Goal: Task Accomplishment & Management: Use online tool/utility

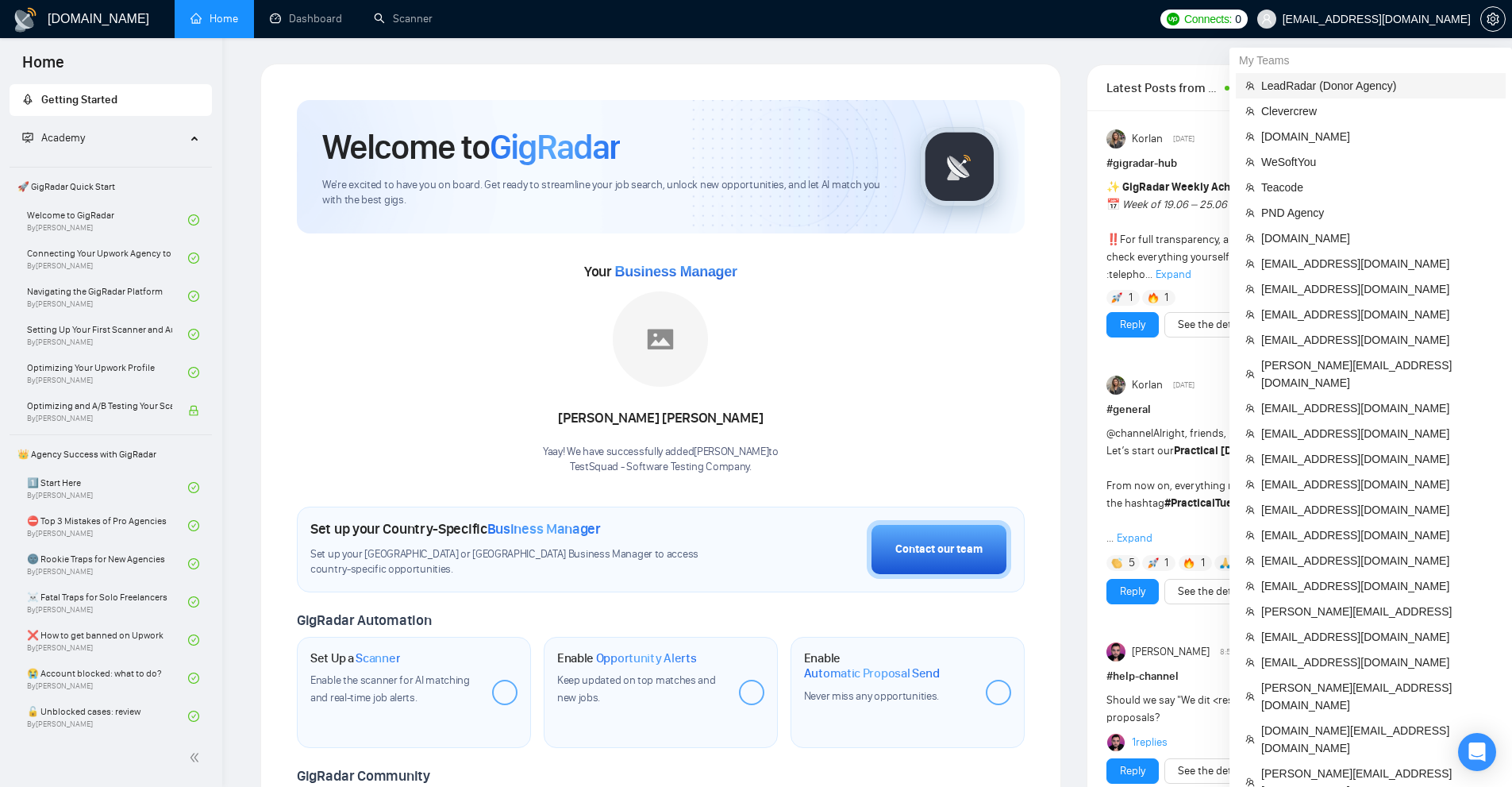
click at [1347, 80] on span "LeadRadar (Donor Agency)" at bounding box center [1378, 86] width 235 height 18
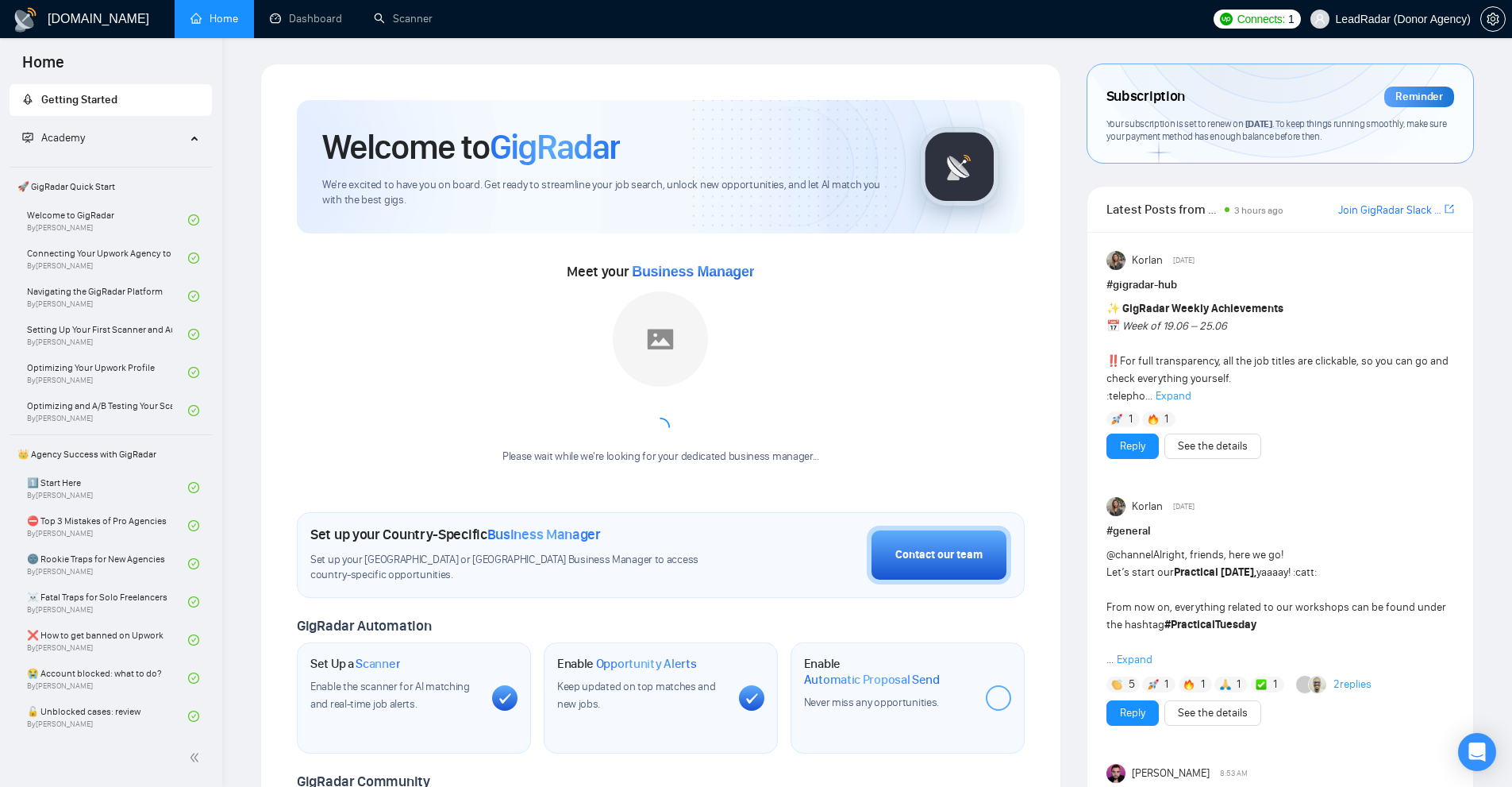
click at [851, 317] on div "Meet your Business Manager Please wait while we're looking for your dedicated b…" at bounding box center [661, 369] width 728 height 222
click at [955, 422] on div "Meet your Business Manager Please wait while we're looking for your dedicated b…" at bounding box center [661, 369] width 728 height 222
click at [903, 296] on div "Meet your Business Manager Please wait while we're looking for your dedicated b…" at bounding box center [661, 369] width 728 height 222
click at [914, 312] on div "Meet your Business Manager Please wait while we're looking for your dedicated b…" at bounding box center [661, 369] width 728 height 222
click at [740, 335] on div "Please wait while we're looking for your dedicated business manager..." at bounding box center [660, 377] width 335 height 173
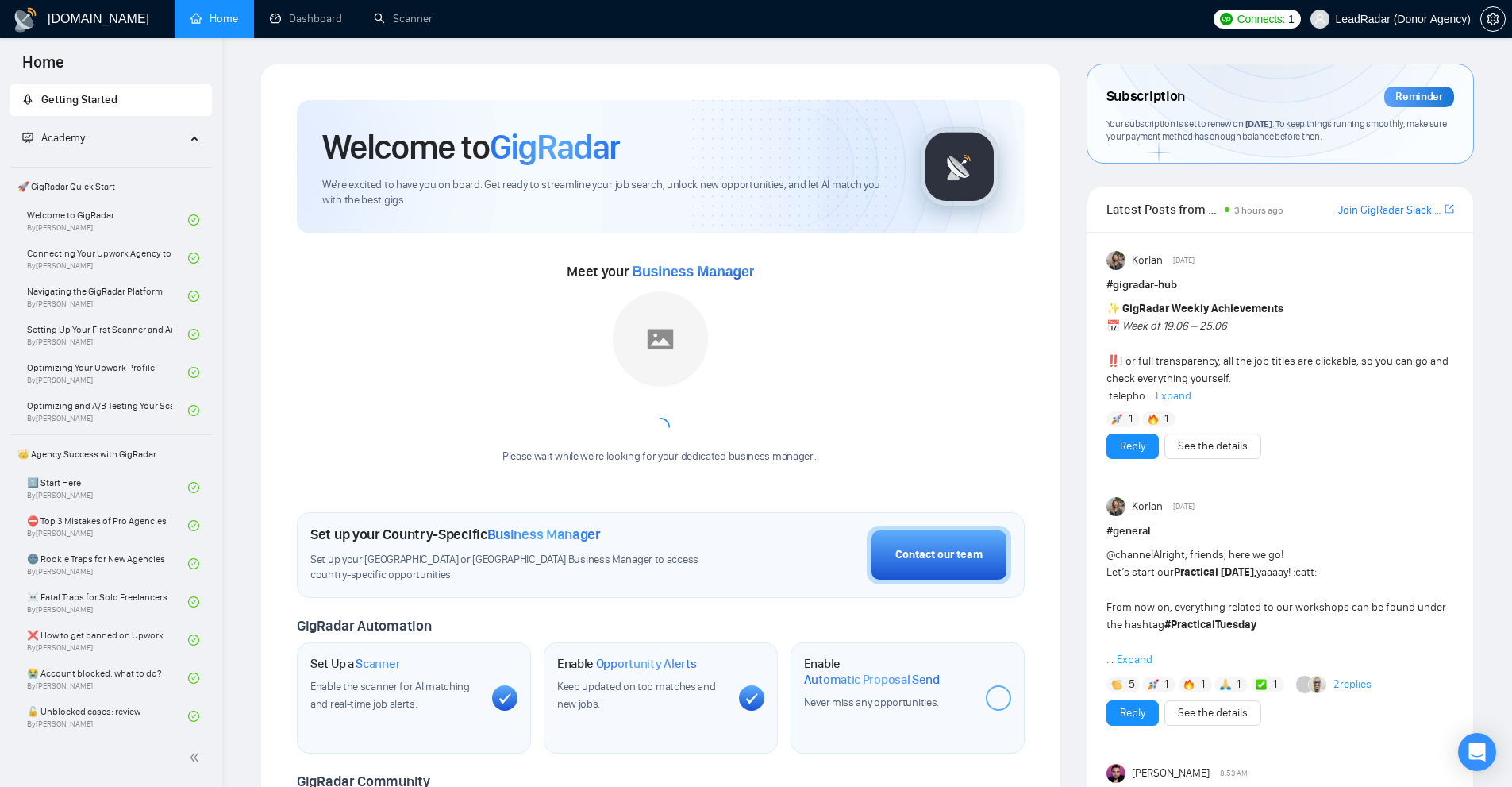
click at [653, 317] on img at bounding box center [660, 339] width 96 height 96
click at [645, 460] on div "Please wait while we're looking for your dedicated business manager..." at bounding box center [660, 456] width 335 height 15
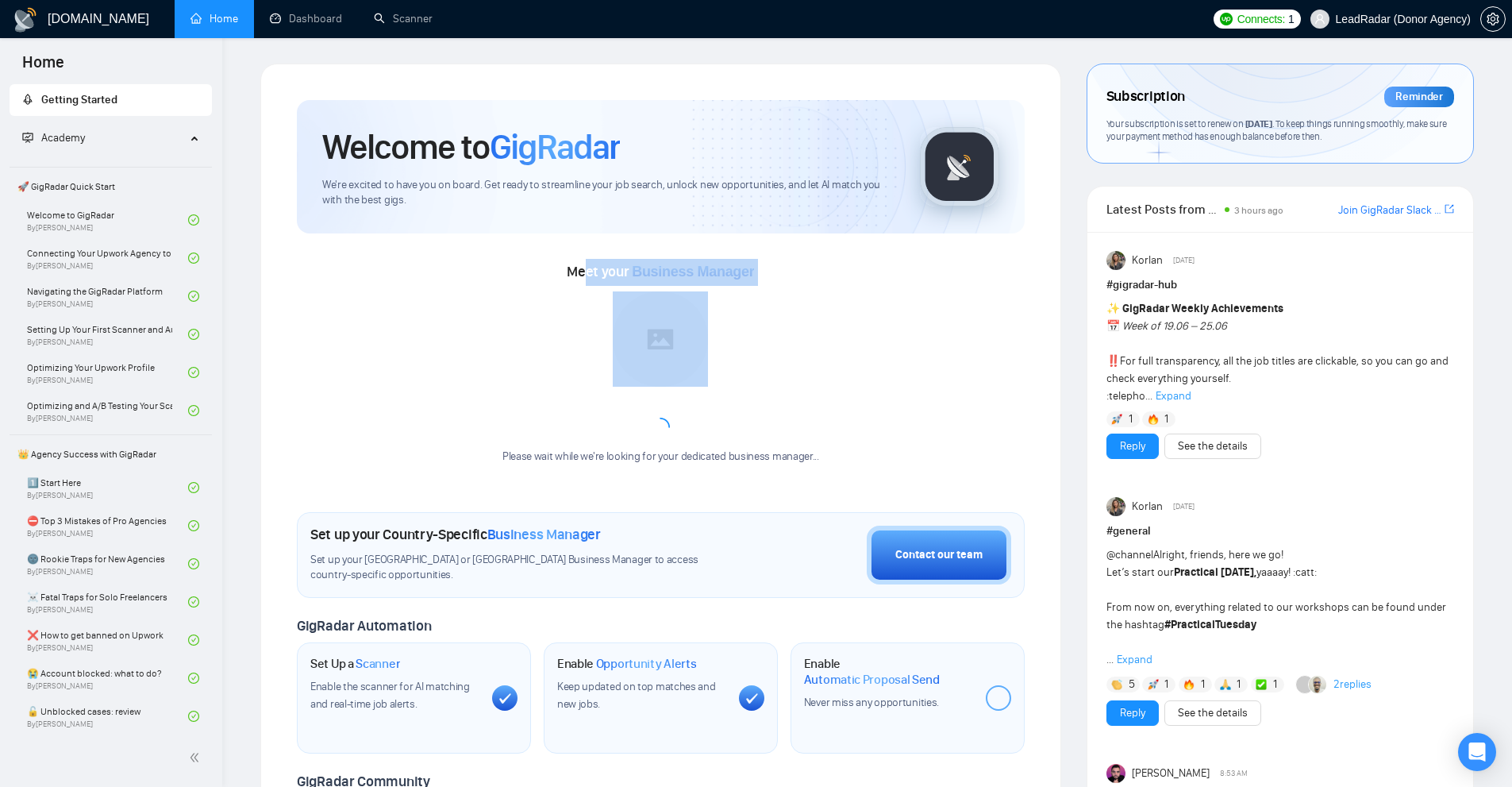
drag, startPoint x: 584, startPoint y: 267, endPoint x: 809, endPoint y: 263, distance: 225.0
click at [809, 263] on div "Meet your Business Manager Please wait while we're looking for your dedicated b…" at bounding box center [661, 369] width 728 height 222
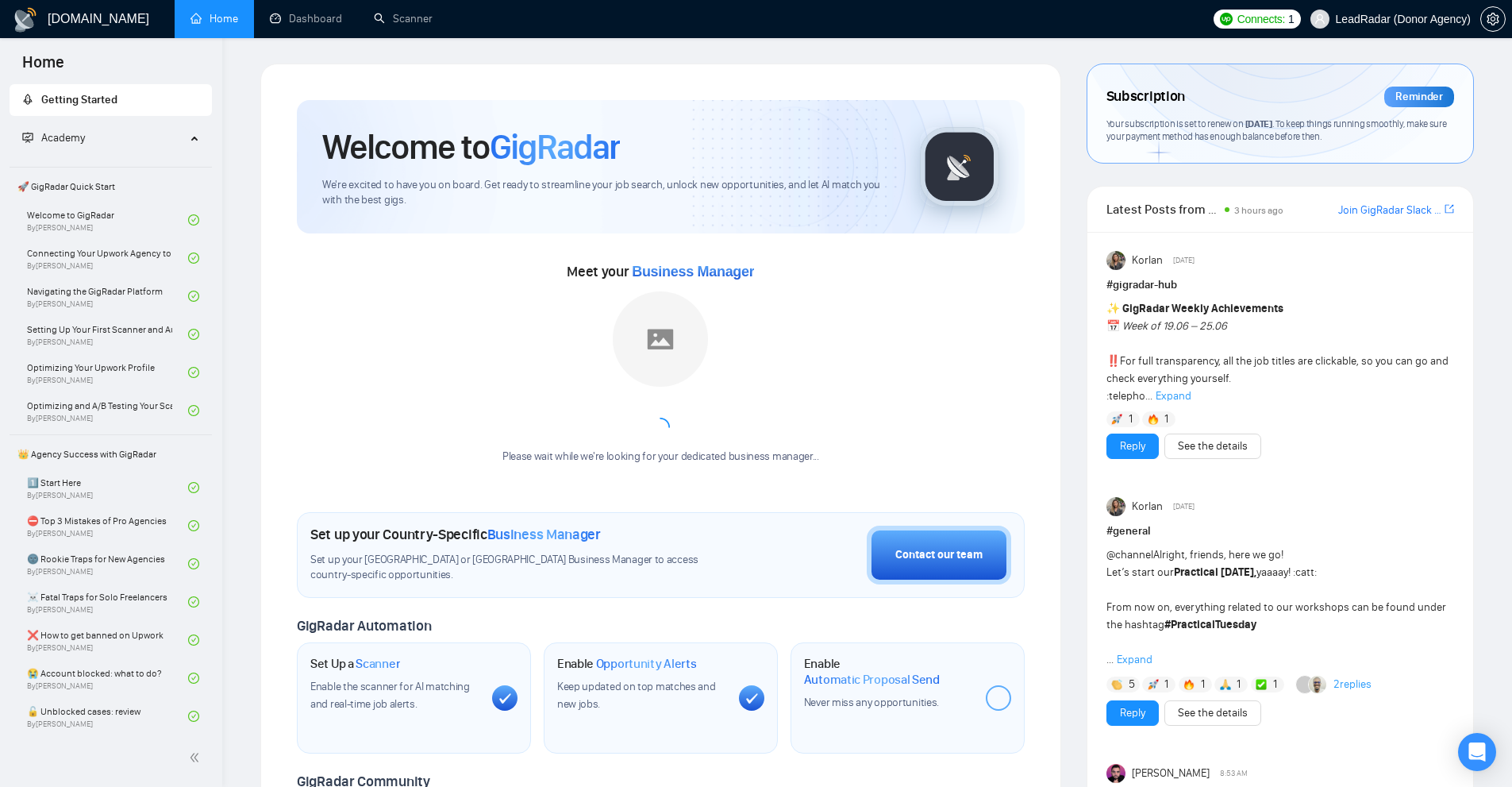
click at [870, 274] on div "Meet your Business Manager Please wait while we're looking for your dedicated b…" at bounding box center [661, 369] width 728 height 222
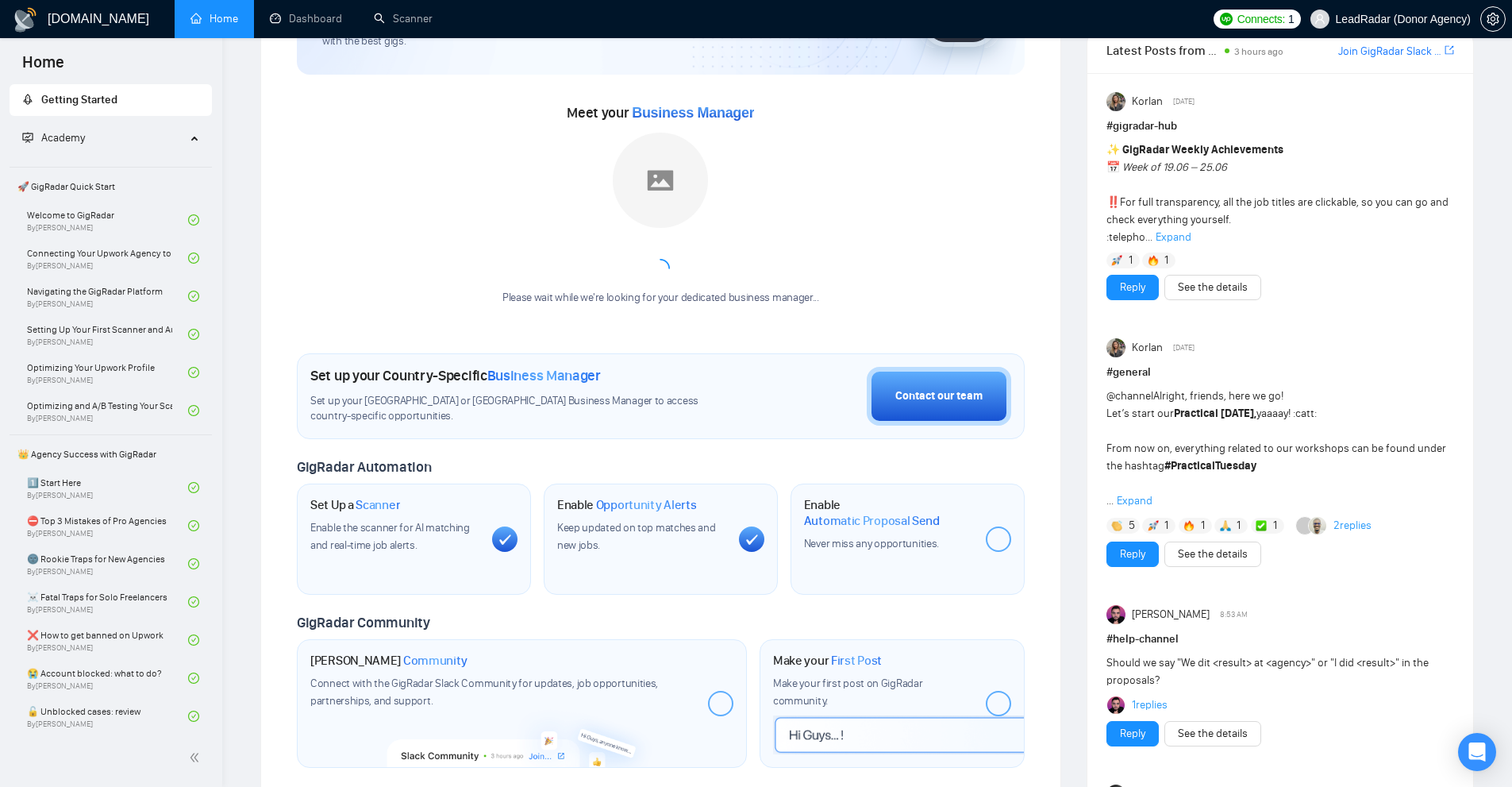
scroll to position [238, 0]
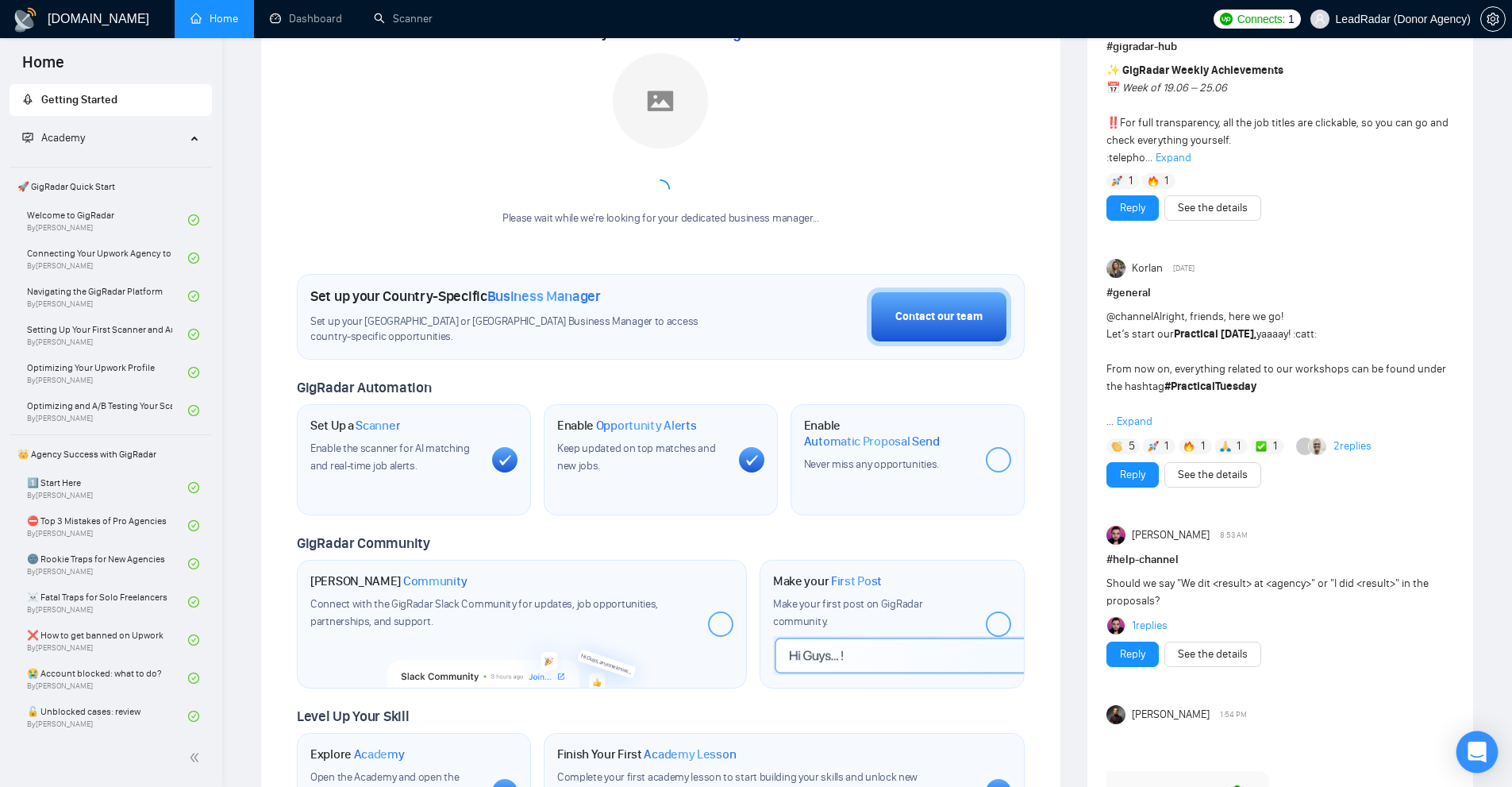
click at [1486, 745] on div "Open Intercom Messenger" at bounding box center [1477, 751] width 42 height 42
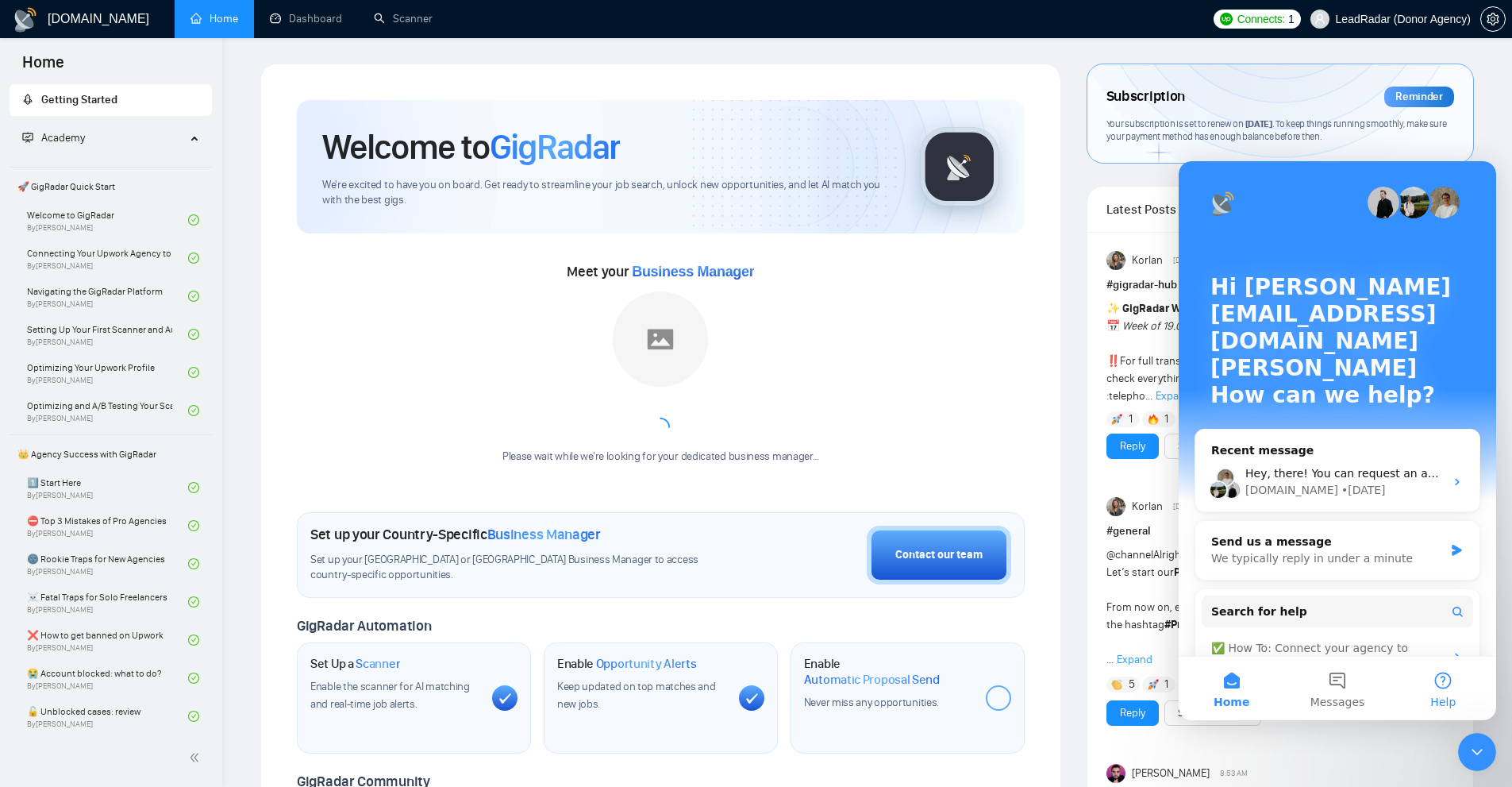
scroll to position [0, 0]
click at [1323, 677] on button "Messages" at bounding box center [1337, 688] width 106 height 63
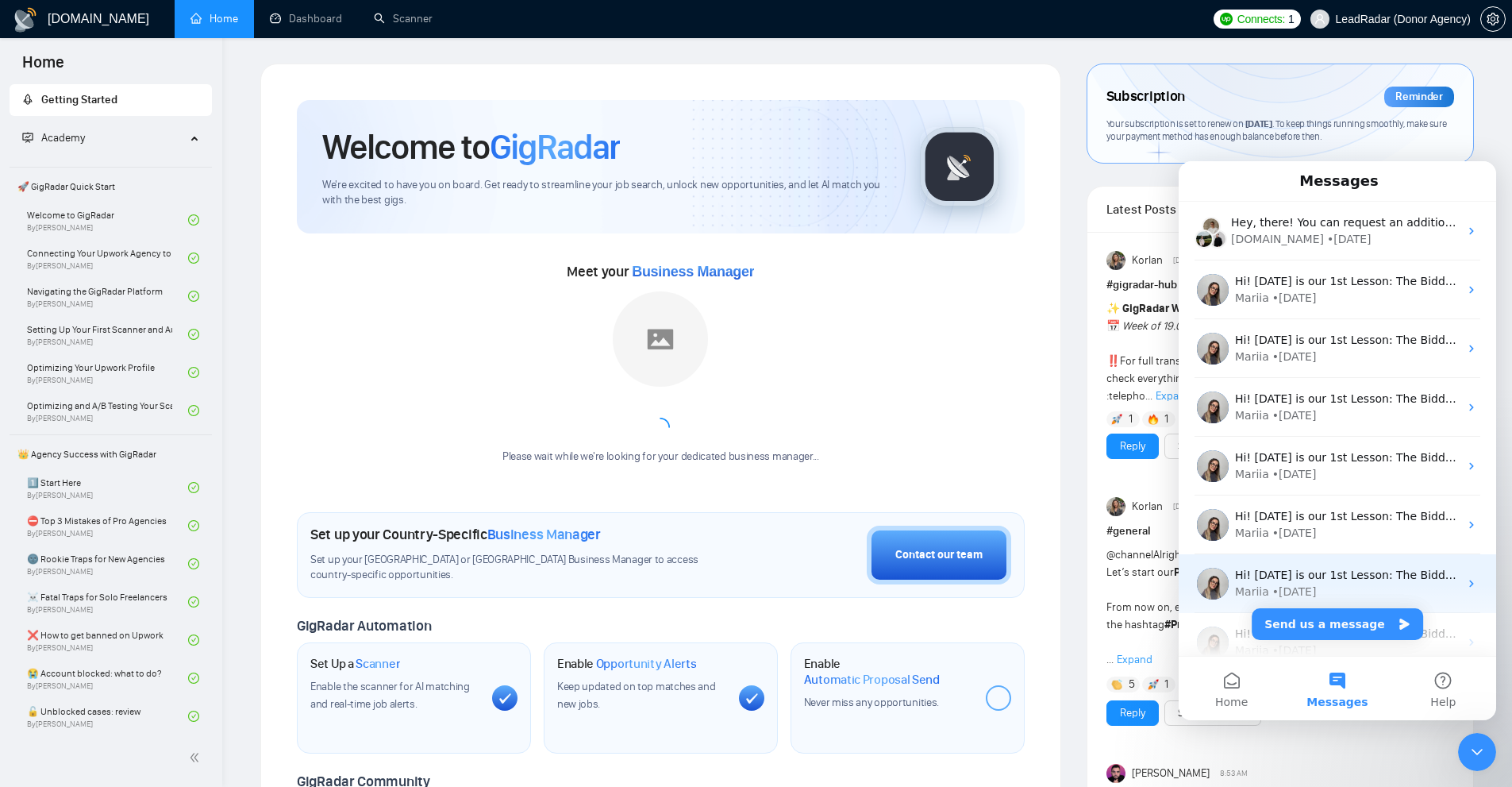
scroll to position [197, 0]
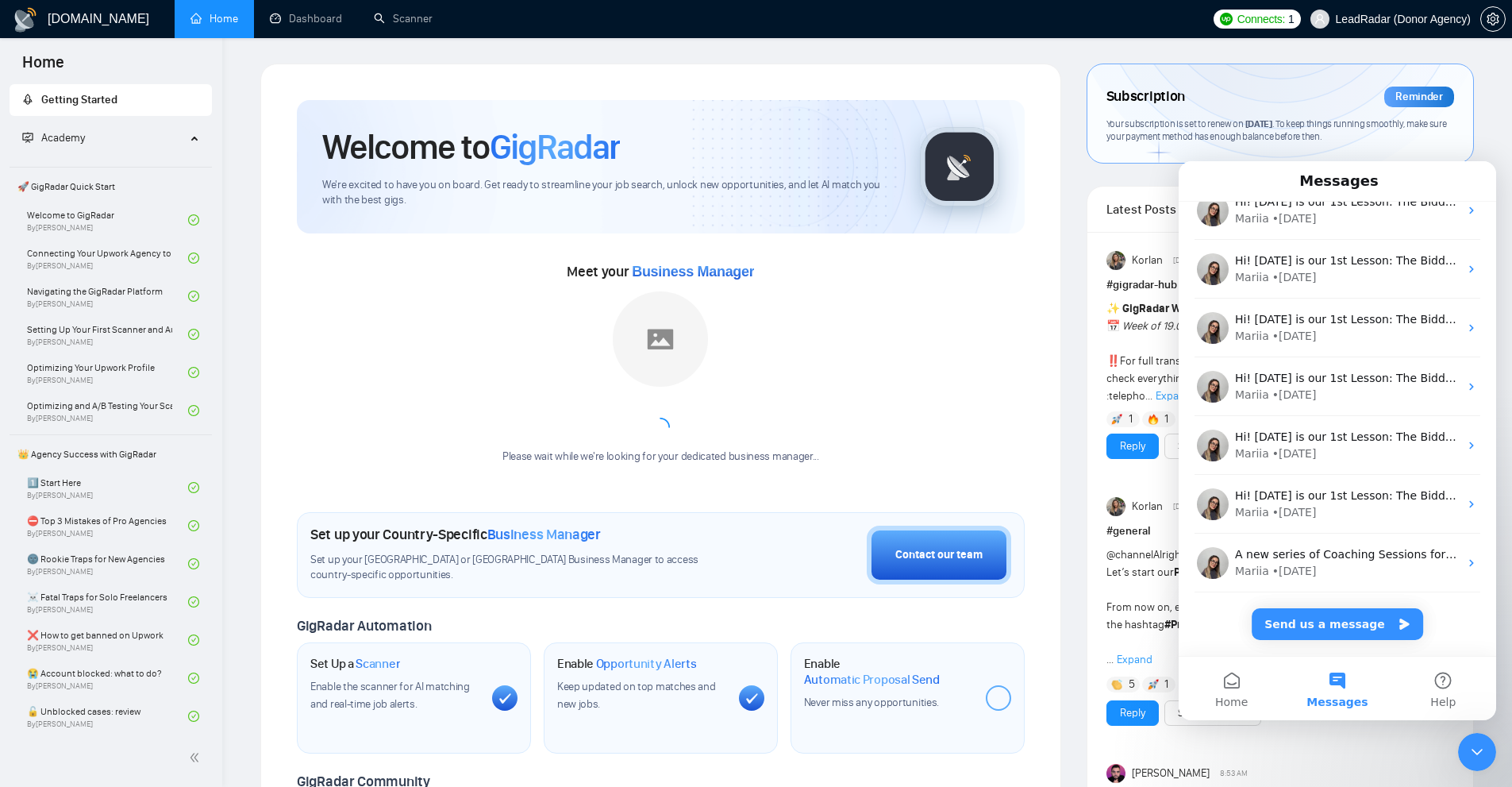
click at [1481, 740] on div "Close Intercom Messenger" at bounding box center [1476, 751] width 38 height 38
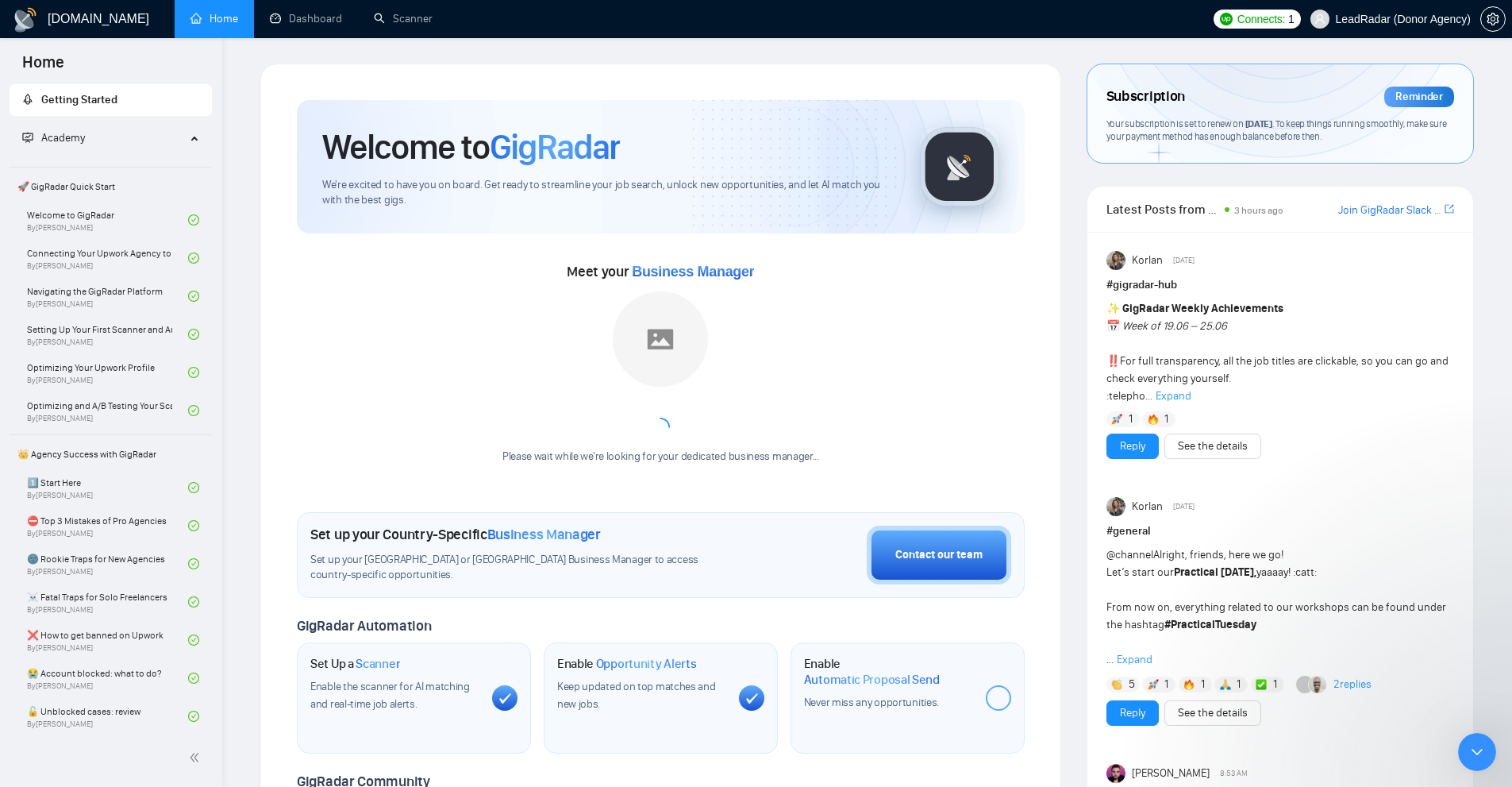
scroll to position [0, 0]
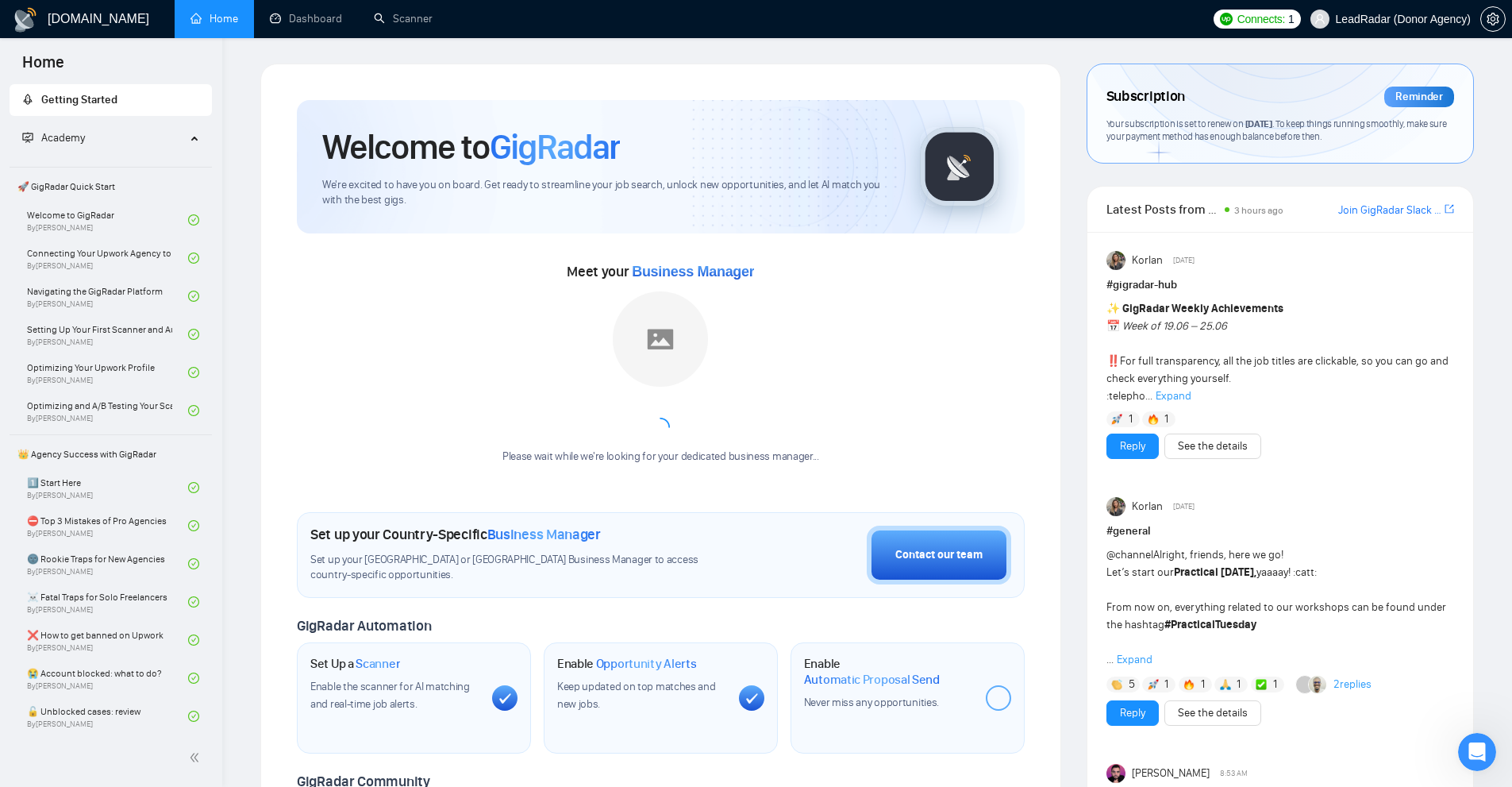
click at [1481, 743] on icon "Open Intercom Messenger" at bounding box center [1477, 751] width 26 height 26
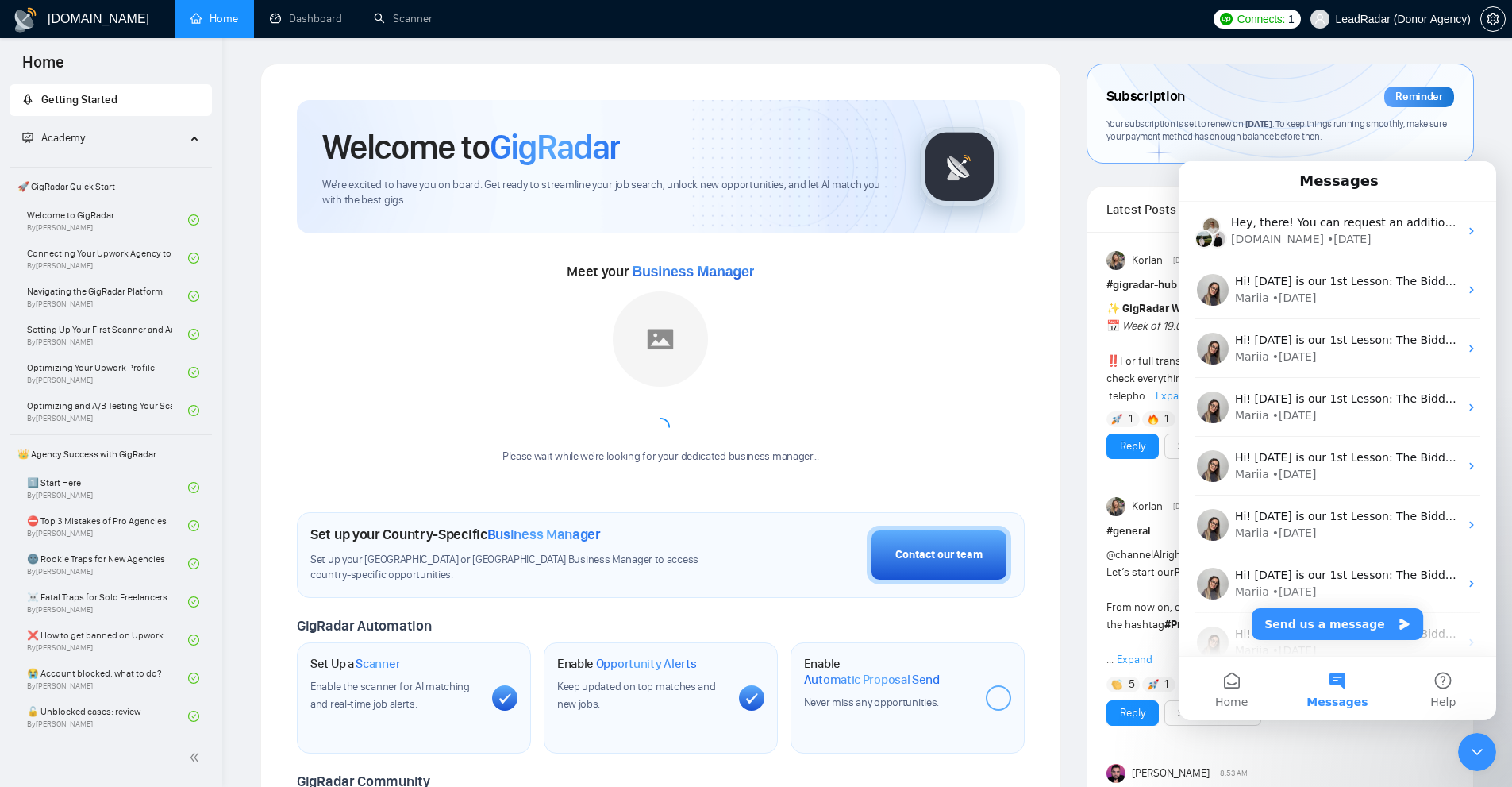
click at [1479, 739] on div "Close Intercom Messenger" at bounding box center [1476, 751] width 38 height 38
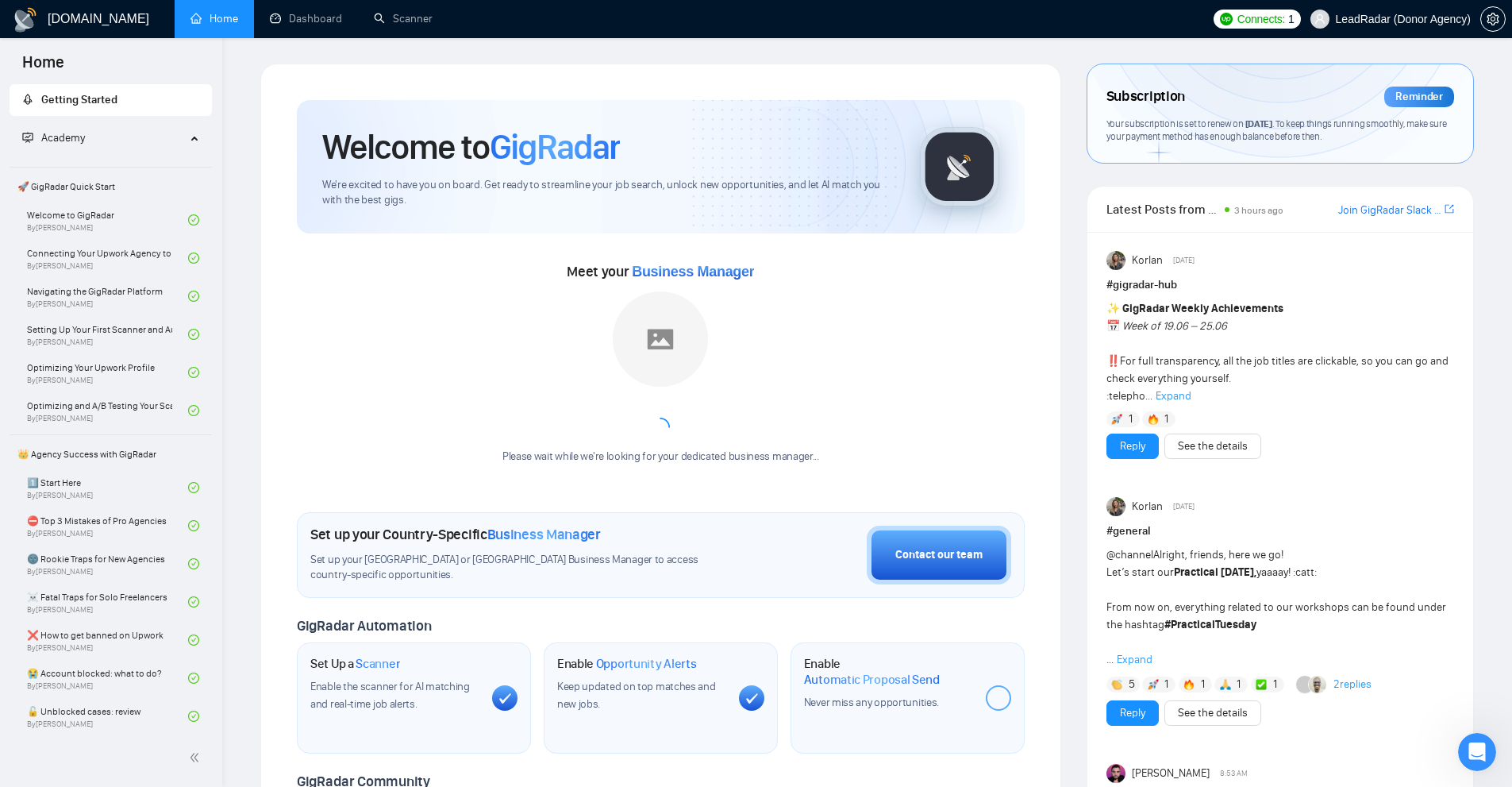
click at [975, 398] on div "Meet your Business Manager Please wait while we're looking for your dedicated b…" at bounding box center [661, 369] width 728 height 222
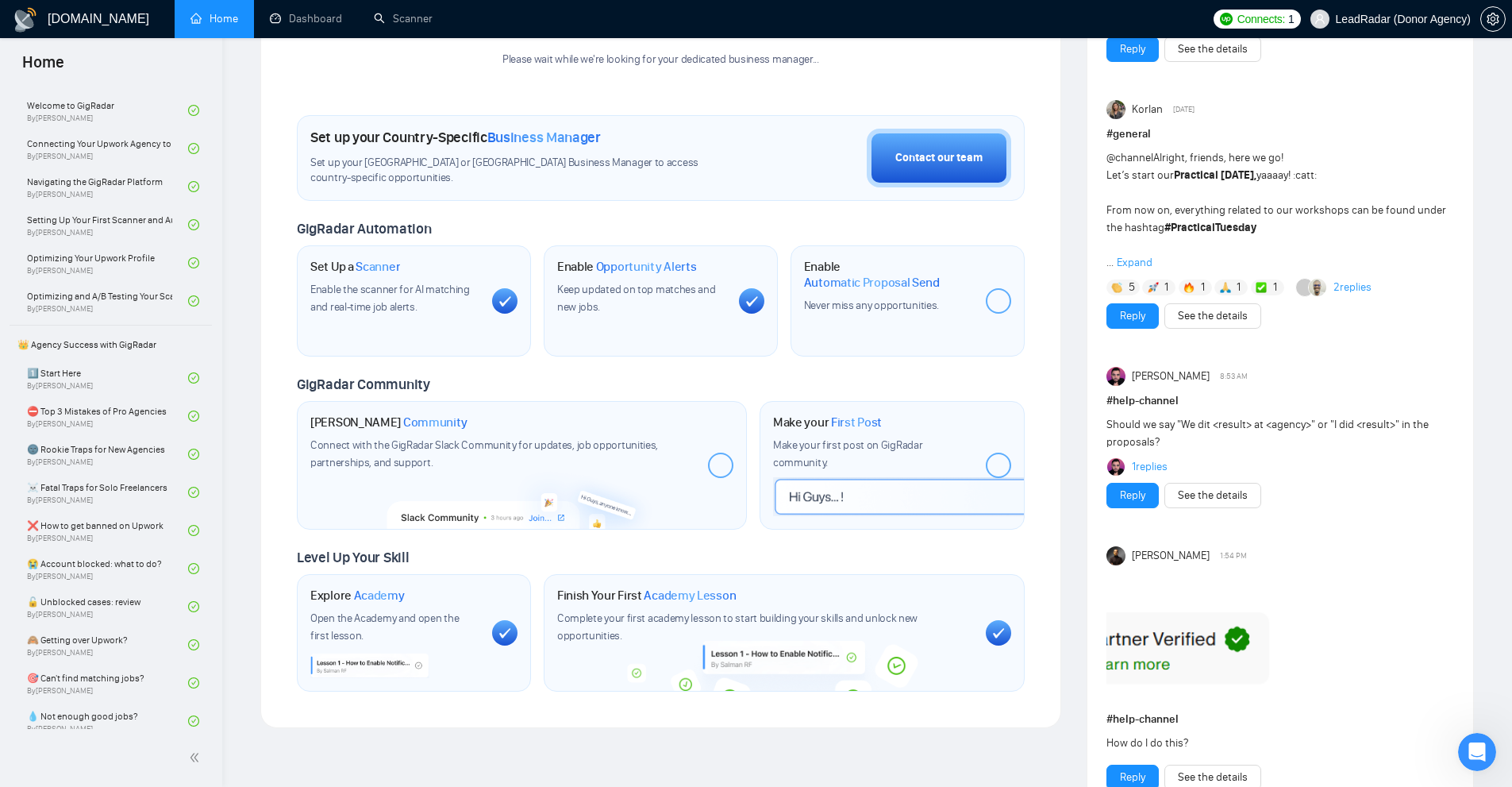
scroll to position [80, 0]
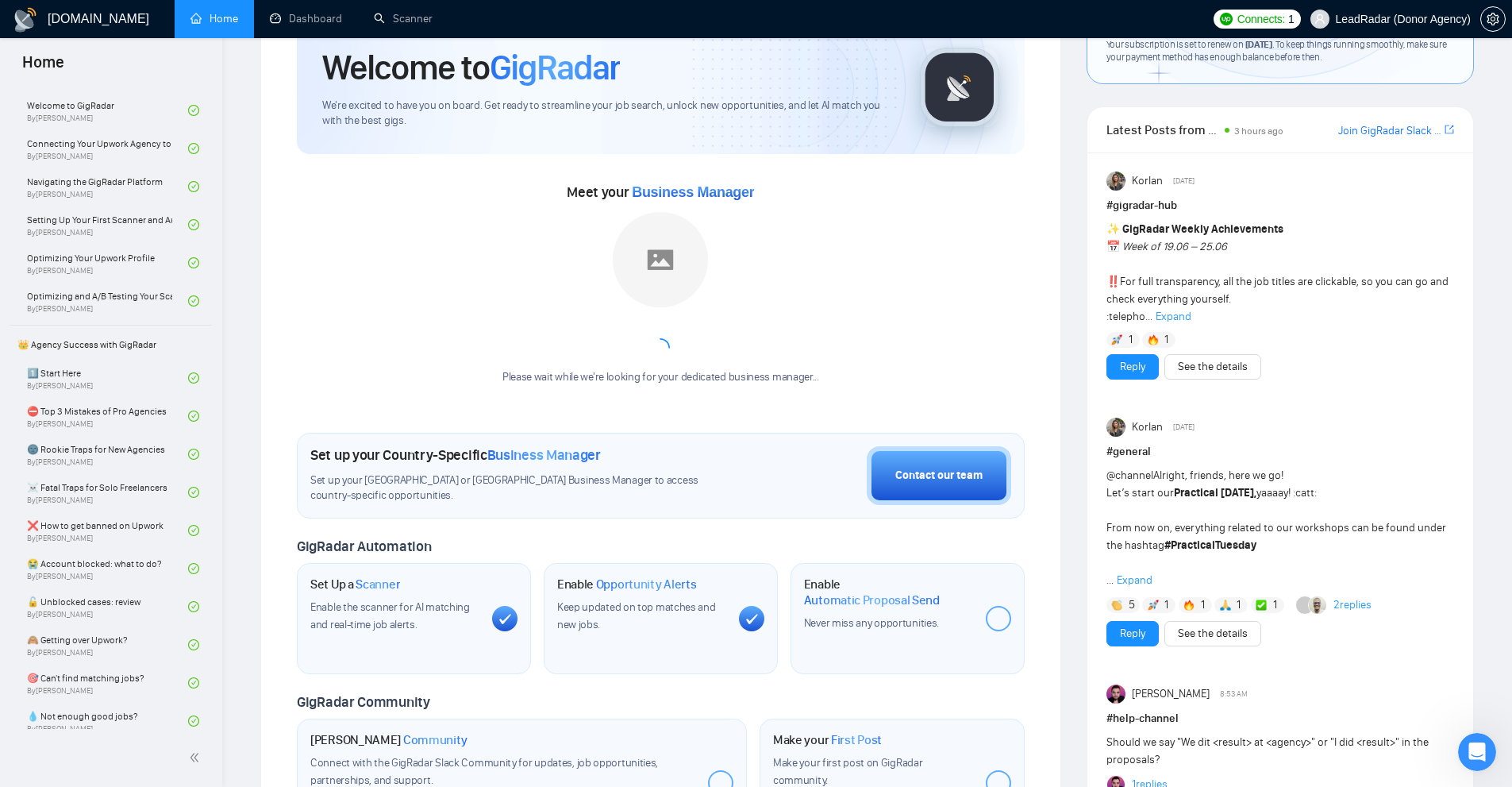
drag, startPoint x: 837, startPoint y: 254, endPoint x: 886, endPoint y: 285, distance: 58.0
click at [837, 254] on div "Meet your Business Manager Please wait while we're looking for your dedicated b…" at bounding box center [661, 291] width 728 height 222
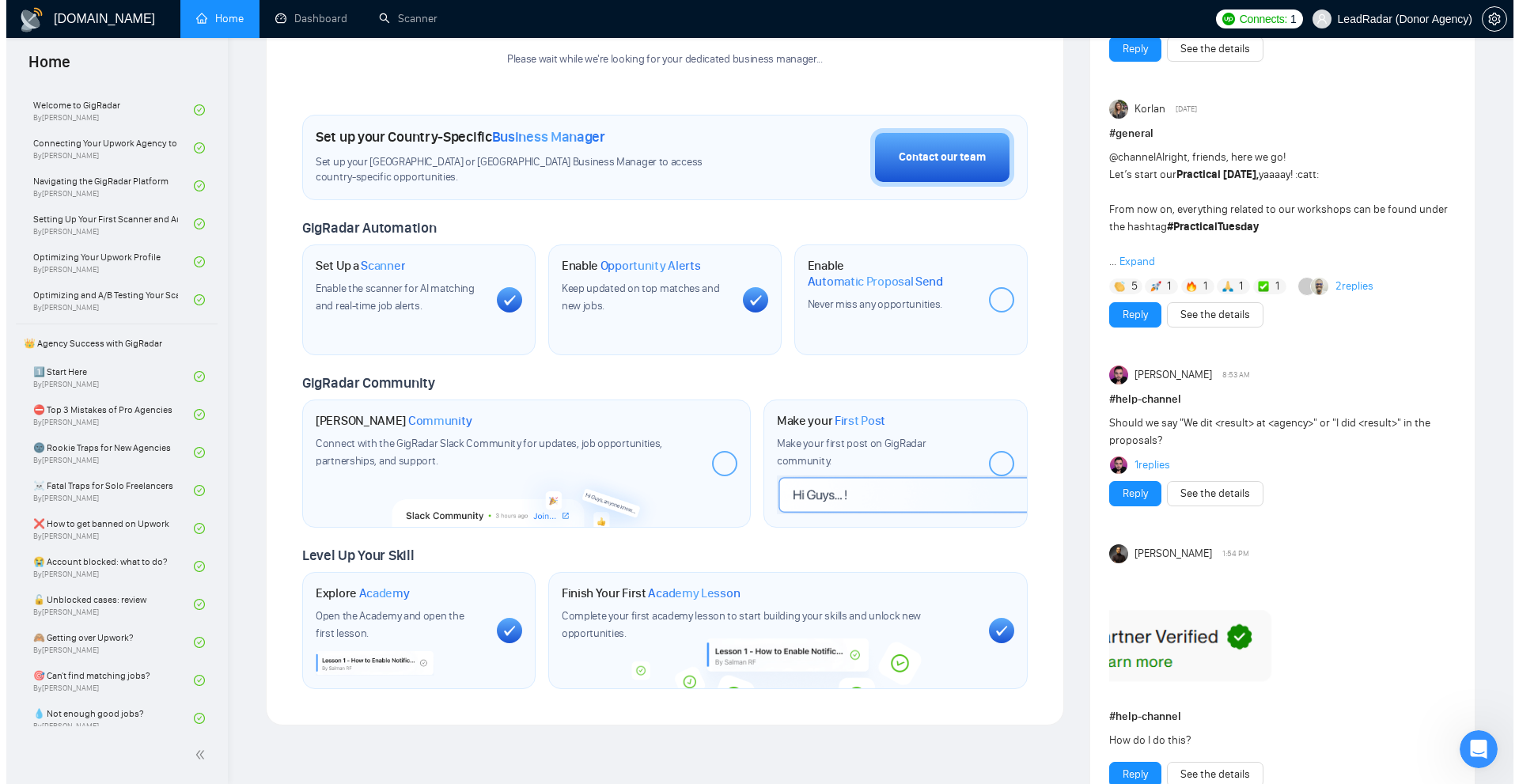
scroll to position [0, 0]
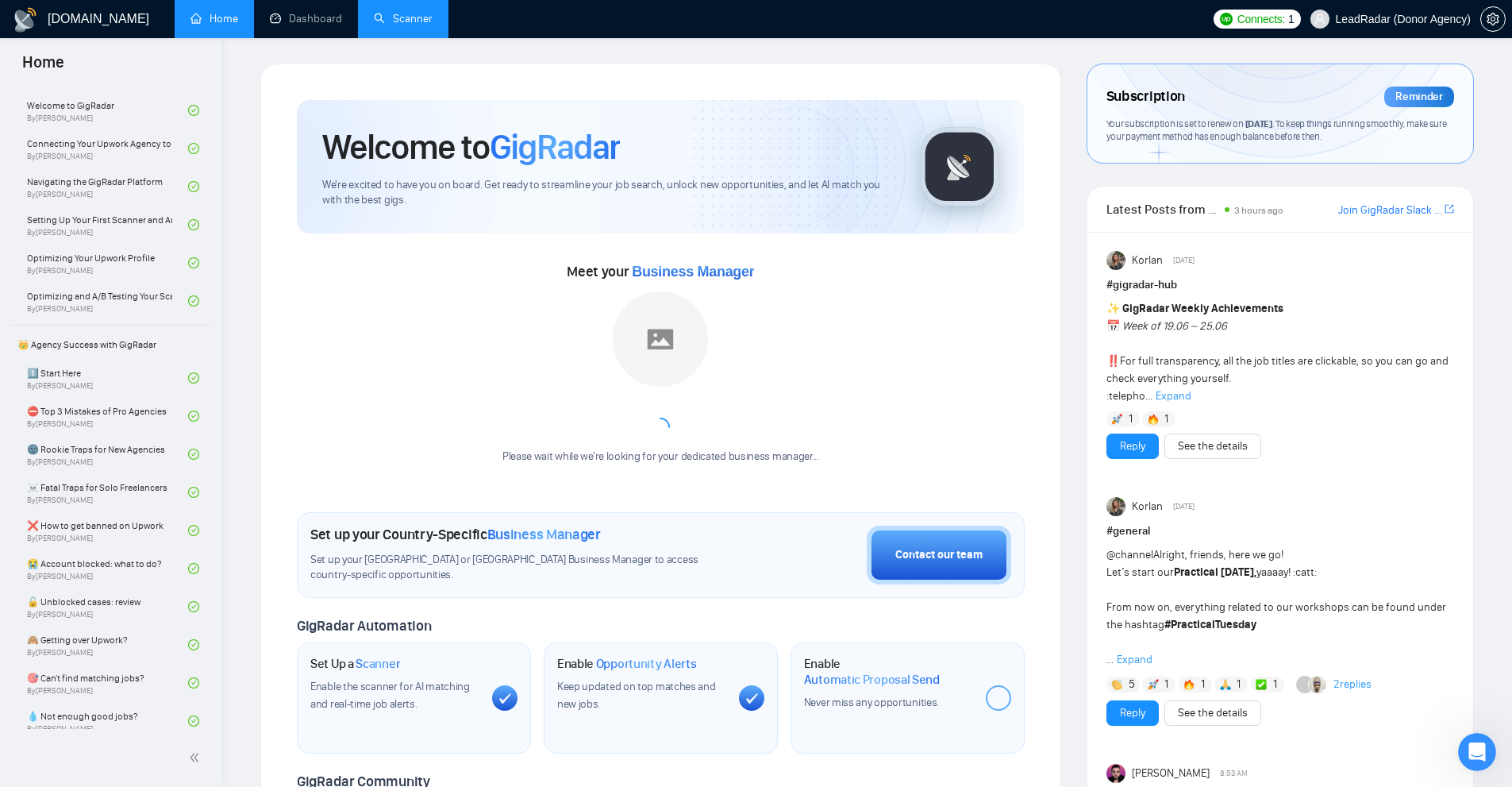
click at [415, 25] on link "Scanner" at bounding box center [403, 18] width 59 height 13
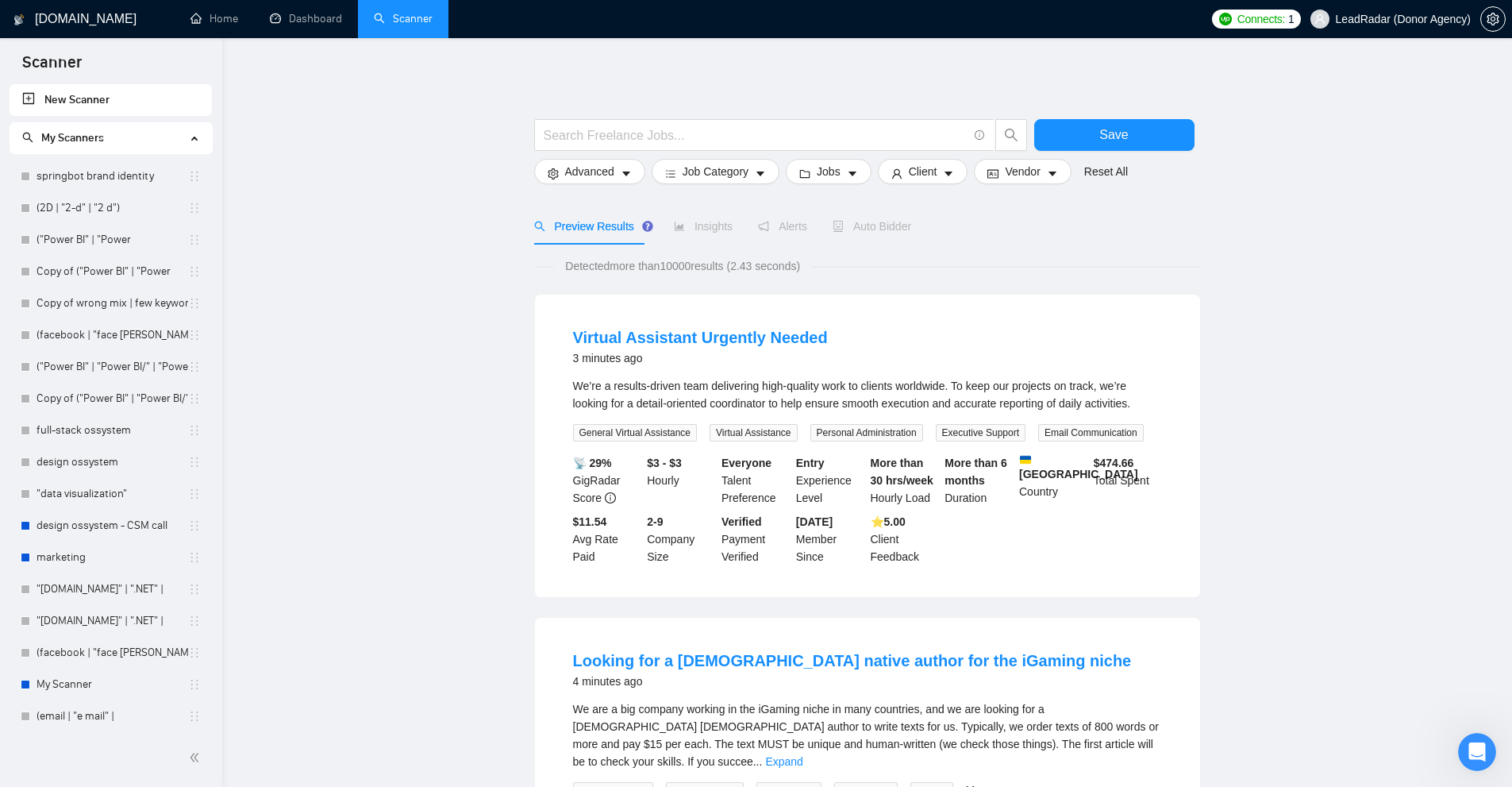
click at [125, 104] on link "New Scanner" at bounding box center [111, 100] width 177 height 32
click at [738, 128] on input "text" at bounding box center [756, 135] width 424 height 20
click at [625, 138] on input "text" at bounding box center [756, 135] width 424 height 20
click at [696, 146] on span at bounding box center [764, 135] width 460 height 32
click at [669, 140] on input "text" at bounding box center [756, 135] width 424 height 20
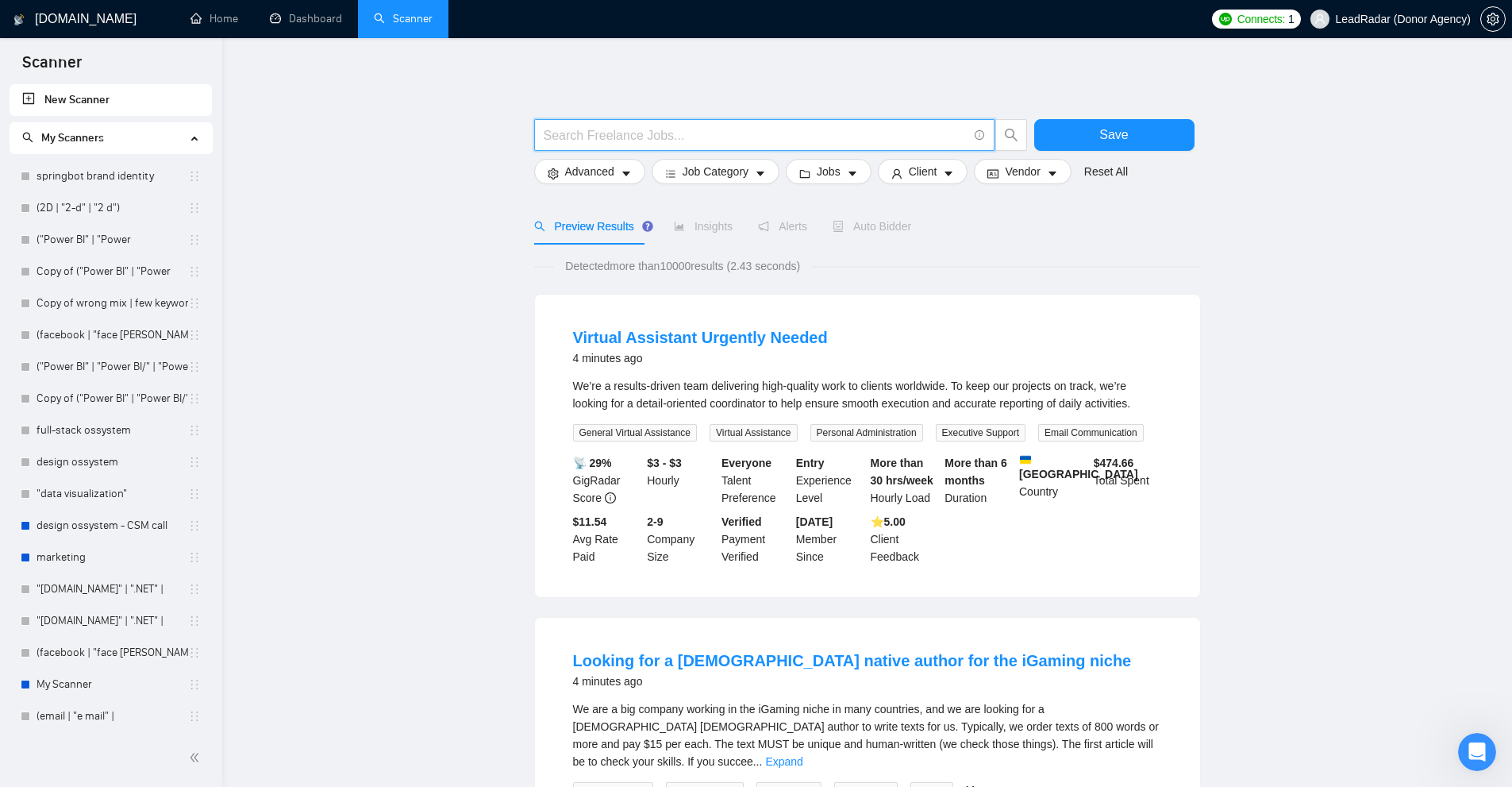
click at [747, 131] on input "text" at bounding box center [756, 135] width 424 height 20
click at [791, 120] on span at bounding box center [764, 135] width 460 height 32
click at [992, 106] on link "Learn more" at bounding box center [998, 108] width 57 height 13
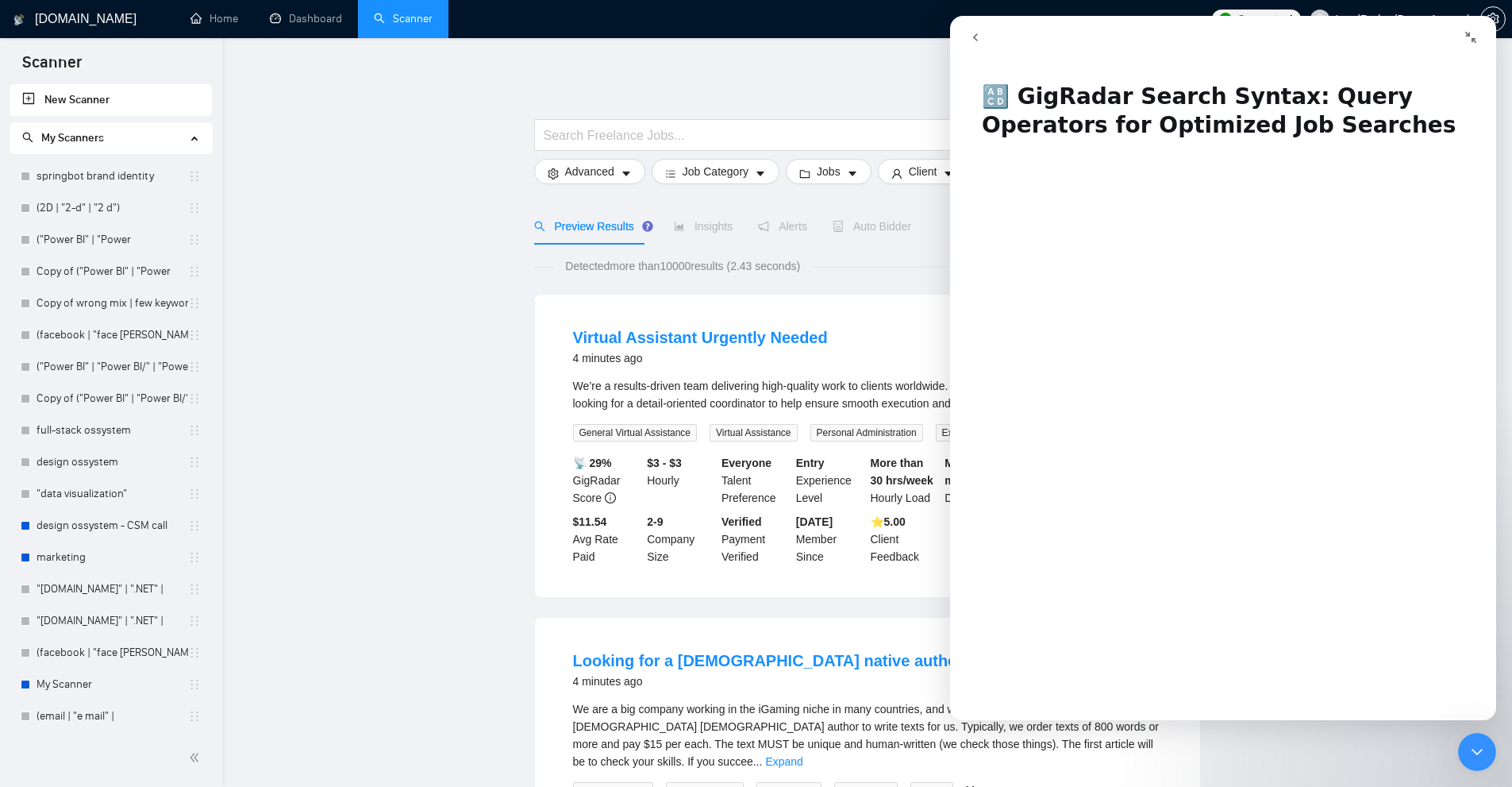
click at [987, 34] on button "go back" at bounding box center [976, 38] width 30 height 30
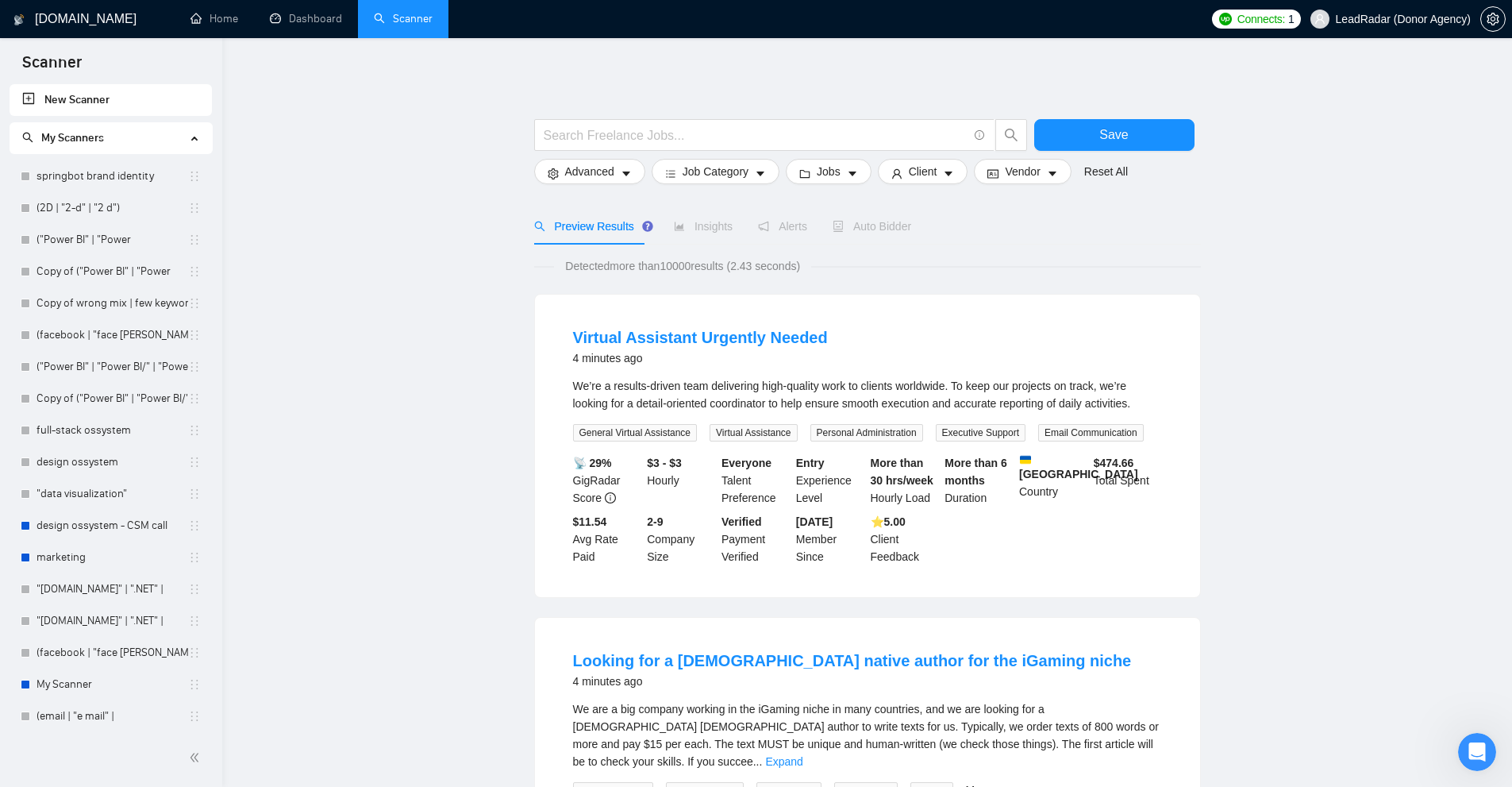
drag, startPoint x: 1476, startPoint y: 749, endPoint x: 1742, endPoint y: 1270, distance: 585.0
click at [1476, 749] on icon "Open Intercom Messenger" at bounding box center [1477, 751] width 26 height 26
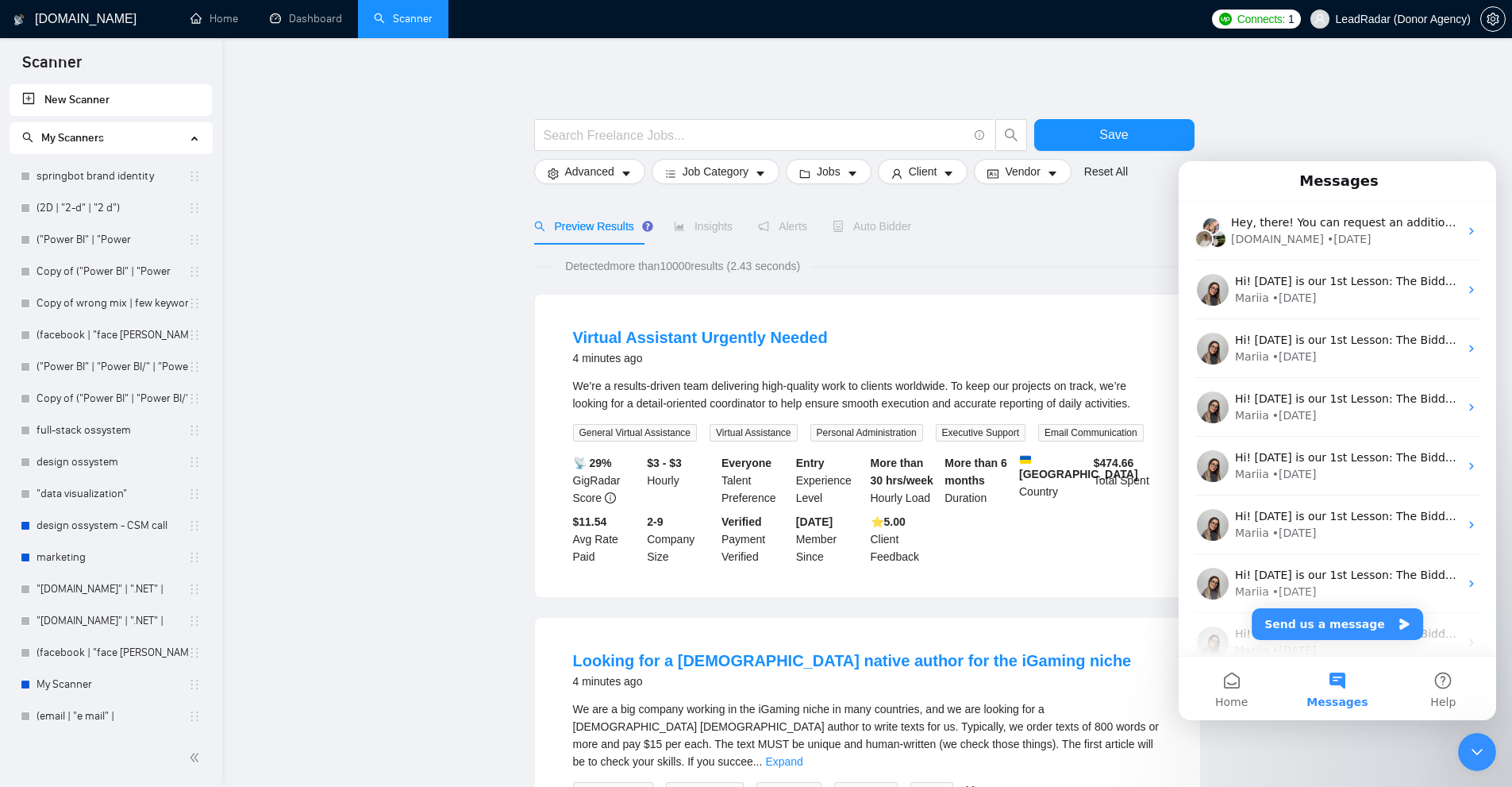
scroll to position [397, 0]
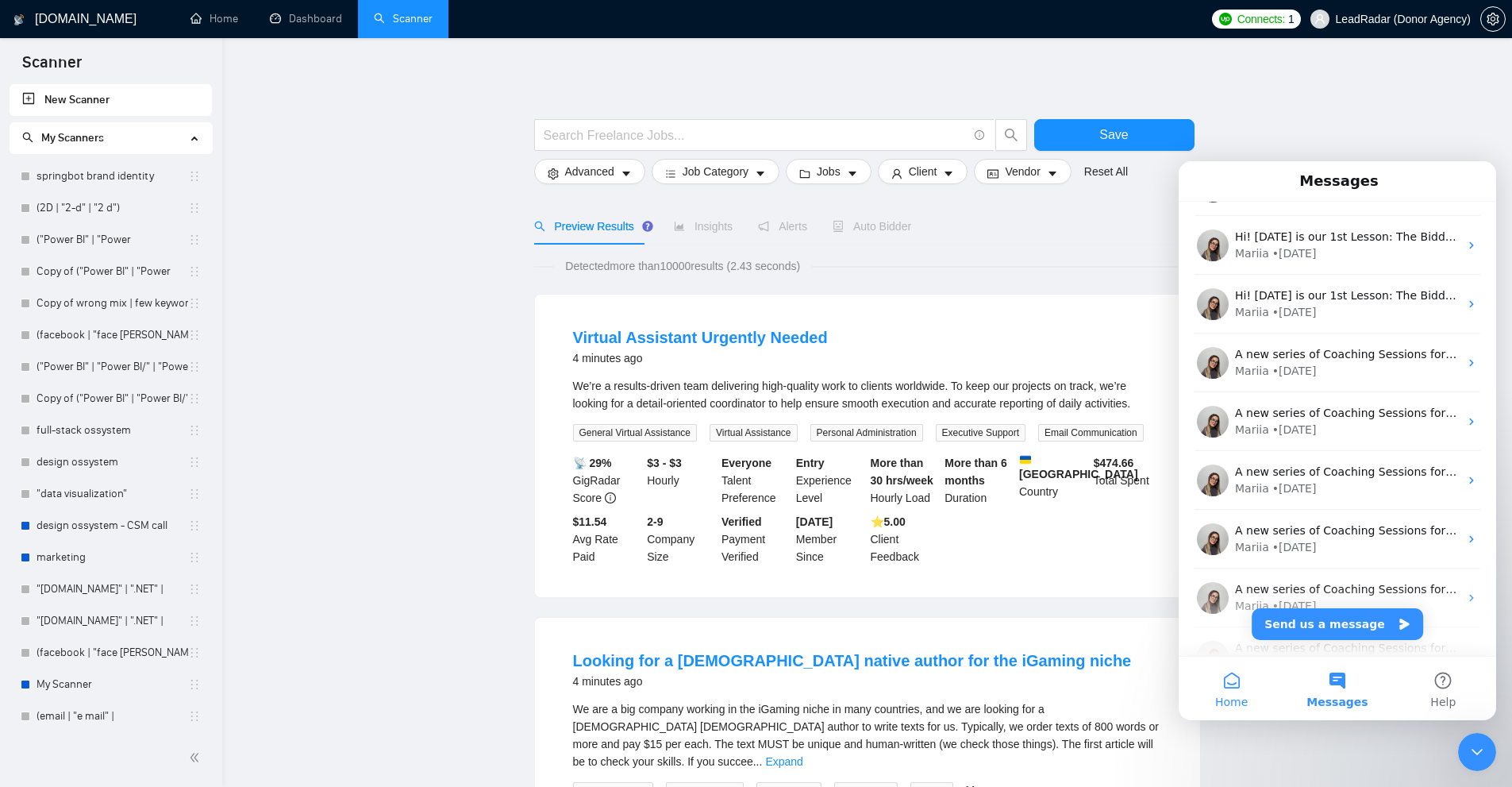
click at [1271, 690] on button "Home" at bounding box center [1231, 688] width 106 height 63
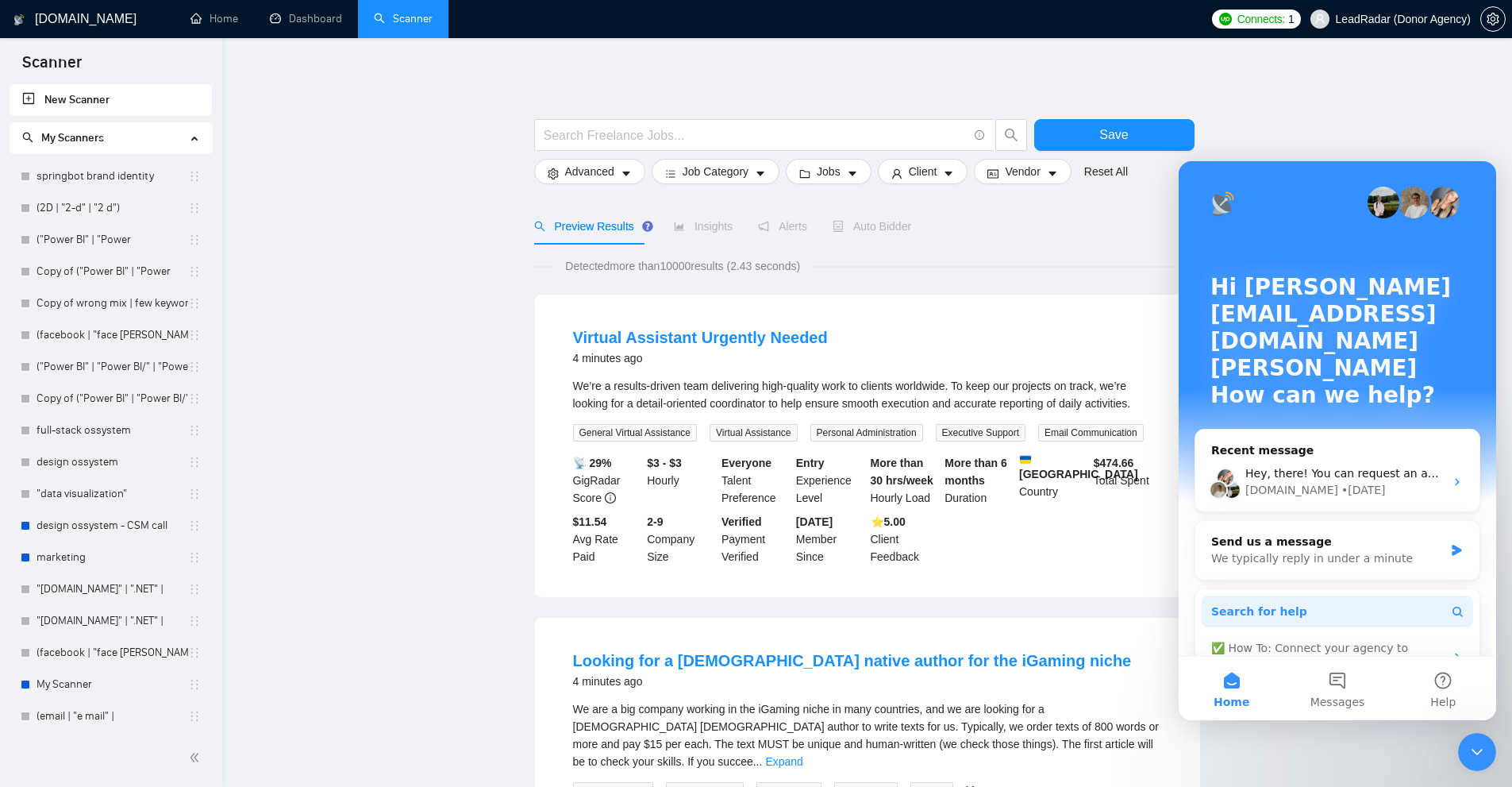
click at [1299, 596] on button "Search for help" at bounding box center [1338, 612] width 272 height 32
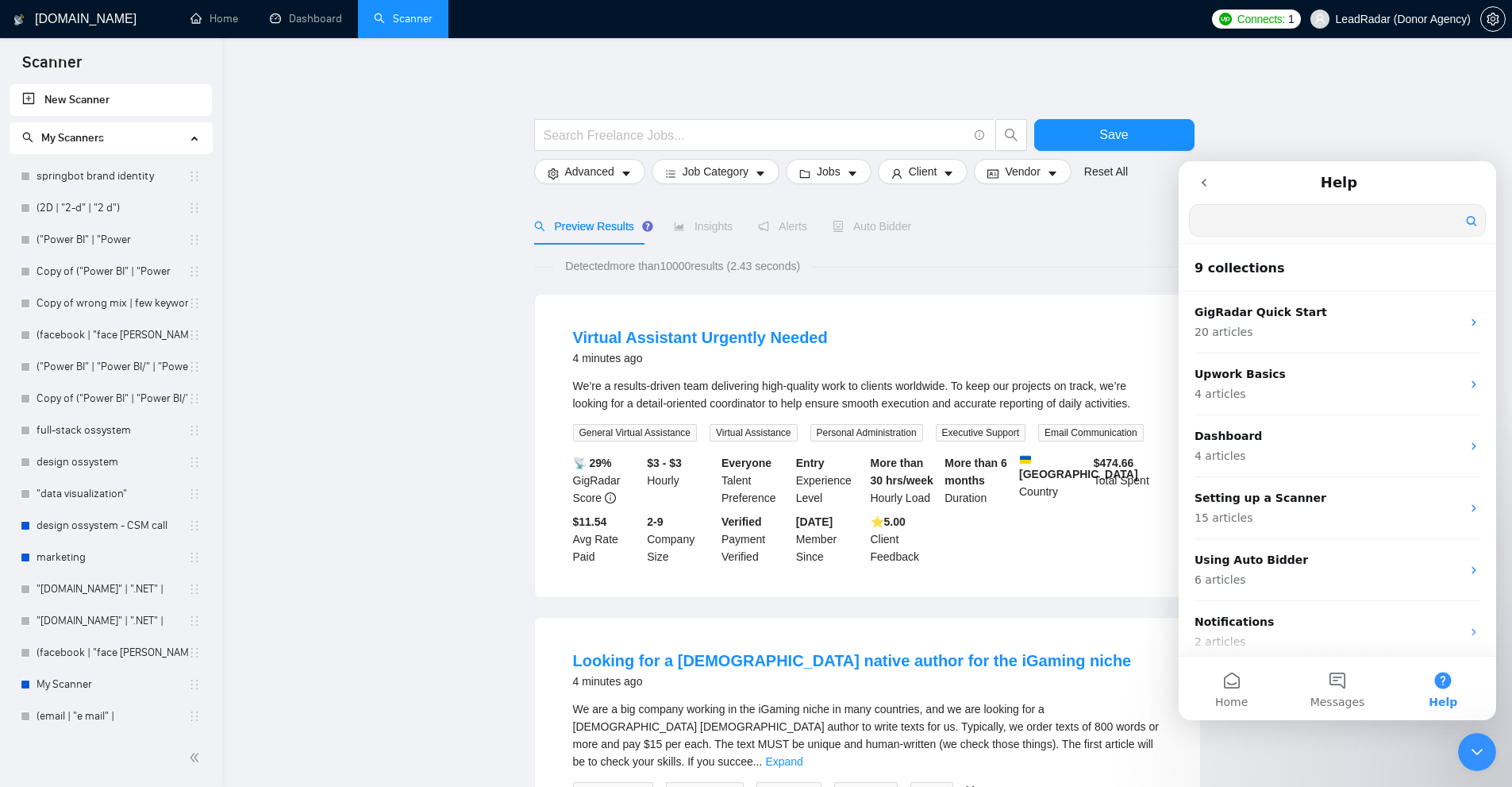
scroll to position [0, 0]
click at [1307, 223] on input "Search for help" at bounding box center [1337, 220] width 295 height 31
click at [1482, 740] on div "Close Intercom Messenger" at bounding box center [1476, 751] width 38 height 38
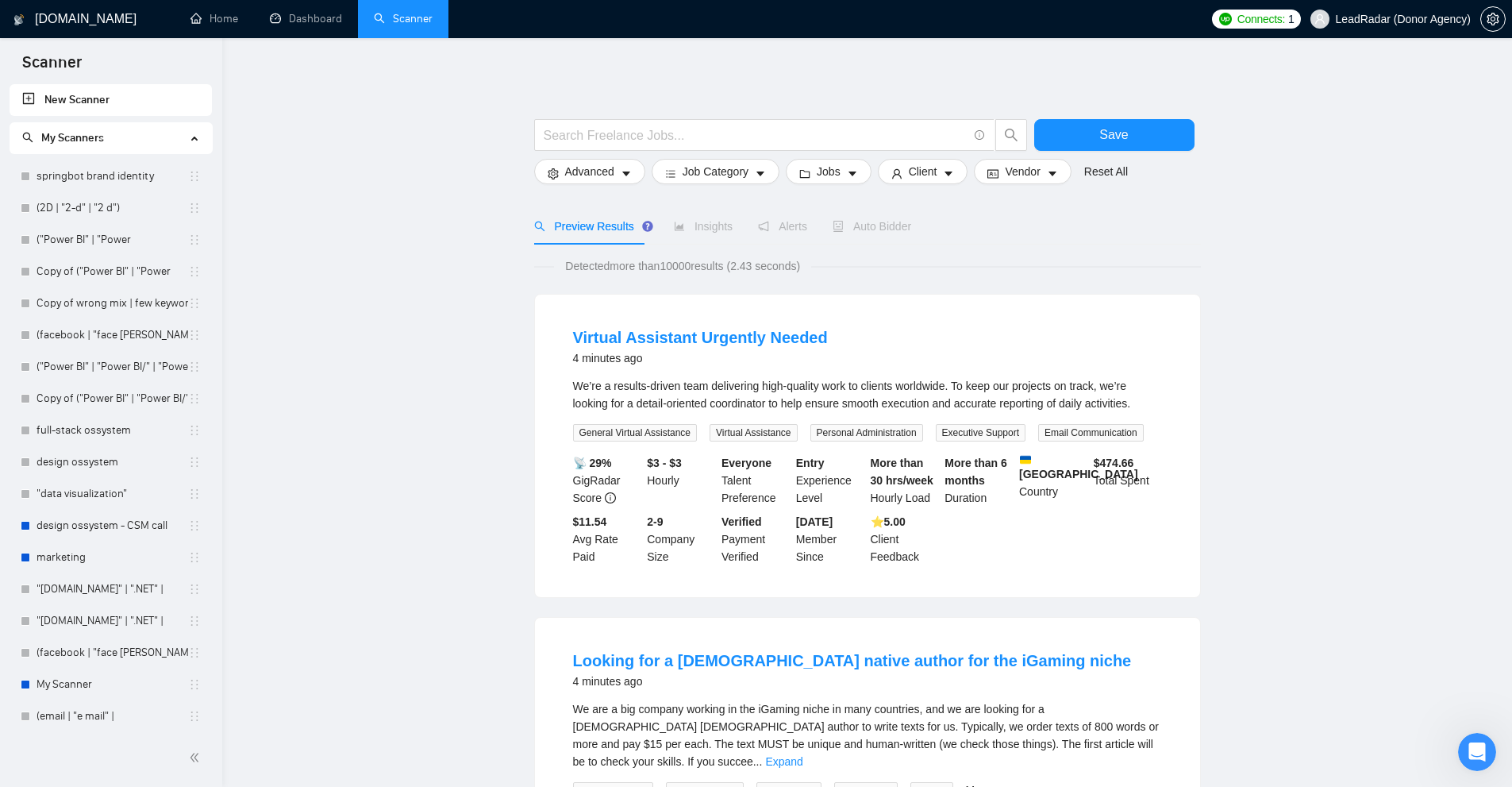
click at [763, 116] on div at bounding box center [867, 111] width 667 height 16
click at [709, 138] on input "text" at bounding box center [756, 135] width 424 height 20
drag, startPoint x: 736, startPoint y: 130, endPoint x: 749, endPoint y: 133, distance: 13.3
click at [736, 130] on input "text" at bounding box center [756, 135] width 424 height 20
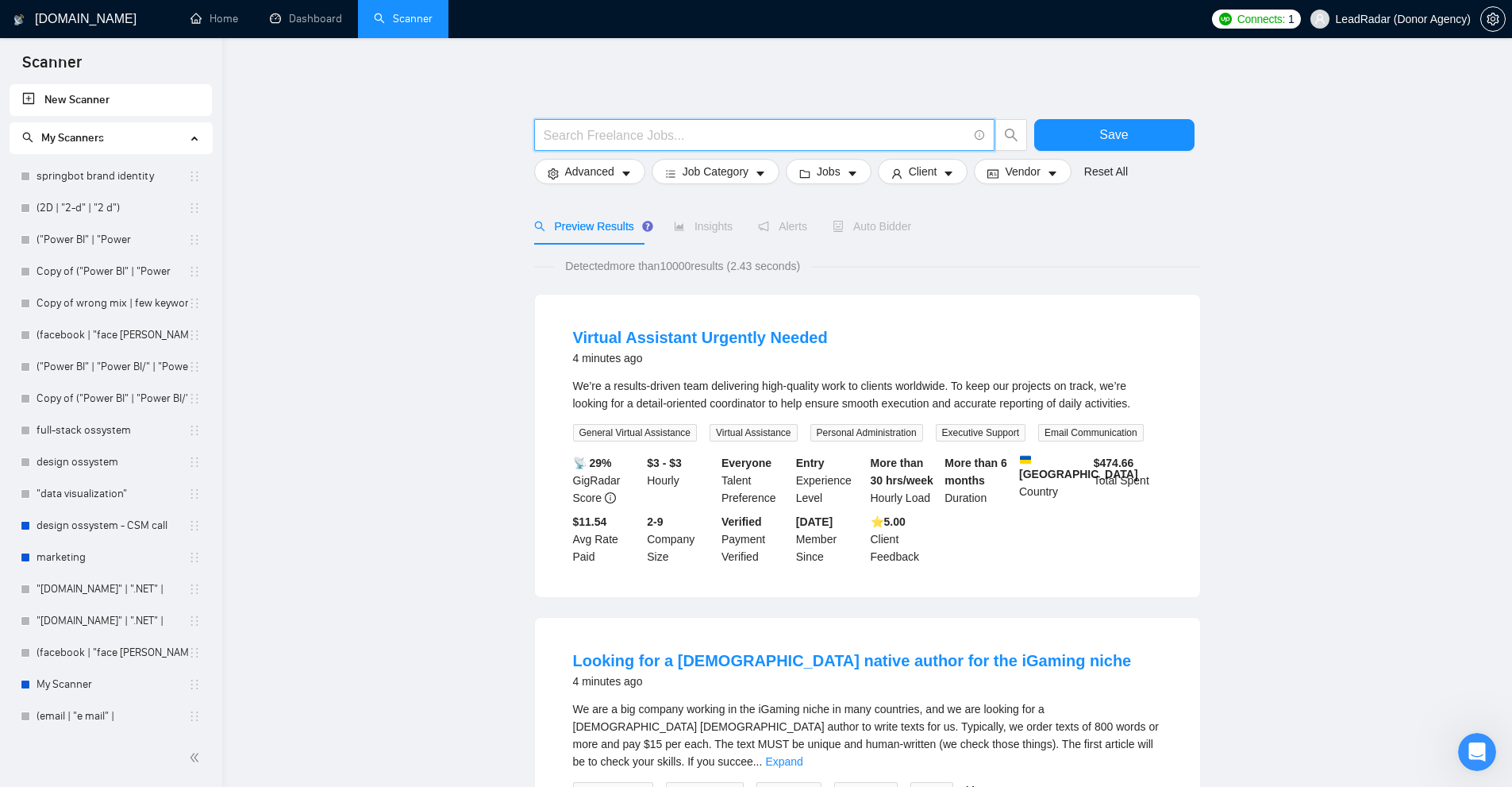
click at [745, 131] on input "text" at bounding box center [756, 135] width 424 height 20
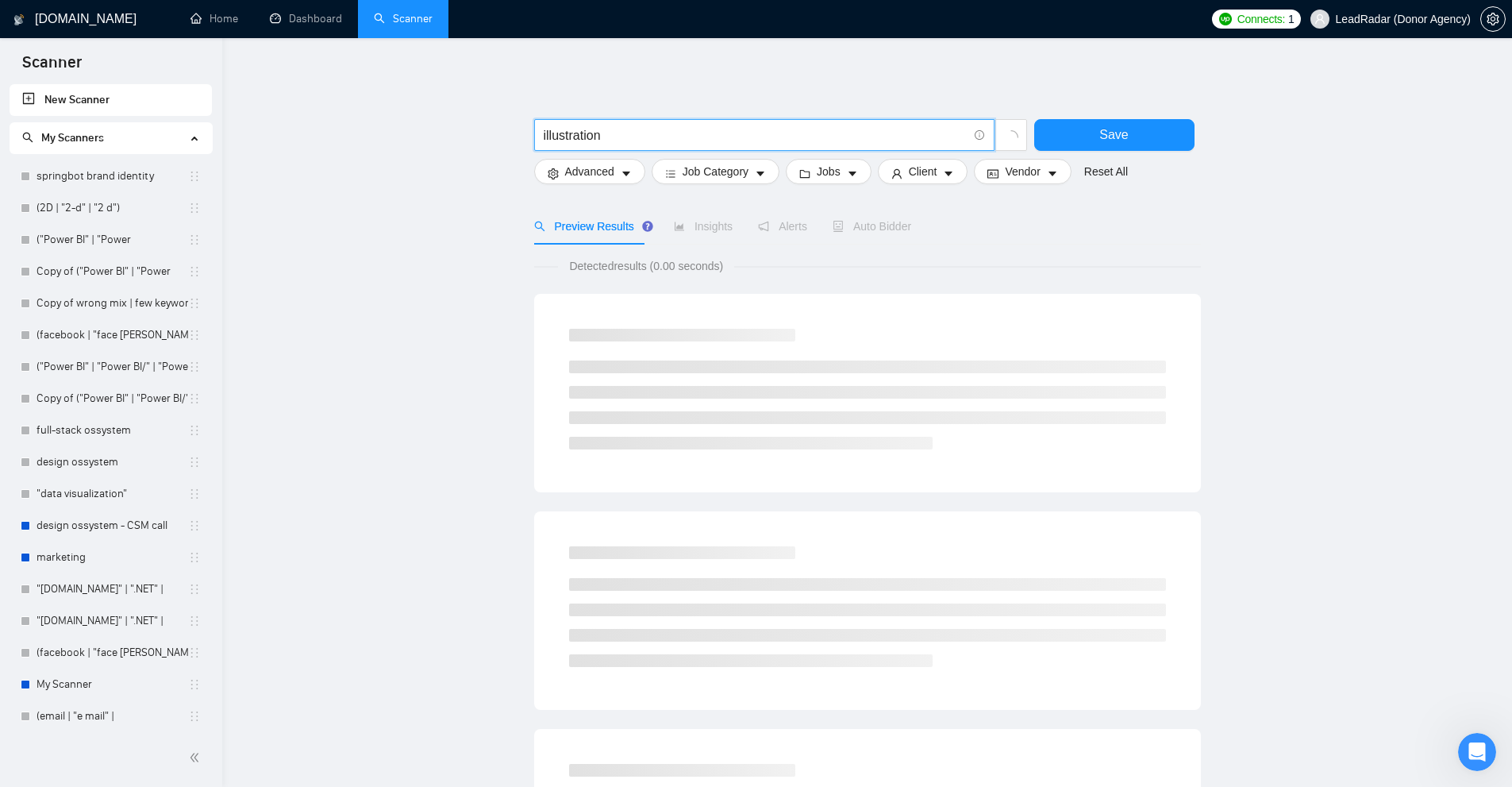
click at [568, 137] on input "illustration" at bounding box center [756, 135] width 424 height 20
click at [688, 123] on span "illustration" at bounding box center [764, 135] width 460 height 32
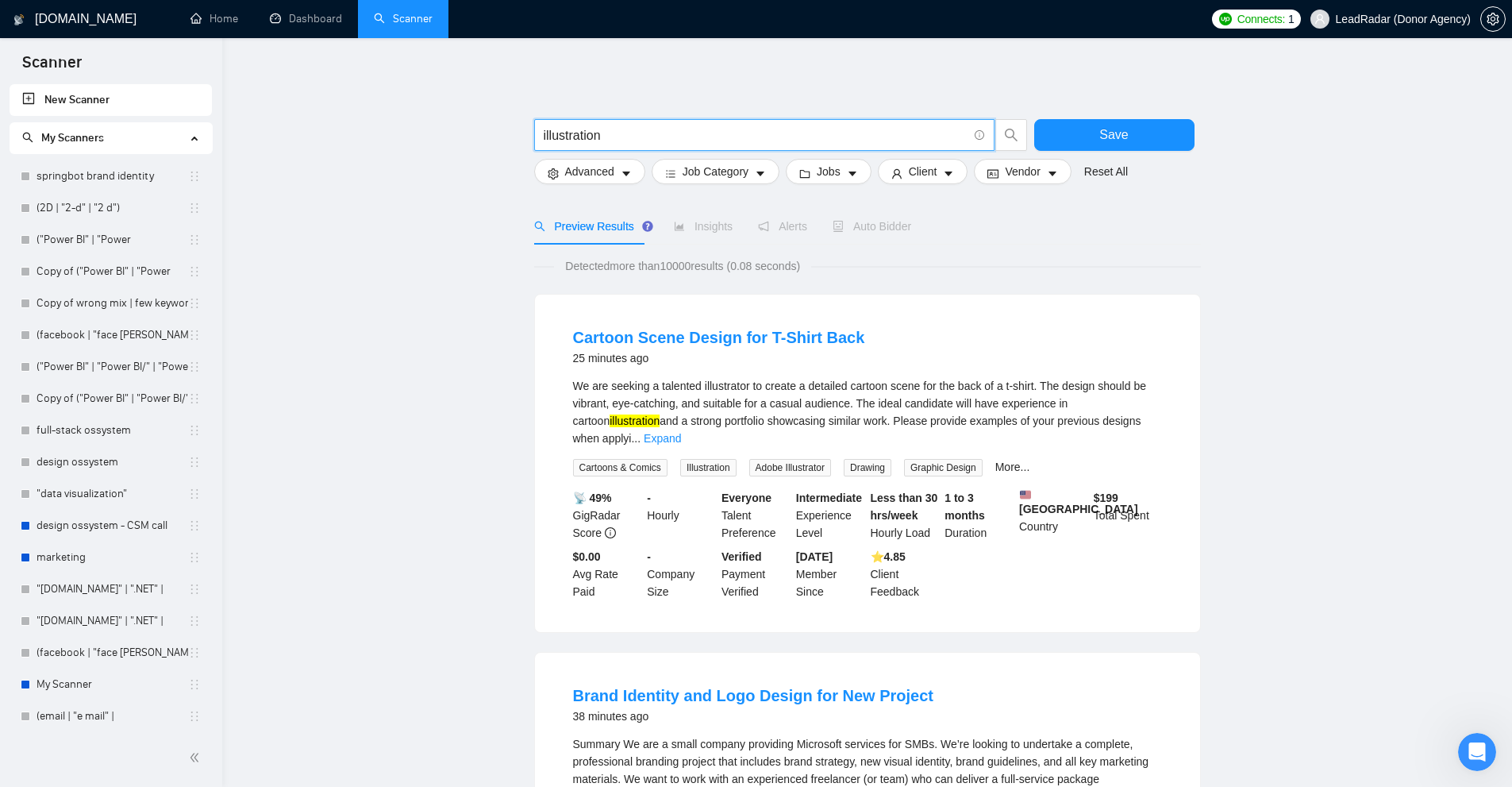
drag, startPoint x: 646, startPoint y: 131, endPoint x: 461, endPoint y: 140, distance: 185.2
click at [639, 128] on input "illustration" at bounding box center [756, 135] width 424 height 20
drag, startPoint x: 614, startPoint y: 132, endPoint x: 451, endPoint y: 139, distance: 163.2
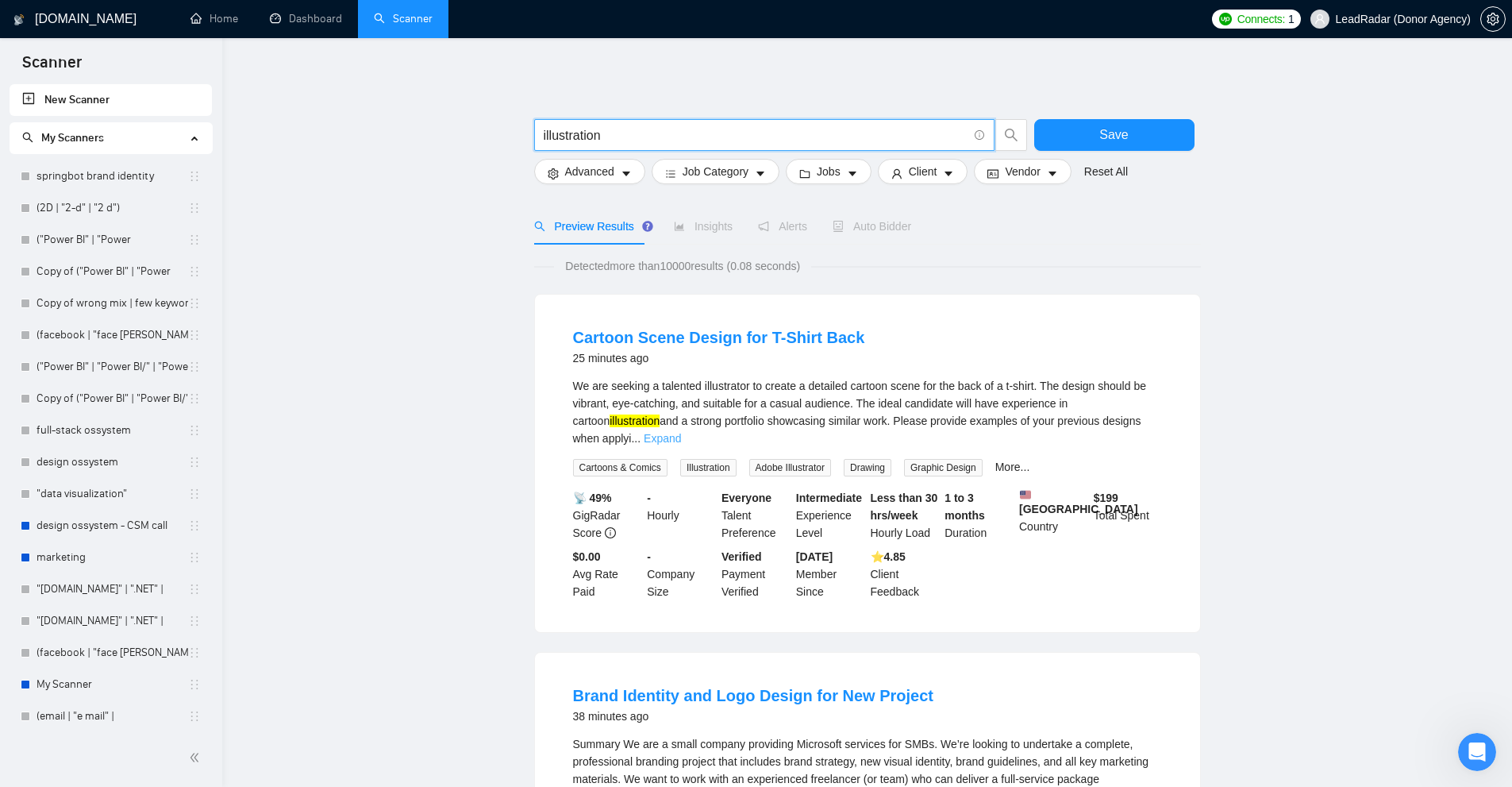
click at [681, 432] on link "Expand" at bounding box center [663, 438] width 38 height 13
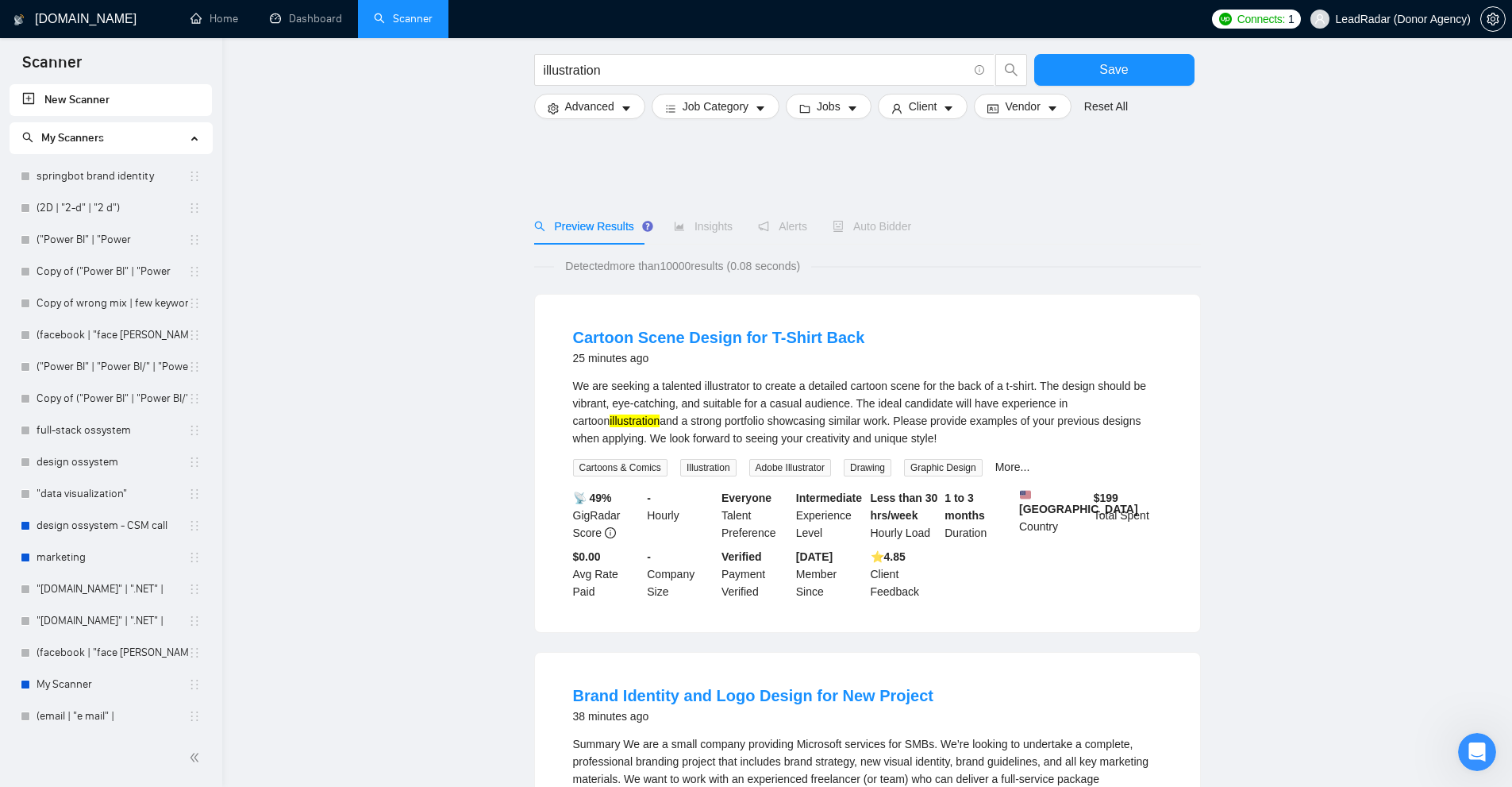
scroll to position [159, 0]
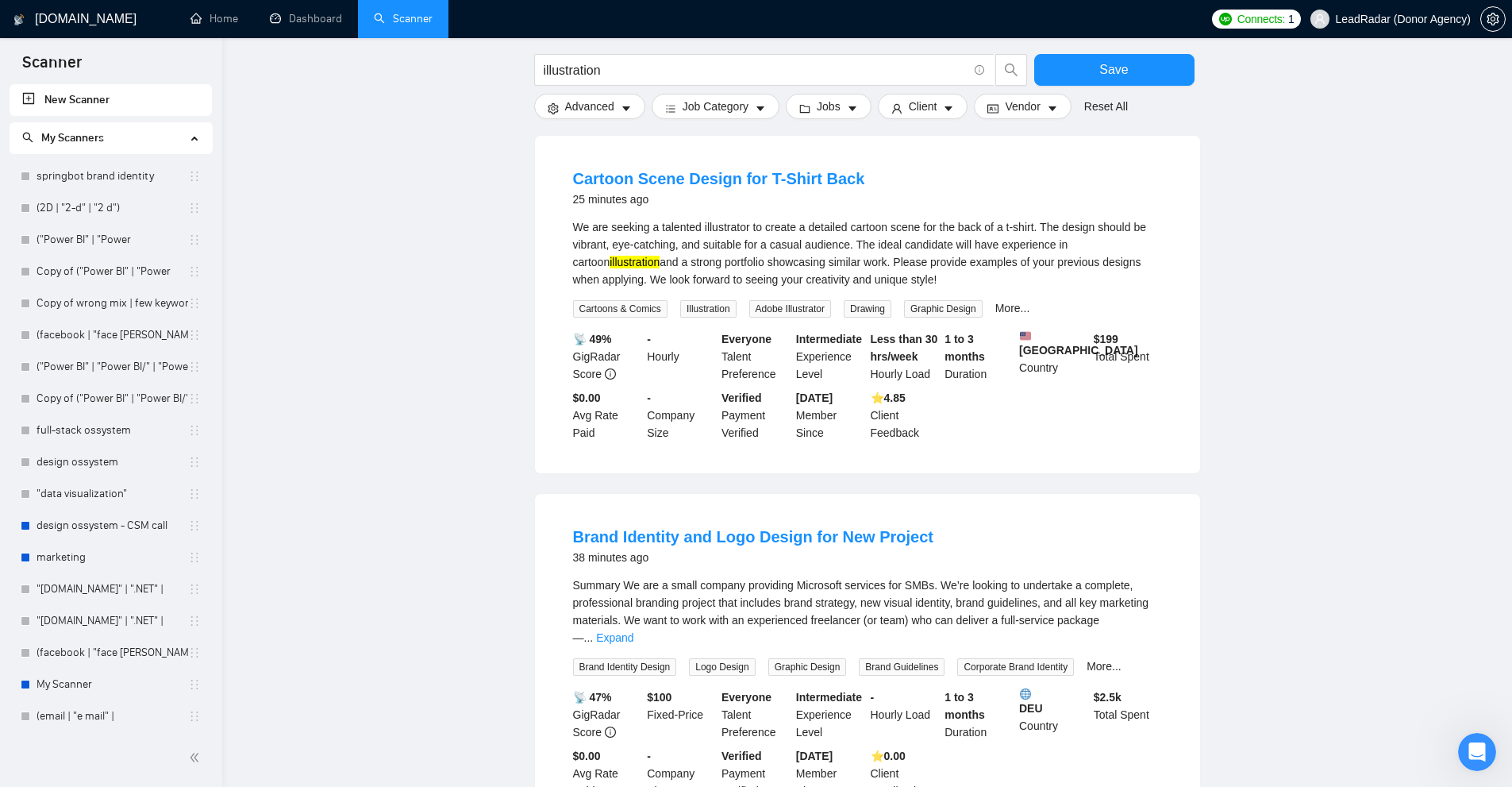
click at [1138, 251] on div "We are seeking a talented illustrator to create a detailed cartoon scene for th…" at bounding box center [867, 253] width 589 height 70
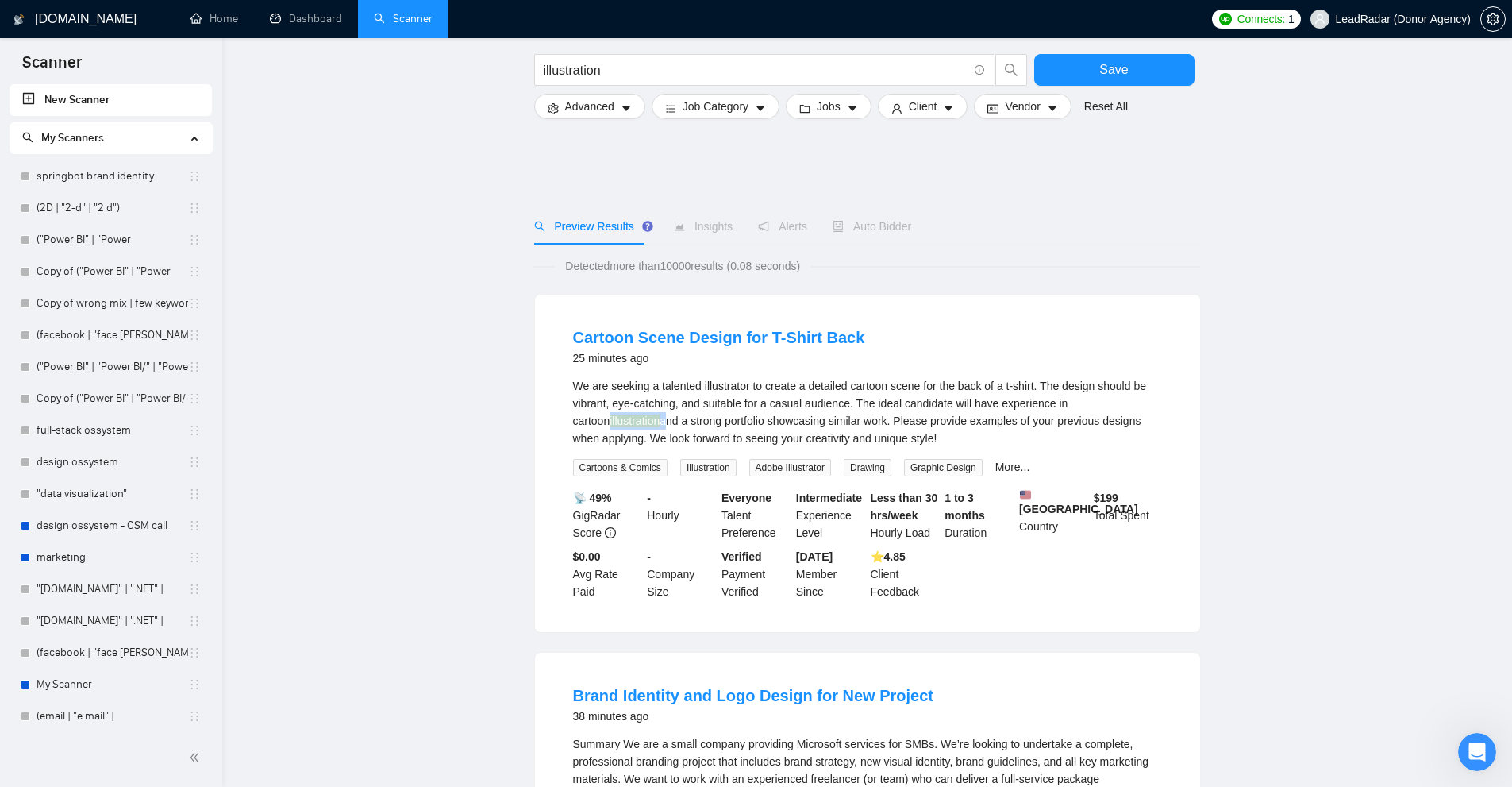
scroll to position [317, 0]
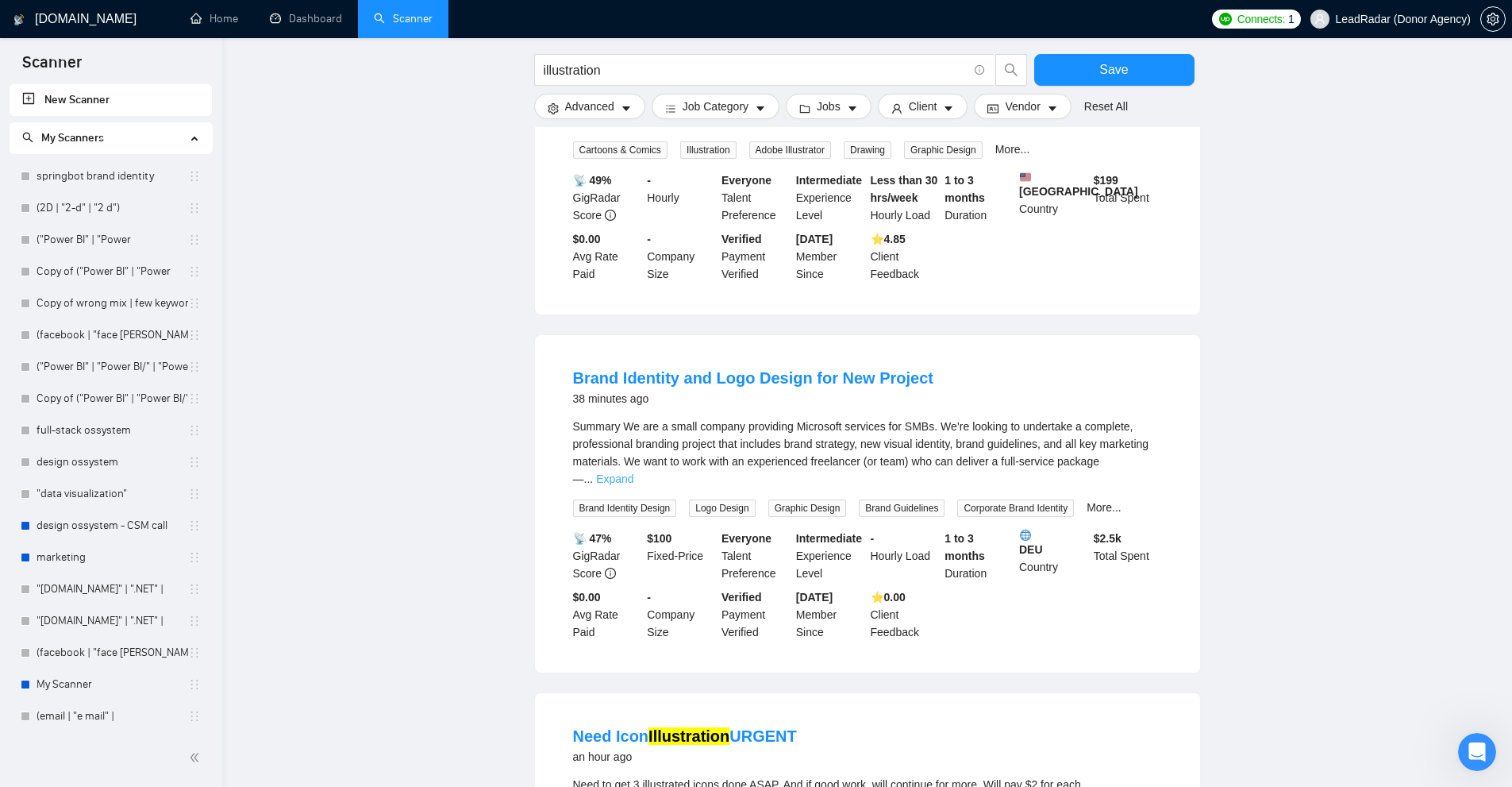
click at [1137, 478] on div "Summary We are a small company providing Microsoft services for SMBs. We’re loo…" at bounding box center [867, 453] width 589 height 70
click at [633, 472] on link "Expand" at bounding box center [615, 478] width 38 height 13
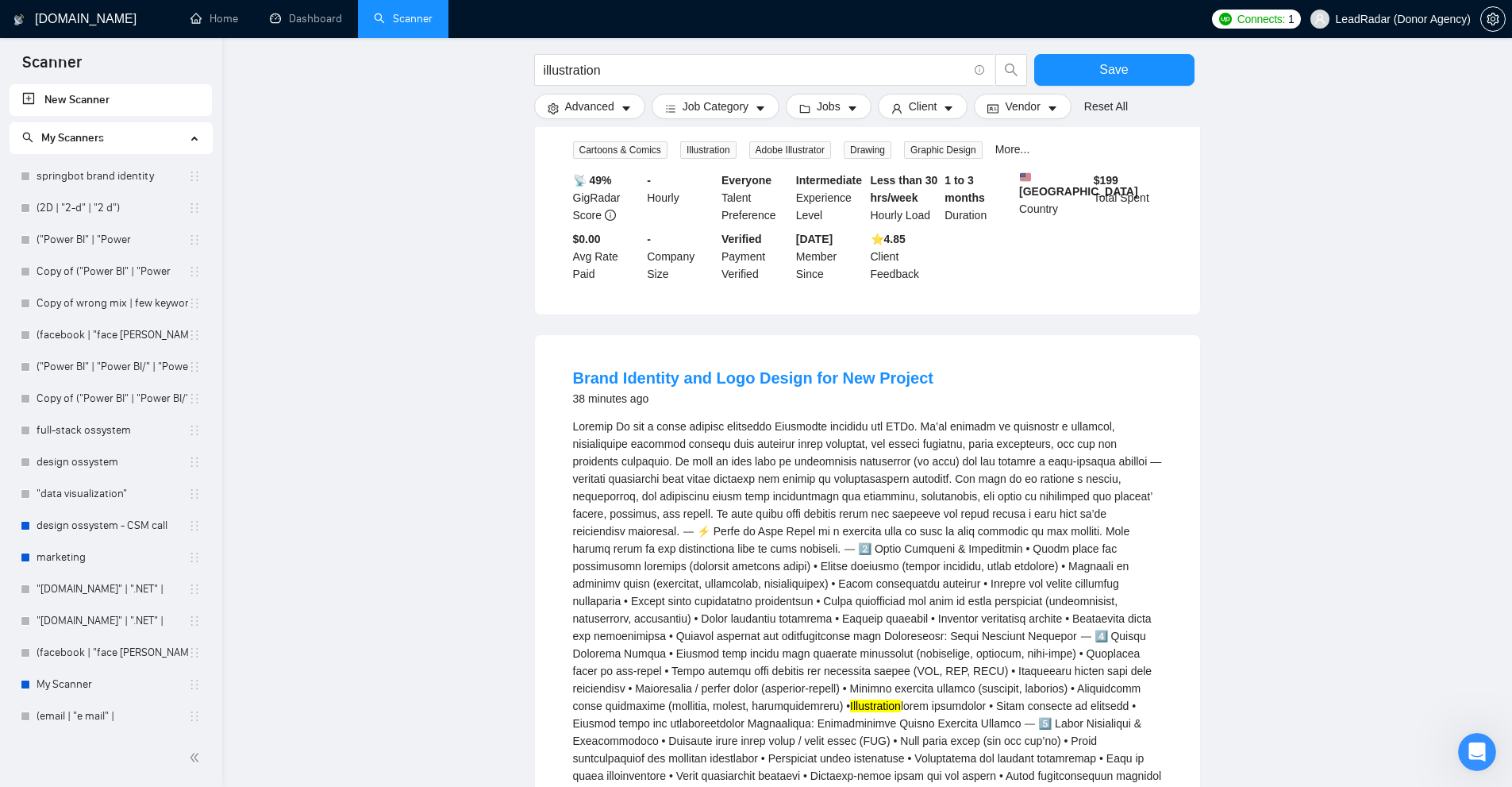
scroll to position [635, 0]
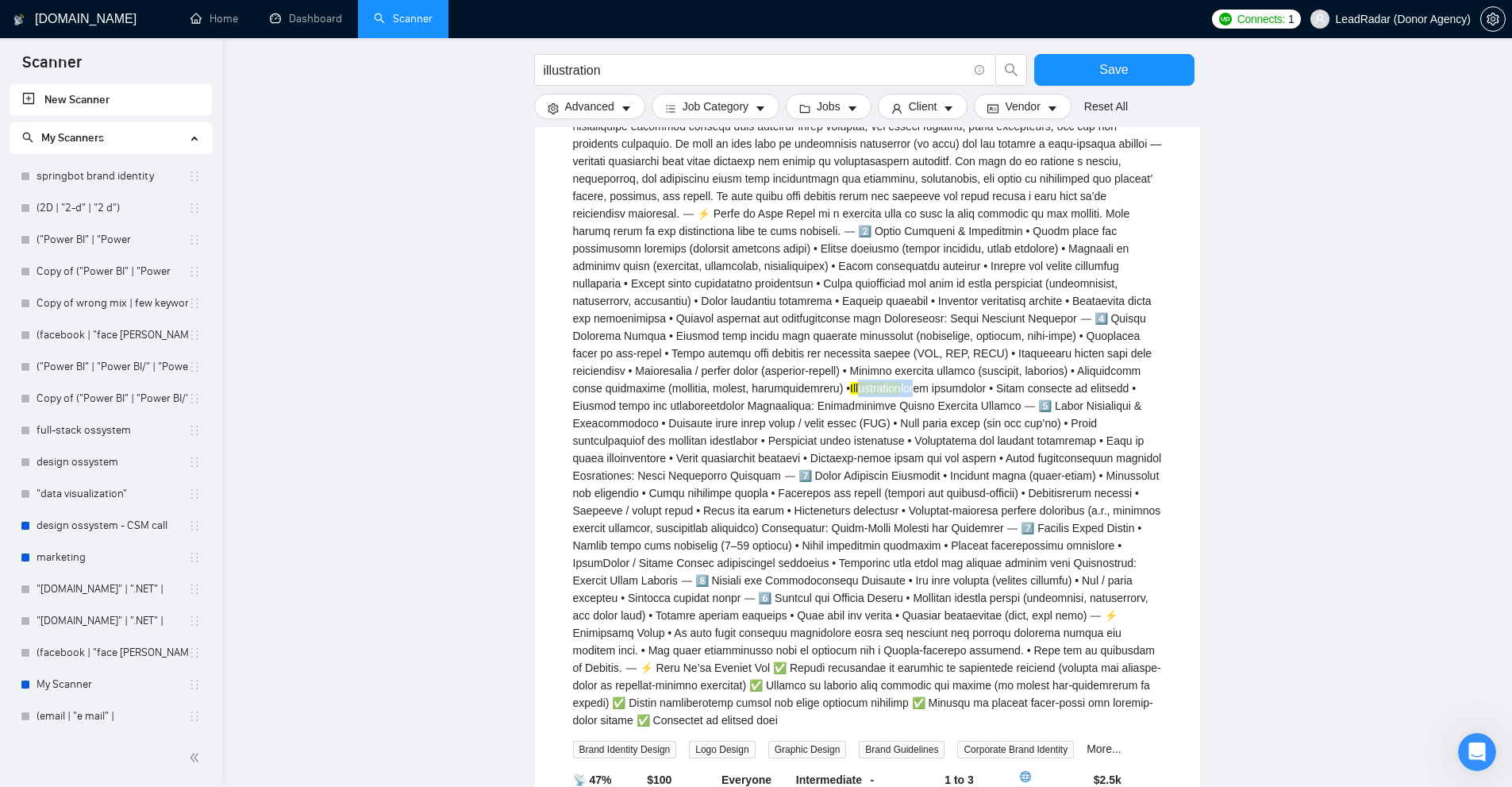
drag, startPoint x: 590, startPoint y: 393, endPoint x: 672, endPoint y: 395, distance: 82.0
click at [657, 394] on div "Illustration" at bounding box center [867, 414] width 589 height 629
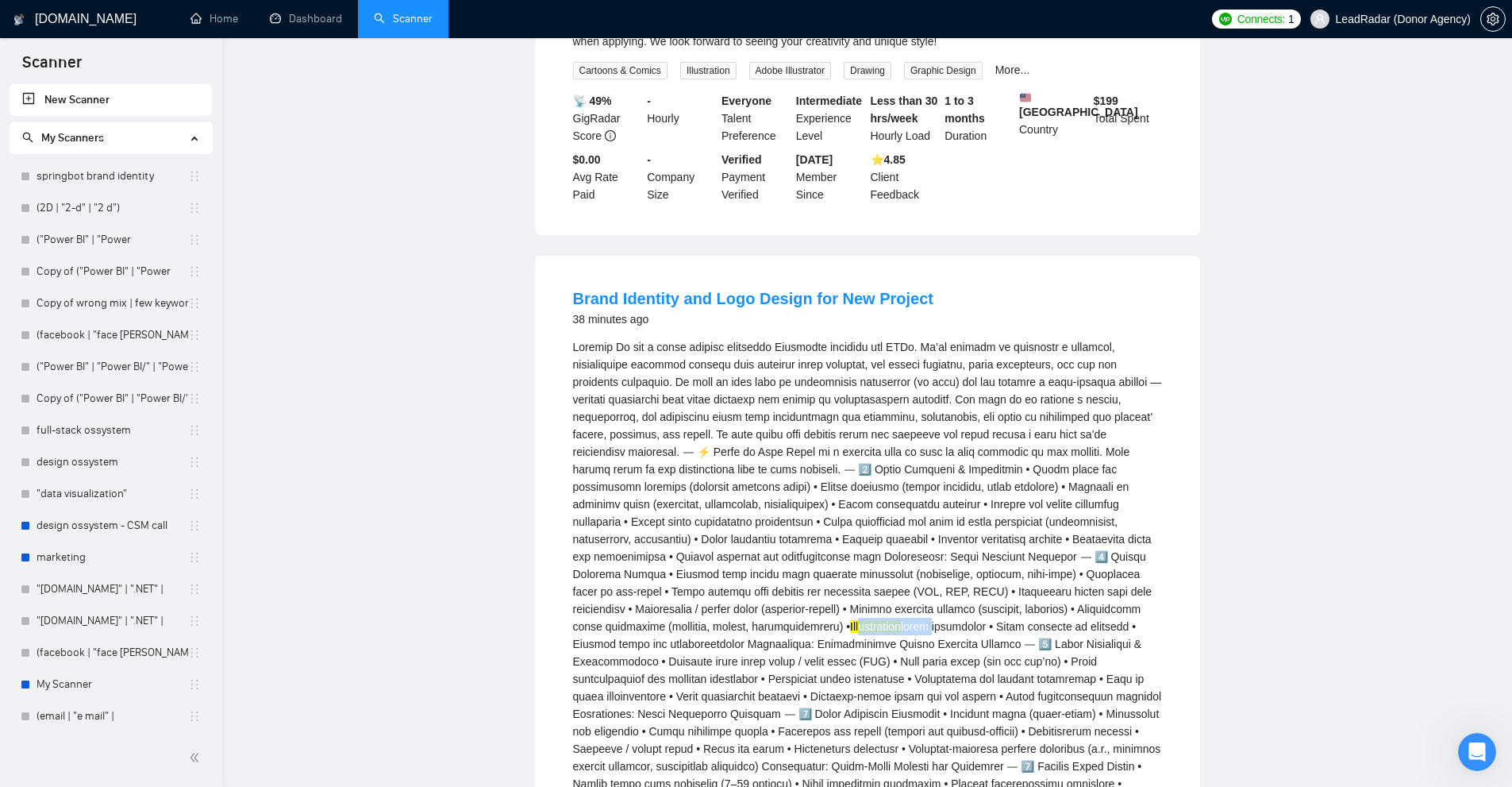
scroll to position [0, 0]
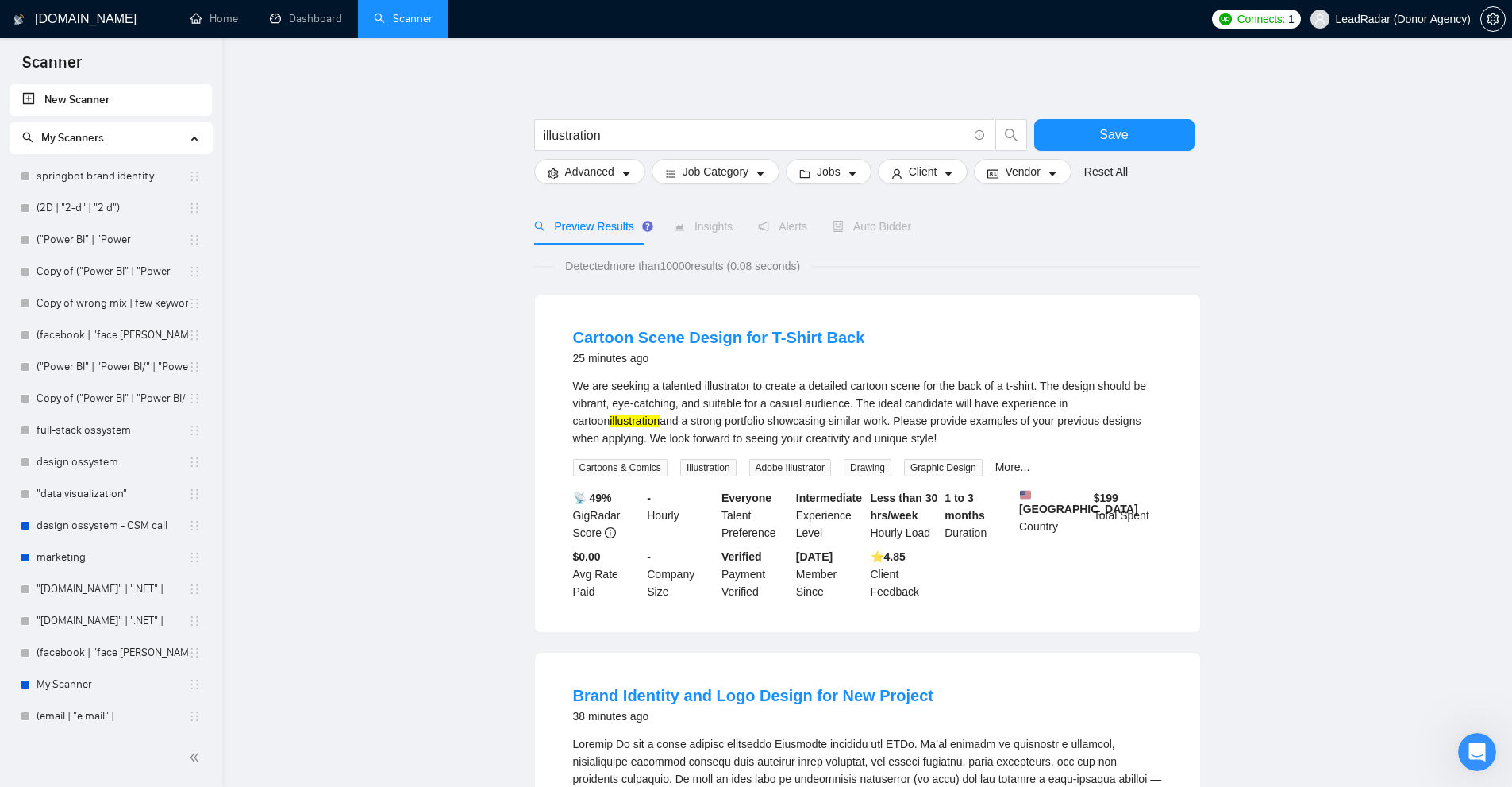
click at [715, 409] on div "We are seeking a talented illustrator to create a detailed cartoon scene for th…" at bounding box center [867, 412] width 589 height 70
click at [639, 142] on input "illustration" at bounding box center [756, 135] width 424 height 20
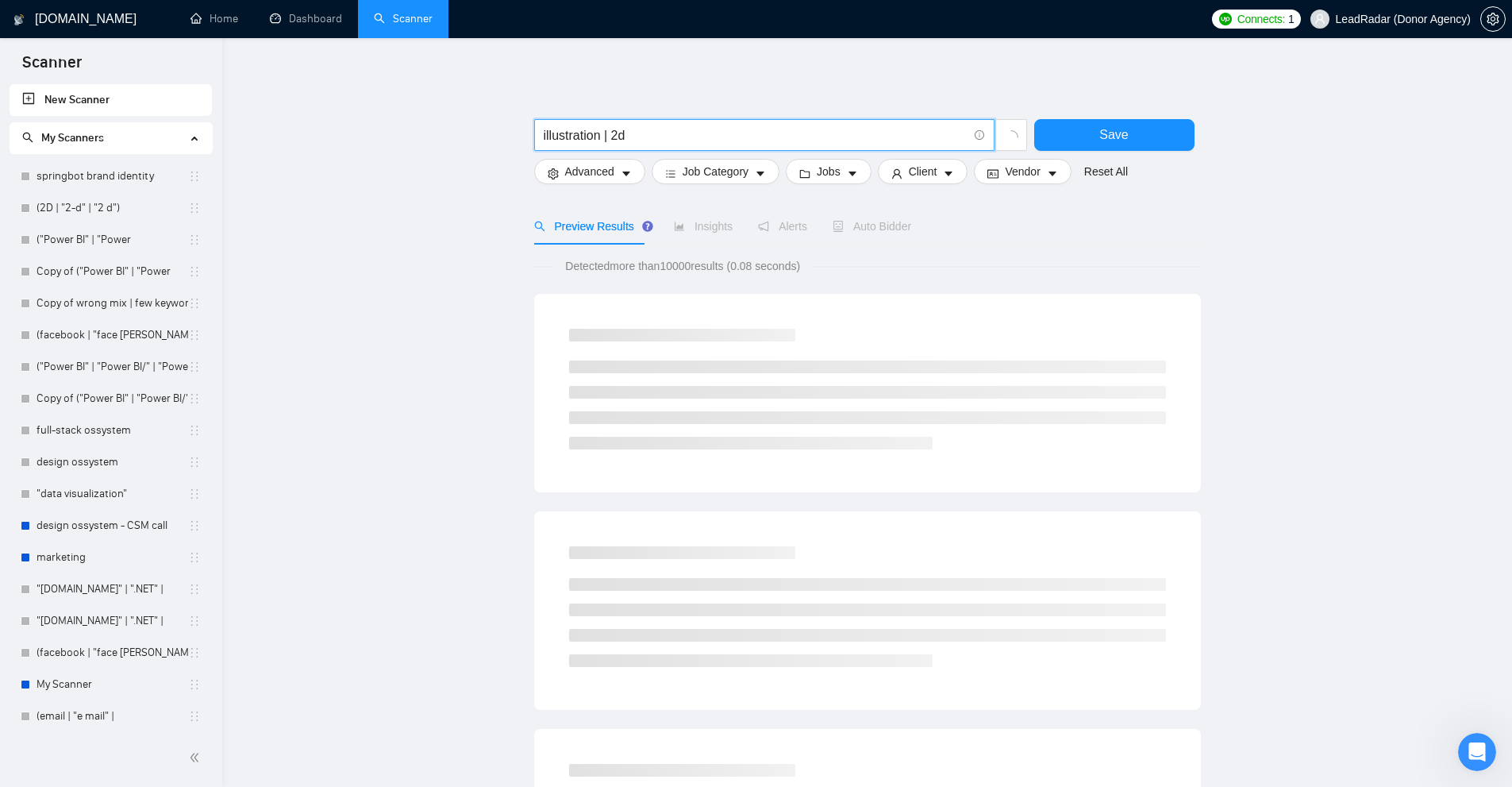
drag, startPoint x: 609, startPoint y: 134, endPoint x: 594, endPoint y: 140, distance: 16.2
click at [594, 140] on input "illustration | 2d" at bounding box center [756, 135] width 424 height 20
click at [584, 140] on input "illustration | 2d" at bounding box center [756, 135] width 424 height 20
click at [638, 134] on input "illustration | 2d" at bounding box center [756, 135] width 424 height 20
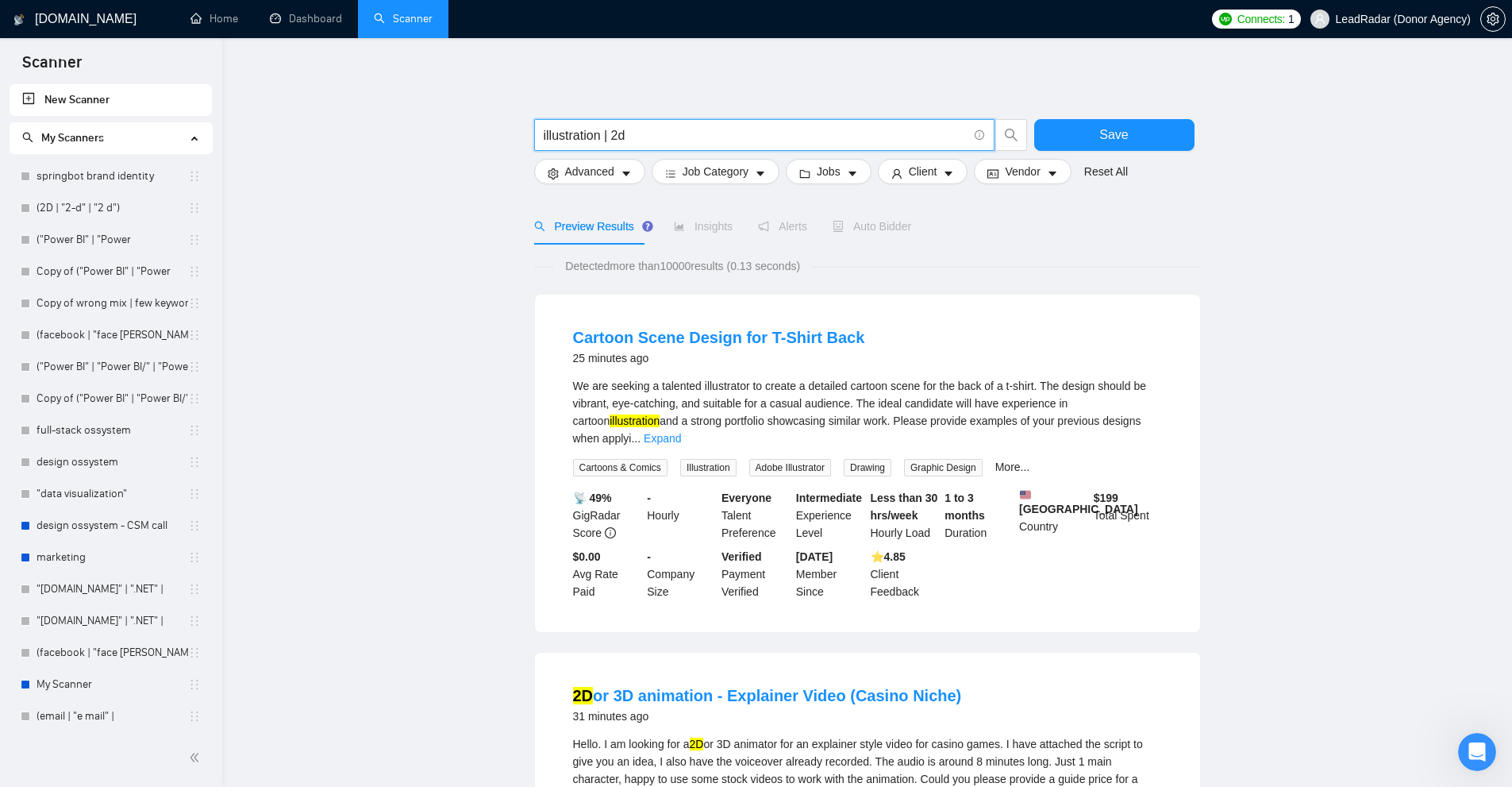
click at [617, 138] on input "illustration | 2d" at bounding box center [756, 135] width 424 height 20
click at [602, 133] on input "illustration | 2d" at bounding box center [756, 135] width 424 height 20
click at [589, 131] on input "illustration | 2d" at bounding box center [756, 135] width 424 height 20
click at [604, 136] on input "illustration | 2d" at bounding box center [756, 135] width 424 height 20
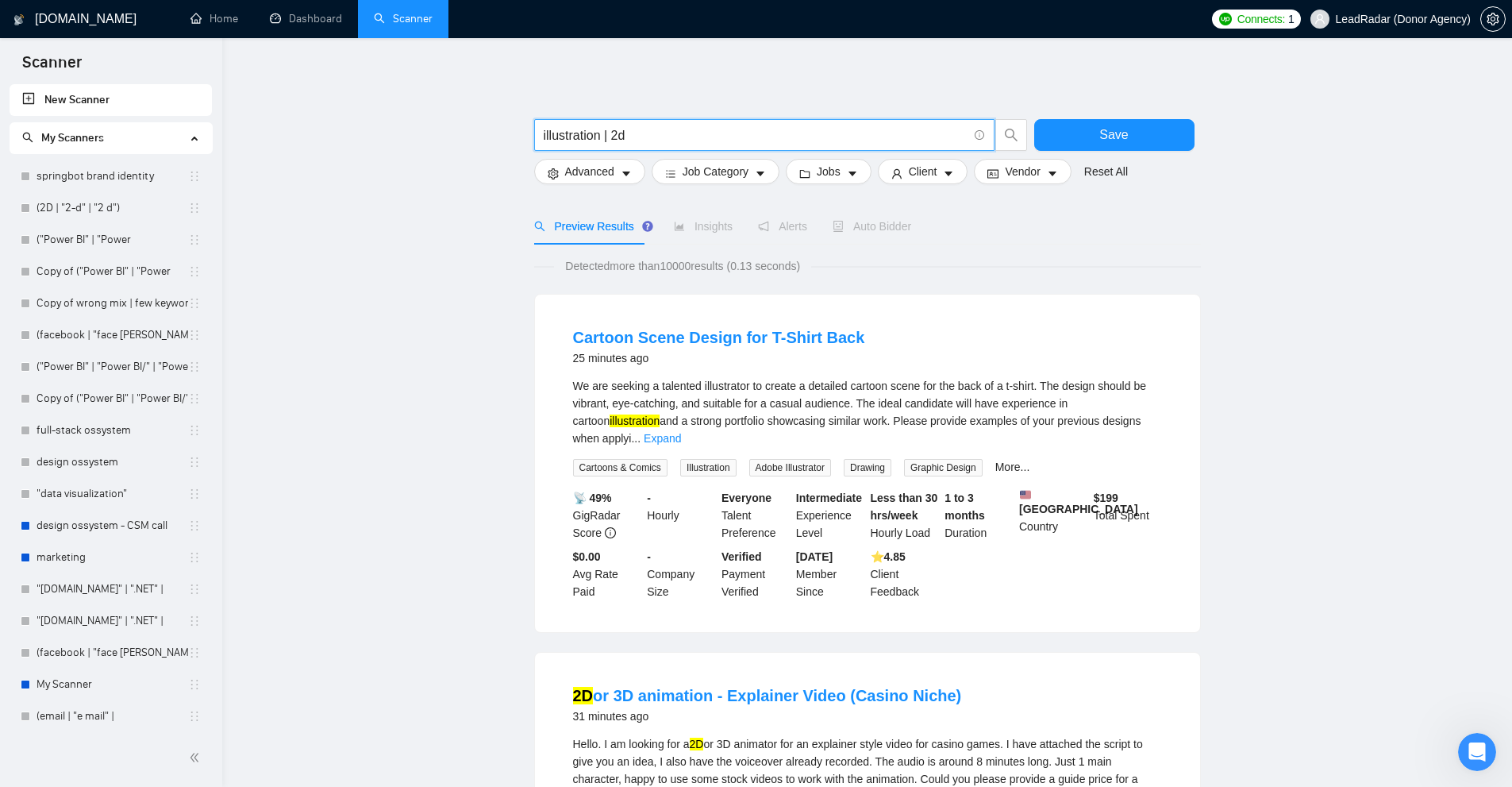
click at [606, 135] on input "illustration | 2d" at bounding box center [756, 135] width 424 height 20
click at [579, 138] on input "illustration | 2d" at bounding box center [756, 135] width 424 height 20
click at [619, 134] on input "illustration | 2d" at bounding box center [756, 135] width 424 height 20
click at [641, 131] on input "illustration | 2d" at bounding box center [756, 135] width 424 height 20
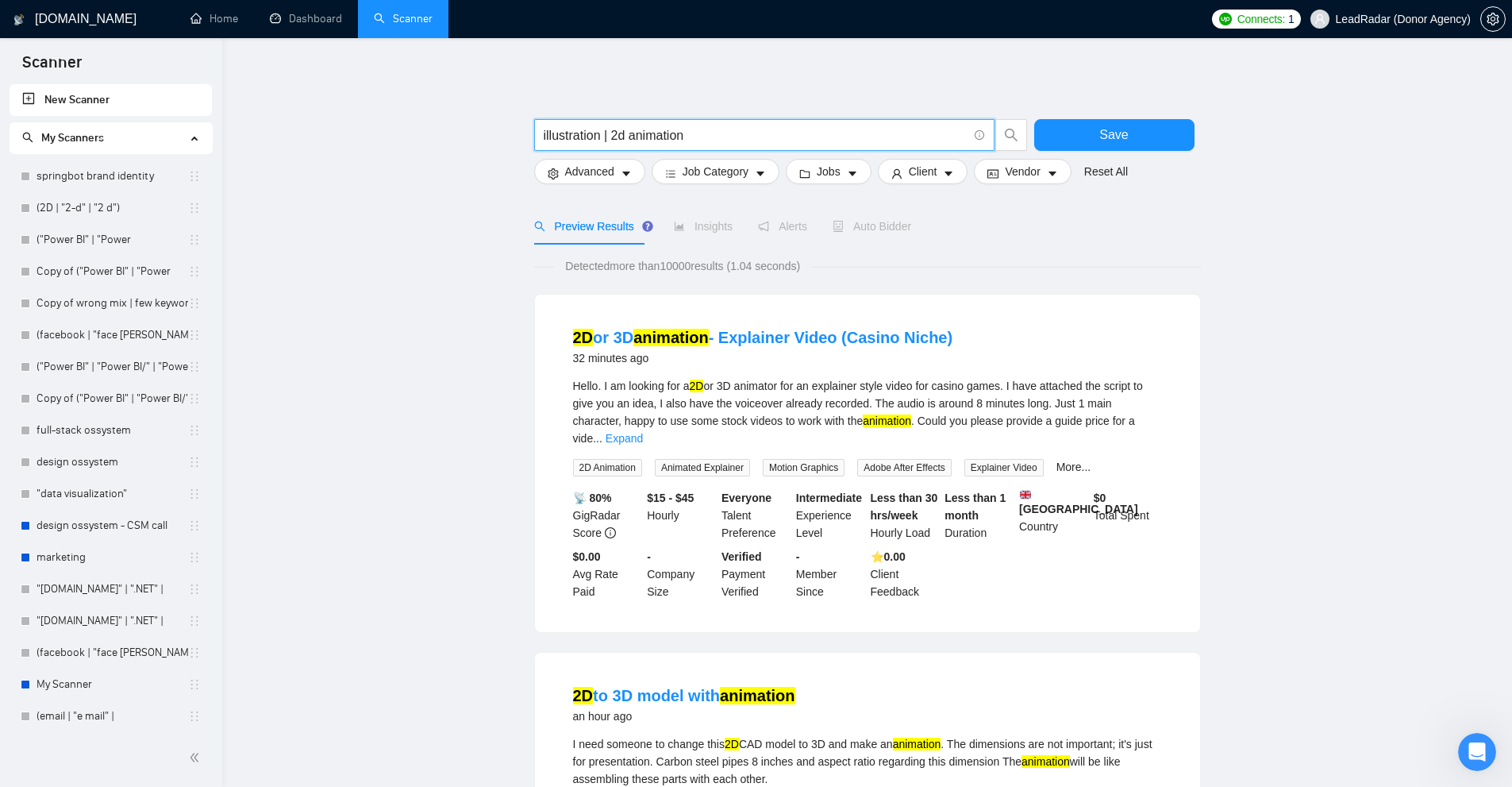
click at [621, 135] on input "illustration | 2d animation" at bounding box center [756, 135] width 424 height 20
click at [662, 139] on input "illustration | 2d animation" at bounding box center [756, 135] width 424 height 20
click at [625, 142] on input "illustration | 2d animation" at bounding box center [756, 135] width 424 height 20
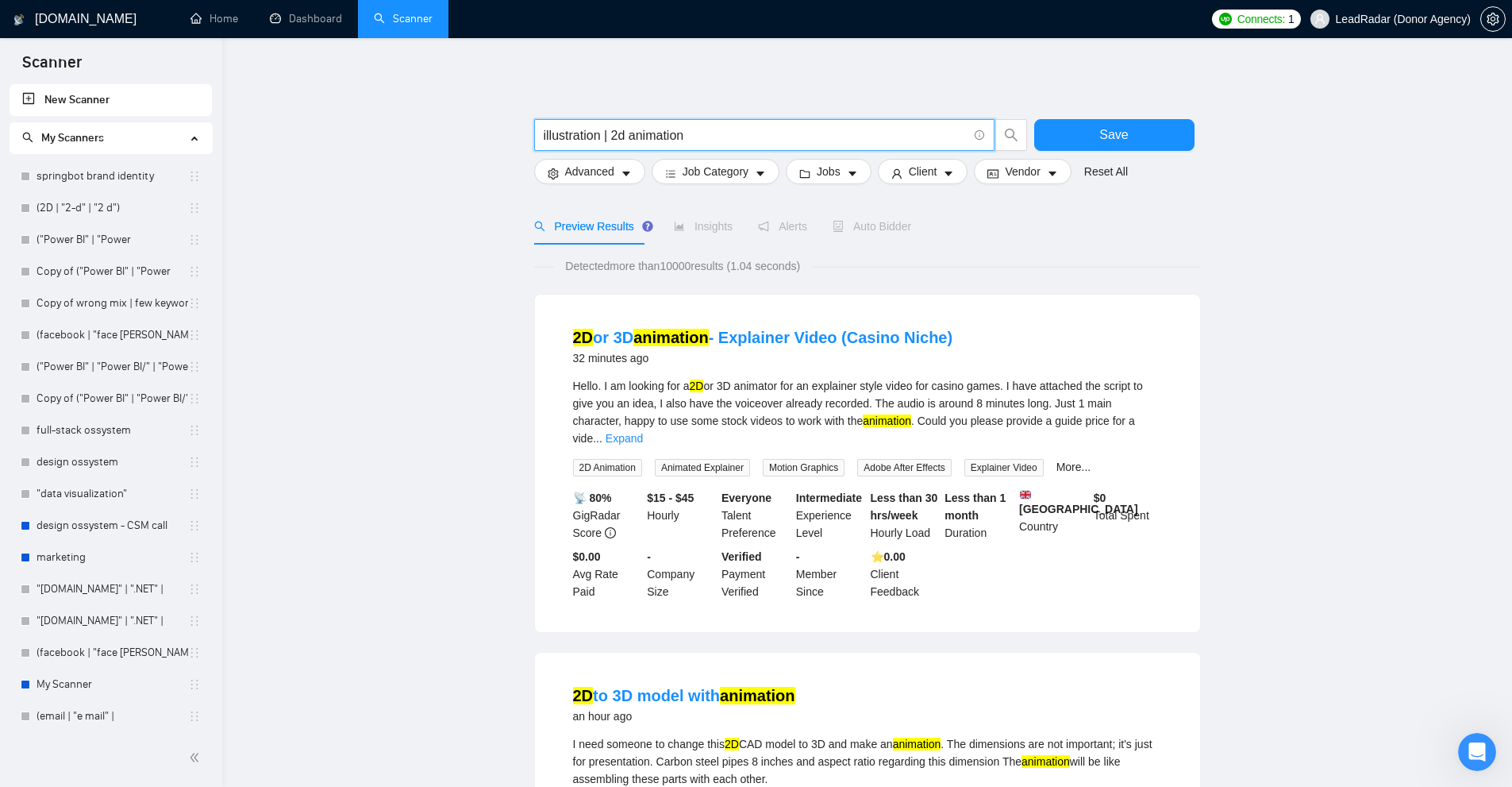
click at [615, 137] on input "illustration | 2d animation" at bounding box center [756, 135] width 424 height 20
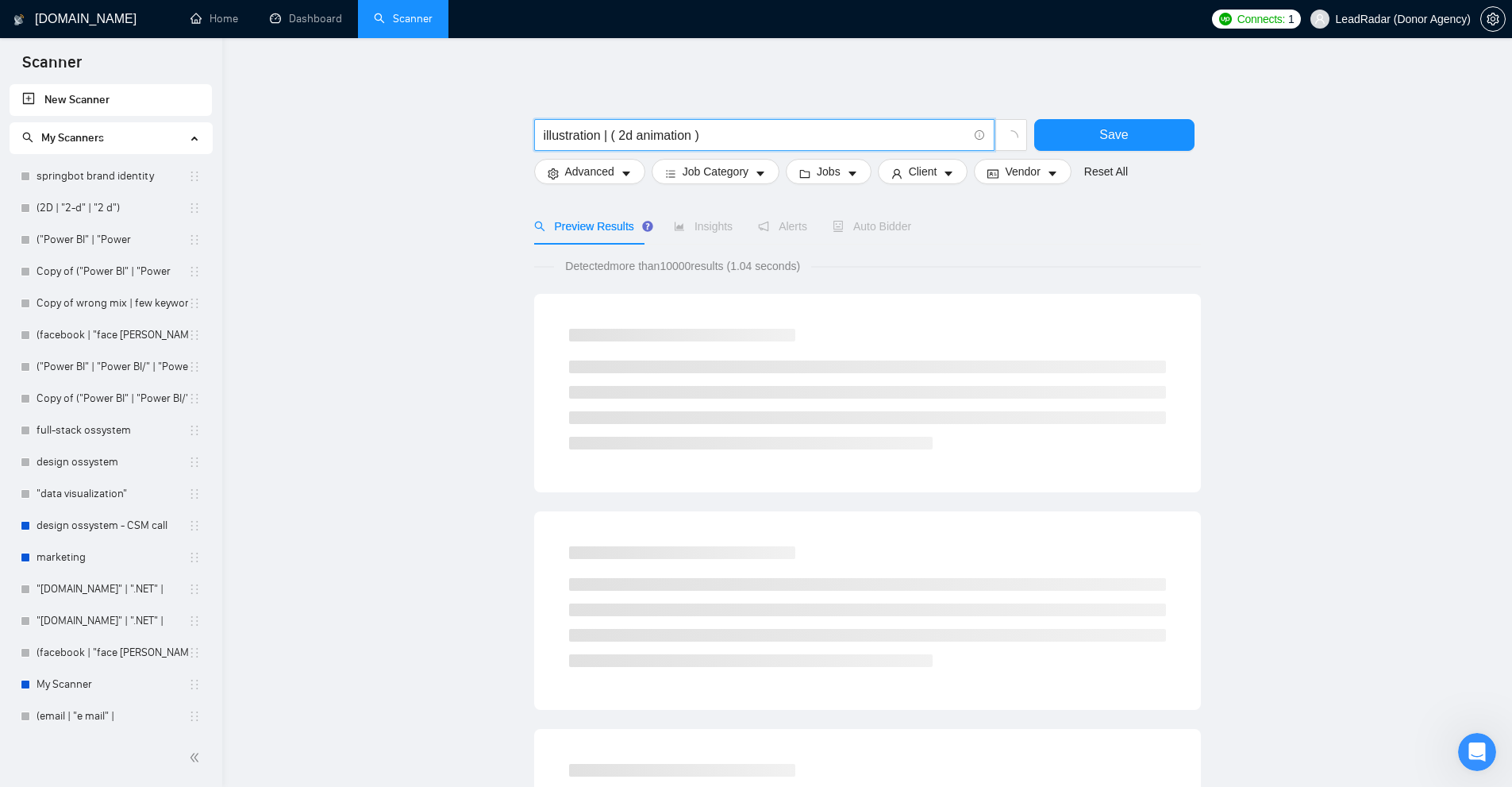
click at [629, 139] on input "illustration | ( 2d animation )" at bounding box center [756, 135] width 424 height 20
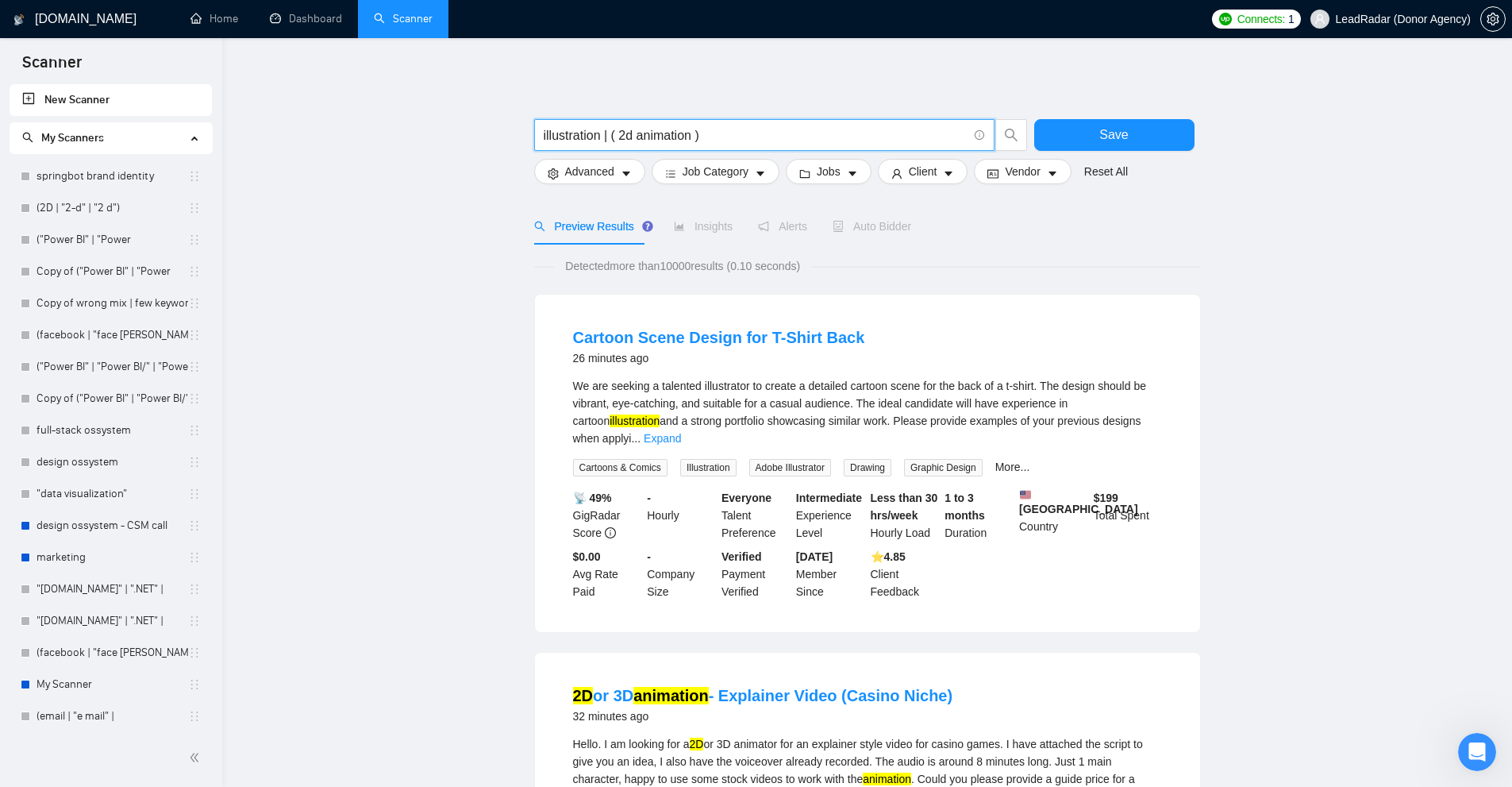
drag, startPoint x: 622, startPoint y: 138, endPoint x: 631, endPoint y: 136, distance: 9.2
click at [631, 136] on input "illustration | ( 2d animation )" at bounding box center [756, 135] width 424 height 20
click at [656, 135] on input "illustration | ( 2d animation )" at bounding box center [756, 135] width 424 height 20
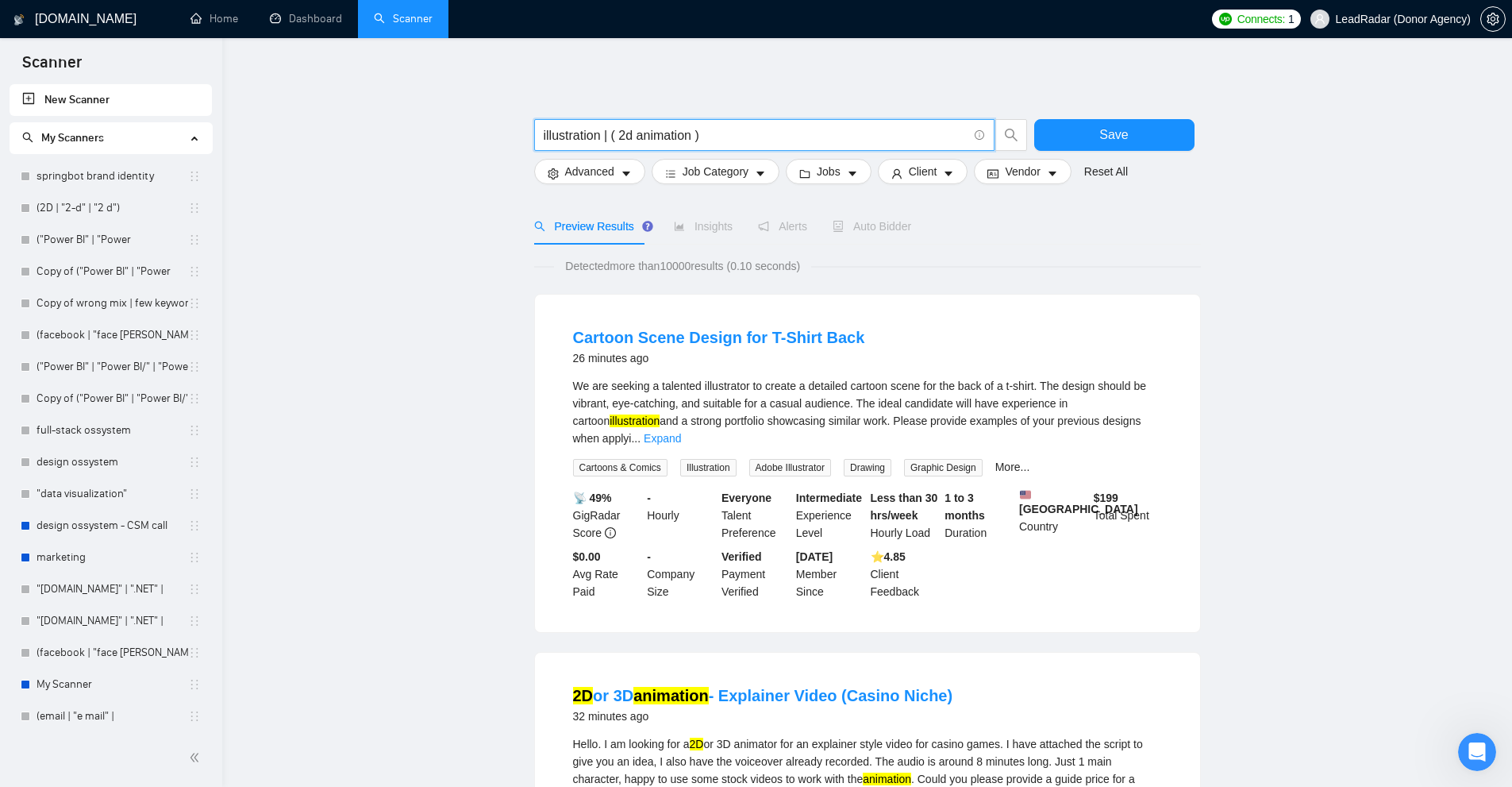
click at [679, 138] on input "illustration | ( 2d animation )" at bounding box center [756, 135] width 424 height 20
drag, startPoint x: 621, startPoint y: 135, endPoint x: 680, endPoint y: 134, distance: 59.0
click at [680, 134] on input "illustration | ( 2d animation )" at bounding box center [756, 135] width 424 height 20
click at [632, 136] on input "illustration | ( 2d animation )" at bounding box center [756, 135] width 424 height 20
click at [622, 132] on input "illustration | ( 2d animation )" at bounding box center [756, 135] width 424 height 20
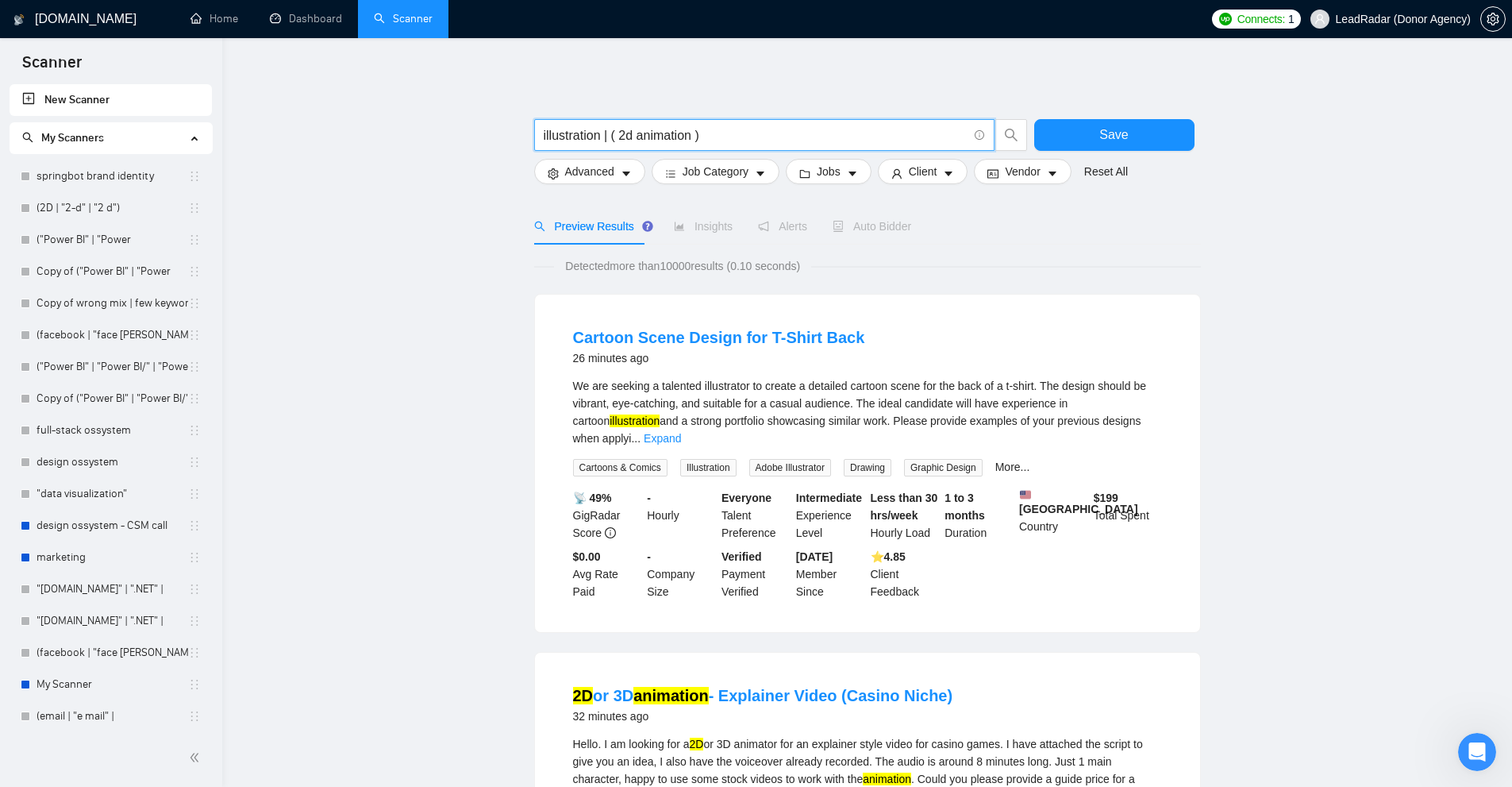
drag, startPoint x: 622, startPoint y: 132, endPoint x: 661, endPoint y: 134, distance: 39.1
click at [623, 132] on input "illustration | ( 2d animation )" at bounding box center [756, 135] width 424 height 20
click at [661, 134] on input "illustration | ( 2d animation )" at bounding box center [756, 135] width 424 height 20
drag, startPoint x: 603, startPoint y: 136, endPoint x: 519, endPoint y: 133, distance: 84.1
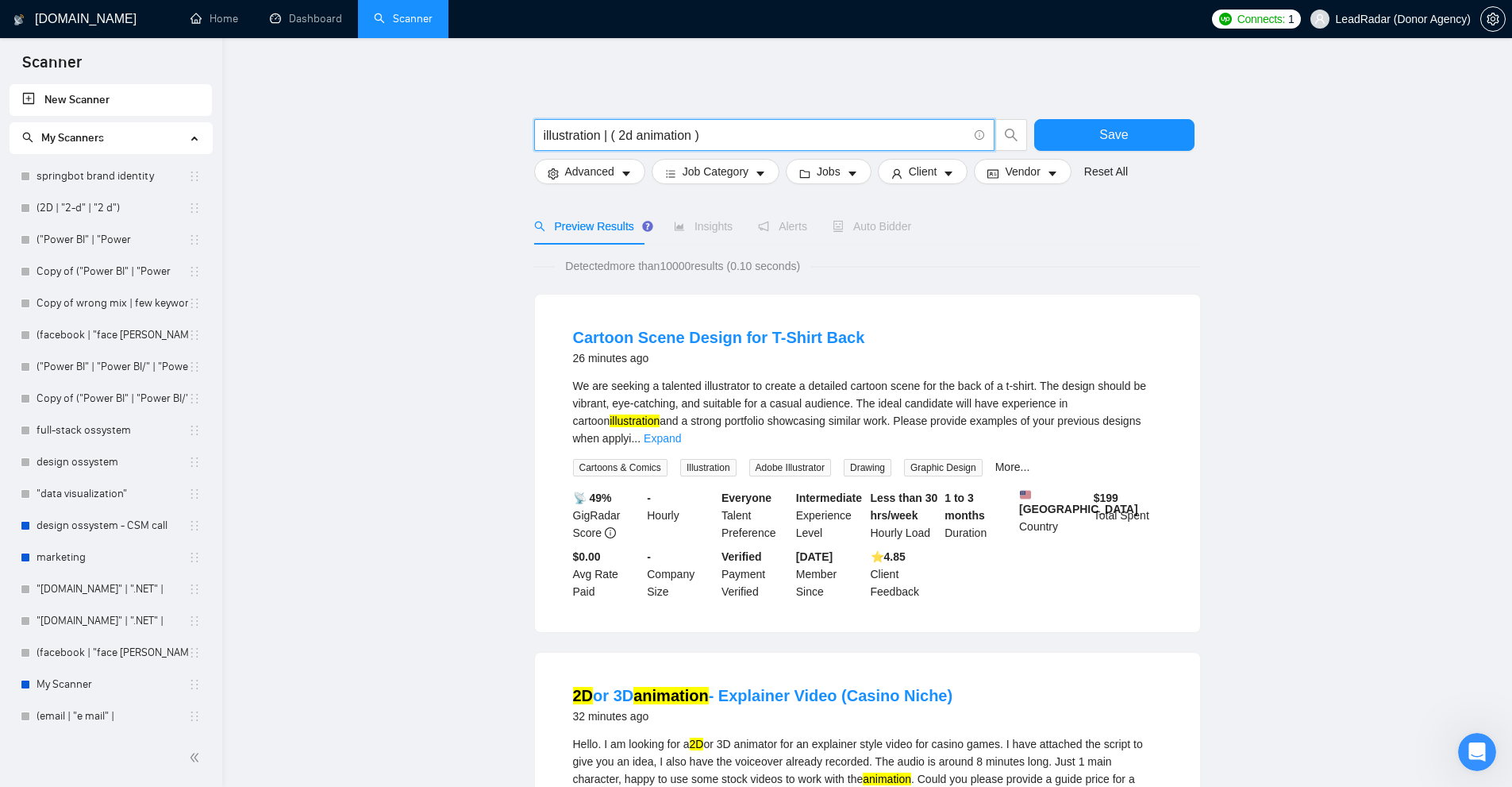
click at [640, 130] on input "illustration | ( 2d animation )" at bounding box center [756, 135] width 424 height 20
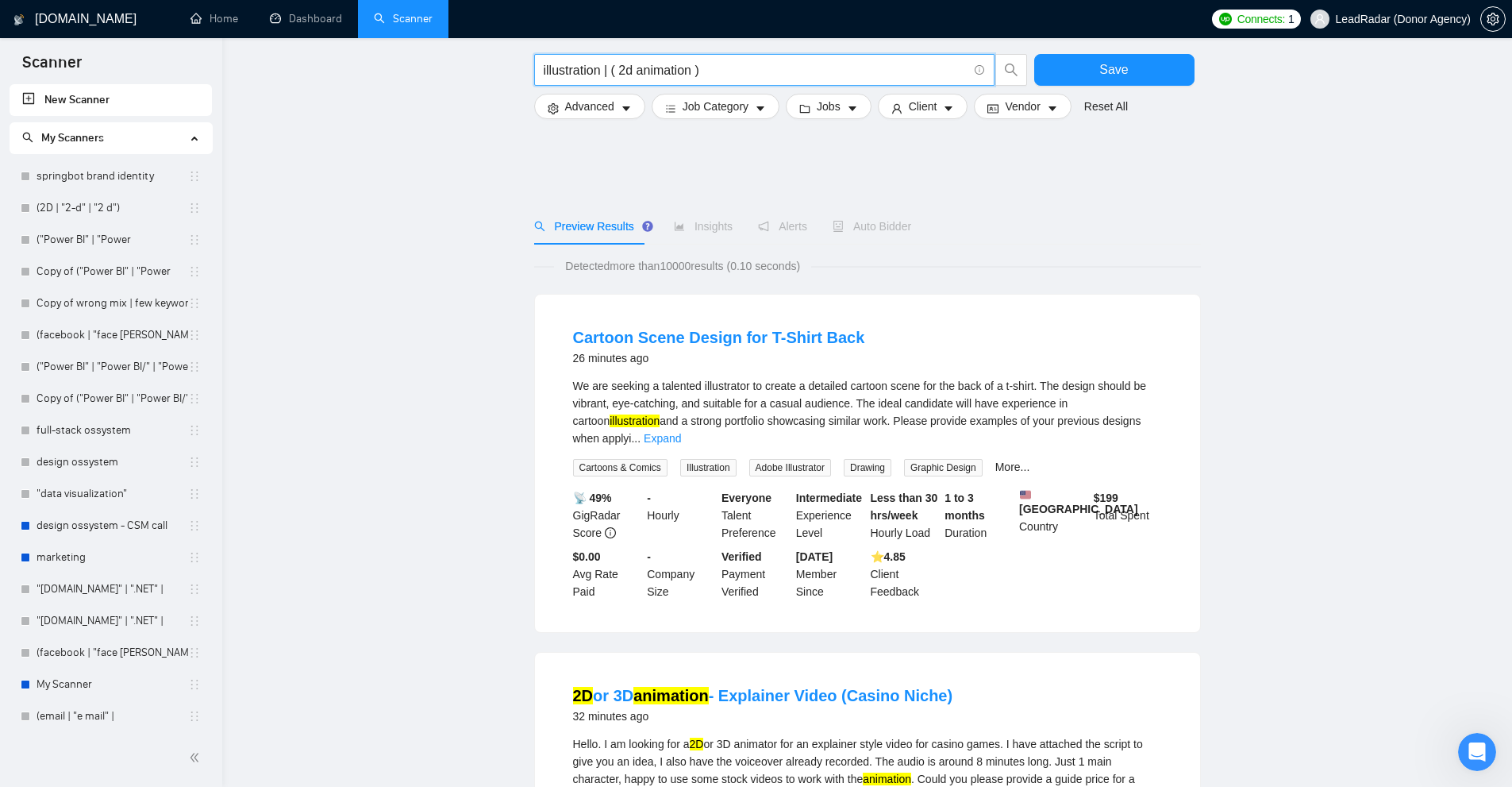
scroll to position [317, 0]
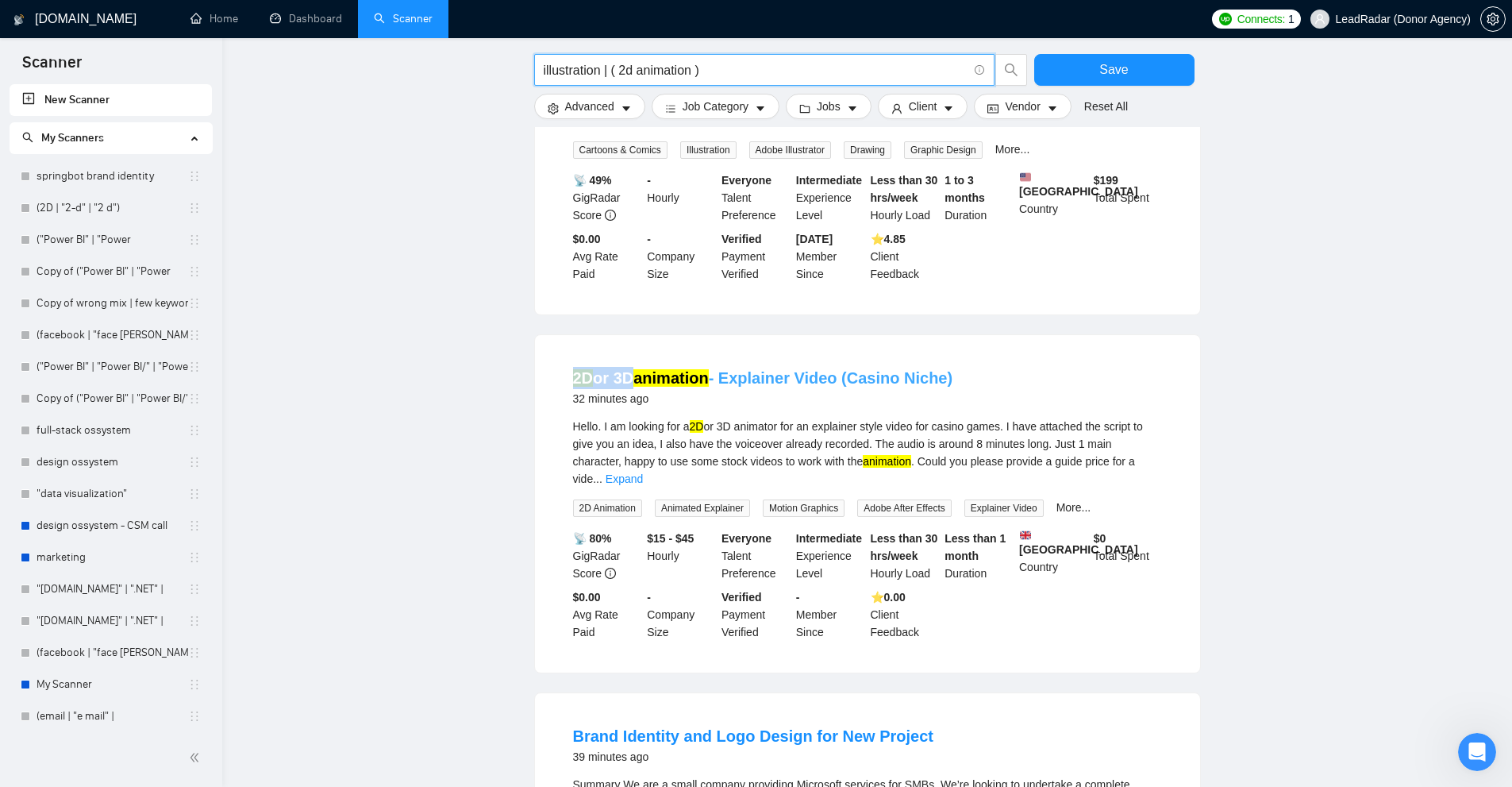
click at [629, 373] on div "2D or 3D animation - Explainer Video (Casino Niche) 32 minutes ago Hello. I am …" at bounding box center [867, 504] width 665 height 337
click at [875, 460] on div "Hello. I am looking for a 2D or 3D animator for an explainer style video for ca…" at bounding box center [867, 453] width 589 height 70
drag, startPoint x: 688, startPoint y: 415, endPoint x: 708, endPoint y: 414, distance: 20.0
click at [708, 418] on div "Hello. I am looking for a 2D or 3D animator for an explainer style video for ca…" at bounding box center [867, 453] width 589 height 70
click at [902, 458] on div "Hello. I am looking for a 2D or 3D animator for an explainer style video for ca…" at bounding box center [867, 453] width 589 height 70
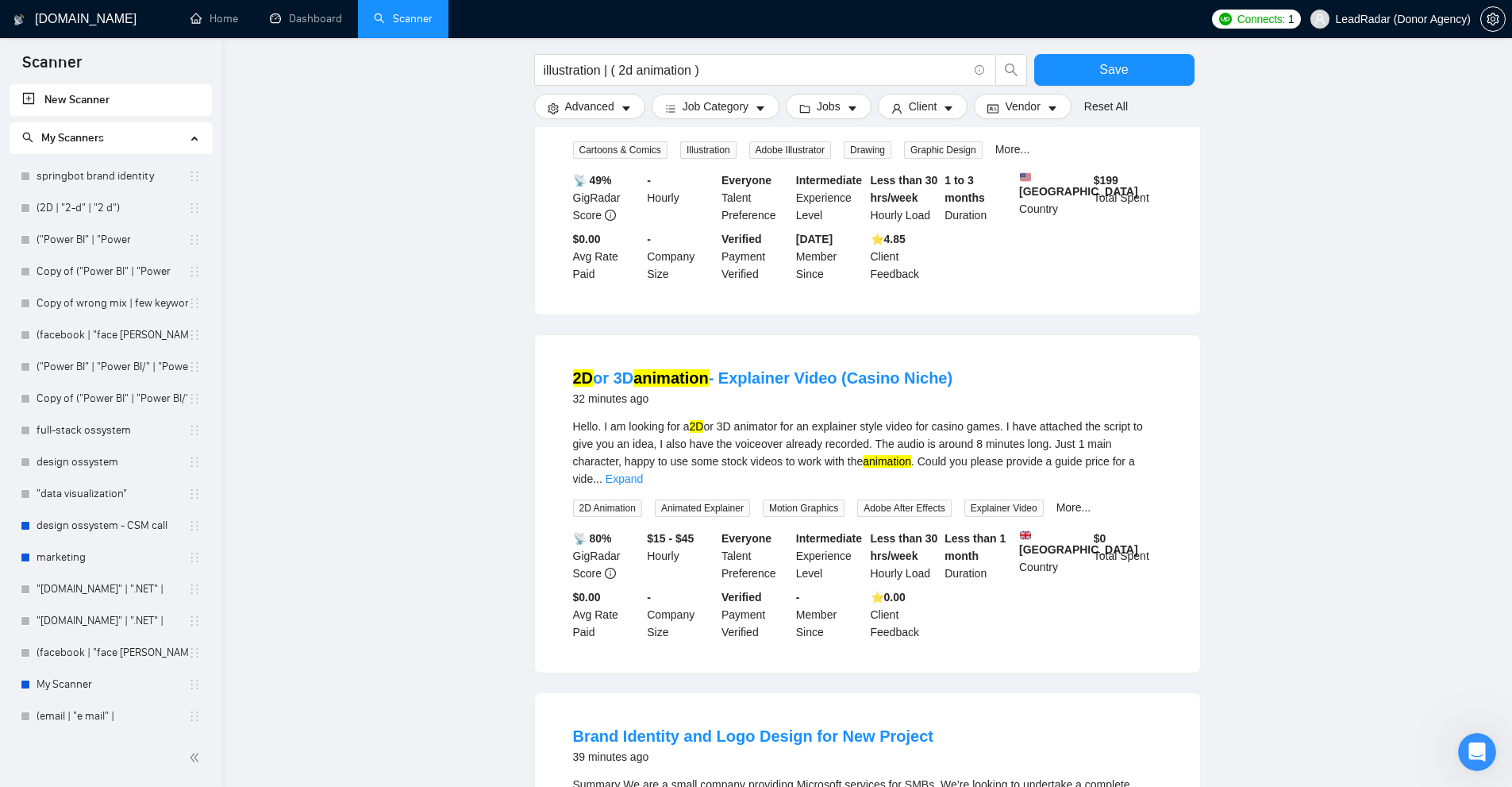
click at [863, 455] on mark "animation" at bounding box center [887, 461] width 48 height 13
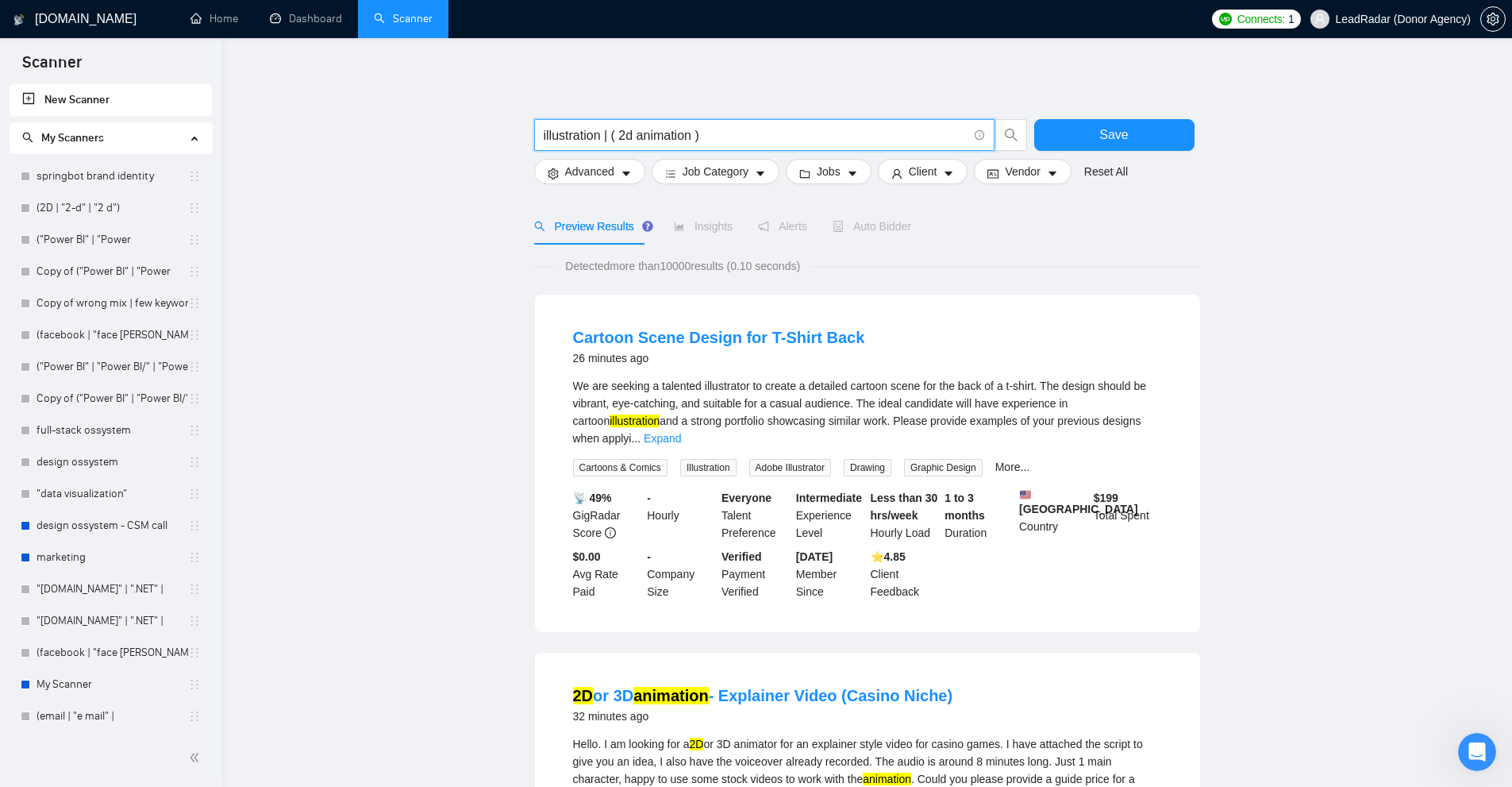
click at [674, 138] on input "illustration | ( 2d animation )" at bounding box center [756, 135] width 424 height 20
click at [596, 138] on input "illustration | ( 2d animation )" at bounding box center [756, 135] width 424 height 20
click at [672, 122] on span "illustration | ( 2d animation )" at bounding box center [764, 135] width 460 height 32
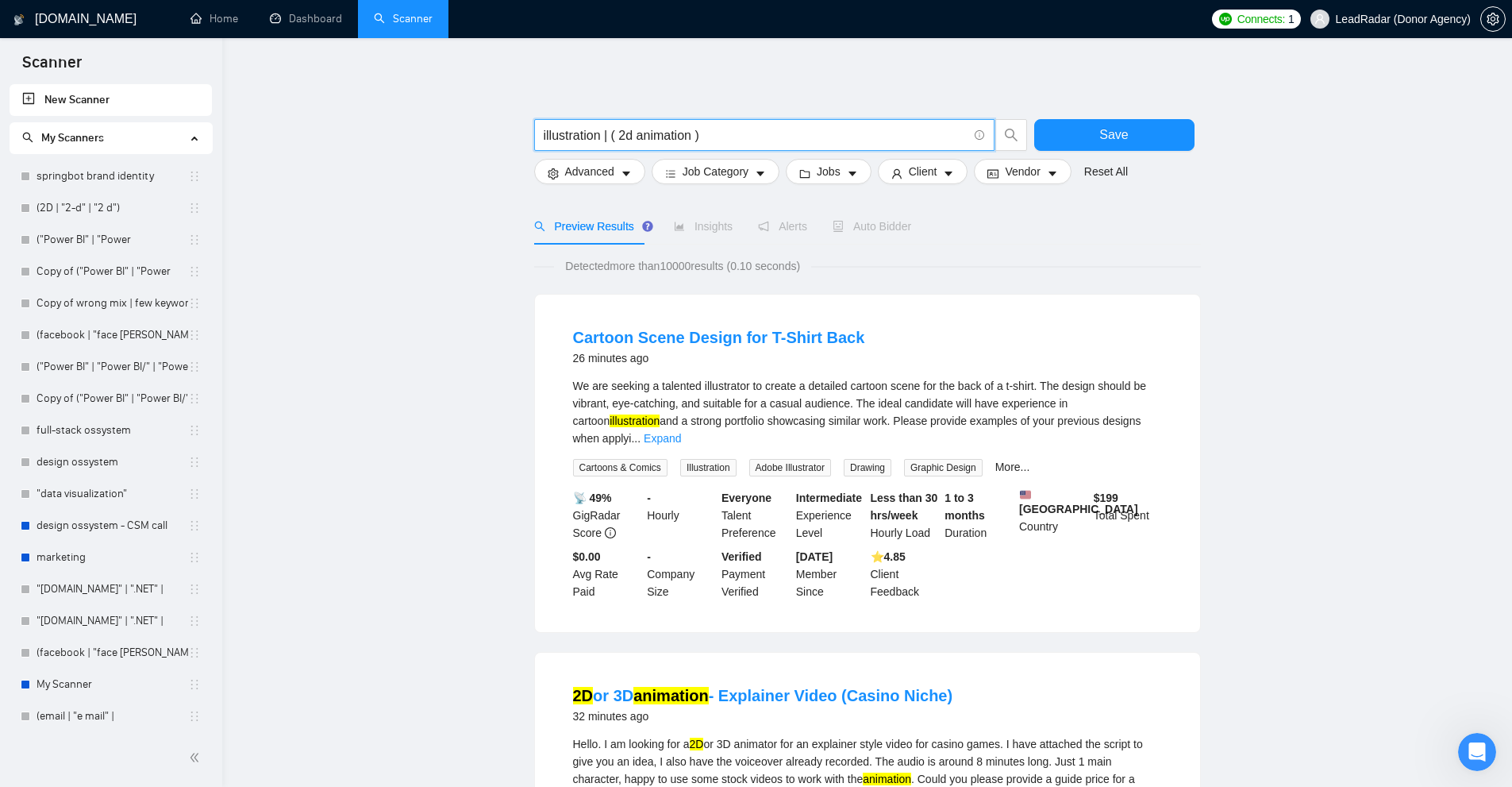
click at [606, 133] on input "illustration | ( 2d animation )" at bounding box center [756, 135] width 424 height 20
click at [605, 133] on input "illustration | ( 2d animation )" at bounding box center [756, 135] width 424 height 20
click at [618, 134] on input "illustration | ( 2d animation )" at bounding box center [756, 135] width 424 height 20
click at [606, 136] on input "illustration | ( 2d animation )" at bounding box center [756, 135] width 424 height 20
click at [637, 138] on input "illustration | ( 2d animation )" at bounding box center [756, 135] width 424 height 20
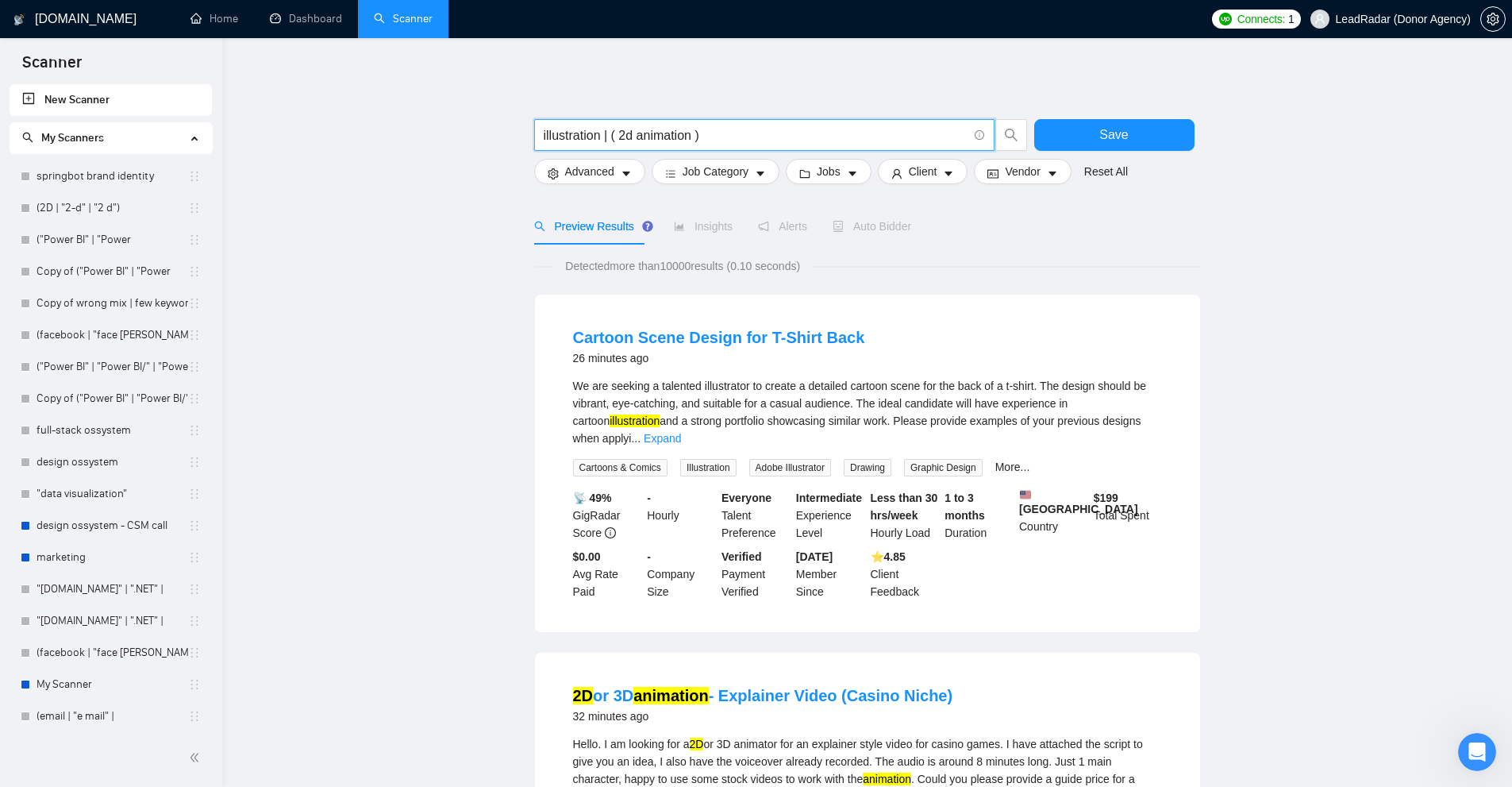
click at [634, 138] on input "illustration | ( 2d animation )" at bounding box center [756, 135] width 424 height 20
click at [641, 136] on input "illustration | ( 2d animation )" at bounding box center [756, 135] width 424 height 20
click at [633, 136] on input "illustration | ( 2d animation )" at bounding box center [756, 135] width 424 height 20
click at [621, 136] on input "illustration | ( 2d animation )" at bounding box center [756, 135] width 424 height 20
click at [620, 137] on input "illustration | ( 2d animation )" at bounding box center [756, 135] width 424 height 20
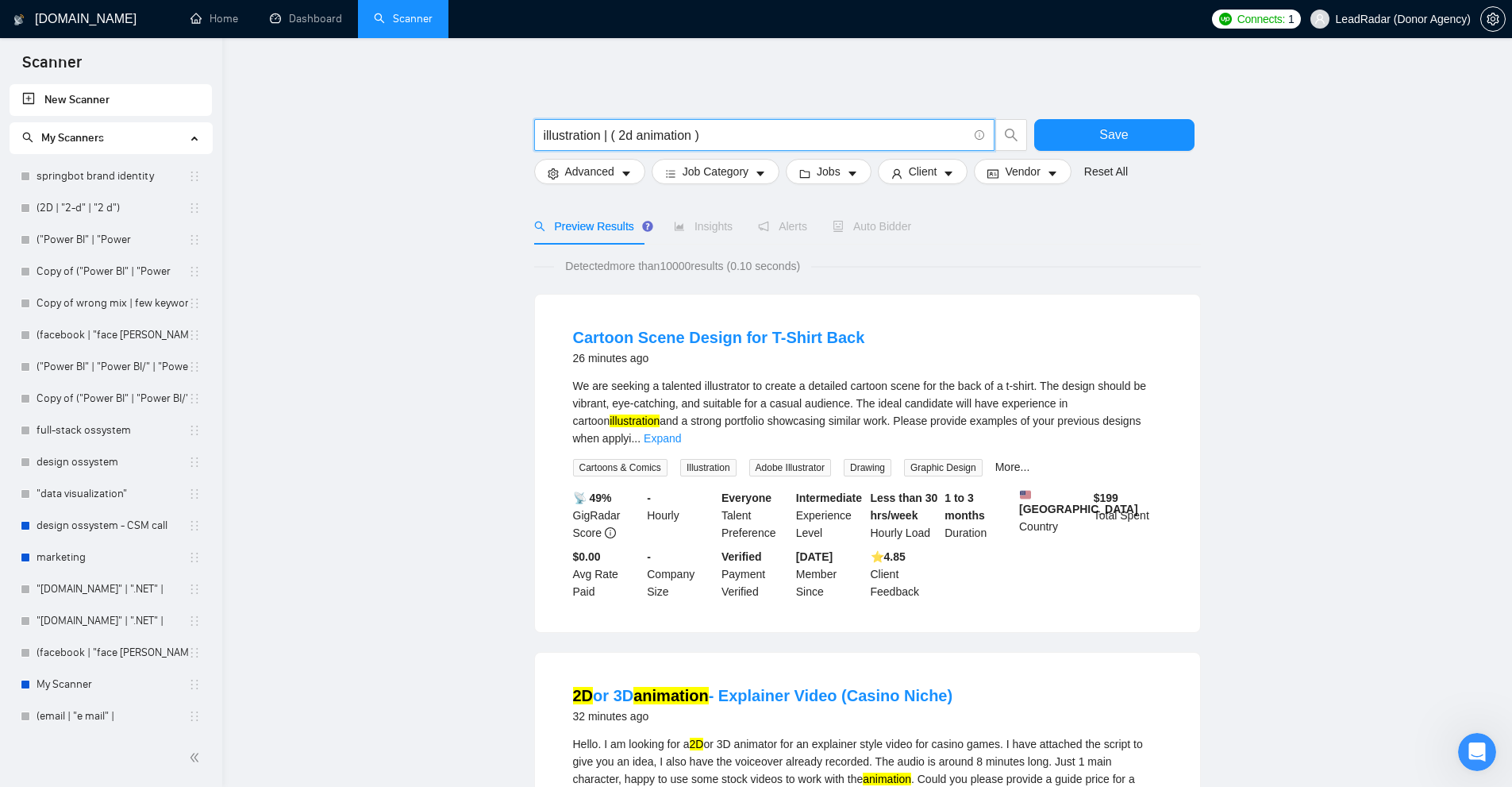
click at [583, 131] on input "illustration | ( 2d animation )" at bounding box center [756, 135] width 424 height 20
click at [646, 141] on input "illustration | ( 2d animation )" at bounding box center [756, 135] width 424 height 20
click at [632, 131] on input "illustration | ( 2d animation )" at bounding box center [756, 135] width 424 height 20
click at [615, 135] on input "illustration | ( 2d animation )" at bounding box center [756, 135] width 424 height 20
drag, startPoint x: 697, startPoint y: 135, endPoint x: 710, endPoint y: 135, distance: 13.0
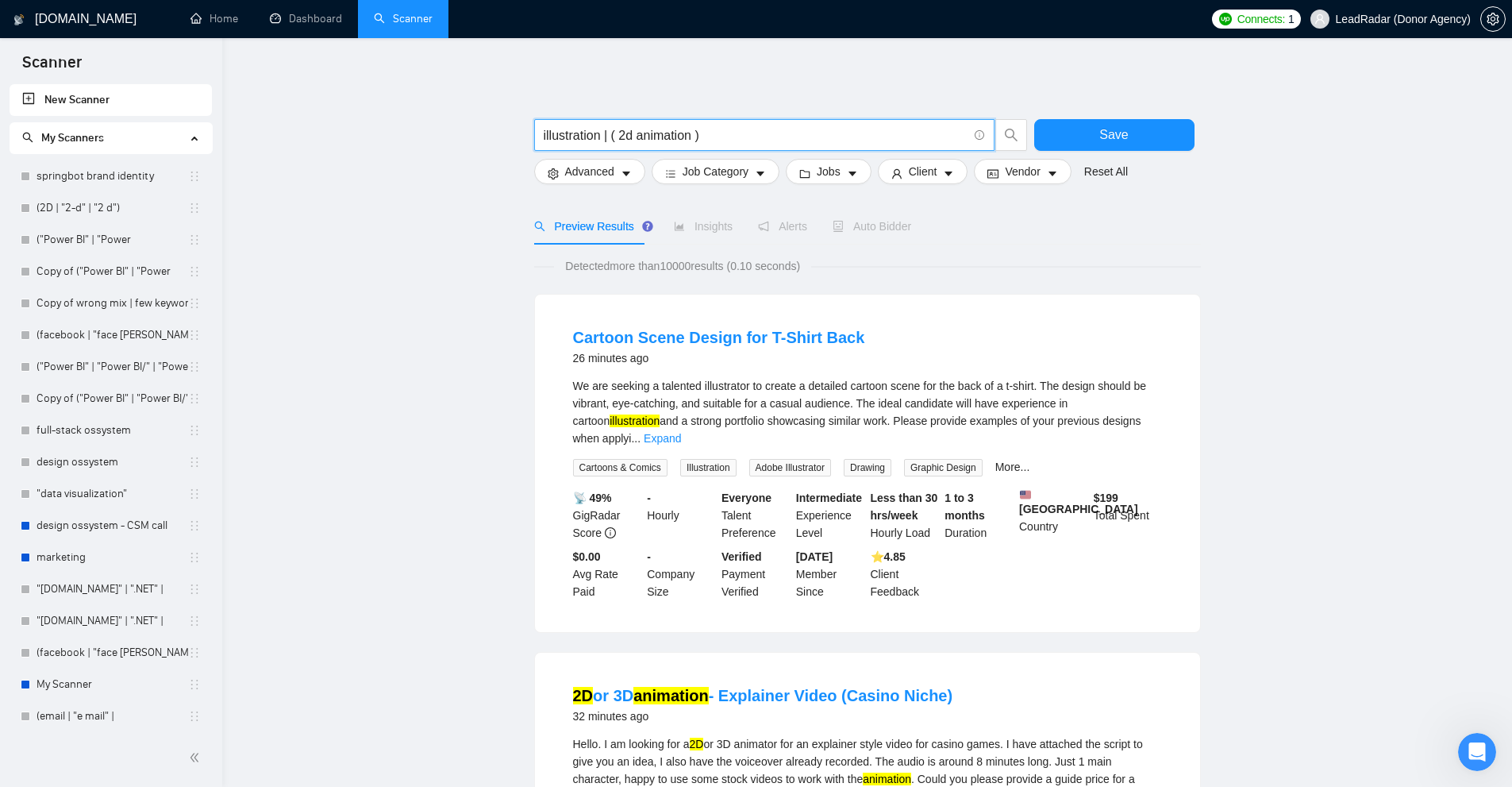
click at [710, 135] on input "illustration | ( 2d animation )" at bounding box center [756, 135] width 424 height 20
click at [695, 140] on input "illustration | ( 2d animation )" at bounding box center [756, 135] width 424 height 20
drag, startPoint x: 610, startPoint y: 137, endPoint x: 618, endPoint y: 135, distance: 8.2
click at [618, 135] on input "illustration | ( 2d animation )" at bounding box center [756, 135] width 424 height 20
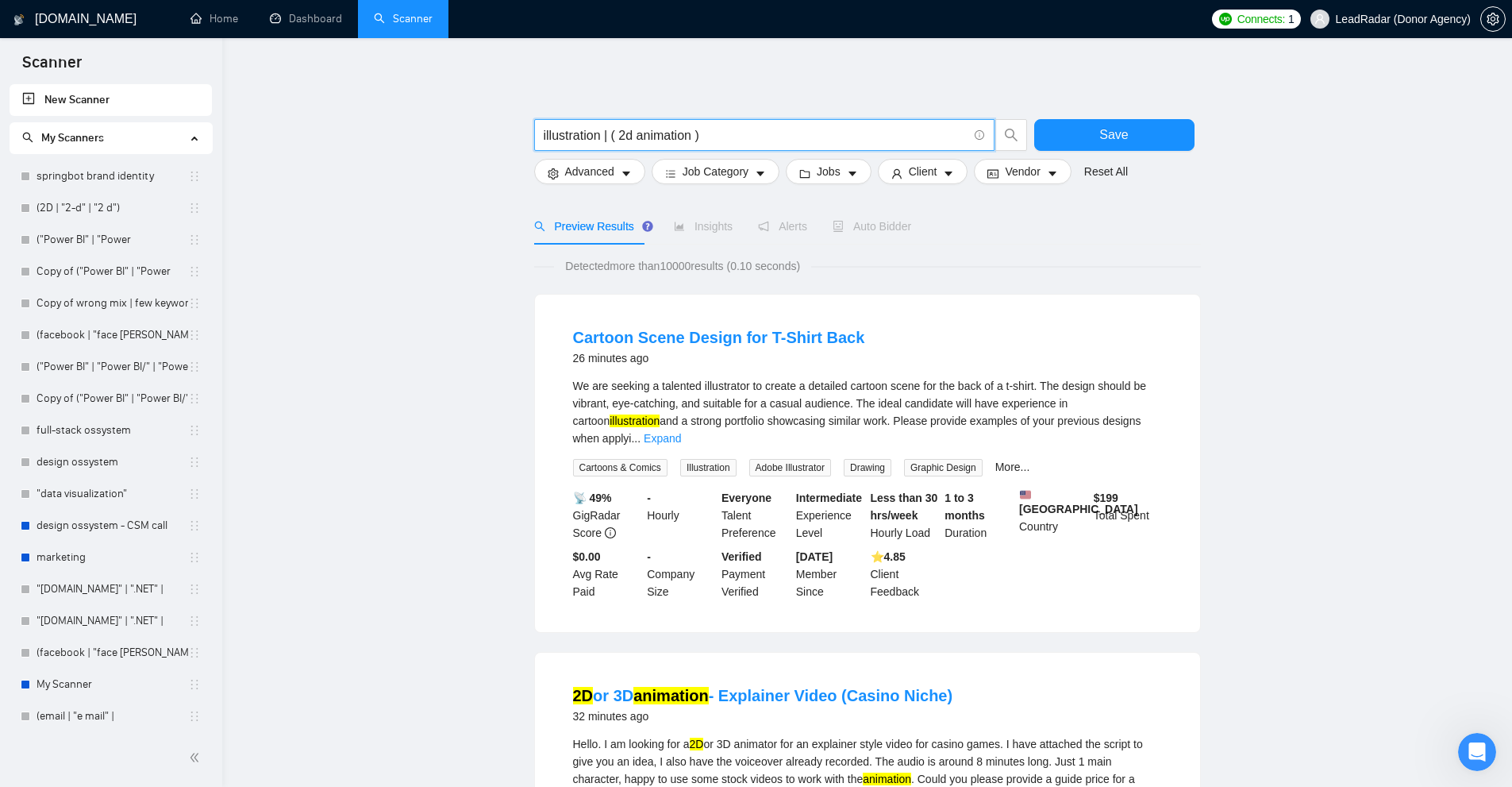
click at [657, 135] on input "illustration | ( 2d animation )" at bounding box center [756, 135] width 424 height 20
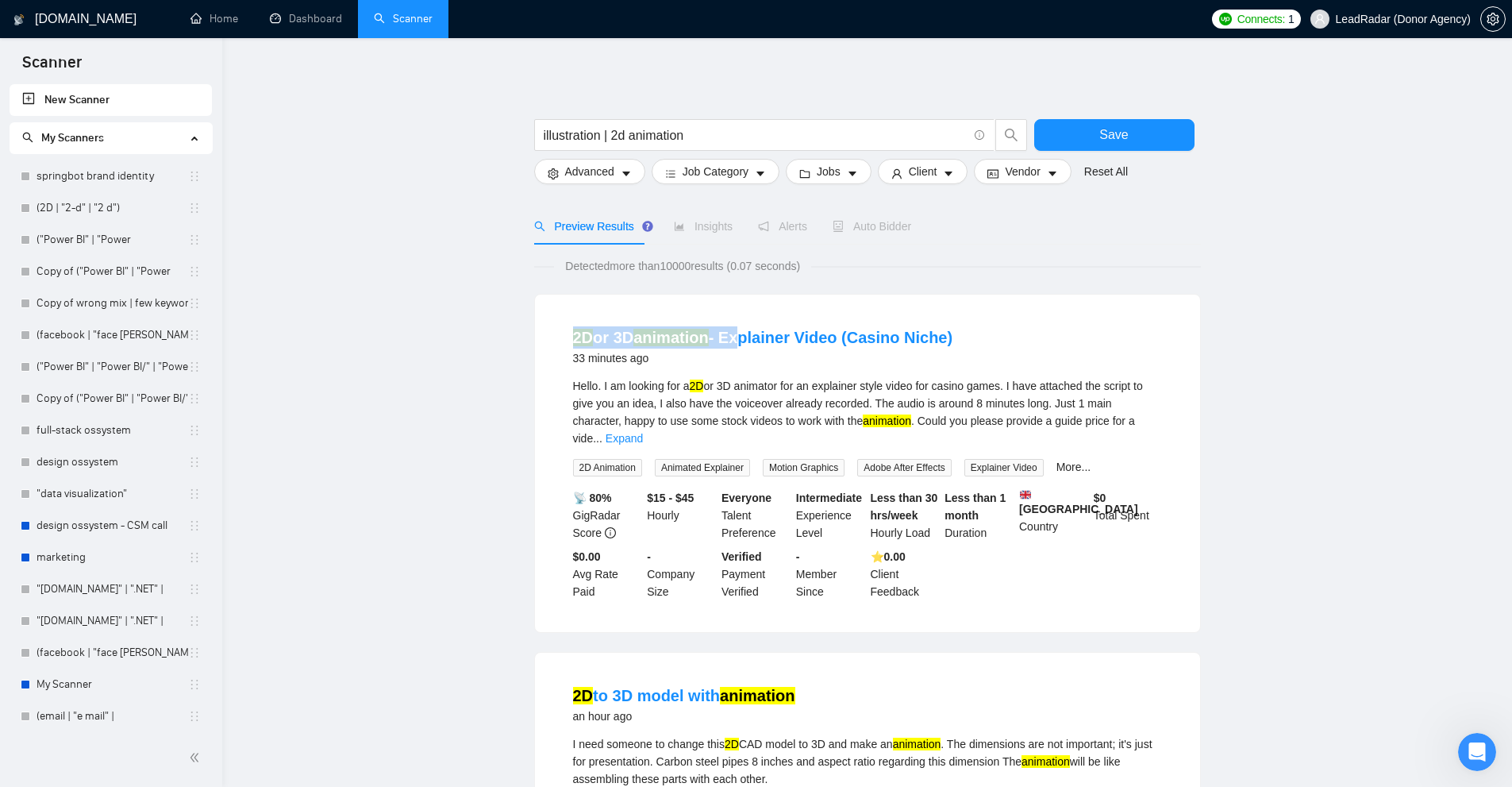
drag, startPoint x: 581, startPoint y: 335, endPoint x: 695, endPoint y: 368, distance: 118.7
click at [736, 335] on div "2D or 3D animation - Explainer Video (Casino Niche) 33 minutes ago Hello. I am …" at bounding box center [867, 462] width 665 height 337
click at [673, 376] on li "2D or 3D animation - Explainer Video (Casino Niche) 33 minutes ago Hello. I am …" at bounding box center [867, 463] width 627 height 300
click at [615, 132] on input "illustration | 2d animation" at bounding box center [756, 135] width 424 height 20
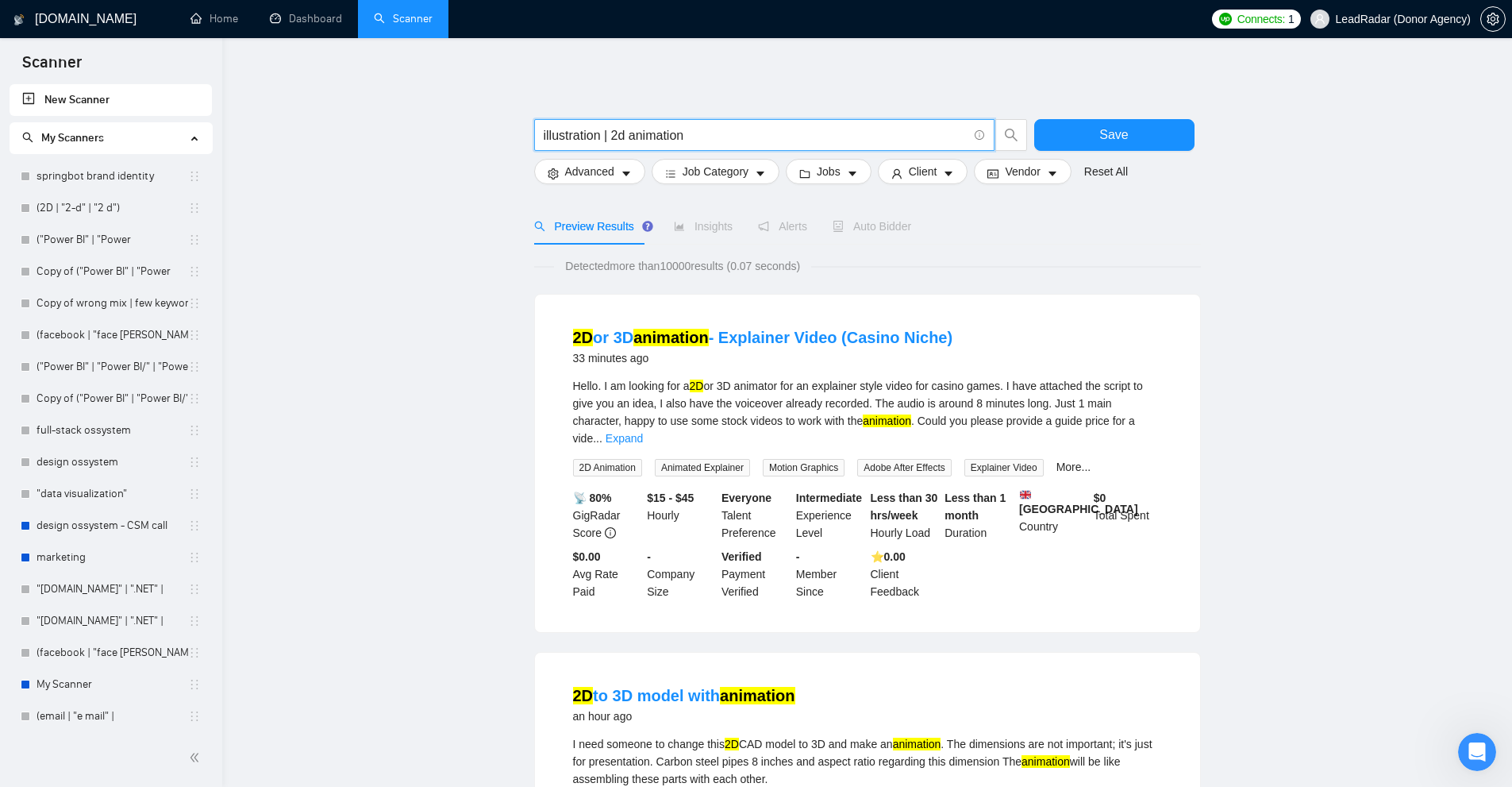
click at [708, 140] on input "illustration | 2d animation" at bounding box center [756, 135] width 424 height 20
drag, startPoint x: 610, startPoint y: 135, endPoint x: 691, endPoint y: 125, distance: 81.6
click at [614, 135] on input "illustration | 2d animation" at bounding box center [756, 135] width 424 height 20
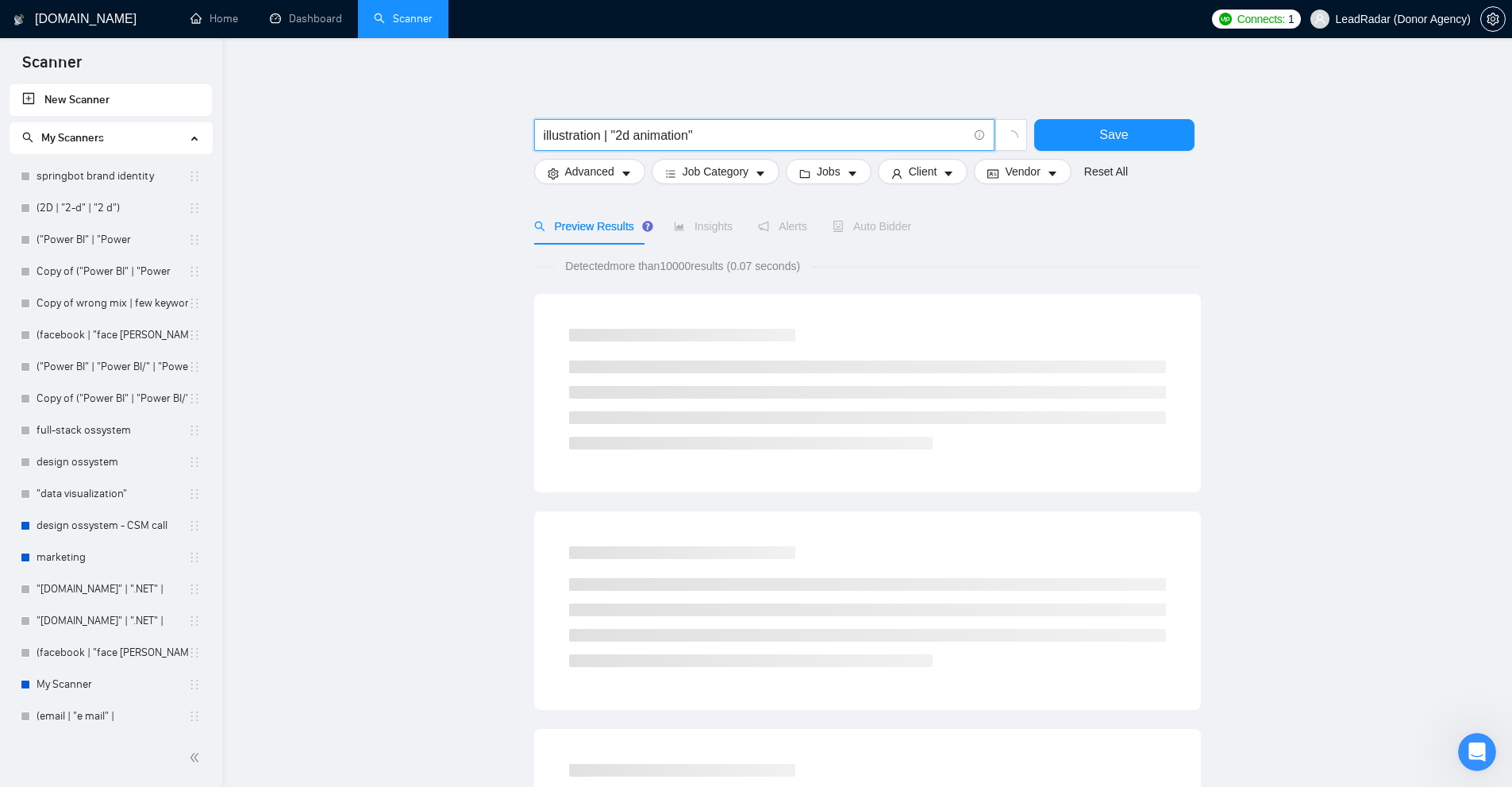
drag, startPoint x: 705, startPoint y: 138, endPoint x: 618, endPoint y: 143, distance: 87.1
click at [618, 143] on input "illustration | "2d animation"" at bounding box center [756, 135] width 424 height 20
click at [618, 142] on input "illustration | "2d animation"" at bounding box center [756, 135] width 424 height 20
drag, startPoint x: 619, startPoint y: 134, endPoint x: 696, endPoint y: 133, distance: 77.0
click at [696, 133] on input "illustration | "2d animation"" at bounding box center [756, 135] width 424 height 20
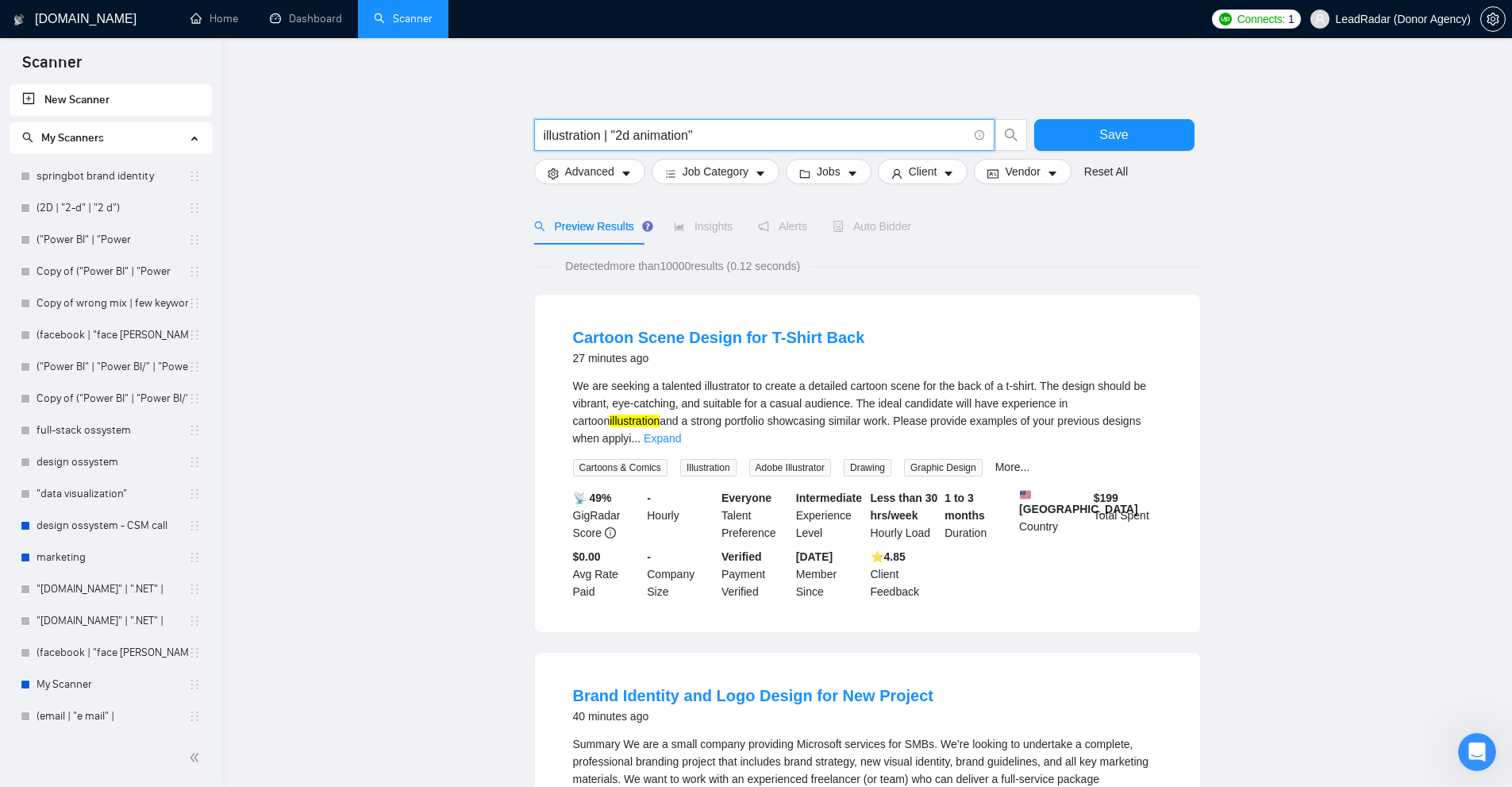
click at [1161, 420] on div "We are seeking a talented illustrator to create a detailed cartoon scene for th…" at bounding box center [867, 412] width 589 height 70
click at [681, 432] on link "Expand" at bounding box center [663, 438] width 38 height 13
drag, startPoint x: 600, startPoint y: 139, endPoint x: 499, endPoint y: 138, distance: 101.0
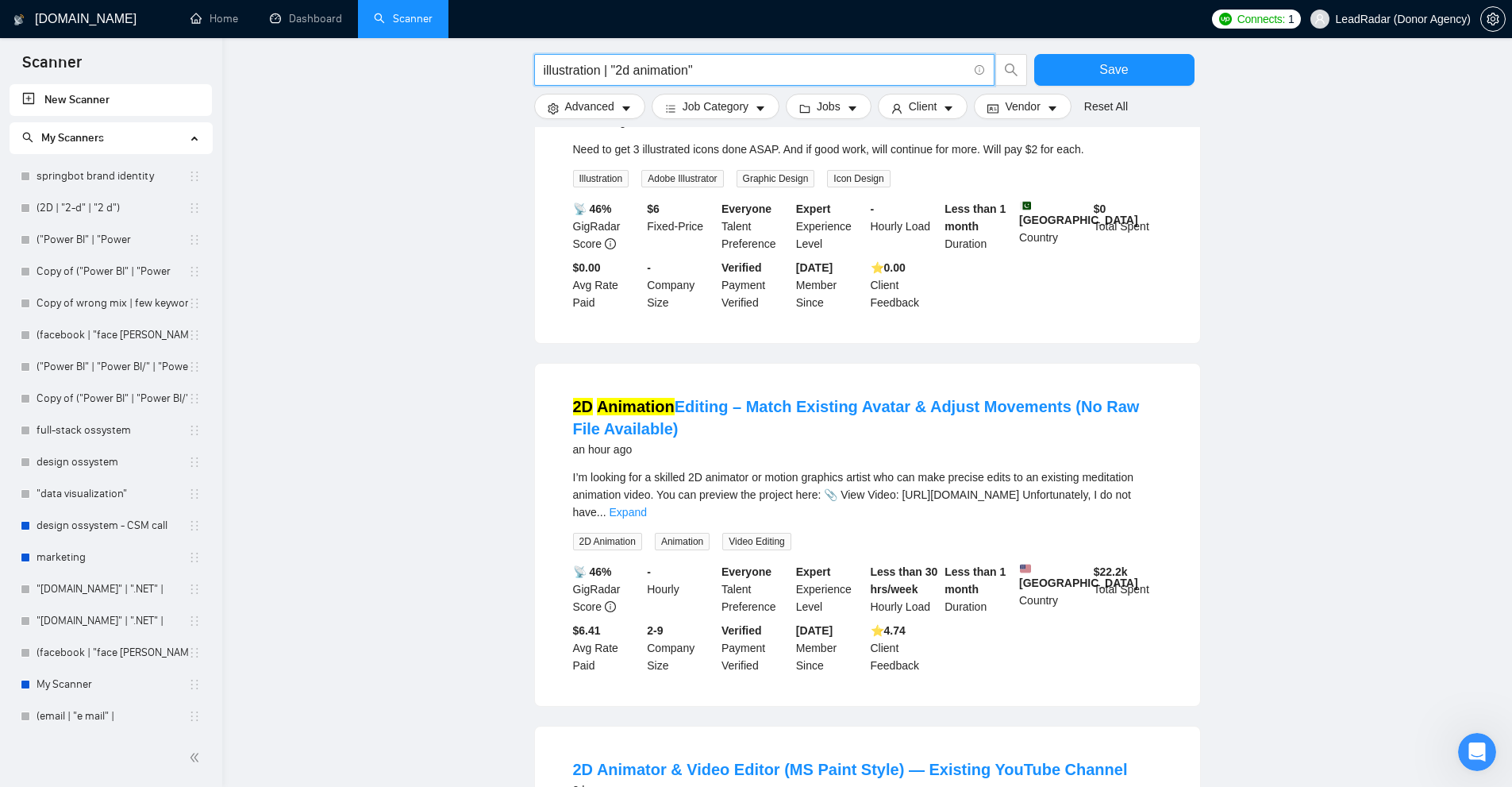
scroll to position [1032, 0]
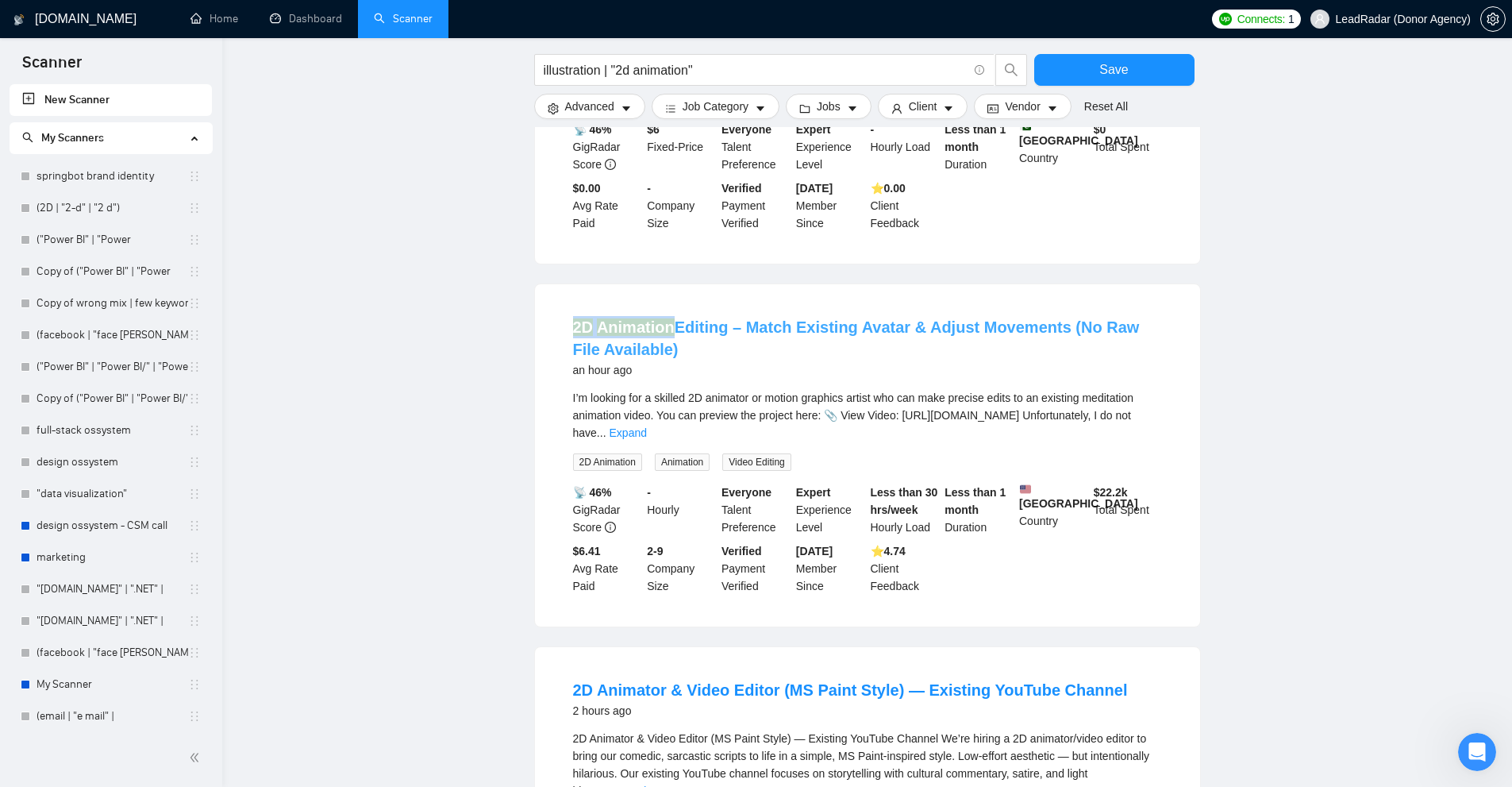
drag, startPoint x: 545, startPoint y: 317, endPoint x: 669, endPoint y: 309, distance: 124.3
click at [669, 309] on div "2D Animation Editing – Match Existing Avatar & Adjust Movements (No Raw File Av…" at bounding box center [867, 455] width 665 height 343
drag, startPoint x: 719, startPoint y: 395, endPoint x: 792, endPoint y: 406, distance: 73.8
click at [721, 395] on div "I’m looking for a skilled 2D animator or motion graphics artist who can make pr…" at bounding box center [867, 415] width 589 height 53
click at [1141, 414] on div "I’m looking for a skilled 2D animator or motion graphics artist who can make pr…" at bounding box center [867, 415] width 589 height 53
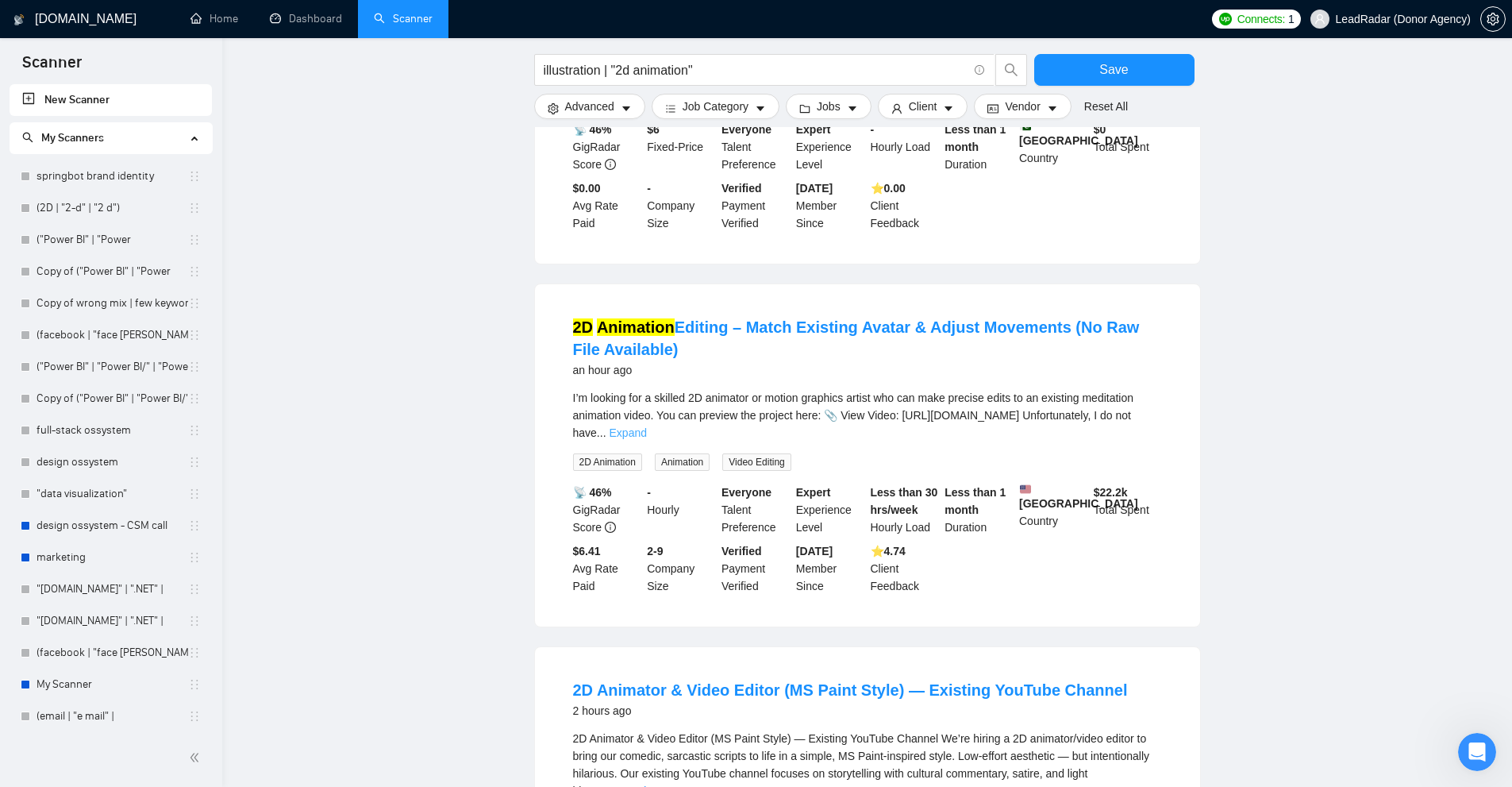
click at [646, 427] on link "Expand" at bounding box center [629, 433] width 38 height 13
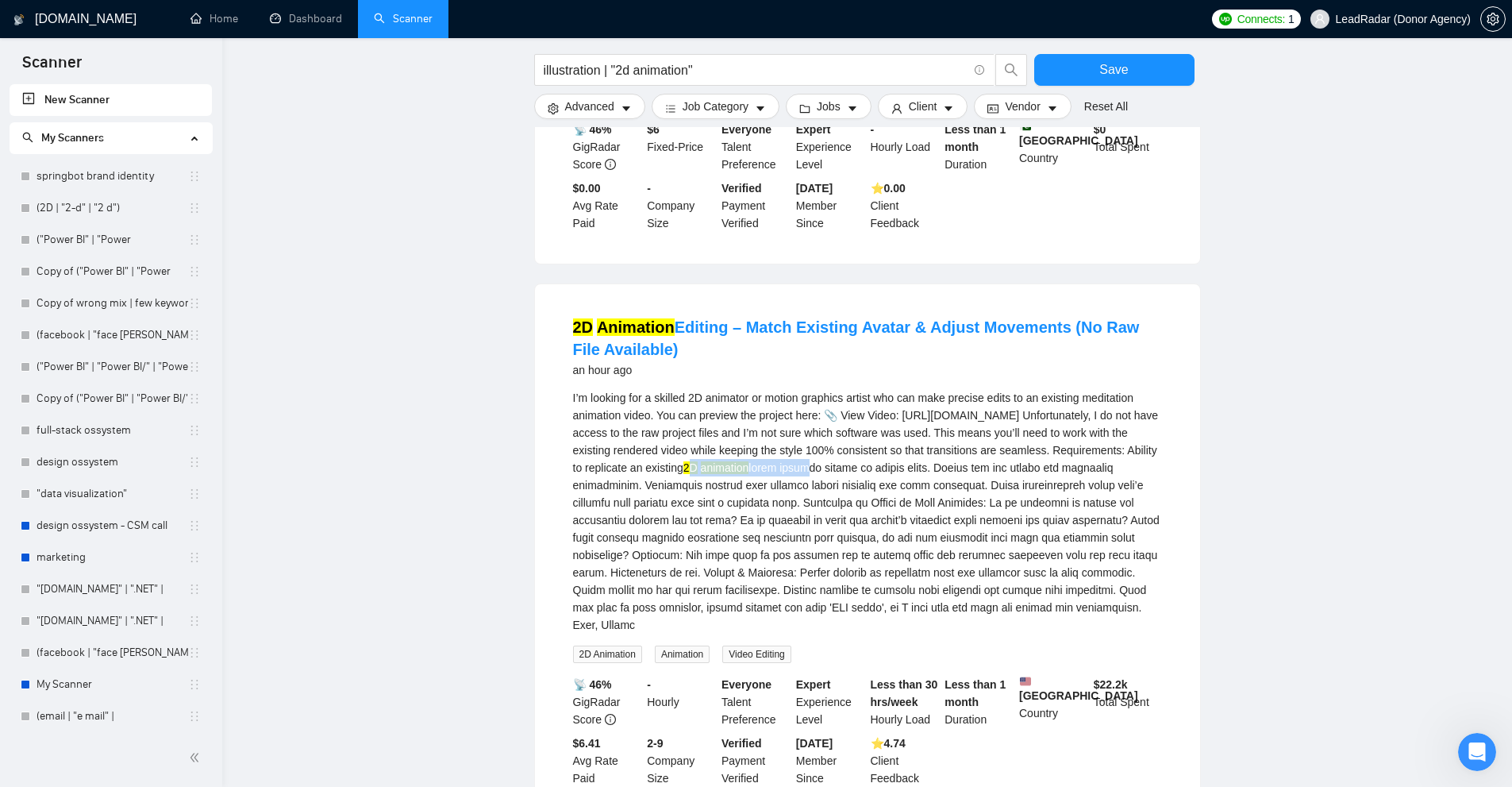
drag, startPoint x: 697, startPoint y: 471, endPoint x: 785, endPoint y: 470, distance: 88.0
click at [787, 470] on div "I’m looking for a skilled 2D animator or motion graphics artist who can make pr…" at bounding box center [867, 511] width 589 height 244
click at [713, 474] on mark "animation" at bounding box center [725, 468] width 48 height 13
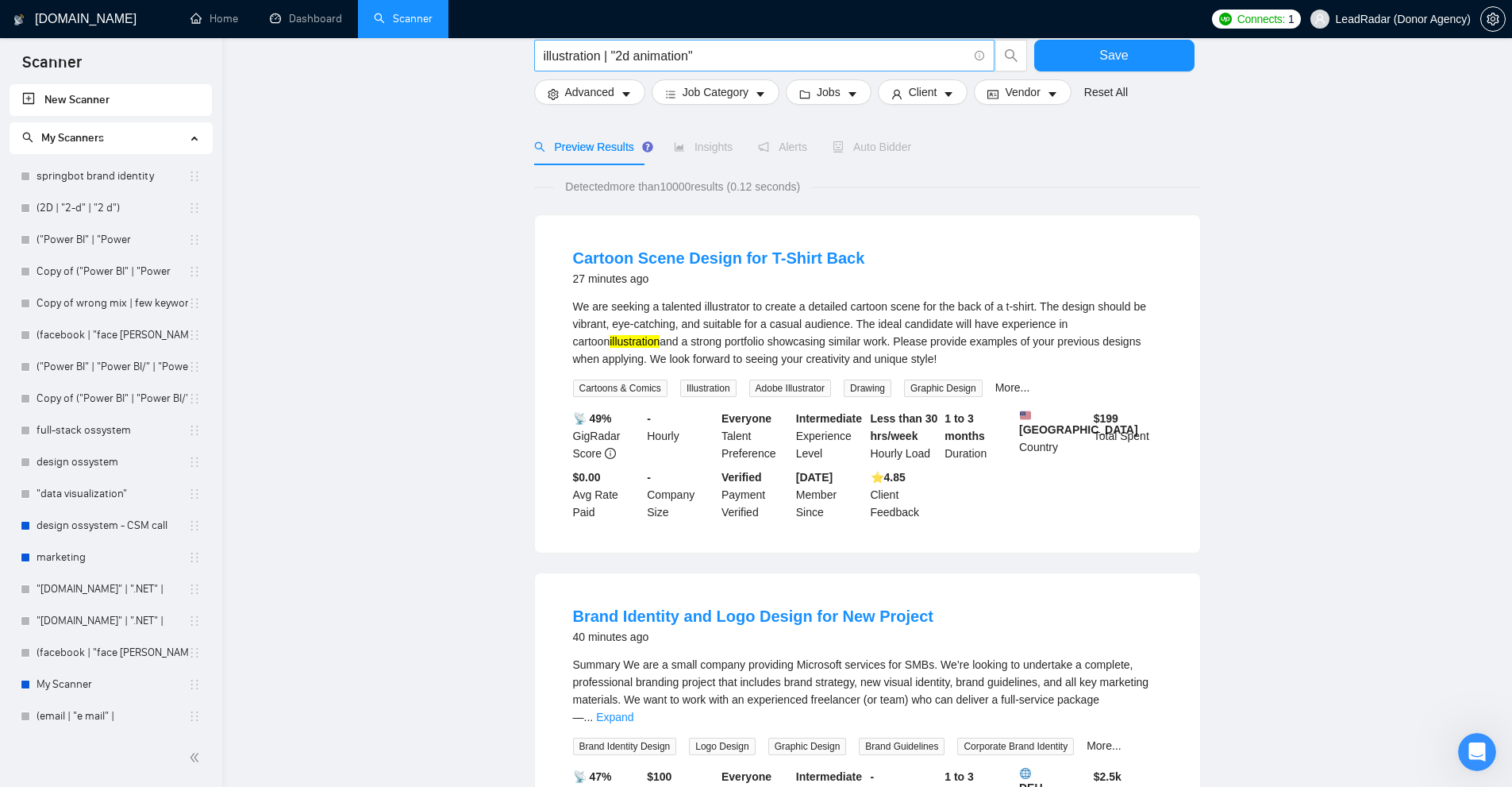
scroll to position [0, 0]
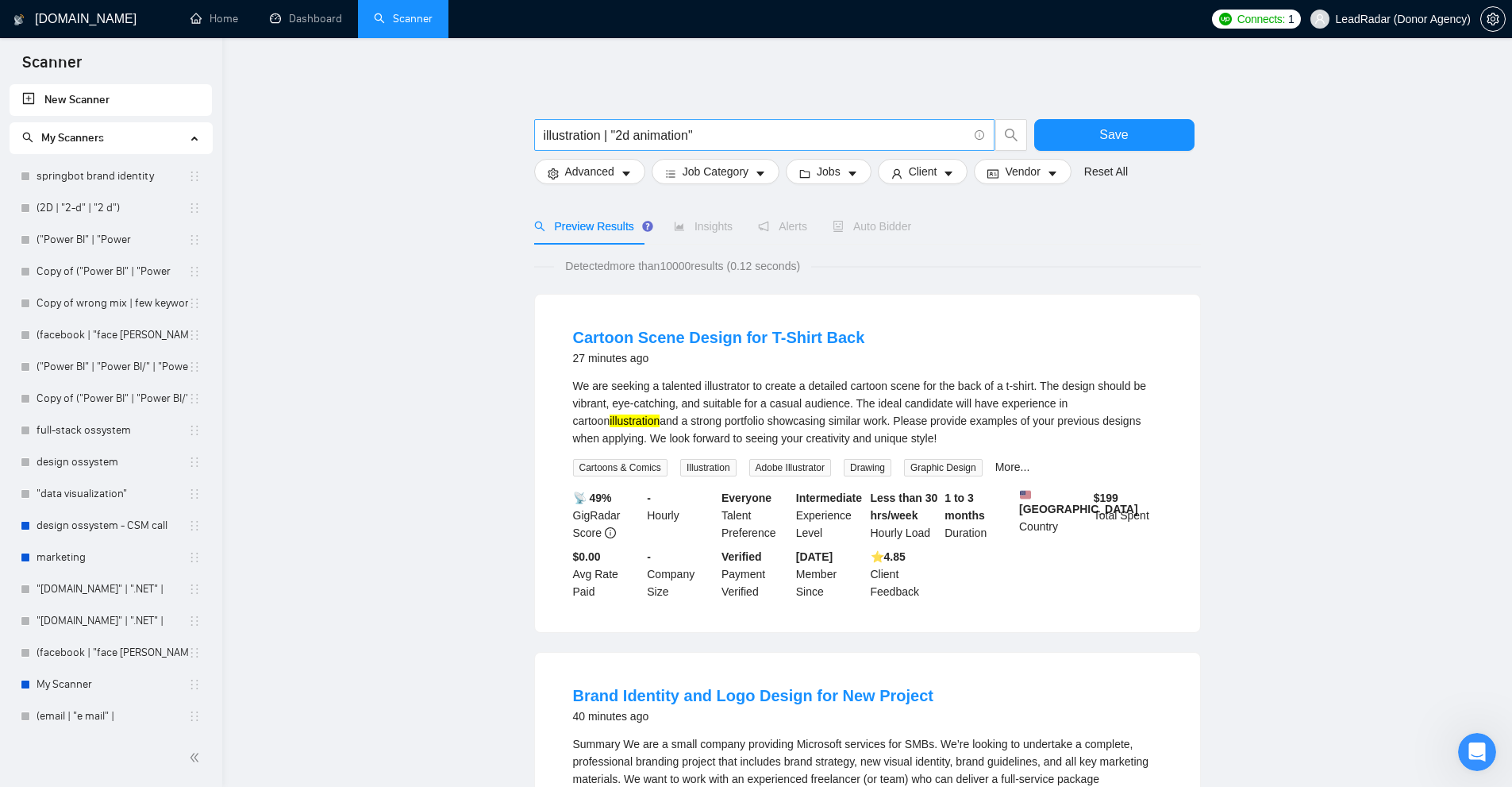
click at [724, 135] on input "illustration | "2d animation"" at bounding box center [756, 135] width 424 height 20
click at [611, 136] on input "illustration | "2d animation" at bounding box center [756, 135] width 424 height 20
click at [624, 132] on input "illustration | 2d animation" at bounding box center [756, 135] width 424 height 20
click at [665, 133] on input "illustration | 2d animation" at bounding box center [756, 135] width 424 height 20
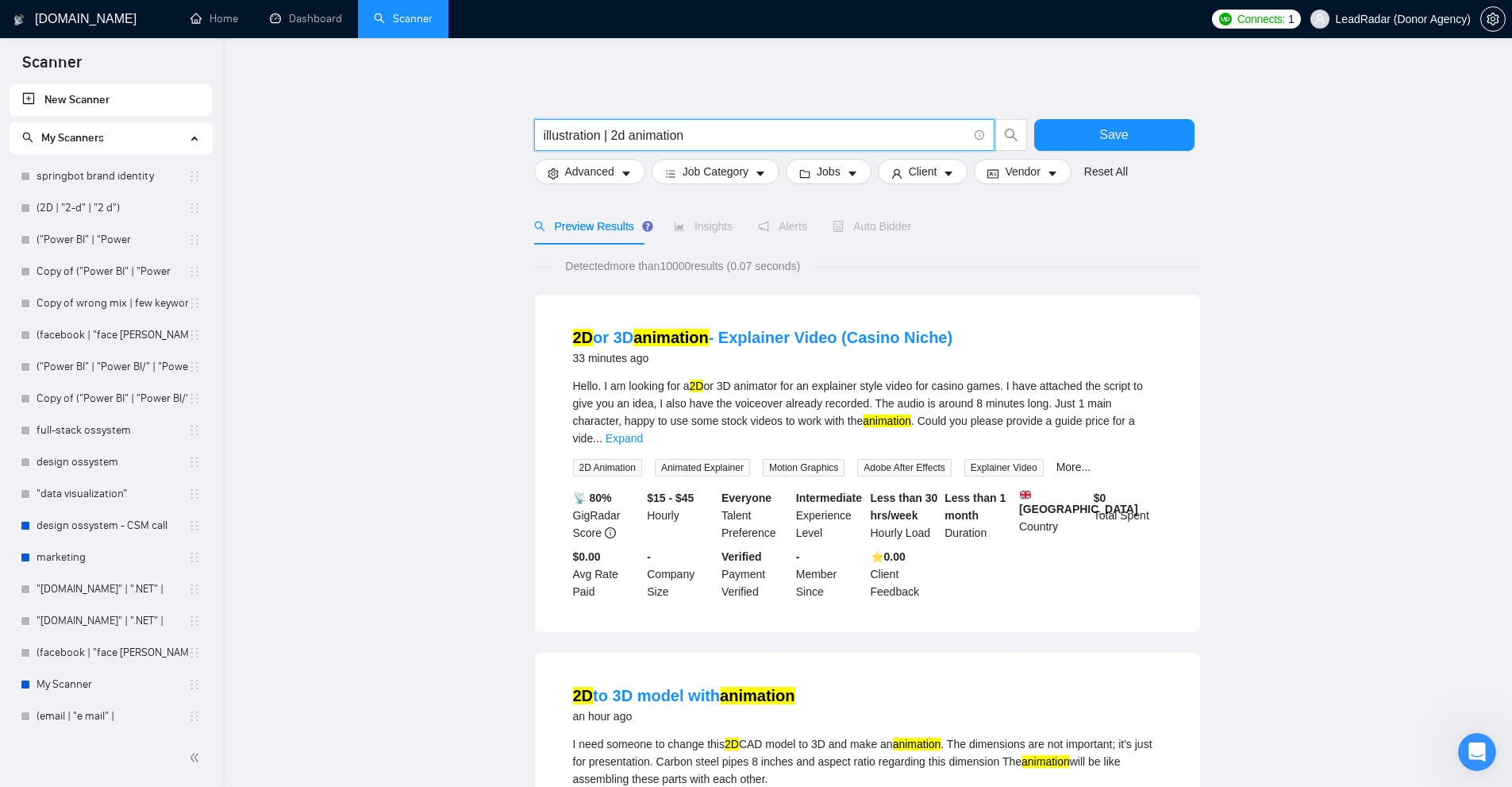
drag, startPoint x: 604, startPoint y: 139, endPoint x: 536, endPoint y: 133, distance: 68.3
click at [536, 133] on span "illustration | 2d animation" at bounding box center [764, 135] width 460 height 32
click at [551, 131] on input "illustration | 2d animation" at bounding box center [756, 135] width 424 height 20
click at [614, 130] on input "illustration | 2d animation" at bounding box center [756, 135] width 424 height 20
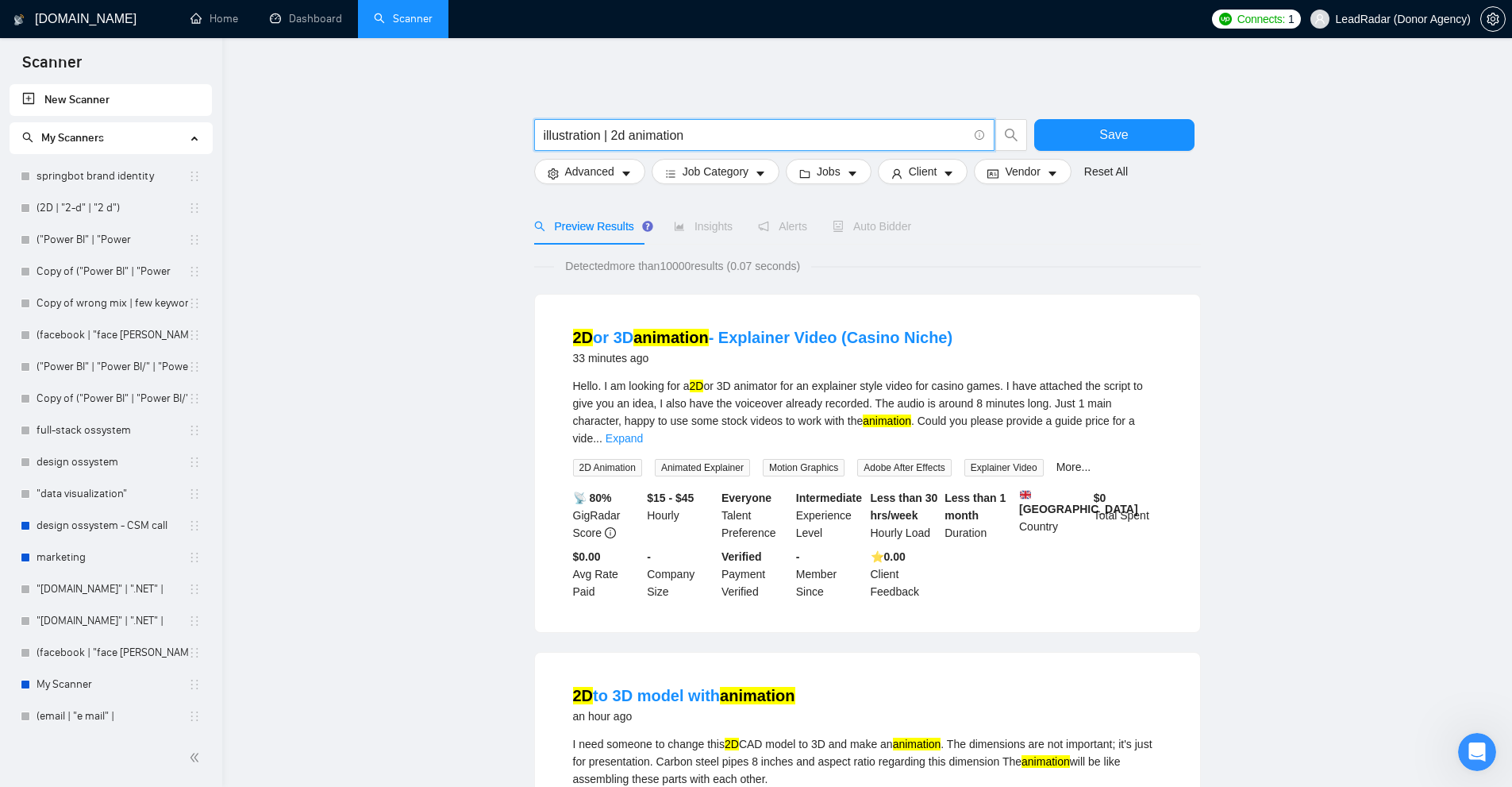
drag, startPoint x: 602, startPoint y: 132, endPoint x: 549, endPoint y: 140, distance: 53.6
click at [549, 140] on input "illustration | 2d animation" at bounding box center [756, 135] width 424 height 20
click at [583, 138] on input "illustration | 2d animation" at bounding box center [756, 135] width 424 height 20
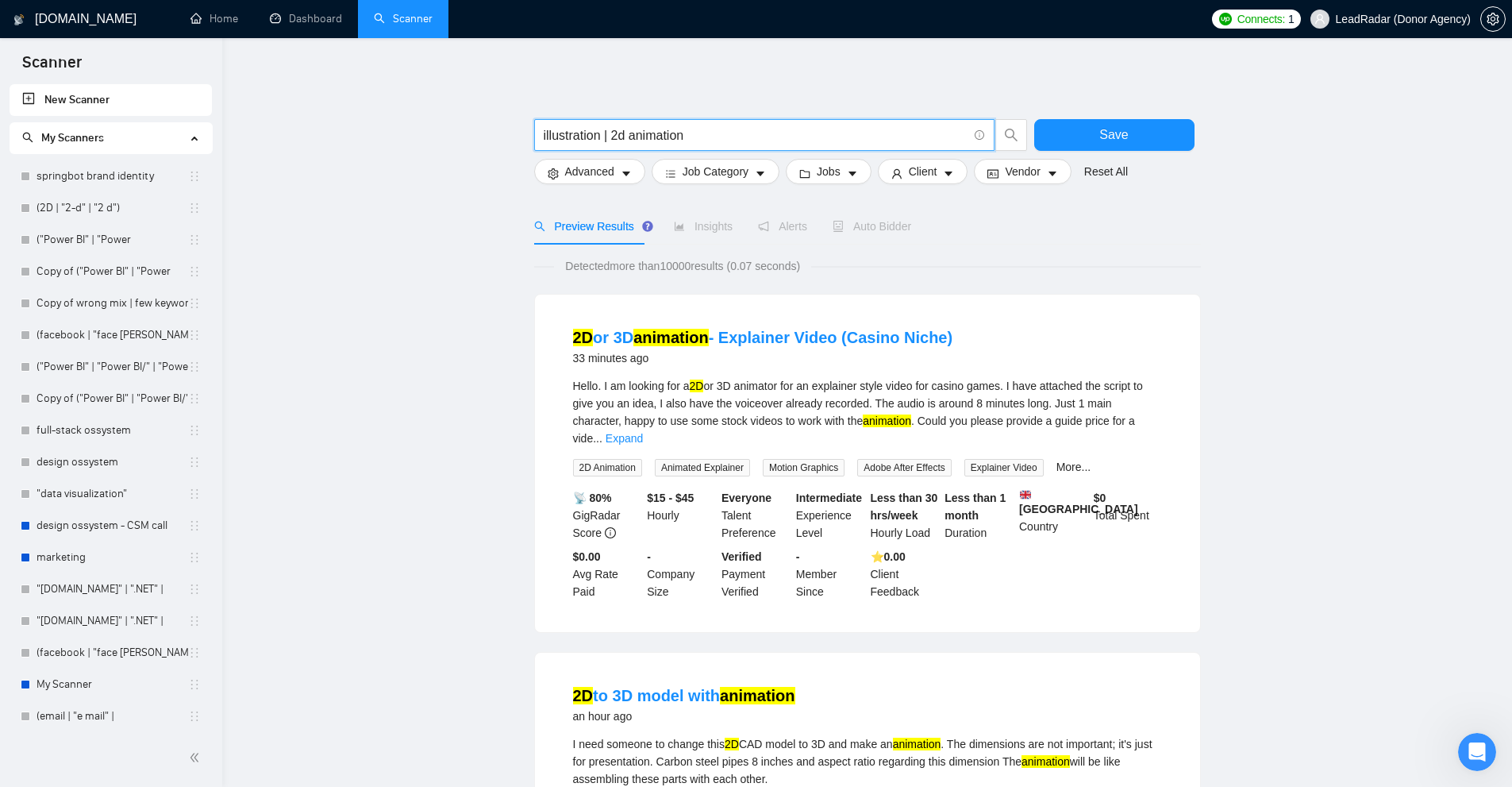
click at [601, 137] on input "illustration | 2d animation" at bounding box center [756, 135] width 424 height 20
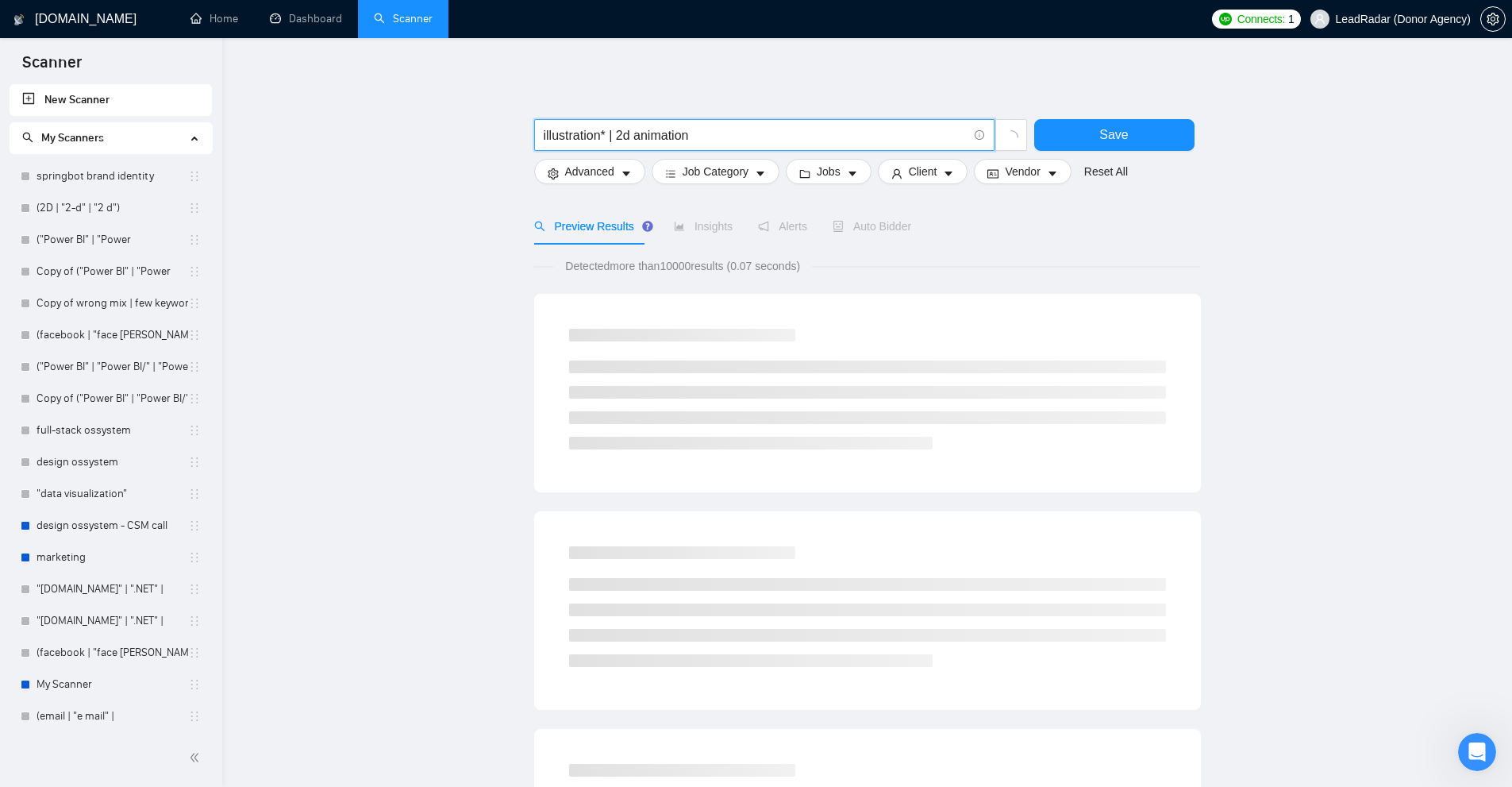
click at [607, 135] on input "illustration* | 2d animation" at bounding box center [756, 135] width 424 height 20
click at [611, 134] on input "illustration* | 2d animation" at bounding box center [756, 135] width 424 height 20
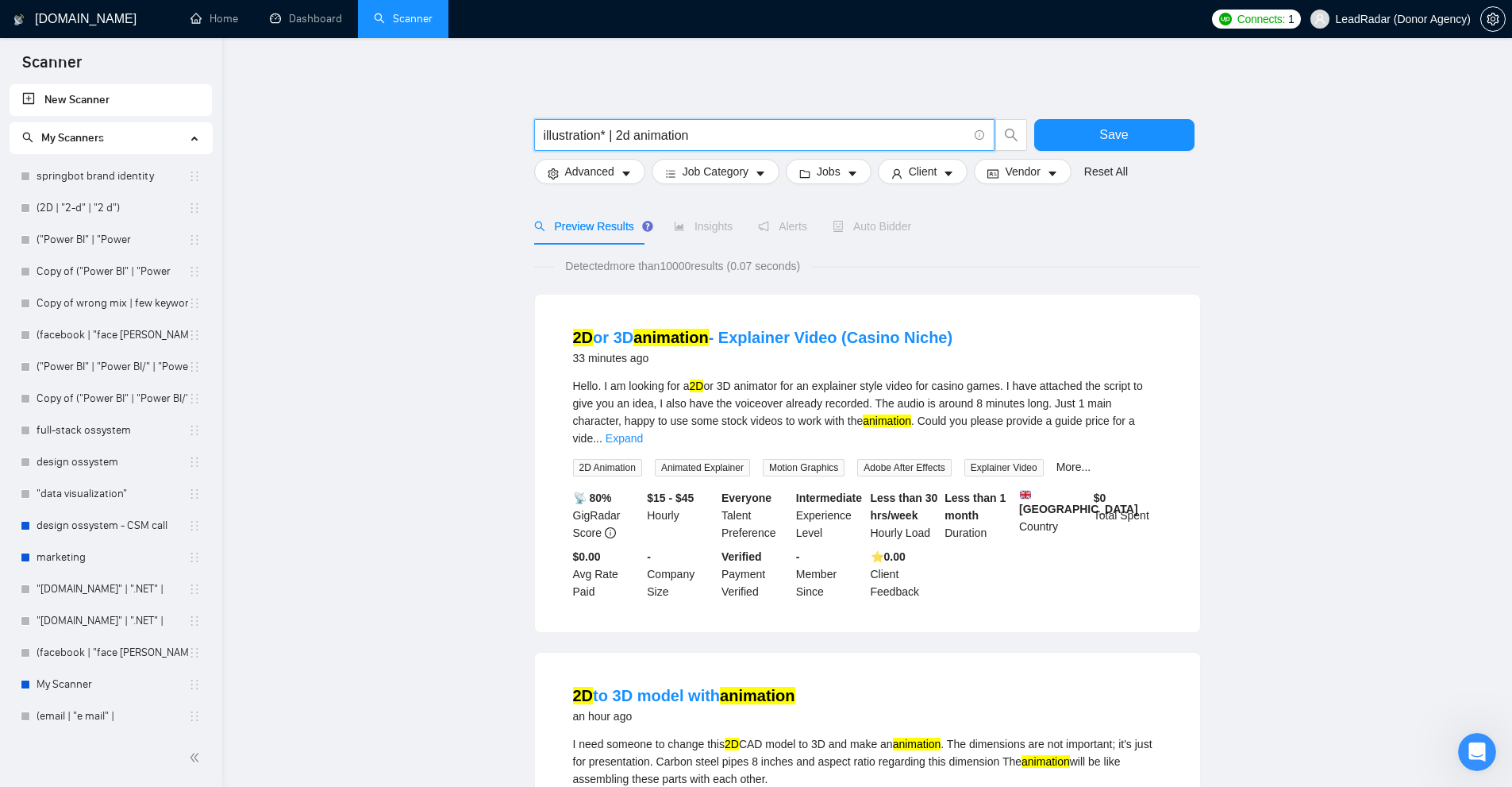
click at [562, 134] on input "illustration* | 2d animation" at bounding box center [756, 135] width 424 height 20
click at [566, 134] on input "illustration* | 2d animation" at bounding box center [756, 135] width 424 height 20
click at [540, 132] on span "illustration* | 2d animation" at bounding box center [764, 135] width 460 height 32
drag, startPoint x: 540, startPoint y: 132, endPoint x: 592, endPoint y: 135, distance: 52.1
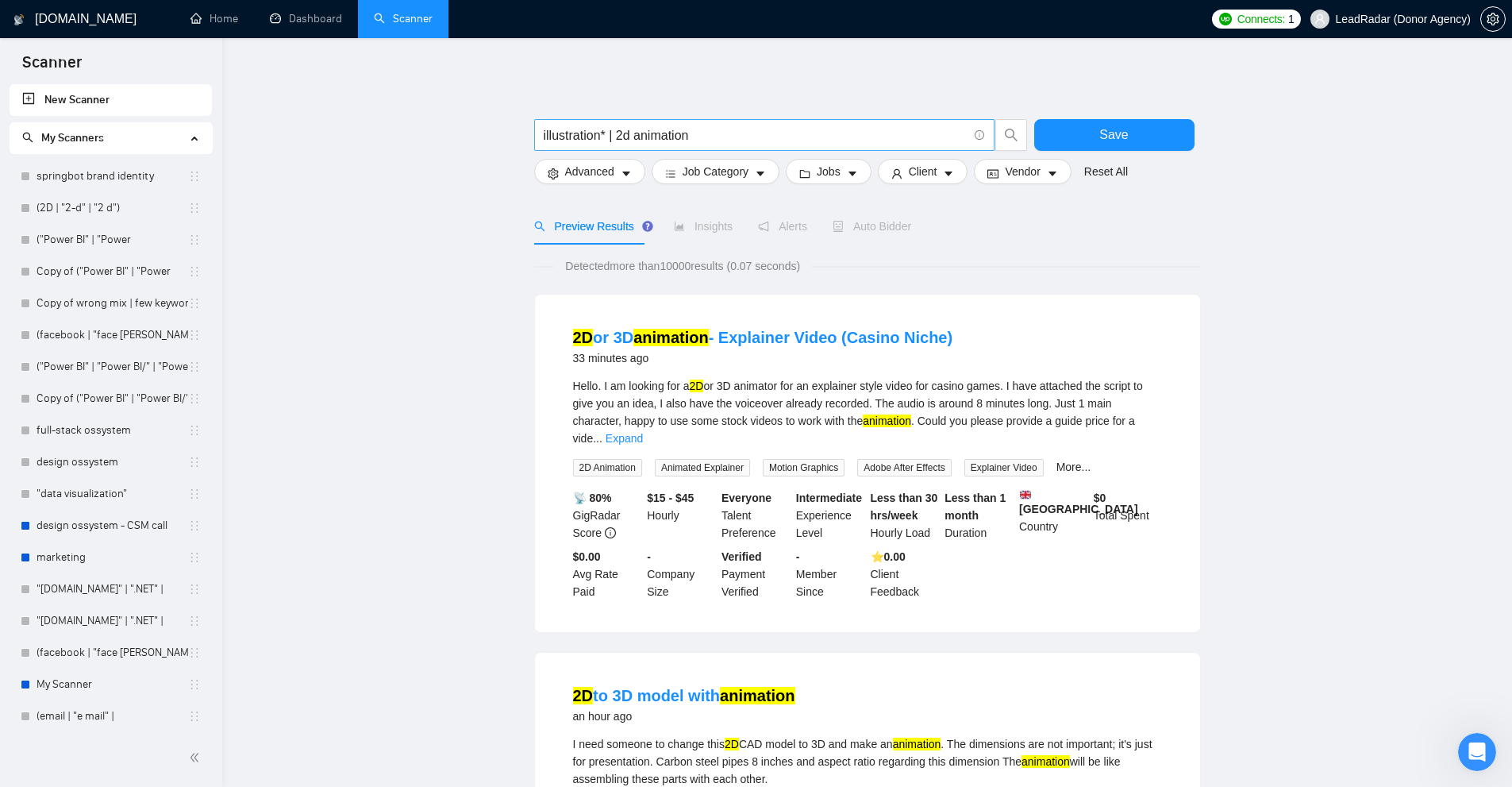
click at [591, 135] on span "illustration* | 2d animation" at bounding box center [764, 135] width 460 height 32
click at [596, 135] on input "illustration* | 2d animation" at bounding box center [756, 135] width 424 height 20
click at [610, 138] on input "illustration* | 2d animation" at bounding box center [756, 135] width 424 height 20
click at [701, 138] on input "illustration* | 2d animation" at bounding box center [756, 135] width 424 height 20
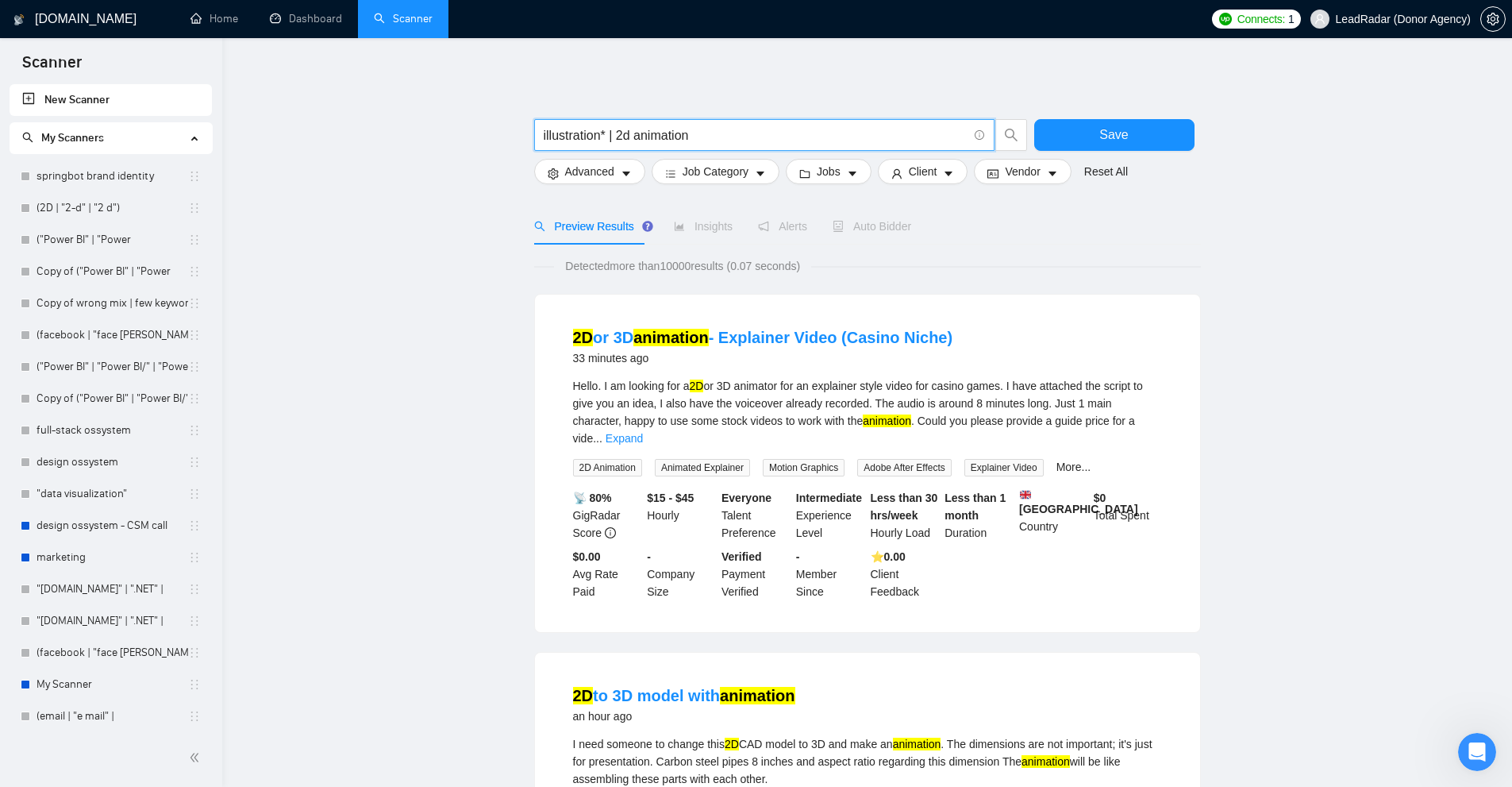
click at [808, 408] on div "Hello. I am looking for a 2D or 3D animator for an explainer style video for ca…" at bounding box center [867, 412] width 589 height 70
click at [815, 420] on div "Hello. I am looking for a 2D or 3D animator for an explainer style video for ca…" at bounding box center [867, 412] width 589 height 70
click at [863, 420] on mark "animation" at bounding box center [887, 420] width 48 height 13
drag, startPoint x: 607, startPoint y: 133, endPoint x: 540, endPoint y: 134, distance: 67.0
click at [540, 134] on span "illustration* | 2d animation" at bounding box center [764, 135] width 460 height 32
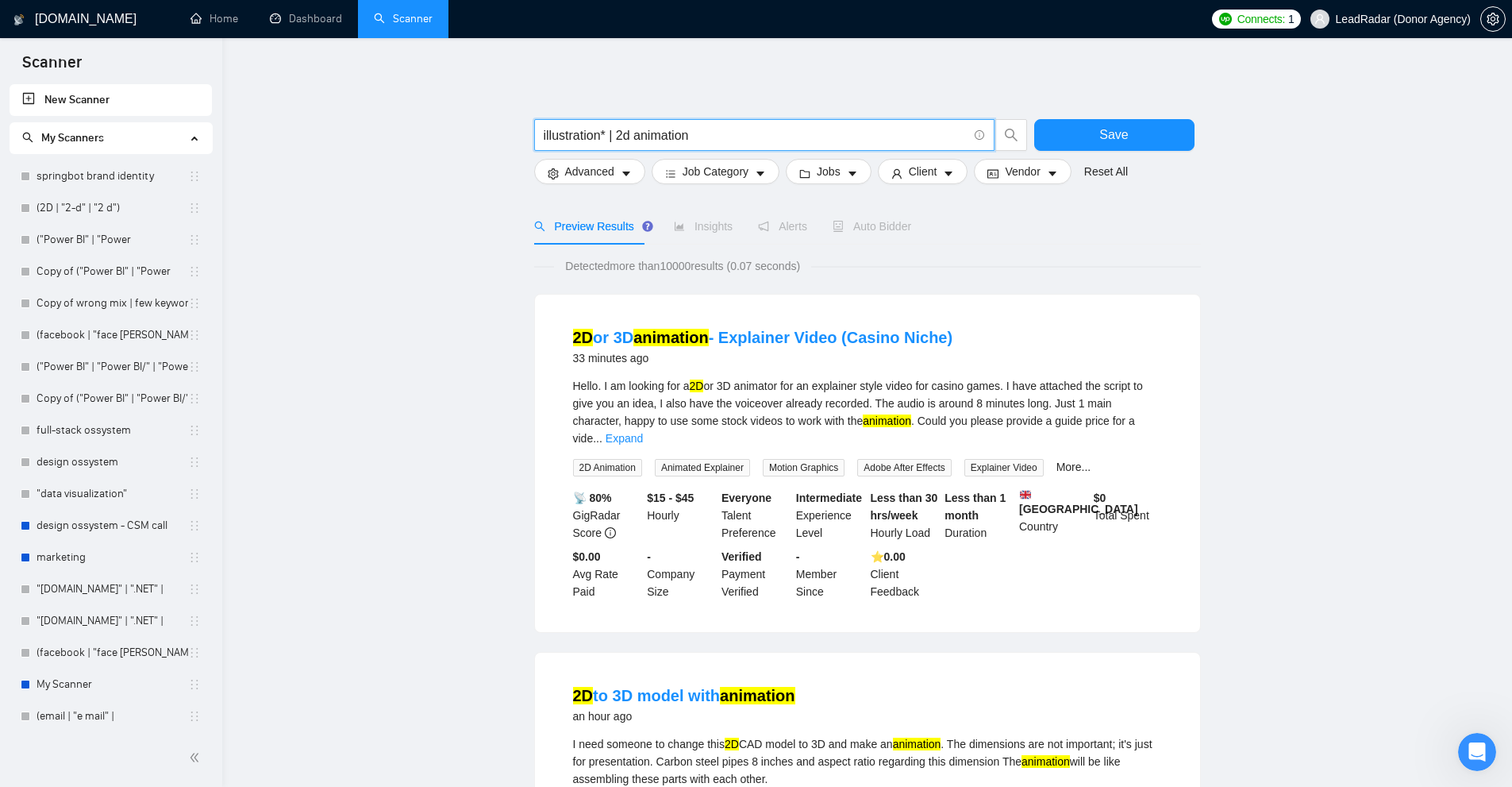
click at [599, 134] on input "illustration* | 2d animation" at bounding box center [756, 135] width 424 height 20
drag, startPoint x: 602, startPoint y: 138, endPoint x: 582, endPoint y: 147, distance: 21.9
click at [582, 147] on span "illustration* | 2d animation" at bounding box center [764, 135] width 460 height 32
click at [583, 133] on input "illustrat* | 2d animation" at bounding box center [756, 135] width 424 height 20
click at [575, 139] on input "illustrat* | 2d animation" at bounding box center [756, 135] width 424 height 20
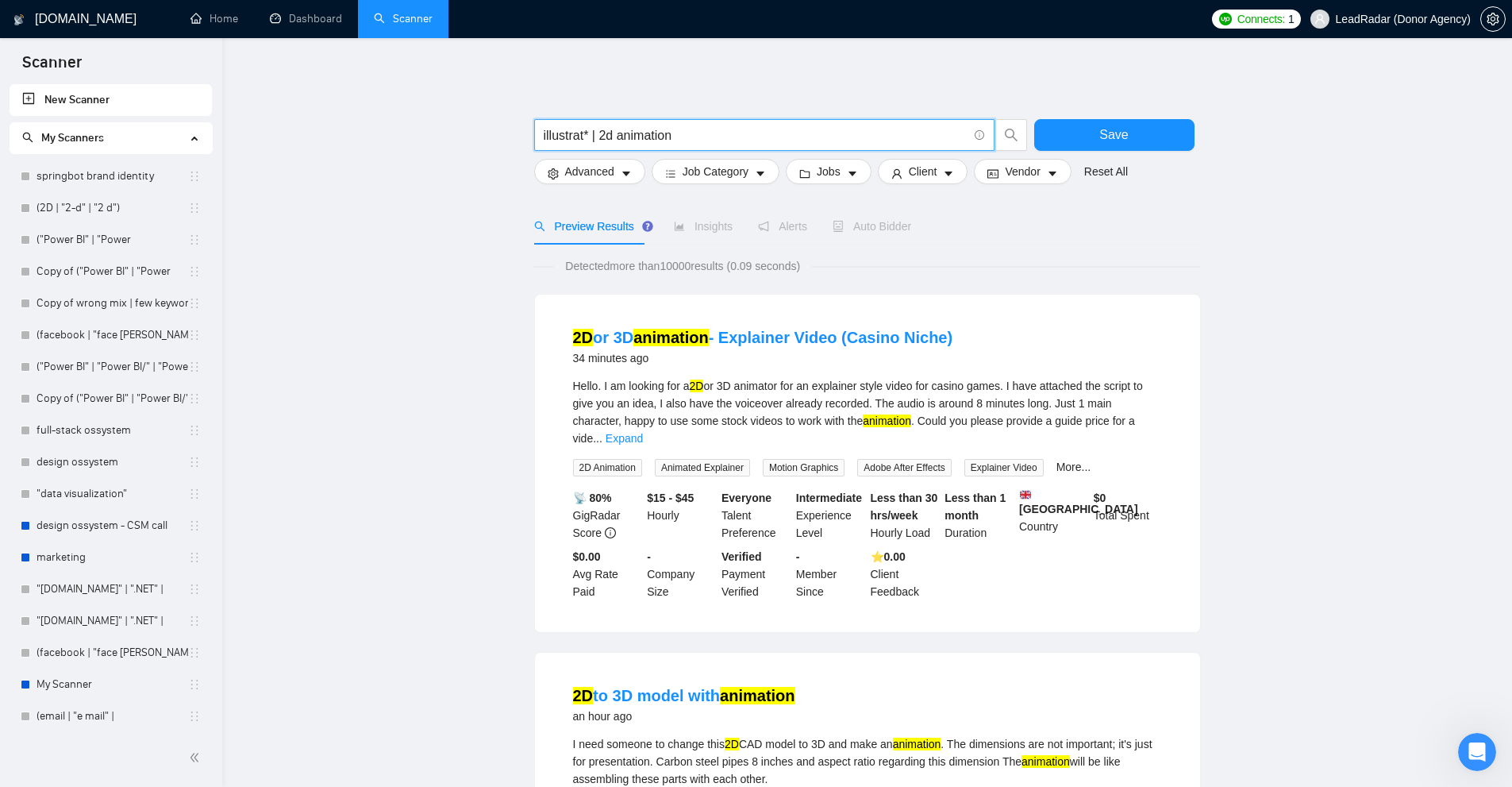
drag, startPoint x: 545, startPoint y: 137, endPoint x: 589, endPoint y: 131, distance: 44.4
click at [589, 131] on input "illustrat* | 2d animation" at bounding box center [756, 135] width 424 height 20
drag, startPoint x: 590, startPoint y: 135, endPoint x: 478, endPoint y: 145, distance: 112.4
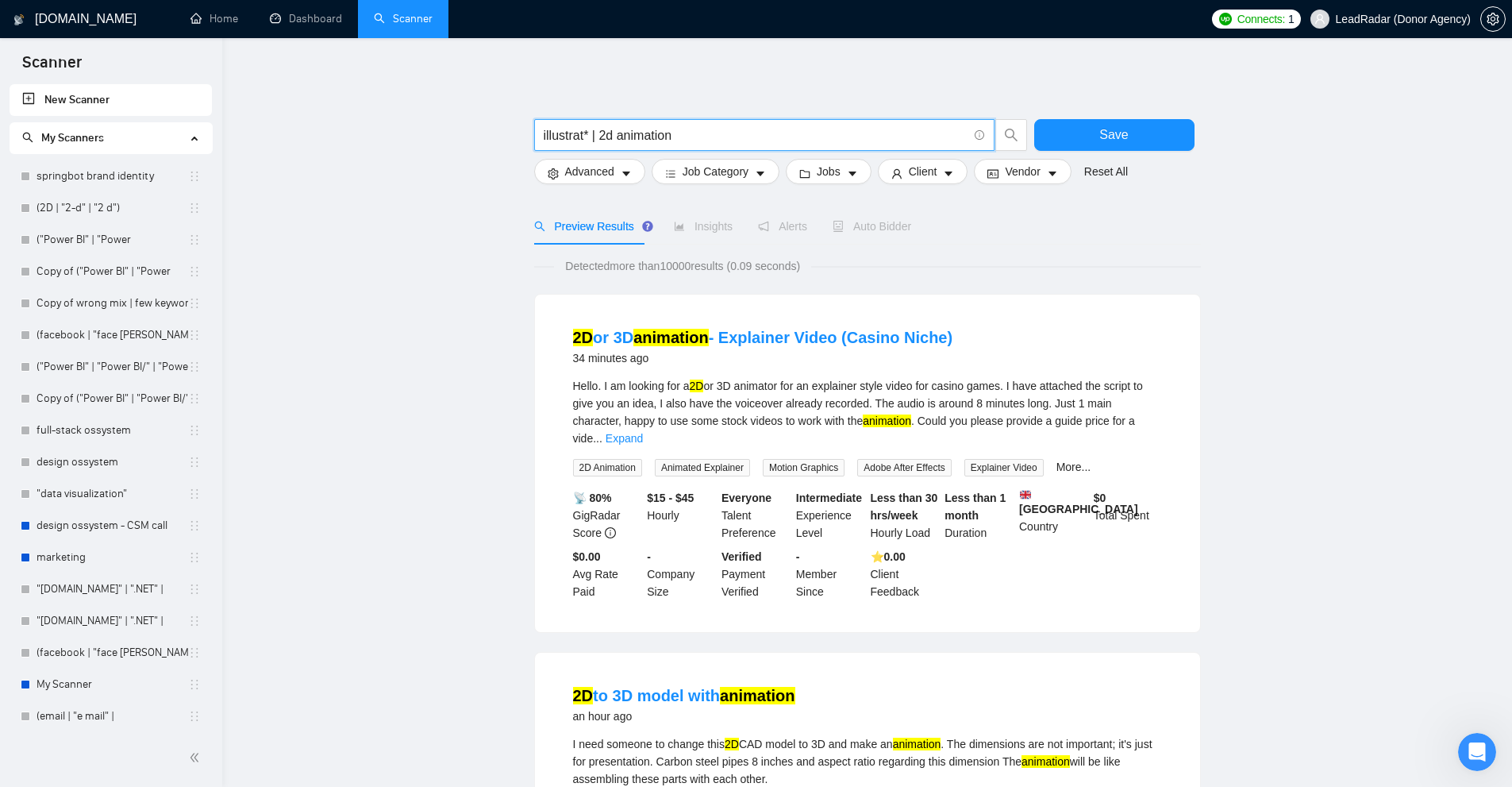
click at [655, 138] on input "illustrat* | 2d animation" at bounding box center [756, 135] width 424 height 20
click at [643, 432] on link "Expand" at bounding box center [624, 438] width 38 height 13
drag, startPoint x: 584, startPoint y: 134, endPoint x: 532, endPoint y: 132, distance: 52.0
click at [532, 132] on div "illustrat* | 2d animation" at bounding box center [781, 139] width 500 height 39
drag, startPoint x: 725, startPoint y: 136, endPoint x: 448, endPoint y: 147, distance: 277.2
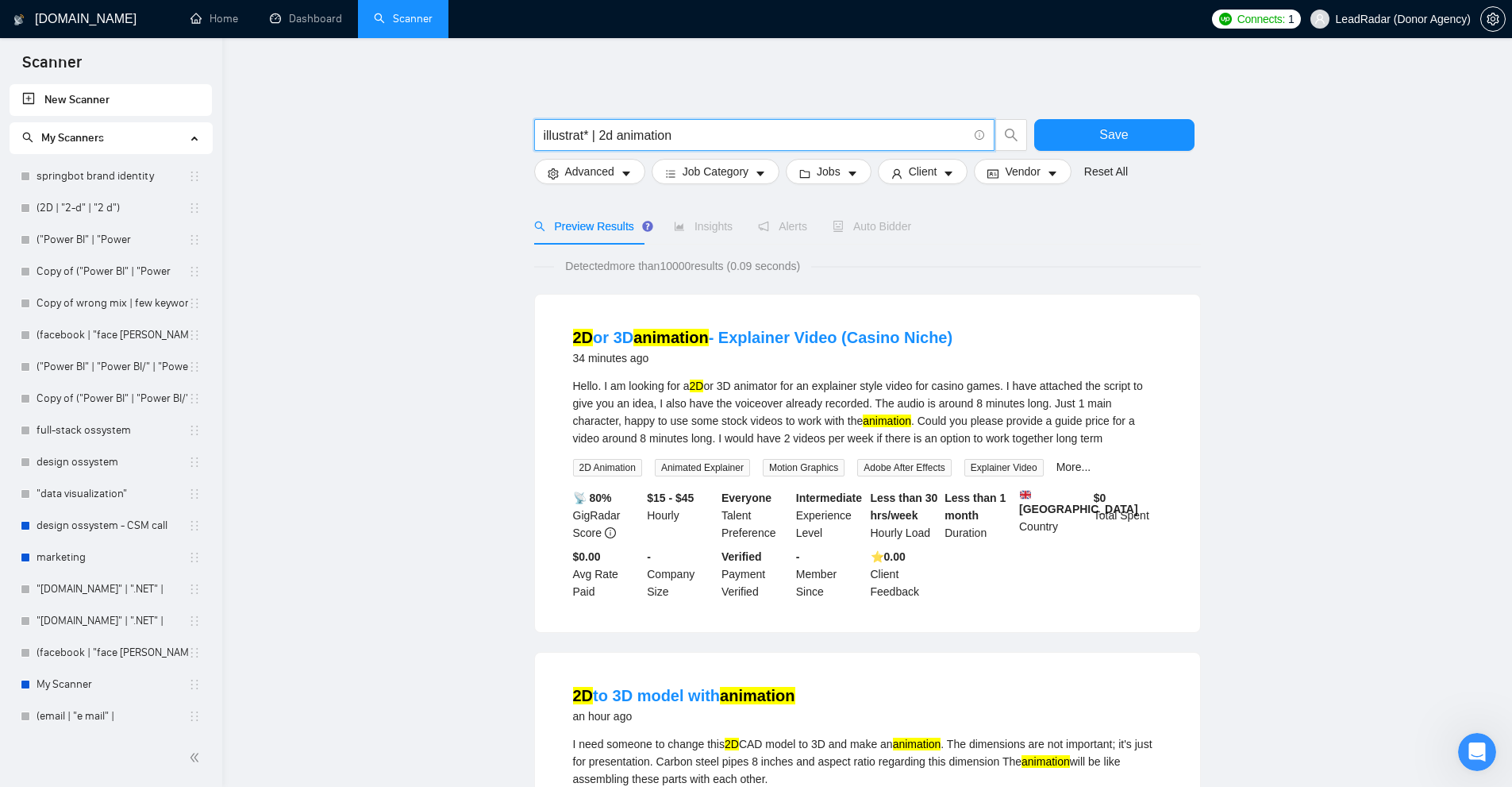
click at [858, 125] on input "illustrat* | 2d animation" at bounding box center [756, 135] width 424 height 20
drag, startPoint x: 601, startPoint y: 136, endPoint x: 681, endPoint y: 137, distance: 80.0
click at [681, 137] on input "illustrat* | 2d animation" at bounding box center [756, 135] width 424 height 20
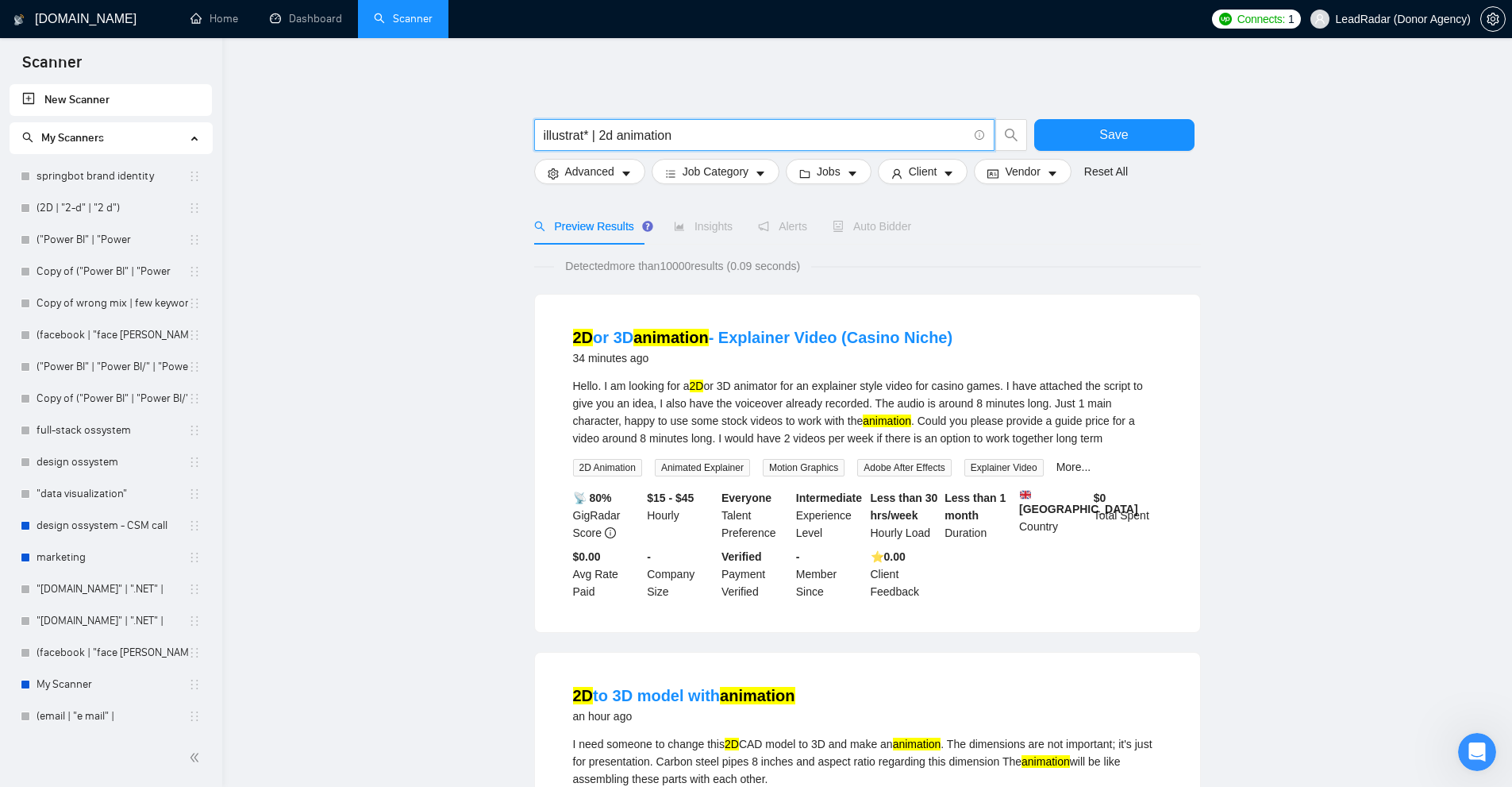
click at [621, 133] on input "illustrat* | 2d animation" at bounding box center [756, 135] width 424 height 20
click at [590, 133] on input "illustrat* | 2d animation" at bounding box center [756, 135] width 424 height 20
click at [587, 134] on input "illustrat* | 2d animation" at bounding box center [756, 135] width 424 height 20
click at [540, 132] on span "illustrat* | 2d animation" at bounding box center [764, 135] width 460 height 32
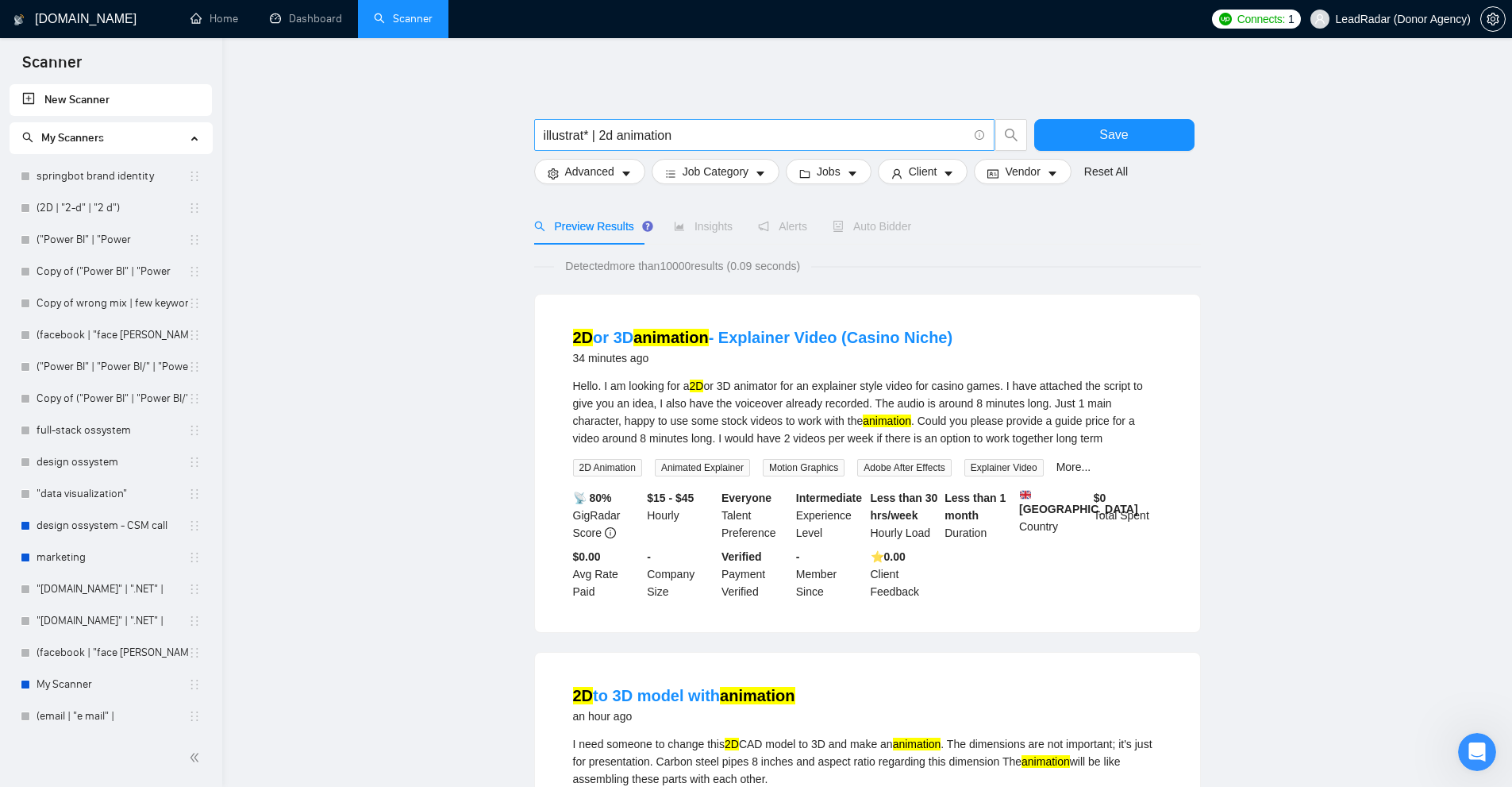
drag, startPoint x: 540, startPoint y: 132, endPoint x: 587, endPoint y: 130, distance: 47.0
click at [587, 130] on span "illustrat* | 2d animation" at bounding box center [764, 135] width 460 height 32
click at [566, 134] on input "illustra*t | 2d animation" at bounding box center [756, 135] width 424 height 20
click at [587, 135] on input "illustra*t | 2d animation" at bounding box center [756, 135] width 424 height 20
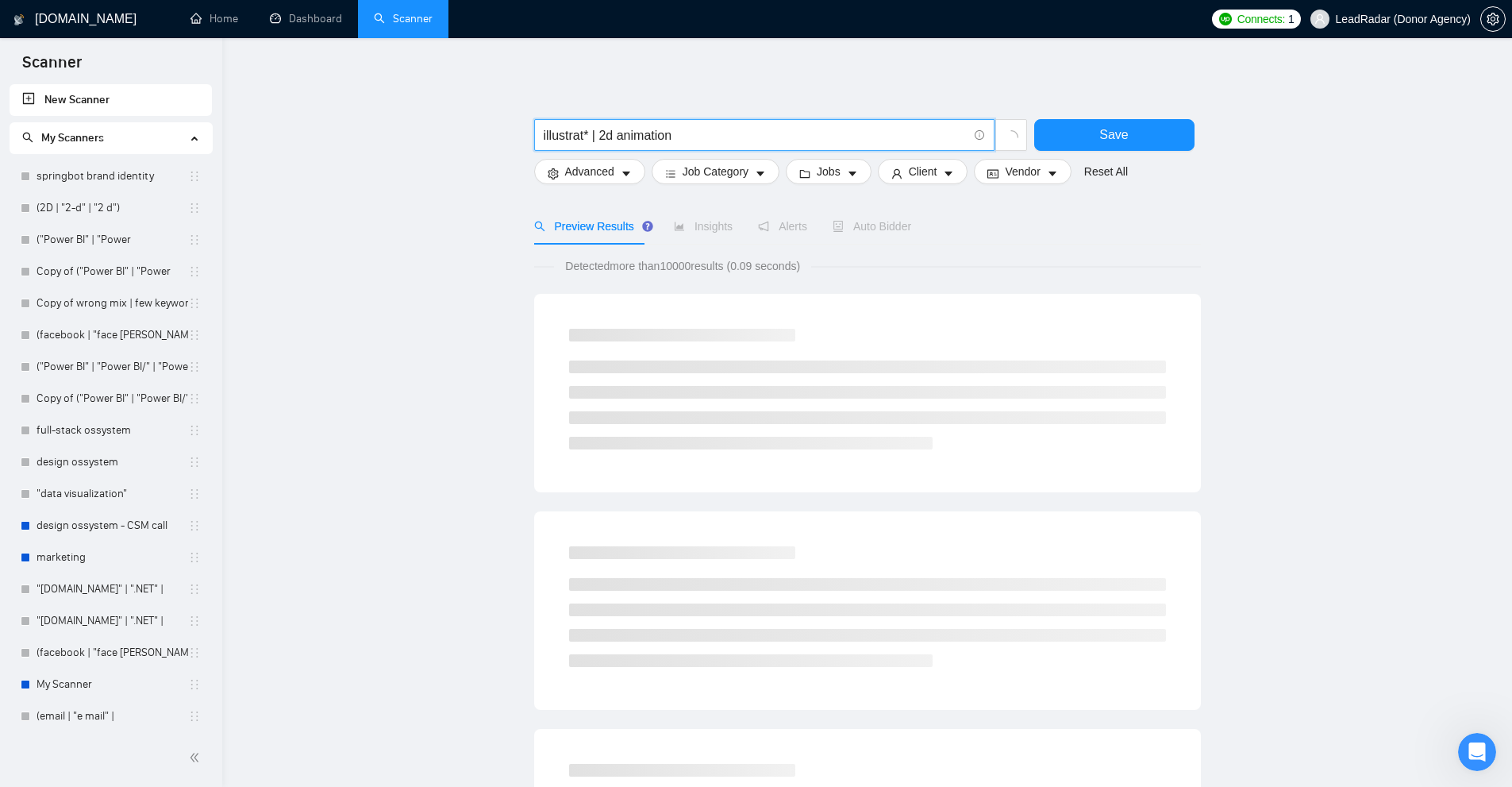
click at [624, 140] on input "illustrat* | 2d animation" at bounding box center [756, 135] width 424 height 20
click at [977, 133] on icon "info-circle" at bounding box center [980, 136] width 11 height 11
click at [990, 105] on div at bounding box center [867, 111] width 667 height 16
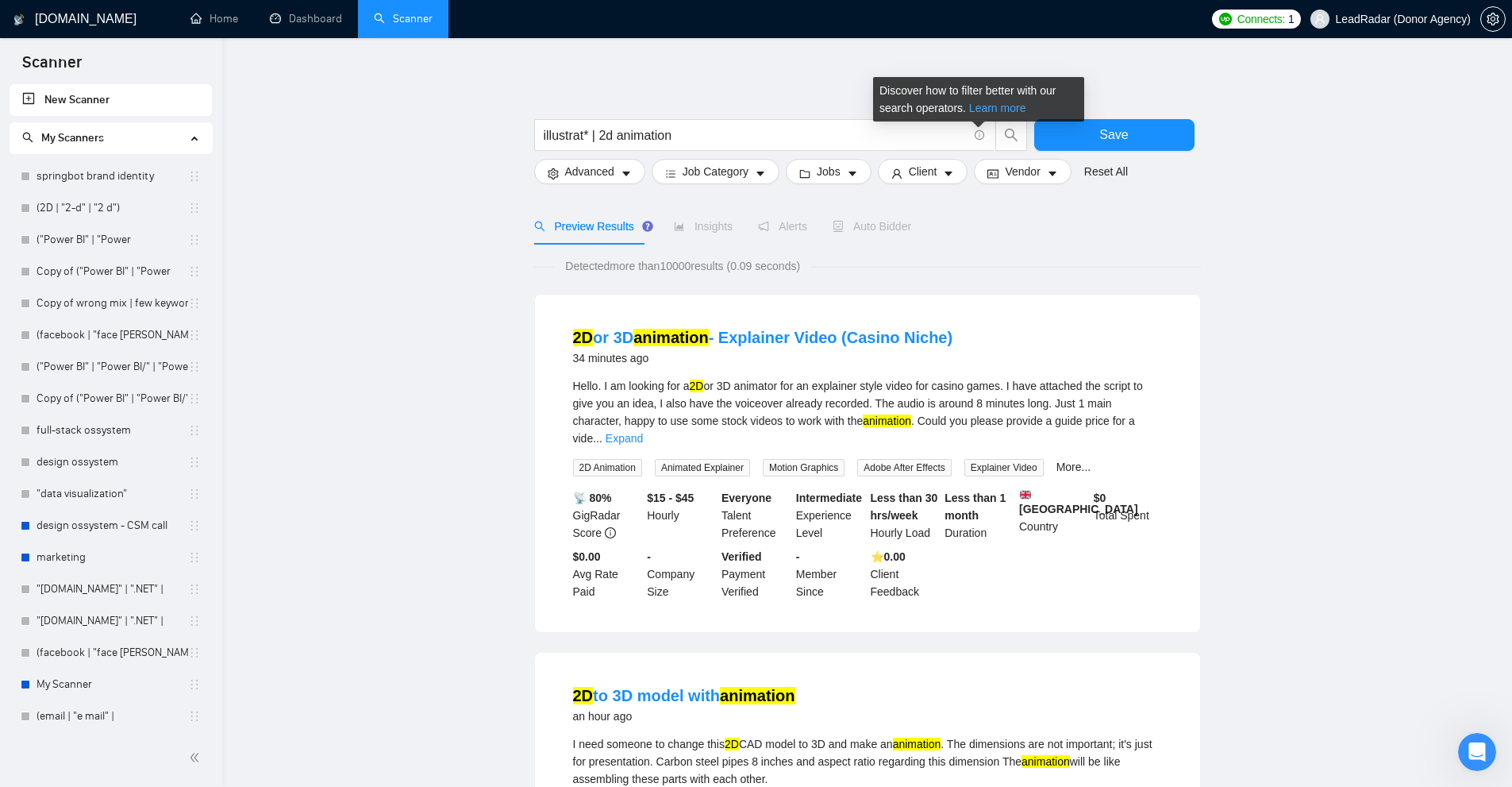
click at [985, 109] on link "Learn more" at bounding box center [998, 108] width 57 height 13
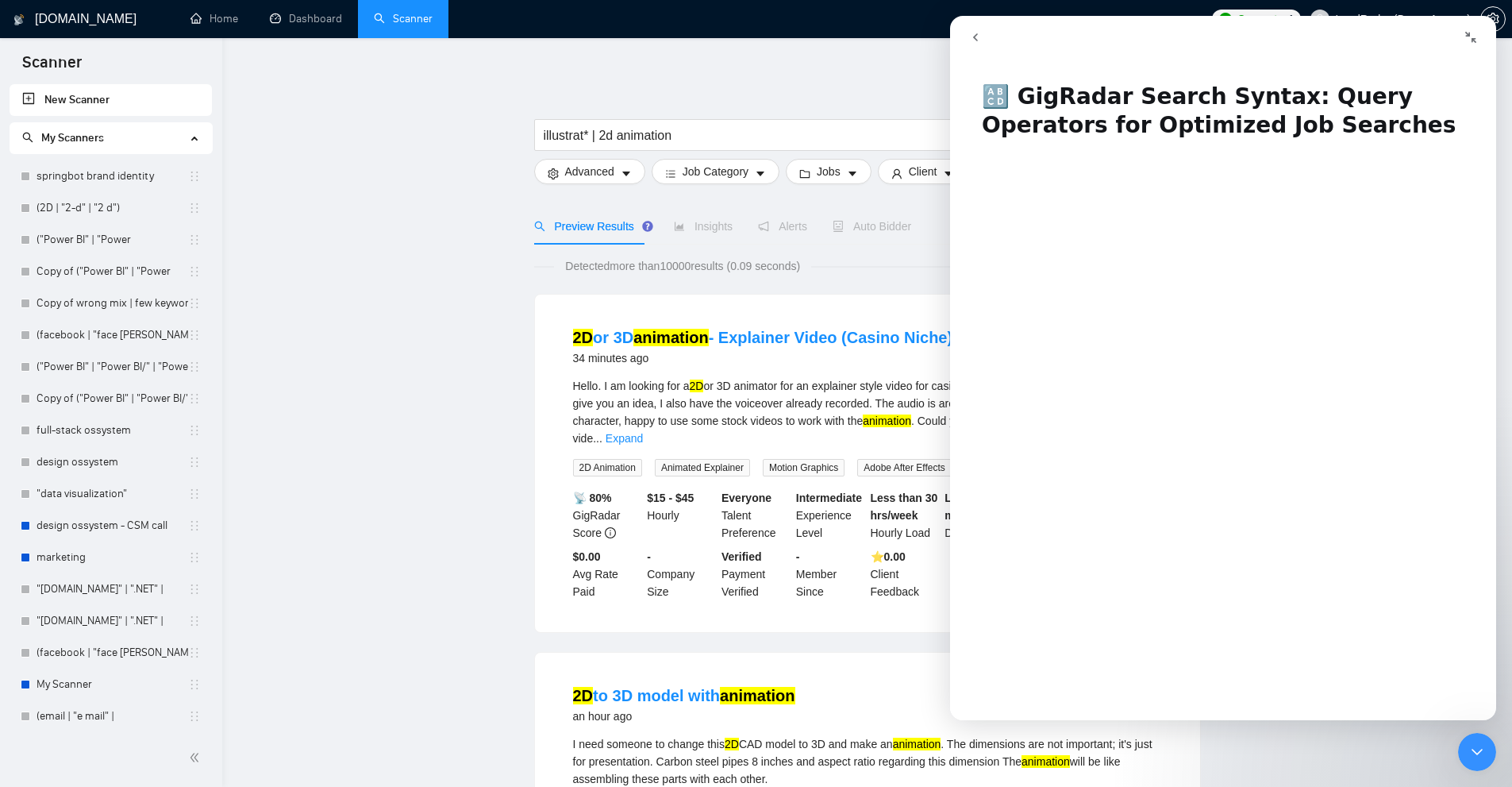
click at [1477, 746] on icon "Close Intercom Messenger" at bounding box center [1476, 751] width 19 height 19
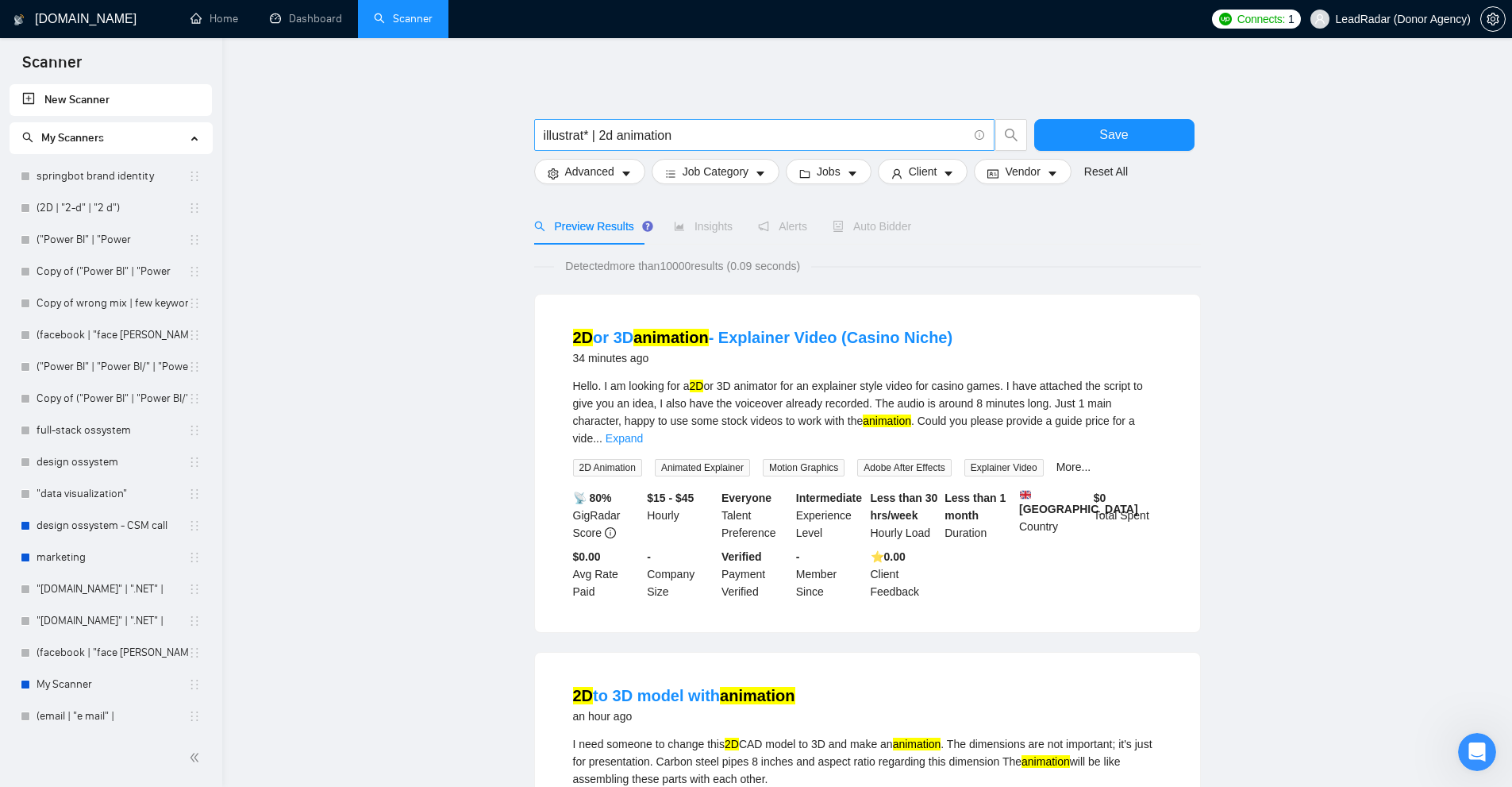
click at [702, 150] on span "illustrat* | 2d animation" at bounding box center [764, 135] width 460 height 32
click at [710, 142] on input "illustrat* | 2d animation" at bounding box center [756, 135] width 424 height 20
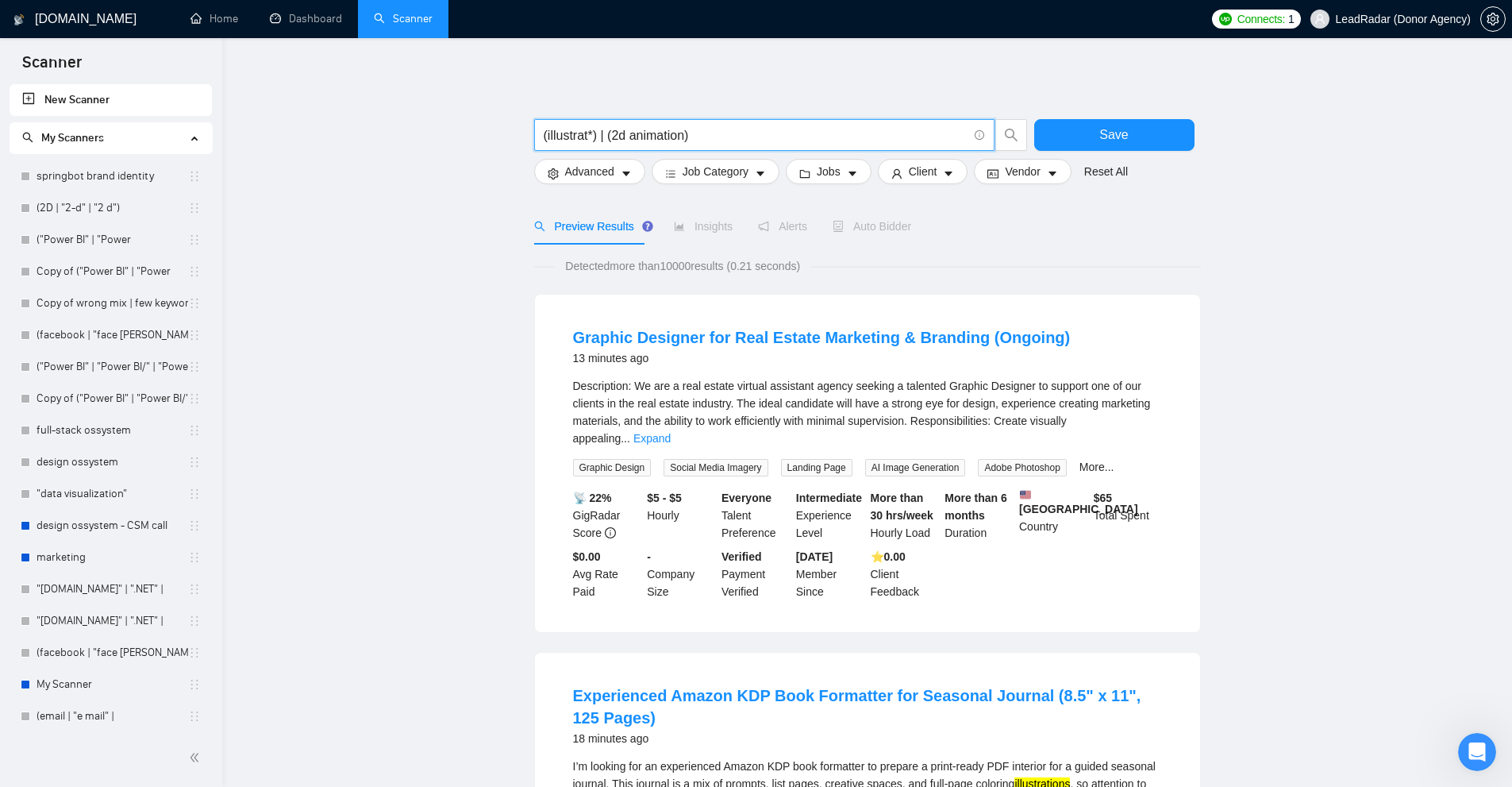
drag, startPoint x: 590, startPoint y: 132, endPoint x: 532, endPoint y: 135, distance: 58.1
click at [532, 135] on div "(illustrat*) | (2d animation)" at bounding box center [781, 139] width 500 height 39
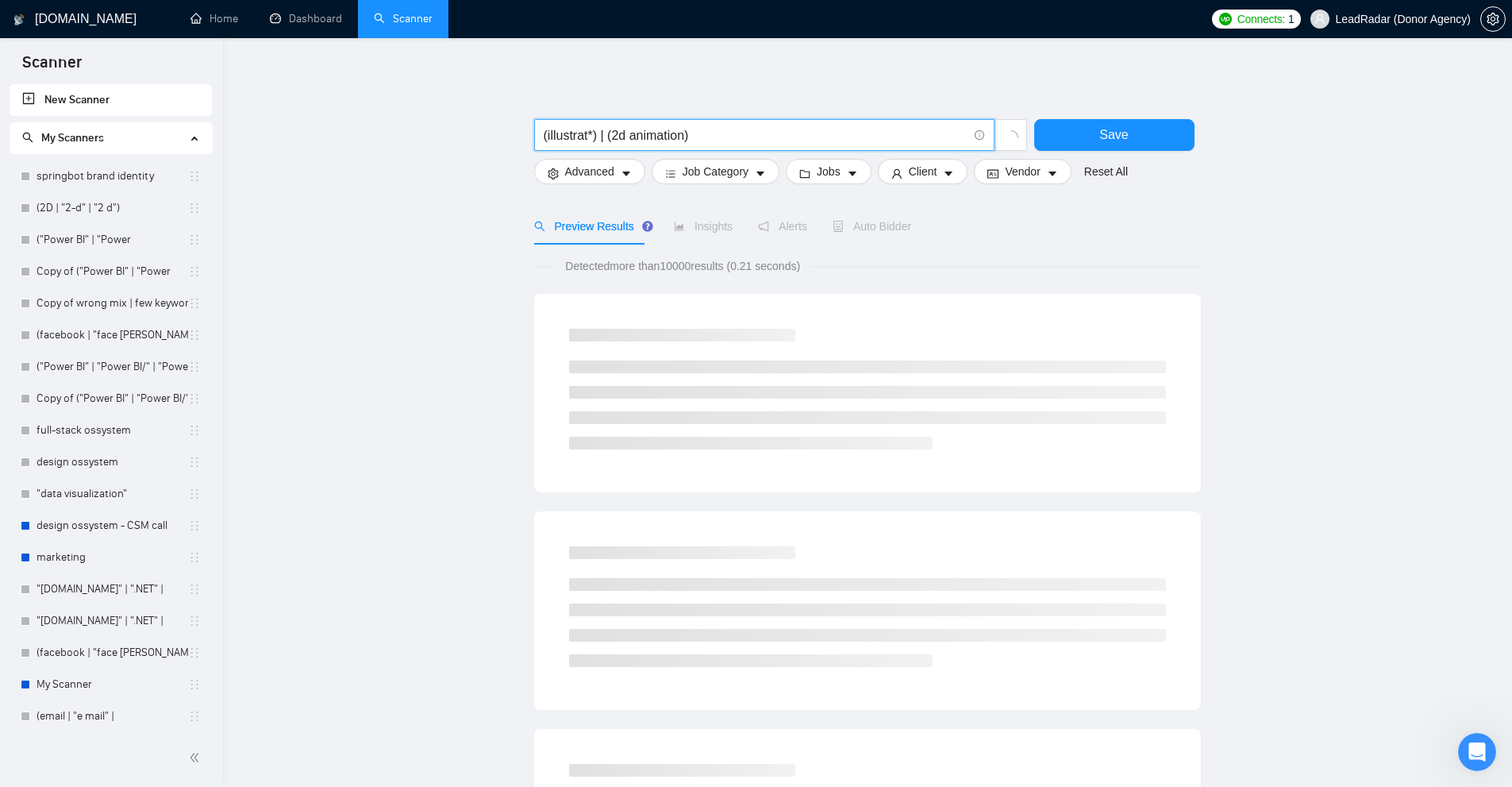
click at [584, 128] on input "(illustrat*) | (2d animation)" at bounding box center [756, 135] width 424 height 20
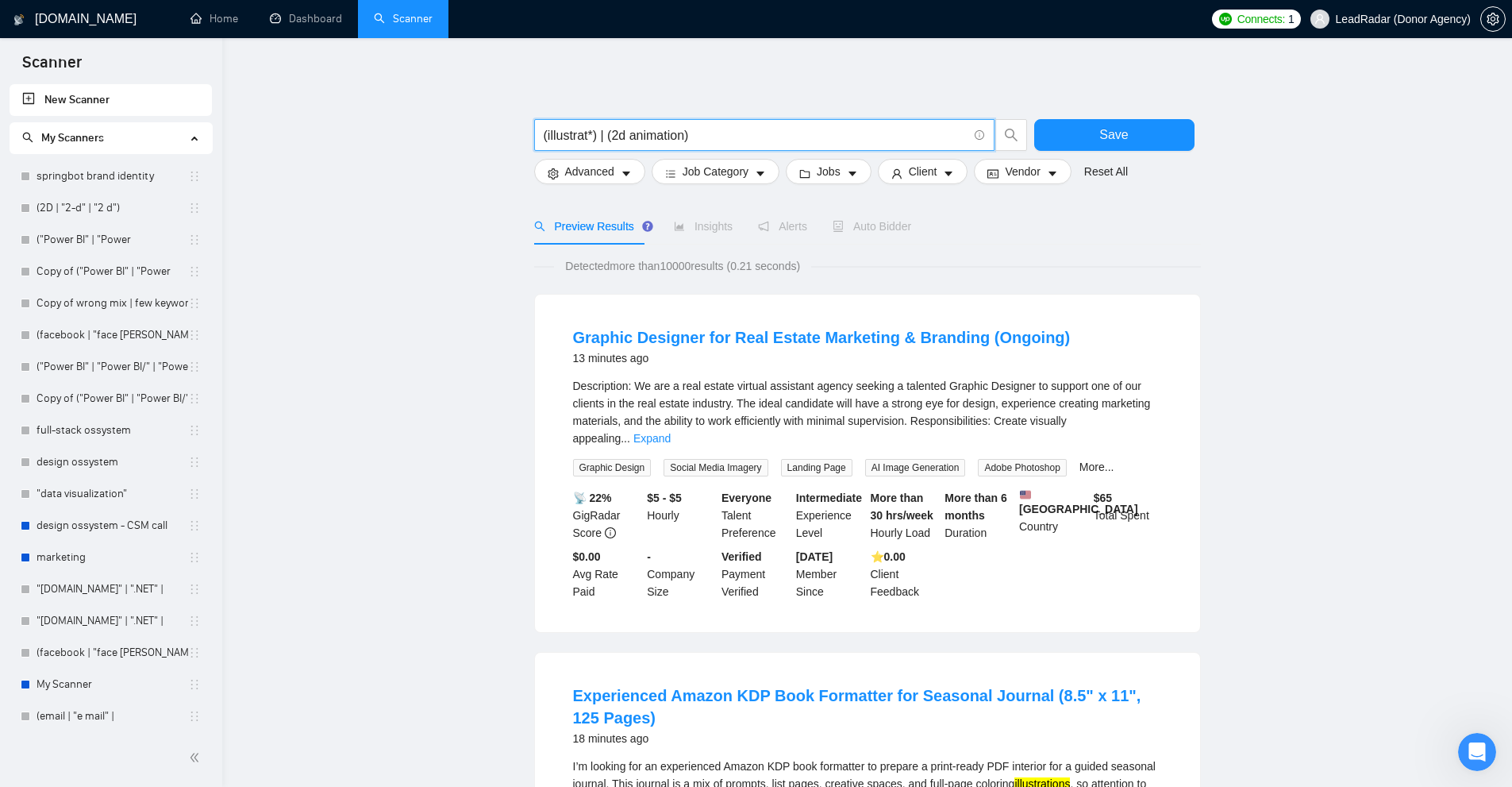
drag, startPoint x: 703, startPoint y: 131, endPoint x: 597, endPoint y: 133, distance: 106.0
click at [597, 133] on input "(illustrat*) | (2d animation)" at bounding box center [756, 135] width 424 height 20
drag, startPoint x: 614, startPoint y: 131, endPoint x: 686, endPoint y: 141, distance: 72.7
click at [614, 131] on input "(illustrat*) | (2d animation)" at bounding box center [756, 135] width 424 height 20
click at [890, 131] on input "(illustrat*) | (2d animation)" at bounding box center [756, 135] width 424 height 20
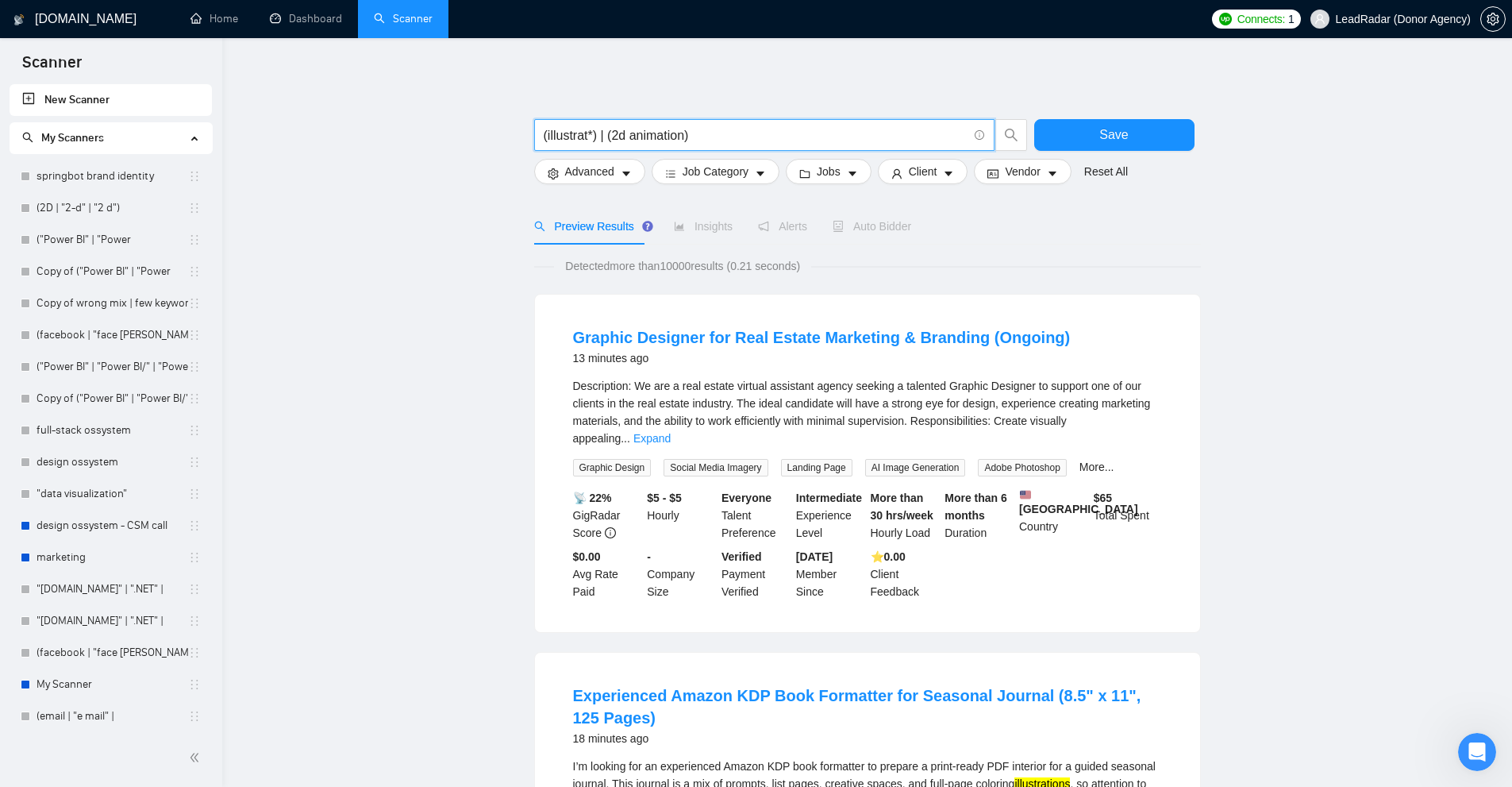
paste input "(2D*) | "2 D" | "two-dimensional") ((animat*) | video | (visualiz*) | (visualis…"
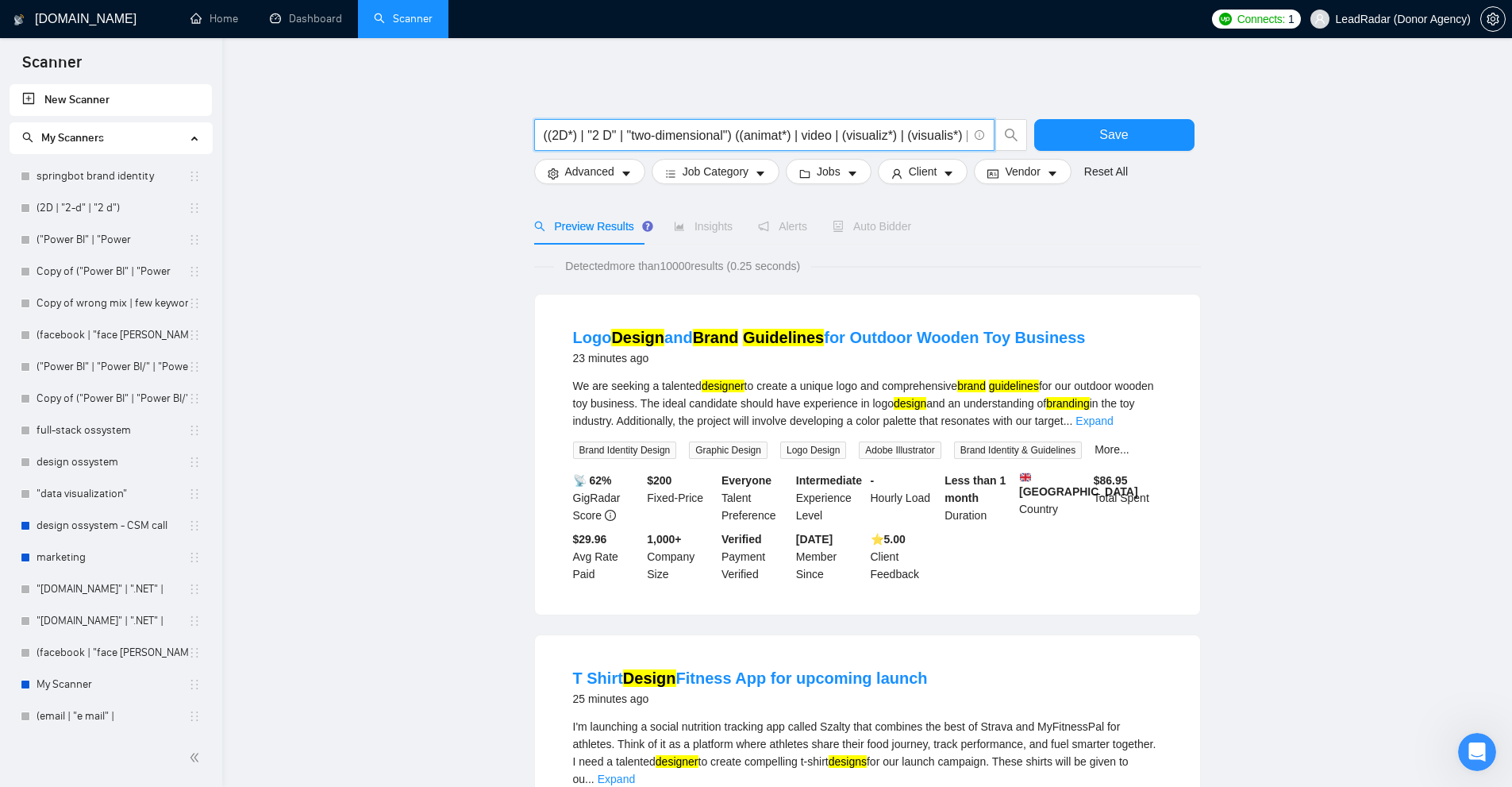
drag, startPoint x: 552, startPoint y: 131, endPoint x: 568, endPoint y: 131, distance: 16.0
click at [568, 131] on input "((2D*) | "2 D" | "two-dimensional") ((animat*) | video | (visualiz*) | (visuali…" at bounding box center [756, 135] width 424 height 20
click at [578, 131] on input "((2D*) | "2 D" | "two-dimensional") ((animat*) | video | (visualiz*) | (visuali…" at bounding box center [756, 135] width 424 height 20
click at [571, 132] on input "((2D*) | "2 D" | "two-dimensional") ((animat*) | video | (visualiz*) | (visuali…" at bounding box center [756, 135] width 424 height 20
click at [557, 140] on input "((2D*) | "2 D" | "two-dimensional") ((animat*) | video | (visualiz*) | (visuali…" at bounding box center [756, 135] width 424 height 20
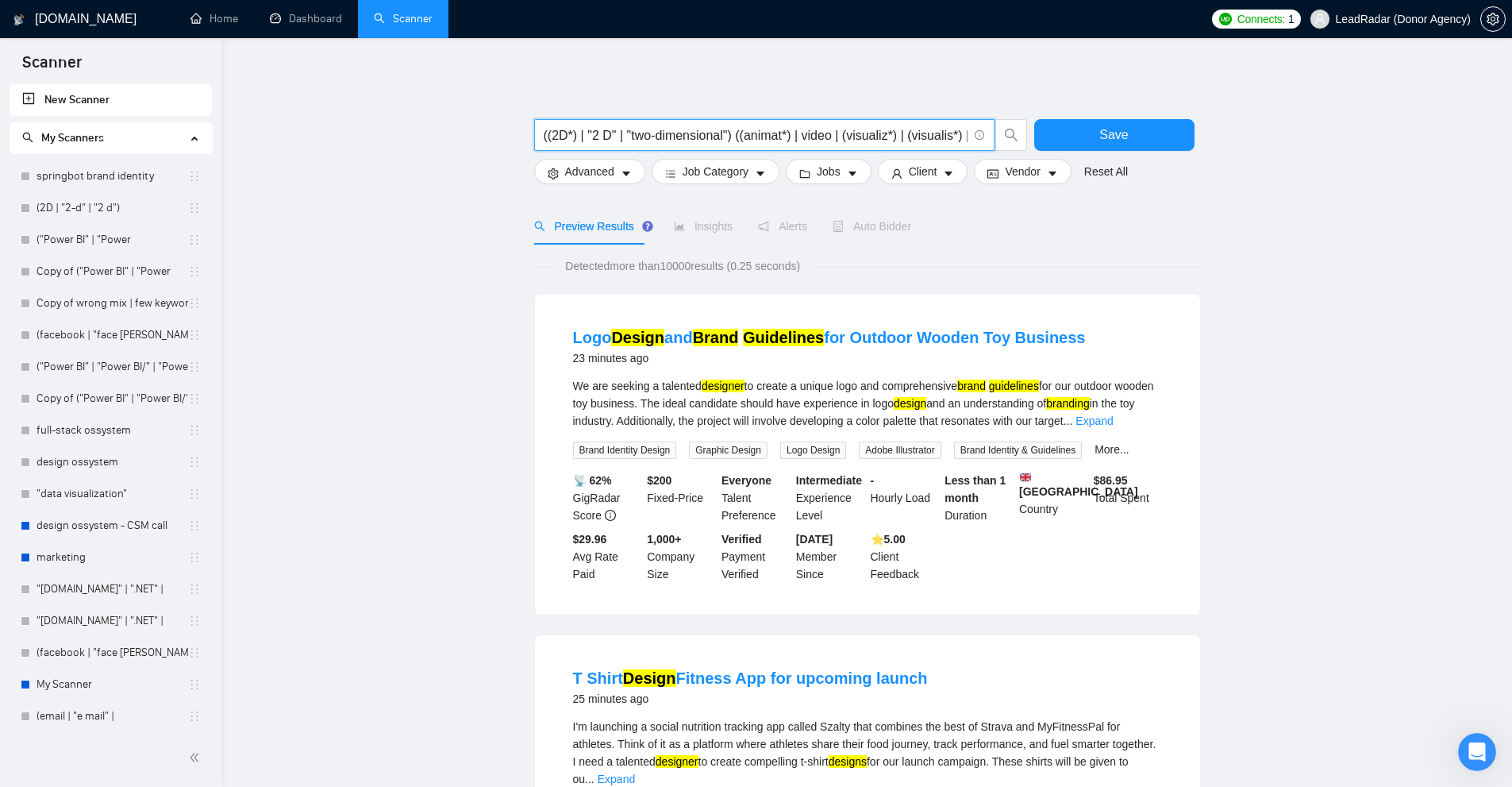
click at [569, 135] on input "((2D*) | "2 D" | "two-dimensional") ((animat*) | video | (visualiz*) | (visuali…" at bounding box center [756, 135] width 424 height 20
click at [568, 135] on input "((2D*) | "2 D" | "two-dimensional") ((animat*) | video | (visualiz*) | (visuali…" at bounding box center [756, 135] width 424 height 20
click at [612, 132] on input "((2D*) | "2 D" | "two-dimensional") ((animat*) | video | (visualiz*) | (visuali…" at bounding box center [756, 135] width 424 height 20
click at [591, 138] on input "((2D*) | "2 D" | "two-dimensional") ((animat*) | video | (visualiz*) | (visuali…" at bounding box center [756, 135] width 424 height 20
click at [599, 137] on input "((2D*) | "2 D" | "two-dimensional") ((animat*) | video | (visualiz*) | (visuali…" at bounding box center [756, 135] width 424 height 20
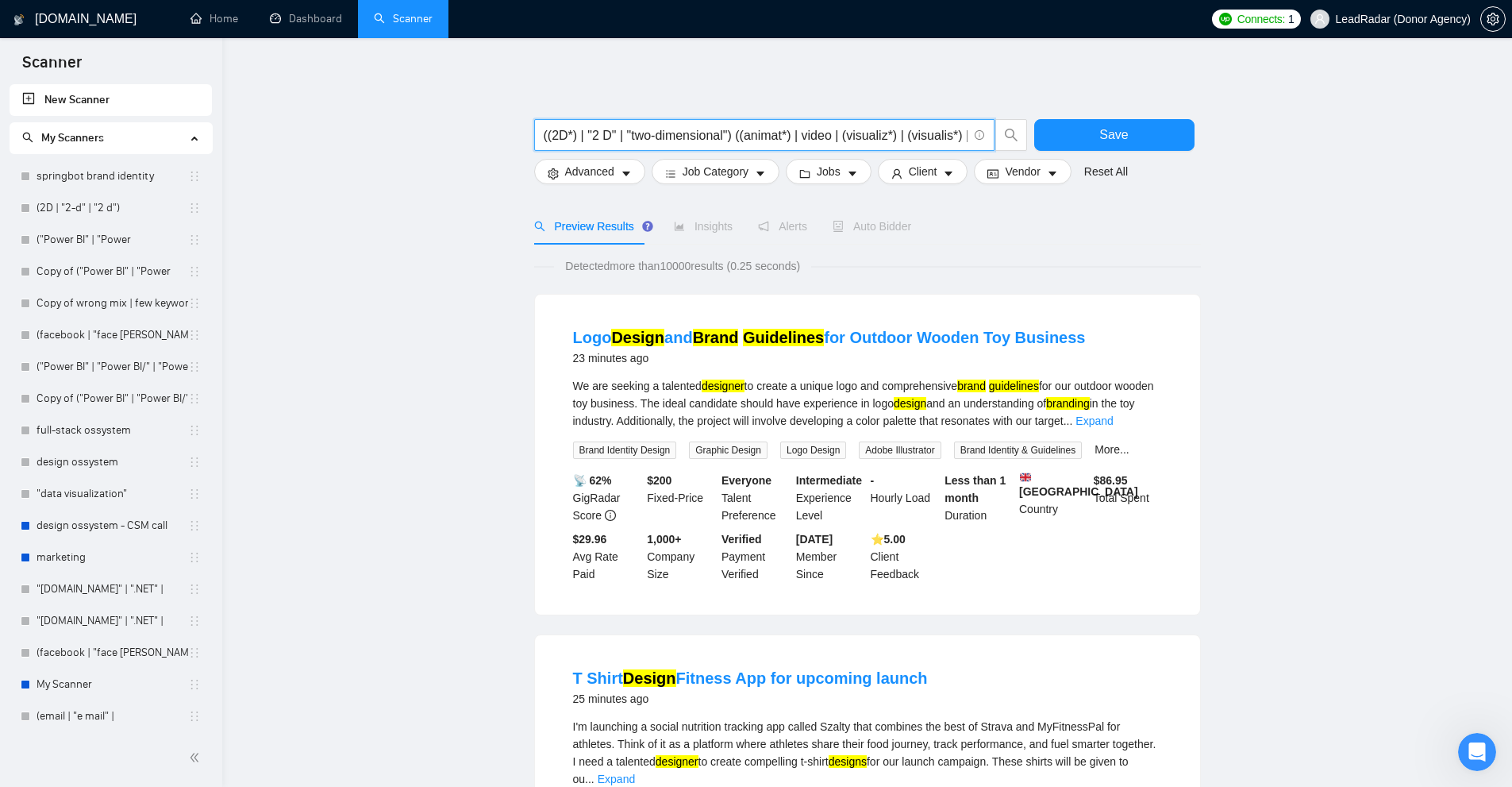
click at [609, 138] on input "((2D*) | "2 D" | "two-dimensional") ((animat*) | video | (visualiz*) | (visuali…" at bounding box center [756, 135] width 424 height 20
drag, startPoint x: 612, startPoint y: 137, endPoint x: 584, endPoint y: 136, distance: 28.0
click at [584, 136] on input "((2D*) | "2 D" | "two-dimensional") ((animat*) | video | (visualiz*) | (visuali…" at bounding box center [756, 135] width 424 height 20
paste input ""2 D"
drag, startPoint x: 588, startPoint y: 135, endPoint x: 476, endPoint y: 134, distance: 112.0
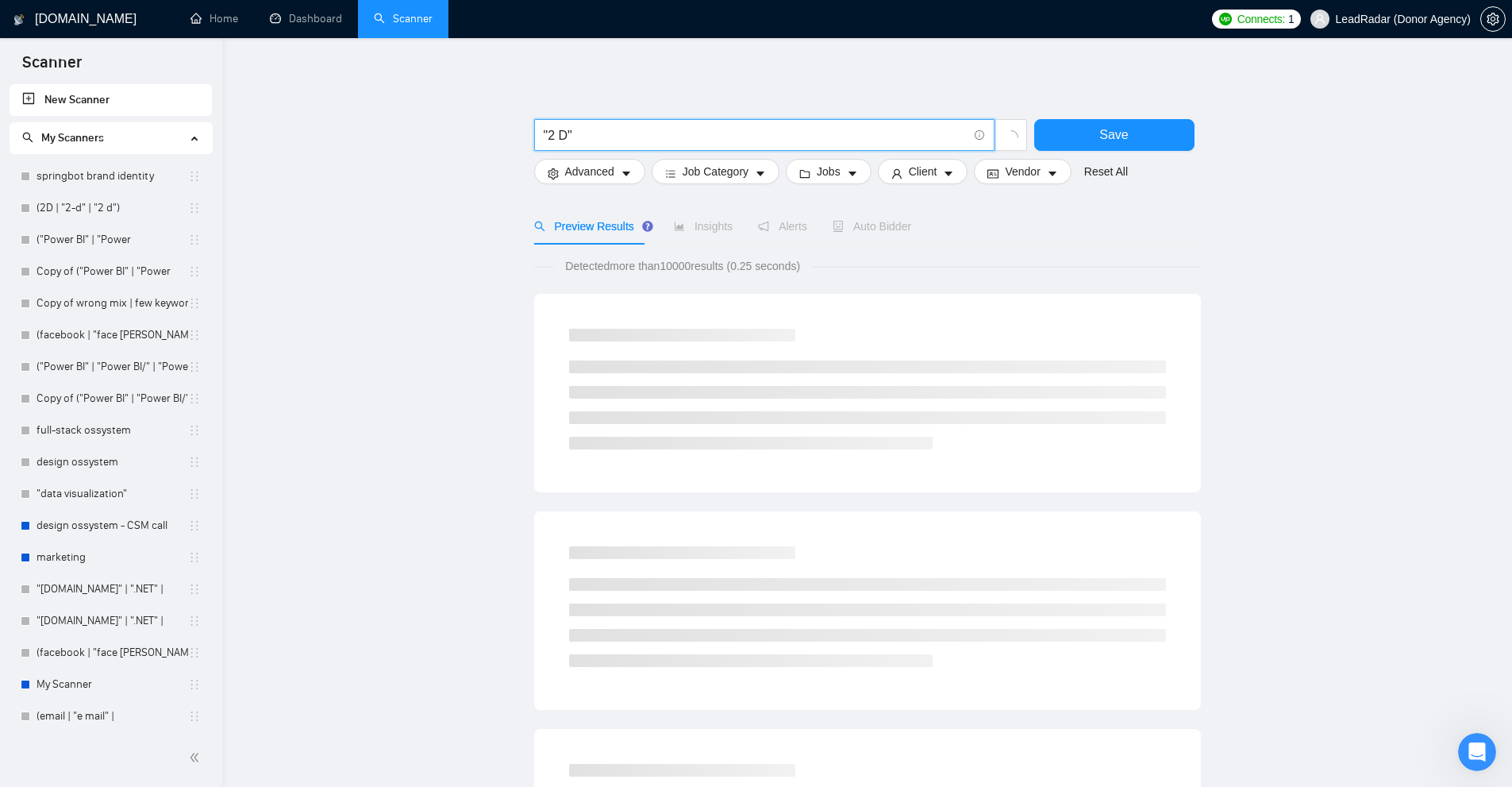
click at [596, 131] on input ""2 D"" at bounding box center [756, 135] width 424 height 20
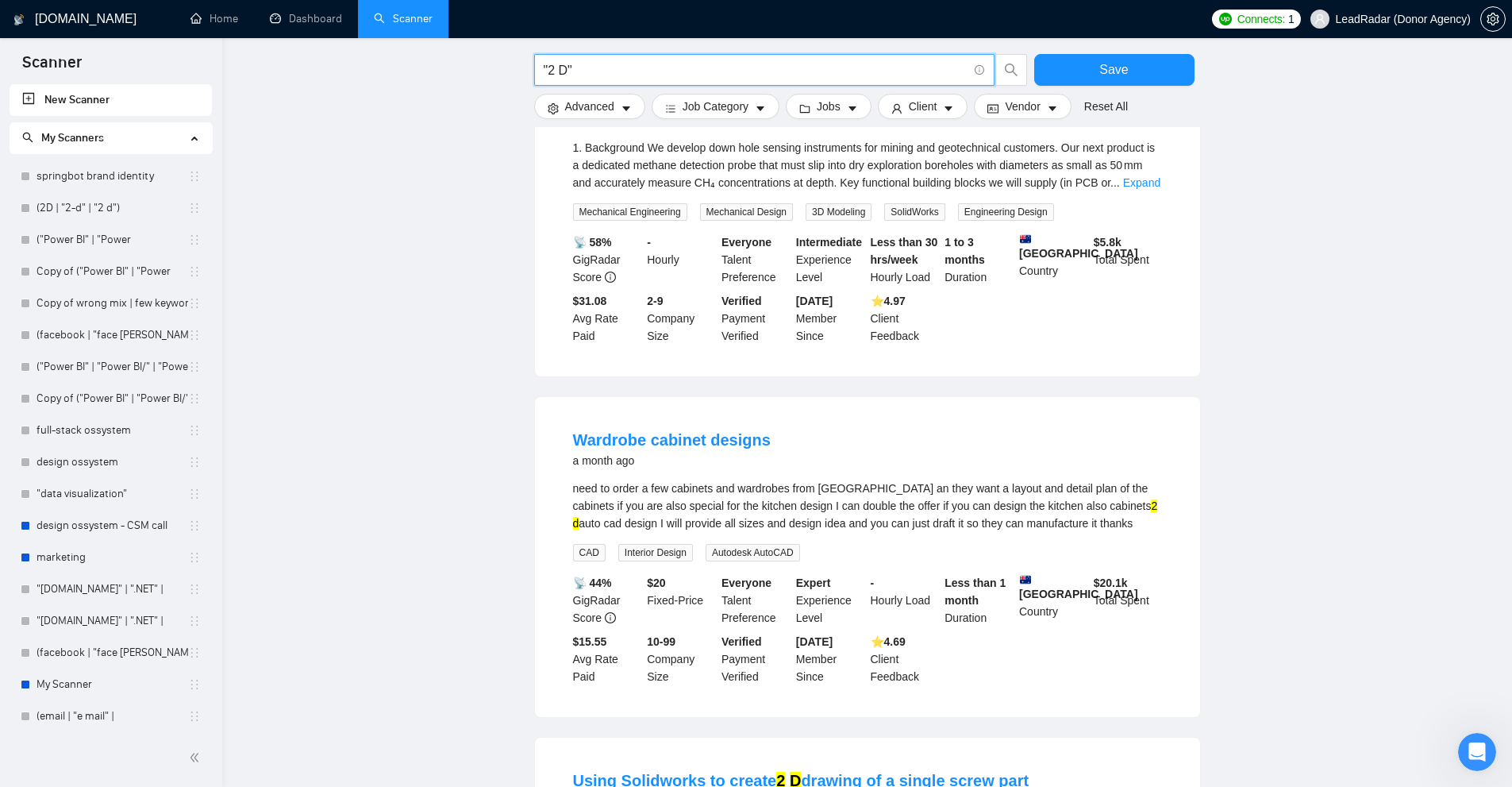
scroll to position [80, 0]
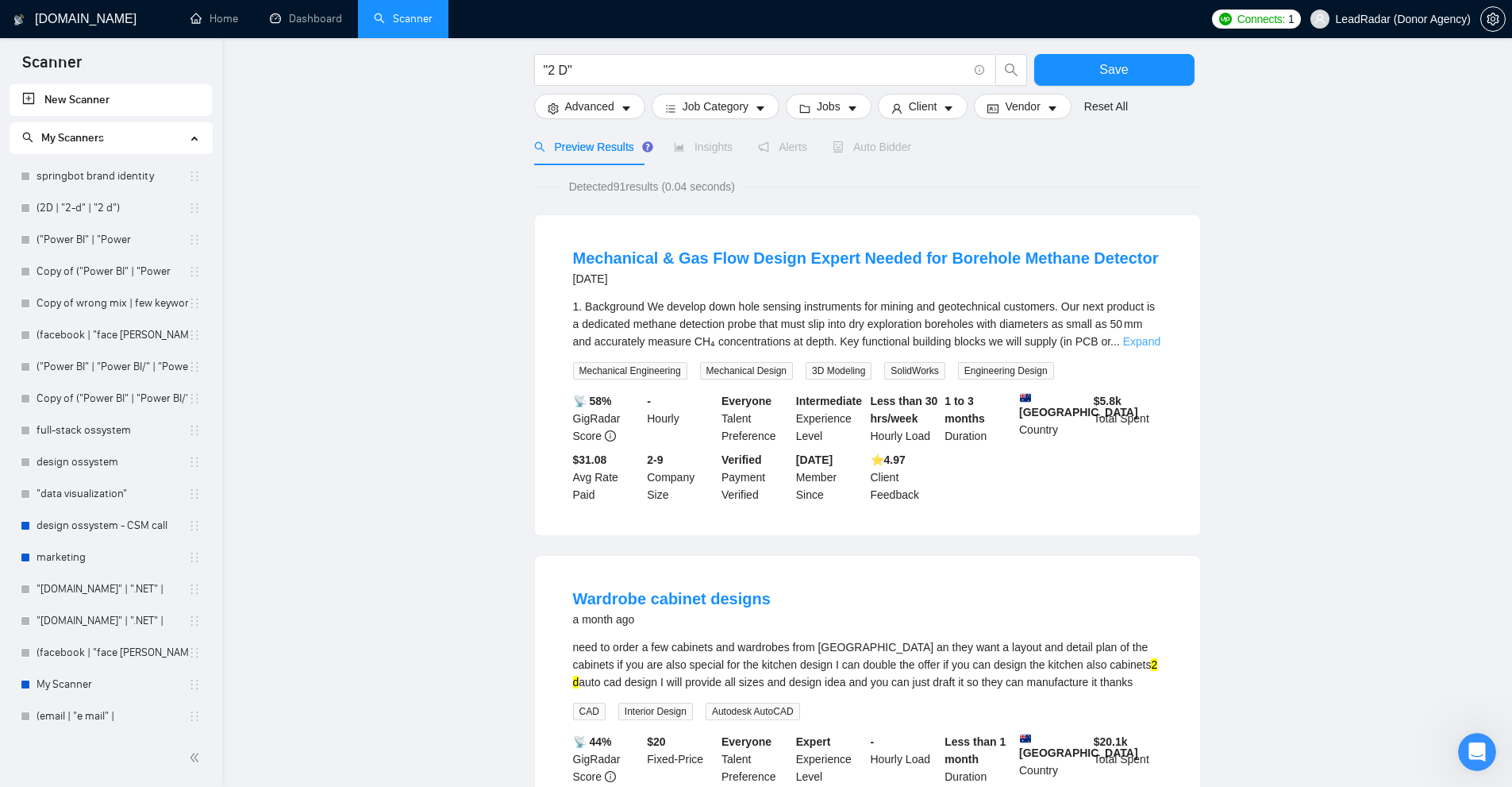
click at [1140, 346] on link "Expand" at bounding box center [1142, 342] width 38 height 13
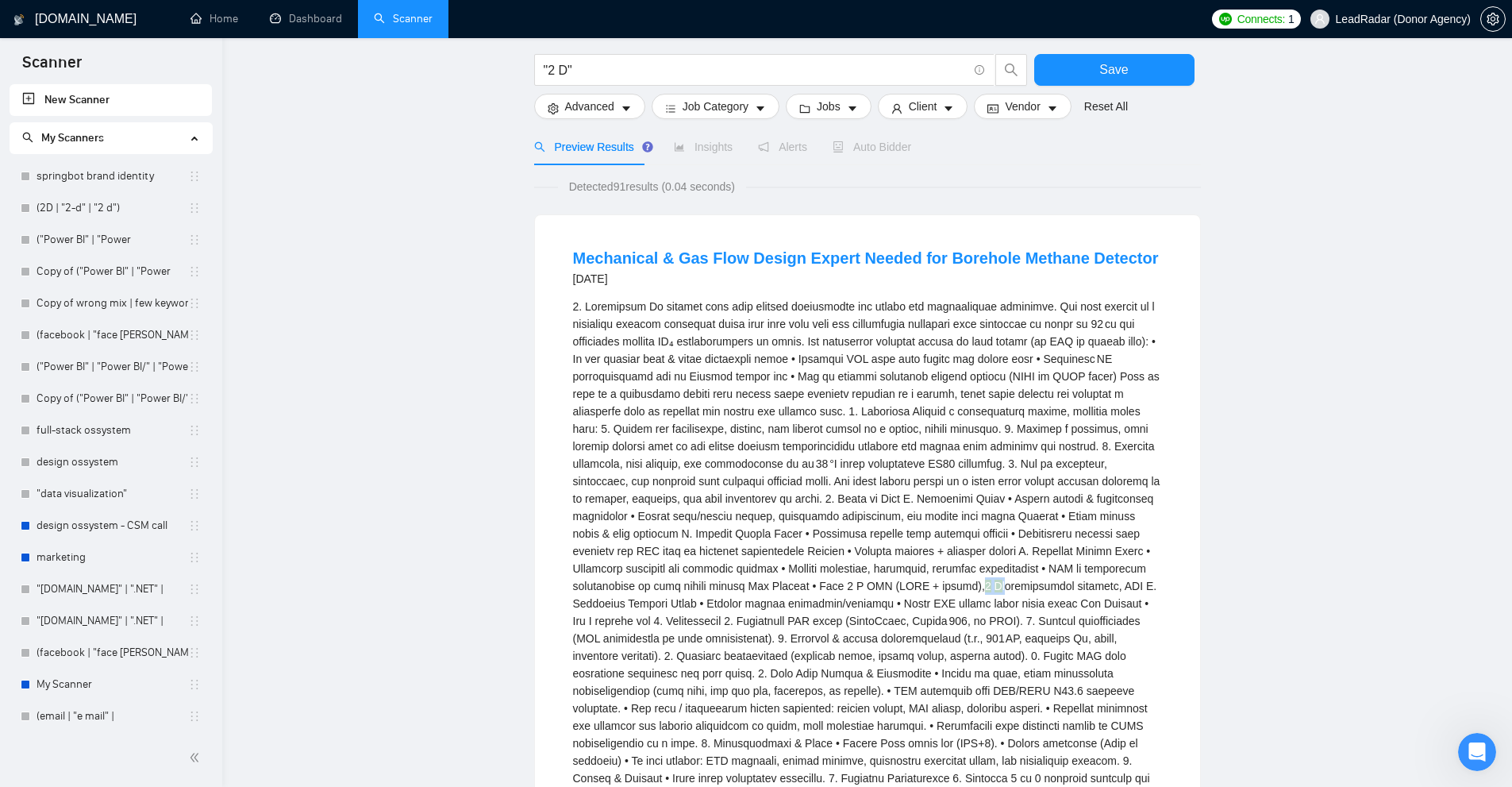
drag, startPoint x: 858, startPoint y: 584, endPoint x: 887, endPoint y: 583, distance: 29.0
click at [882, 584] on div "2 D" at bounding box center [867, 560] width 589 height 524
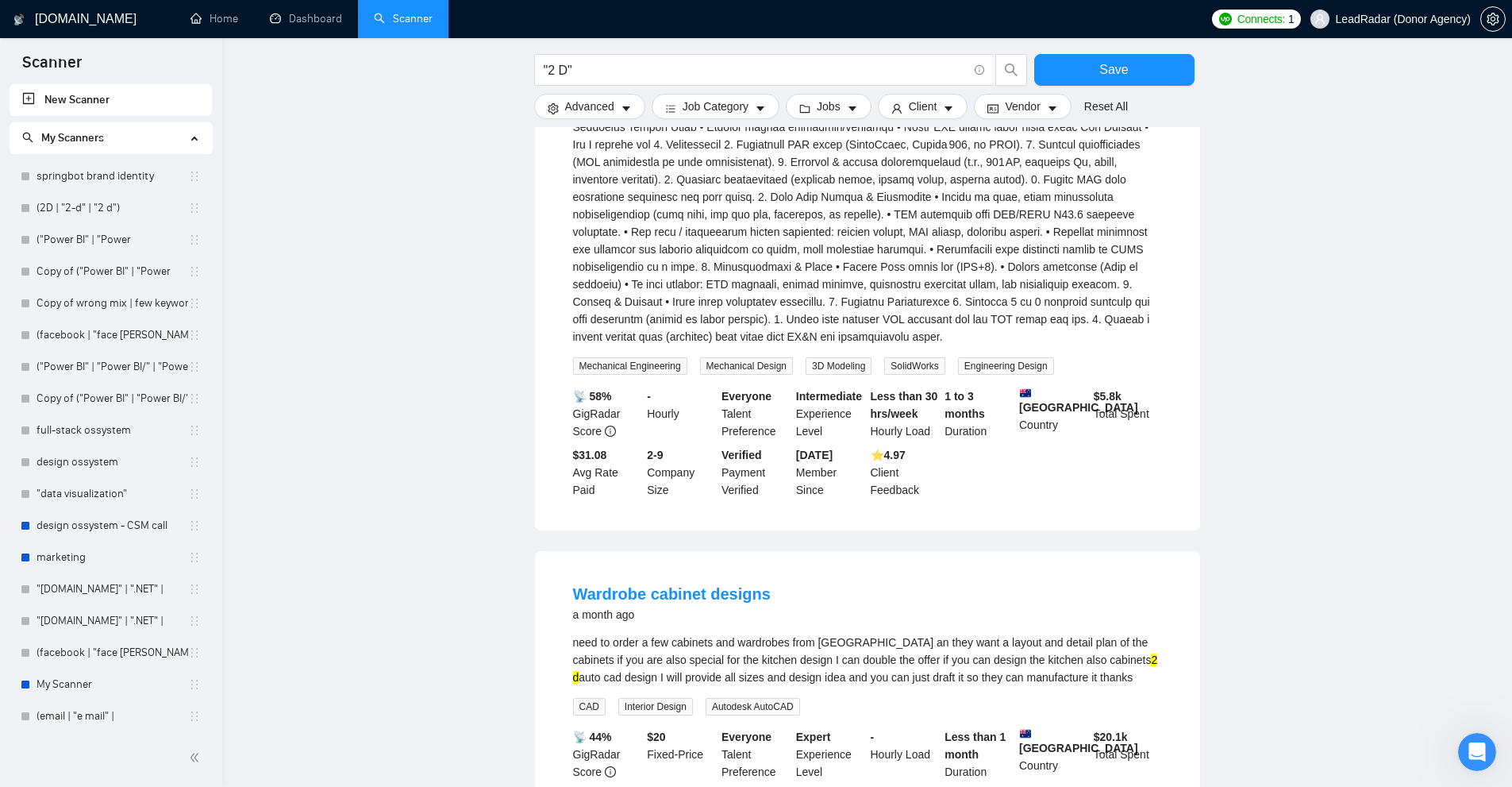
scroll to position [635, 0]
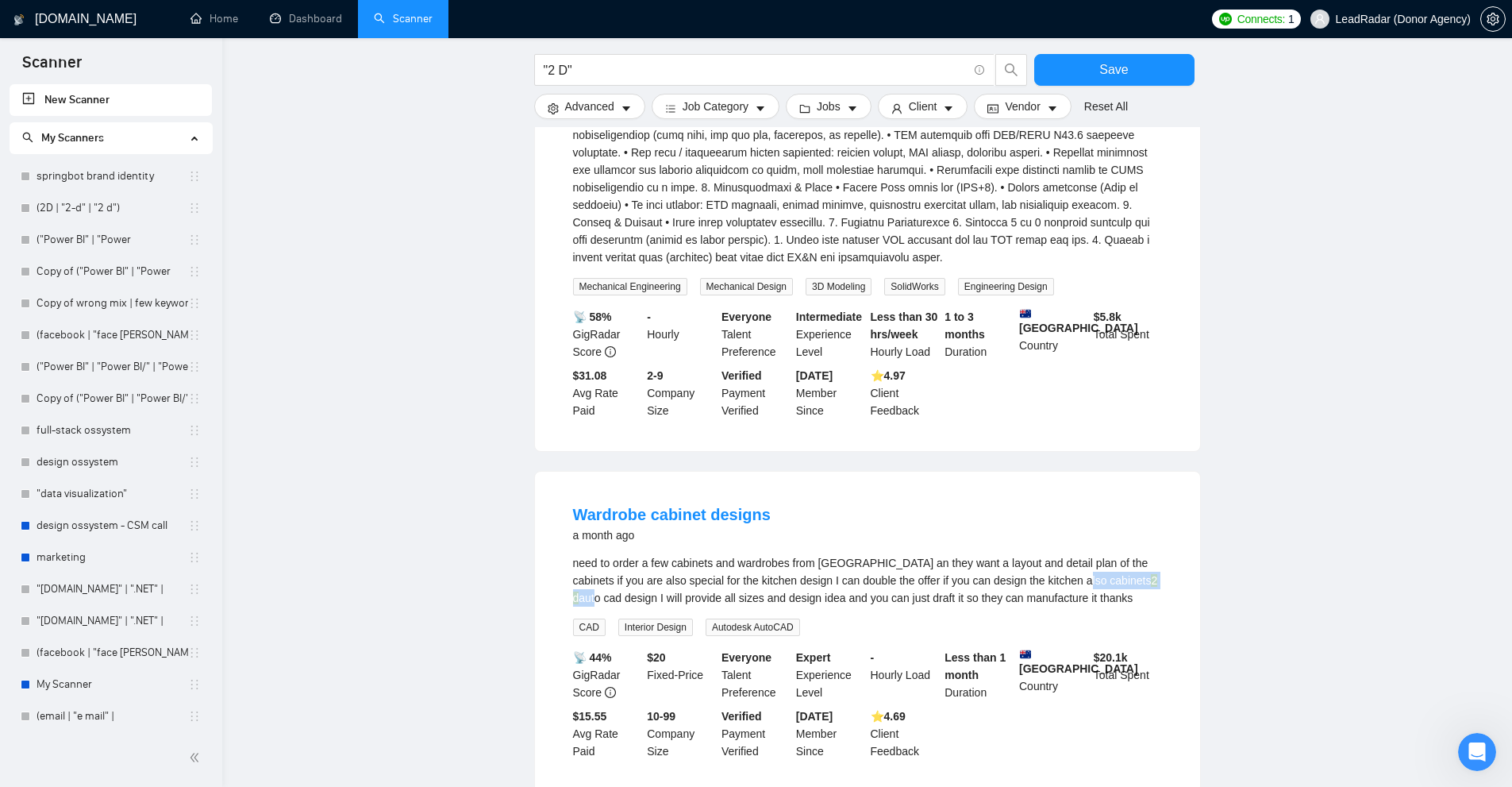
drag, startPoint x: 1058, startPoint y: 563, endPoint x: 1088, endPoint y: 569, distance: 30.6
click at [1088, 569] on div "need to order a few cabinets and wardrobes from china an they want a layout and…" at bounding box center [867, 580] width 589 height 53
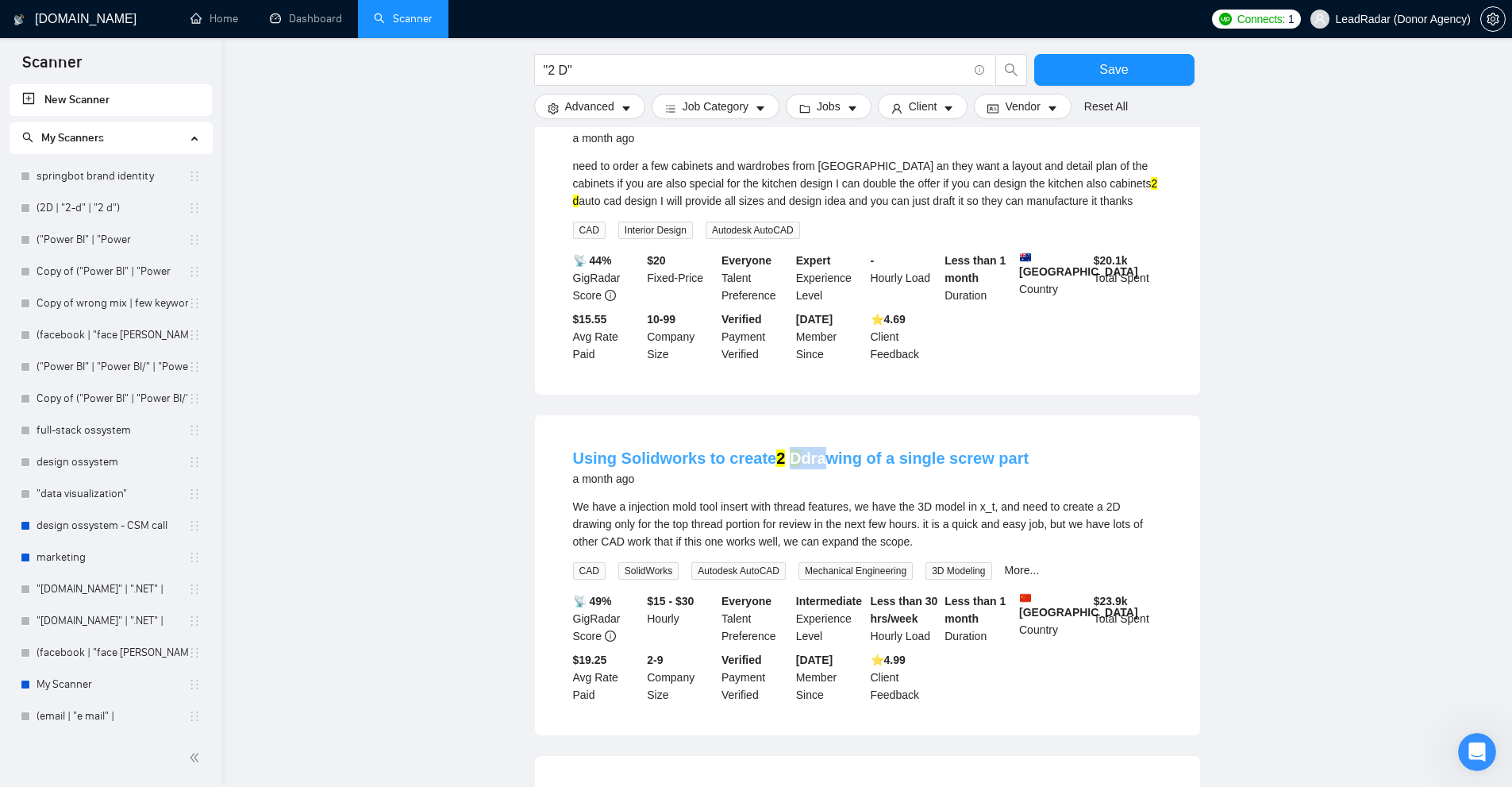
drag, startPoint x: 787, startPoint y: 410, endPoint x: 818, endPoint y: 443, distance: 45.3
click at [817, 443] on div "Using Solidworks to create 2 D drawing of a single screw part a month ago We ha…" at bounding box center [867, 575] width 665 height 320
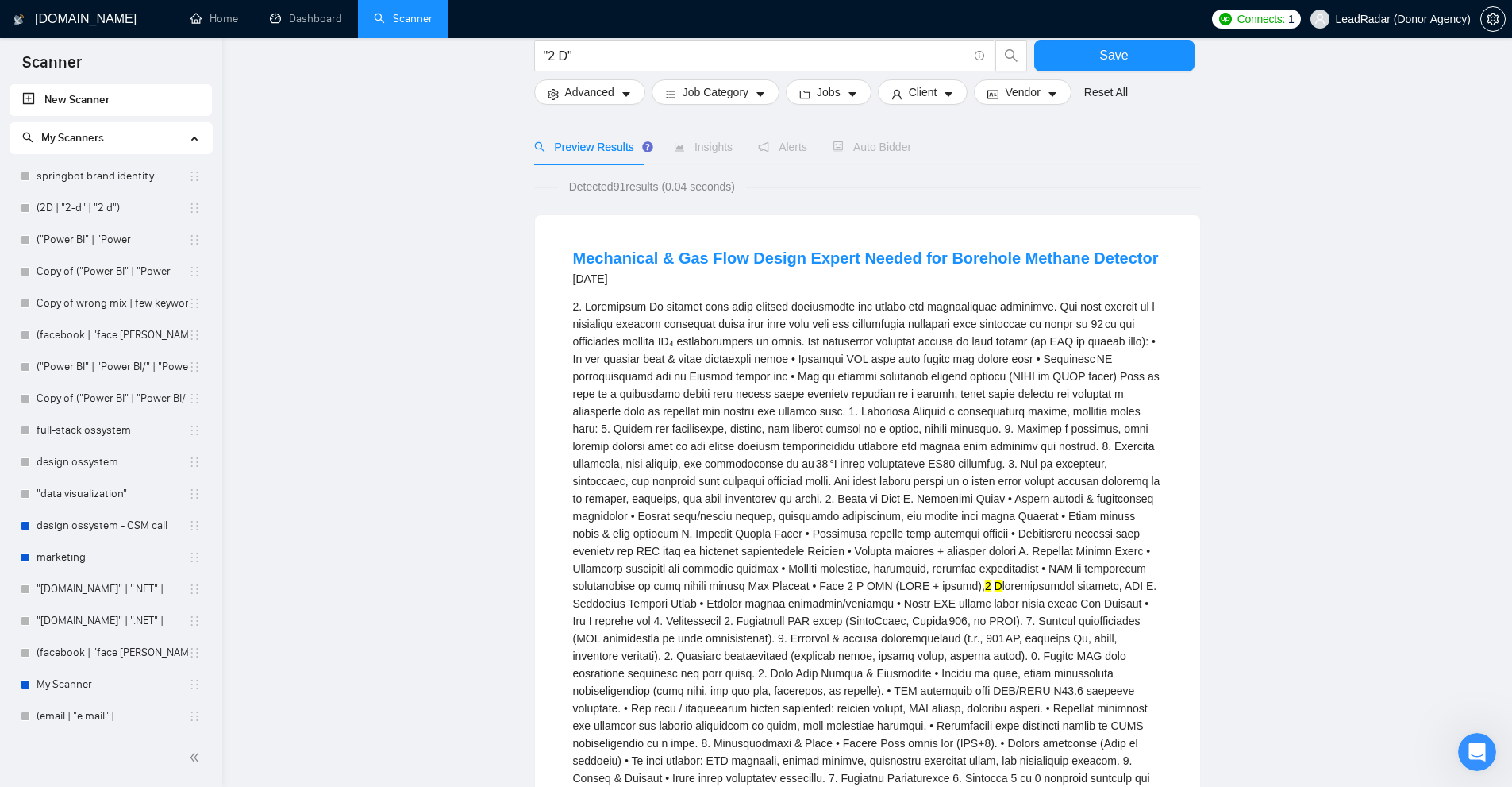
scroll to position [0, 0]
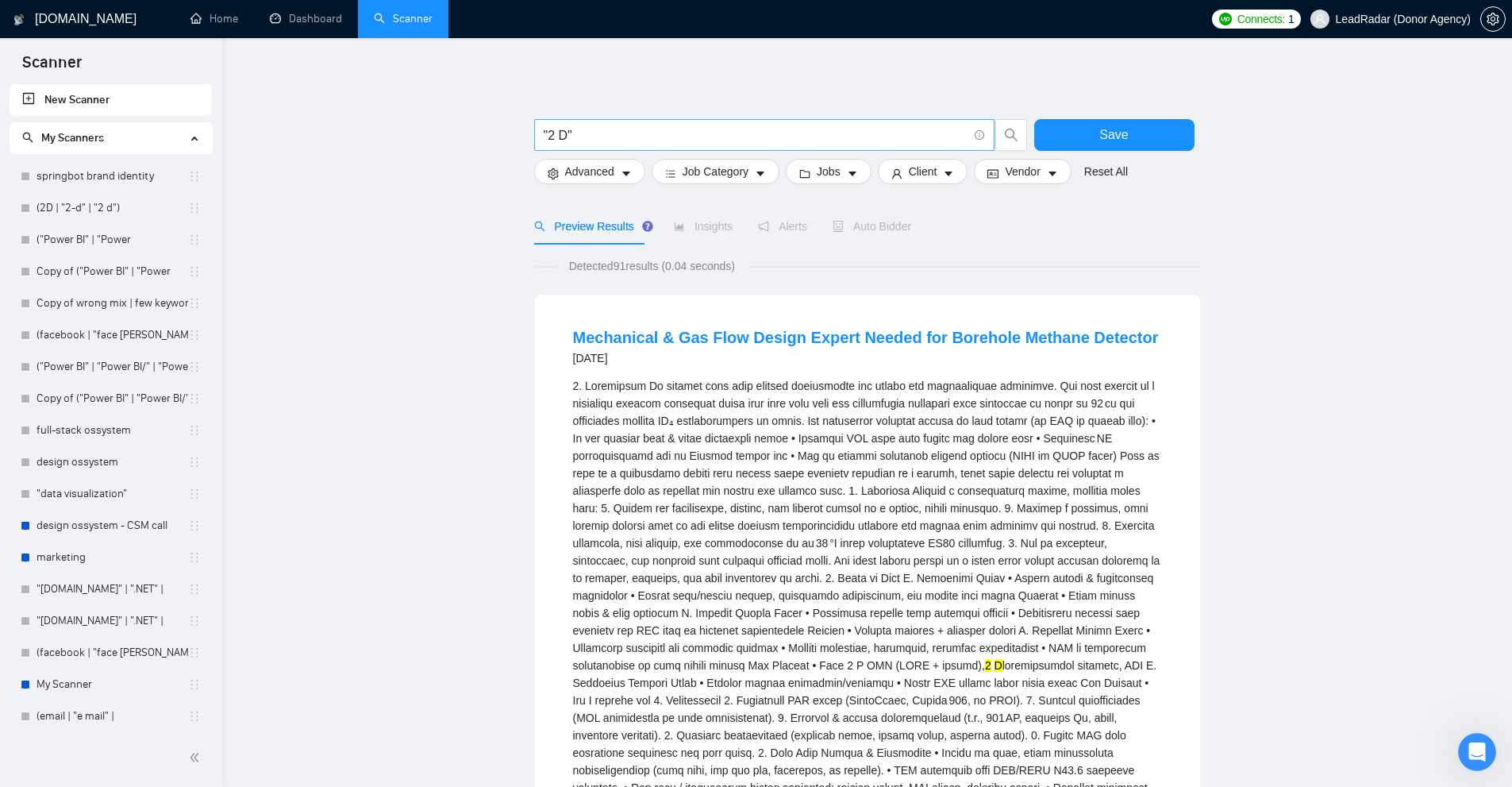
click at [633, 126] on input ""2 D"" at bounding box center [756, 135] width 424 height 20
click at [699, 136] on input ""2 D"" at bounding box center [756, 135] width 424 height 20
paste input "((2D*) | "2 D" | "two-dimensional") ((animat*) | video | (visualiz*) | (visuali…"
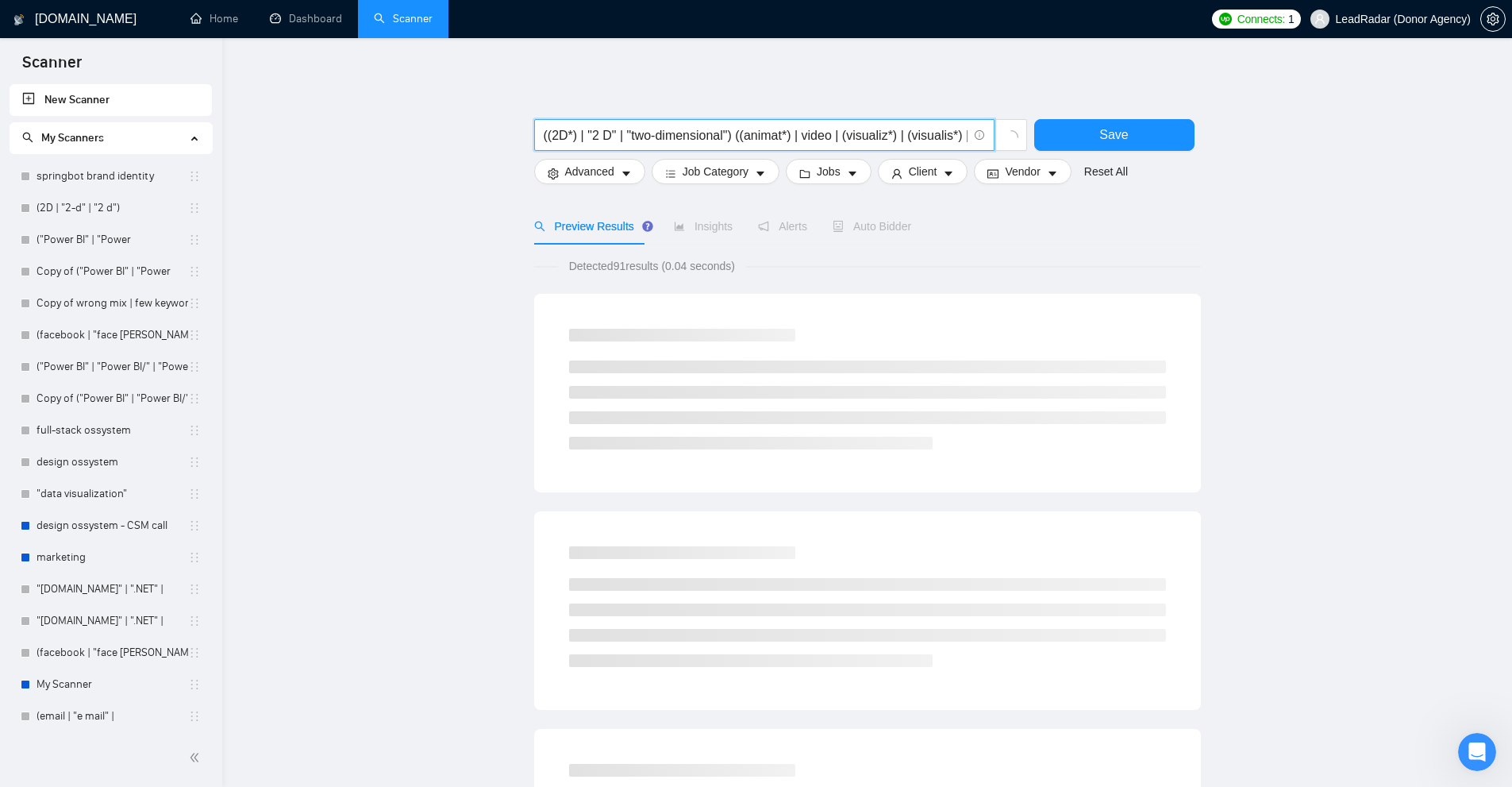
click at [638, 137] on input "((2D*) | "2 D" | "two-dimensional") ((animat*) | video | (visualiz*) | (visuali…" at bounding box center [756, 135] width 424 height 20
drag, startPoint x: 638, startPoint y: 137, endPoint x: 682, endPoint y: 138, distance: 44.0
click at [682, 138] on input "((2D*) | "2 D" | "two-dimensional") ((animat*) | video | (visualiz*) | (visuali…" at bounding box center [756, 135] width 424 height 20
click at [639, 141] on input "((2D*) | "2 D" | "two-dimensional") ((animat*) | video | (visualiz*) | (visuali…" at bounding box center [756, 135] width 424 height 20
drag, startPoint x: 639, startPoint y: 141, endPoint x: 676, endPoint y: 135, distance: 37.5
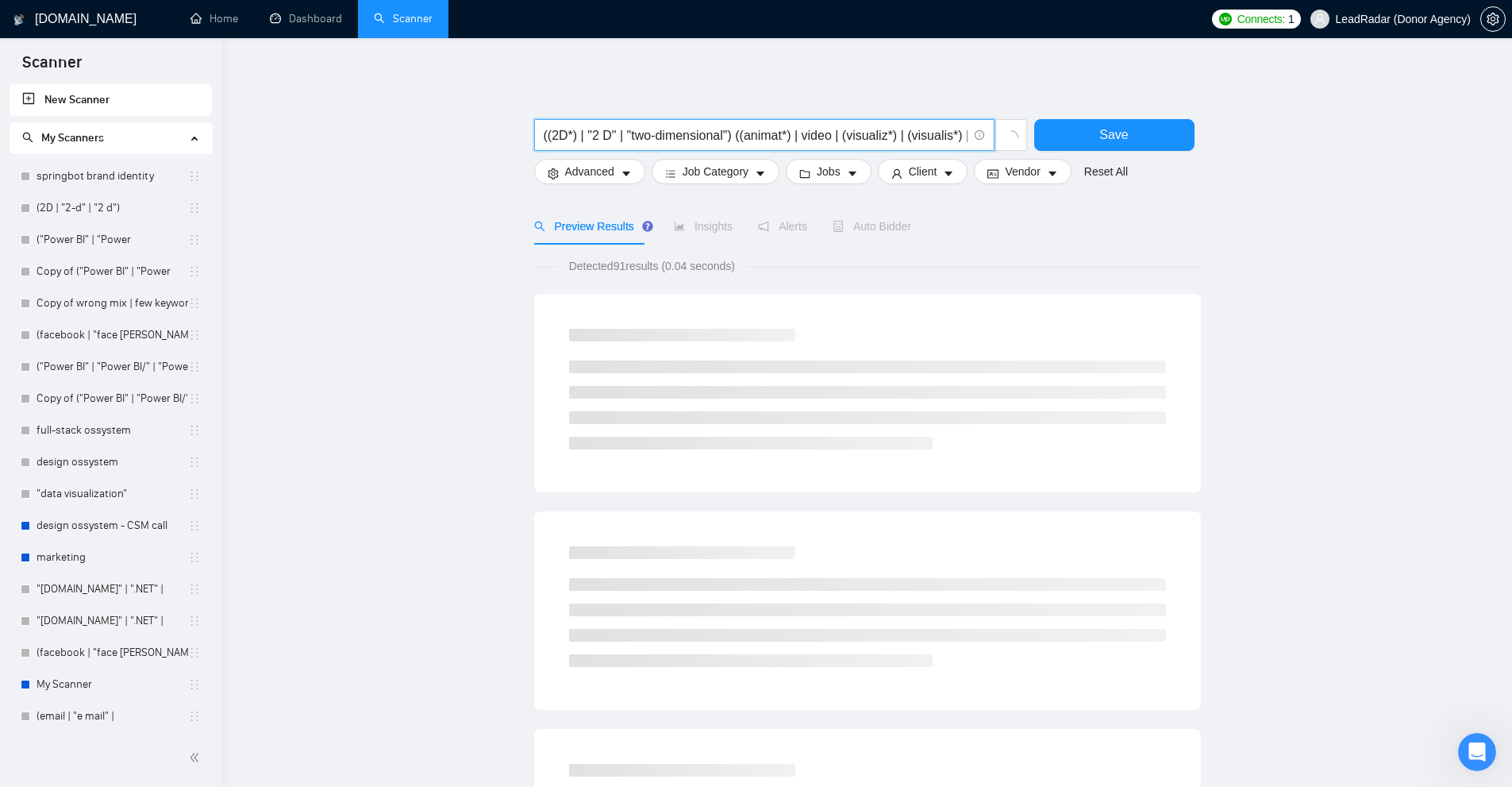
click at [676, 135] on input "((2D*) | "2 D" | "two-dimensional") ((animat*) | video | (visualiz*) | (visuali…" at bounding box center [756, 135] width 424 height 20
click at [641, 141] on input "((2D*) | "2 D" | "two-dimensional") ((animat*) | video | (visualiz*) | (visuali…" at bounding box center [756, 135] width 424 height 20
drag, startPoint x: 562, startPoint y: 129, endPoint x: 554, endPoint y: 137, distance: 11.3
click at [554, 137] on input "((2D*) | "2 D" | "two-dimensional") ((animat*) | video | (visualiz*) | (visuali…" at bounding box center [756, 135] width 424 height 20
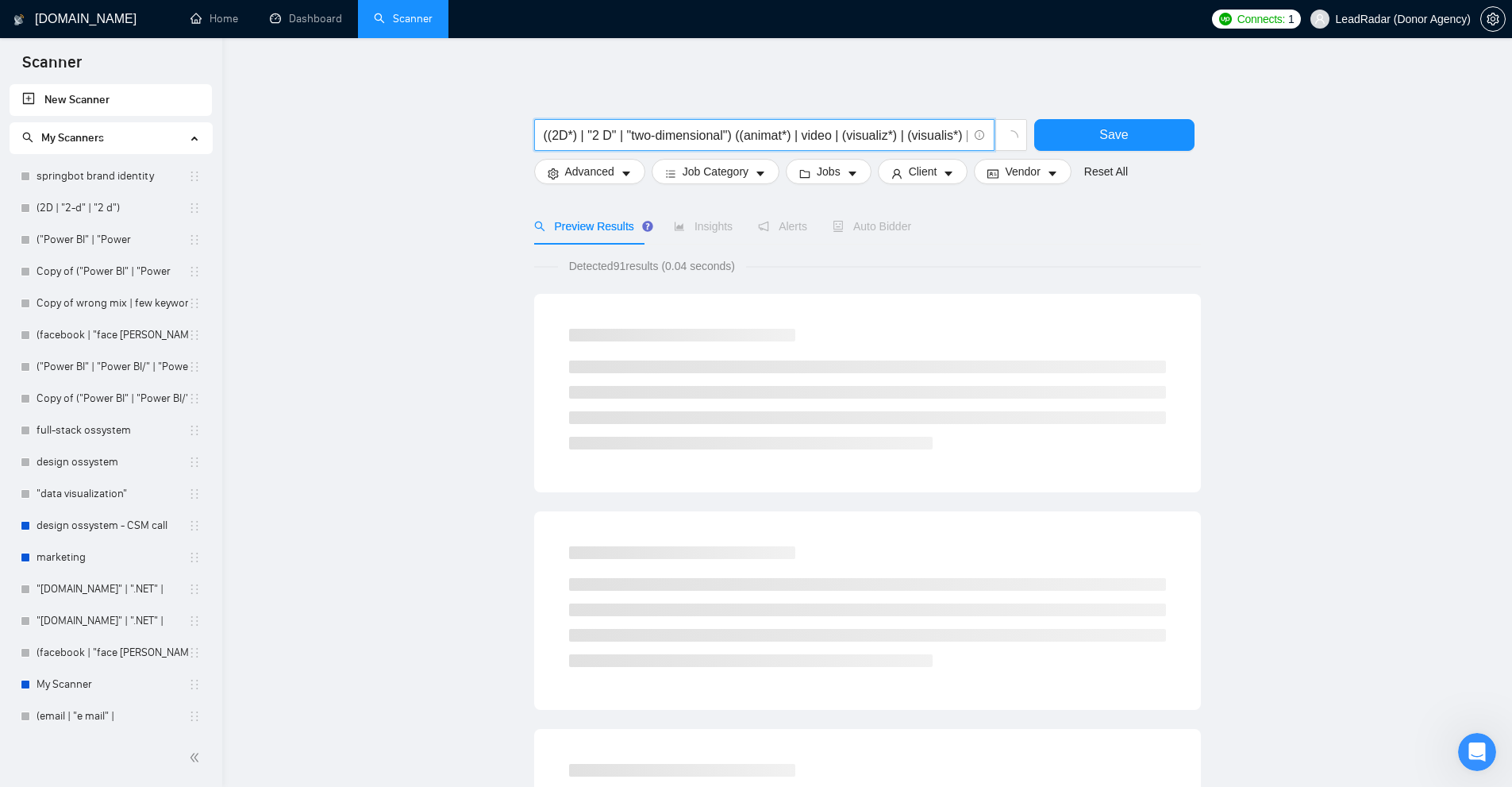
drag, startPoint x: 625, startPoint y: 136, endPoint x: 722, endPoint y: 138, distance: 97.0
click at [722, 138] on input "((2D*) | "2 D" | "two-dimensional") ((animat*) | video | (visualiz*) | (visuali…" at bounding box center [756, 135] width 424 height 20
click at [725, 138] on input "((2D*) | "2 D" | "two-dimensional") ((animat*) | video | (visualiz*) | (visuali…" at bounding box center [756, 135] width 424 height 20
click at [739, 139] on input "((2D*) | "2 D" | "two-dimensional") ((animat*) | video | (visualiz*) | (visuali…" at bounding box center [756, 135] width 424 height 20
click at [759, 140] on input "((2D*) | "2 D" | "two-dimensional") ((animat*) | video | (visualiz*) | (visuali…" at bounding box center [756, 135] width 424 height 20
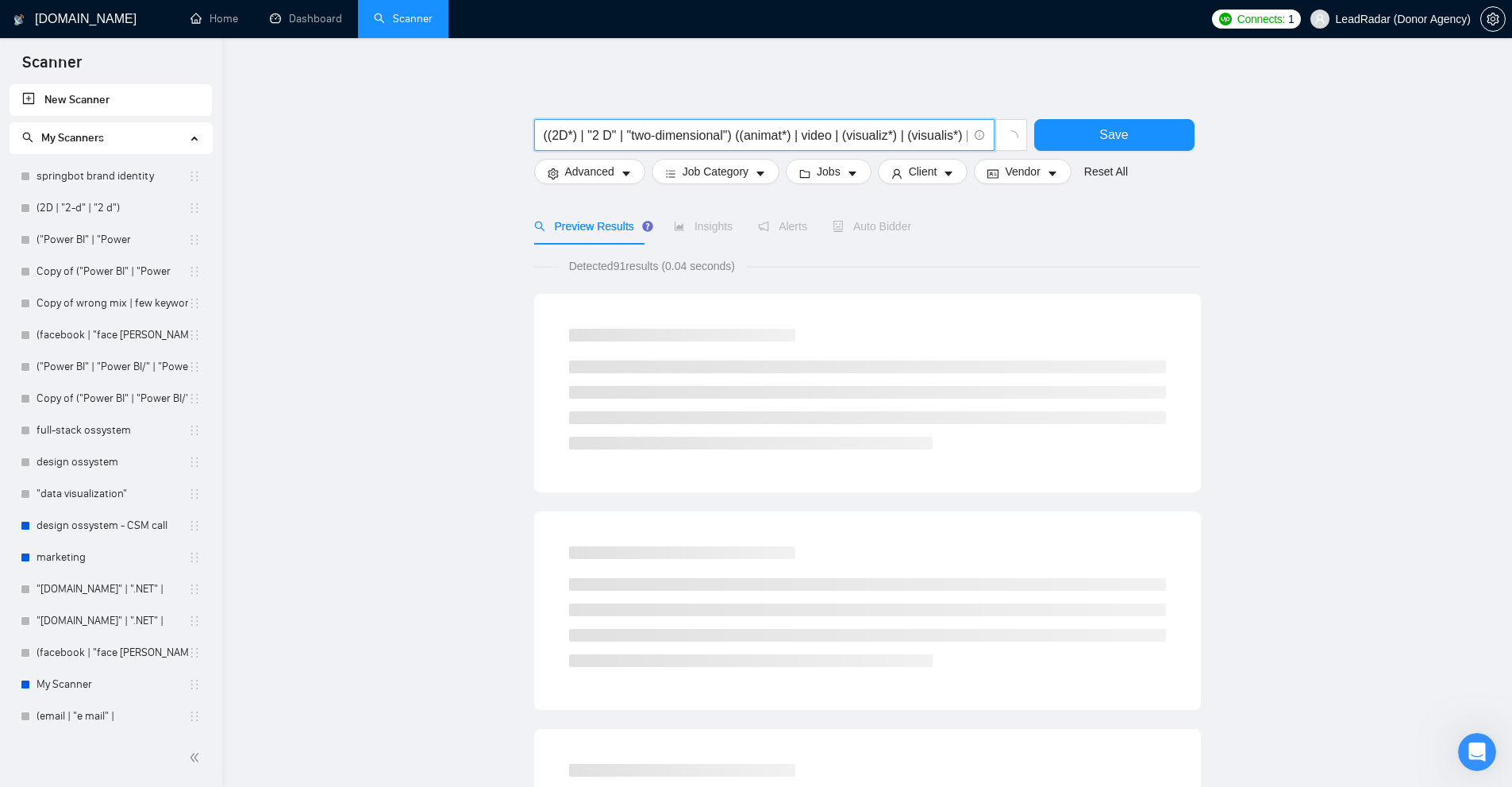
scroll to position [0, 80]
drag, startPoint x: 867, startPoint y: 140, endPoint x: 833, endPoint y: 140, distance: 34.0
click at [833, 140] on input "((2D*) | "2 D" | "two-dimensional") ((animat*) | video | (visualiz*) | (visuali…" at bounding box center [756, 135] width 424 height 20
drag, startPoint x: 787, startPoint y: 134, endPoint x: 921, endPoint y: 135, distance: 134.0
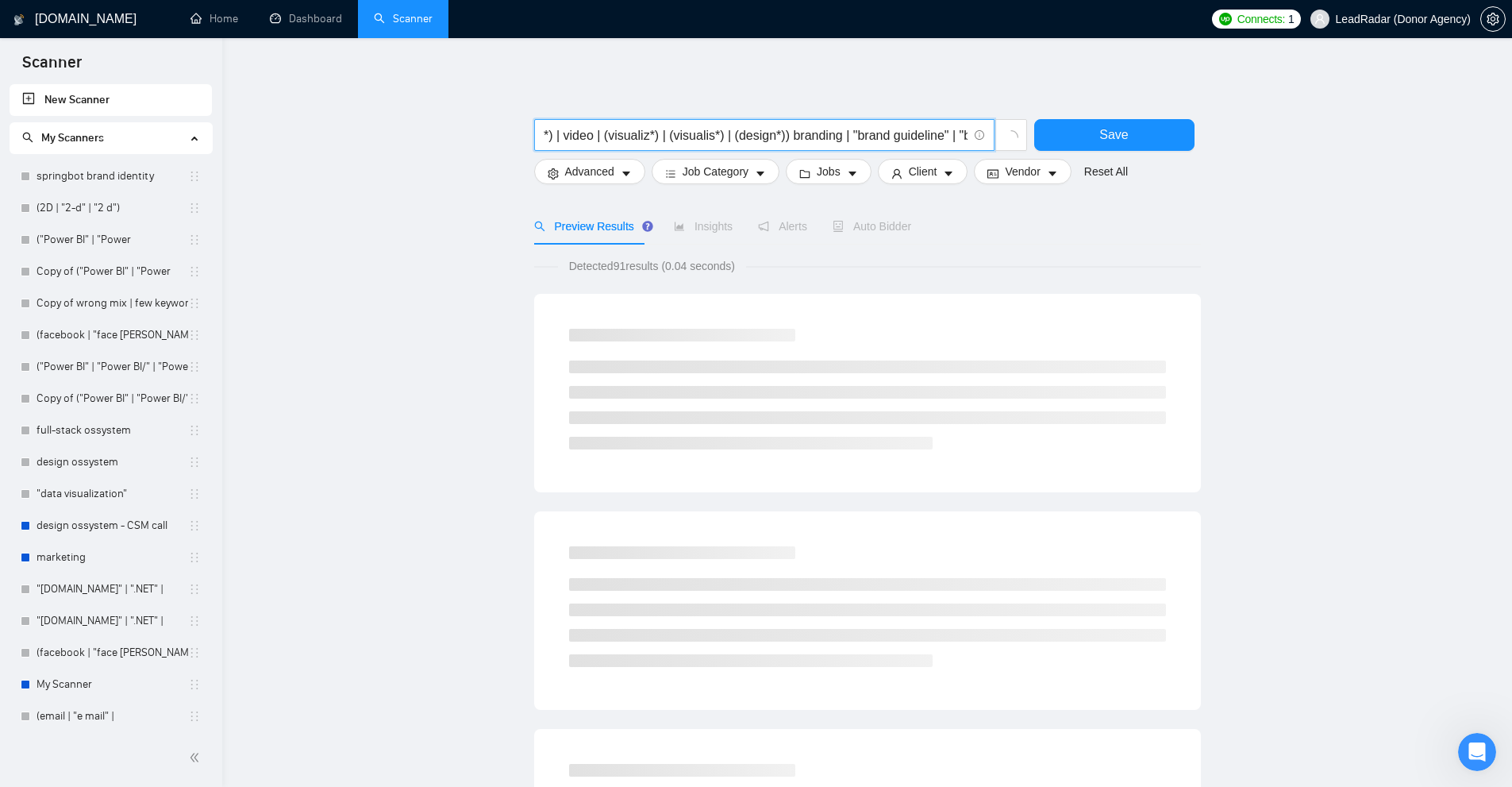
click at [921, 135] on input "((2D*) | "2 D" | "two-dimensional") ((animat*) | video | (visualiz*) | (visuali…" at bounding box center [756, 135] width 424 height 20
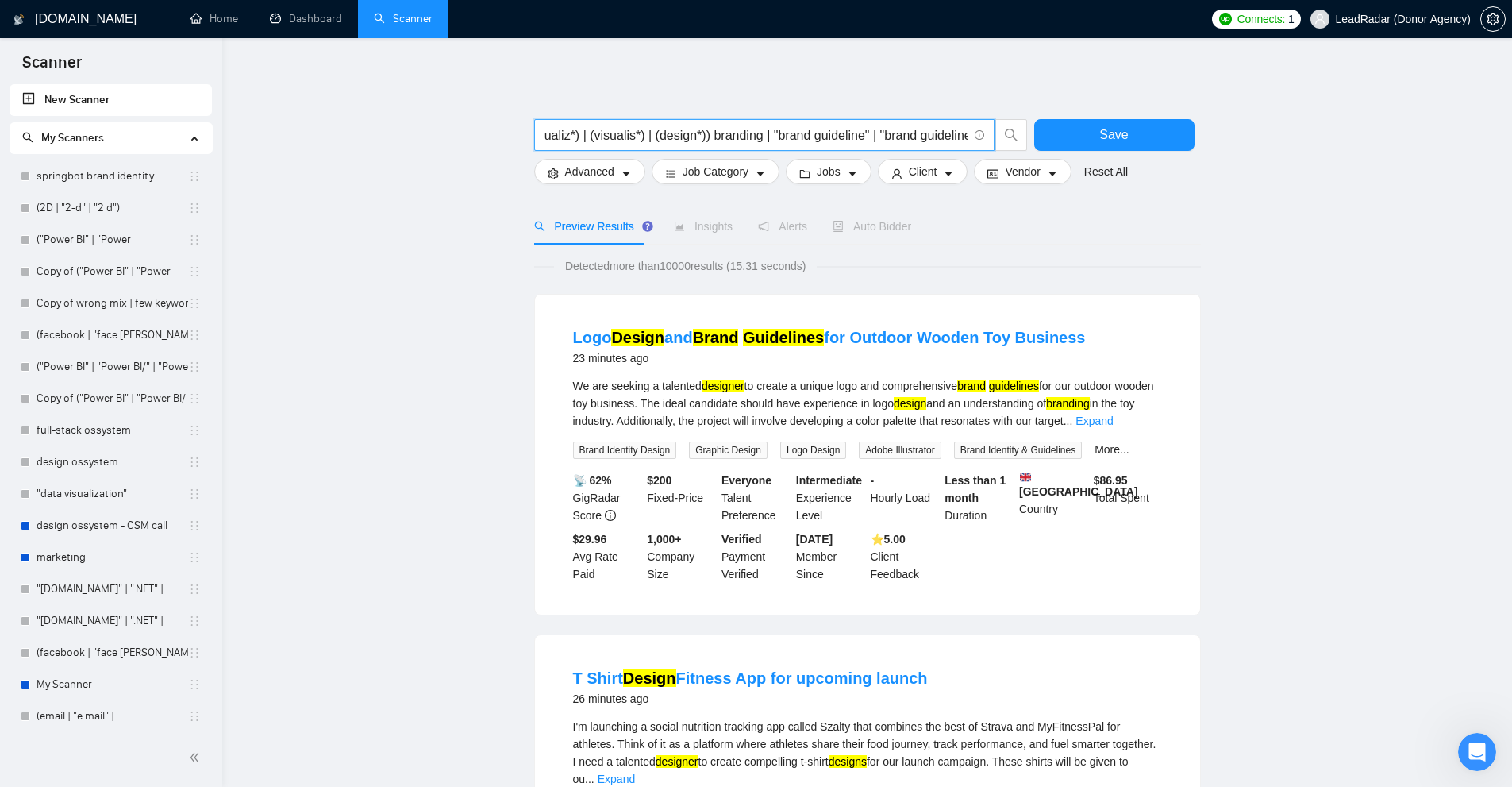
scroll to position [0, 331]
click at [665, 134] on input "((2D*) | "2 D" | "two-dimensional") ((animat*) | video | (visualiz*) | (visuali…" at bounding box center [756, 135] width 424 height 20
drag, startPoint x: 701, startPoint y: 139, endPoint x: 1122, endPoint y: 165, distance: 421.8
click at [1122, 165] on form "((2D*) | "2 D" | "two-dimensional") ((animat*) | video | (visualiz*) | (visuali…" at bounding box center [867, 147] width 667 height 89
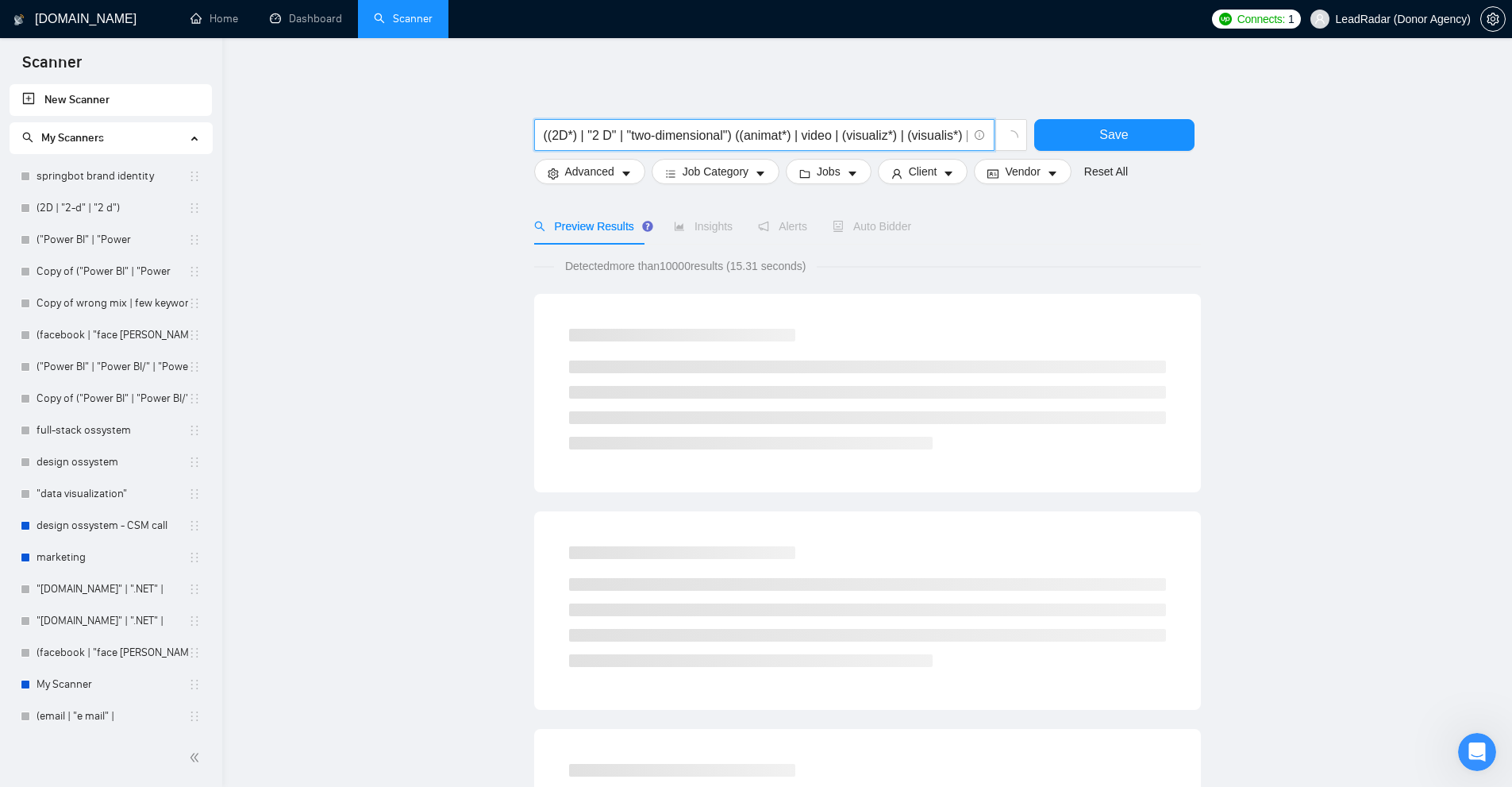
click at [667, 133] on input "((2D*) | "2 D" | "two-dimensional") ((animat*) | video | (visualiz*) | (visuali…" at bounding box center [756, 135] width 424 height 20
type input "((2D*) | "2 D" | "two-dimensional") ((animat*) | video | (visualiz*) | (visuali…"
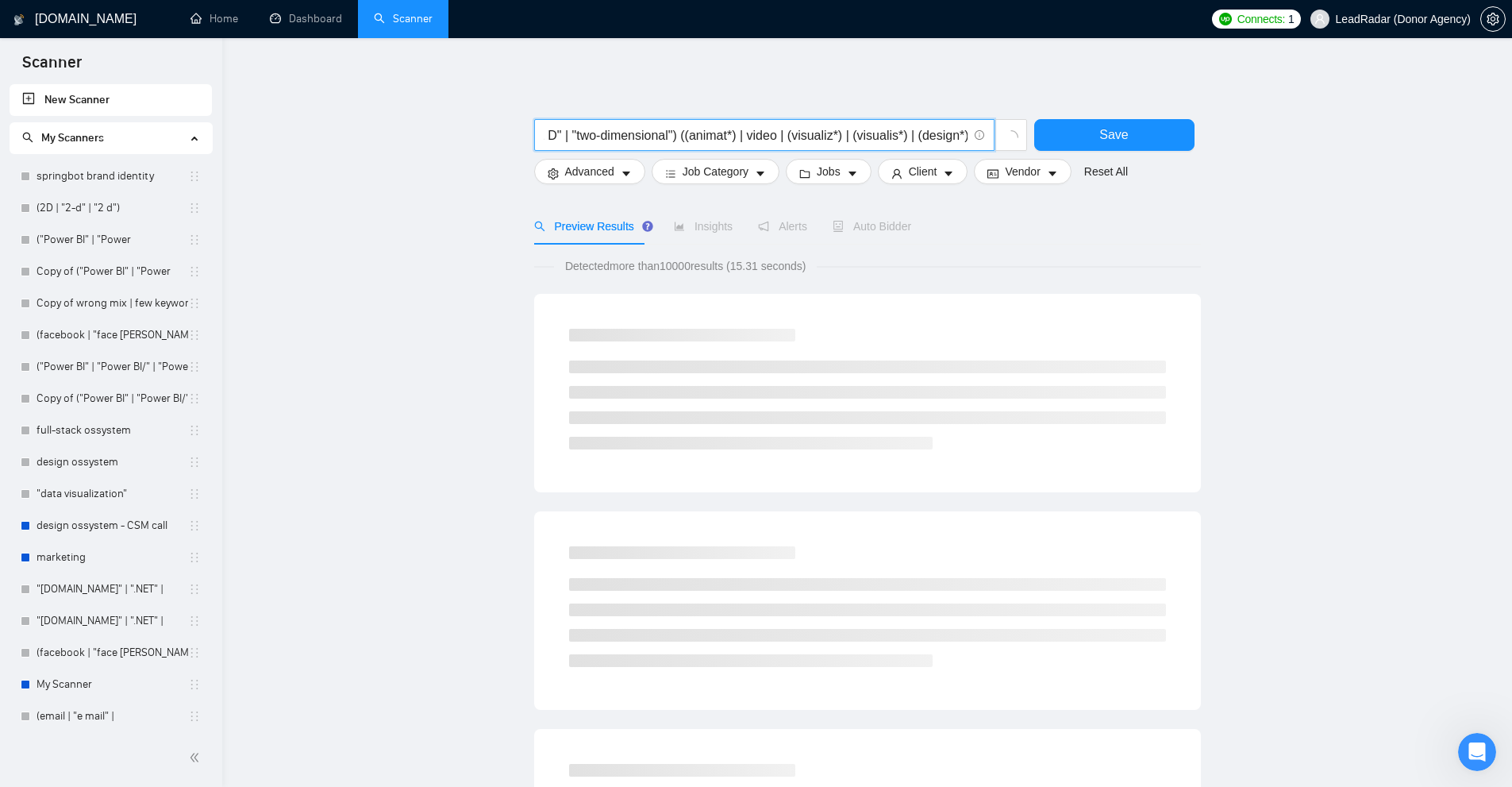
click at [848, 131] on input "((2D*) | "2 D" | "two-dimensional") ((animat*) | video | (visualiz*) | (visuali…" at bounding box center [756, 135] width 424 height 20
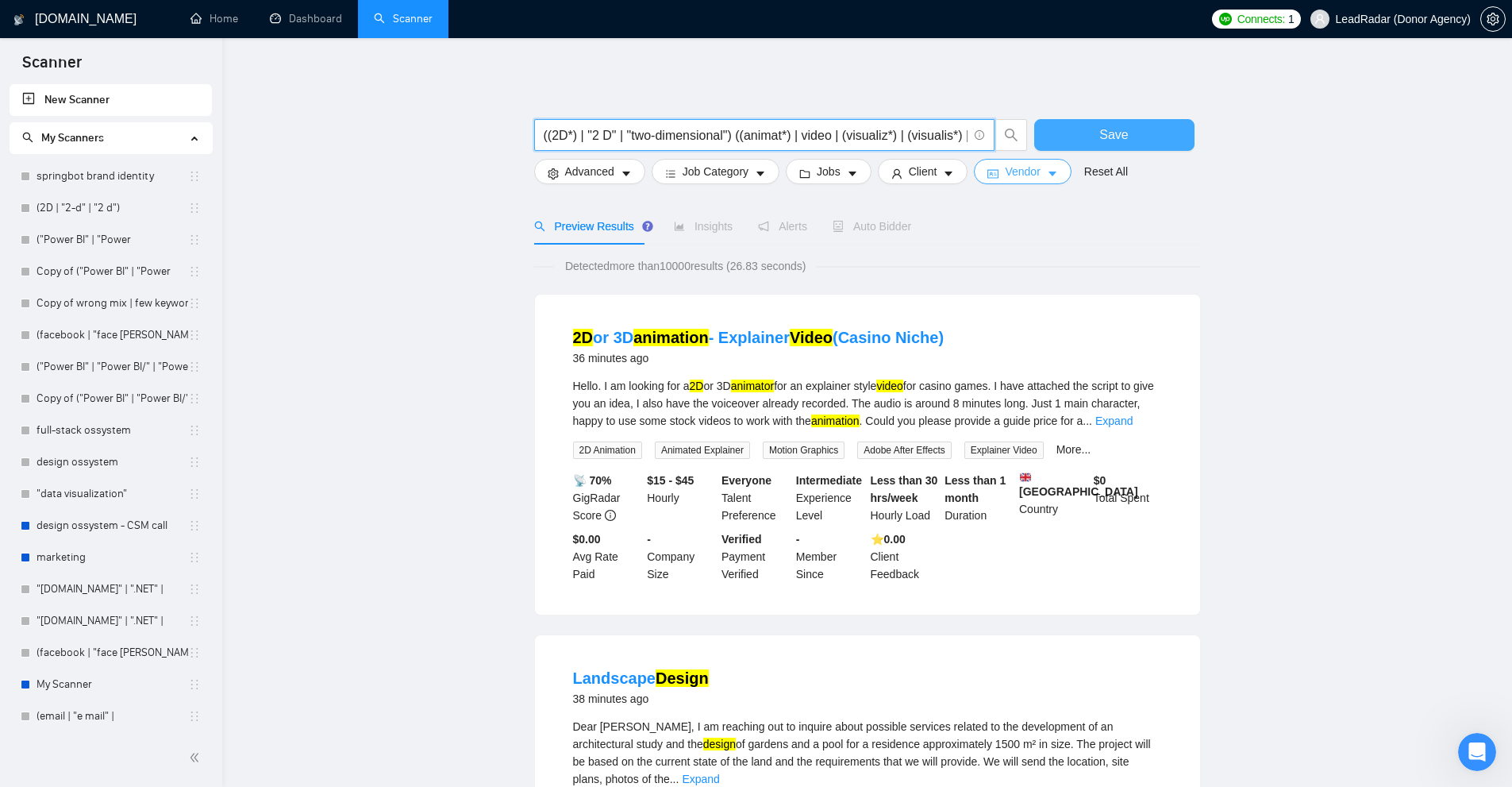
click at [1072, 137] on button "Save" at bounding box center [1114, 135] width 160 height 32
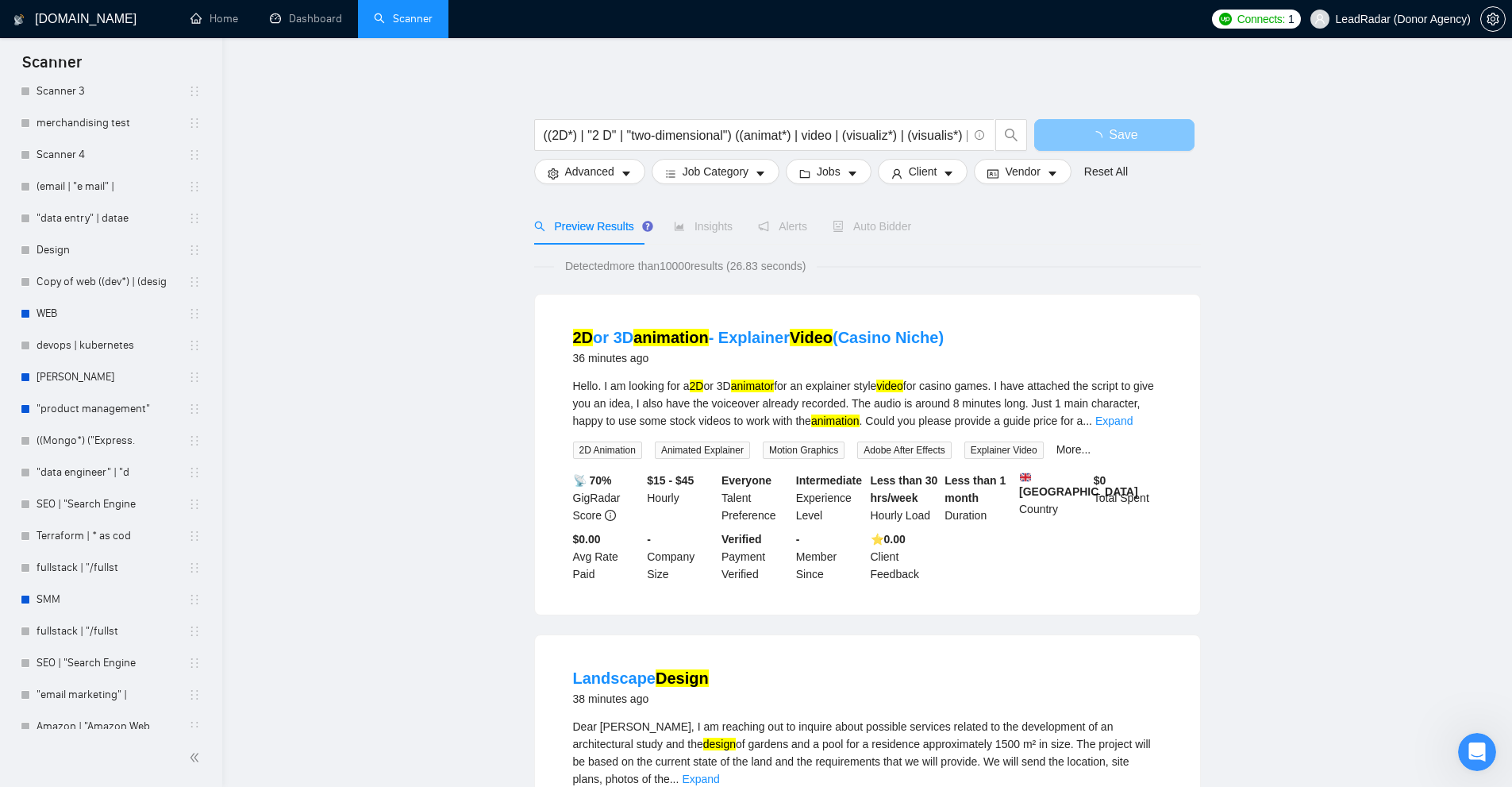
scroll to position [4385, 0]
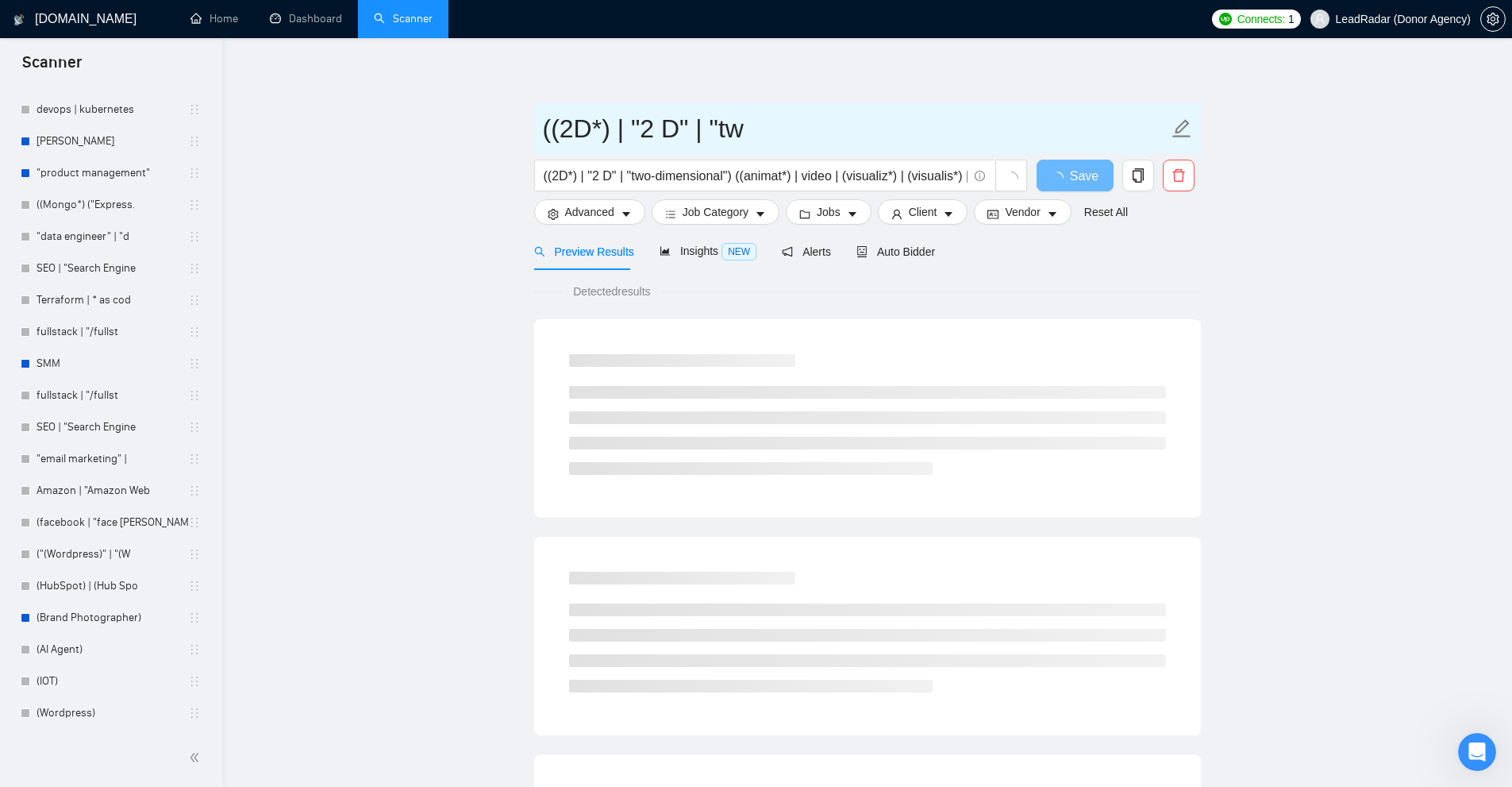
click at [770, 146] on input "((2D*) | "2 D" | "tw" at bounding box center [855, 129] width 625 height 39
type input "2d animation general"
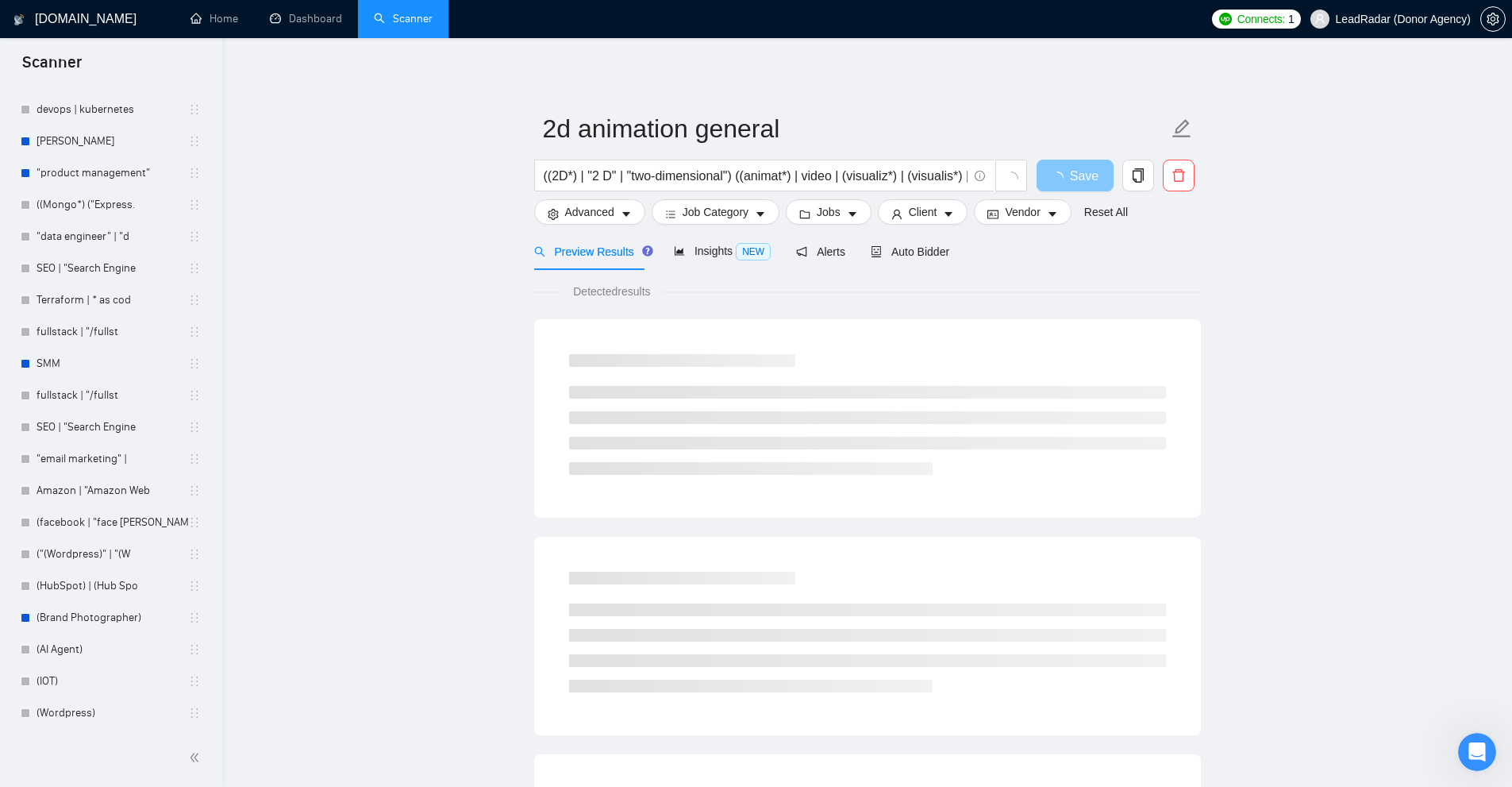
click at [1069, 173] on span "loading" at bounding box center [1060, 178] width 19 height 13
click at [1073, 172] on span "Save" at bounding box center [1084, 176] width 29 height 20
click at [1057, 179] on icon "loading" at bounding box center [1057, 178] width 13 height 13
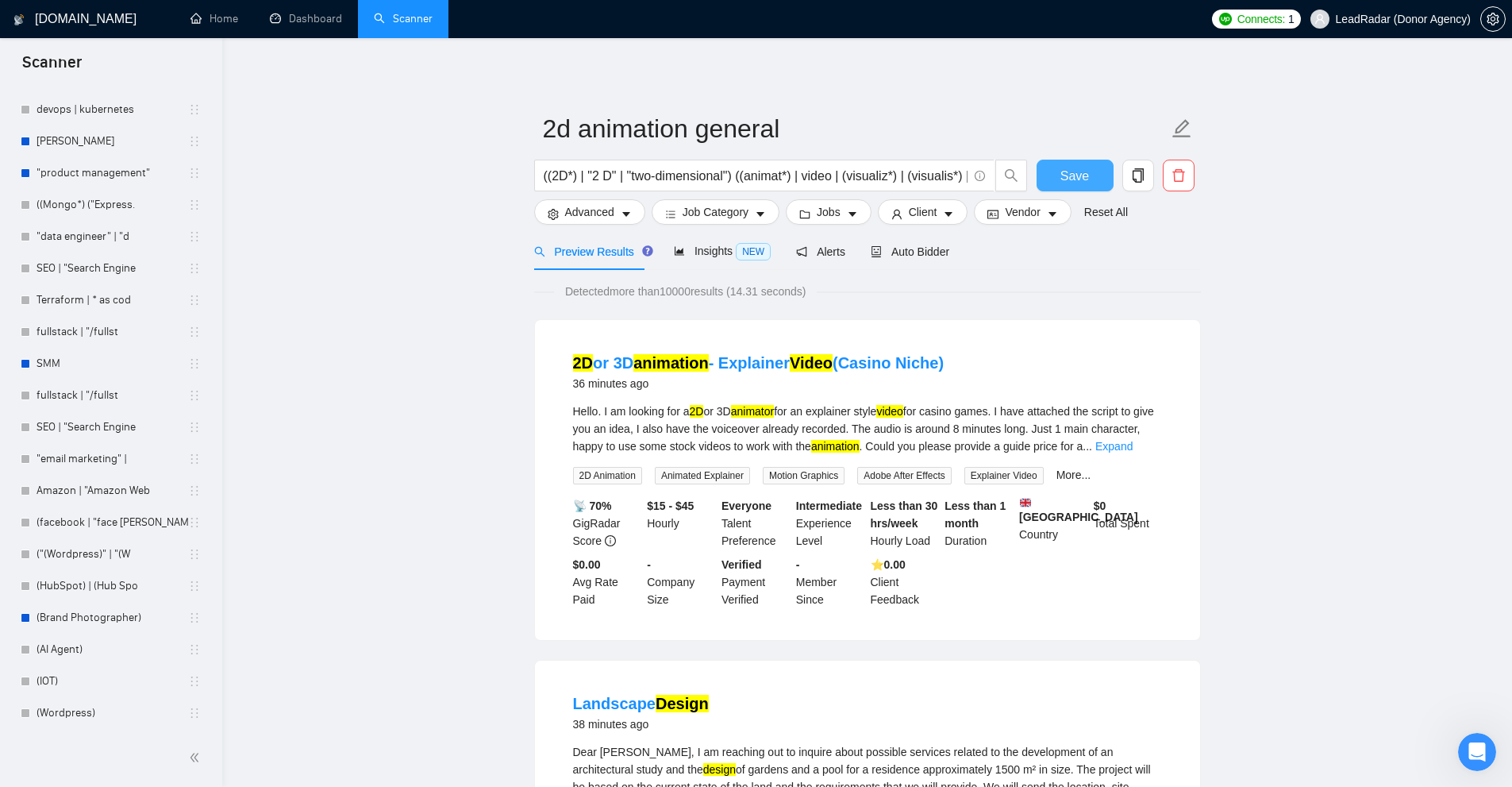
click at [1057, 180] on button "Save" at bounding box center [1075, 175] width 77 height 32
click at [831, 166] on input "((2D*) | "2 D" | "two-dimensional") ((animat*) | video | (visualiz*) | (visuali…" at bounding box center [756, 176] width 424 height 20
paste input "facebook | "face book" | FB | Meta | Instagram | IG) (campaign | compain | ad |…"
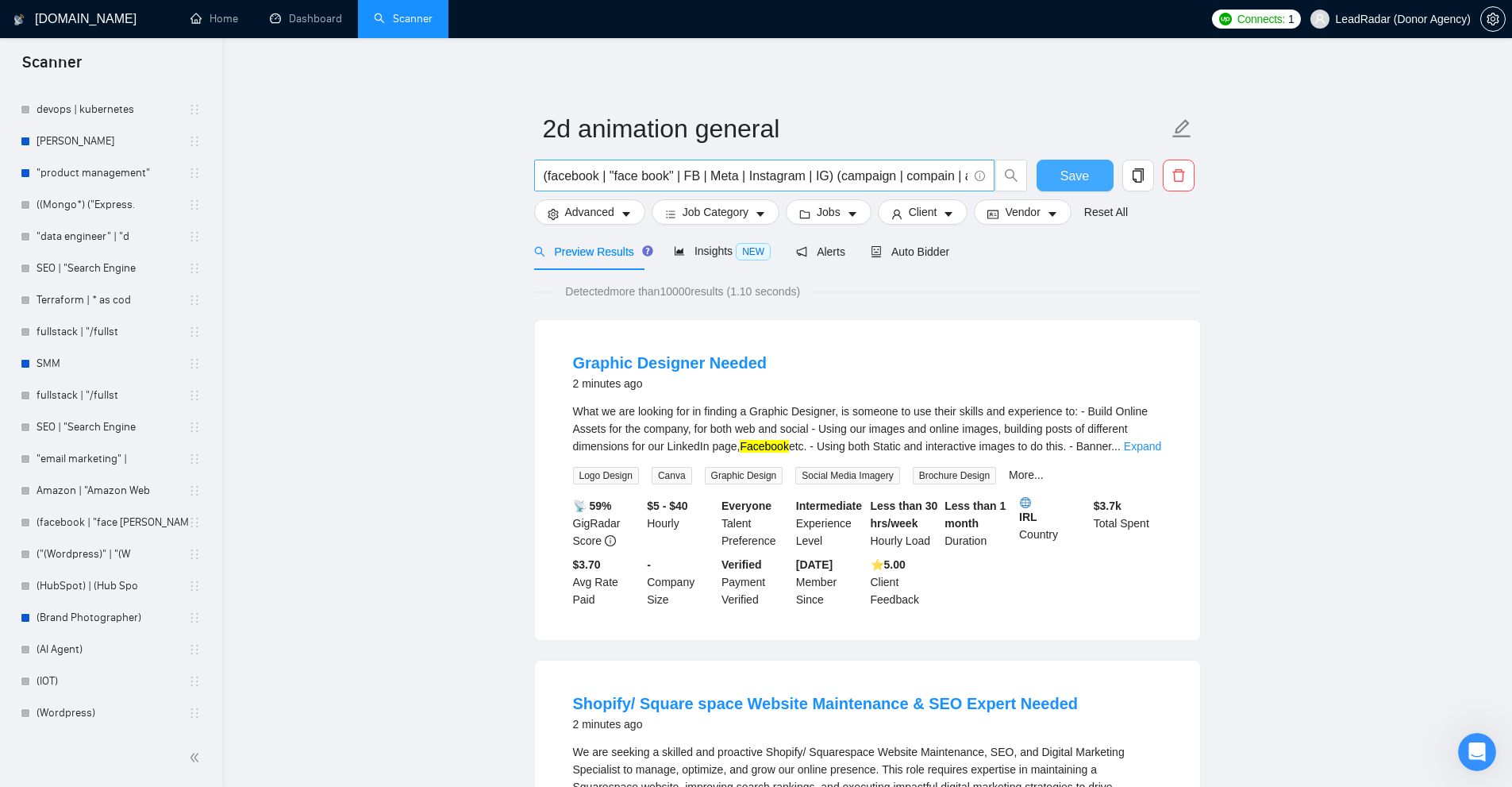
click at [700, 166] on input "(facebook | "face book" | FB | Meta | Instagram | IG) (campaign | compain | ad …" at bounding box center [756, 176] width 424 height 20
paste input "google (ad | ads | (advert*) | adwords | "ad words" | campaign | compain"
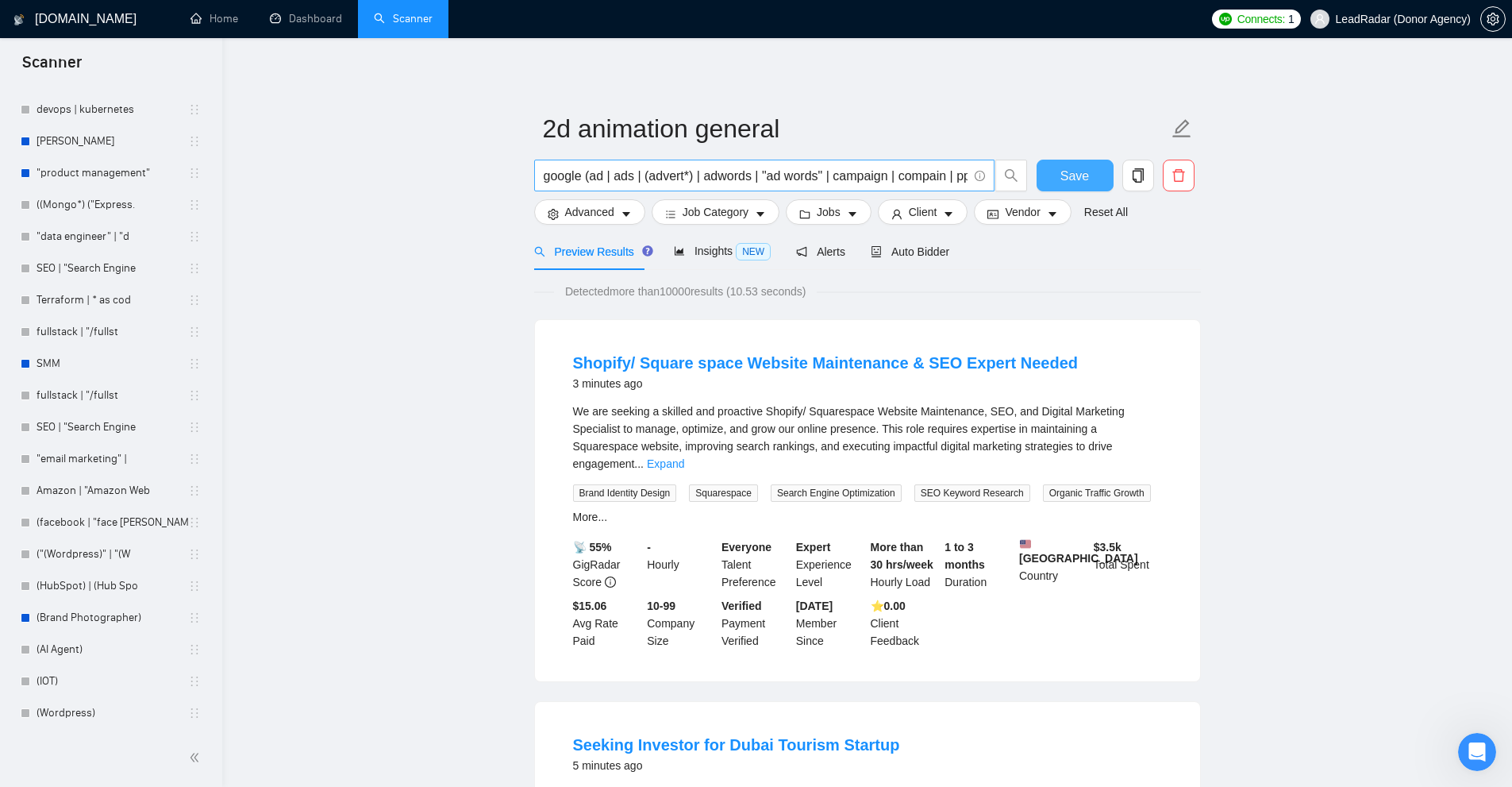
click at [747, 172] on input "google (ad | ads | (advert*) | adwords | "ad words" | campaign | compain | ppc …" at bounding box center [756, 176] width 424 height 20
paste input "((MERN*) | (React*) ( (Node*) | "Node JS") | fullstack | "/fullstack" | "full-s…"
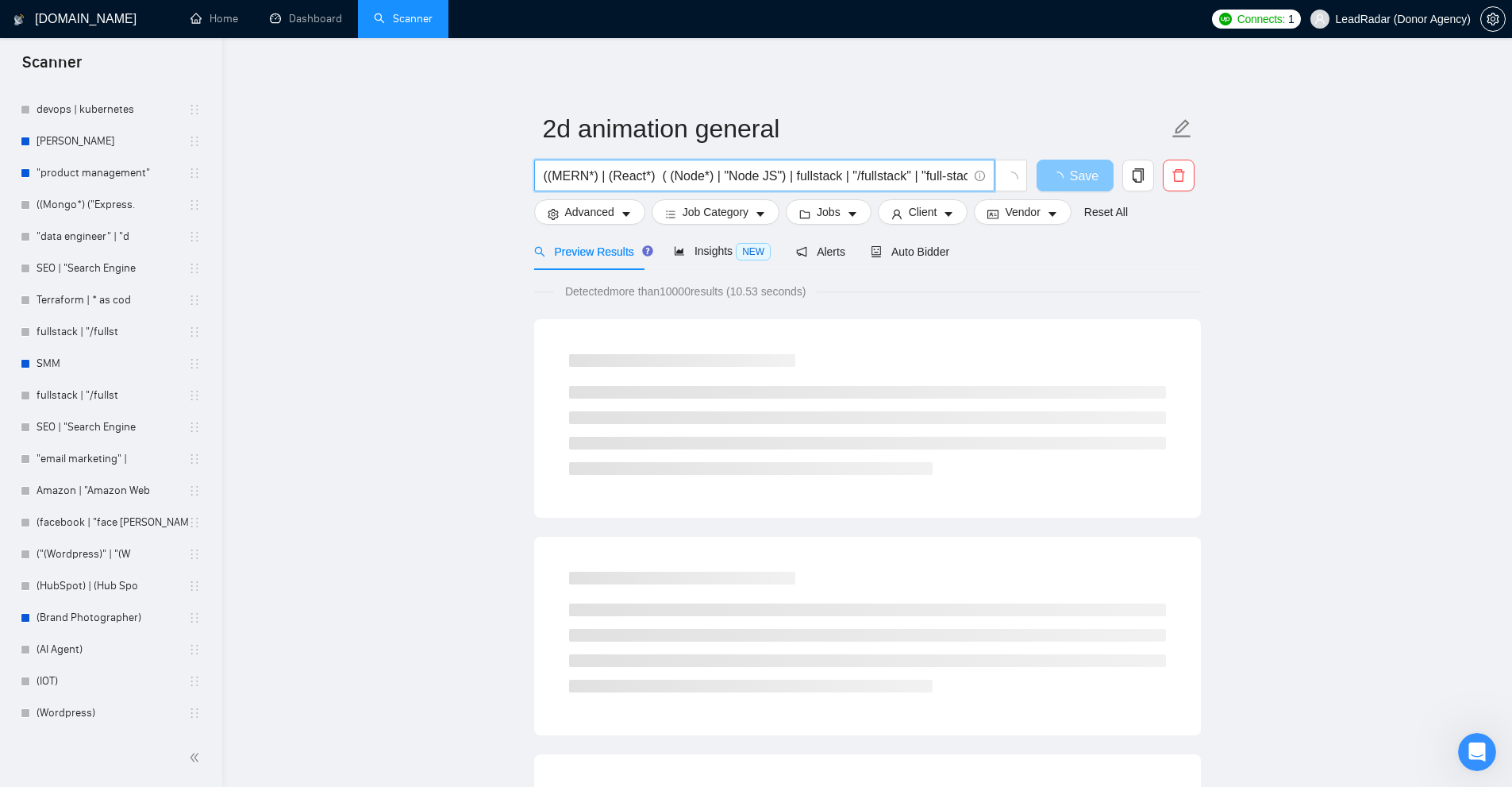
drag, startPoint x: 595, startPoint y: 176, endPoint x: 582, endPoint y: 176, distance: 13.0
click at [552, 178] on input "((MERN*) | (React*) ( (Node*) | "Node JS") | fullstack | "/fullstack" | "full-s…" at bounding box center [756, 176] width 424 height 20
click at [582, 176] on input "((MERN*) | (React*) ( (Node*) | "Node JS") | fullstack | "/fullstack" | "full-s…" at bounding box center [756, 176] width 424 height 20
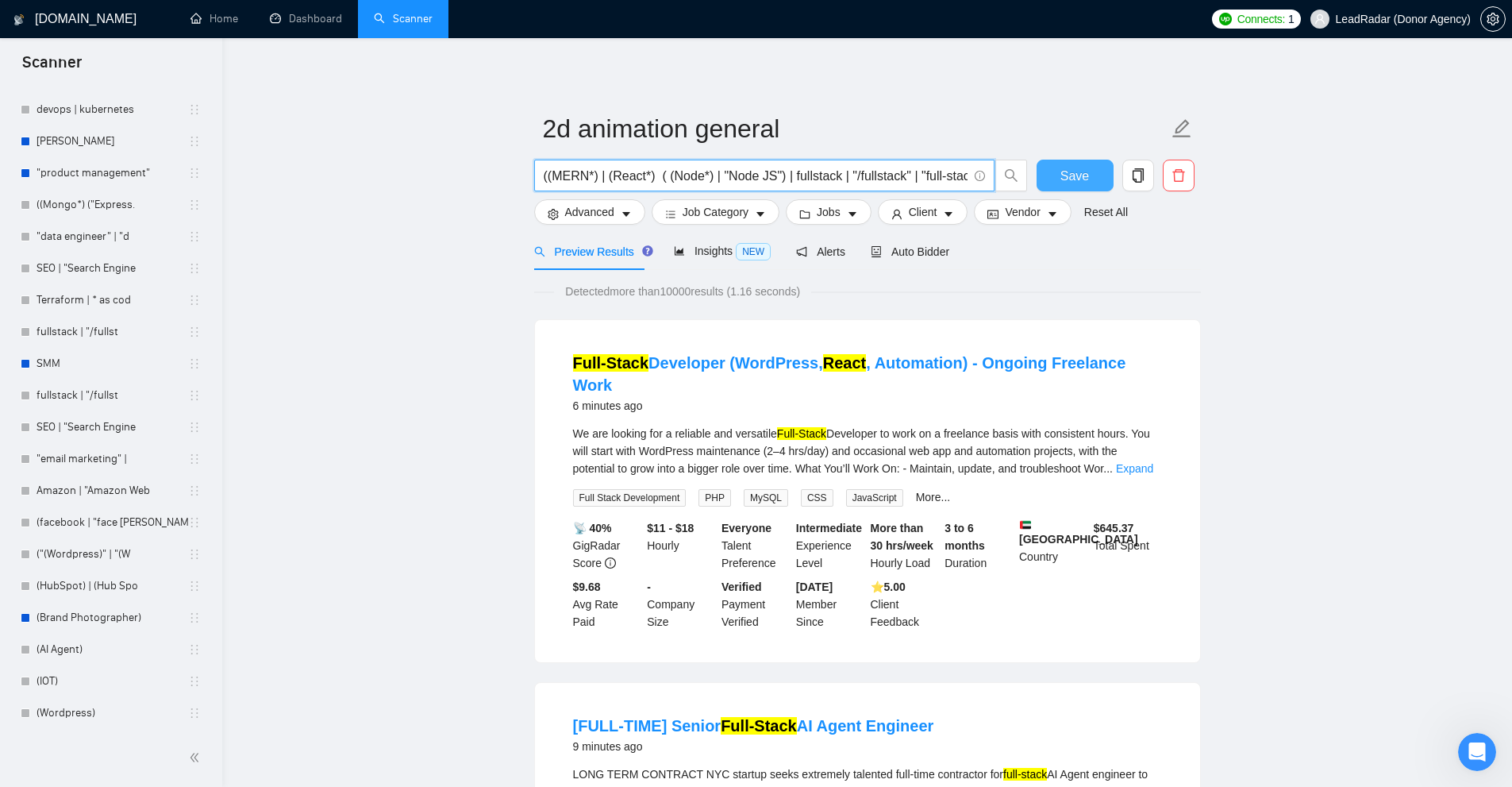
click at [593, 173] on input "((MERN*) | (React*) ( (Node*) | "Node JS") | fullstack | "/fullstack" | "full-s…" at bounding box center [756, 176] width 424 height 20
click at [589, 176] on input "((MERN*) | (React*) ( (Node*) | "Node JS") | fullstack | "/fullstack" | "full-s…" at bounding box center [756, 176] width 424 height 20
click at [600, 178] on input "((MERN*) | (React*) ( (Node*) | "Node JS") | fullstack | "/fullstack" | "full-s…" at bounding box center [756, 176] width 424 height 20
click at [596, 179] on input "((MERN*) | (React*) ( (Node*) | "Node JS") | fullstack | "/fullstack" | "full-s…" at bounding box center [756, 176] width 424 height 20
click at [646, 180] on input "((MERN*) | (React*) ( (Node*) | "Node JS") | fullstack | "/fullstack" | "full-s…" at bounding box center [756, 176] width 424 height 20
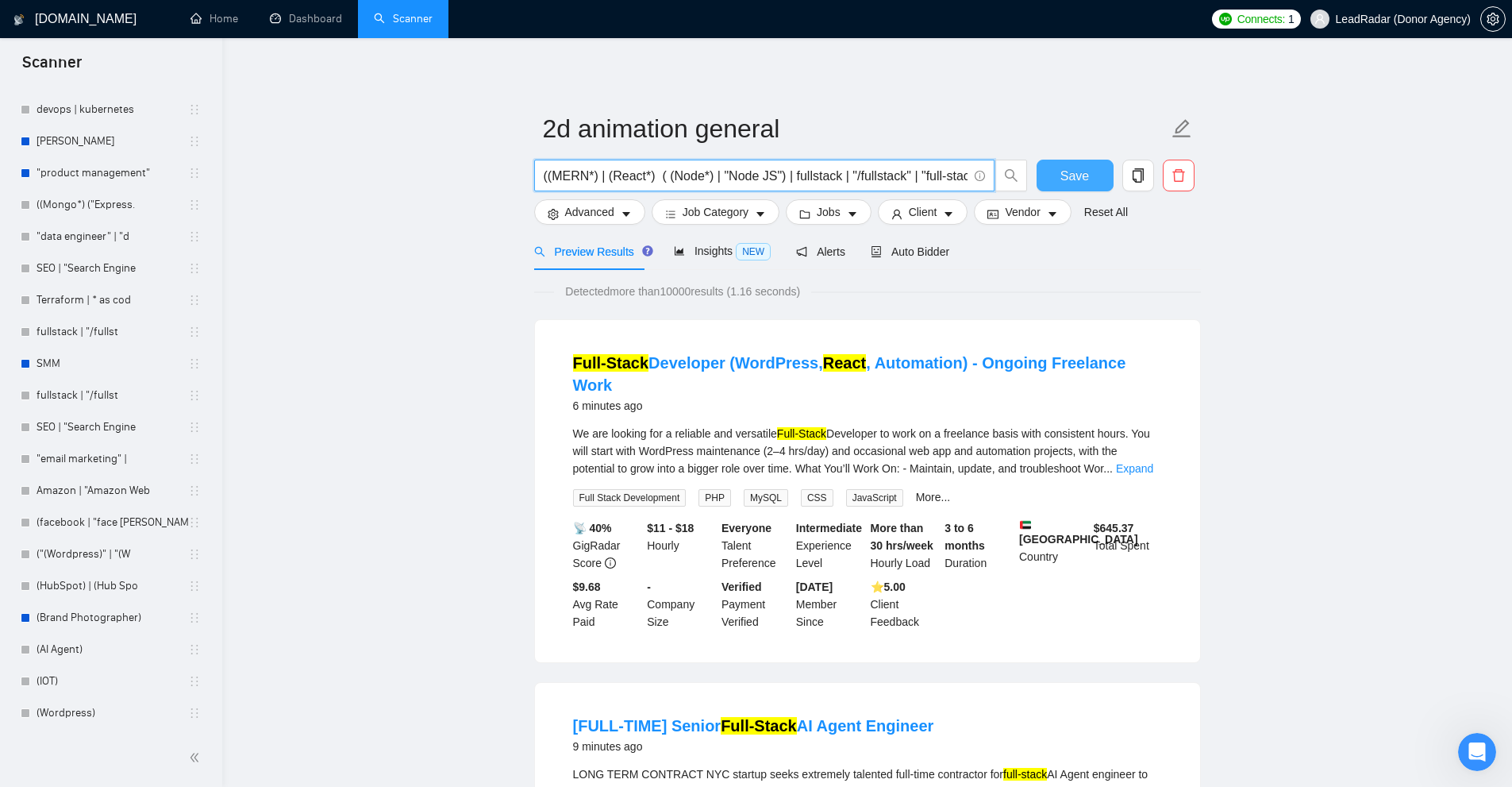
click at [667, 179] on input "((MERN*) | (React*) ( (Node*) | "Node JS") | fullstack | "/fullstack" | "full-s…" at bounding box center [756, 176] width 424 height 20
drag, startPoint x: 667, startPoint y: 173, endPoint x: 708, endPoint y: 182, distance: 42.0
click at [705, 178] on input "((MERN*) | (React*) ( (Node*) | "Node JS") | fullstack | "/fullstack" | "full-s…" at bounding box center [756, 176] width 424 height 20
drag, startPoint x: 576, startPoint y: 180, endPoint x: 565, endPoint y: 177, distance: 11.4
click at [562, 177] on input "((MERN*) | (React*) ( (Node*) | "Node JS") | fullstack | "/fullstack" | "full-s…" at bounding box center [756, 176] width 424 height 20
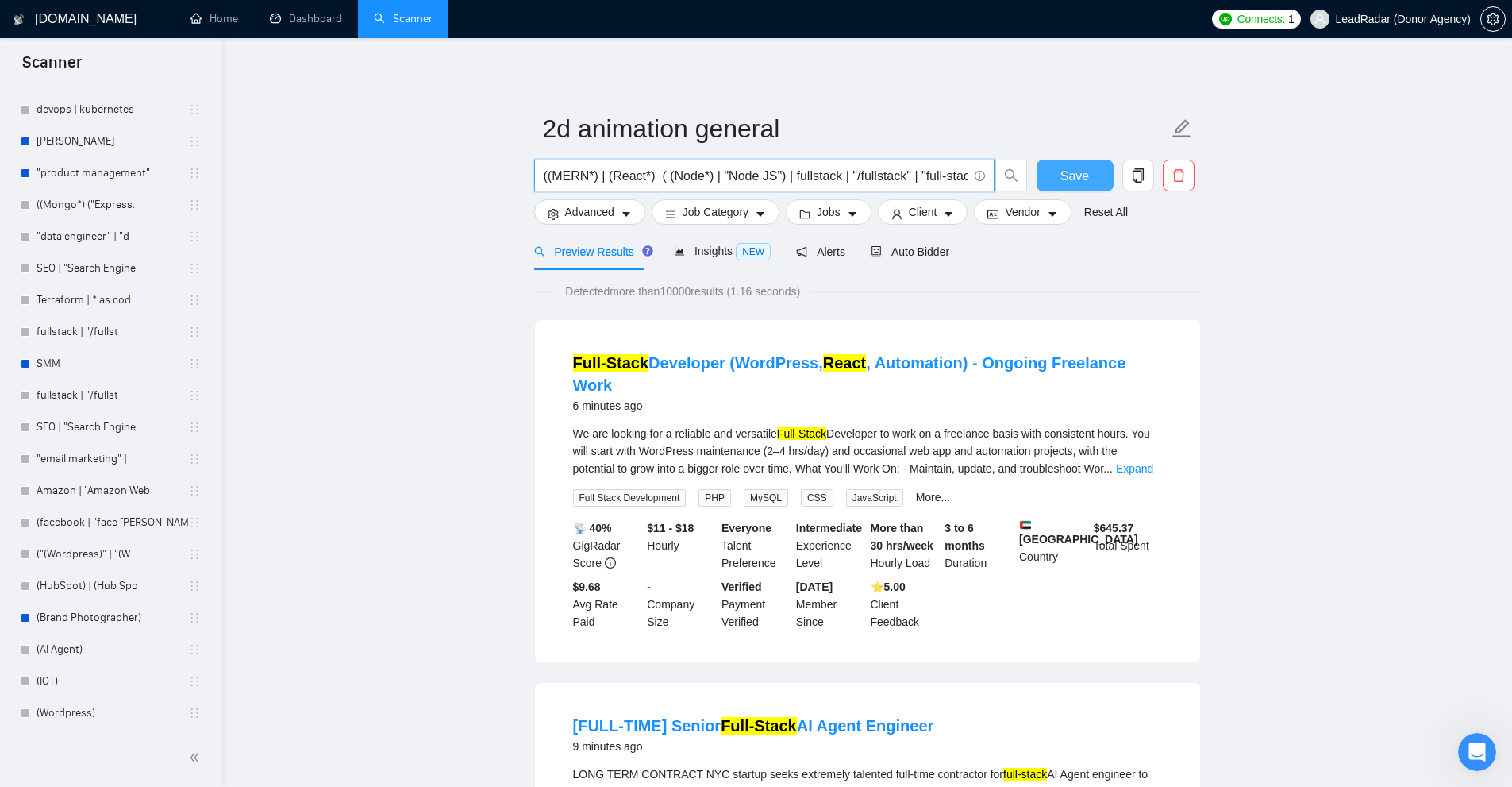
click at [565, 177] on input "((MERN*) | (React*) ( (Node*) | "Node JS") | fullstack | "/fullstack" | "full-s…" at bounding box center [756, 176] width 424 height 20
drag, startPoint x: 603, startPoint y: 179, endPoint x: 646, endPoint y: 176, distance: 43.1
click at [646, 176] on input "((MERN*) | (React*) ( (Node*) | "Node JS") | fullstack | "/fullstack" | "full-s…" at bounding box center [756, 176] width 424 height 20
drag, startPoint x: 630, startPoint y: 176, endPoint x: 643, endPoint y: 176, distance: 13.0
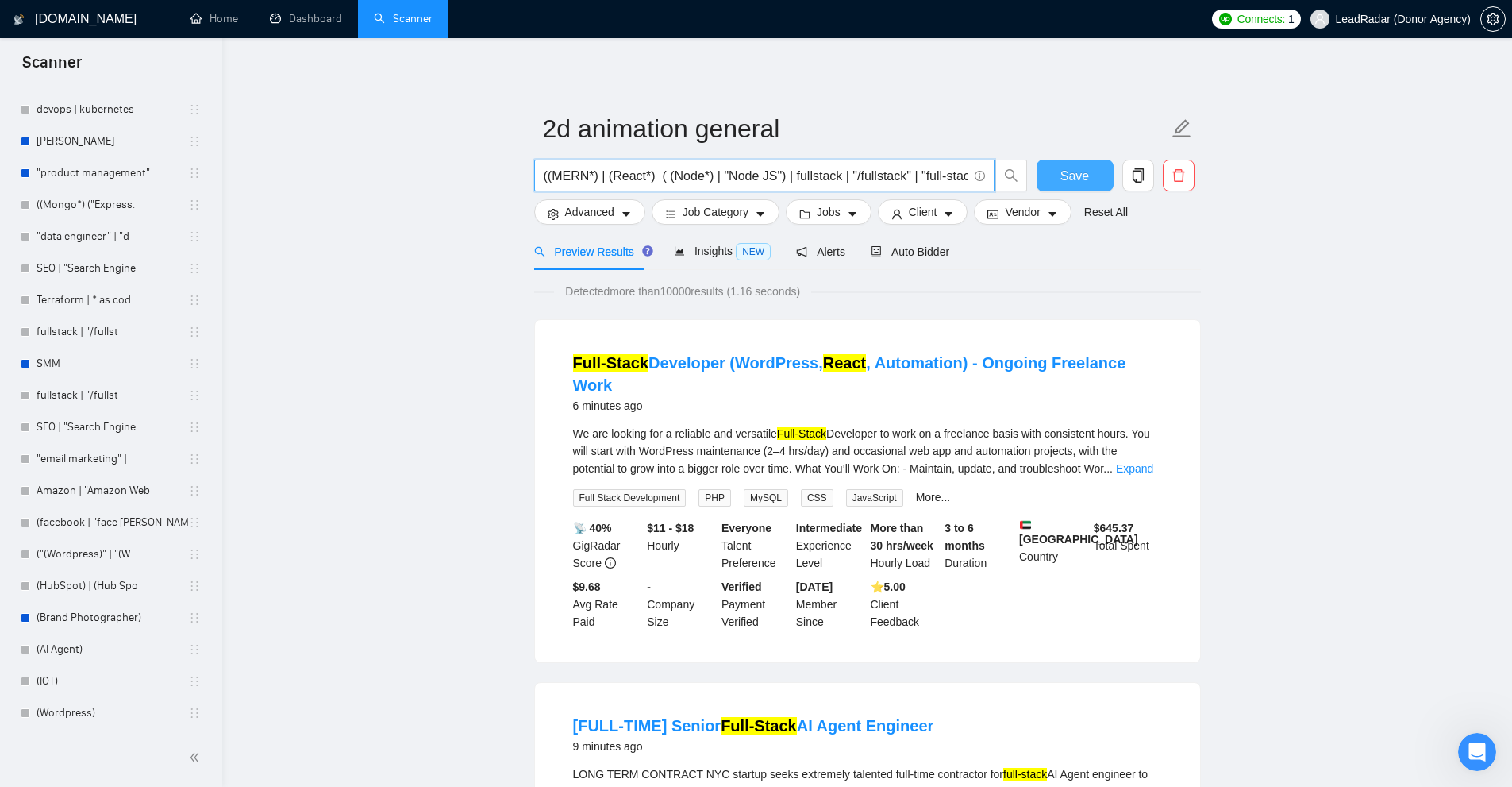
click at [638, 176] on input "((MERN*) | (React*) ( (Node*) | "Node JS") | fullstack | "/fullstack" | "full-s…" at bounding box center [756, 176] width 424 height 20
click at [655, 176] on input "((MERN*) | (React*) ( (Node*) | "Node JS") | fullstack | "/fullstack" | "full-s…" at bounding box center [756, 176] width 424 height 20
click at [659, 178] on input "((MERN*) | (React*) ( (Node*) | "Node JS") | fullstack | "/fullstack" | "full-s…" at bounding box center [756, 176] width 424 height 20
drag, startPoint x: 666, startPoint y: 172, endPoint x: 705, endPoint y: 173, distance: 39.0
click at [705, 173] on input "((MERN*) | (React*) ( (Node*) | "Node JS") | fullstack | "/fullstack" | "full-s…" at bounding box center [756, 176] width 424 height 20
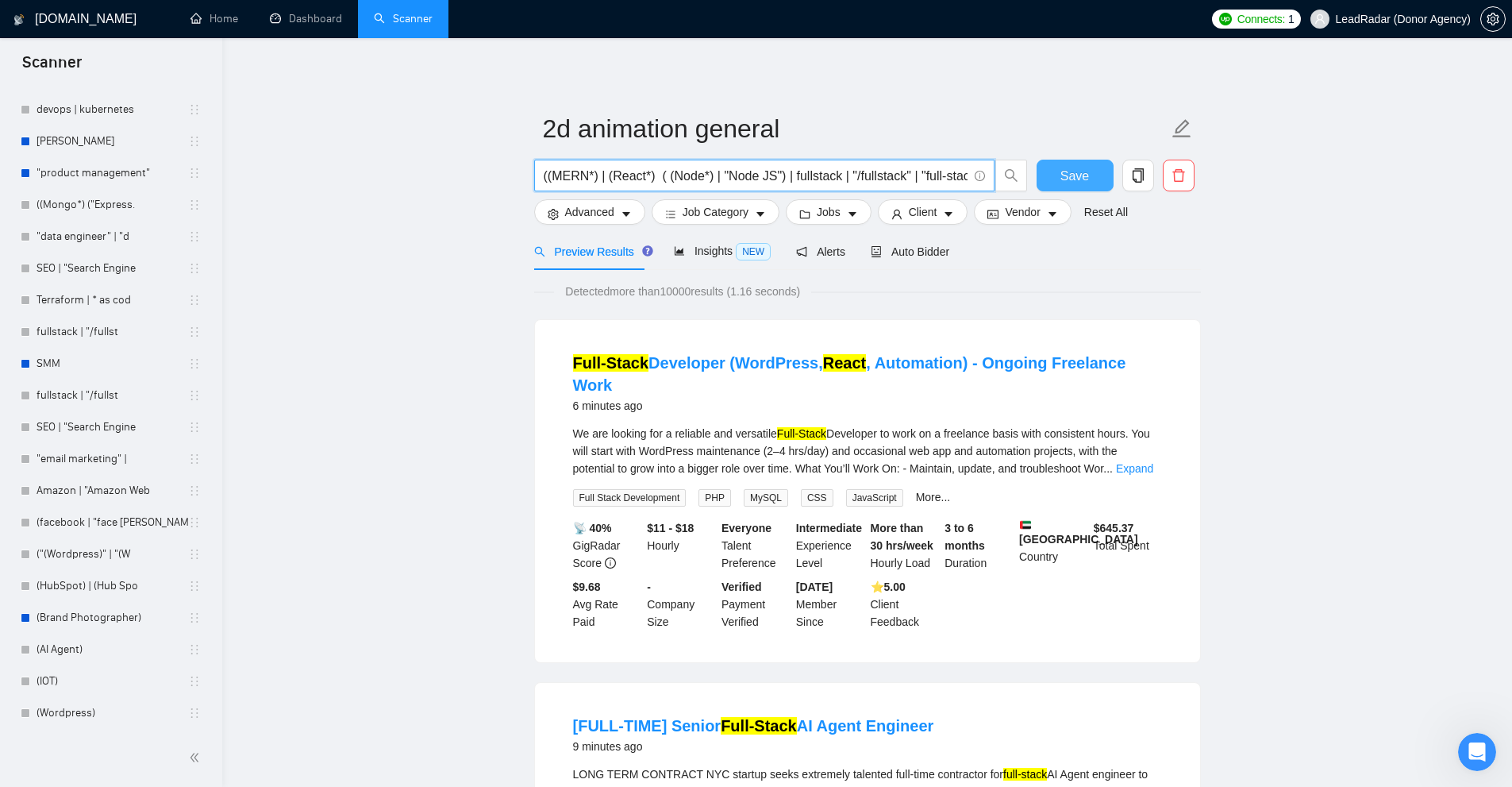
click at [669, 182] on input "((MERN*) | (React*) ( (Node*) | "Node JS") | fullstack | "/fullstack" | "full-s…" at bounding box center [756, 176] width 424 height 20
click at [612, 173] on input "((MERN*) | (React*) ( (Node*) | "Node JS") | fullstack | "/fullstack" | "full-s…" at bounding box center [756, 176] width 424 height 20
click at [665, 173] on input "((MERN*) | (React*) ( (Node*) | "Node JS") | fullstack | "/fullstack" | "full-s…" at bounding box center [756, 176] width 424 height 20
drag, startPoint x: 756, startPoint y: 175, endPoint x: 764, endPoint y: 175, distance: 8.0
click at [765, 175] on input "((MERN*) | (React*) ( (Node*) | "Node JS") | fullstack | "/fullstack" | "full-s…" at bounding box center [756, 176] width 424 height 20
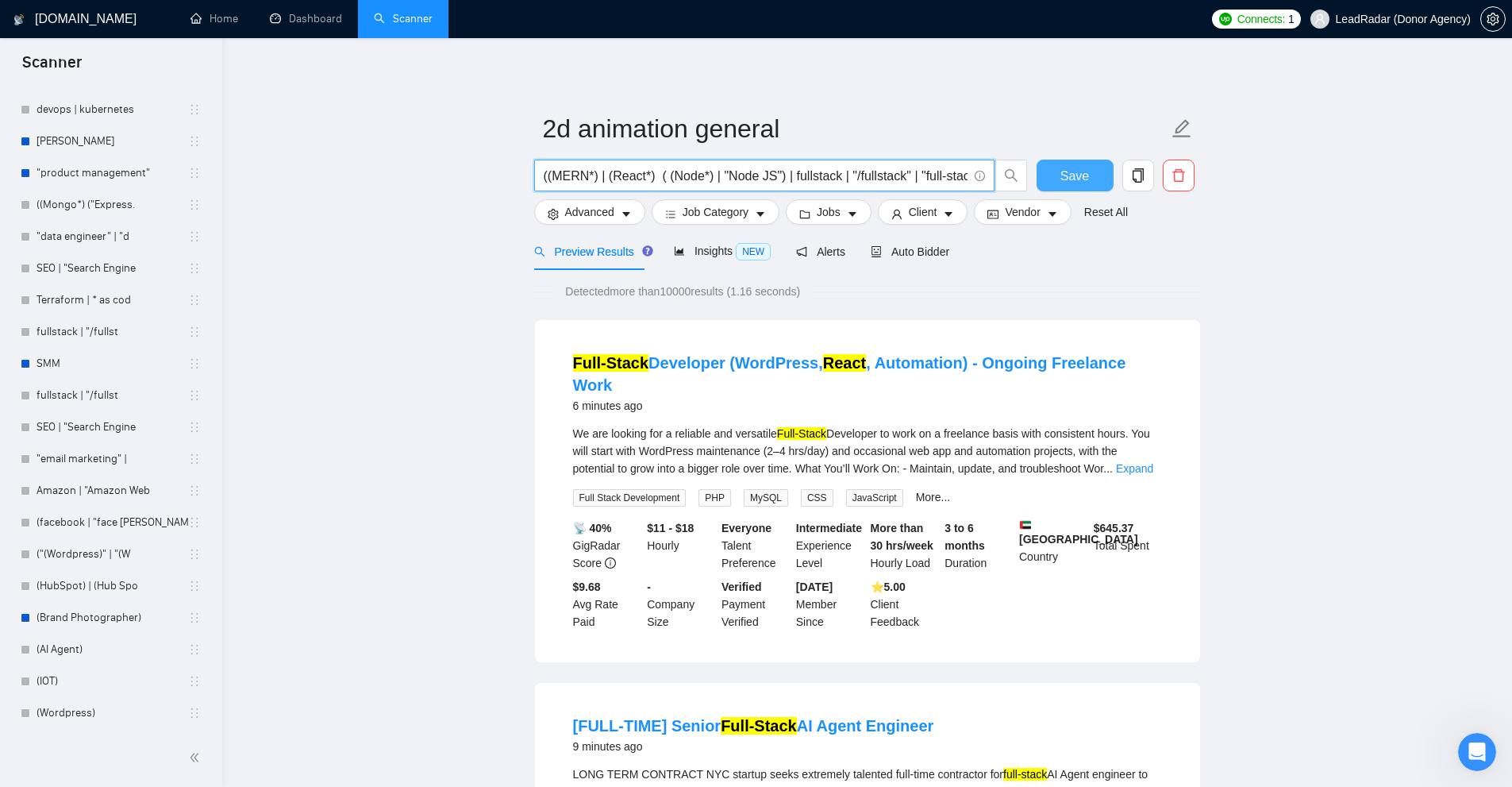
click at [764, 175] on input "((MERN*) | (React*) ( (Node*) | "Node JS") | fullstack | "/fullstack" | "full-s…" at bounding box center [756, 176] width 424 height 20
drag, startPoint x: 700, startPoint y: 176, endPoint x: 676, endPoint y: 173, distance: 24.2
click at [676, 173] on input "((MERN*) | (React*) ( (Node*) | "Node JS") | fullstack | "/fullstack" | "full-s…" at bounding box center [756, 176] width 424 height 20
click at [666, 176] on input "((MERN*) | (React*) ( (Node*) | "Node JS") | fullstack | "/fullstack" | "full-s…" at bounding box center [756, 176] width 424 height 20
drag, startPoint x: 677, startPoint y: 176, endPoint x: 638, endPoint y: 180, distance: 39.2
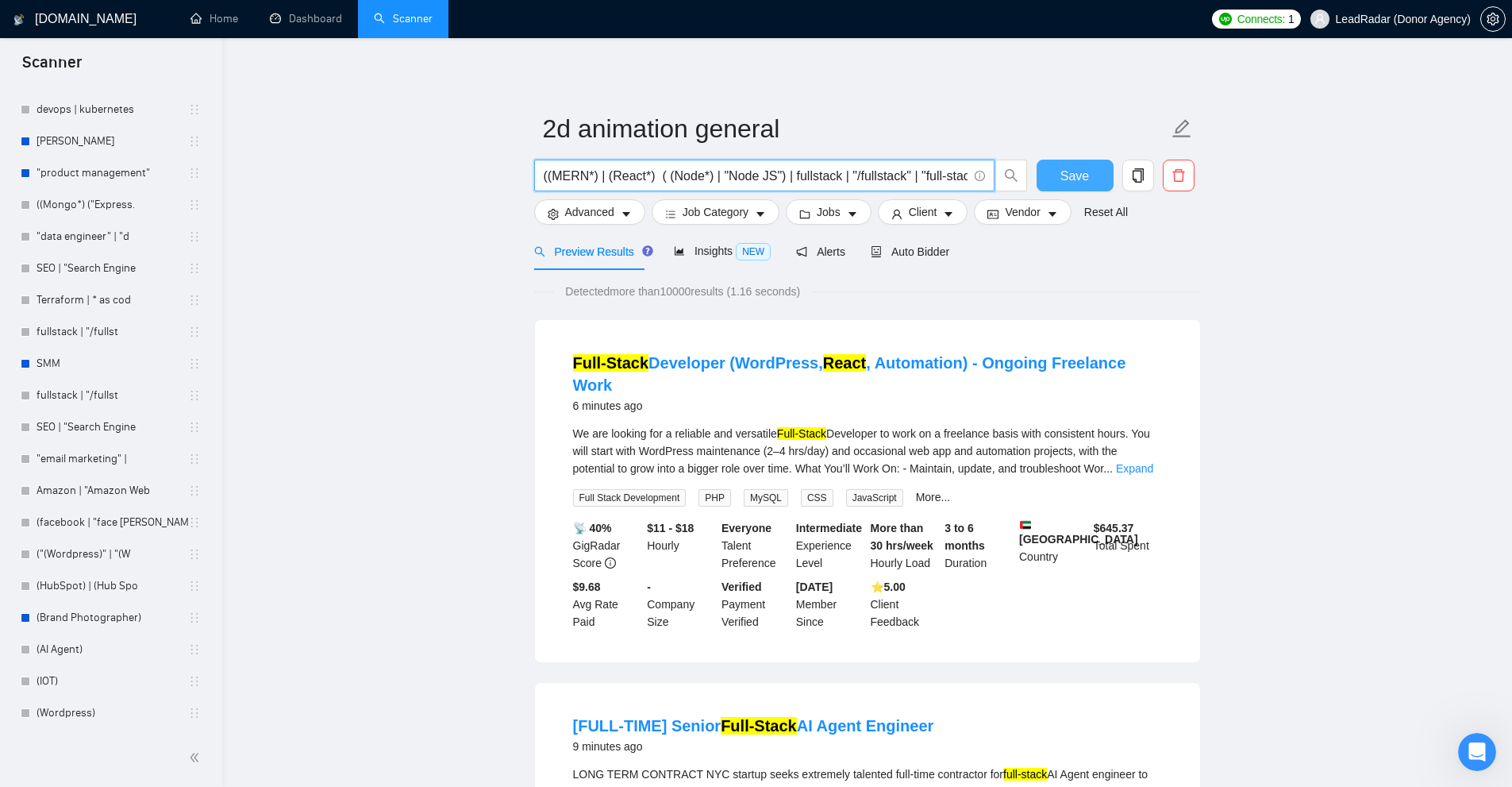
click at [704, 177] on input "((MERN*) | (React*) ( (Node*) | "Node JS") | fullstack | "/fullstack" | "full-s…" at bounding box center [756, 176] width 424 height 20
click at [636, 180] on input "((MERN*) | (React*) ( (Node*) | "Node JS") | fullstack | "/fullstack" | "full-s…" at bounding box center [756, 176] width 424 height 20
drag, startPoint x: 635, startPoint y: 173, endPoint x: 612, endPoint y: 173, distance: 23.0
click at [607, 173] on input "((MERN*) | (React*) ( (Node*) | "Node JS") | fullstack | "/fullstack" | "full-s…" at bounding box center [756, 176] width 424 height 20
click at [634, 174] on input "((MERN*) | (React*) ( (Node*) | "Node JS") | fullstack | "/fullstack" | "full-s…" at bounding box center [756, 176] width 424 height 20
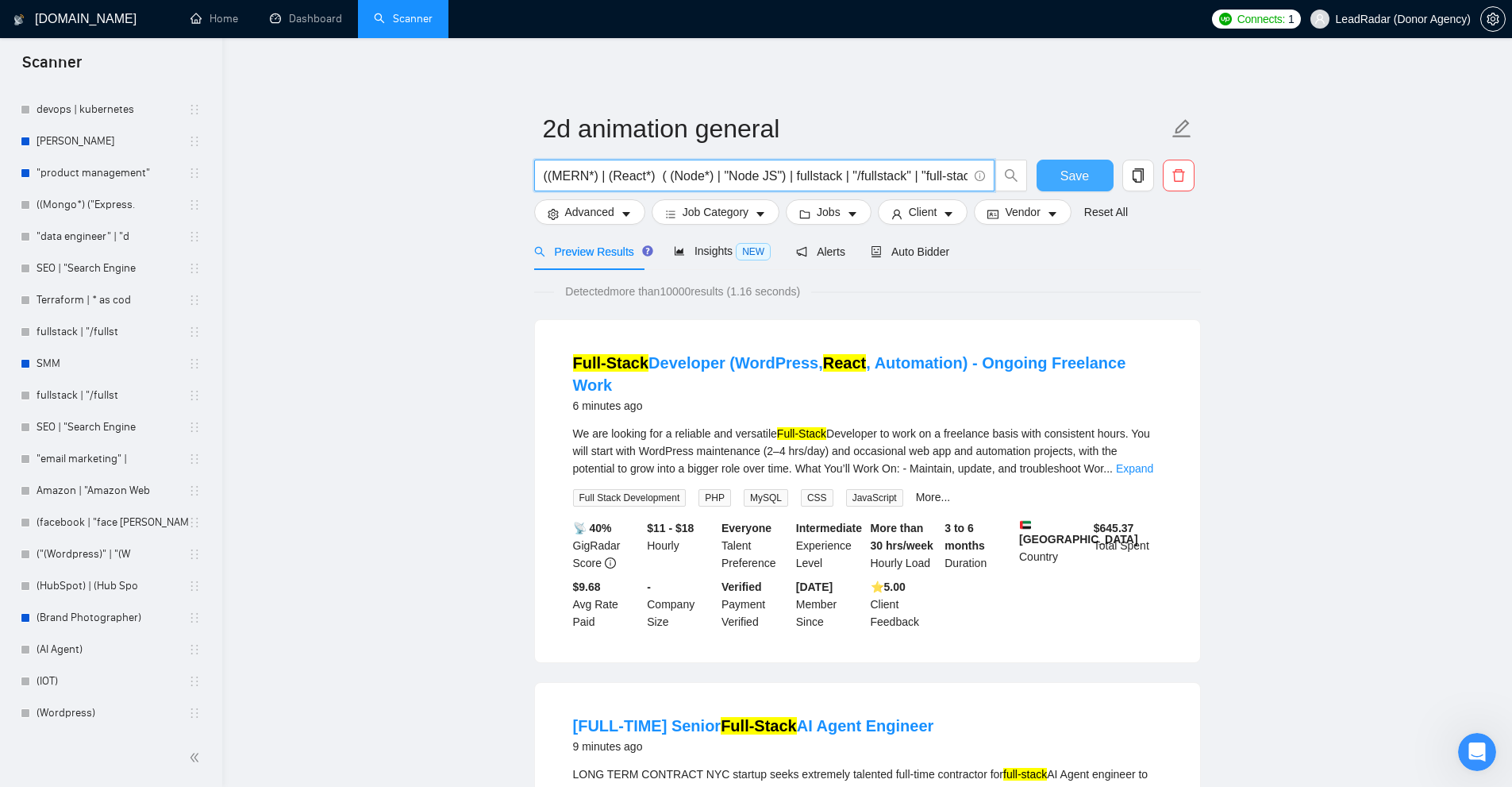
click at [651, 173] on input "((MERN*) | (React*) ( (Node*) | "Node JS") | fullstack | "/fullstack" | "full-s…" at bounding box center [756, 176] width 424 height 20
click at [619, 173] on input "((MERN*) | (React*) ( (Node*) | "Node JS") | fullstack | "/fullstack" | "full-s…" at bounding box center [756, 176] width 424 height 20
click at [645, 173] on input "((MERN*) | (React*) ( (Node*) | "Node JS") | fullstack | "/fullstack" | "full-s…" at bounding box center [756, 176] width 424 height 20
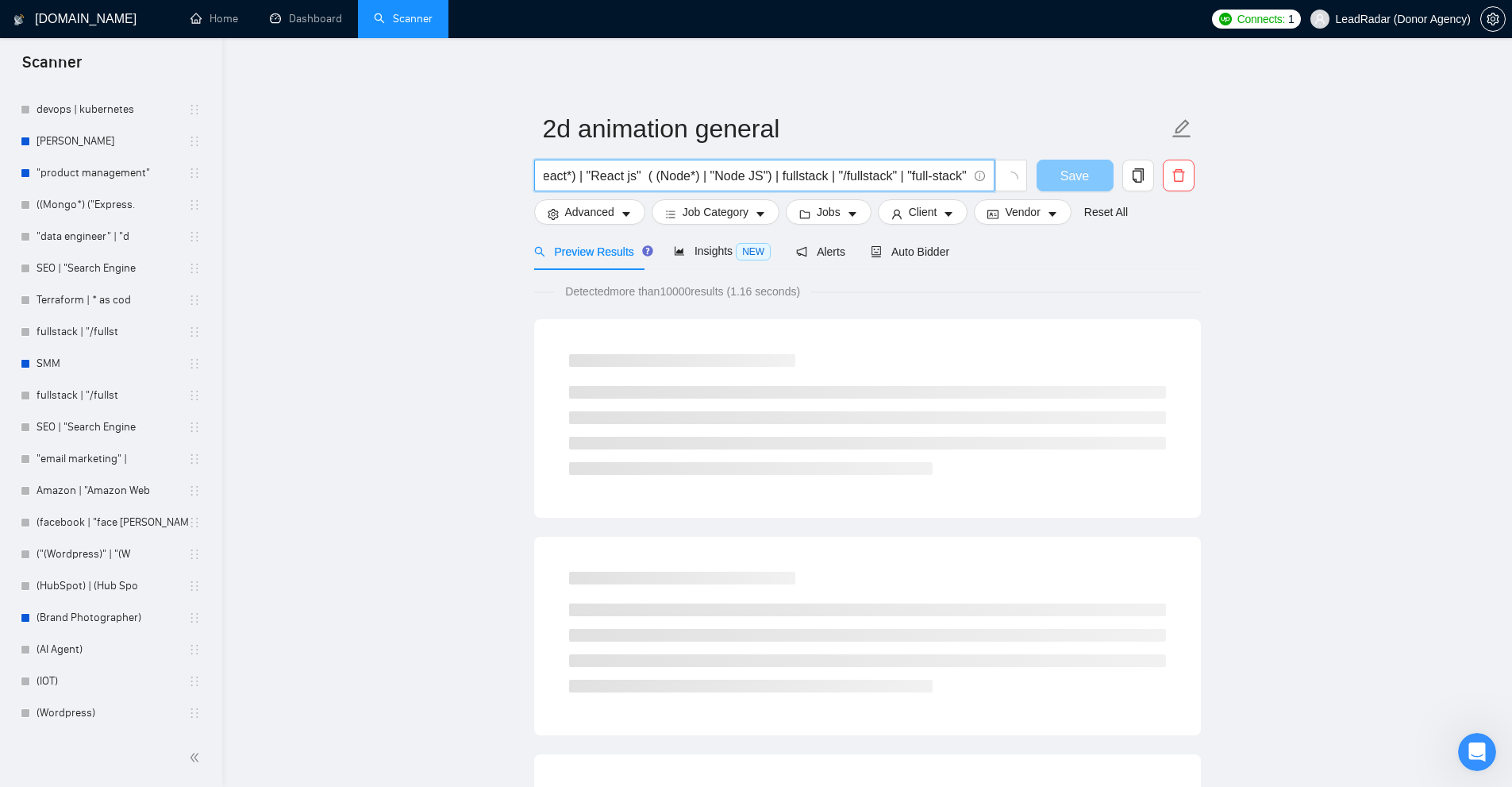
scroll to position [0, 223]
drag, startPoint x: 630, startPoint y: 180, endPoint x: 960, endPoint y: 172, distance: 330.1
click at [960, 172] on input "((MERN*) | (React*) | "React js" ( (Node*) | "Node JS") | fullstack | "/fullsta…" at bounding box center [756, 176] width 424 height 20
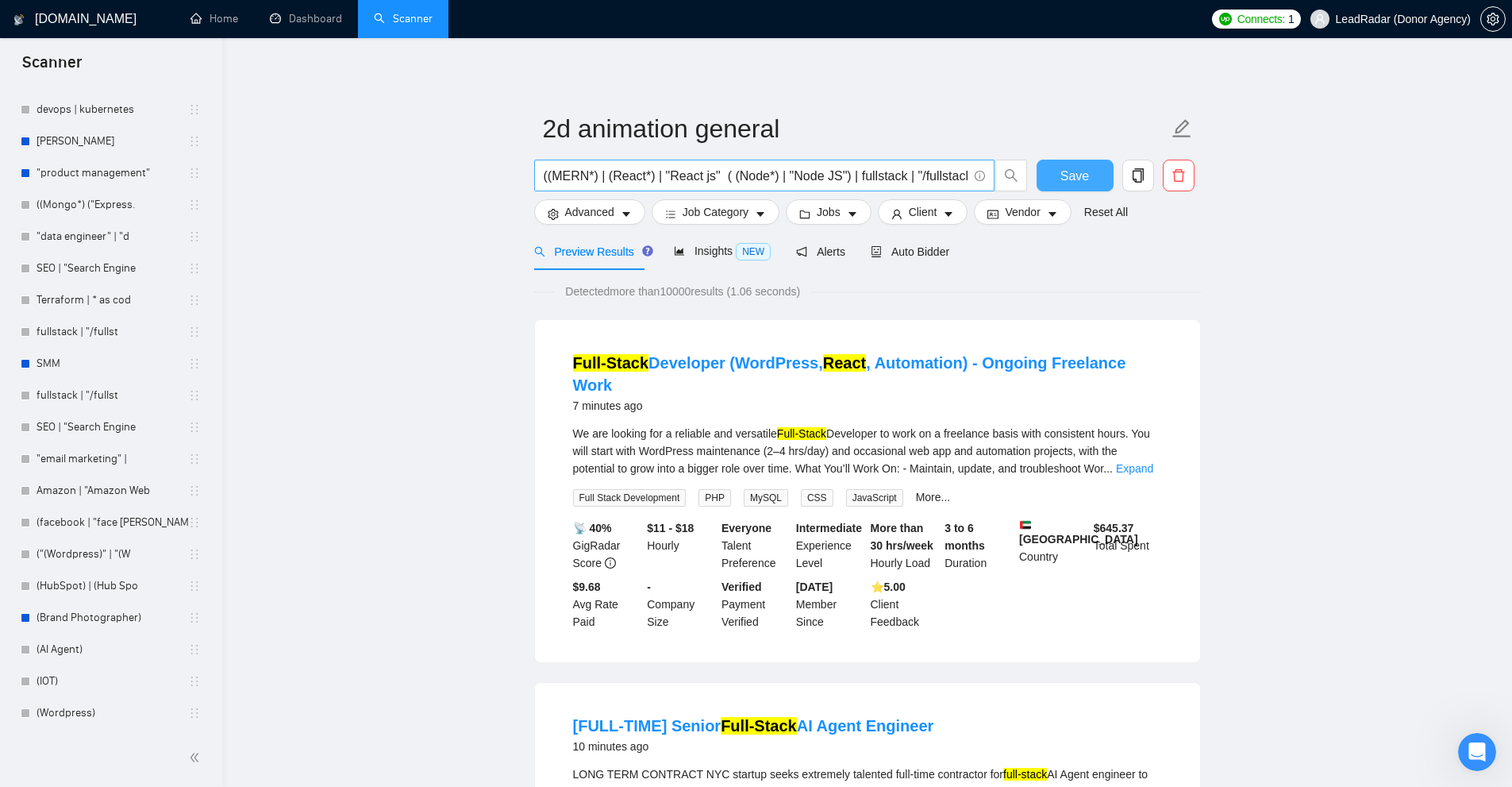
click at [678, 173] on input "((MERN*) | (React*) | "React js" ( (Node*) | "Node JS") | fullstack | "/fullsta…" at bounding box center [756, 176] width 424 height 20
paste input "qa*) | (qc*) | (test*) | "Quality assurance" | "(QA)" | engineer | "Quality Con…"
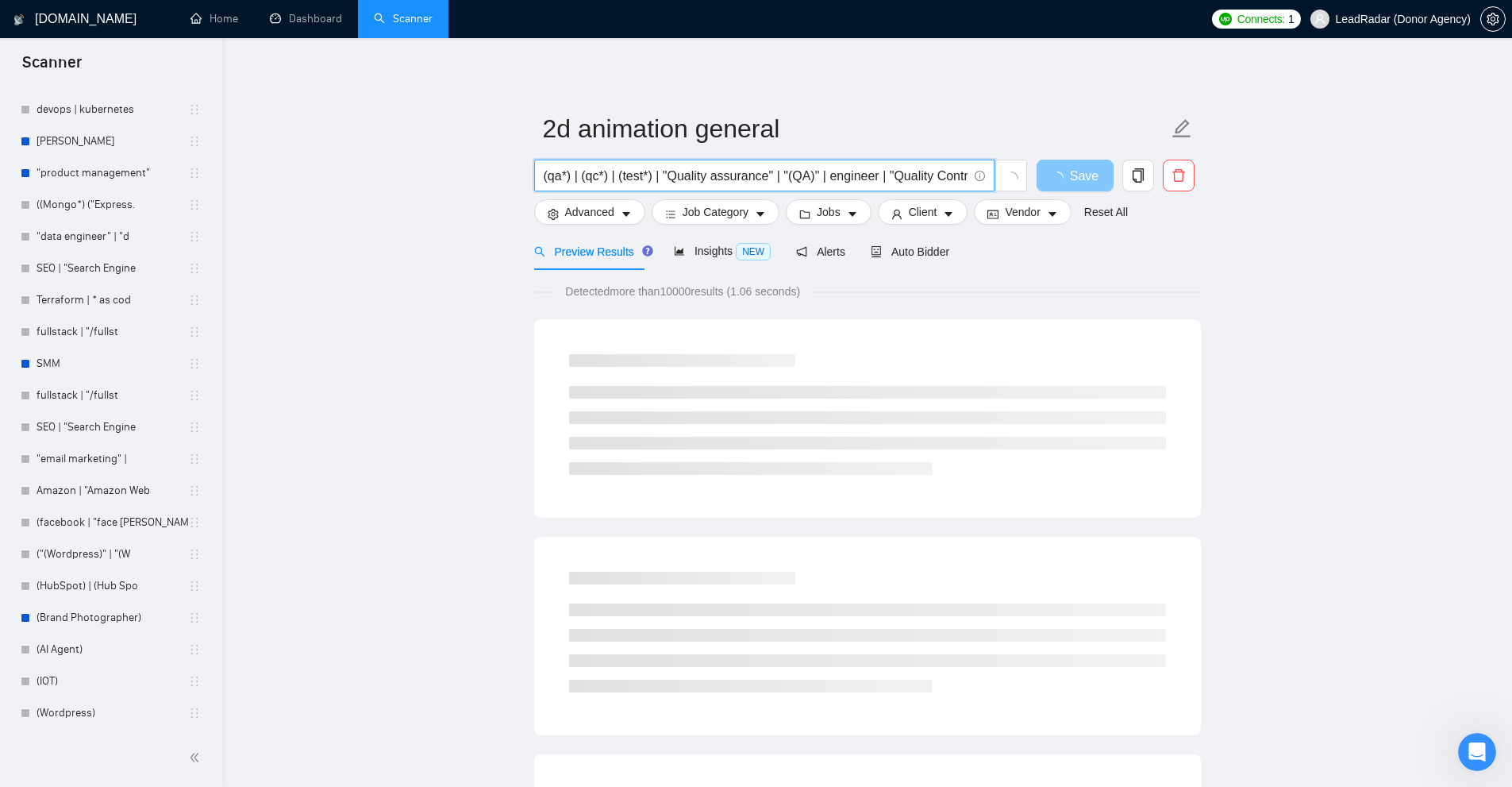
drag, startPoint x: 569, startPoint y: 173, endPoint x: 529, endPoint y: 173, distance: 40.0
drag, startPoint x: 579, startPoint y: 178, endPoint x: 600, endPoint y: 176, distance: 21.1
click at [600, 176] on input "(qa*) | (qc*) | (test*) | "Quality assurance" | "(QA)" | engineer | "Quality Co…" at bounding box center [756, 176] width 424 height 20
click at [654, 178] on input "(qa*) | (qc*) | (test*) | "Quality assurance" | "(QA)" | engineer | "Quality Co…" at bounding box center [756, 176] width 424 height 20
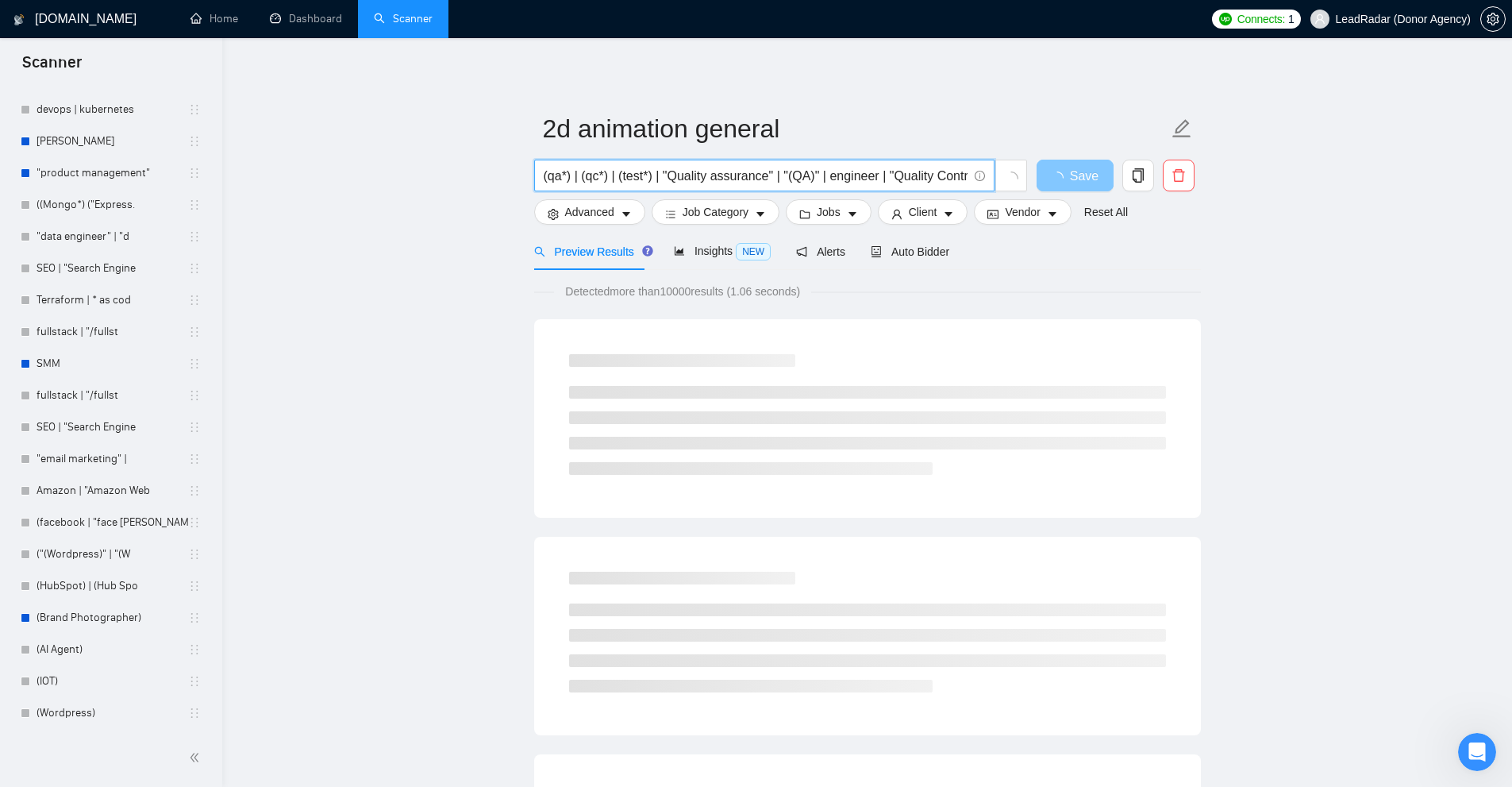
click at [625, 177] on input "(qa*) | (qc*) | (test*) | "Quality assurance" | "(QA)" | engineer | "Quality Co…" at bounding box center [756, 176] width 424 height 20
click at [736, 174] on input "(qa*) | (qc*) | (test*) | "Quality assurance" | "(QA)" | engineer | "Quality Co…" at bounding box center [756, 176] width 424 height 20
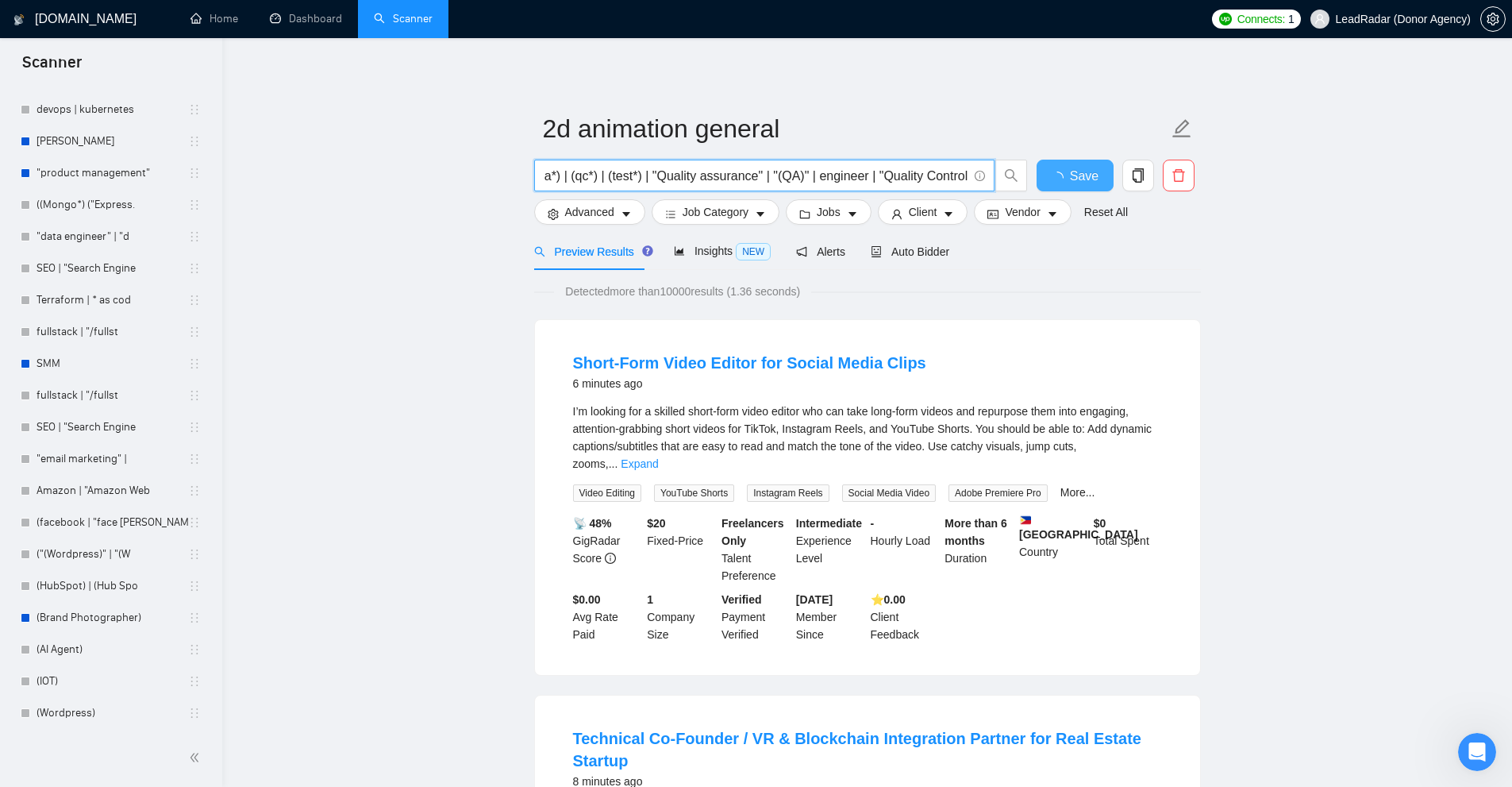
drag, startPoint x: 834, startPoint y: 179, endPoint x: 877, endPoint y: 180, distance: 43.0
click at [876, 180] on input "(qa*) | (qc*) | (test*) | "Quality assurance" | "(QA)" | engineer | "Quality Co…" at bounding box center [756, 176] width 424 height 20
drag, startPoint x: 893, startPoint y: 178, endPoint x: 956, endPoint y: 178, distance: 63.0
click at [950, 178] on input "(qa*) | (qc*) | (test*) | "Quality assurance" | "(QA)" | engineer | "Quality Co…" at bounding box center [756, 176] width 424 height 20
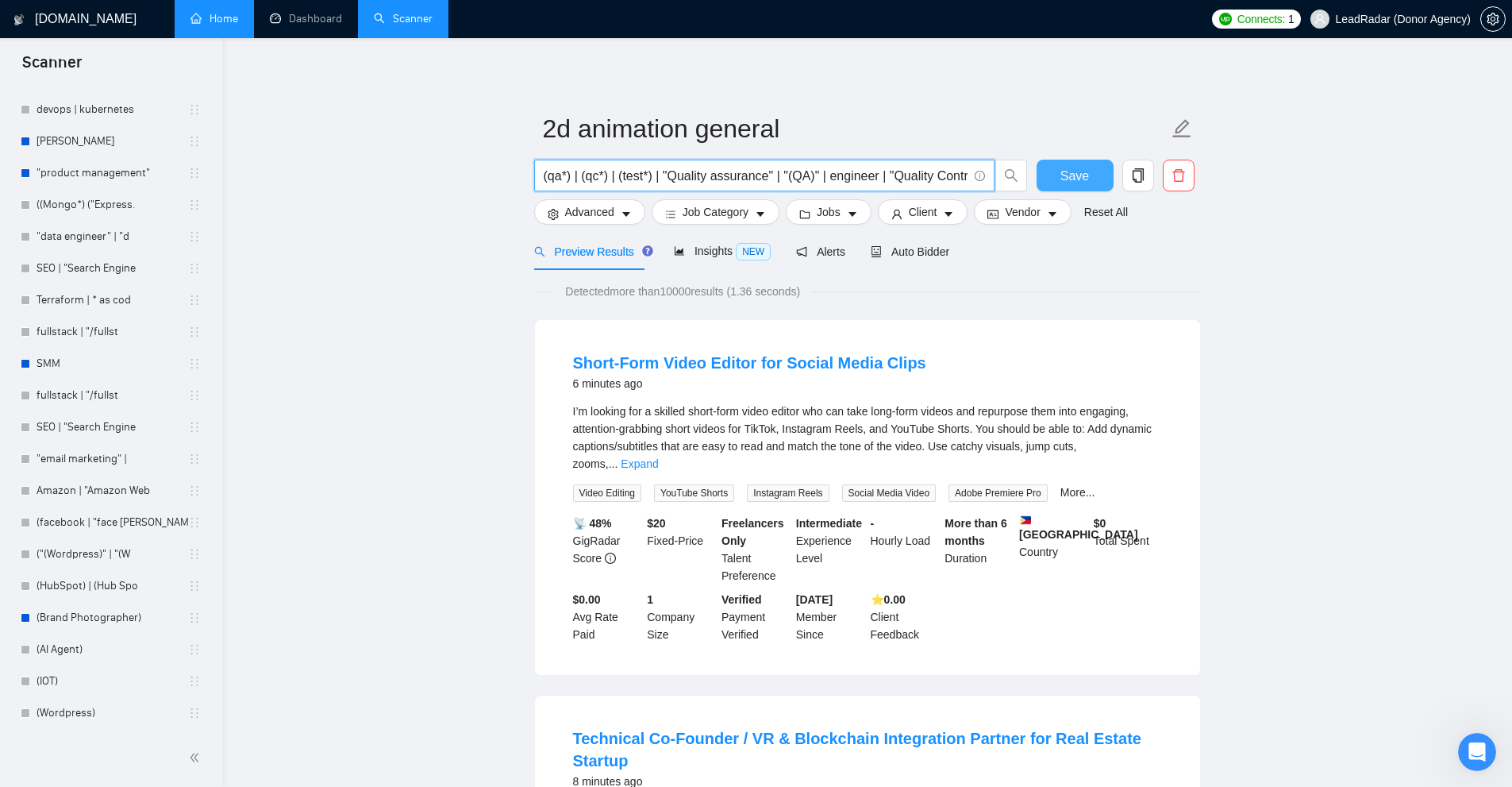
type input "(qa*) | (qc*) | (test*) | "Quality assurance" | "(QA)" | engineer | "Quality Co…"
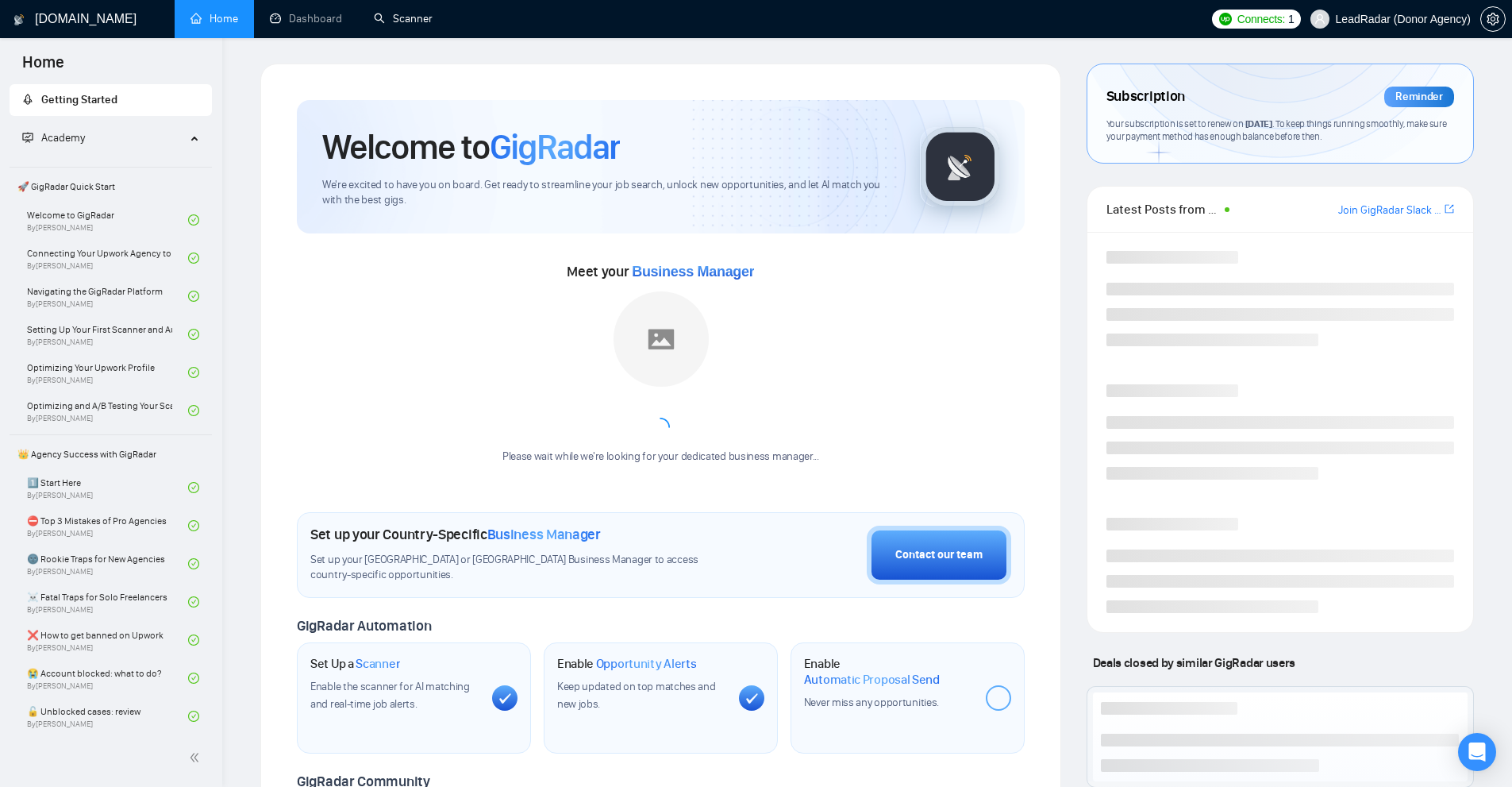
click at [374, 18] on link "Scanner" at bounding box center [403, 18] width 59 height 13
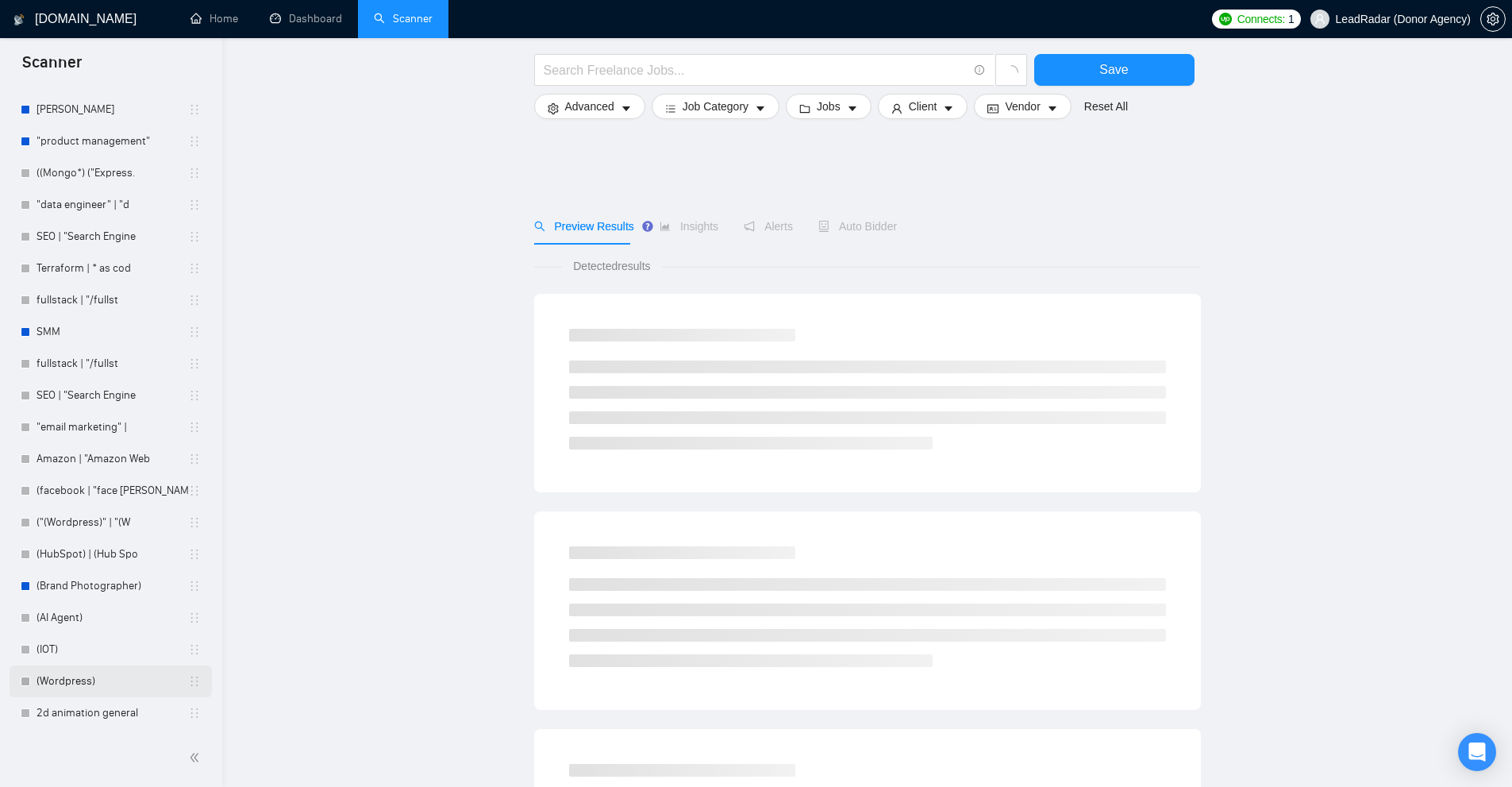
scroll to position [698, 0]
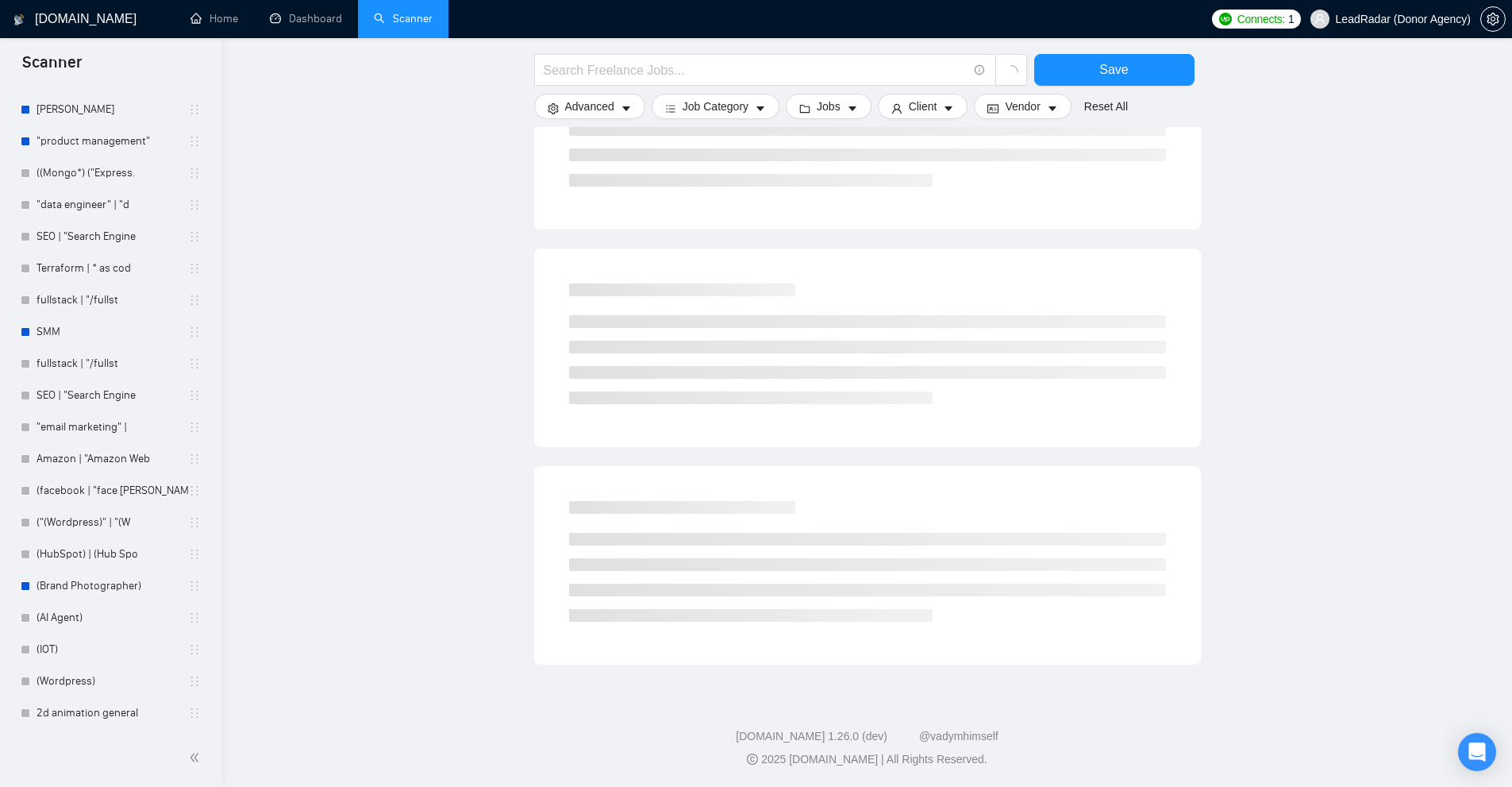
drag, startPoint x: 102, startPoint y: 717, endPoint x: 1199, endPoint y: 3, distance: 1308.9
click at [102, 718] on link "2d animation general" at bounding box center [113, 713] width 152 height 32
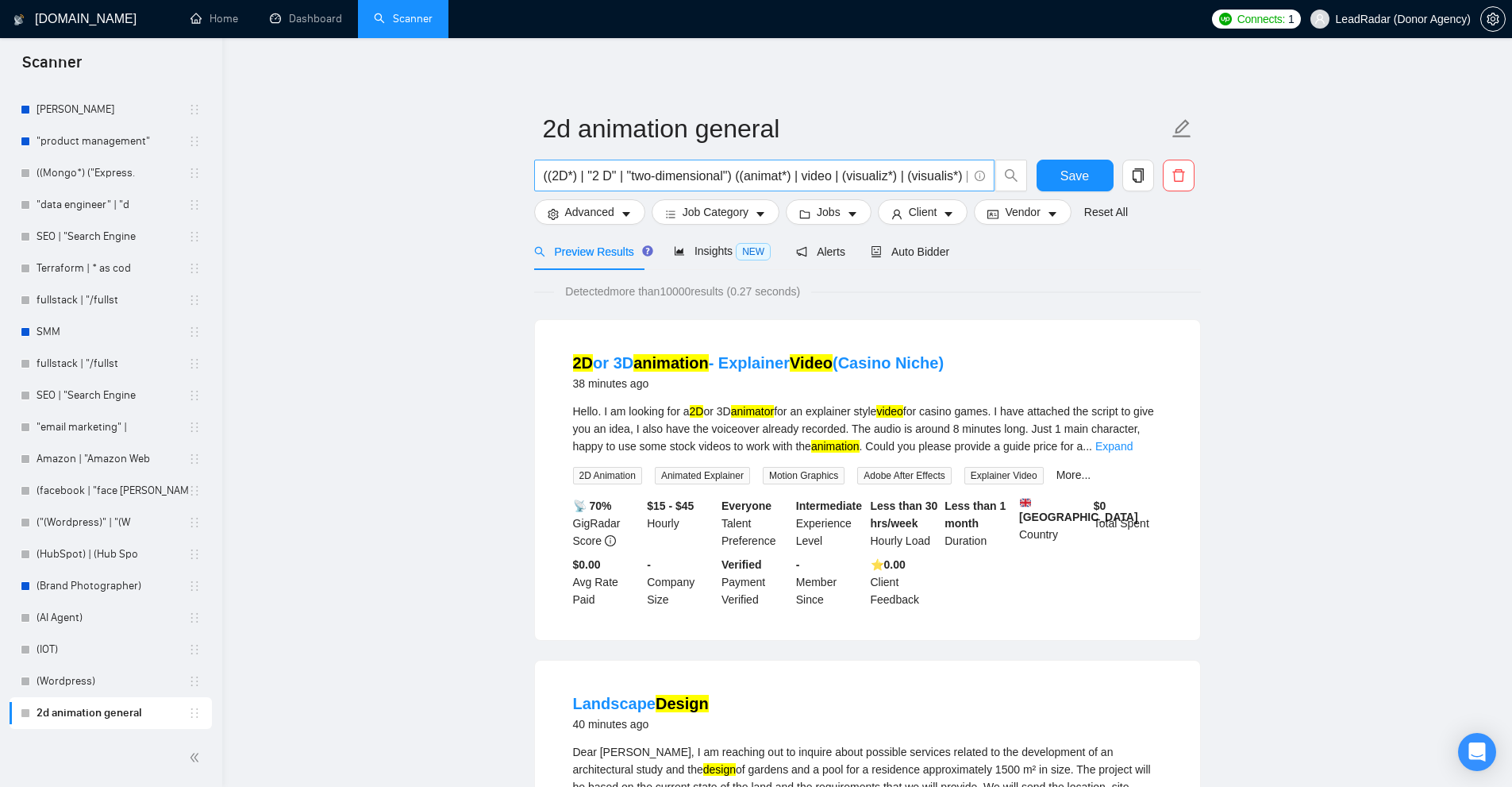
click at [731, 173] on input "((2D*) | "2 D" | "two-dimensional") ((animat*) | video | (visualiz*) | (visuali…" at bounding box center [756, 176] width 424 height 20
drag, startPoint x: 570, startPoint y: 289, endPoint x: 922, endPoint y: 292, distance: 352.0
click at [922, 292] on div "Detected more than 10000 results (0.27 seconds)" at bounding box center [867, 292] width 667 height 18
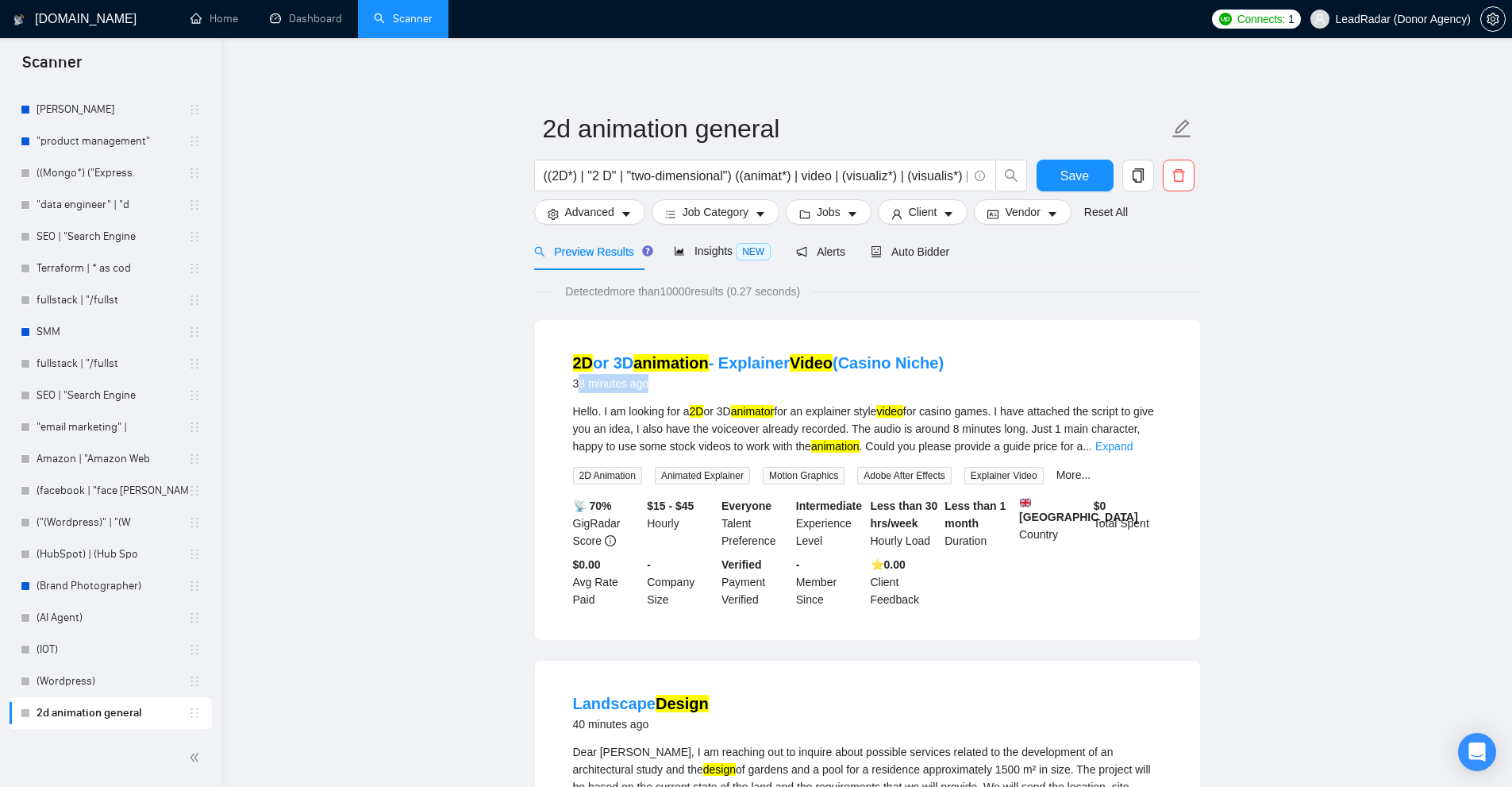
drag, startPoint x: 671, startPoint y: 391, endPoint x: 708, endPoint y: 392, distance: 37.0
click at [708, 392] on div "38 minutes ago" at bounding box center [758, 383] width 371 height 19
drag, startPoint x: 667, startPoint y: 374, endPoint x: 659, endPoint y: 400, distance: 27.2
click at [680, 401] on li "2D or 3D animation - Explainer Video (Casino Niche) 39 minutes ago Hello. I am …" at bounding box center [867, 479] width 627 height 282
click at [651, 394] on div "2D or 3D animation - Explainer Video (Casino Niche) 39 minutes ago" at bounding box center [867, 374] width 589 height 46
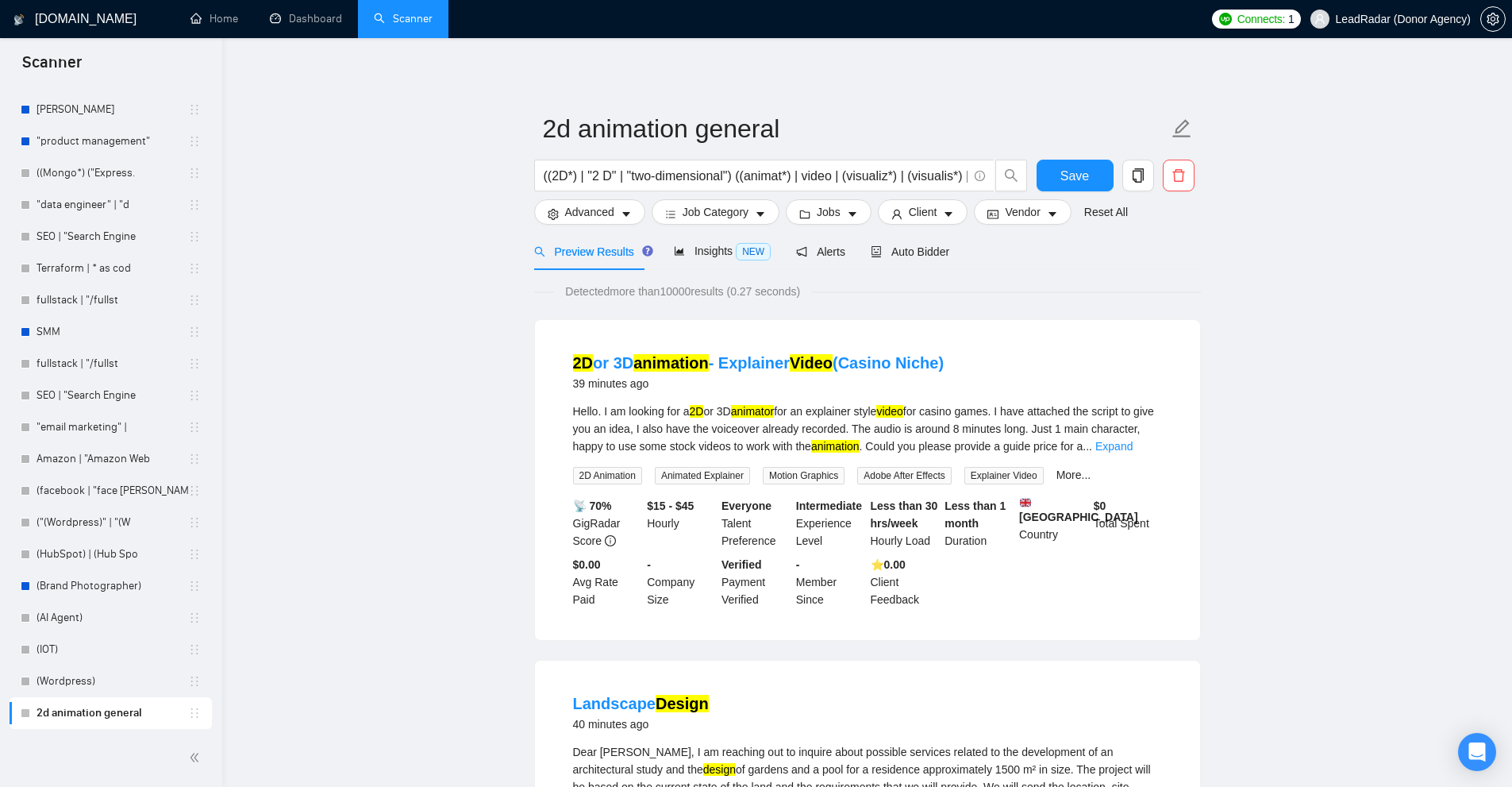
click at [629, 388] on div "39 minutes ago" at bounding box center [758, 383] width 371 height 19
click at [751, 400] on li "2D or 3D animation - Explainer Video (Casino Niche) 39 minutes ago Hello. I am …" at bounding box center [867, 479] width 627 height 282
click at [596, 385] on div "39 minutes ago" at bounding box center [758, 383] width 371 height 19
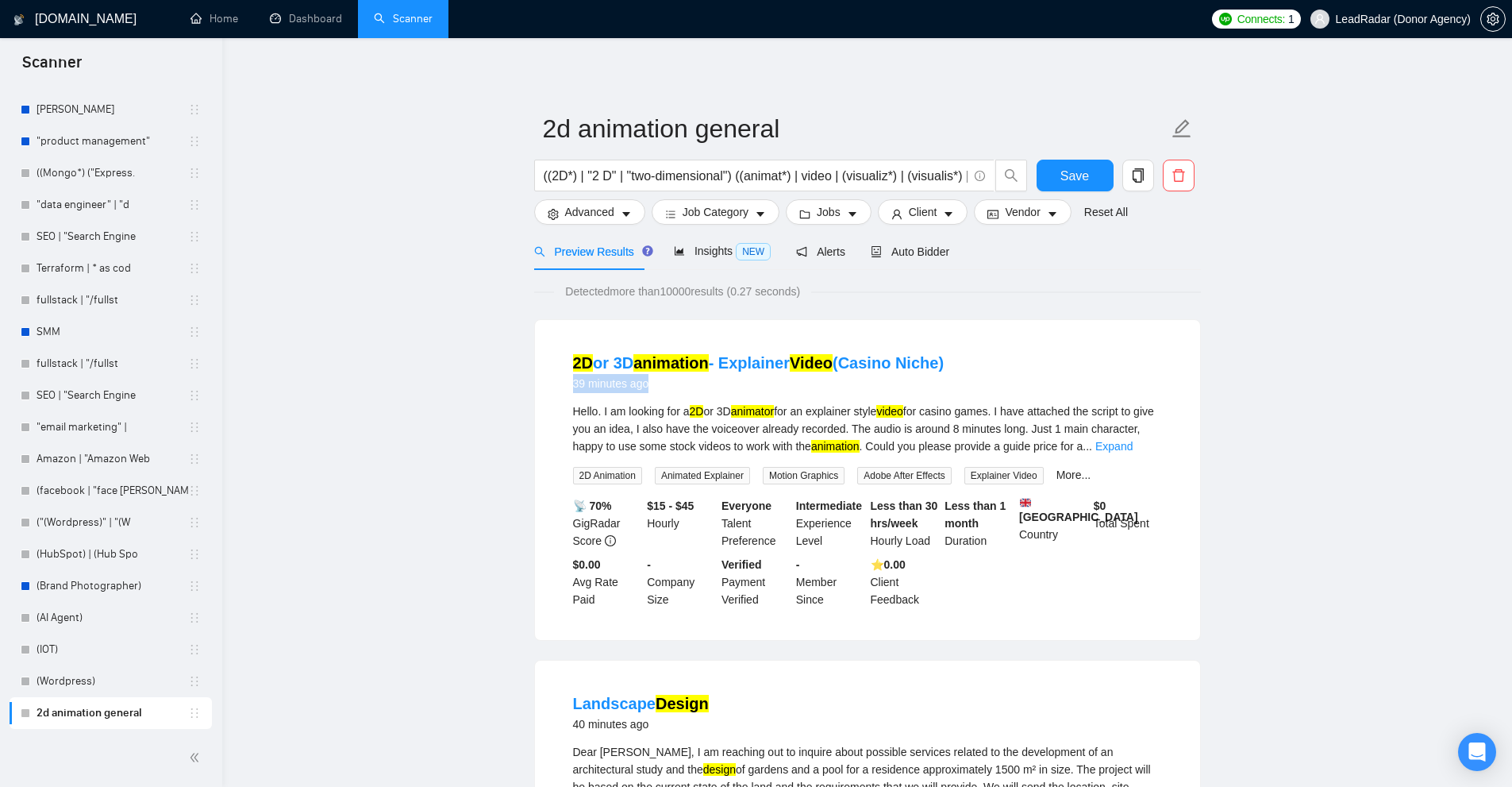
click at [596, 385] on div "39 minutes ago" at bounding box center [758, 383] width 371 height 19
click at [1132, 436] on div "Hello. I am looking for a 2D or 3D animator for an explainer style video for ca…" at bounding box center [867, 428] width 589 height 53
click at [1125, 449] on link "Expand" at bounding box center [1114, 446] width 38 height 13
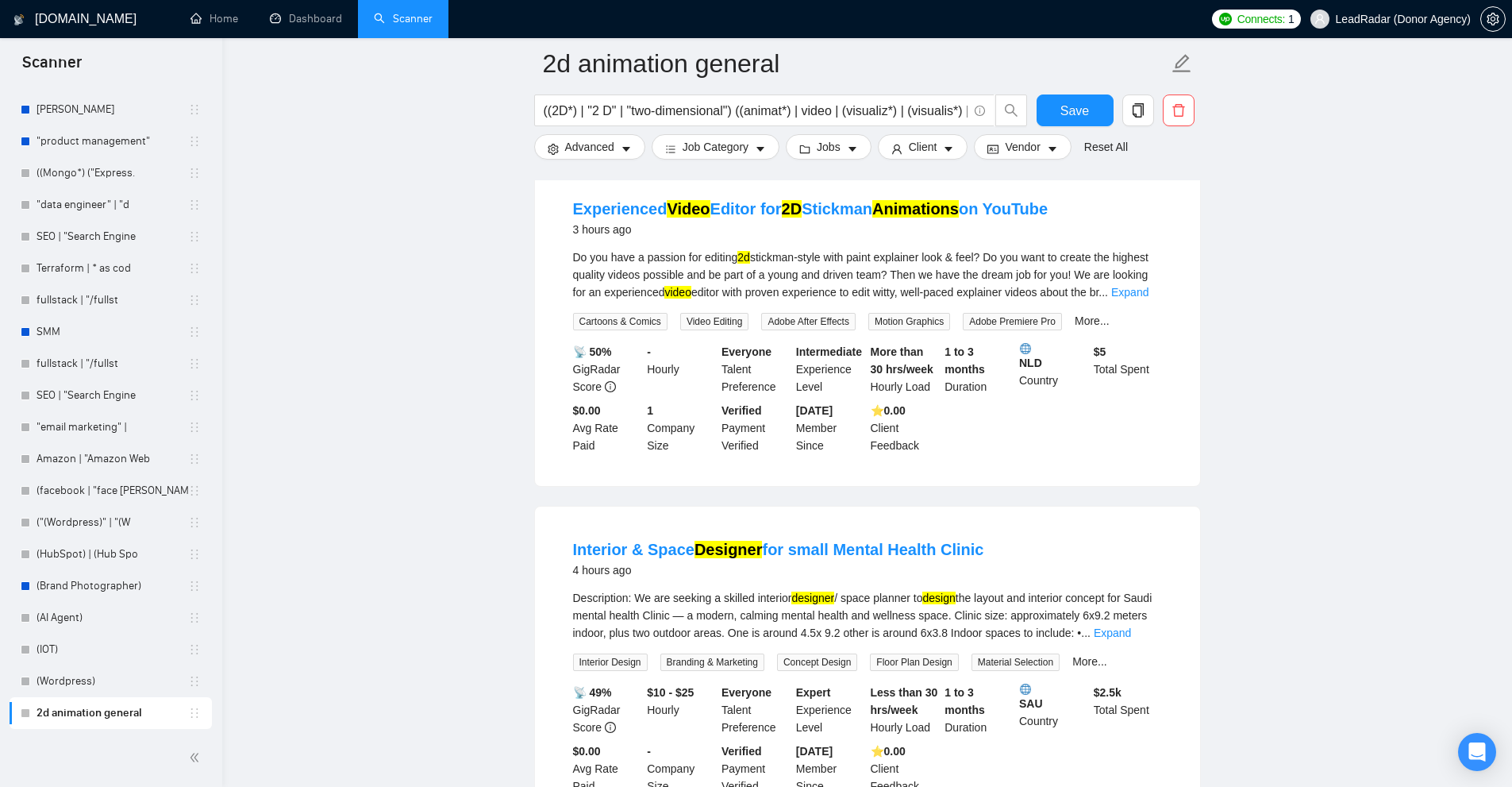
scroll to position [3167, 0]
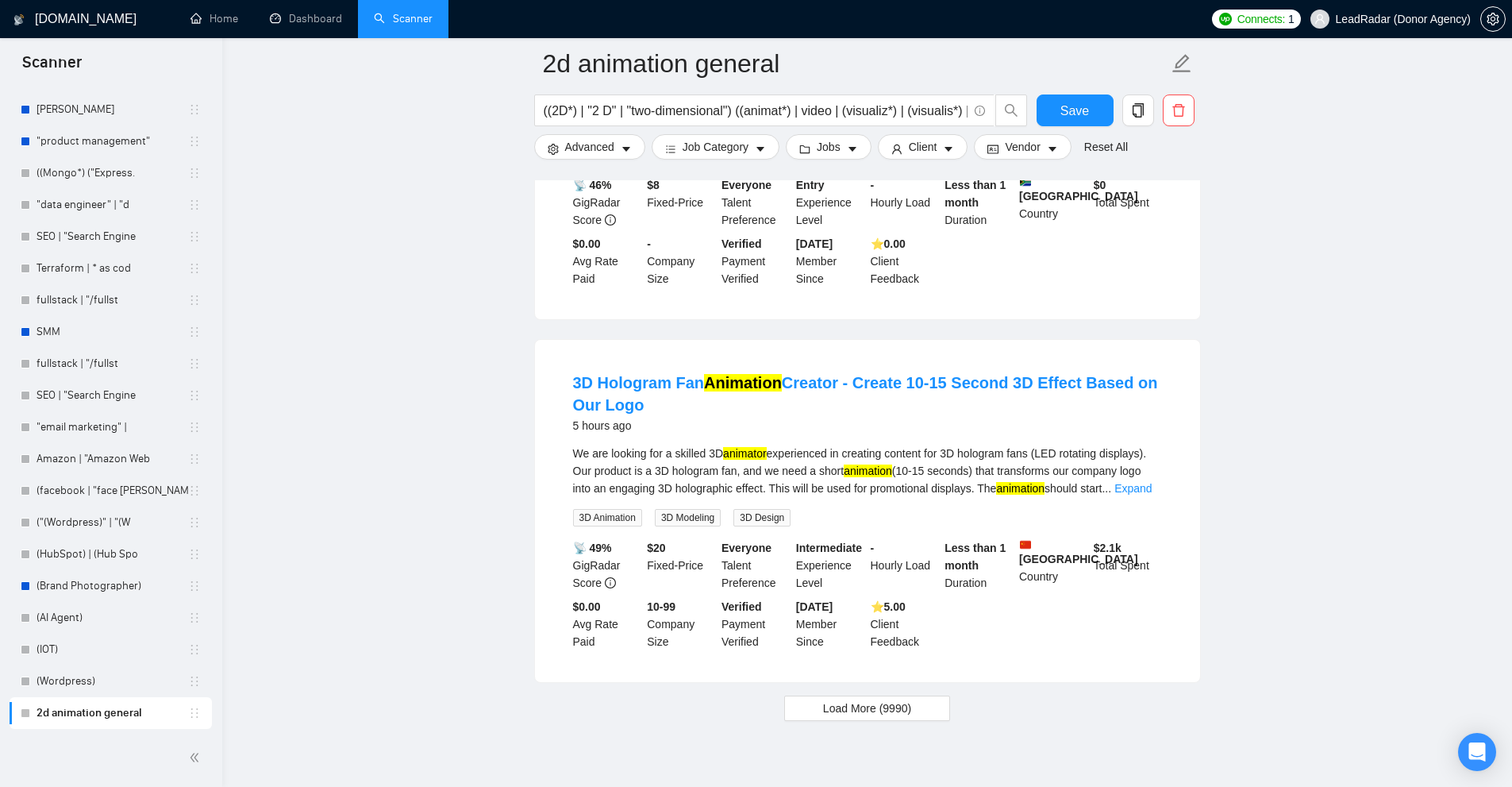
click at [889, 699] on span "Load More (9990)" at bounding box center [866, 708] width 89 height 18
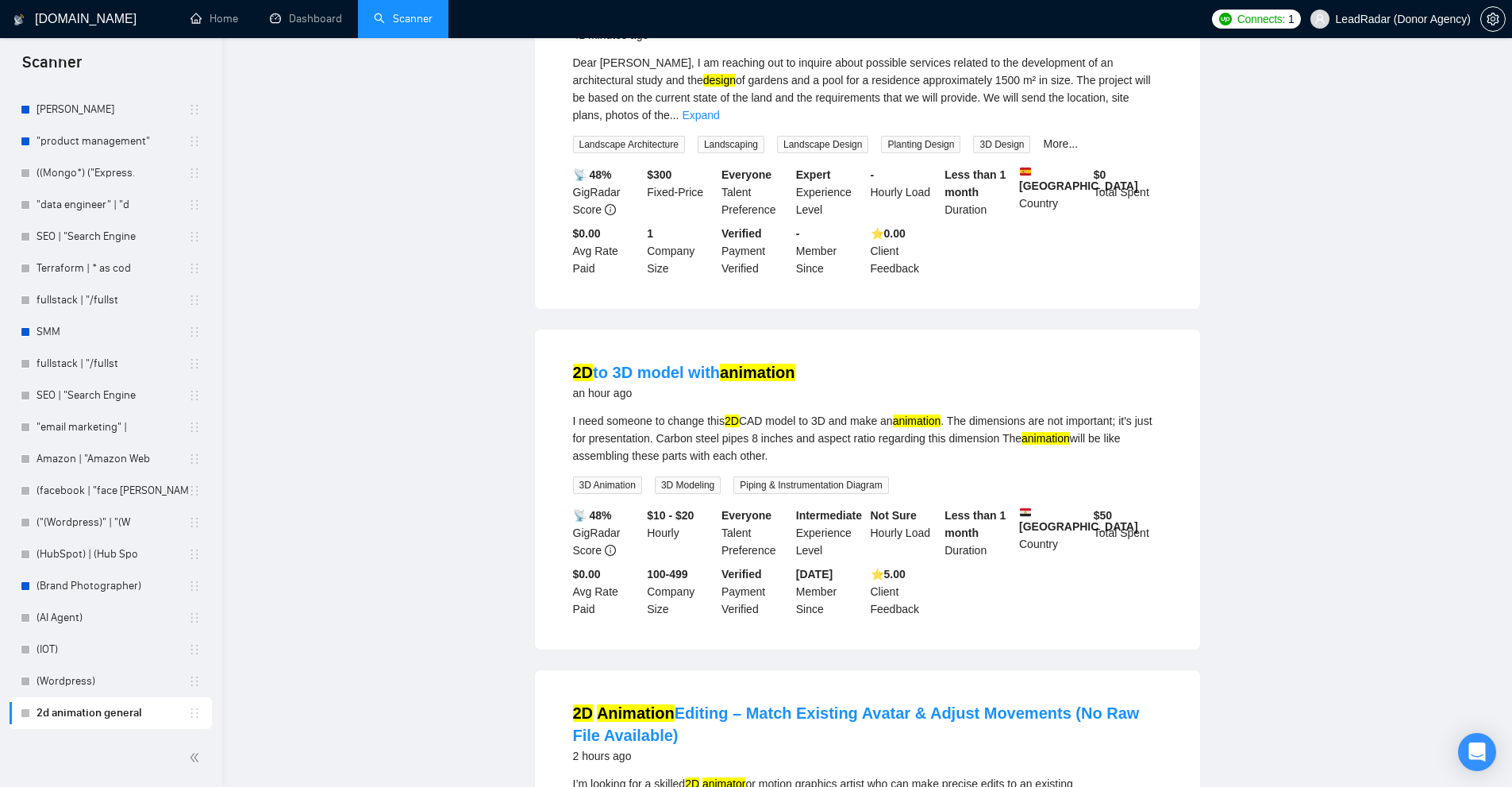
scroll to position [0, 0]
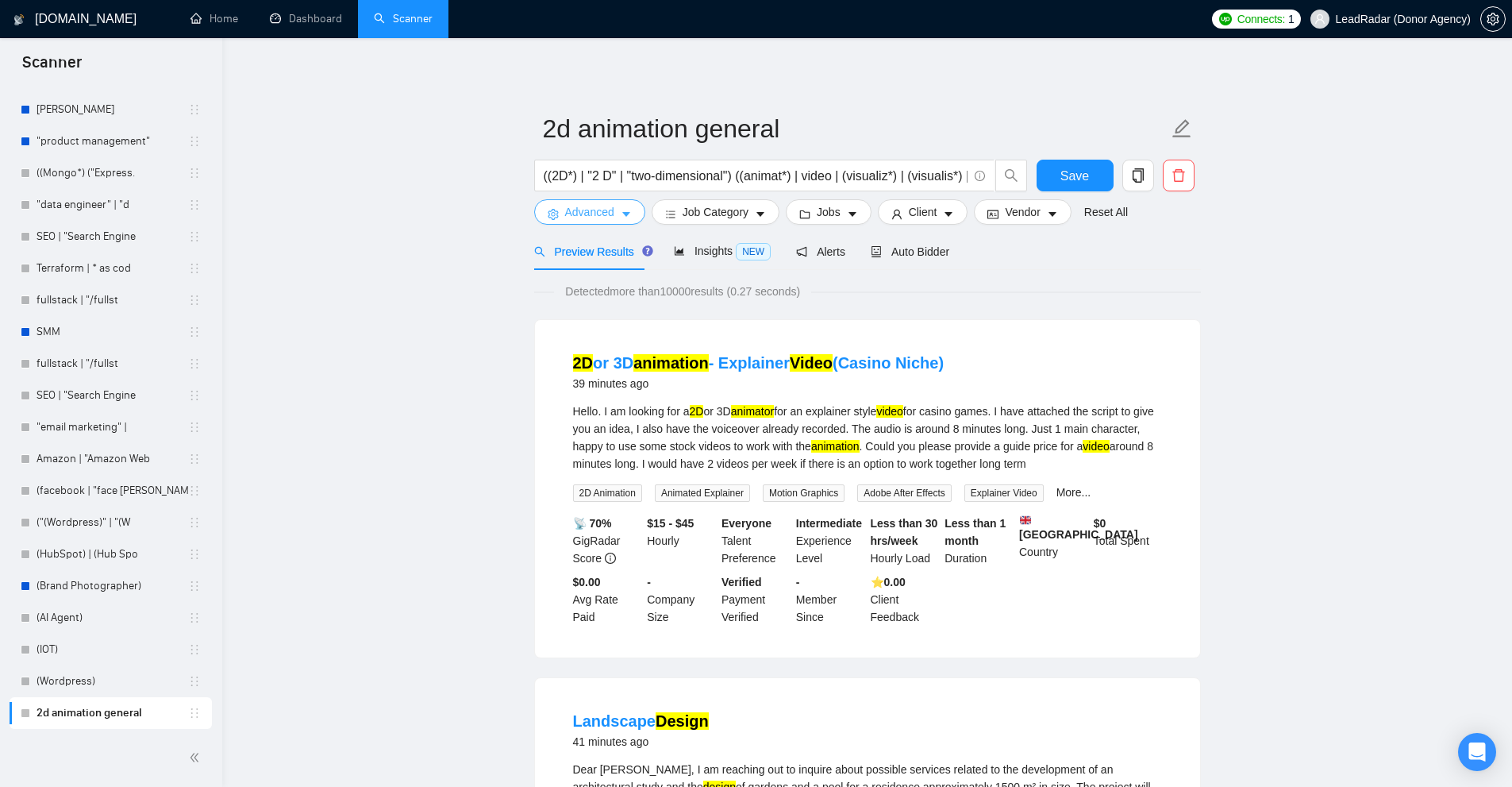
click at [621, 218] on icon "caret-down" at bounding box center [626, 214] width 11 height 11
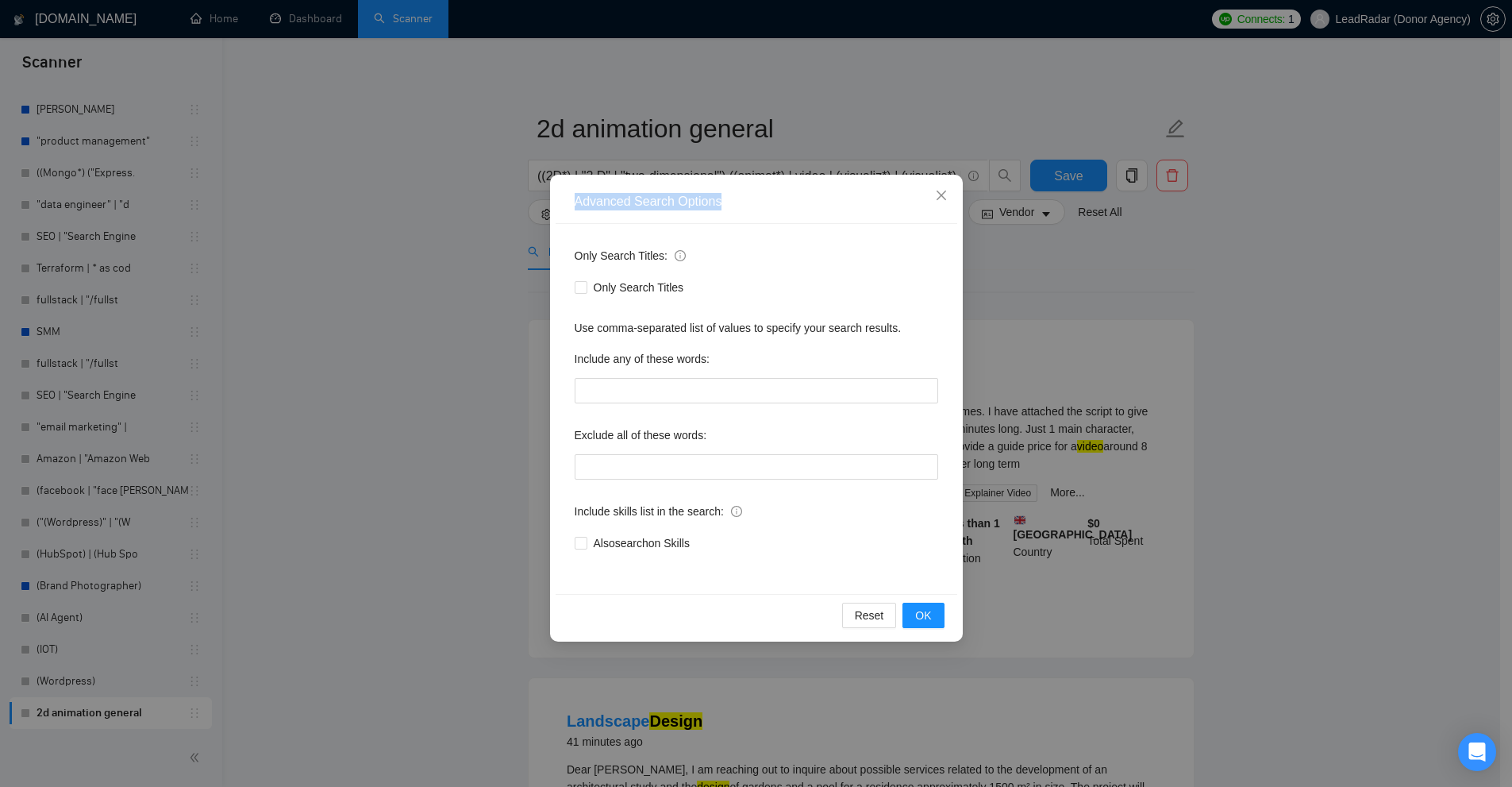
drag, startPoint x: 569, startPoint y: 194, endPoint x: 807, endPoint y: 200, distance: 238.1
click at [807, 200] on div "Advanced Search Options" at bounding box center [756, 201] width 401 height 44
drag, startPoint x: 573, startPoint y: 239, endPoint x: 727, endPoint y: 250, distance: 154.4
click at [727, 250] on div "Only Search Titles: Only Search Titles Use comma-separated list of values to sp…" at bounding box center [756, 409] width 401 height 370
drag, startPoint x: 605, startPoint y: 511, endPoint x: 760, endPoint y: 521, distance: 155.3
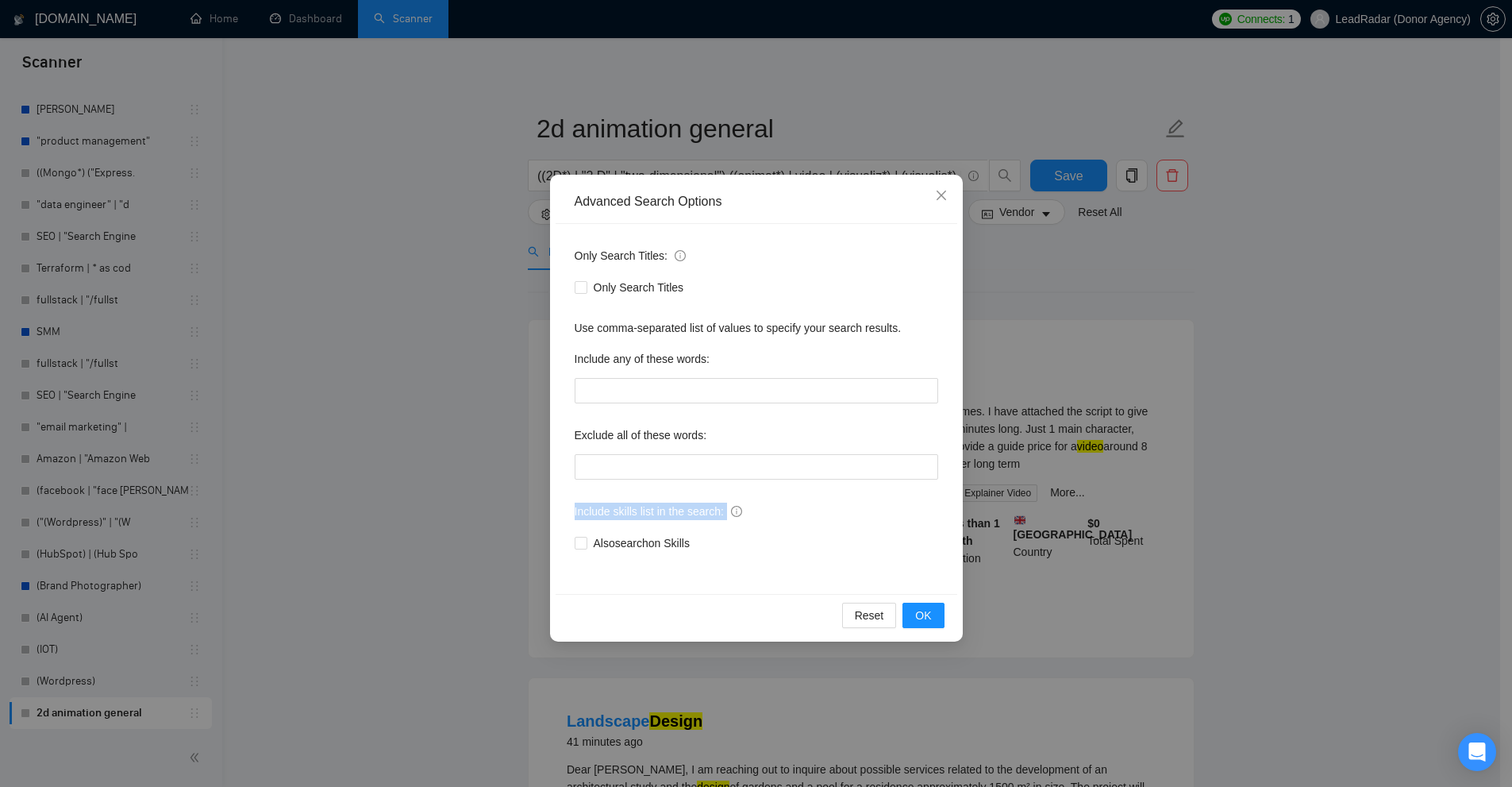
click at [760, 521] on div "Advanced Search Options Only Search Titles: Only Search Titles Use comma-separa…" at bounding box center [756, 408] width 413 height 467
click at [756, 272] on div "Only Search Titles:" at bounding box center [756, 259] width 364 height 32
drag, startPoint x: 592, startPoint y: 258, endPoint x: 661, endPoint y: 258, distance: 69.0
click at [661, 258] on div "Only Search Titles: Only Search Titles Use comma-separated list of values to sp…" at bounding box center [756, 409] width 401 height 370
click at [846, 254] on div "Only Search Titles:" at bounding box center [756, 259] width 364 height 32
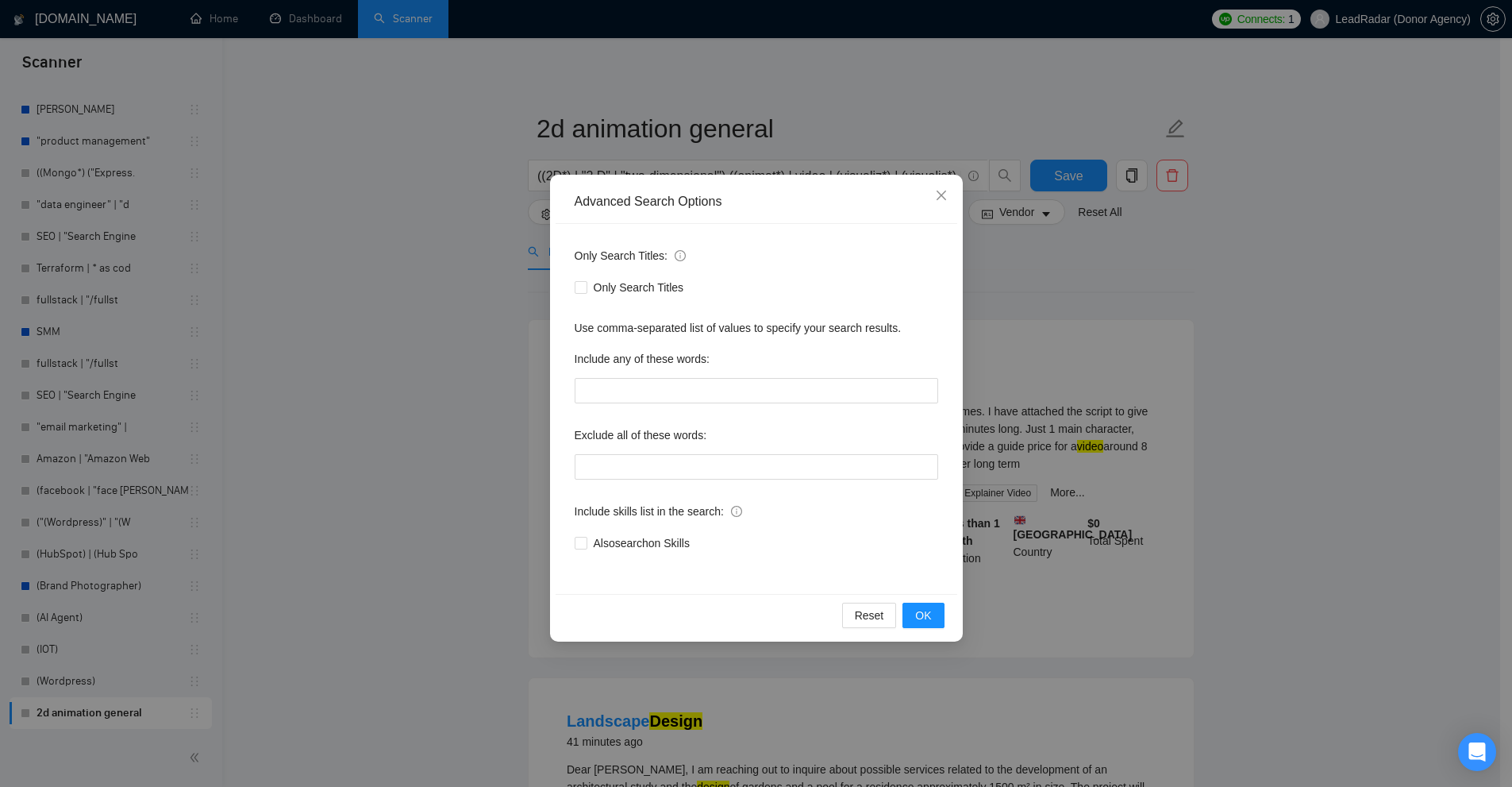
click at [1214, 298] on div "Advanced Search Options Only Search Titles: Only Search Titles Use comma-separa…" at bounding box center [756, 394] width 1512 height 787
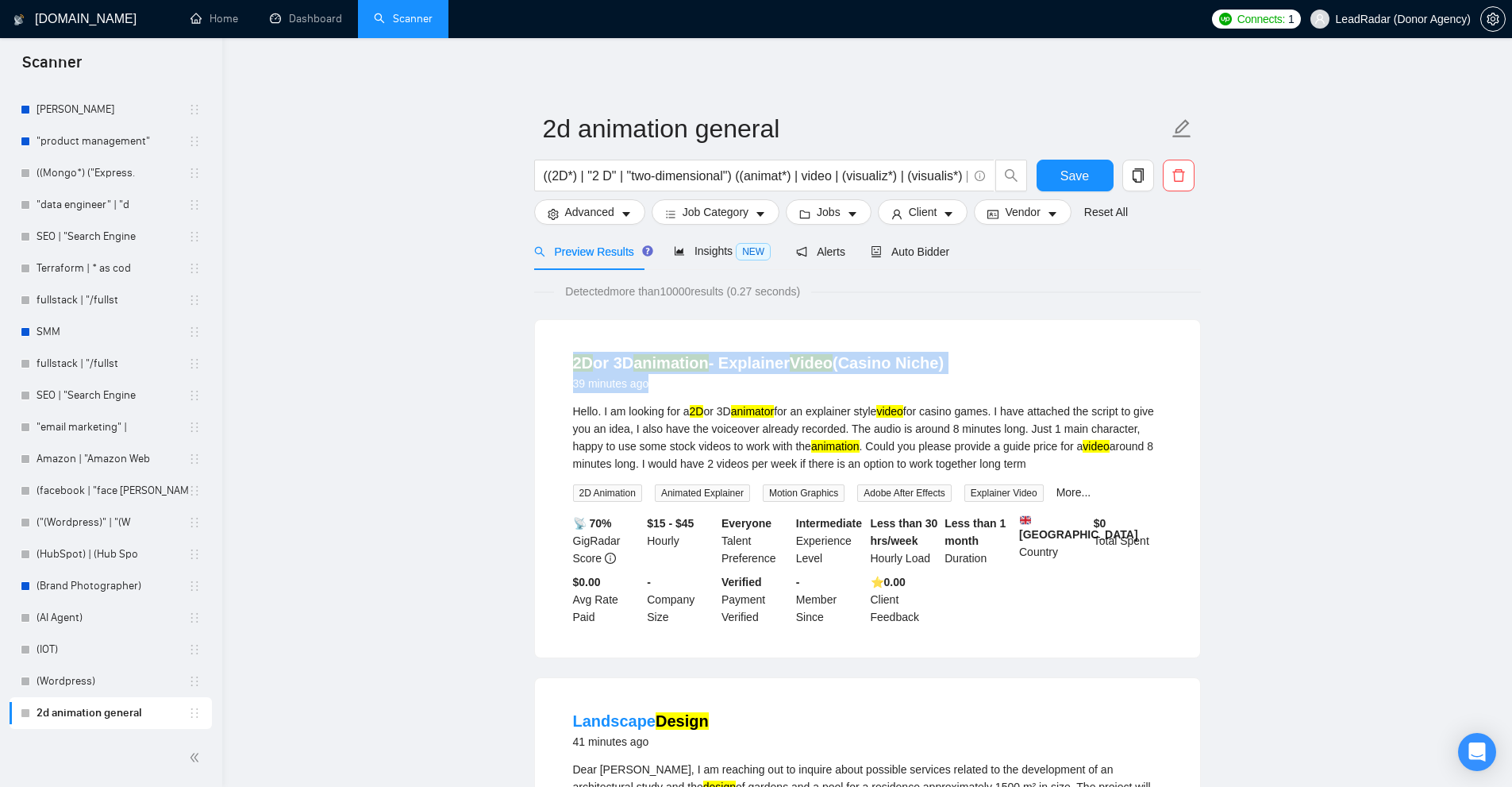
drag, startPoint x: 554, startPoint y: 360, endPoint x: 1091, endPoint y: 360, distance: 537.0
click at [1091, 360] on li "2D or 3D animation - Explainer Video (Casino Niche) 39 minutes ago Hello. I am …" at bounding box center [867, 488] width 627 height 300
click at [607, 395] on div "2D or 3D animation - Explainer Video (Casino Niche) 39 minutes ago" at bounding box center [867, 374] width 589 height 46
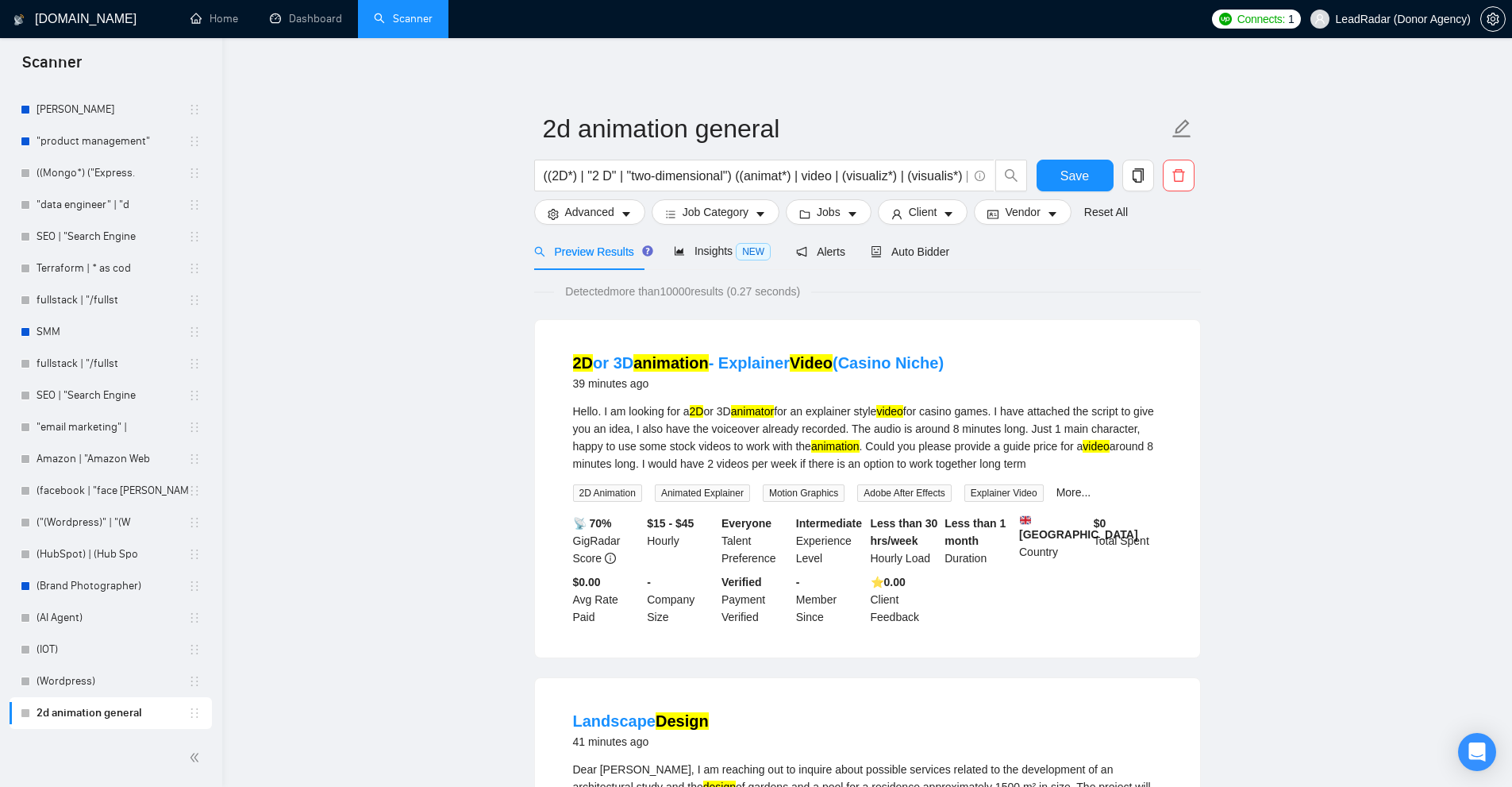
click at [623, 420] on div "Hello. I am looking for a 2D or 3D animator for an explainer style video for ca…" at bounding box center [867, 437] width 589 height 70
click at [603, 206] on span "Advanced" at bounding box center [589, 212] width 49 height 18
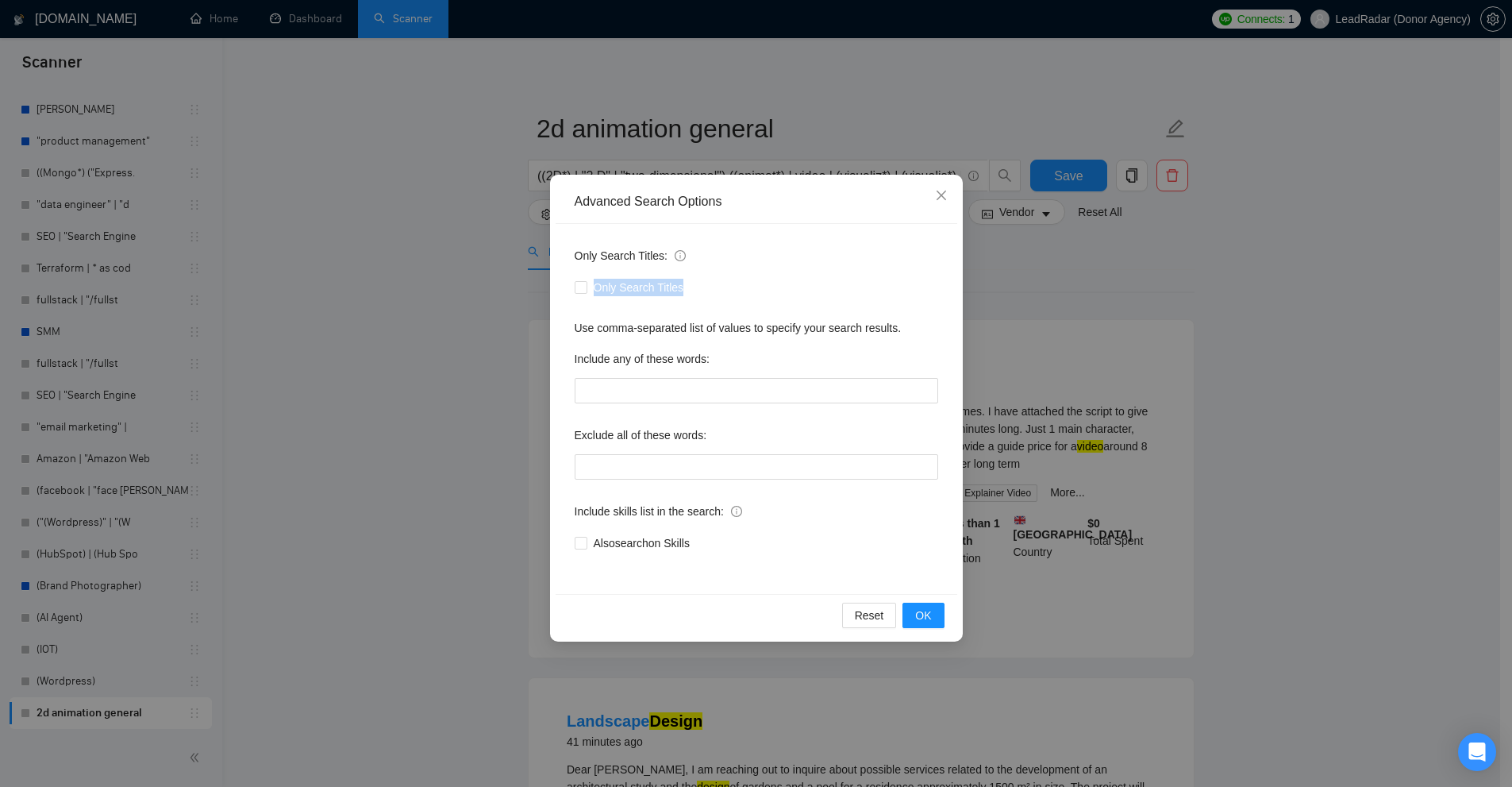
drag, startPoint x: 604, startPoint y: 289, endPoint x: 740, endPoint y: 286, distance: 136.0
click at [740, 286] on div "Only Search Titles" at bounding box center [756, 288] width 364 height 18
click at [641, 302] on div "Only Search Titles: Only Search Titles Use comma-separated list of values to sp…" at bounding box center [756, 409] width 401 height 370
click at [604, 280] on span "Only Search Titles" at bounding box center [638, 288] width 103 height 18
click at [586, 281] on input "Only Search Titles" at bounding box center [580, 286] width 11 height 11
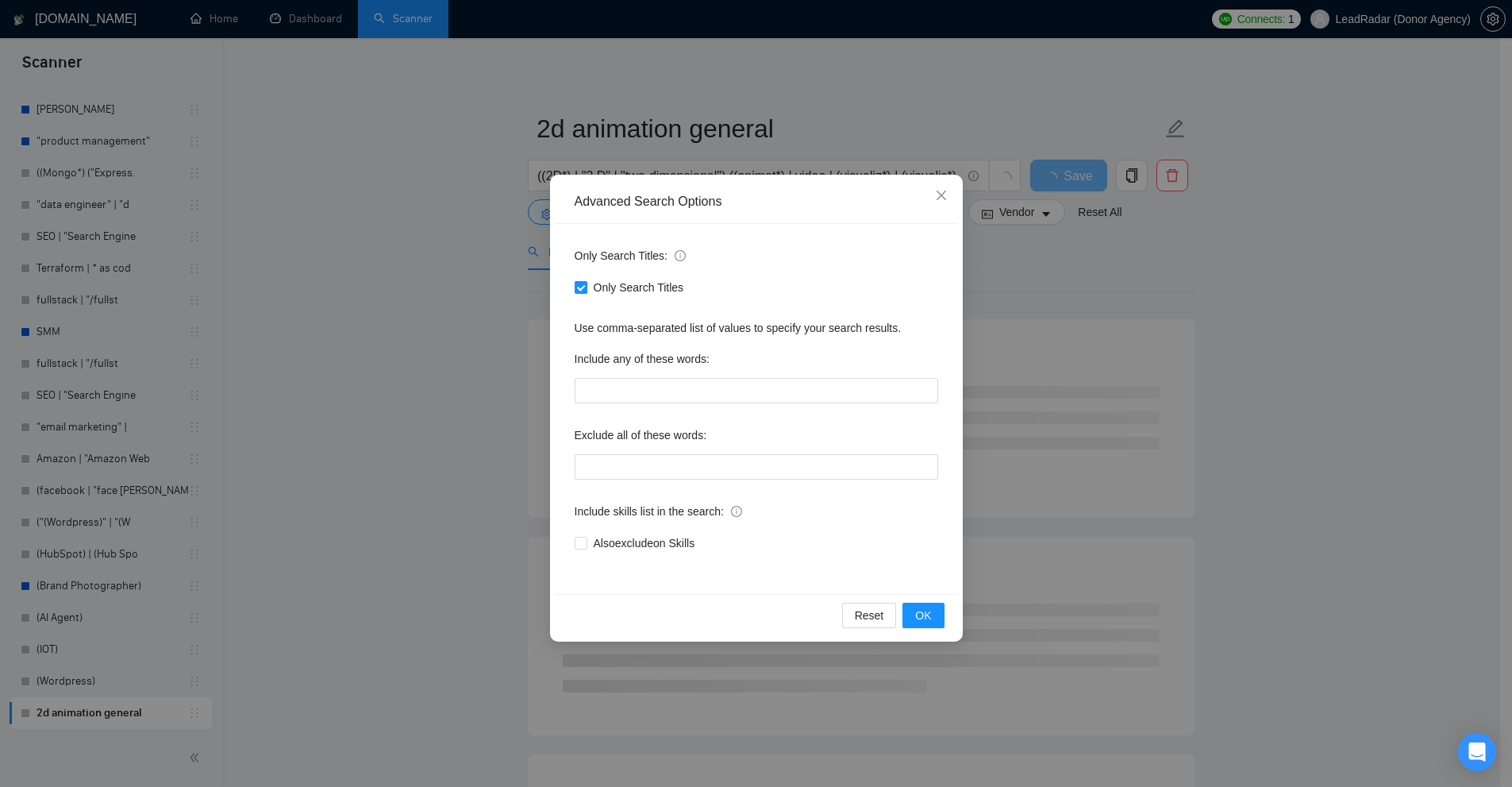
click at [628, 287] on span "Only Search Titles" at bounding box center [638, 288] width 103 height 18
click at [586, 287] on input "Only Search Titles" at bounding box center [580, 286] width 11 height 11
checkbox input "false"
drag, startPoint x: 576, startPoint y: 509, endPoint x: 727, endPoint y: 515, distance: 151.1
click at [727, 515] on span "Include skills list in the search:" at bounding box center [658, 512] width 167 height 18
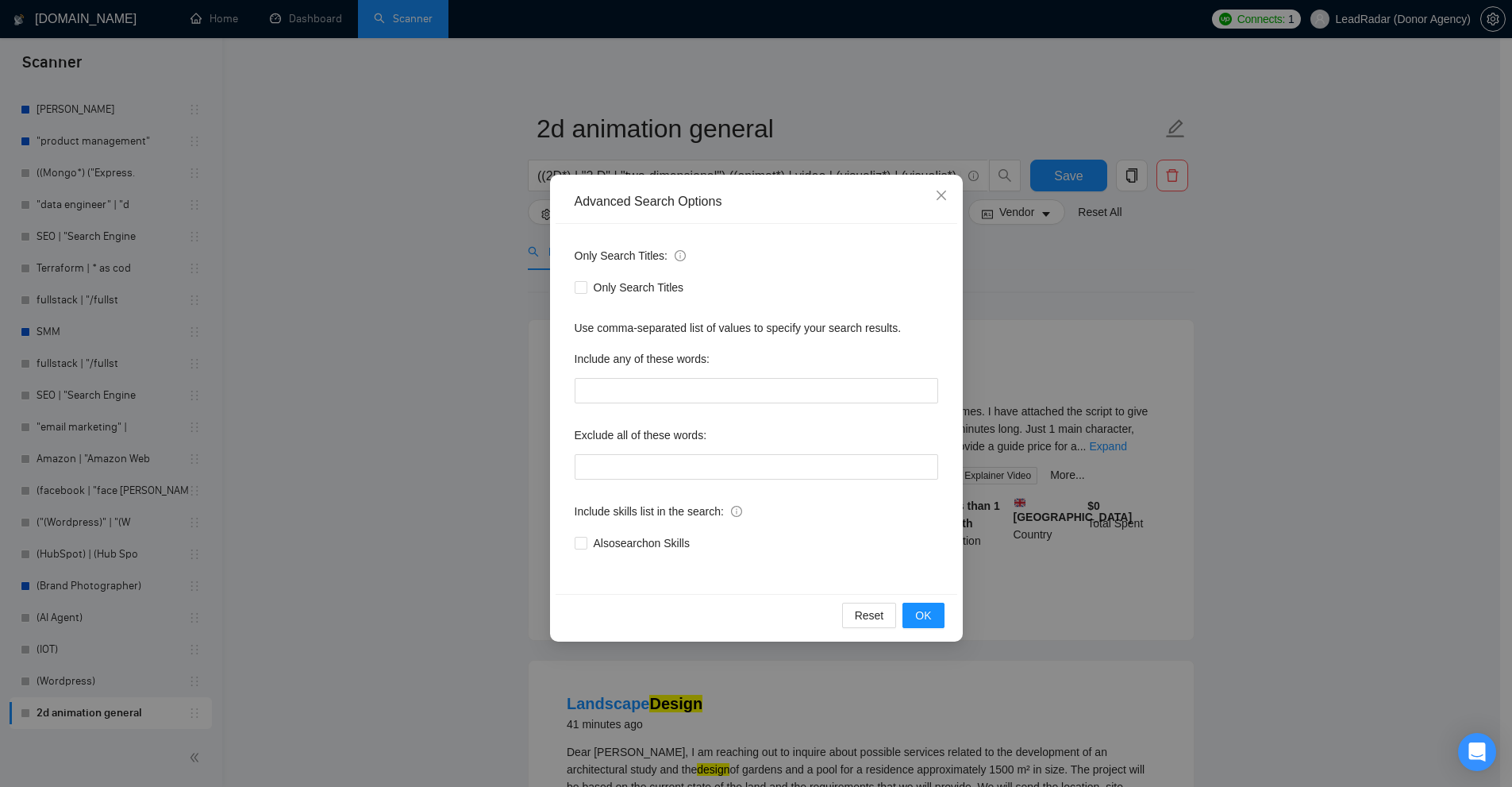
drag, startPoint x: 696, startPoint y: 547, endPoint x: 597, endPoint y: 568, distance: 101.2
click at [597, 568] on div "Only Search Titles: Only Search Titles Use comma-separated list of values to sp…" at bounding box center [756, 409] width 401 height 370
click at [1046, 322] on div "Advanced Search Options Only Search Titles: Only Search Titles Use comma-separa…" at bounding box center [756, 394] width 1512 height 787
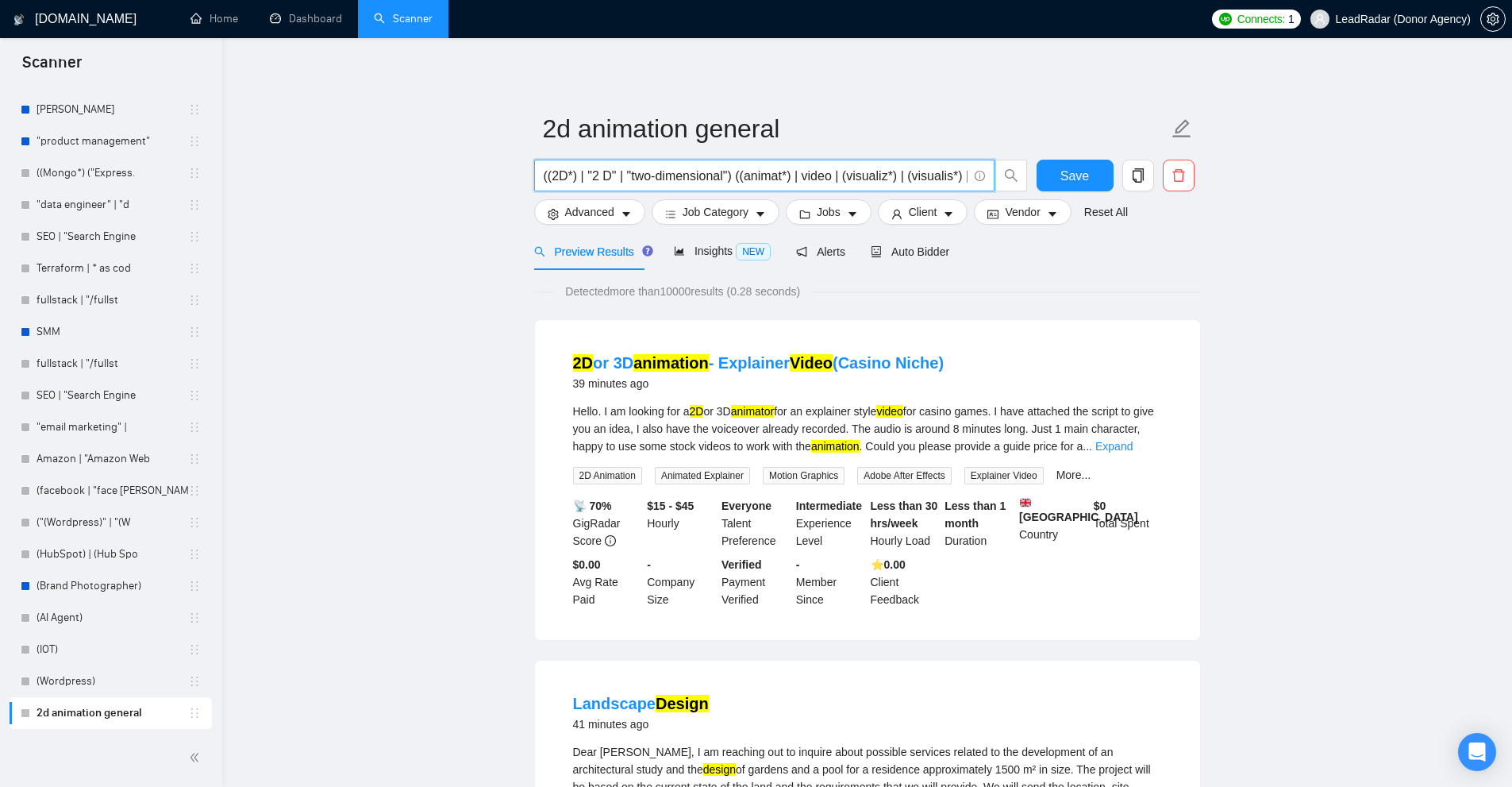
drag, startPoint x: 571, startPoint y: 173, endPoint x: 557, endPoint y: 177, distance: 14.6
click at [557, 177] on input "((2D*) | "2 D" | "two-dimensional") ((animat*) | video | (visualiz*) | (visuali…" at bounding box center [756, 176] width 424 height 20
click at [1162, 398] on li "2D or 3D animation - Explainer Video (Casino Niche) 39 minutes ago Hello. I am …" at bounding box center [867, 479] width 627 height 282
drag, startPoint x: 647, startPoint y: 470, endPoint x: 663, endPoint y: 453, distance: 23.3
click at [642, 476] on li "2D or 3D animation - Explainer Video (Casino Niche) 39 minutes ago Hello. I am …" at bounding box center [867, 479] width 627 height 282
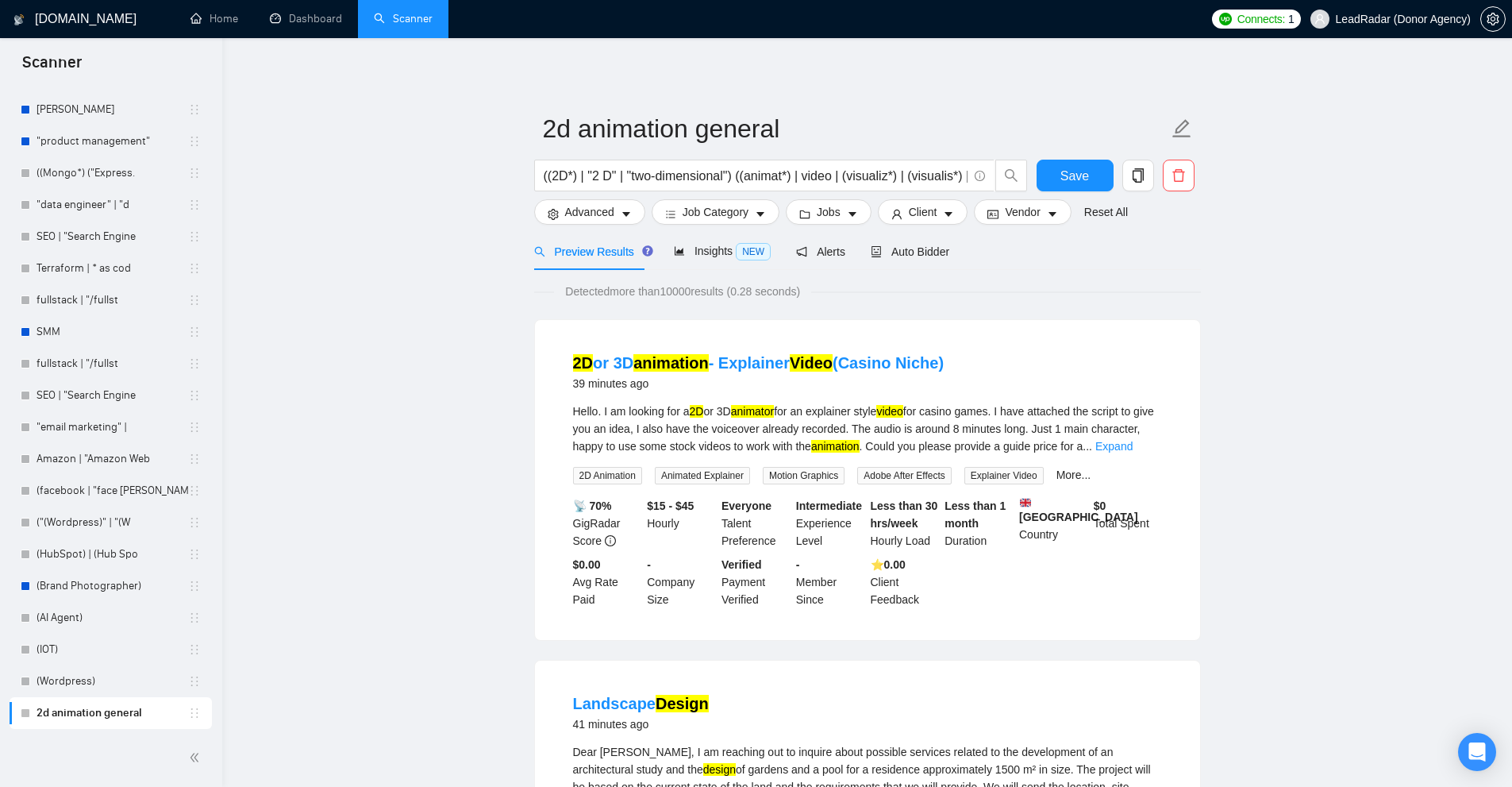
click at [889, 440] on div "Hello. I am looking for a 2D or 3D animator for an explainer style video for ca…" at bounding box center [867, 428] width 589 height 53
click at [597, 222] on button "Advanced" at bounding box center [589, 212] width 111 height 25
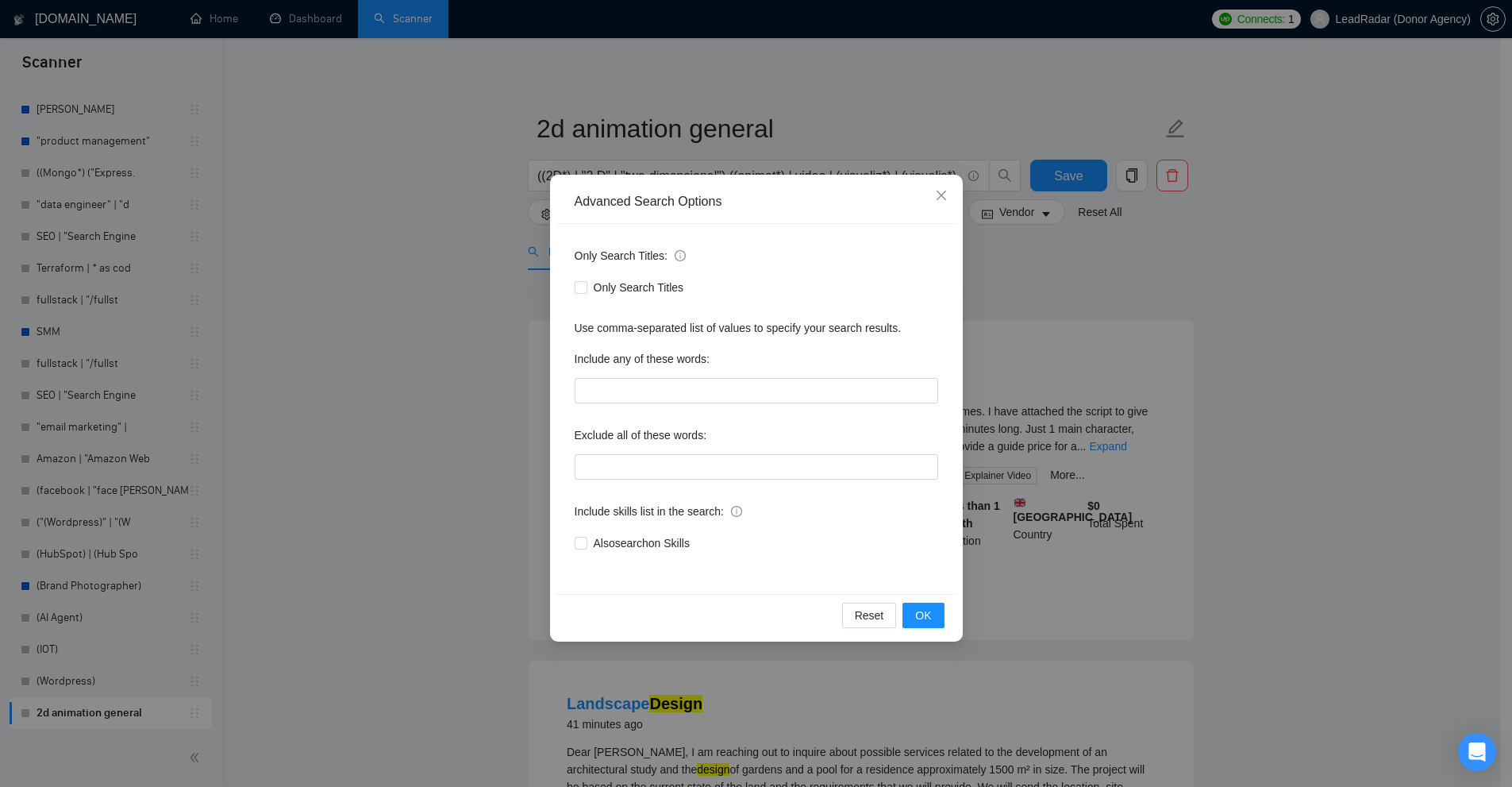
drag, startPoint x: 705, startPoint y: 548, endPoint x: 624, endPoint y: 575, distance: 85.4
click at [604, 540] on div "Also search on Skills" at bounding box center [756, 543] width 364 height 25
click at [625, 576] on div "Only Search Titles: Only Search Titles Use comma-separated list of values to sp…" at bounding box center [756, 409] width 401 height 370
click at [717, 588] on div "Only Search Titles: Only Search Titles Use comma-separated list of values to sp…" at bounding box center [756, 409] width 401 height 370
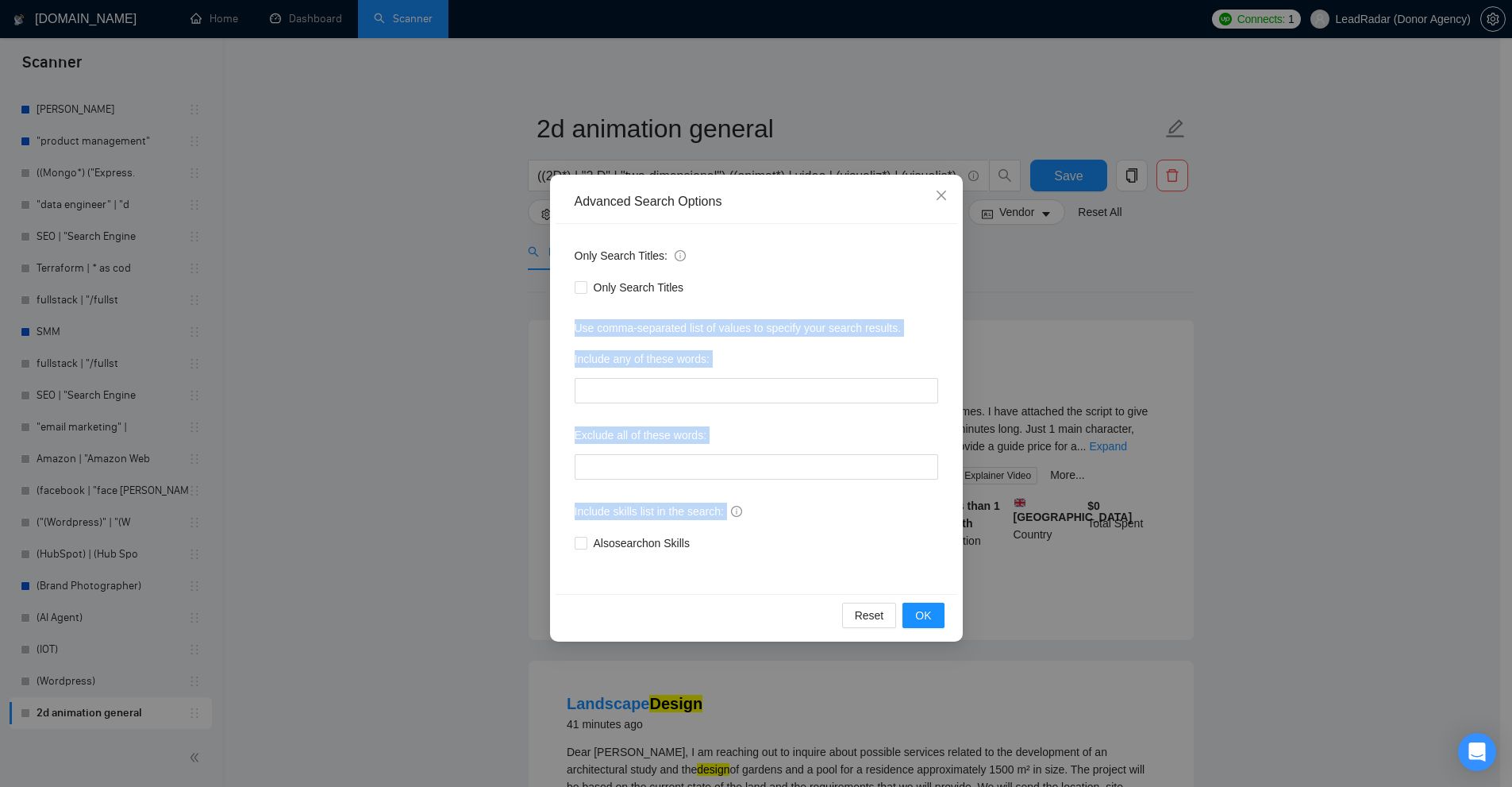
drag, startPoint x: 582, startPoint y: 328, endPoint x: 863, endPoint y: 490, distance: 324.4
click at [864, 489] on div "Only Search Titles: Only Search Titles Use comma-separated list of values to sp…" at bounding box center [756, 409] width 401 height 370
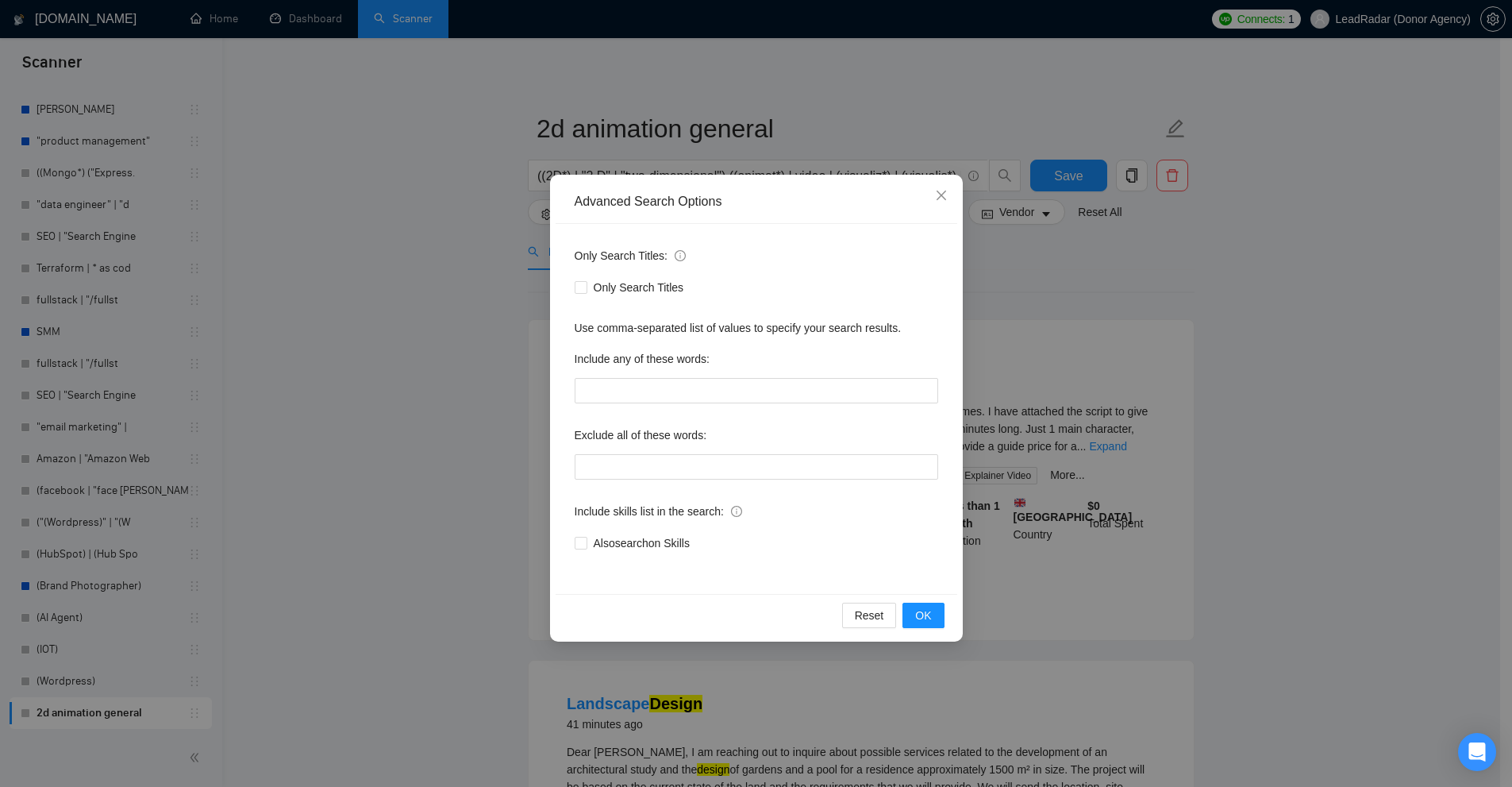
click at [863, 490] on div "Only Search Titles: Only Search Titles Use comma-separated list of values to sp…" at bounding box center [756, 409] width 401 height 370
click at [746, 462] on input "text" at bounding box center [756, 467] width 364 height 25
click at [717, 377] on div "Include any of these words:" at bounding box center [756, 362] width 364 height 32
click at [722, 454] on div "Exclude all of these words:" at bounding box center [756, 451] width 364 height 57
click at [723, 378] on input "text" at bounding box center [756, 390] width 364 height 25
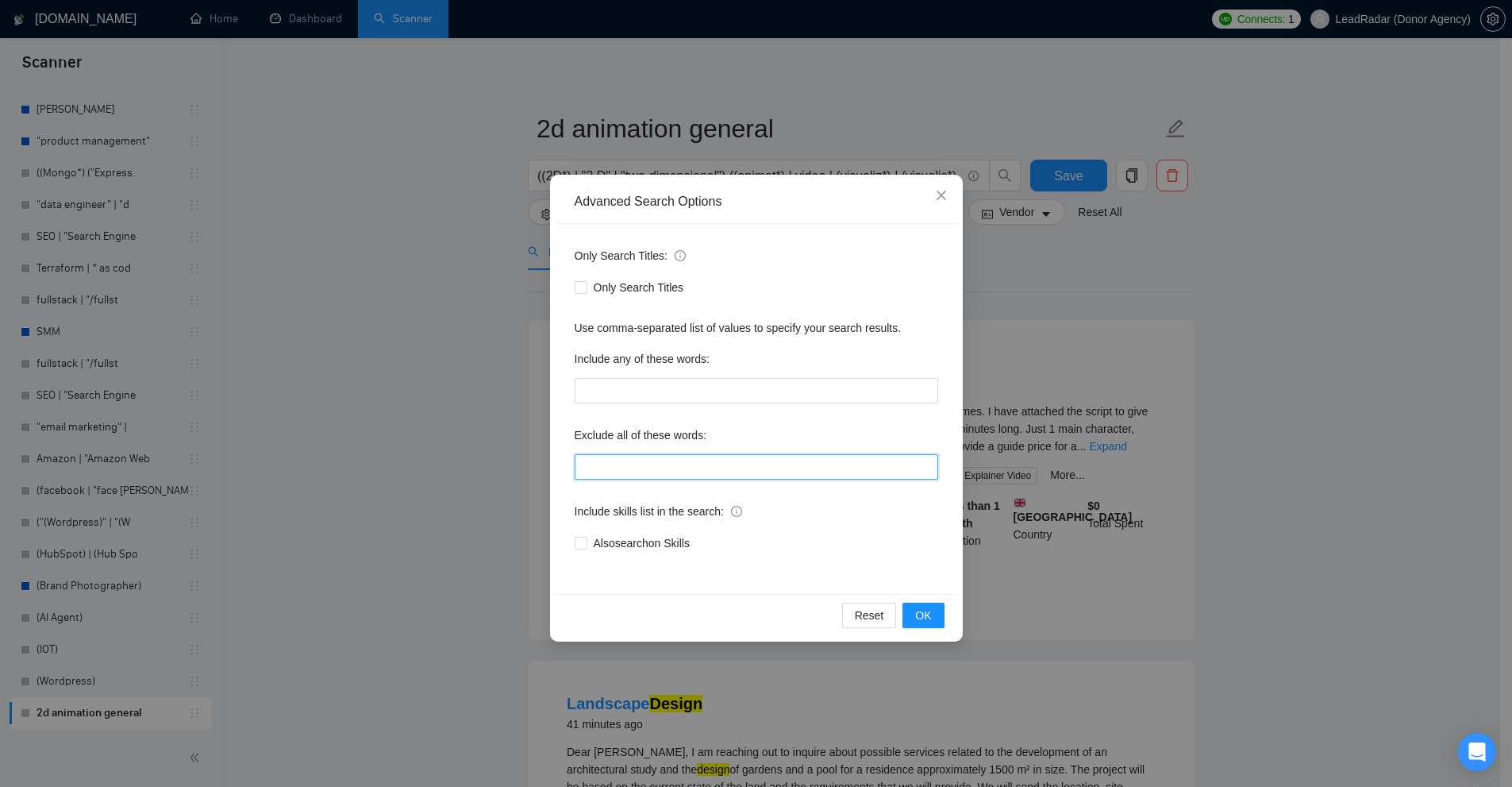
click at [722, 463] on input "text" at bounding box center [756, 467] width 364 height 25
drag, startPoint x: 686, startPoint y: 453, endPoint x: 646, endPoint y: 407, distance: 61.0
click at [684, 455] on div "Exclude all of these words:" at bounding box center [756, 451] width 364 height 57
drag, startPoint x: 590, startPoint y: 350, endPoint x: 706, endPoint y: 359, distance: 116.3
click at [706, 359] on label "Include any of these words:" at bounding box center [642, 359] width 135 height 25
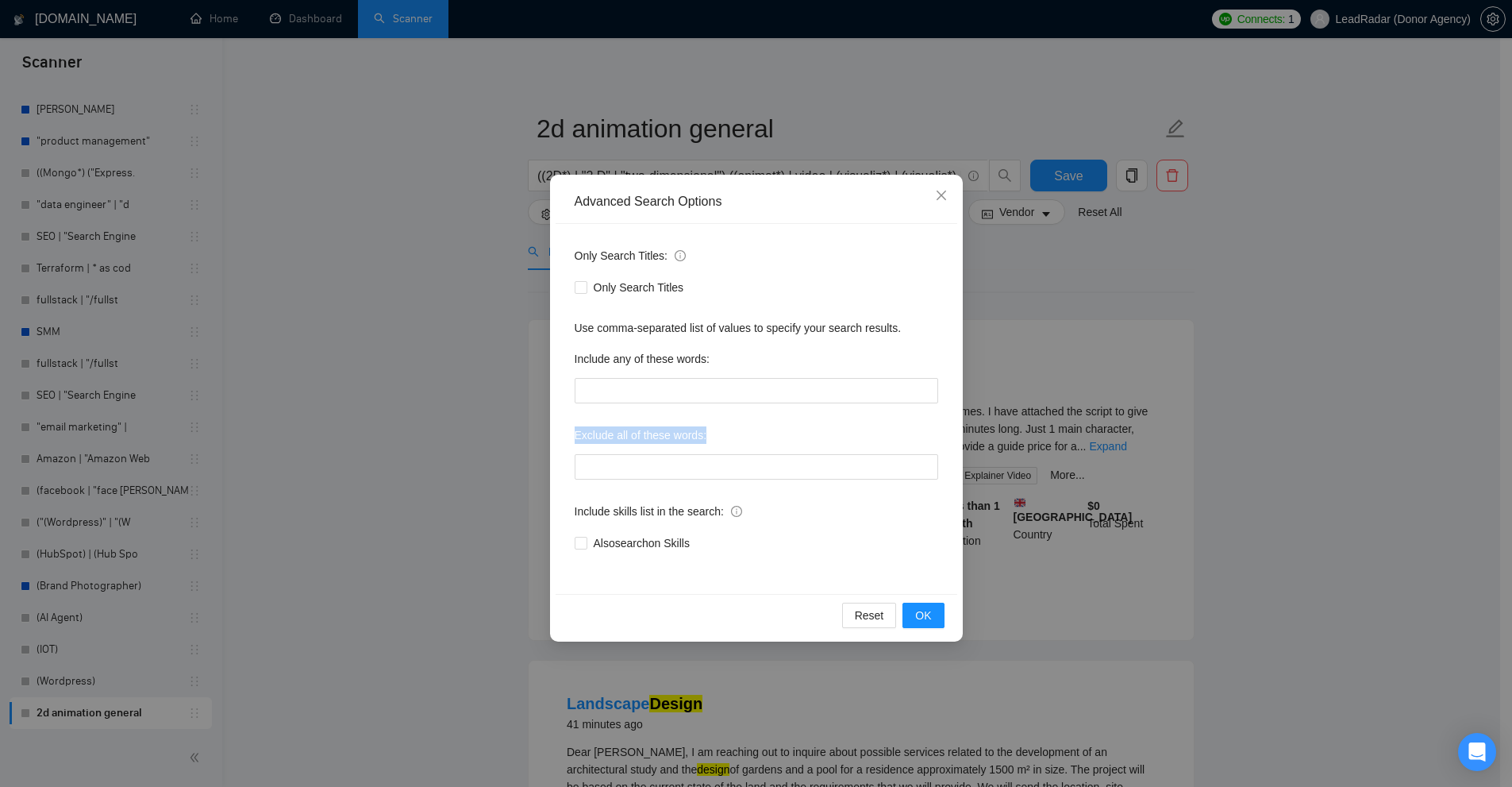
drag, startPoint x: 572, startPoint y: 444, endPoint x: 728, endPoint y: 437, distance: 156.2
click at [728, 437] on div "Only Search Titles: Only Search Titles Use comma-separated list of values to sp…" at bounding box center [756, 409] width 401 height 370
click at [730, 437] on div "Exclude all of these words:" at bounding box center [756, 438] width 364 height 32
drag, startPoint x: 734, startPoint y: 360, endPoint x: 572, endPoint y: 358, distance: 162.0
click at [572, 358] on div "Only Search Titles: Only Search Titles Use comma-separated list of values to sp…" at bounding box center [756, 409] width 401 height 370
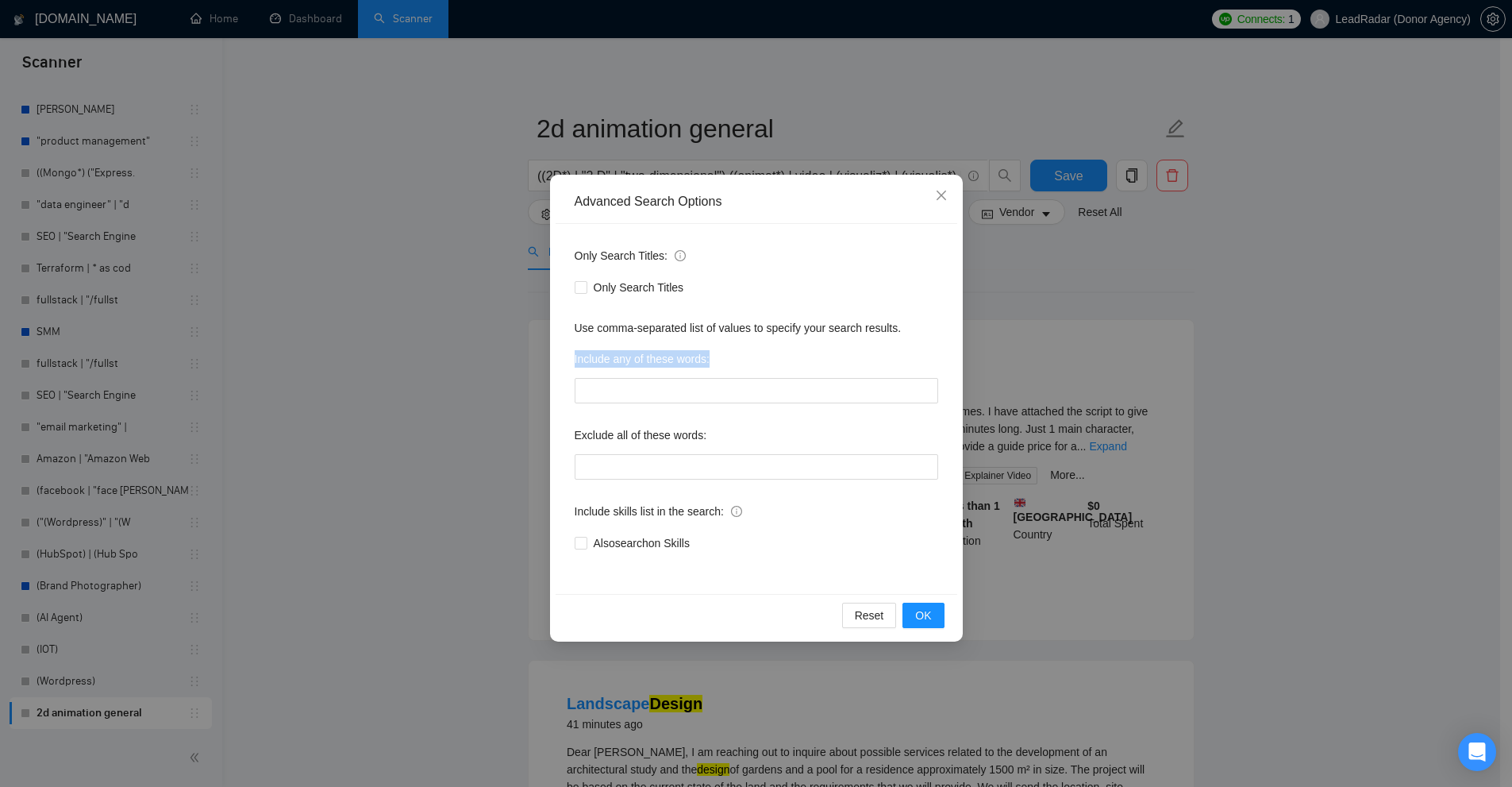
click at [596, 370] on label "Include any of these words:" at bounding box center [642, 359] width 135 height 25
click at [688, 386] on input "text" at bounding box center [756, 390] width 364 height 25
click at [733, 364] on div "Include any of these words:" at bounding box center [756, 362] width 364 height 32
click at [1084, 377] on div "Advanced Search Options Only Search Titles: Only Search Titles Use comma-separa…" at bounding box center [756, 394] width 1512 height 787
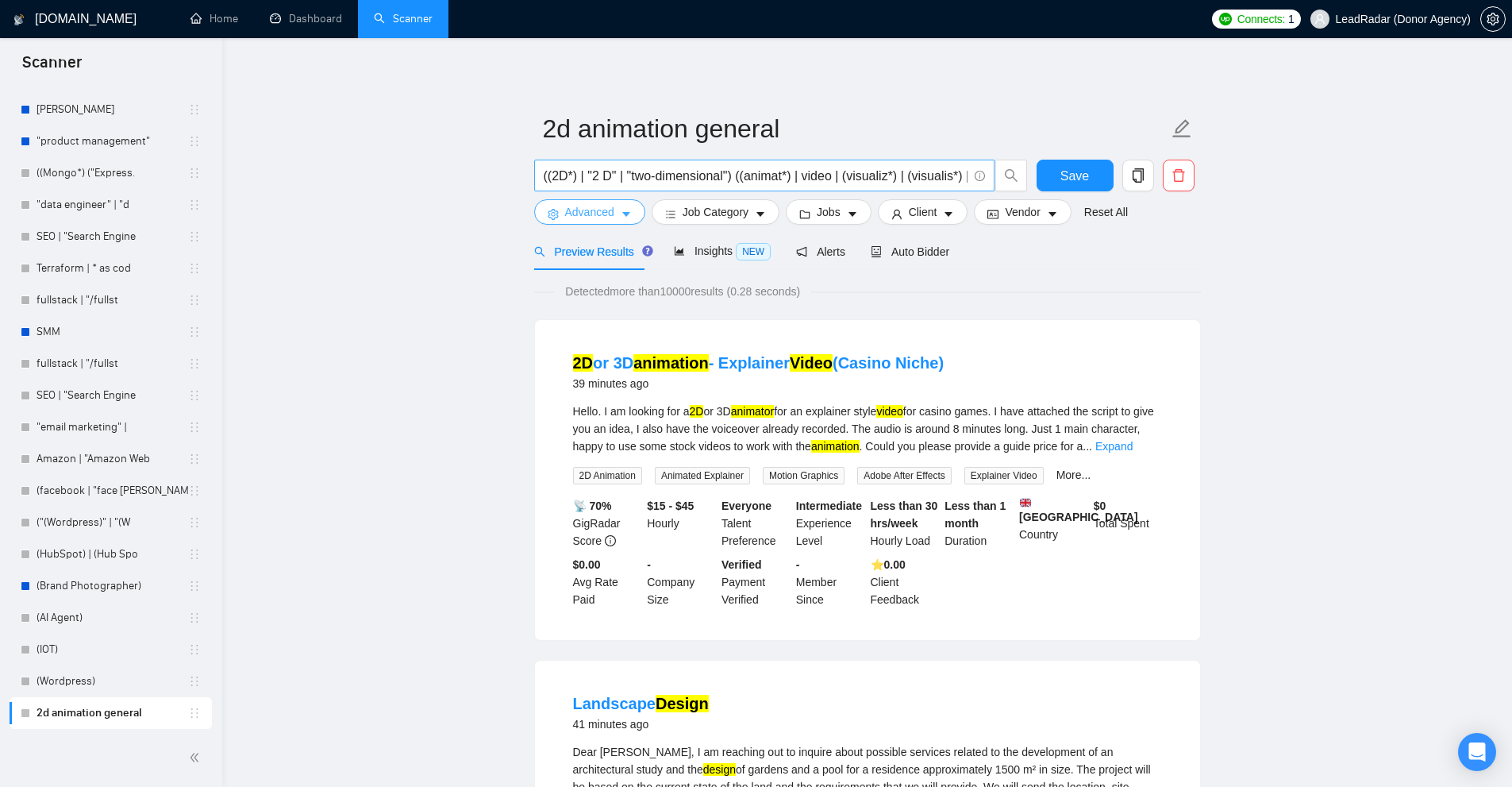
scroll to position [0, 55]
click at [893, 180] on input "((2D*) | "2 D" | "two-dimensional") ((animat*) | video | (visualiz*) | (visuali…" at bounding box center [756, 176] width 424 height 20
drag, startPoint x: 912, startPoint y: 176, endPoint x: 902, endPoint y: 177, distance: 10.0
click at [902, 177] on input "((2D*) | "2 D" | "two-dimensional") ((animat*) | video | (visualiz*) | (visuali…" at bounding box center [756, 176] width 424 height 20
click at [922, 180] on input "((2D*) | "2 D" | "two-dimensional") ((animat*) | video | (visualiz*) | (visuali…" at bounding box center [756, 176] width 424 height 20
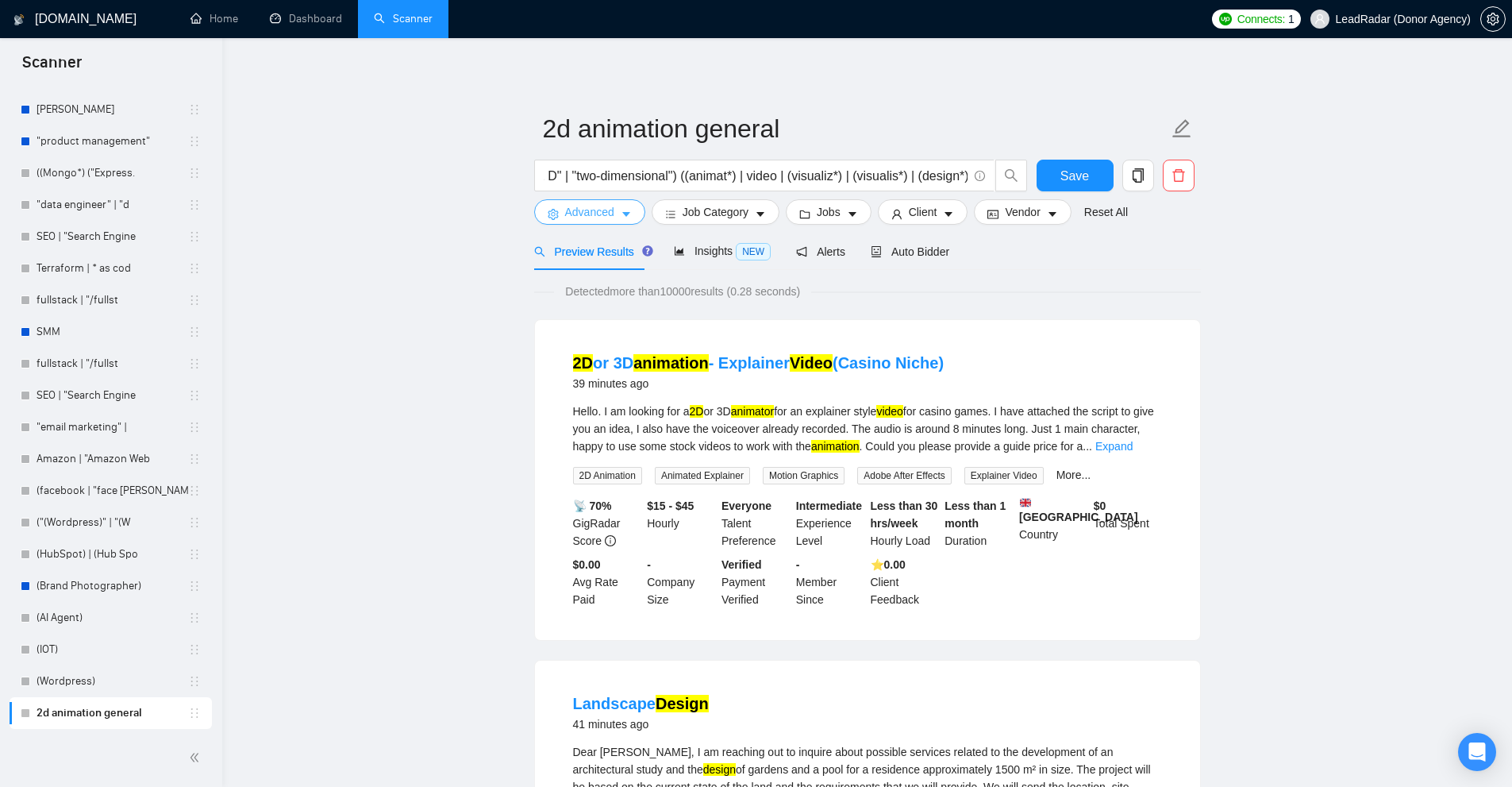
click at [592, 207] on span "Advanced" at bounding box center [589, 212] width 49 height 18
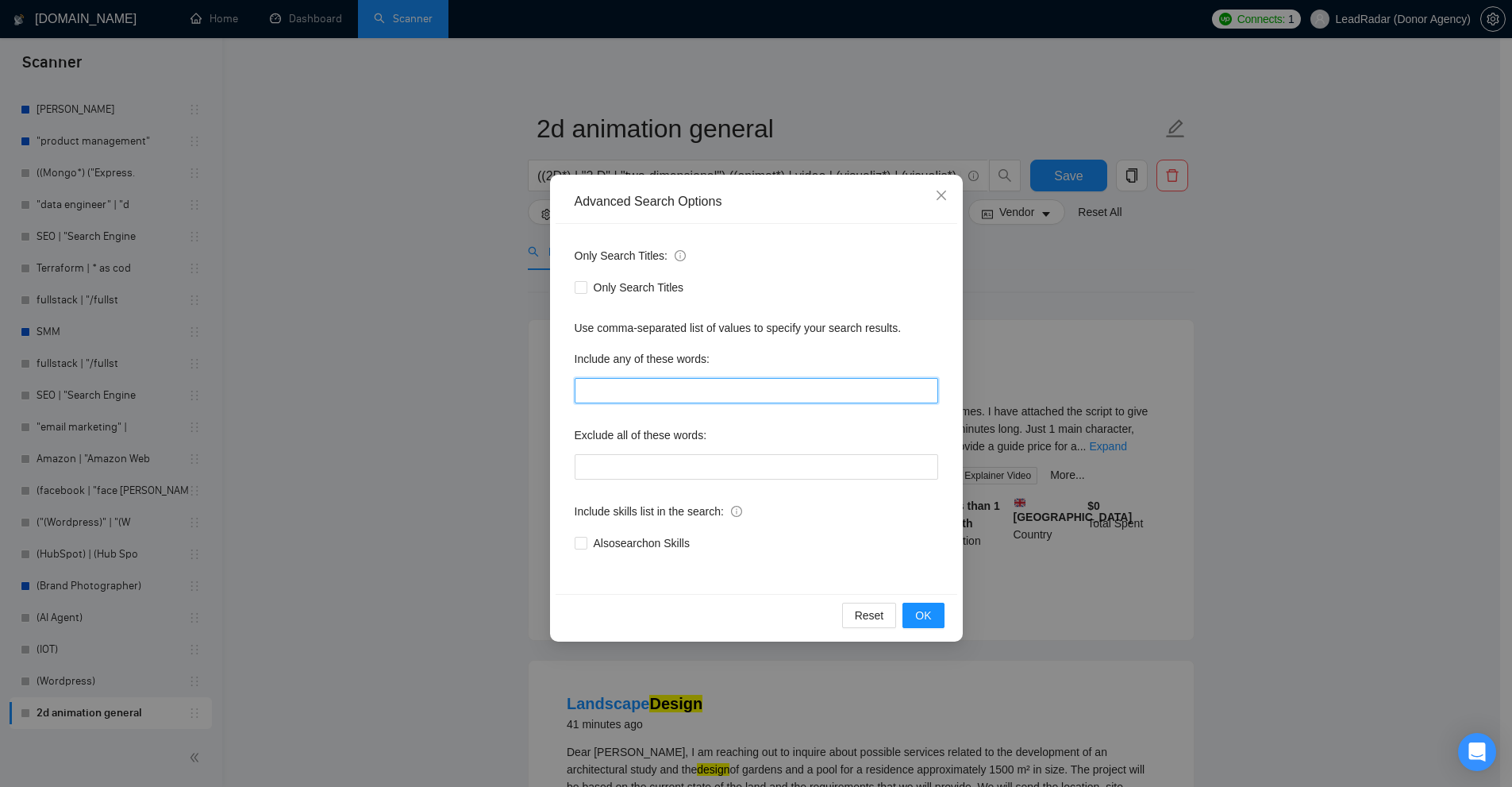
click at [711, 396] on input "text" at bounding box center [756, 390] width 364 height 25
click at [293, 267] on div "Advanced Search Options Only Search Titles: Only Search Titles Use comma-separa…" at bounding box center [756, 394] width 1512 height 787
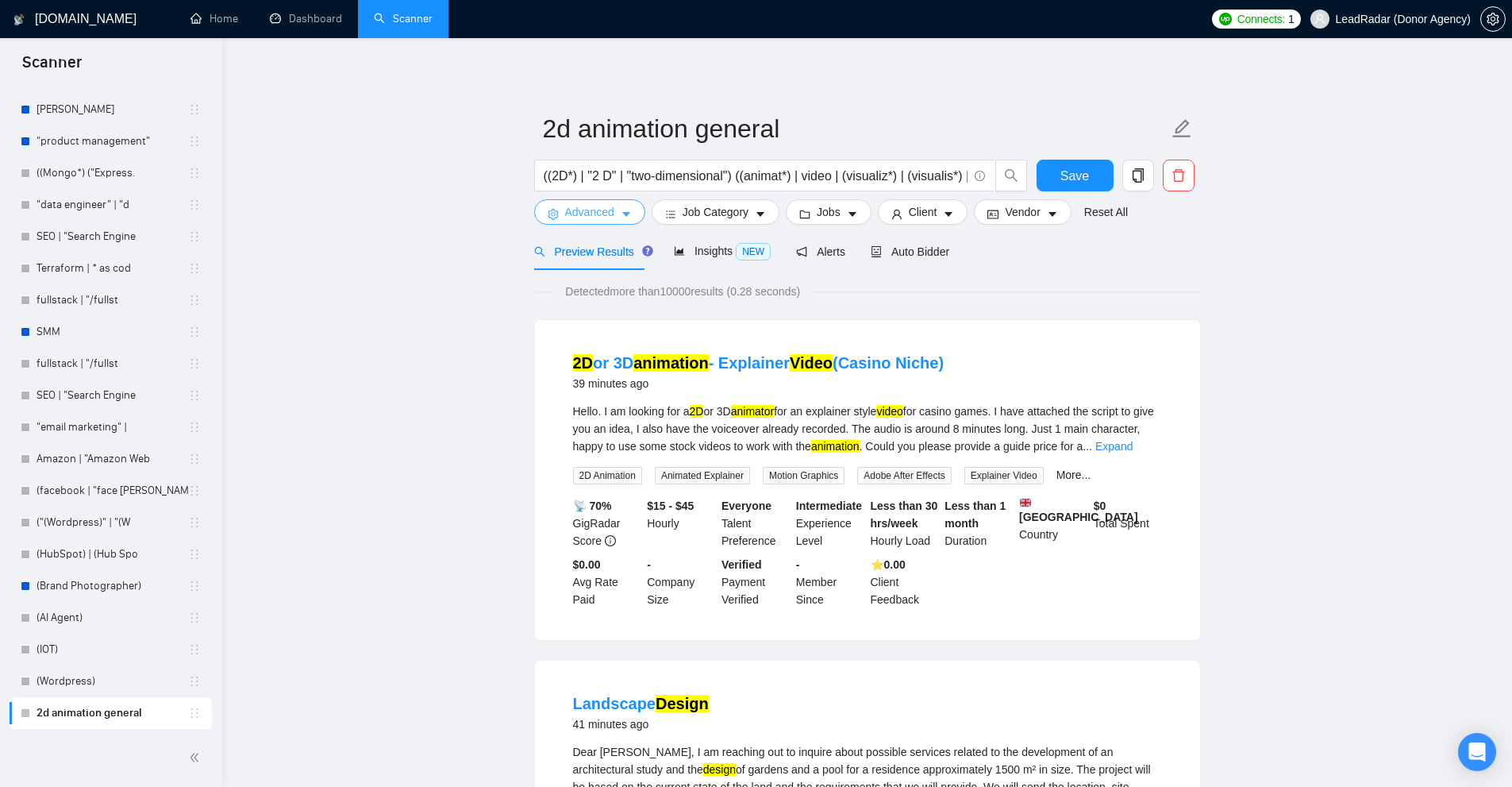
click at [608, 216] on span "Advanced" at bounding box center [589, 212] width 49 height 18
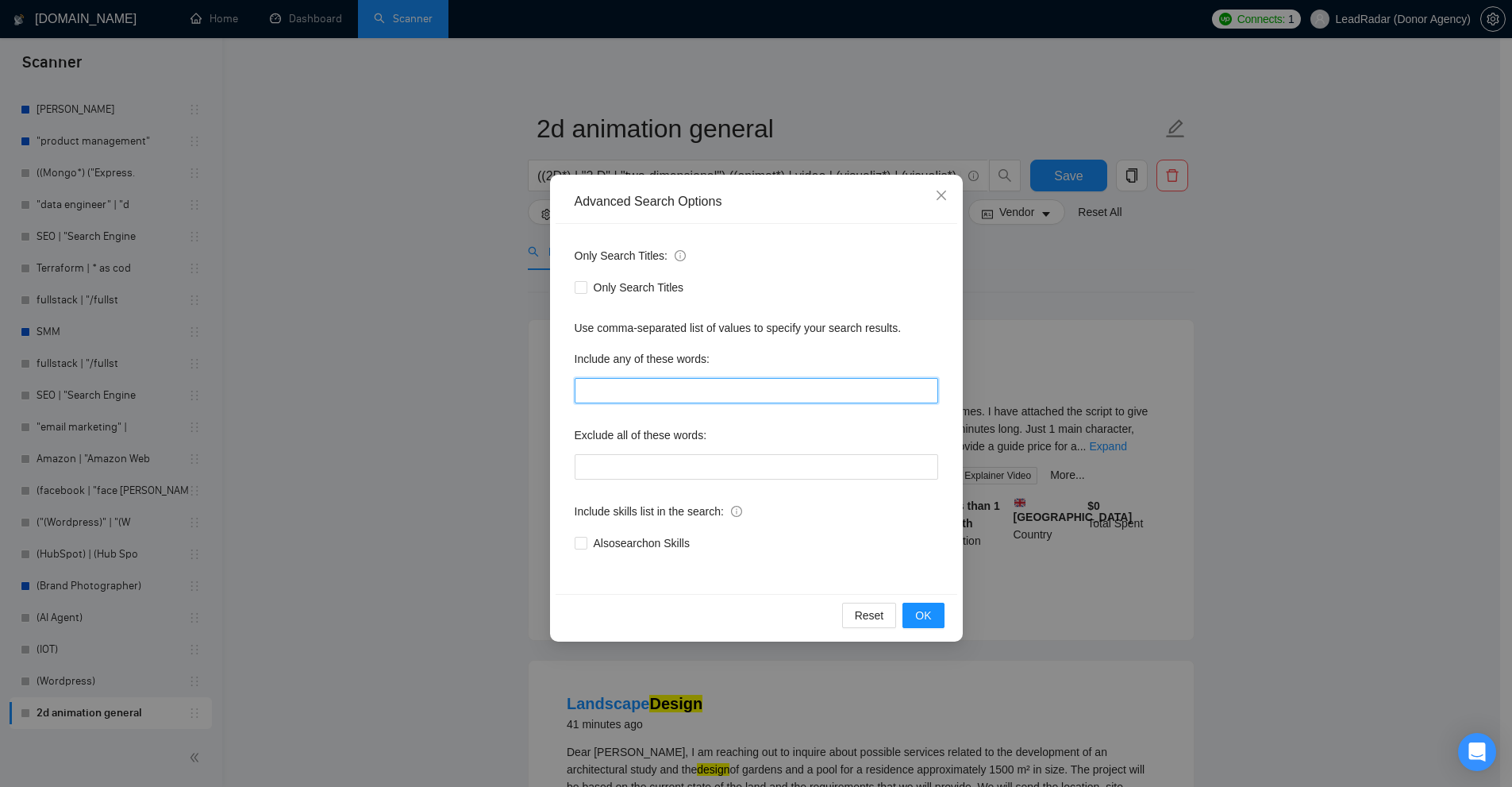
click at [657, 392] on input "text" at bounding box center [756, 390] width 364 height 25
click at [1134, 352] on div "Advanced Search Options Only Search Titles: Only Search Titles Use comma-separa…" at bounding box center [756, 394] width 1512 height 787
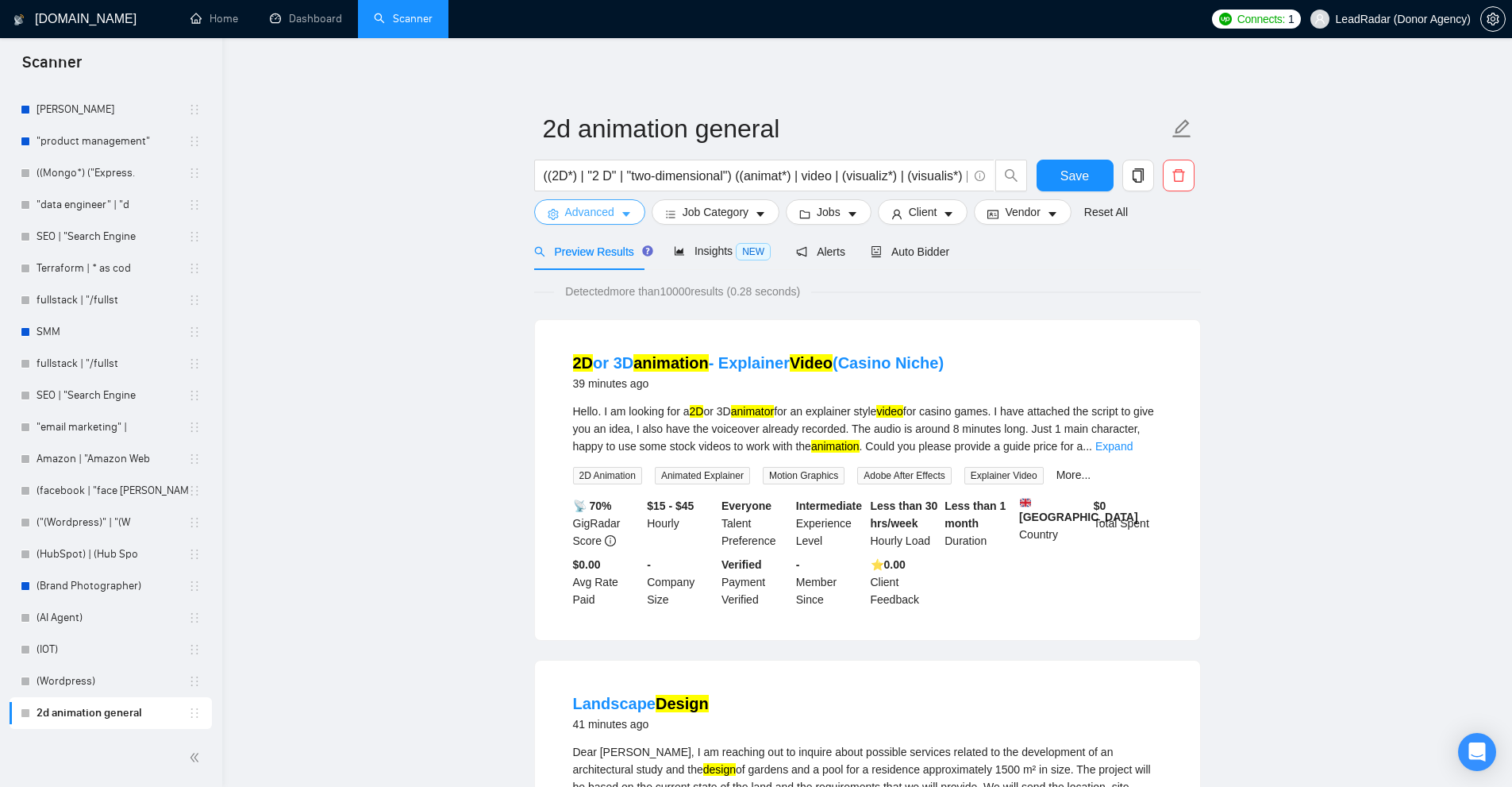
click at [556, 212] on icon "setting" at bounding box center [553, 214] width 11 height 11
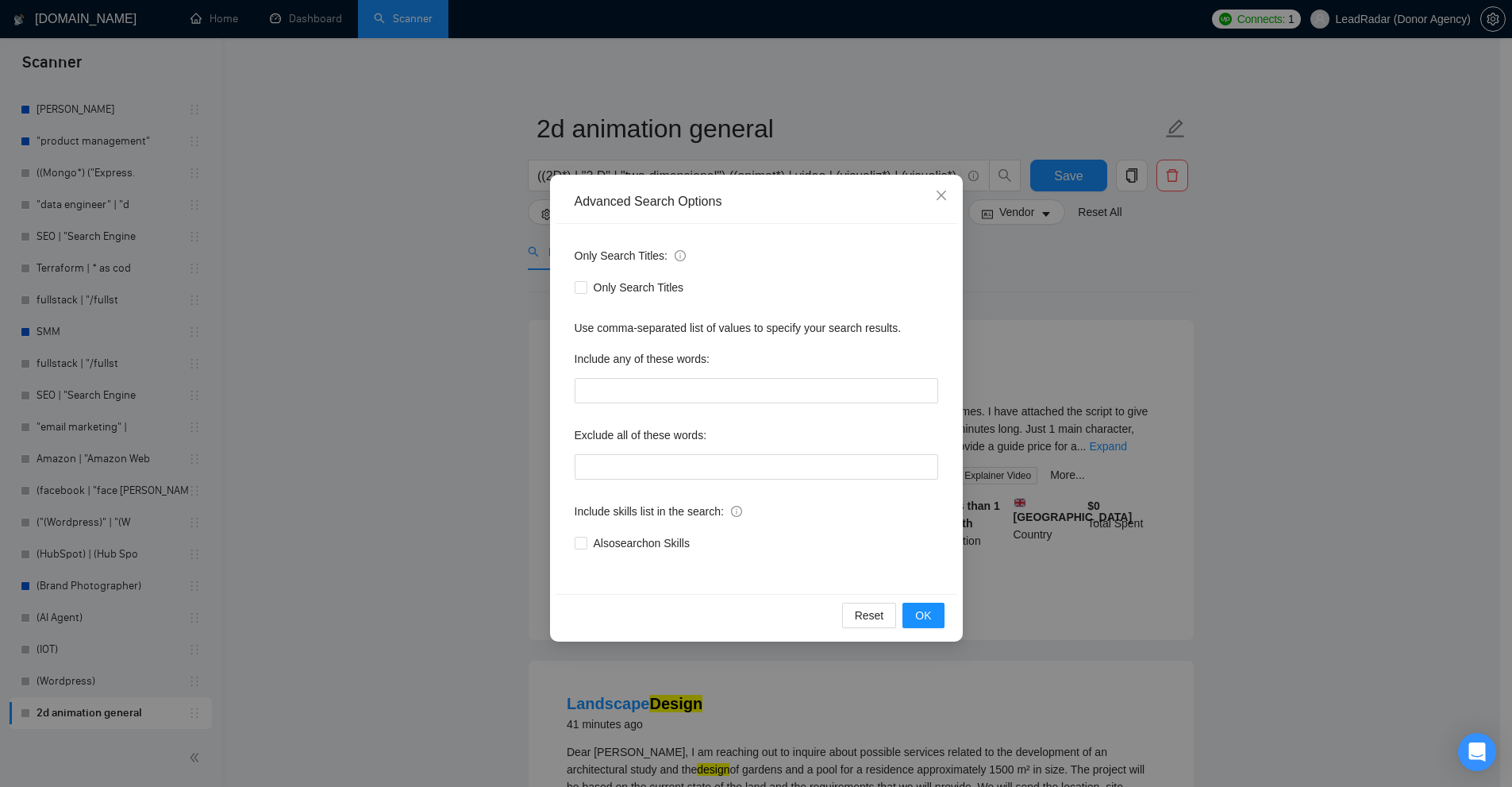
drag, startPoint x: 1102, startPoint y: 401, endPoint x: 1006, endPoint y: 379, distance: 98.5
click at [1094, 394] on div "Advanced Search Options Only Search Titles: Only Search Titles Use comma-separa…" at bounding box center [756, 394] width 1512 height 787
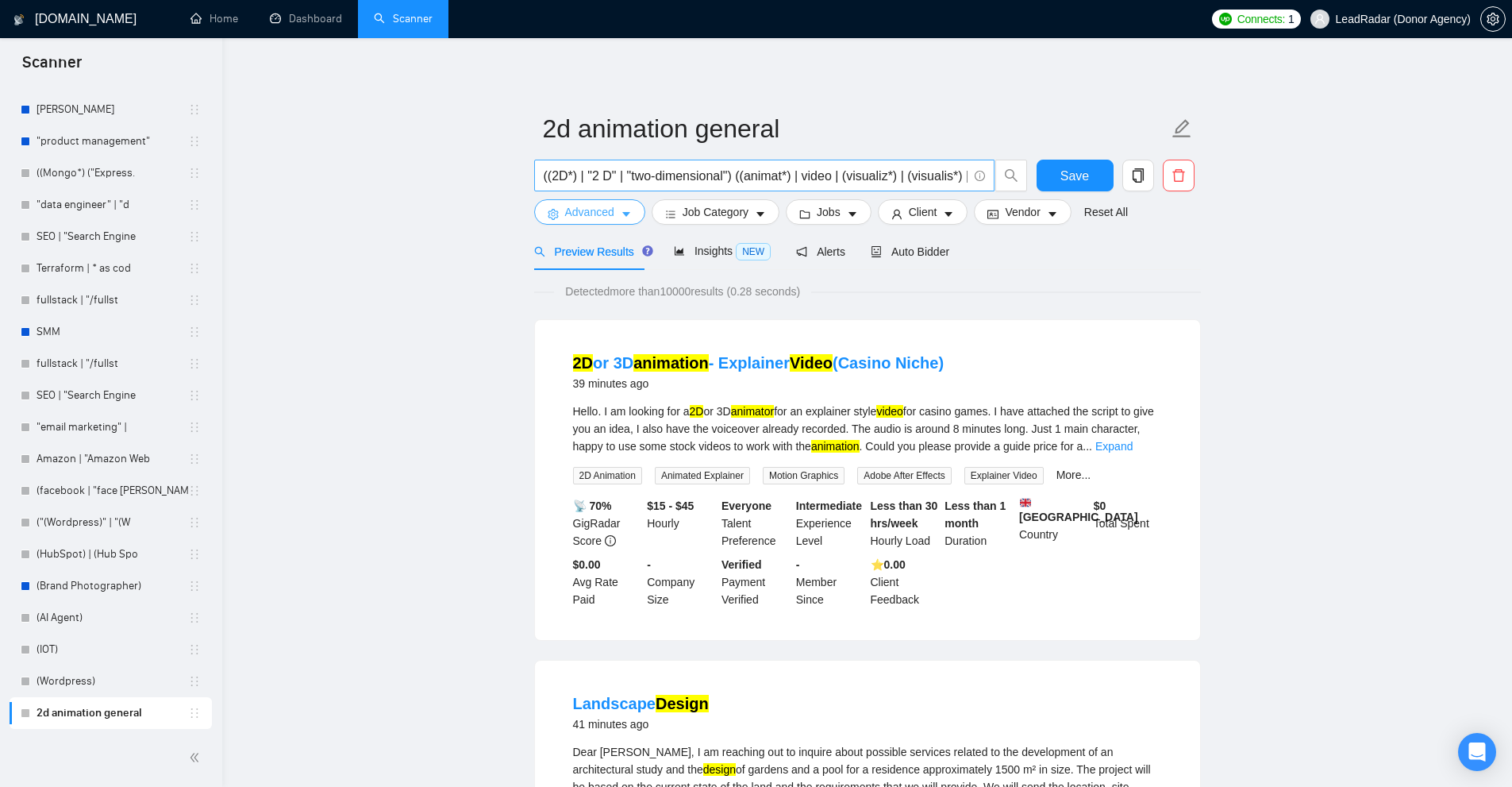
scroll to position [0, 55]
click at [600, 219] on span "Advanced" at bounding box center [589, 212] width 49 height 18
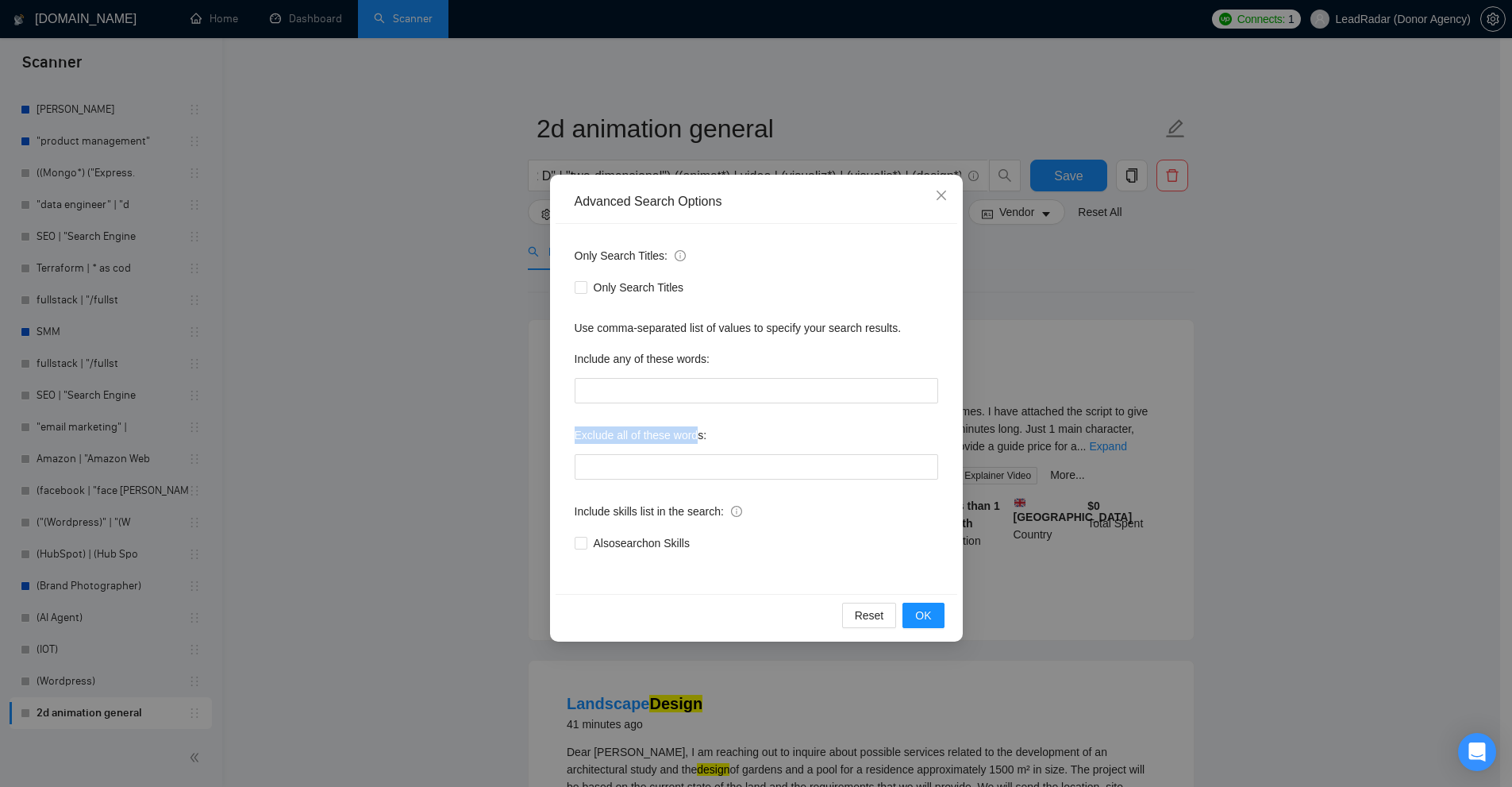
drag, startPoint x: 575, startPoint y: 435, endPoint x: 705, endPoint y: 440, distance: 130.1
click at [704, 439] on div "Only Search Titles: Only Search Titles Use comma-separated list of values to sp…" at bounding box center [756, 409] width 401 height 370
click at [705, 440] on div "Exclude all of these words:" at bounding box center [756, 438] width 364 height 32
click at [664, 470] on input "text" at bounding box center [756, 467] width 364 height 25
click at [669, 469] on input "text" at bounding box center [756, 467] width 364 height 25
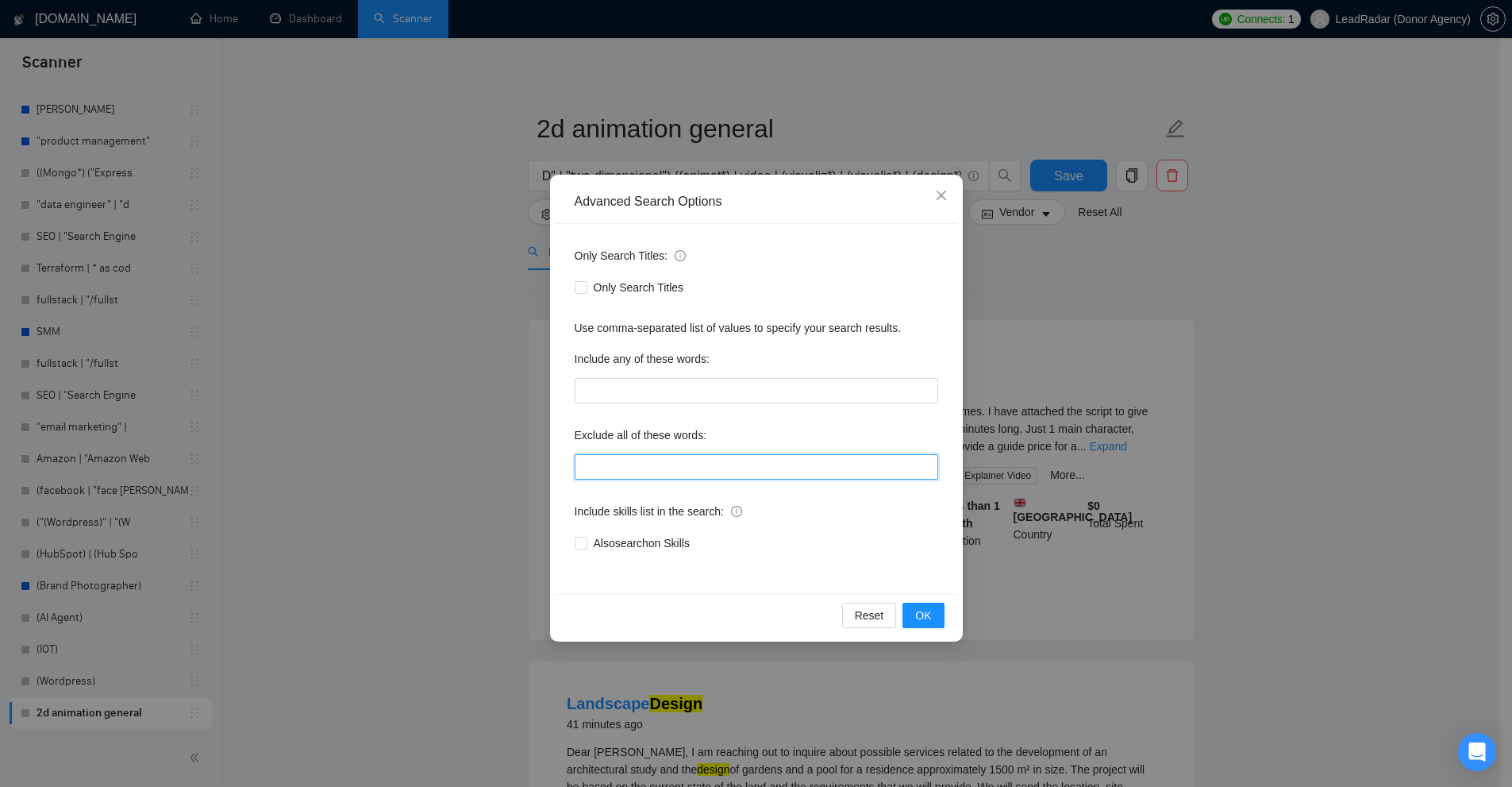
click at [619, 468] on input "text" at bounding box center [756, 467] width 364 height 25
type input """
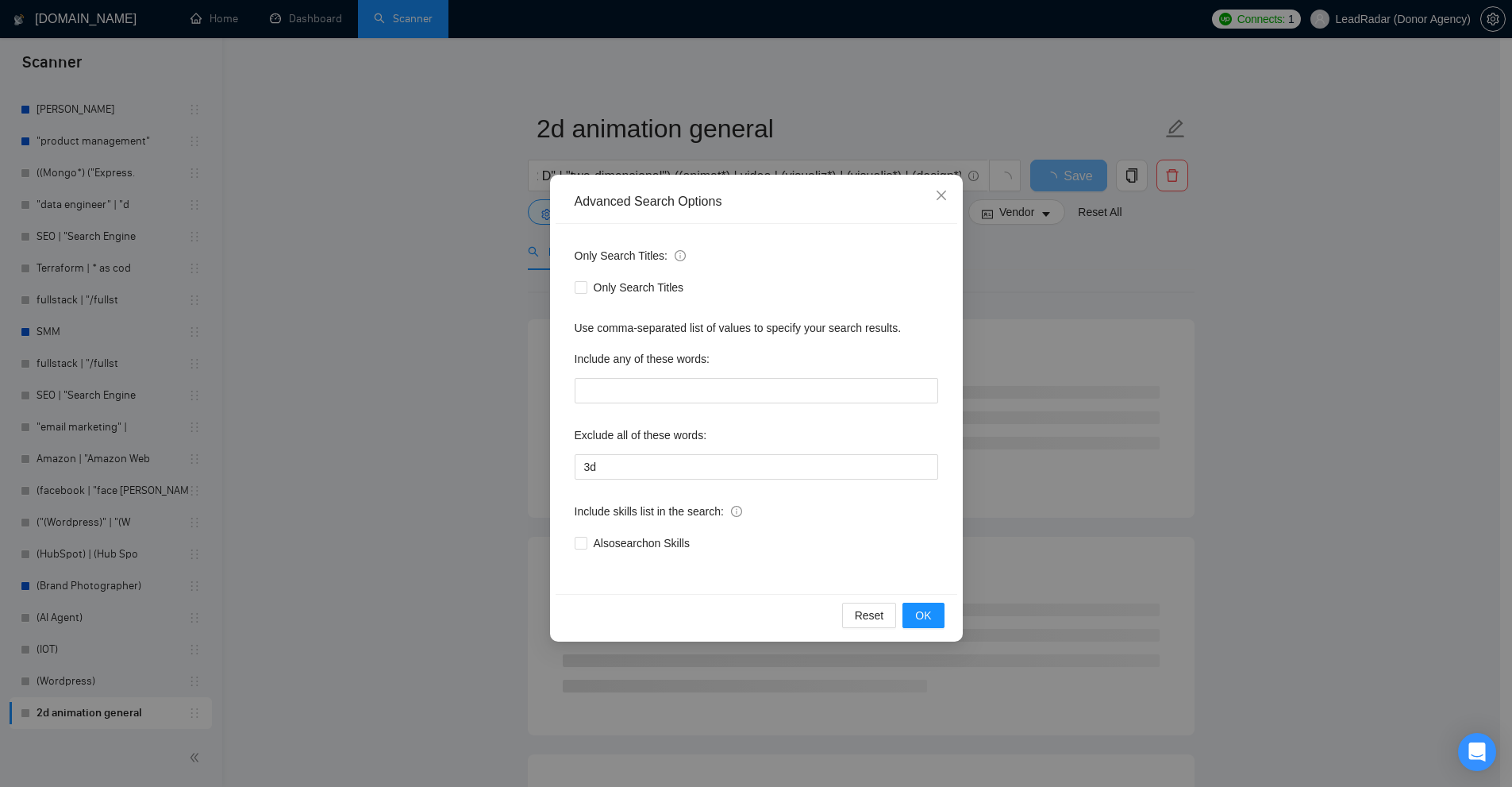
click at [604, 333] on div "Use comma-separated list of values to specify your search results." at bounding box center [756, 328] width 364 height 18
drag, startPoint x: 604, startPoint y: 333, endPoint x: 714, endPoint y: 334, distance: 110.0
click at [714, 334] on div "Use comma-separated list of values to specify your search results." at bounding box center [756, 328] width 364 height 18
click at [652, 479] on div "Only Search Titles: Only Search Titles Use comma-separated list of values to sp…" at bounding box center [756, 409] width 401 height 370
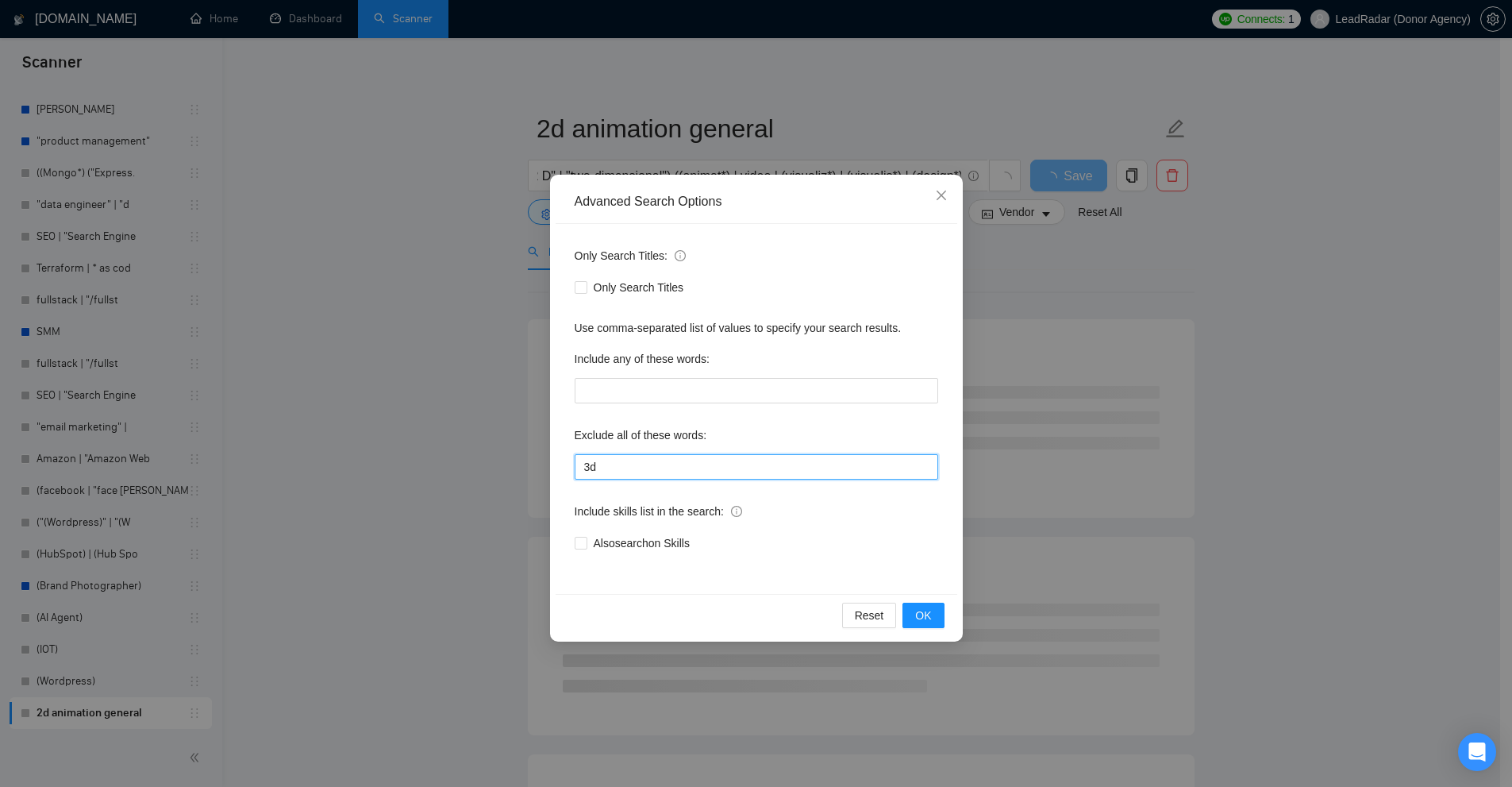
click at [662, 469] on input "3d" at bounding box center [756, 467] width 364 height 25
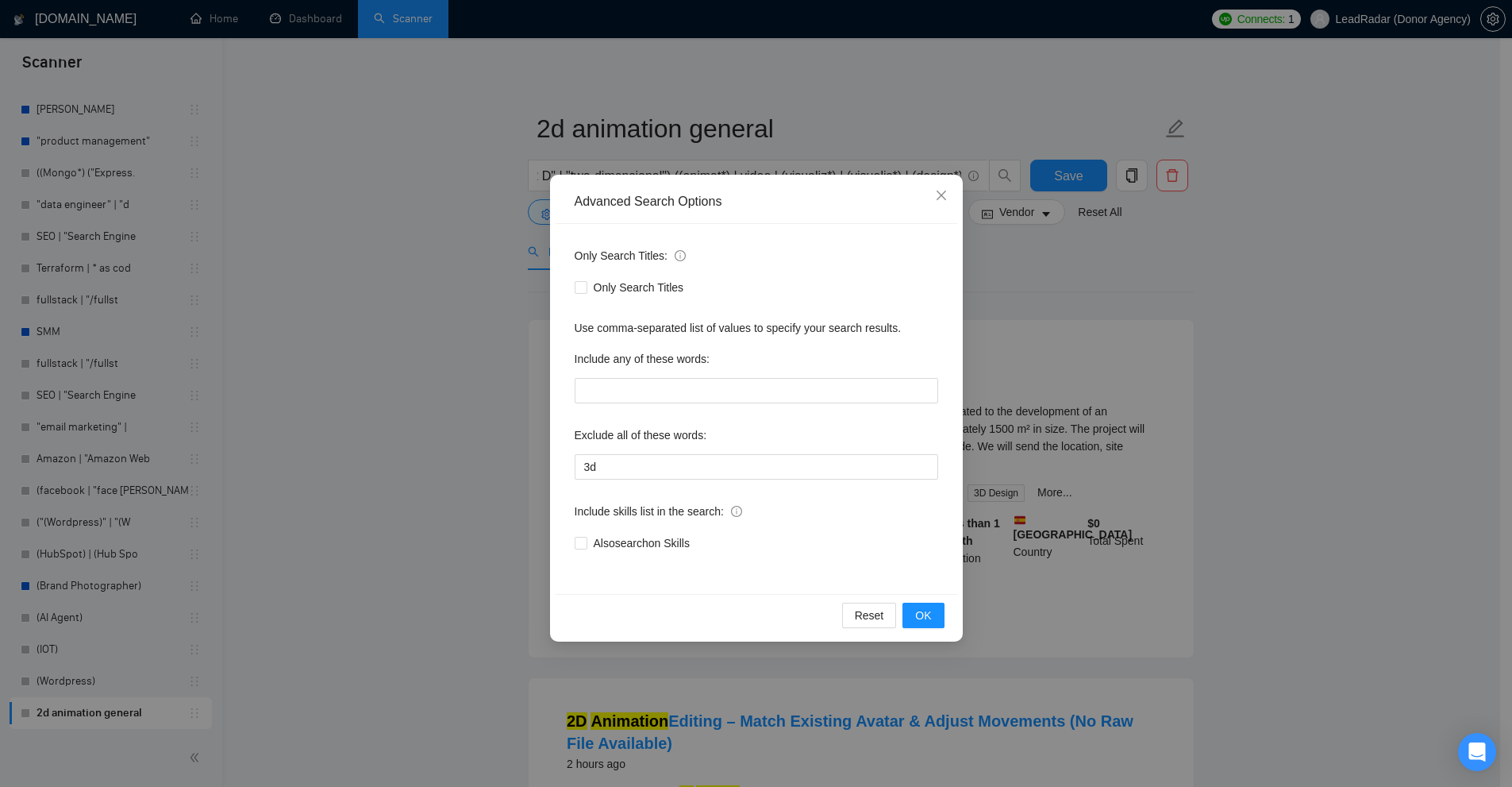
click at [1146, 340] on div "Advanced Search Options Only Search Titles: Only Search Titles Use comma-separa…" at bounding box center [756, 394] width 1512 height 787
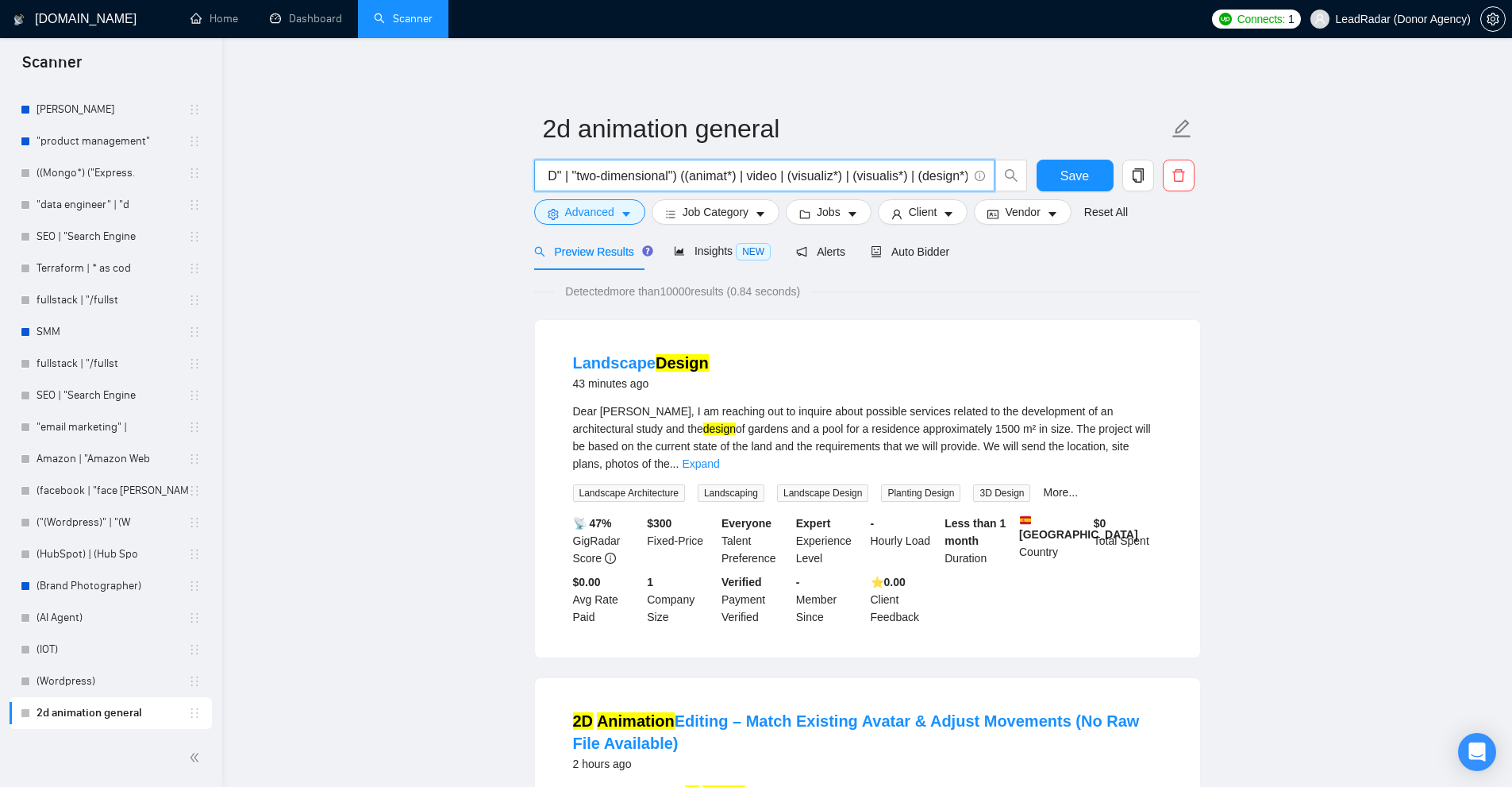
drag, startPoint x: 843, startPoint y: 174, endPoint x: 802, endPoint y: 164, distance: 42.2
click at [802, 164] on span "((2D*) | "2 D" | "two-dimensional") ((animat*) | video | (visualiz*) | (visuali…" at bounding box center [764, 175] width 460 height 32
click at [561, 195] on div "((2D*) | "2 D" | "two-dimensional") ((animat*) | video | (visualiz*) | (visuali…" at bounding box center [781, 179] width 500 height 39
click at [563, 207] on button "Advanced" at bounding box center [589, 212] width 111 height 25
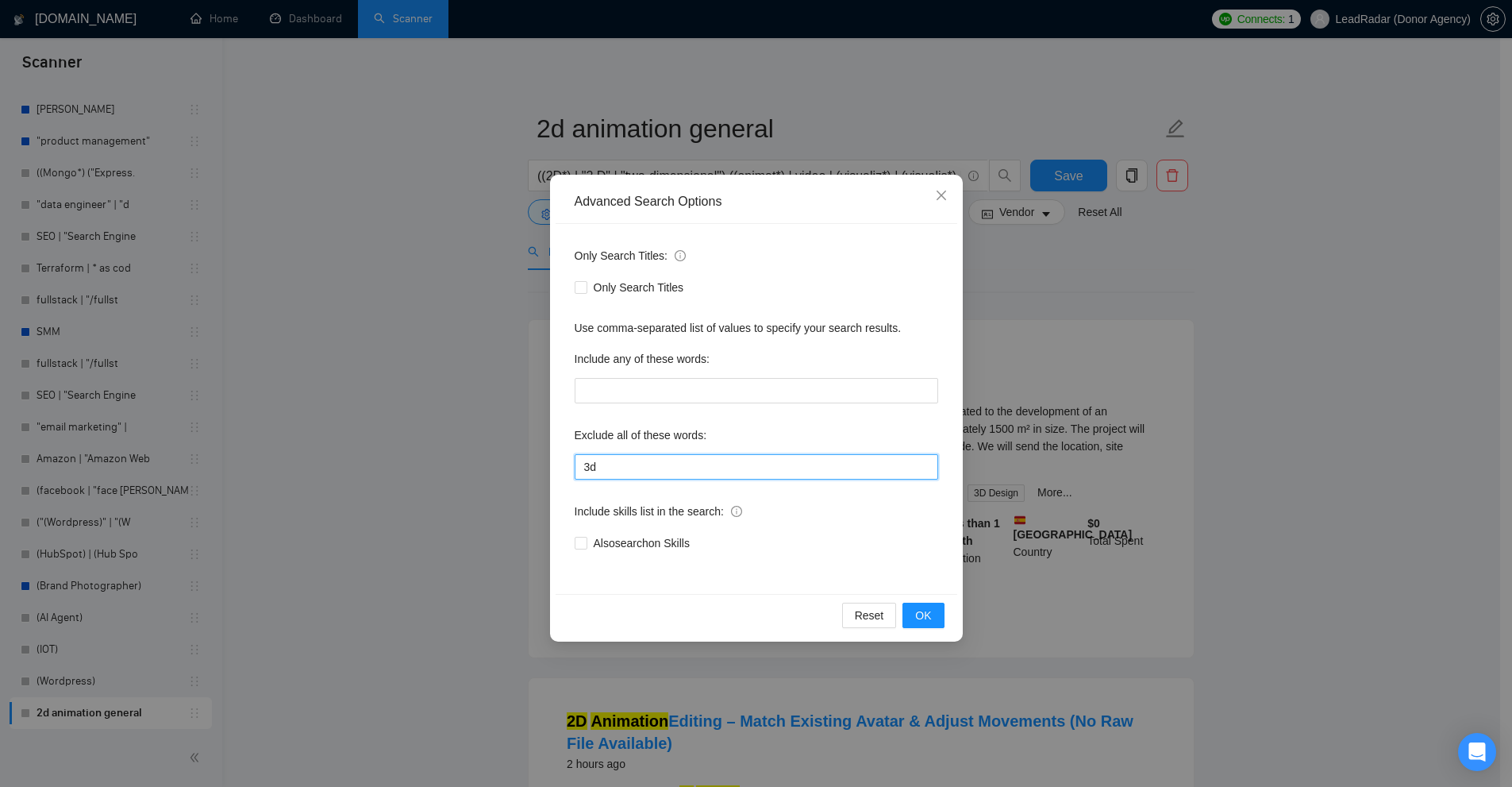
click at [714, 459] on input "3d" at bounding box center [756, 467] width 364 height 25
drag, startPoint x: 851, startPoint y: 463, endPoint x: 770, endPoint y: 470, distance: 81.3
click at [770, 470] on input "3d, "three dimensional", "no agencies", "no agency"" at bounding box center [756, 467] width 364 height 25
click at [621, 474] on input "3d, "three dimensional", "no agencies", "no agency"" at bounding box center [756, 467] width 364 height 25
click at [846, 476] on input "3d, "three dimensional", "no agencies", "no agency"" at bounding box center [756, 467] width 364 height 25
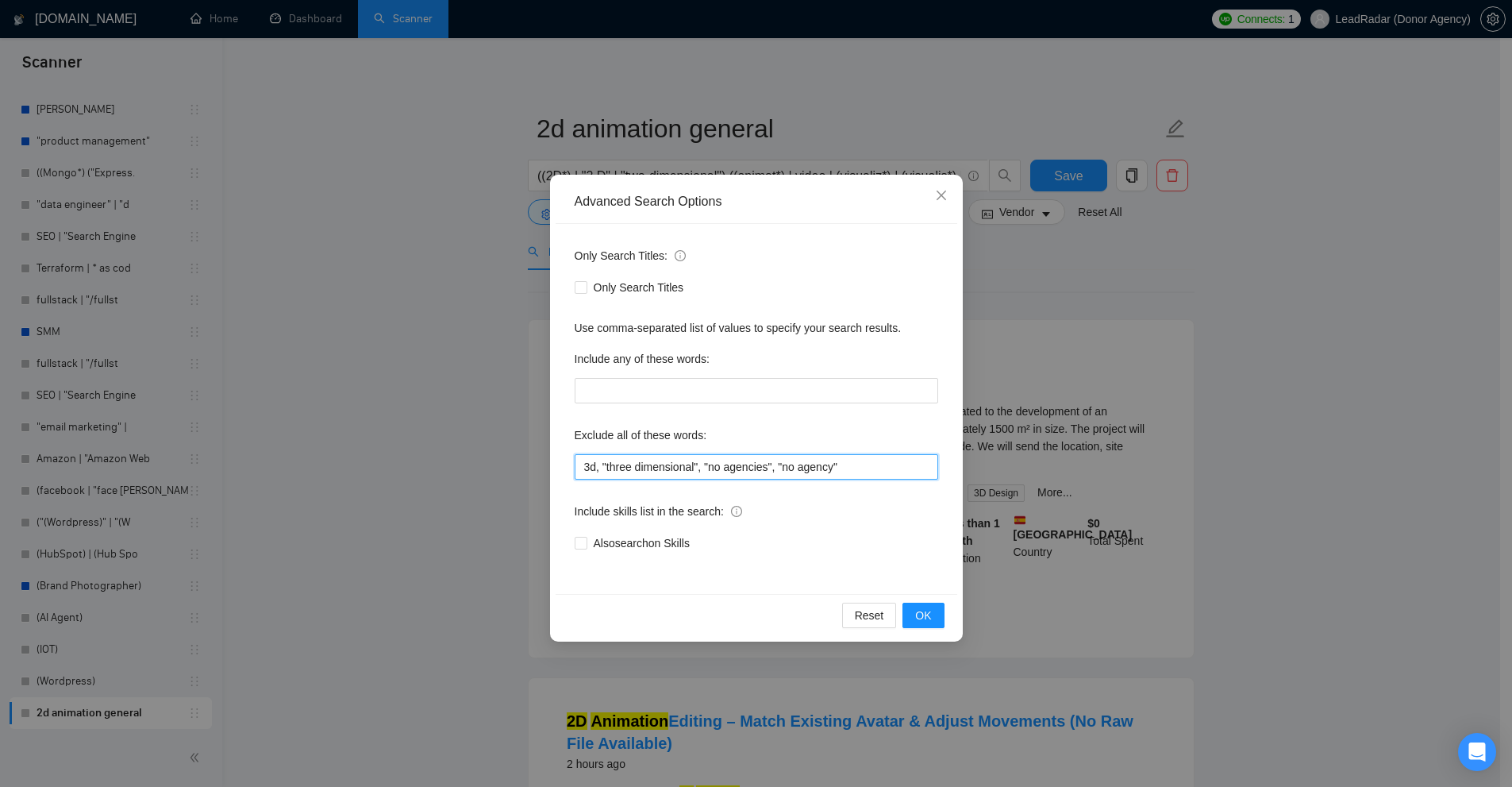
drag, startPoint x: 772, startPoint y: 470, endPoint x: 884, endPoint y: 474, distance: 112.1
click at [884, 474] on input "3d, "three dimensional", "no agencies", "no agency"" at bounding box center [756, 467] width 364 height 25
click at [870, 473] on input "3d, "three dimensional", "no agencies", "no agency"" at bounding box center [756, 467] width 364 height 25
click at [847, 525] on div "Include skills list in the search:" at bounding box center [756, 514] width 364 height 32
drag, startPoint x: 879, startPoint y: 469, endPoint x: 660, endPoint y: 470, distance: 219.0
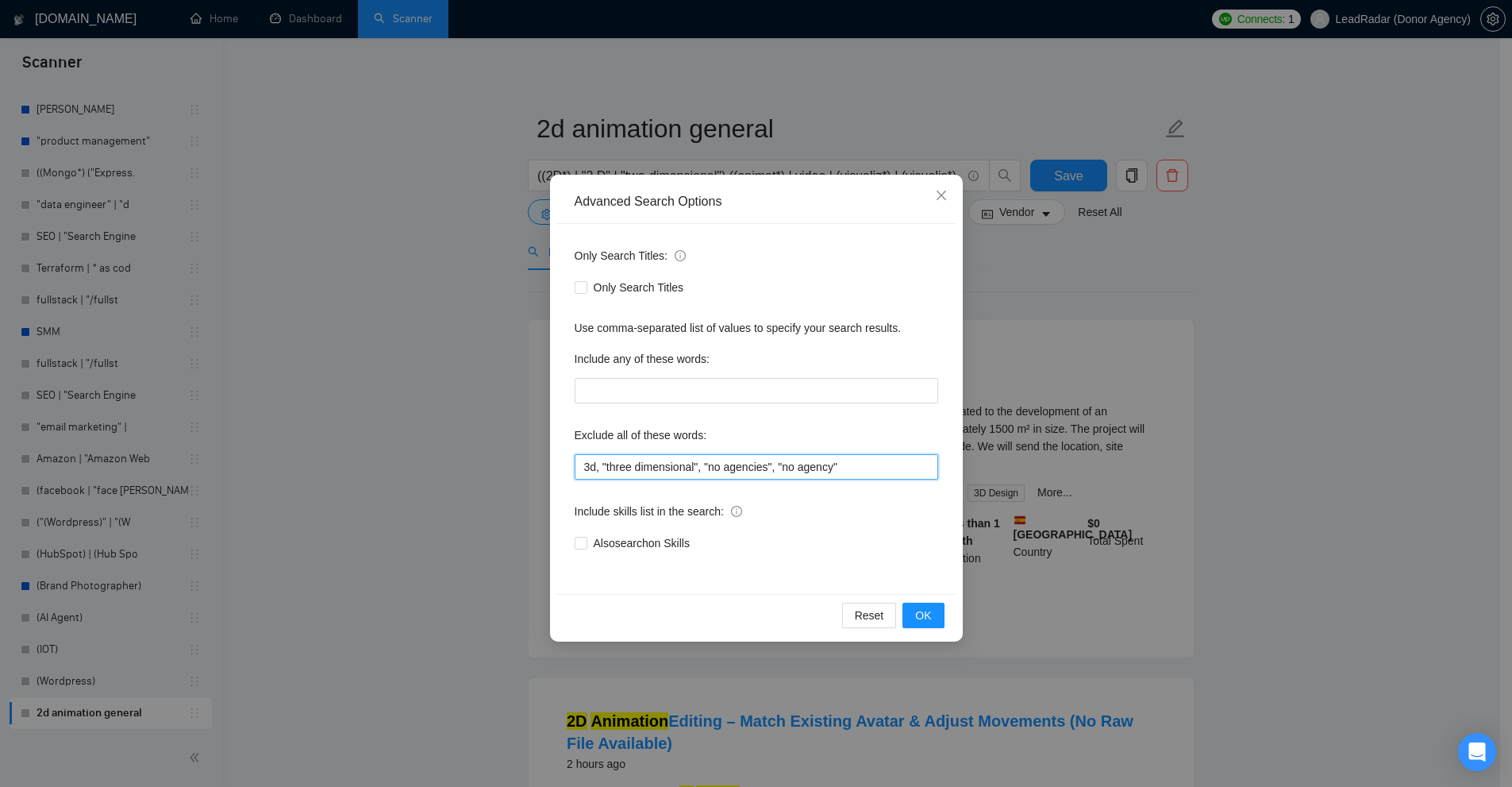
click at [575, 467] on input "3d, "three dimensional", "no agencies", "no agency"" at bounding box center [756, 467] width 364 height 25
click at [661, 470] on input "3d, "three dimensional", "no agencies", "no agency"" at bounding box center [756, 467] width 364 height 25
click at [854, 462] on input "3d, "three dimensional", "no agencies", "no agency"" at bounding box center [756, 467] width 364 height 25
drag, startPoint x: 596, startPoint y: 461, endPoint x: 572, endPoint y: 469, distance: 25.3
click at [572, 469] on div "Only Search Titles: Only Search Titles Use comma-separated list of values to sp…" at bounding box center [756, 409] width 401 height 370
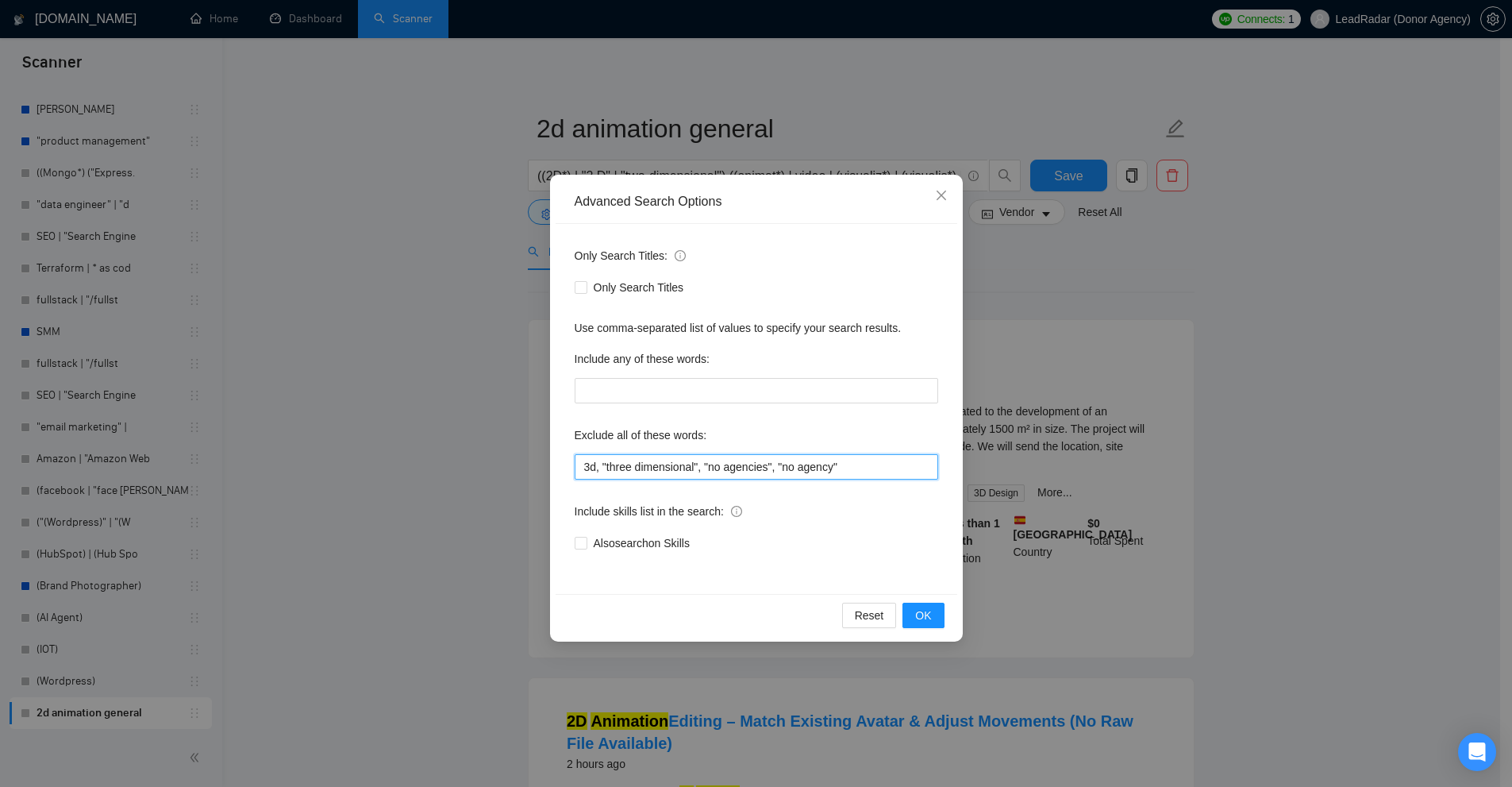
click at [627, 476] on input "3d, "three dimensional", "no agencies", "no agency"" at bounding box center [756, 467] width 364 height 25
drag, startPoint x: 597, startPoint y: 463, endPoint x: 693, endPoint y: 468, distance: 96.1
click at [693, 468] on input "3d, "three dimensional", "no agencies", "no agency"" at bounding box center [756, 467] width 364 height 25
click at [681, 469] on input "3d, "three dimensional", "no agencies", "no agency"" at bounding box center [756, 467] width 364 height 25
drag, startPoint x: 681, startPoint y: 469, endPoint x: 617, endPoint y: 469, distance: 64.0
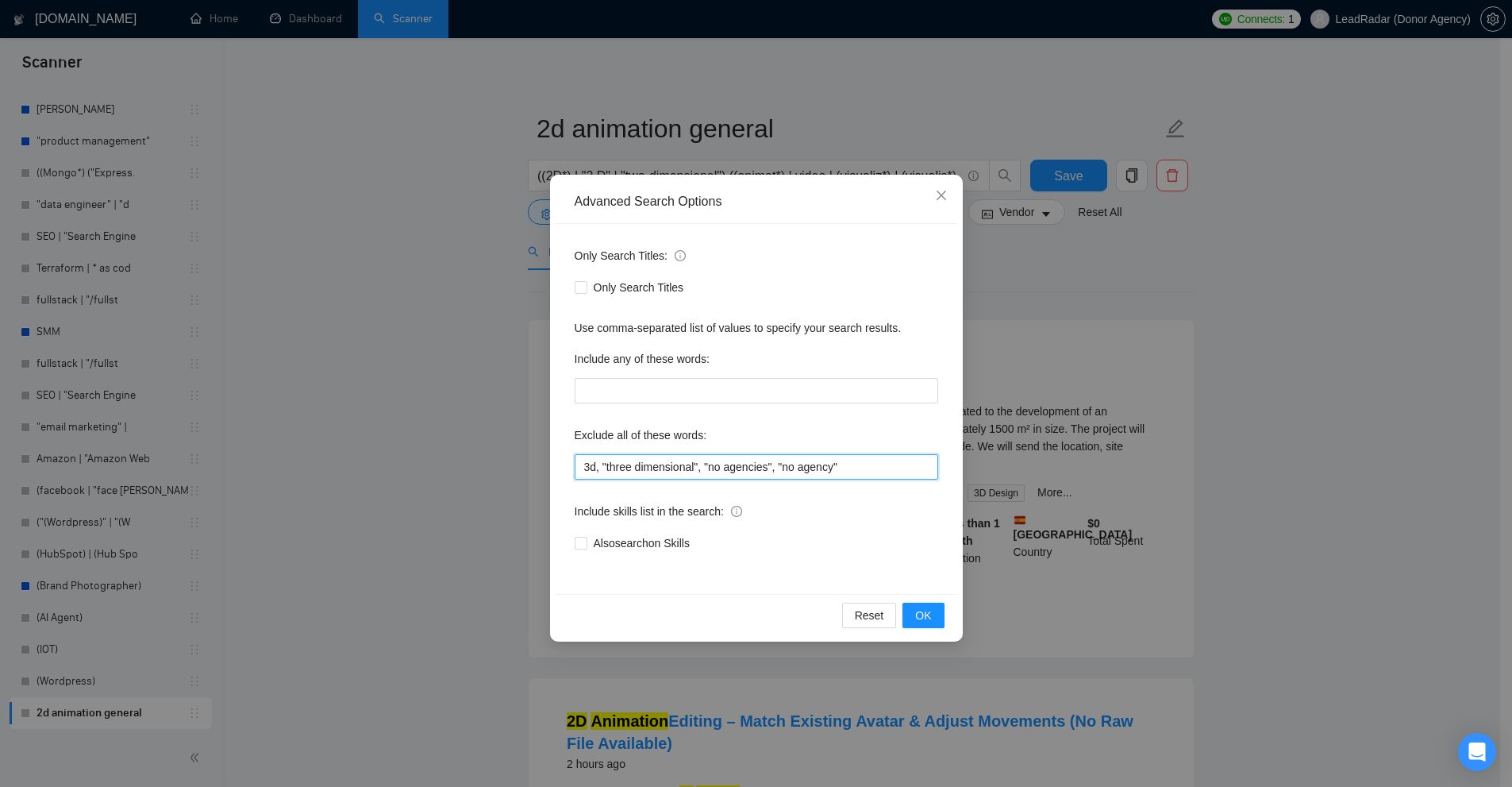
click at [617, 469] on input "3d, "three dimensional", "no agencies", "no agency"" at bounding box center [756, 467] width 364 height 25
drag, startPoint x: 599, startPoint y: 464, endPoint x: 610, endPoint y: 464, distance: 11.0
click at [610, 464] on input "3d, "three dimensional", "no agencies", "no agency"" at bounding box center [756, 467] width 364 height 25
click at [722, 485] on div "Only Search Titles: Only Search Titles Use comma-separated list of values to sp…" at bounding box center [756, 409] width 401 height 370
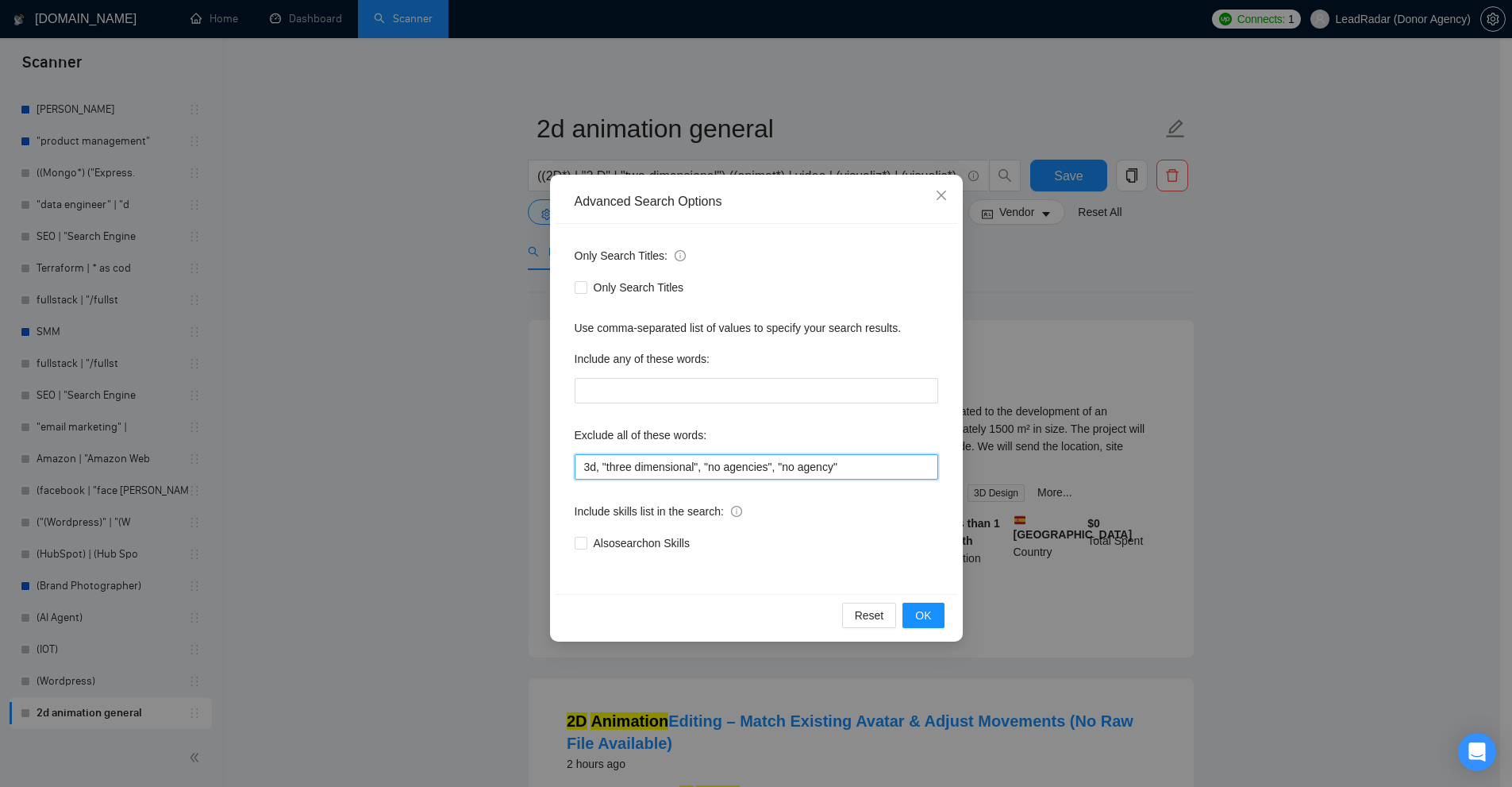
click at [801, 471] on input "3d, "three dimensional", "no agencies", "no agency"" at bounding box center [756, 467] width 364 height 25
drag, startPoint x: 855, startPoint y: 463, endPoint x: 775, endPoint y: 470, distance: 80.3
click at [775, 470] on input "3d, "three dimensional", "no agencies", "no agency"" at bounding box center [756, 467] width 364 height 25
click at [840, 463] on input "3d, "three dimensional", "no agencies", "no agency"" at bounding box center [756, 467] width 364 height 25
click at [820, 484] on div "Only Search Titles: Only Search Titles Use comma-separated list of values to sp…" at bounding box center [756, 409] width 401 height 370
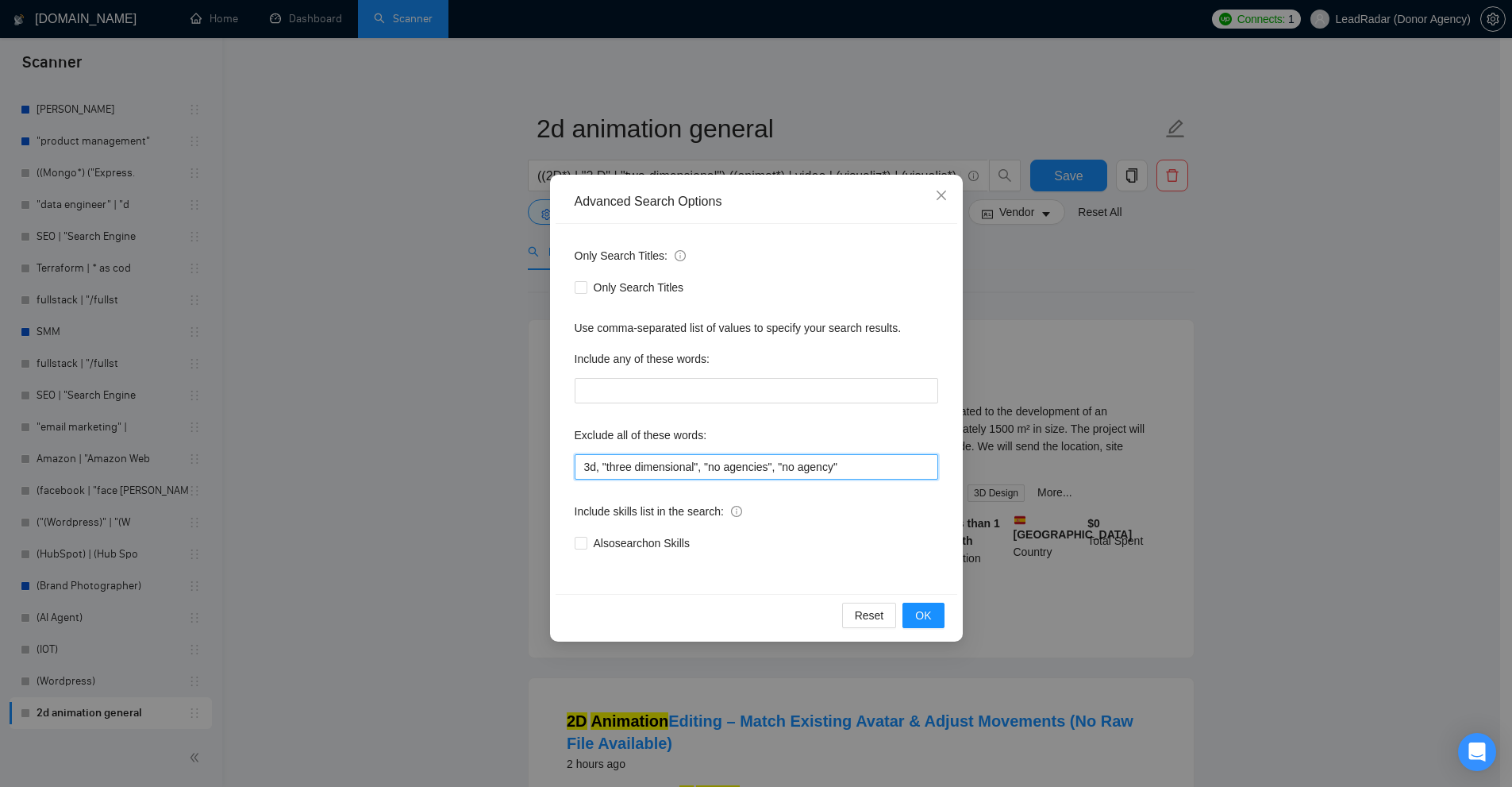
click at [777, 465] on input "3d, "three dimensional", "no agencies", "no agency"" at bounding box center [756, 467] width 364 height 25
drag, startPoint x: 830, startPoint y: 466, endPoint x: 843, endPoint y: 467, distance: 13.0
click at [841, 466] on input "3d, "three dimensional", "no agencies", no agency"" at bounding box center [756, 467] width 364 height 25
drag, startPoint x: 826, startPoint y: 470, endPoint x: 854, endPoint y: 470, distance: 28.0
click at [853, 470] on input "3d, "three dimensional", "no agencies", no agency"" at bounding box center [756, 467] width 364 height 25
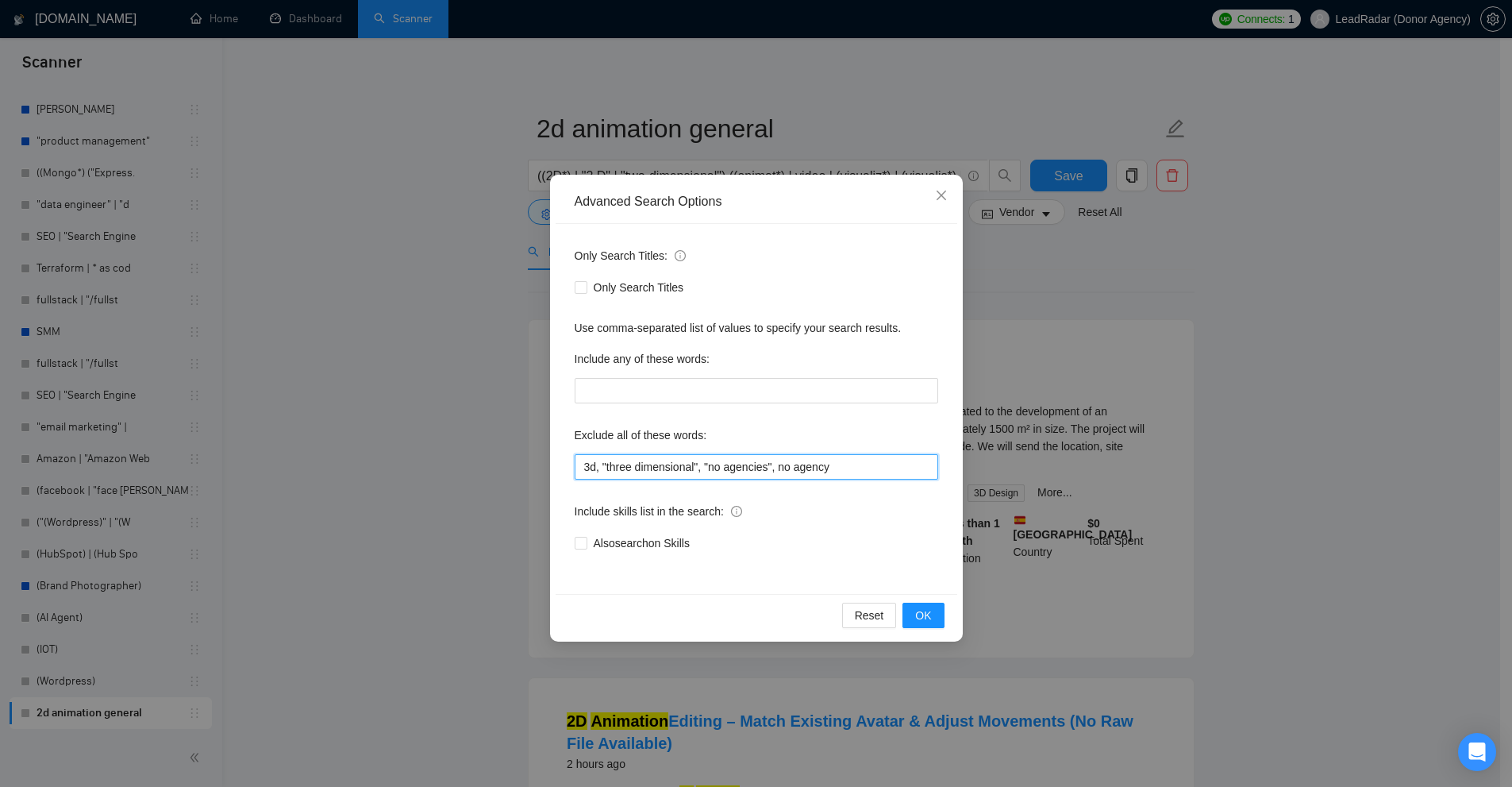
click at [790, 470] on input "3d, "three dimensional", "no agencies", no agency" at bounding box center [756, 467] width 364 height 25
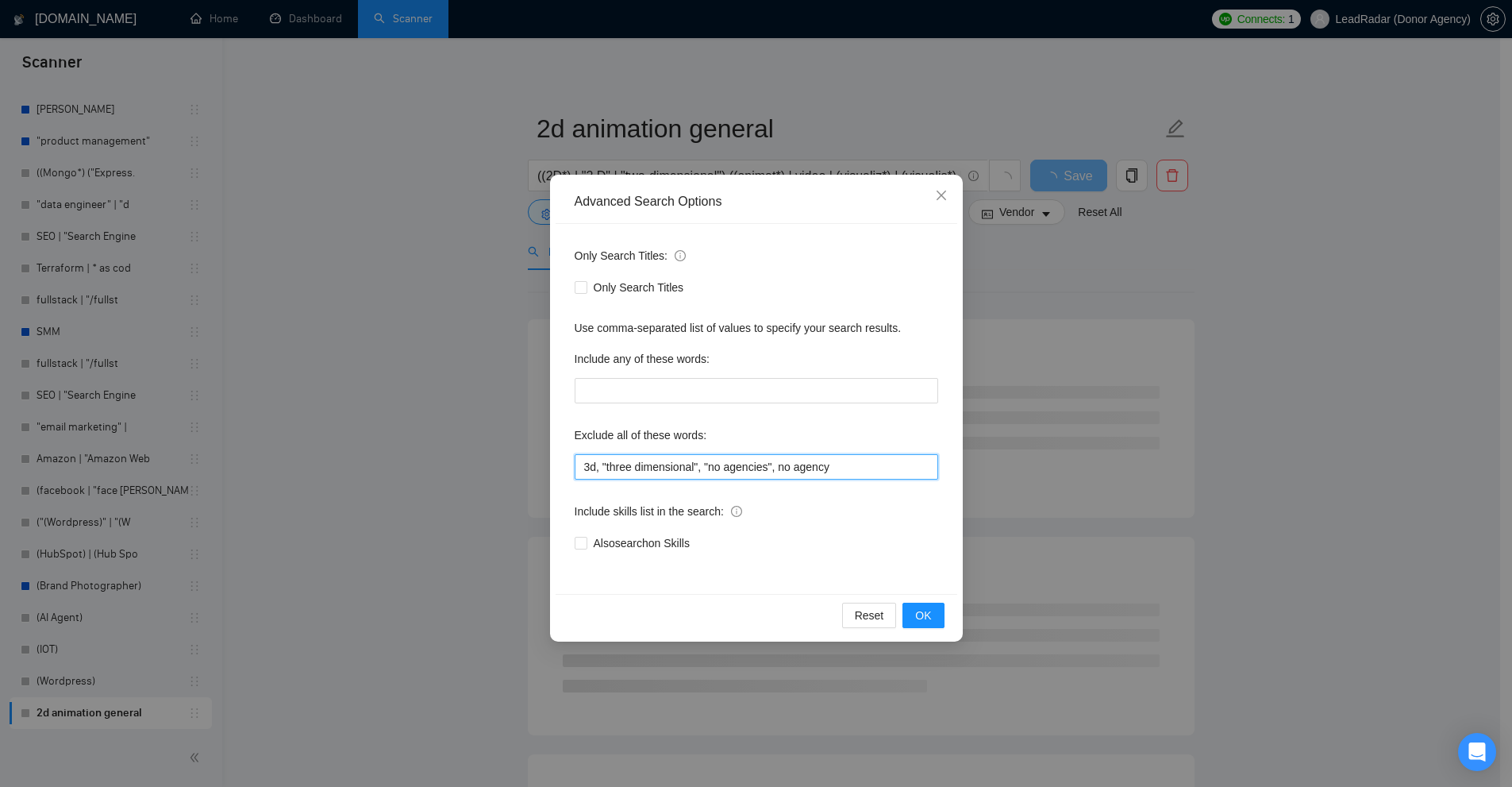
click at [836, 471] on input "3d, "three dimensional", "no agencies", no agency" at bounding box center [756, 467] width 364 height 25
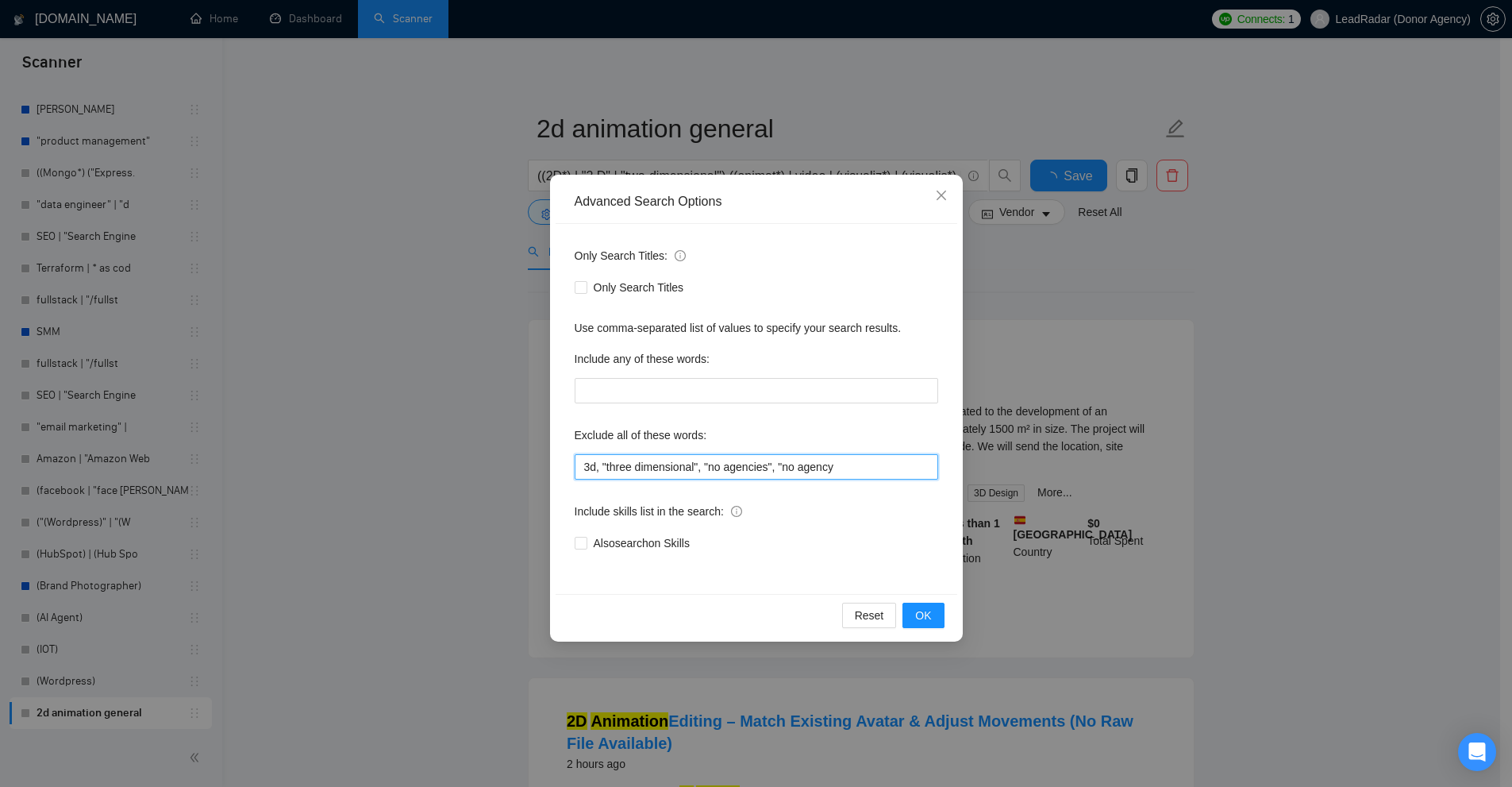
type input "3d, "three dimensional", "no agencies", "no agency""
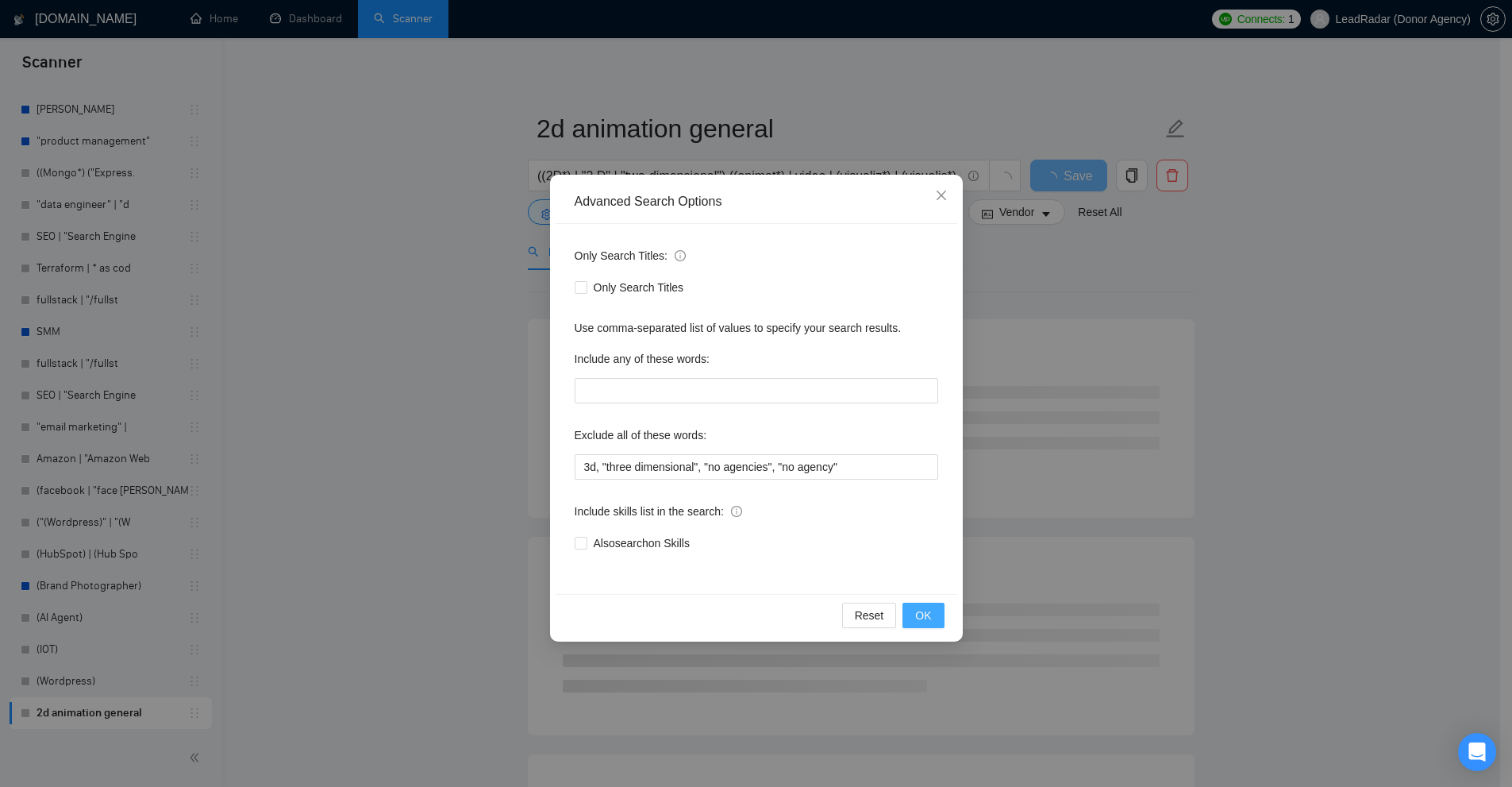
click at [933, 611] on button "OK" at bounding box center [923, 615] width 41 height 25
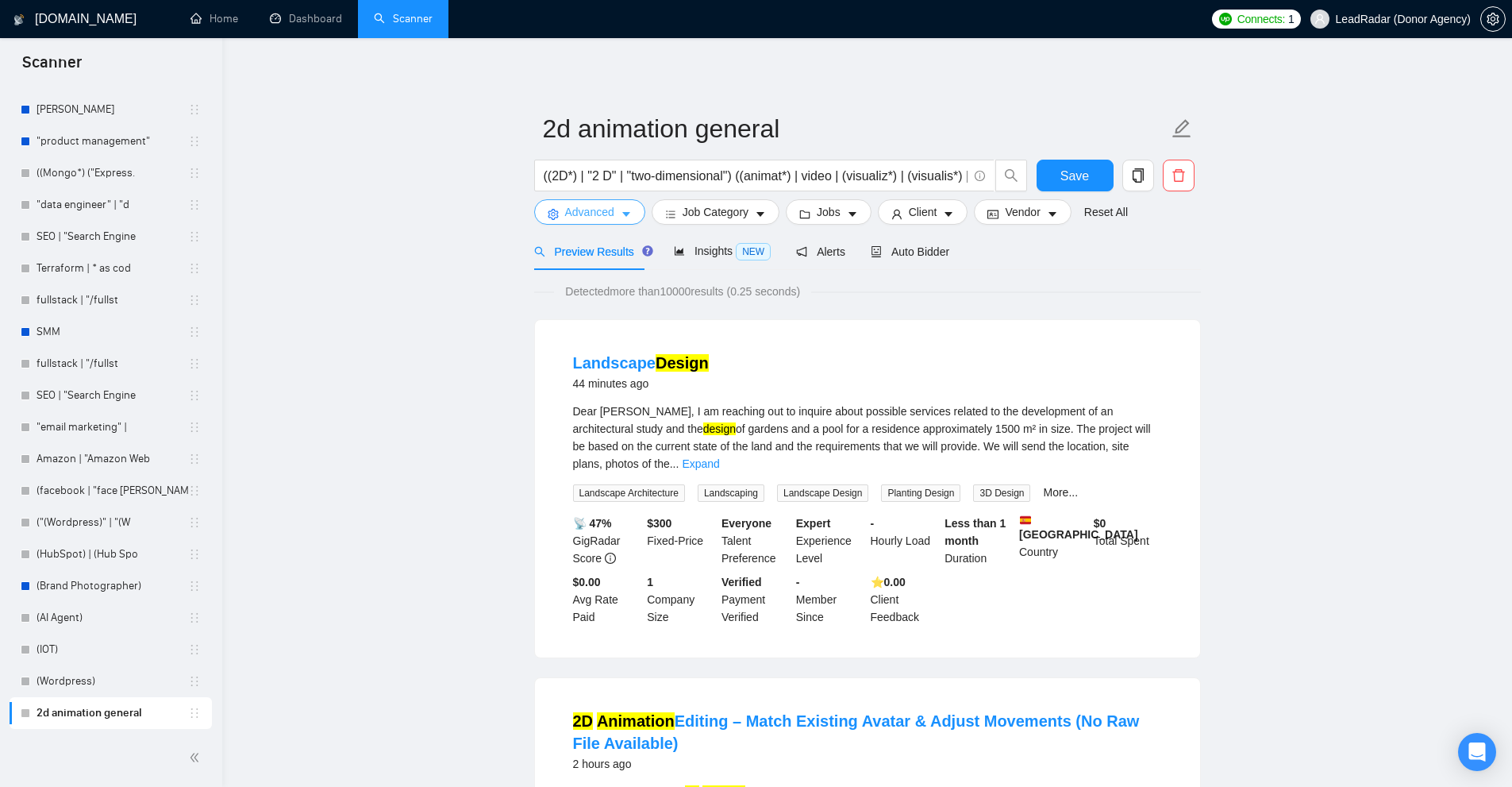
click at [586, 216] on span "Advanced" at bounding box center [589, 212] width 49 height 18
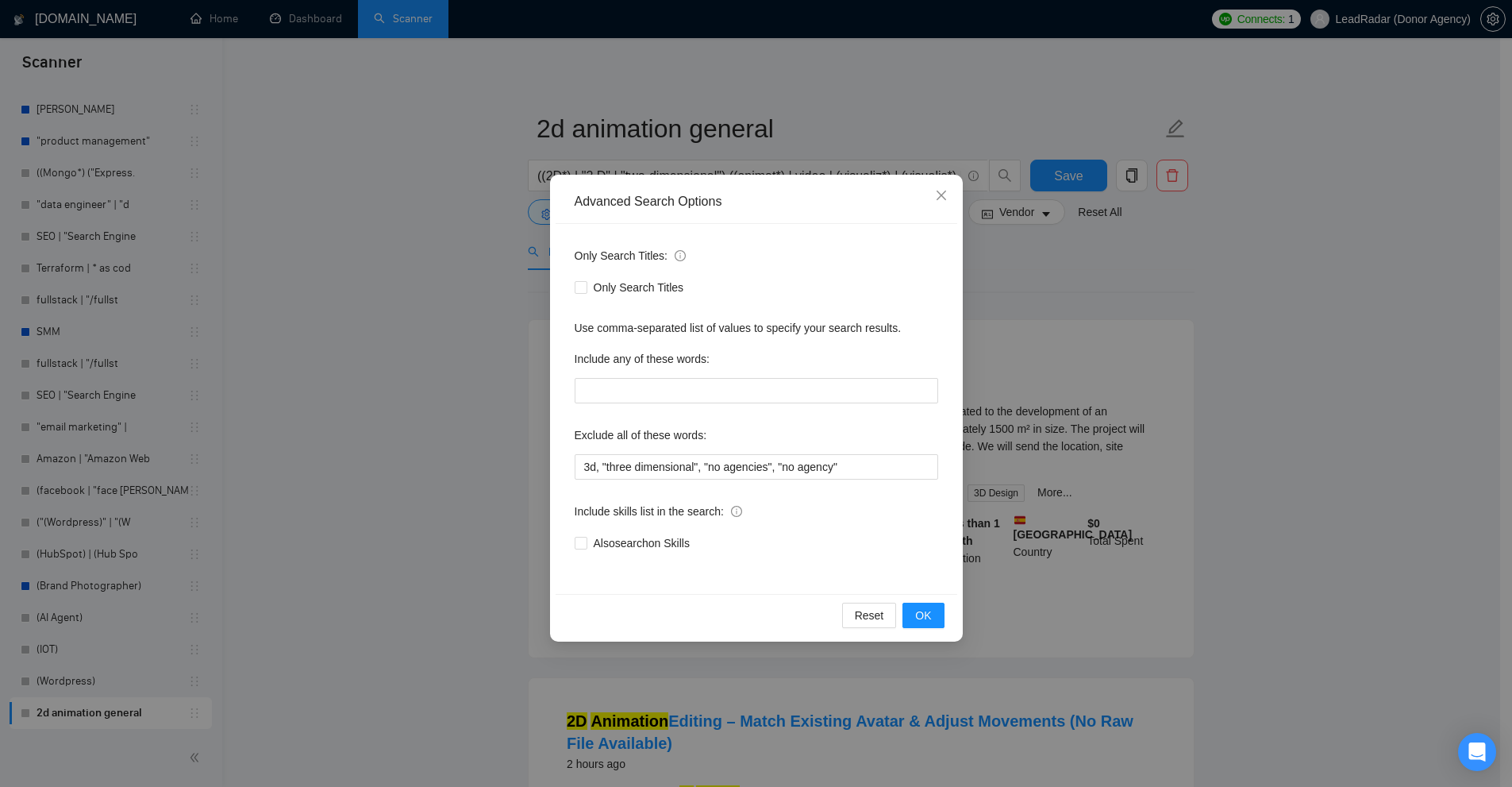
click at [637, 200] on div "Advanced Search Options" at bounding box center [756, 202] width 364 height 18
click at [744, 207] on div "Advanced Search Options" at bounding box center [756, 202] width 364 height 18
click at [645, 194] on div "Advanced Search Options" at bounding box center [756, 202] width 364 height 18
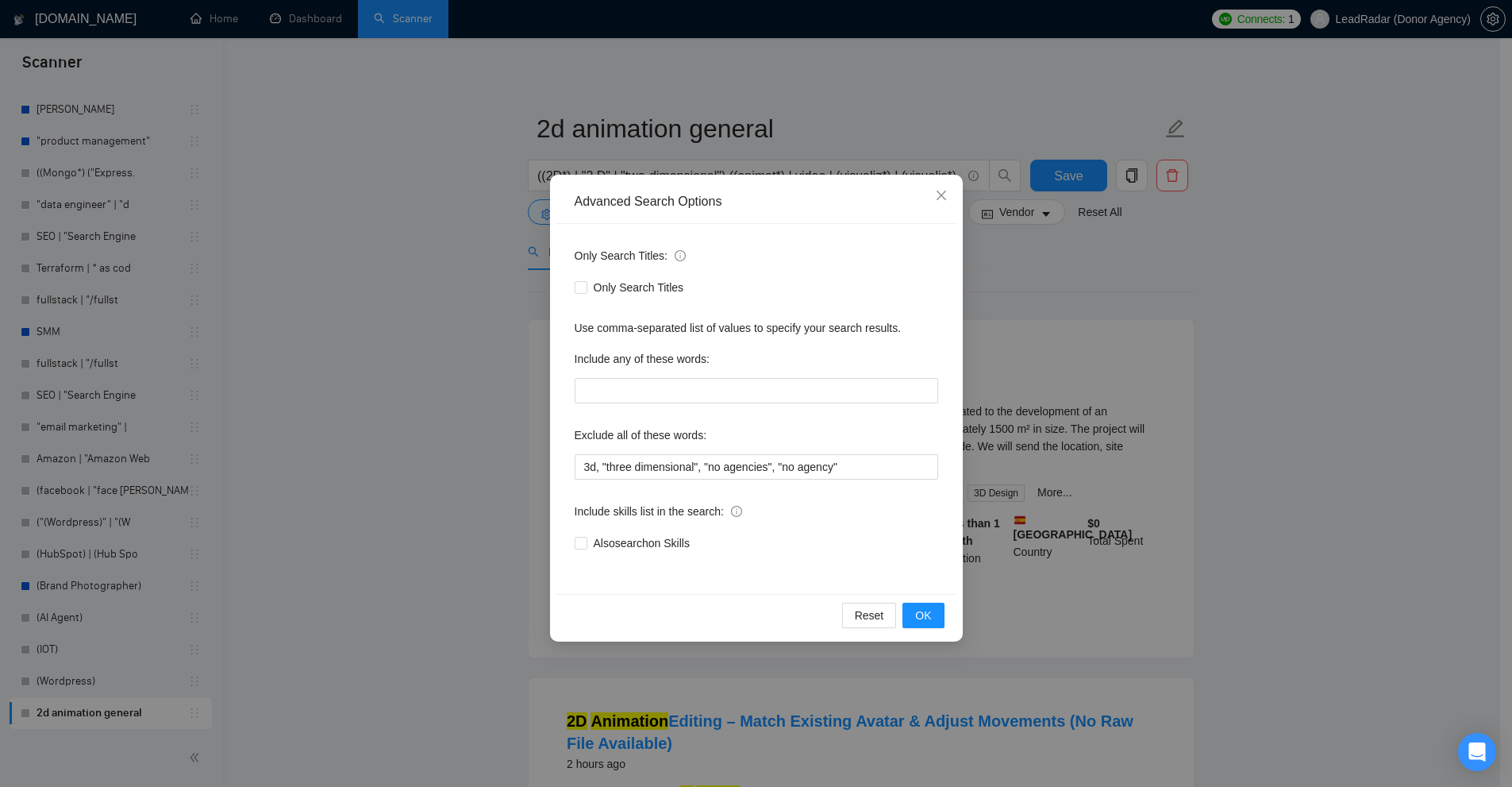
drag, startPoint x: 569, startPoint y: 190, endPoint x: 867, endPoint y: 570, distance: 482.9
click at [867, 570] on div "Advanced Search Options Only Search Titles: Only Search Titles Use comma-separa…" at bounding box center [756, 408] width 413 height 467
click at [867, 570] on div "Only Search Titles: Only Search Titles Use comma-separated list of values to sp…" at bounding box center [756, 409] width 401 height 370
drag, startPoint x: 857, startPoint y: 560, endPoint x: 606, endPoint y: 211, distance: 429.9
click at [606, 211] on div "Advanced Search Options Only Search Titles: Only Search Titles Use comma-separa…" at bounding box center [756, 408] width 413 height 467
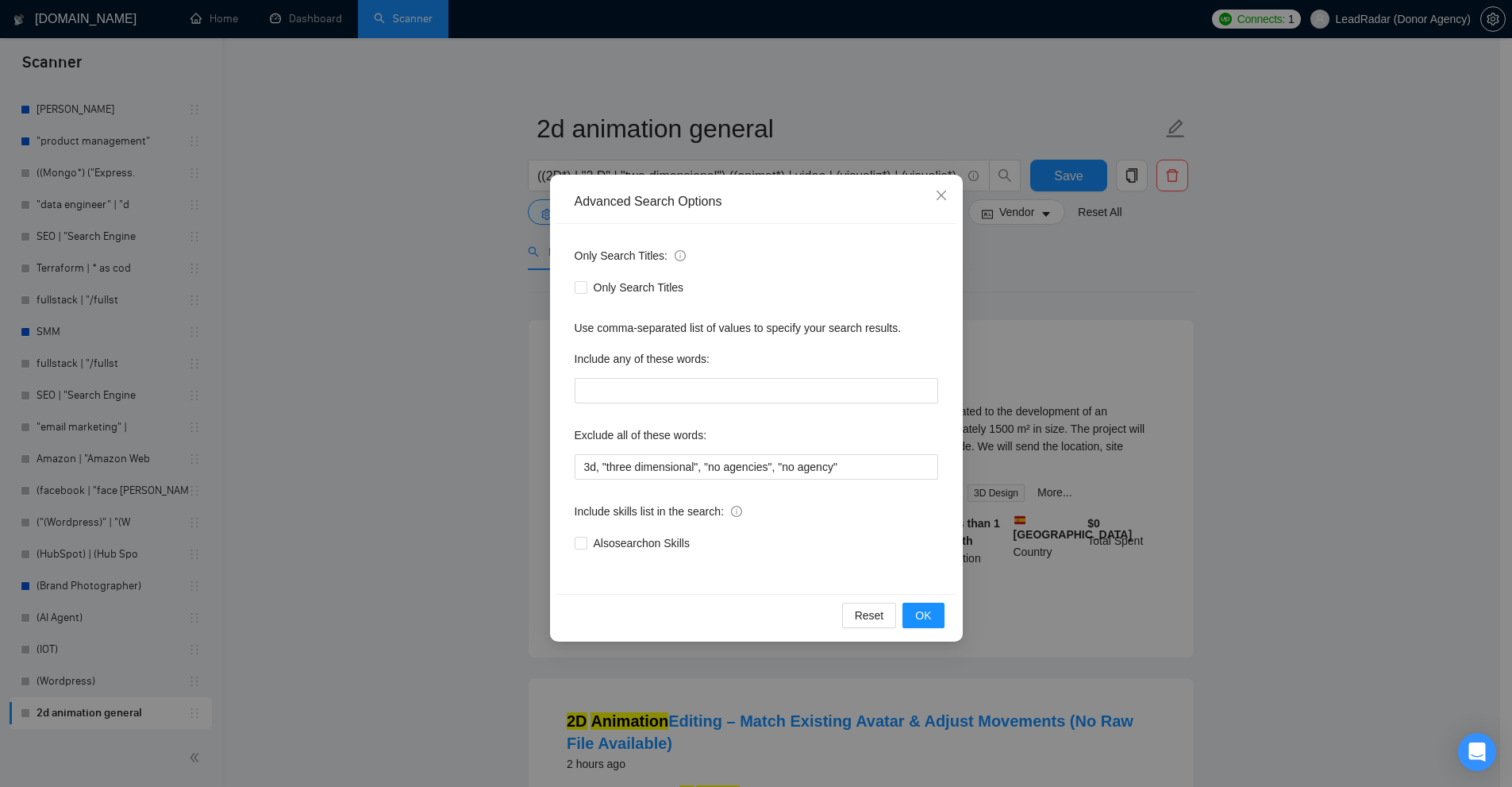
click at [632, 215] on div "Advanced Search Options" at bounding box center [756, 201] width 401 height 44
click at [1374, 239] on div "Advanced Search Options Only Search Titles: Only Search Titles Use comma-separa…" at bounding box center [756, 394] width 1512 height 787
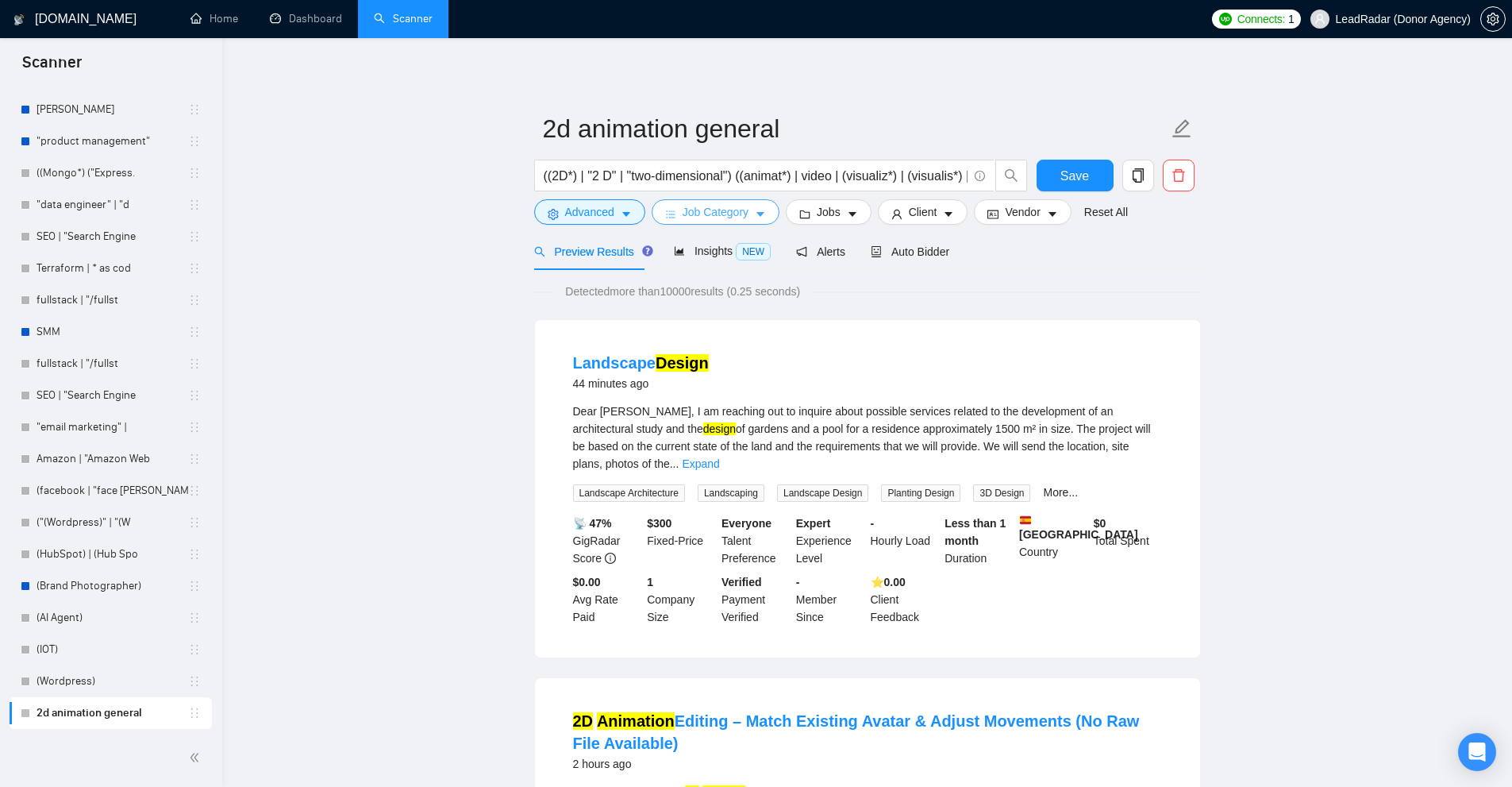
click at [738, 219] on span "Job Category" at bounding box center [715, 212] width 66 height 18
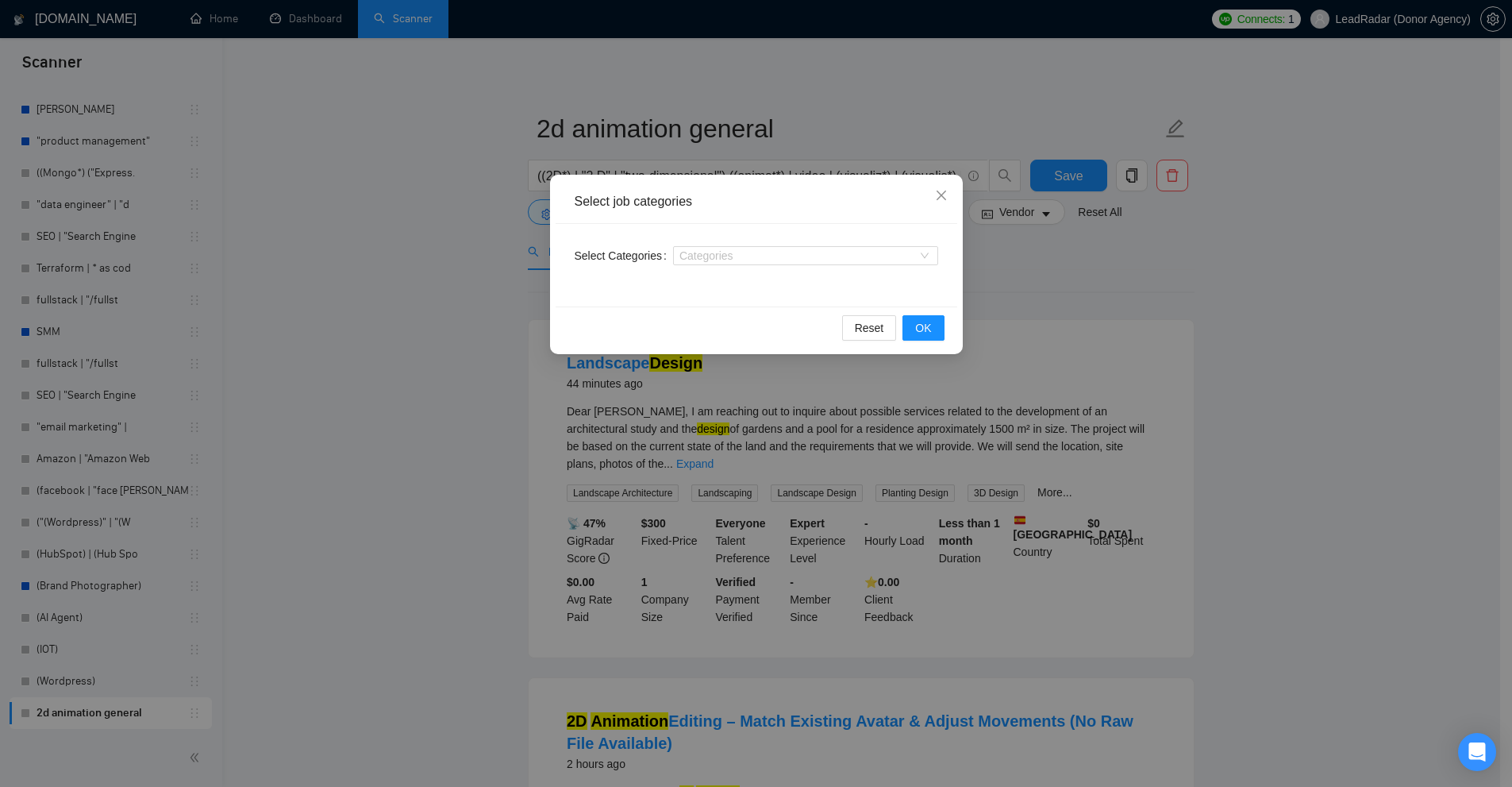
click at [763, 285] on div "Select Categories Categories" at bounding box center [756, 265] width 401 height 82
click at [806, 250] on div at bounding box center [798, 256] width 241 height 13
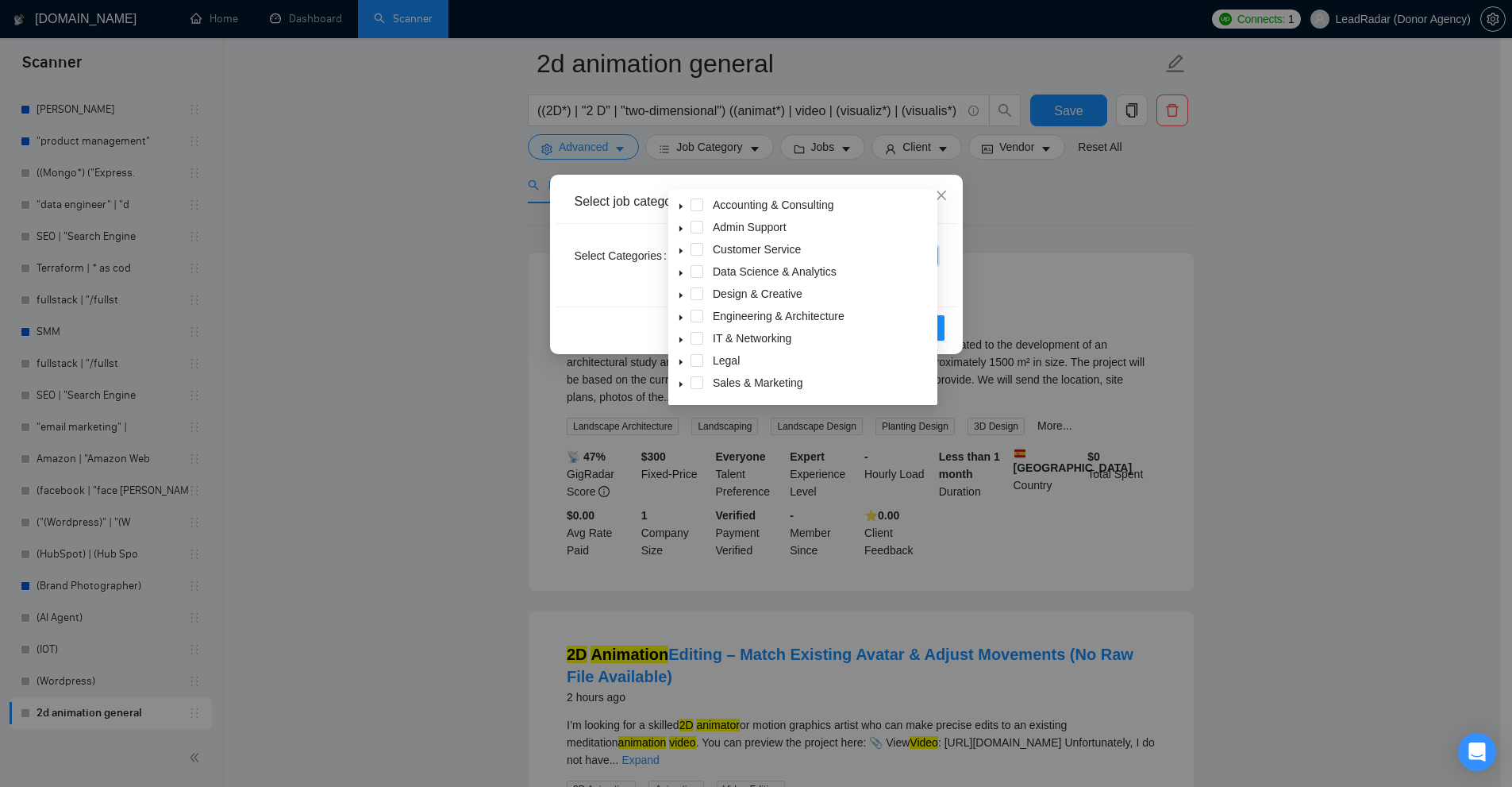
click at [678, 293] on icon "caret-down" at bounding box center [680, 295] width 8 height 8
click at [693, 210] on span at bounding box center [697, 215] width 13 height 13
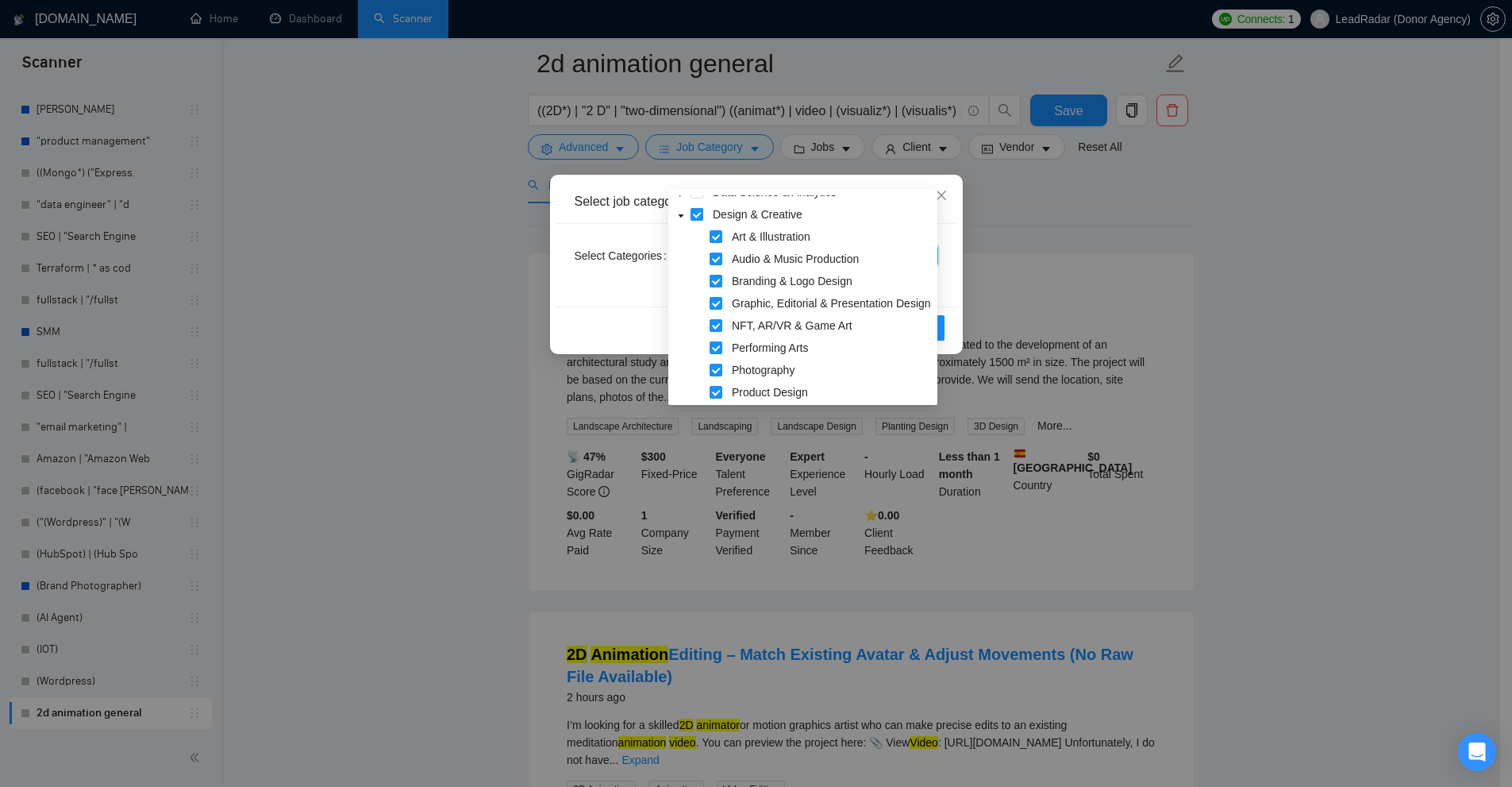
click at [696, 214] on span at bounding box center [697, 215] width 13 height 13
click at [721, 240] on span at bounding box center [715, 236] width 13 height 13
click at [719, 300] on span at bounding box center [715, 303] width 13 height 13
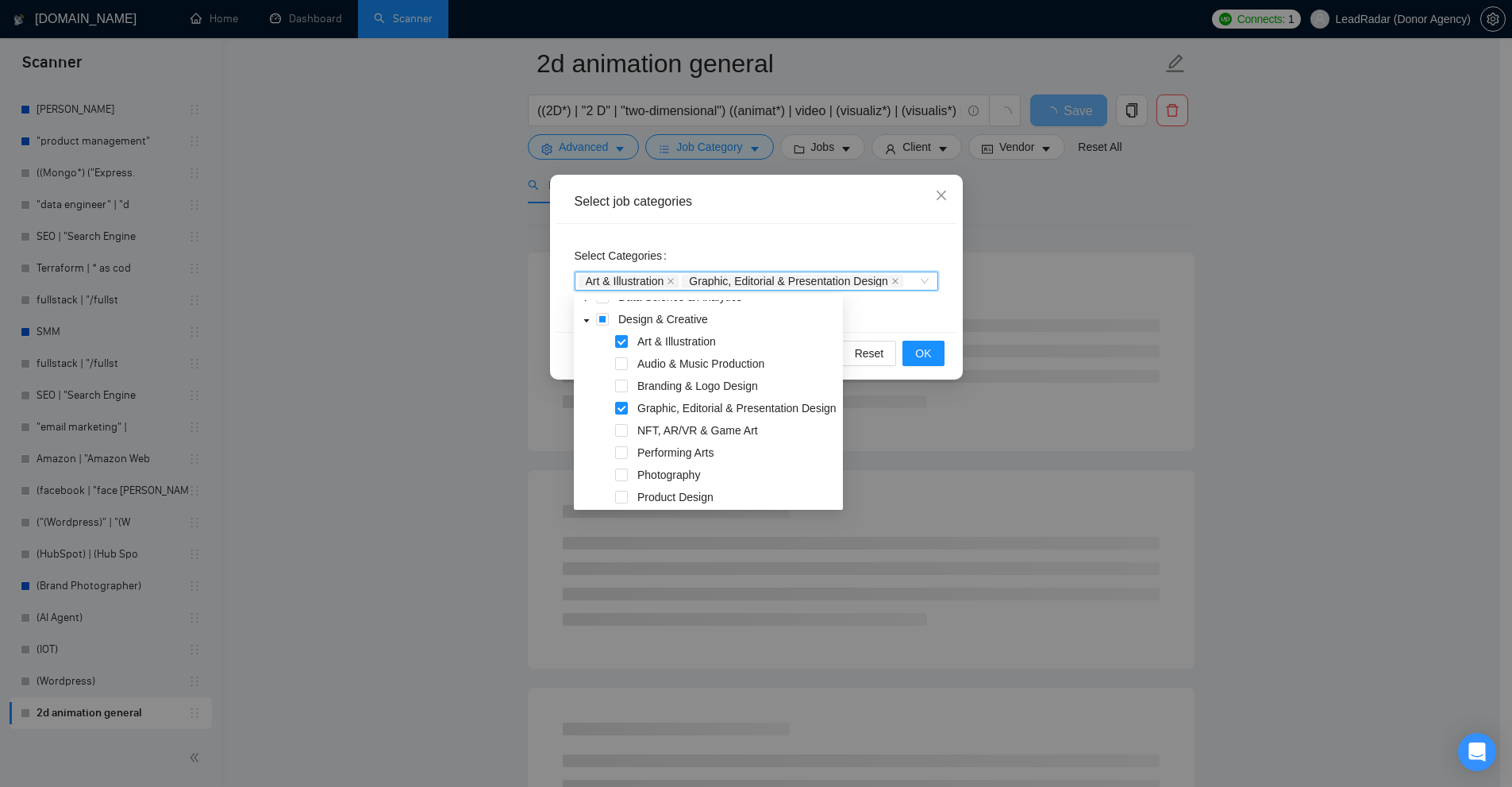
click at [903, 287] on div "Graphic, Editorial & Presentation Design" at bounding box center [793, 281] width 224 height 16
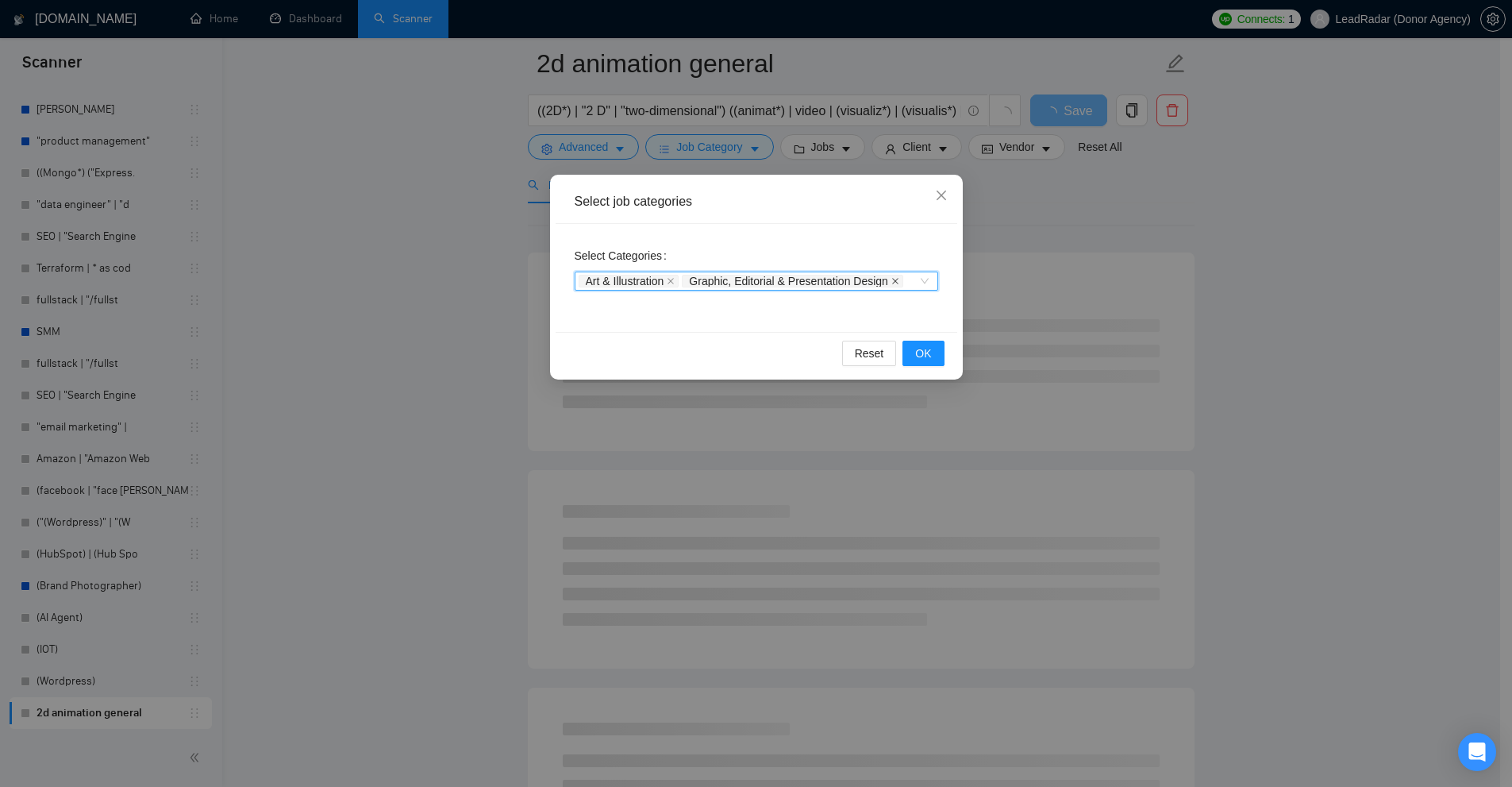
click at [899, 281] on icon "close" at bounding box center [895, 281] width 8 height 8
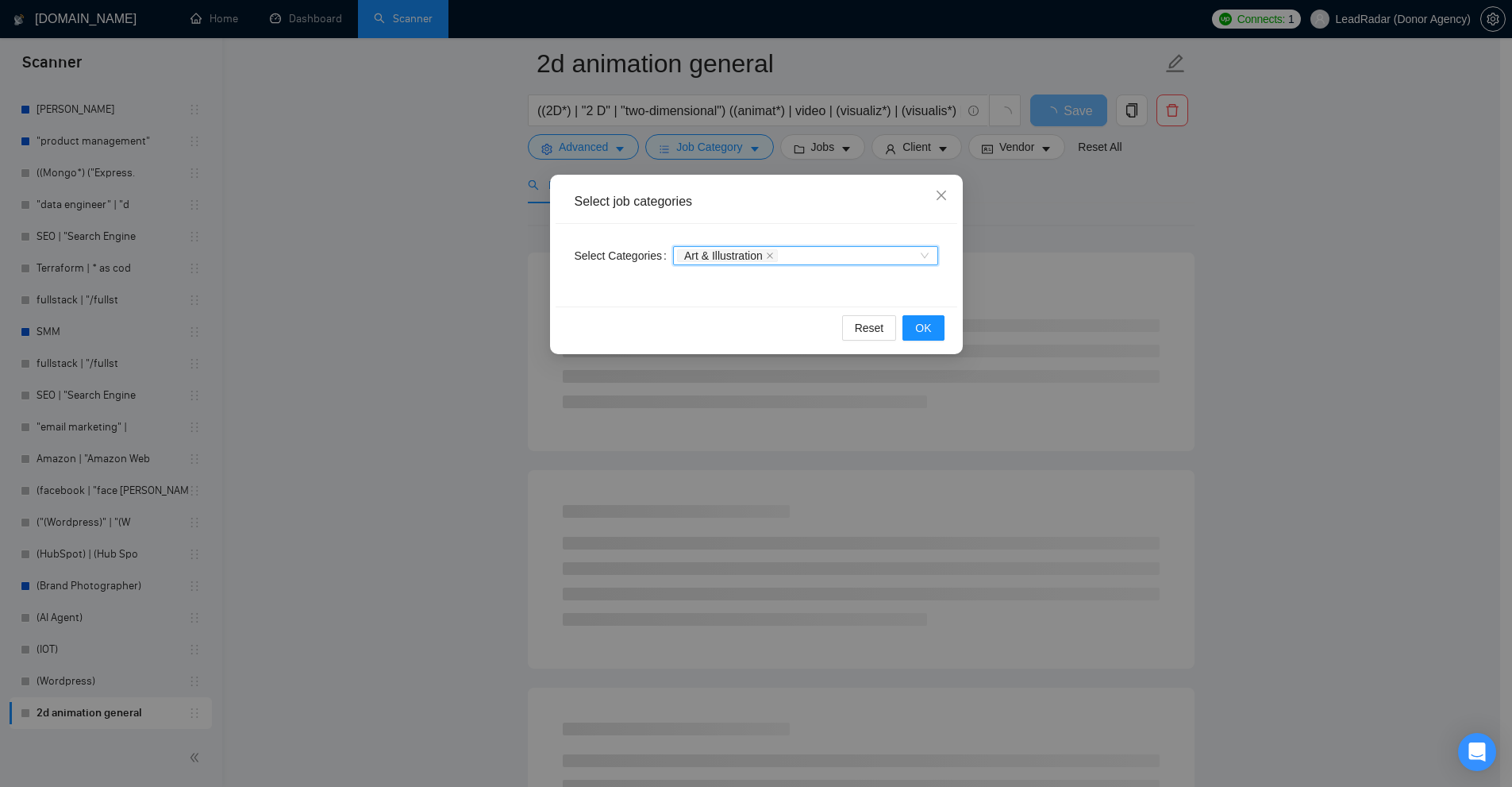
click at [845, 244] on div "Art & Illustration Art & Illustration" at bounding box center [806, 256] width 265 height 25
click at [1134, 258] on div "Select job categories Select Categories Art & Illustration Reset OK" at bounding box center [756, 394] width 1512 height 787
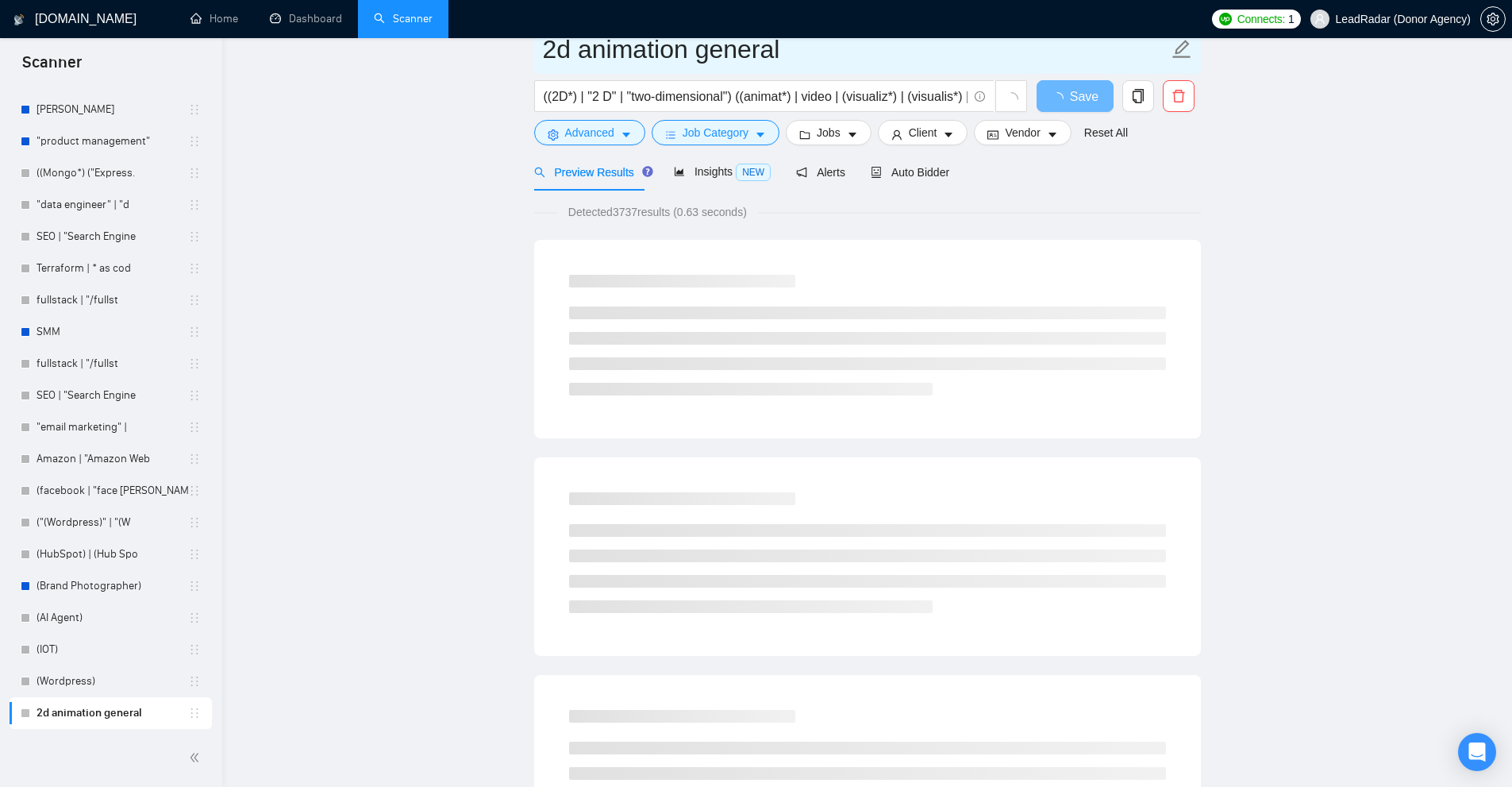
click at [739, 74] on span "2d animation general" at bounding box center [867, 49] width 667 height 50
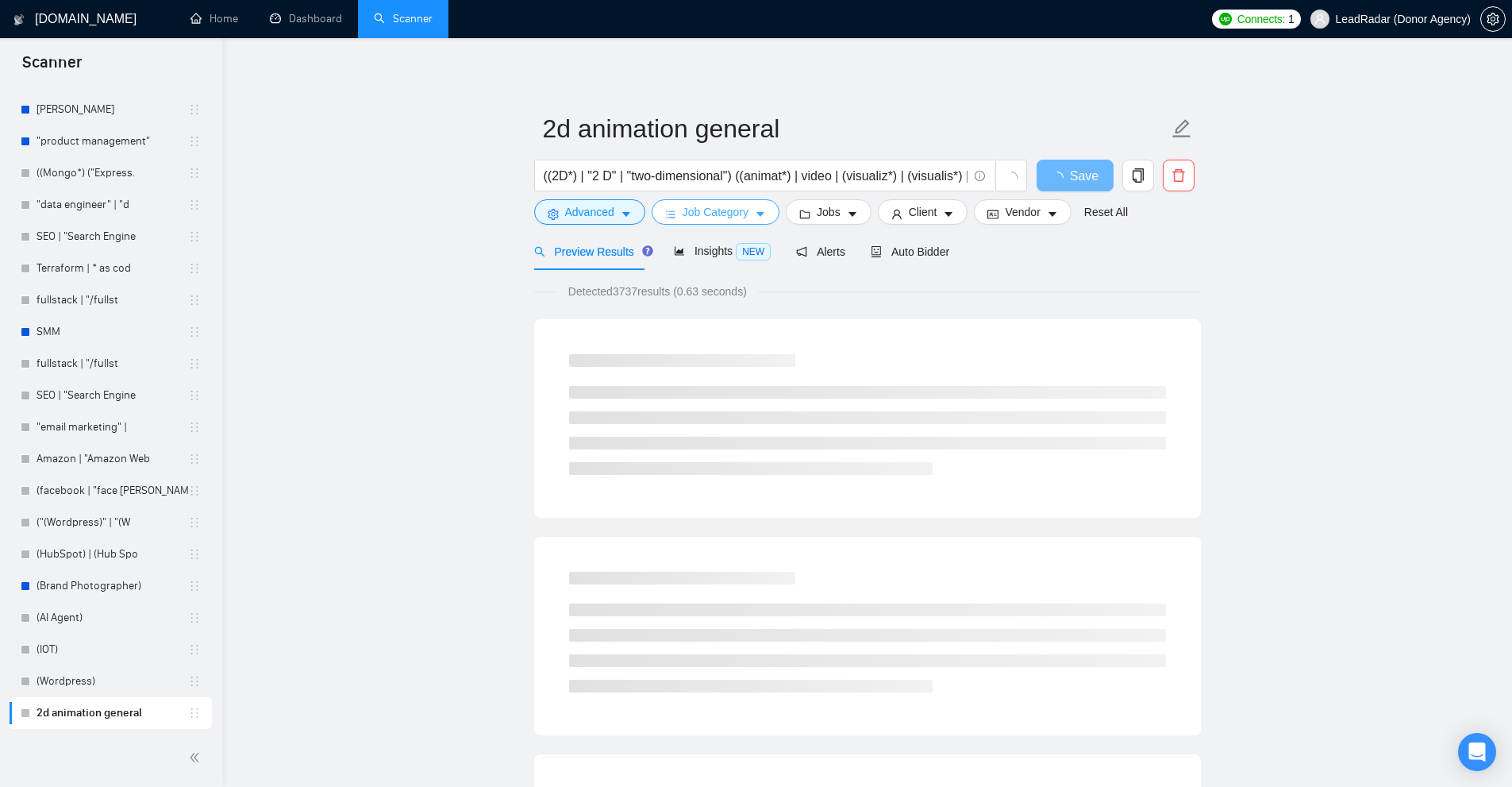
click at [722, 205] on span "Job Category" at bounding box center [715, 212] width 66 height 18
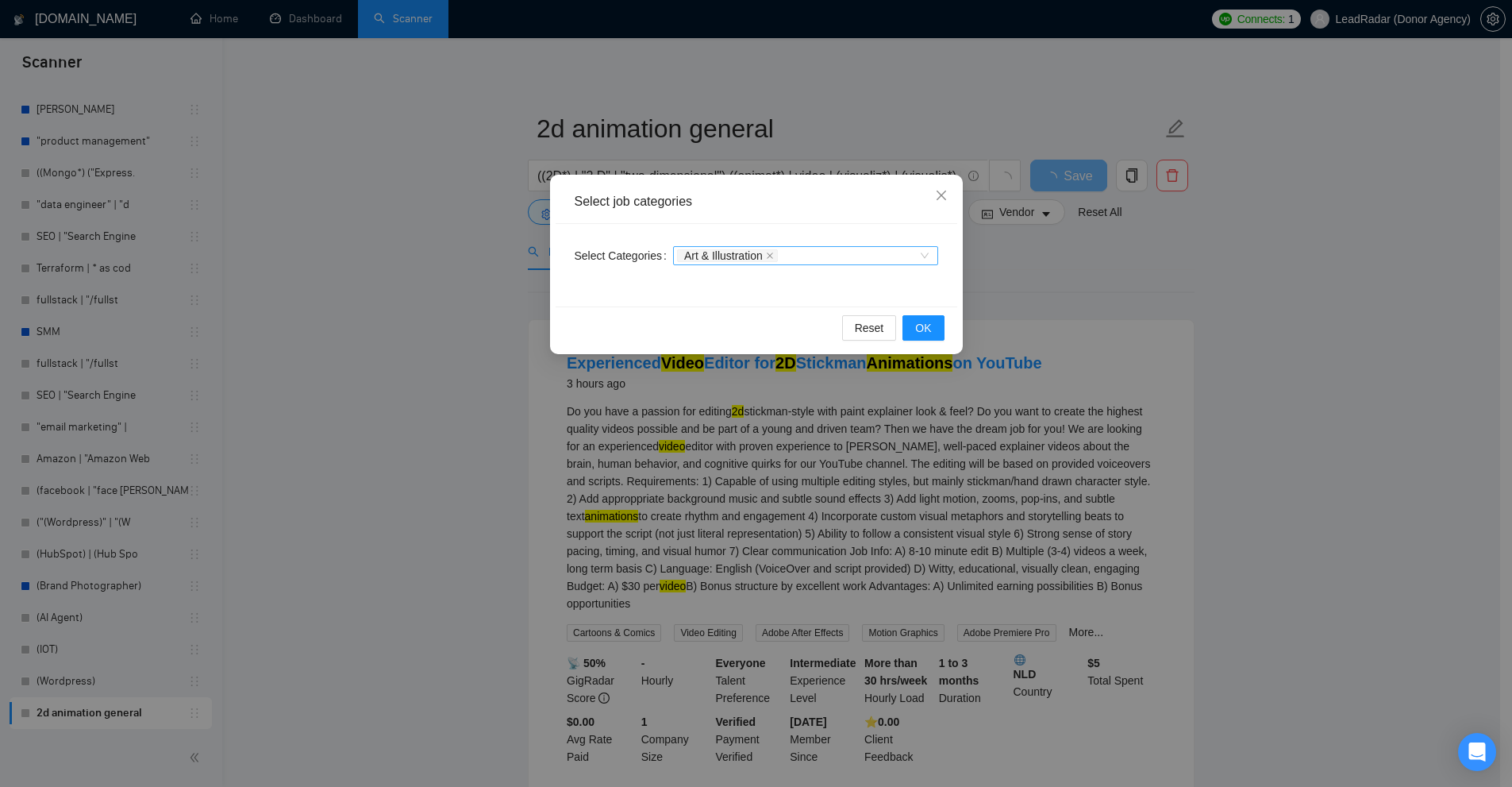
click at [824, 272] on div "Select Categories Art & Illustration" at bounding box center [756, 265] width 401 height 82
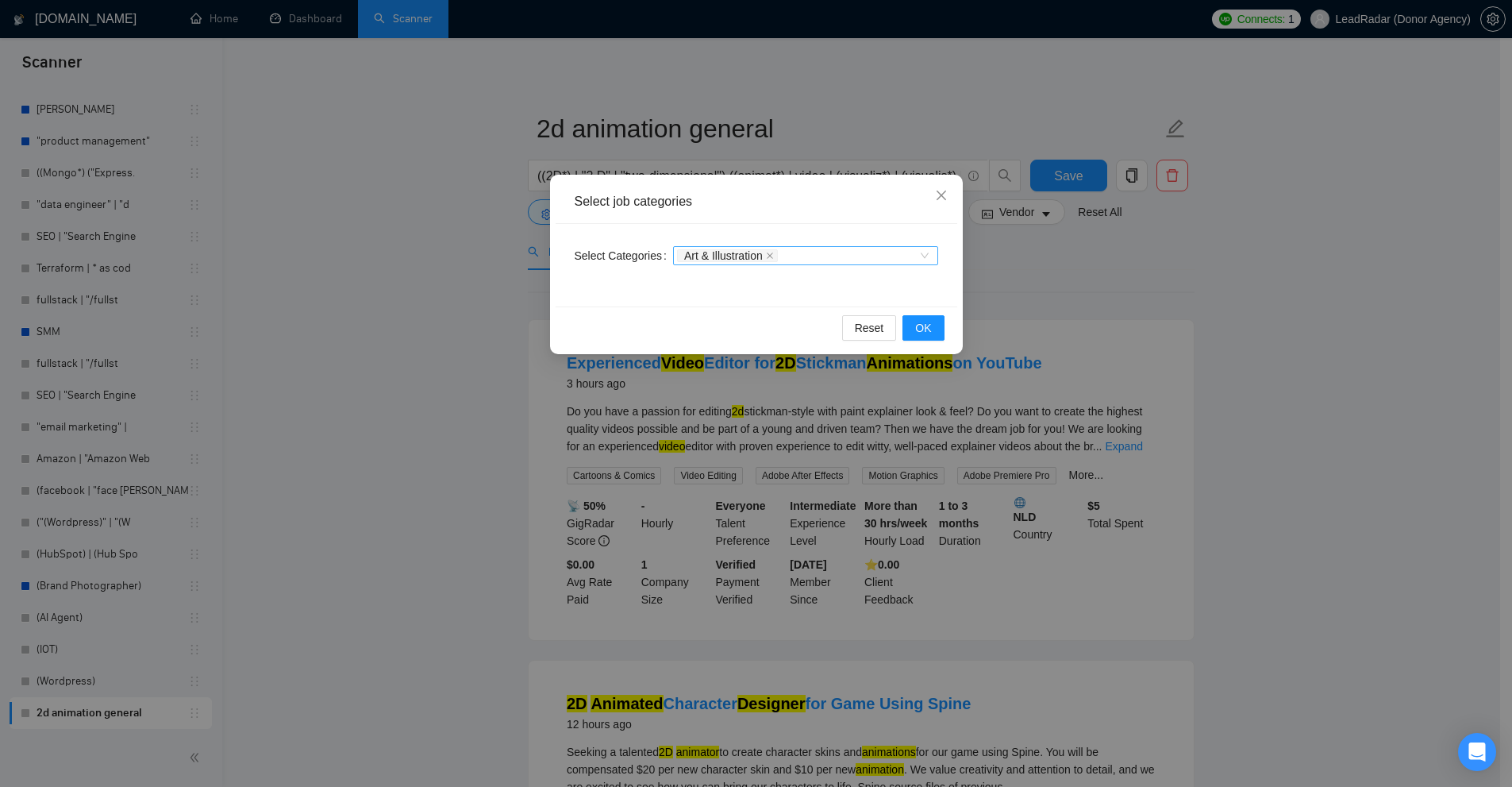
click at [834, 252] on div "Art & Illustration" at bounding box center [798, 256] width 241 height 16
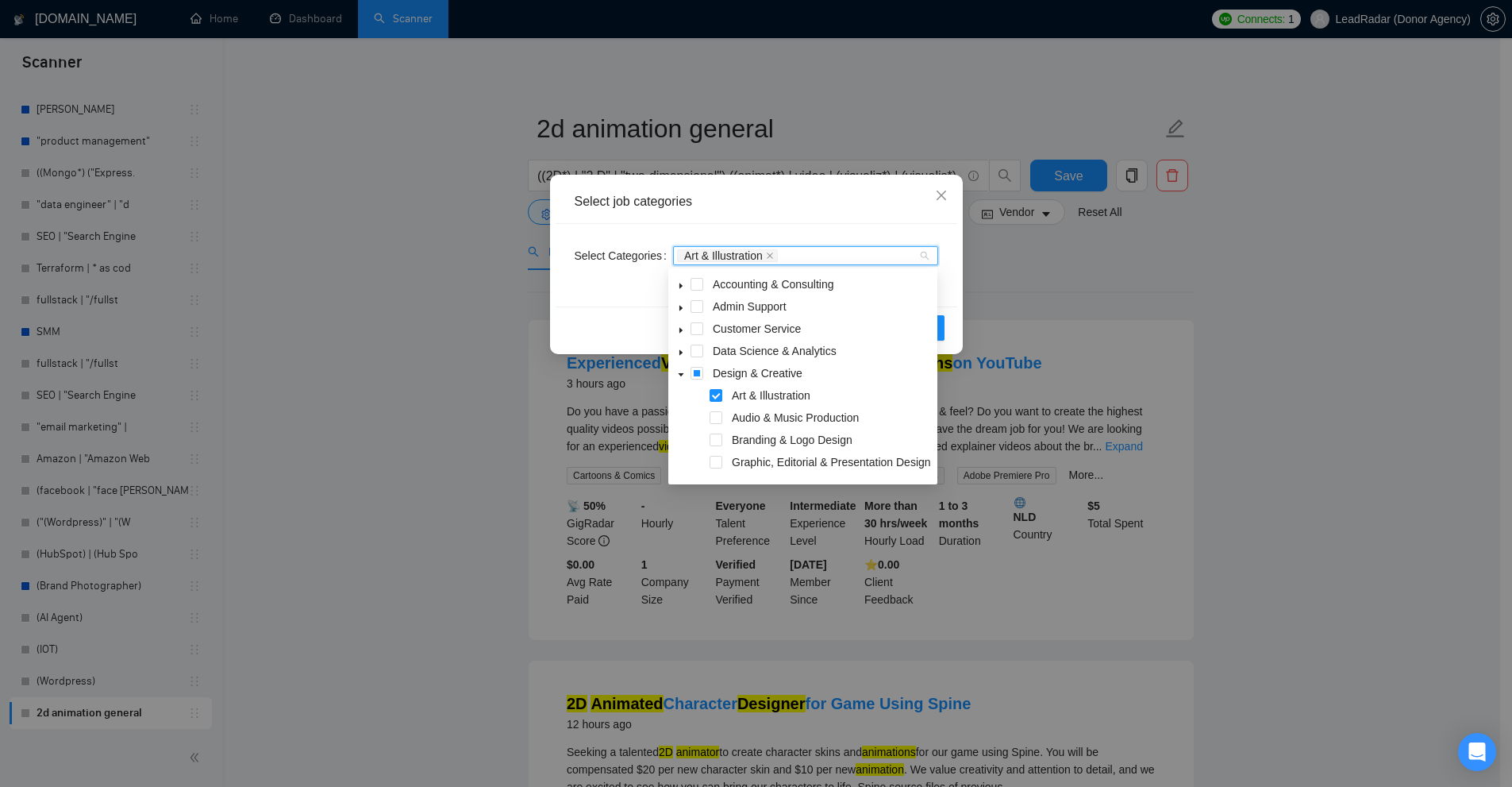
click at [677, 377] on icon "caret-down" at bounding box center [680, 374] width 8 height 8
click at [841, 215] on div "Select job categories" at bounding box center [756, 201] width 401 height 44
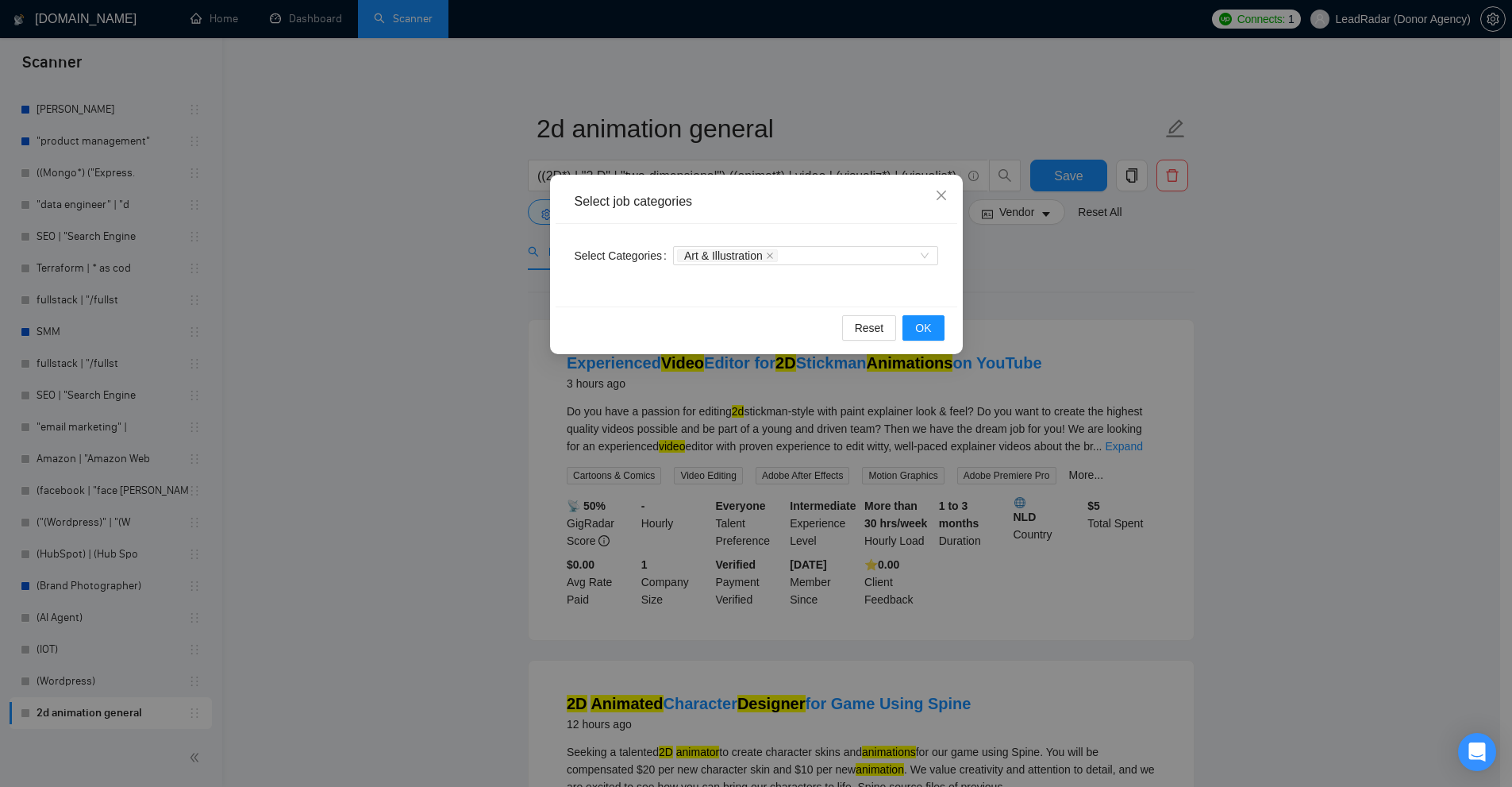
click at [1237, 279] on div "Select job categories Select Categories Art & Illustration Reset OK" at bounding box center [756, 394] width 1512 height 787
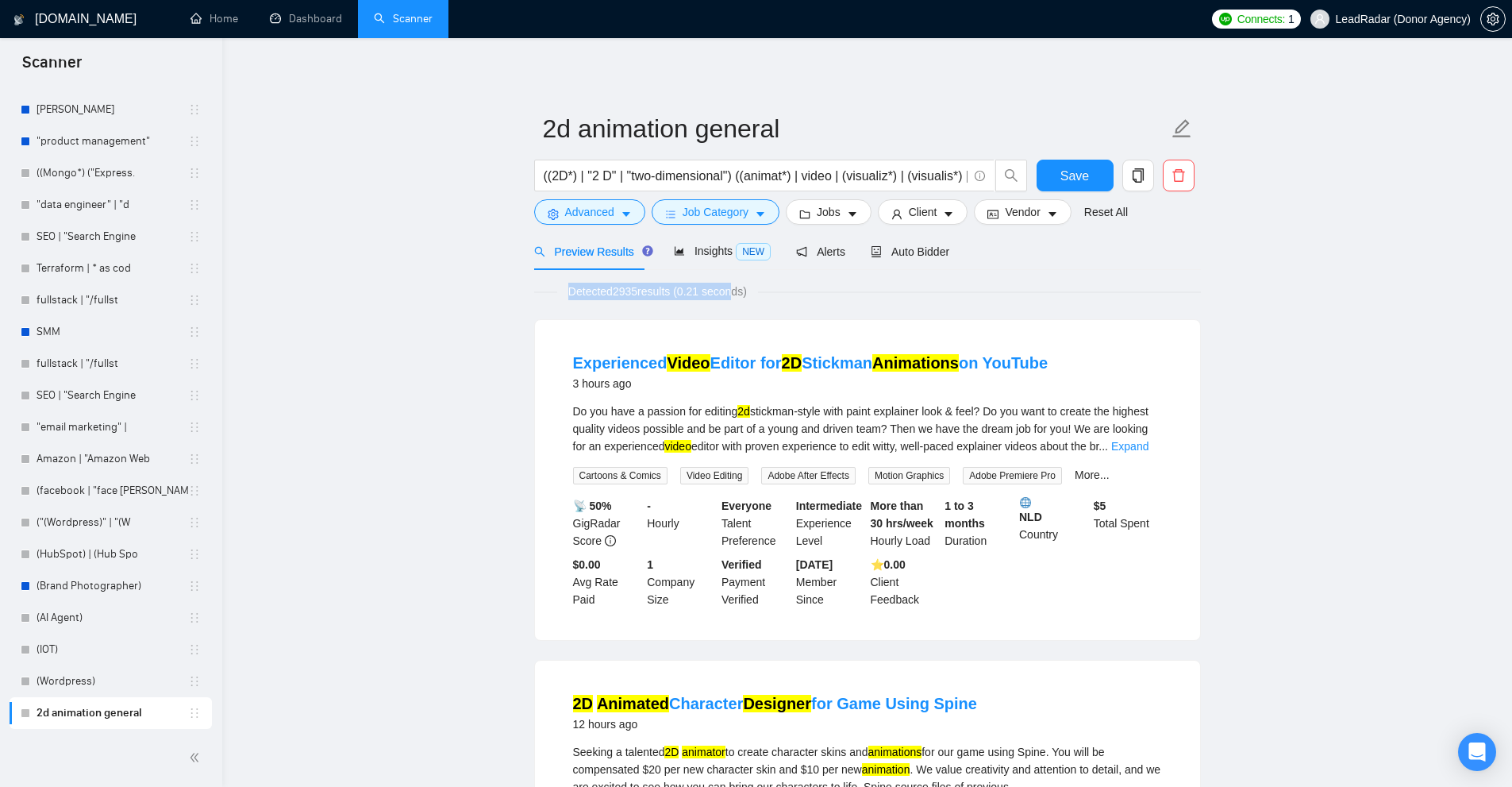
drag, startPoint x: 545, startPoint y: 294, endPoint x: 807, endPoint y: 299, distance: 262.0
click at [807, 299] on div "Detected 2935 results (0.21 seconds)" at bounding box center [867, 292] width 667 height 18
click at [755, 211] on icon "caret-down" at bounding box center [760, 214] width 11 height 11
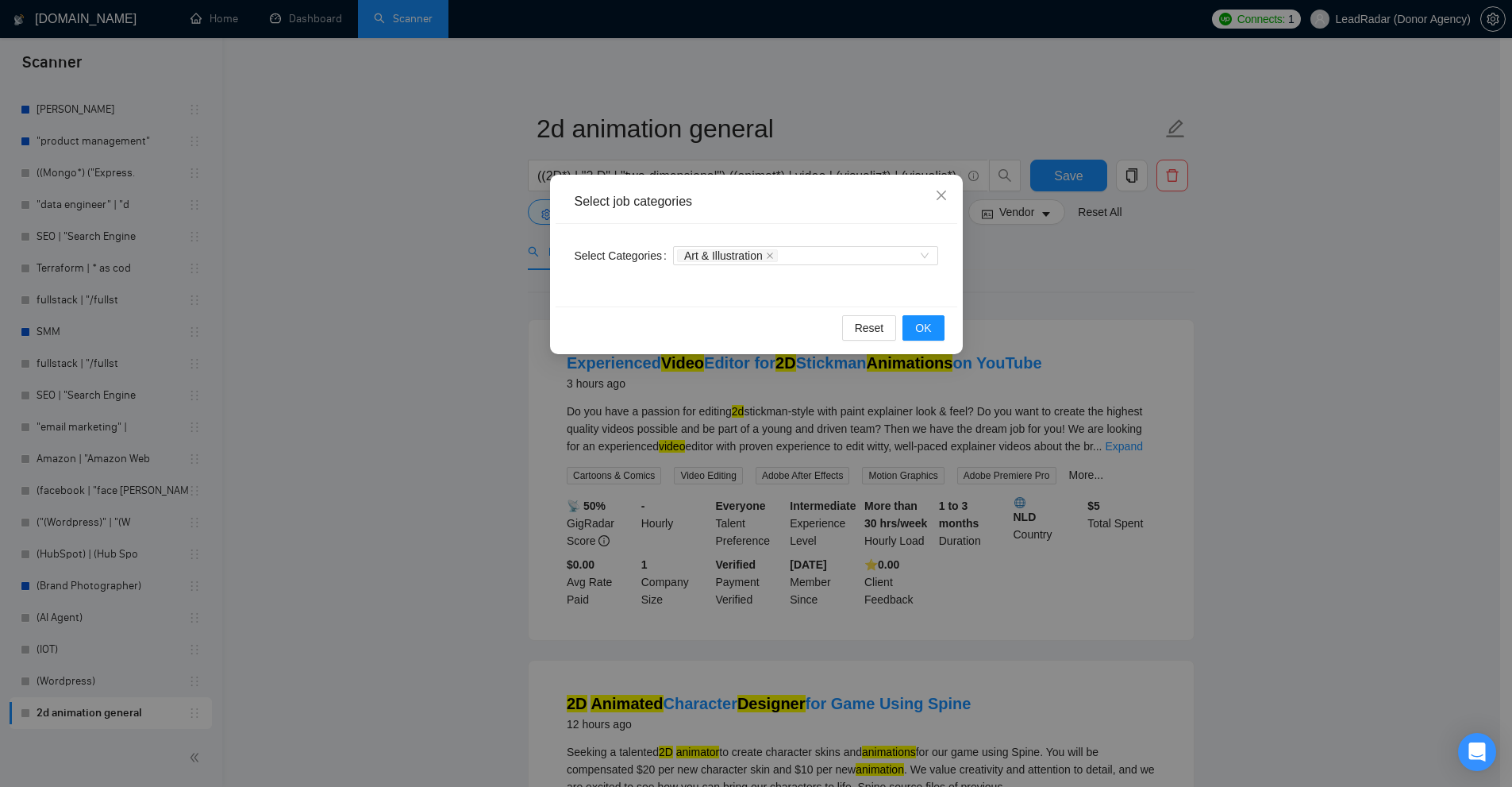
click at [1121, 288] on div "Select job categories Select Categories Art & Illustration Reset OK" at bounding box center [756, 394] width 1512 height 787
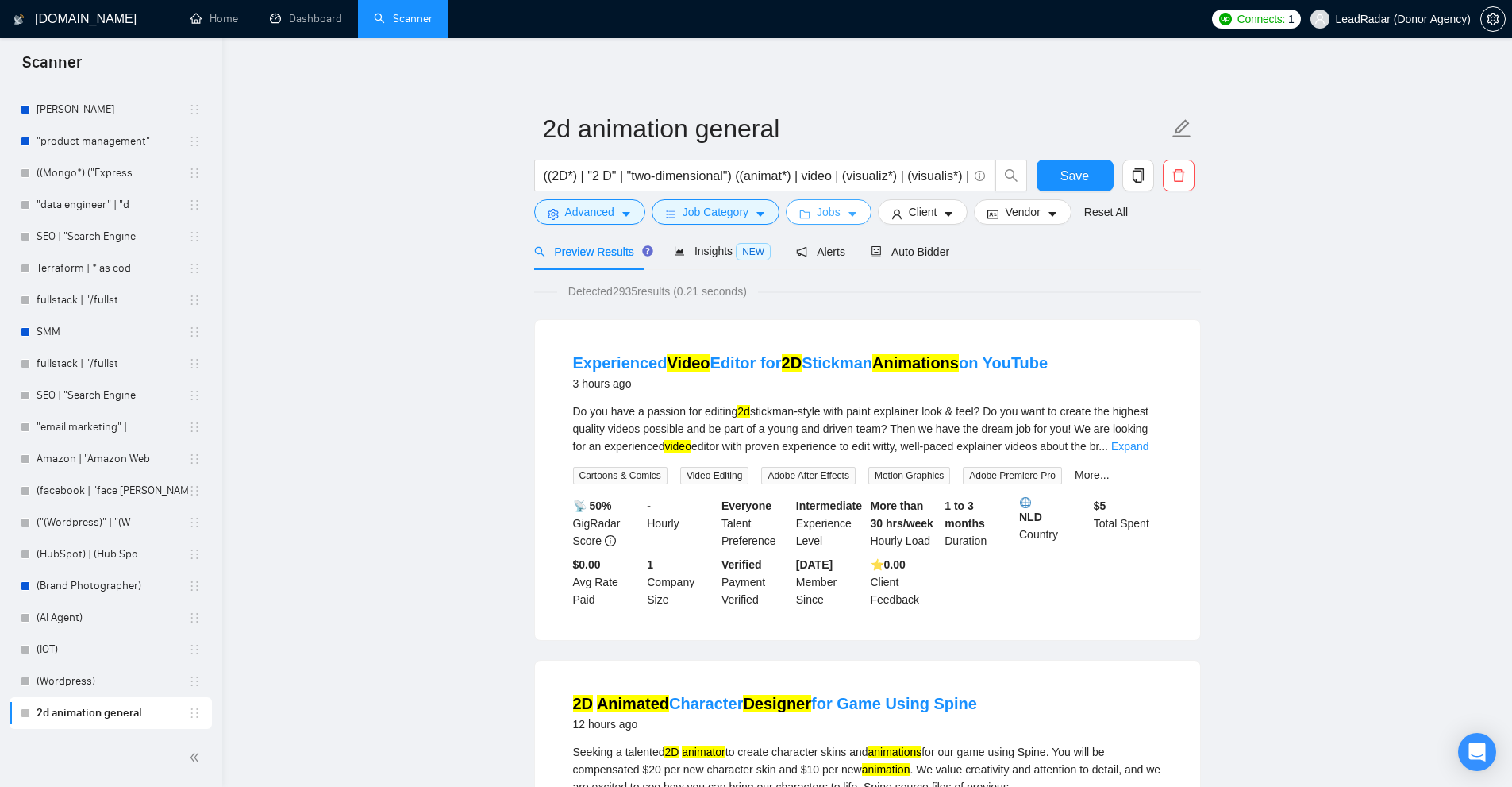
click at [807, 210] on icon "folder" at bounding box center [805, 214] width 11 height 11
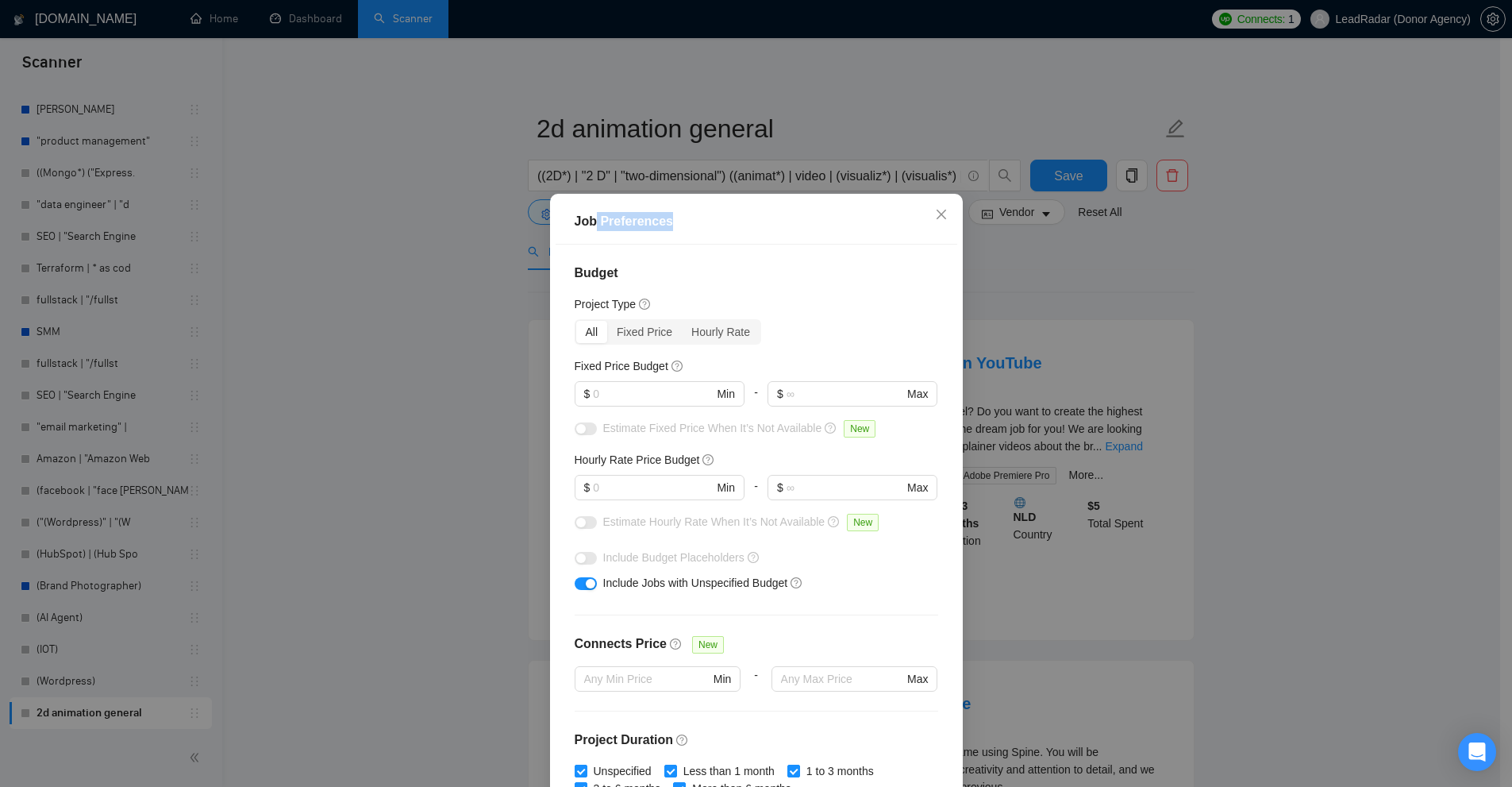
drag, startPoint x: 596, startPoint y: 217, endPoint x: 773, endPoint y: 243, distance: 178.9
click at [773, 243] on div "Job Preferences" at bounding box center [756, 222] width 401 height 46
drag, startPoint x: 582, startPoint y: 269, endPoint x: 670, endPoint y: 267, distance: 88.0
click at [667, 267] on h4 "Budget" at bounding box center [756, 273] width 364 height 19
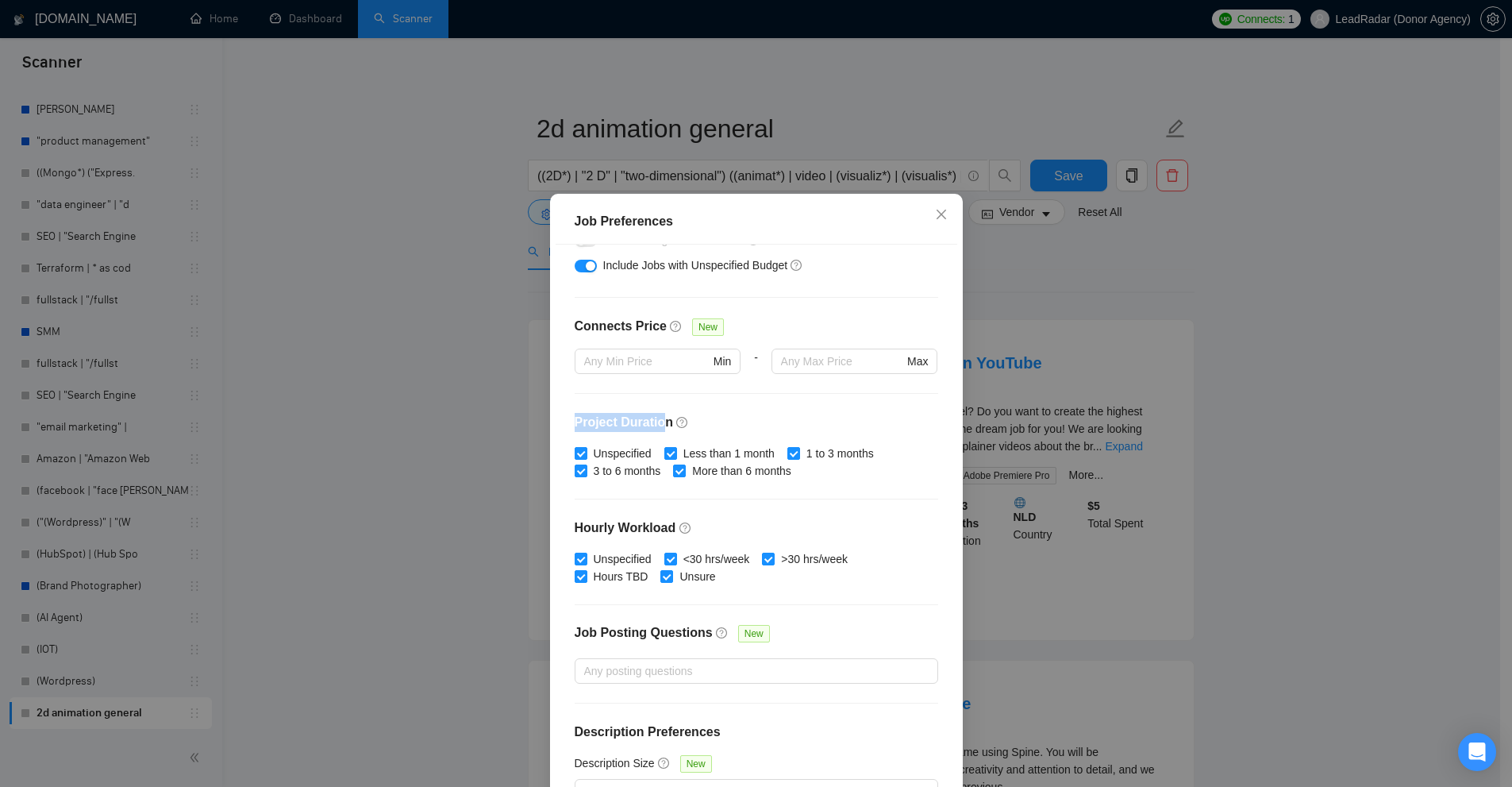
drag, startPoint x: 560, startPoint y: 421, endPoint x: 655, endPoint y: 419, distance: 95.0
click at [655, 419] on div "Budget Project Type All Fixed Price Hourly Rate Fixed Price Budget $ Min - $ Ma…" at bounding box center [756, 520] width 401 height 551
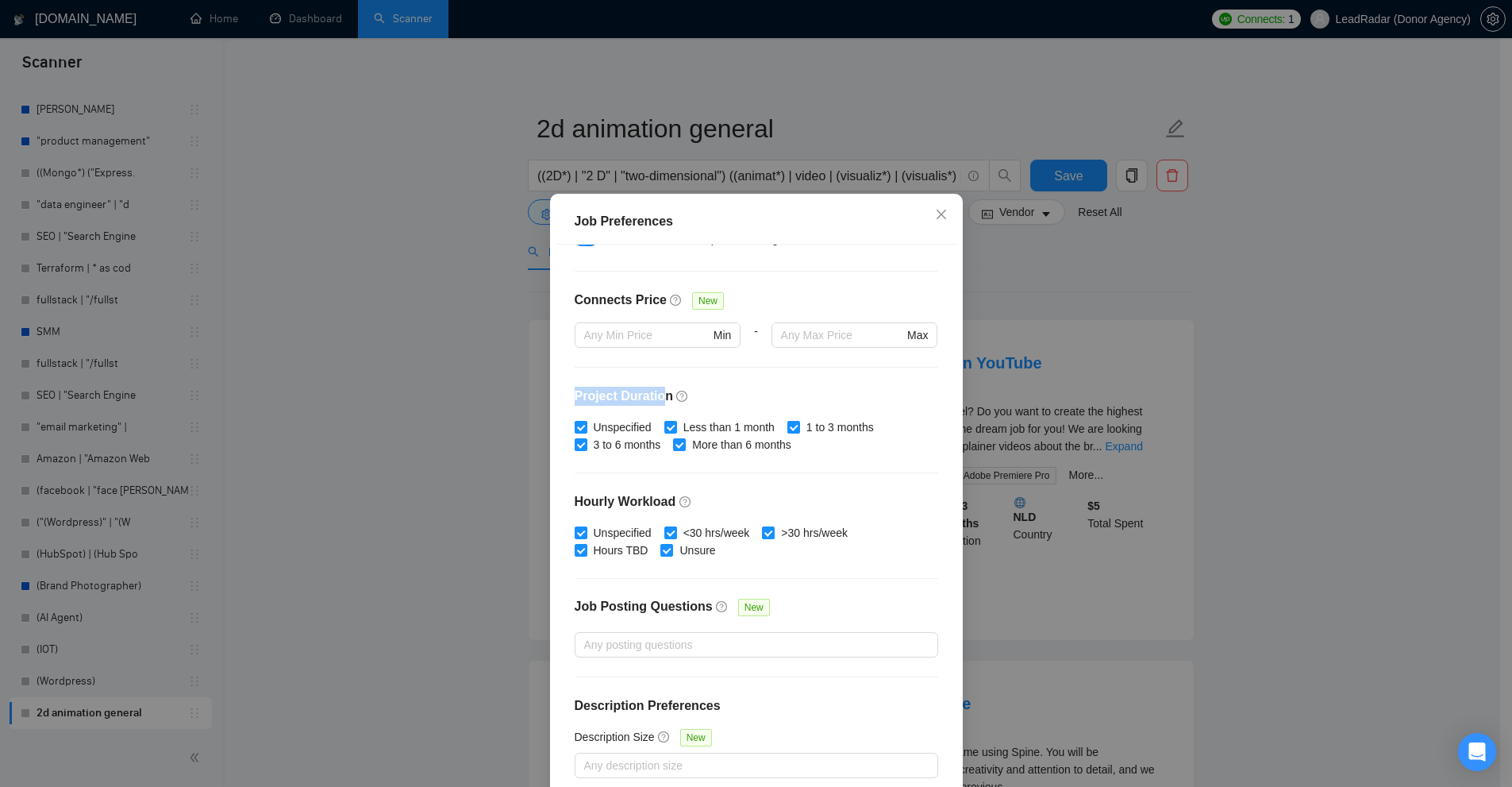
scroll to position [0, 0]
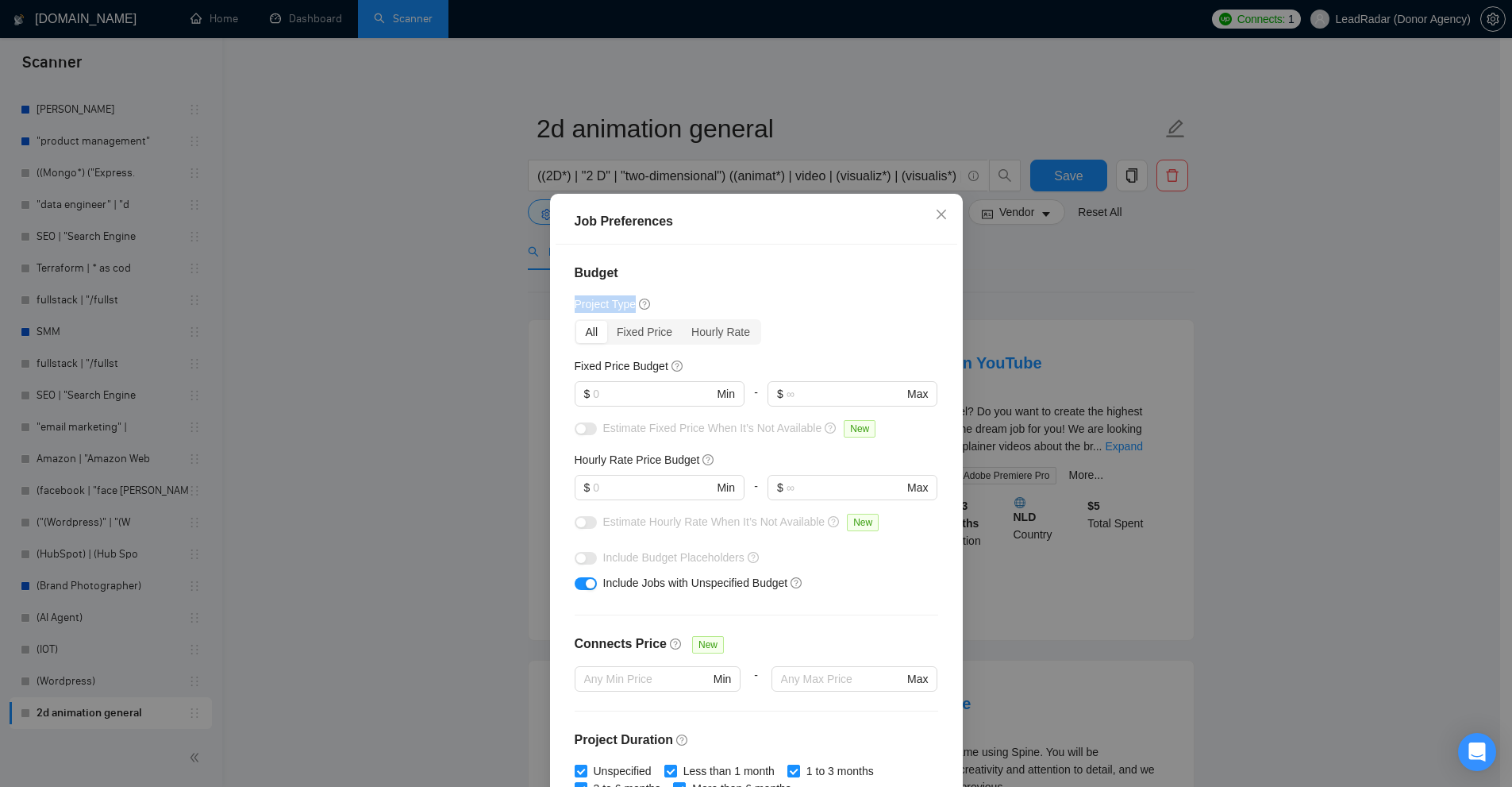
drag, startPoint x: 576, startPoint y: 307, endPoint x: 659, endPoint y: 307, distance: 83.0
click at [659, 307] on div "Budget Project Type All Fixed Price Hourly Rate Fixed Price Budget $ Min - $ Ma…" at bounding box center [756, 520] width 401 height 551
click at [731, 313] on div "Project Type" at bounding box center [756, 304] width 364 height 18
drag, startPoint x: 770, startPoint y: 337, endPoint x: 788, endPoint y: 339, distance: 18.1
click at [788, 339] on div "All Fixed Price Hourly Rate" at bounding box center [756, 332] width 364 height 25
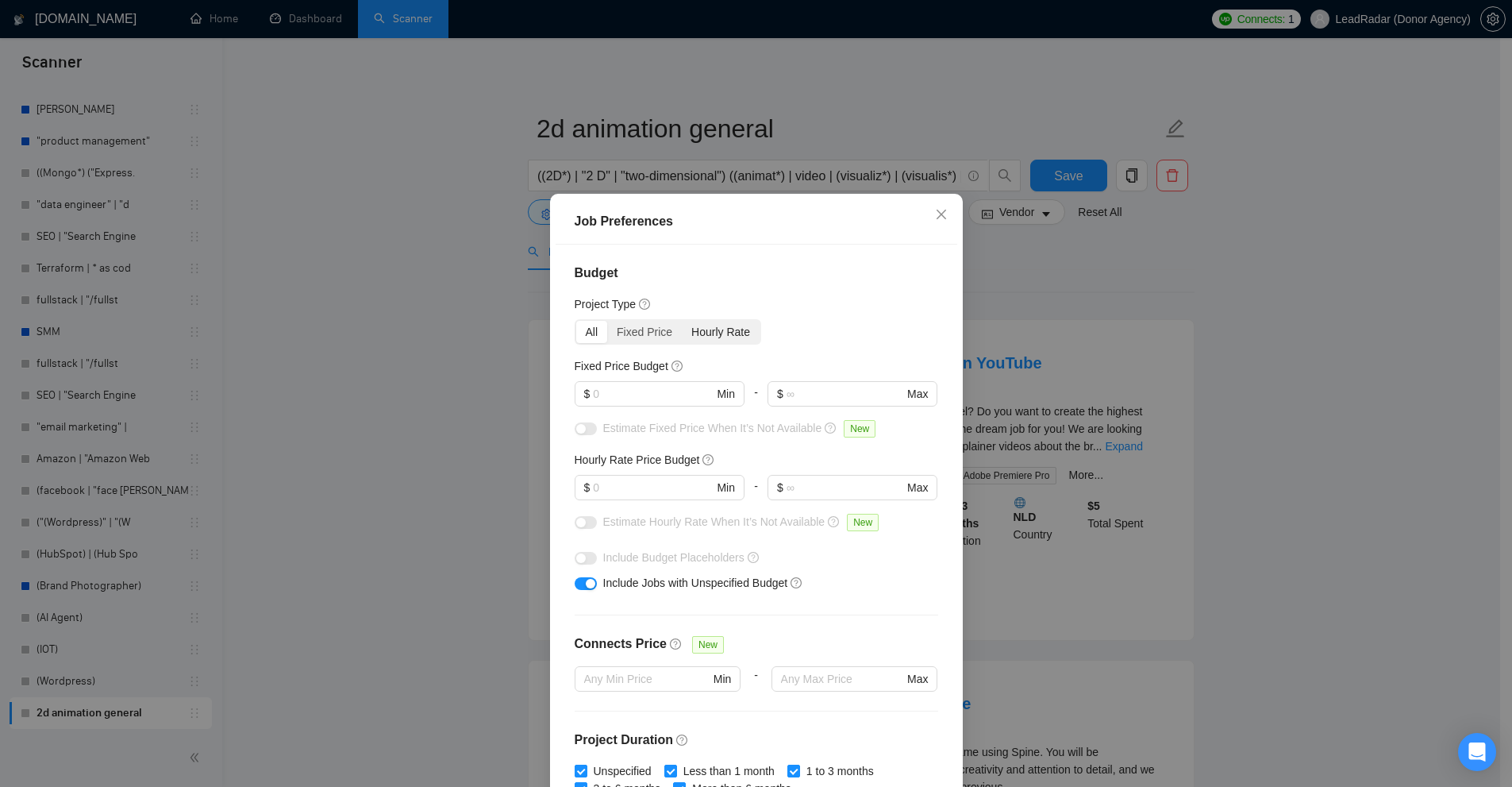
click at [728, 337] on div "Hourly Rate" at bounding box center [720, 332] width 78 height 22
click at [681, 321] on input "Hourly Rate" at bounding box center [681, 321] width 0 height 0
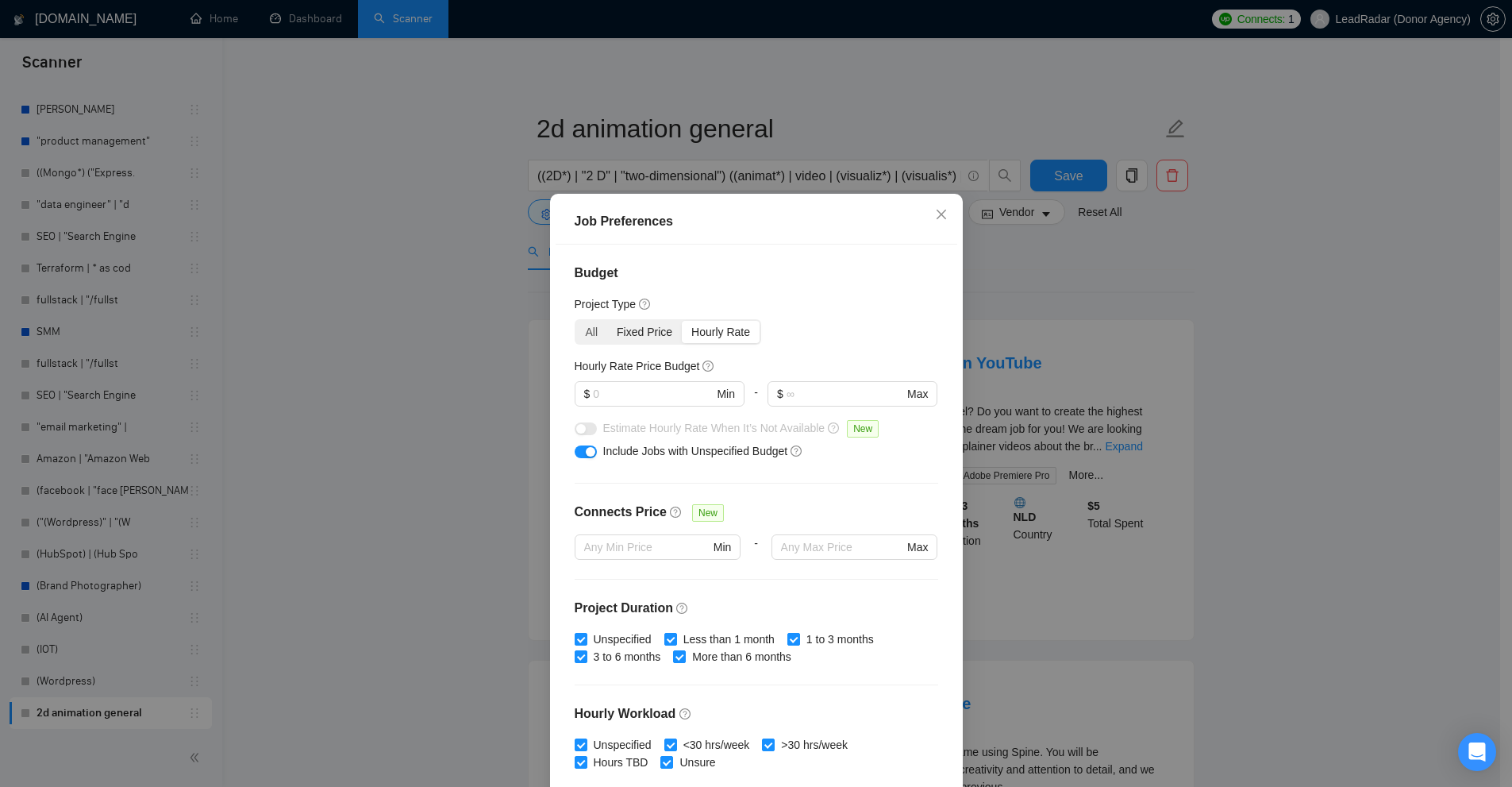
click at [625, 333] on div "Fixed Price" at bounding box center [644, 332] width 74 height 22
click at [607, 321] on input "Fixed Price" at bounding box center [607, 321] width 0 height 0
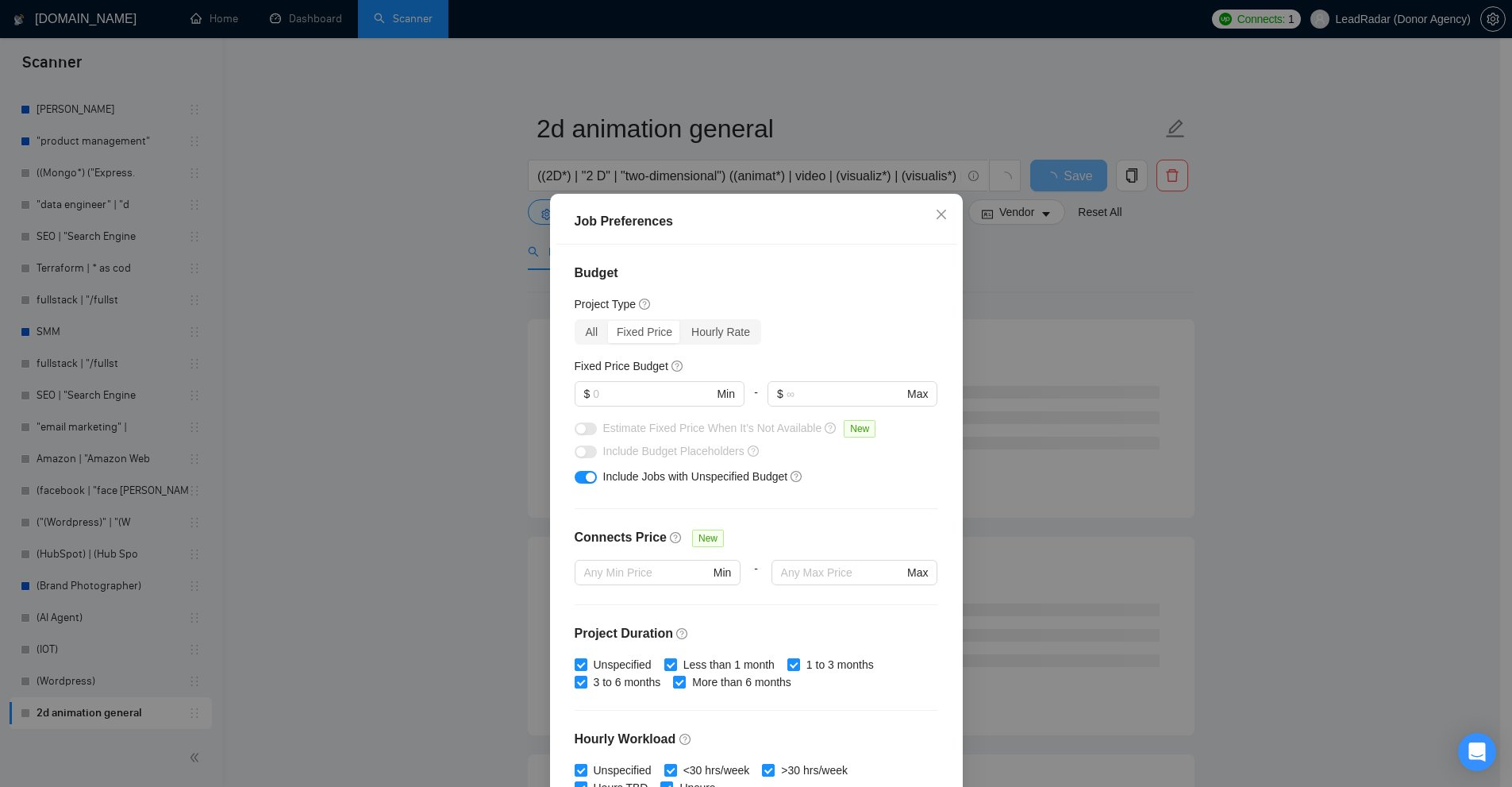
click at [586, 334] on div "All" at bounding box center [592, 332] width 32 height 22
click at [576, 321] on input "All" at bounding box center [576, 321] width 0 height 0
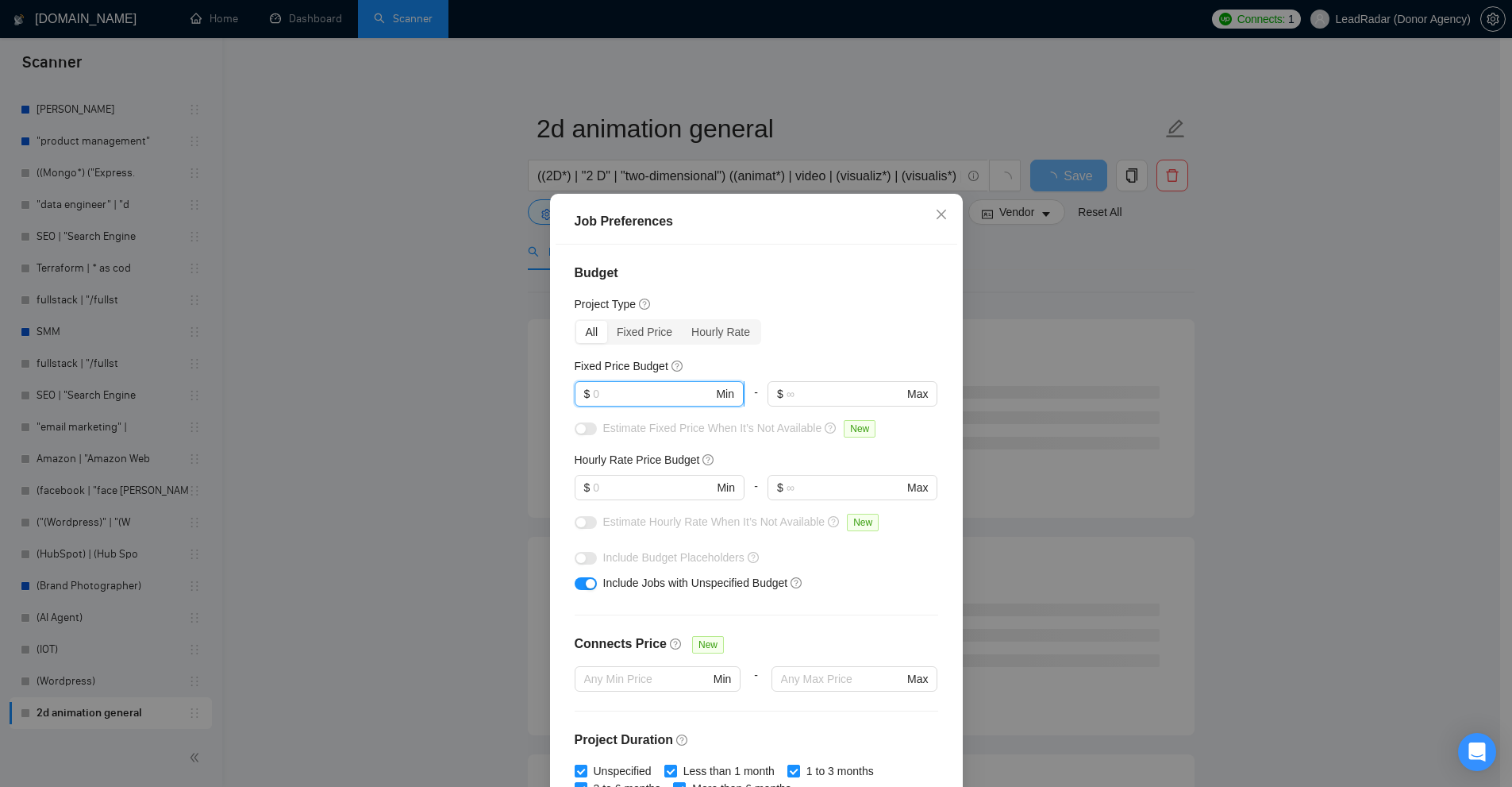
click at [621, 393] on input "text" at bounding box center [653, 394] width 120 height 18
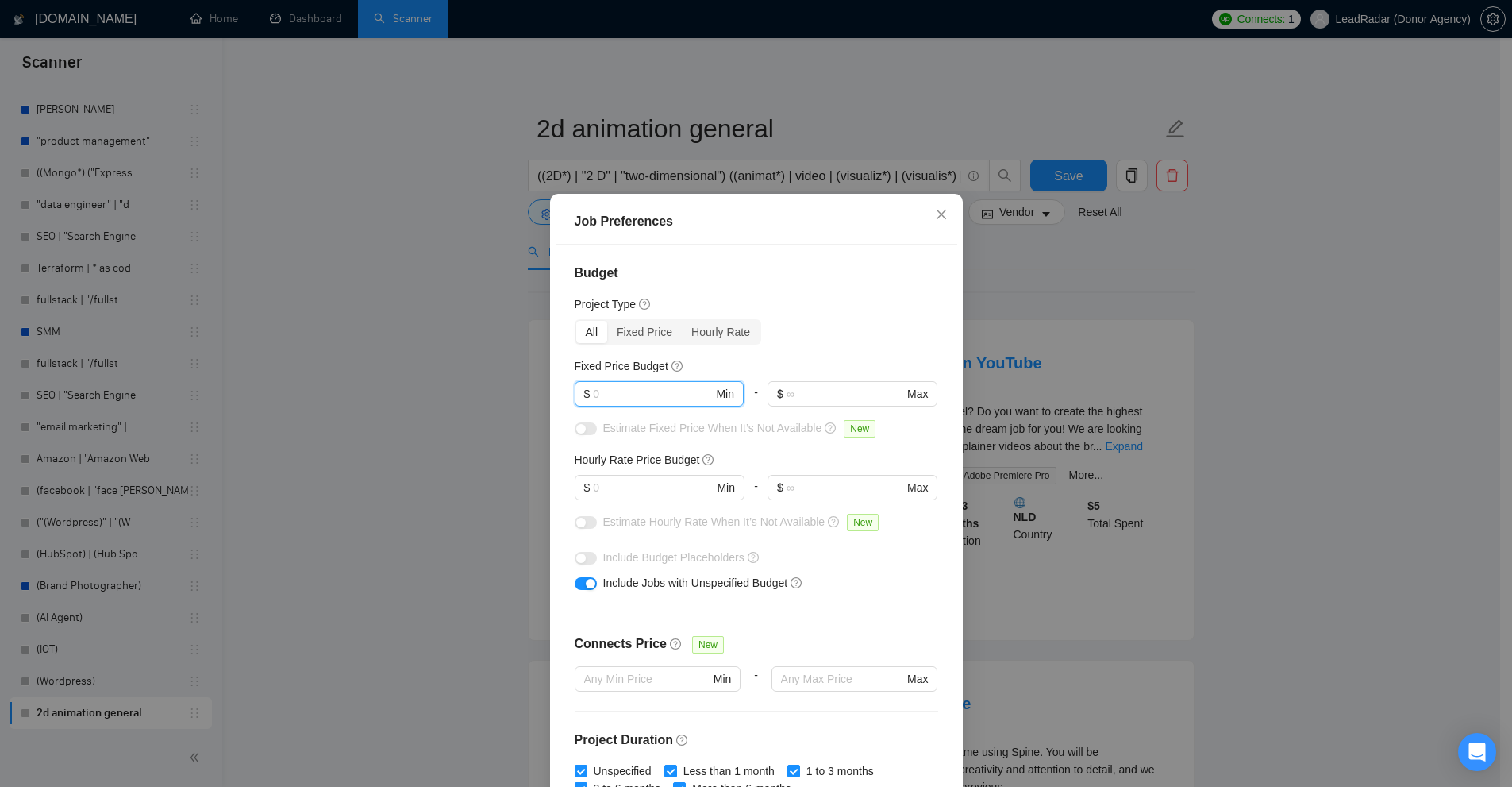
click at [643, 393] on input "text" at bounding box center [653, 394] width 120 height 18
click at [610, 389] on input "text" at bounding box center [653, 394] width 120 height 18
click at [606, 478] on span "$ Min" at bounding box center [659, 487] width 169 height 25
click at [624, 403] on span "$ Min" at bounding box center [659, 394] width 169 height 25
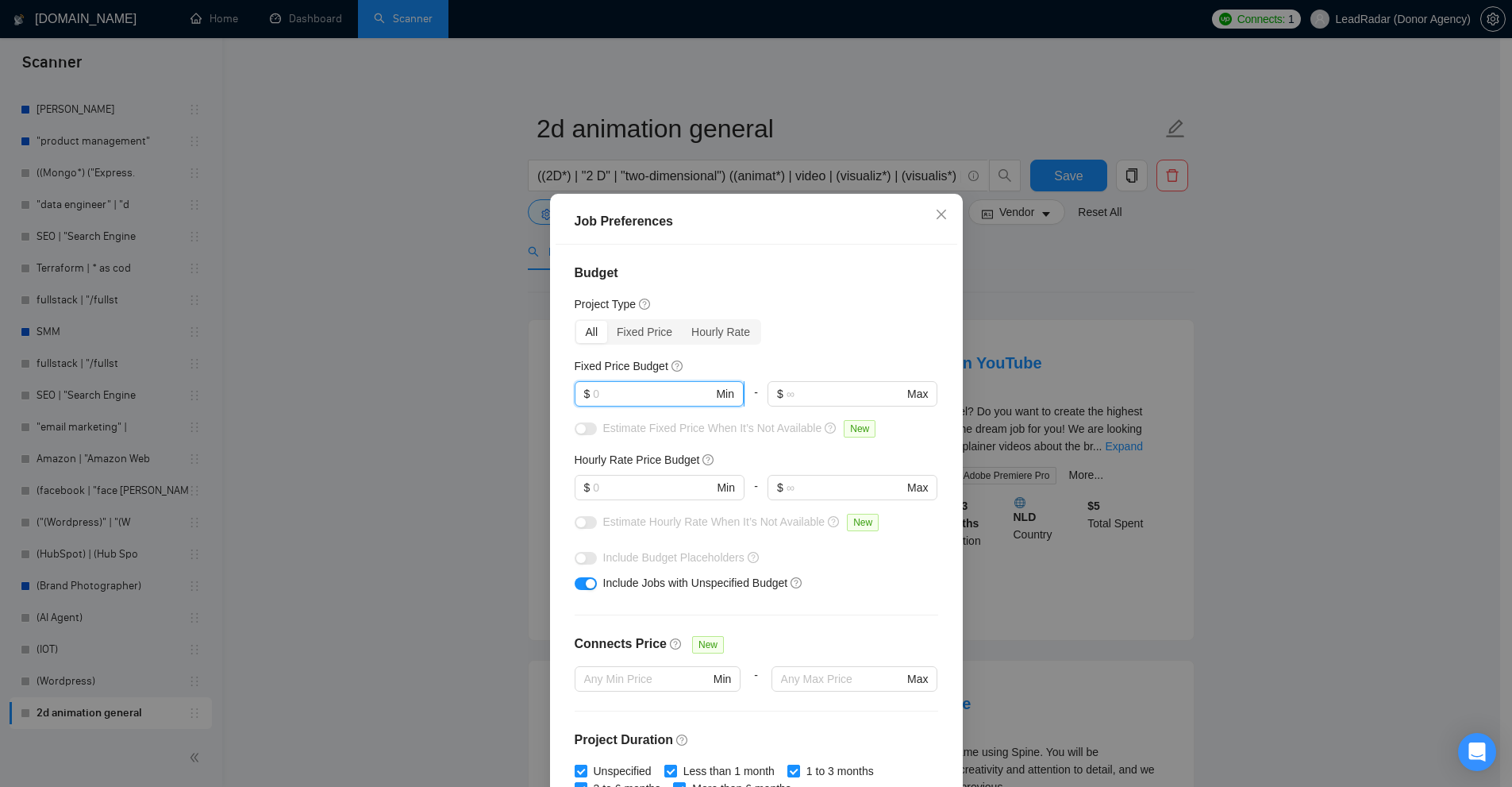
click at [625, 385] on input "text" at bounding box center [653, 394] width 120 height 18
drag, startPoint x: 625, startPoint y: 392, endPoint x: 557, endPoint y: 393, distance: 68.0
click at [564, 392] on div "Budget Project Type All Fixed Price Hourly Rate Fixed Price Budget 1000 $ 1000 …" at bounding box center [756, 520] width 401 height 551
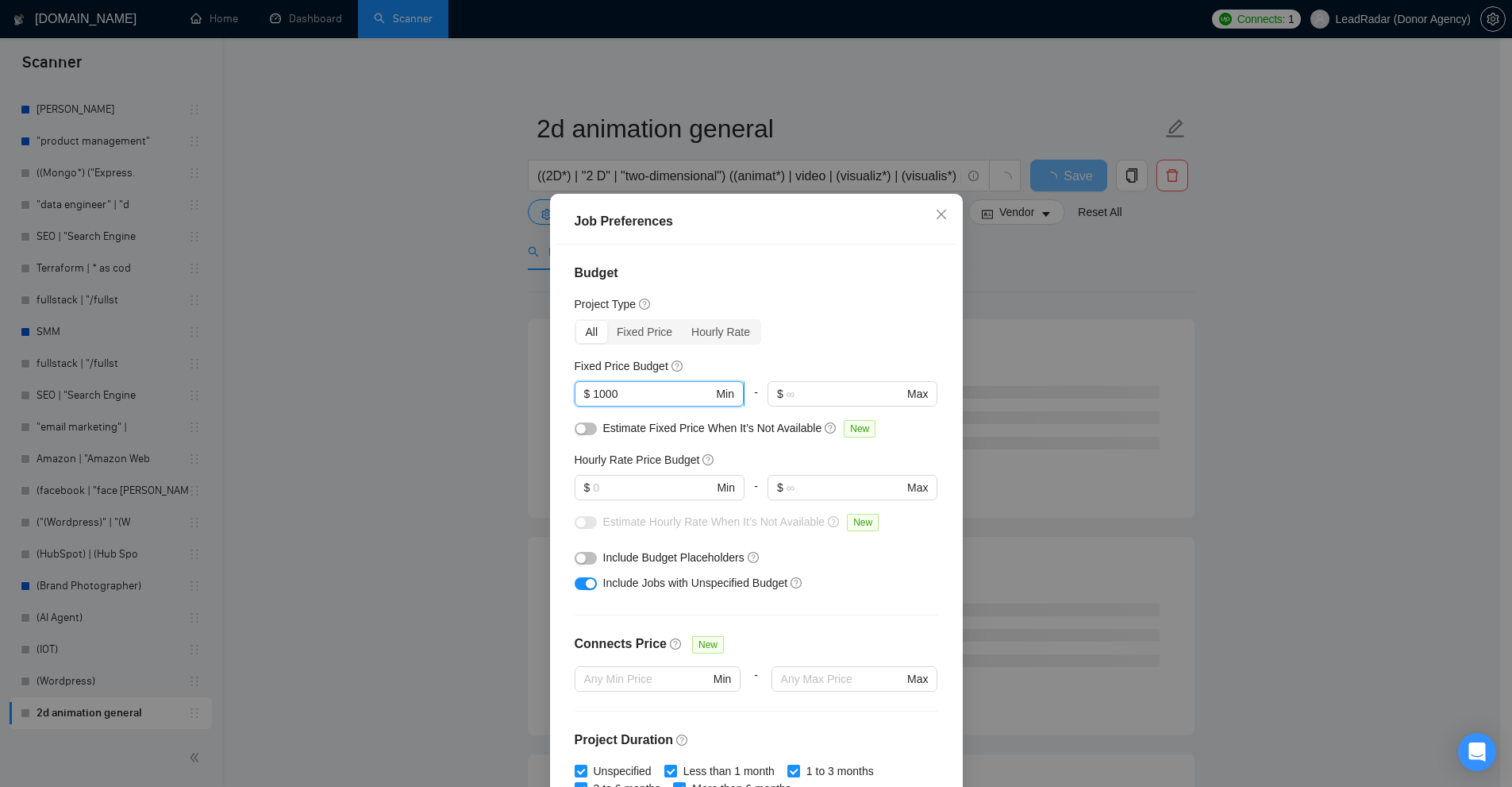
click at [617, 393] on input "1000" at bounding box center [653, 394] width 120 height 18
drag, startPoint x: 583, startPoint y: 391, endPoint x: 473, endPoint y: 390, distance: 110.0
click at [477, 385] on div "Job Preferences Budget Project Type All Fixed Price Hourly Rate Fixed Price Bud…" at bounding box center [756, 394] width 1512 height 787
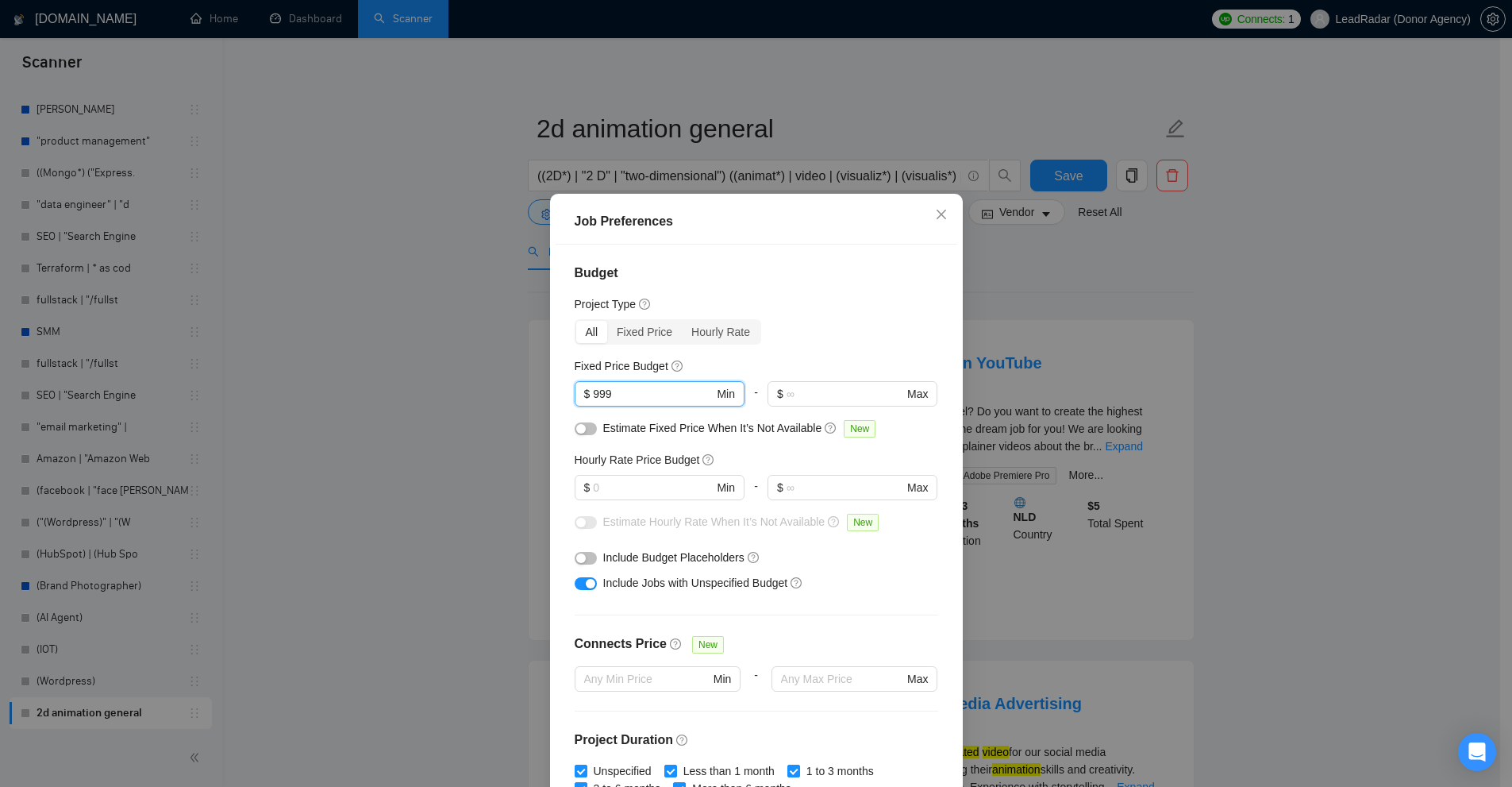
drag, startPoint x: 601, startPoint y: 394, endPoint x: 222, endPoint y: 370, distance: 379.8
click at [233, 370] on div "Job Preferences Budget Project Type All Fixed Price Hourly Rate Fixed Price Bud…" at bounding box center [756, 394] width 1512 height 787
type input "1000"
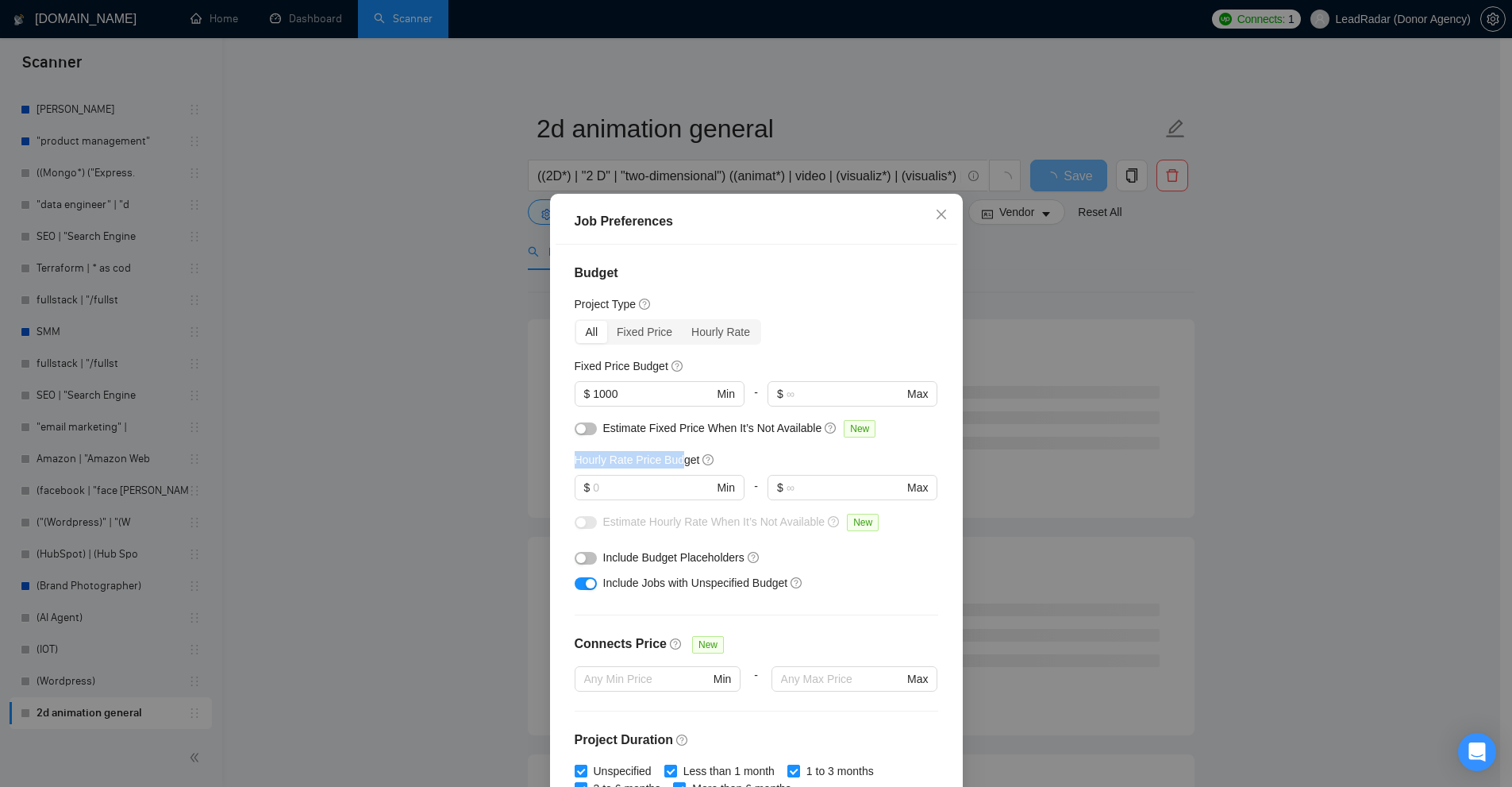
drag, startPoint x: 559, startPoint y: 455, endPoint x: 678, endPoint y: 456, distance: 119.0
click at [678, 456] on div "Budget Project Type All Fixed Price Hourly Rate Fixed Price Budget $ 1000 Min -…" at bounding box center [756, 520] width 401 height 551
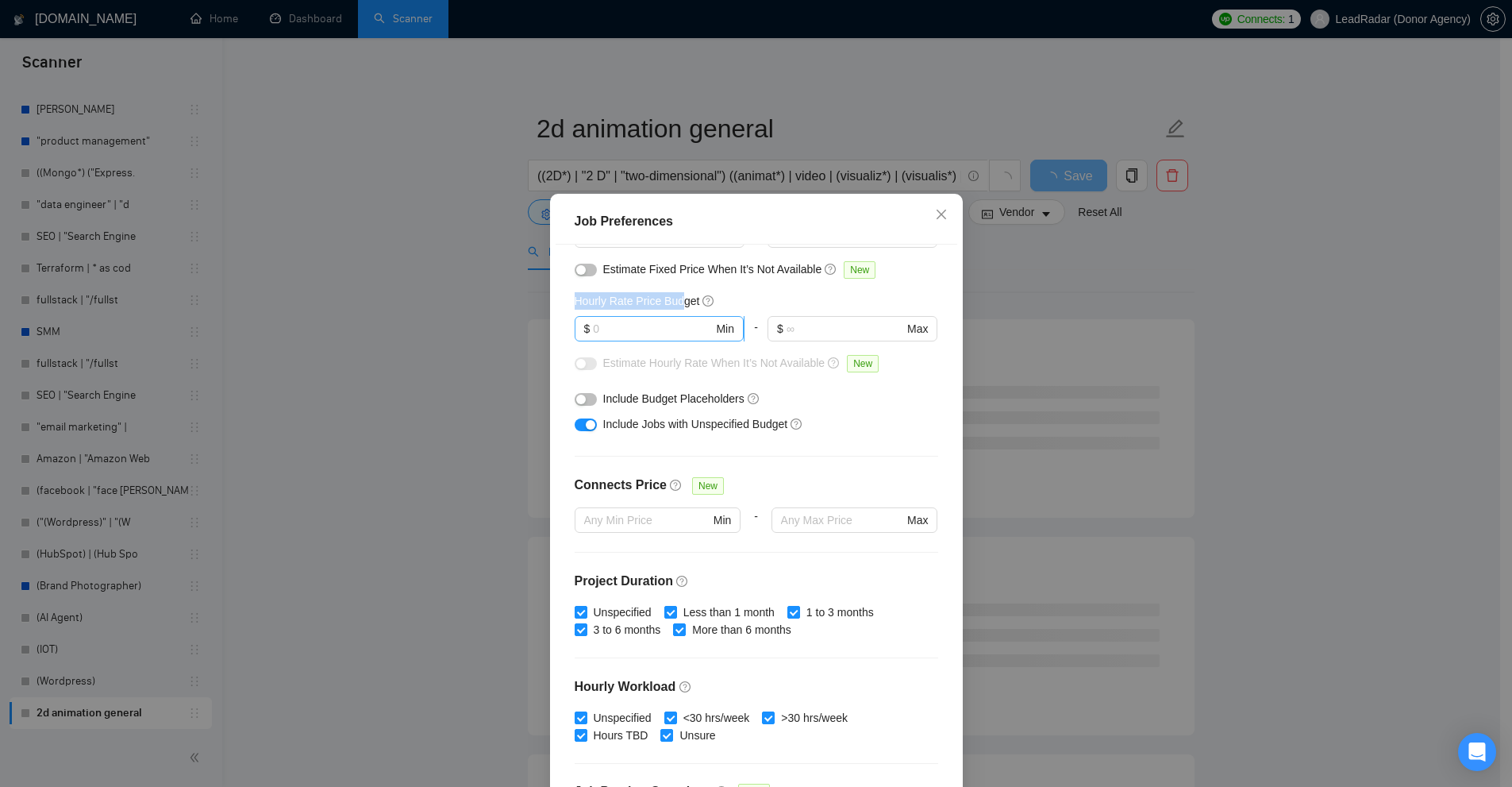
click at [621, 333] on input "text" at bounding box center [653, 329] width 120 height 18
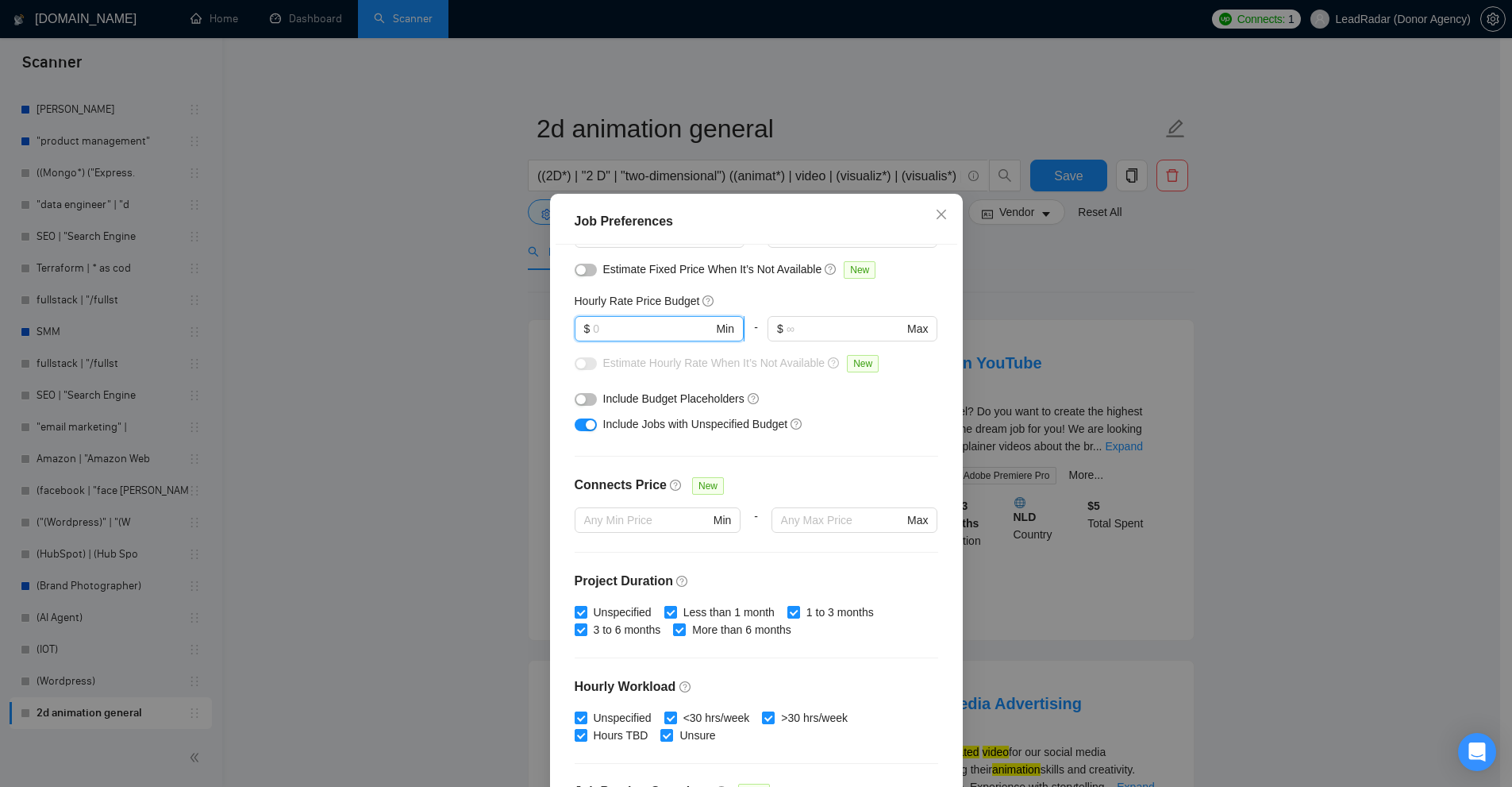
click at [624, 328] on input "text" at bounding box center [653, 329] width 120 height 18
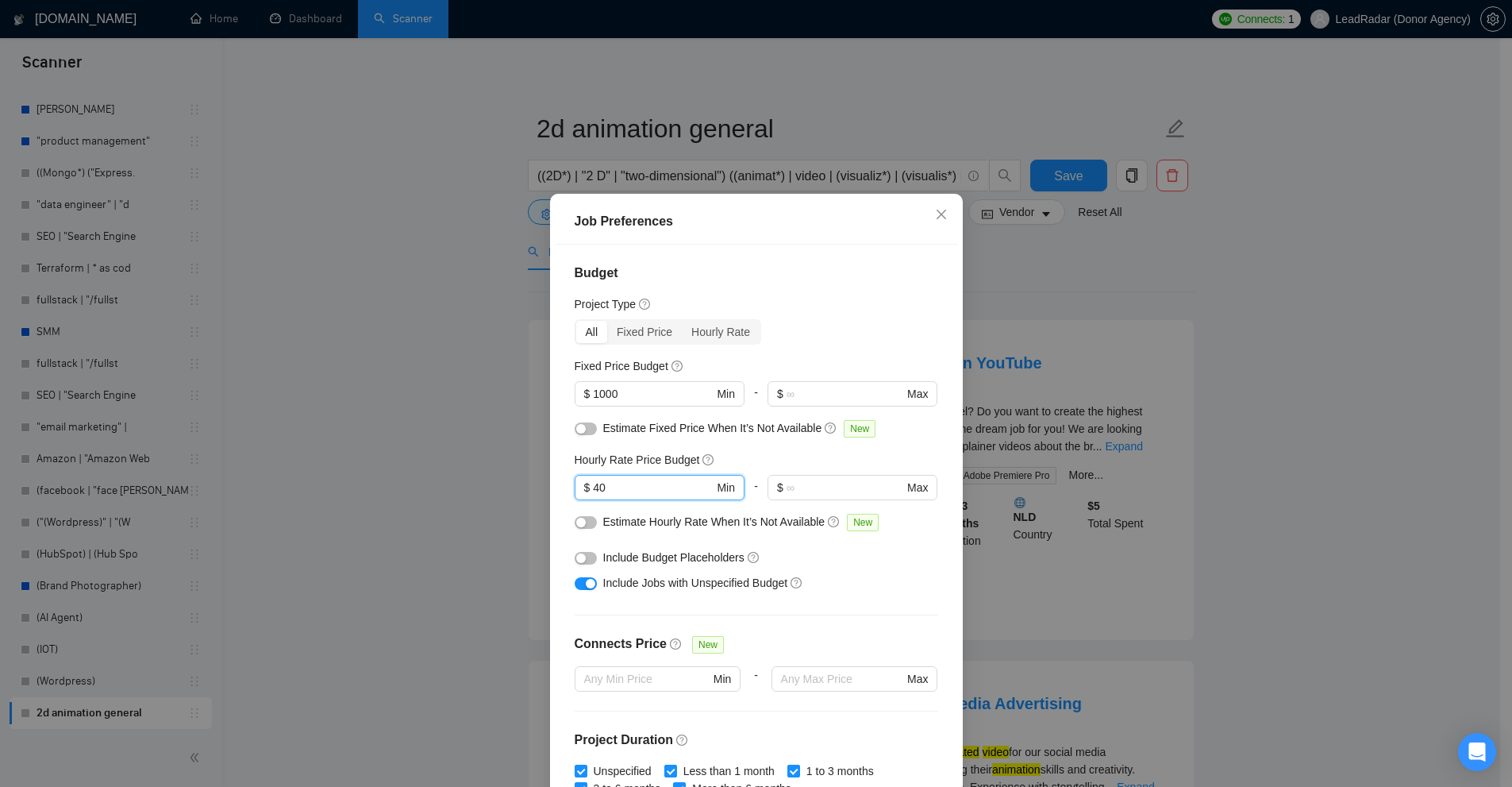
drag, startPoint x: 618, startPoint y: 487, endPoint x: 545, endPoint y: 498, distance: 73.8
click at [550, 498] on div "Job Preferences Budget Project Type All Fixed Price Hourly Rate Fixed Price Bud…" at bounding box center [756, 520] width 413 height 653
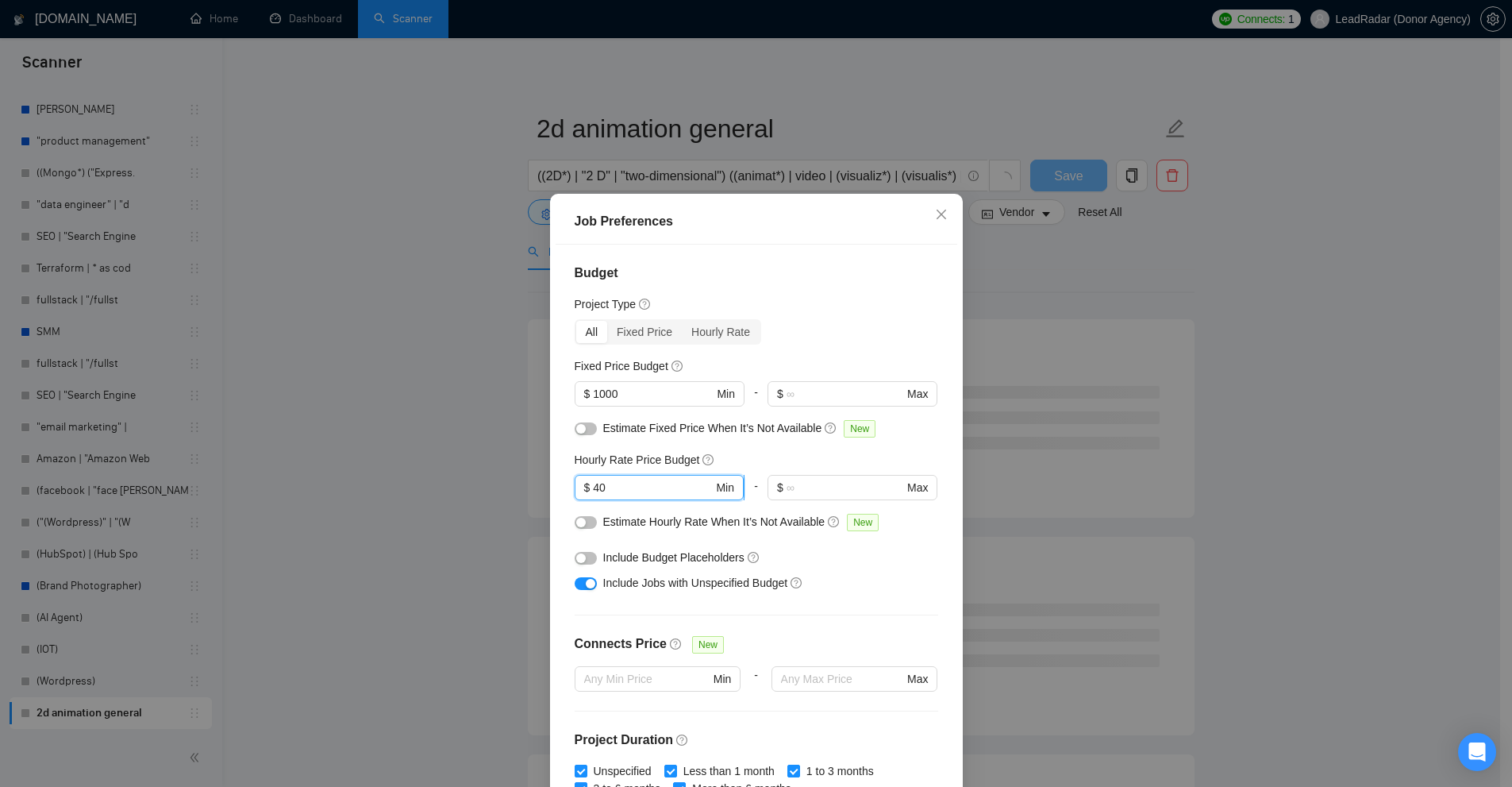
click at [632, 491] on input "40" at bounding box center [653, 487] width 120 height 18
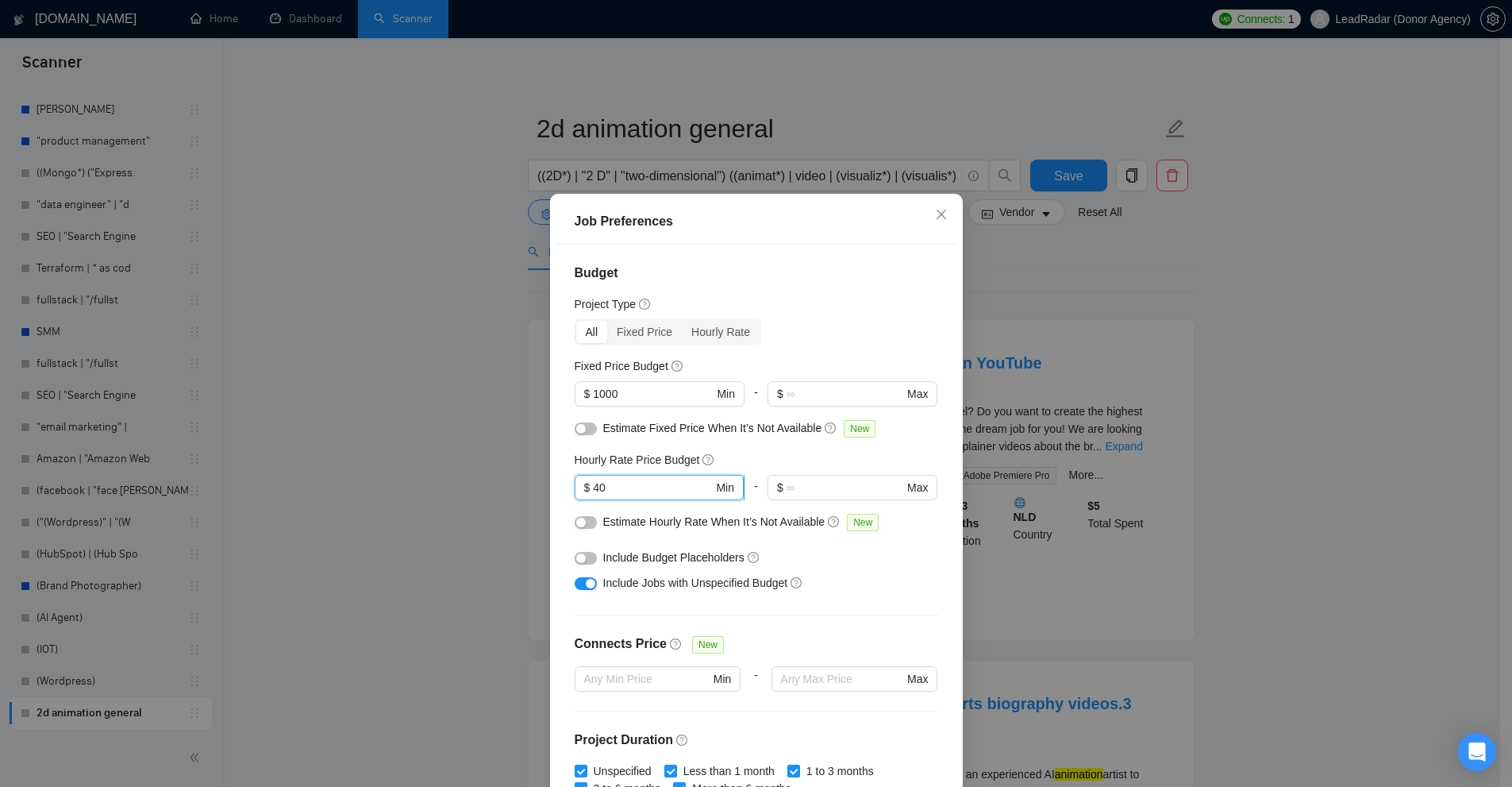
click at [653, 484] on input "40" at bounding box center [653, 487] width 120 height 18
type input "40"
click at [620, 393] on input "1000" at bounding box center [653, 394] width 120 height 18
click at [627, 476] on span "$ 40 Min" at bounding box center [659, 487] width 169 height 25
drag, startPoint x: 651, startPoint y: 385, endPoint x: 621, endPoint y: 482, distance: 101.5
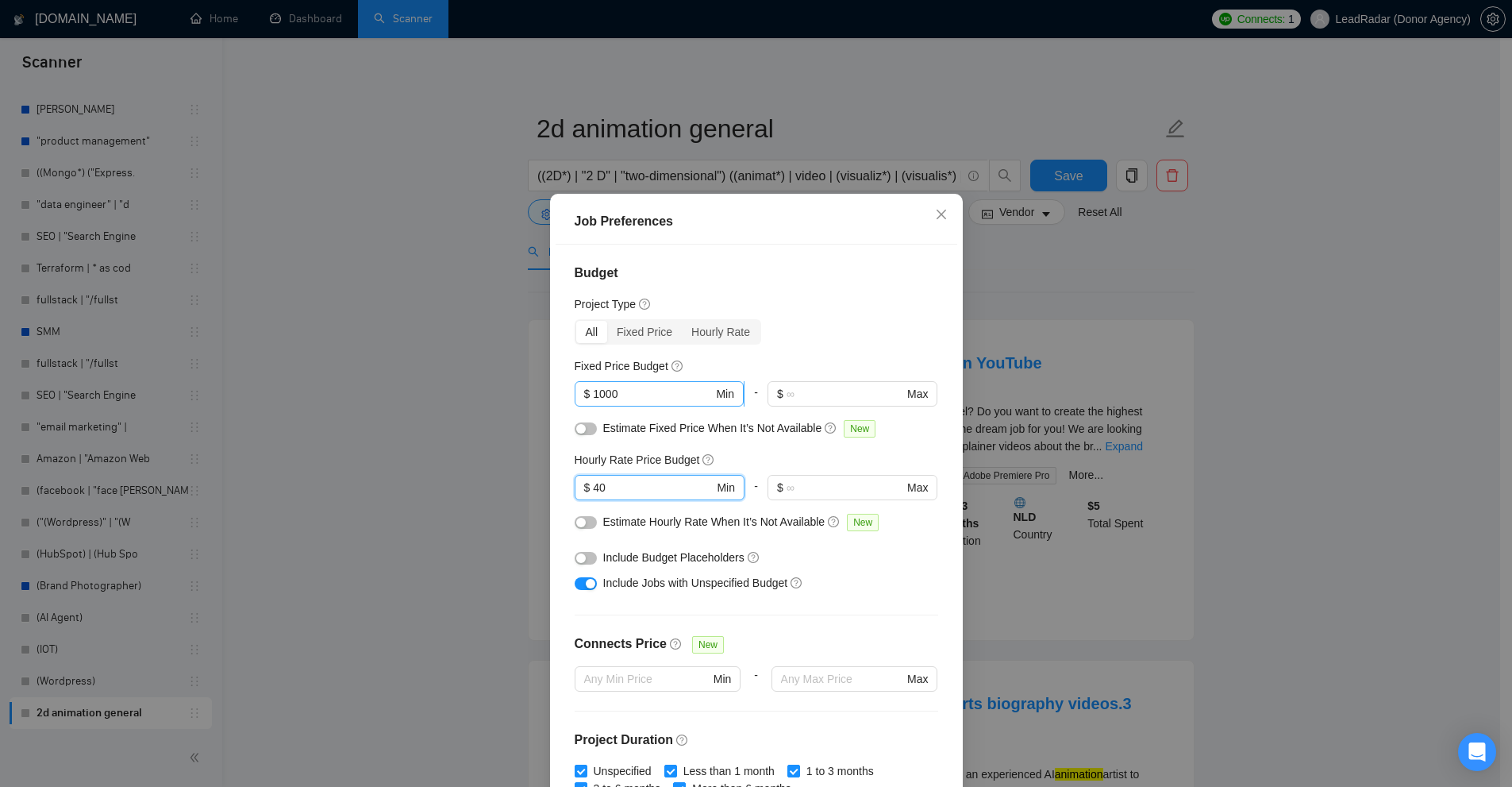
click at [651, 388] on span "$ 1000 Min" at bounding box center [659, 394] width 169 height 25
click at [610, 498] on span "$ 40 Min" at bounding box center [659, 487] width 169 height 25
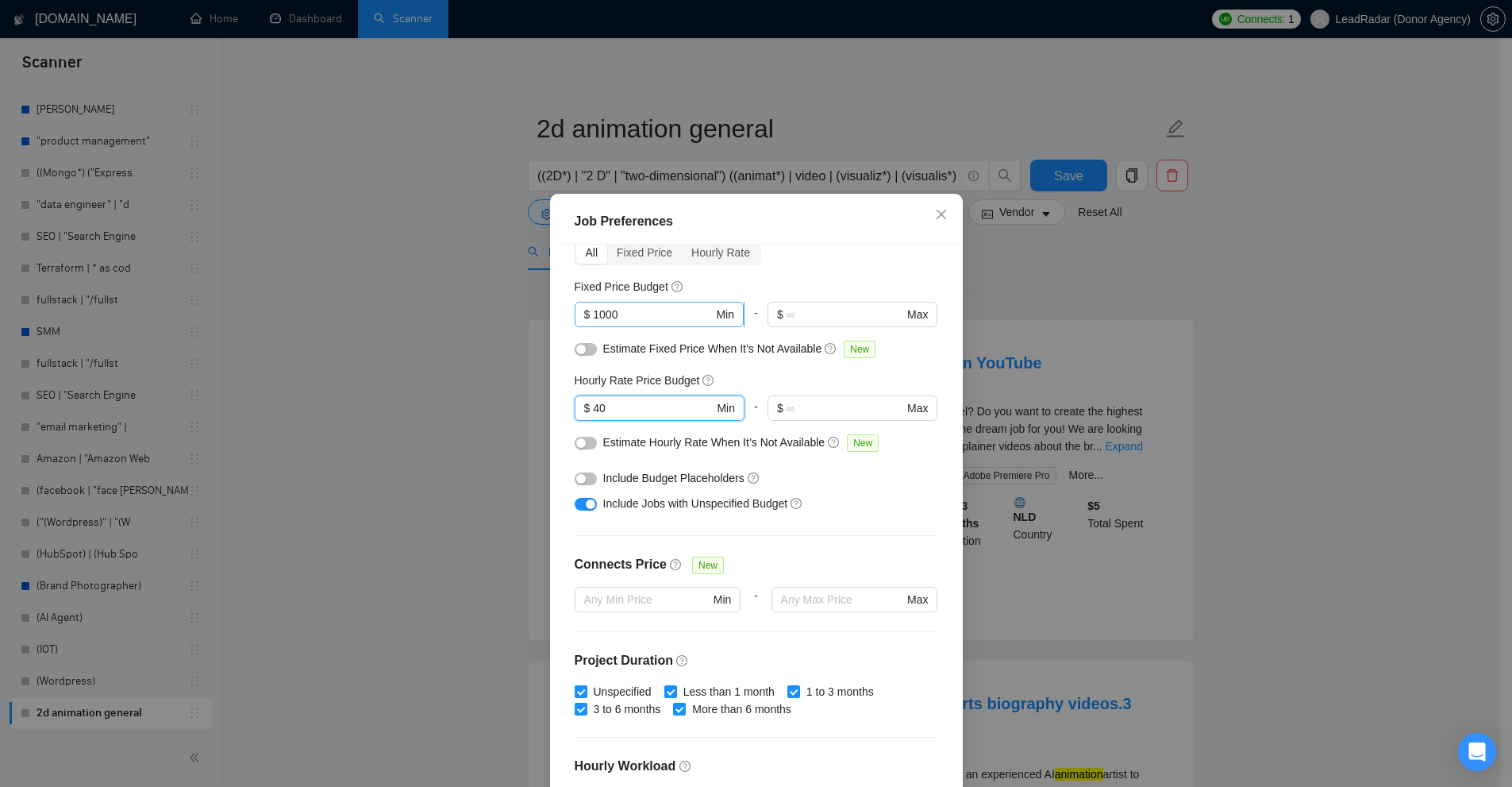
click at [640, 309] on input "1000" at bounding box center [653, 315] width 120 height 18
click at [625, 396] on span "$ 40 Min" at bounding box center [659, 408] width 169 height 25
click at [633, 304] on span "$ 1000 Min" at bounding box center [659, 314] width 169 height 25
click at [609, 504] on span "Include Jobs with Unspecified Budget" at bounding box center [696, 504] width 185 height 13
drag, startPoint x: 609, startPoint y: 504, endPoint x: 755, endPoint y: 498, distance: 146.1
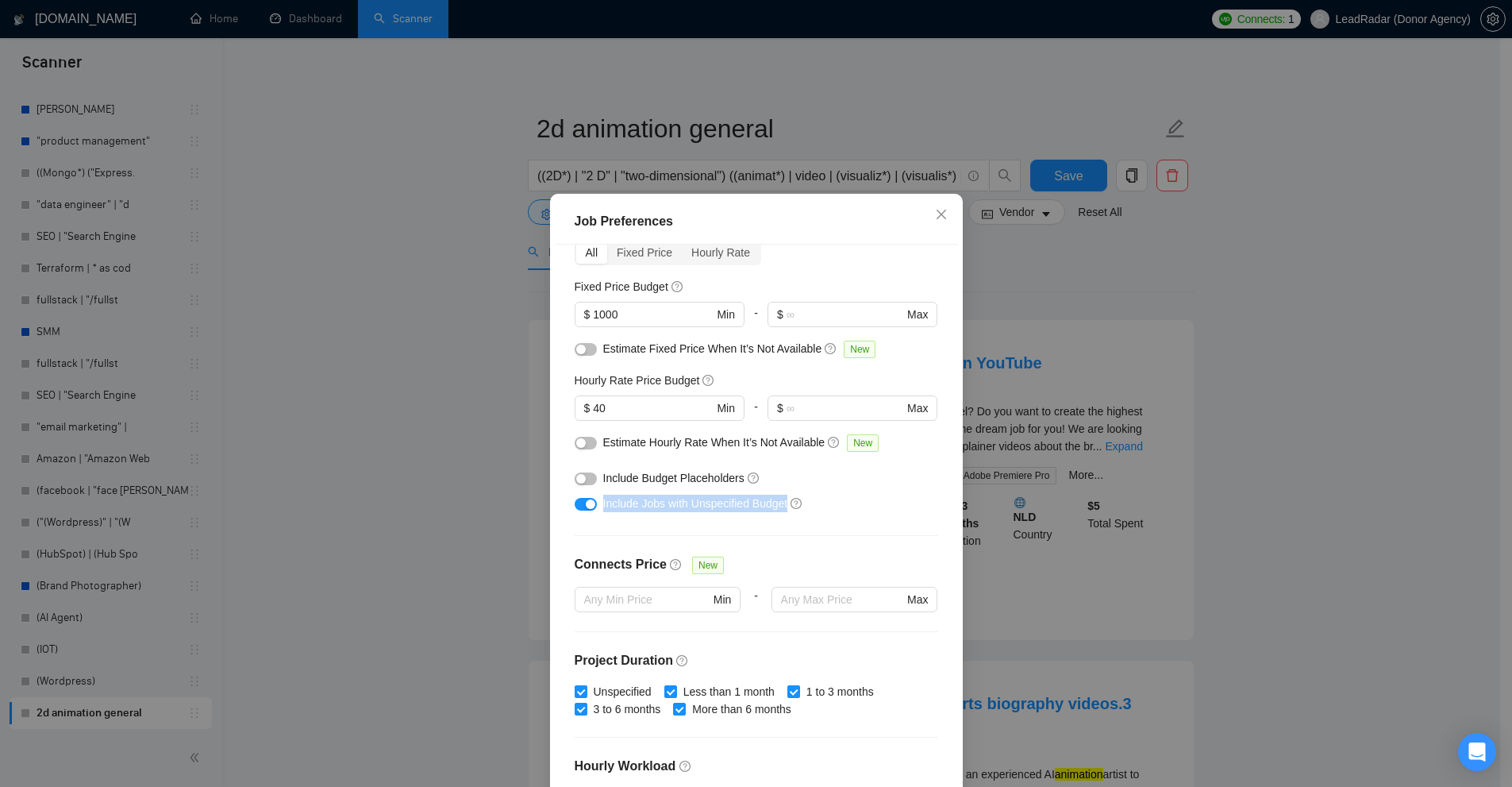
click at [755, 498] on span "Include Jobs with Unspecified Budget" at bounding box center [696, 504] width 185 height 13
drag, startPoint x: 755, startPoint y: 498, endPoint x: 588, endPoint y: 507, distance: 167.2
click at [622, 504] on span "Include Jobs with Unspecified Budget" at bounding box center [696, 504] width 185 height 13
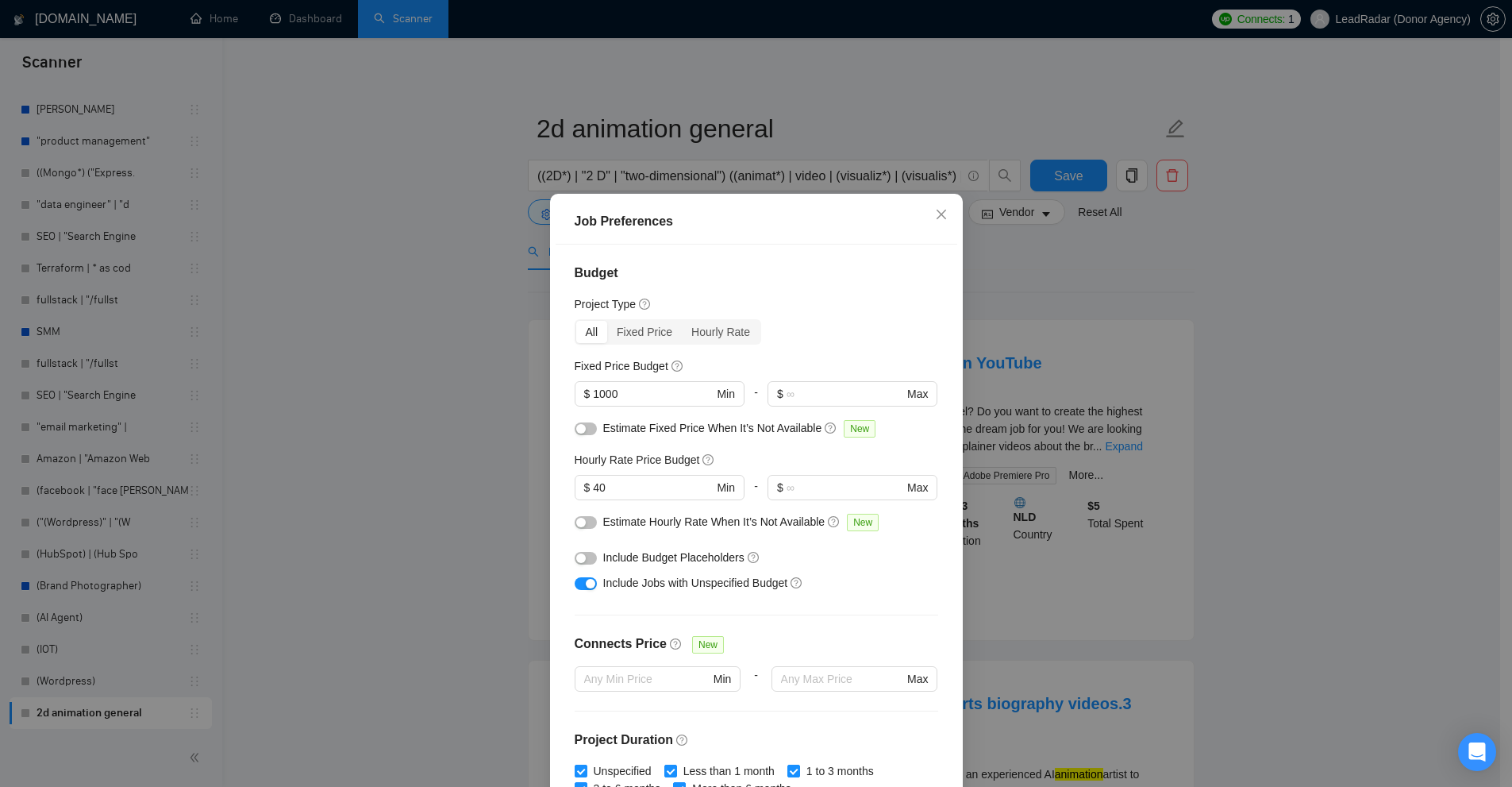
click at [877, 624] on div "Budget Project Type All Fixed Price Hourly Rate Fixed Price Budget $ 1000 Min -…" at bounding box center [756, 520] width 401 height 551
click at [1115, 492] on div "Job Preferences Budget Project Type All Fixed Price Hourly Rate Fixed Price Bud…" at bounding box center [756, 394] width 1512 height 787
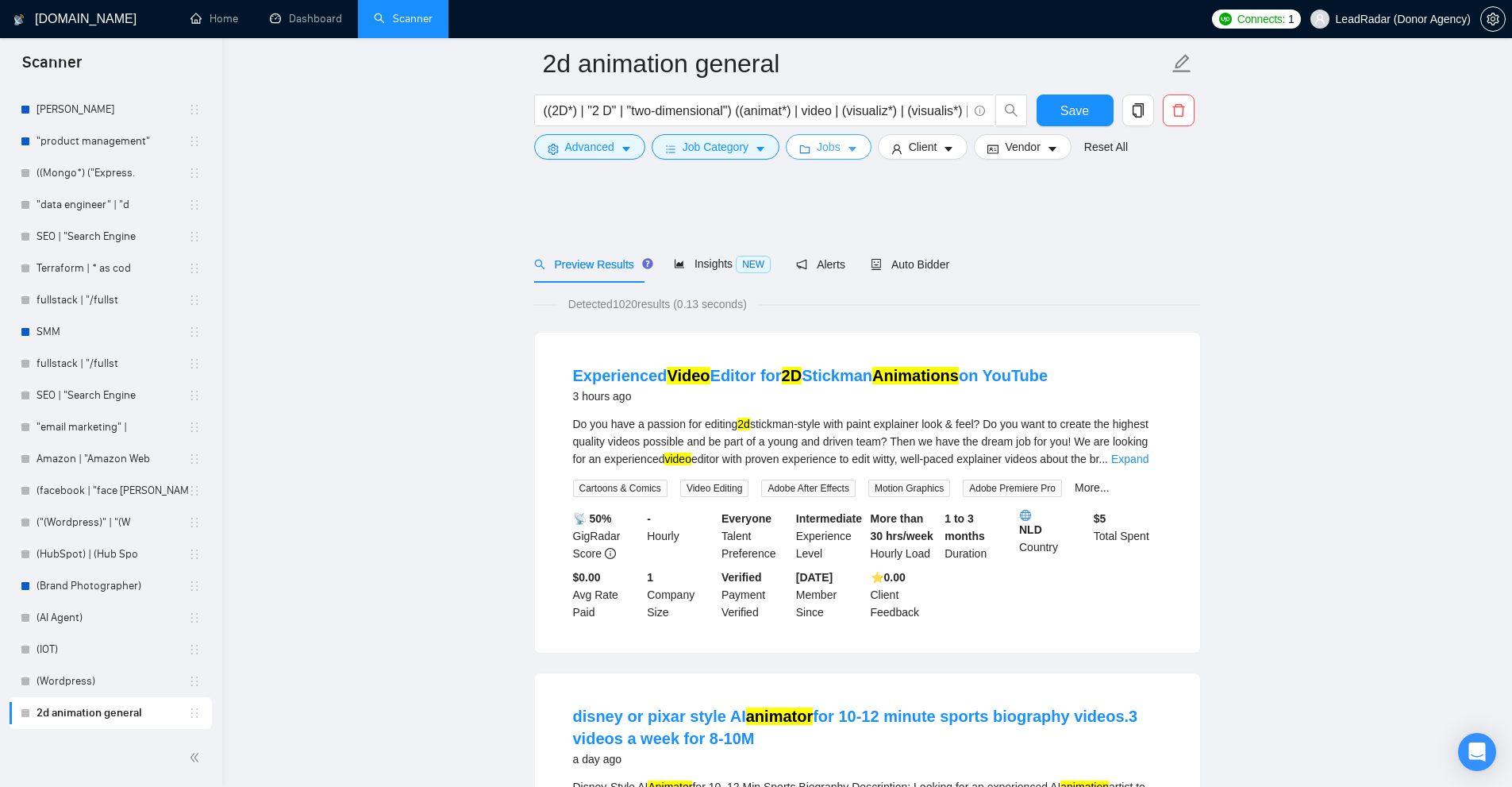
scroll to position [80, 0]
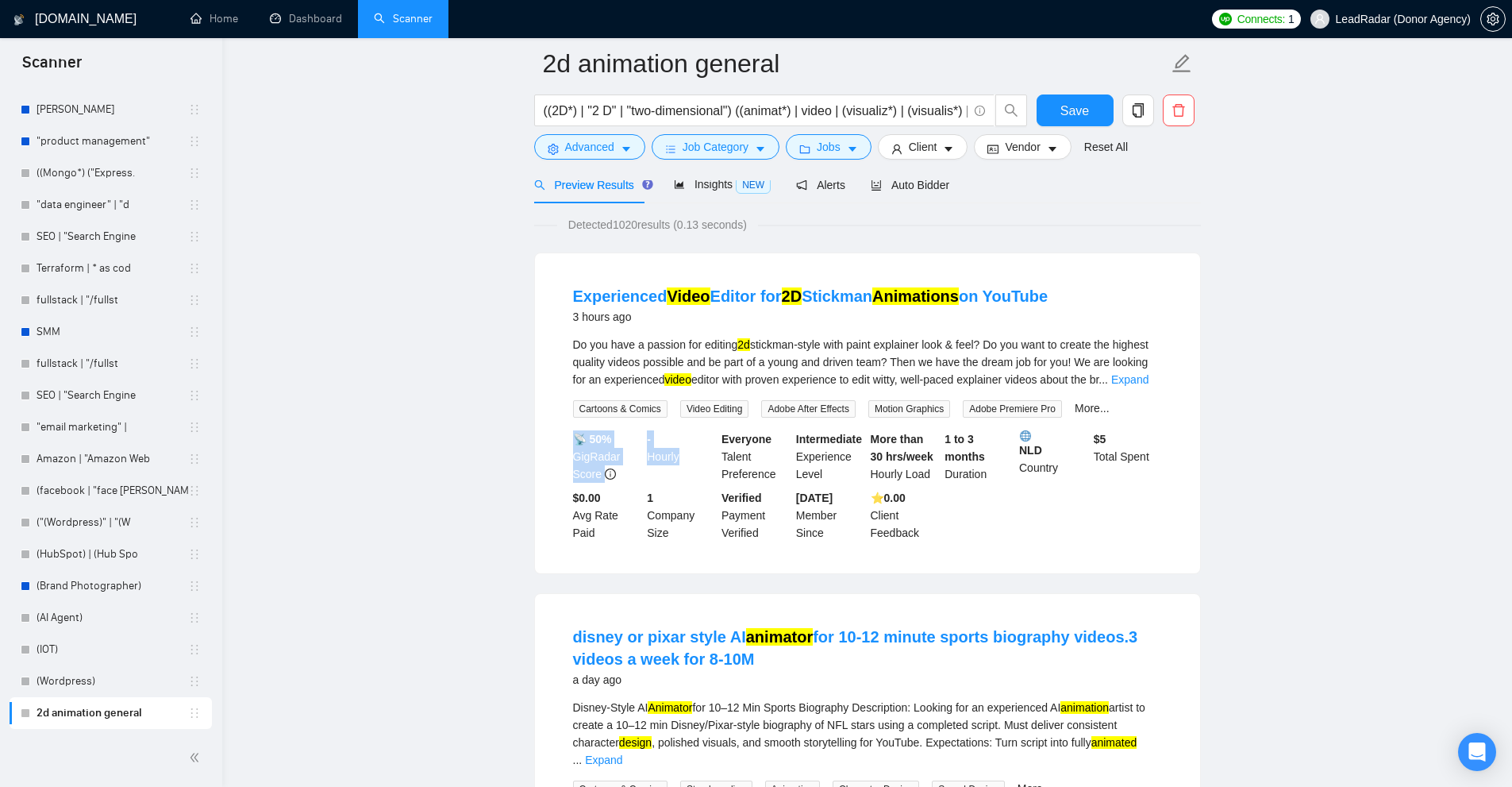
drag, startPoint x: 679, startPoint y: 465, endPoint x: 681, endPoint y: 475, distance: 10.2
click at [696, 476] on div "📡 50% GigRadar Score - Hourly Everyone Talent Preference Intermediate Experienc…" at bounding box center [867, 486] width 596 height 111
click at [681, 475] on div "- Hourly" at bounding box center [680, 456] width 74 height 53
click at [659, 445] on div "- Hourly" at bounding box center [680, 456] width 74 height 53
drag, startPoint x: 659, startPoint y: 445, endPoint x: 686, endPoint y: 433, distance: 29.5
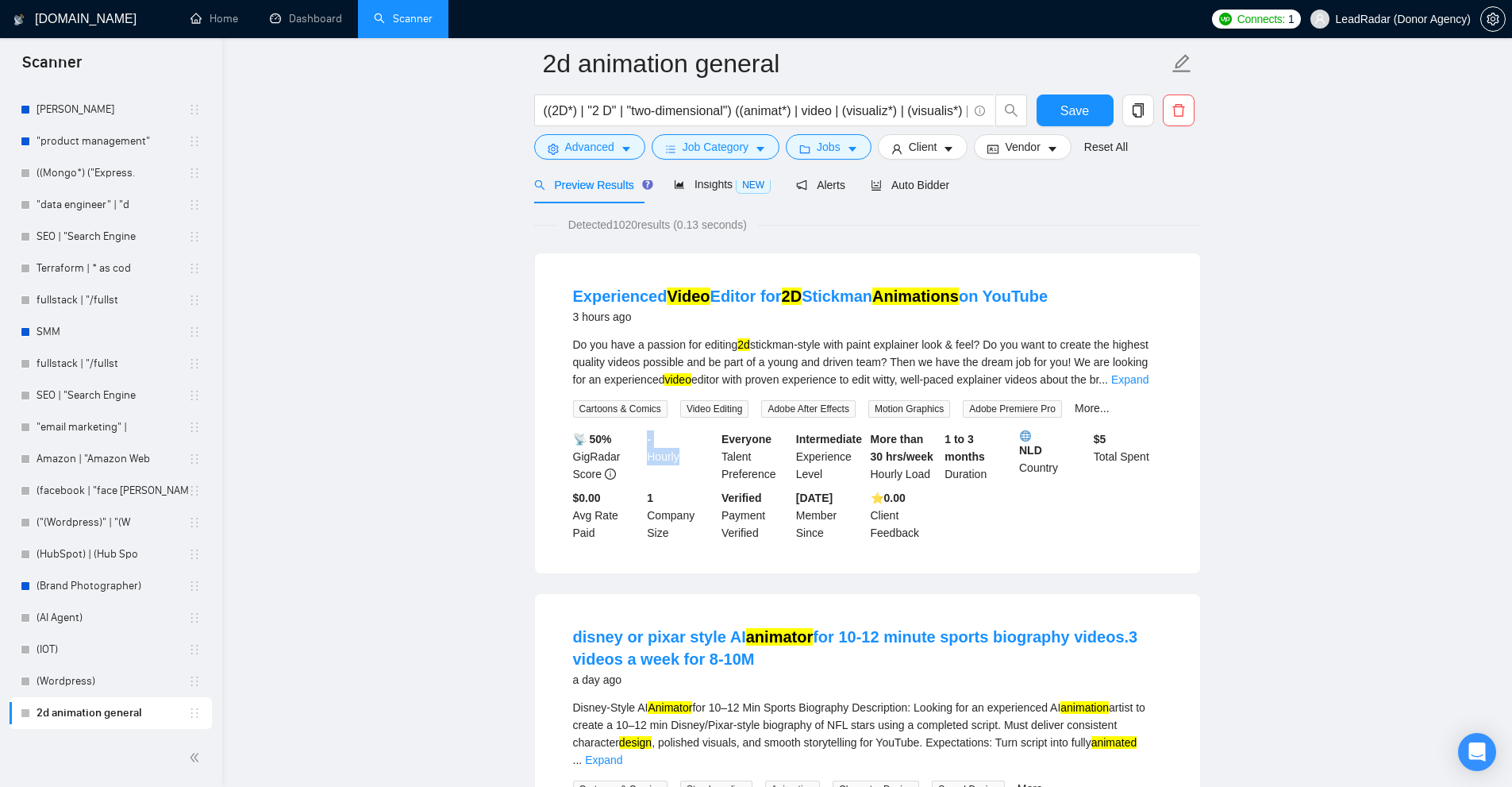
click at [660, 453] on div "- Hourly" at bounding box center [680, 456] width 74 height 53
click at [824, 145] on span "Jobs" at bounding box center [828, 147] width 24 height 18
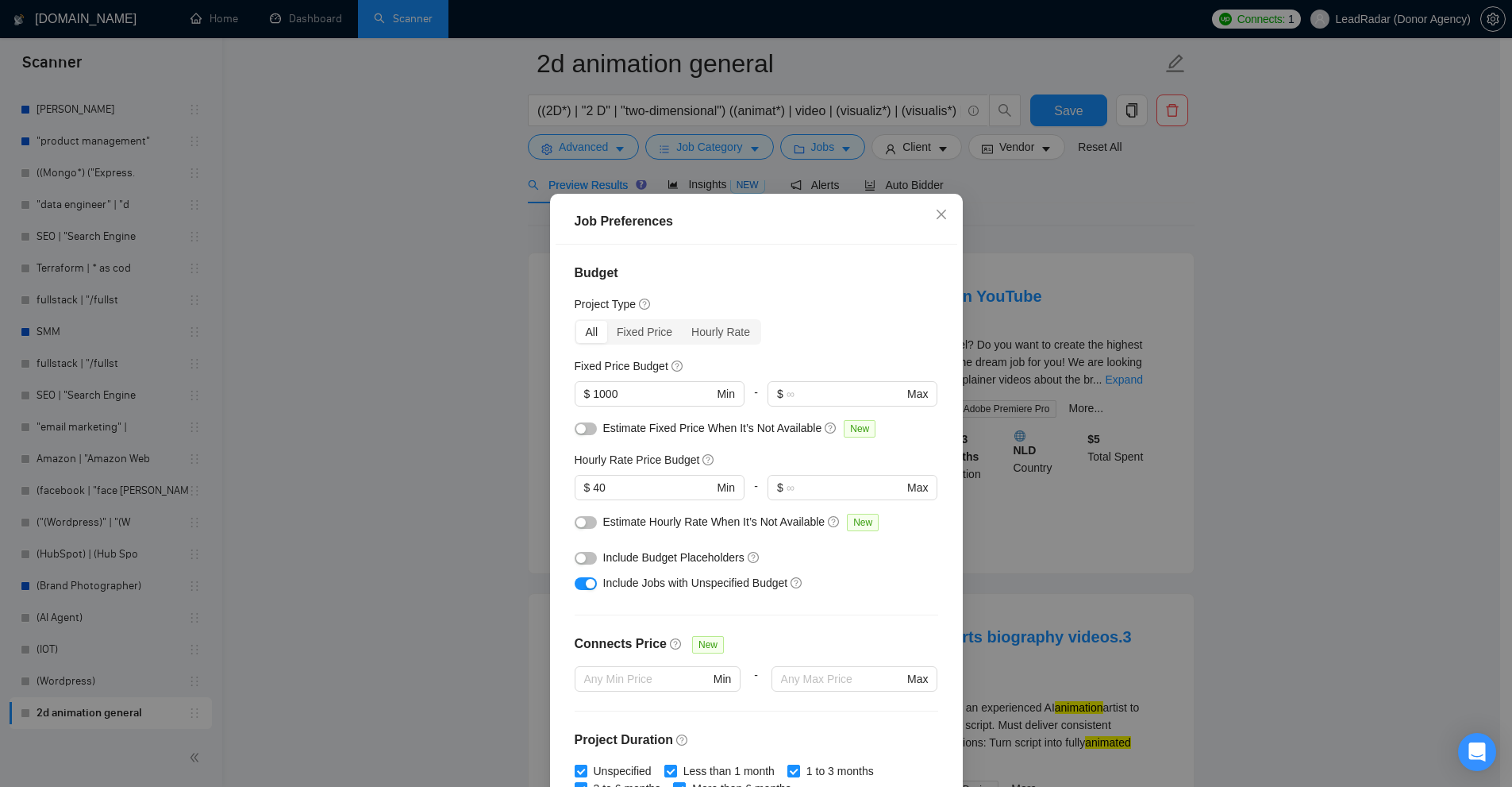
click at [613, 589] on span "Include Jobs with Unspecified Budget" at bounding box center [696, 582] width 185 height 13
drag, startPoint x: 613, startPoint y: 589, endPoint x: 762, endPoint y: 587, distance: 149.0
click at [759, 587] on span "Include Jobs with Unspecified Budget" at bounding box center [696, 582] width 185 height 13
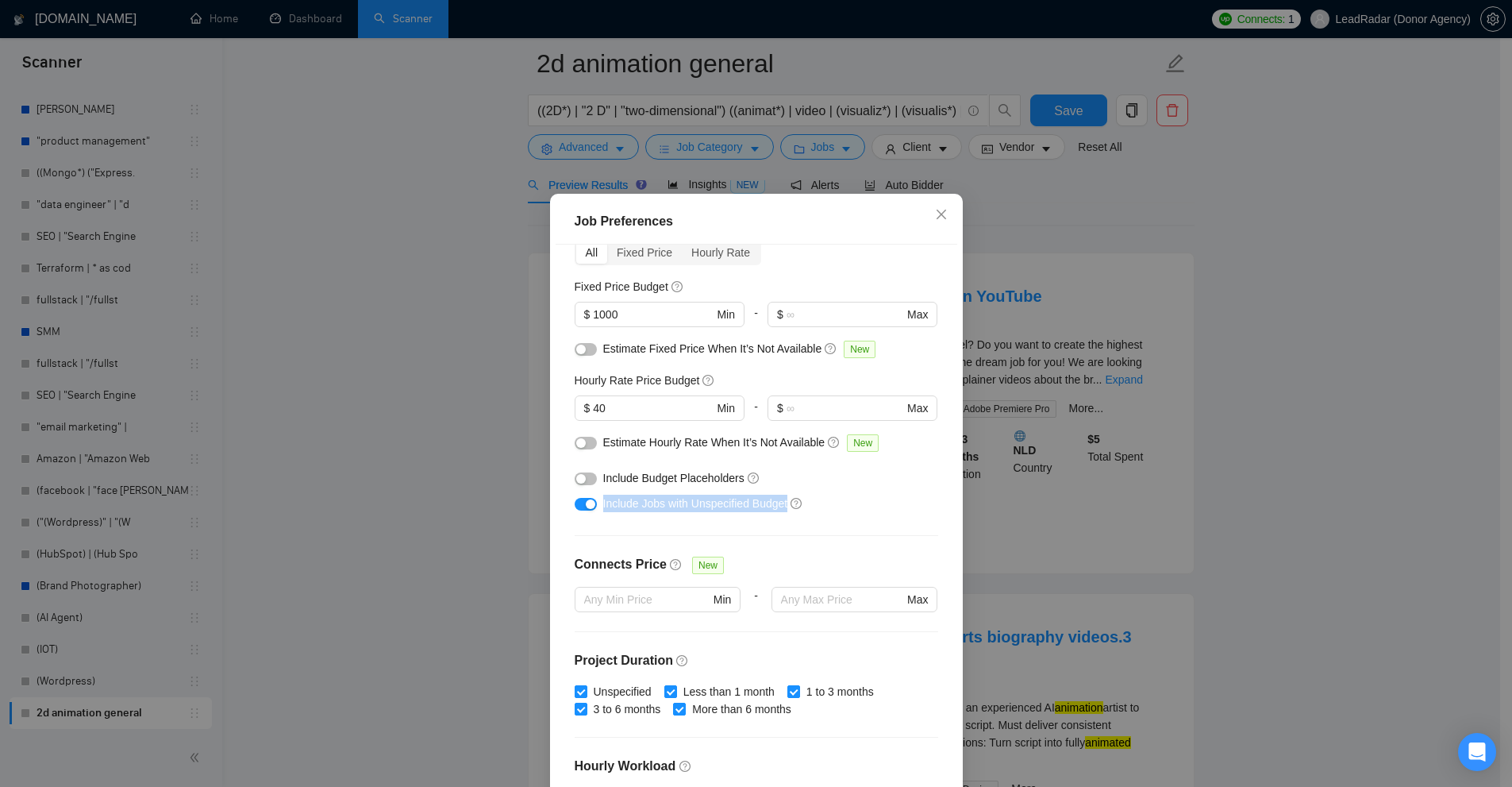
click at [612, 505] on span "Include Jobs with Unspecified Budget" at bounding box center [696, 504] width 185 height 13
drag, startPoint x: 612, startPoint y: 505, endPoint x: 752, endPoint y: 504, distance: 140.0
click at [751, 503] on span "Include Jobs with Unspecified Budget" at bounding box center [696, 504] width 185 height 13
click at [752, 504] on span "Include Jobs with Unspecified Budget" at bounding box center [696, 504] width 185 height 13
drag, startPoint x: 752, startPoint y: 504, endPoint x: 652, endPoint y: 507, distance: 100.0
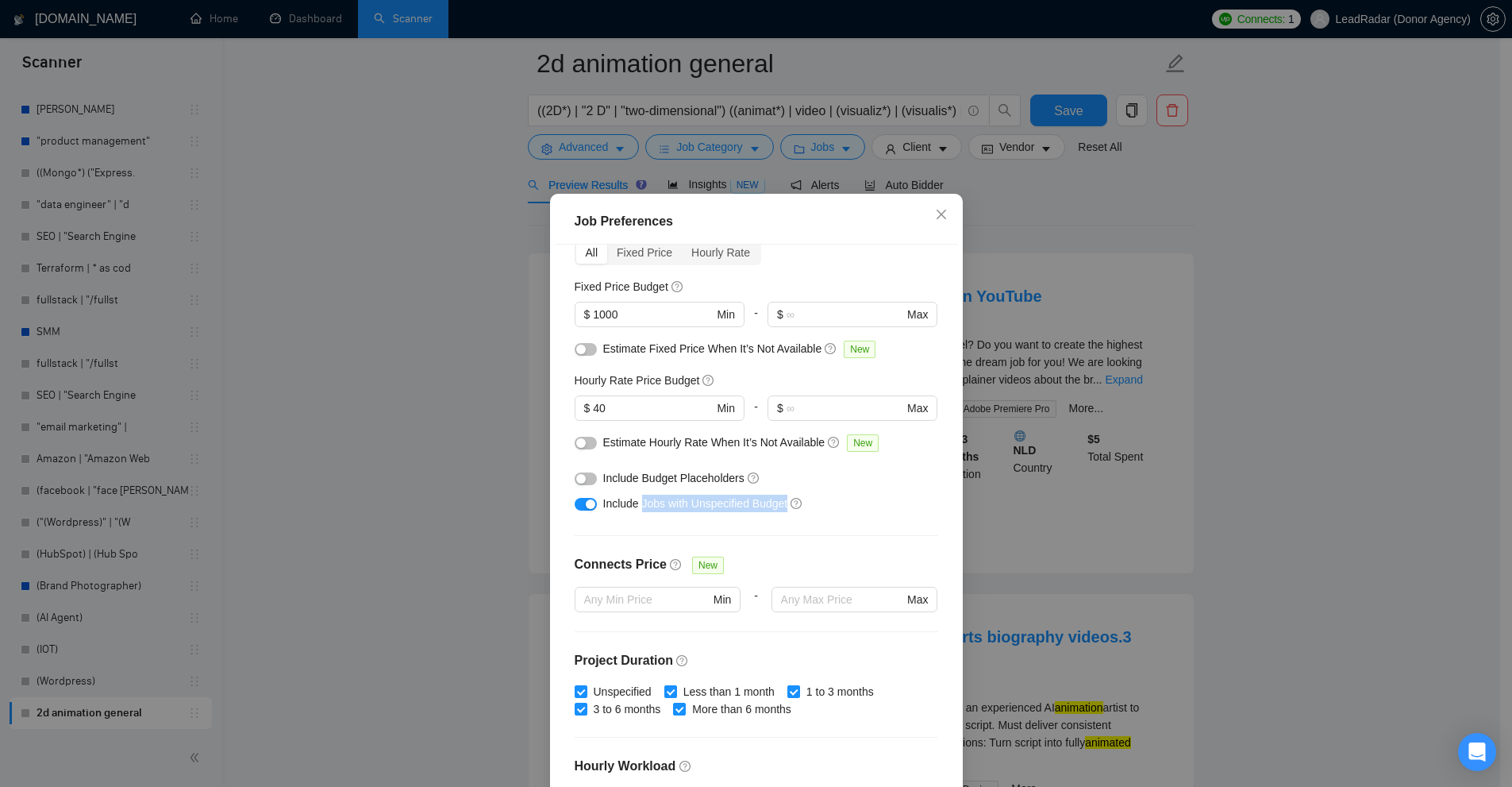
click at [652, 507] on span "Include Jobs with Unspecified Budget" at bounding box center [696, 504] width 185 height 13
click at [663, 509] on span "Include Jobs with Unspecified Budget" at bounding box center [696, 504] width 185 height 13
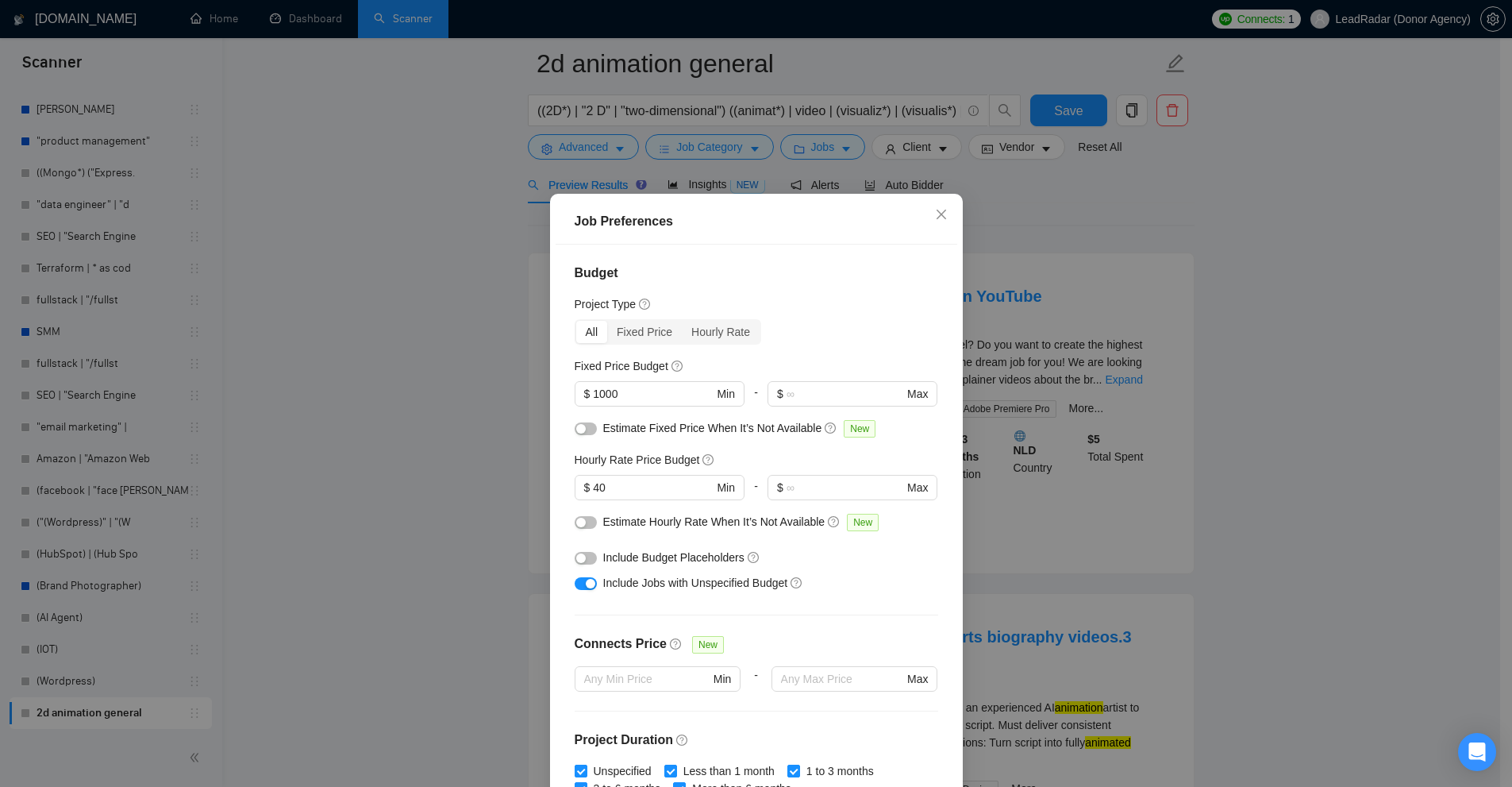
click at [596, 427] on div "Estimate Fixed Price When It’s Not Available New" at bounding box center [756, 432] width 364 height 25
drag, startPoint x: 596, startPoint y: 427, endPoint x: 791, endPoint y: 434, distance: 195.1
click at [794, 431] on div "Estimate Fixed Price When It’s Not Available New" at bounding box center [756, 432] width 364 height 25
click at [588, 519] on button "button" at bounding box center [586, 522] width 22 height 13
drag, startPoint x: 608, startPoint y: 519, endPoint x: 788, endPoint y: 519, distance: 180.0
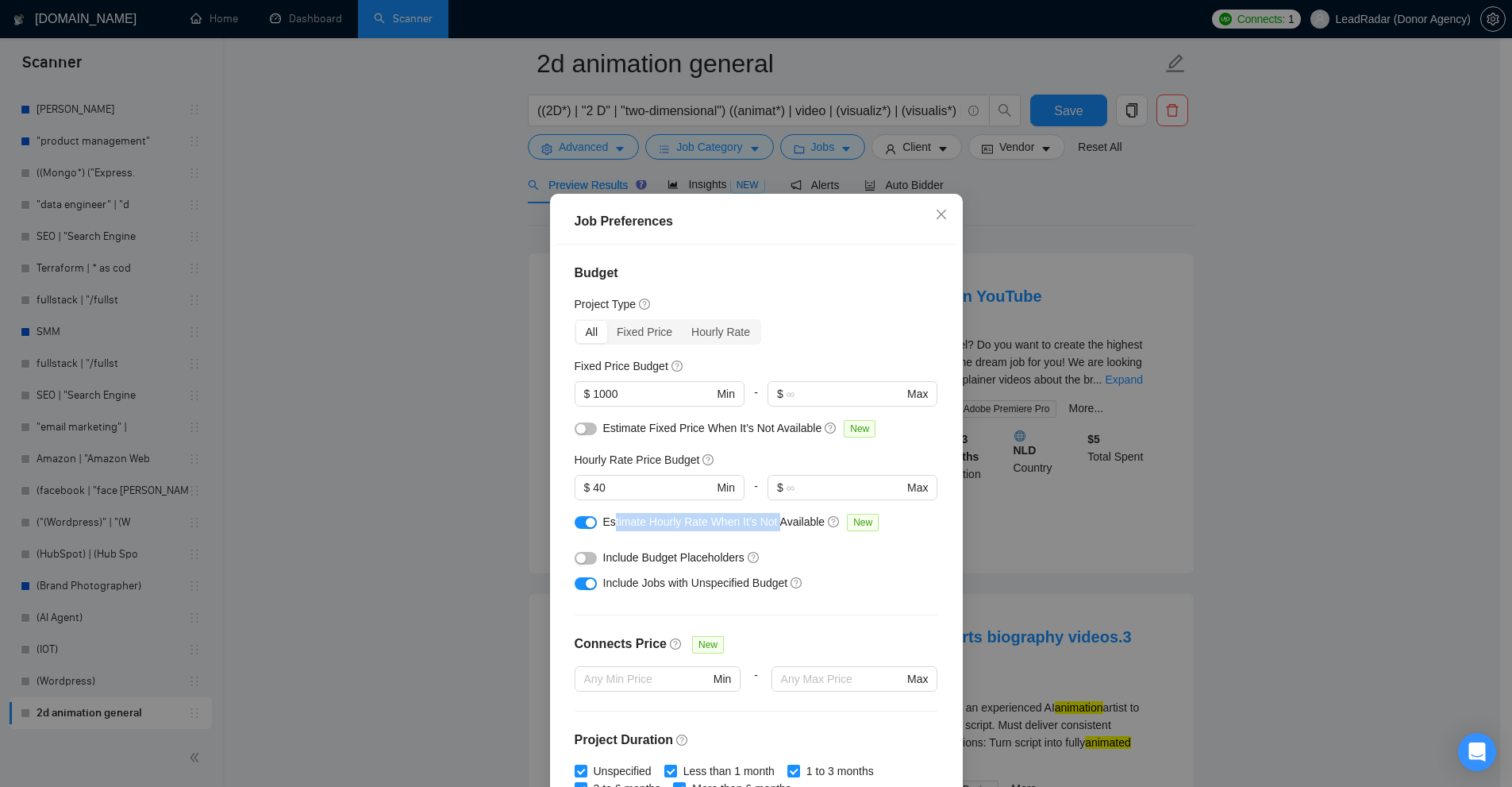
click at [788, 519] on span "Estimate Hourly Rate When It’s Not Available" at bounding box center [714, 521] width 223 height 13
click at [576, 426] on div "button" at bounding box center [580, 428] width 10 height 10
click at [1137, 413] on div "Job Preferences Budget Project Type All Fixed Price Hourly Rate Fixed Price Bud…" at bounding box center [756, 394] width 1512 height 787
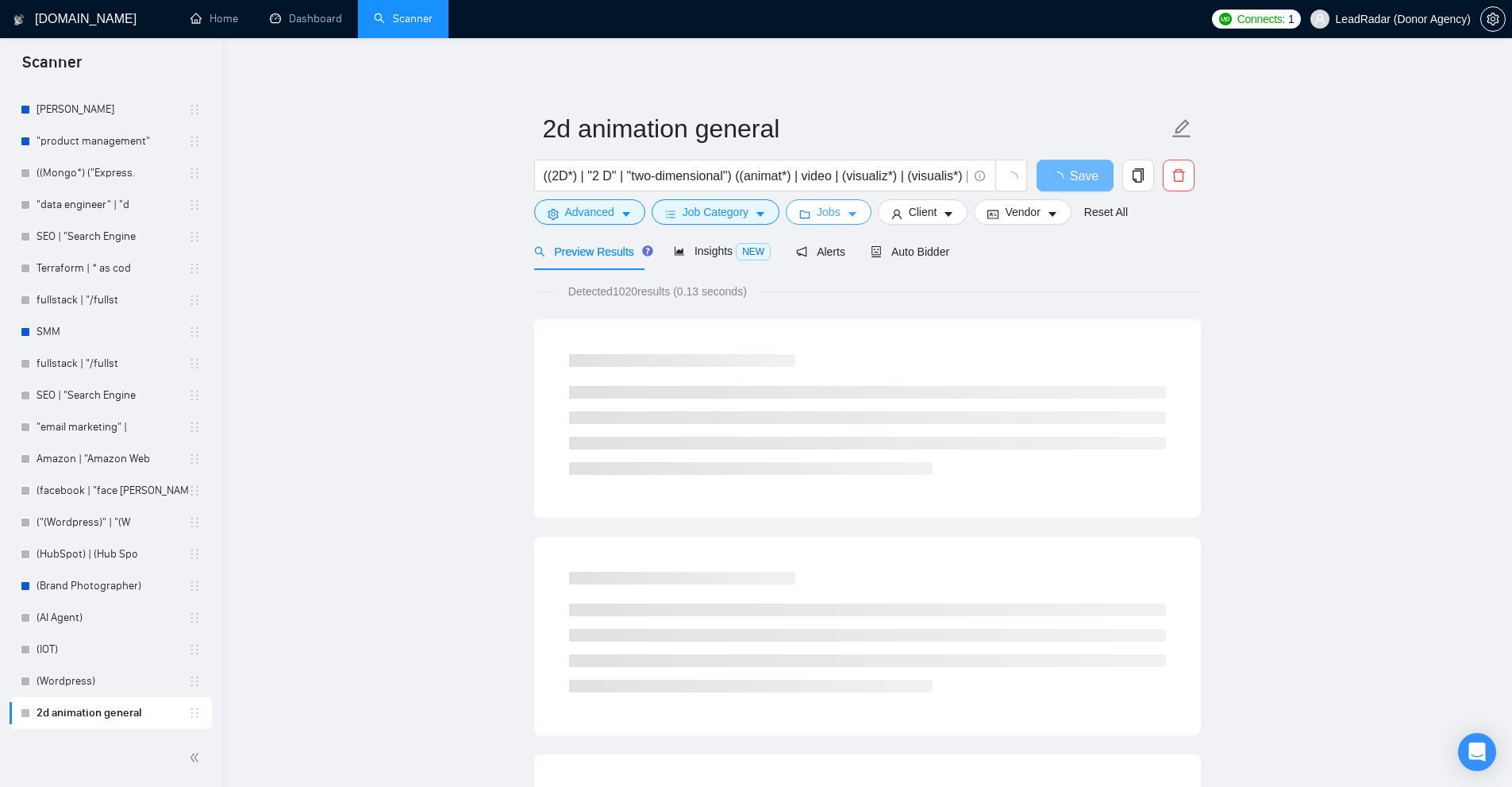
click at [837, 213] on button "Jobs" at bounding box center [829, 212] width 86 height 25
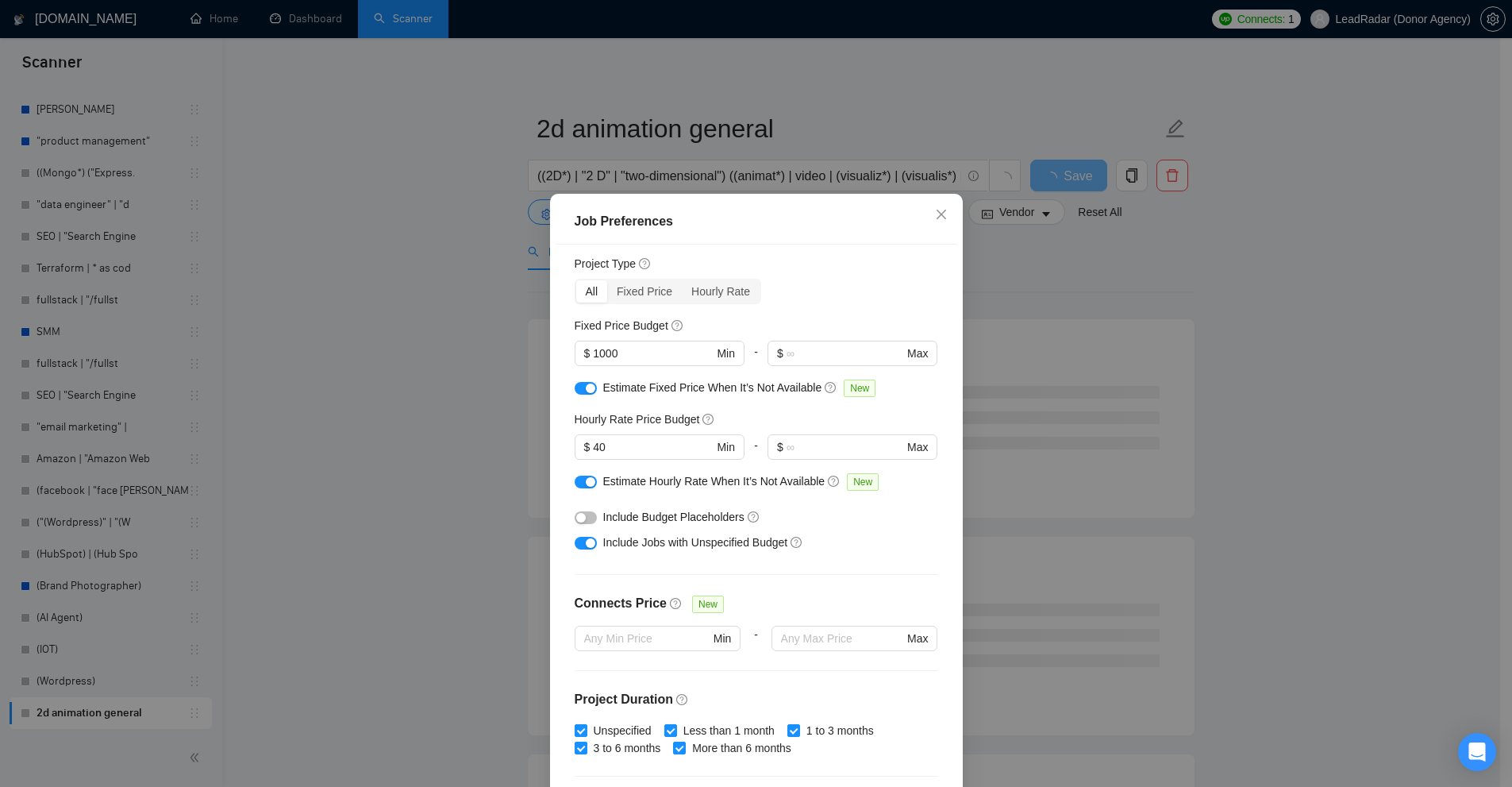
scroll to position [120, 0]
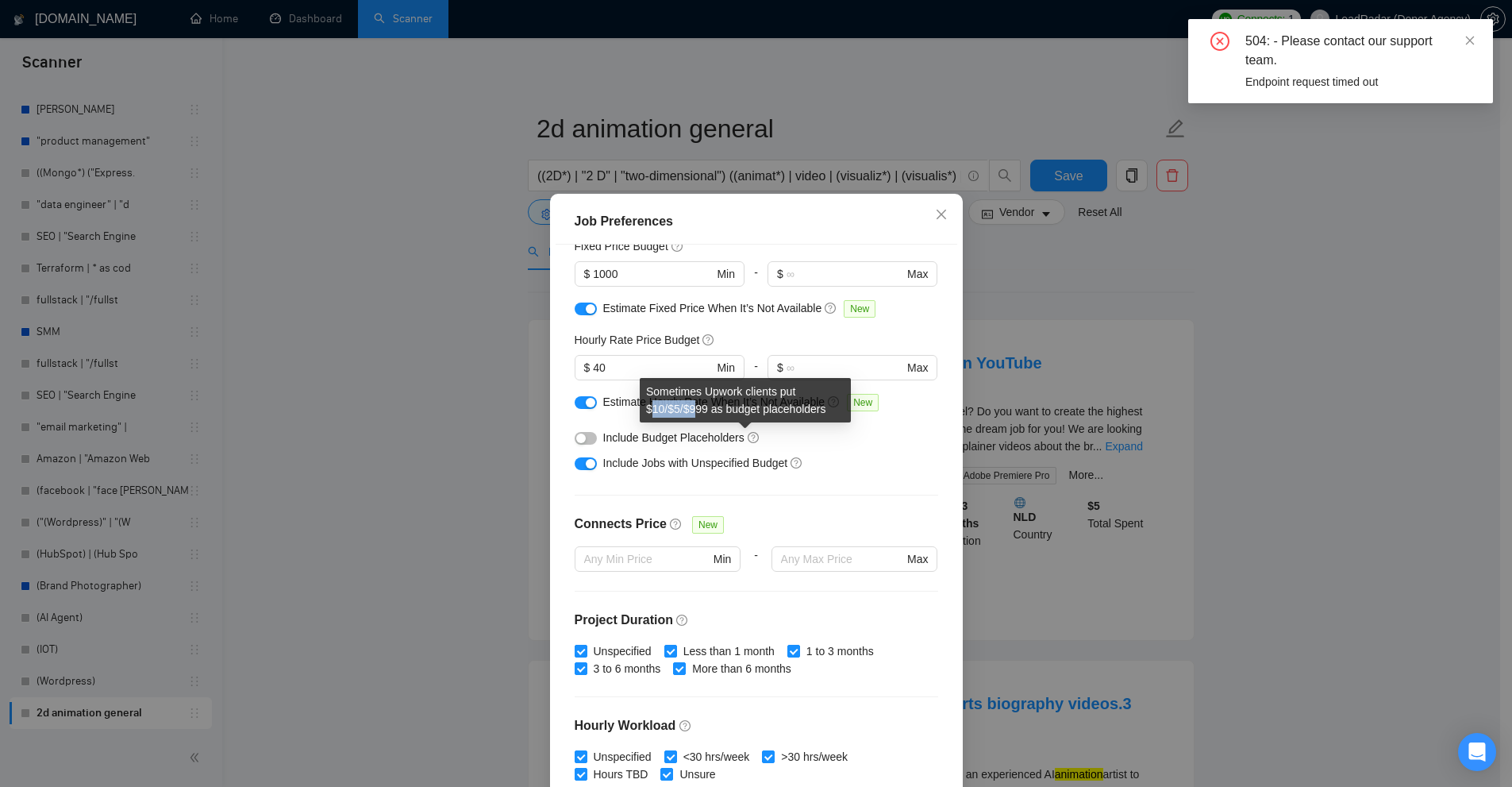
drag, startPoint x: 654, startPoint y: 405, endPoint x: 699, endPoint y: 406, distance: 45.0
click at [699, 406] on div "Sometimes Upwork clients put $10/$5/$999 as budget placeholders" at bounding box center [745, 400] width 211 height 45
click at [697, 401] on div "Sometimes Upwork clients put $10/$5/$999 as budget placeholders" at bounding box center [745, 400] width 211 height 45
drag, startPoint x: 654, startPoint y: 405, endPoint x: 696, endPoint y: 406, distance: 42.0
click at [696, 406] on div "Sometimes Upwork clients put $10/$5/$999 as budget placeholders" at bounding box center [745, 400] width 211 height 45
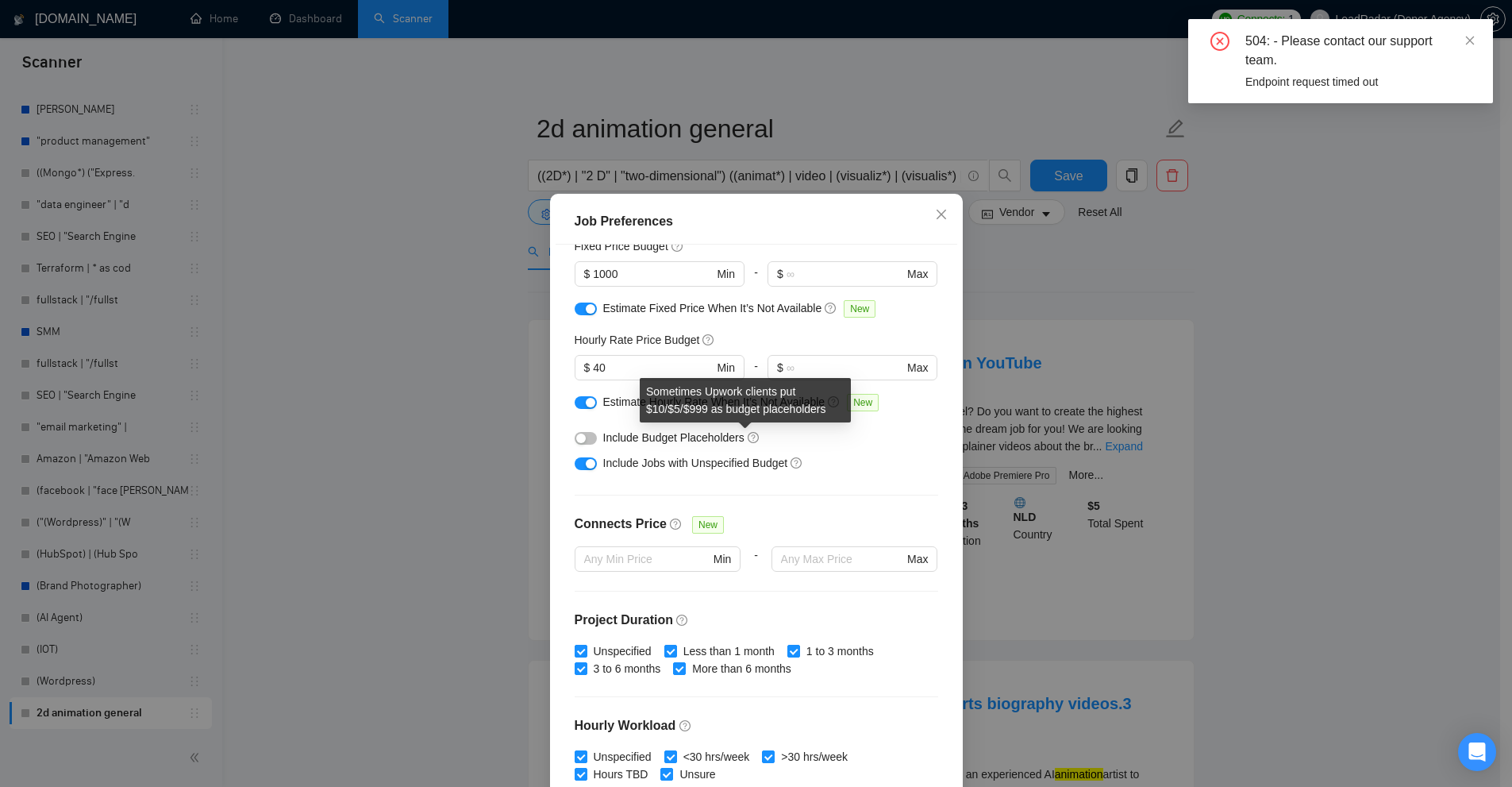
click at [731, 402] on div "Sometimes Upwork clients put $10/$5/$999 as budget placeholders" at bounding box center [745, 400] width 211 height 45
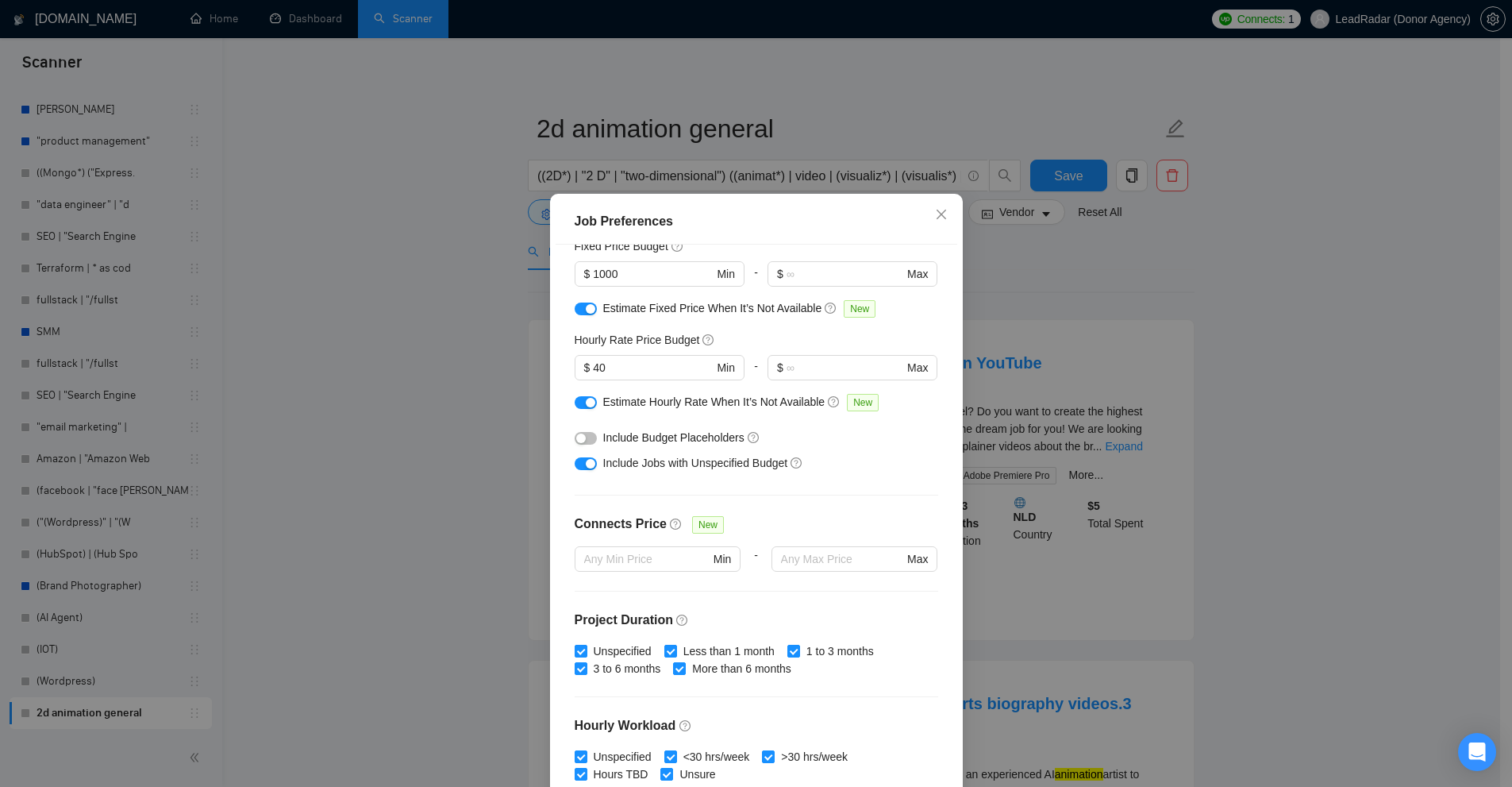
click at [1104, 387] on div "Job Preferences Budget Project Type All Fixed Price Hourly Rate Fixed Price Bud…" at bounding box center [756, 394] width 1512 height 787
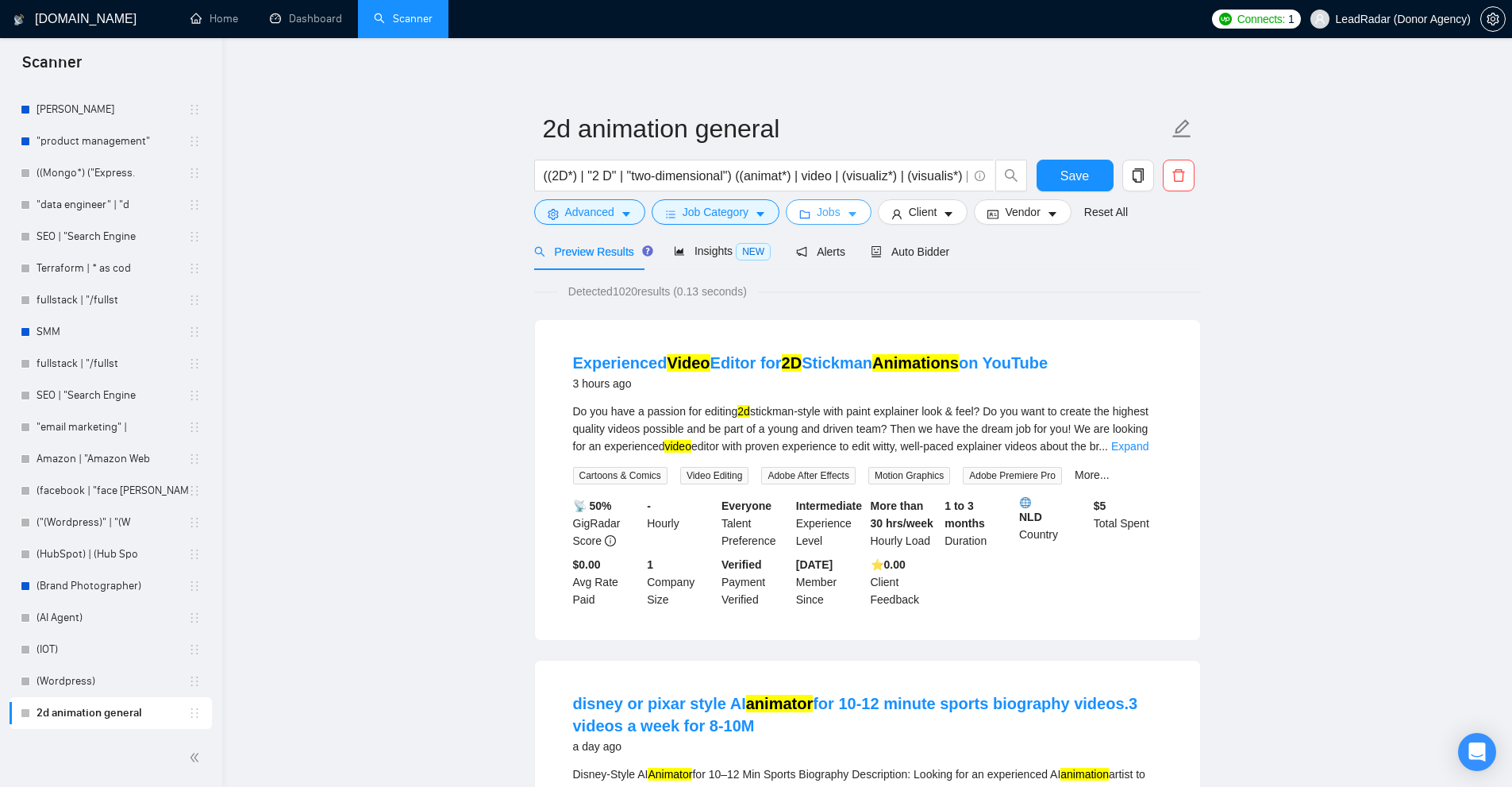
click at [810, 216] on button "Jobs" at bounding box center [829, 212] width 86 height 25
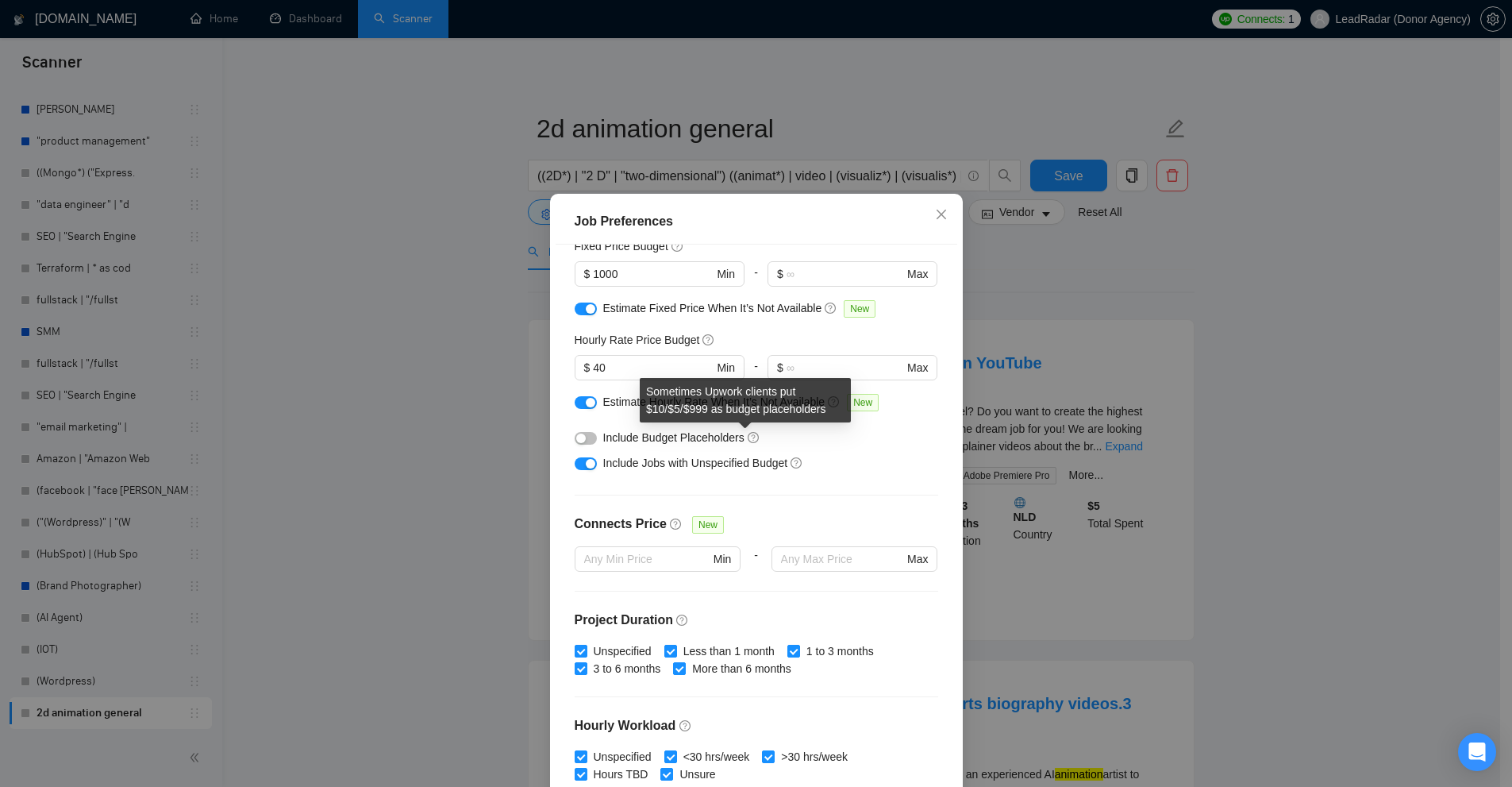
click at [703, 411] on div "Sometimes Upwork clients put $10/$5/$999 as budget placeholders" at bounding box center [745, 400] width 211 height 45
drag, startPoint x: 703, startPoint y: 411, endPoint x: 662, endPoint y: 405, distance: 41.4
click at [662, 405] on div "Sometimes Upwork clients put $10/$5/$999 as budget placeholders" at bounding box center [745, 400] width 211 height 45
click at [1192, 397] on div "Job Preferences Budget Project Type All Fixed Price Hourly Rate Fixed Price Bud…" at bounding box center [756, 394] width 1512 height 787
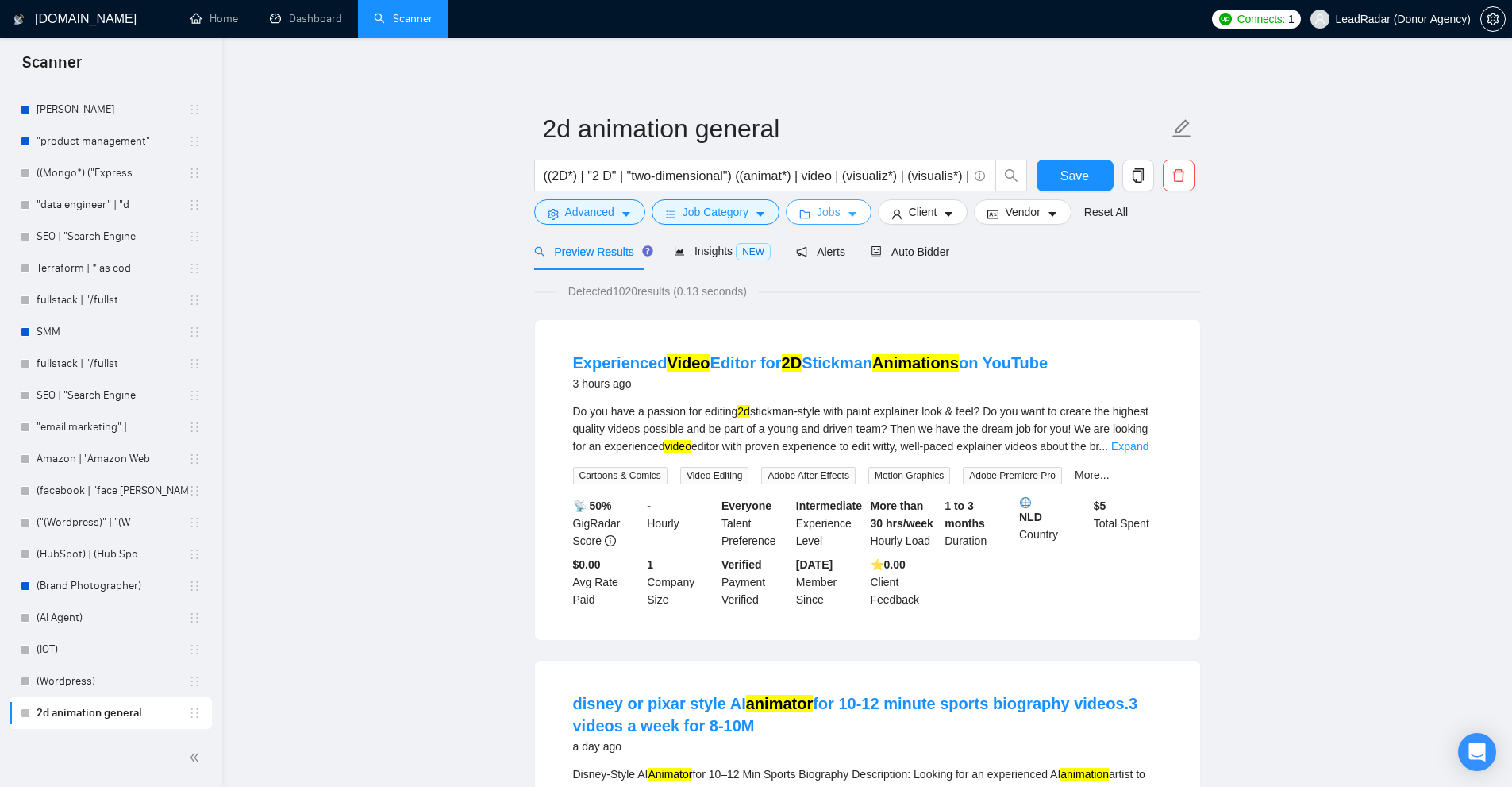
scroll to position [397, 0]
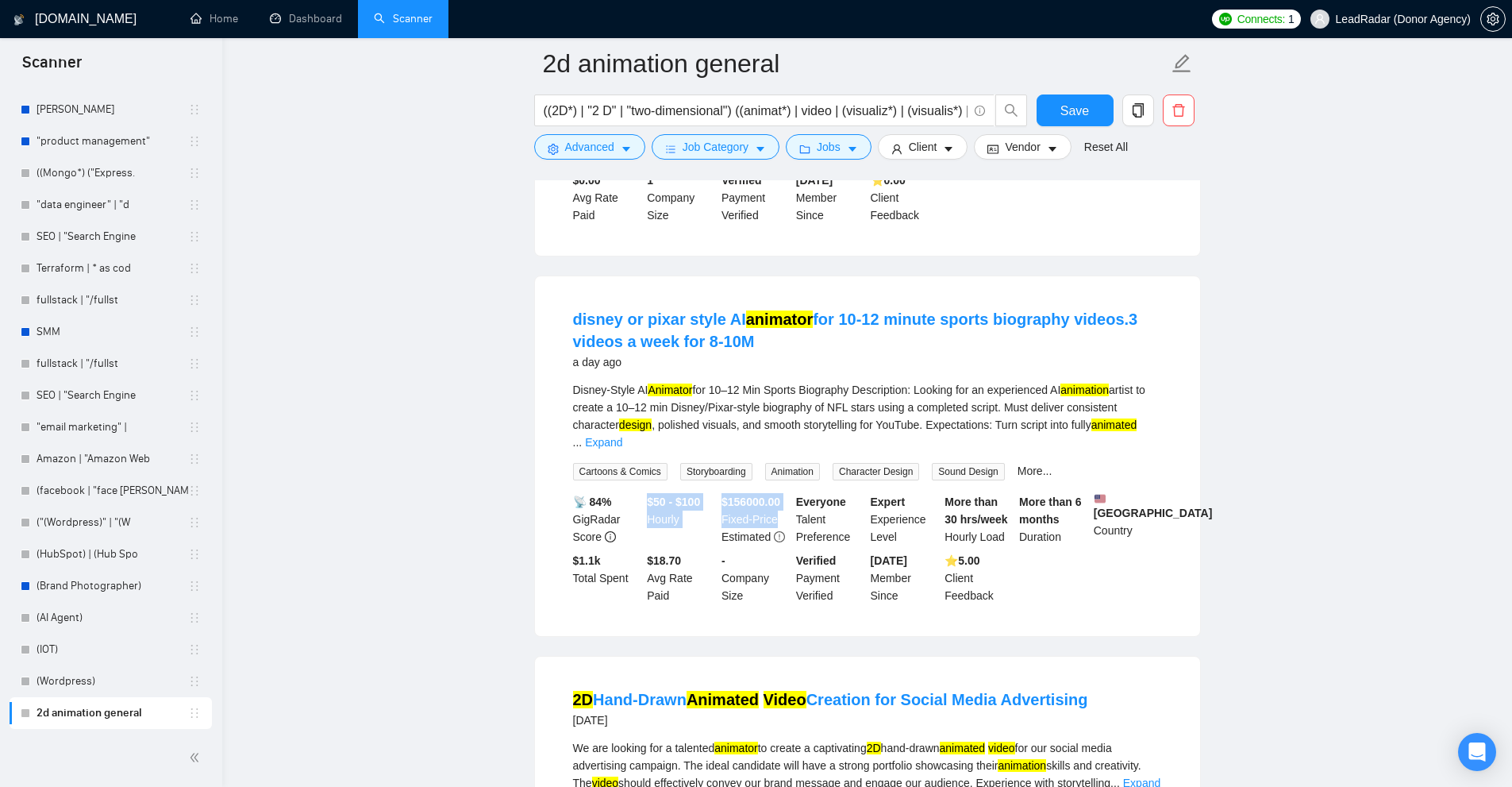
click at [778, 493] on div "📡 84% GigRadar Score $50 - $100 Hourly $ 156000.00 Fixed-Price Estimated Everyo…" at bounding box center [867, 548] width 596 height 111
click at [636, 493] on div "📡 84% GigRadar Score" at bounding box center [606, 519] width 74 height 53
drag, startPoint x: 646, startPoint y: 481, endPoint x: 710, endPoint y: 481, distance: 64.0
click at [710, 493] on div "$50 - $100 Hourly" at bounding box center [680, 519] width 74 height 53
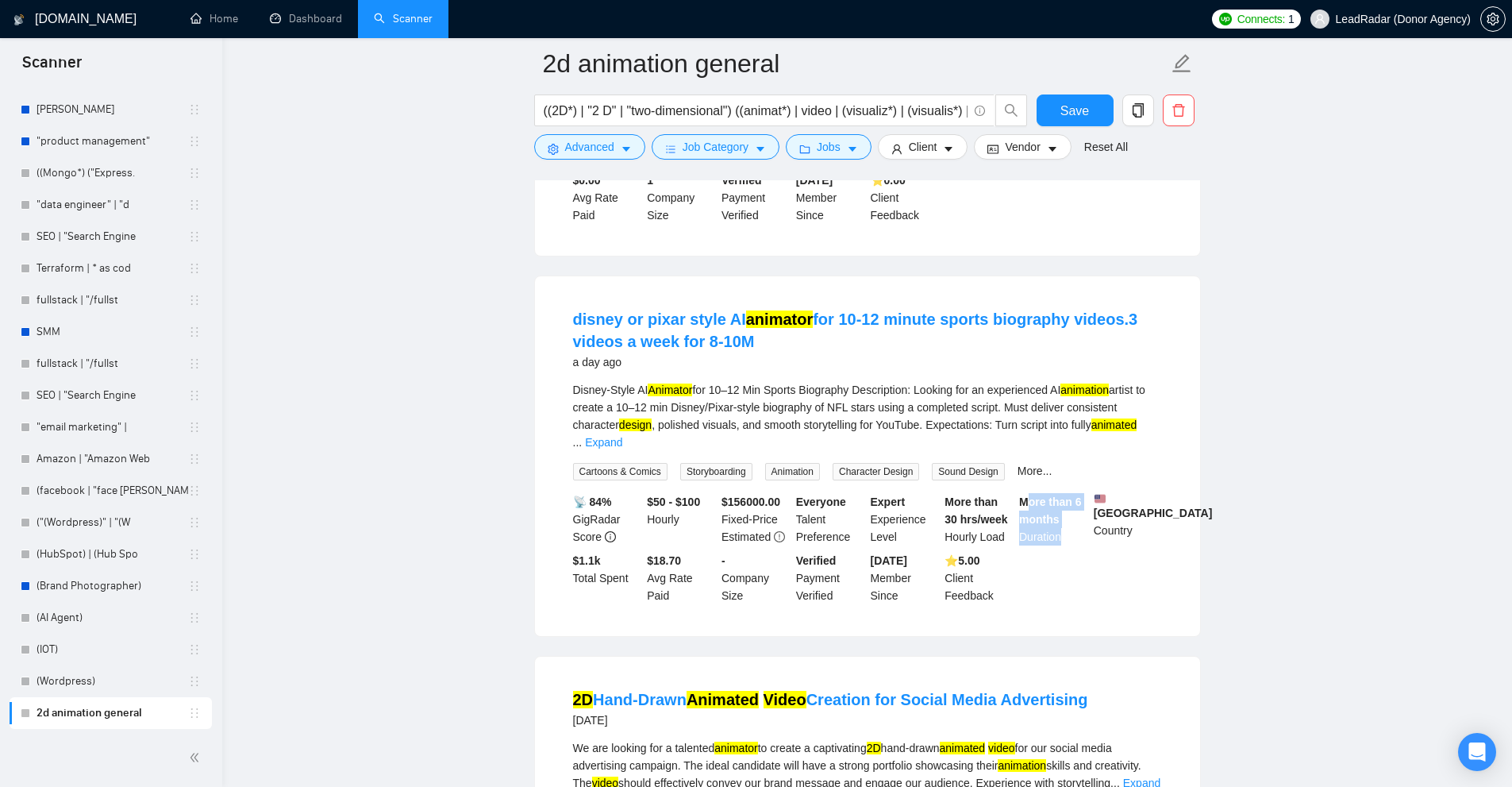
drag, startPoint x: 1044, startPoint y: 496, endPoint x: 1062, endPoint y: 514, distance: 25.5
click at [1070, 513] on div "More than 6 months Duration" at bounding box center [1052, 519] width 74 height 53
click at [1062, 514] on div "More than 6 months Duration" at bounding box center [1052, 519] width 74 height 53
drag, startPoint x: 1062, startPoint y: 514, endPoint x: 1008, endPoint y: 512, distance: 54.0
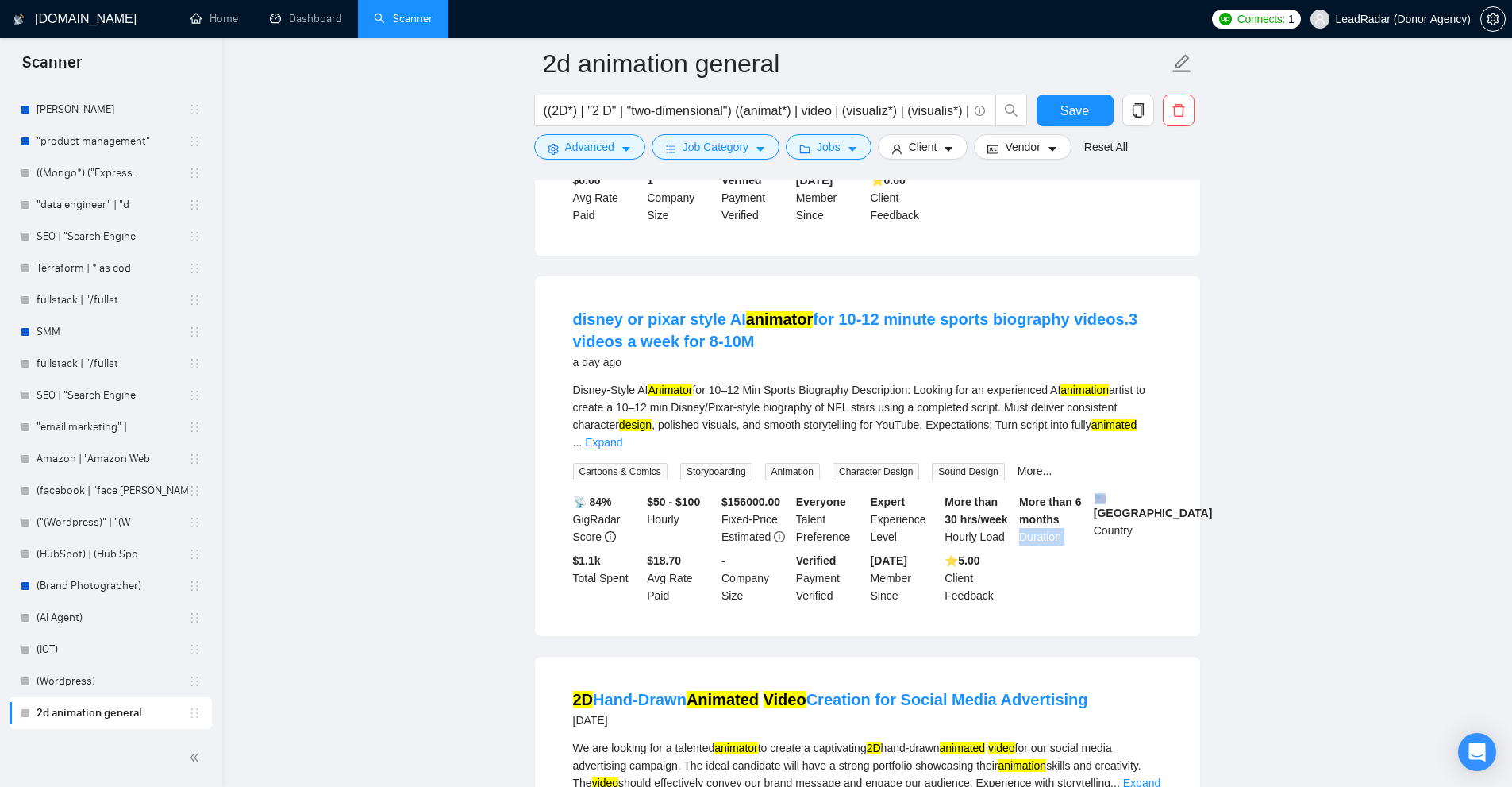
click at [1060, 514] on div "More than 6 months Duration" at bounding box center [1052, 519] width 74 height 53
drag, startPoint x: 952, startPoint y: 474, endPoint x: 995, endPoint y: 504, distance: 52.4
click at [995, 504] on li "disney or pixar style AI animator for 10-12 minute sports biography videos.3 vi…" at bounding box center [867, 455] width 627 height 321
click at [993, 504] on b "More than 30 hrs/week" at bounding box center [976, 511] width 63 height 30
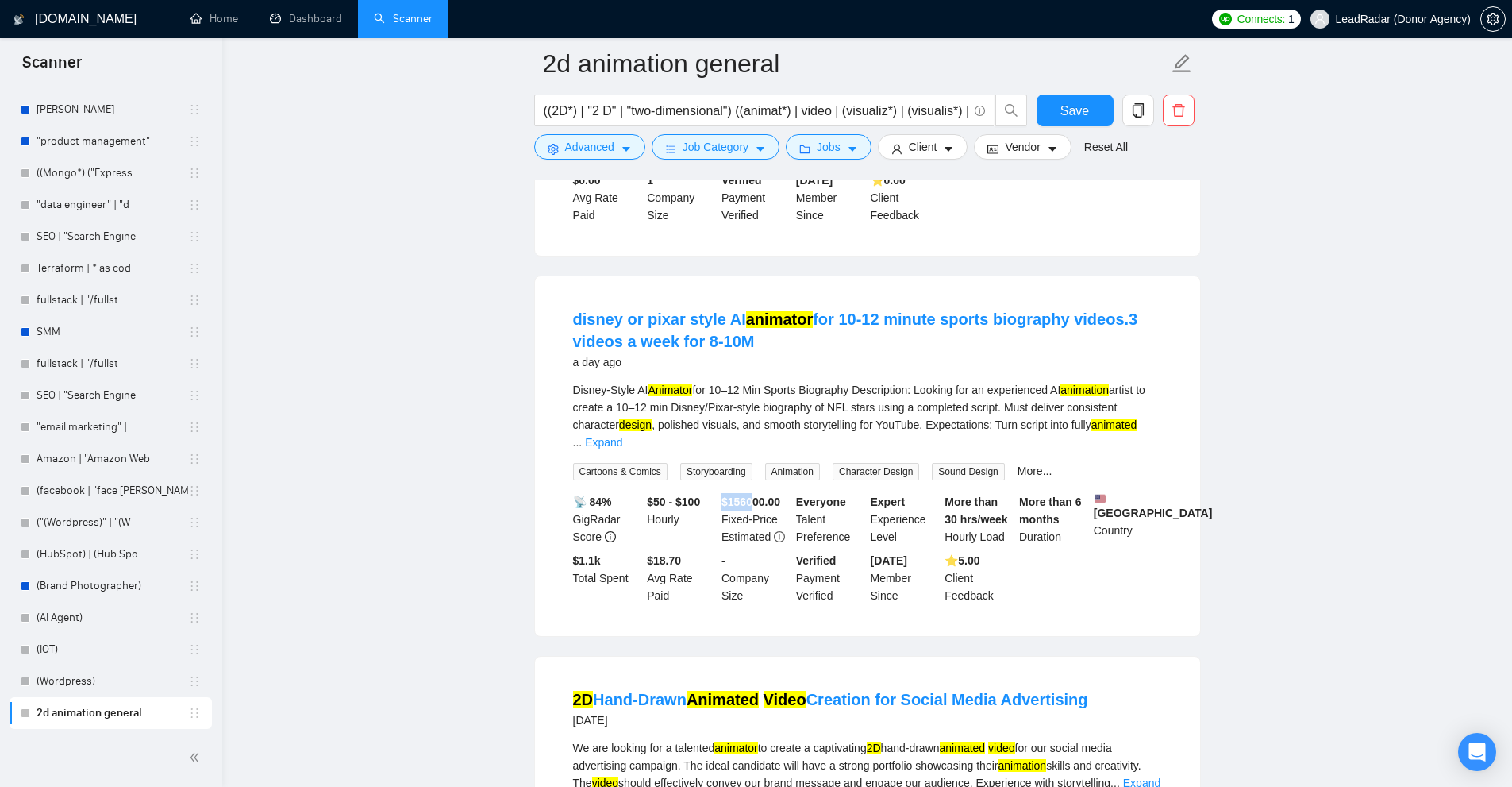
drag, startPoint x: 722, startPoint y: 483, endPoint x: 755, endPoint y: 487, distance: 33.2
click at [755, 495] on b "$ 156000.00" at bounding box center [751, 502] width 59 height 13
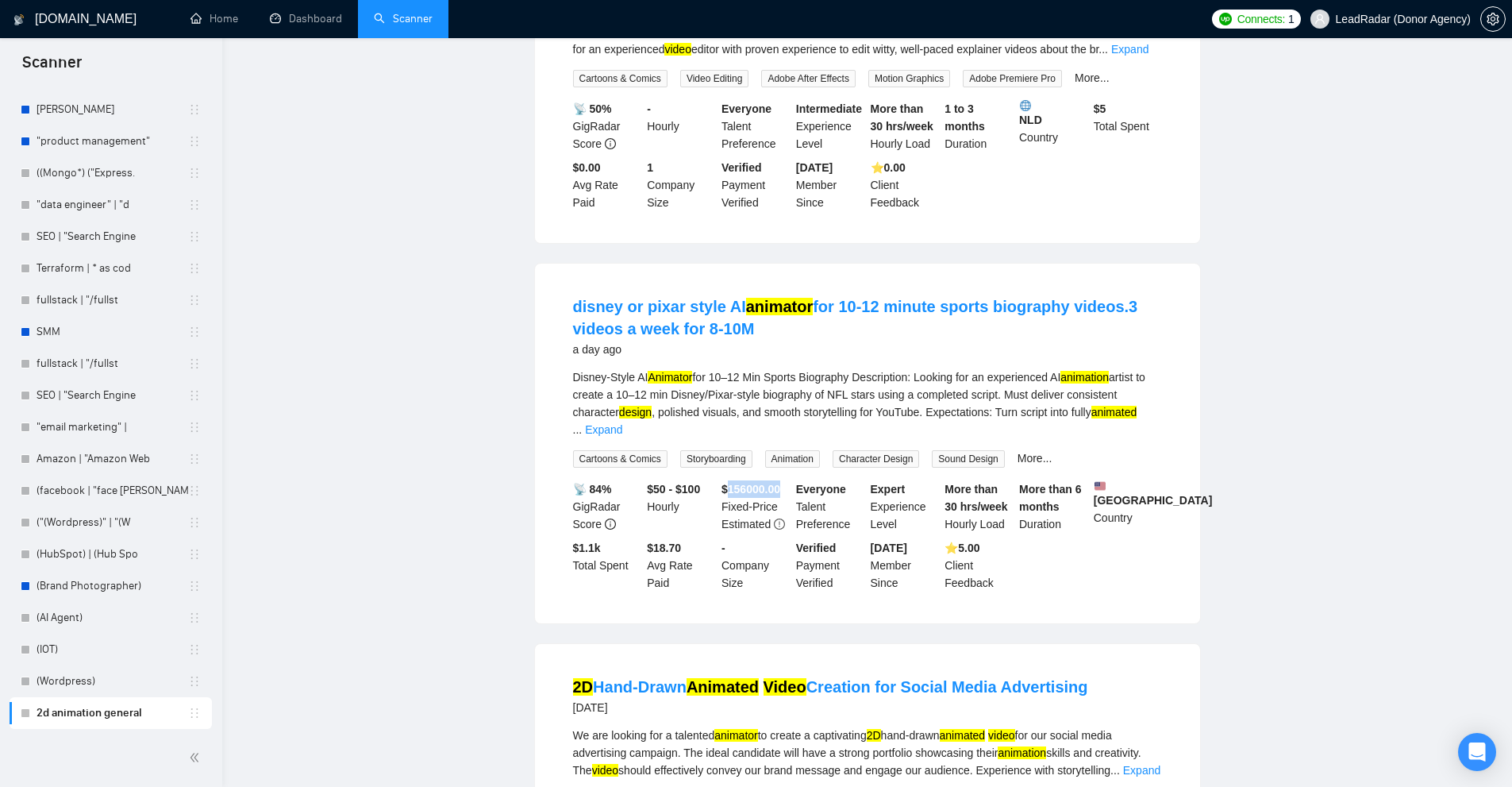
scroll to position [0, 0]
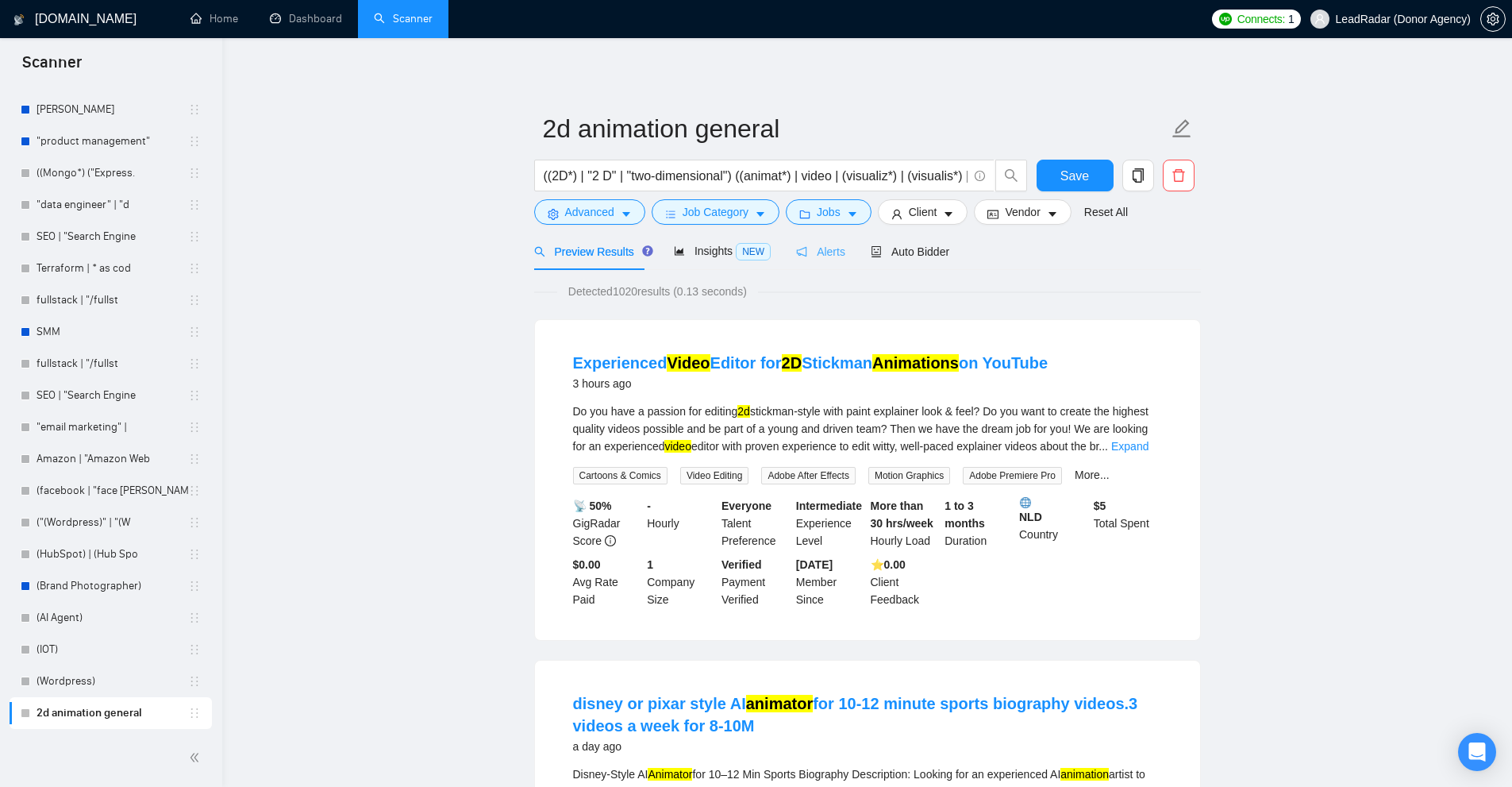
click at [830, 233] on div "Alerts" at bounding box center [820, 251] width 49 height 38
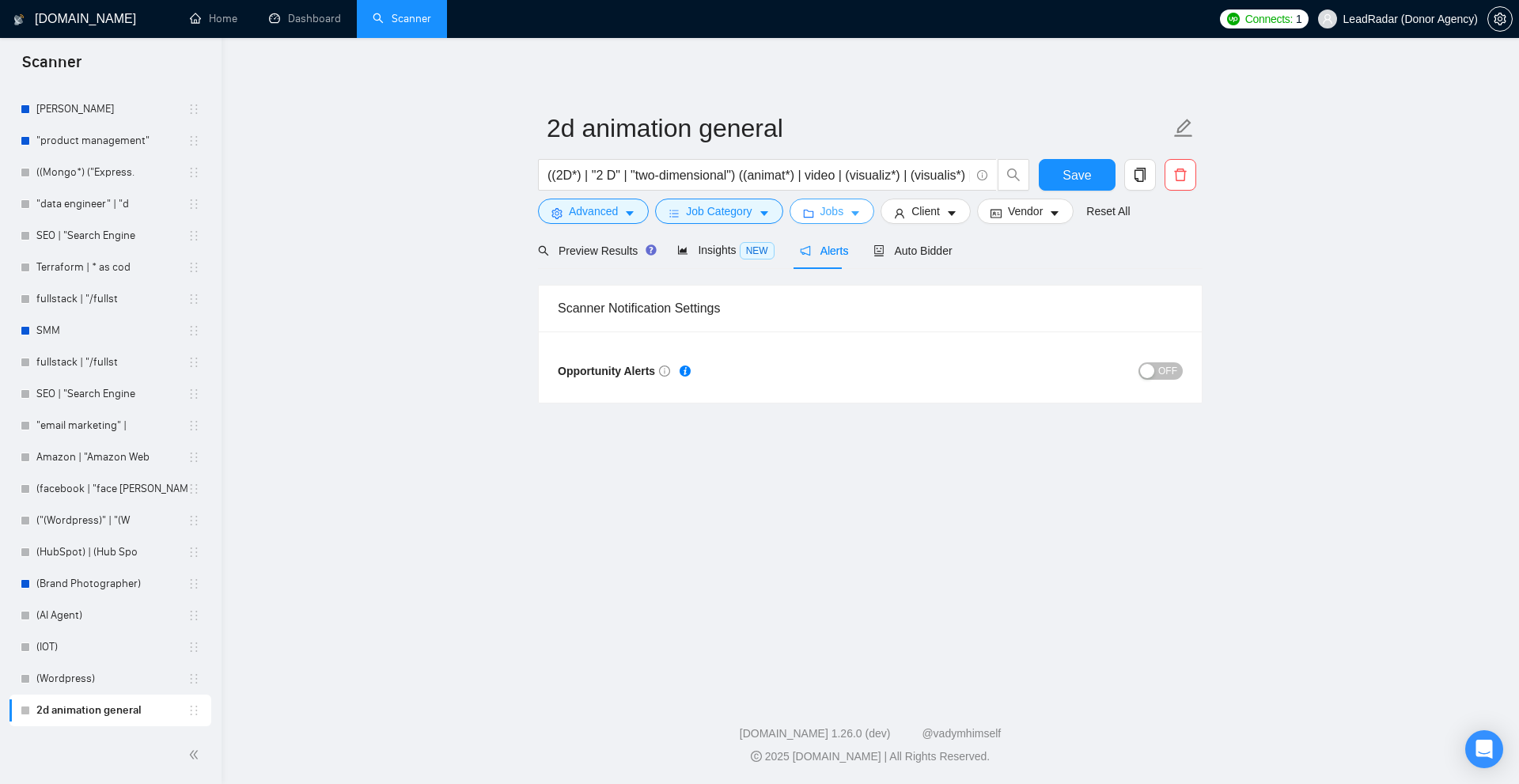
click at [827, 217] on span "Jobs" at bounding box center [832, 211] width 24 height 18
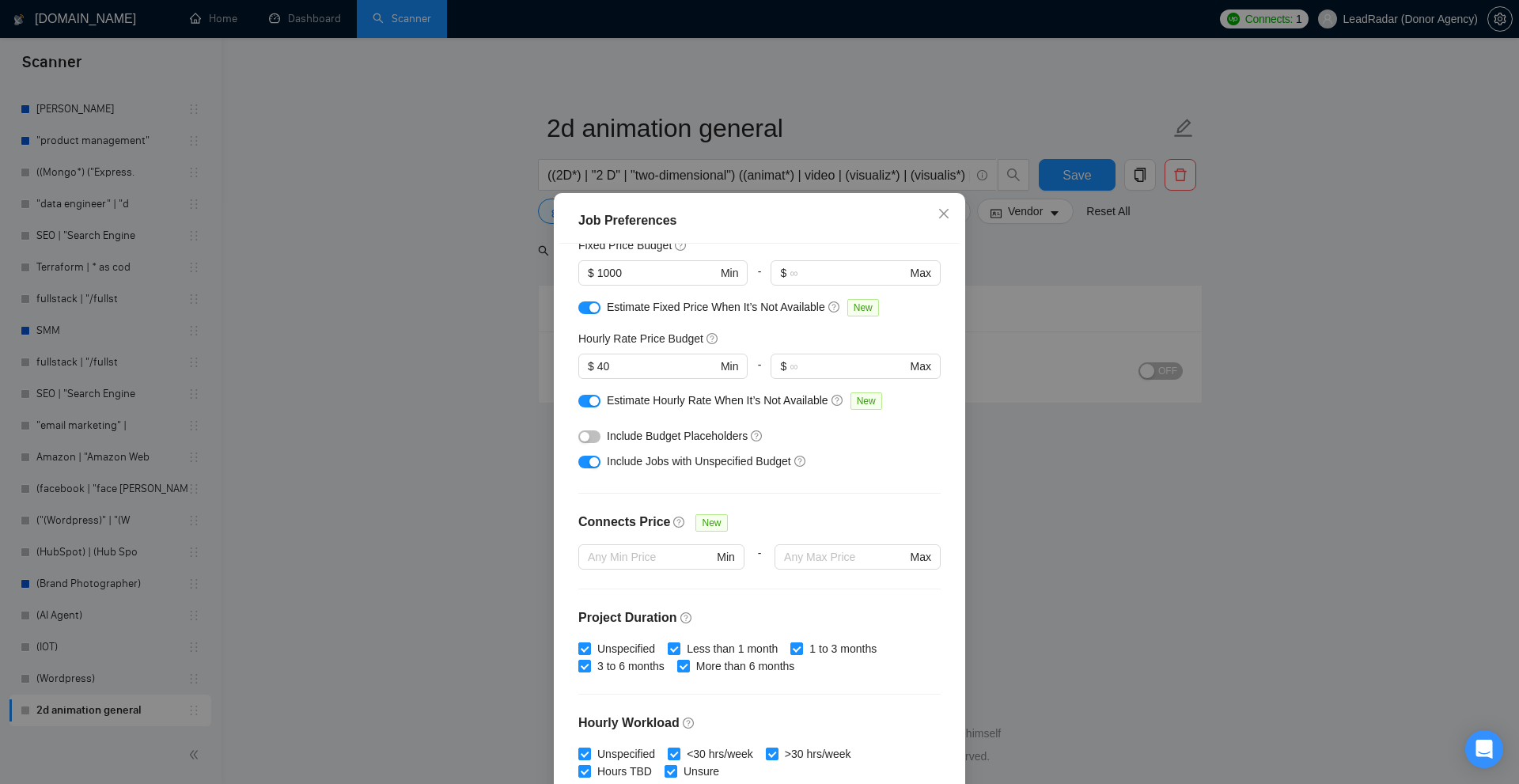
click at [575, 240] on div "Job Preferences" at bounding box center [760, 221] width 400 height 45
click at [423, 256] on div "Job Preferences Budget Project Type All Fixed Price Hourly Rate Fixed Price Bud…" at bounding box center [760, 392] width 1519 height 784
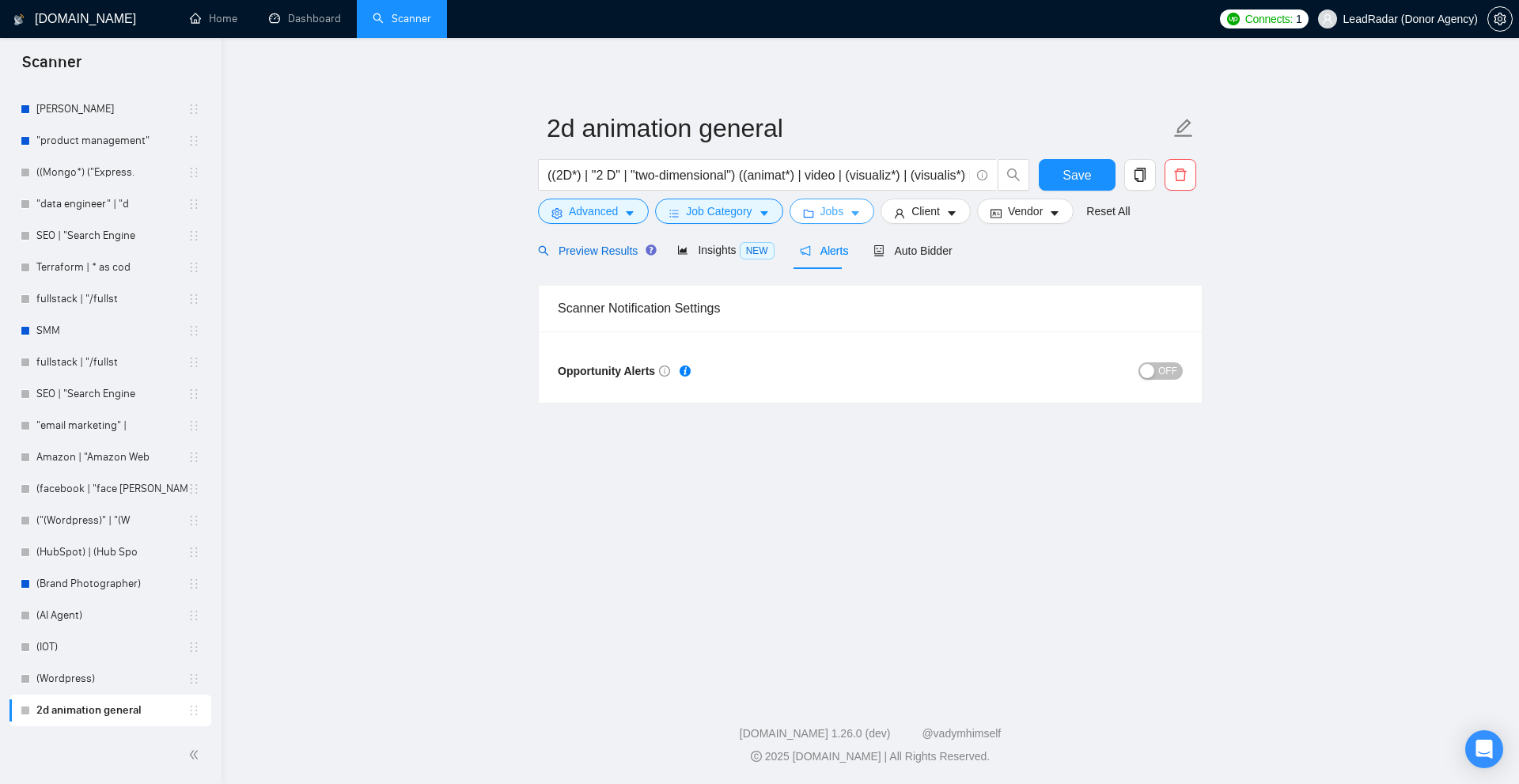
click at [580, 251] on span "Preview Results" at bounding box center [595, 250] width 114 height 12
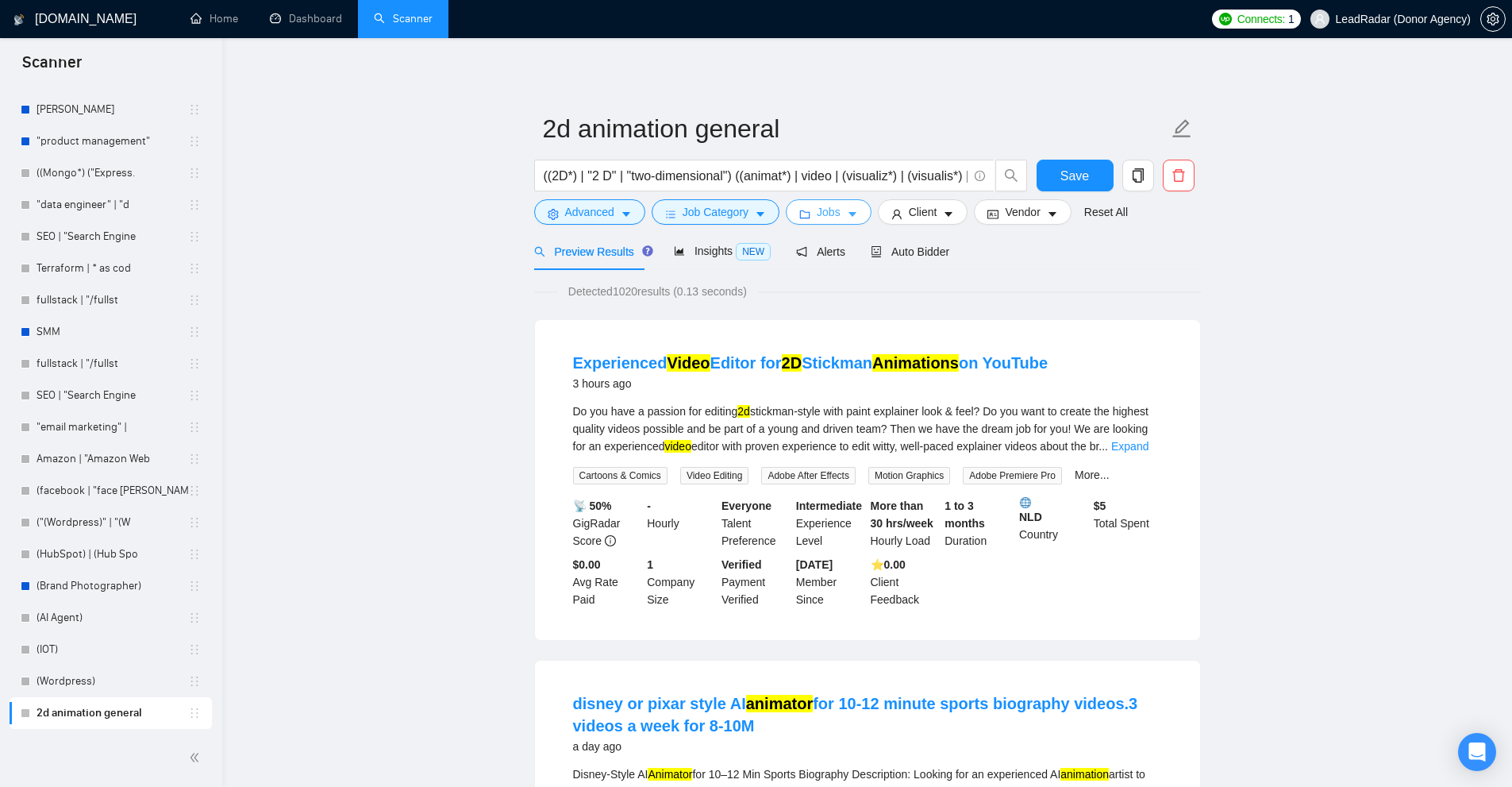
click at [832, 215] on span "Jobs" at bounding box center [828, 212] width 24 height 18
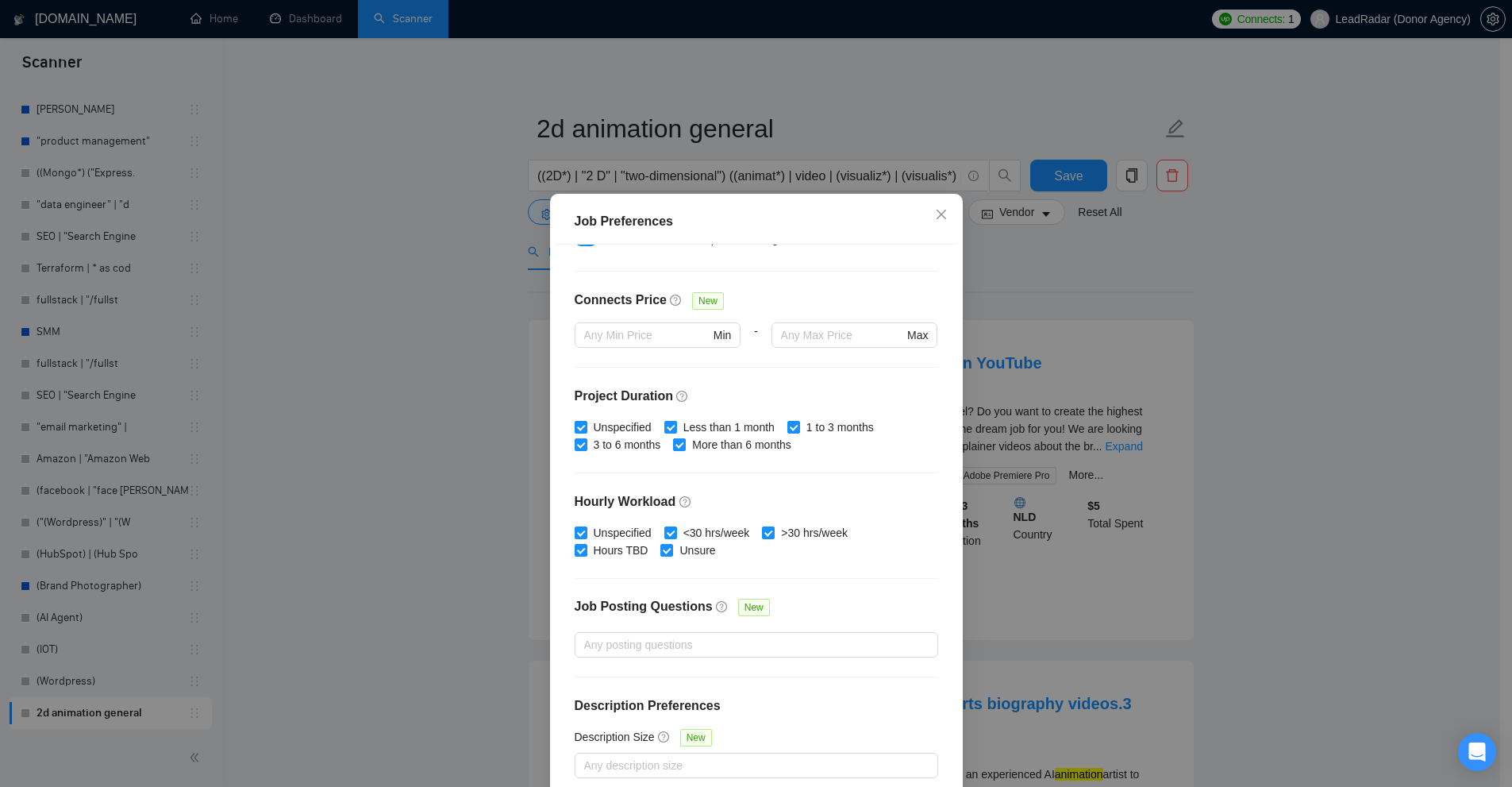
scroll to position [106, 0]
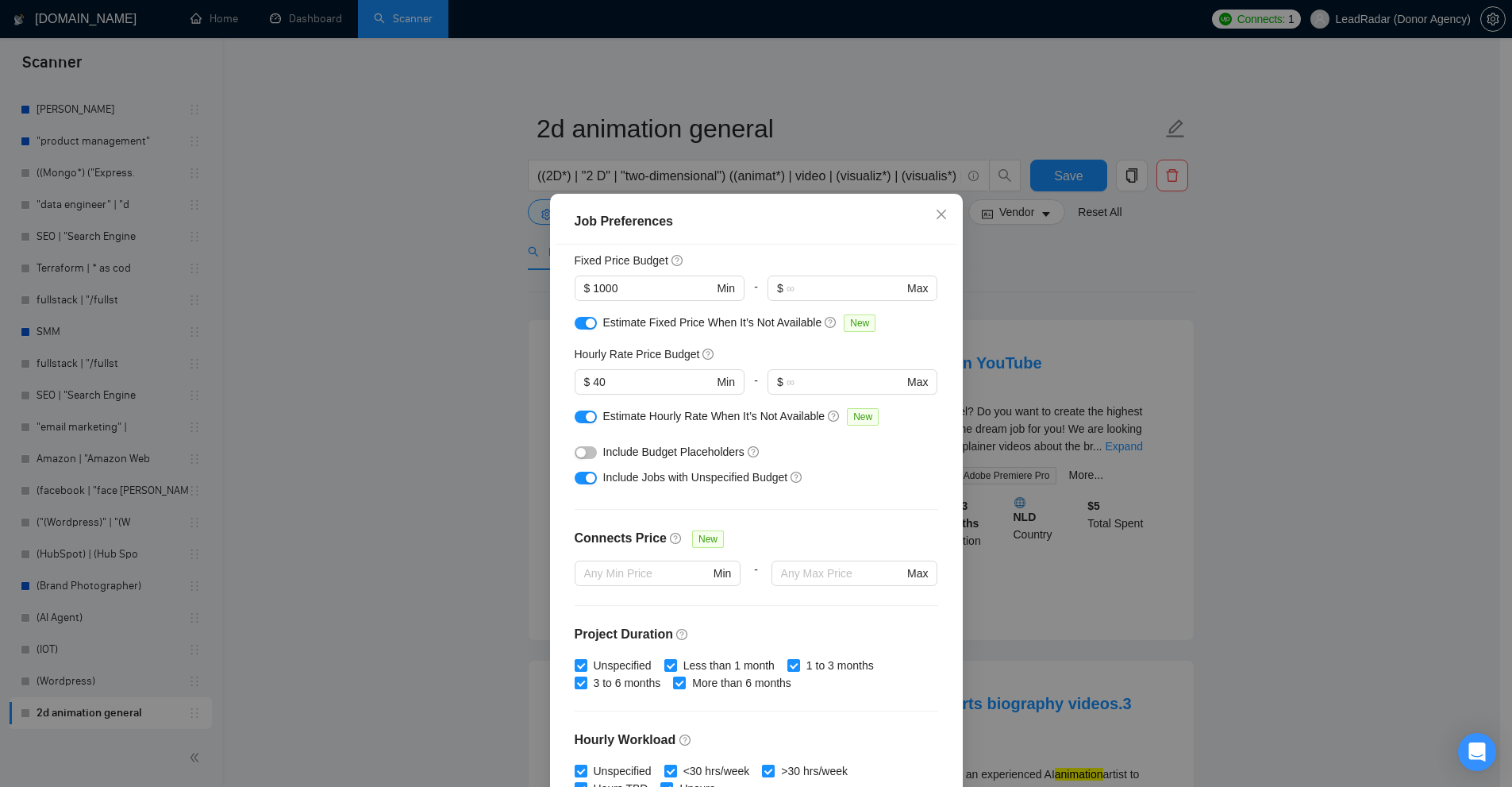
click at [586, 418] on div "button" at bounding box center [590, 417] width 10 height 10
click at [582, 335] on div at bounding box center [586, 326] width 22 height 25
click at [582, 329] on button "button" at bounding box center [586, 323] width 22 height 13
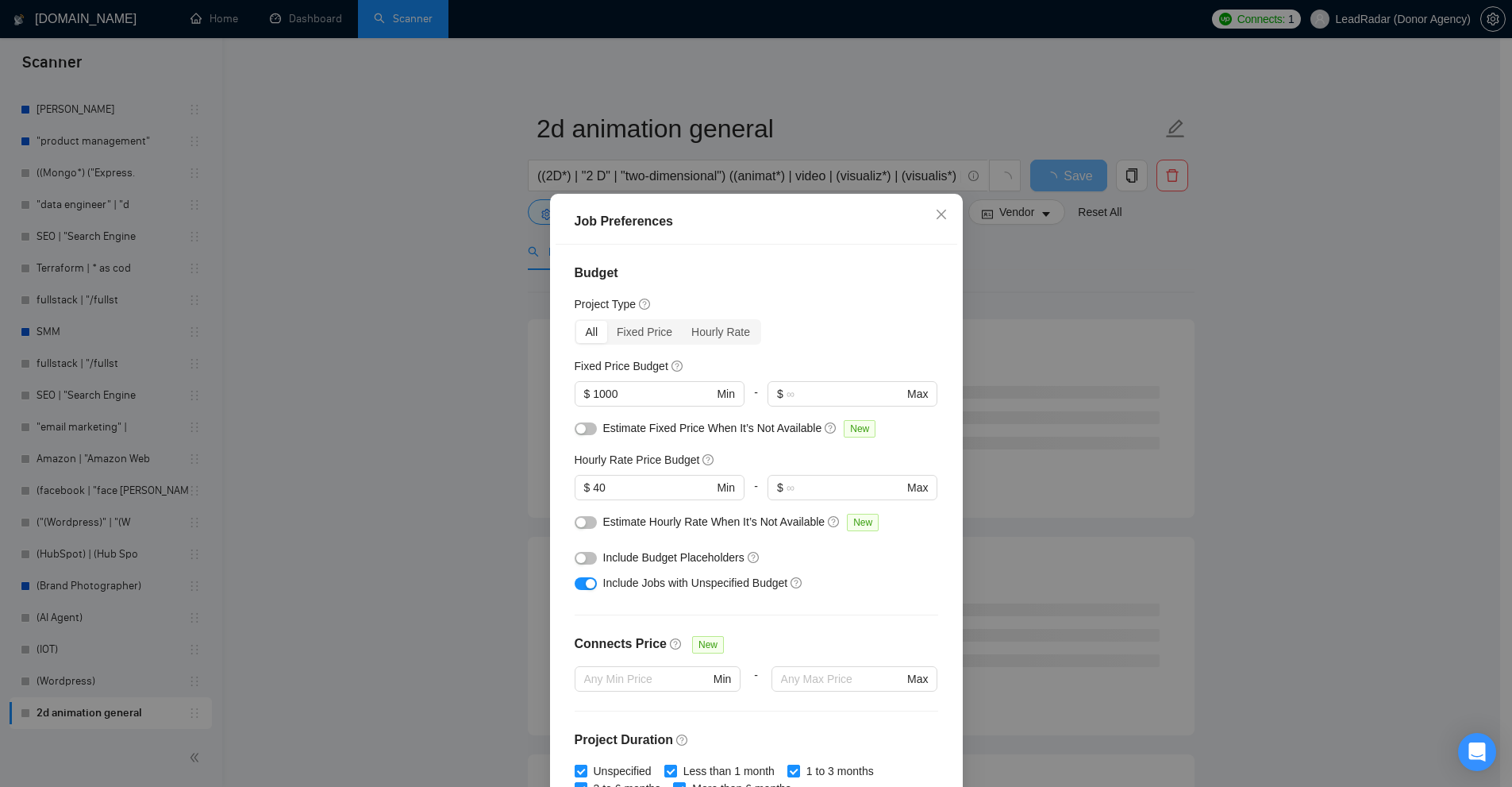
scroll to position [317, 0]
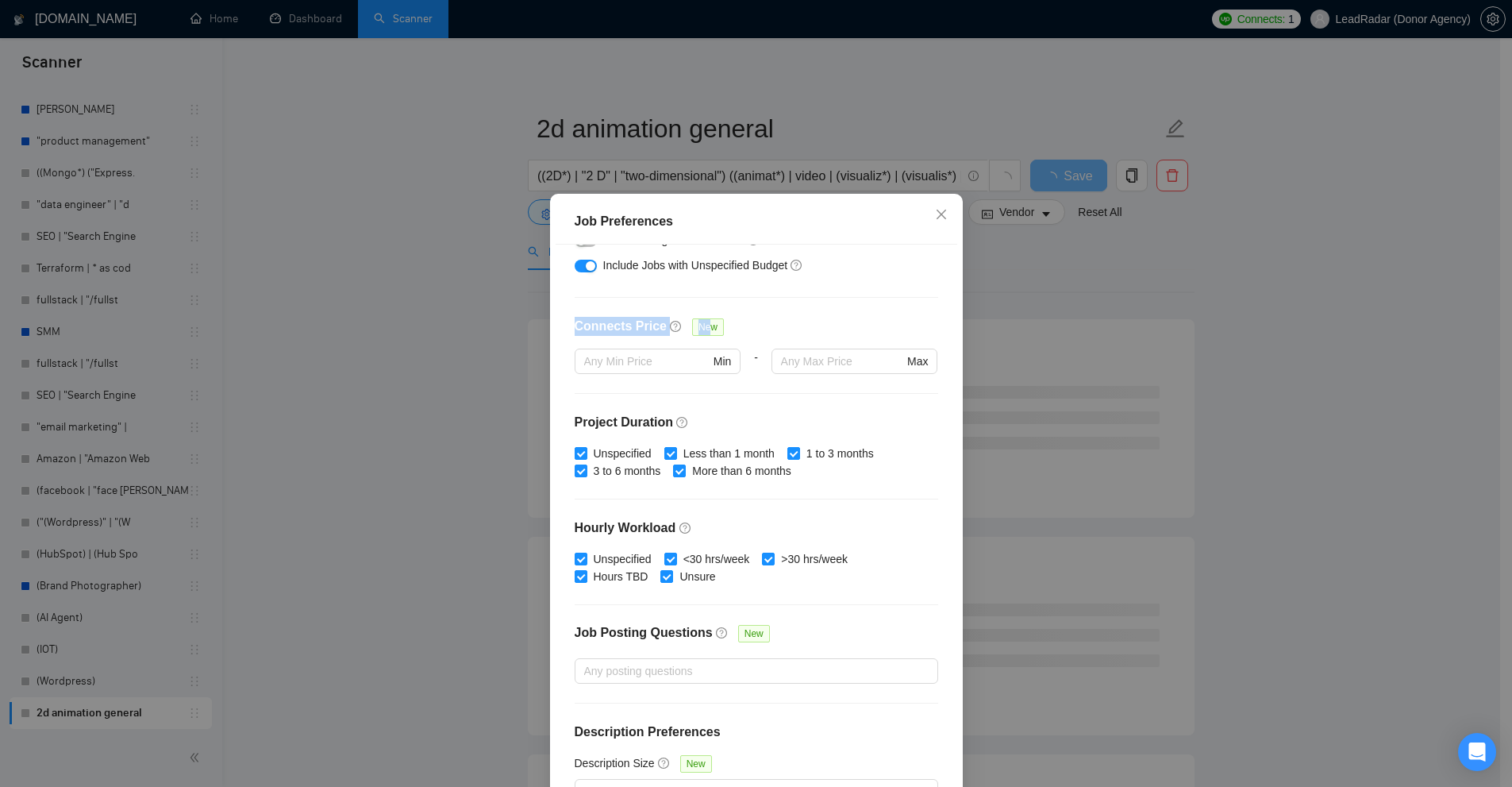
drag, startPoint x: 570, startPoint y: 323, endPoint x: 701, endPoint y: 328, distance: 131.1
click at [697, 326] on div "Connects Price New" at bounding box center [653, 333] width 156 height 32
click at [823, 329] on div "Connects Price New" at bounding box center [756, 333] width 364 height 32
click at [813, 364] on input "text" at bounding box center [841, 361] width 122 height 18
click at [815, 338] on div "Connects Price New" at bounding box center [756, 333] width 364 height 32
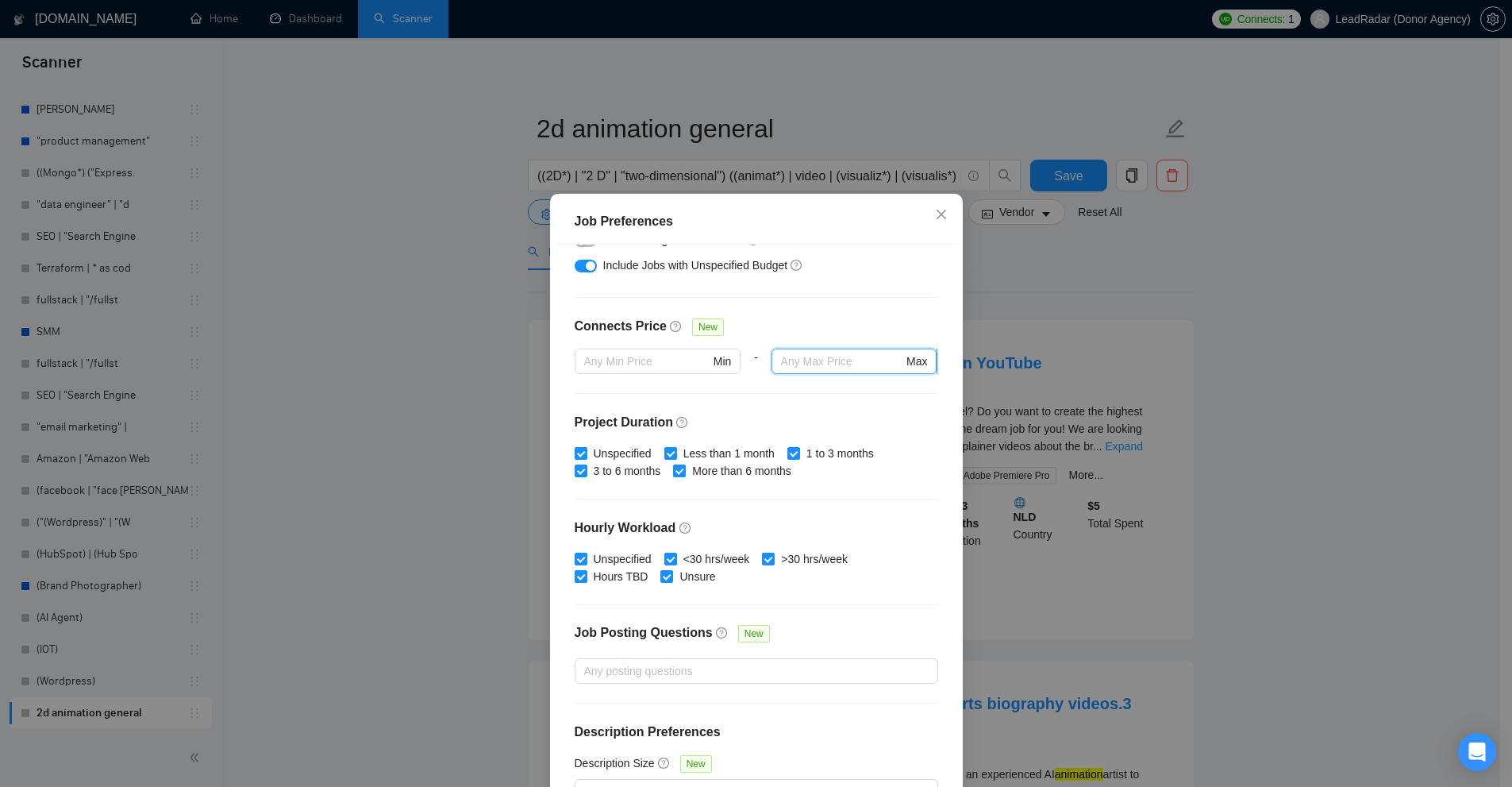
click at [815, 359] on input "text" at bounding box center [841, 361] width 122 height 18
click at [848, 328] on div "Connects Price New" at bounding box center [756, 333] width 364 height 32
click at [813, 364] on input "text" at bounding box center [841, 361] width 122 height 18
click at [793, 394] on div at bounding box center [756, 393] width 364 height 1
click at [612, 362] on input "text" at bounding box center [646, 361] width 125 height 18
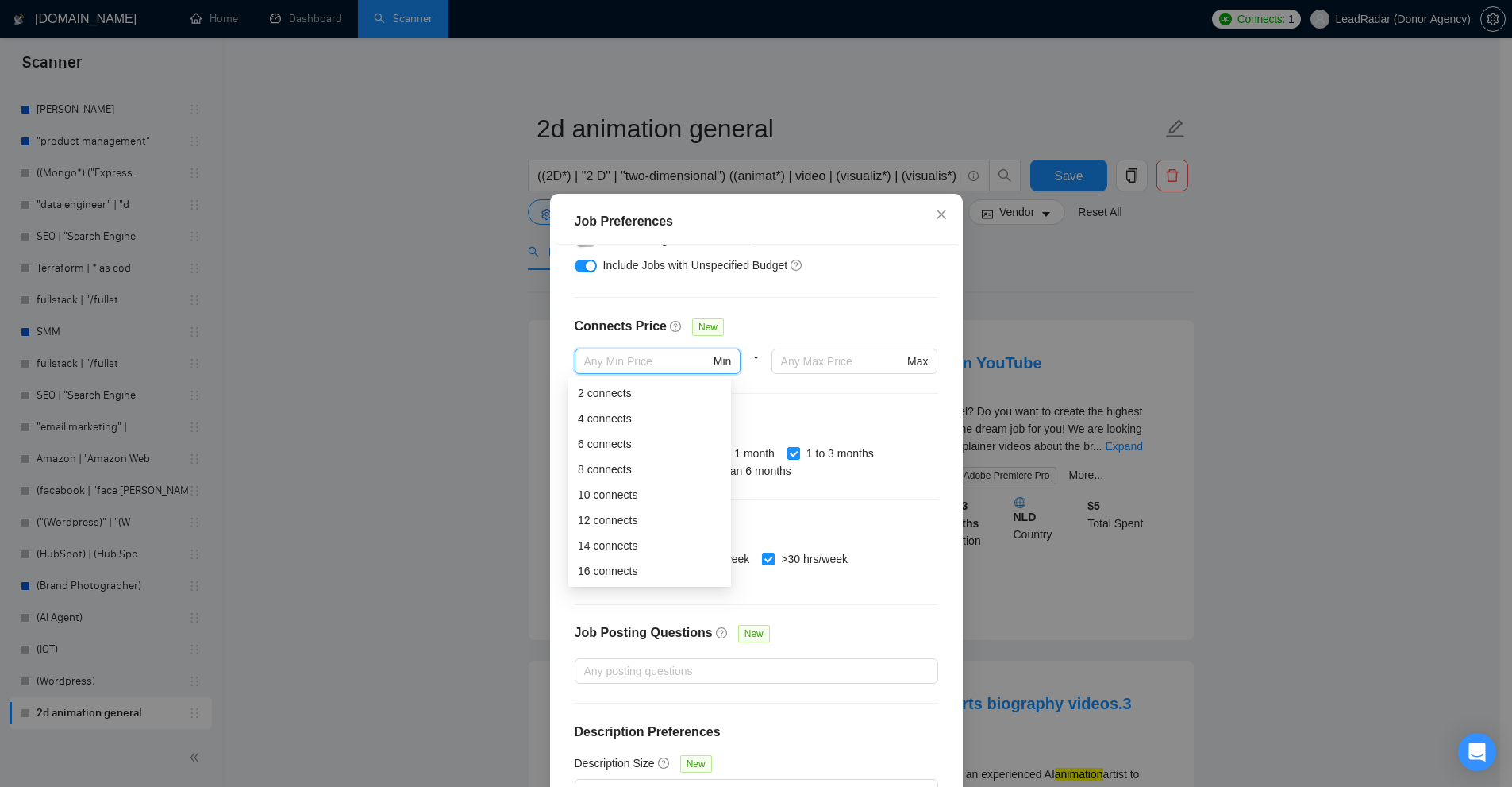
click at [904, 343] on div "Connects Price New" at bounding box center [756, 333] width 364 height 32
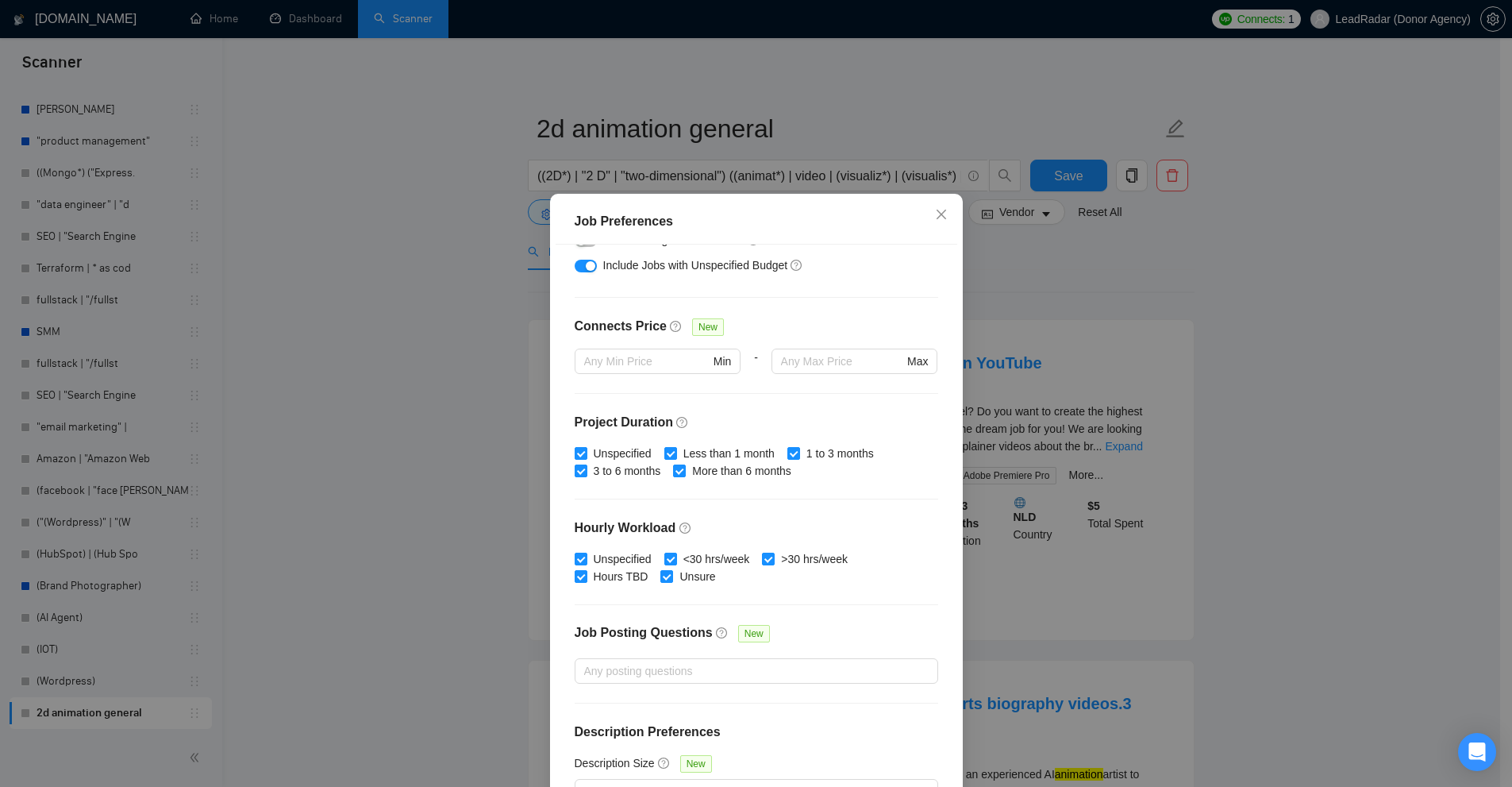
click at [841, 336] on div "Connects Price New" at bounding box center [756, 333] width 364 height 32
click at [813, 387] on div at bounding box center [855, 383] width 166 height 19
click at [805, 367] on input "text" at bounding box center [841, 361] width 122 height 18
click at [730, 413] on h4 "Project Duration" at bounding box center [756, 422] width 364 height 19
click at [646, 377] on div at bounding box center [658, 383] width 166 height 19
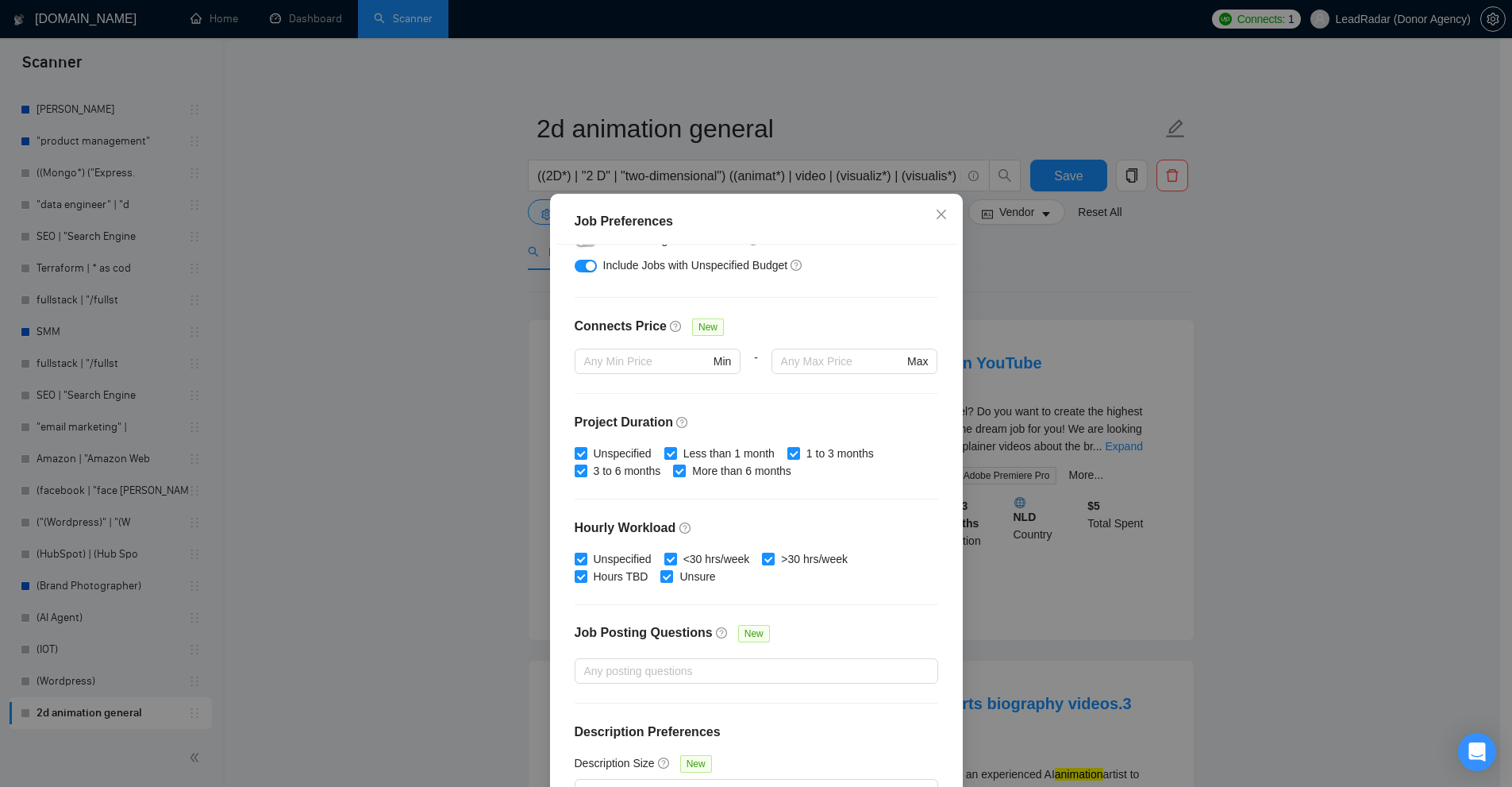
click at [783, 321] on div "Connects Price New" at bounding box center [756, 333] width 364 height 32
click at [657, 360] on input "text" at bounding box center [646, 361] width 125 height 18
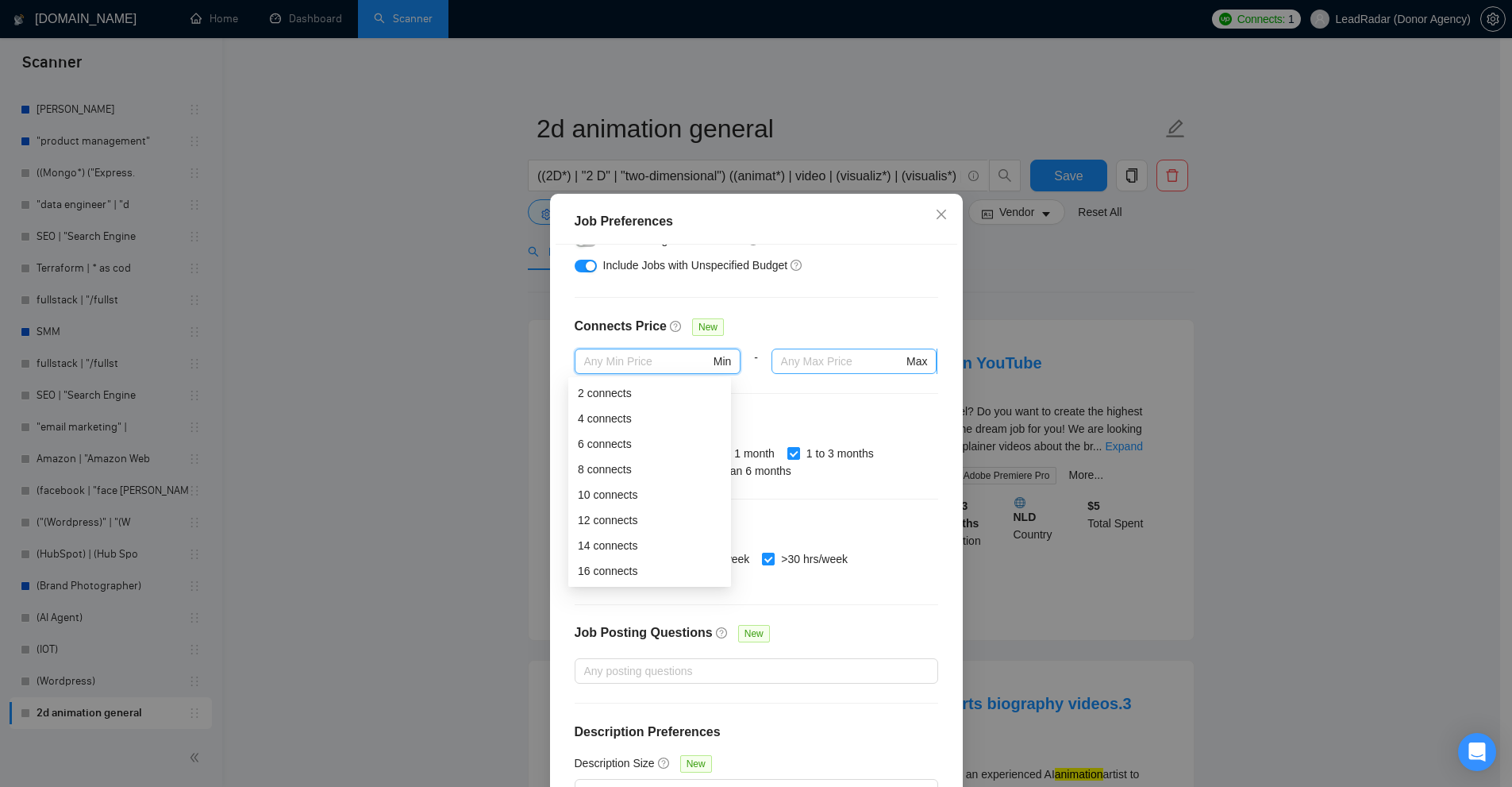
click at [815, 367] on input "text" at bounding box center [841, 361] width 122 height 18
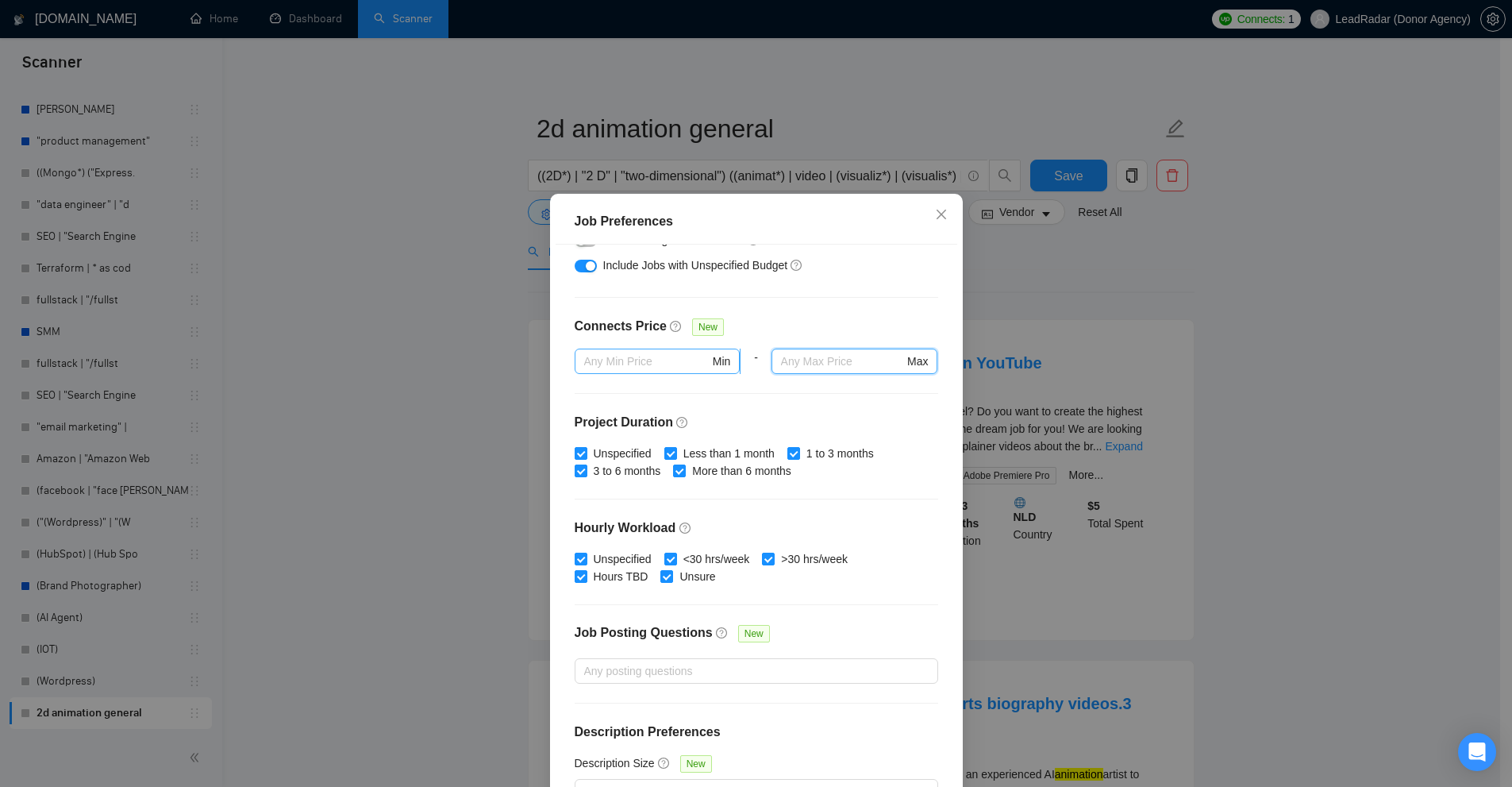
drag, startPoint x: 583, startPoint y: 351, endPoint x: 643, endPoint y: 351, distance: 60.0
click at [587, 351] on span "Min" at bounding box center [658, 361] width 166 height 25
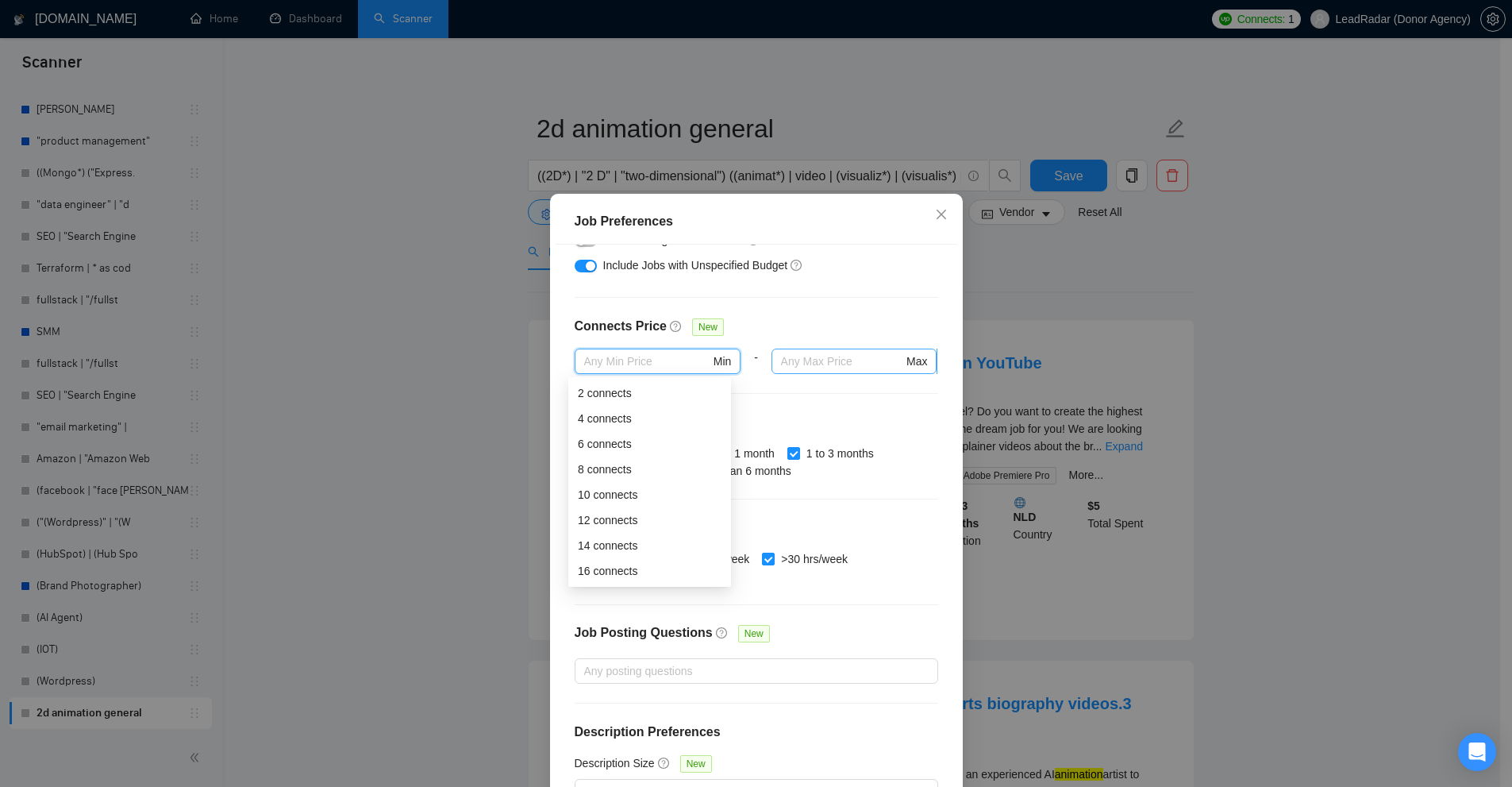
click at [848, 352] on input "text" at bounding box center [841, 361] width 122 height 18
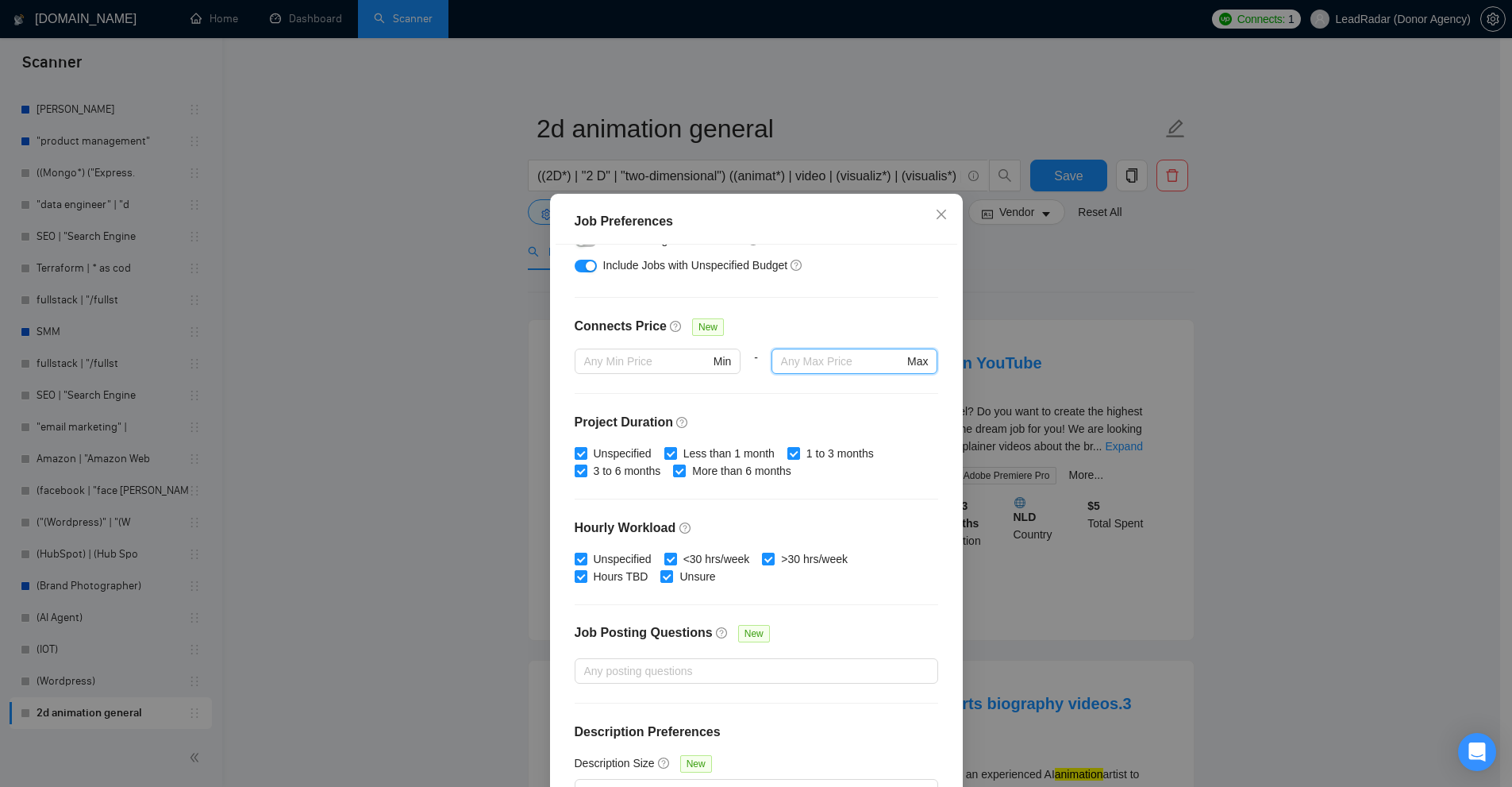
drag, startPoint x: 714, startPoint y: 347, endPoint x: 739, endPoint y: 345, distance: 25.1
click at [714, 346] on div "Connects Price New" at bounding box center [653, 333] width 156 height 32
click at [857, 343] on div "Connects Price New" at bounding box center [756, 333] width 364 height 32
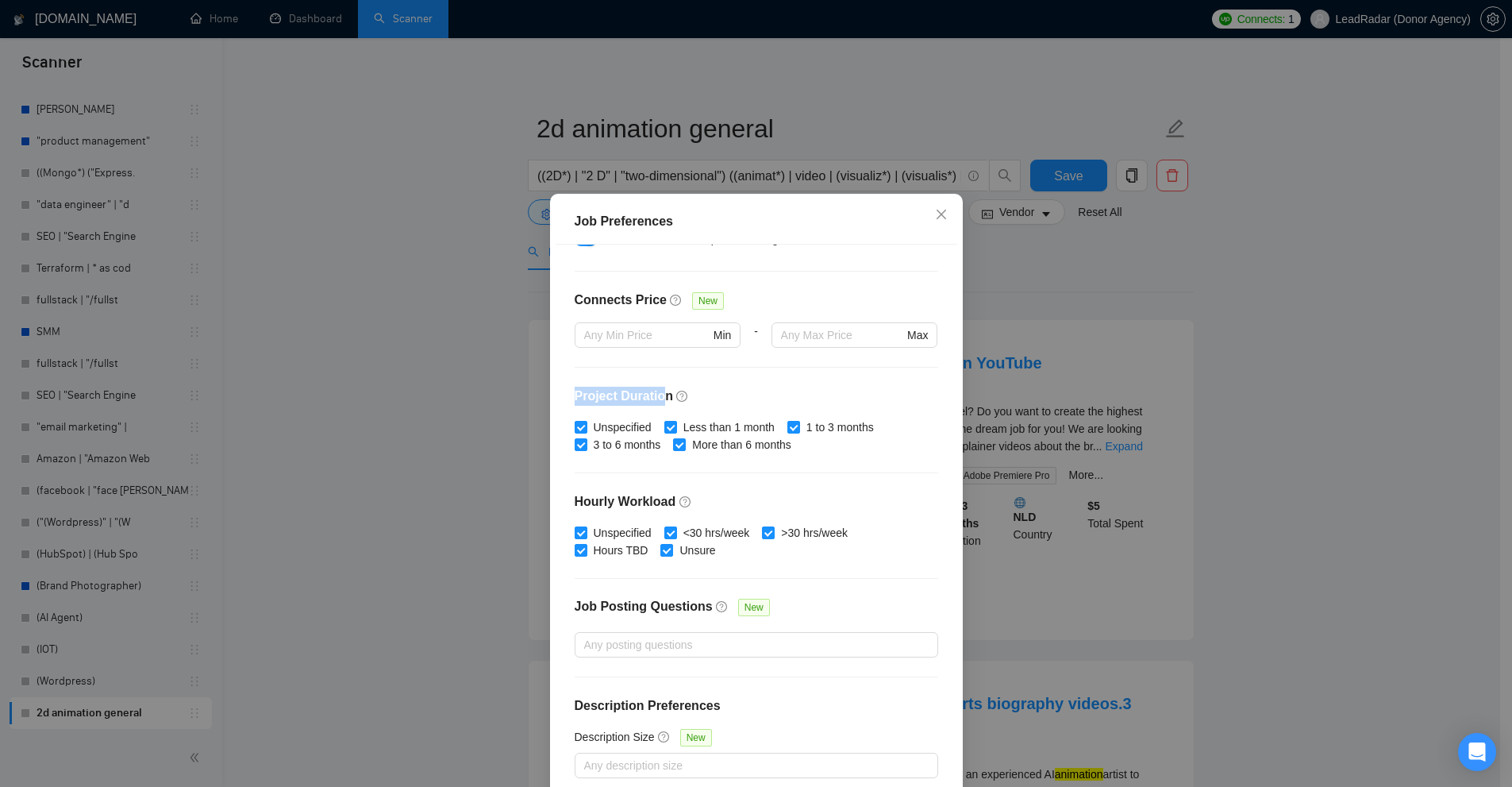
drag, startPoint x: 557, startPoint y: 385, endPoint x: 655, endPoint y: 378, distance: 98.2
click at [655, 378] on div "Budget Project Type All Fixed Price Hourly Rate Fixed Price Budget $ 1000 Min -…" at bounding box center [756, 520] width 401 height 551
drag, startPoint x: 562, startPoint y: 502, endPoint x: 782, endPoint y: 473, distance: 221.9
click at [663, 491] on div "Budget Project Type All Fixed Price Hourly Rate Fixed Price Budget $ 1000 Min -…" at bounding box center [756, 520] width 401 height 551
click at [877, 458] on div "Budget Project Type All Fixed Price Hourly Rate Fixed Price Budget $ 1000 Min -…" at bounding box center [756, 520] width 401 height 551
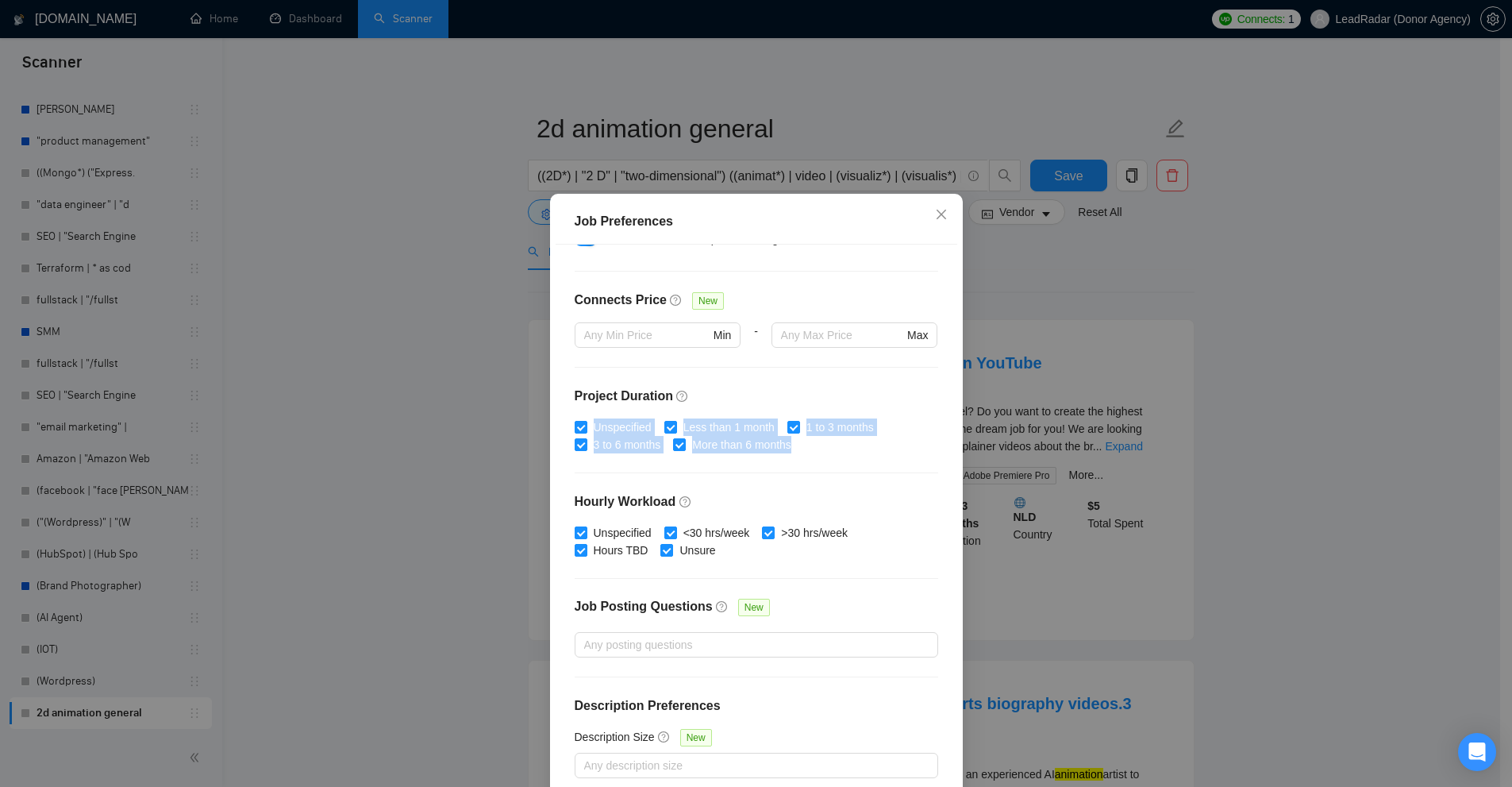
drag, startPoint x: 870, startPoint y: 458, endPoint x: 570, endPoint y: 414, distance: 303.2
click at [570, 414] on div "Budget Project Type All Fixed Price Hourly Rate Fixed Price Budget $ 1000 Min -…" at bounding box center [756, 520] width 401 height 551
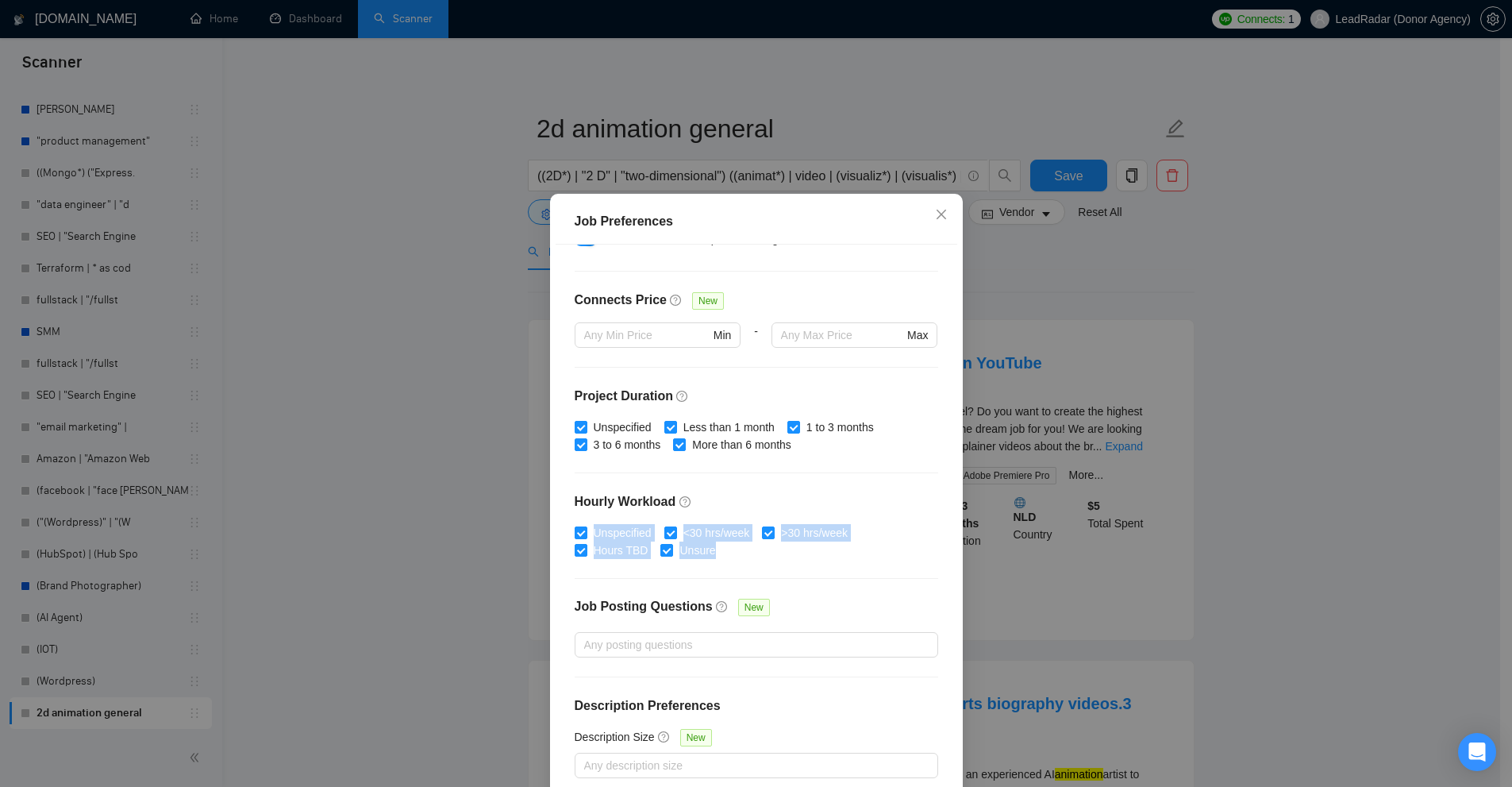
drag, startPoint x: 767, startPoint y: 560, endPoint x: 584, endPoint y: 522, distance: 186.9
click at [584, 522] on div "Budget Project Type All Fixed Price Hourly Rate Fixed Price Budget $ 1000 Min -…" at bounding box center [756, 520] width 401 height 551
click at [881, 471] on div "Budget Project Type All Fixed Price Hourly Rate Fixed Price Budget $ 1000 Min -…" at bounding box center [756, 520] width 401 height 551
click at [840, 487] on div "Budget Project Type All Fixed Price Hourly Rate Fixed Price Budget $ 1000 Min -…" at bounding box center [756, 520] width 401 height 551
click at [685, 421] on span "Less than 1 month" at bounding box center [729, 427] width 104 height 18
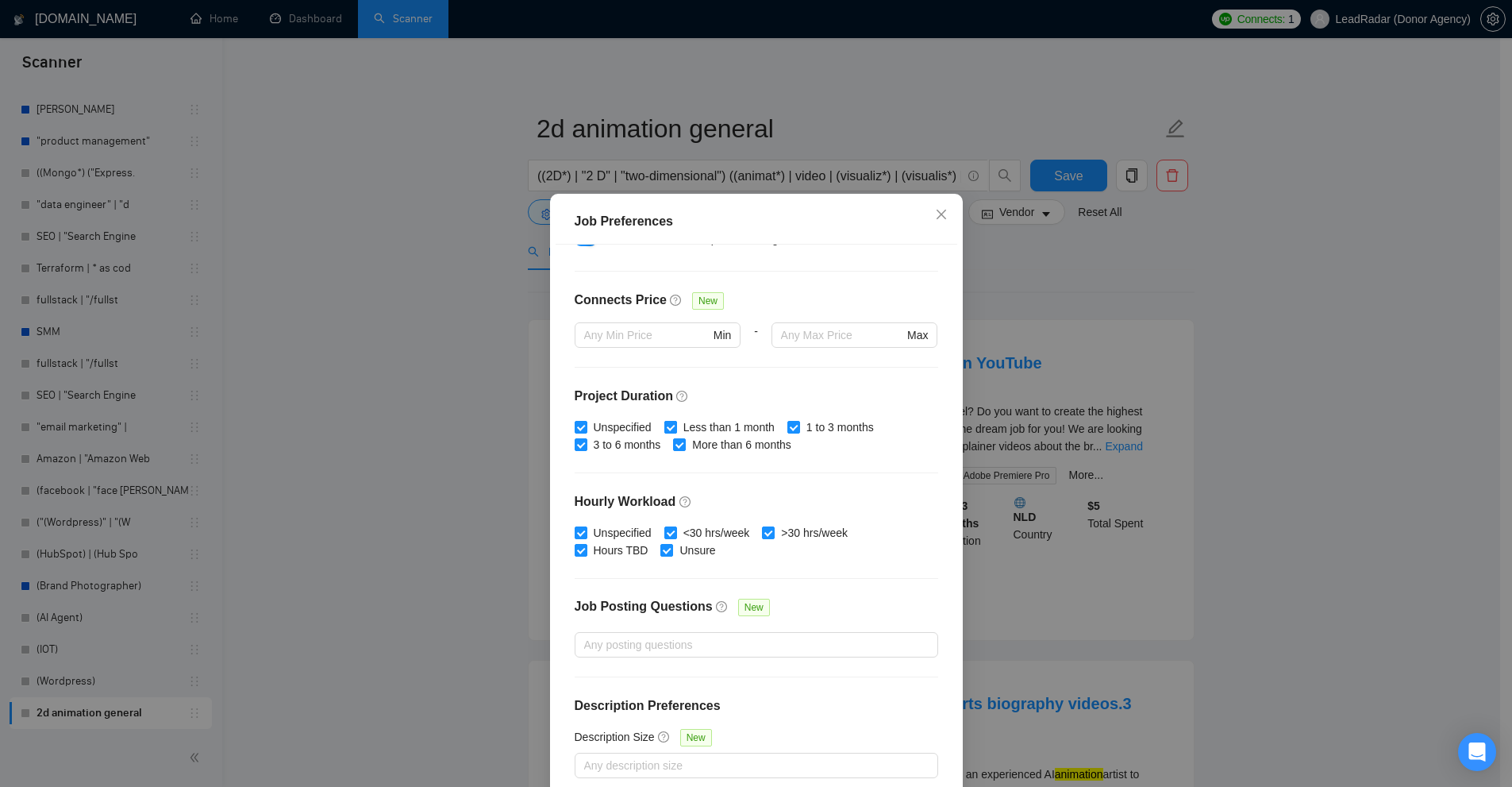
click at [675, 421] on input "Less than 1 month" at bounding box center [670, 426] width 11 height 11
checkbox input "false"
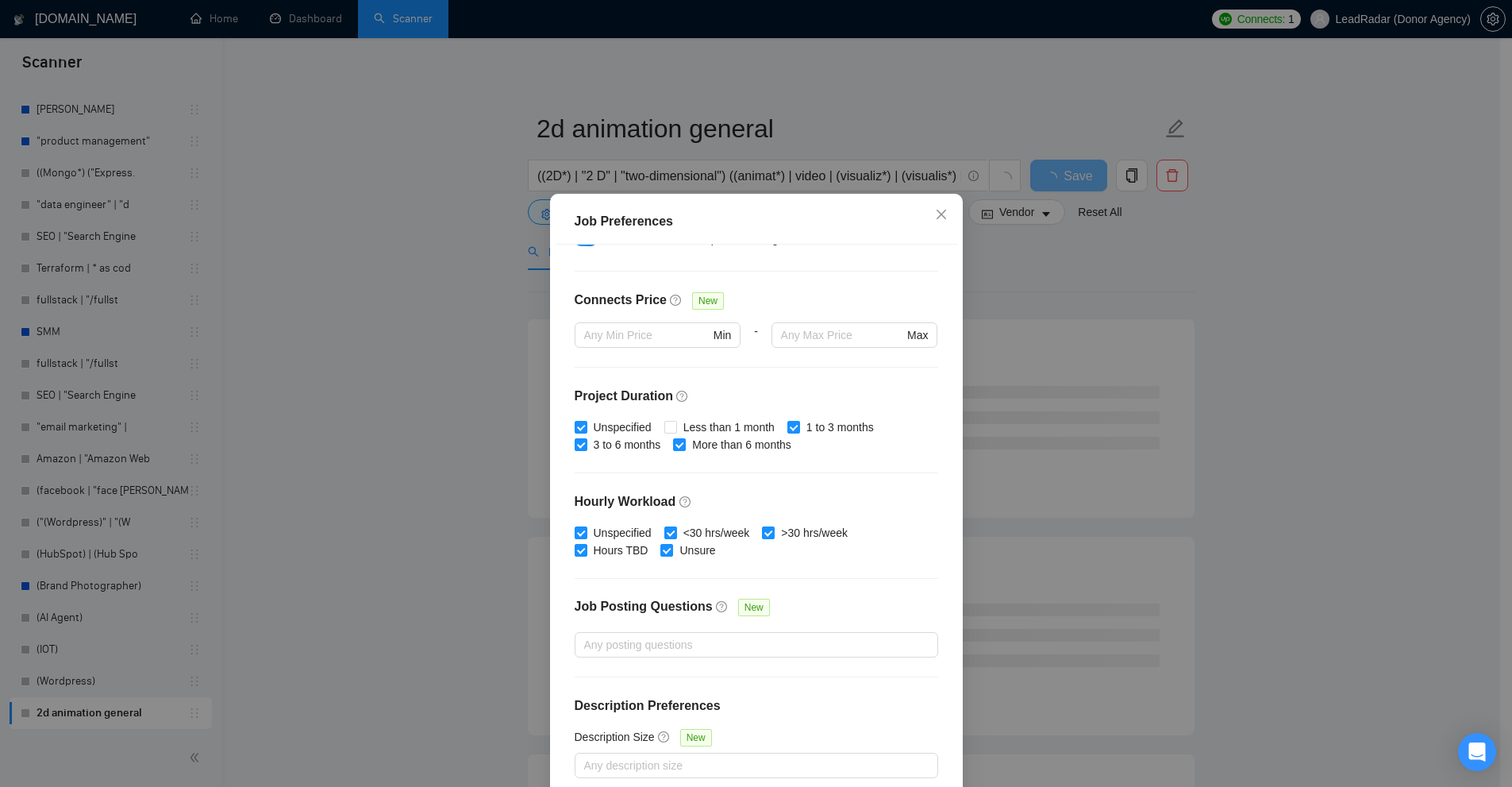
click at [762, 486] on div "Budget Project Type All Fixed Price Hourly Rate Fixed Price Budget $ 1000 Min -…" at bounding box center [756, 520] width 401 height 551
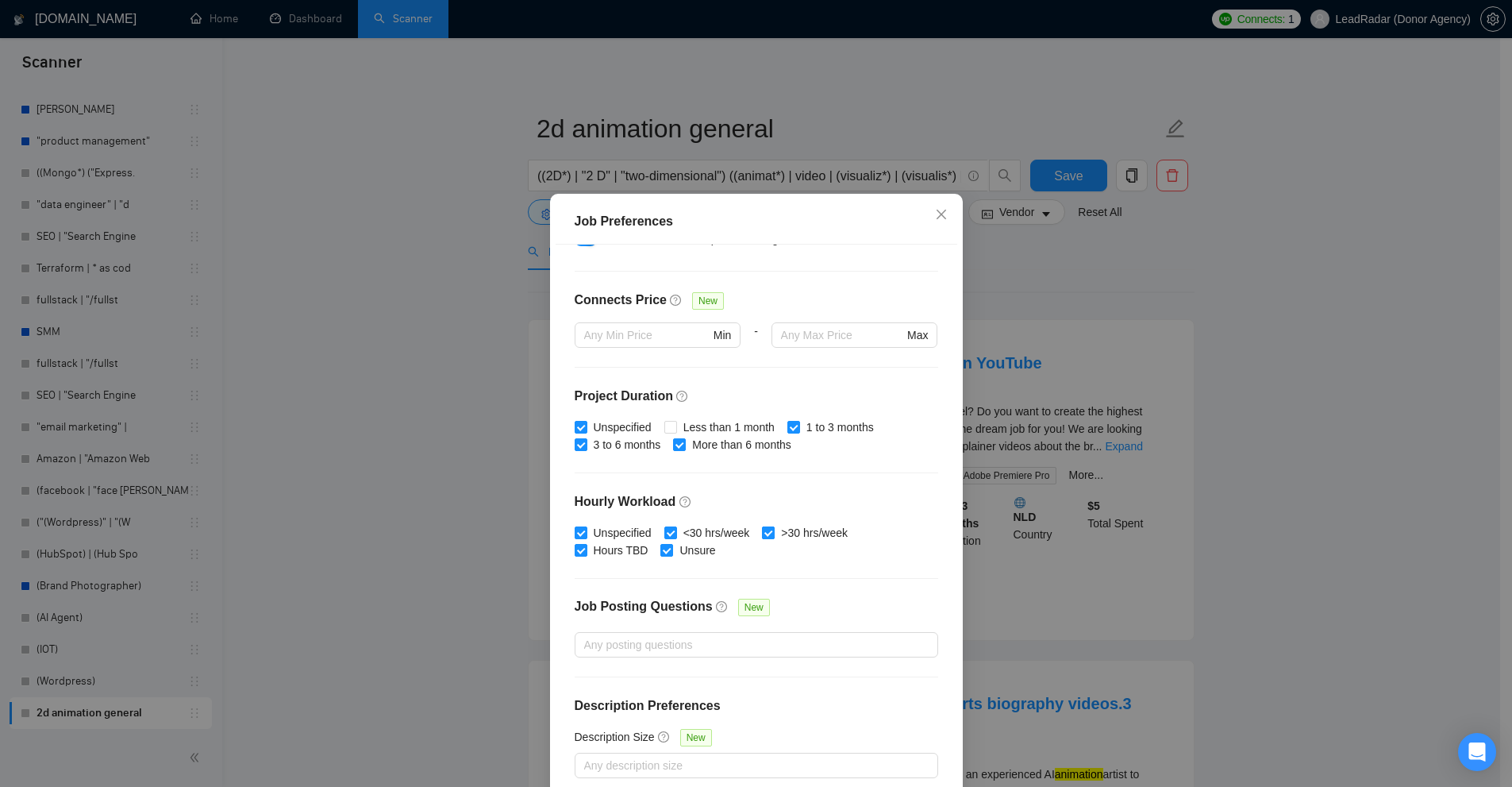
click at [762, 530] on input ">30 hrs/week" at bounding box center [767, 531] width 11 height 11
click at [765, 534] on input ">30 hrs/week" at bounding box center [767, 531] width 11 height 11
checkbox input "true"
click at [721, 424] on span "Less than 1 month" at bounding box center [729, 427] width 104 height 18
click at [675, 424] on input "Less than 1 month" at bounding box center [670, 426] width 11 height 11
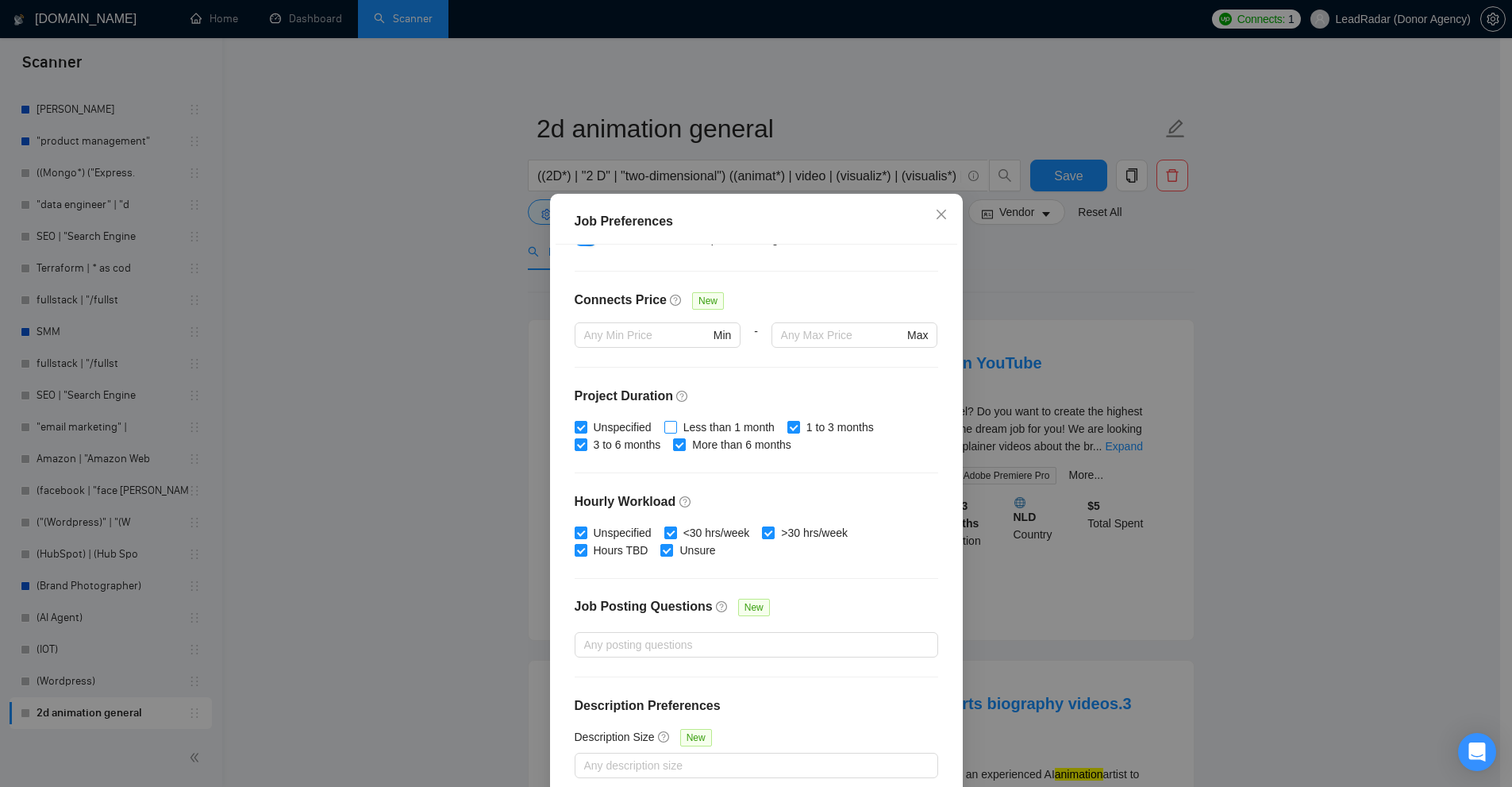
checkbox input "true"
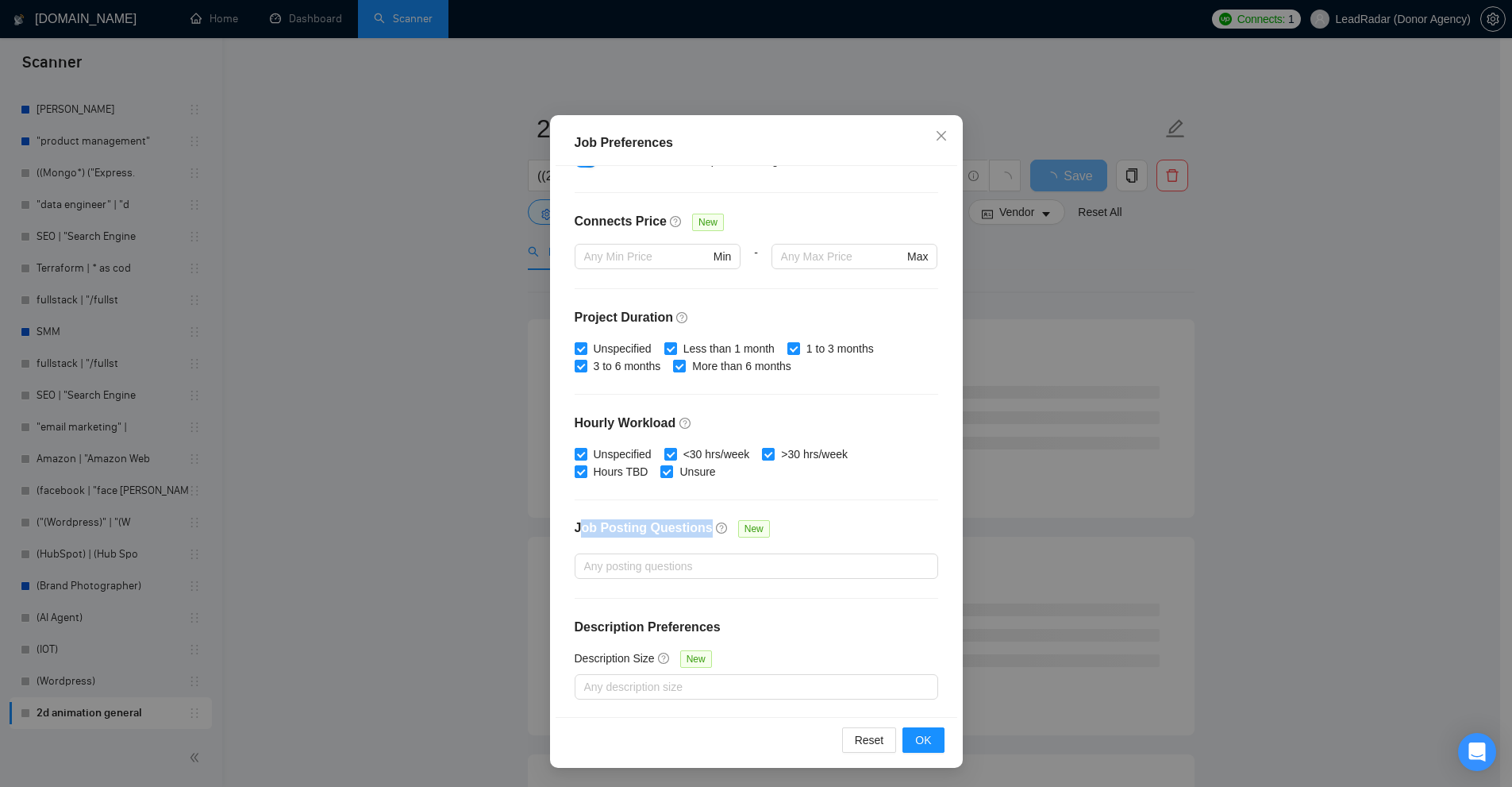
drag, startPoint x: 572, startPoint y: 523, endPoint x: 695, endPoint y: 531, distance: 123.3
click at [695, 531] on h4 "Job Posting Questions" at bounding box center [644, 528] width 138 height 19
click at [660, 560] on div at bounding box center [748, 565] width 340 height 19
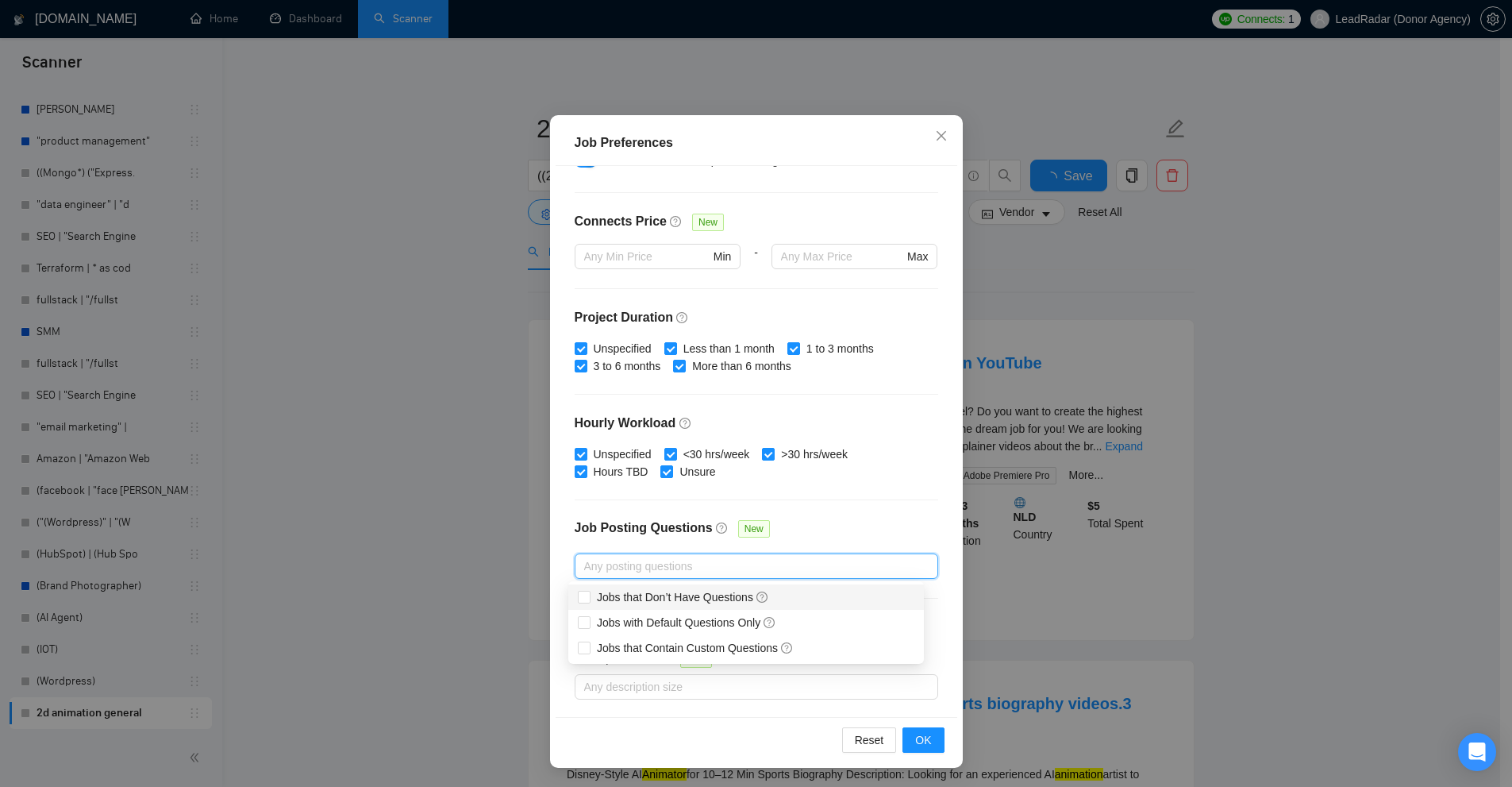
click at [852, 453] on div "Unspecified <30 hrs/week >30 hrs/week Hours TBD Unsure" at bounding box center [756, 462] width 364 height 35
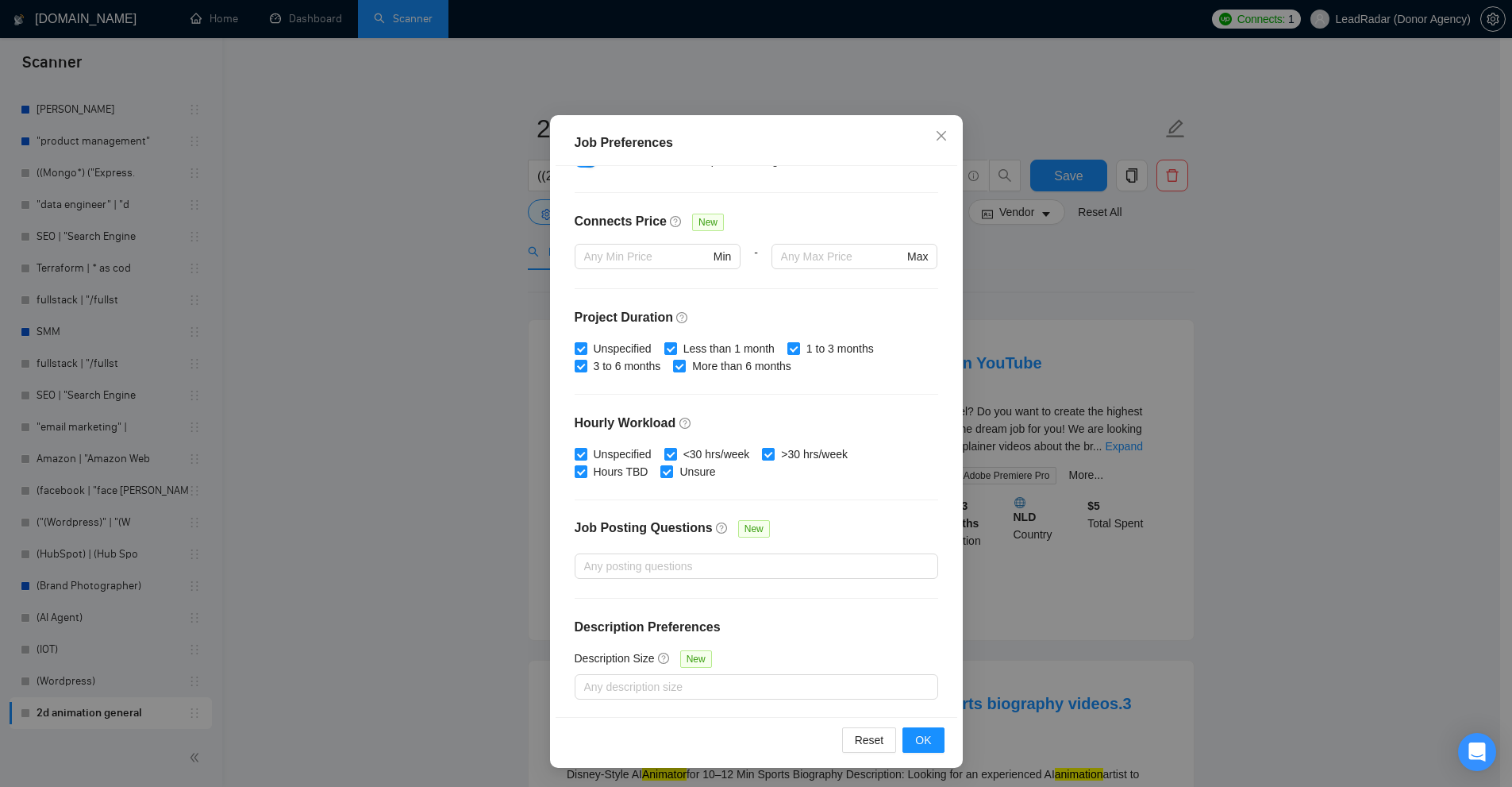
click at [930, 437] on div "Budget Project Type All Fixed Price Hourly Rate Fixed Price Budget $ 1000 Min -…" at bounding box center [756, 442] width 401 height 551
click at [855, 581] on div "Budget Project Type All Fixed Price Hourly Rate Fixed Price Budget $ 1000 Min -…" at bounding box center [756, 442] width 401 height 551
click at [863, 573] on div at bounding box center [748, 565] width 340 height 19
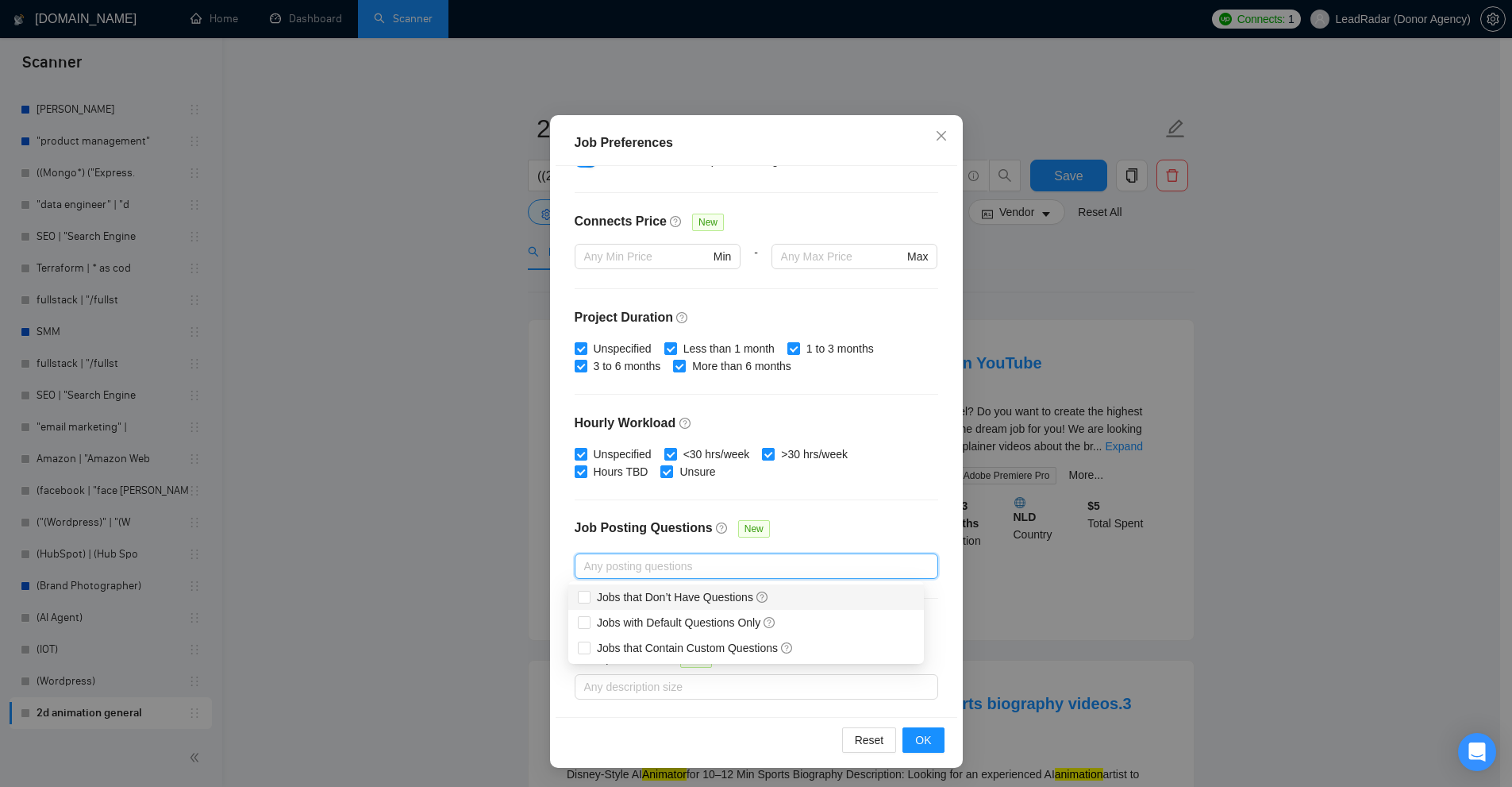
click at [834, 533] on div "Job Posting Questions New" at bounding box center [756, 536] width 364 height 34
click at [679, 571] on div at bounding box center [748, 565] width 340 height 19
click at [847, 534] on div "Job Posting Questions New" at bounding box center [756, 536] width 364 height 34
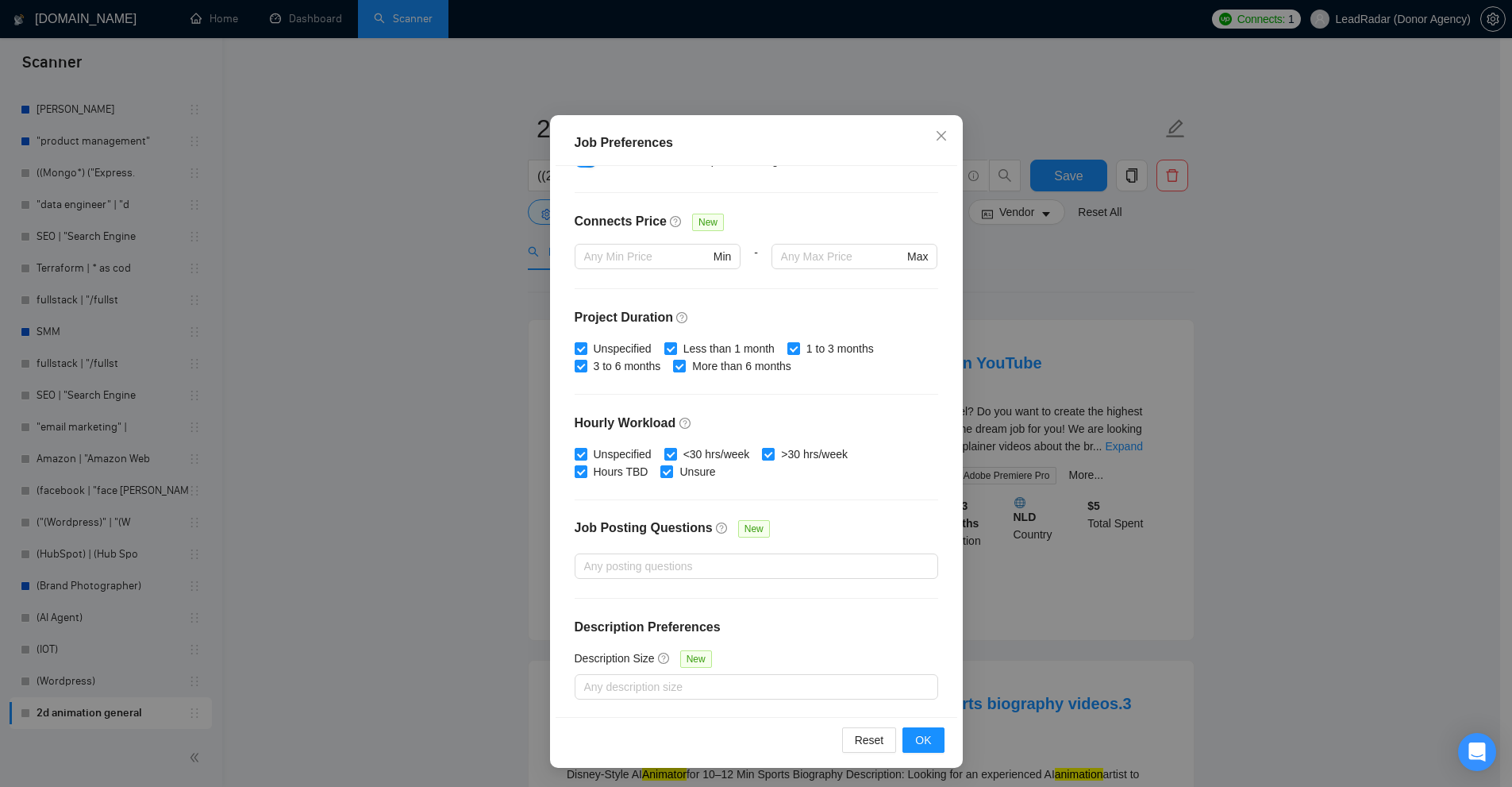
click at [850, 494] on div "Budget Project Type All Fixed Price Hourly Rate Fixed Price Budget $ 1000 Min -…" at bounding box center [756, 442] width 401 height 551
drag, startPoint x: 757, startPoint y: 626, endPoint x: 775, endPoint y: 624, distance: 18.1
click at [775, 624] on div "Job Preferences Budget Project Type All Fixed Price Hourly Rate Fixed Price Bud…" at bounding box center [756, 394] width 1512 height 787
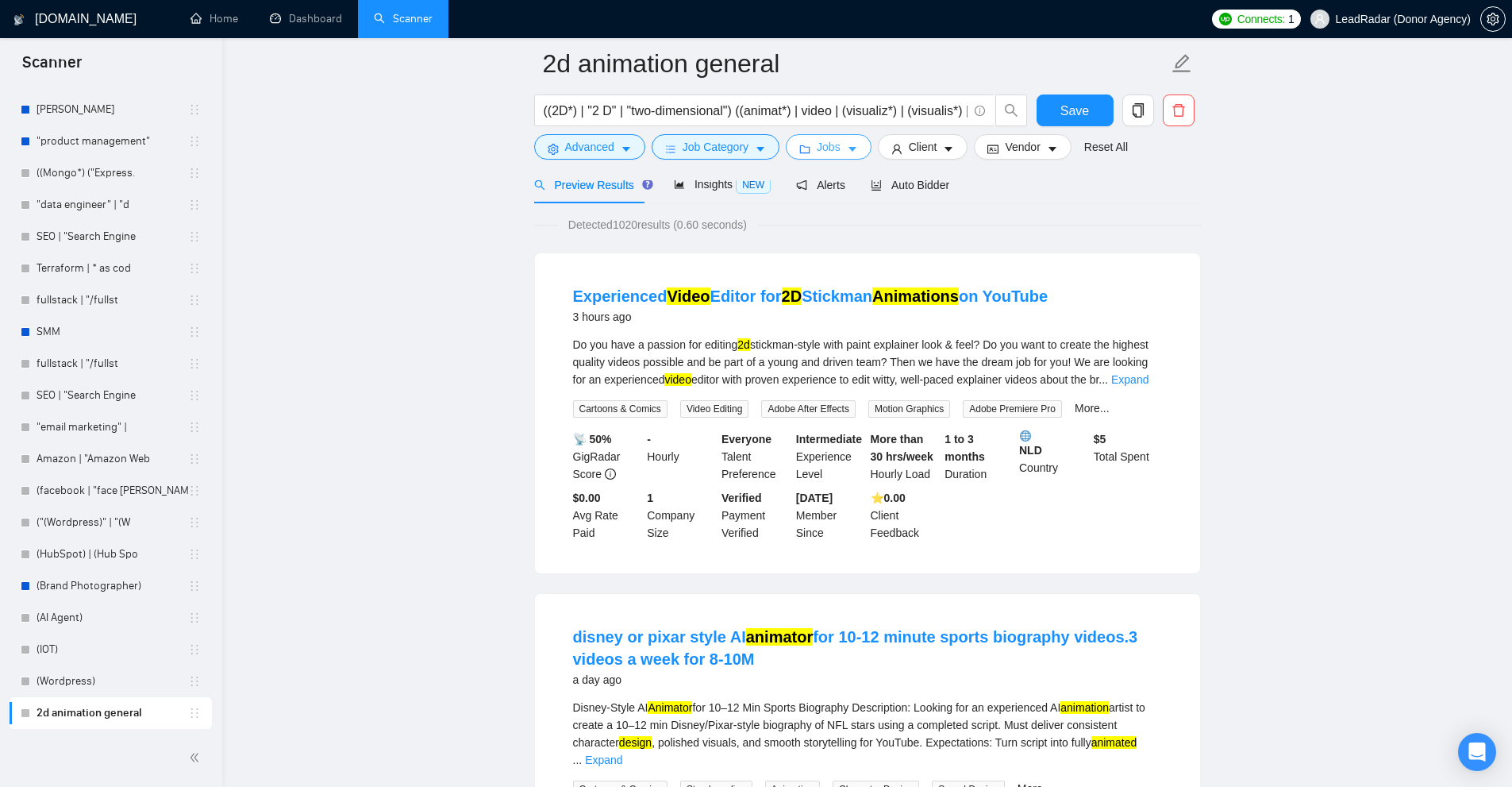
scroll to position [0, 0]
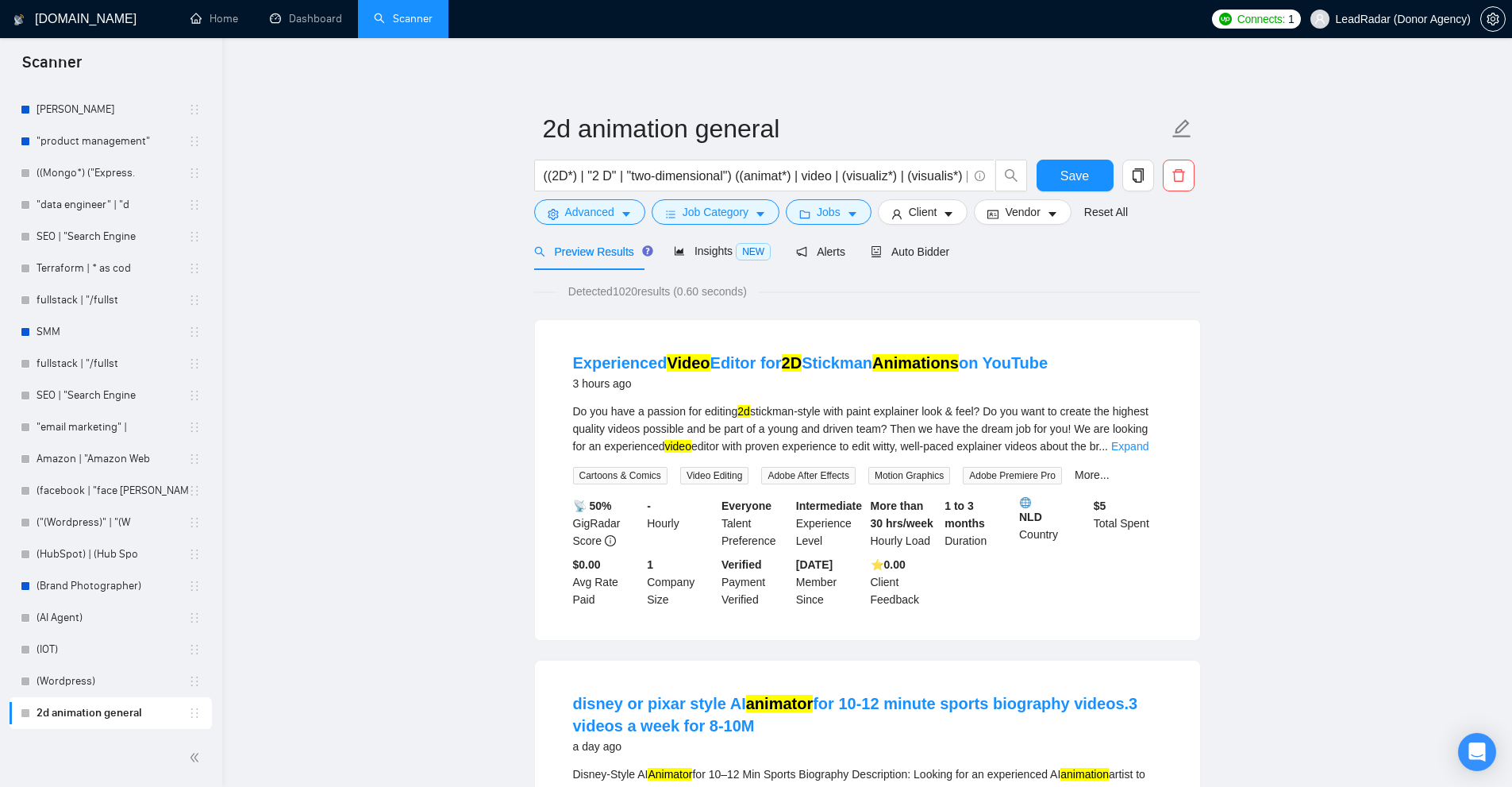
click at [818, 194] on div "((2D*) | "2 D" | "two-dimensional") ((animat*) | video | (visualiz*) | (visuali…" at bounding box center [781, 179] width 500 height 39
click at [813, 207] on button "Jobs" at bounding box center [829, 212] width 86 height 25
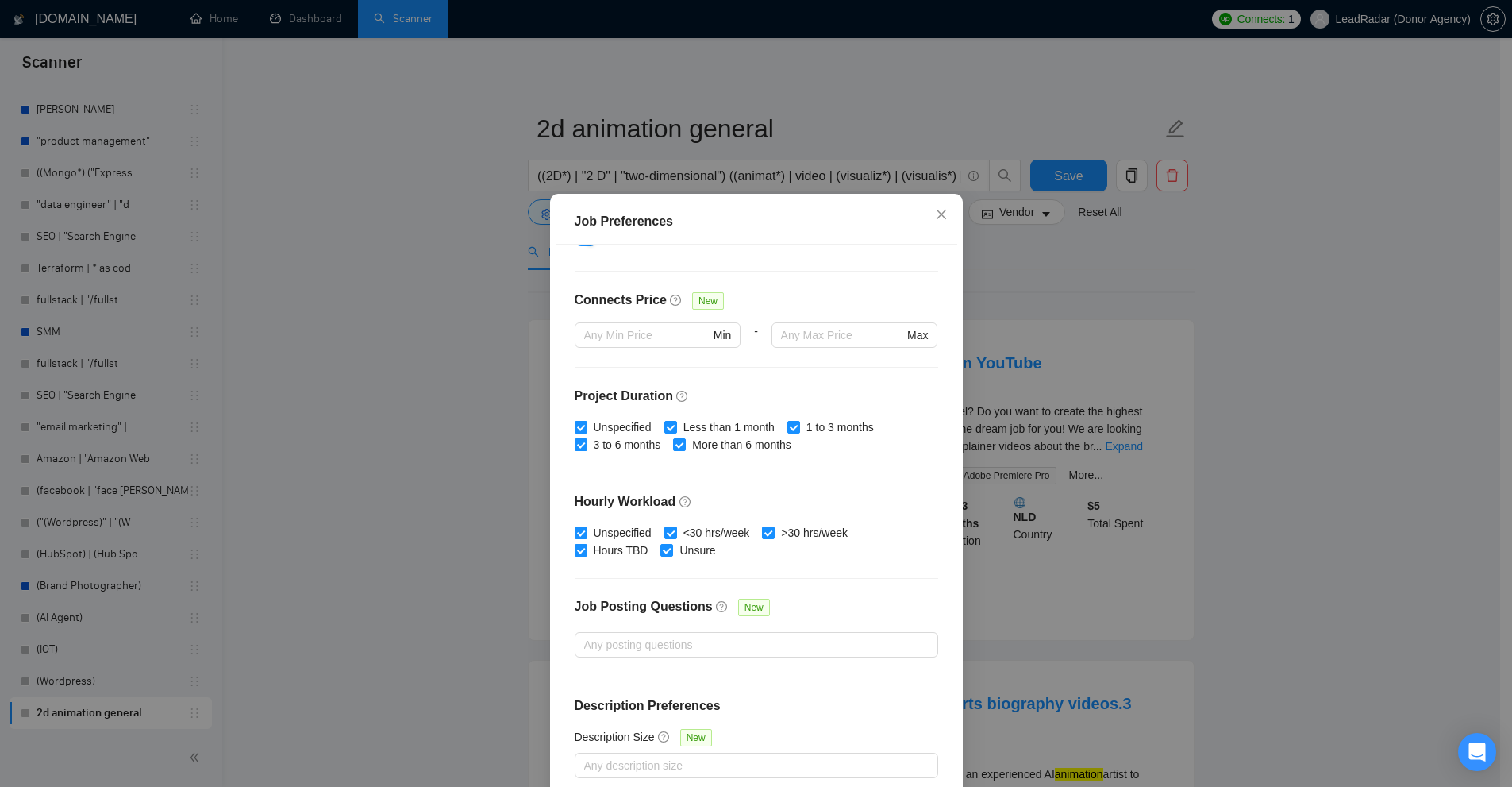
scroll to position [79, 0]
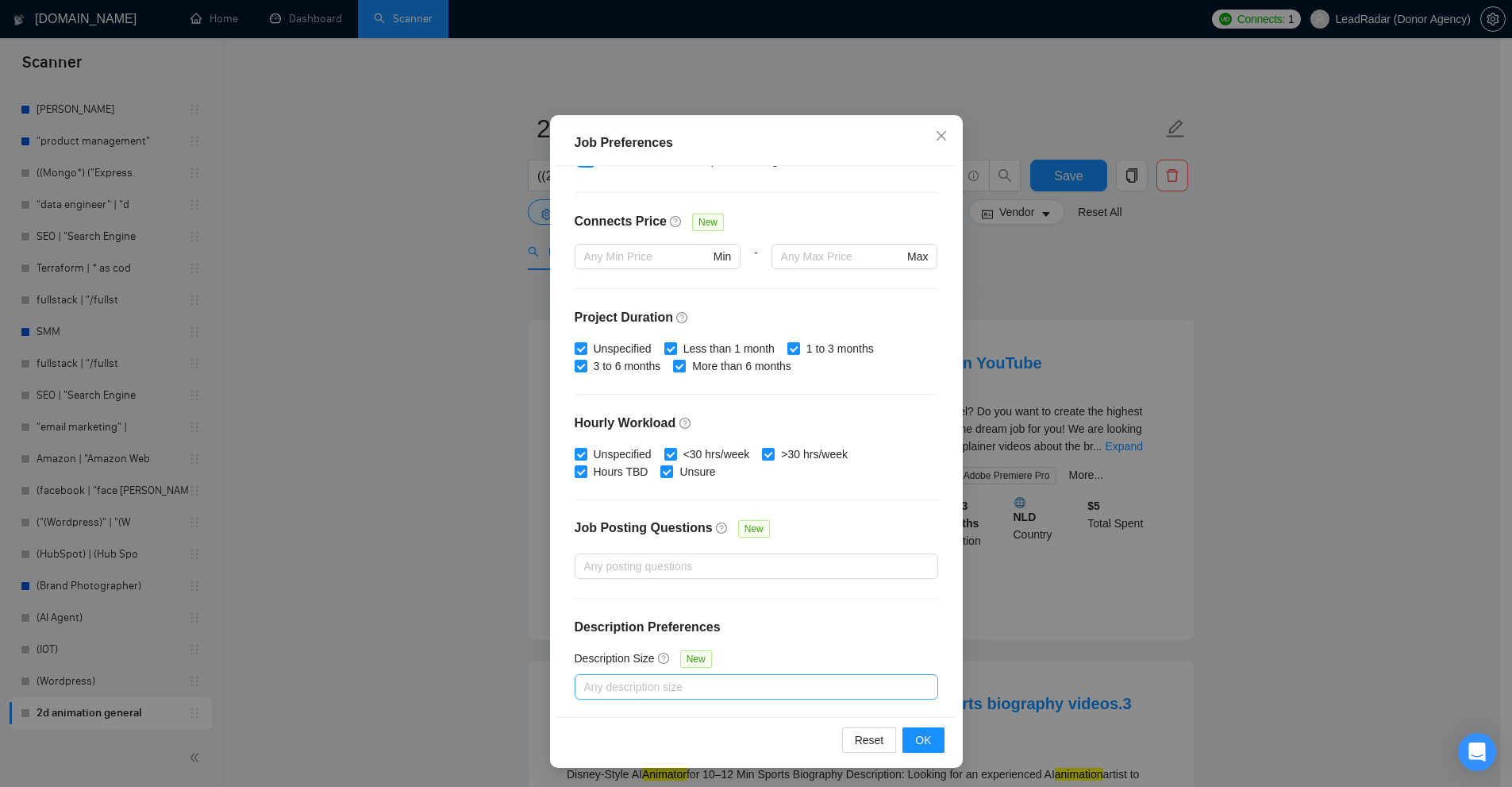
click at [756, 681] on div at bounding box center [748, 686] width 340 height 19
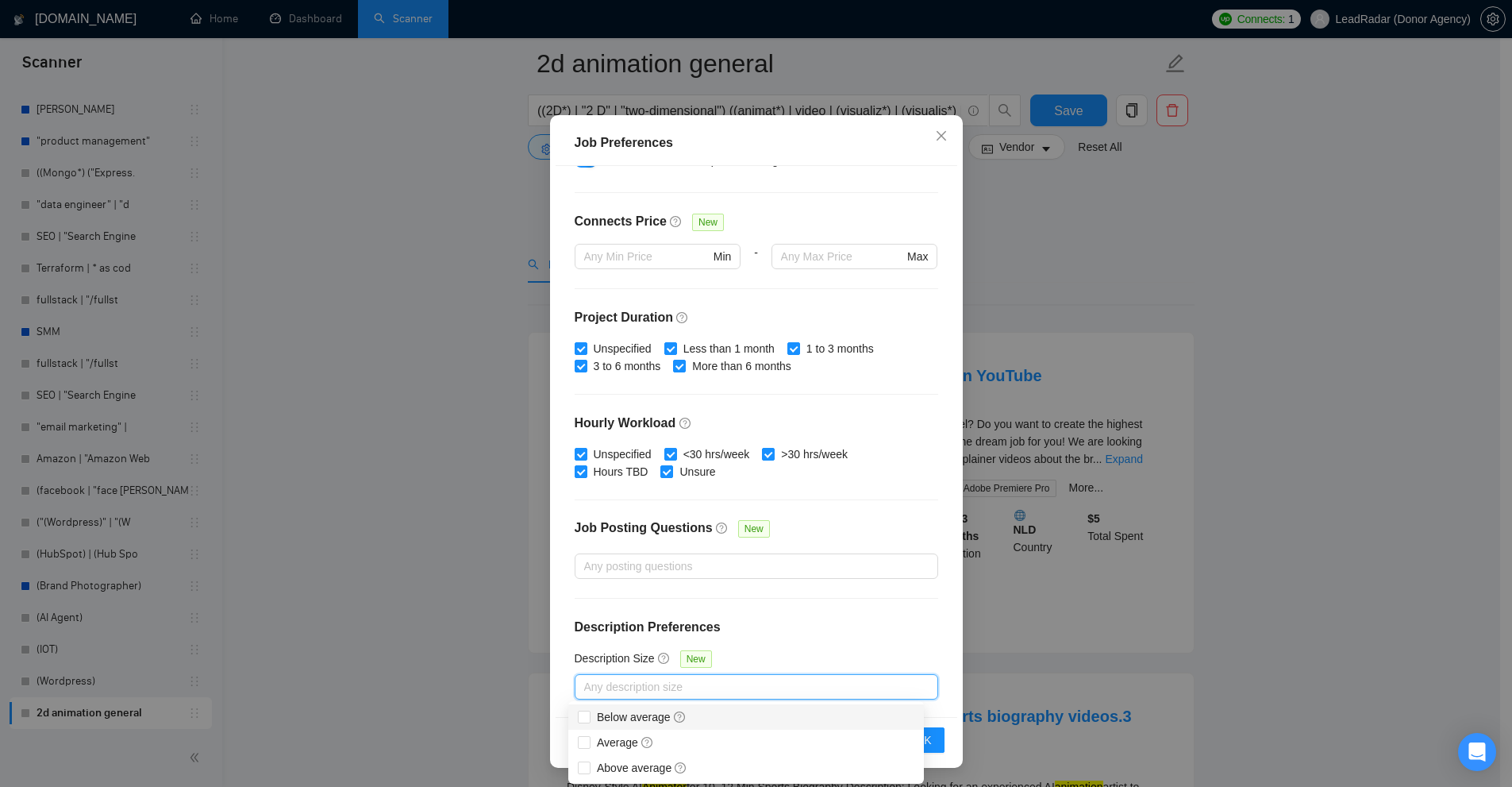
scroll to position [80, 0]
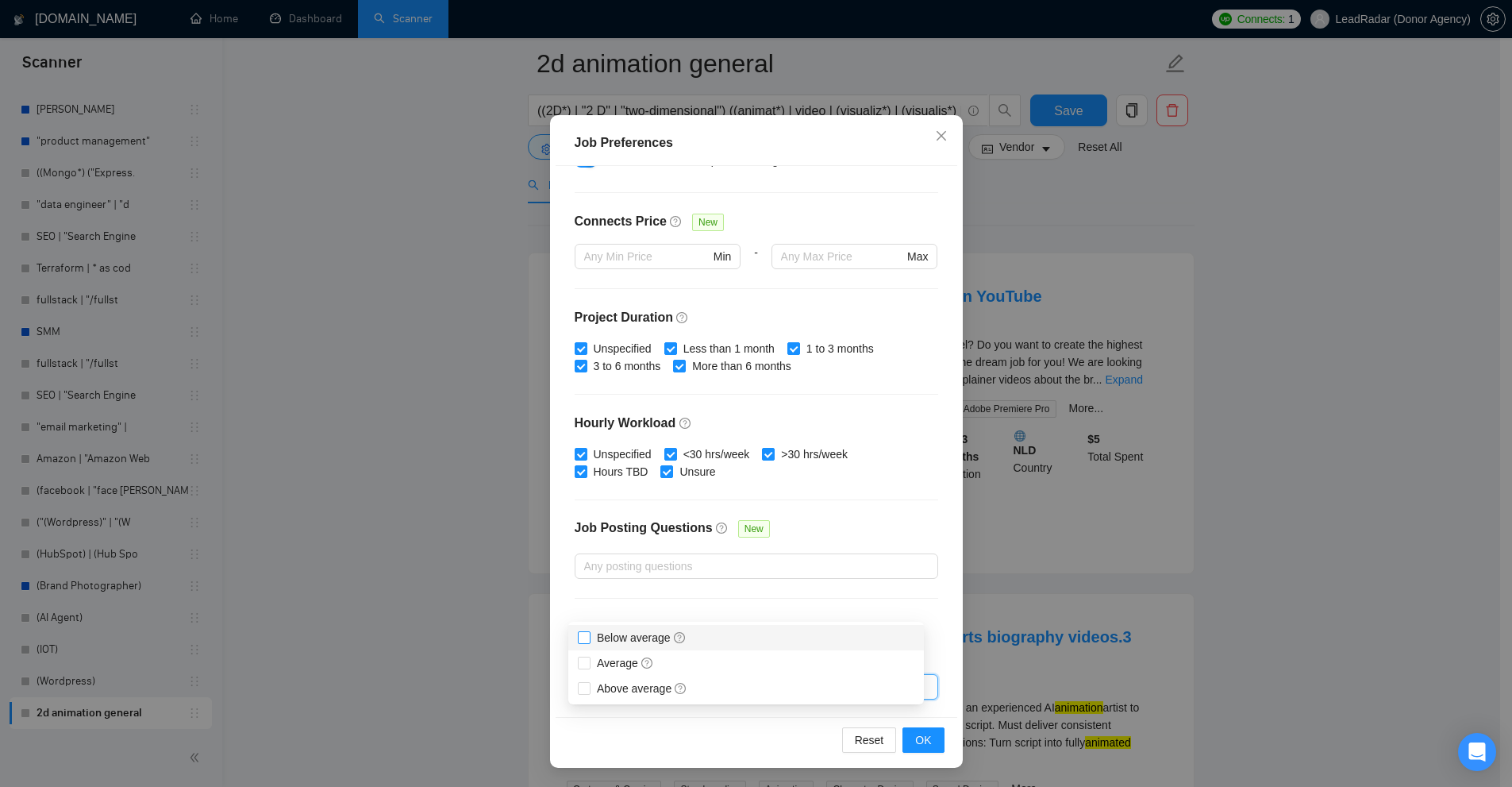
click at [611, 638] on span "Below average" at bounding box center [641, 638] width 89 height 13
click at [589, 638] on input "Below average" at bounding box center [583, 637] width 11 height 11
click at [703, 610] on div "Budget Project Type All Fixed Price Hourly Rate Fixed Price Budget $ 1000 Min -…" at bounding box center [756, 442] width 401 height 551
click at [1033, 548] on div "Job Preferences Budget Project Type All Fixed Price Hourly Rate Fixed Price Bud…" at bounding box center [756, 394] width 1512 height 787
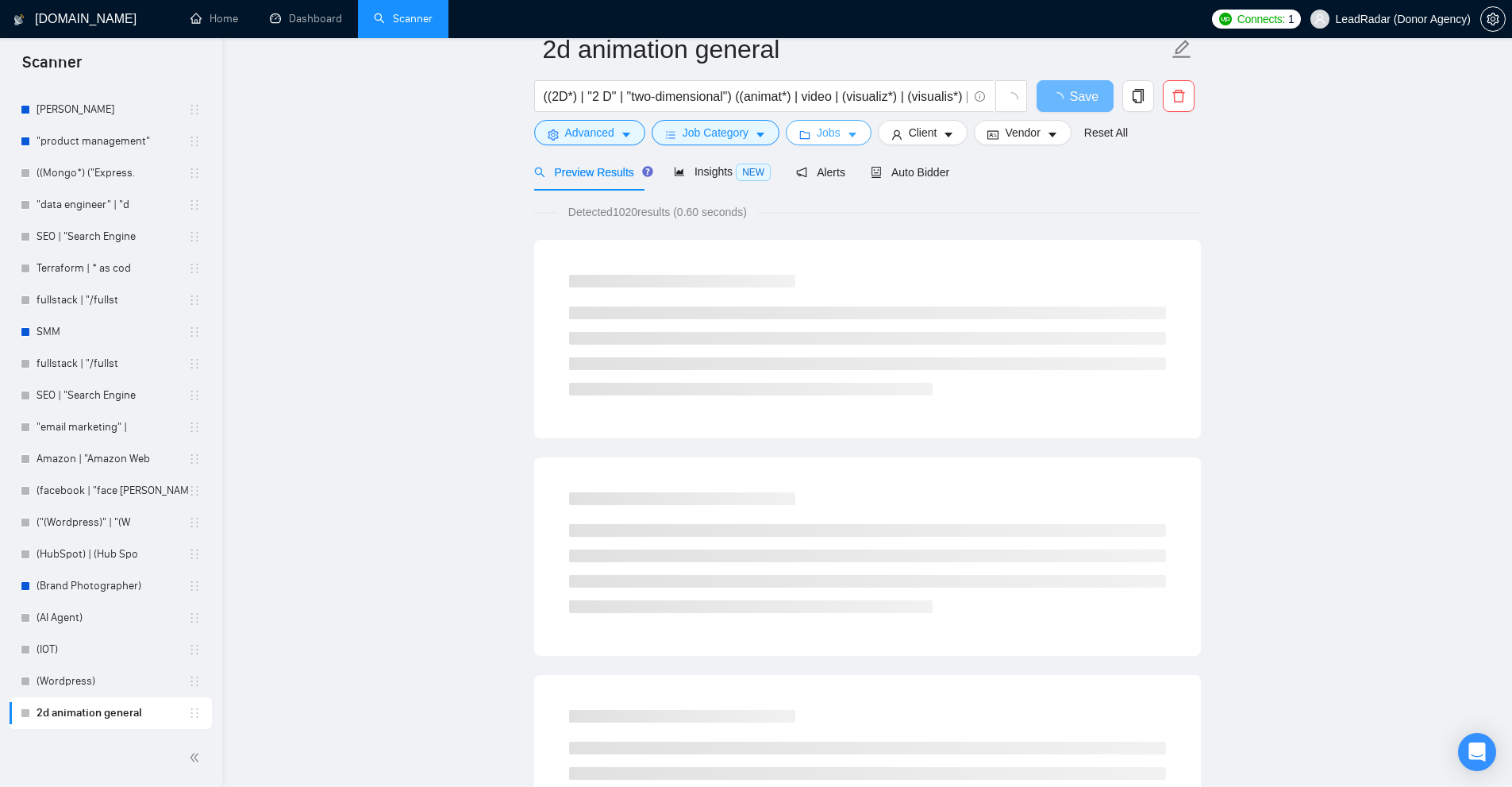
scroll to position [0, 0]
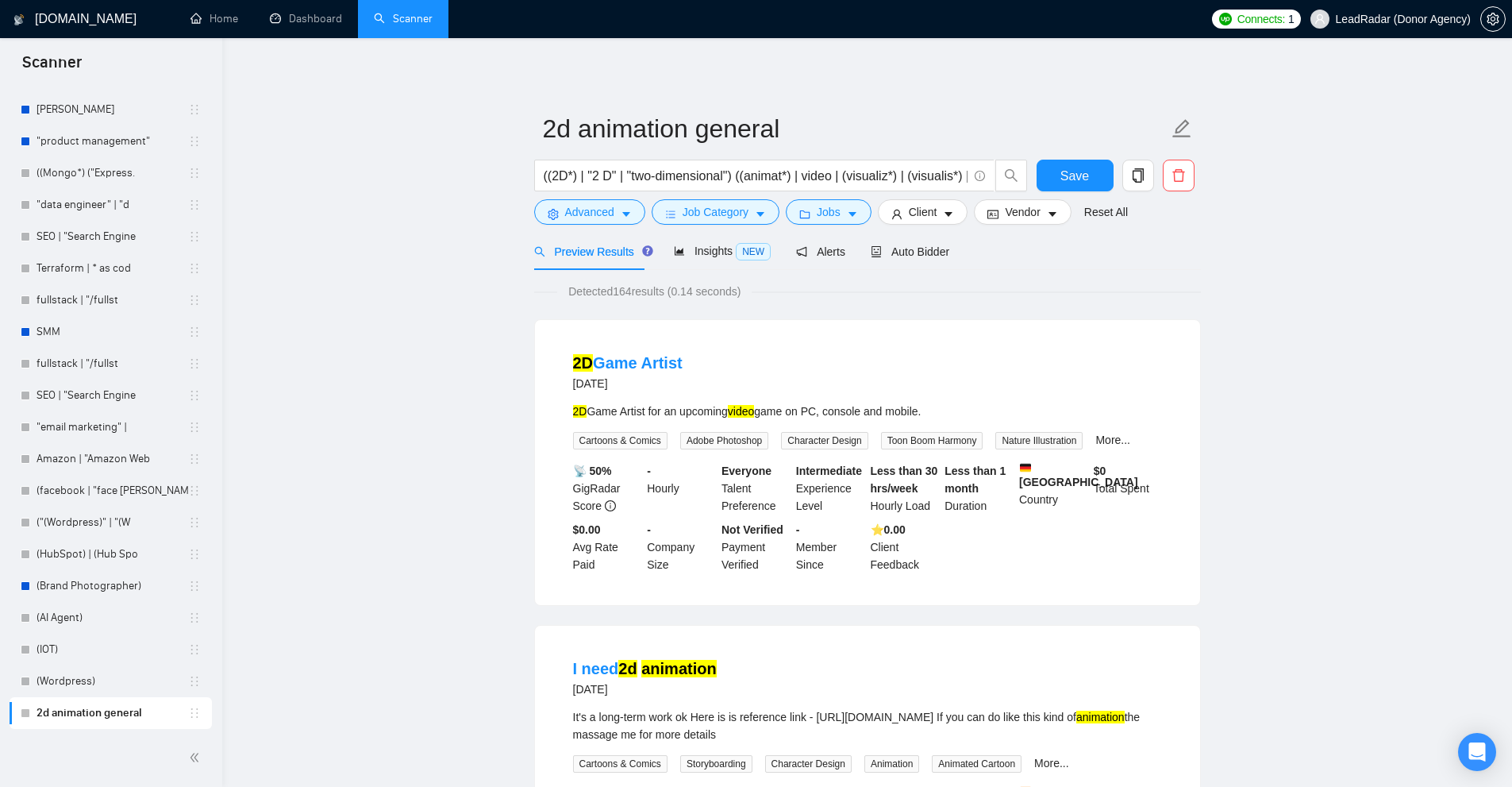
drag, startPoint x: 566, startPoint y: 399, endPoint x: 971, endPoint y: 410, distance: 405.1
click at [971, 410] on li "2D Game Artist 2 days ago 2D Game Artist for an upcoming video game on PC, cons…" at bounding box center [867, 462] width 627 height 247
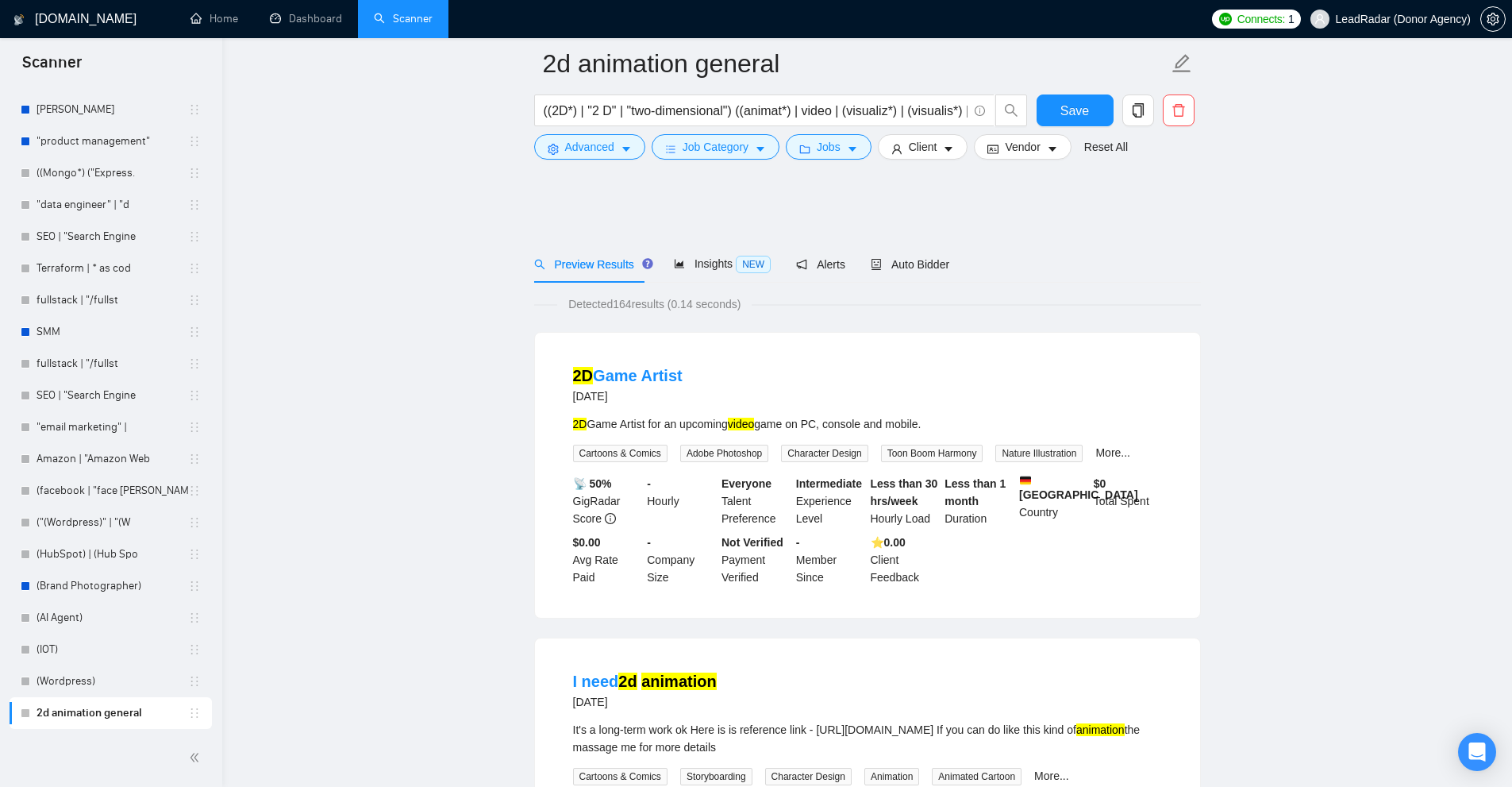
scroll to position [317, 0]
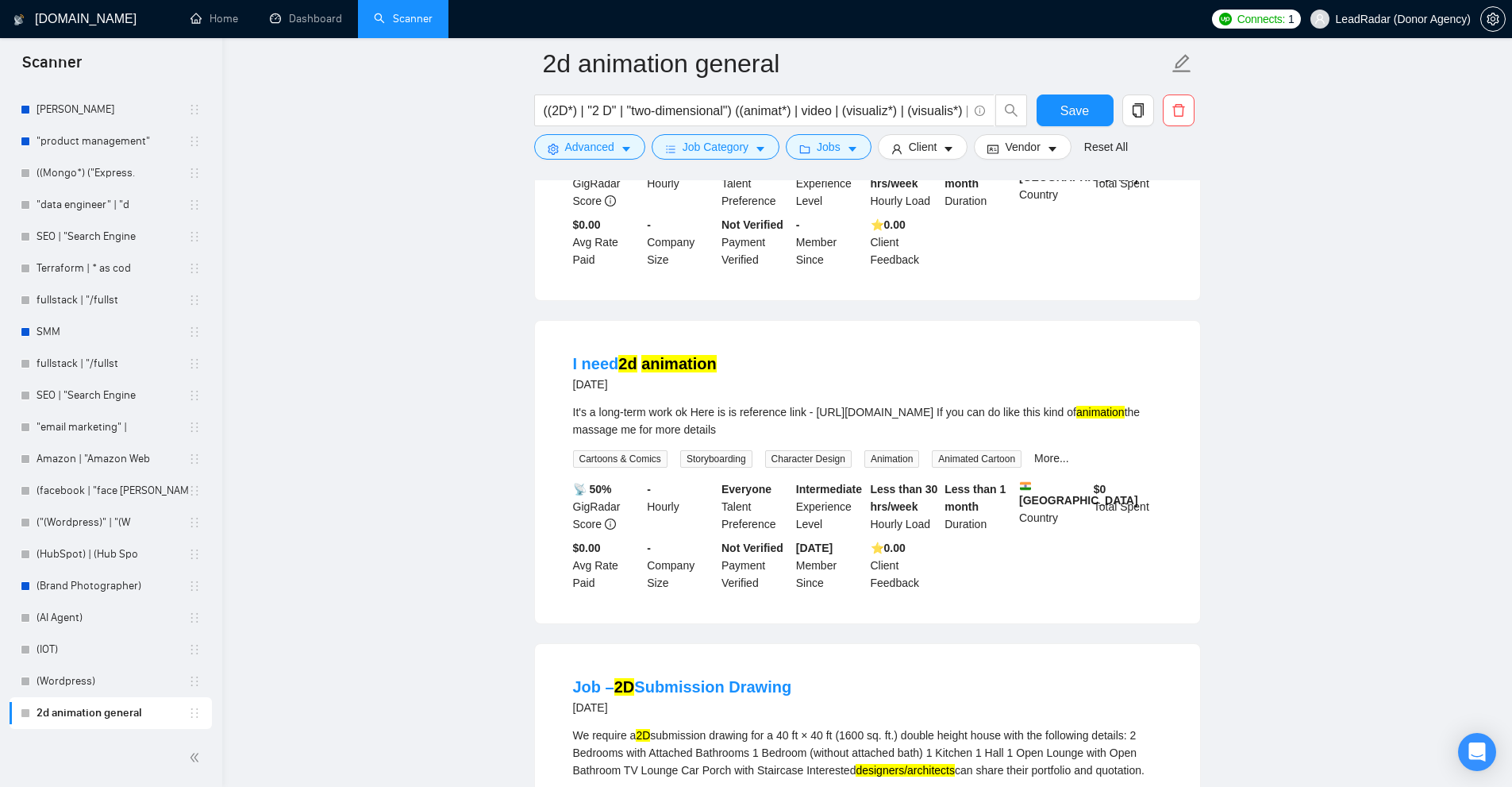
drag, startPoint x: 570, startPoint y: 405, endPoint x: 916, endPoint y: 428, distance: 346.8
click at [916, 428] on li "I need 2d animation 4 days ago It's a long-term work ok Here is is reference li…" at bounding box center [867, 472] width 627 height 265
click at [916, 428] on div "It's a long-term work ok Here is is reference link - https://youtu.be/HYDEp6QzA…" at bounding box center [867, 420] width 589 height 35
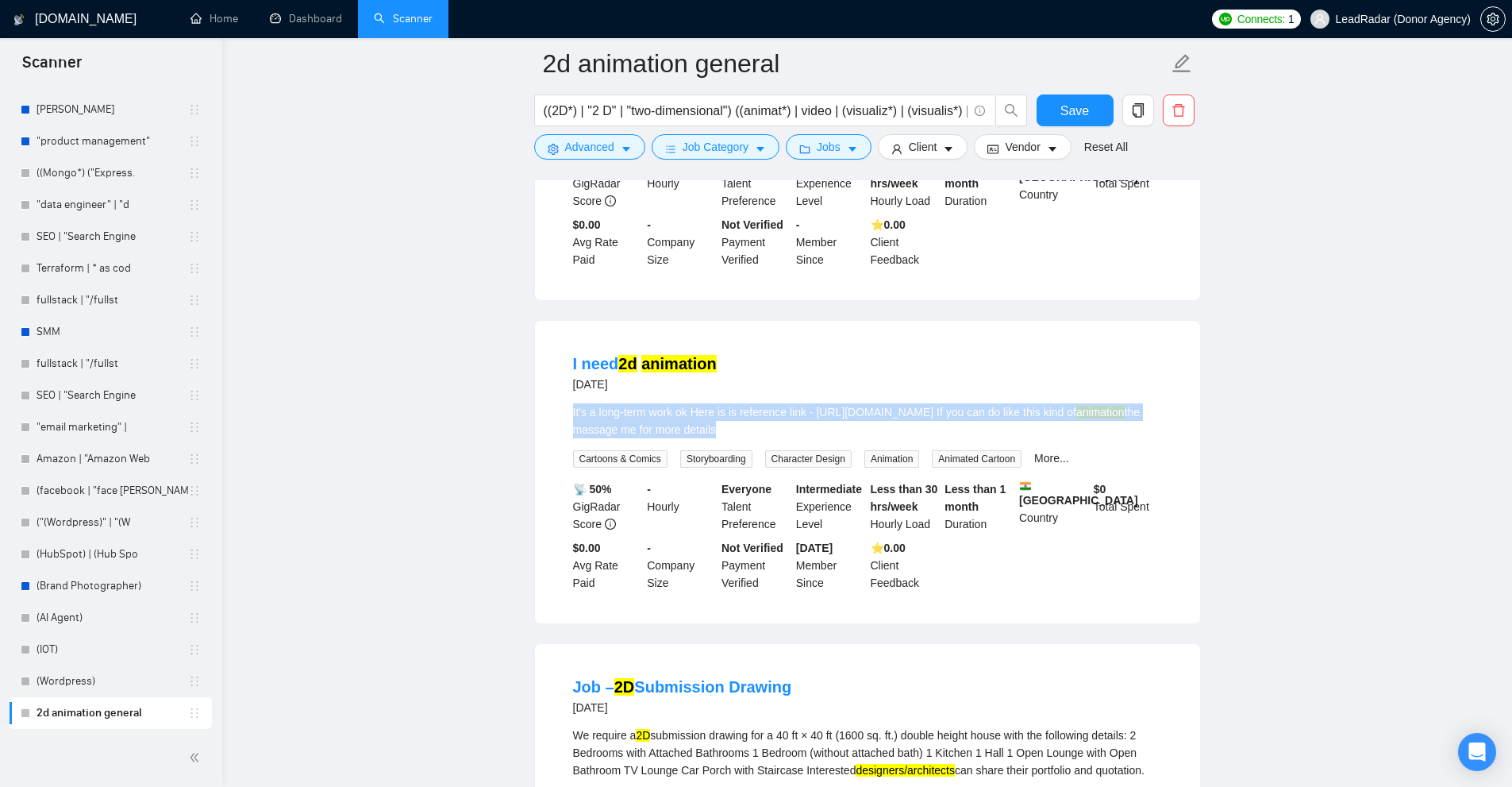
click at [916, 428] on div "It's a long-term work ok Here is is reference link - https://youtu.be/HYDEp6QzA…" at bounding box center [867, 420] width 589 height 35
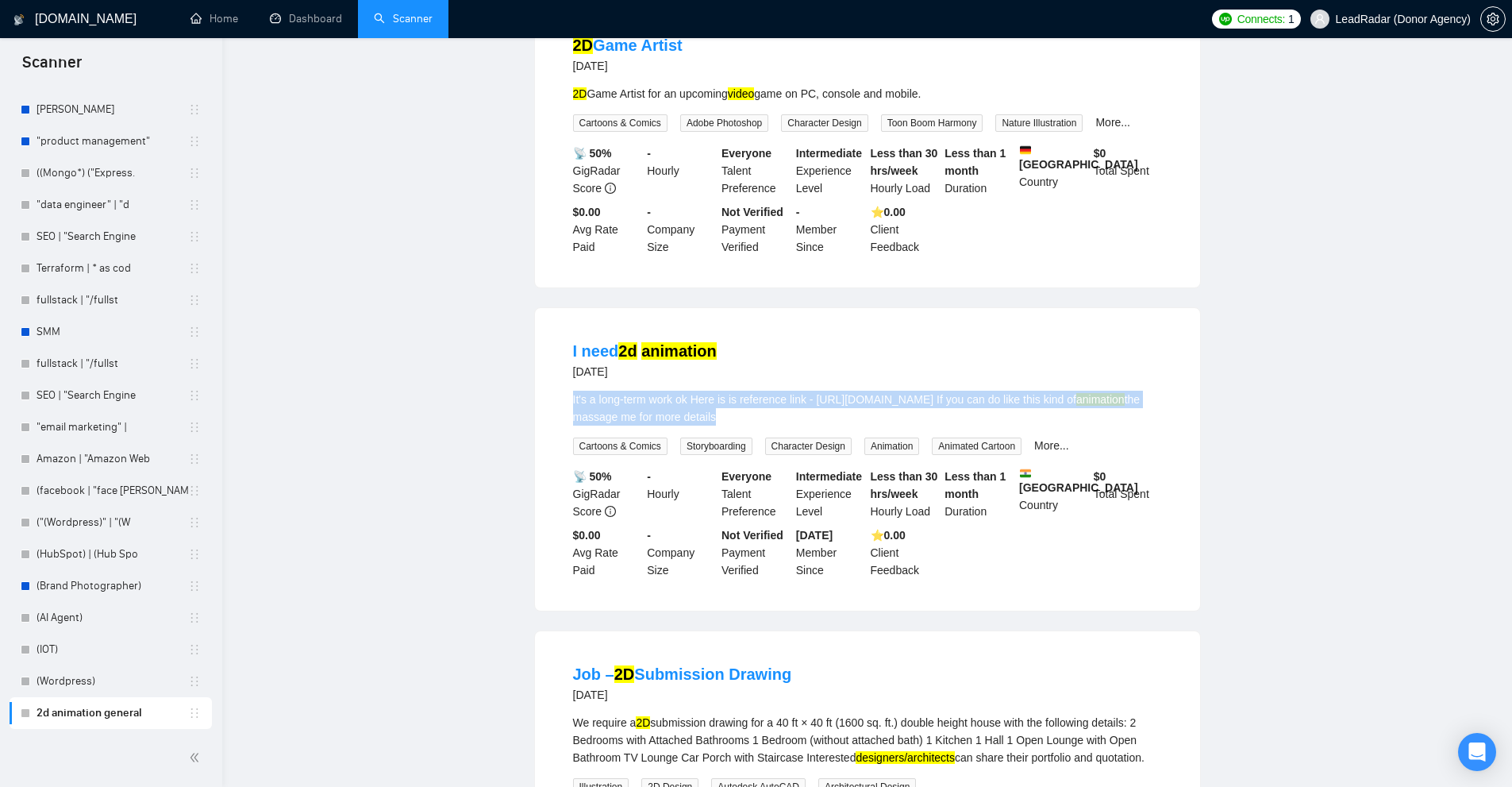
scroll to position [0, 0]
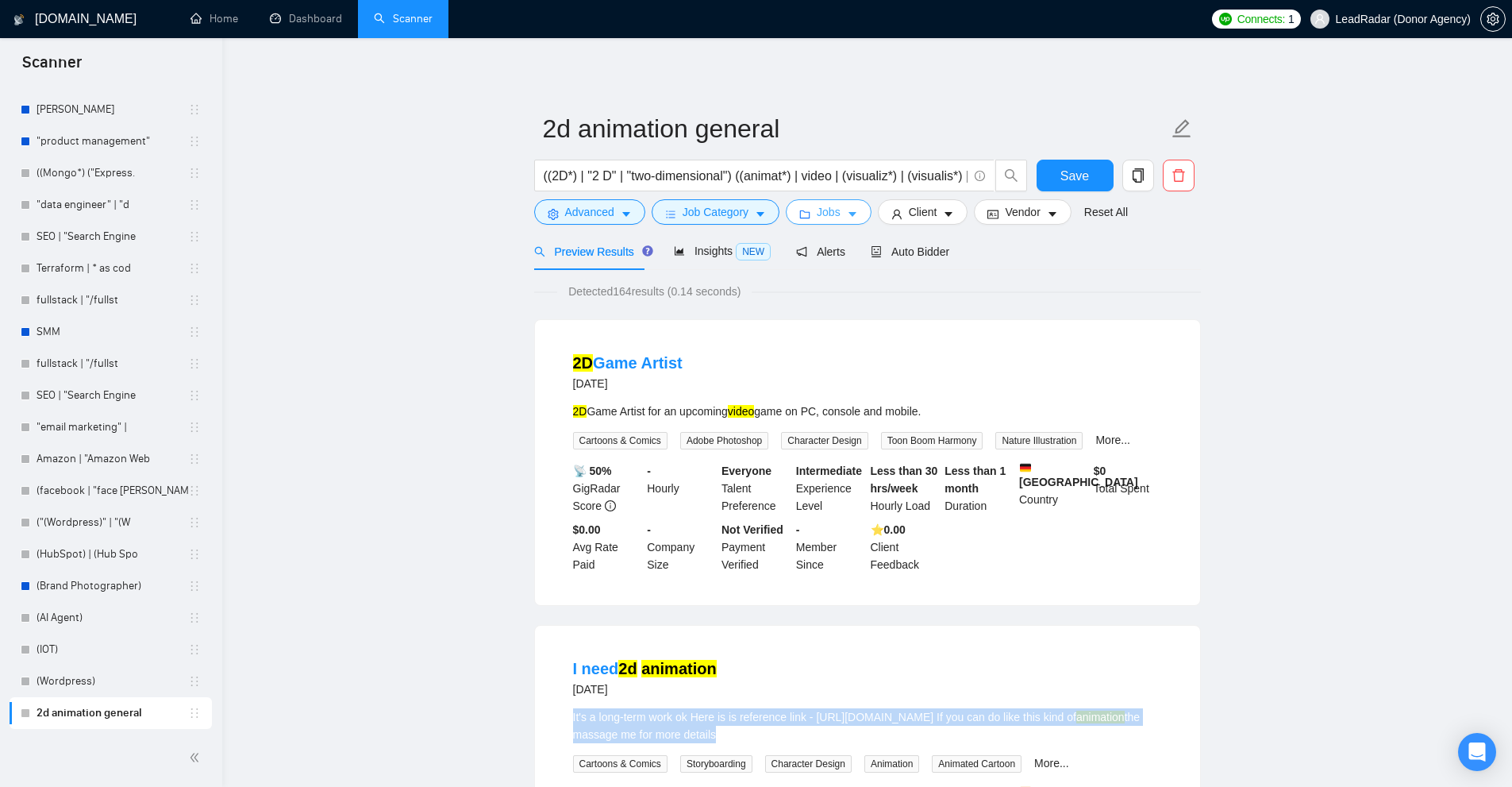
click at [823, 212] on span "Jobs" at bounding box center [828, 212] width 24 height 18
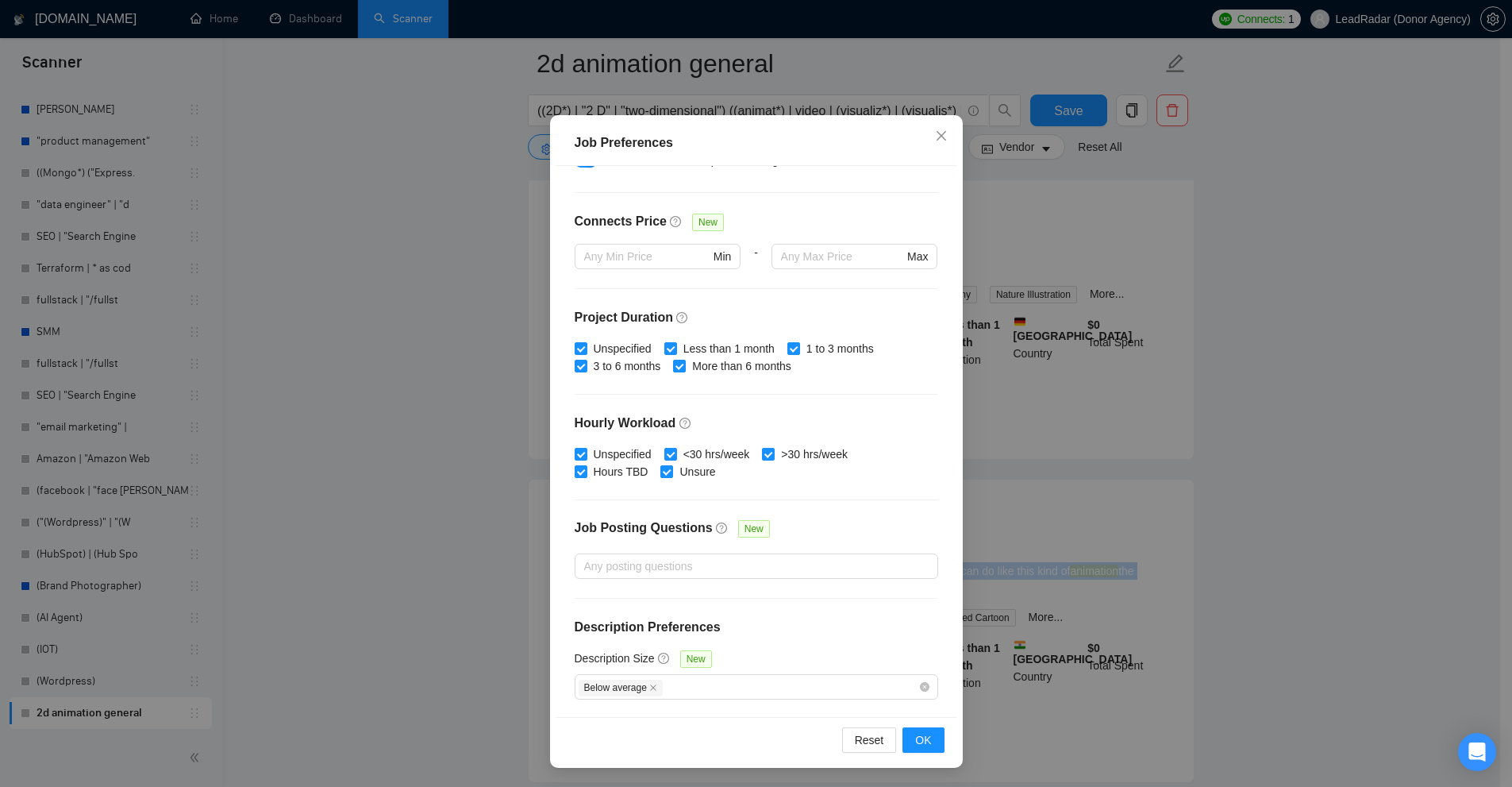
scroll to position [397, 0]
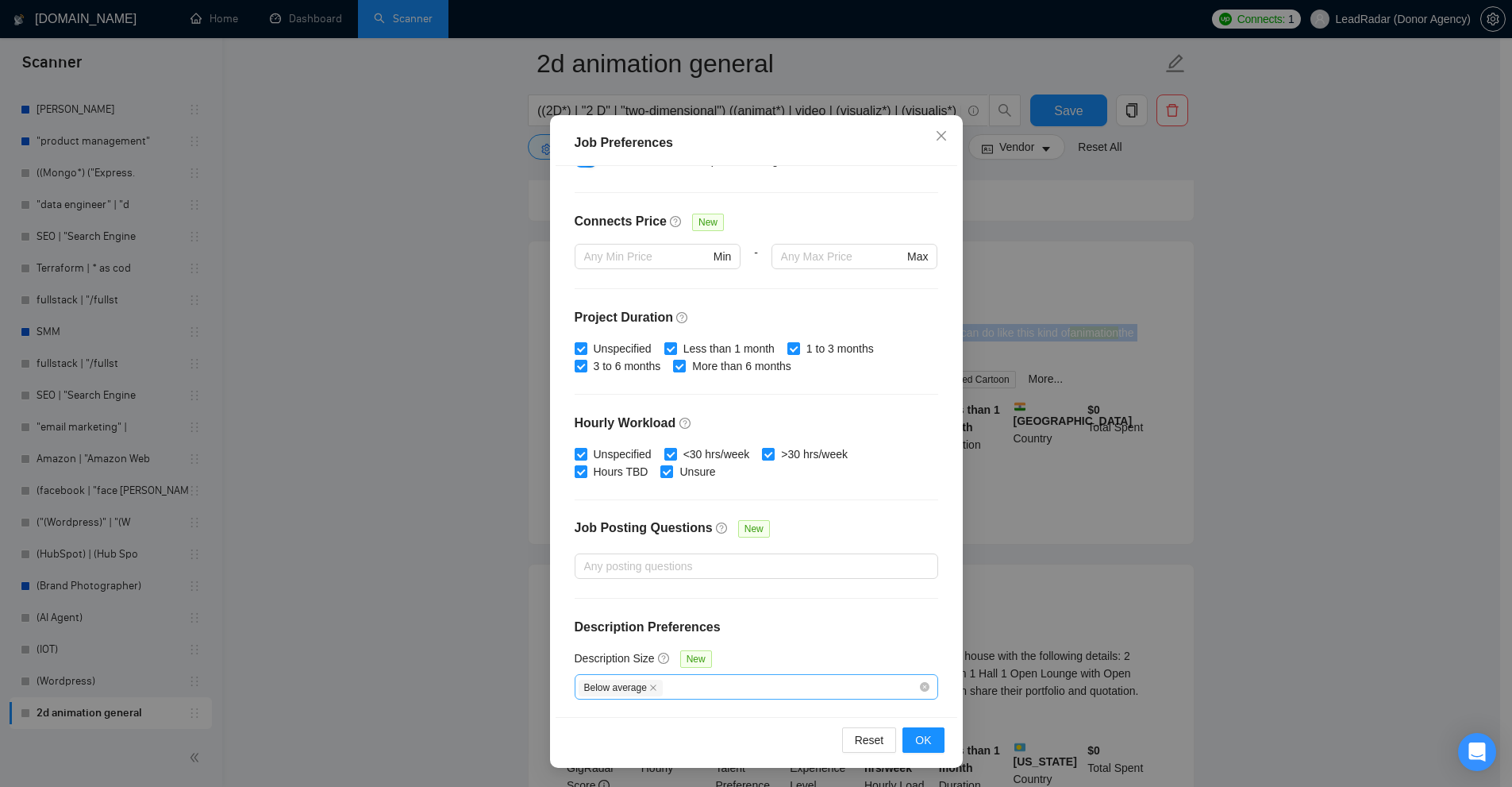
click at [734, 681] on div "Below average" at bounding box center [748, 686] width 340 height 19
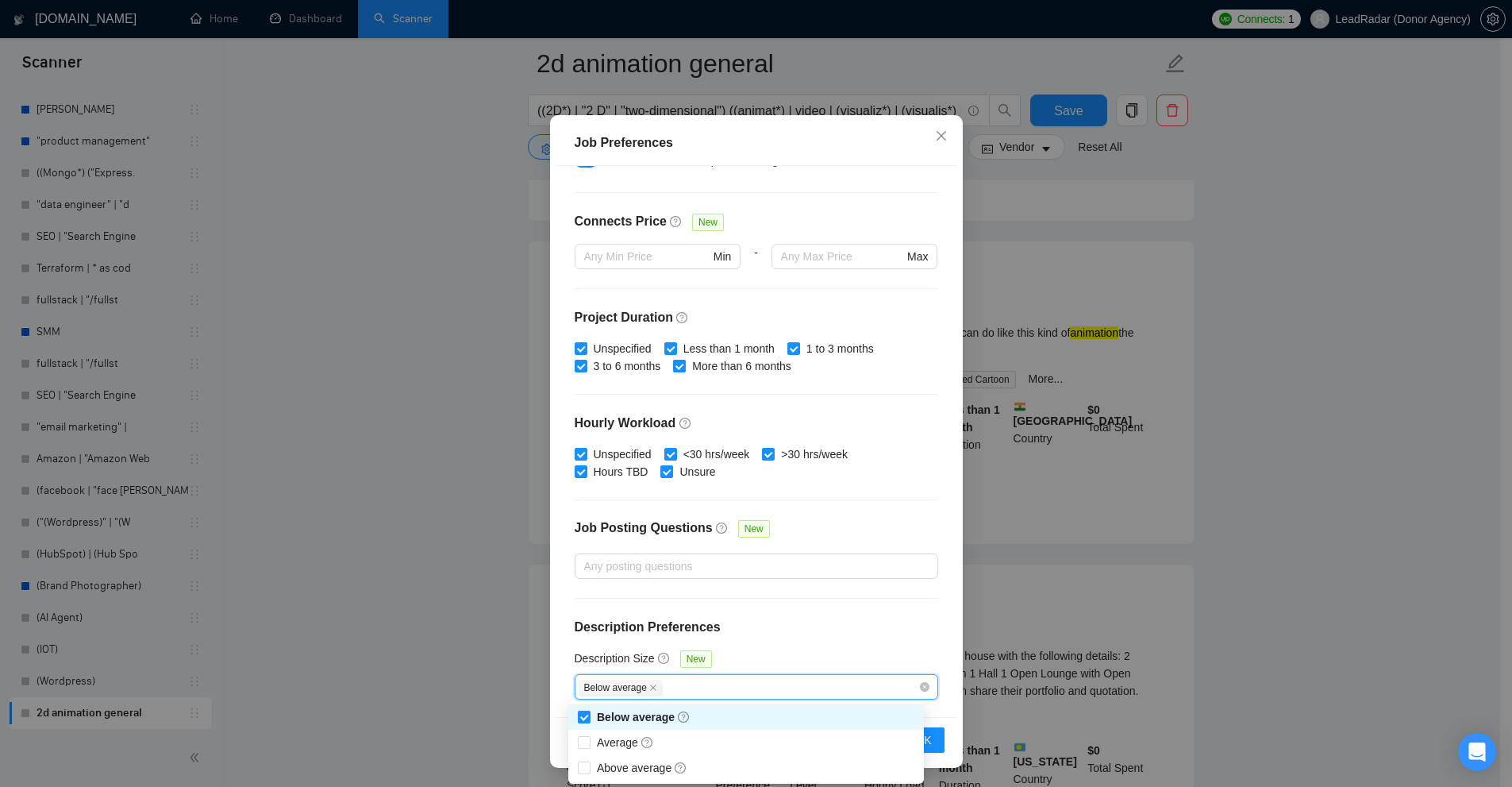
scroll to position [477, 0]
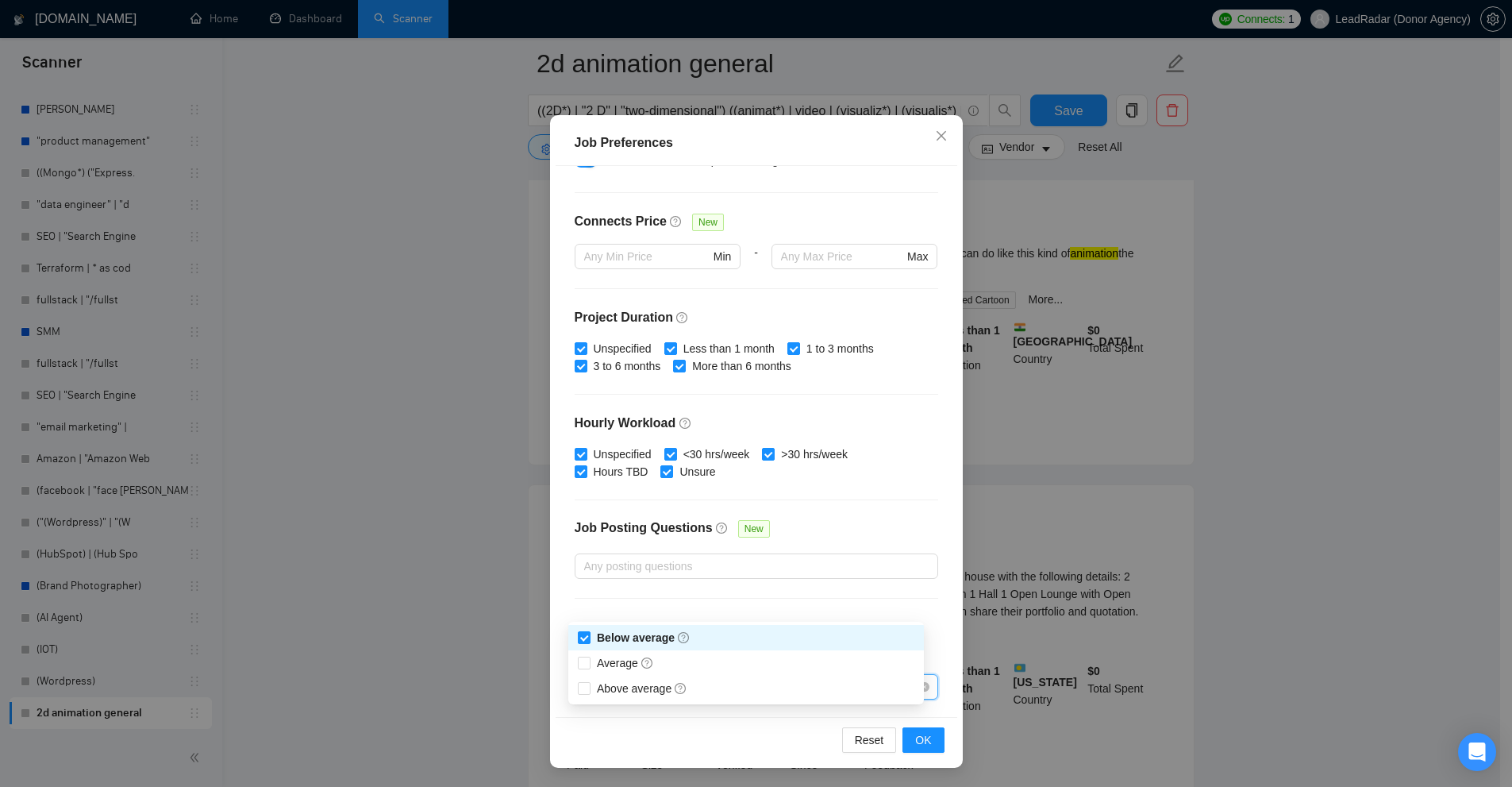
click at [844, 601] on div "Budget Project Type All Fixed Price Hourly Rate Fixed Price Budget $ 1000 Min -…" at bounding box center [756, 442] width 401 height 551
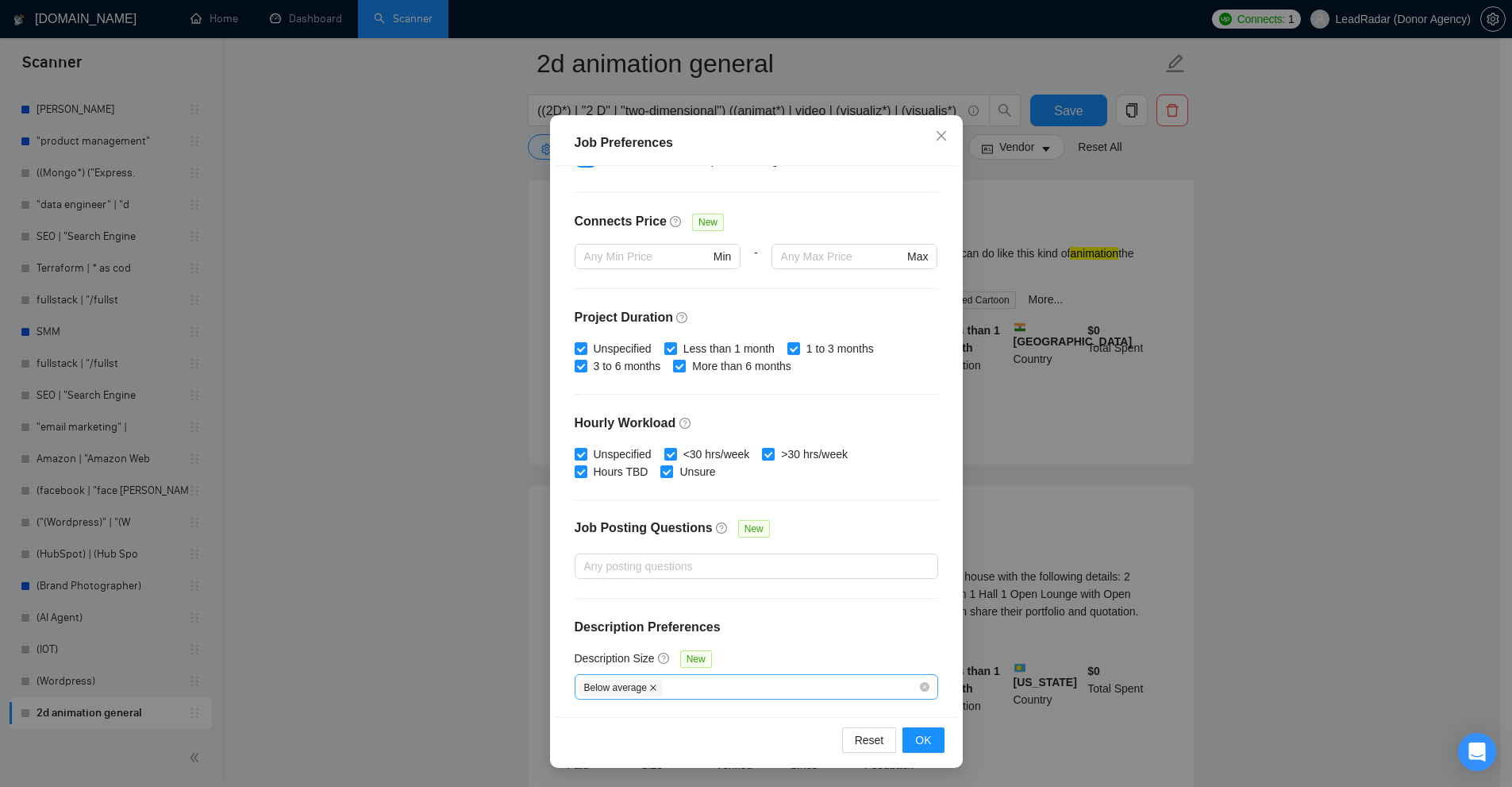
click at [649, 690] on span at bounding box center [653, 688] width 8 height 9
click at [668, 688] on div "Below average" at bounding box center [748, 686] width 340 height 19
checkbox input "false"
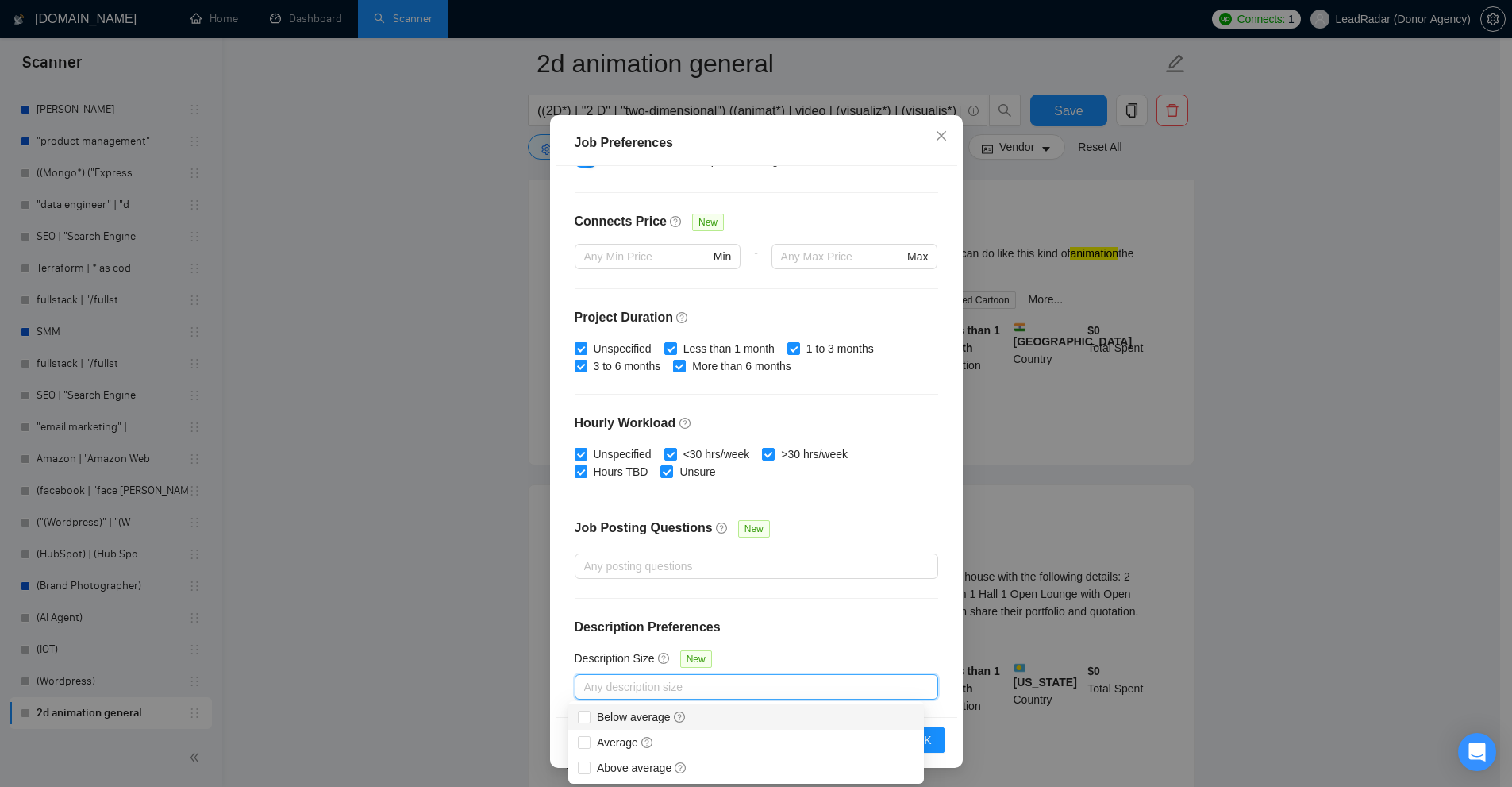
scroll to position [555, 0]
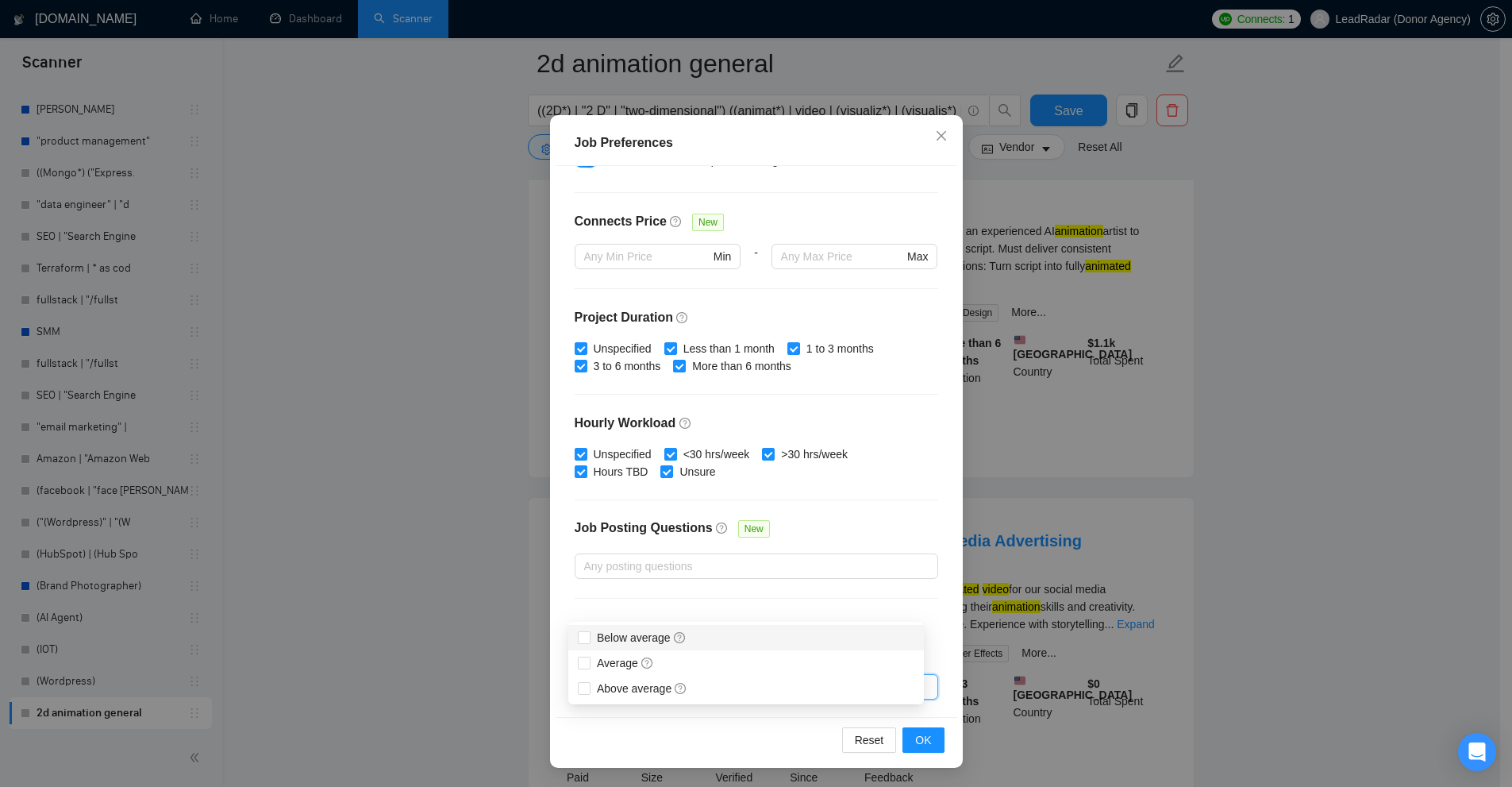
click at [727, 605] on div "Budget Project Type All Fixed Price Hourly Rate Fixed Price Budget $ 1000 Min -…" at bounding box center [756, 442] width 401 height 551
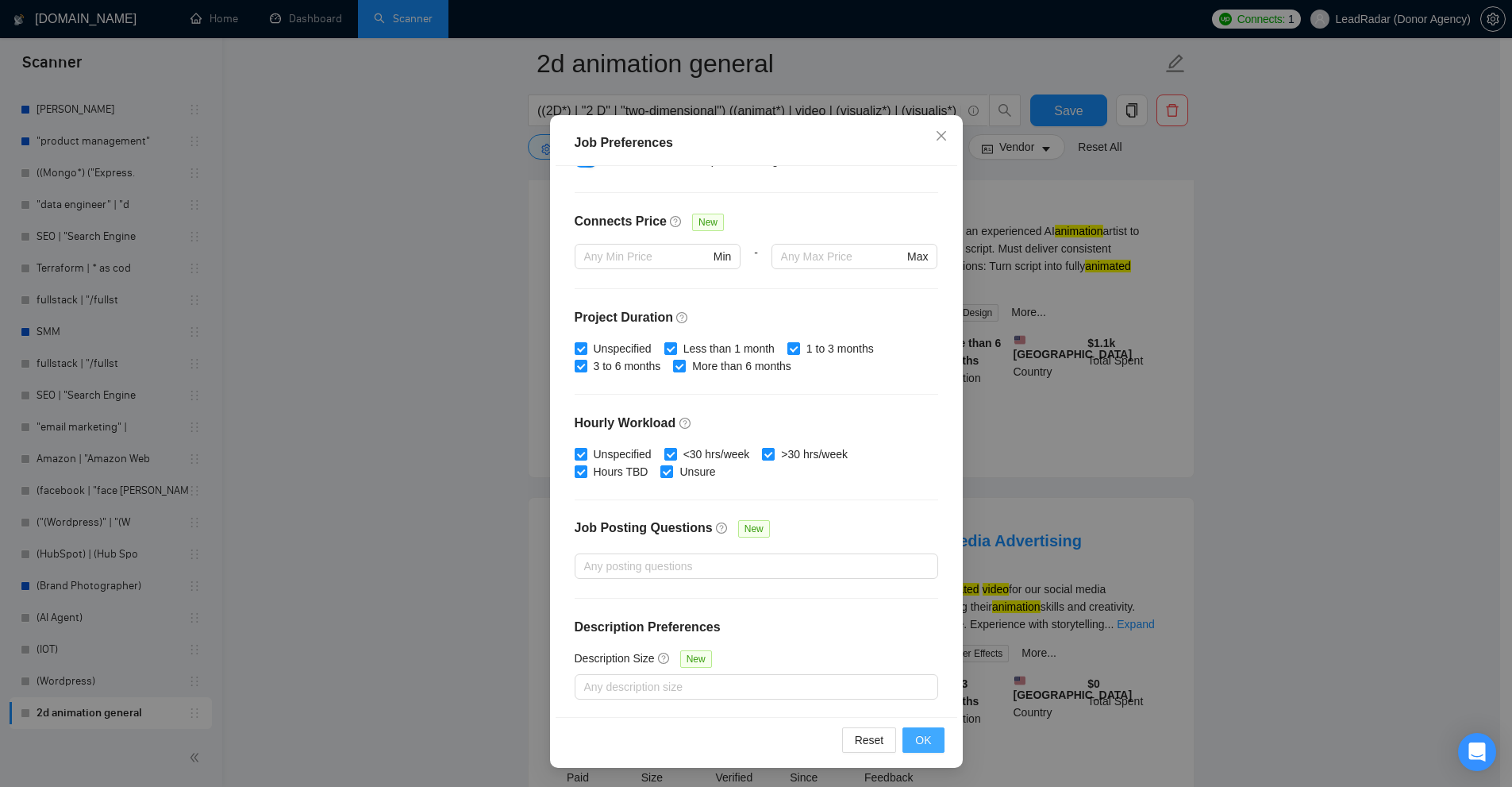
click at [907, 729] on button "OK" at bounding box center [923, 740] width 41 height 25
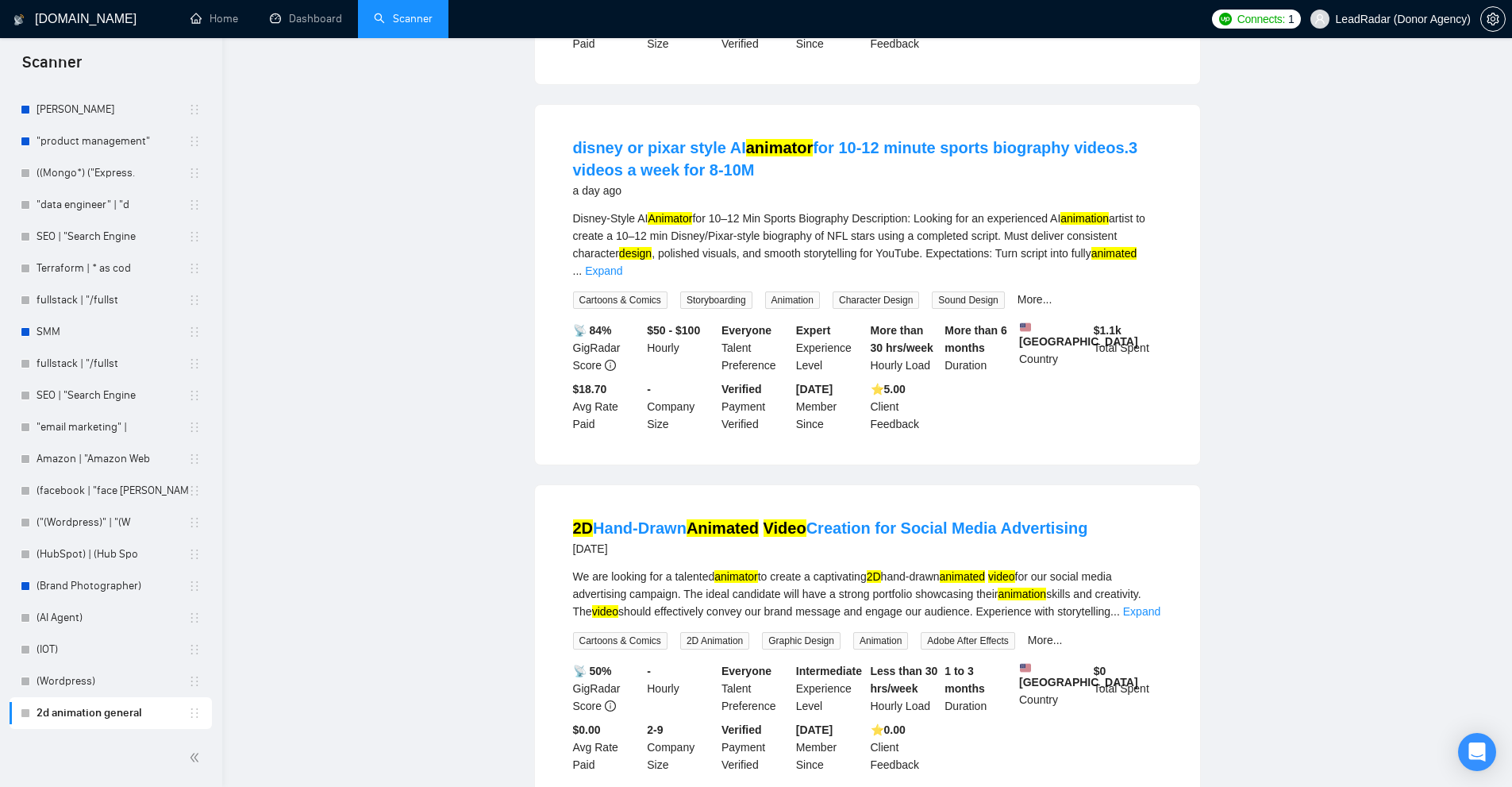
scroll to position [0, 0]
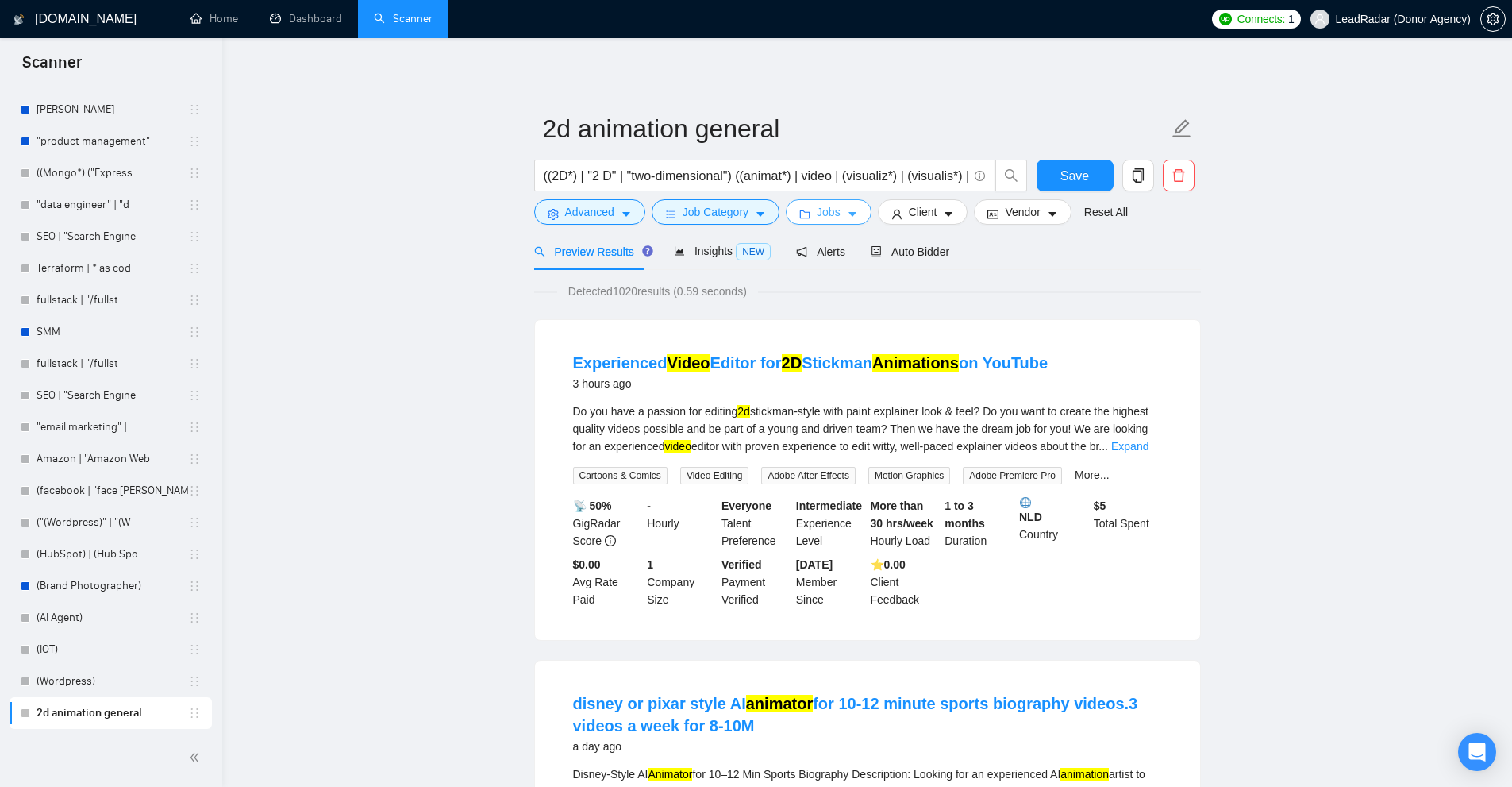
click at [829, 215] on span "Jobs" at bounding box center [828, 212] width 24 height 18
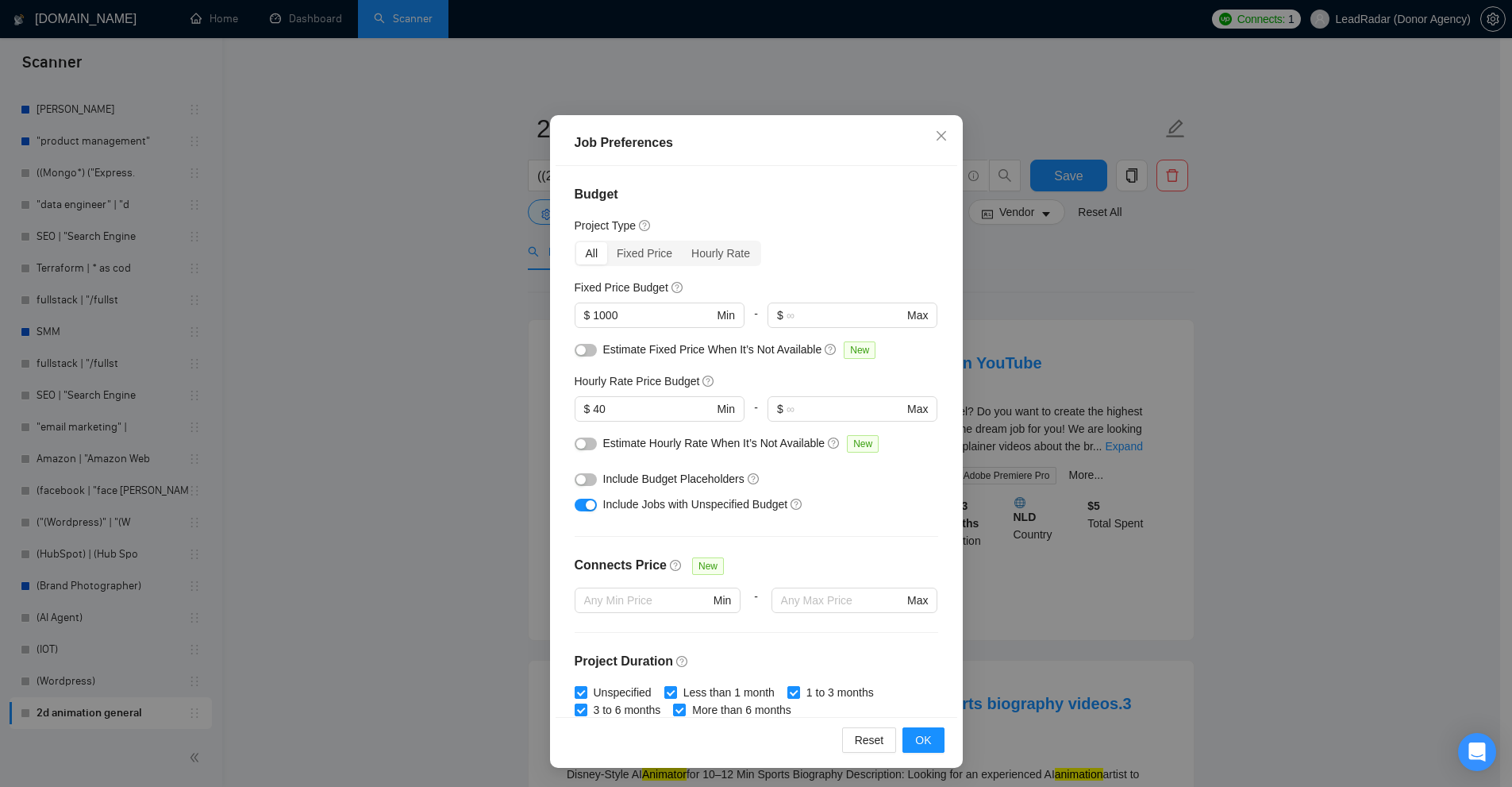
click at [1129, 302] on div "Job Preferences Budget Project Type All Fixed Price Hourly Rate Fixed Price Bud…" at bounding box center [756, 394] width 1512 height 787
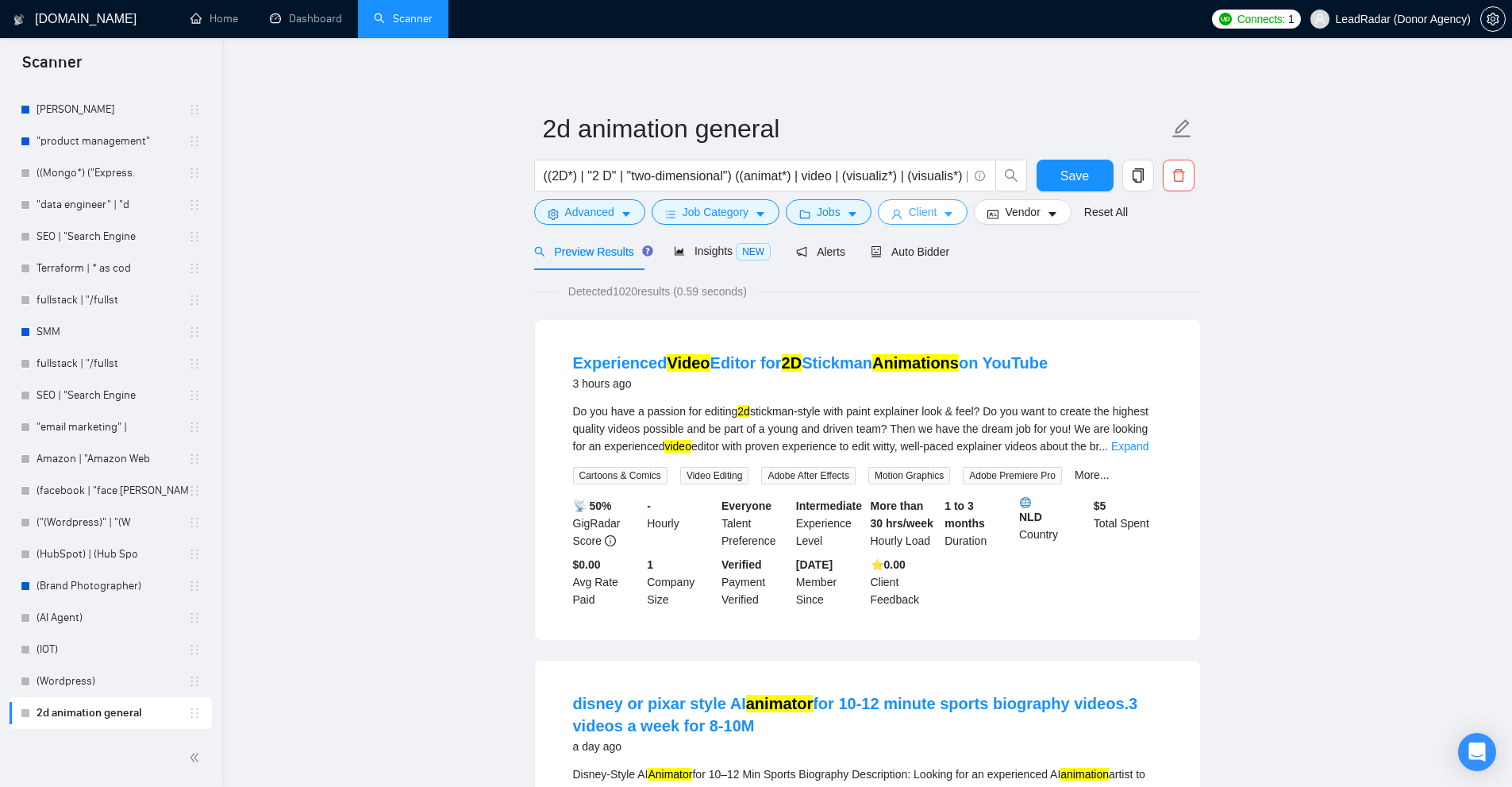
click at [892, 216] on icon "user" at bounding box center [897, 214] width 10 height 10
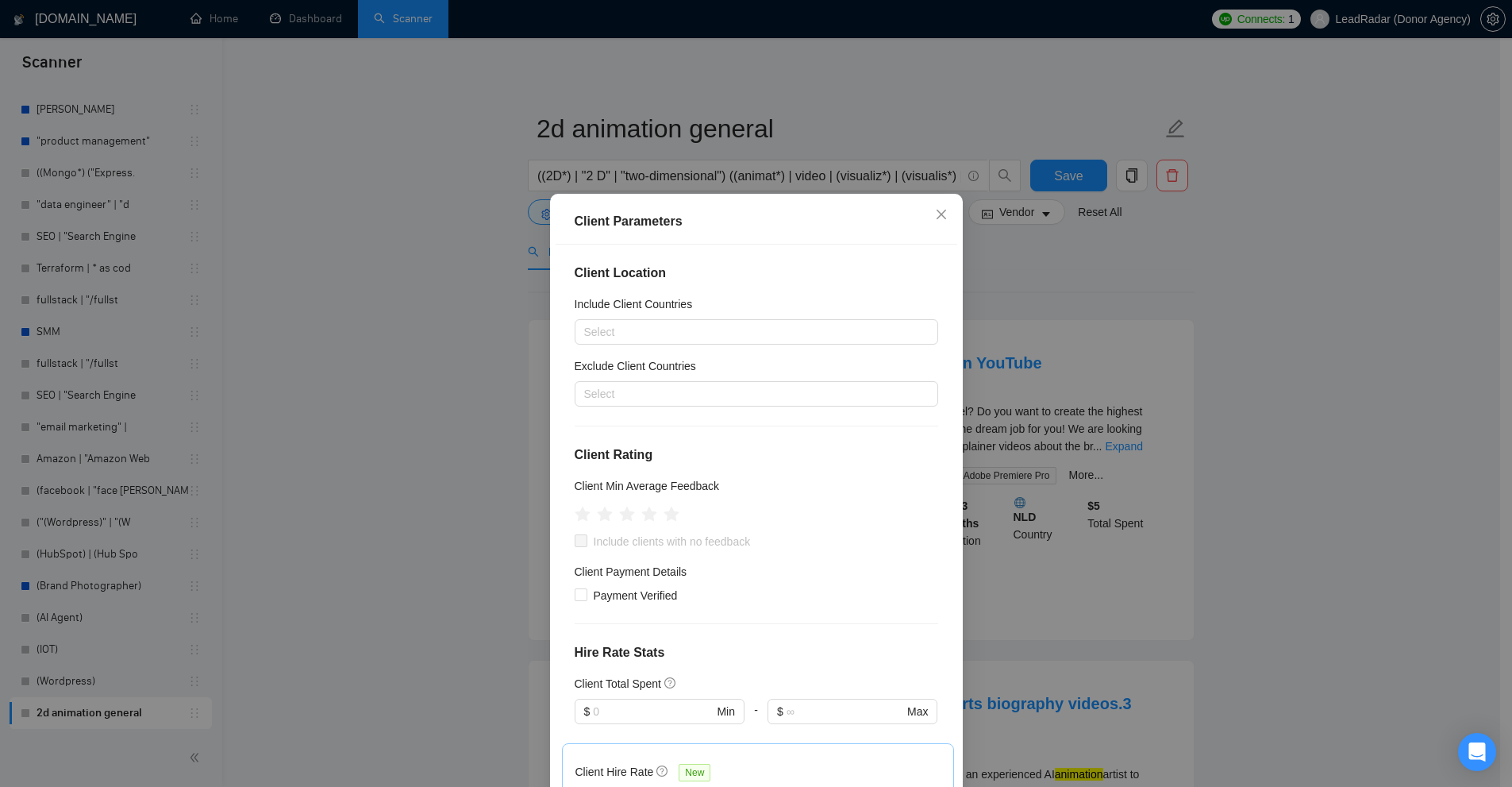
click at [1045, 248] on div "Client Parameters Client Location Include Client Countries Select Exclude Clien…" at bounding box center [756, 394] width 1512 height 787
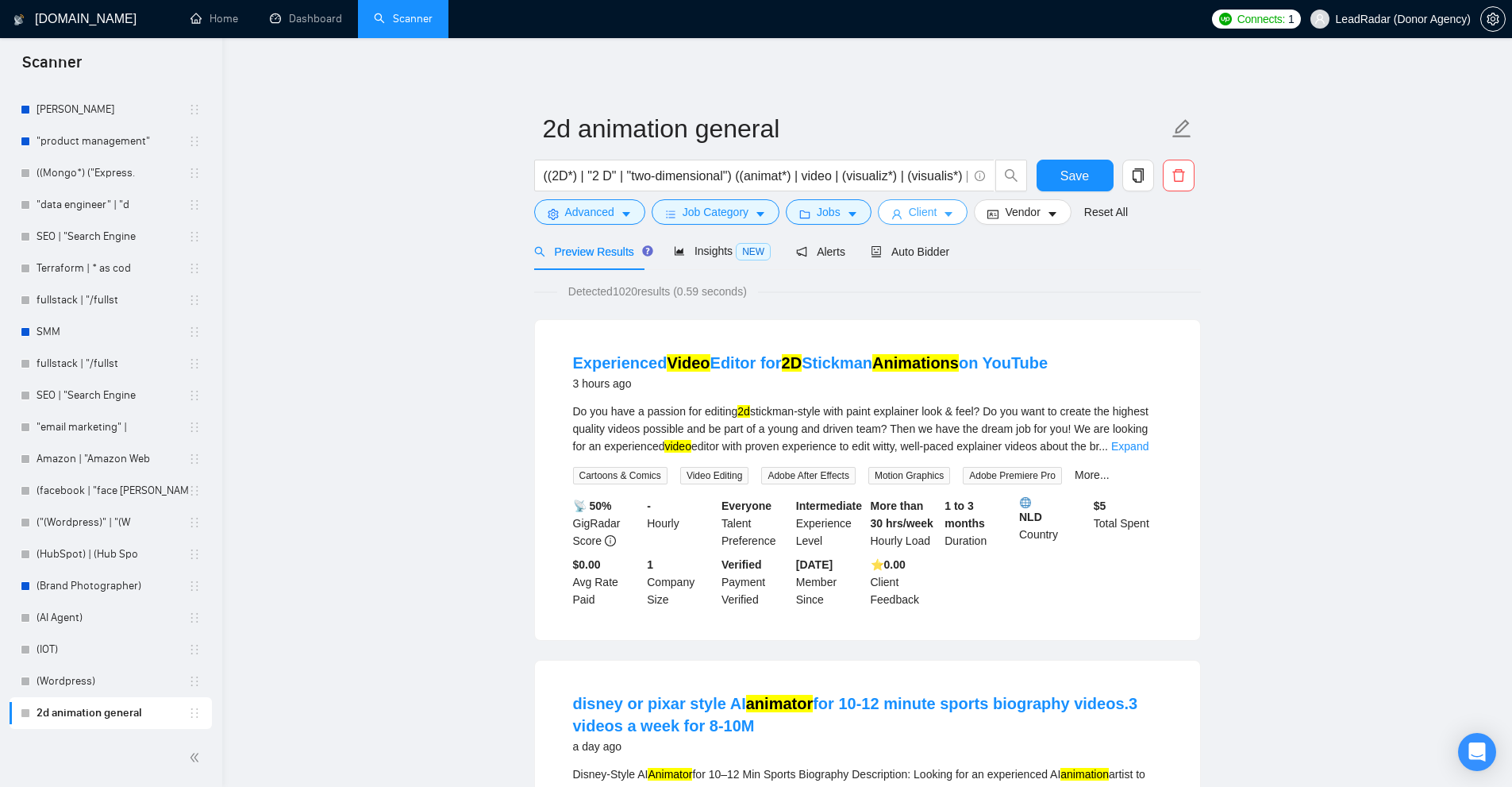
click at [927, 215] on span "Client" at bounding box center [923, 212] width 29 height 18
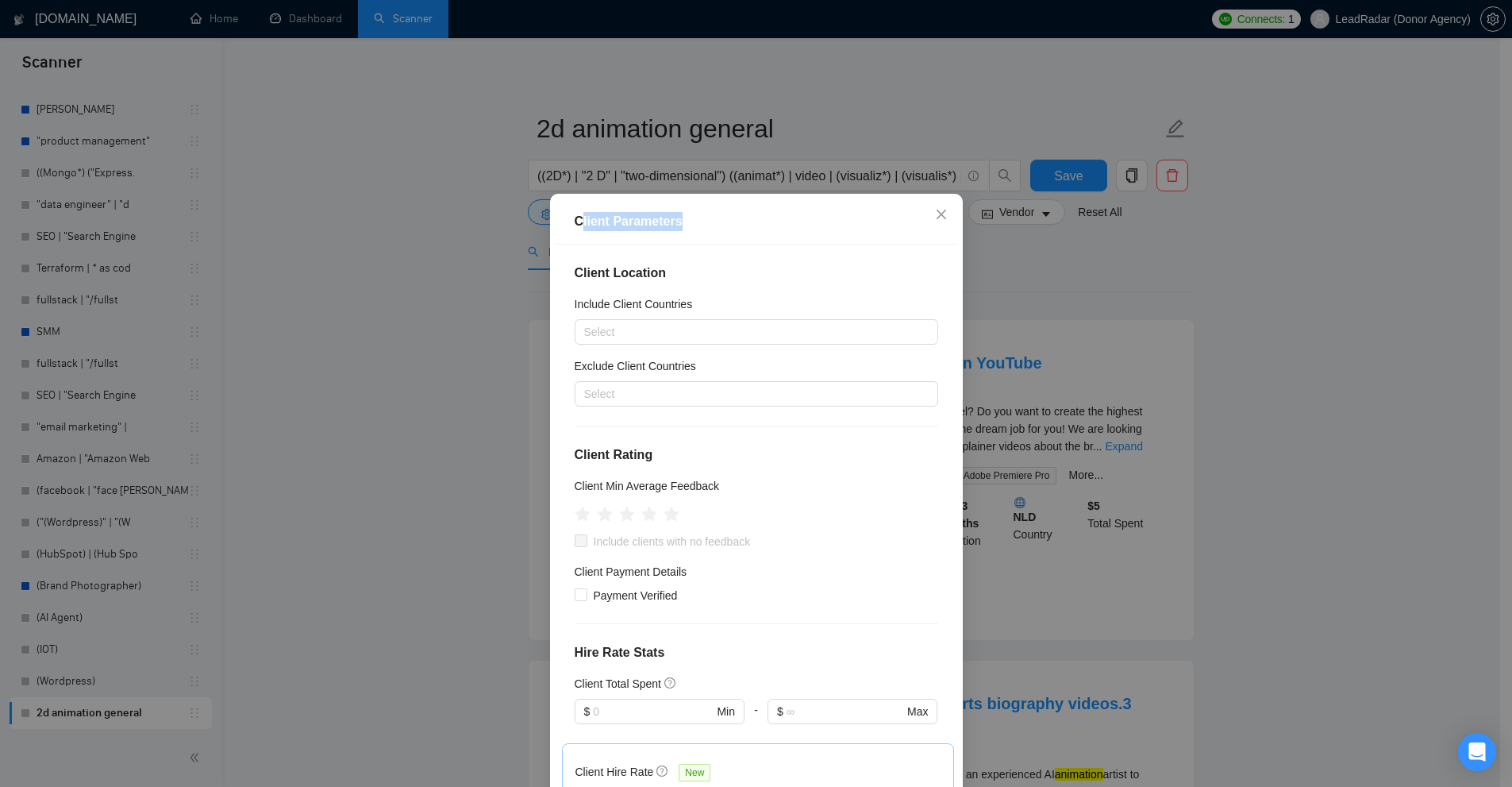
drag, startPoint x: 576, startPoint y: 230, endPoint x: 694, endPoint y: 224, distance: 118.2
click at [694, 224] on div "Client Parameters" at bounding box center [756, 221] width 364 height 19
drag, startPoint x: 565, startPoint y: 308, endPoint x: 689, endPoint y: 307, distance: 124.0
click at [689, 307] on div "Client Location Include Client Countries Select Exclude Client Countries Select…" at bounding box center [756, 520] width 401 height 551
click at [676, 309] on h5 "Include Client Countries" at bounding box center [634, 304] width 118 height 18
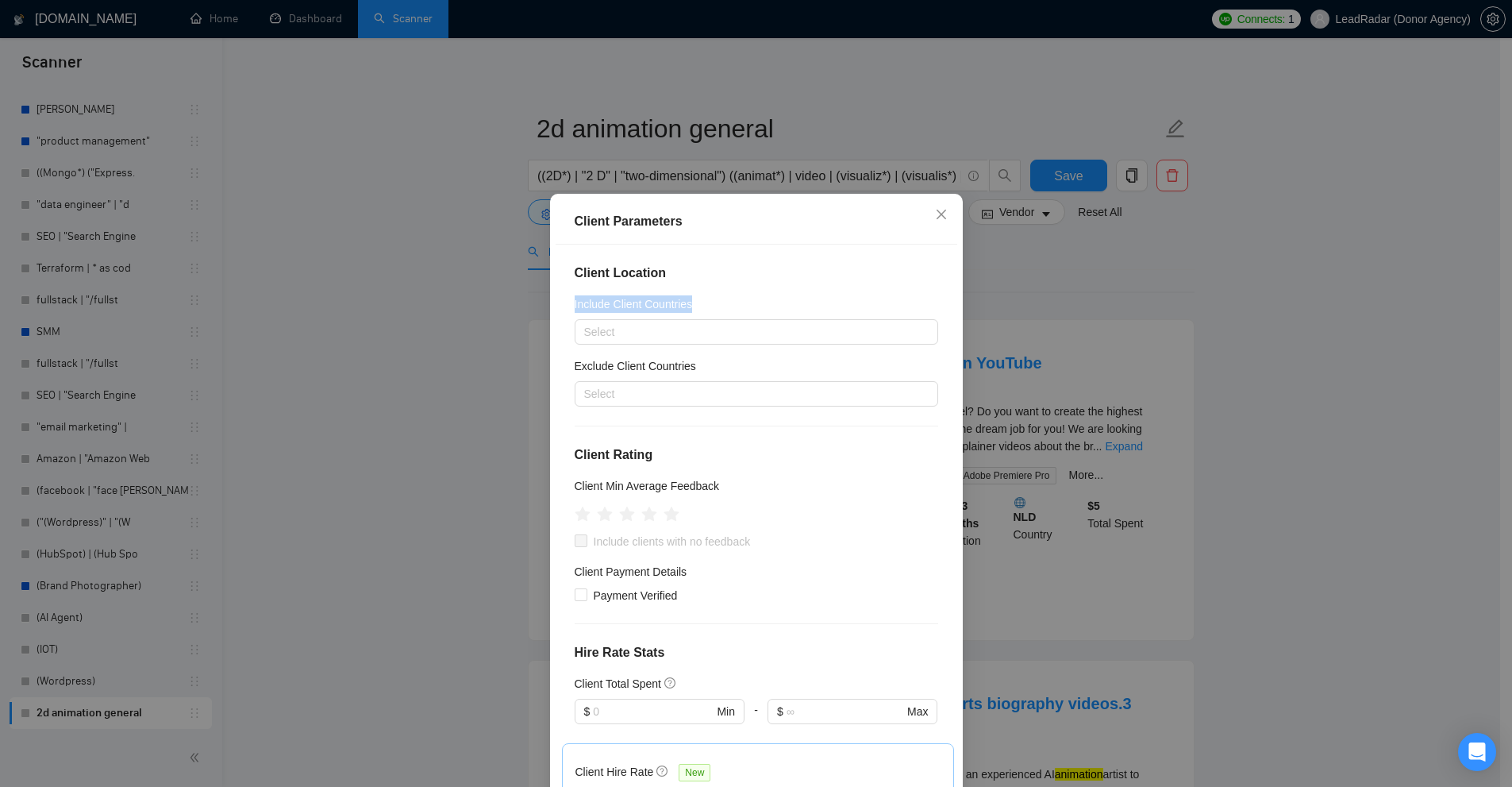
click at [587, 322] on input "Include Client Countries" at bounding box center [586, 331] width 4 height 19
click at [575, 296] on h5 "Include Client Countries" at bounding box center [634, 304] width 118 height 18
click at [584, 322] on input "Include Client Countries" at bounding box center [586, 331] width 4 height 19
drag, startPoint x: 572, startPoint y: 296, endPoint x: 702, endPoint y: 297, distance: 130.0
click at [702, 297] on div "Include Client Countries" at bounding box center [756, 307] width 364 height 24
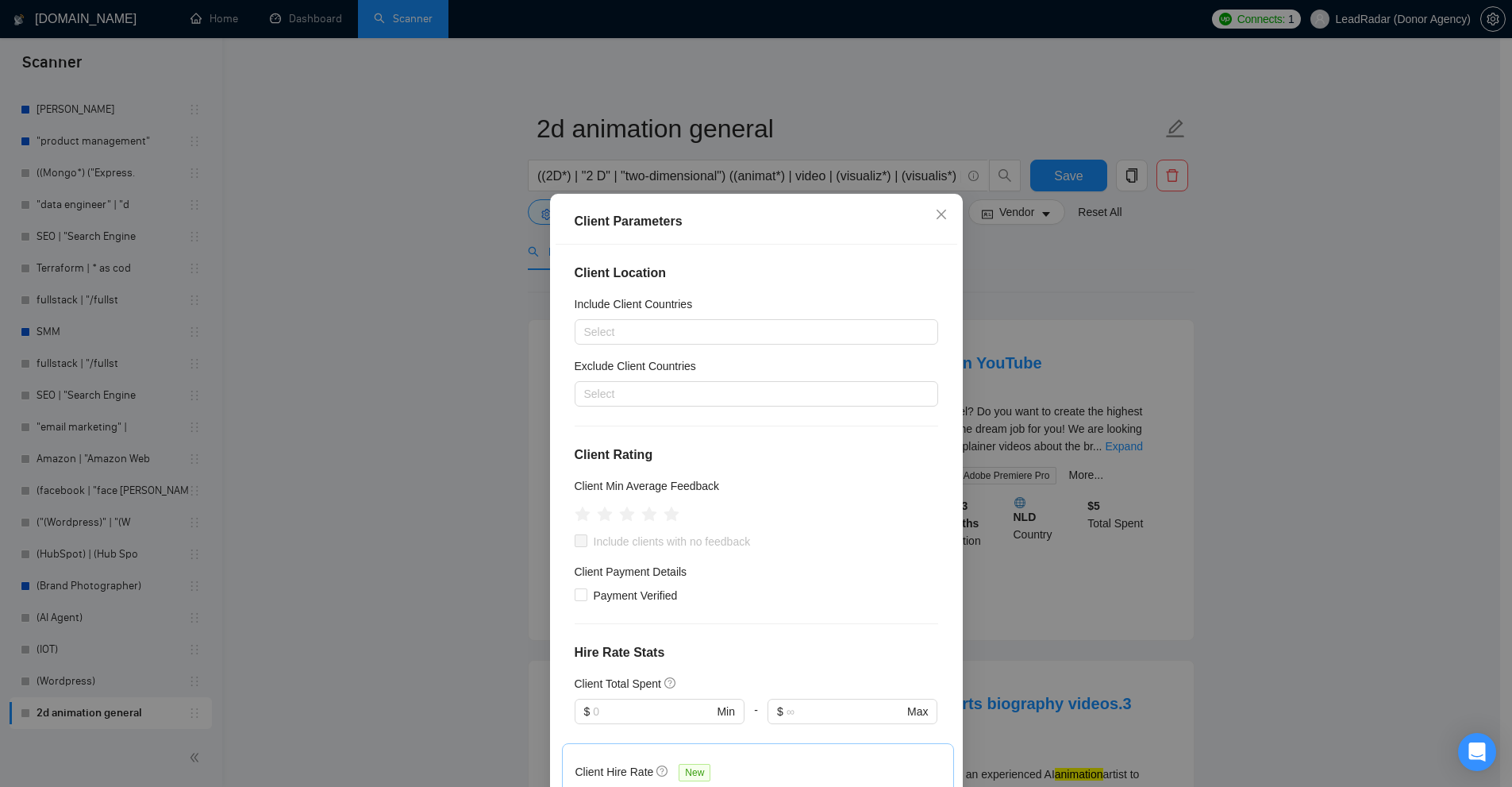
click at [575, 360] on h5 "Exclude Client Countries" at bounding box center [636, 366] width 122 height 18
click at [584, 385] on input "Exclude Client Countries" at bounding box center [586, 394] width 4 height 19
drag, startPoint x: 569, startPoint y: 360, endPoint x: 710, endPoint y: 366, distance: 141.1
click at [710, 366] on div "Exclude Client Countries" at bounding box center [756, 368] width 364 height 24
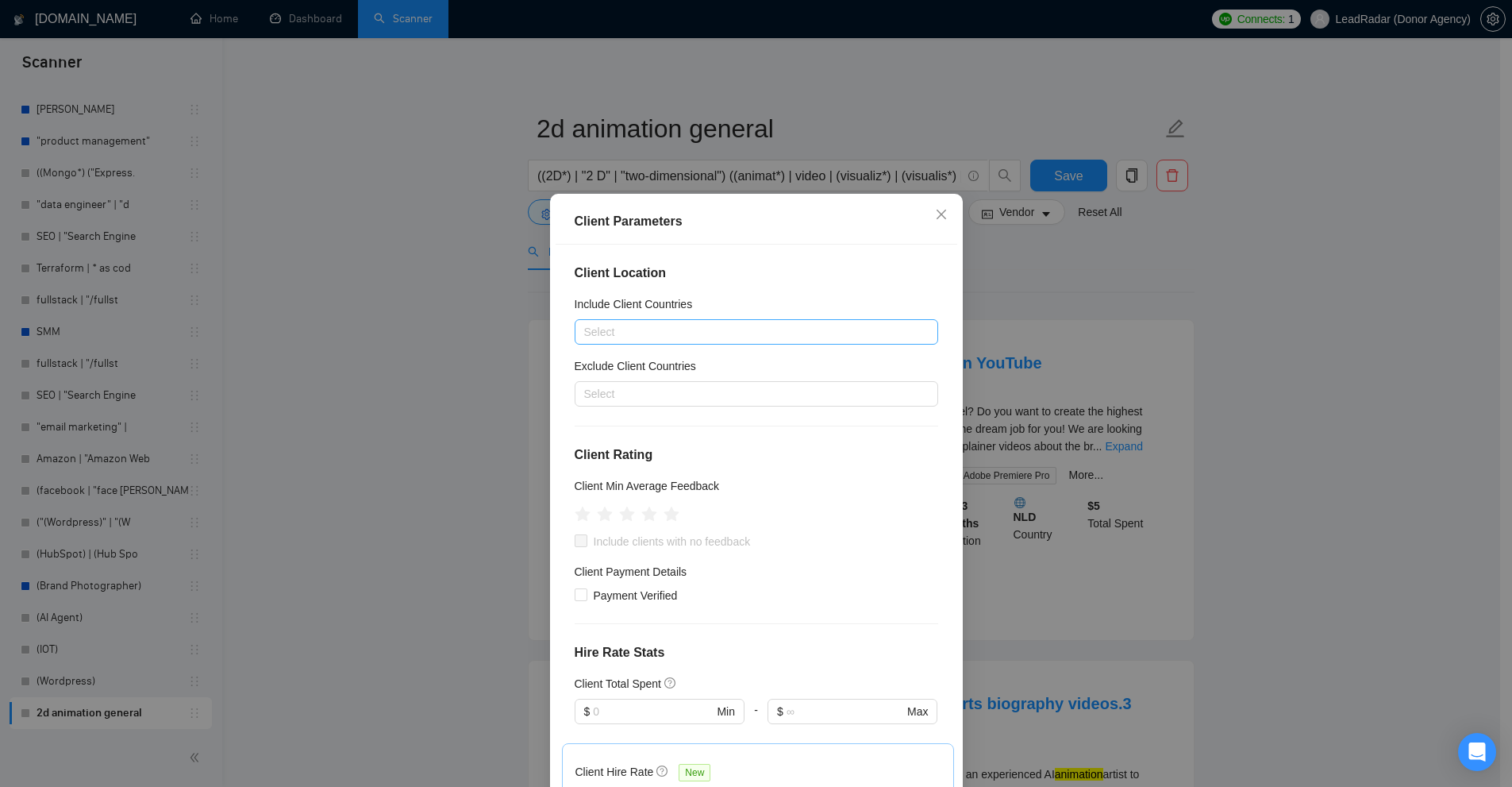
click at [690, 320] on div "Select" at bounding box center [756, 332] width 364 height 25
click at [689, 300] on div "Include Client Countries" at bounding box center [756, 307] width 364 height 24
click at [627, 334] on div at bounding box center [748, 331] width 340 height 19
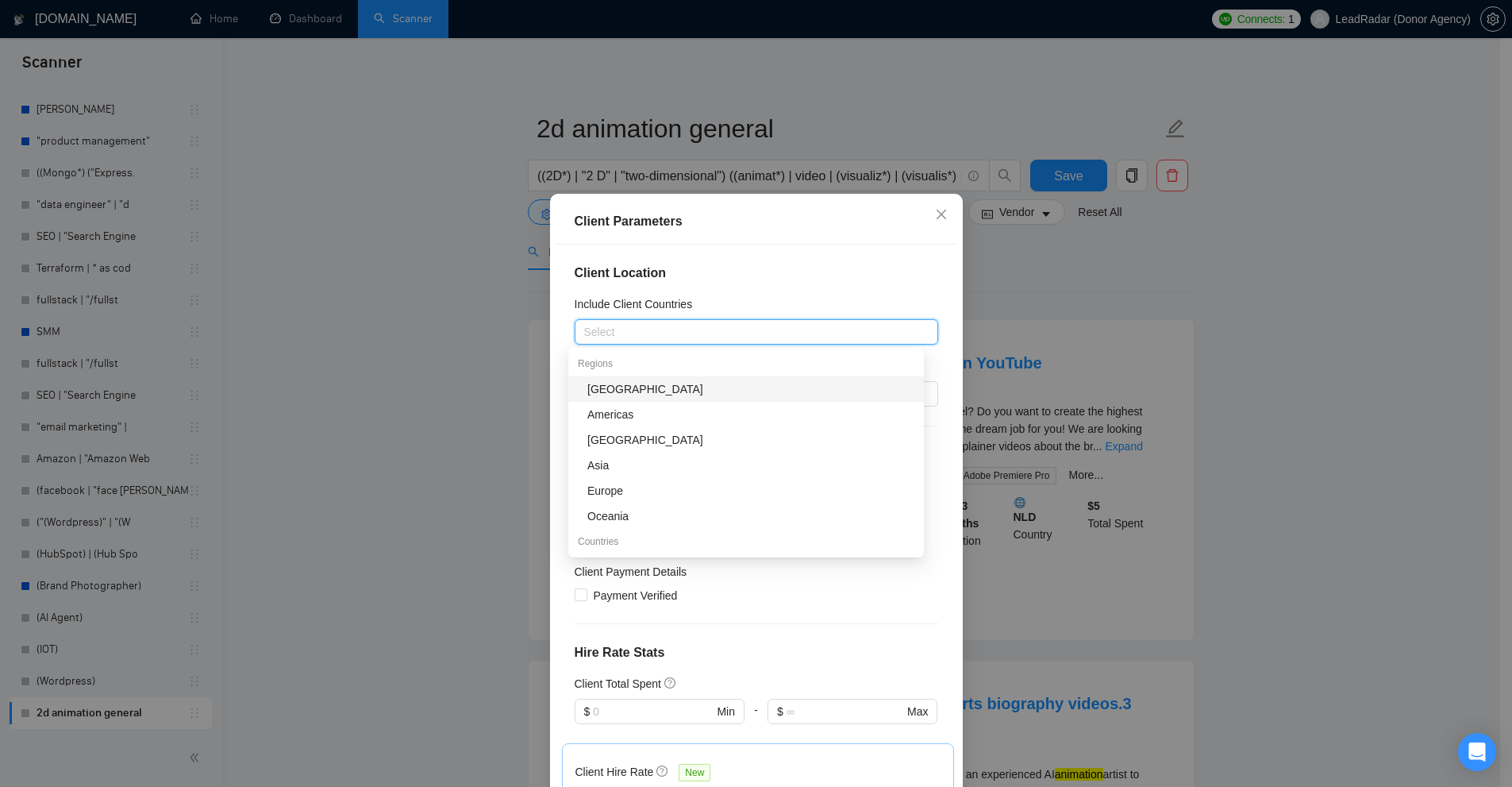
click at [746, 280] on h4 "Client Location" at bounding box center [756, 273] width 364 height 19
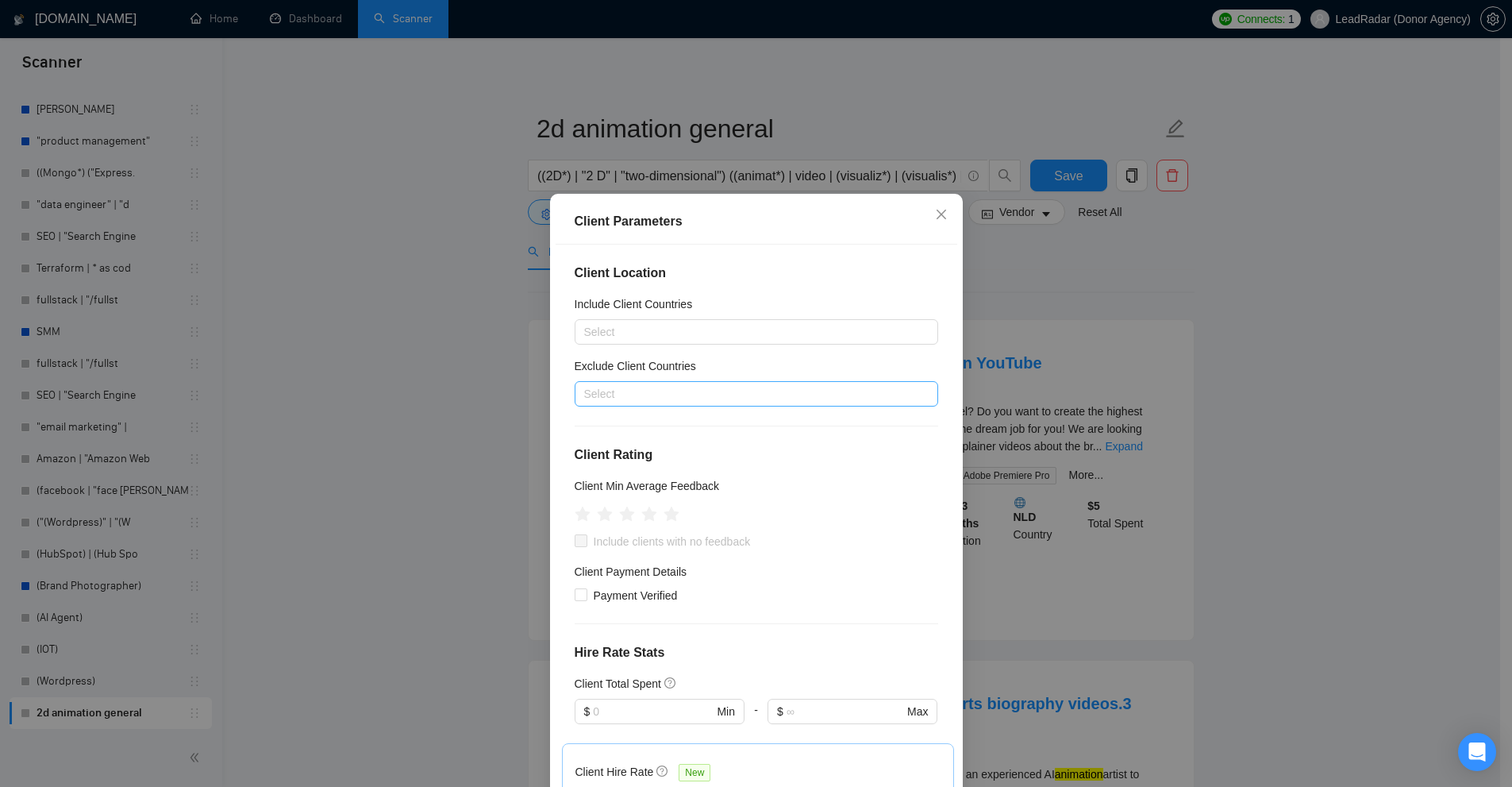
click at [618, 397] on div at bounding box center [748, 394] width 340 height 19
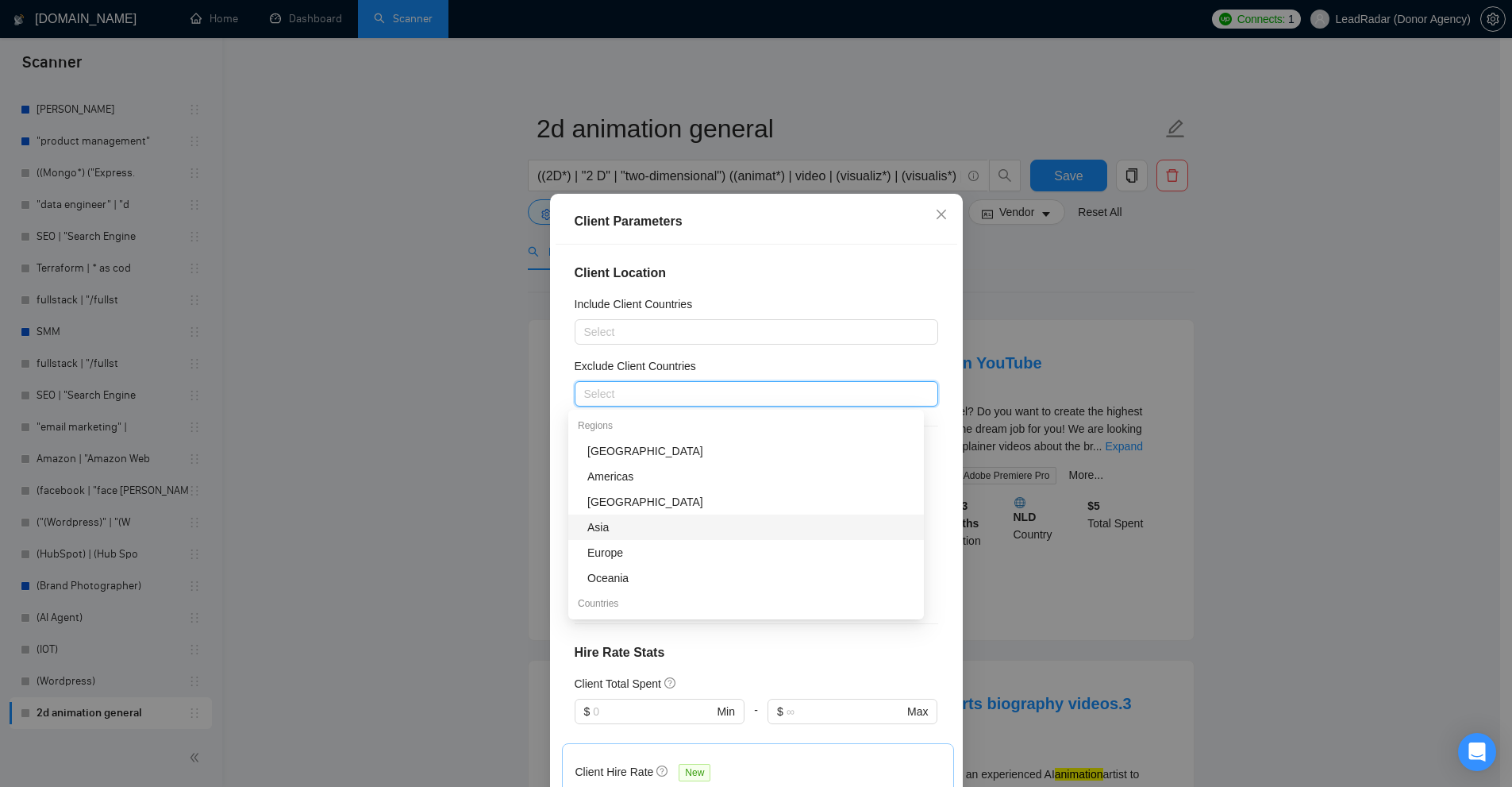
click at [607, 531] on div "Asia" at bounding box center [751, 528] width 327 height 18
click at [629, 457] on div "Africa" at bounding box center [751, 451] width 327 height 18
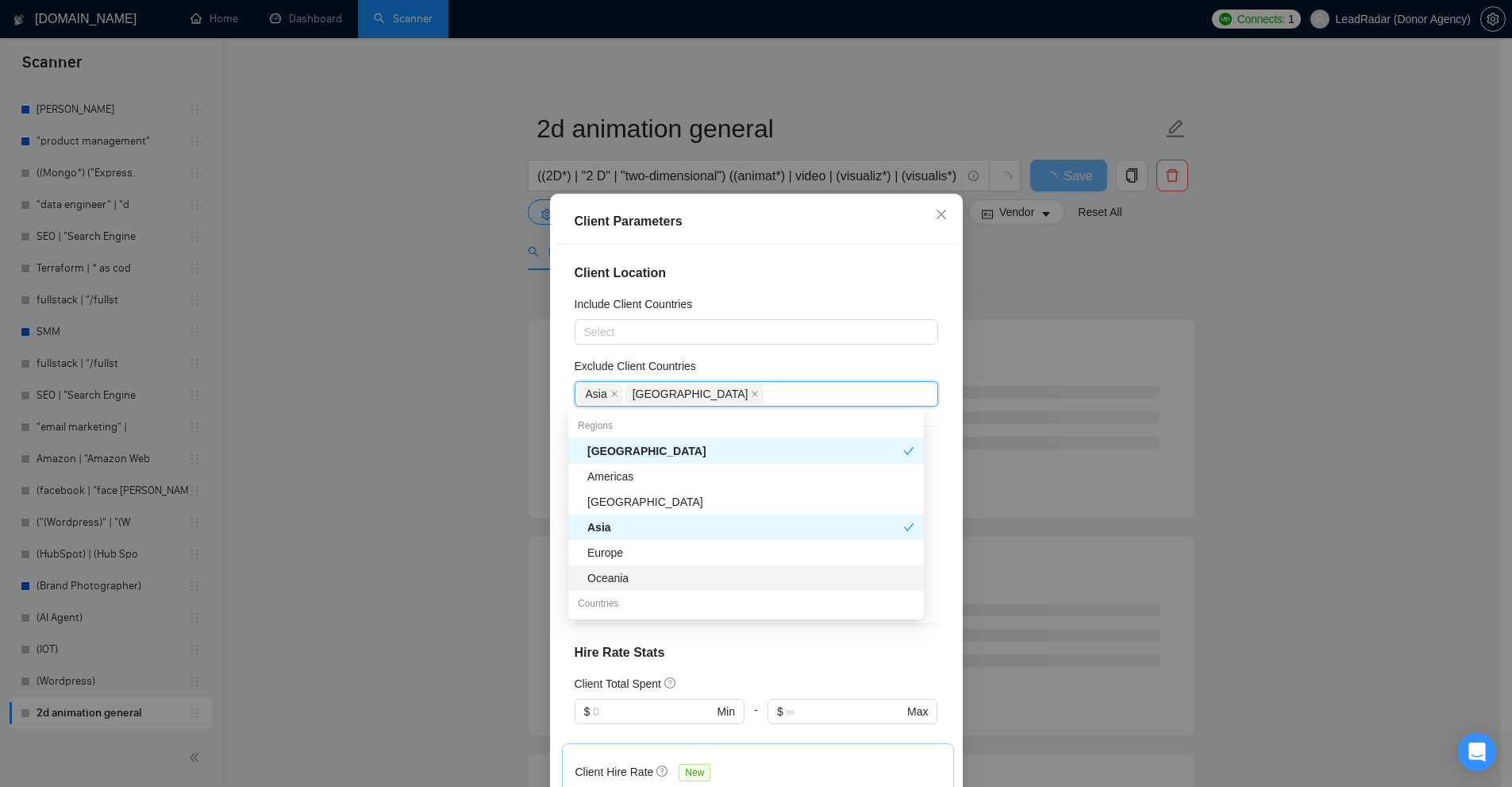
click at [626, 580] on div "Oceania" at bounding box center [751, 578] width 327 height 18
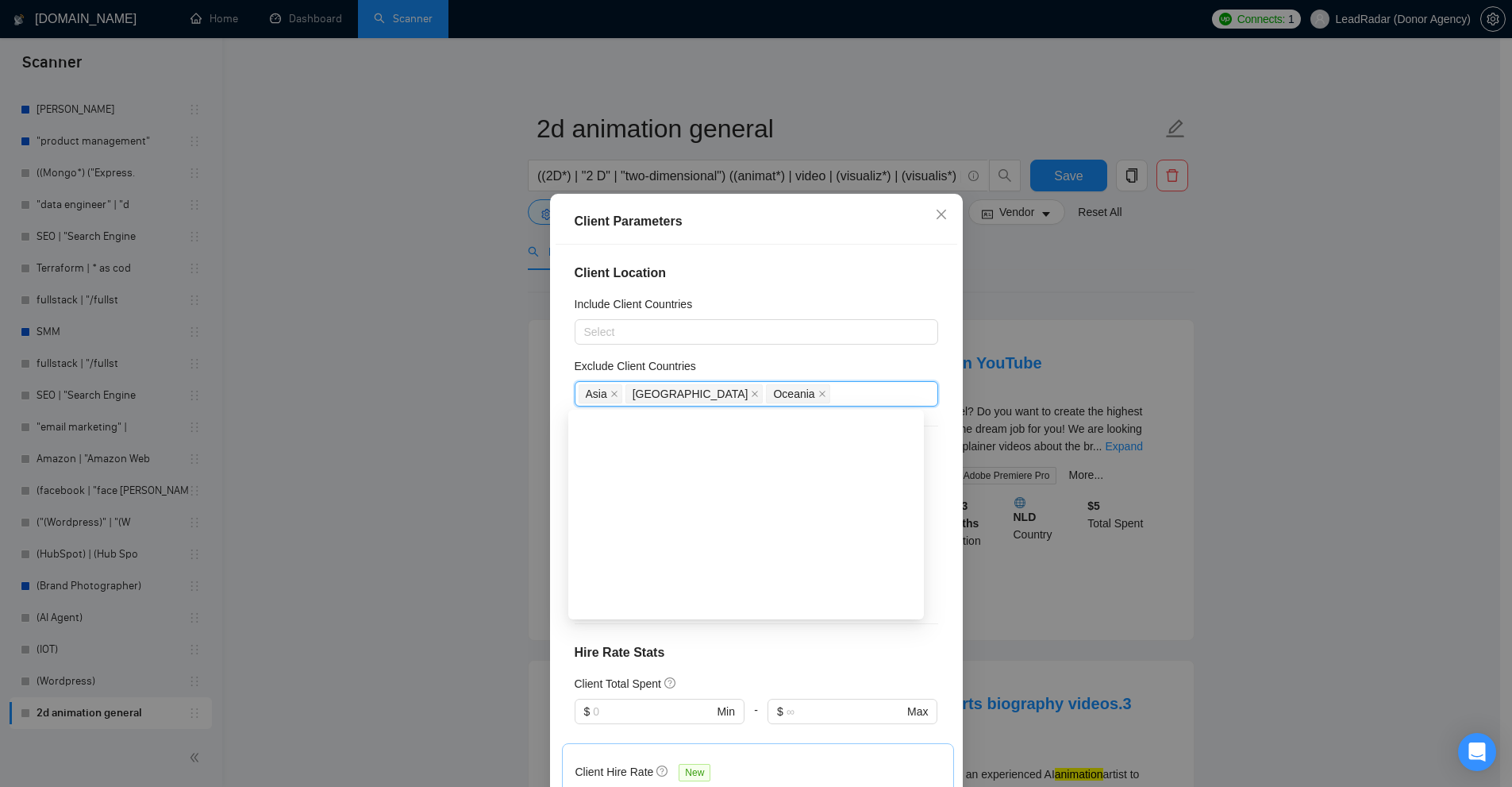
scroll to position [555, 0]
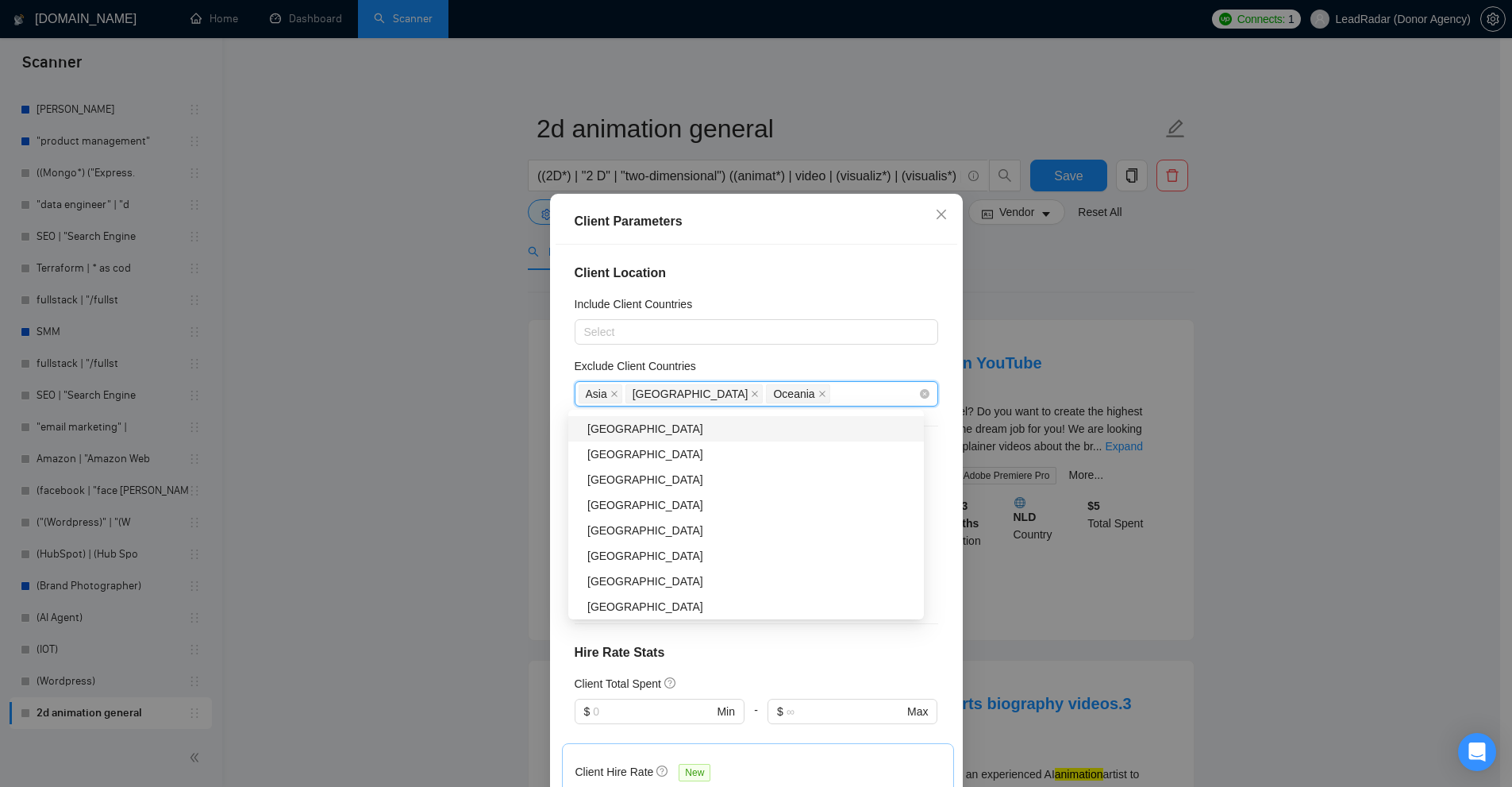
click at [818, 396] on icon "close" at bounding box center [822, 394] width 8 height 8
drag, startPoint x: 661, startPoint y: 393, endPoint x: 586, endPoint y: 407, distance: 76.3
click at [752, 393] on icon "close" at bounding box center [755, 394] width 6 height 6
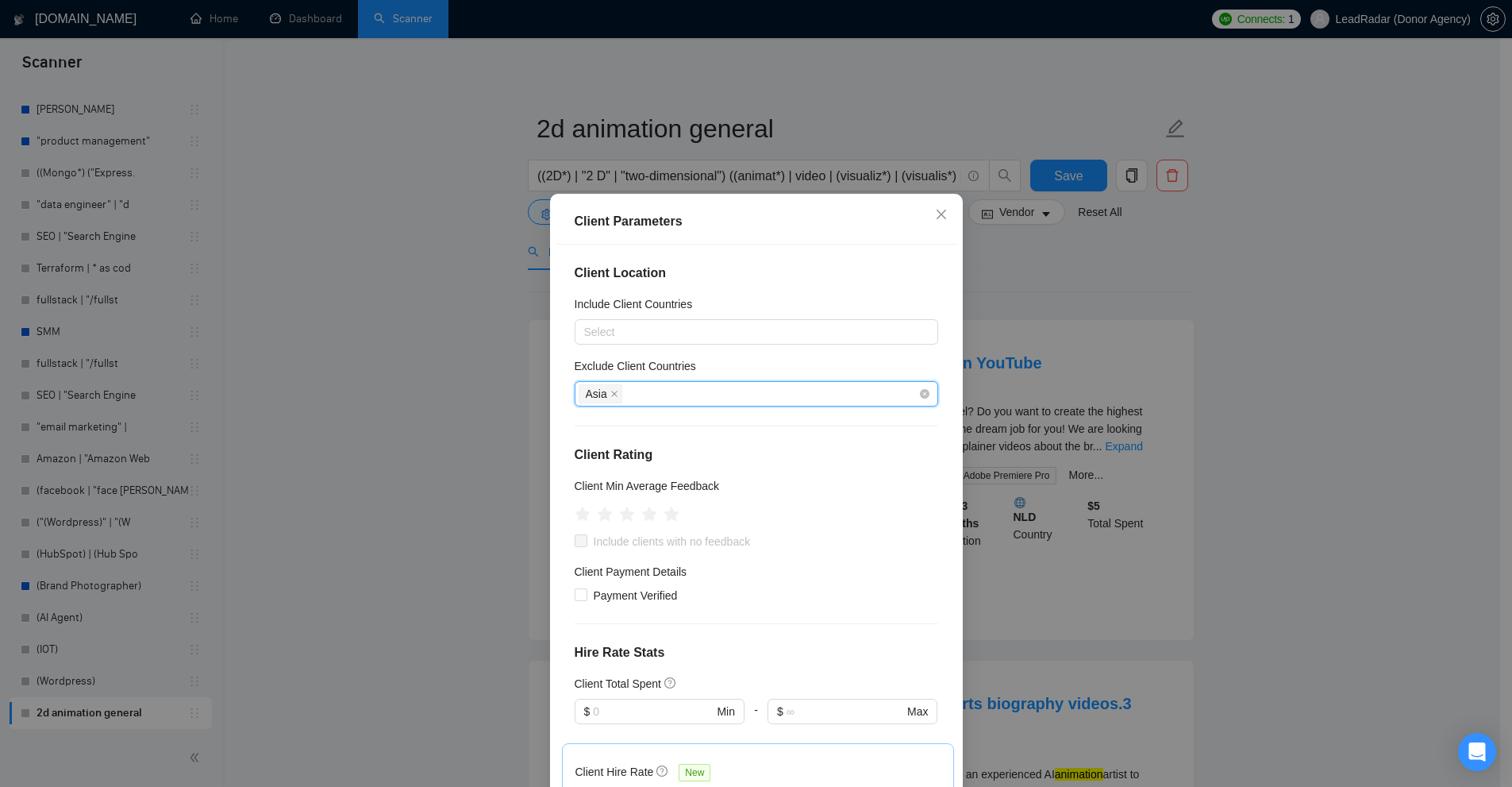
click at [597, 397] on span "Asia" at bounding box center [596, 394] width 21 height 18
click at [611, 393] on icon "close" at bounding box center [613, 394] width 6 height 6
click at [630, 339] on div at bounding box center [748, 331] width 340 height 19
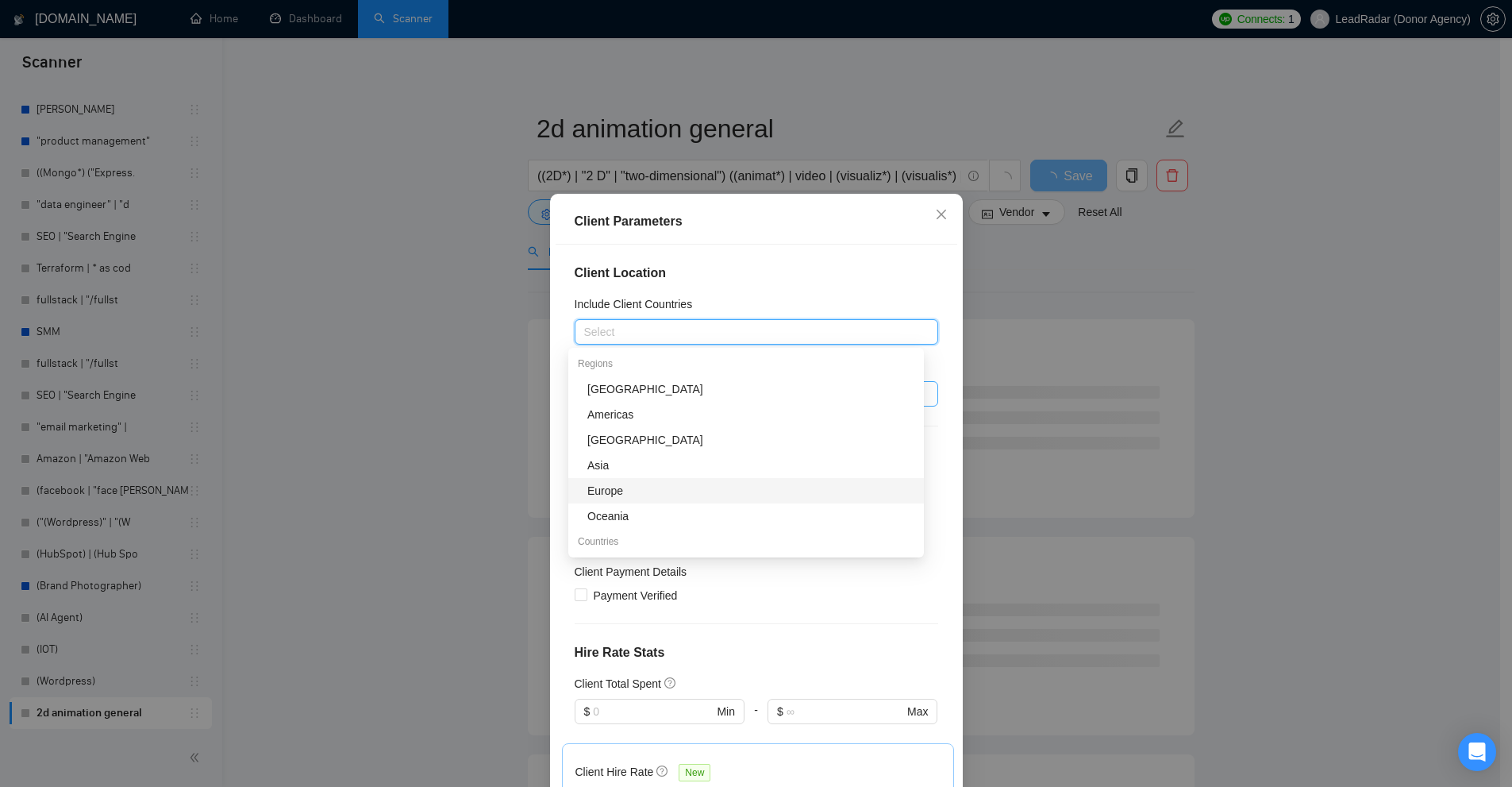
click at [644, 491] on div "Europe" at bounding box center [751, 491] width 327 height 18
click at [705, 297] on div "Include Client Countries" at bounding box center [756, 307] width 364 height 24
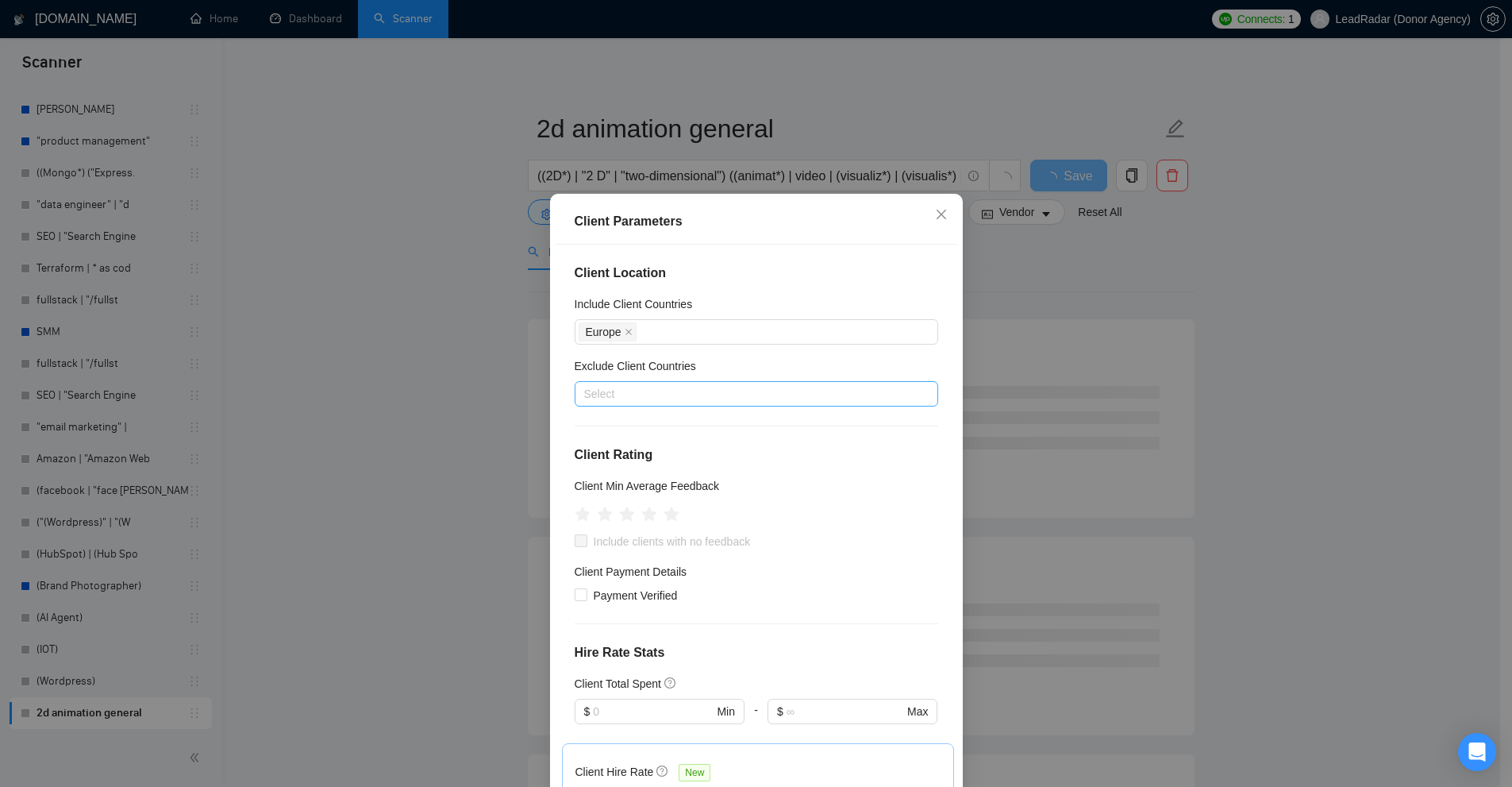
click at [616, 392] on div at bounding box center [748, 394] width 340 height 19
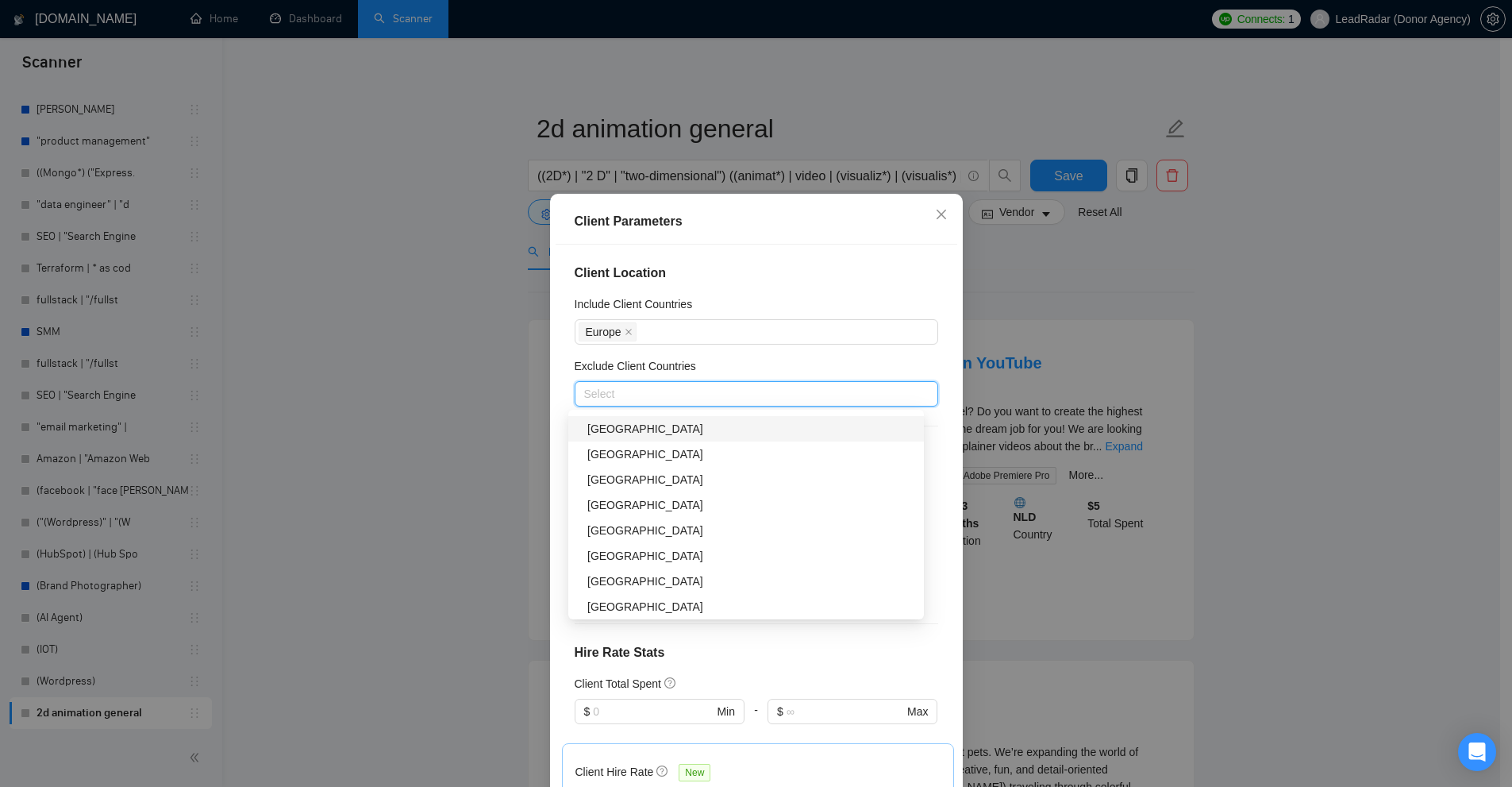
click at [607, 388] on div at bounding box center [748, 394] width 340 height 19
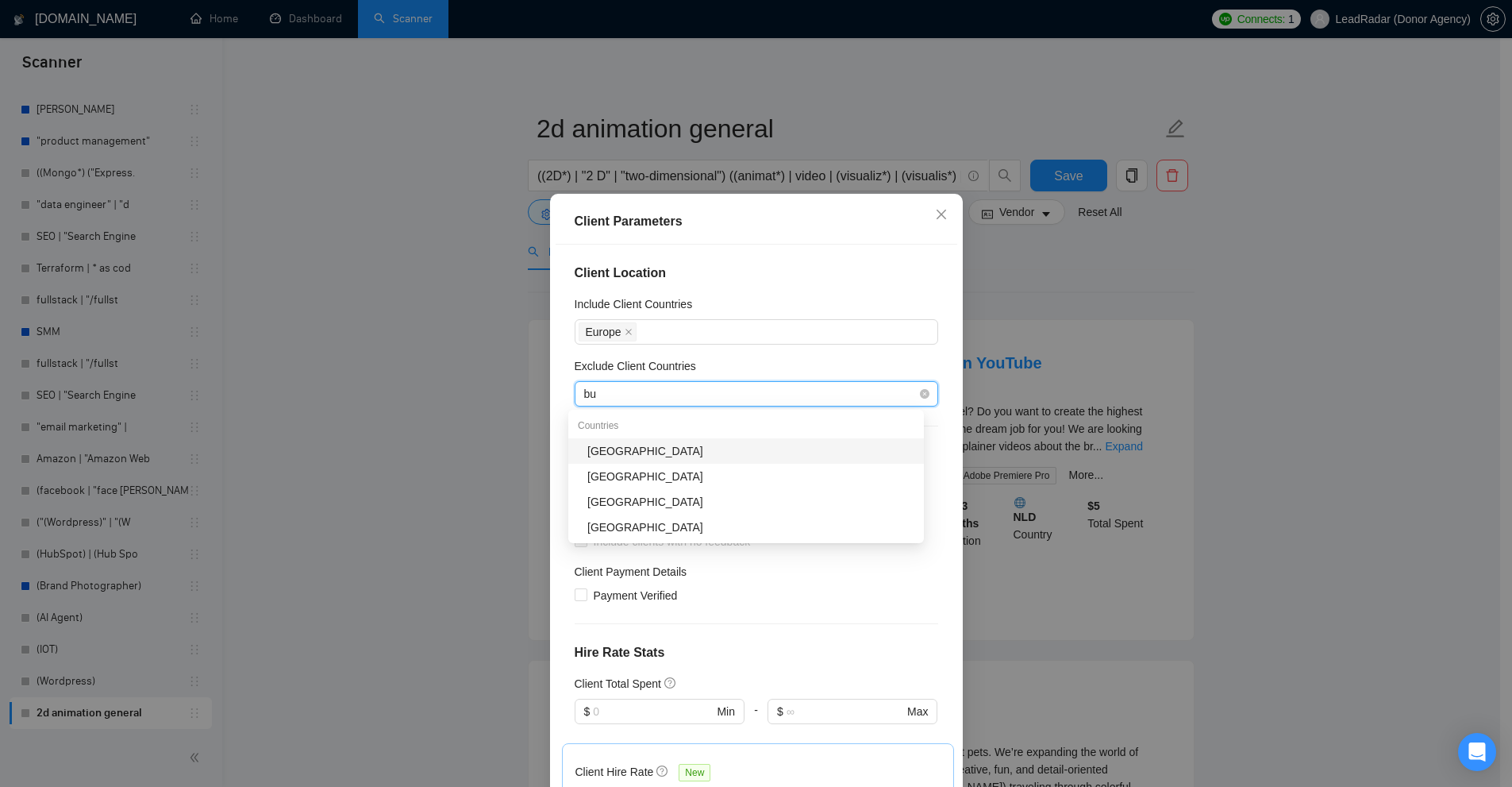
scroll to position [0, 0]
type input "bulga"
click at [625, 458] on div "Bulgaria" at bounding box center [751, 451] width 327 height 18
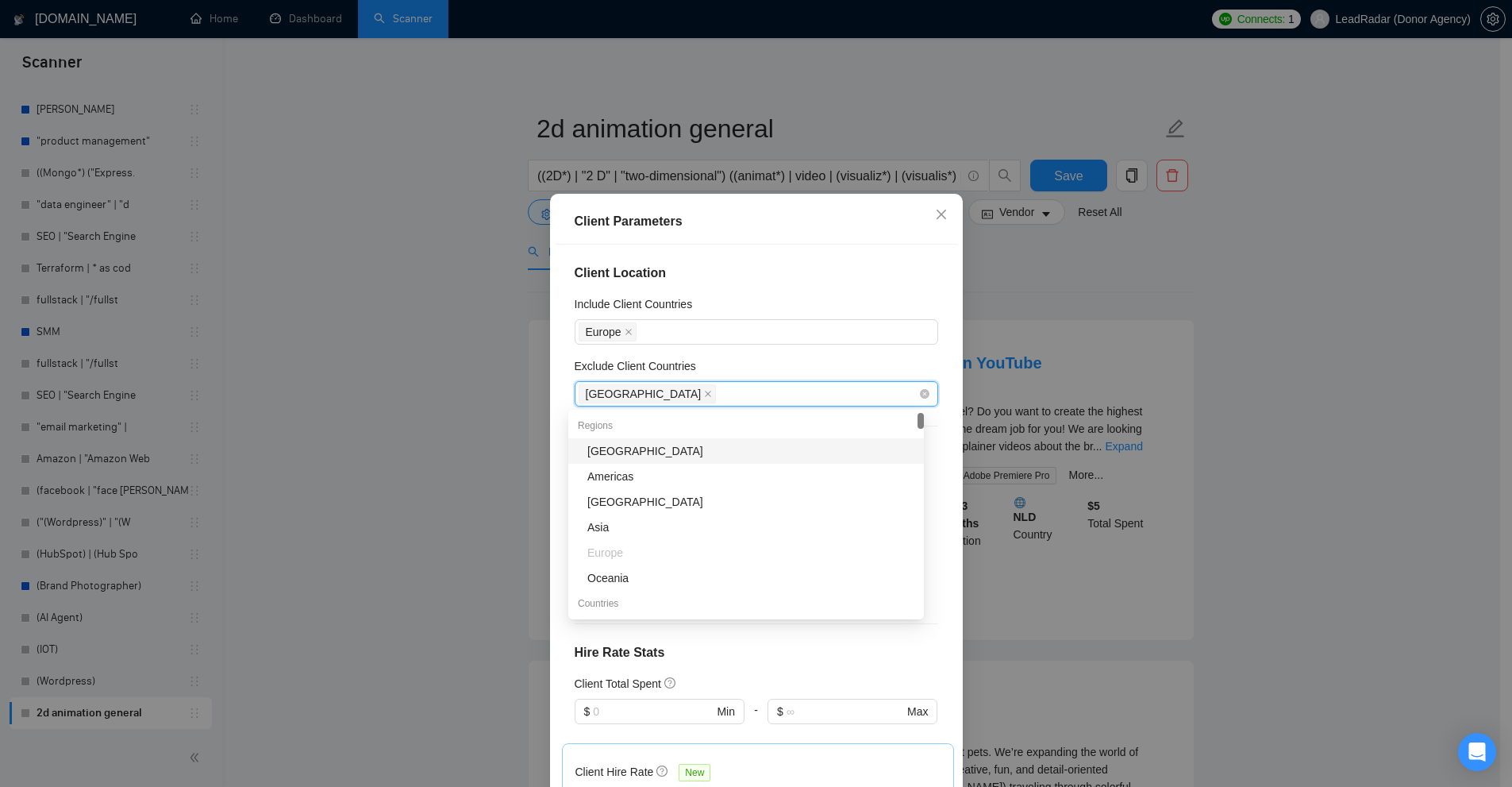
click at [669, 398] on div "Bulgaria" at bounding box center [748, 394] width 340 height 22
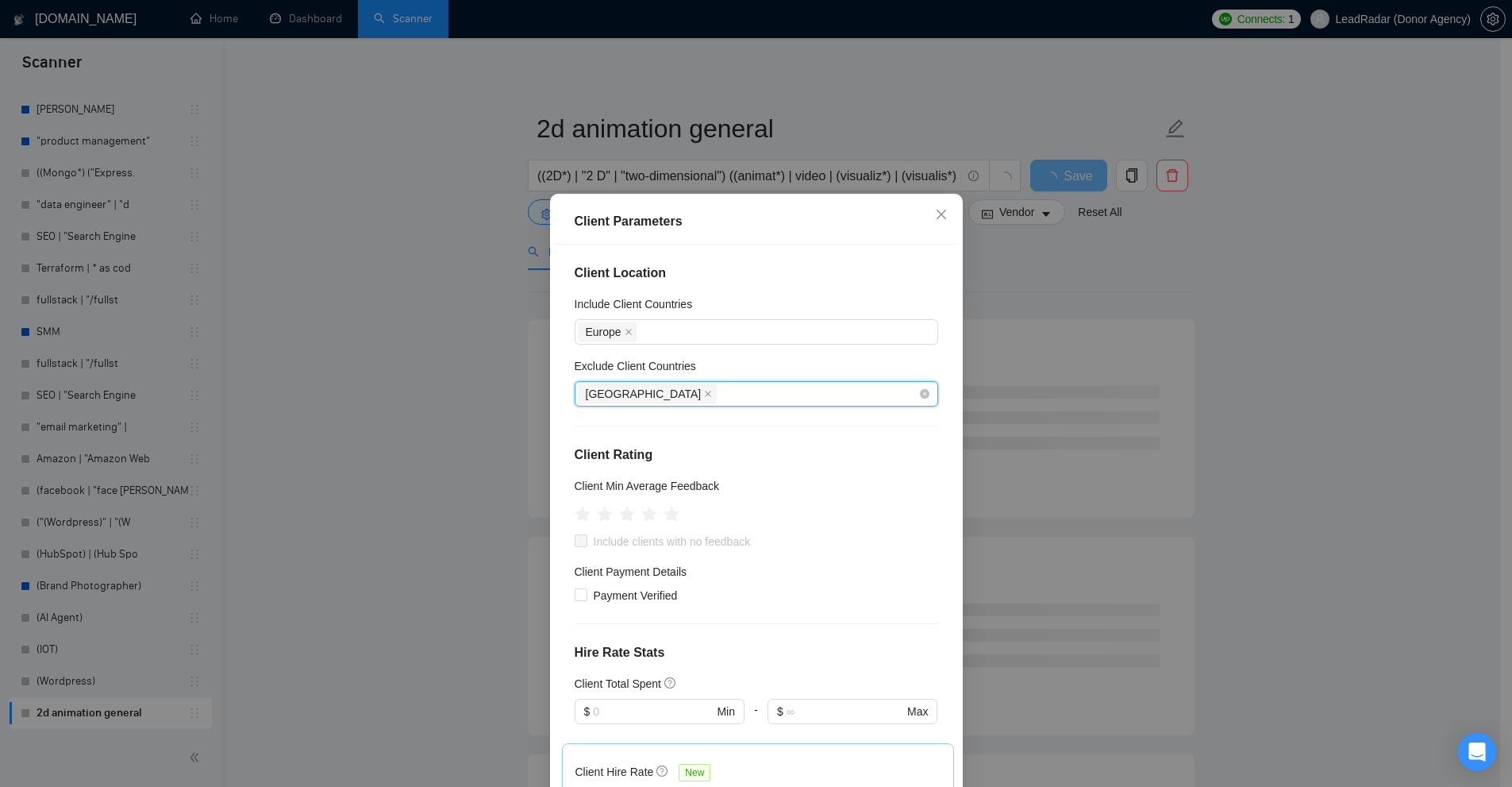
click at [653, 392] on div "Bulgaria" at bounding box center [748, 394] width 340 height 22
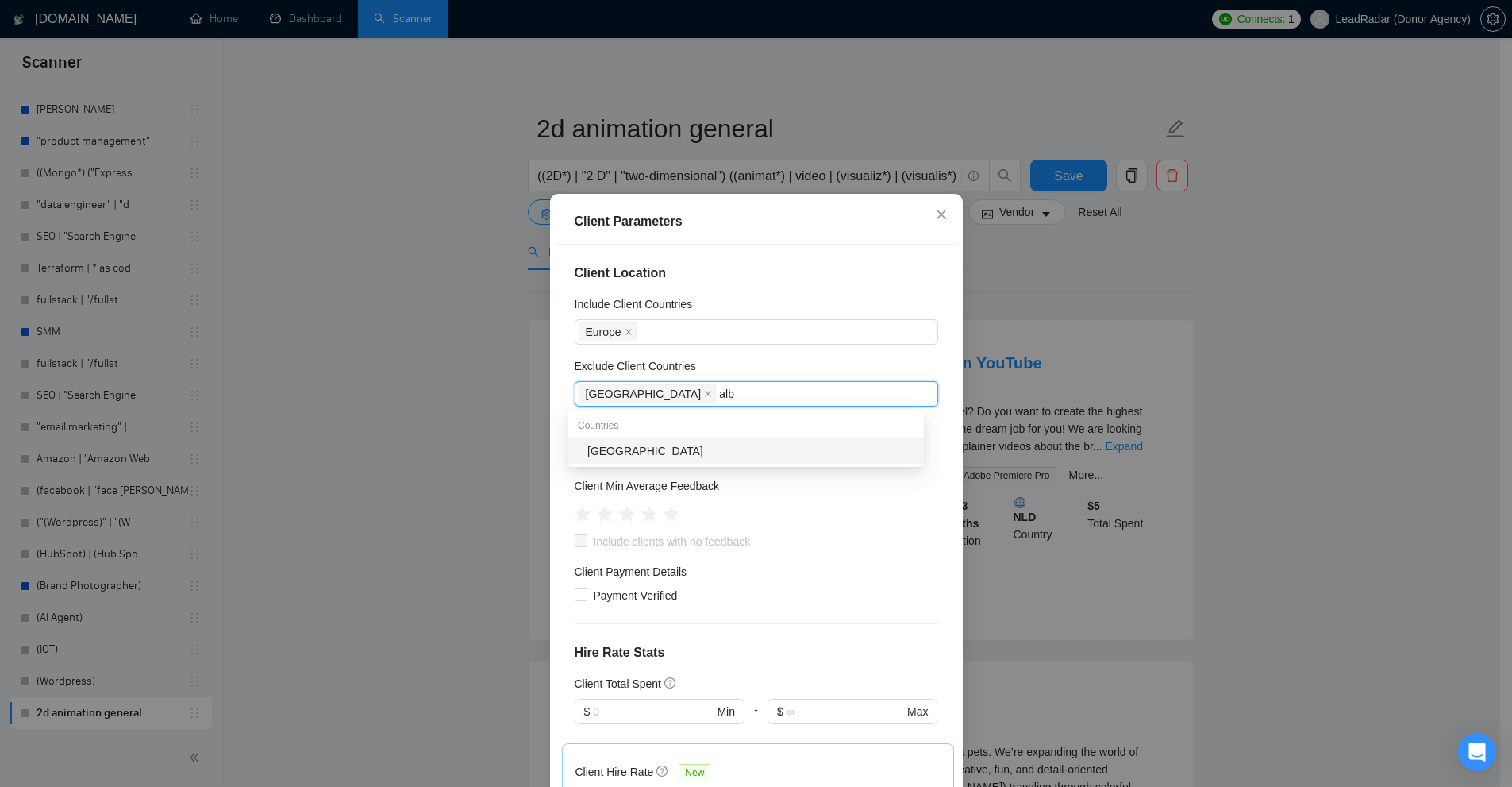
type input "alba"
click at [671, 448] on div "Albania" at bounding box center [751, 451] width 327 height 18
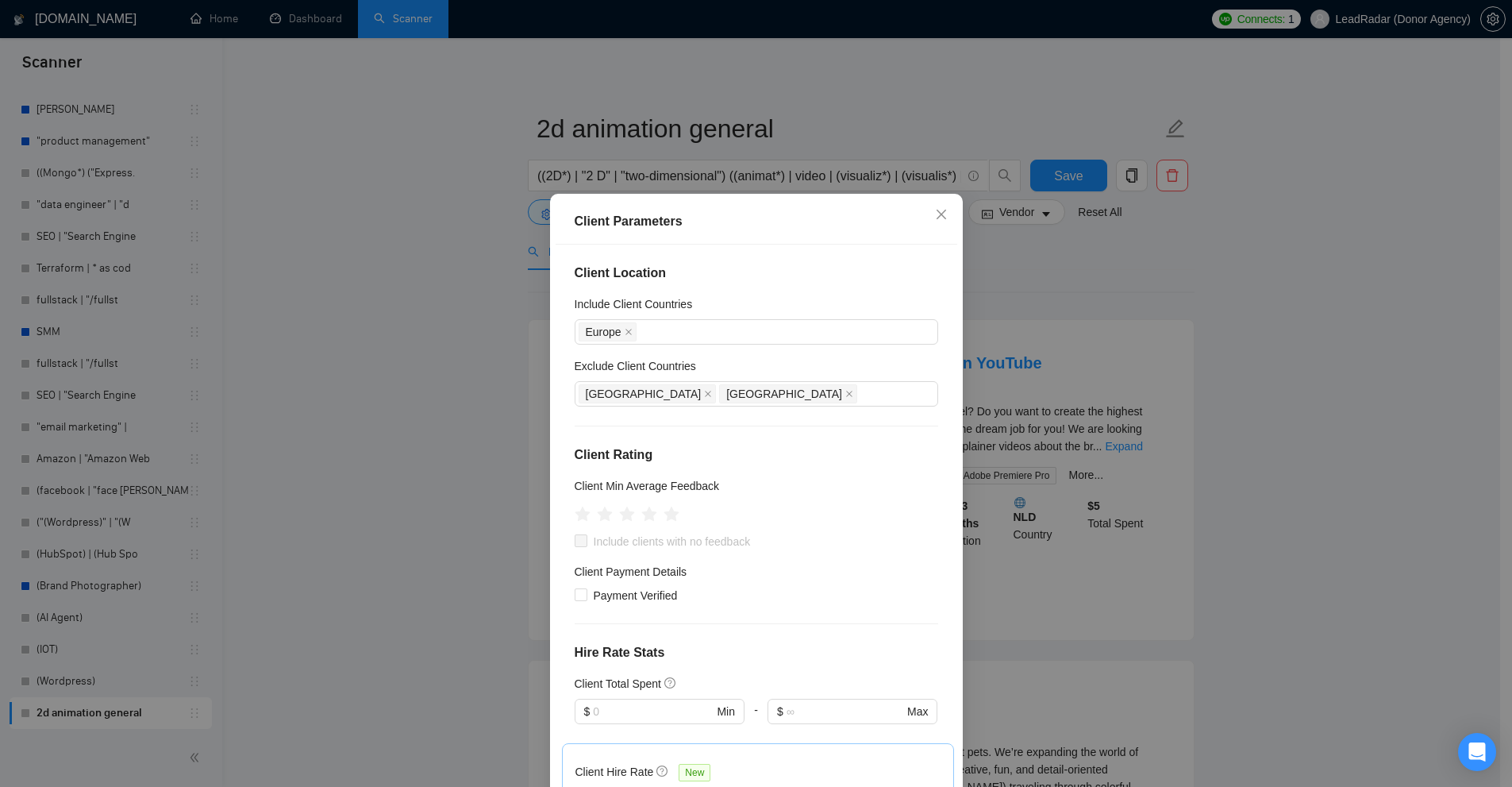
click at [723, 368] on div "Exclude Client Countries" at bounding box center [756, 368] width 364 height 24
click at [704, 394] on icon "close" at bounding box center [707, 394] width 8 height 8
click at [625, 327] on span at bounding box center [629, 332] width 8 height 18
click at [655, 335] on div at bounding box center [748, 331] width 340 height 19
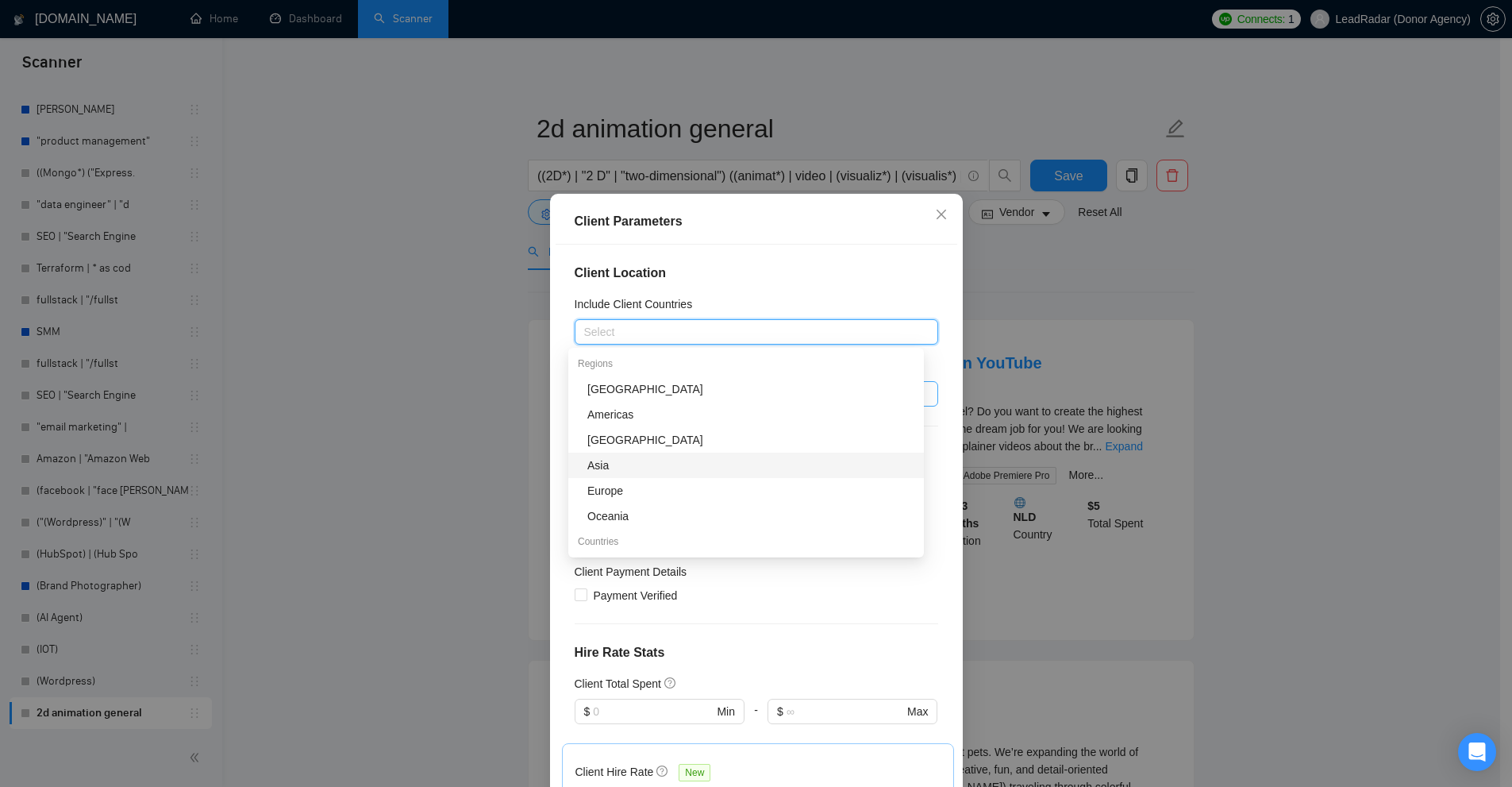
scroll to position [80, 0]
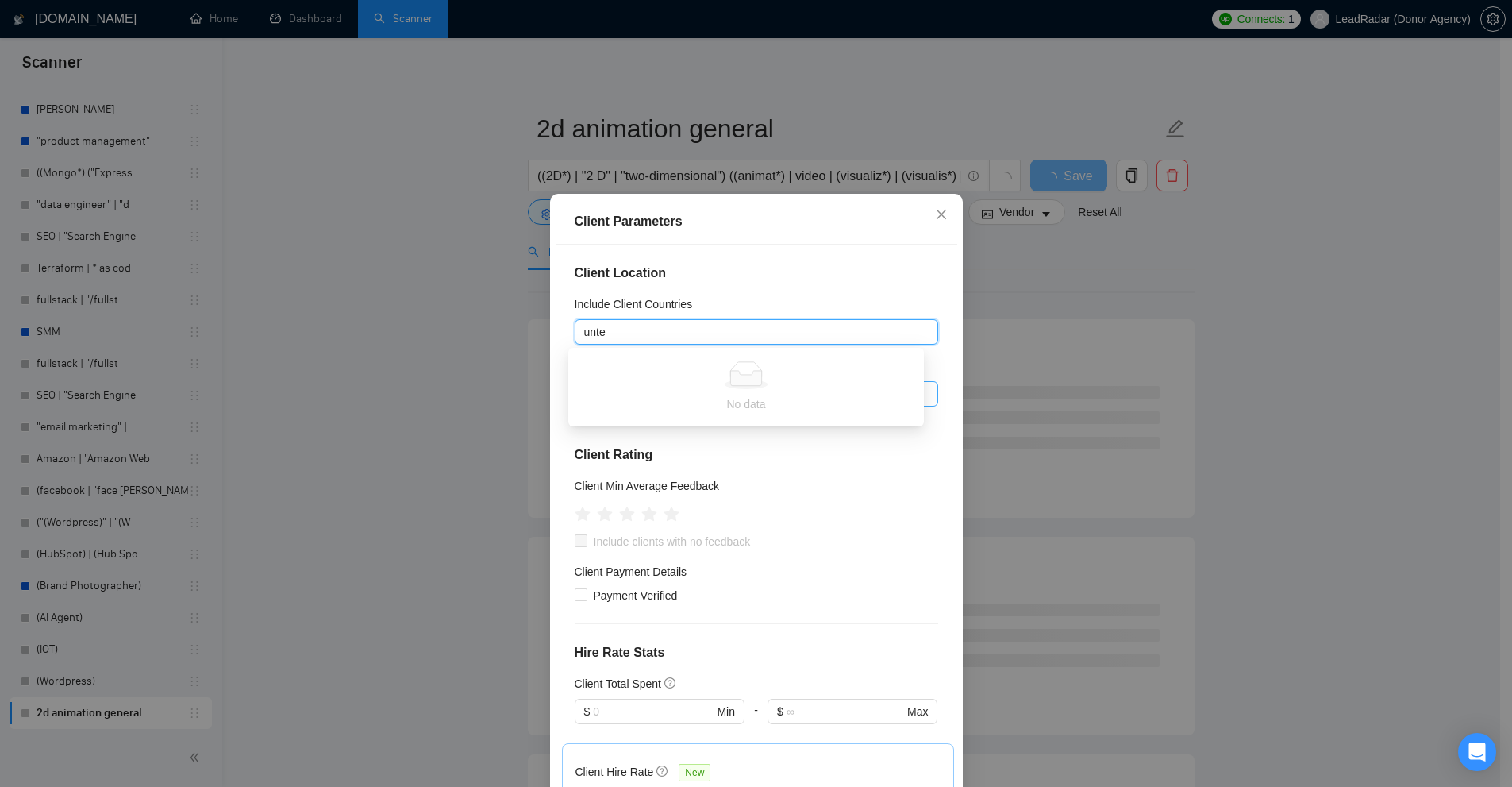
type input "unt"
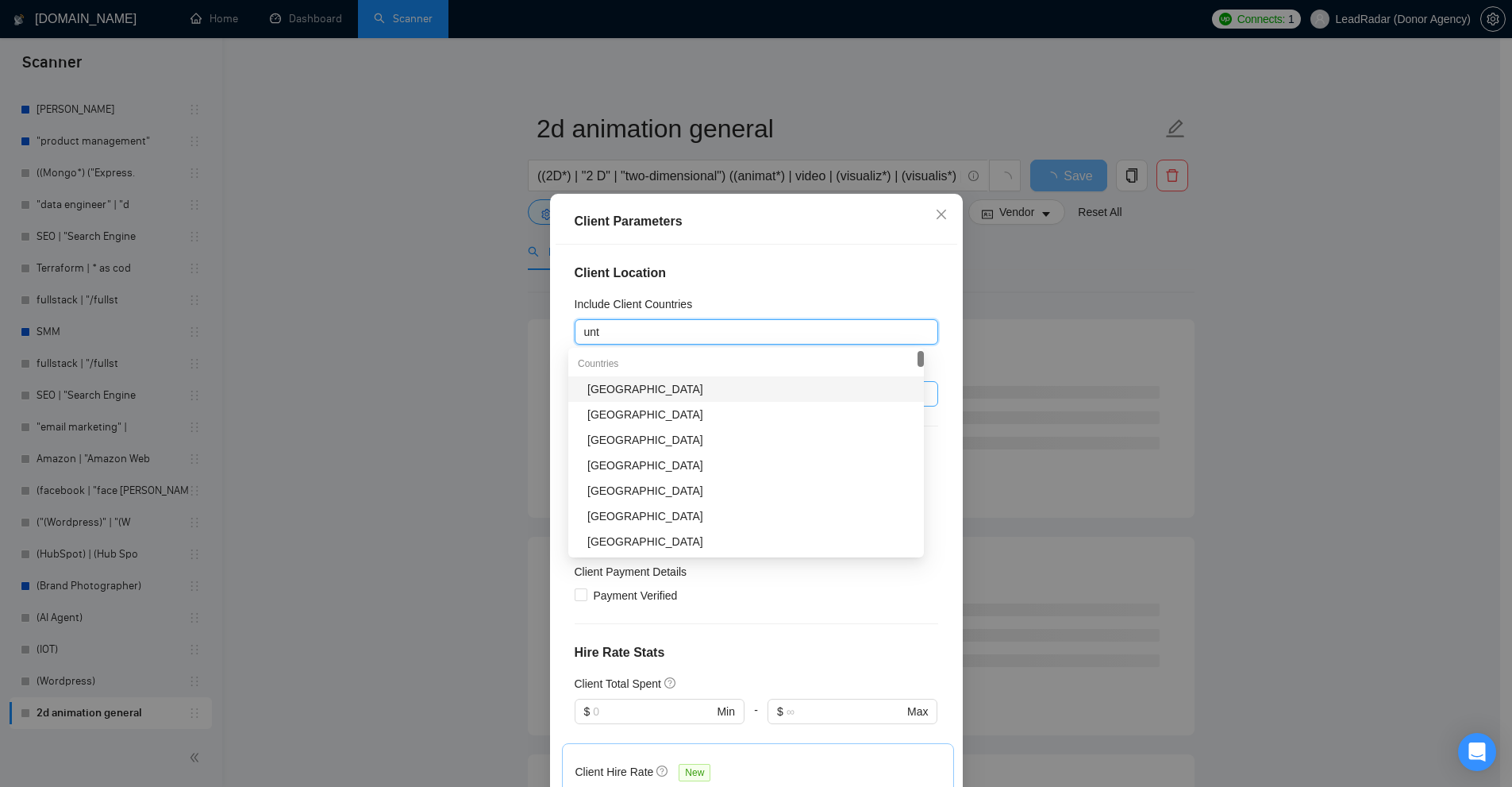
click at [676, 382] on div "United States" at bounding box center [751, 389] width 327 height 18
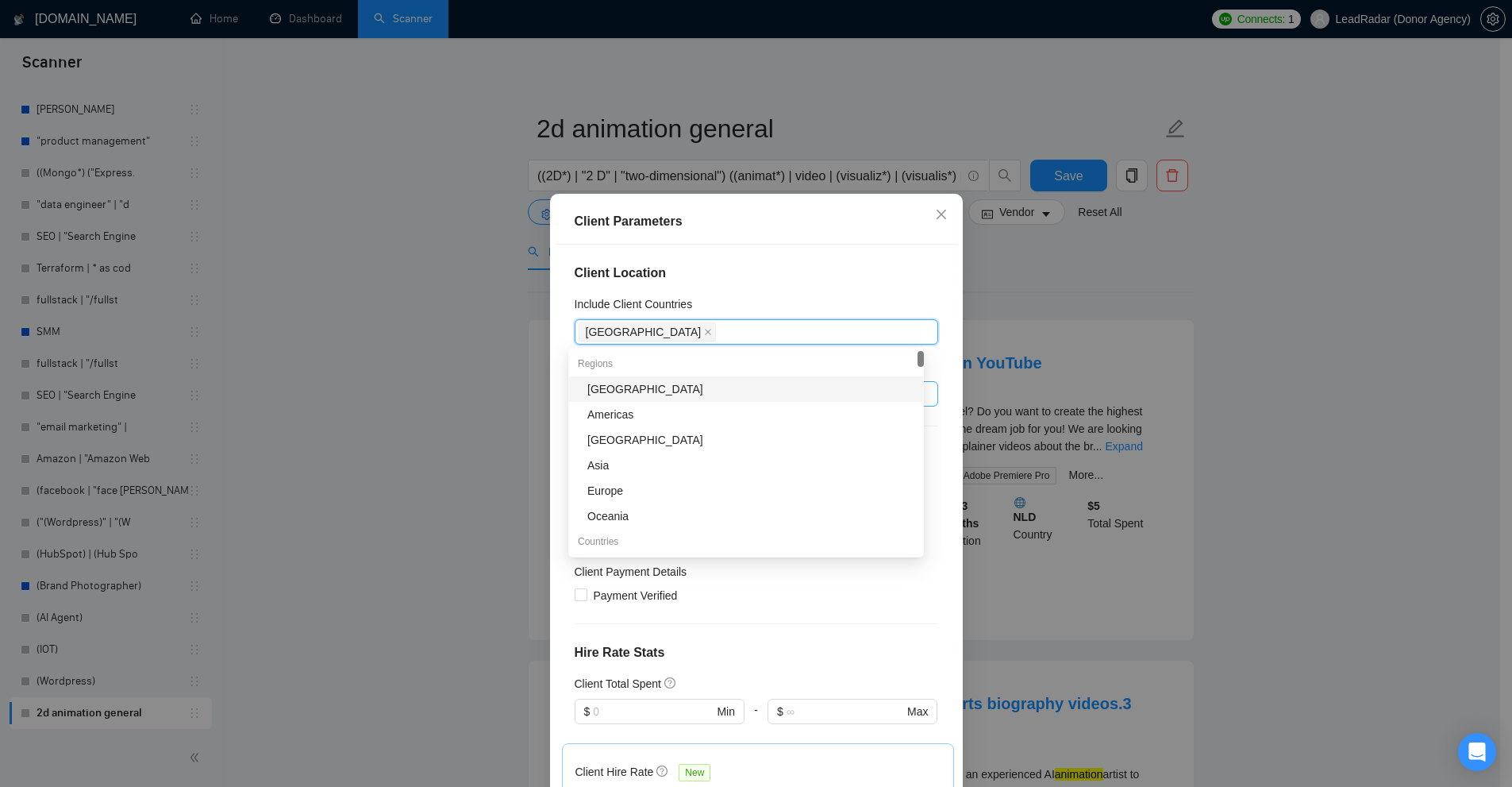
click at [721, 279] on h4 "Client Location" at bounding box center [756, 273] width 364 height 19
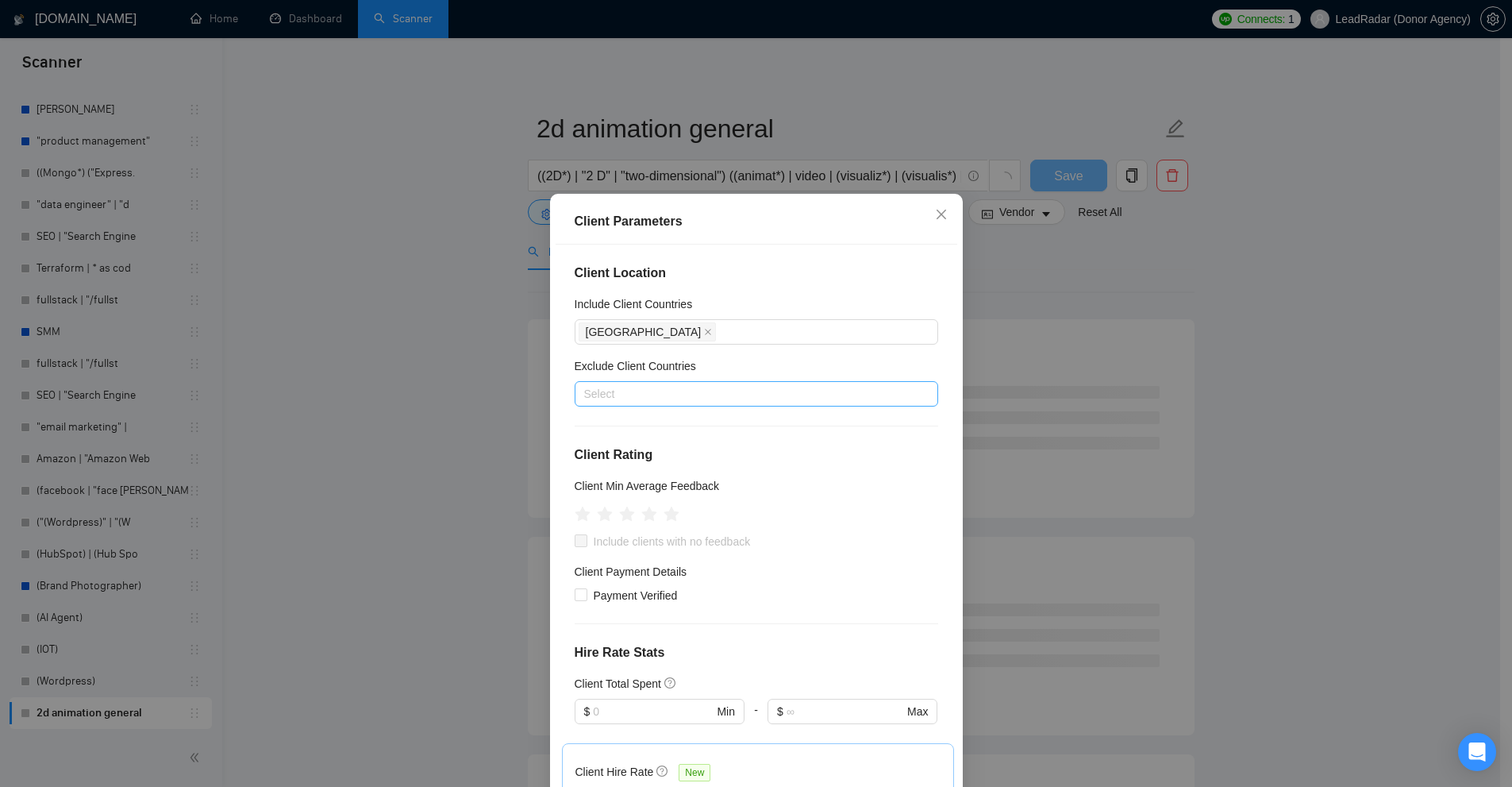
click at [649, 447] on h4 "Client Rating" at bounding box center [756, 454] width 364 height 19
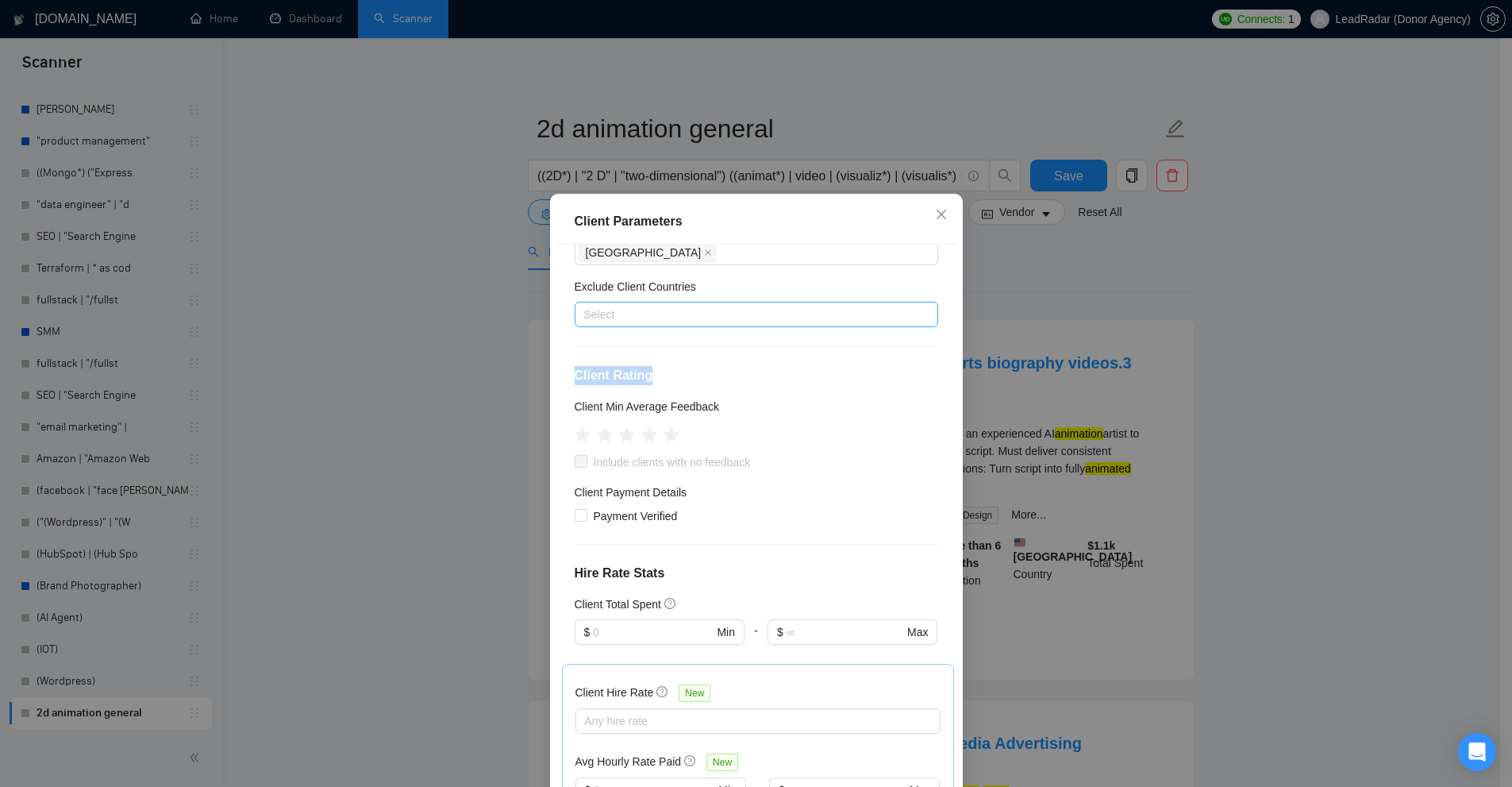
drag, startPoint x: 569, startPoint y: 377, endPoint x: 700, endPoint y: 383, distance: 131.1
click at [700, 383] on h4 "Client Rating" at bounding box center [756, 375] width 364 height 19
drag, startPoint x: 560, startPoint y: 406, endPoint x: 731, endPoint y: 408, distance: 171.0
click at [731, 408] on div "Client Location Include Client Countries United States Exclude Client Countries…" at bounding box center [756, 520] width 401 height 551
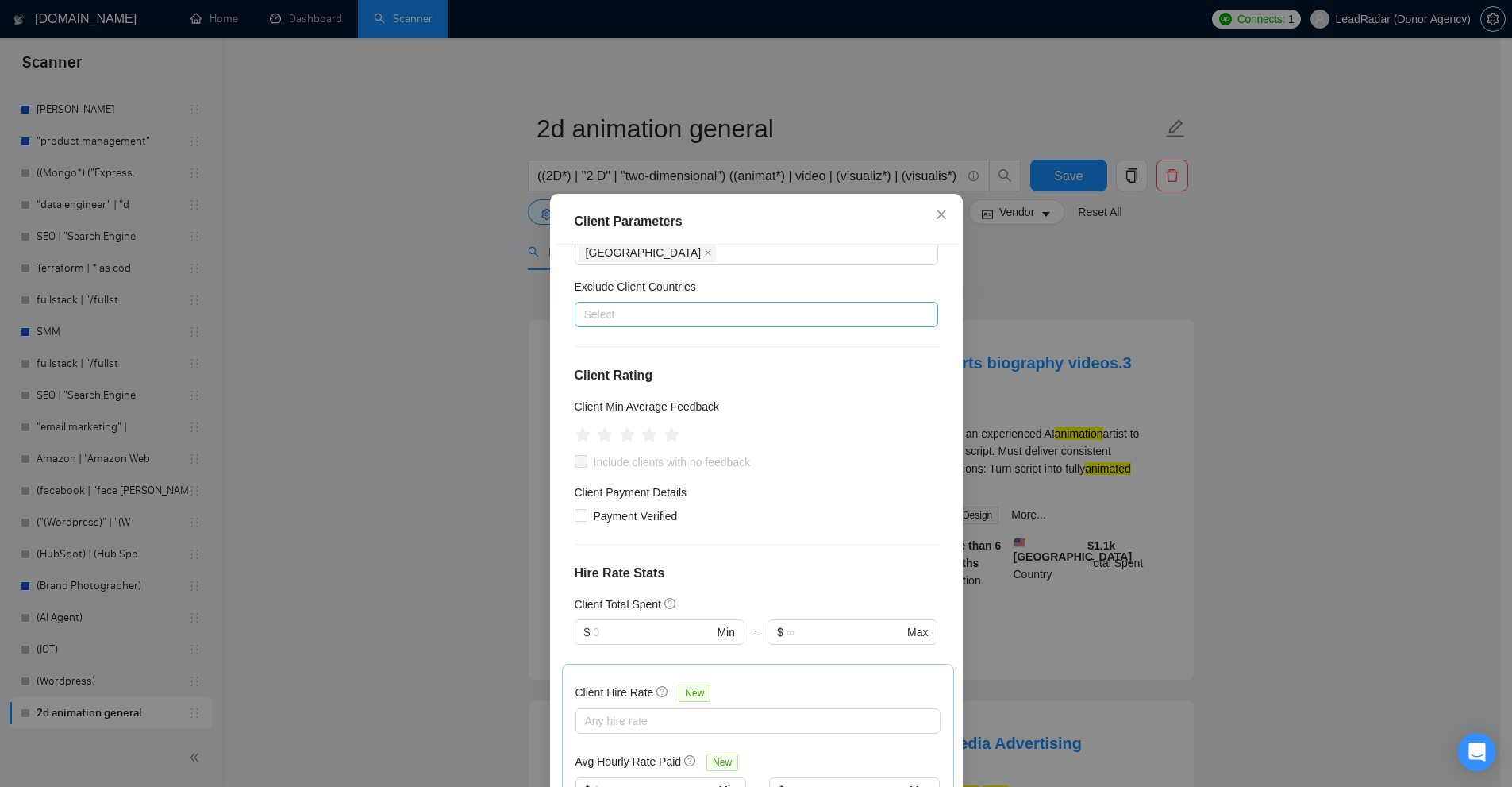
click at [714, 419] on div "Client Min Average Feedback" at bounding box center [756, 410] width 364 height 24
click at [696, 402] on h5 "Client Min Average Feedback" at bounding box center [647, 407] width 145 height 18
drag, startPoint x: 696, startPoint y: 402, endPoint x: 604, endPoint y: 403, distance: 92.0
click at [604, 403] on h5 "Client Min Average Feedback" at bounding box center [647, 407] width 145 height 18
click at [642, 440] on icon "star" at bounding box center [648, 435] width 17 height 16
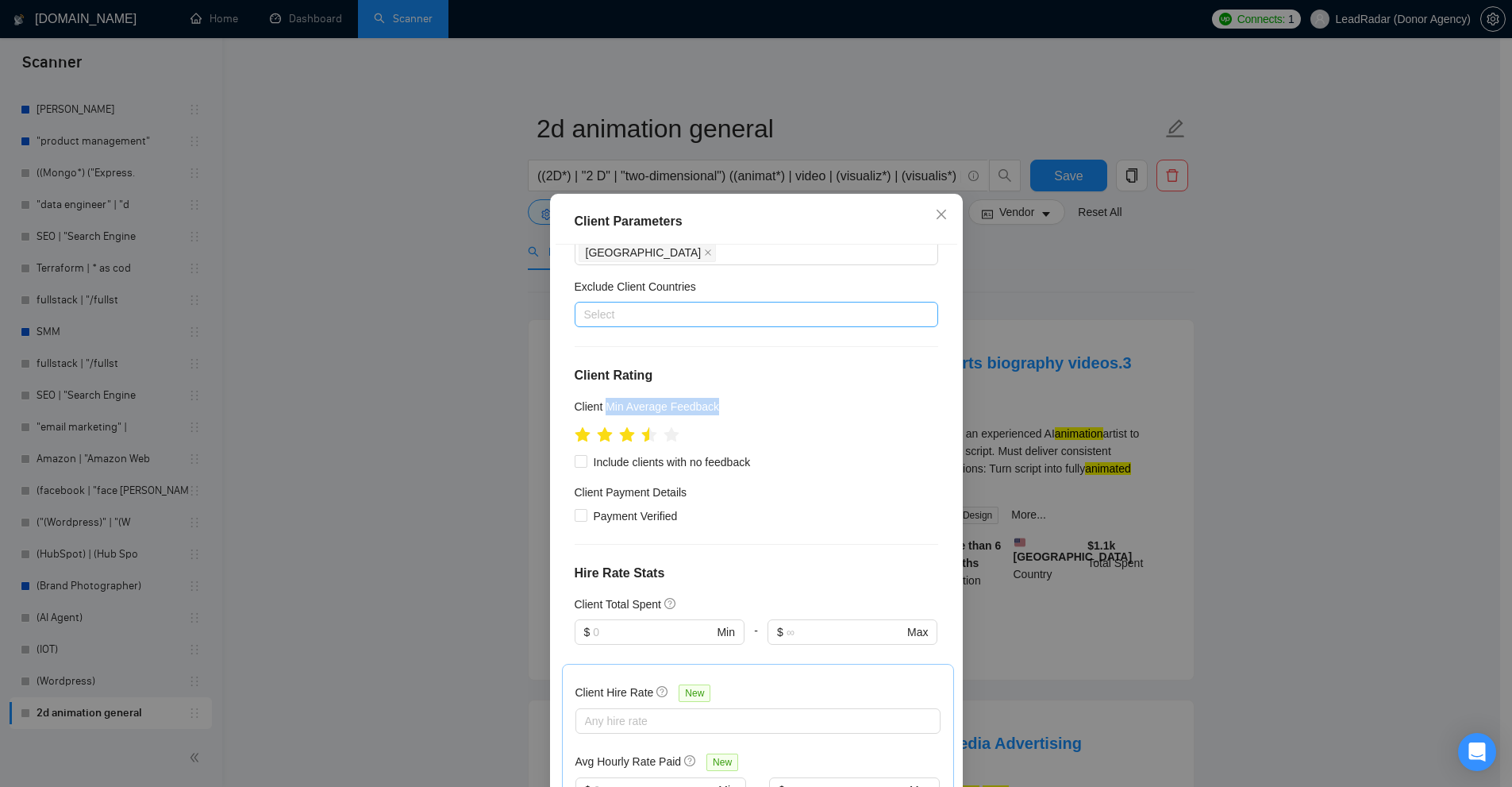
click at [800, 399] on div "Client Min Average Feedback" at bounding box center [756, 410] width 364 height 24
drag, startPoint x: 587, startPoint y: 462, endPoint x: 753, endPoint y: 471, distance: 166.2
click at [753, 471] on div "Client Location Include Client Countries United States Exclude Client Countries…" at bounding box center [756, 520] width 401 height 551
click at [712, 467] on span "Include clients with no feedback" at bounding box center [672, 462] width 170 height 18
click at [586, 466] on input "Include clients with no feedback" at bounding box center [580, 461] width 11 height 11
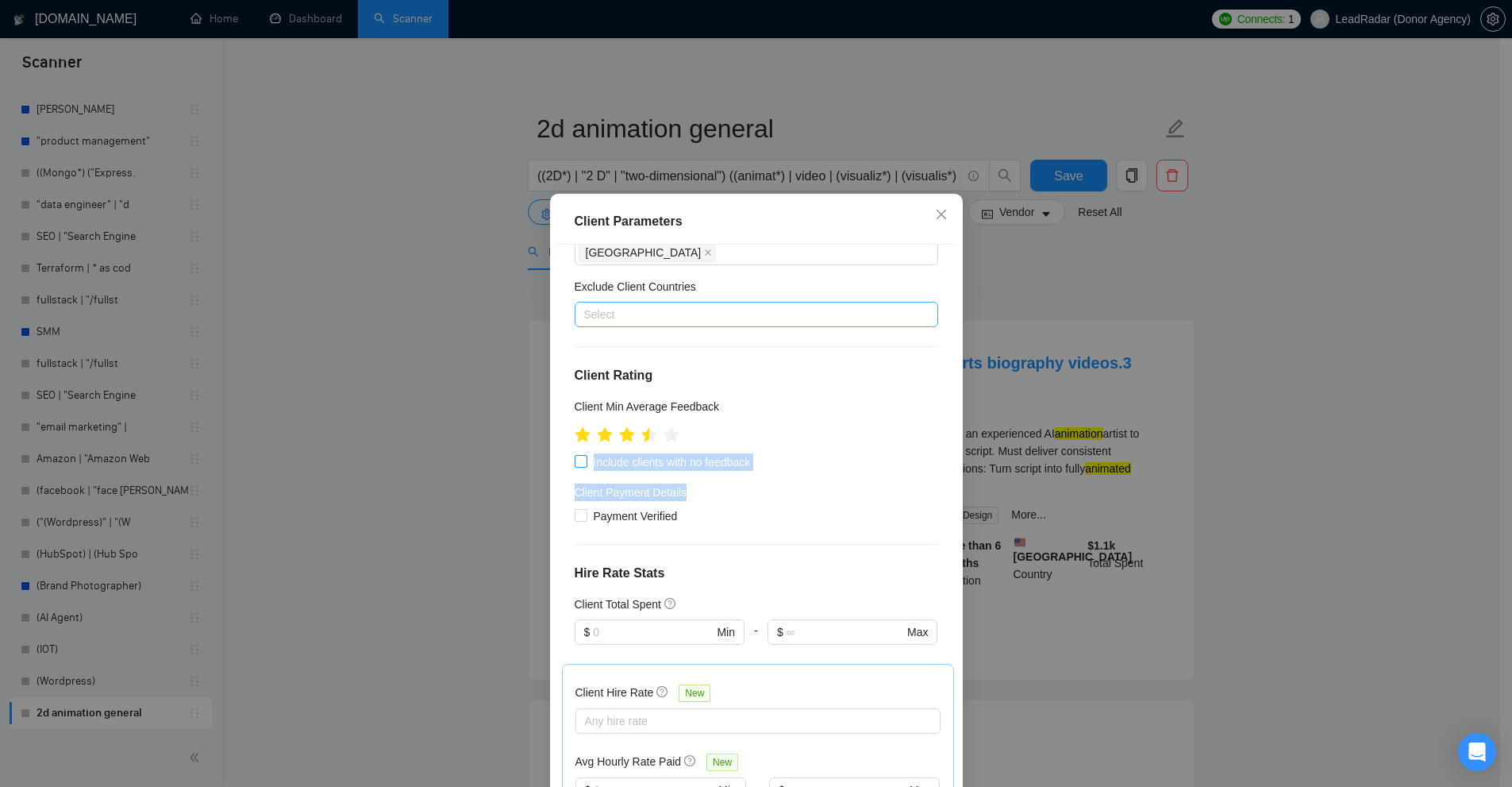
checkbox input "true"
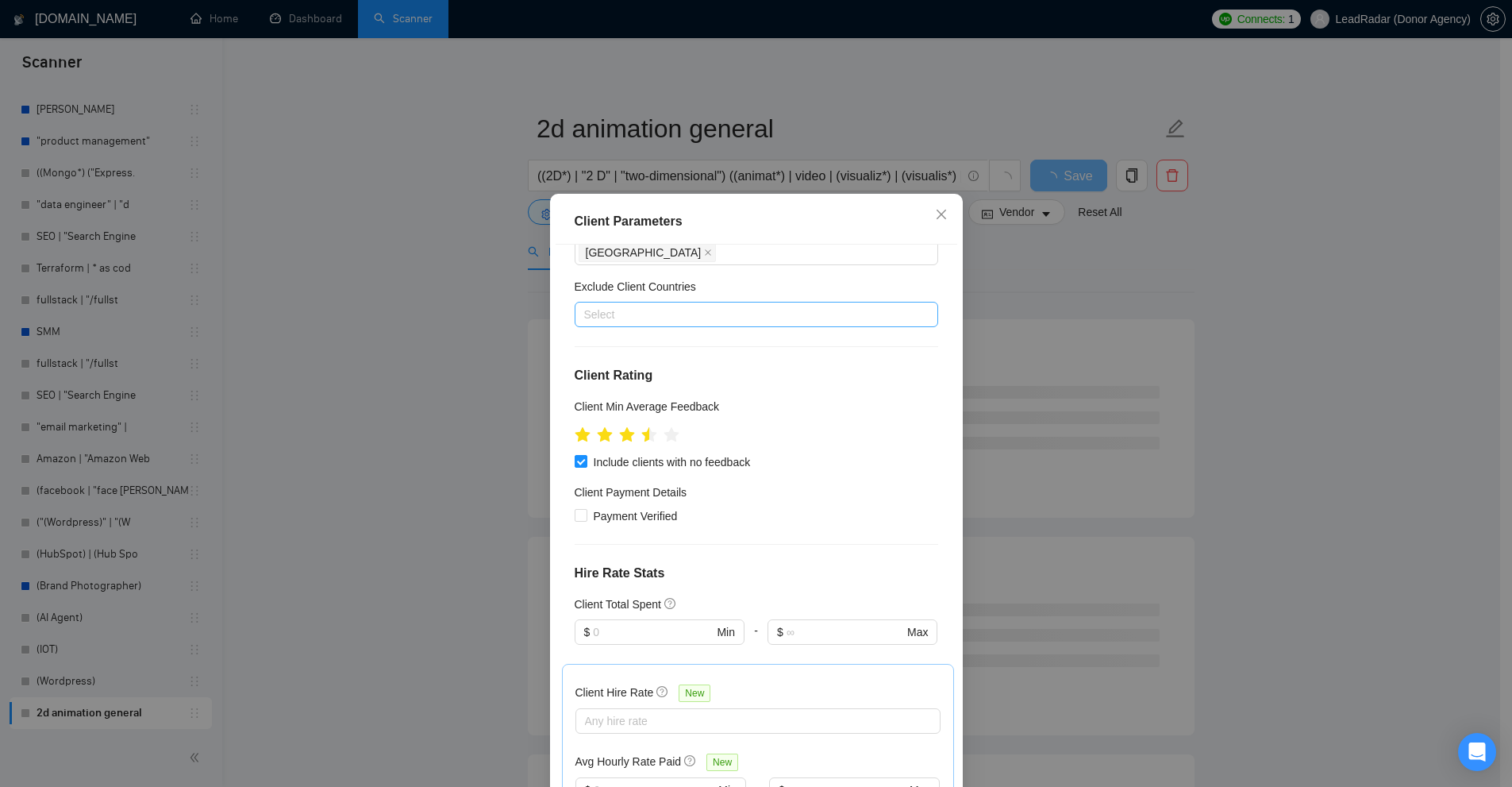
click at [688, 419] on div "Client Min Average Feedback" at bounding box center [756, 410] width 364 height 24
click at [690, 419] on div "Client Min Average Feedback" at bounding box center [756, 410] width 364 height 24
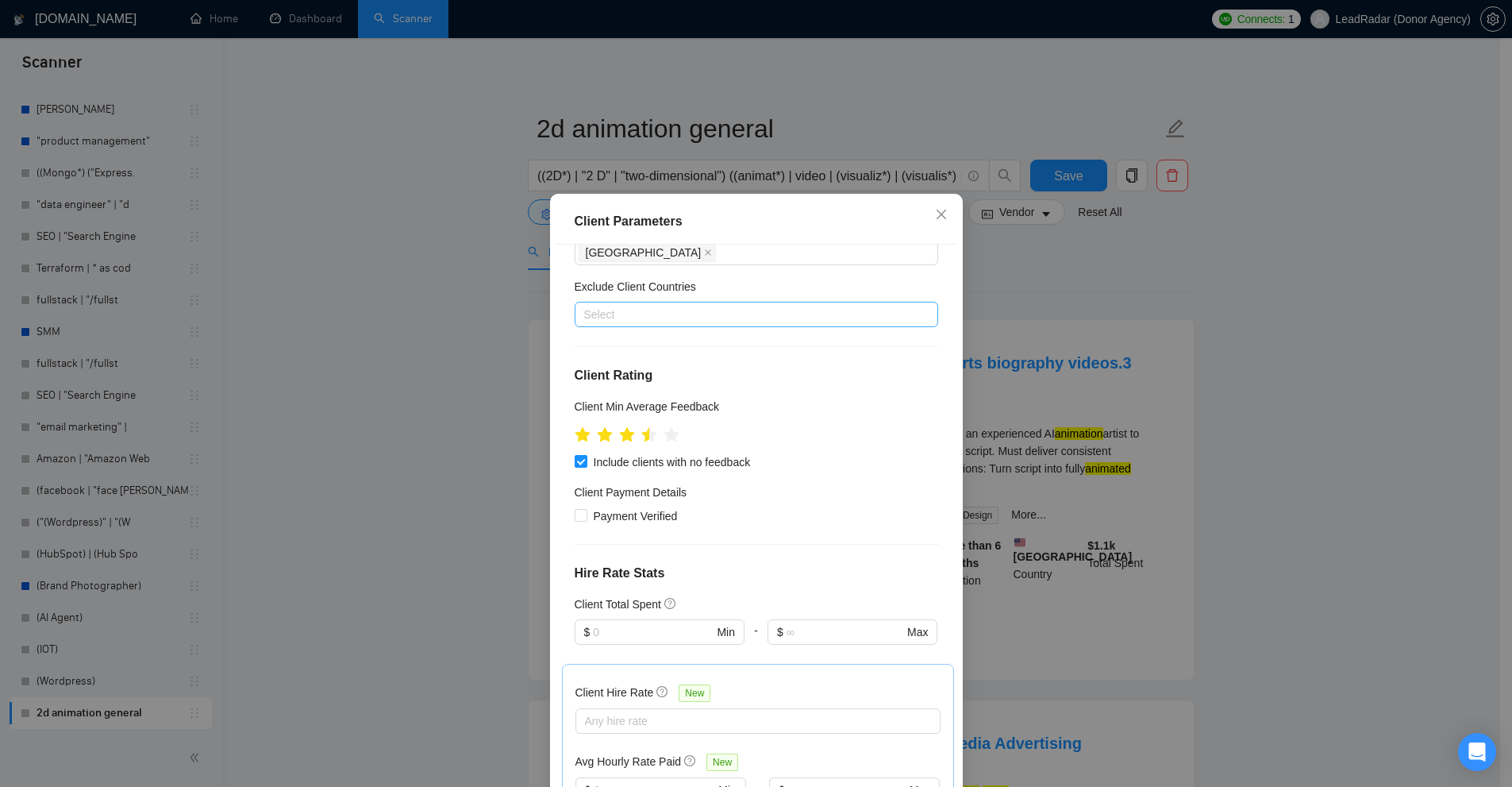
click at [1218, 437] on div "Client Parameters Client Location Include Client Countries United States Exclud…" at bounding box center [756, 394] width 1512 height 787
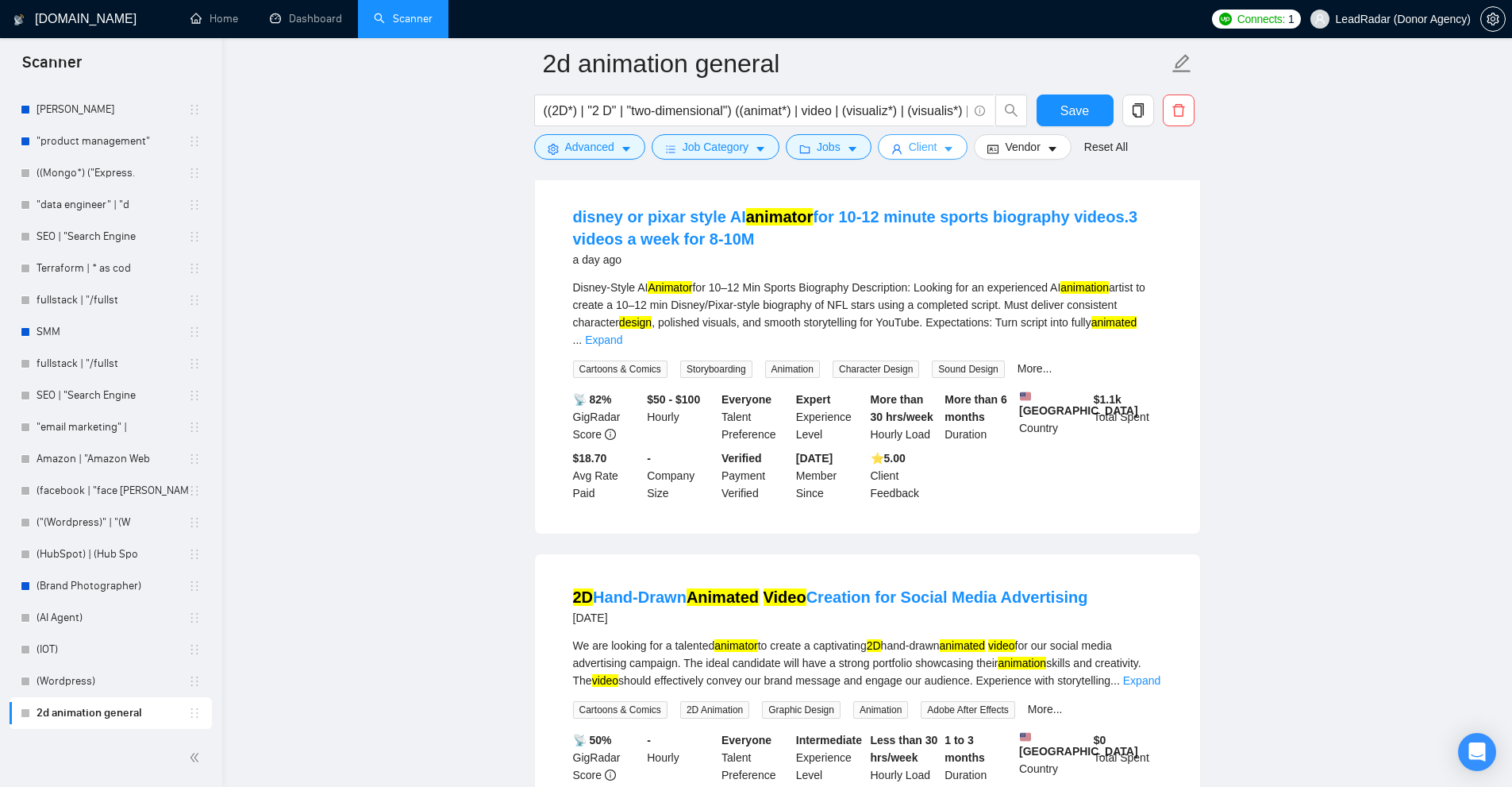
scroll to position [477, 0]
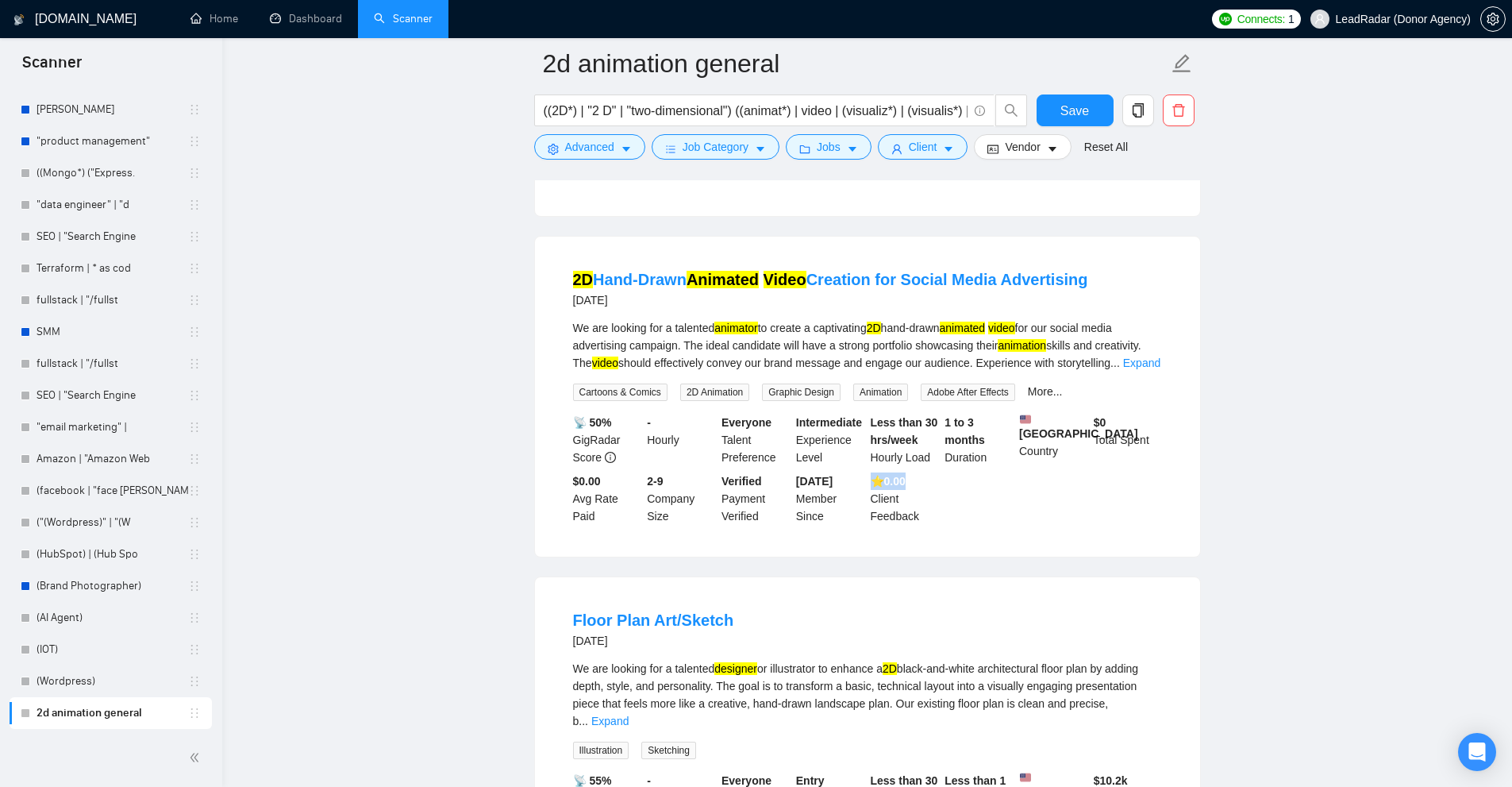
drag, startPoint x: 872, startPoint y: 456, endPoint x: 987, endPoint y: 457, distance: 115.0
click at [992, 457] on div "📡 50% GigRadar Score - Hourly Everyone Talent Preference Intermediate Experienc…" at bounding box center [867, 469] width 596 height 111
click at [906, 475] on b "⭐️ 0.00" at bounding box center [888, 481] width 35 height 13
click at [900, 475] on b "⭐️ 0.00" at bounding box center [888, 481] width 35 height 13
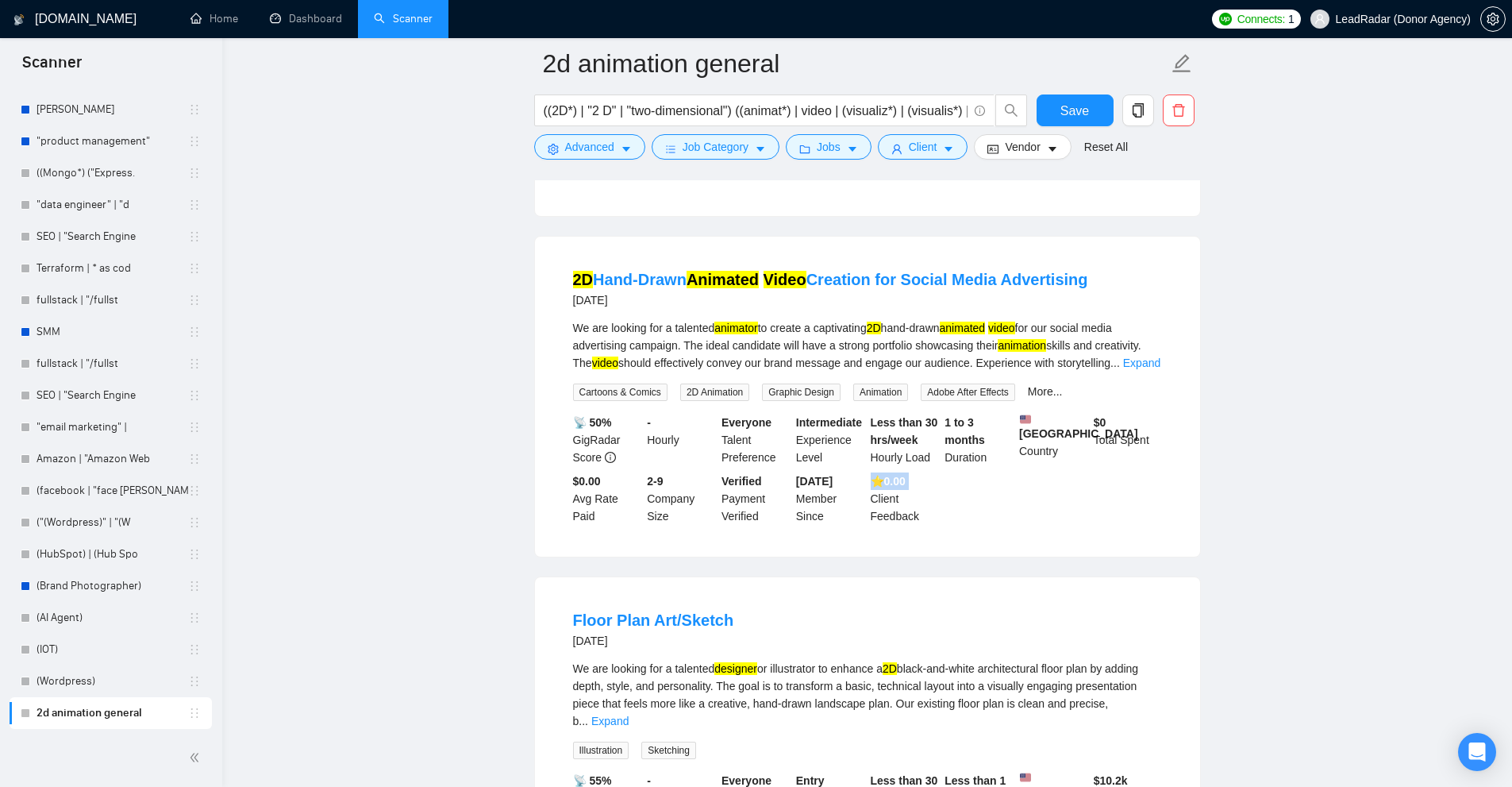
click at [900, 475] on b "⭐️ 0.00" at bounding box center [888, 481] width 35 height 13
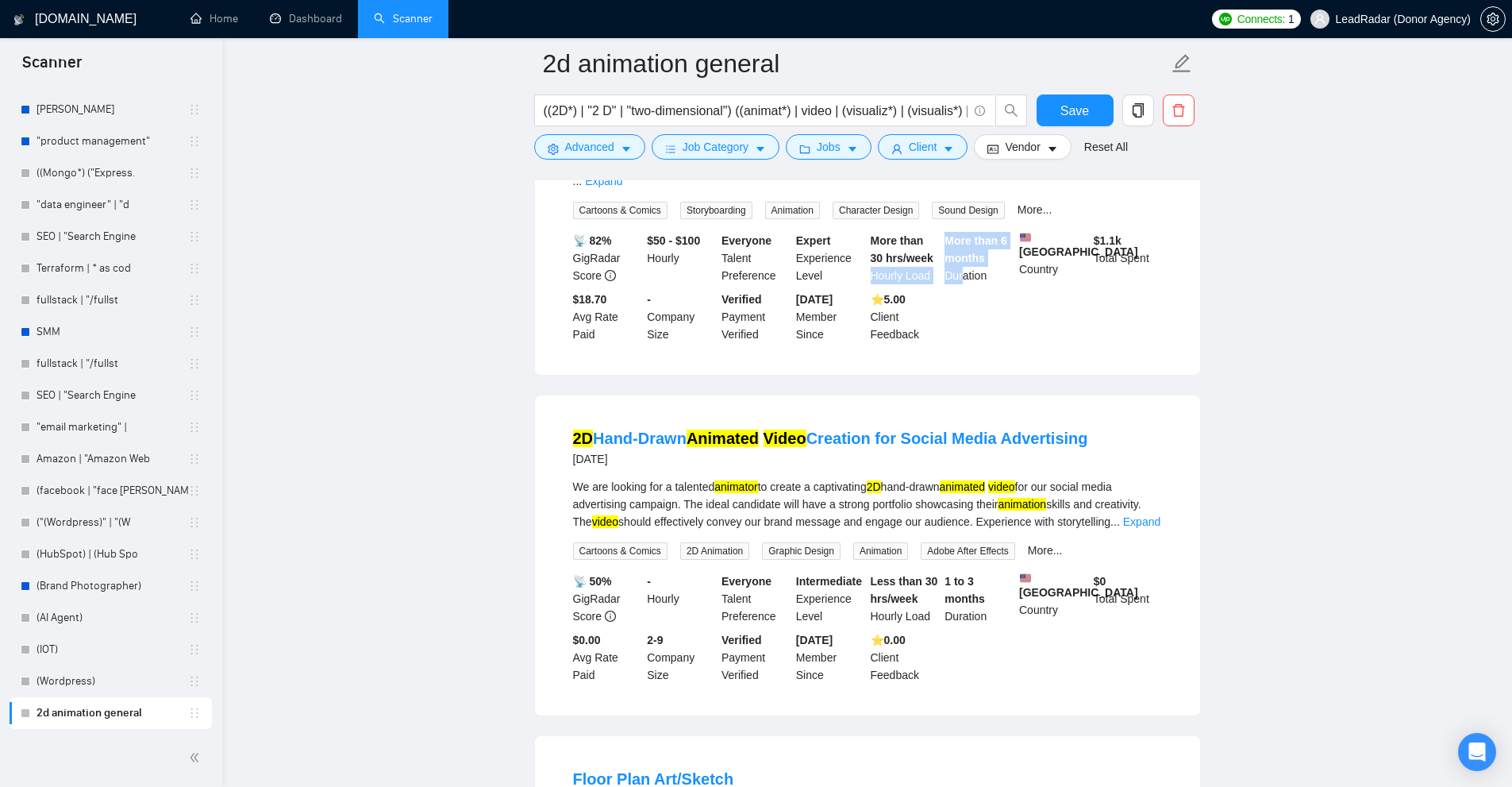
drag, startPoint x: 871, startPoint y: 262, endPoint x: 966, endPoint y: 274, distance: 95.8
click at [966, 274] on div "📡 82% GigRadar Score $50 - $100 Hourly Everyone Talent Preference Expert Experi…" at bounding box center [867, 287] width 596 height 111
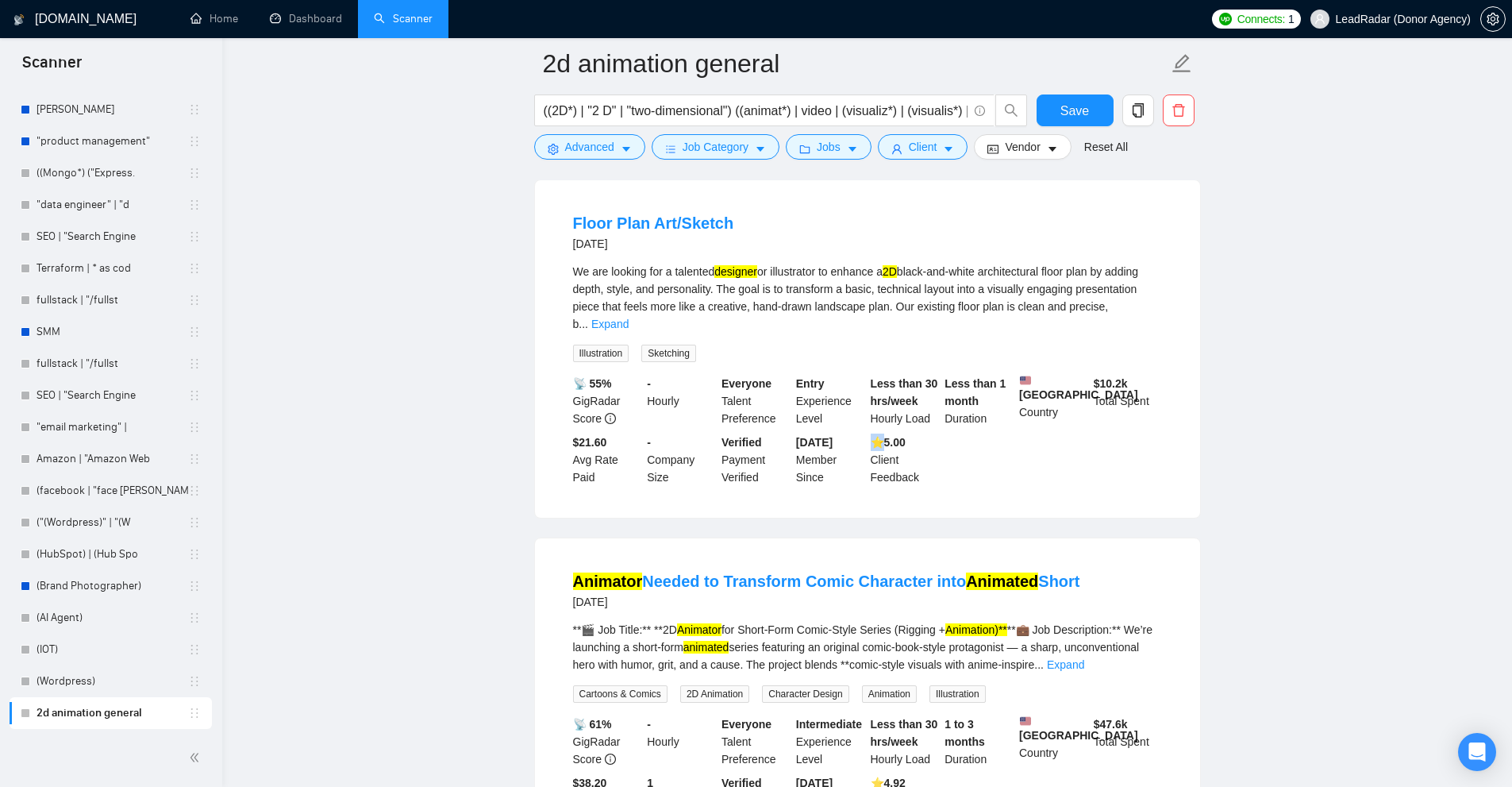
drag, startPoint x: 886, startPoint y: 415, endPoint x: 937, endPoint y: 432, distance: 53.8
click at [943, 413] on div "📡 55% GigRadar Score - Hourly Everyone Talent Preference Entry Experience Level…" at bounding box center [867, 430] width 596 height 111
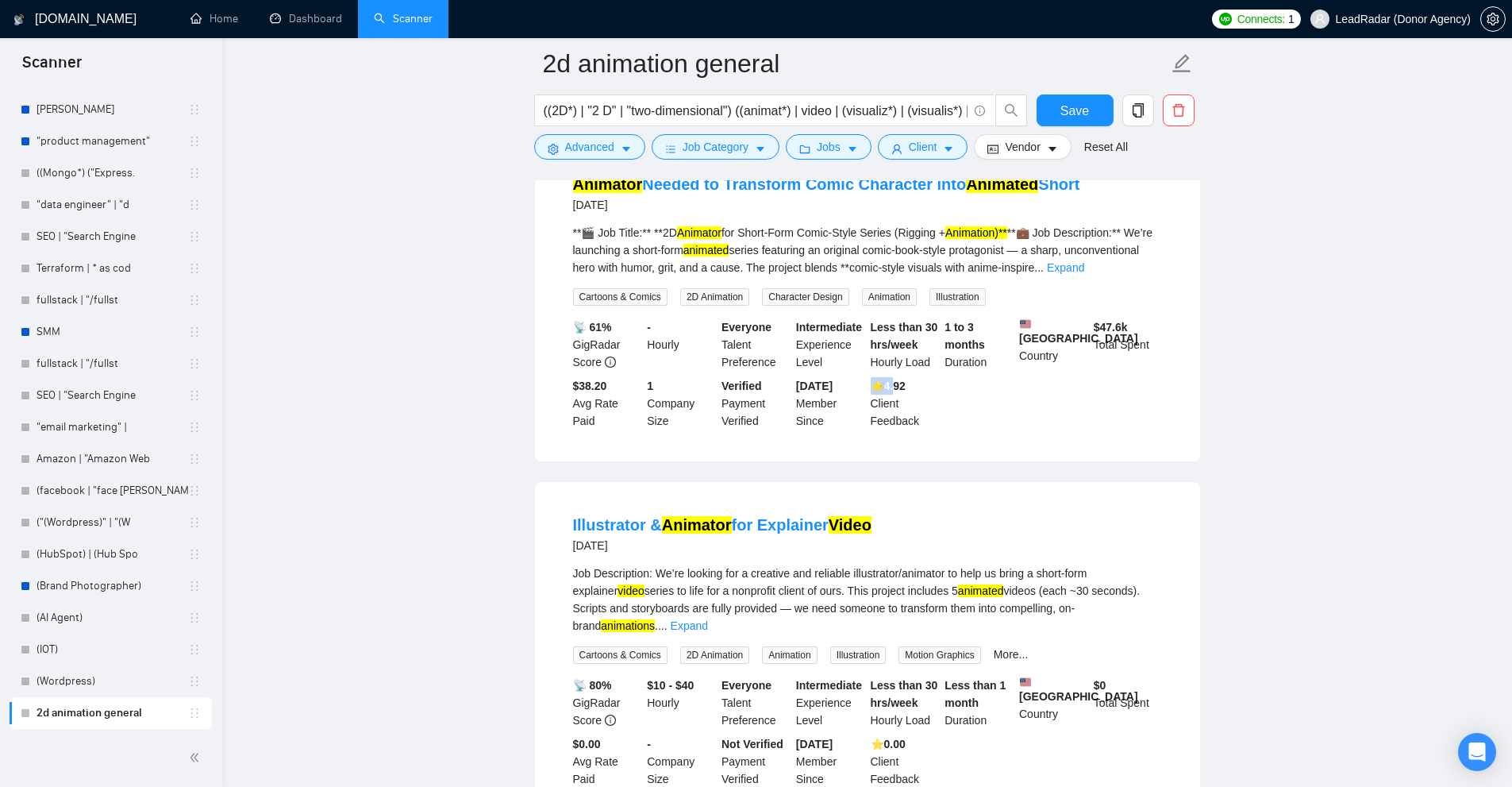
drag, startPoint x: 881, startPoint y: 370, endPoint x: 945, endPoint y: 384, distance: 65.5
click at [921, 377] on div "⭐️ 4.92 Client Feedback" at bounding box center [904, 403] width 74 height 53
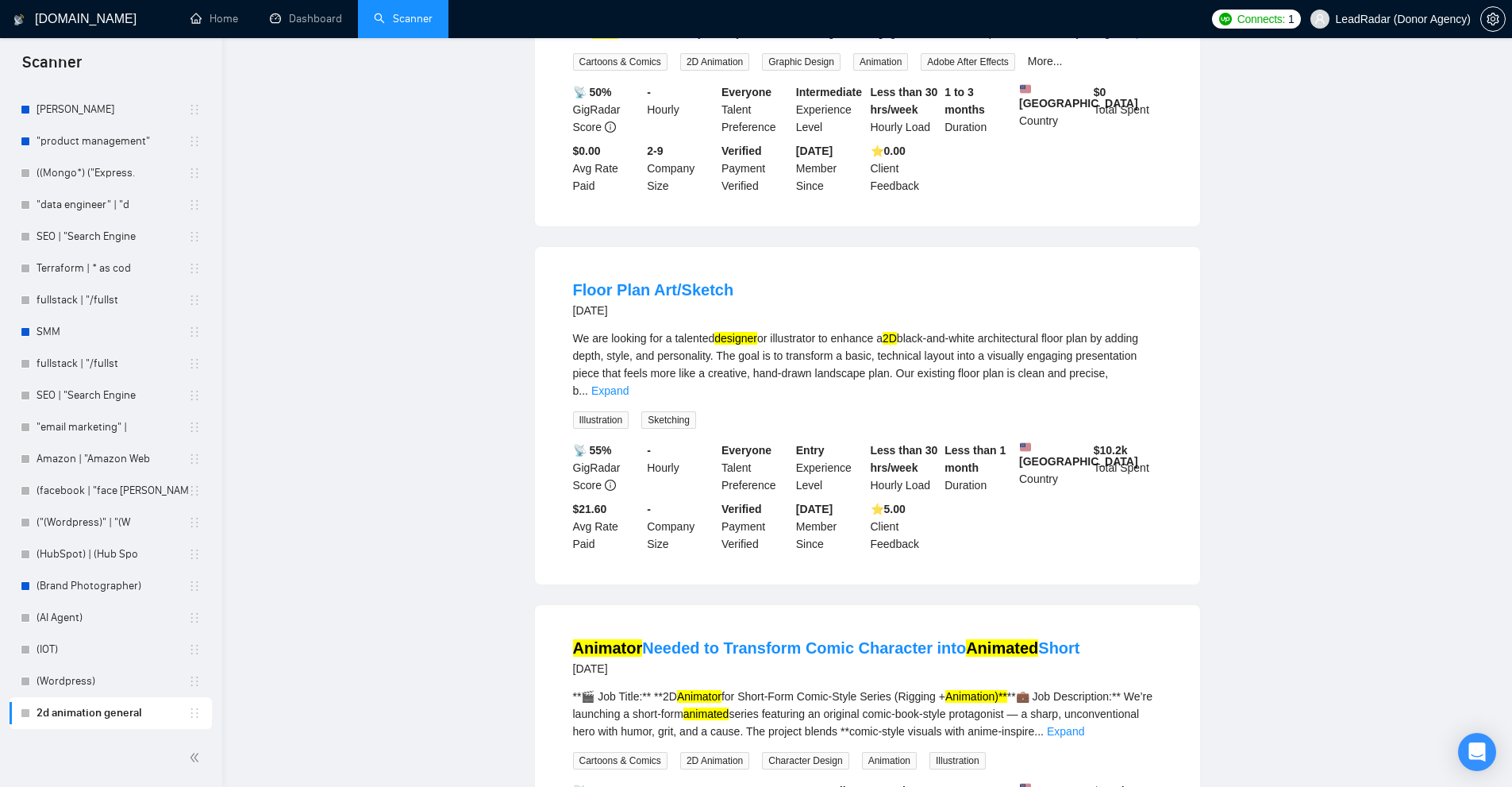
scroll to position [0, 0]
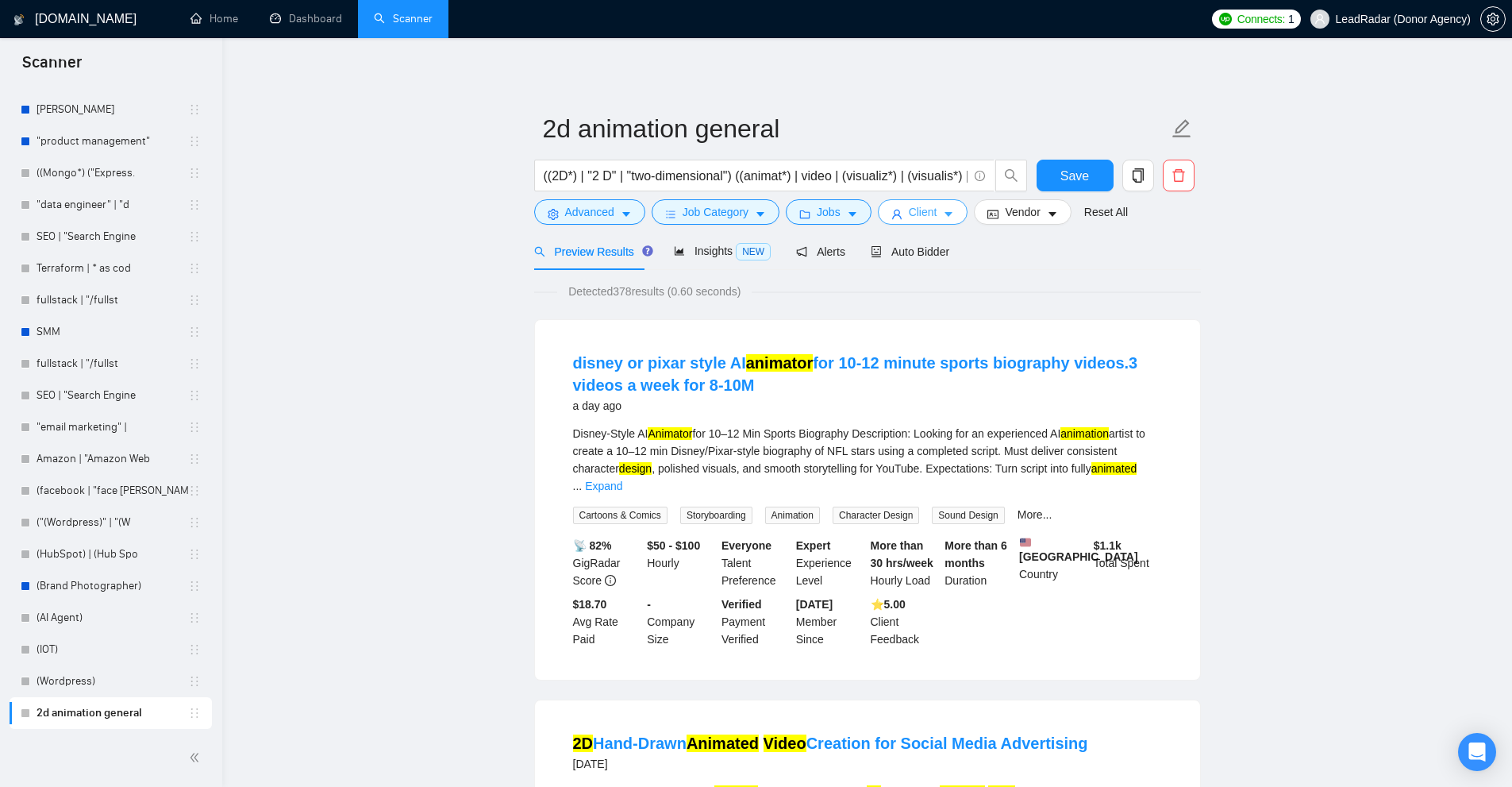
click at [915, 216] on span "Client" at bounding box center [923, 212] width 29 height 18
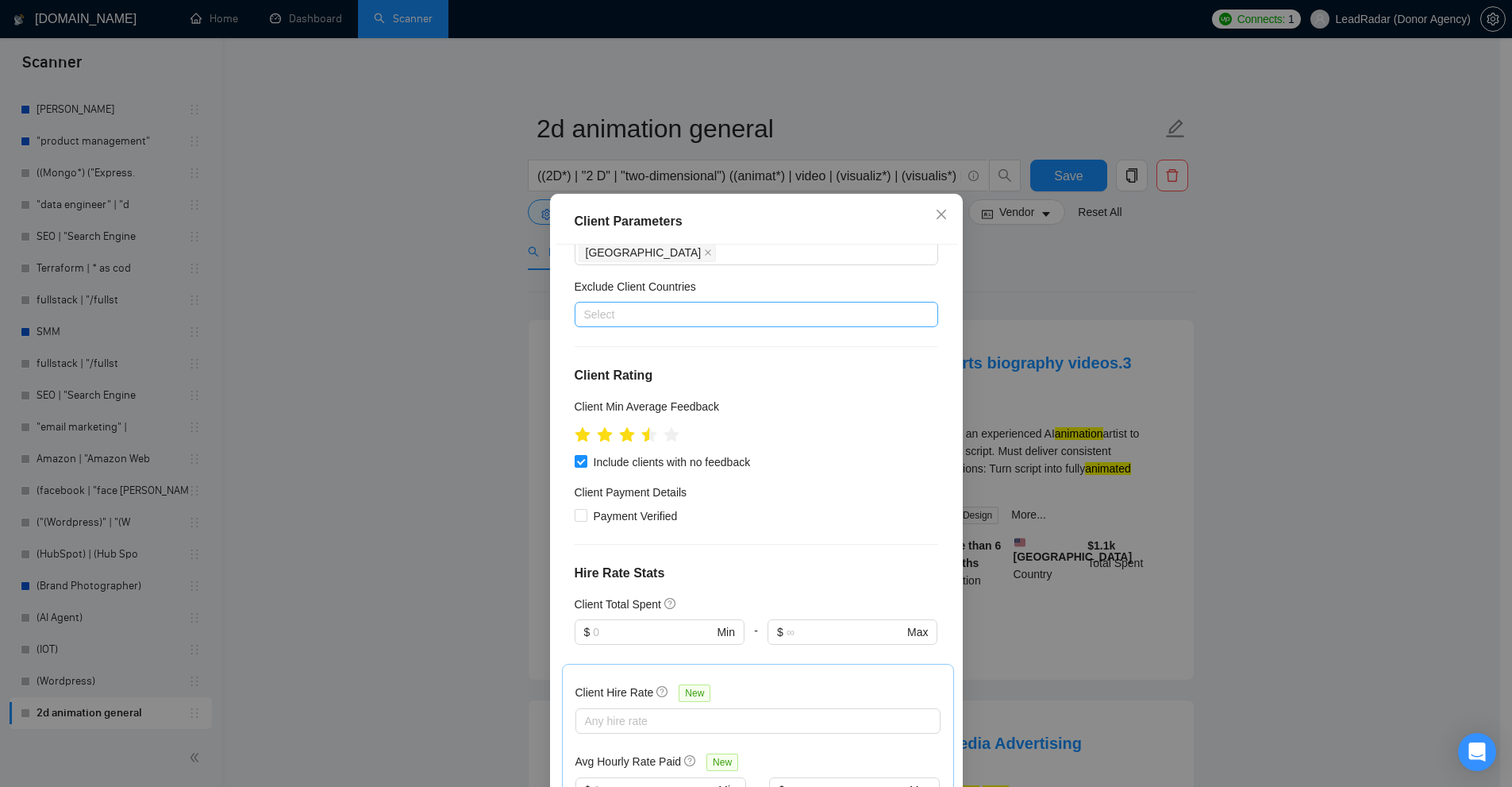
scroll to position [159, 0]
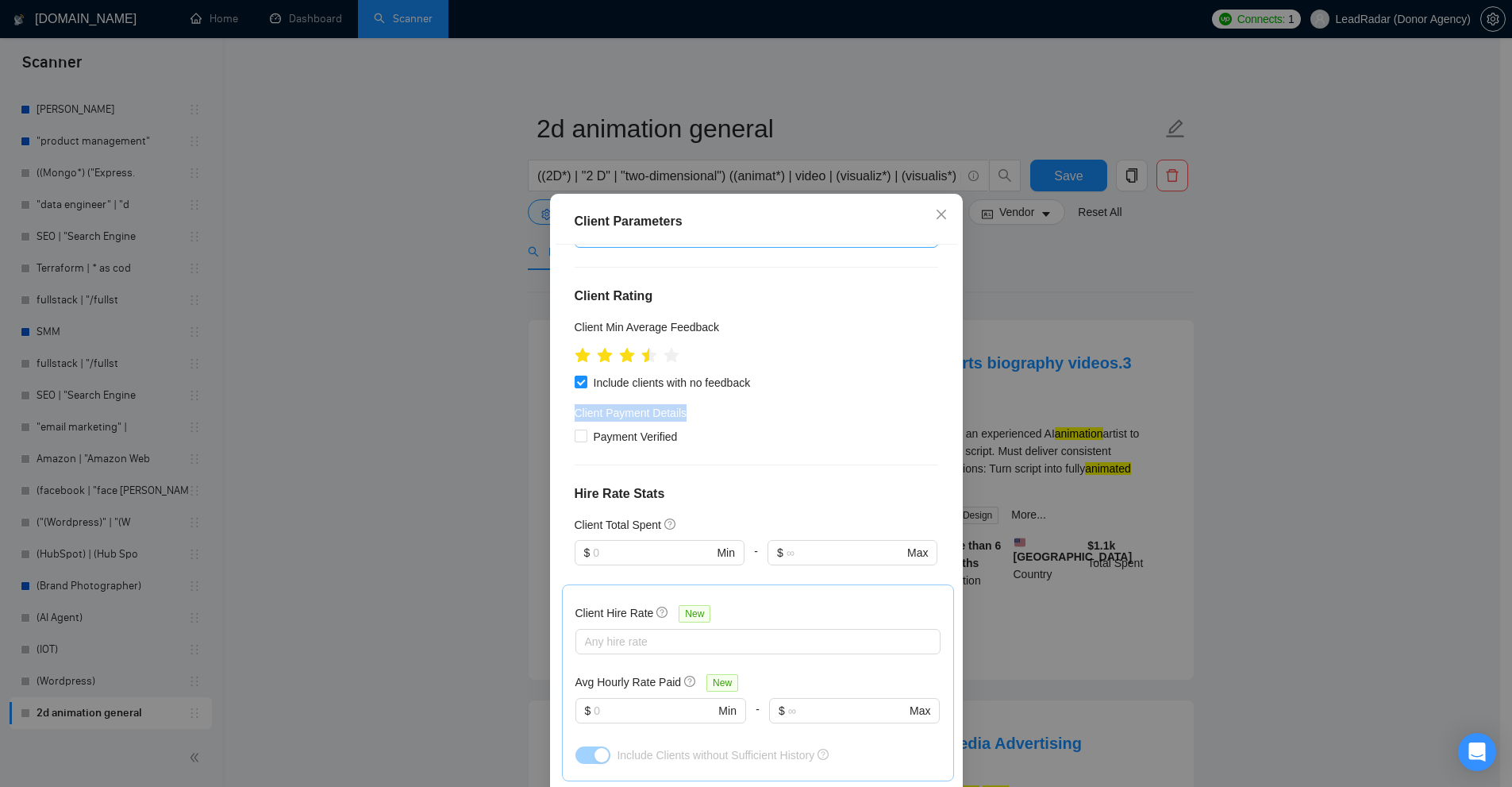
drag, startPoint x: 570, startPoint y: 405, endPoint x: 716, endPoint y: 406, distance: 146.0
click at [713, 406] on div "Client Payment Details" at bounding box center [756, 416] width 364 height 24
drag, startPoint x: 609, startPoint y: 430, endPoint x: 572, endPoint y: 438, distance: 37.9
click at [575, 438] on div "Payment Verified" at bounding box center [756, 436] width 364 height 18
click at [604, 461] on div "Client Location Include Client Countries United States Exclude Client Countries…" at bounding box center [756, 520] width 401 height 551
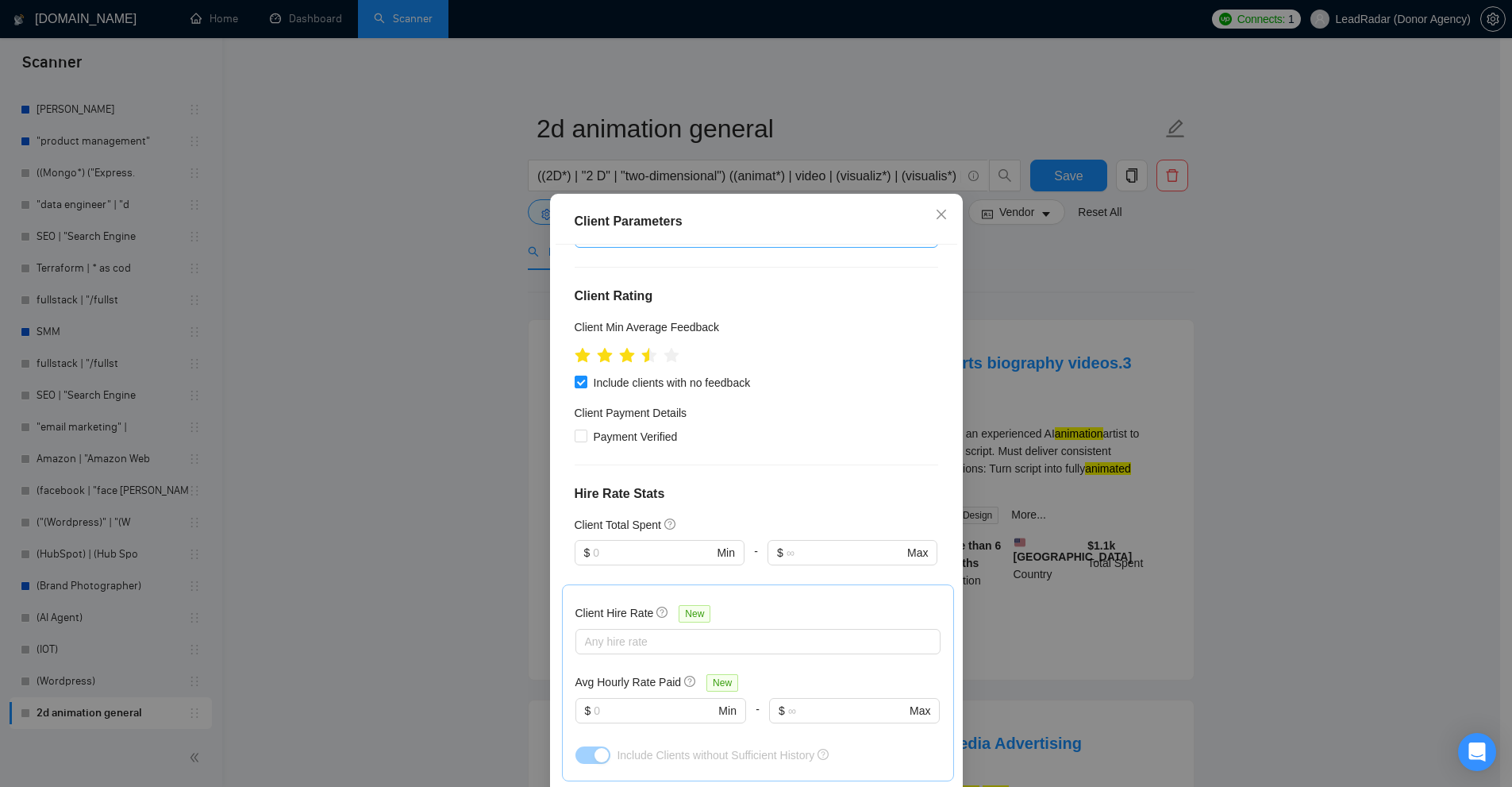
click at [596, 433] on span "Payment Verified" at bounding box center [636, 436] width 97 height 18
click at [586, 433] on input "Payment Verified" at bounding box center [580, 435] width 11 height 11
checkbox input "true"
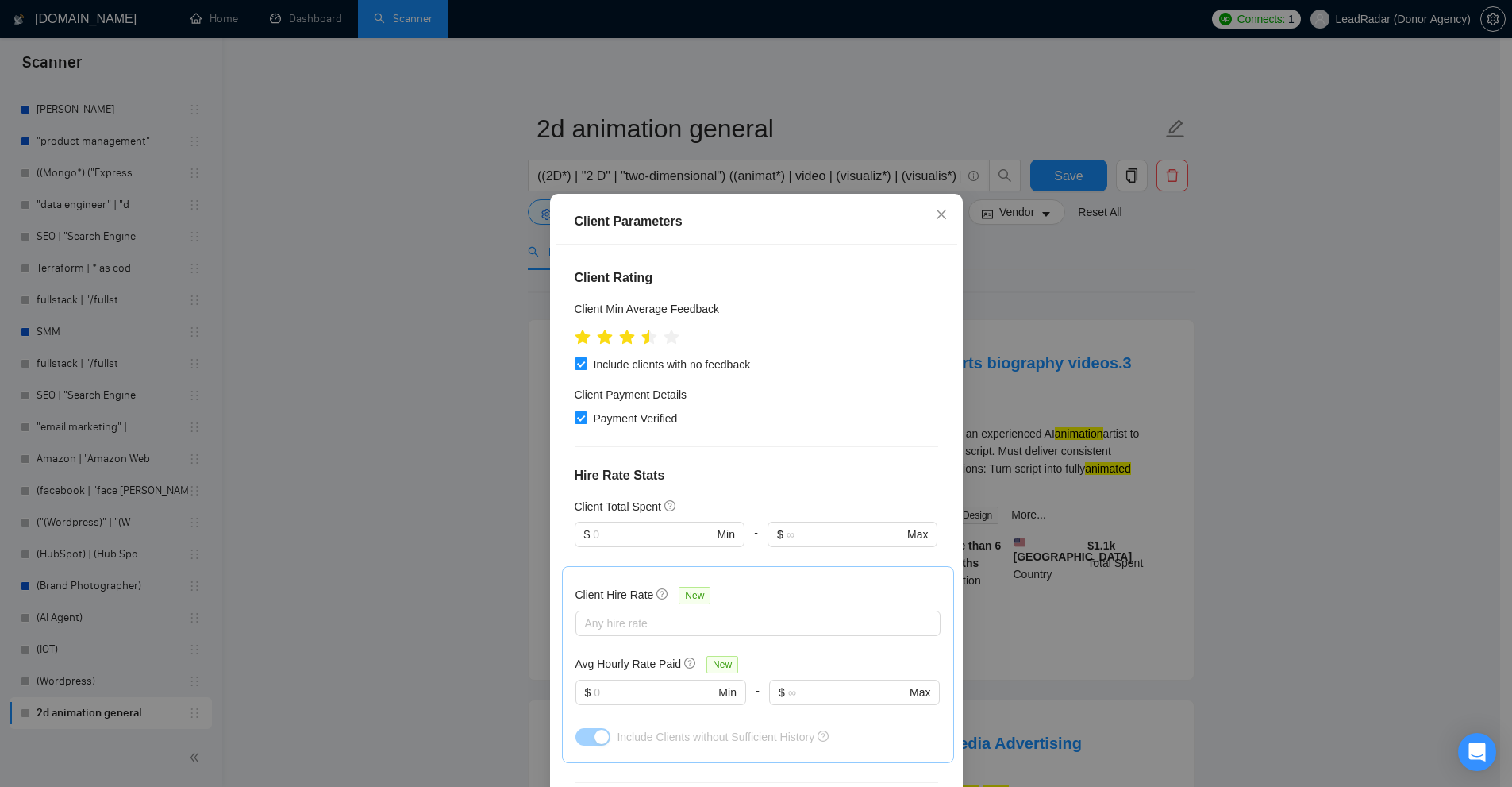
scroll to position [216, 0]
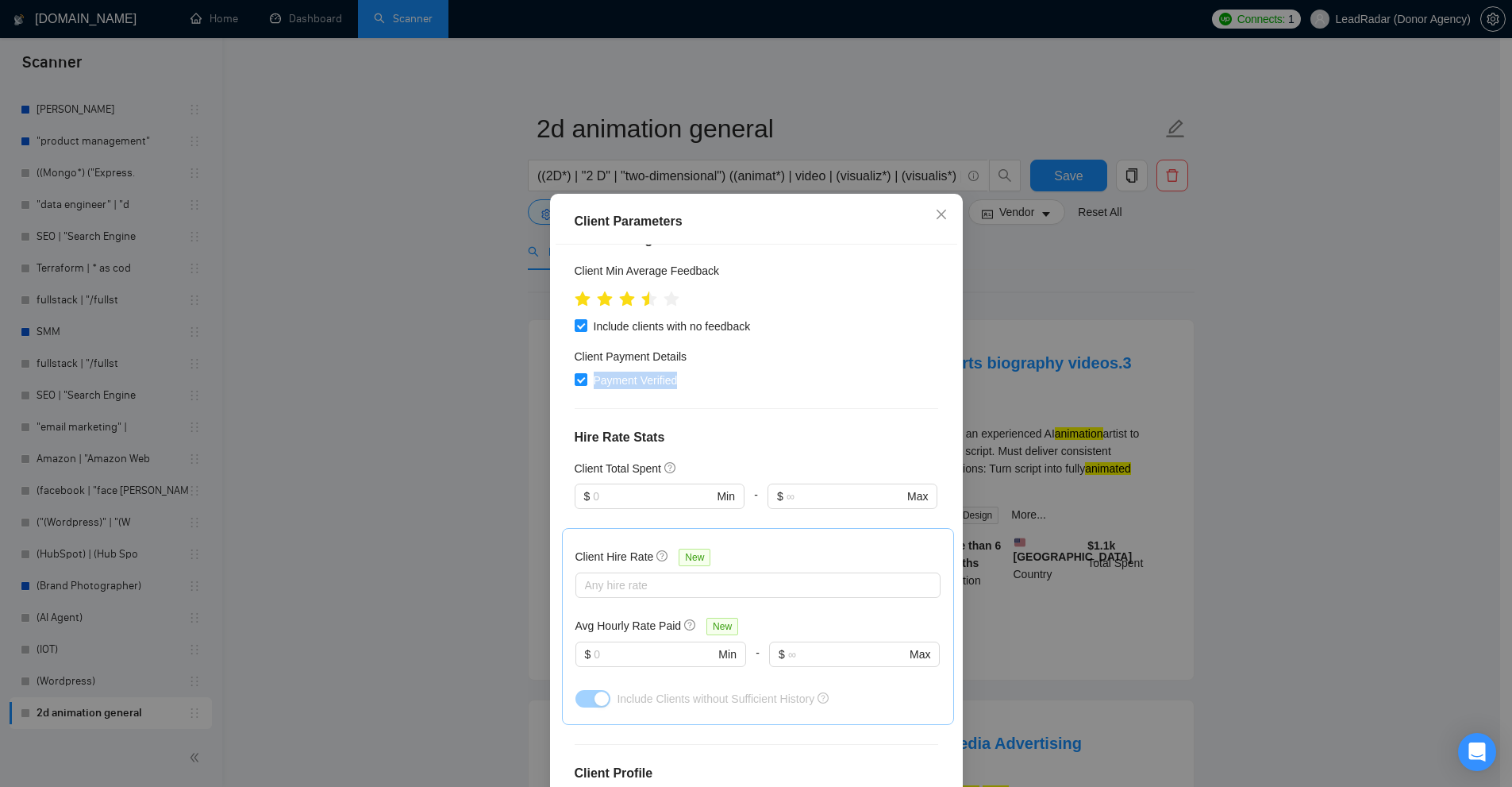
drag, startPoint x: 676, startPoint y: 382, endPoint x: 596, endPoint y: 398, distance: 81.6
click at [582, 382] on div "Payment Verified" at bounding box center [756, 380] width 364 height 18
click at [693, 414] on div "Client Location Include Client Countries United States Exclude Client Countries…" at bounding box center [756, 520] width 401 height 551
drag, startPoint x: 707, startPoint y: 396, endPoint x: 595, endPoint y: 399, distance: 112.0
click at [587, 395] on div "Client Location Include Client Countries United States Exclude Client Countries…" at bounding box center [756, 520] width 401 height 551
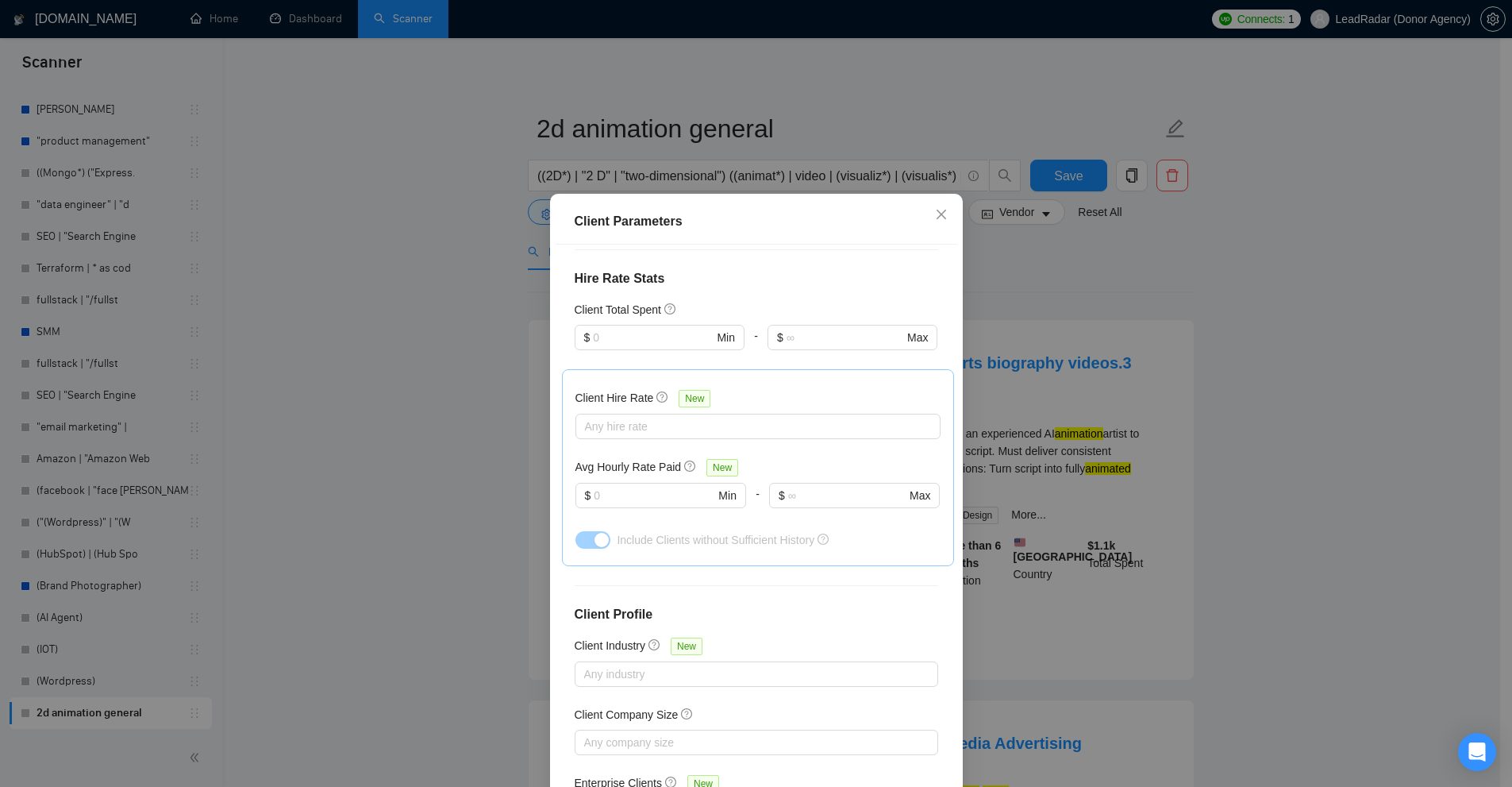
scroll to position [294, 0]
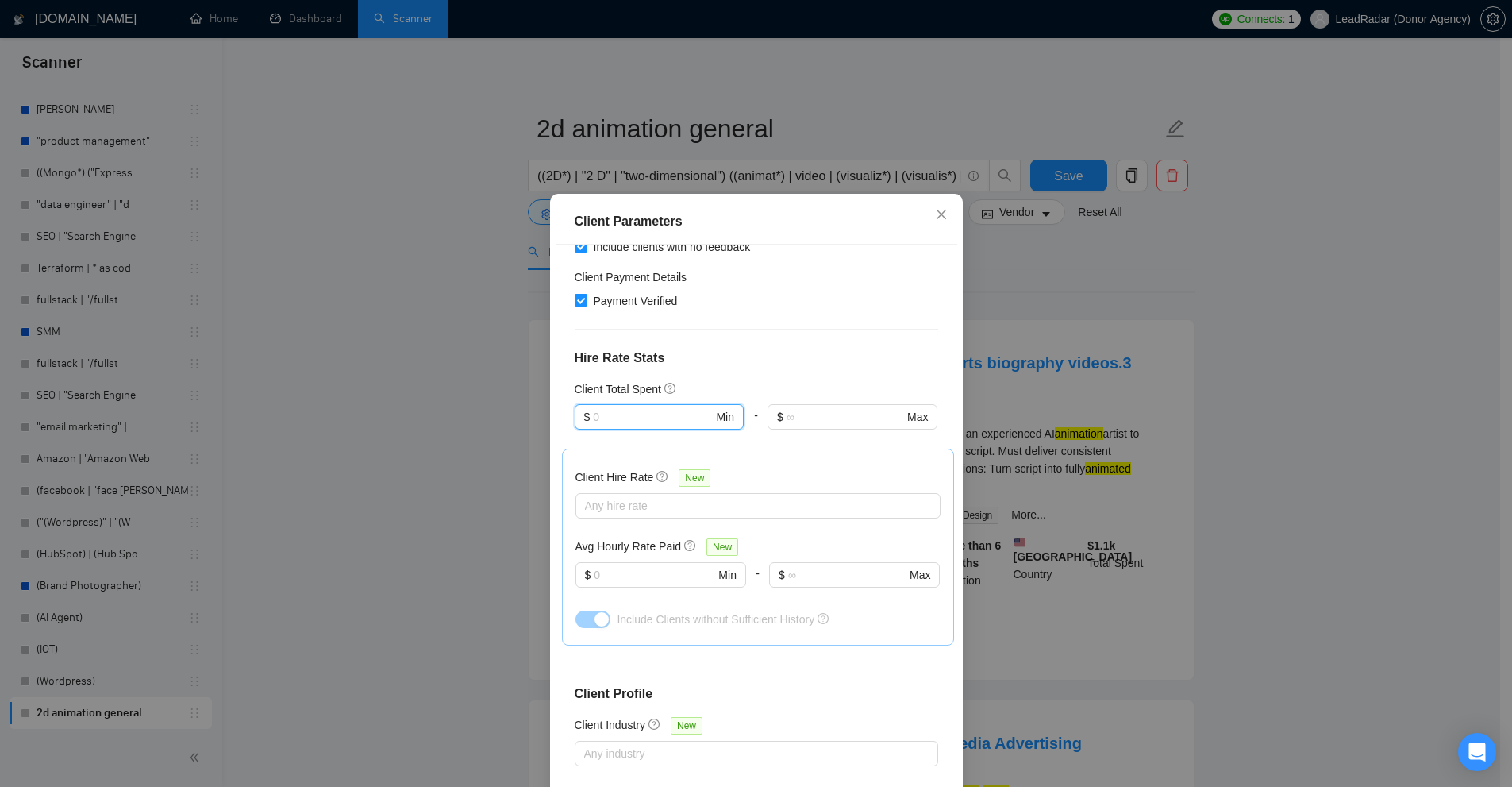
click at [634, 416] on input "text" at bounding box center [653, 417] width 120 height 18
click at [673, 355] on h4 "Hire Rate Stats" at bounding box center [756, 358] width 364 height 19
click at [575, 360] on h4 "Hire Rate Stats" at bounding box center [756, 358] width 364 height 19
drag, startPoint x: 572, startPoint y: 360, endPoint x: 676, endPoint y: 365, distance: 104.1
click at [676, 365] on h4 "Hire Rate Stats" at bounding box center [756, 358] width 364 height 19
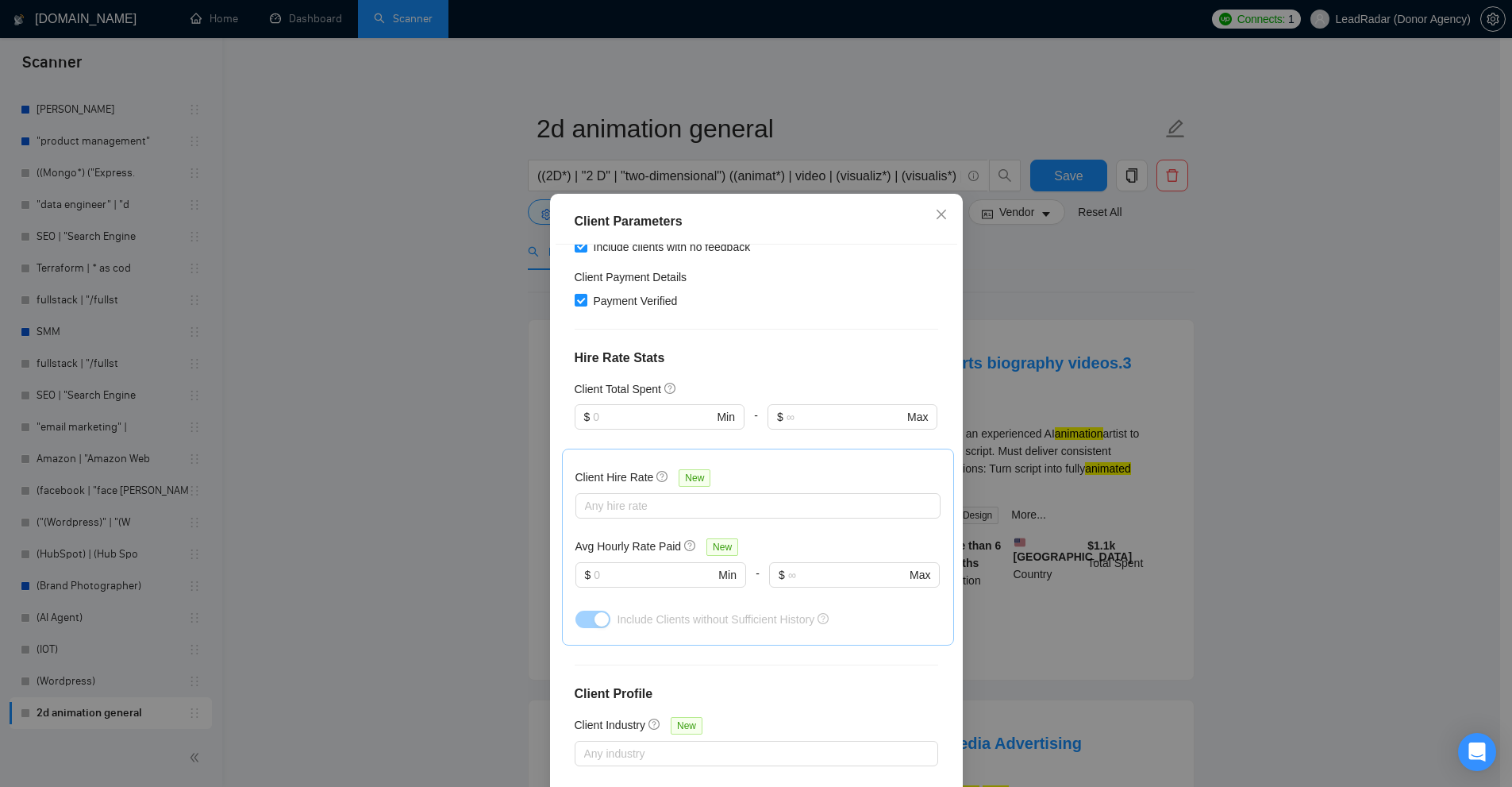
click at [595, 390] on h5 "Client Total Spent" at bounding box center [618, 389] width 87 height 18
click at [642, 387] on h5 "Client Total Spent" at bounding box center [618, 389] width 87 height 18
drag, startPoint x: 642, startPoint y: 387, endPoint x: 607, endPoint y: 388, distance: 35.0
click at [607, 388] on h5 "Client Total Spent" at bounding box center [618, 389] width 87 height 18
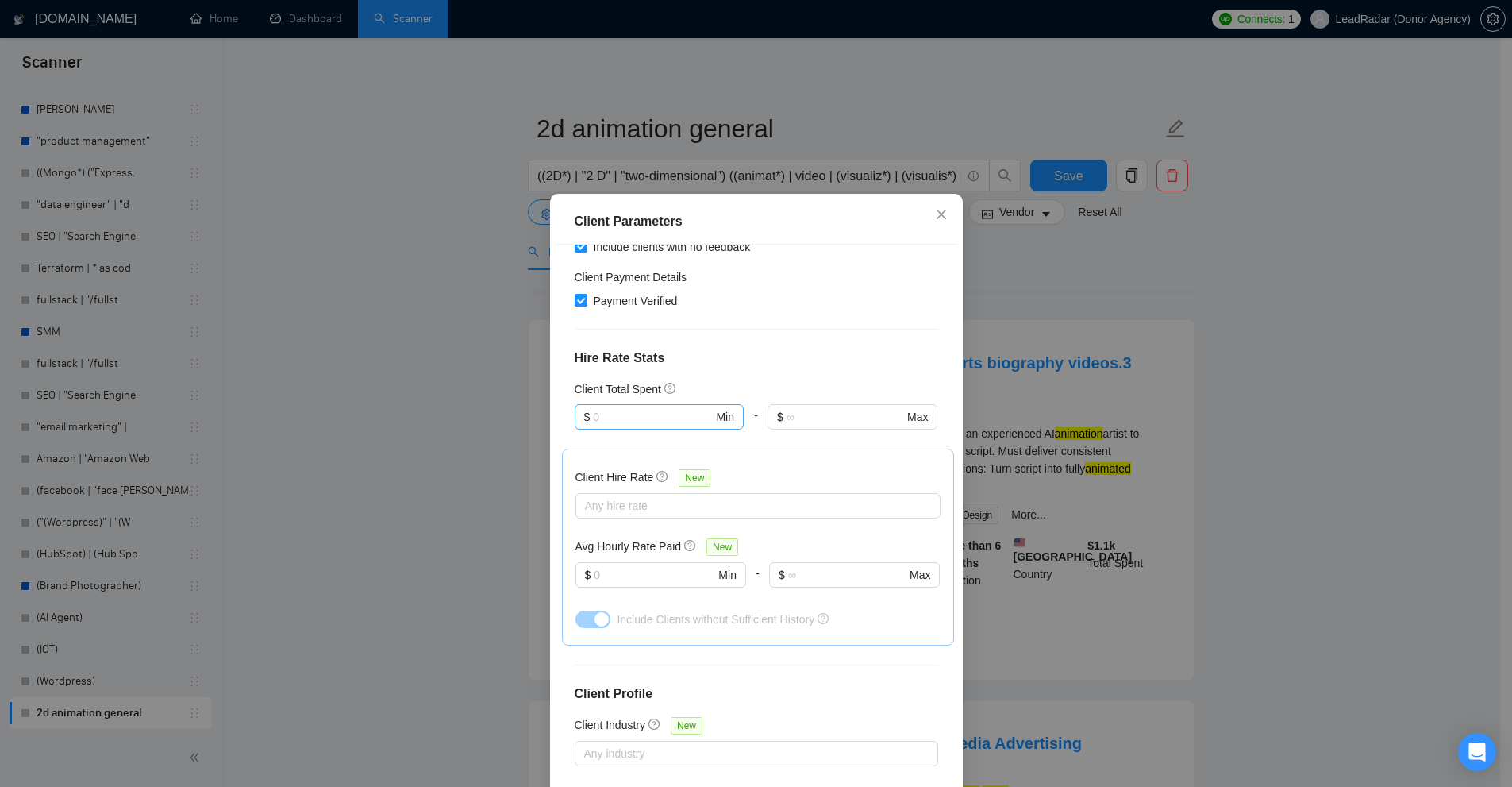
click at [585, 418] on span "$ Min" at bounding box center [659, 417] width 169 height 25
click at [824, 413] on input "text" at bounding box center [845, 417] width 116 height 18
type input "0"
drag, startPoint x: 827, startPoint y: 413, endPoint x: 407, endPoint y: 442, distance: 421.0
click at [431, 438] on div "Client Parameters Client Location Include Client Countries United States Exclud…" at bounding box center [756, 394] width 1512 height 787
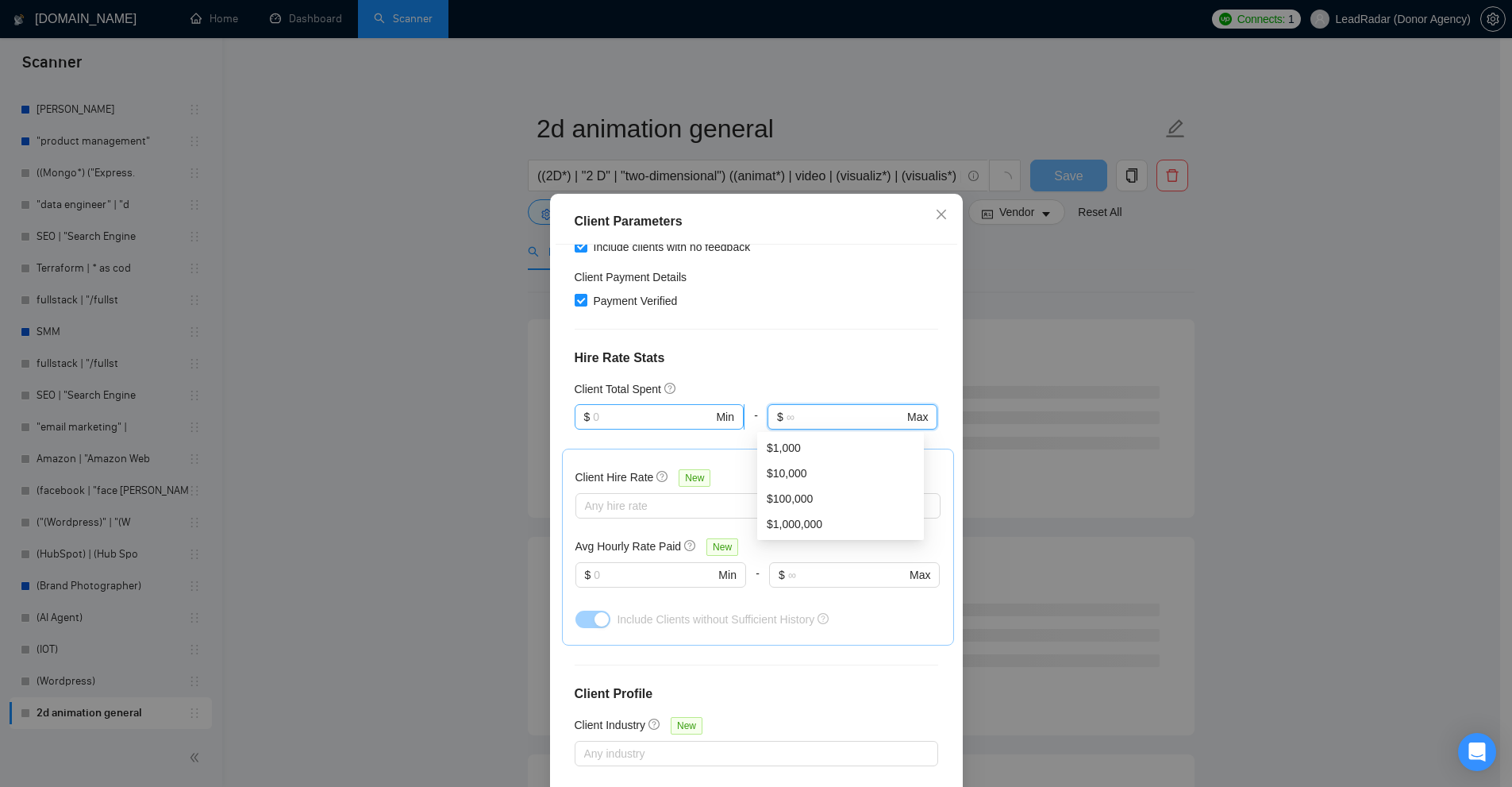
click at [635, 413] on input "text" at bounding box center [653, 417] width 120 height 18
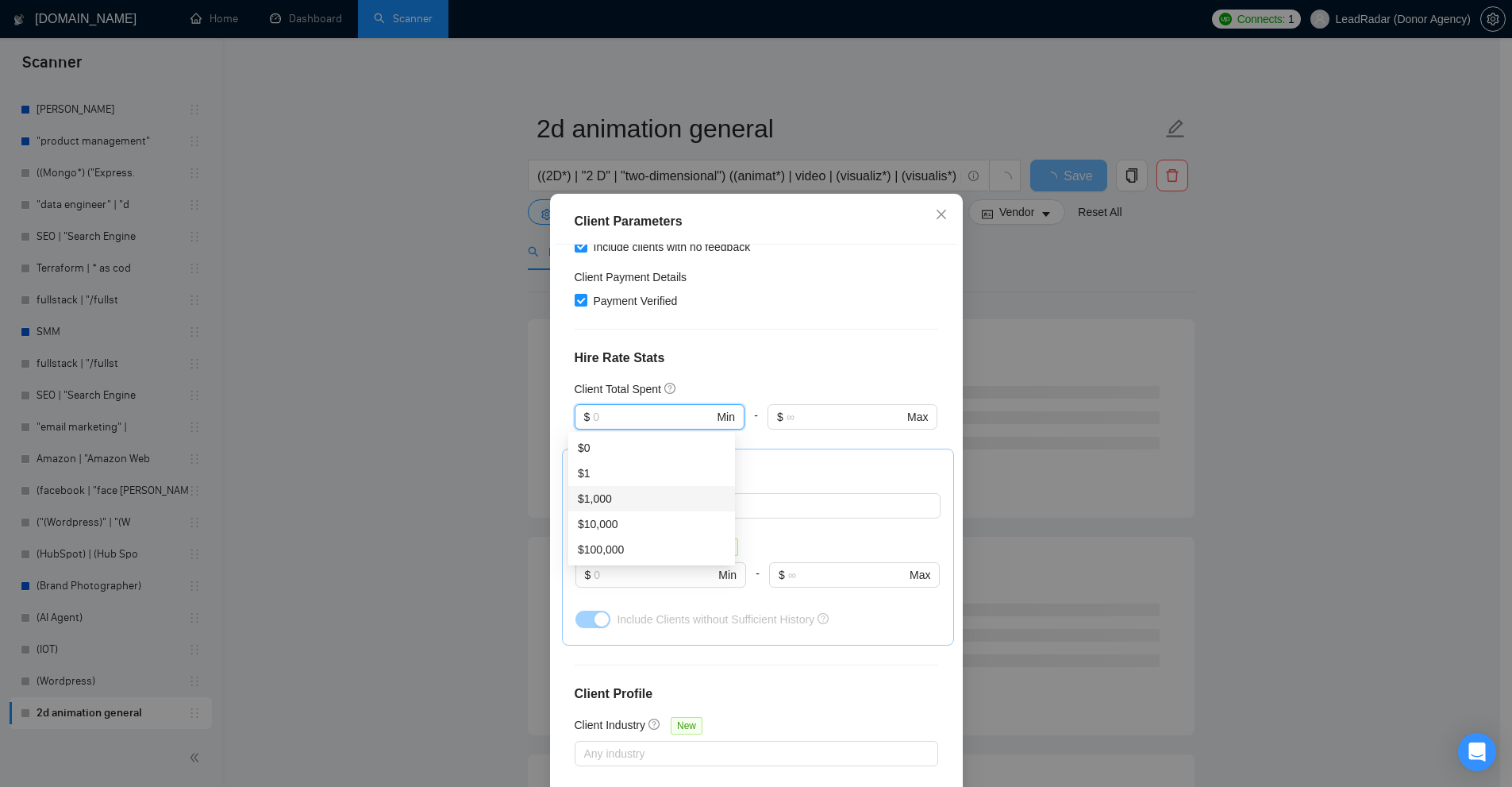
click at [601, 495] on div "$1,000" at bounding box center [651, 499] width 148 height 18
click at [811, 351] on h4 "Hire Rate Stats" at bounding box center [756, 358] width 364 height 19
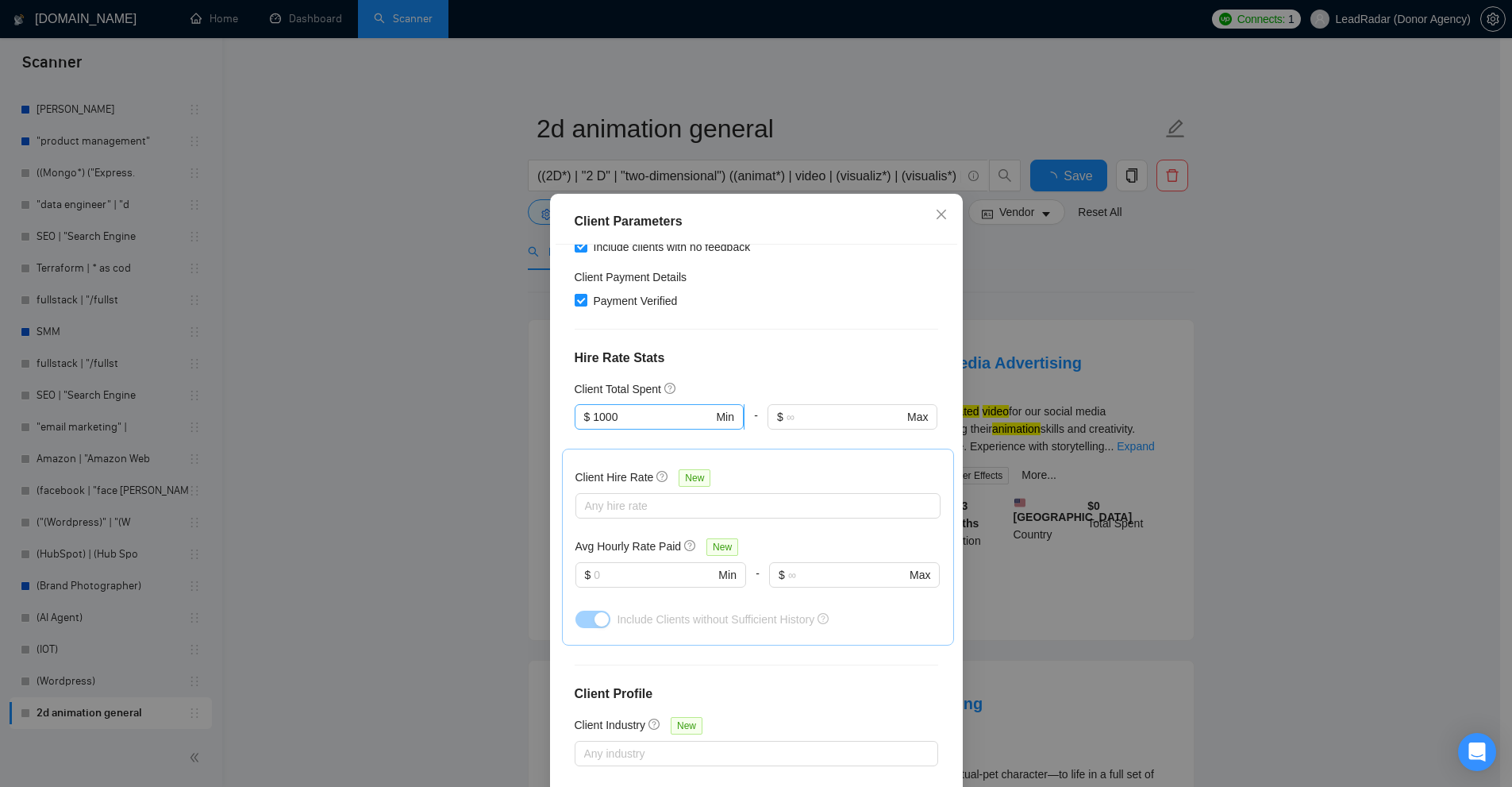
click at [638, 413] on input "1000" at bounding box center [653, 417] width 120 height 18
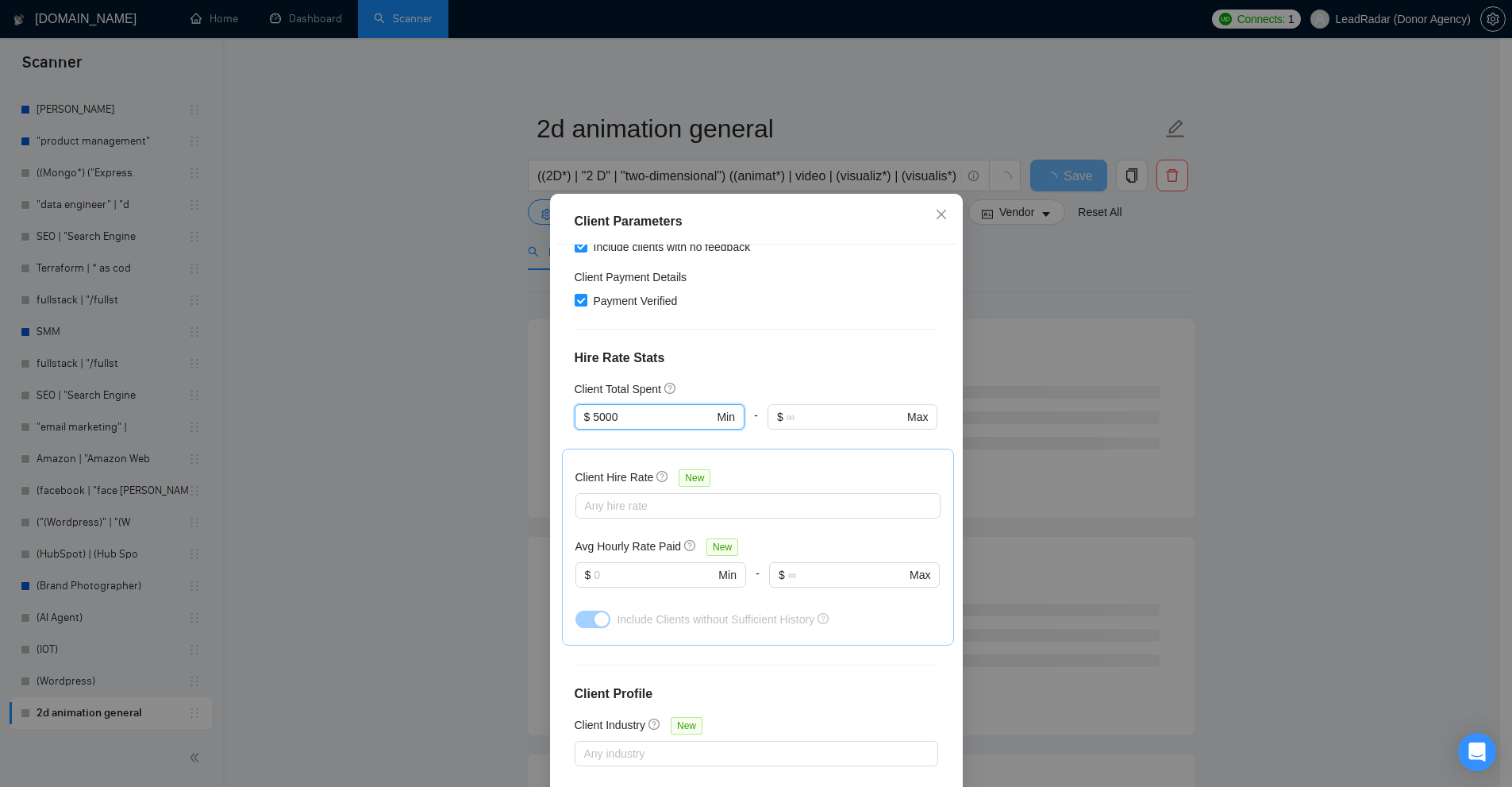
type input "5000"
click at [883, 351] on h4 "Hire Rate Stats" at bounding box center [756, 358] width 364 height 19
drag, startPoint x: 571, startPoint y: 470, endPoint x: 620, endPoint y: 504, distance: 59.6
click at [642, 478] on div "Client Hire Rate New Any hire rate Avg Hourly Rate Paid New $ Min - $ Max Inclu…" at bounding box center [757, 546] width 392 height 197
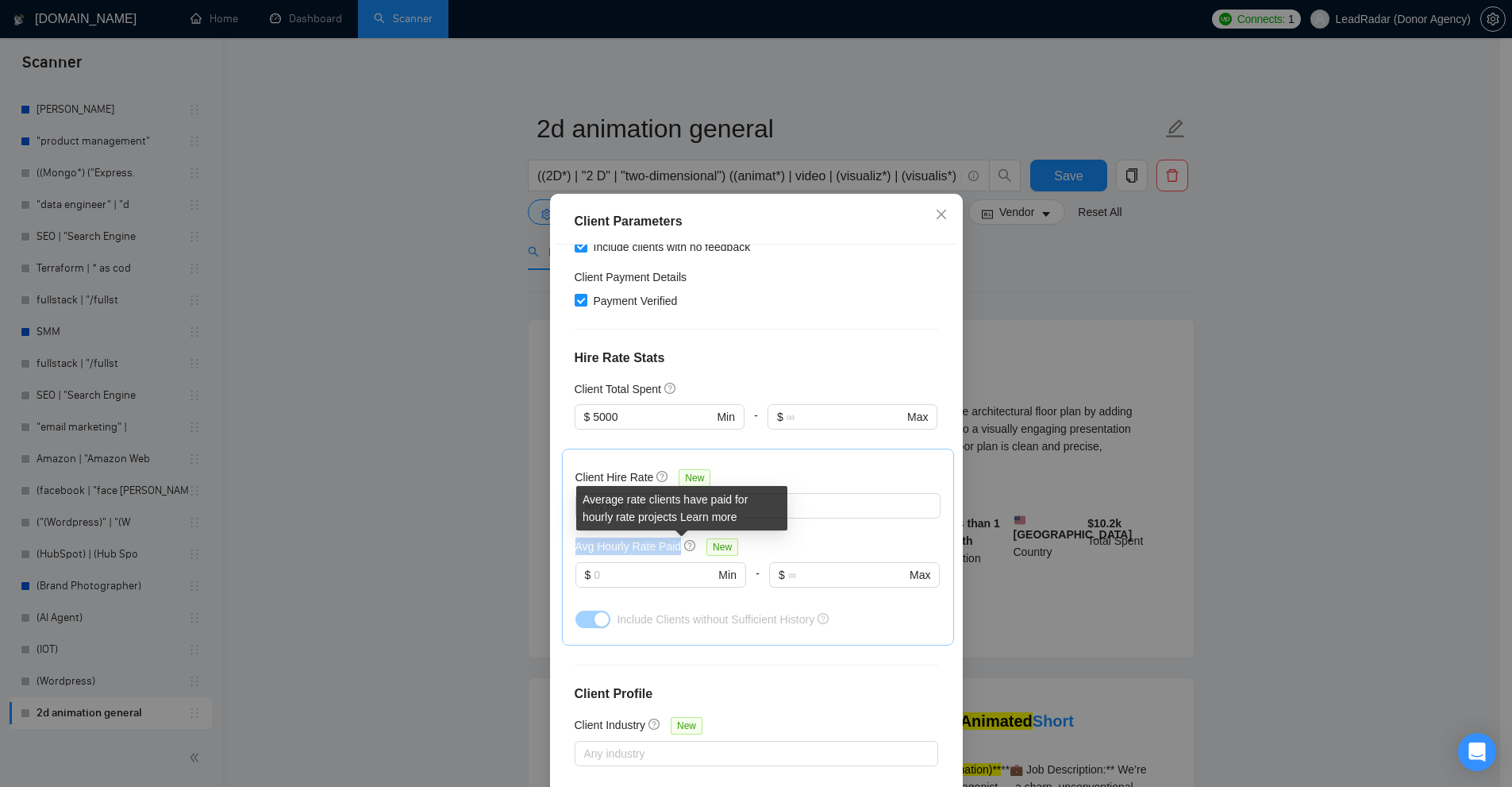
drag, startPoint x: 562, startPoint y: 546, endPoint x: 679, endPoint y: 547, distance: 117.0
click at [679, 547] on div "Client Hire Rate New Any hire rate Avg Hourly Rate Paid New $ Min - $ Max Inclu…" at bounding box center [757, 546] width 392 height 197
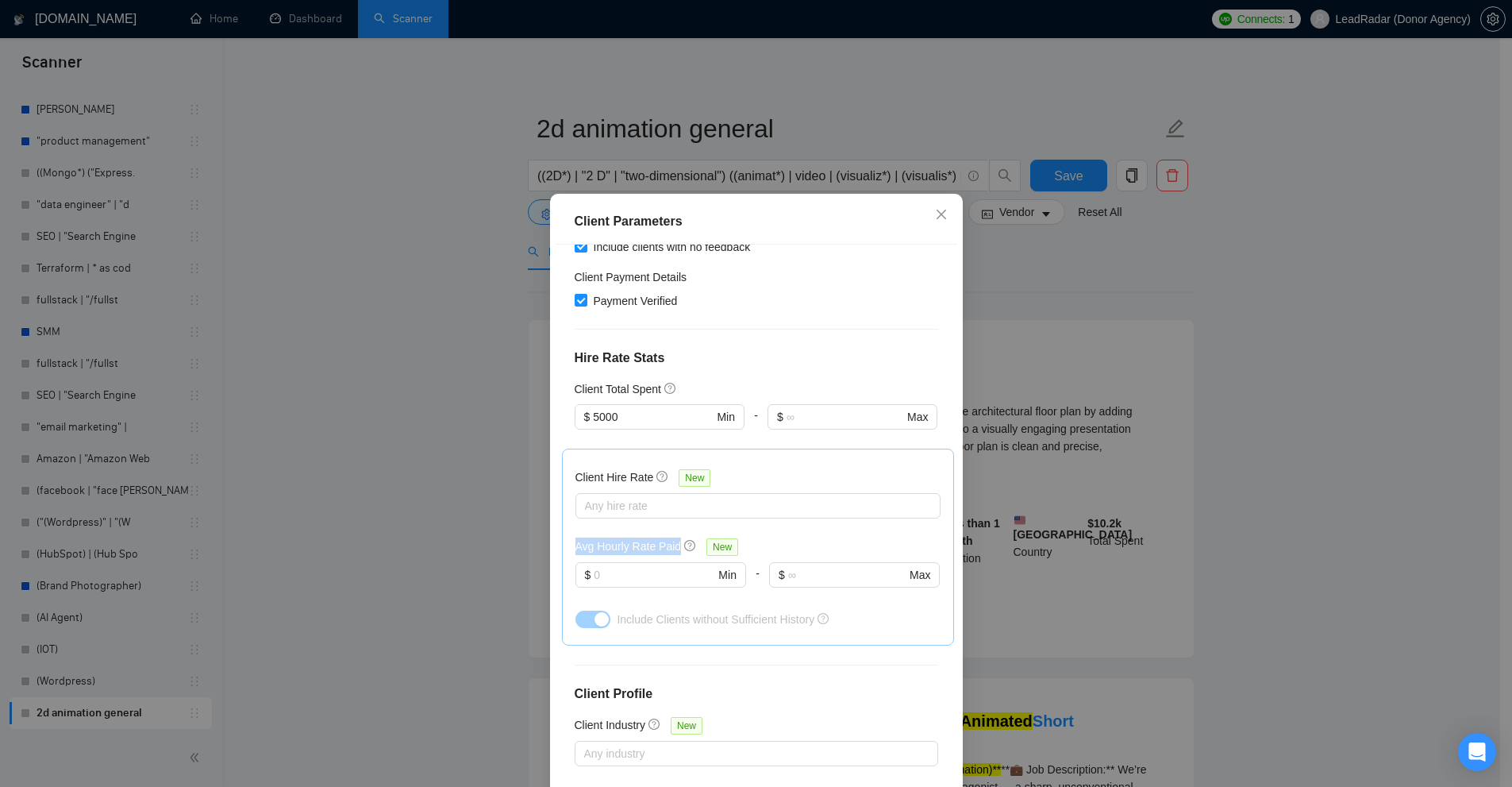
scroll to position [436, 0]
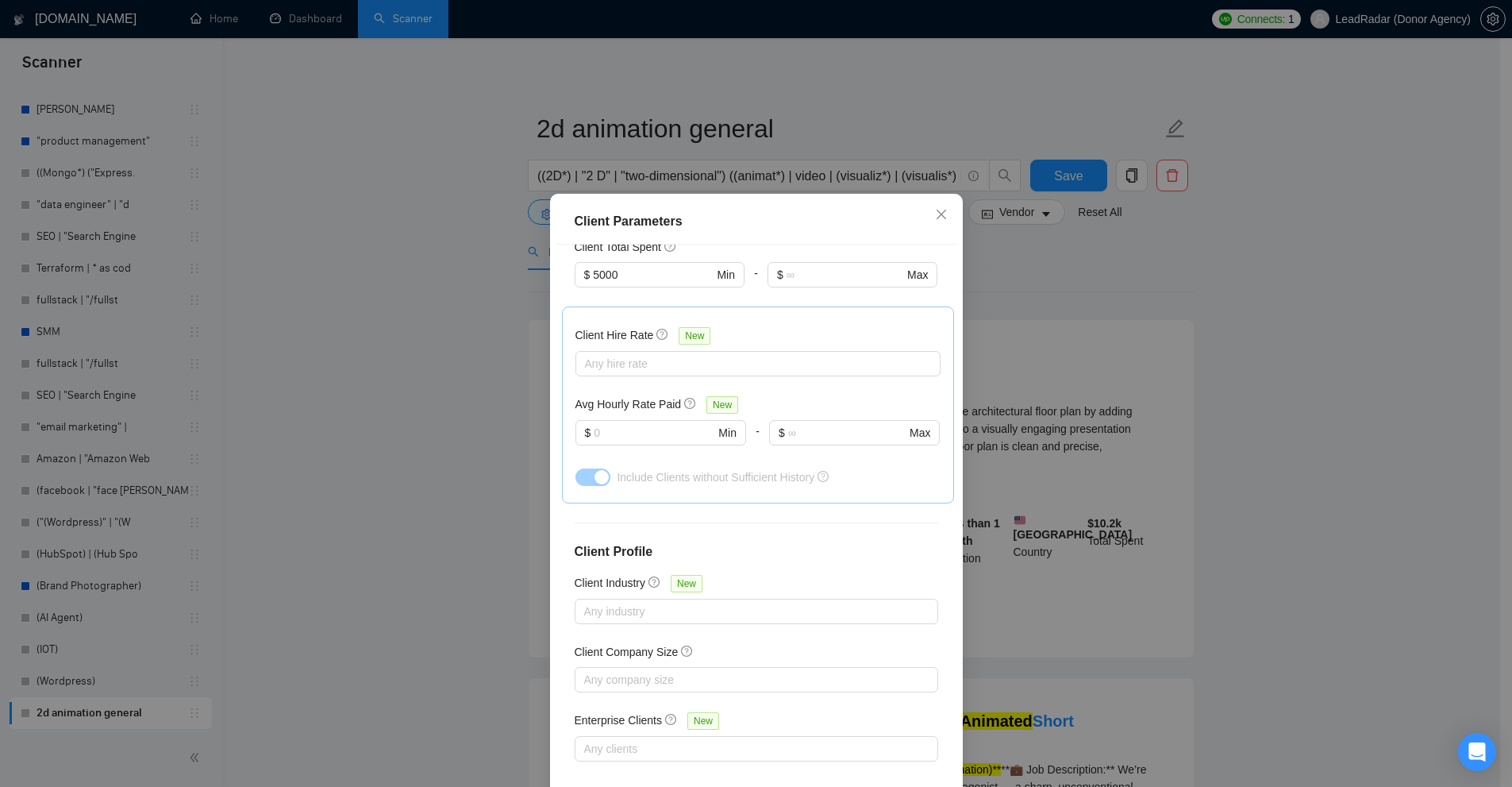
click at [582, 307] on div "Client Hire Rate New Any hire rate Avg Hourly Rate Paid New $ Min - $ Max Inclu…" at bounding box center [757, 405] width 392 height 197
click at [632, 366] on div at bounding box center [750, 363] width 342 height 19
click at [773, 335] on div "Client Hire Rate New" at bounding box center [757, 339] width 365 height 25
click at [595, 360] on div at bounding box center [750, 363] width 342 height 19
click at [790, 335] on div "Client Hire Rate New" at bounding box center [757, 339] width 365 height 25
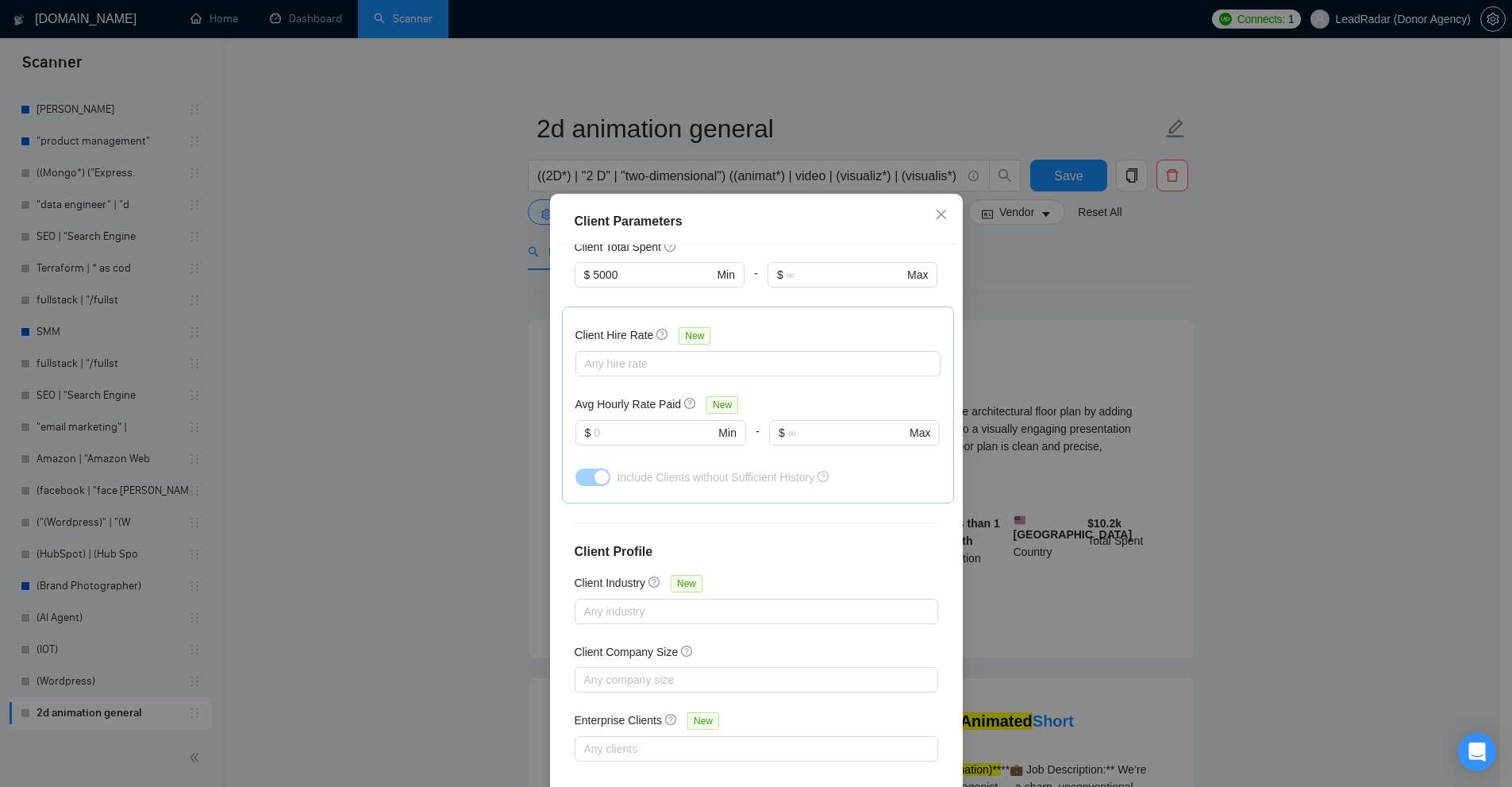
click at [648, 345] on div "Client Hire Rate New" at bounding box center [757, 339] width 365 height 25
click at [646, 360] on div at bounding box center [750, 363] width 342 height 19
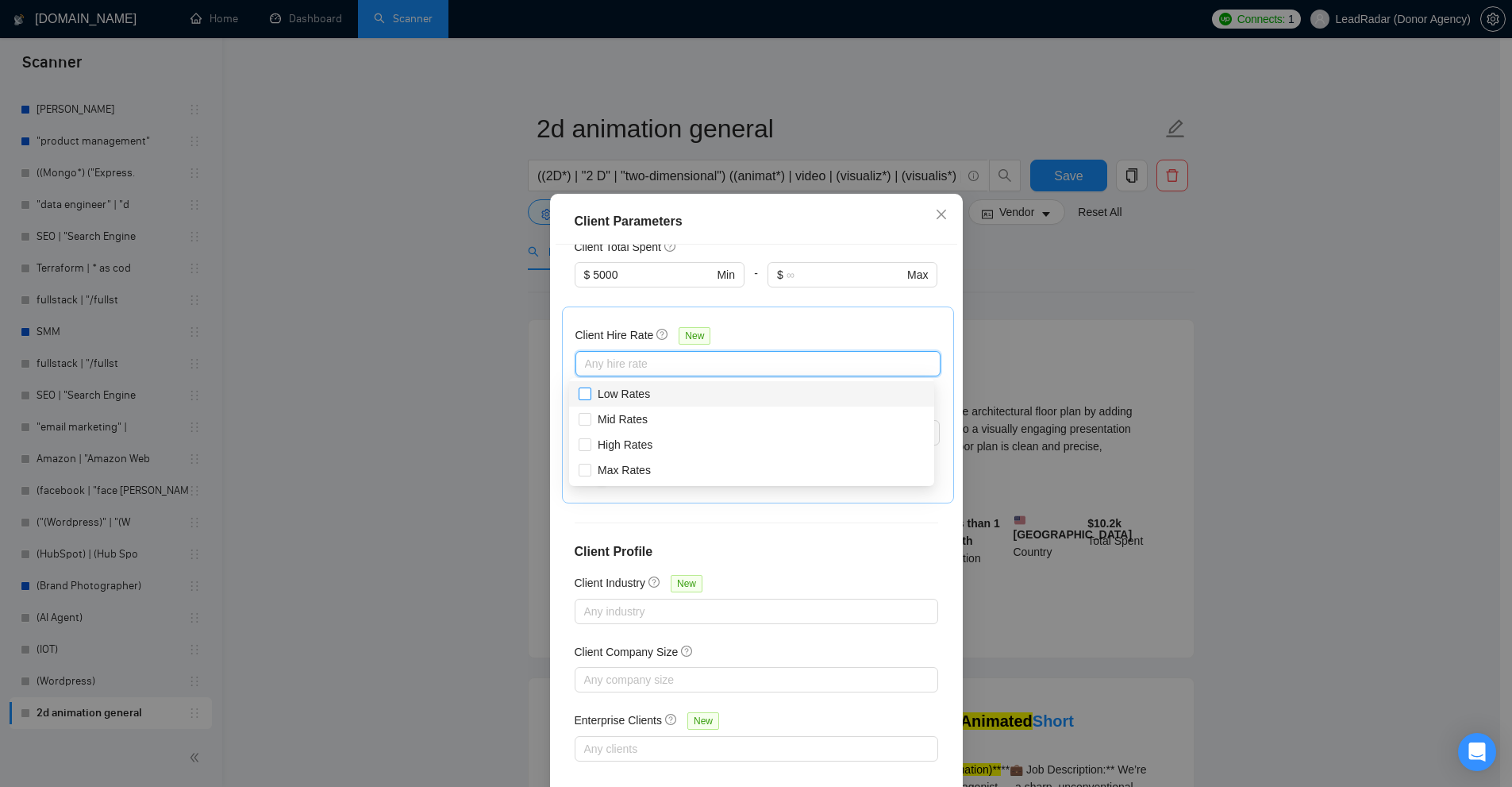
click at [604, 392] on span "Low Rates" at bounding box center [623, 394] width 53 height 13
click at [589, 392] on input "Low Rates" at bounding box center [584, 393] width 11 height 11
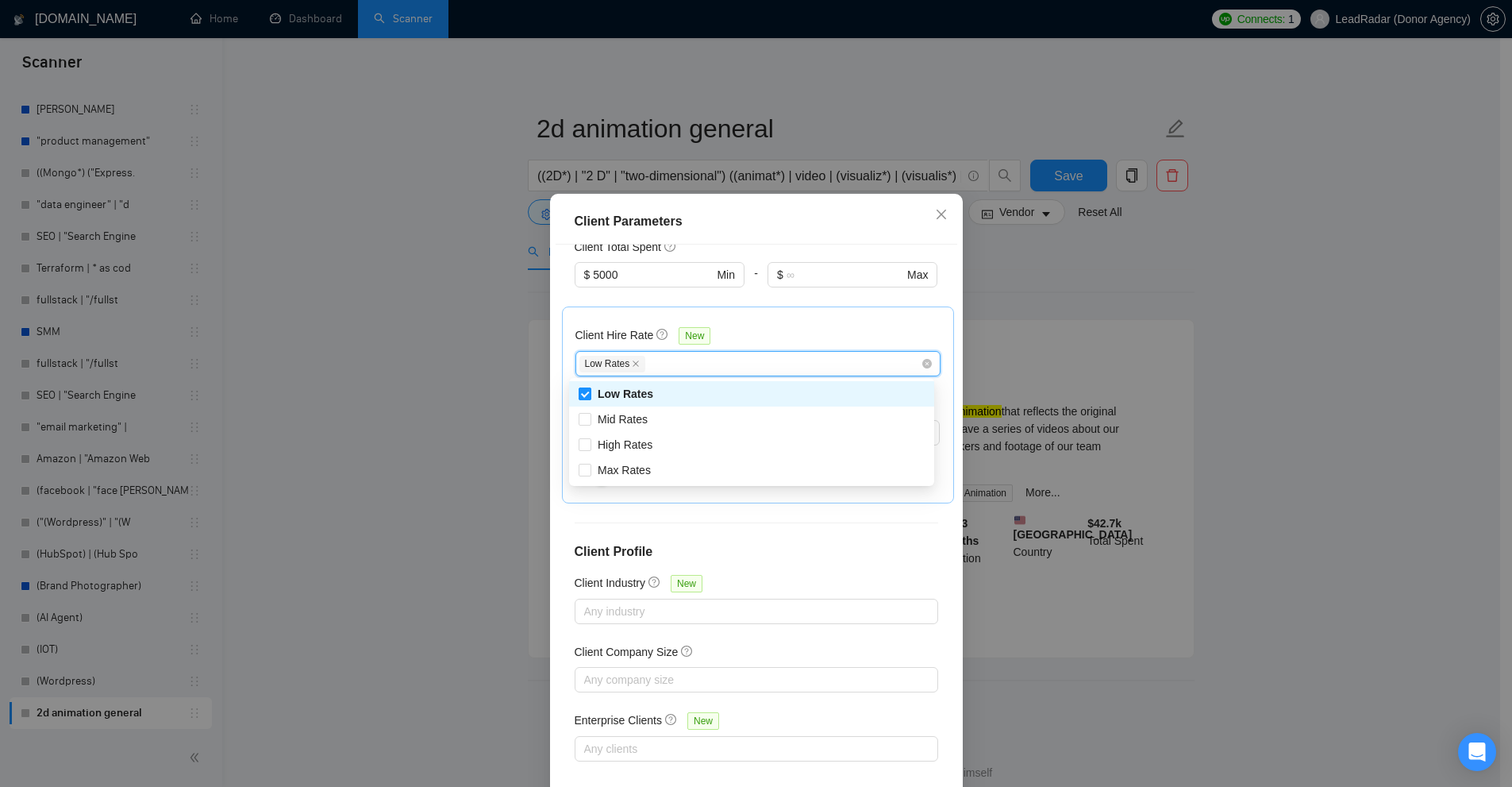
click at [629, 394] on span "Low Rates" at bounding box center [625, 394] width 55 height 13
click at [589, 394] on input "Low Rates" at bounding box center [584, 393] width 11 height 11
checkbox input "false"
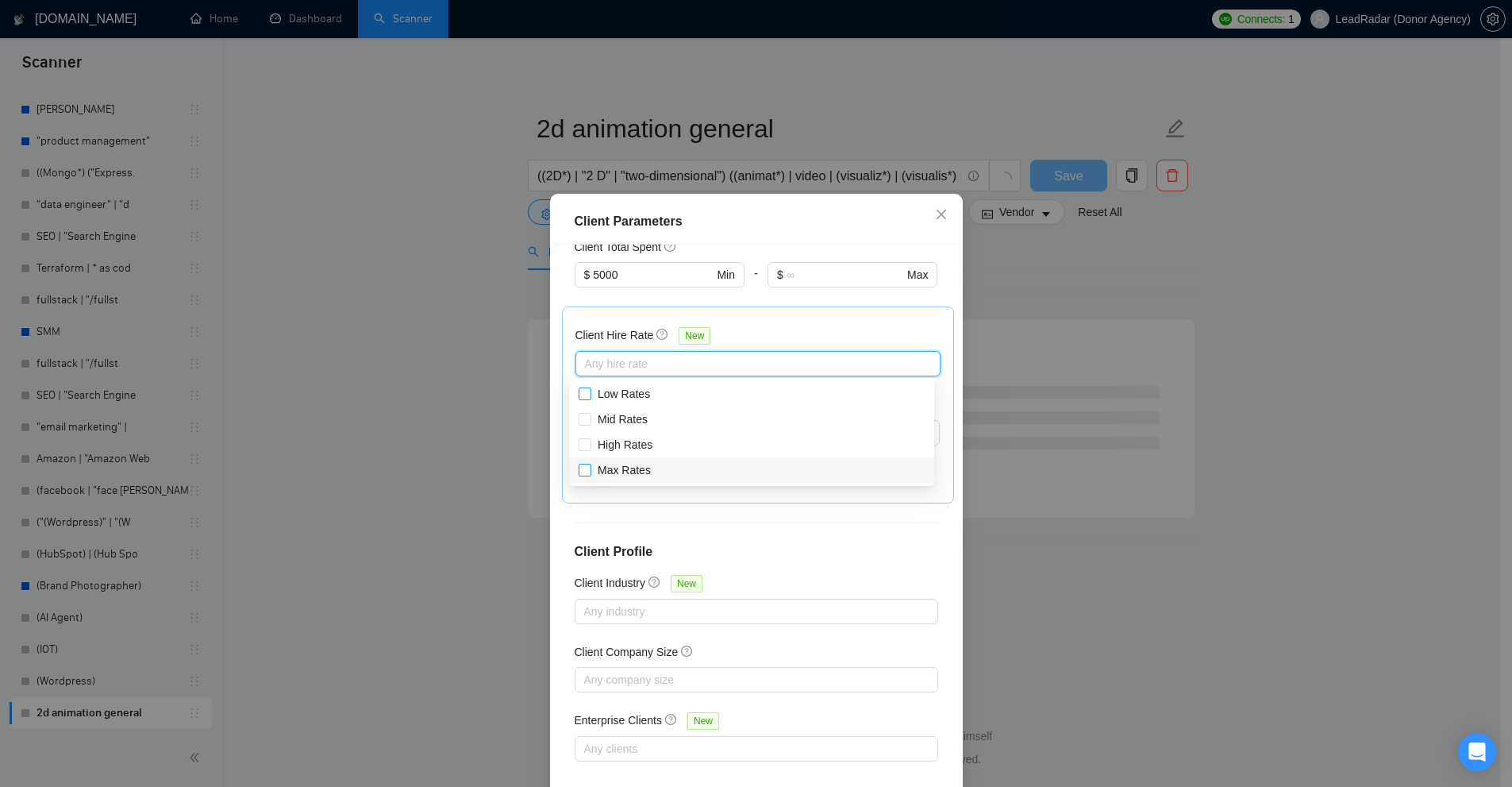
click at [638, 463] on span "Max Rates" at bounding box center [623, 470] width 53 height 13
click at [589, 463] on input "Max Rates" at bounding box center [584, 469] width 11 height 11
checkbox input "true"
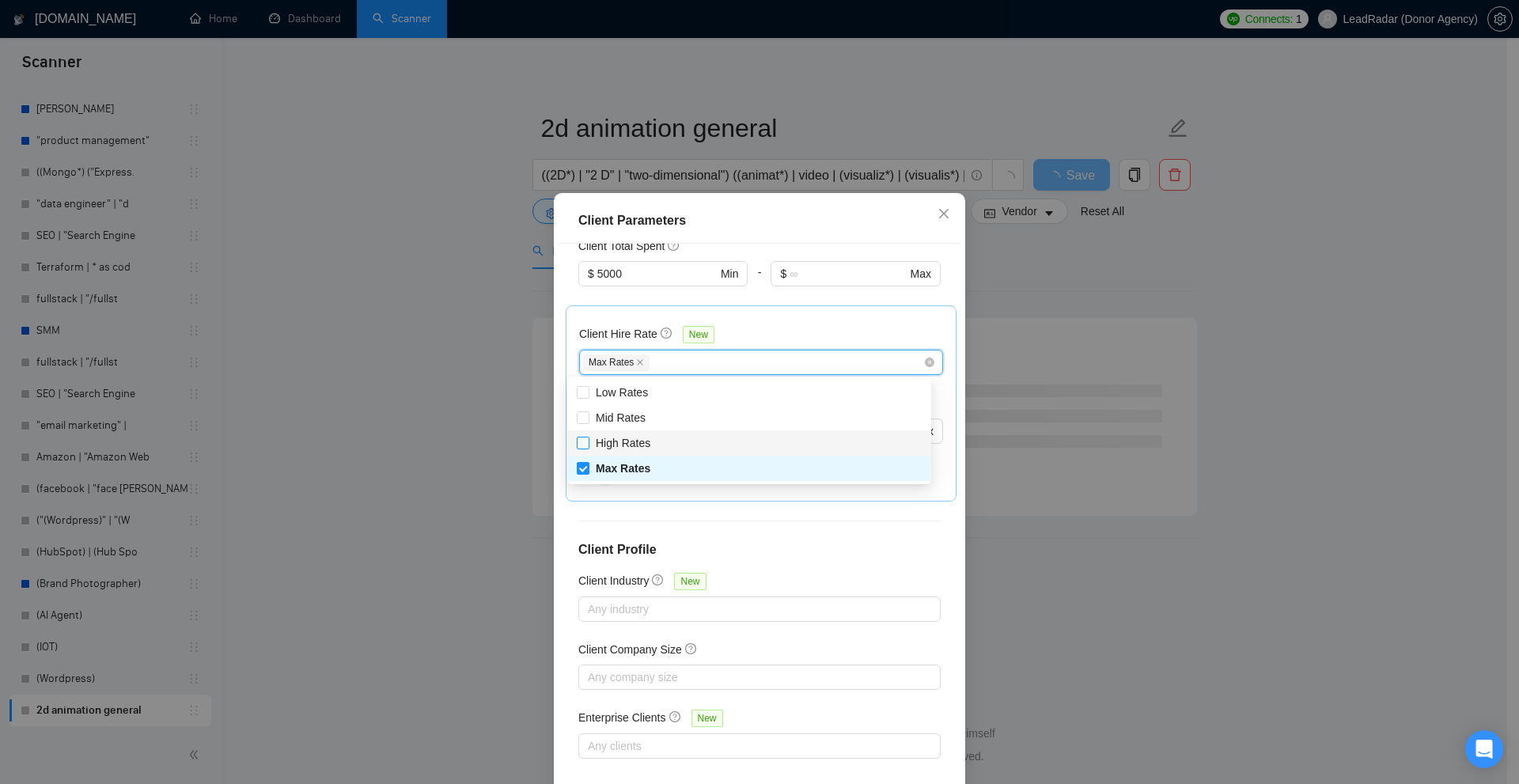
click at [636, 446] on span "High Rates" at bounding box center [622, 443] width 54 height 12
click at [587, 446] on input "High Rates" at bounding box center [582, 442] width 11 height 11
checkbox input "true"
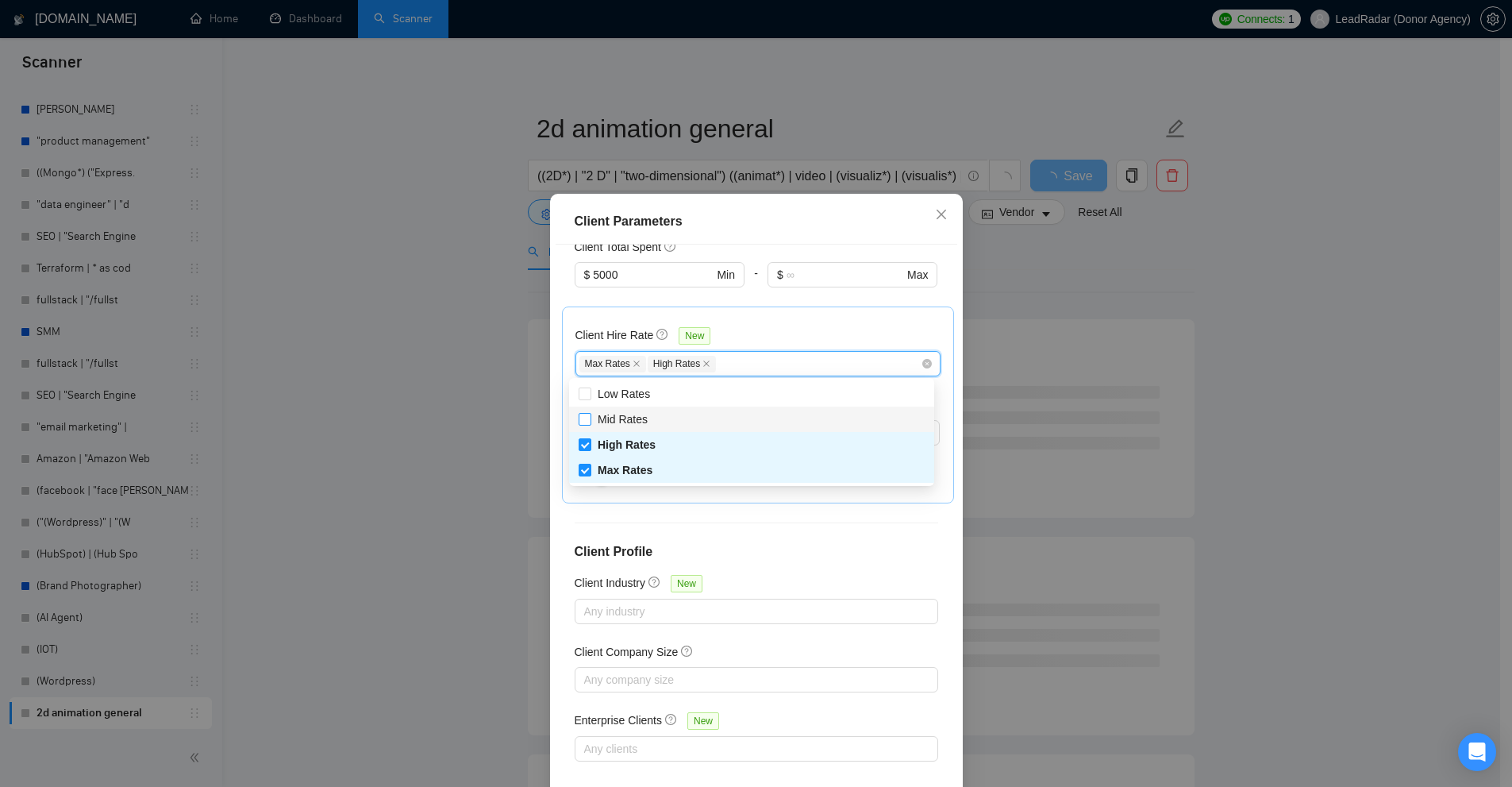
click at [602, 420] on span "Mid Rates" at bounding box center [622, 419] width 50 height 13
click at [589, 420] on input "Mid Rates" at bounding box center [584, 419] width 11 height 11
checkbox input "true"
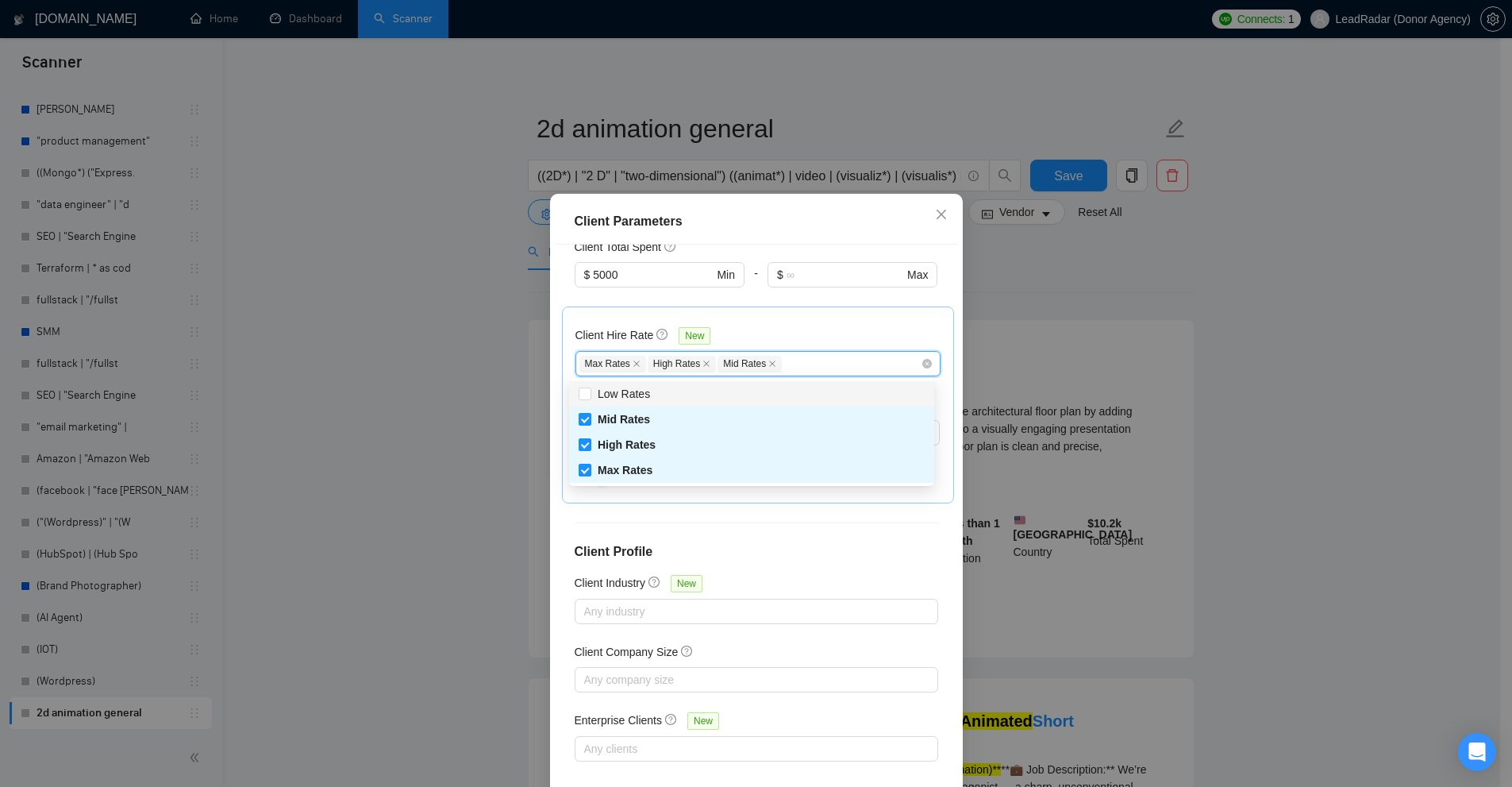
click at [779, 317] on div "Client Hire Rate New Max Rates High Rates Mid Rates Avg Hourly Rate Paid New $ …" at bounding box center [757, 405] width 392 height 197
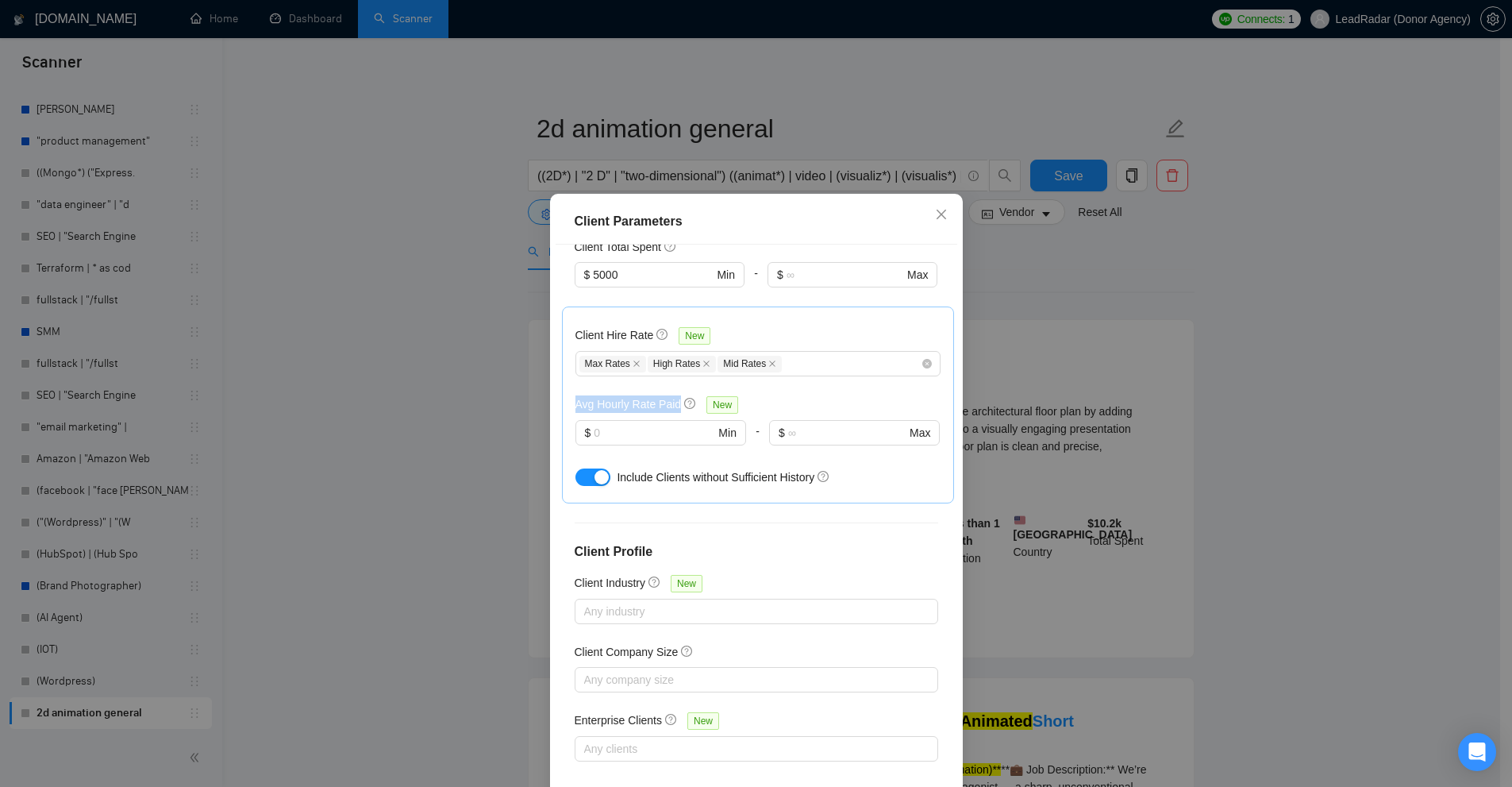
drag, startPoint x: 562, startPoint y: 406, endPoint x: 672, endPoint y: 402, distance: 110.1
click at [672, 402] on div "Client Hire Rate New Max Rates High Rates Mid Rates Avg Hourly Rate Paid New $ …" at bounding box center [757, 405] width 392 height 197
click at [672, 402] on h5 "Avg Hourly Rate Paid" at bounding box center [628, 404] width 106 height 18
drag, startPoint x: 672, startPoint y: 402, endPoint x: 591, endPoint y: 402, distance: 81.0
click at [591, 402] on h5 "Avg Hourly Rate Paid" at bounding box center [628, 404] width 106 height 18
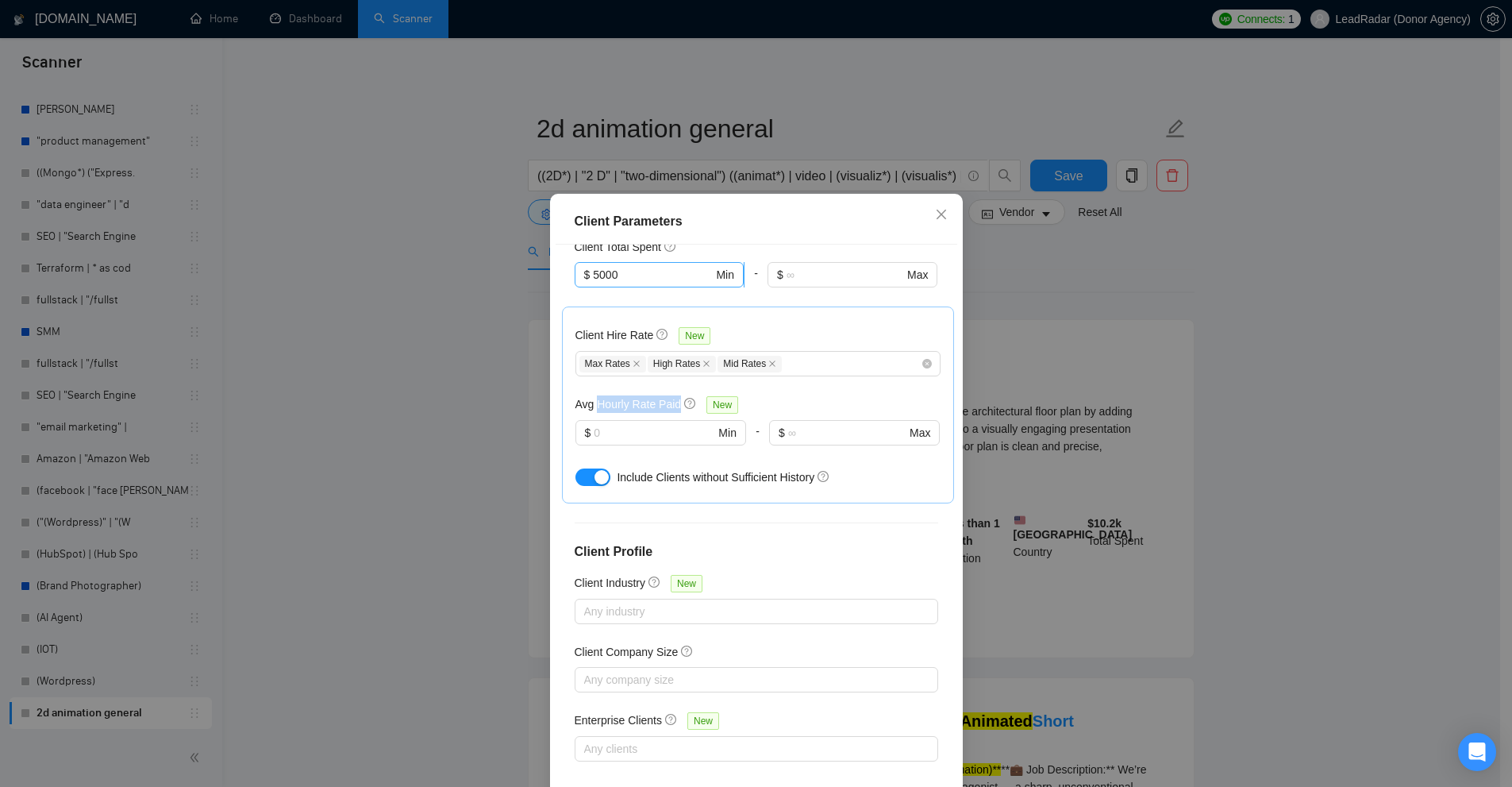
scroll to position [278, 0]
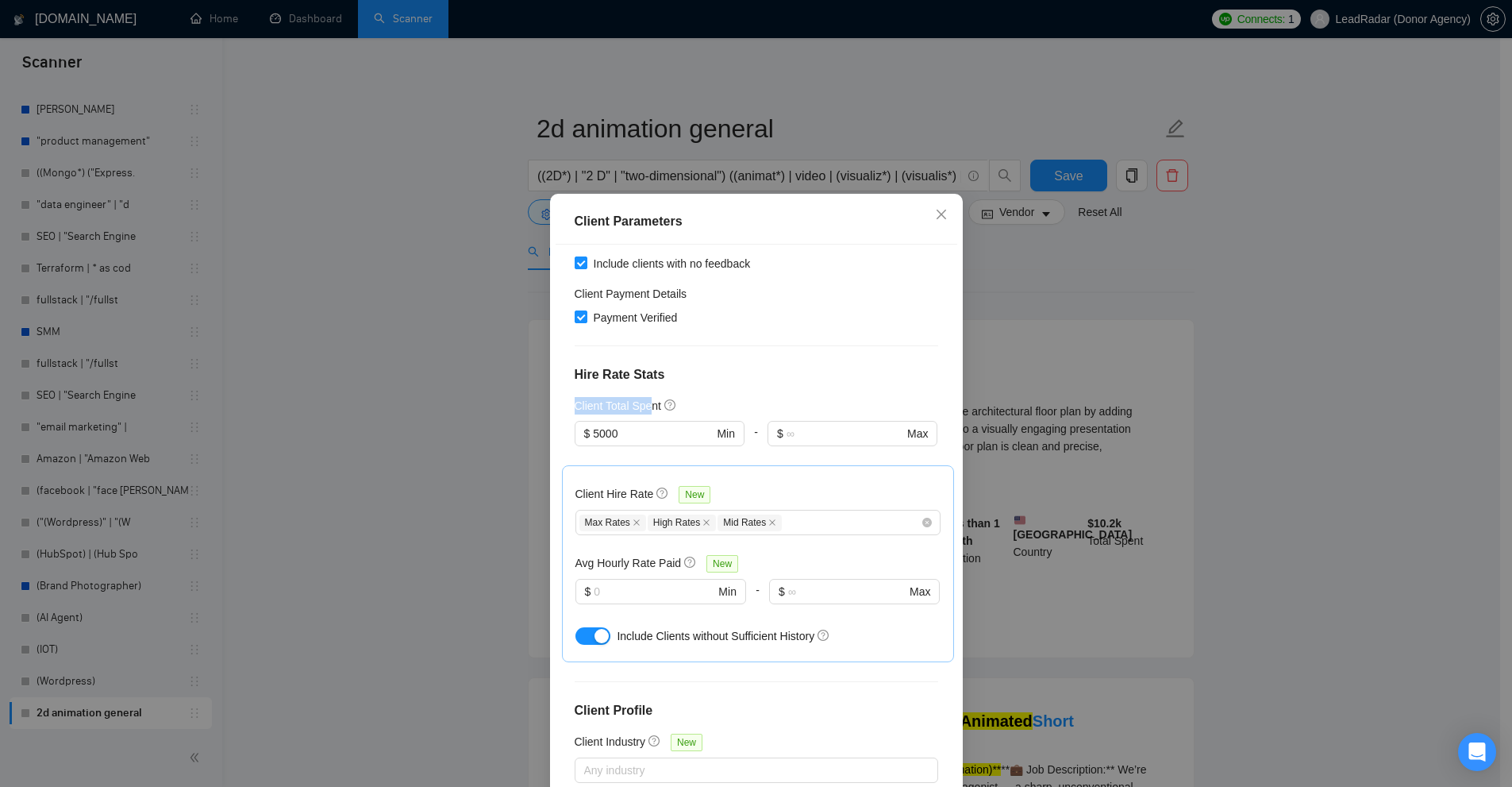
drag, startPoint x: 566, startPoint y: 392, endPoint x: 646, endPoint y: 410, distance: 82.0
click at [646, 410] on div "Client Location Include Client Countries United States Exclude Client Countries…" at bounding box center [756, 520] width 401 height 551
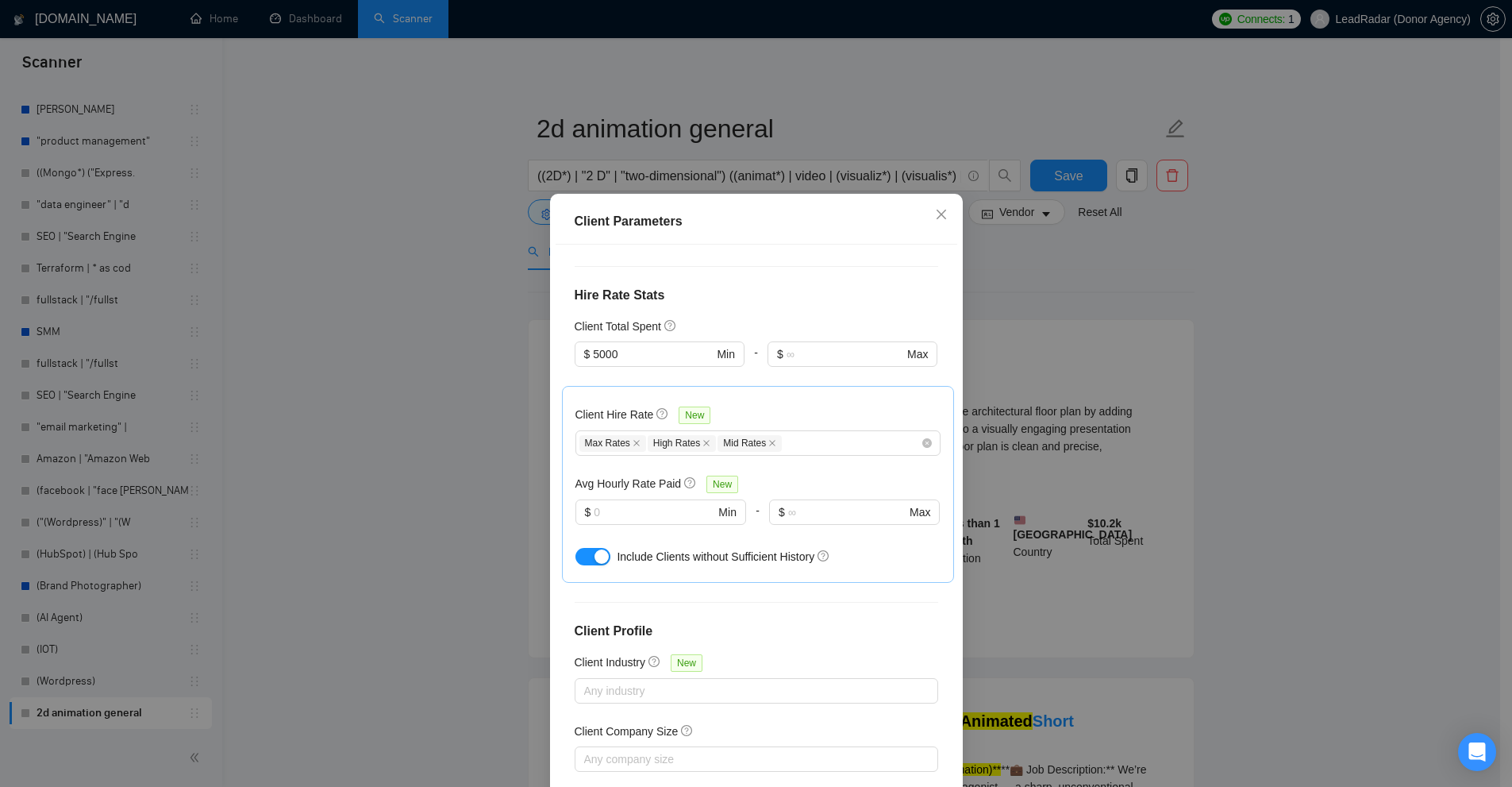
click at [613, 493] on div "Avg Hourly Rate Paid New $ Min - $ Max" at bounding box center [757, 509] width 365 height 69
click at [609, 504] on input "text" at bounding box center [654, 512] width 121 height 18
click at [625, 504] on input "text" at bounding box center [654, 512] width 121 height 18
click at [1054, 541] on div "Client Parameters Client Location Include Client Countries United States Exclud…" at bounding box center [756, 394] width 1512 height 787
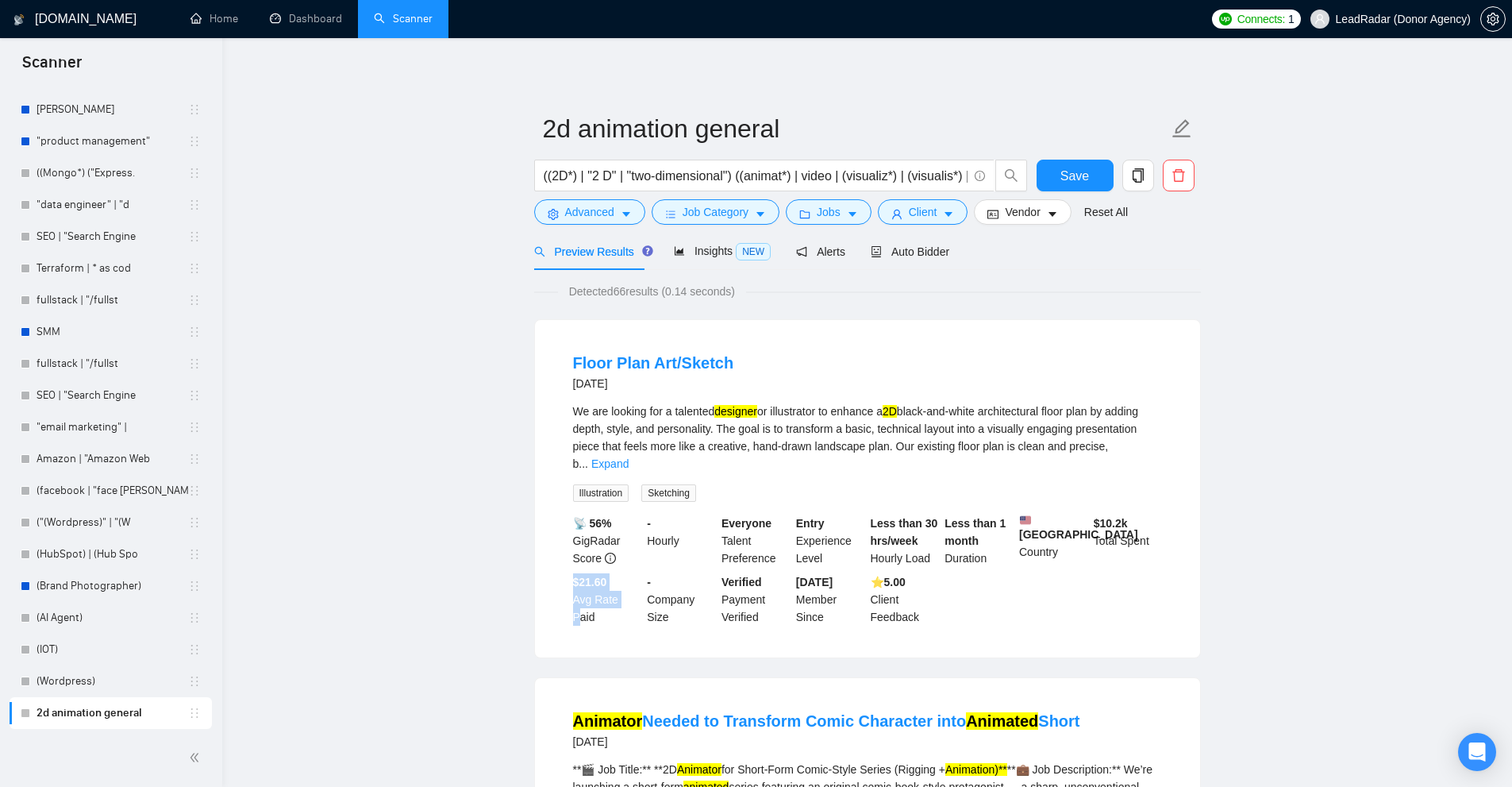
drag, startPoint x: 570, startPoint y: 570, endPoint x: 624, endPoint y: 589, distance: 57.2
click at [624, 589] on li "Floor Plan Art/Sketch 3 days ago We are looking for a talented designer or illu…" at bounding box center [867, 488] width 627 height 300
click at [580, 575] on b "$21.60" at bounding box center [590, 581] width 34 height 13
drag, startPoint x: 567, startPoint y: 569, endPoint x: 618, endPoint y: 573, distance: 51.2
click at [618, 573] on li "Floor Plan Art/Sketch 3 days ago We are looking for a talented designer or illu…" at bounding box center [867, 488] width 627 height 300
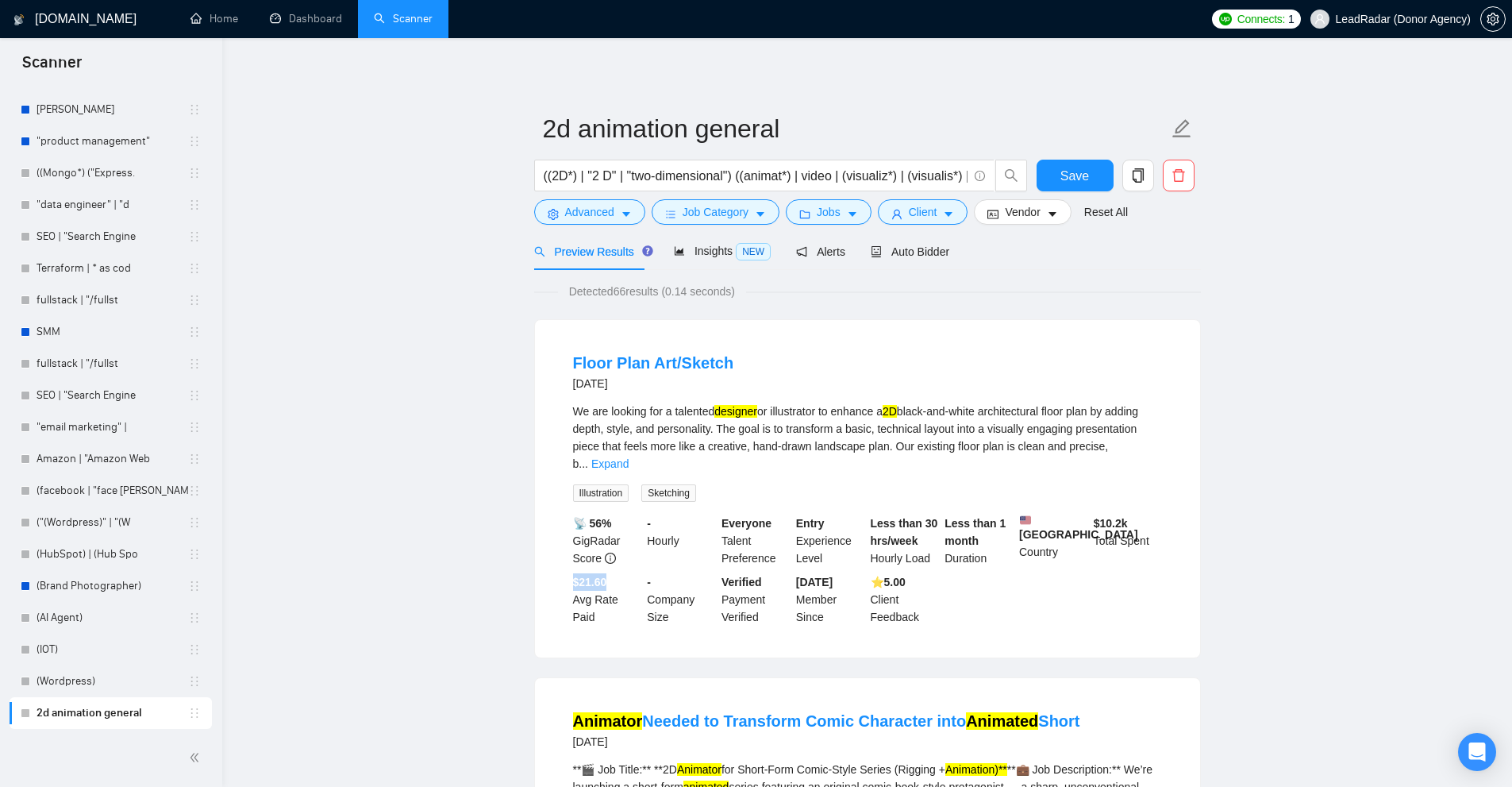
click at [578, 575] on b "$21.60" at bounding box center [590, 581] width 34 height 13
drag, startPoint x: 578, startPoint y: 569, endPoint x: 606, endPoint y: 569, distance: 28.0
click at [606, 575] on b "$21.60" at bounding box center [590, 581] width 34 height 13
click at [927, 215] on span "Client" at bounding box center [923, 212] width 29 height 18
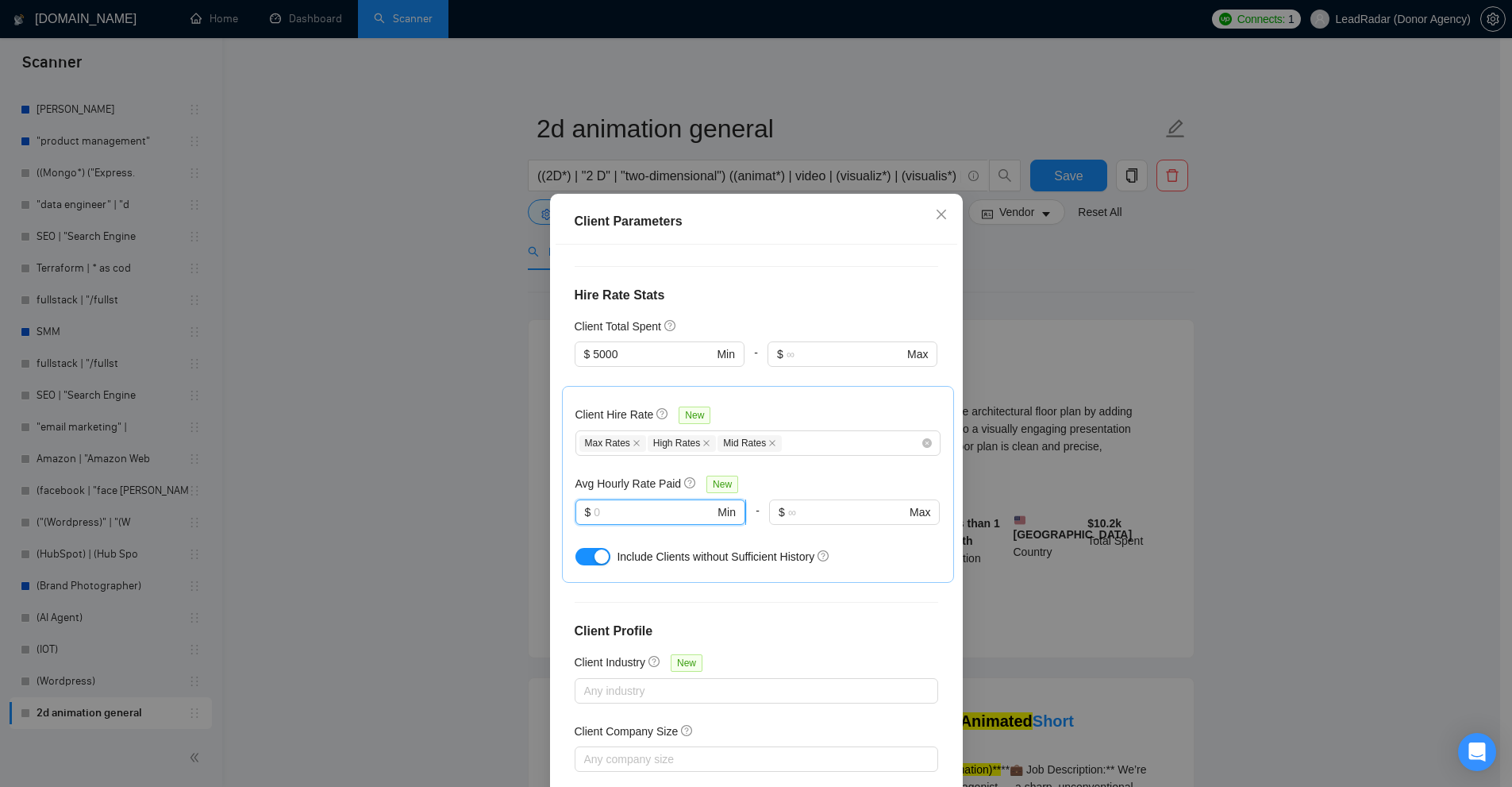
click at [650, 511] on input "text" at bounding box center [654, 512] width 121 height 18
click at [1065, 412] on div "Client Parameters Client Location Include Client Countries United States Exclud…" at bounding box center [756, 394] width 1512 height 787
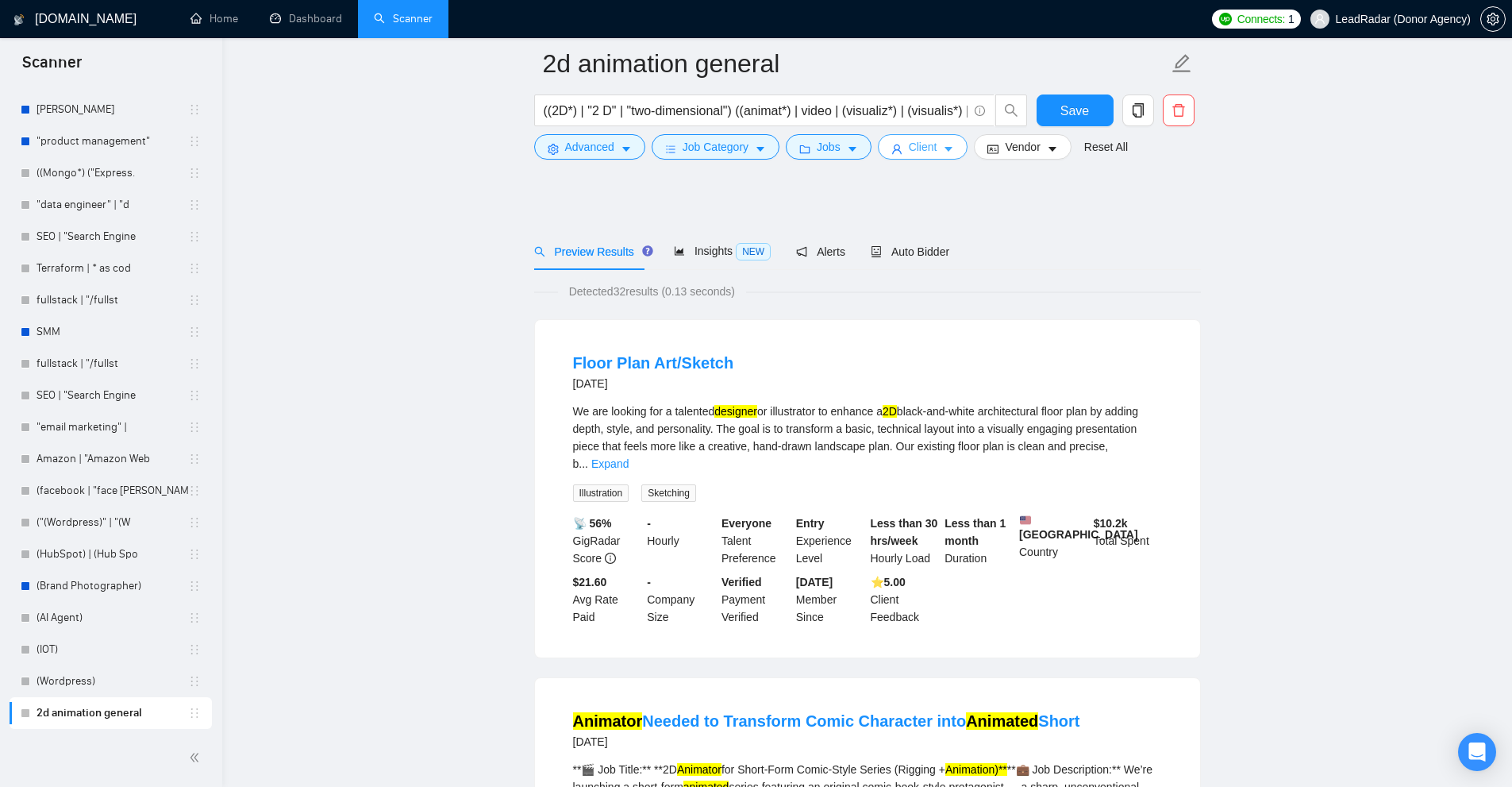
scroll to position [159, 0]
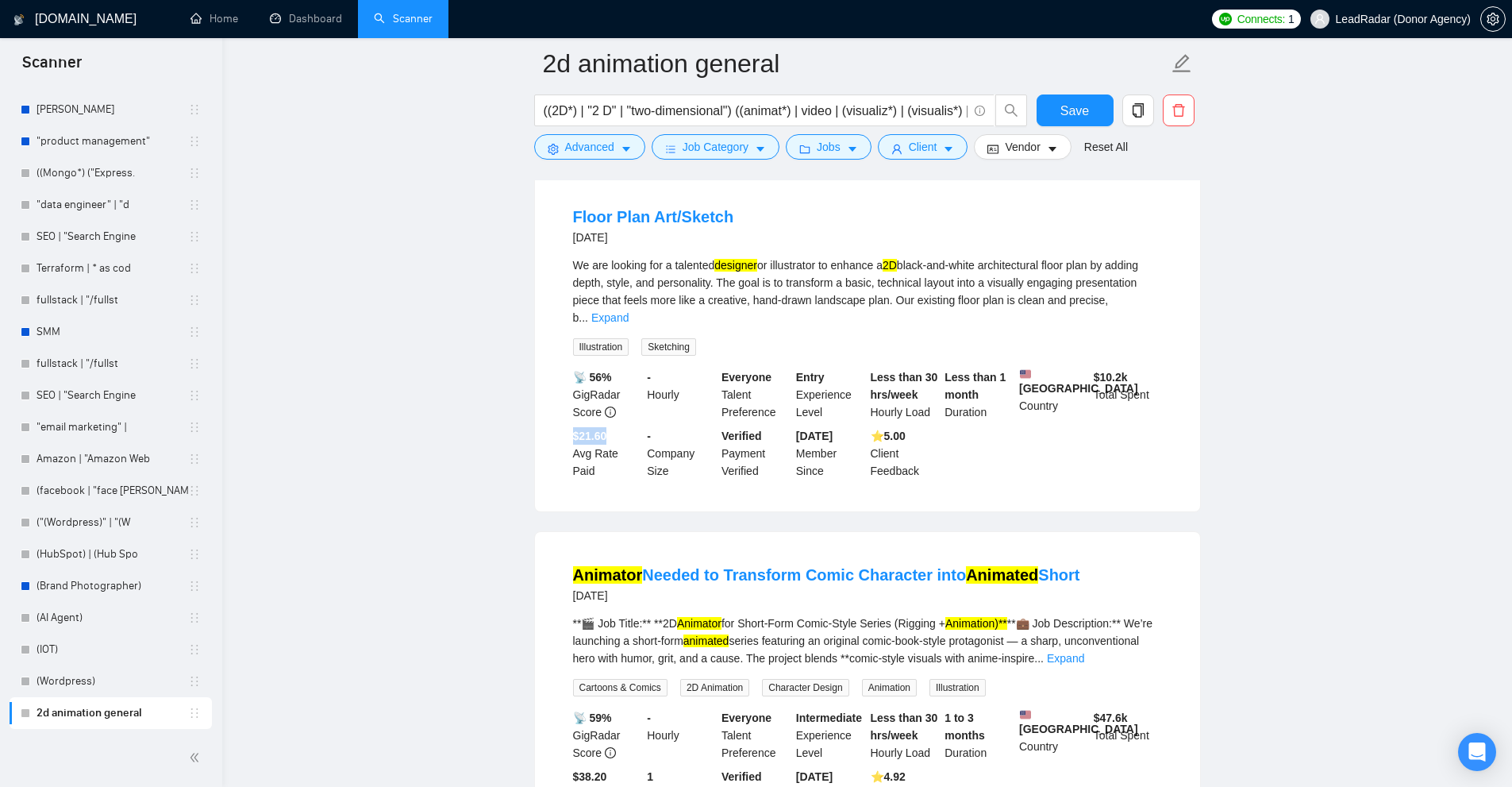
drag, startPoint x: 570, startPoint y: 422, endPoint x: 612, endPoint y: 429, distance: 42.6
click at [612, 429] on li "Floor Plan Art/Sketch 3 days ago We are looking for a talented designer or illu…" at bounding box center [867, 343] width 627 height 300
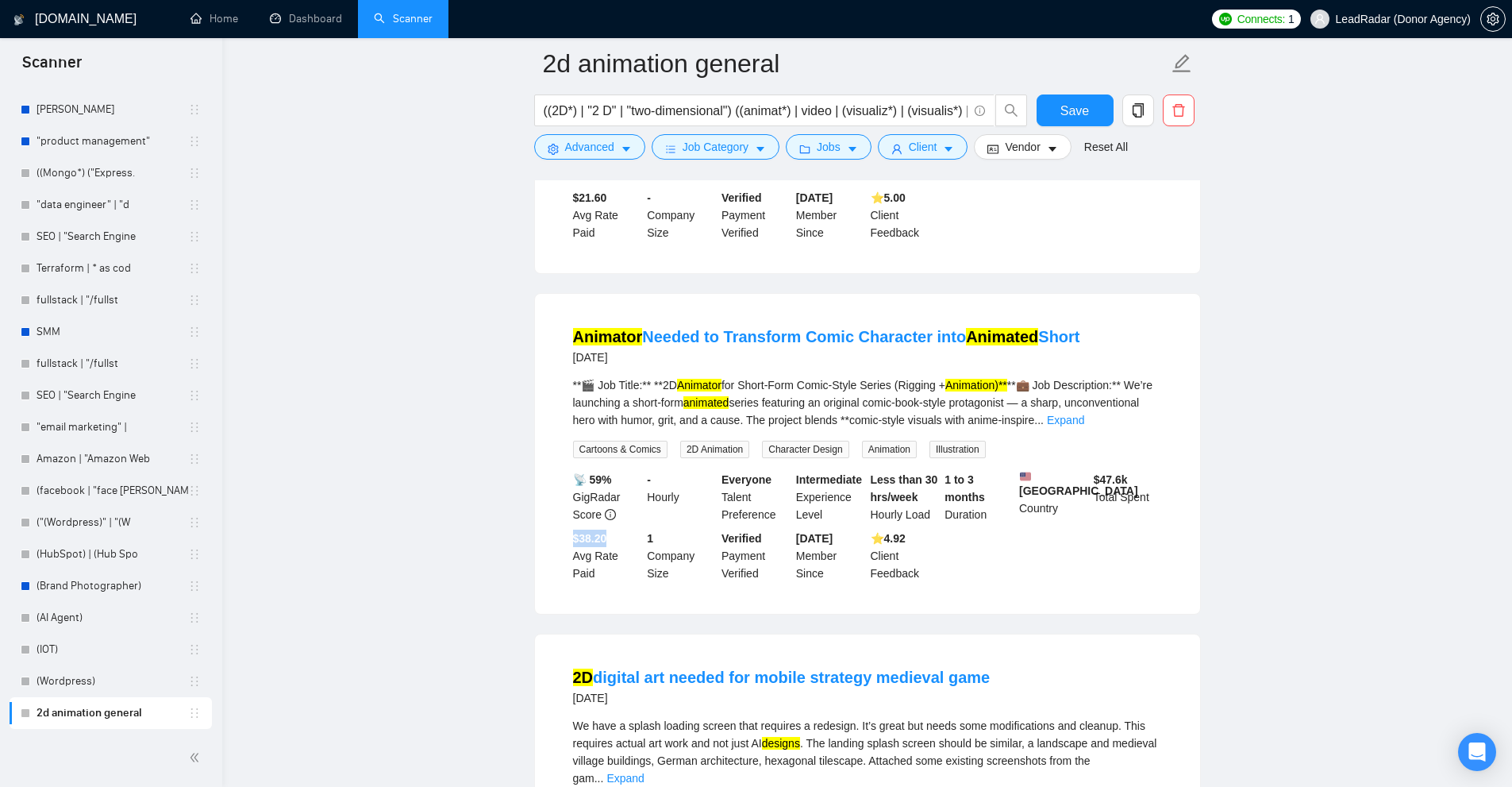
drag, startPoint x: 573, startPoint y: 532, endPoint x: 621, endPoint y: 542, distance: 49.0
click at [621, 542] on div "$38.20 Avg Rate Paid" at bounding box center [606, 555] width 74 height 53
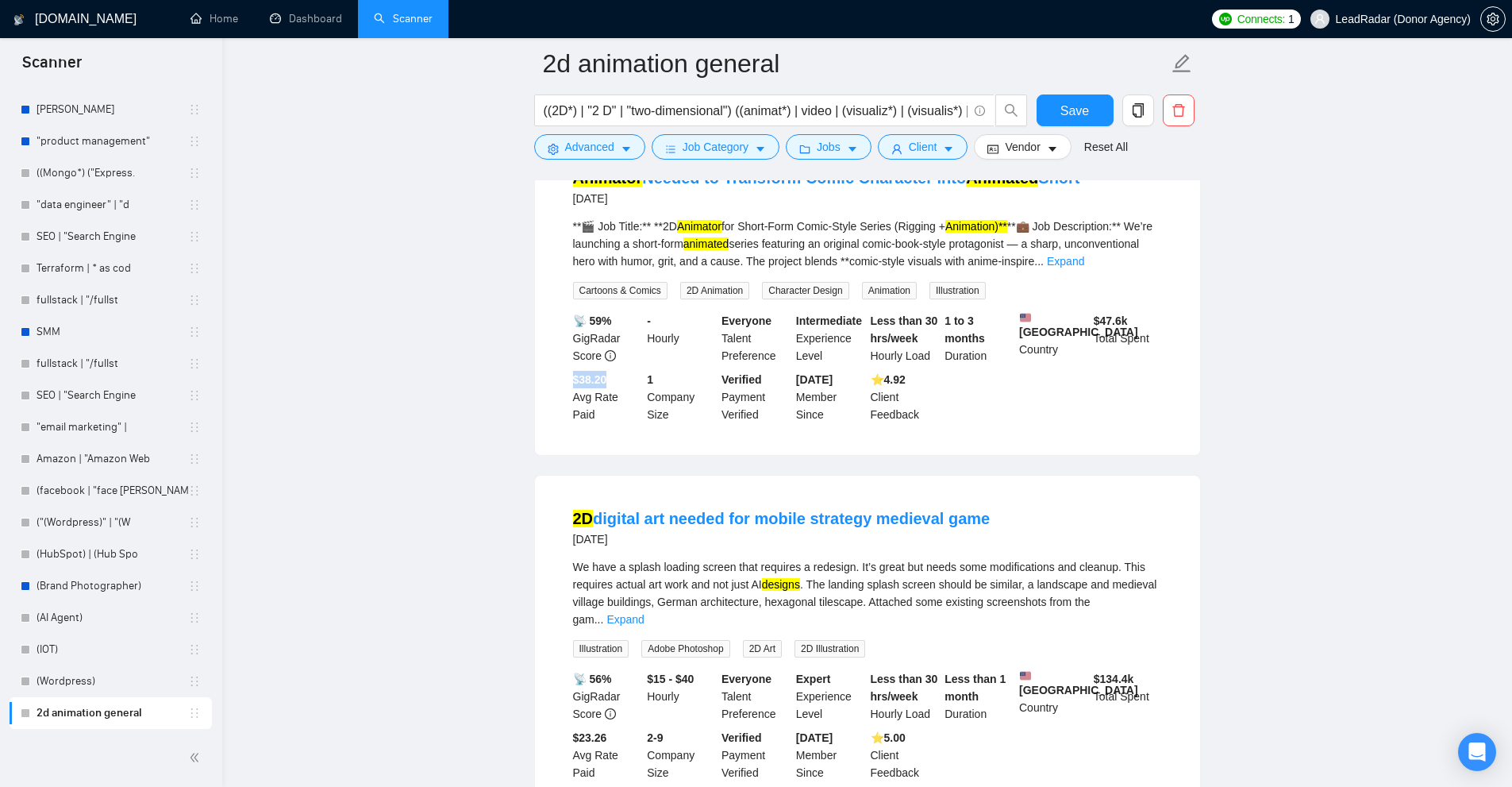
scroll to position [715, 0]
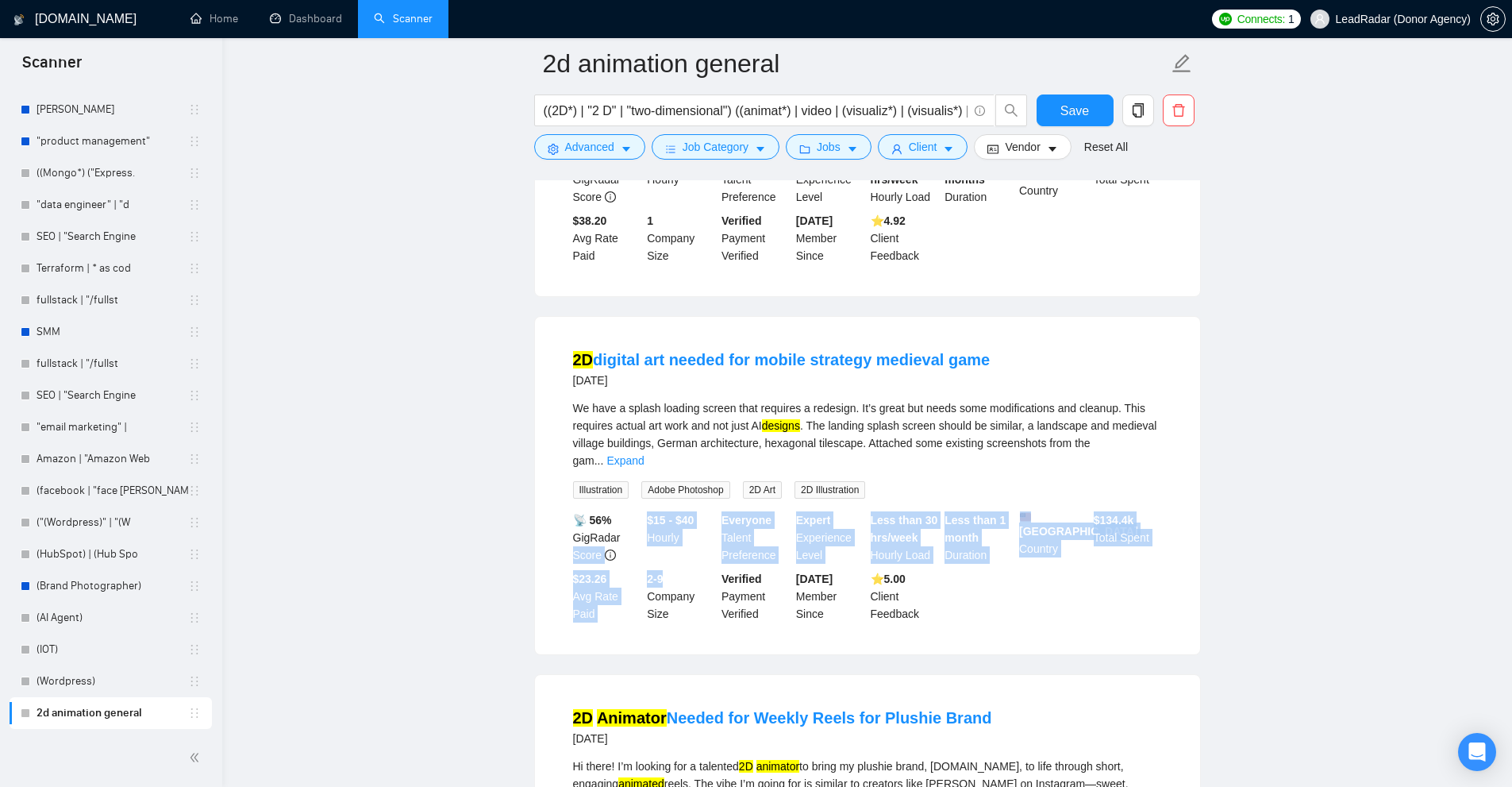
drag, startPoint x: 681, startPoint y: 571, endPoint x: 671, endPoint y: 576, distance: 11.2
click at [671, 576] on li "2D digital art needed for mobile strategy medieval game 2 months ago We have a …" at bounding box center [867, 485] width 627 height 300
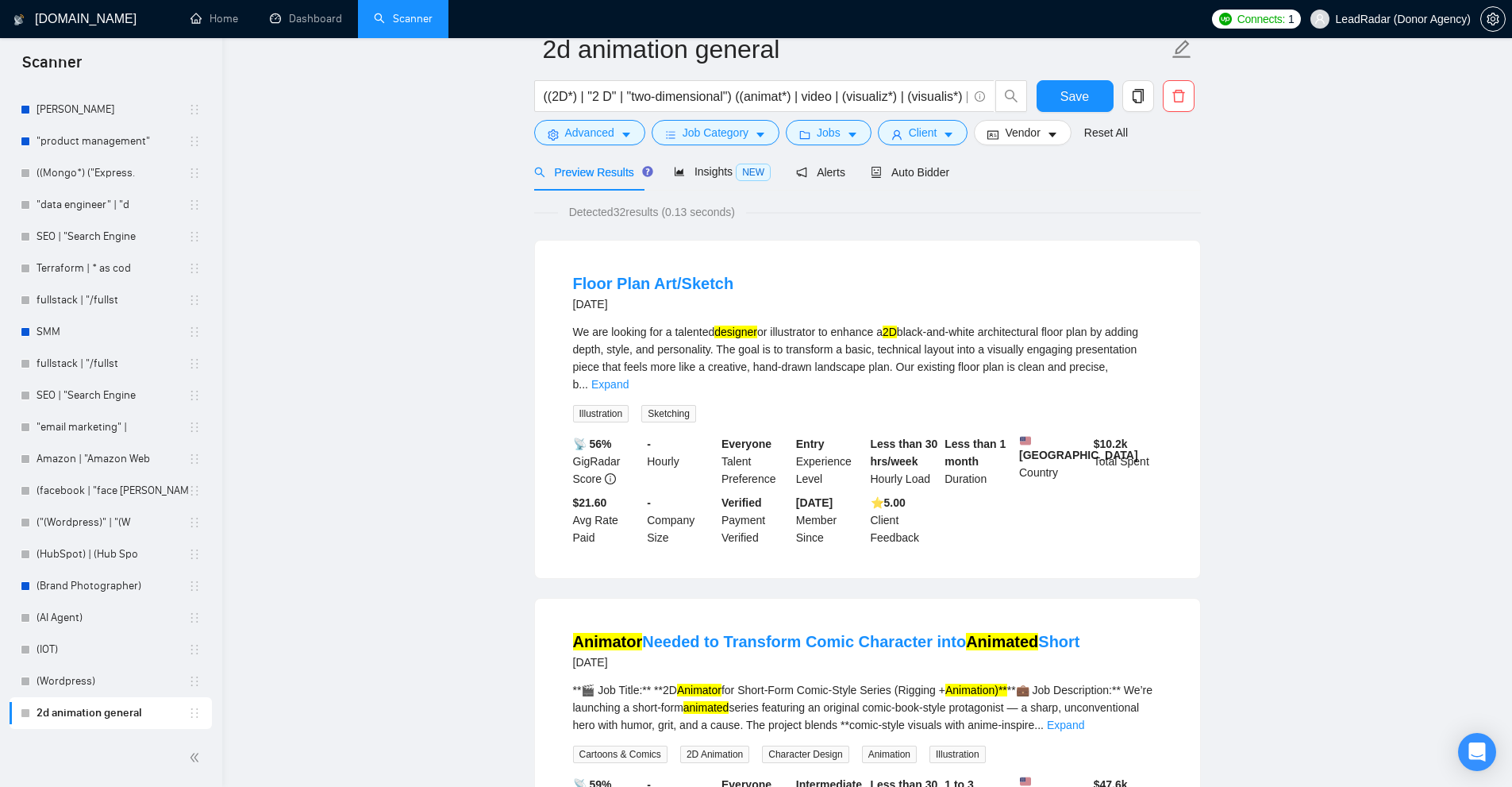
scroll to position [0, 0]
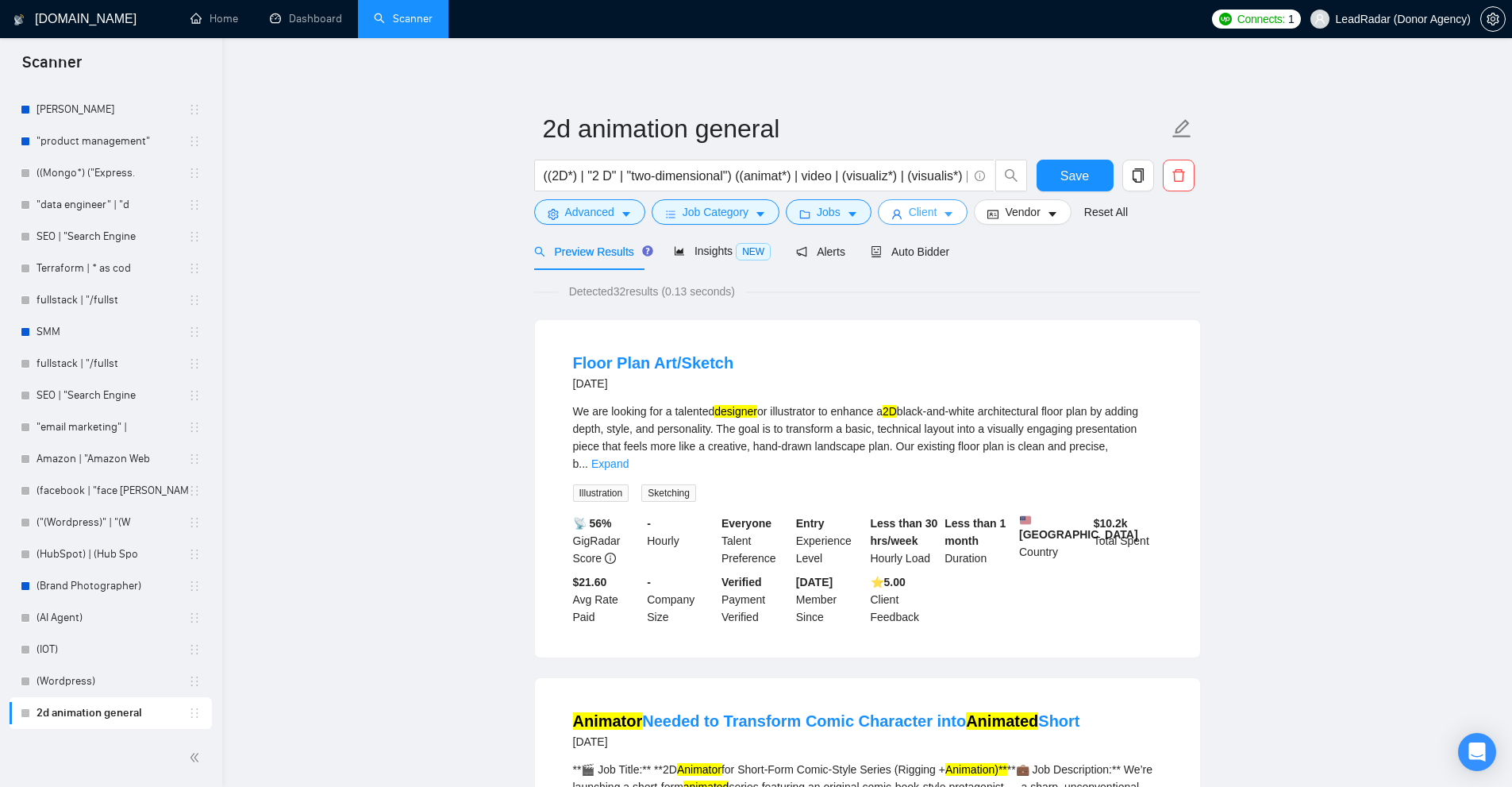
click at [929, 223] on button "Client" at bounding box center [923, 212] width 90 height 25
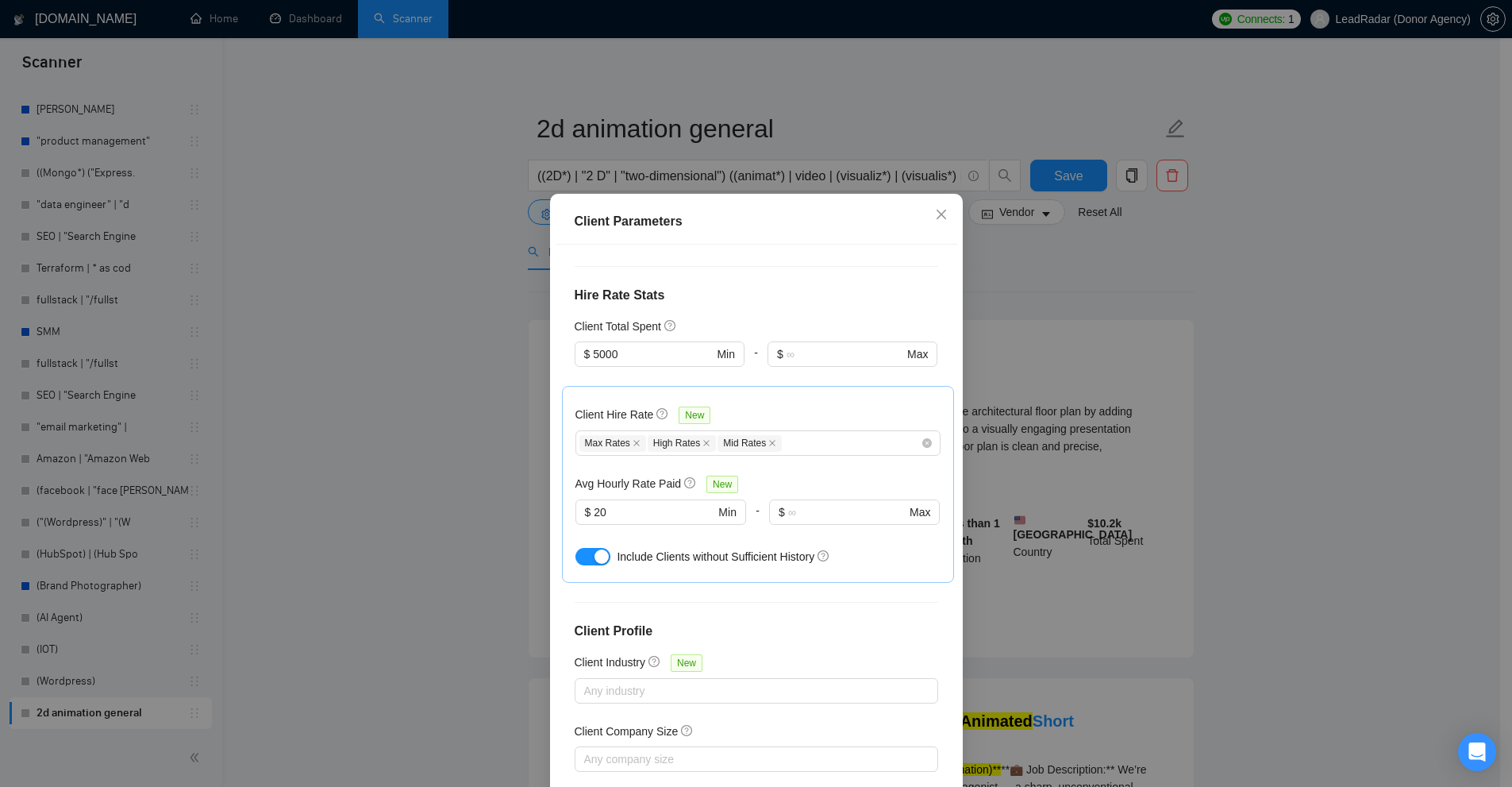
scroll to position [436, 0]
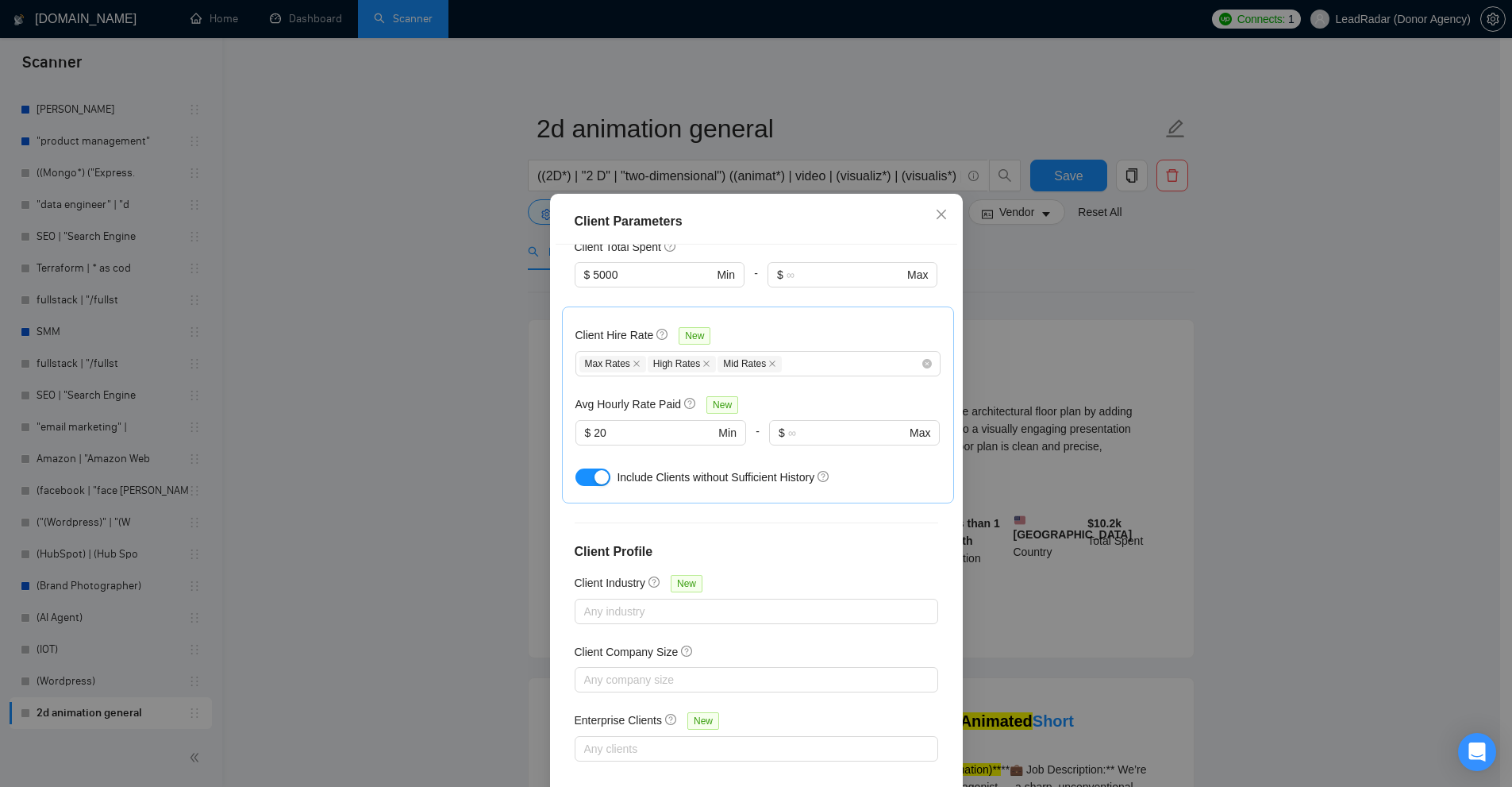
click at [1151, 413] on div "Client Parameters Client Location Include Client Countries United States Exclud…" at bounding box center [756, 394] width 1512 height 787
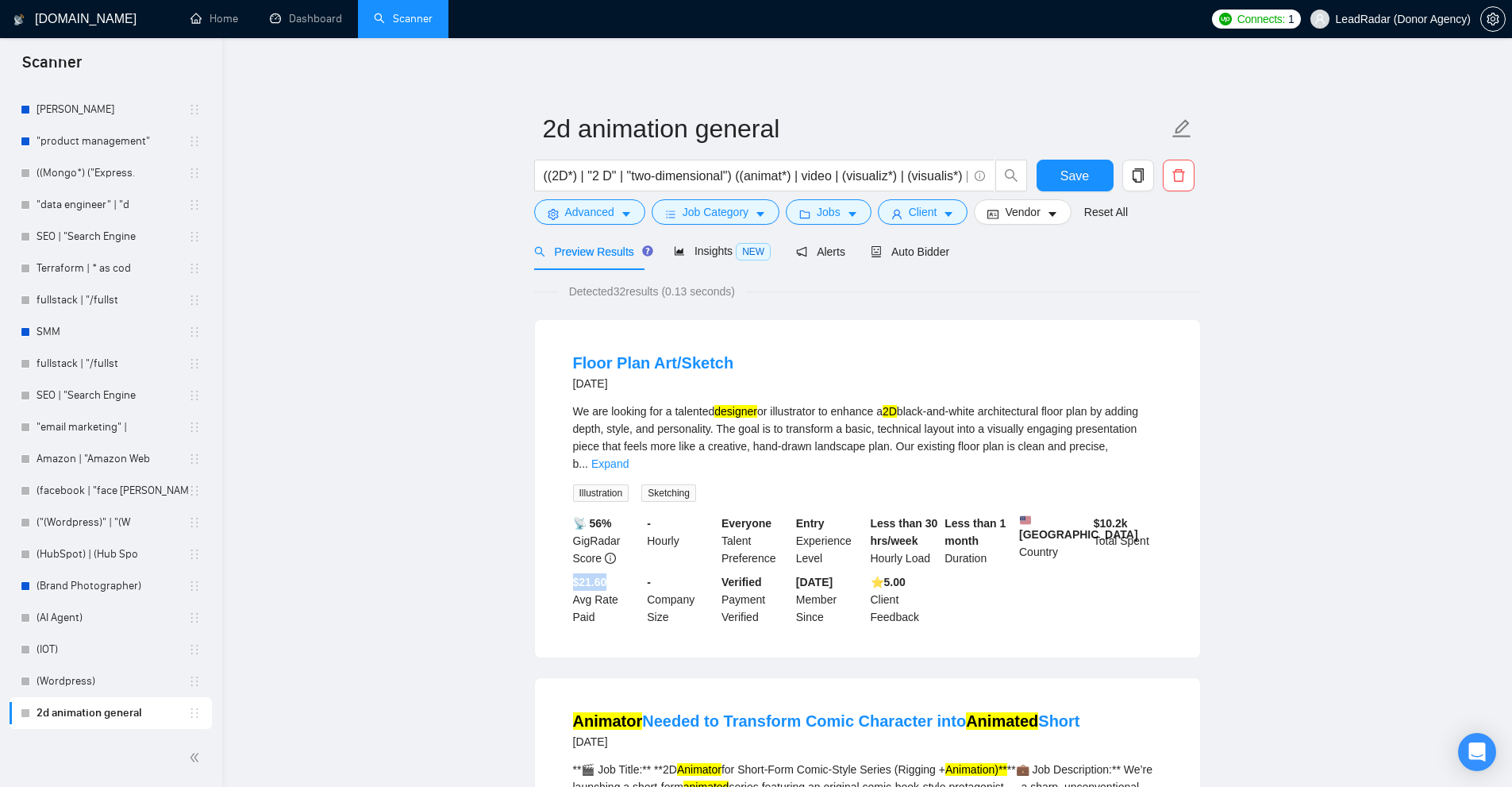
drag, startPoint x: 554, startPoint y: 577, endPoint x: 625, endPoint y: 573, distance: 71.1
click at [625, 573] on li "Floor Plan Art/Sketch 3 days ago We are looking for a talented designer or illu…" at bounding box center [867, 488] width 627 height 300
click at [582, 576] on b "$21.60" at bounding box center [590, 581] width 34 height 13
drag, startPoint x: 582, startPoint y: 576, endPoint x: 614, endPoint y: 579, distance: 32.1
click at [614, 579] on div "$21.60 Avg Rate Paid" at bounding box center [606, 599] width 74 height 53
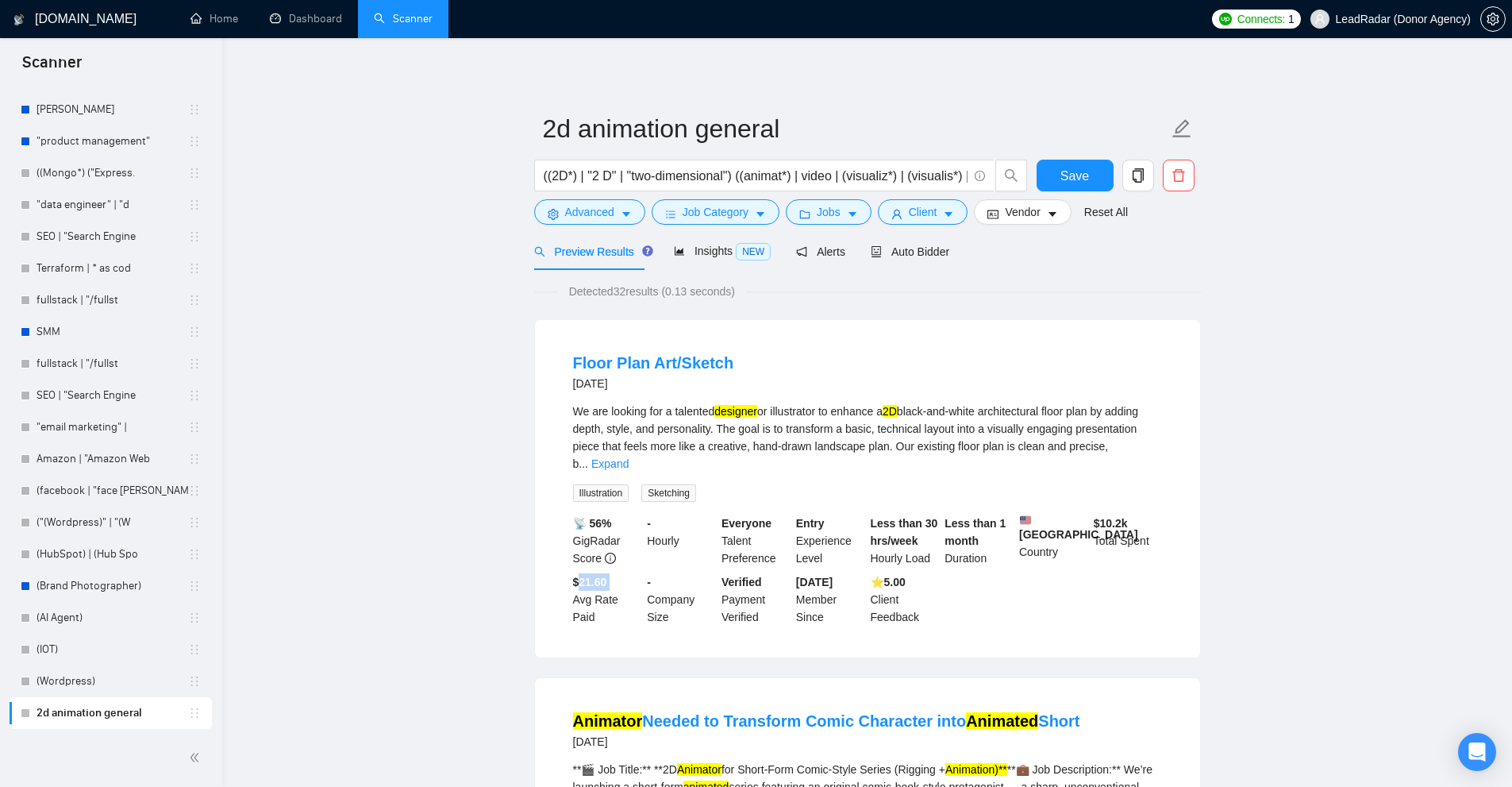
click at [611, 579] on div "$21.60 Avg Rate Paid" at bounding box center [606, 599] width 74 height 53
click at [917, 208] on span "Client" at bounding box center [923, 212] width 29 height 18
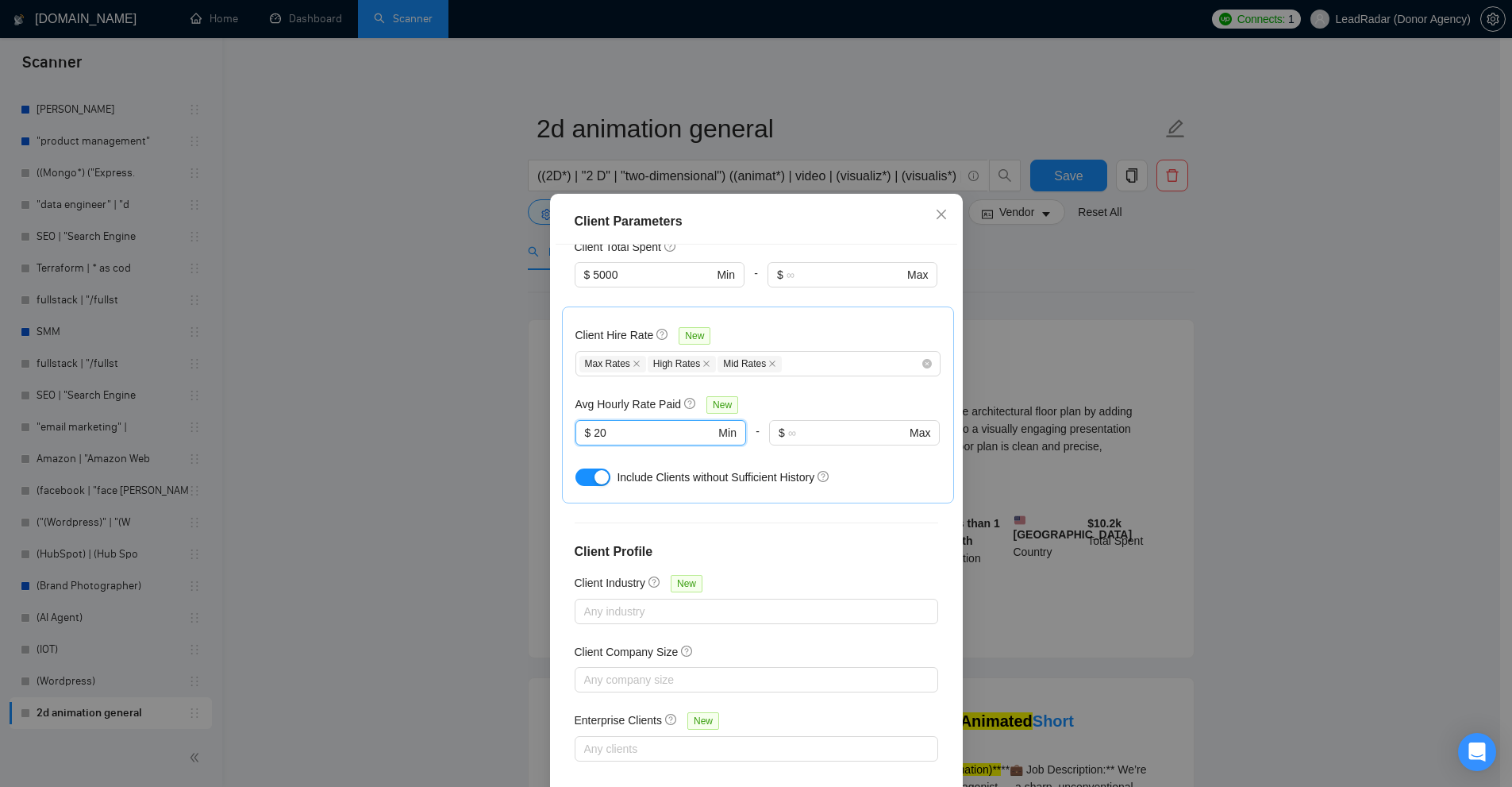
drag, startPoint x: 630, startPoint y: 435, endPoint x: 520, endPoint y: 427, distance: 110.3
click at [508, 423] on div "Client Parameters Client Location Include Client Countries United States Exclud…" at bounding box center [756, 394] width 1512 height 787
click at [642, 434] on input "20" at bounding box center [654, 433] width 121 height 18
drag, startPoint x: 582, startPoint y: 406, endPoint x: 647, endPoint y: 406, distance: 65.0
click at [647, 406] on h5 "Avg Hourly Rate Paid" at bounding box center [628, 404] width 106 height 18
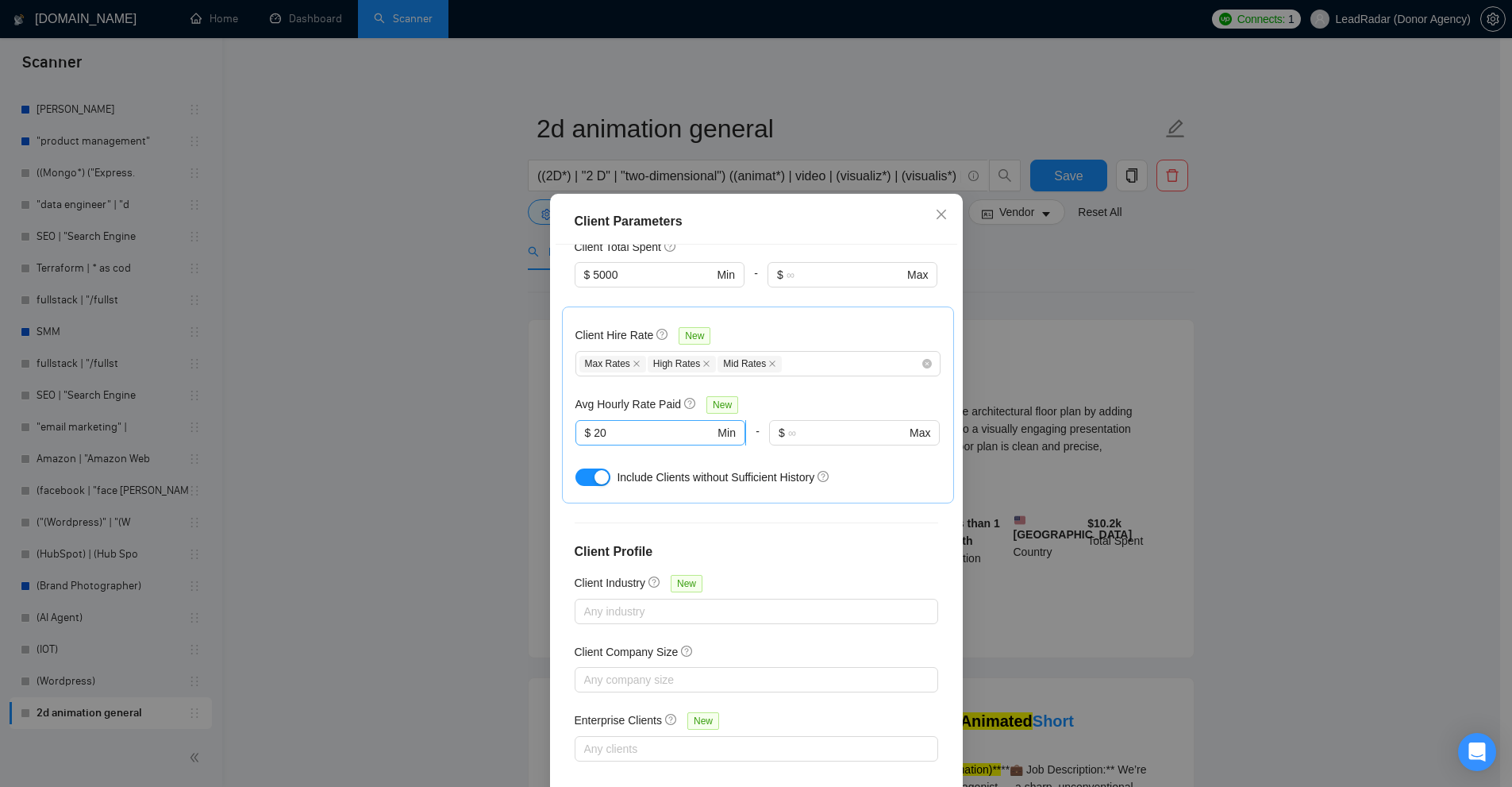
click at [648, 440] on span "$ 20 Min" at bounding box center [660, 433] width 170 height 25
drag, startPoint x: 655, startPoint y: 432, endPoint x: 319, endPoint y: 394, distance: 338.1
click at [319, 394] on div "Client Parameters Client Location Include Client Countries United States Exclud…" at bounding box center [756, 394] width 1512 height 787
click at [1066, 390] on div "Client Parameters Client Location Include Client Countries United States Exclud…" at bounding box center [756, 394] width 1512 height 787
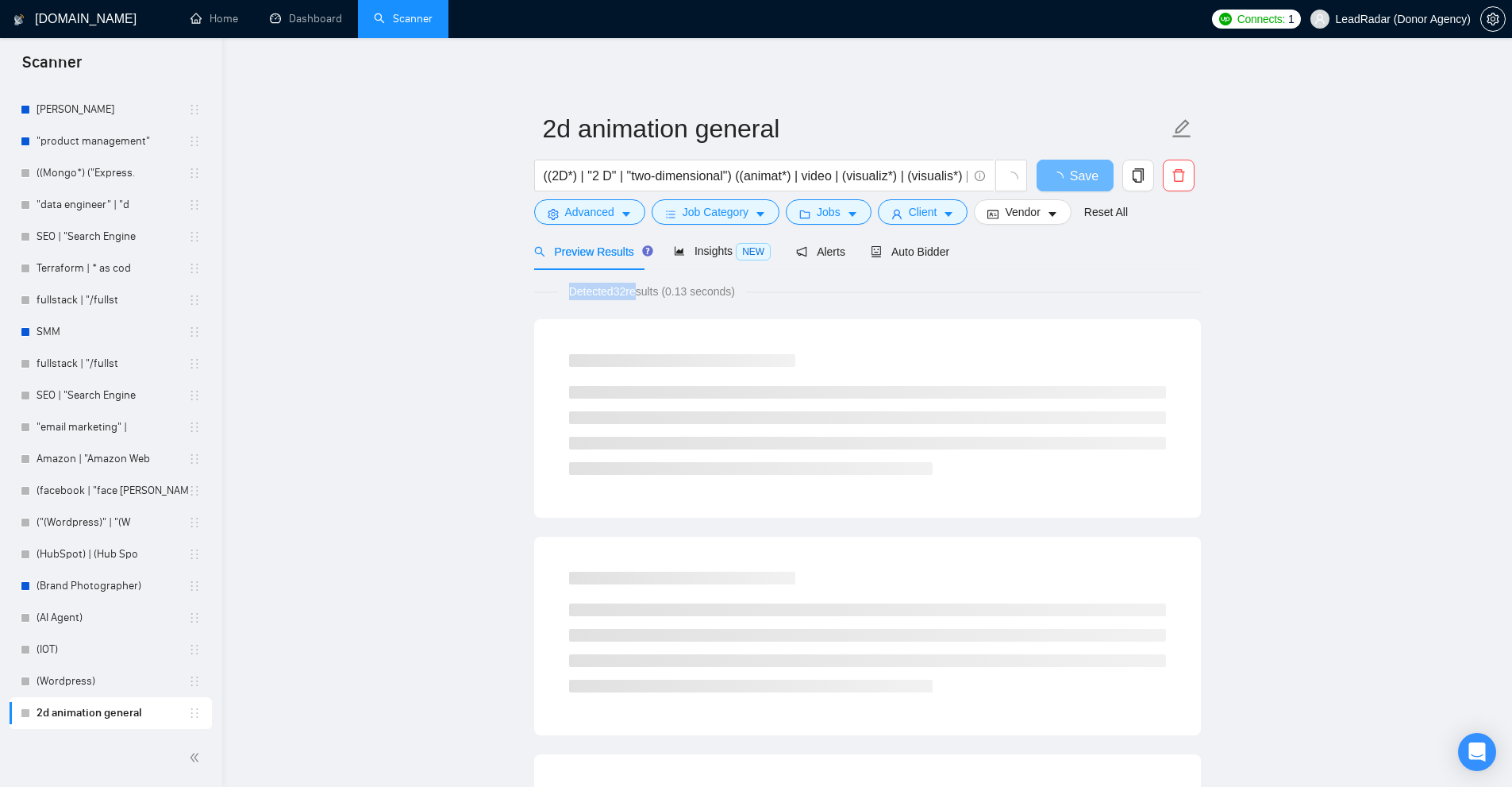
drag, startPoint x: 794, startPoint y: 305, endPoint x: 634, endPoint y: 299, distance: 160.1
click at [634, 299] on span "Detected 32 results (0.13 seconds)" at bounding box center [652, 292] width 188 height 18
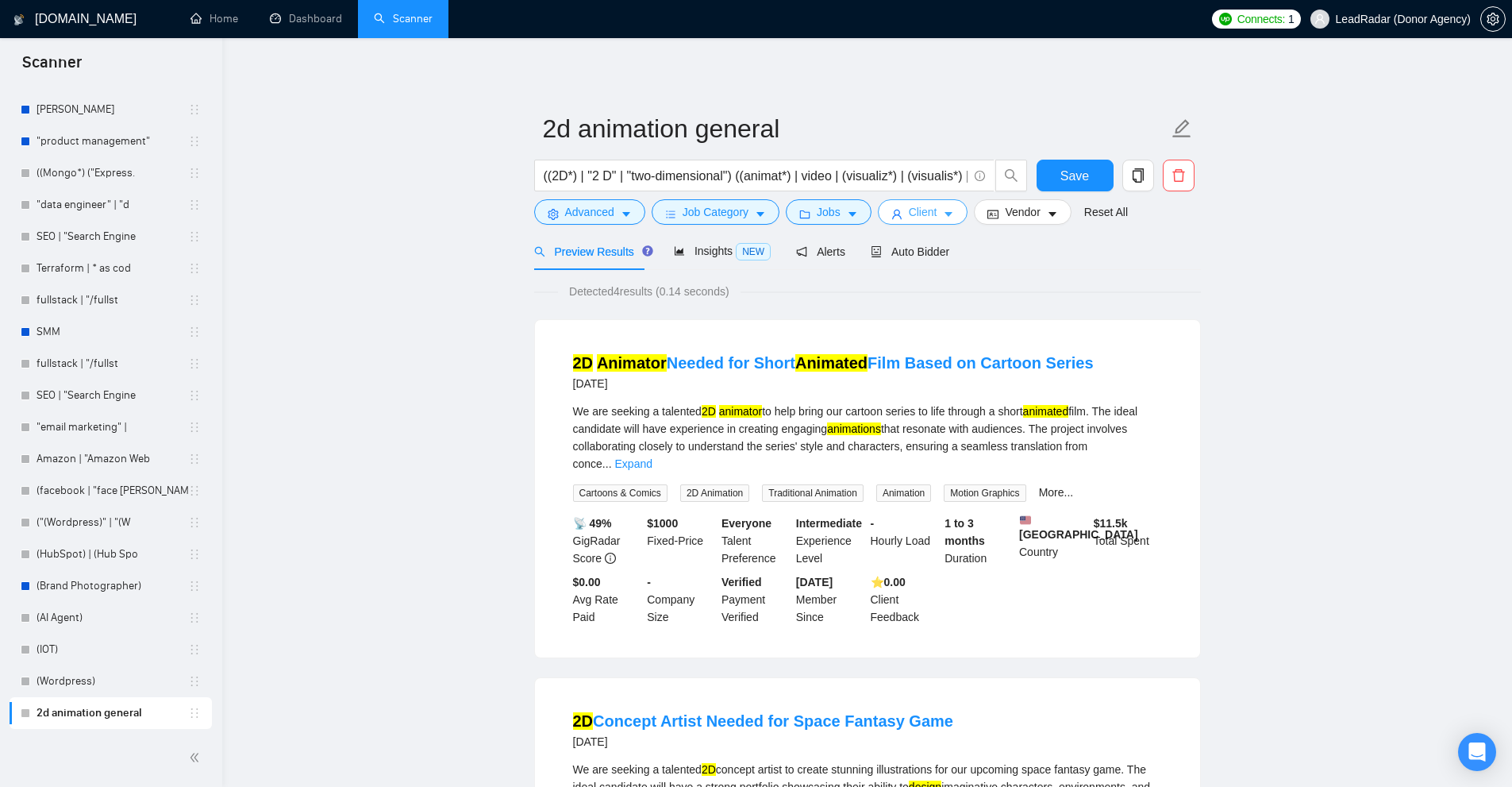
click at [937, 208] on button "Client" at bounding box center [923, 212] width 90 height 25
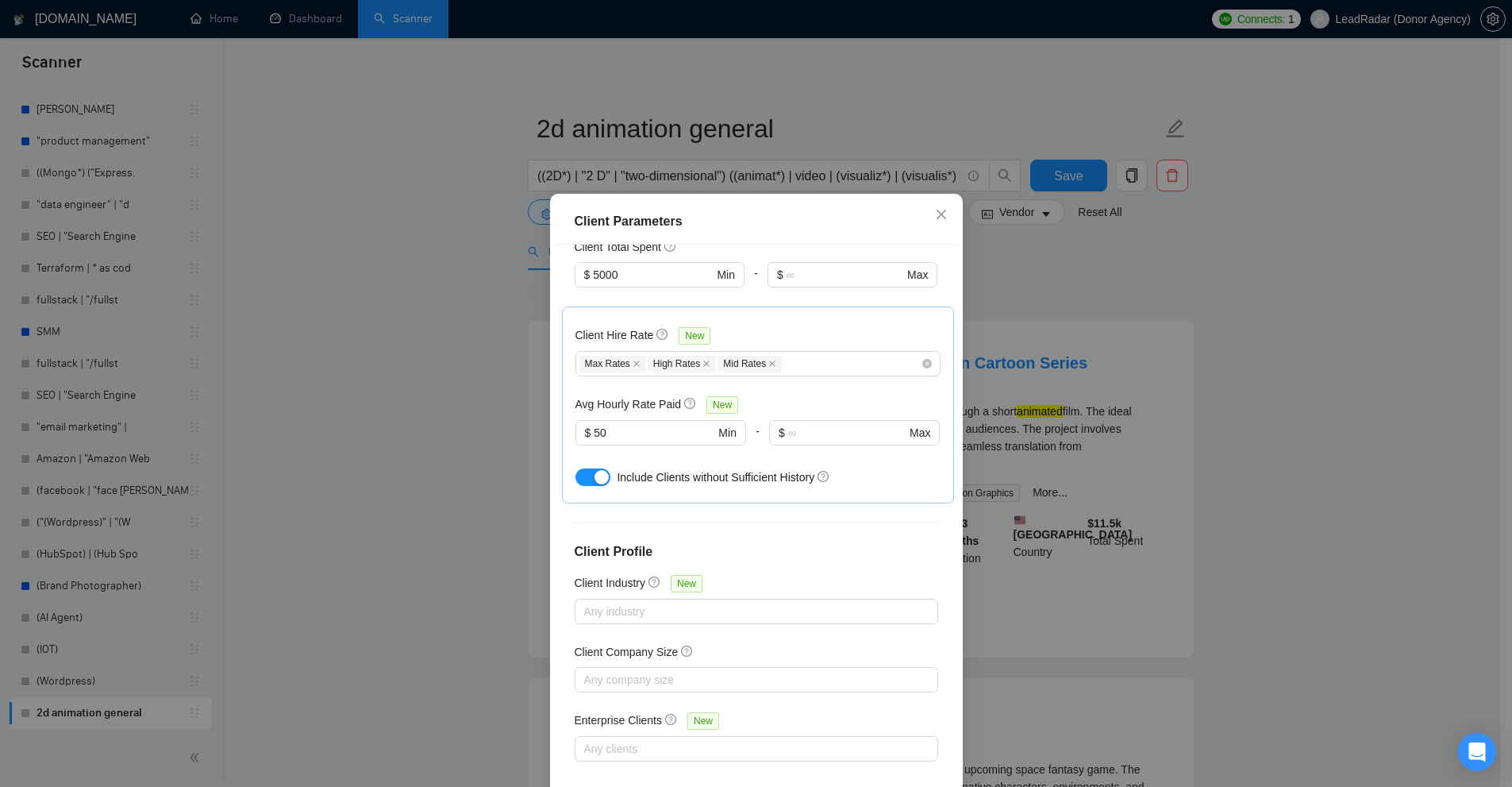
drag, startPoint x: 625, startPoint y: 440, endPoint x: 461, endPoint y: 418, distance: 165.5
click at [462, 418] on div "Client Parameters Client Location Include Client Countries United States Exclud…" at bounding box center [756, 394] width 1512 height 787
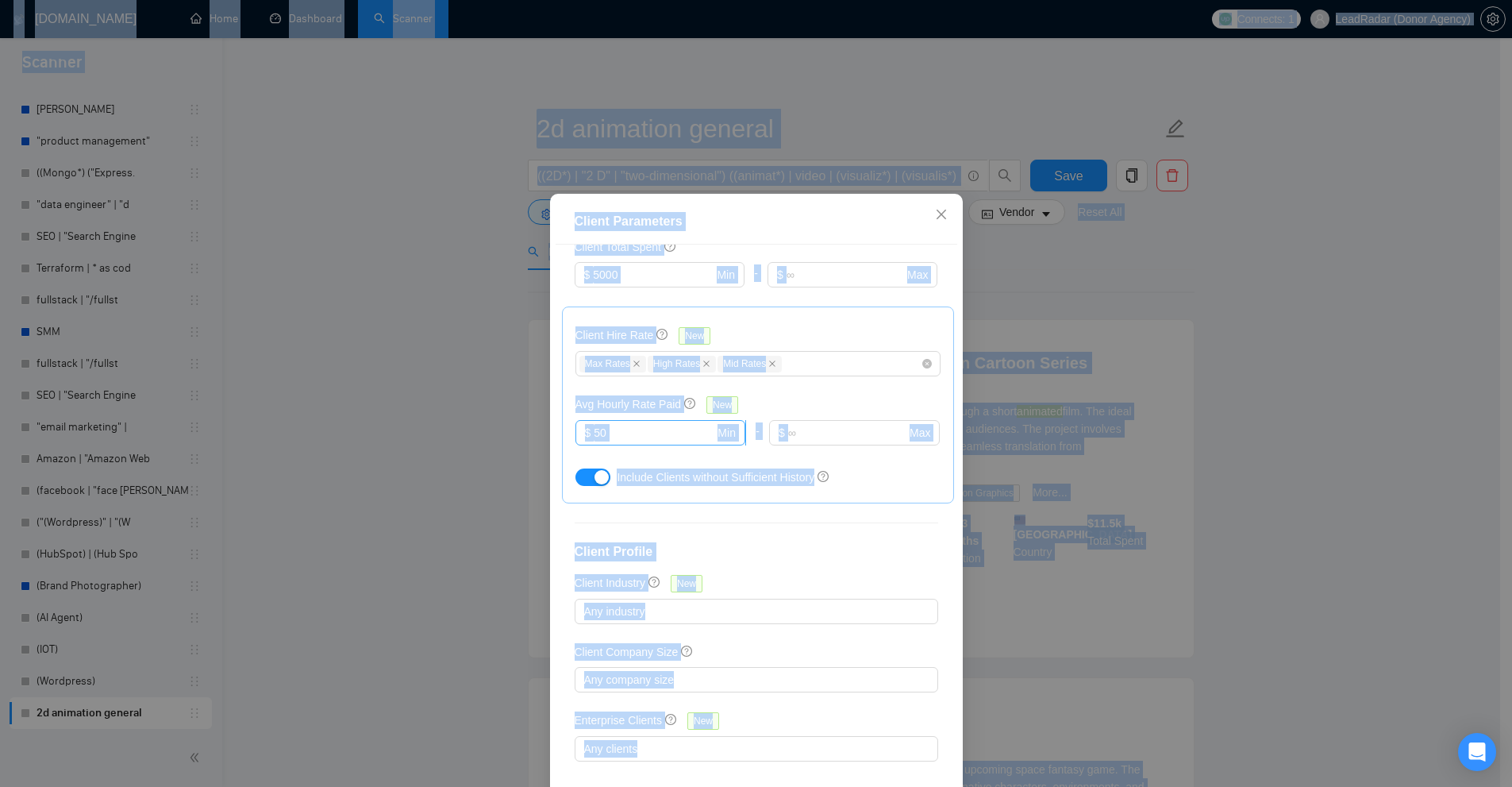
click at [611, 427] on input "50" at bounding box center [654, 433] width 121 height 18
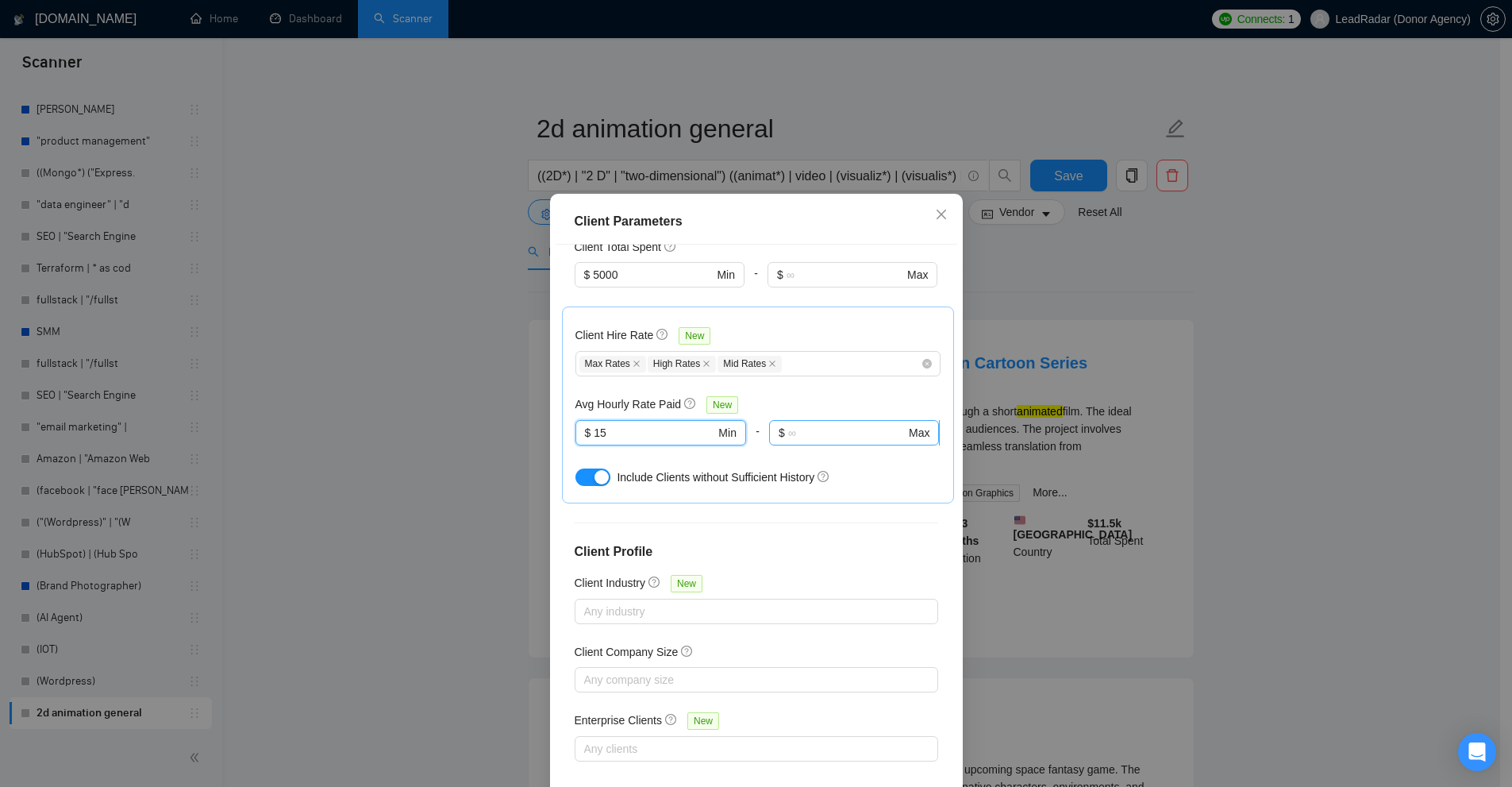
type input "15"
click at [814, 420] on span "$ Max" at bounding box center [854, 433] width 170 height 25
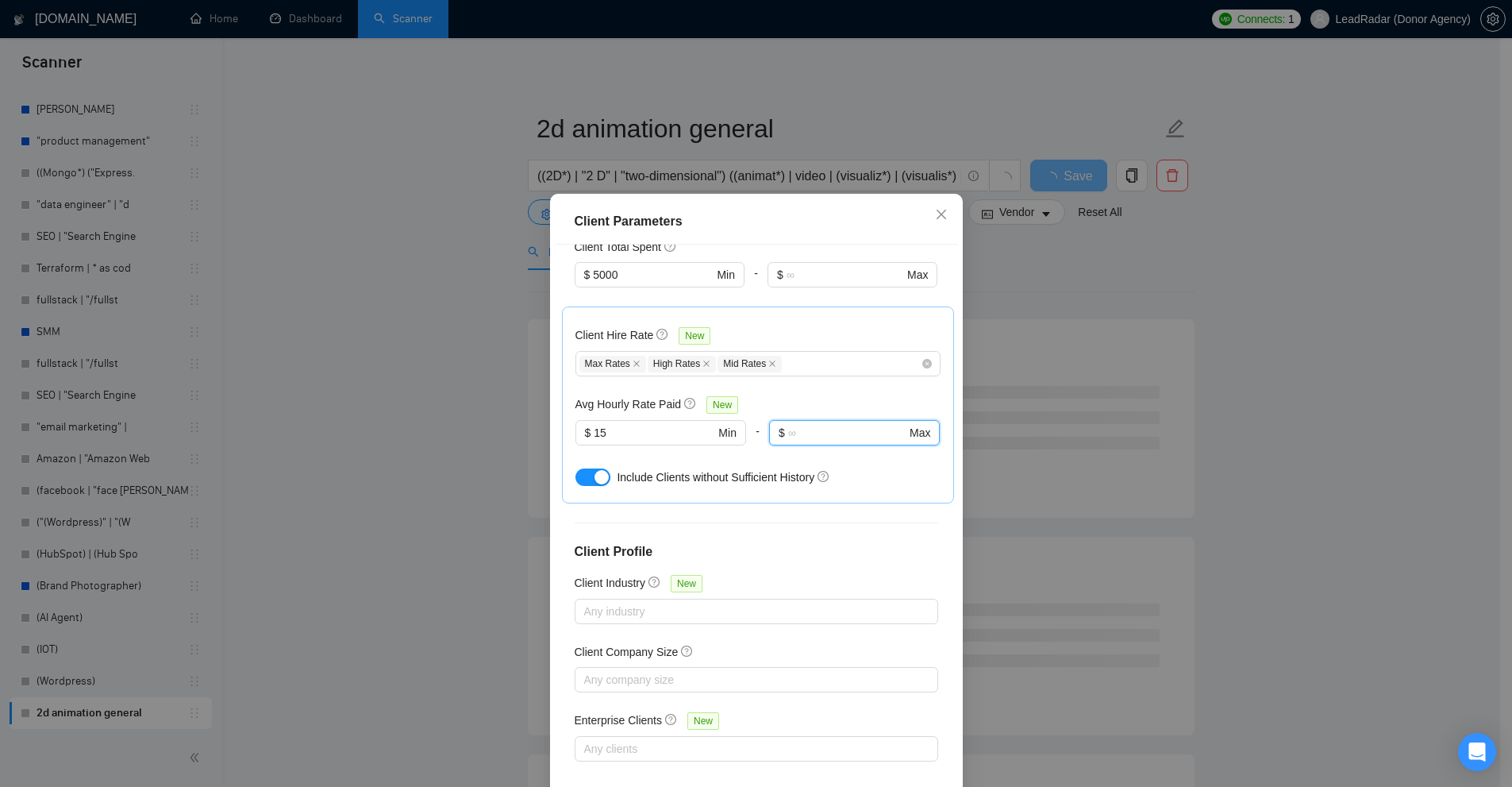
click at [818, 406] on div "Avg Hourly Rate Paid New" at bounding box center [757, 404] width 365 height 18
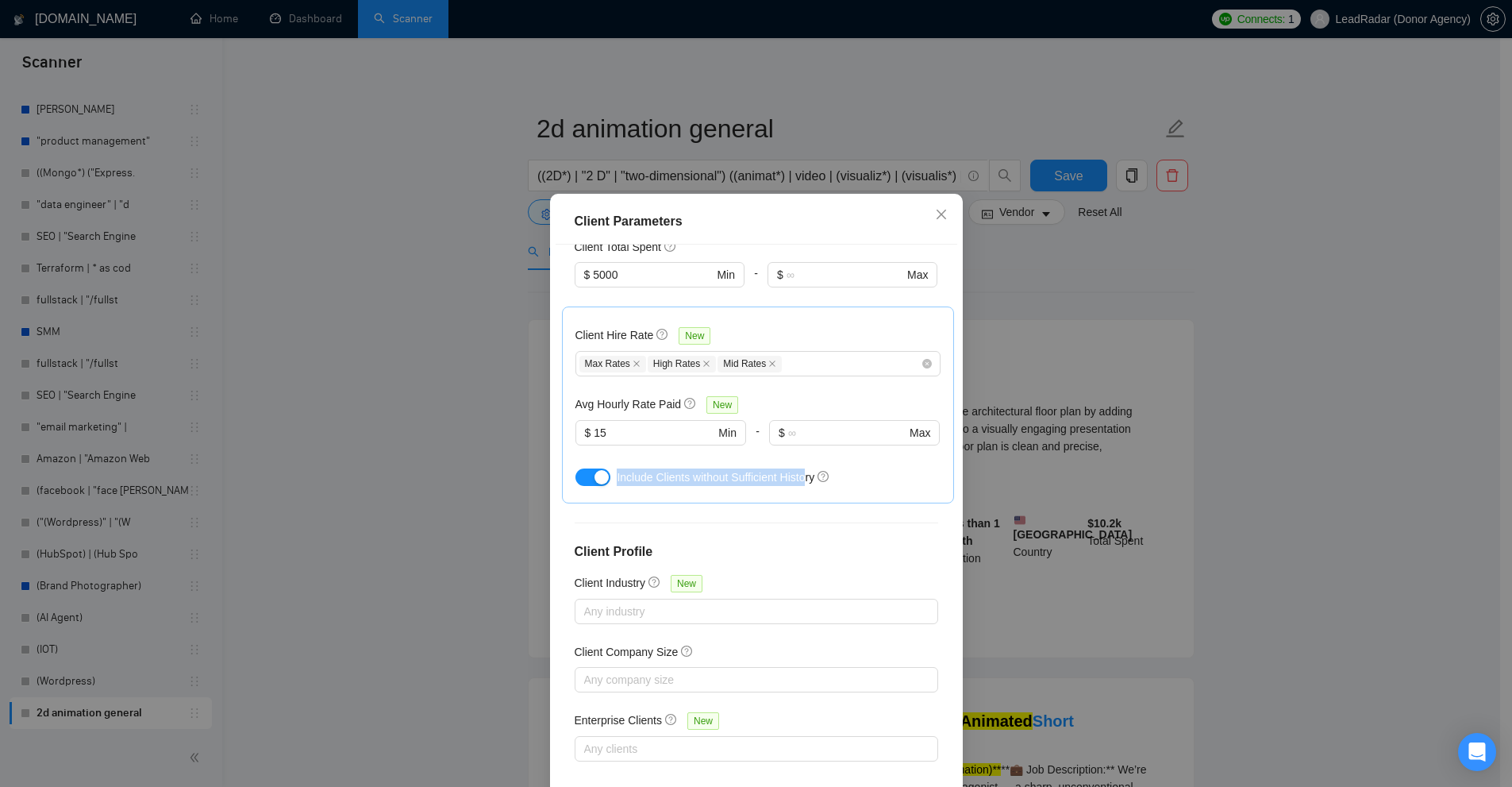
drag, startPoint x: 611, startPoint y: 475, endPoint x: 799, endPoint y: 483, distance: 188.2
click at [799, 483] on div "Include Clients without Sufficient History" at bounding box center [778, 478] width 323 height 18
click at [627, 481] on span "Include Clients without Sufficient History" at bounding box center [715, 477] width 198 height 13
drag, startPoint x: 627, startPoint y: 481, endPoint x: 660, endPoint y: 495, distance: 35.8
click at [777, 478] on span "Include Clients without Sufficient History" at bounding box center [715, 477] width 198 height 13
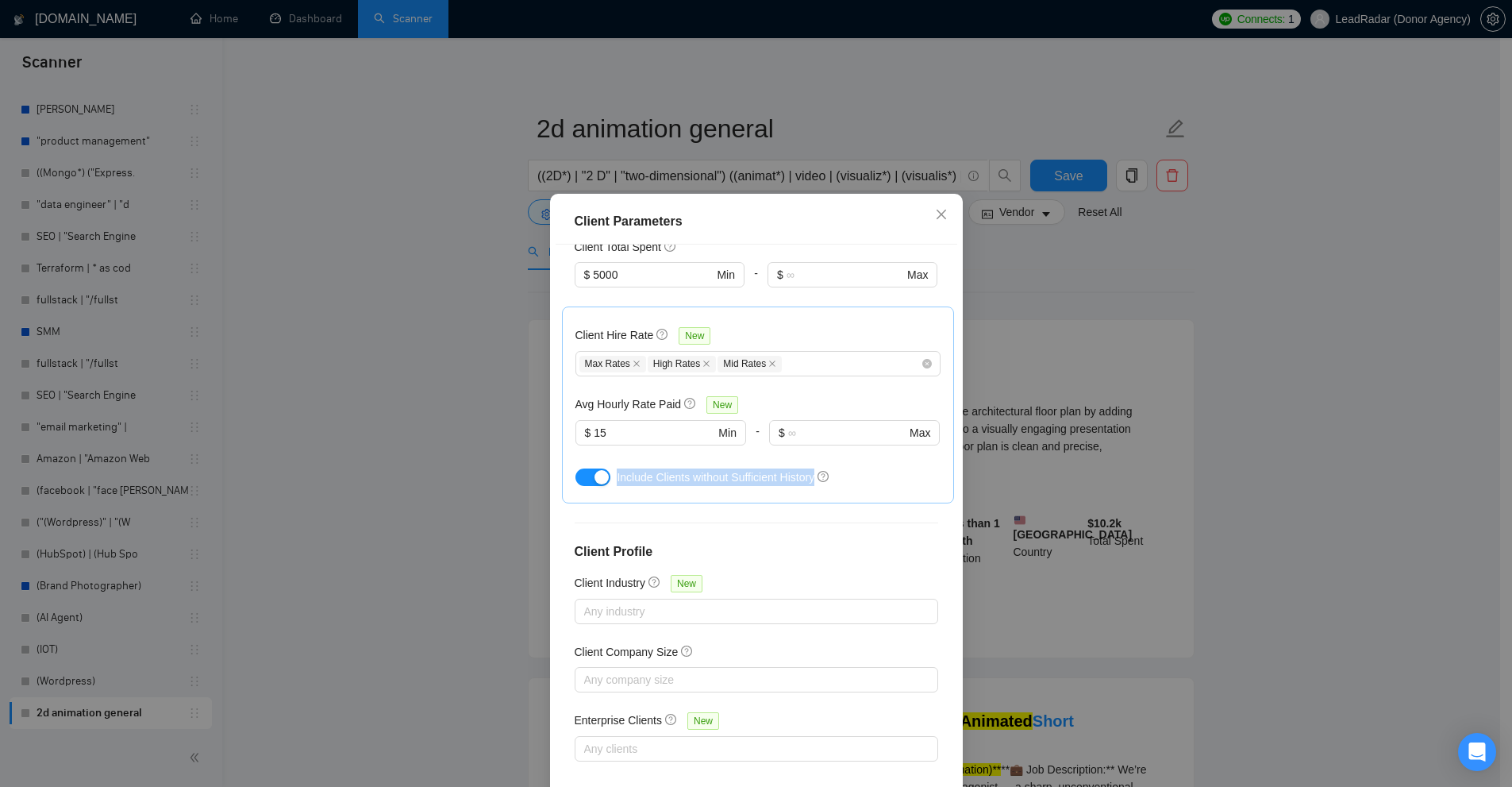
click at [660, 495] on div "Client Hire Rate New Max Rates High Rates Mid Rates Avg Hourly Rate Paid New $ …" at bounding box center [757, 405] width 392 height 197
click at [640, 470] on span "Include Clients without Sufficient History" at bounding box center [715, 477] width 198 height 13
drag, startPoint x: 640, startPoint y: 470, endPoint x: 812, endPoint y: 468, distance: 172.0
click at [812, 469] on div "Include Clients without Sufficient History" at bounding box center [778, 478] width 323 height 18
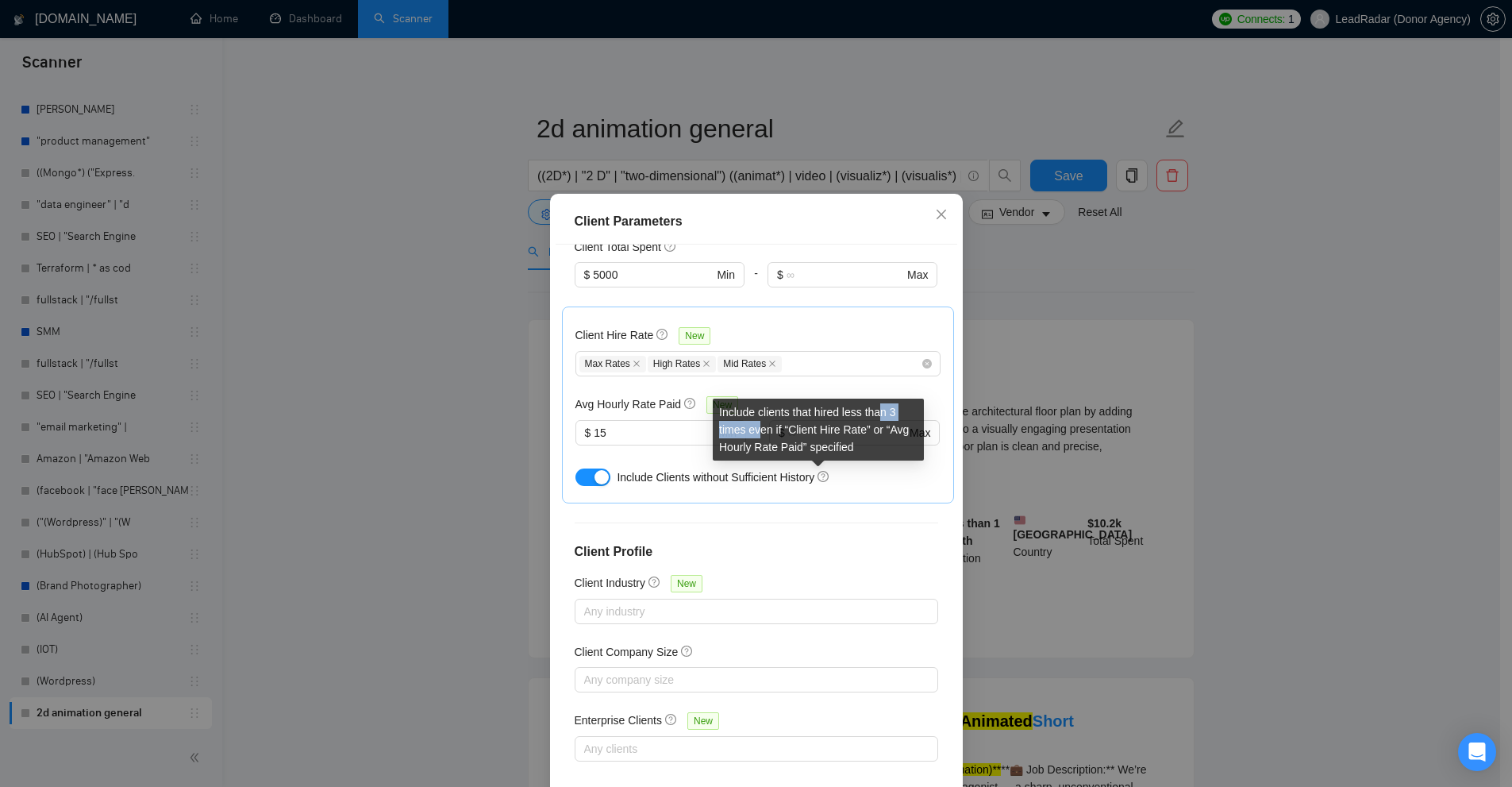
drag, startPoint x: 892, startPoint y: 405, endPoint x: 757, endPoint y: 430, distance: 137.3
click at [757, 430] on div "Include clients that hired less than 3 times even if “Client Hire Rate” or “Avg…" at bounding box center [818, 429] width 211 height 62
click at [857, 490] on div "Client Hire Rate New Max Rates High Rates Mid Rates Avg Hourly Rate Paid New $ …" at bounding box center [757, 405] width 392 height 197
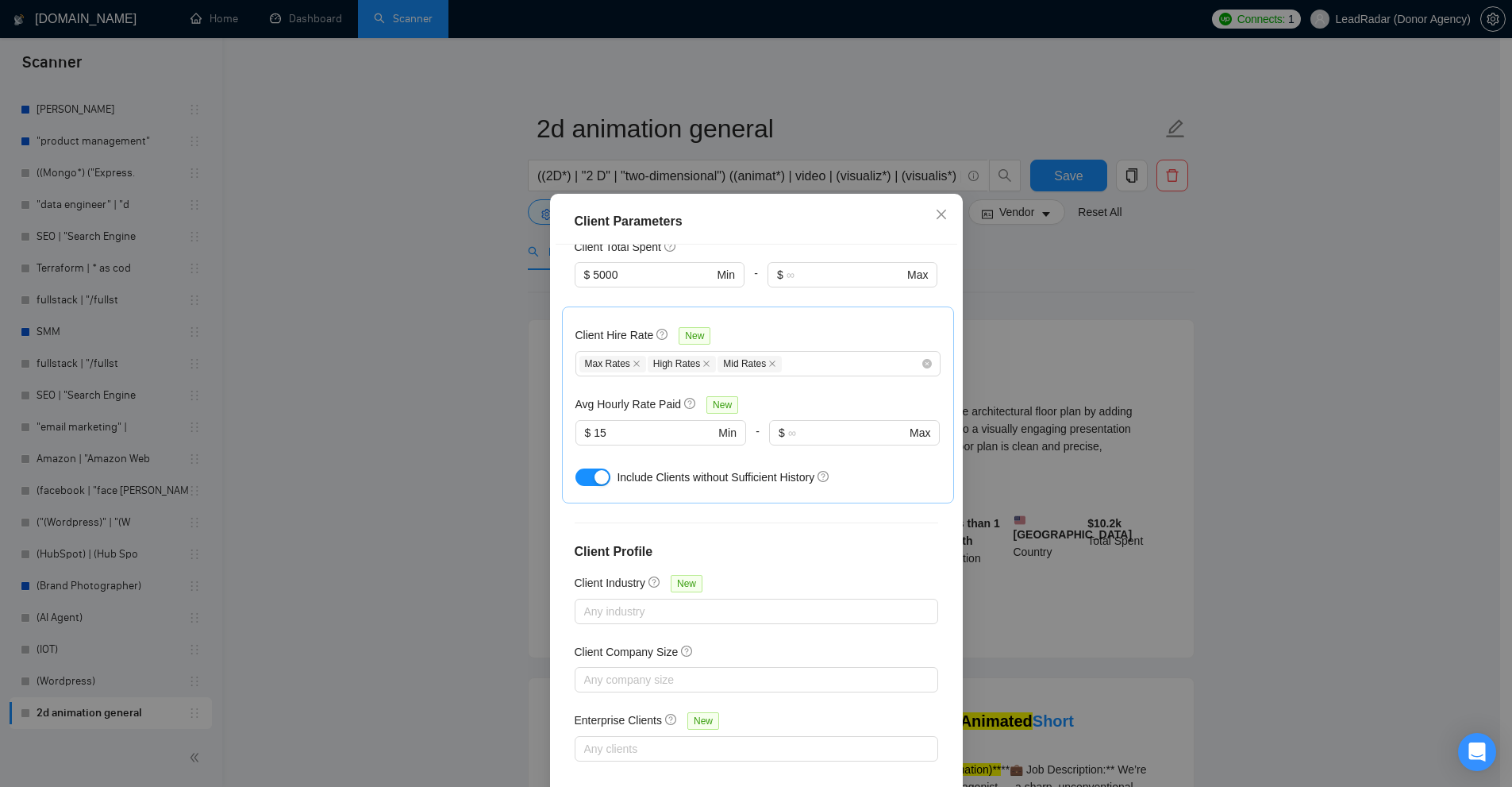
click at [1102, 442] on div "Client Parameters Client Location Include Client Countries United States Exclud…" at bounding box center [756, 394] width 1512 height 787
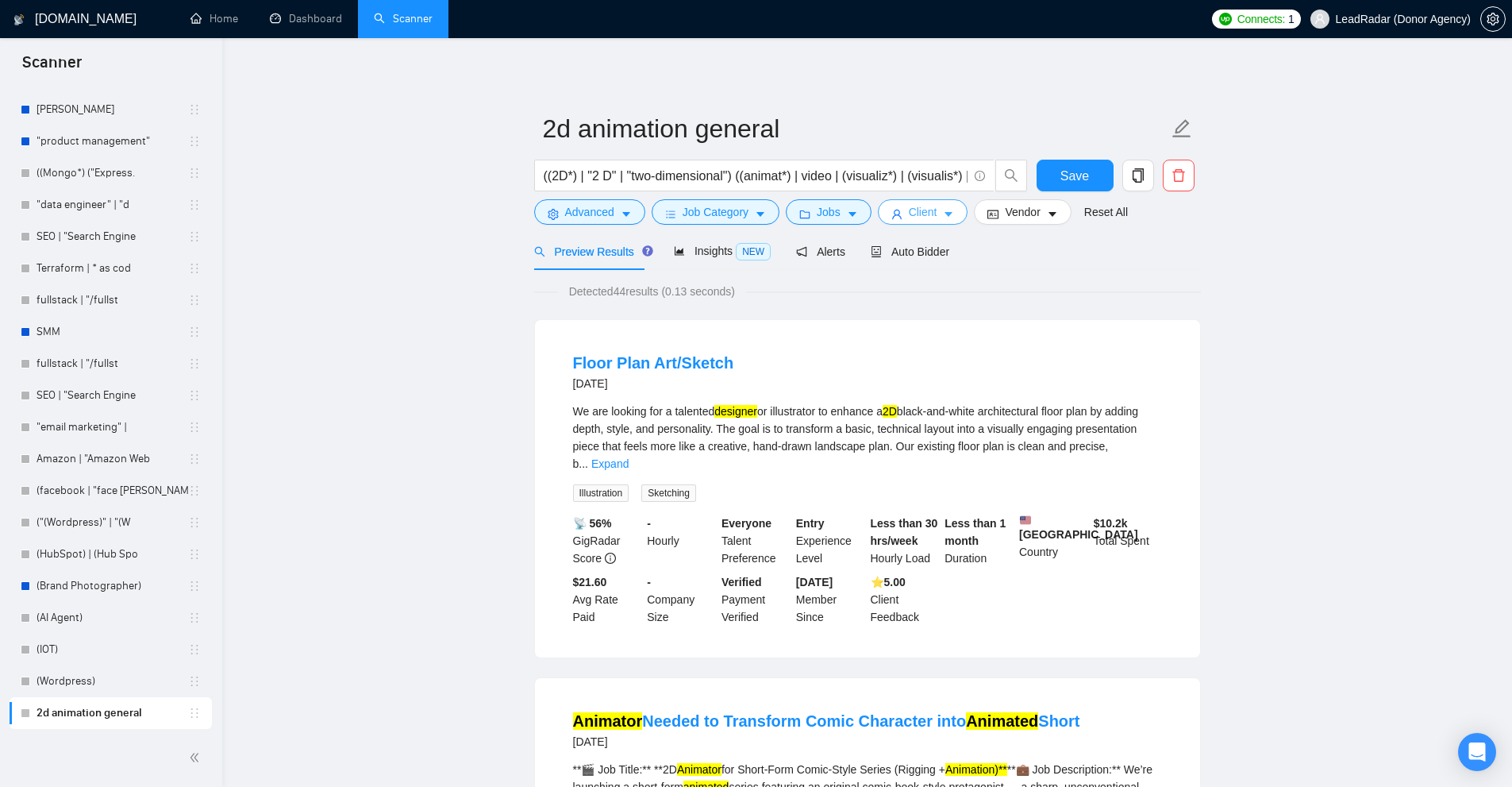
click at [915, 215] on span "Client" at bounding box center [923, 212] width 29 height 18
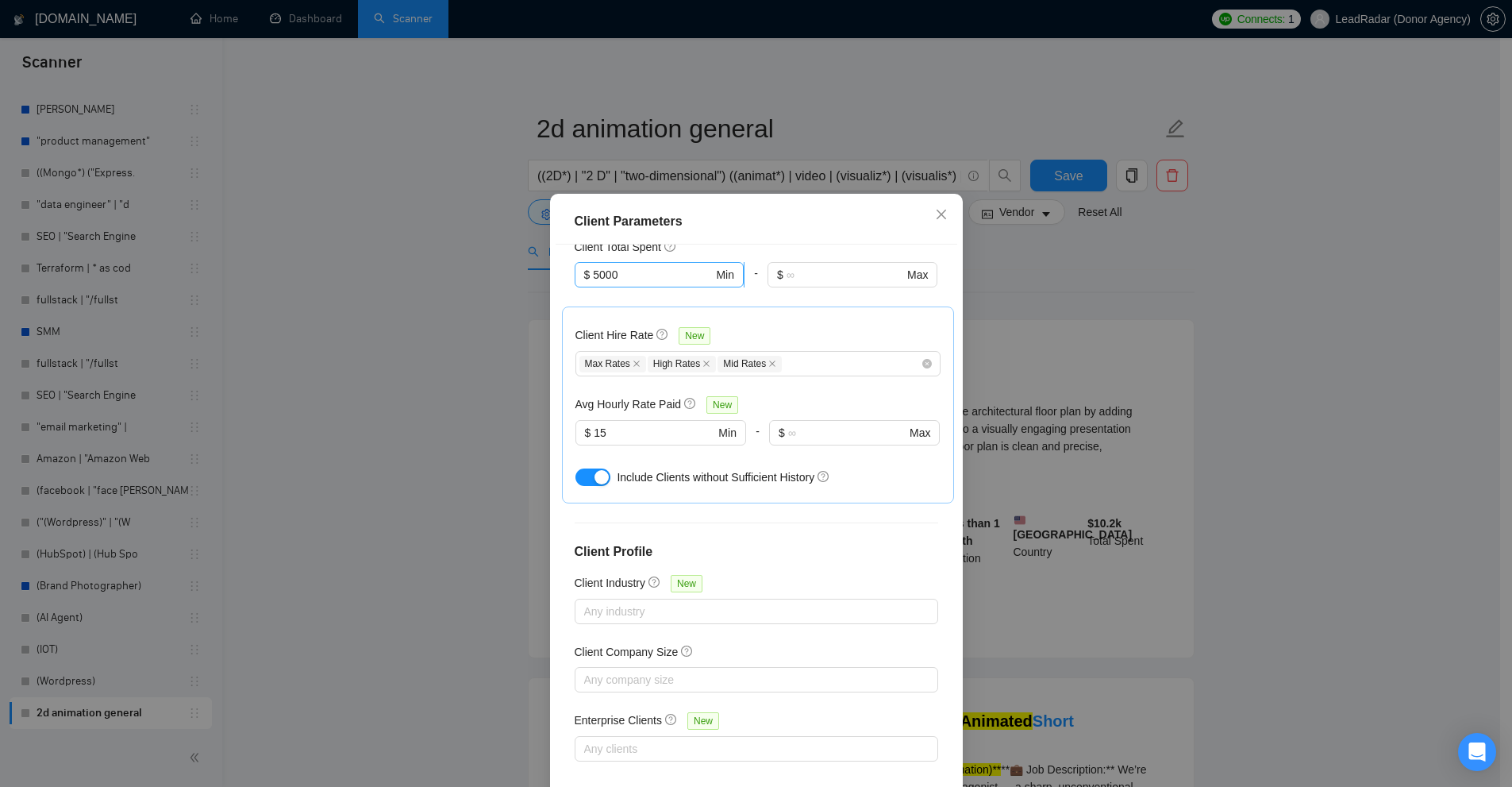
click at [637, 267] on span "$ 5000 Min" at bounding box center [659, 275] width 169 height 25
drag, startPoint x: 632, startPoint y: 272, endPoint x: 611, endPoint y: 272, distance: 21.0
click at [625, 272] on input "5000" at bounding box center [653, 275] width 120 height 18
click at [593, 275] on input "5000" at bounding box center [653, 275] width 120 height 18
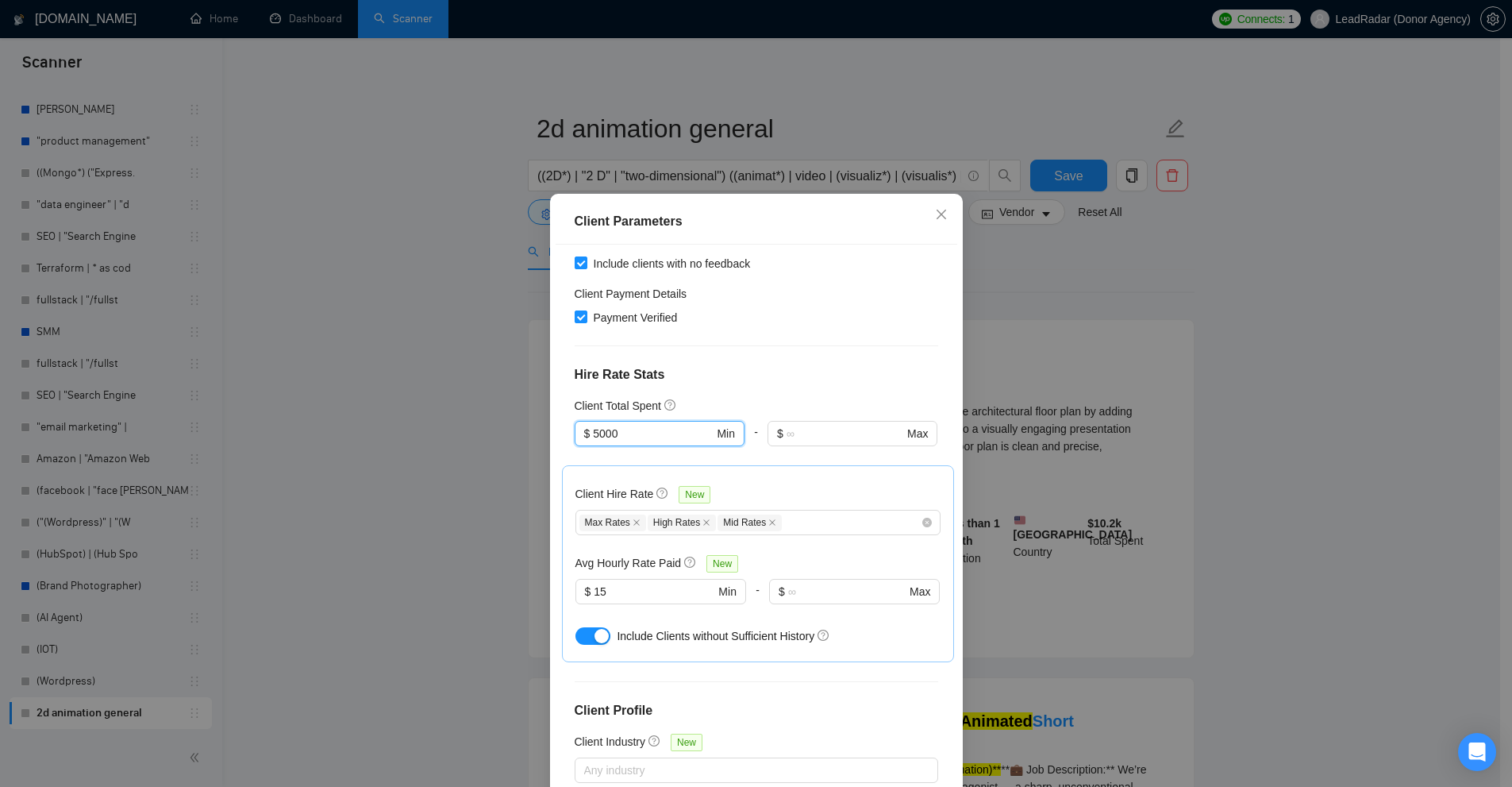
drag, startPoint x: 635, startPoint y: 429, endPoint x: 382, endPoint y: 410, distance: 253.7
click at [382, 410] on div "Client Parameters Client Location Include Client Countries United States Exclud…" at bounding box center [756, 394] width 1512 height 787
click at [754, 394] on div "Client Location Include Client Countries United States Exclude Client Countries…" at bounding box center [756, 520] width 401 height 551
click at [767, 401] on div "Client Total Spent" at bounding box center [756, 406] width 364 height 18
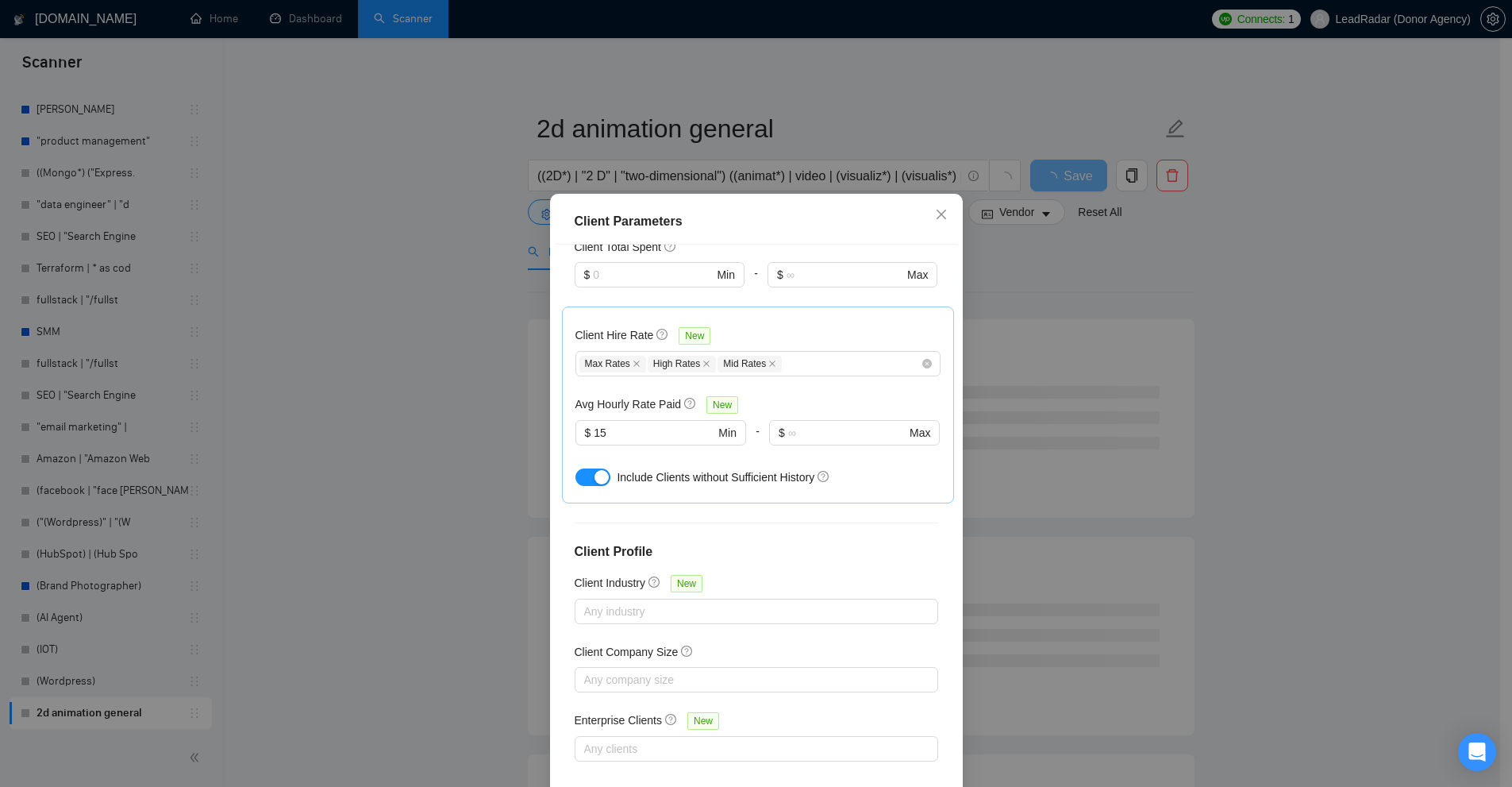
scroll to position [79, 0]
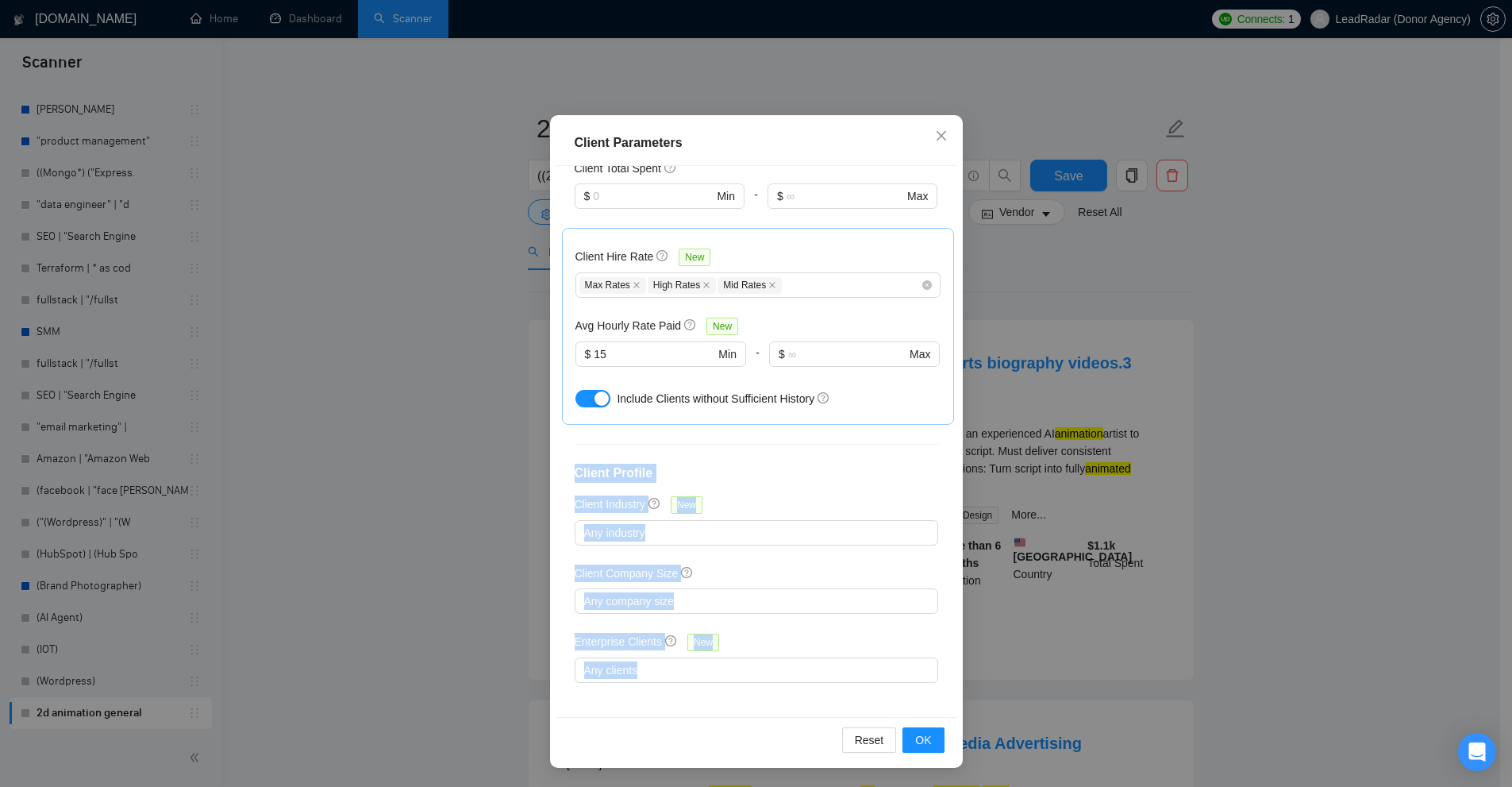
drag, startPoint x: 569, startPoint y: 462, endPoint x: 759, endPoint y: 691, distance: 297.6
click at [759, 691] on div "Client Location Include Client Countries United States Exclude Client Countries…" at bounding box center [756, 442] width 401 height 551
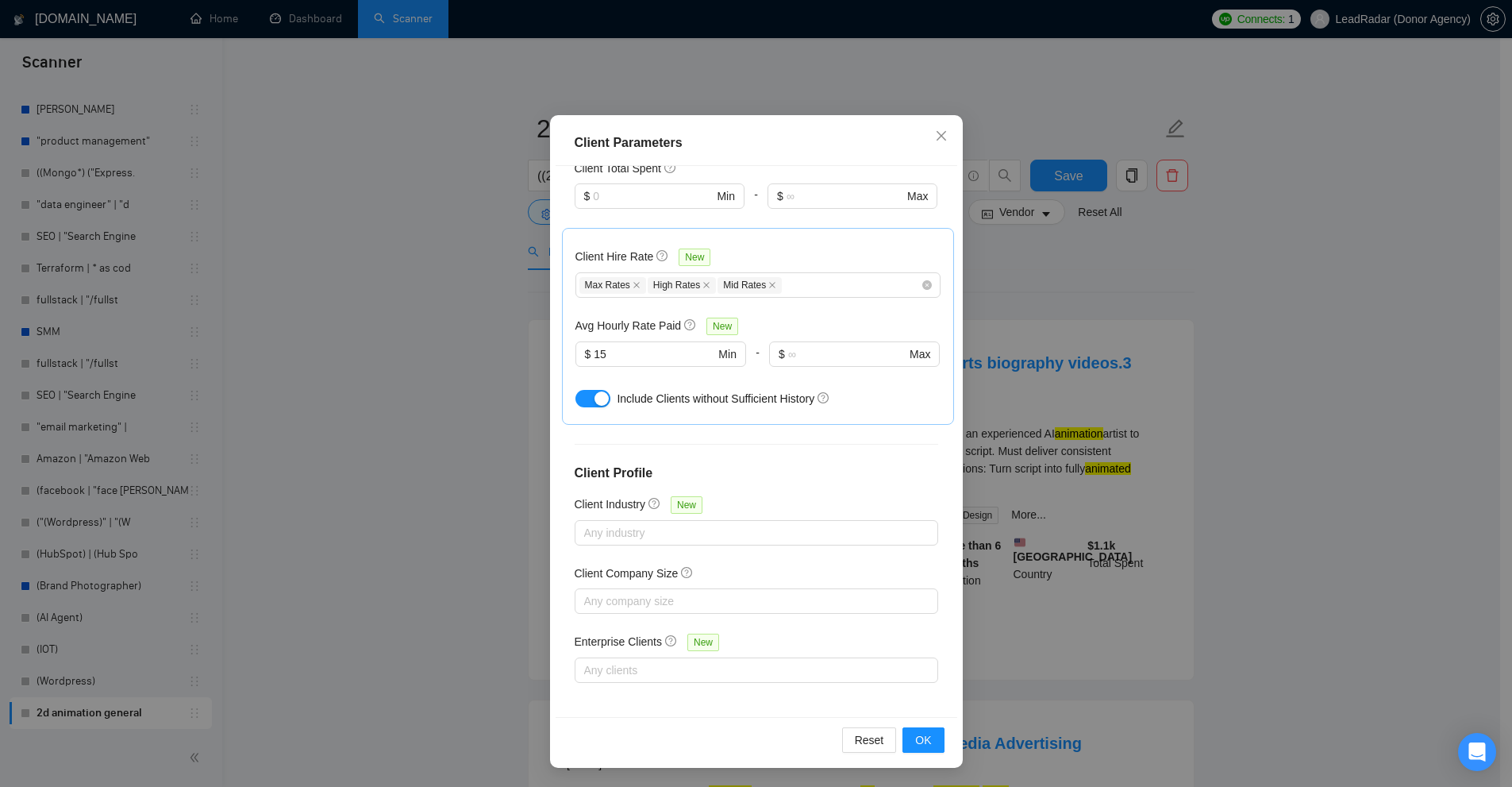
click at [759, 691] on div "Client Location Include Client Countries United States Exclude Client Countries…" at bounding box center [756, 442] width 401 height 551
click at [598, 526] on div at bounding box center [748, 532] width 340 height 19
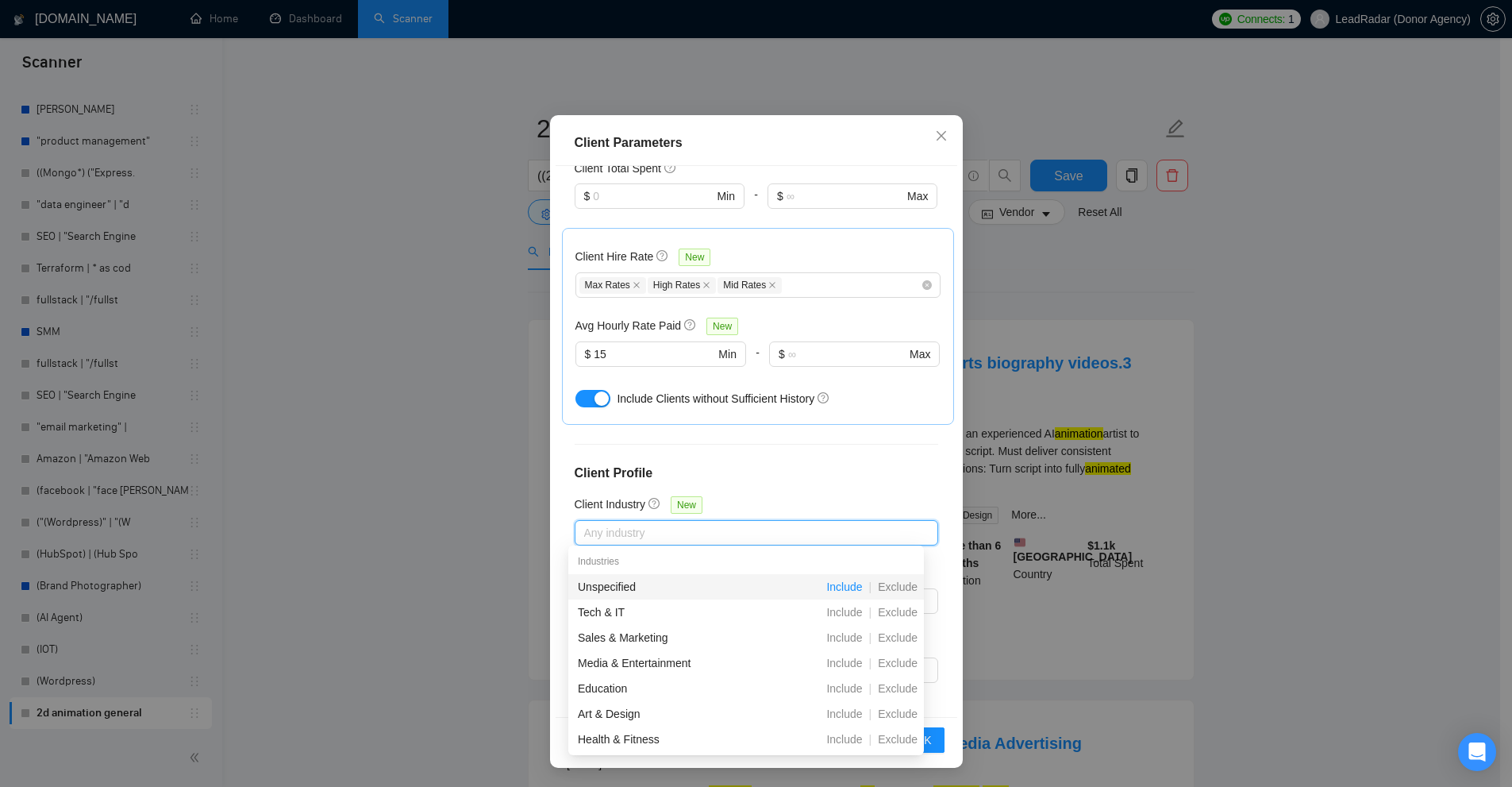
click at [856, 590] on span "Include" at bounding box center [844, 587] width 48 height 13
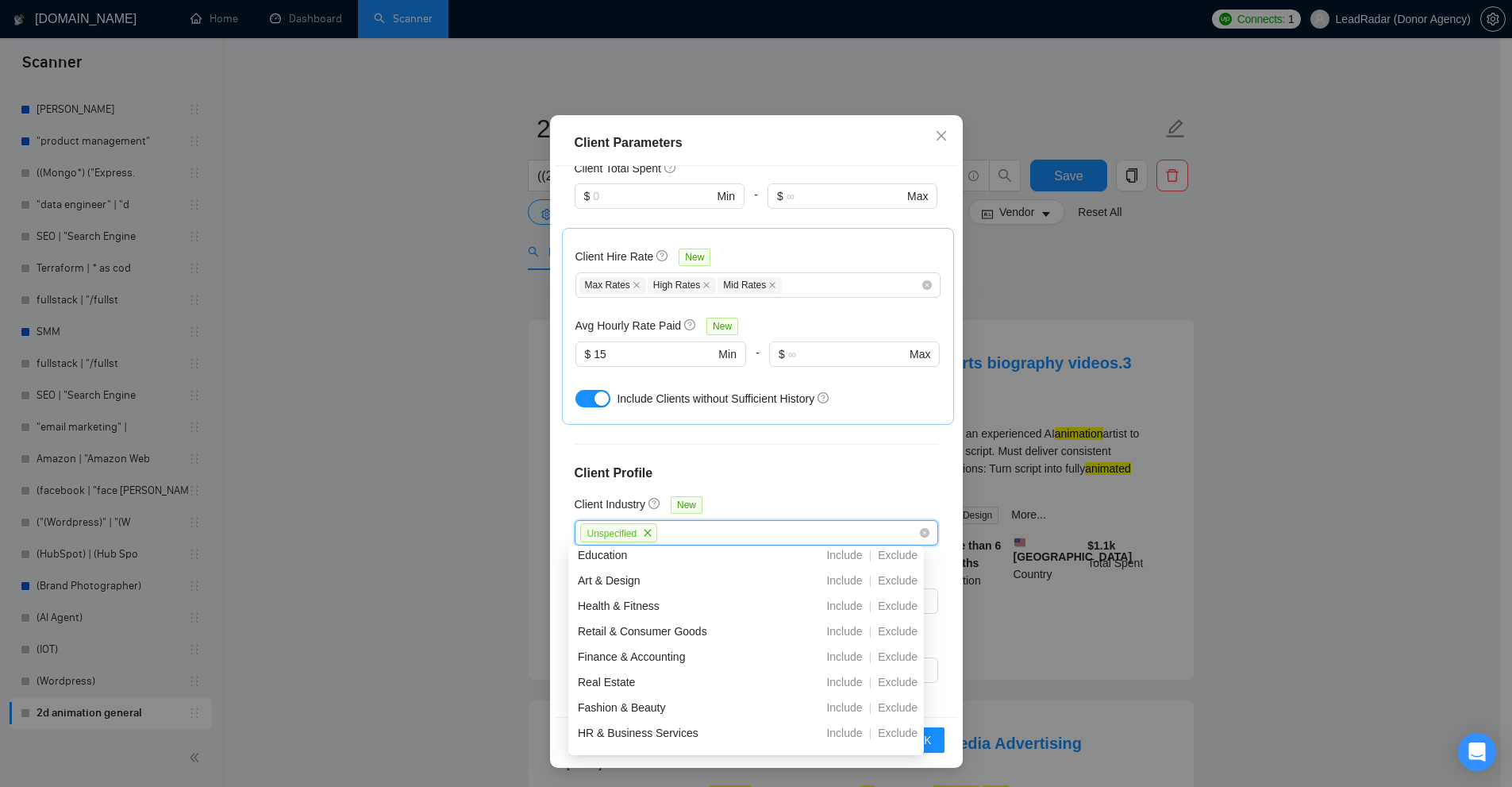
scroll to position [238, 0]
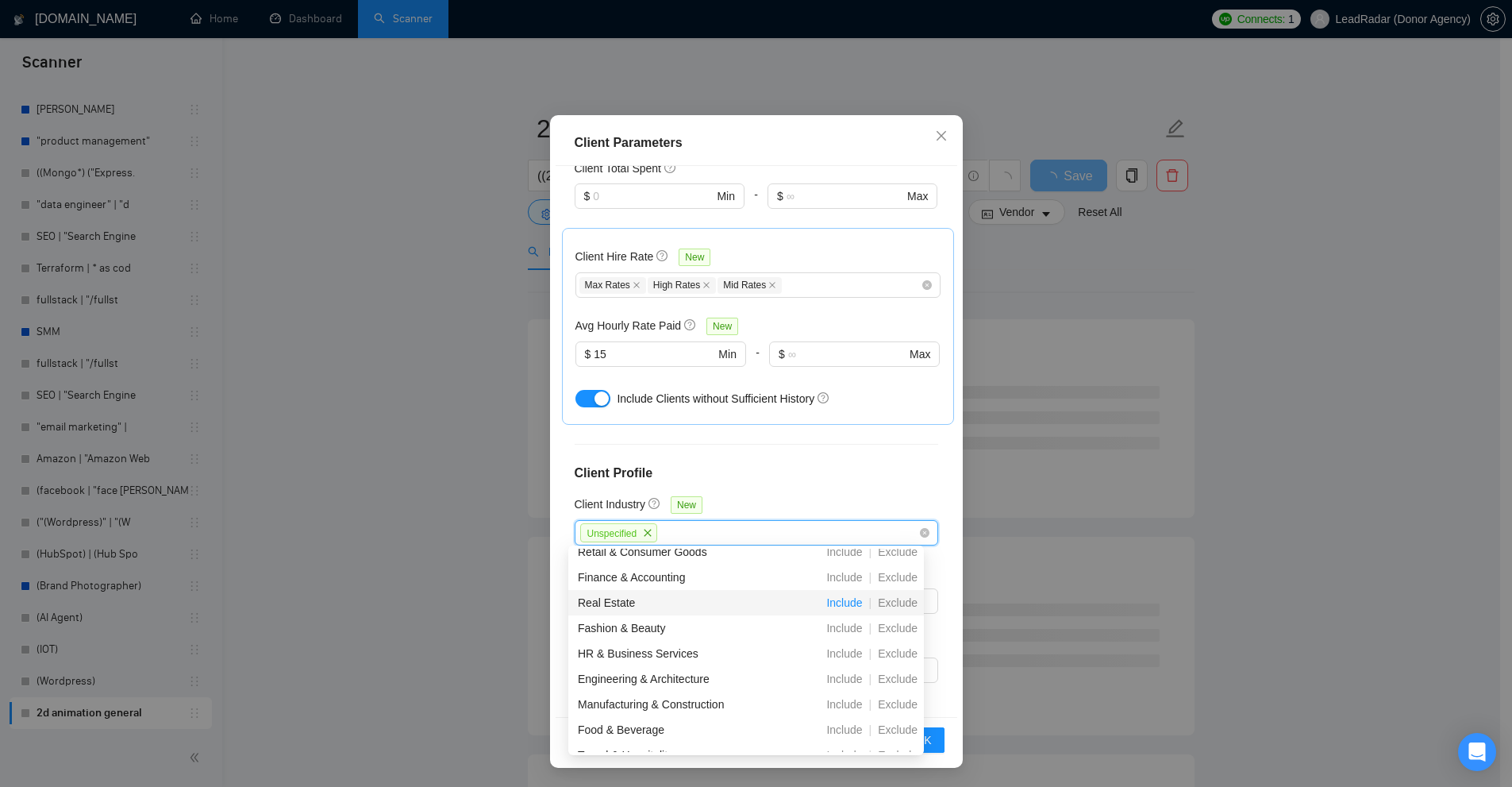
click at [845, 609] on span "Include" at bounding box center [844, 603] width 48 height 13
click at [829, 477] on h4 "Client Profile" at bounding box center [756, 472] width 364 height 19
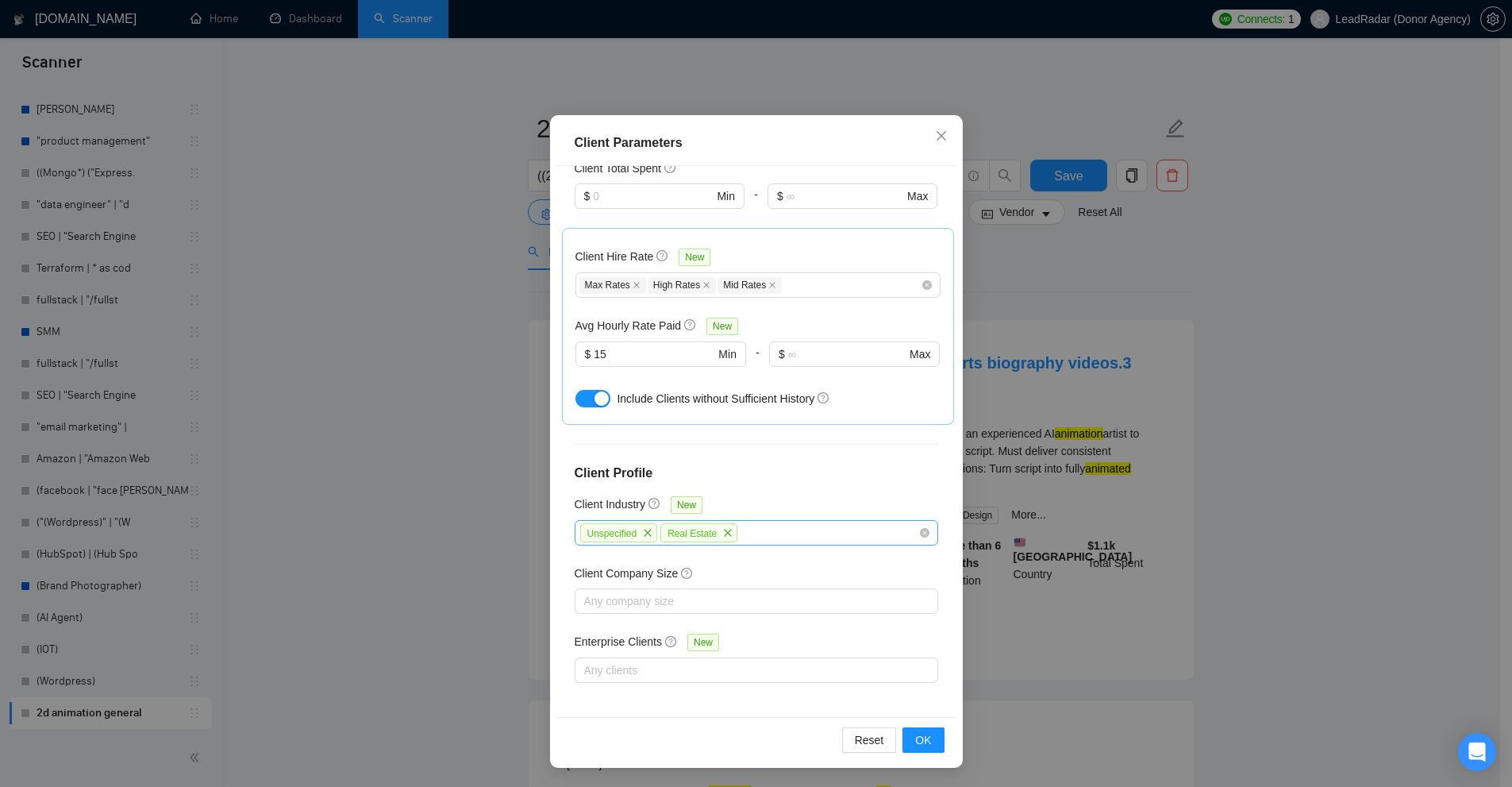
click at [719, 533] on span "close" at bounding box center [728, 533] width 18 height 18
click at [644, 531] on icon "close" at bounding box center [647, 532] width 10 height 10
click at [711, 525] on div at bounding box center [748, 532] width 340 height 19
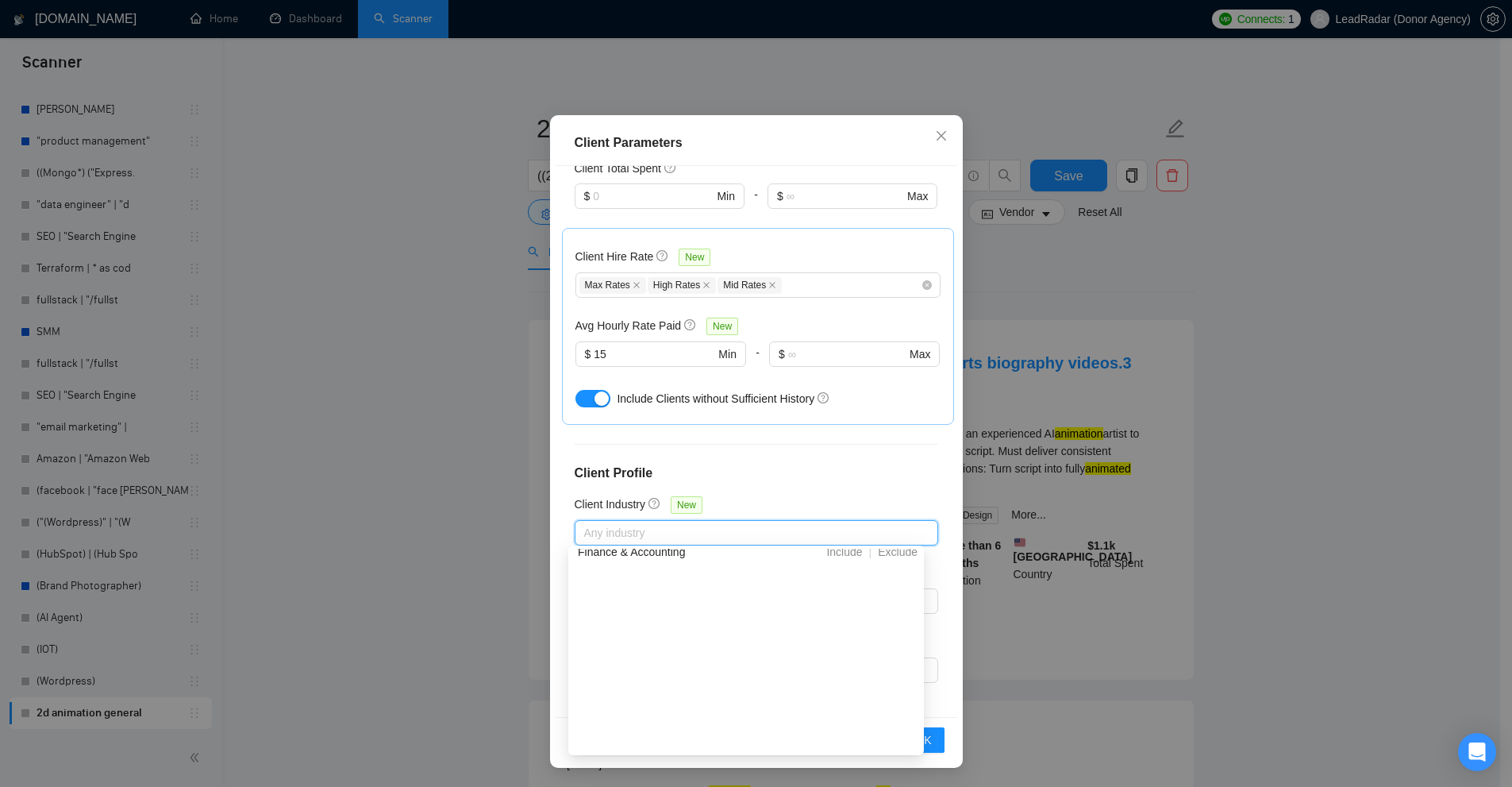
scroll to position [0, 0]
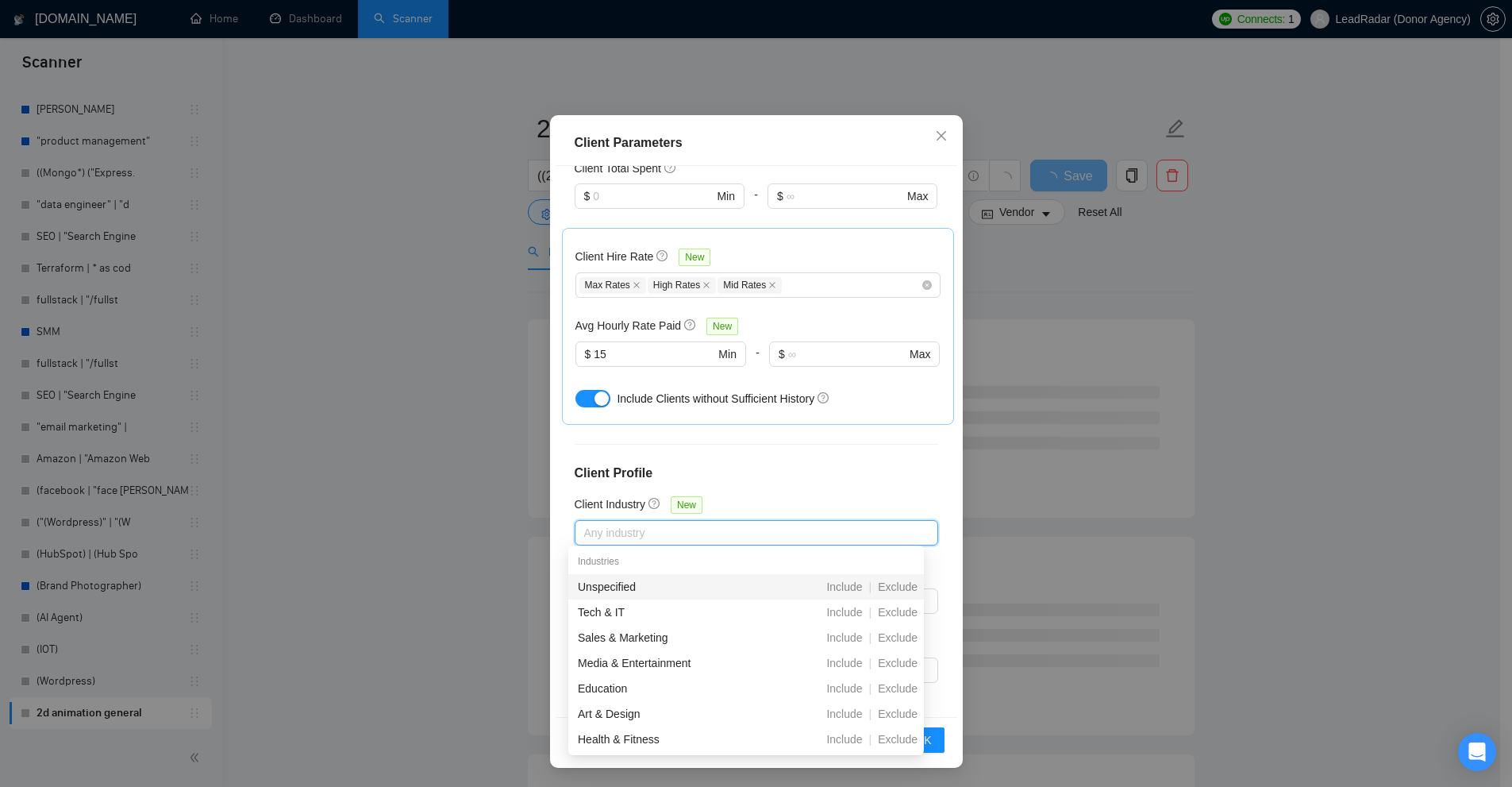
click at [858, 520] on div "Any industry" at bounding box center [756, 532] width 364 height 25
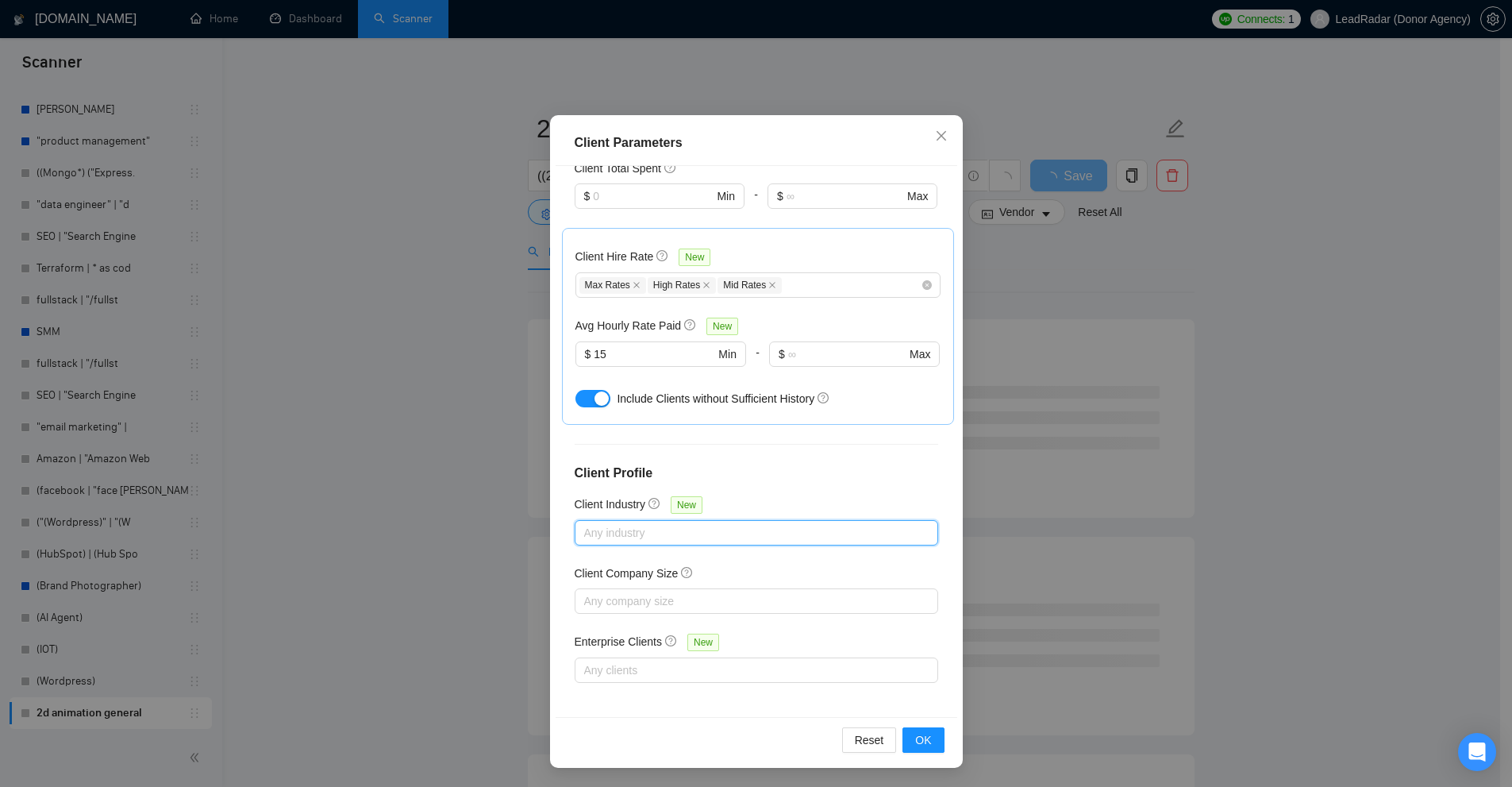
click at [798, 449] on div "Client Location Include Client Countries United States Exclude Client Countries…" at bounding box center [756, 442] width 401 height 551
drag, startPoint x: 570, startPoint y: 569, endPoint x: 670, endPoint y: 563, distance: 100.2
click at [670, 564] on div "Client Company Size" at bounding box center [635, 573] width 120 height 18
click at [678, 592] on div at bounding box center [748, 600] width 340 height 19
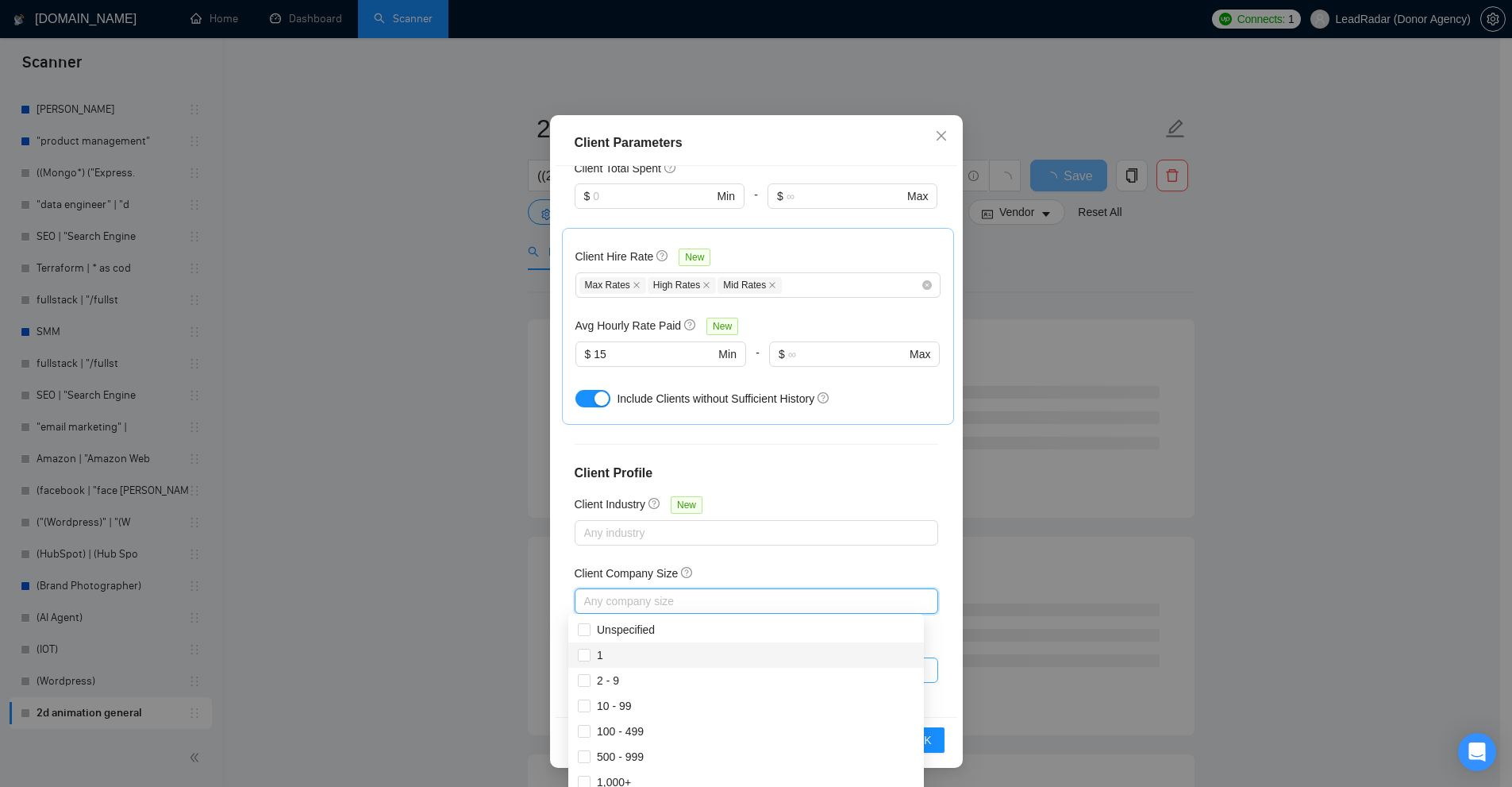
scroll to position [159, 0]
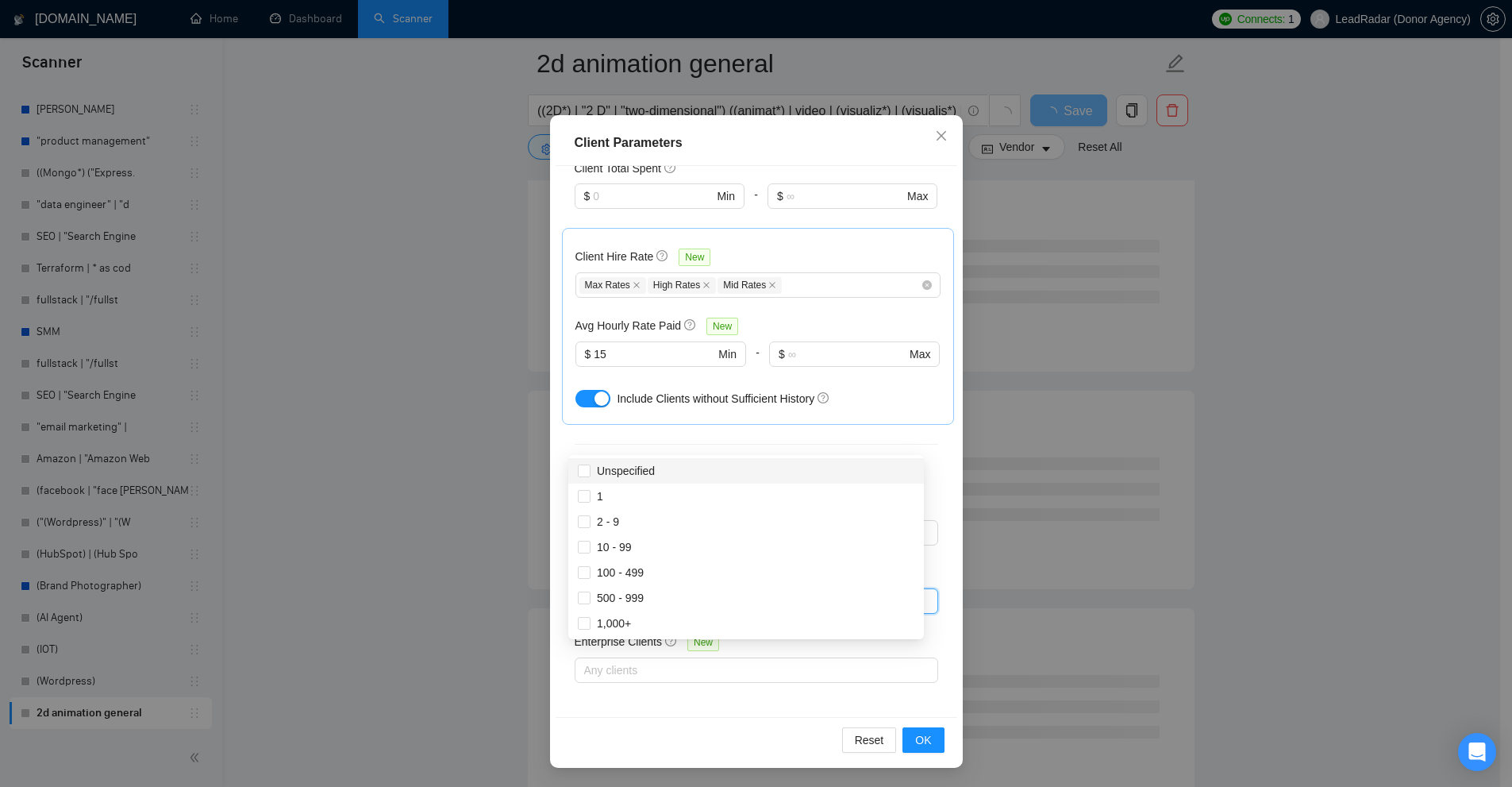
click at [731, 427] on div "Client Location Include Client Countries United States Exclude Client Countries…" at bounding box center [756, 442] width 401 height 551
click at [628, 596] on div at bounding box center [748, 600] width 340 height 19
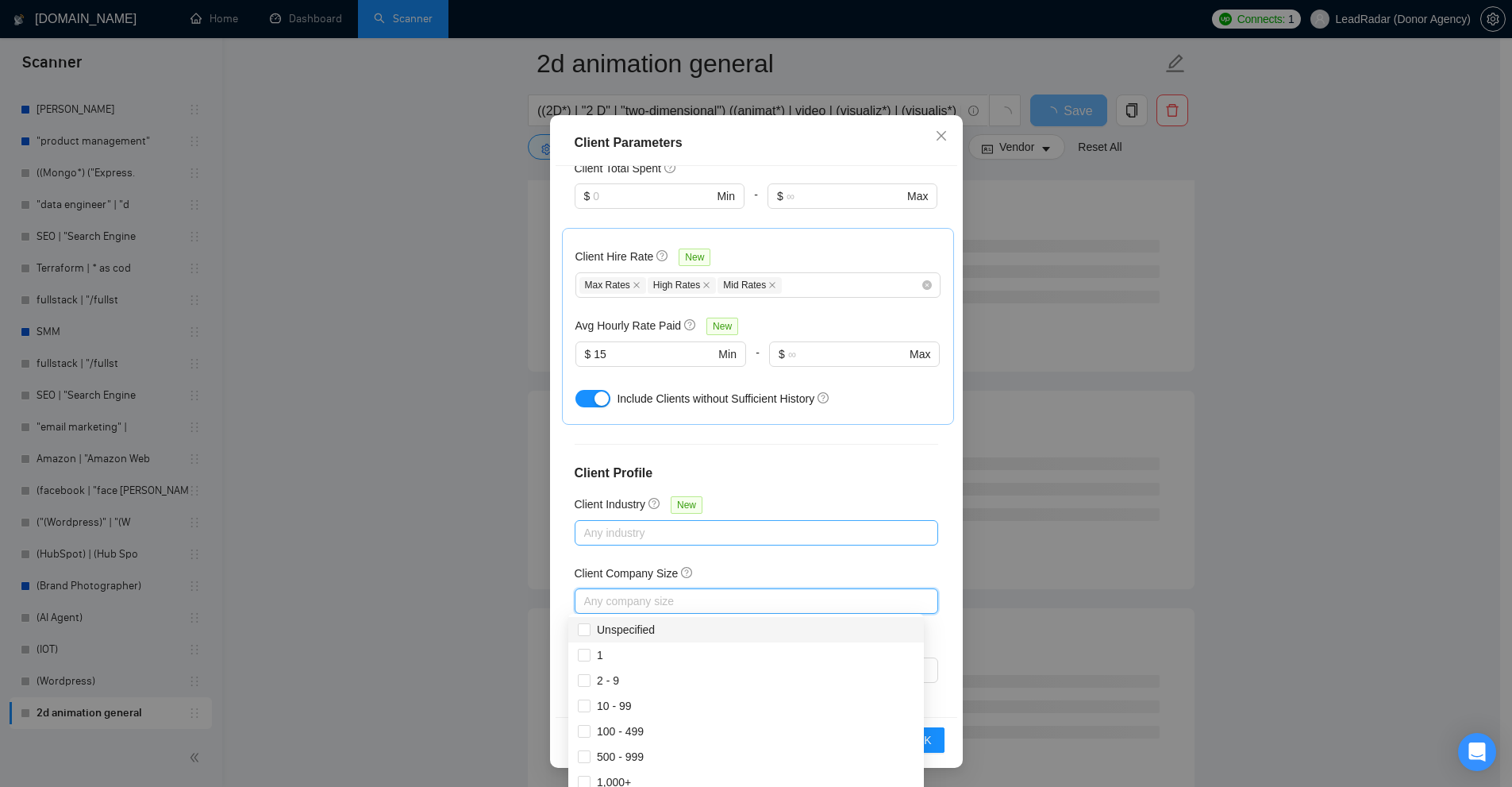
click at [743, 541] on div "Any industry" at bounding box center [756, 532] width 364 height 25
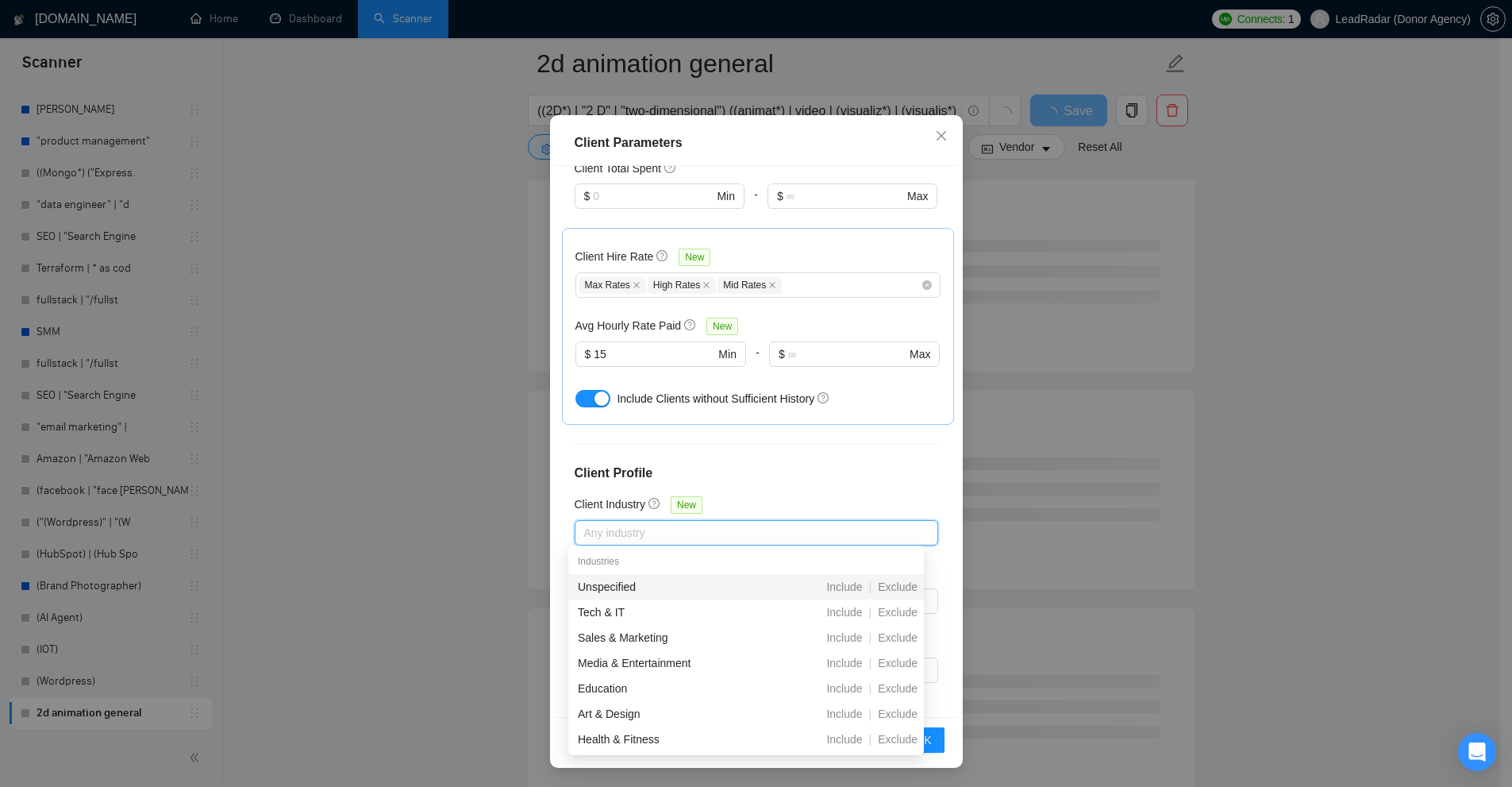
click at [743, 484] on div "Client Location Include Client Countries United States Exclude Client Countries…" at bounding box center [756, 442] width 401 height 551
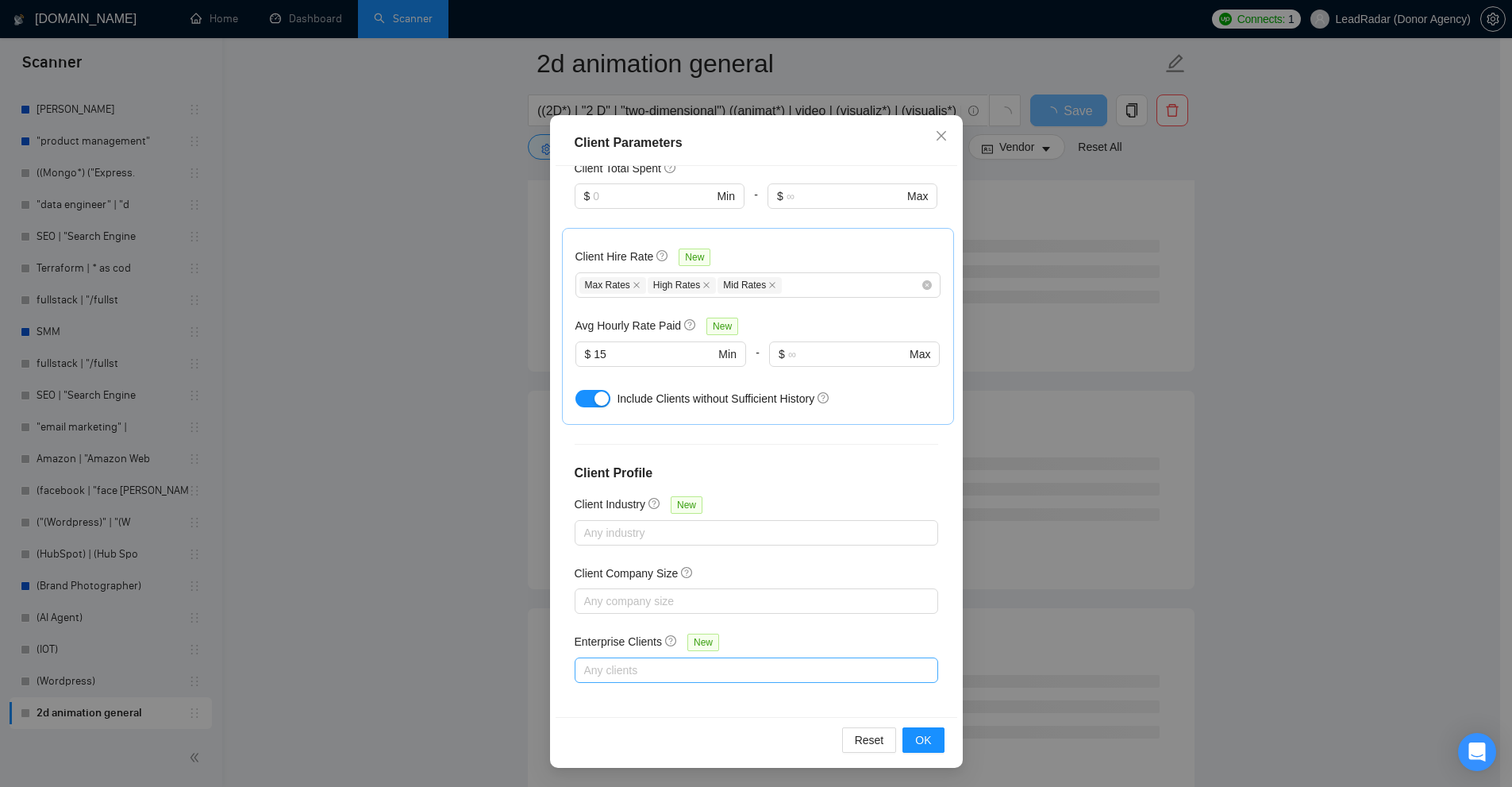
click at [647, 671] on div at bounding box center [748, 669] width 340 height 19
drag, startPoint x: 564, startPoint y: 637, endPoint x: 653, endPoint y: 639, distance: 89.0
click at [655, 635] on div "Client Location Include Client Countries United States Exclude Client Countries…" at bounding box center [756, 442] width 401 height 551
click at [654, 666] on div at bounding box center [748, 669] width 340 height 19
click at [765, 602] on div at bounding box center [748, 600] width 340 height 19
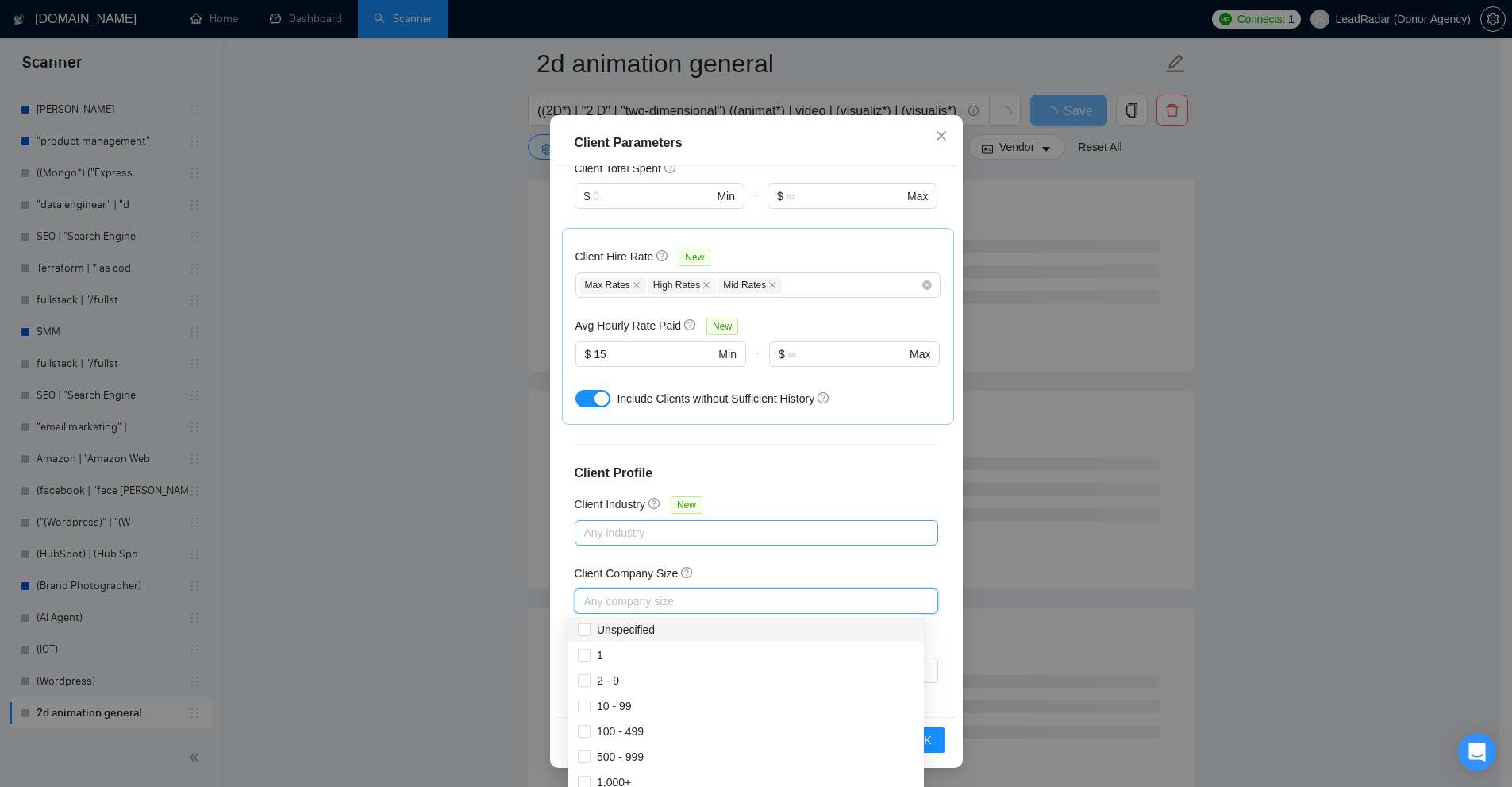
click at [696, 529] on div at bounding box center [748, 532] width 340 height 19
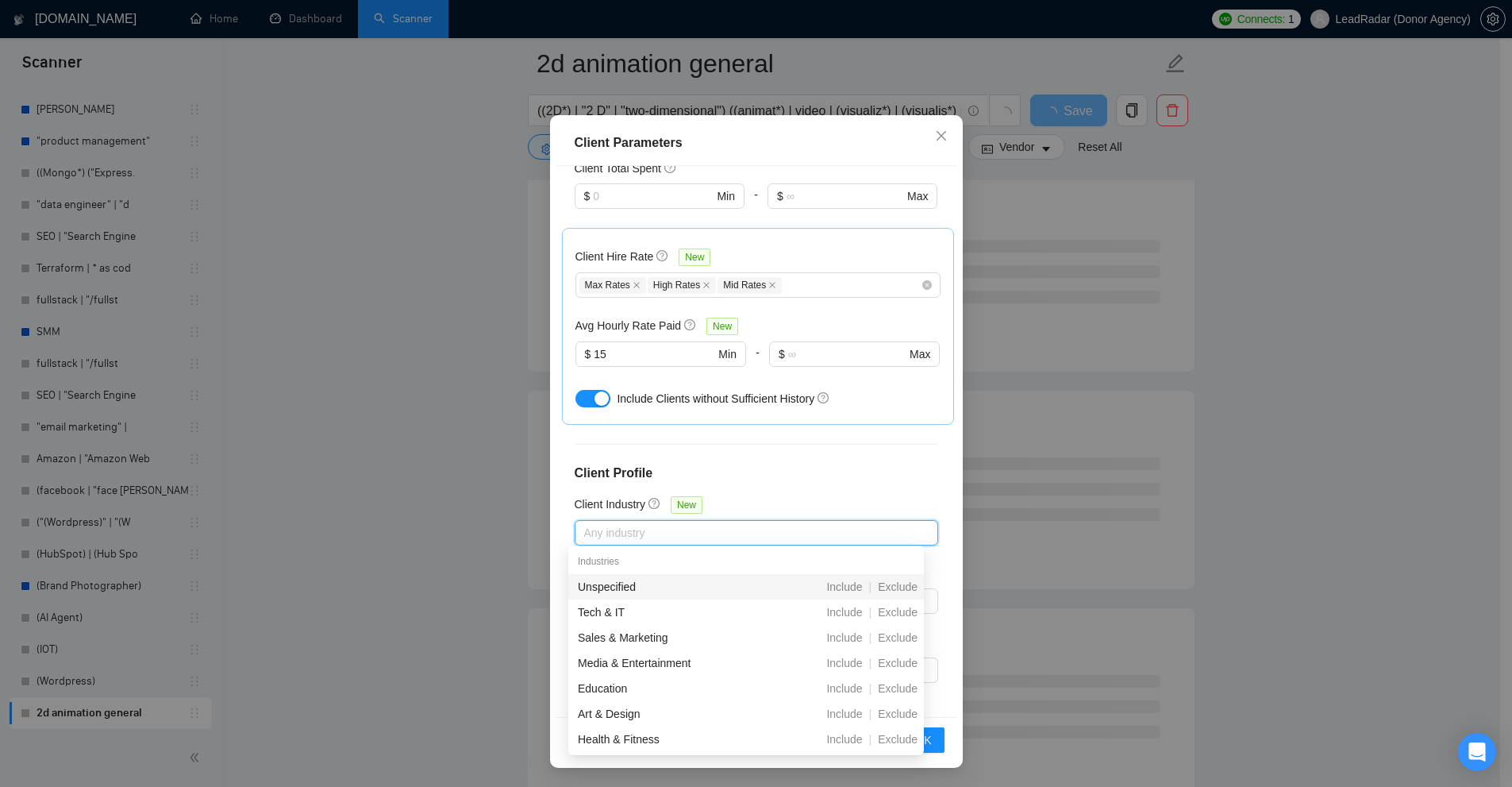
click at [748, 487] on div "Client Location Include Client Countries United States Exclude Client Countries…" at bounding box center [756, 442] width 401 height 551
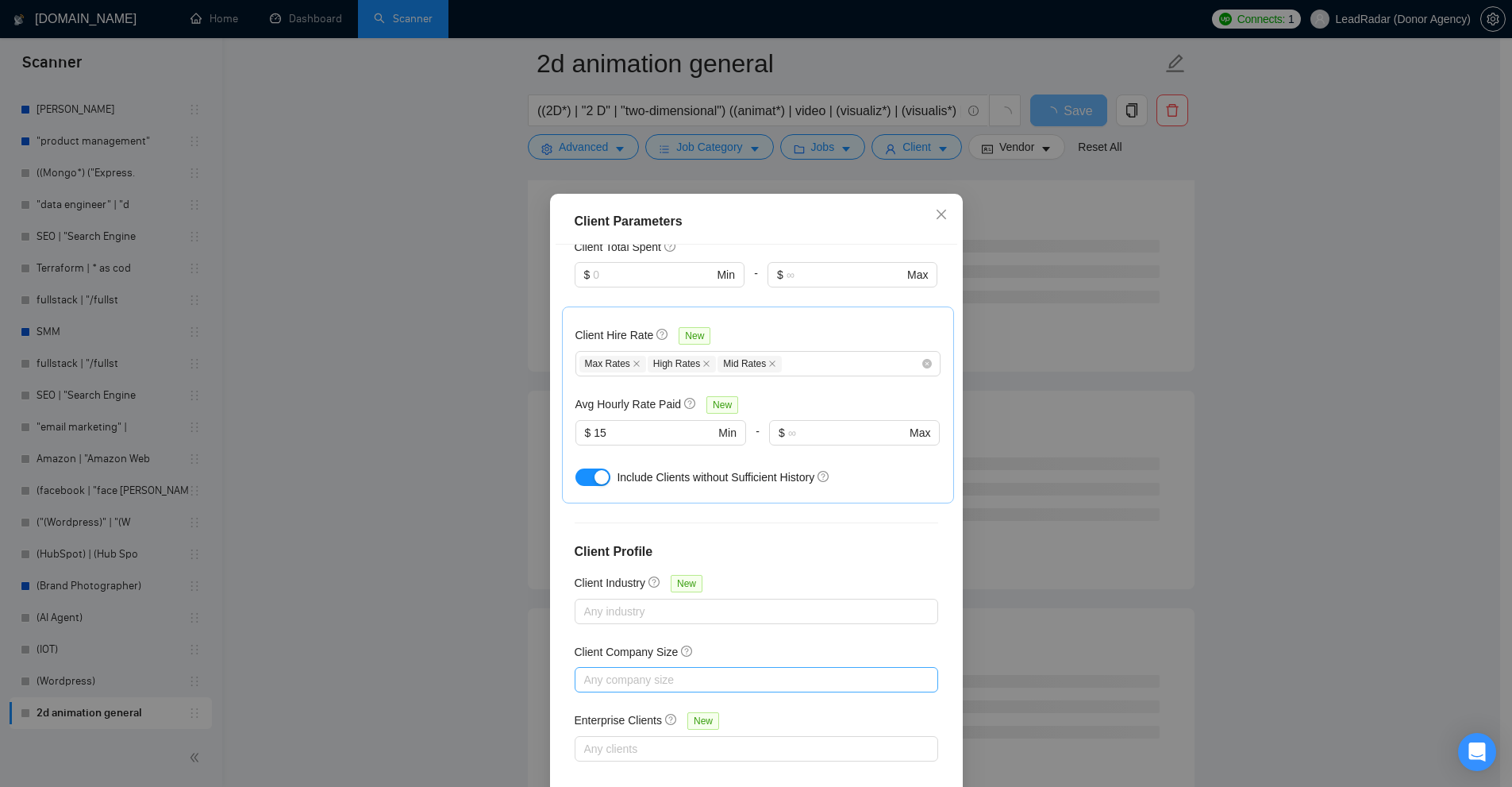
scroll to position [79, 0]
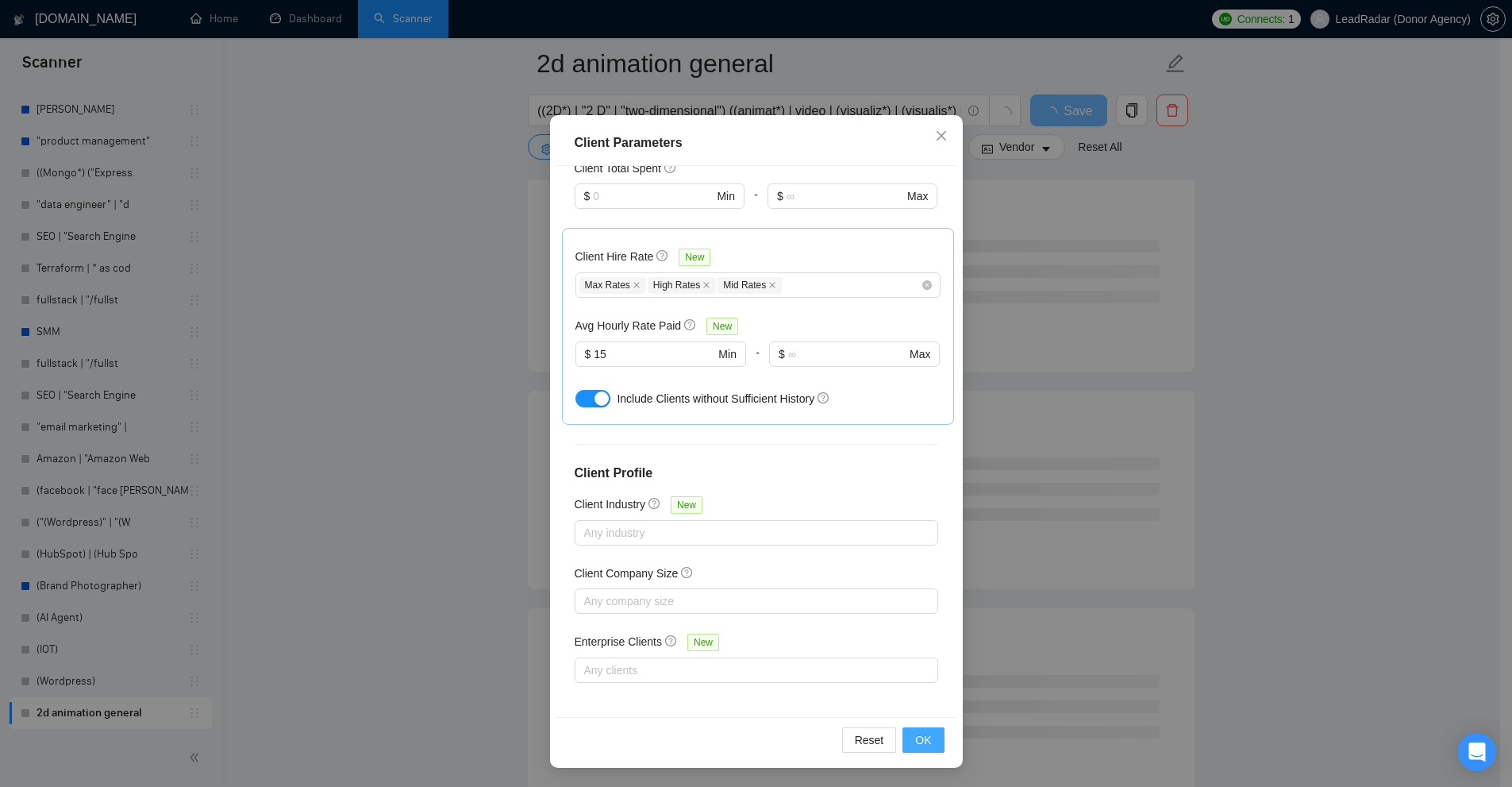
click at [927, 740] on button "OK" at bounding box center [923, 740] width 41 height 25
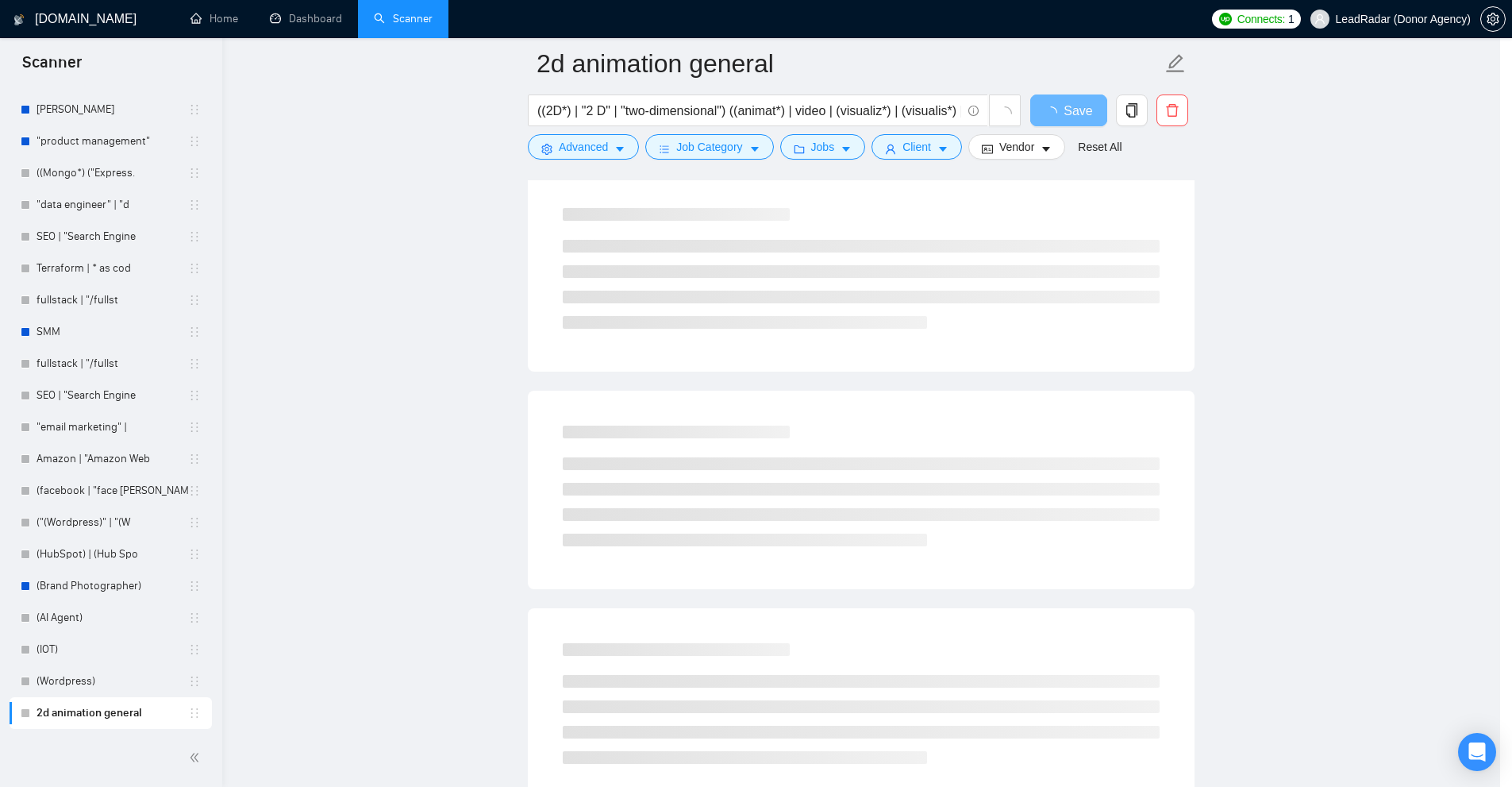
scroll to position [0, 0]
click at [1011, 146] on span "Vendor" at bounding box center [1022, 147] width 35 height 18
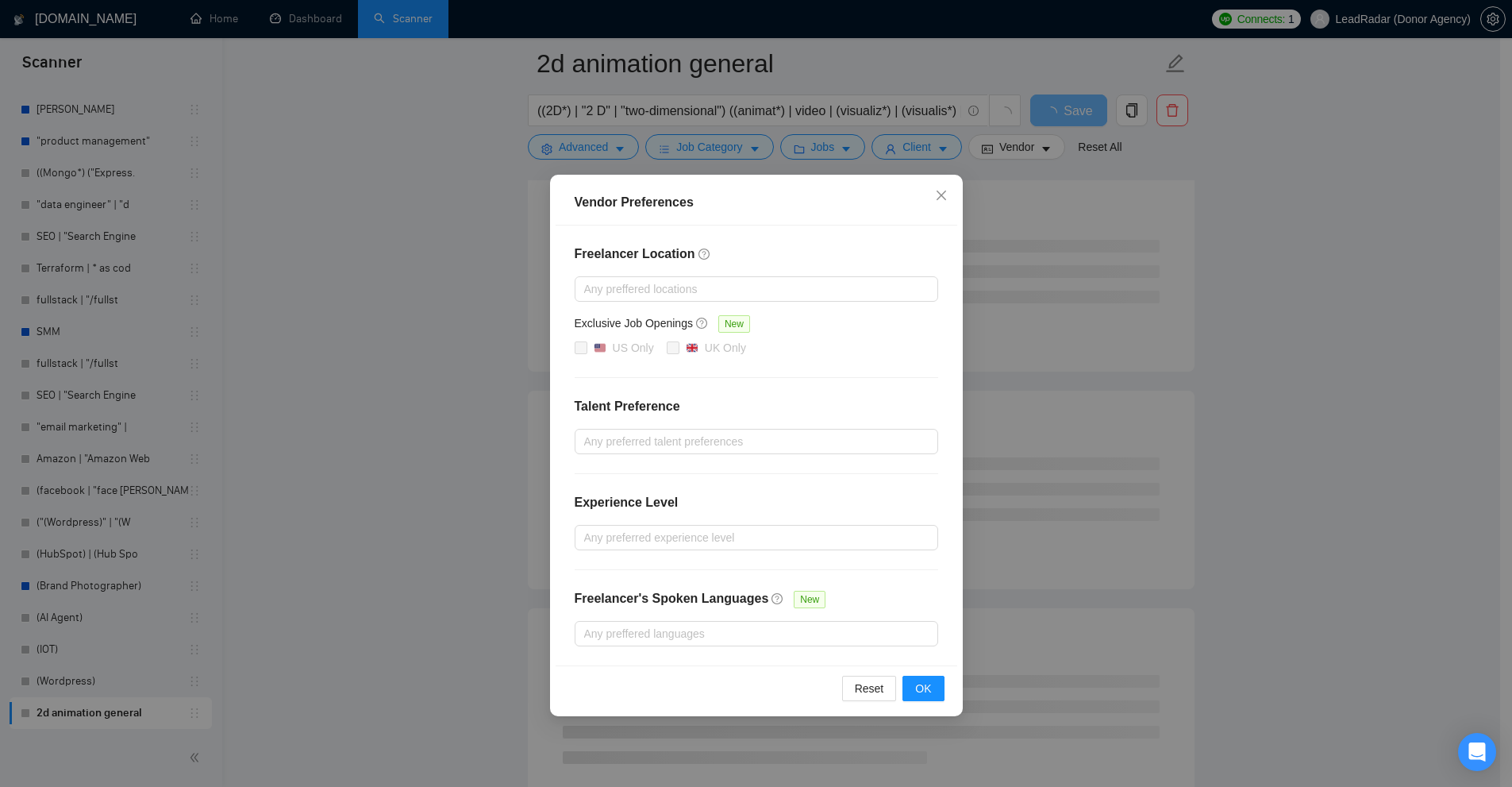
click at [890, 124] on div "Vendor Preferences Freelancer Location Any preffered locations Exclusive Job Op…" at bounding box center [756, 394] width 1512 height 787
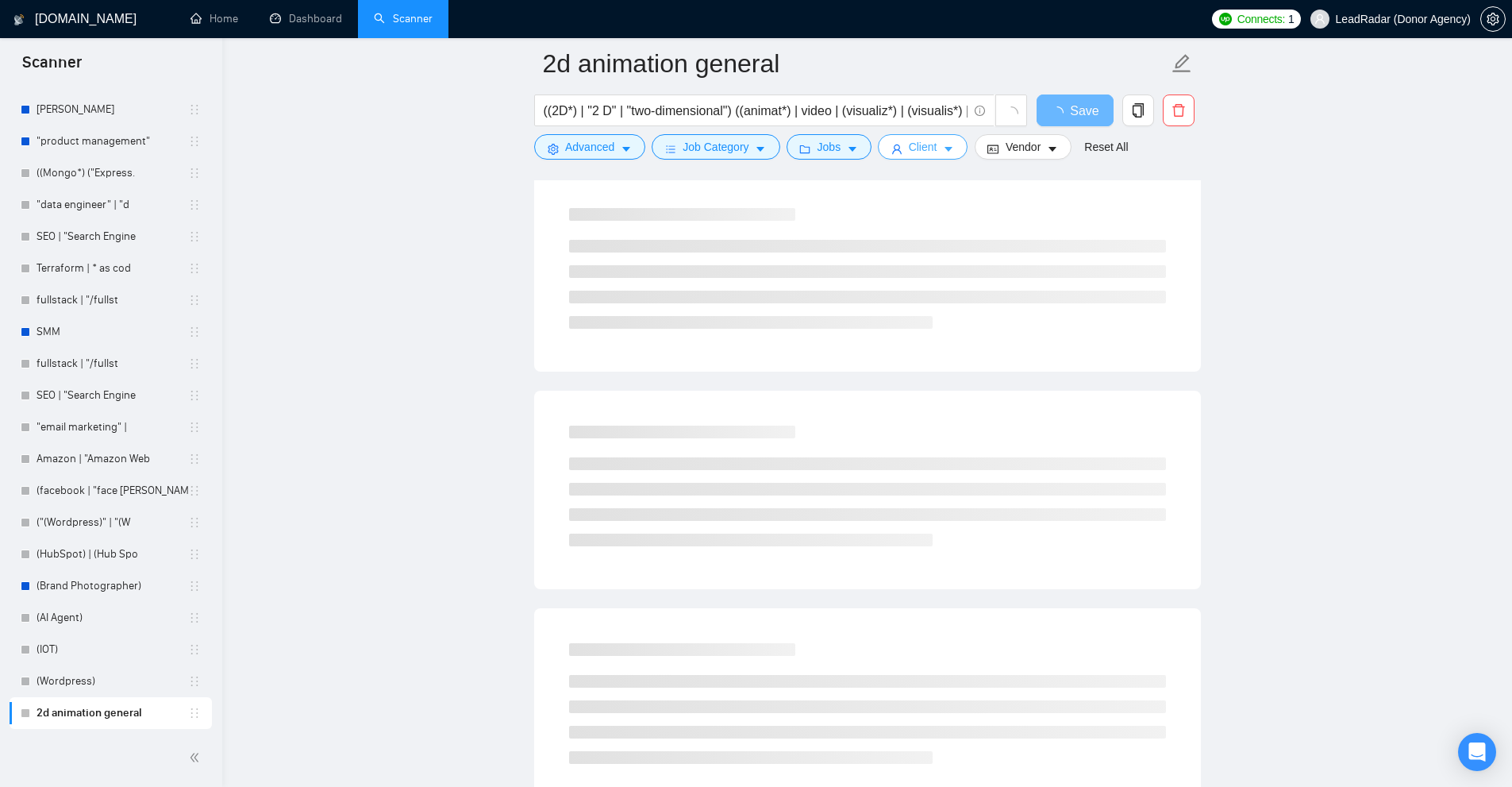
click at [921, 146] on span "Client" at bounding box center [923, 147] width 29 height 18
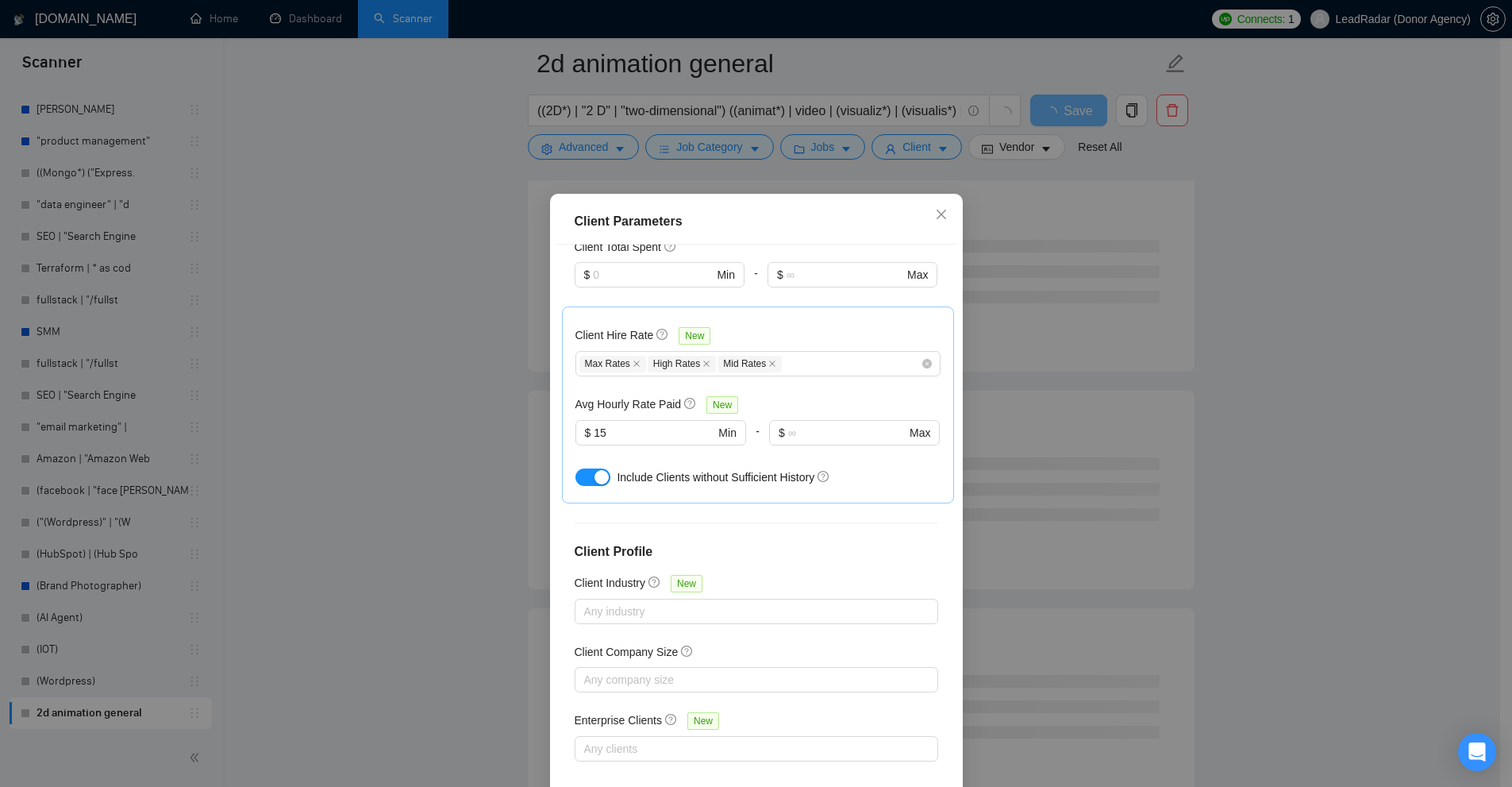
click at [1041, 198] on div "Client Parameters Client Location Include Client Countries United States Exclud…" at bounding box center [756, 394] width 1512 height 787
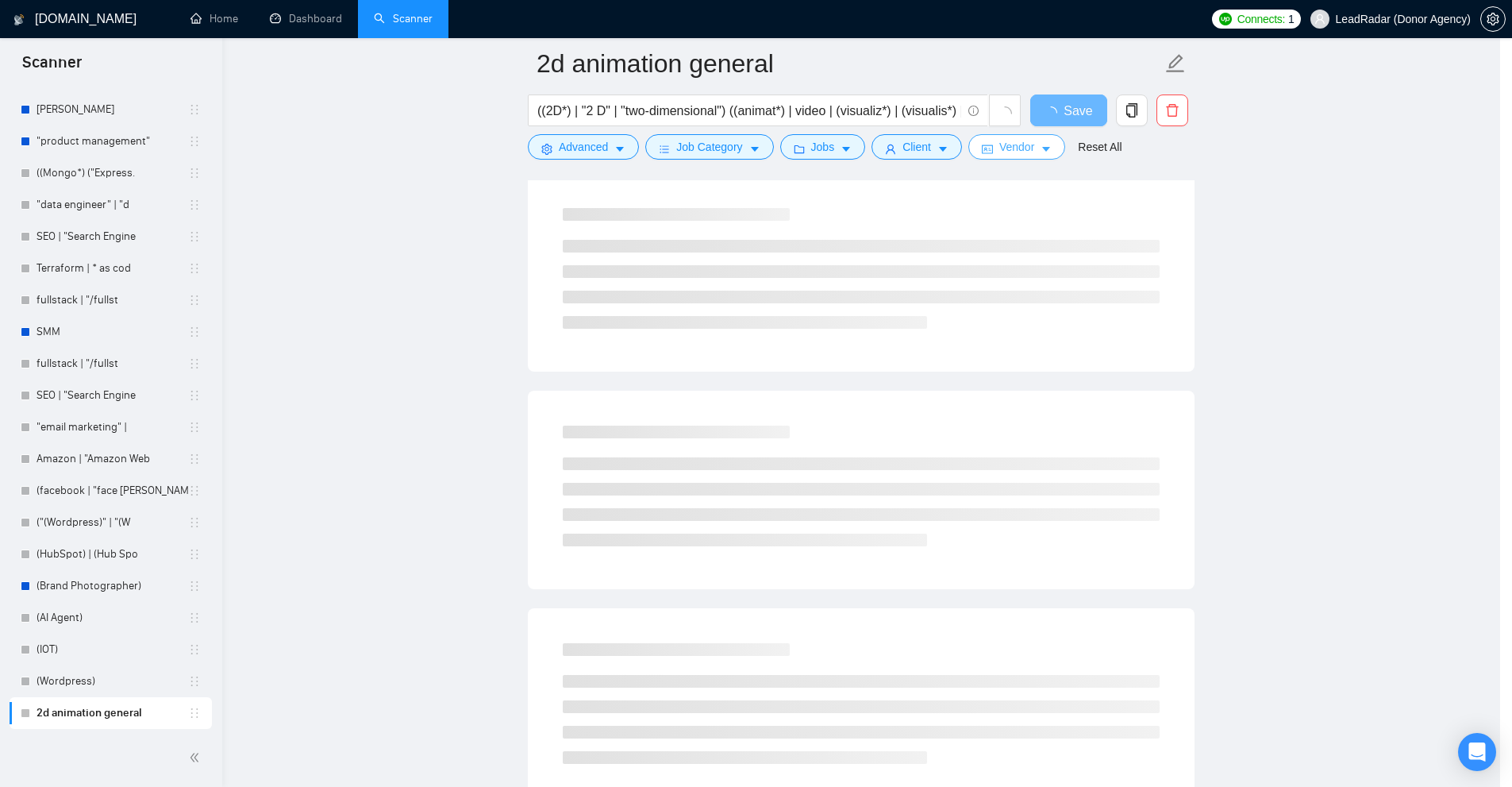
click at [1010, 138] on button "Vendor" at bounding box center [1017, 147] width 97 height 25
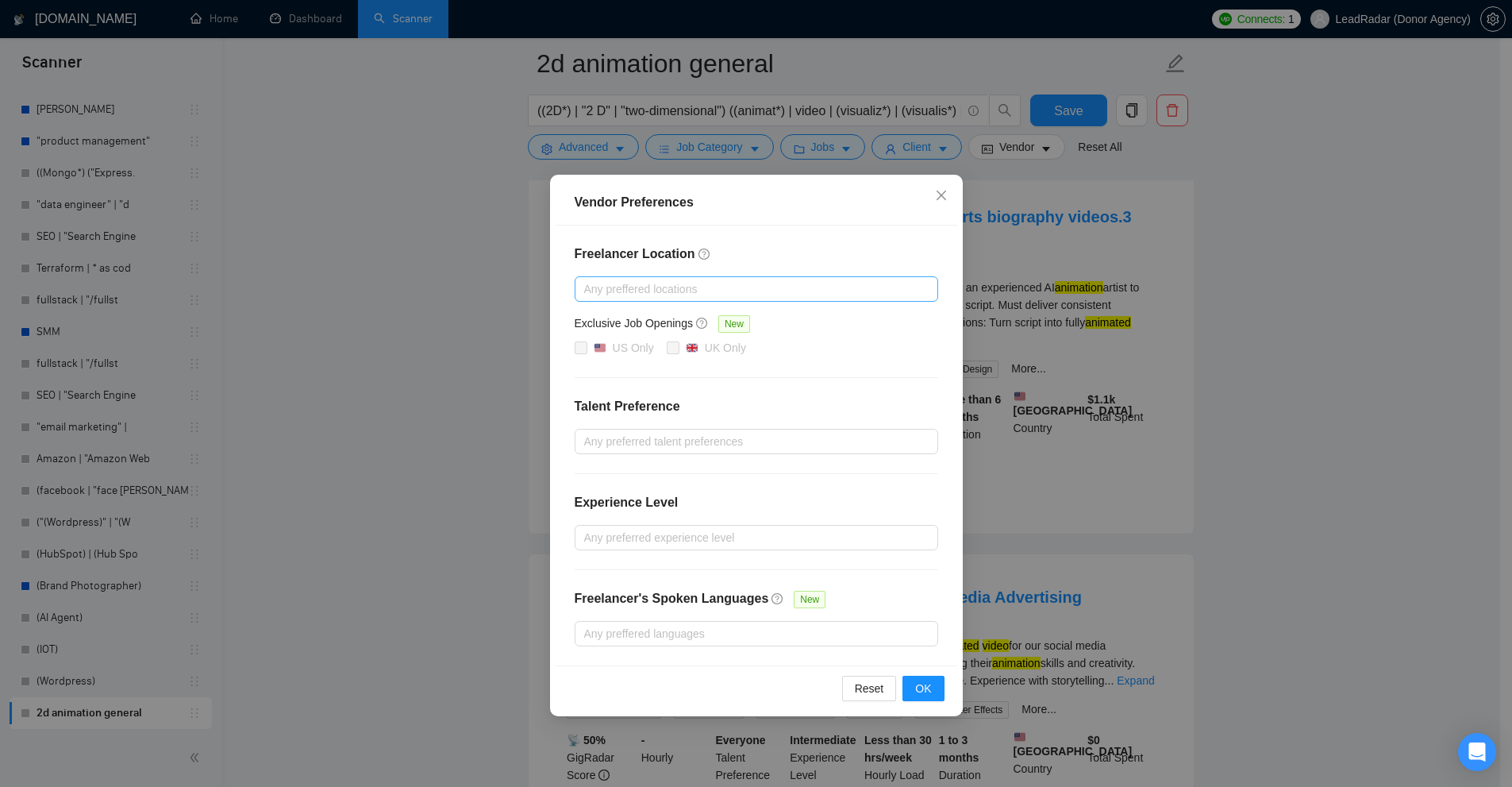
click at [652, 278] on div "Any preffered locations" at bounding box center [756, 289] width 364 height 25
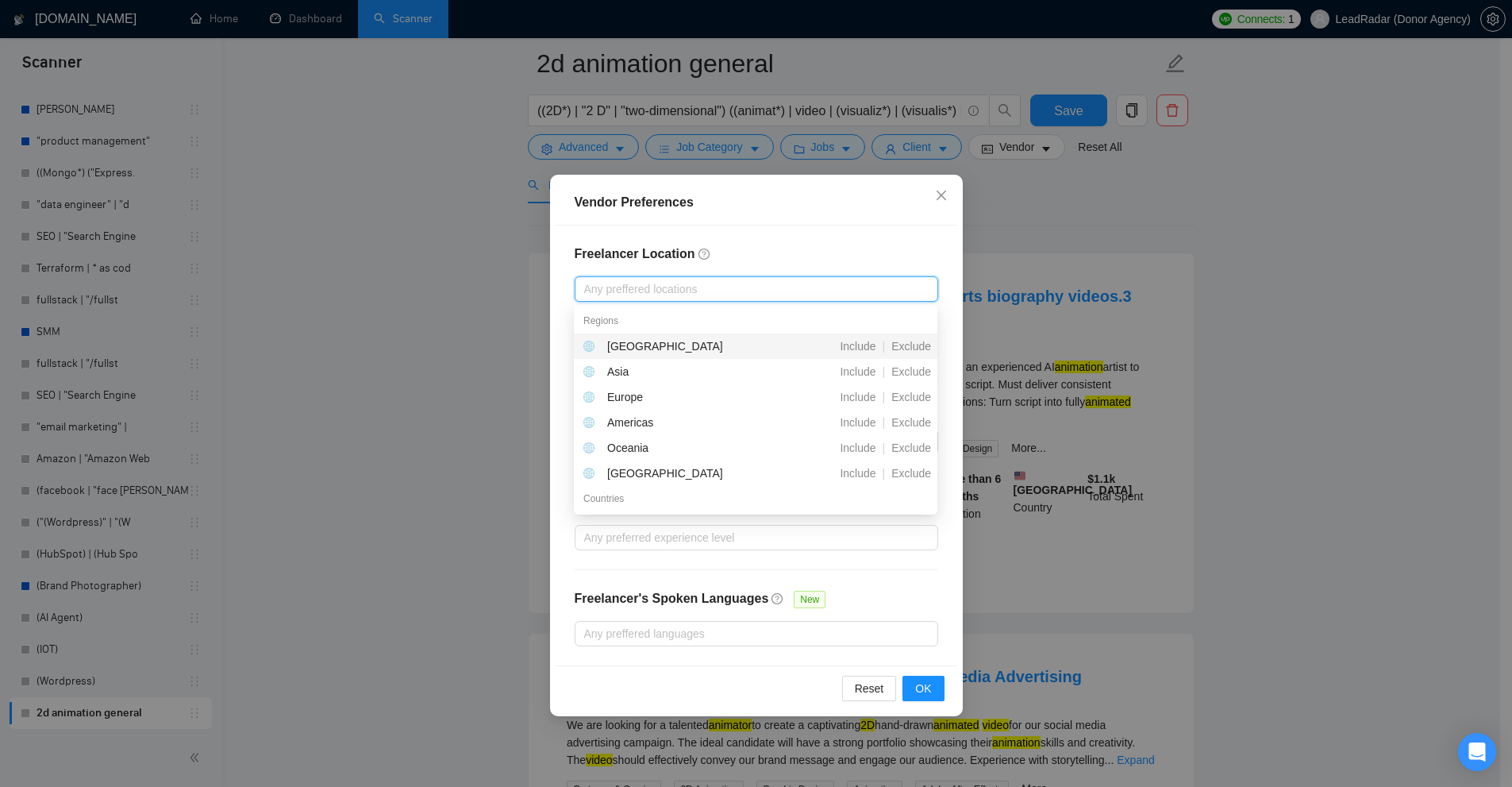
click at [669, 257] on h4 "Freelancer Location" at bounding box center [756, 253] width 364 height 19
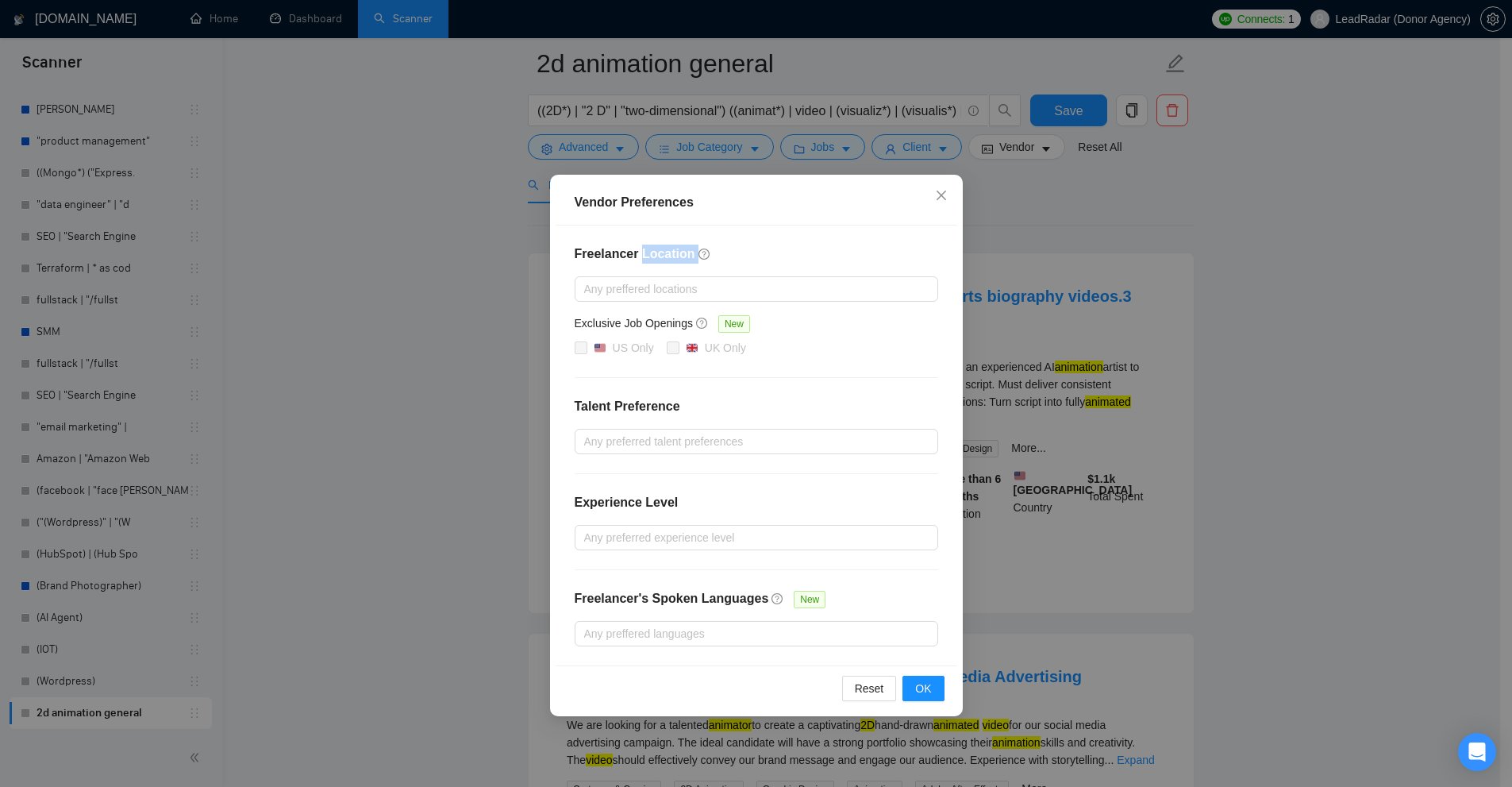
drag, startPoint x: 669, startPoint y: 257, endPoint x: 587, endPoint y: 267, distance: 82.6
click at [587, 267] on div "Freelancer Location Any preffered locations Exclusive Job Openings New US Only …" at bounding box center [756, 445] width 401 height 440
click at [649, 279] on div "Any preffered locations" at bounding box center [756, 289] width 364 height 25
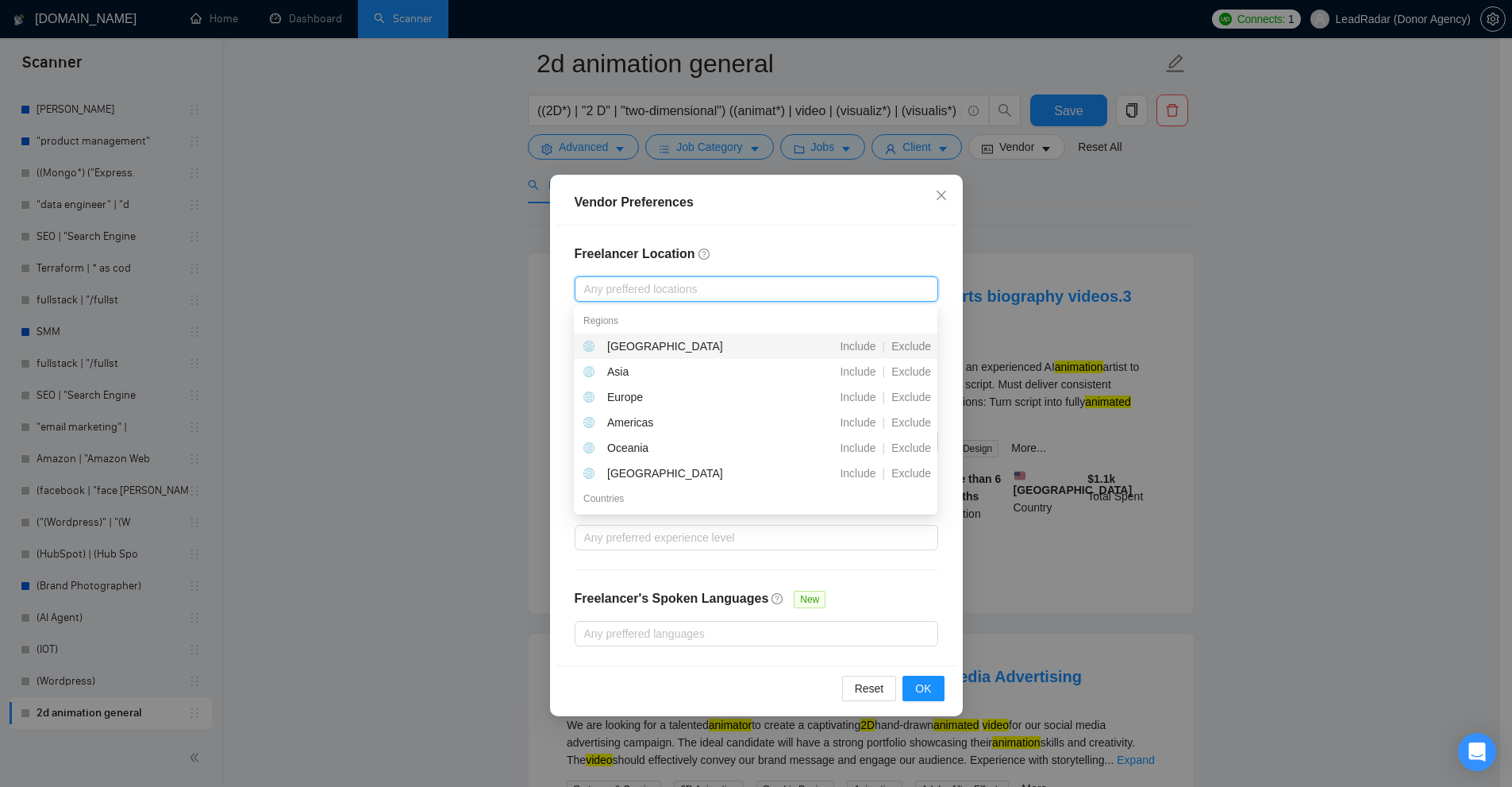
click at [916, 355] on div "Africa Include | Exclude" at bounding box center [756, 346] width 364 height 25
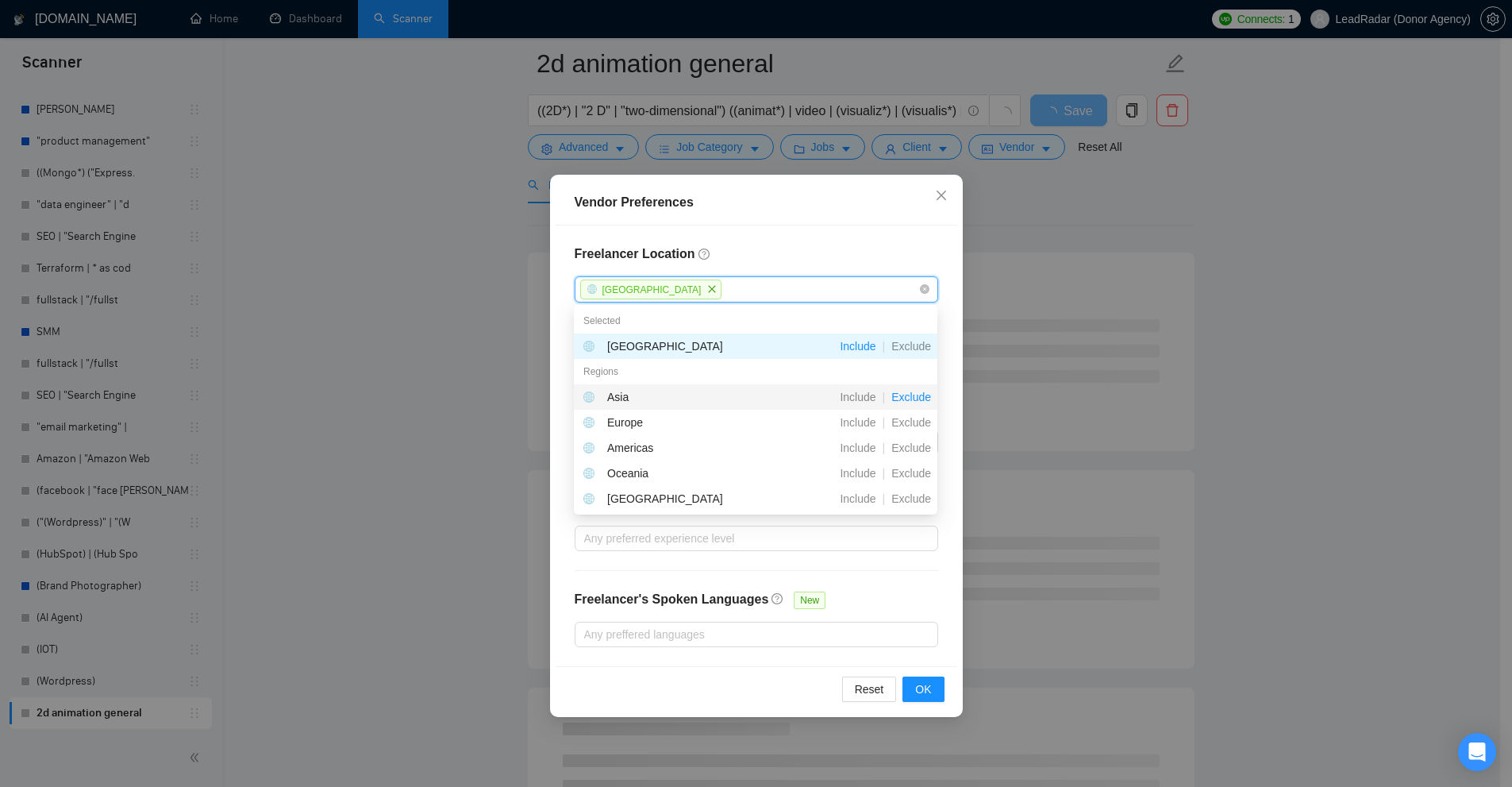
click at [908, 400] on span "Exclude" at bounding box center [911, 397] width 53 height 13
click at [906, 422] on span "Exclude" at bounding box center [911, 422] width 53 height 13
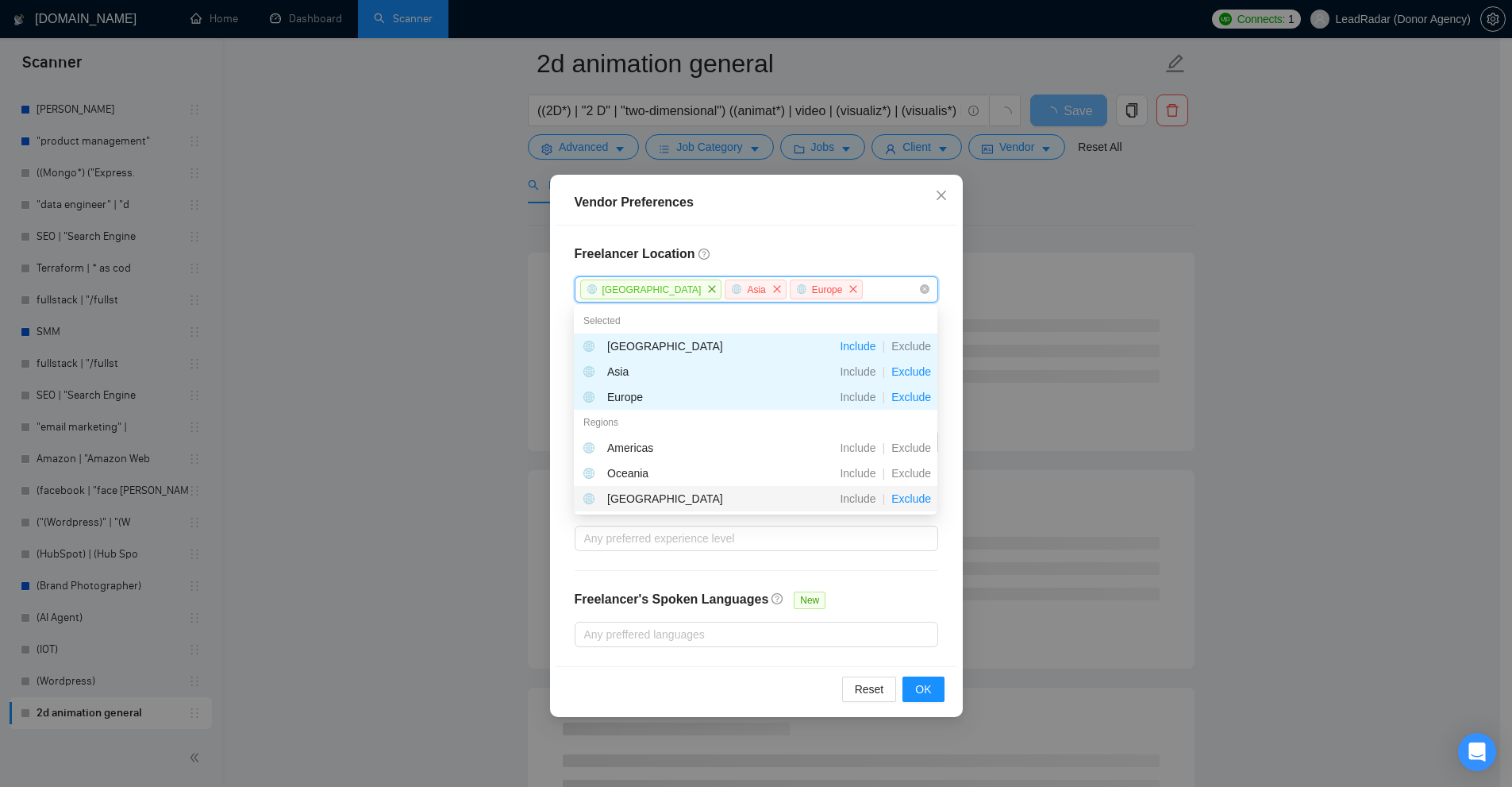
click at [913, 496] on span "Exclude" at bounding box center [911, 498] width 53 height 13
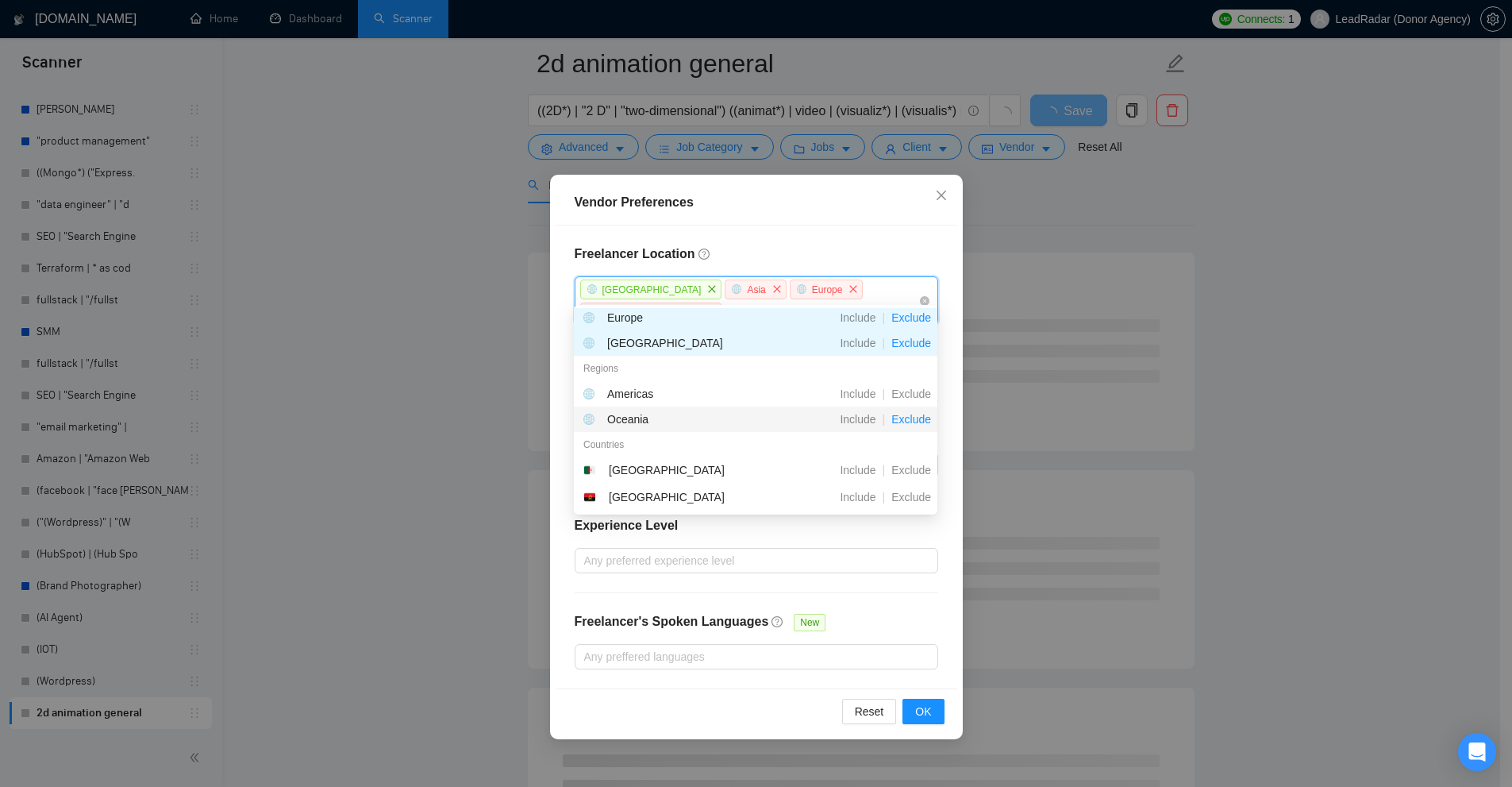
click at [907, 420] on span "Exclude" at bounding box center [911, 419] width 53 height 13
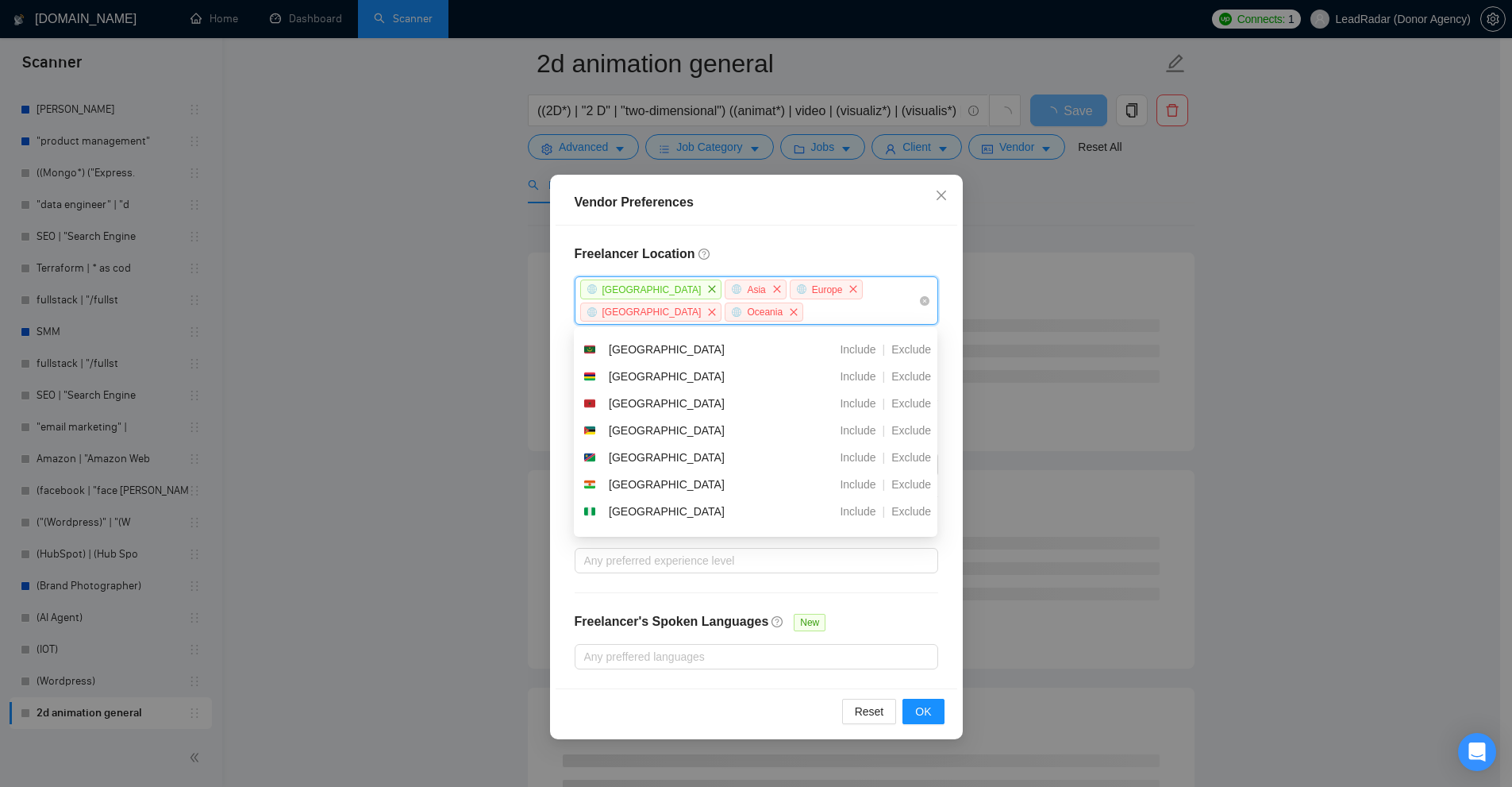
scroll to position [1112, 0]
click at [857, 221] on div "Vendor Preferences" at bounding box center [756, 202] width 401 height 46
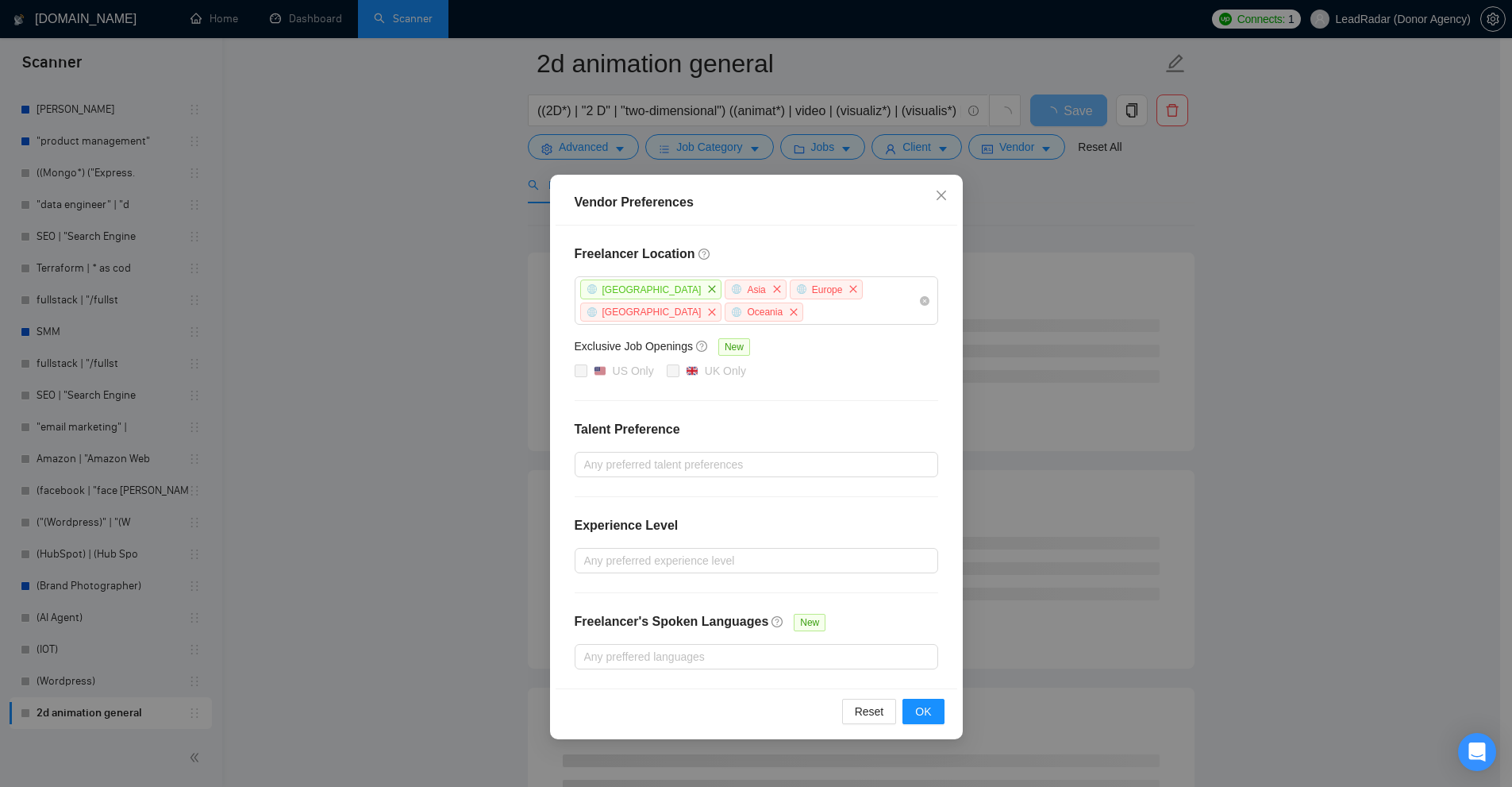
click at [707, 288] on icon "close" at bounding box center [712, 289] width 10 height 10
click at [896, 290] on div "Asia Europe Antarctica Oceania" at bounding box center [748, 300] width 340 height 46
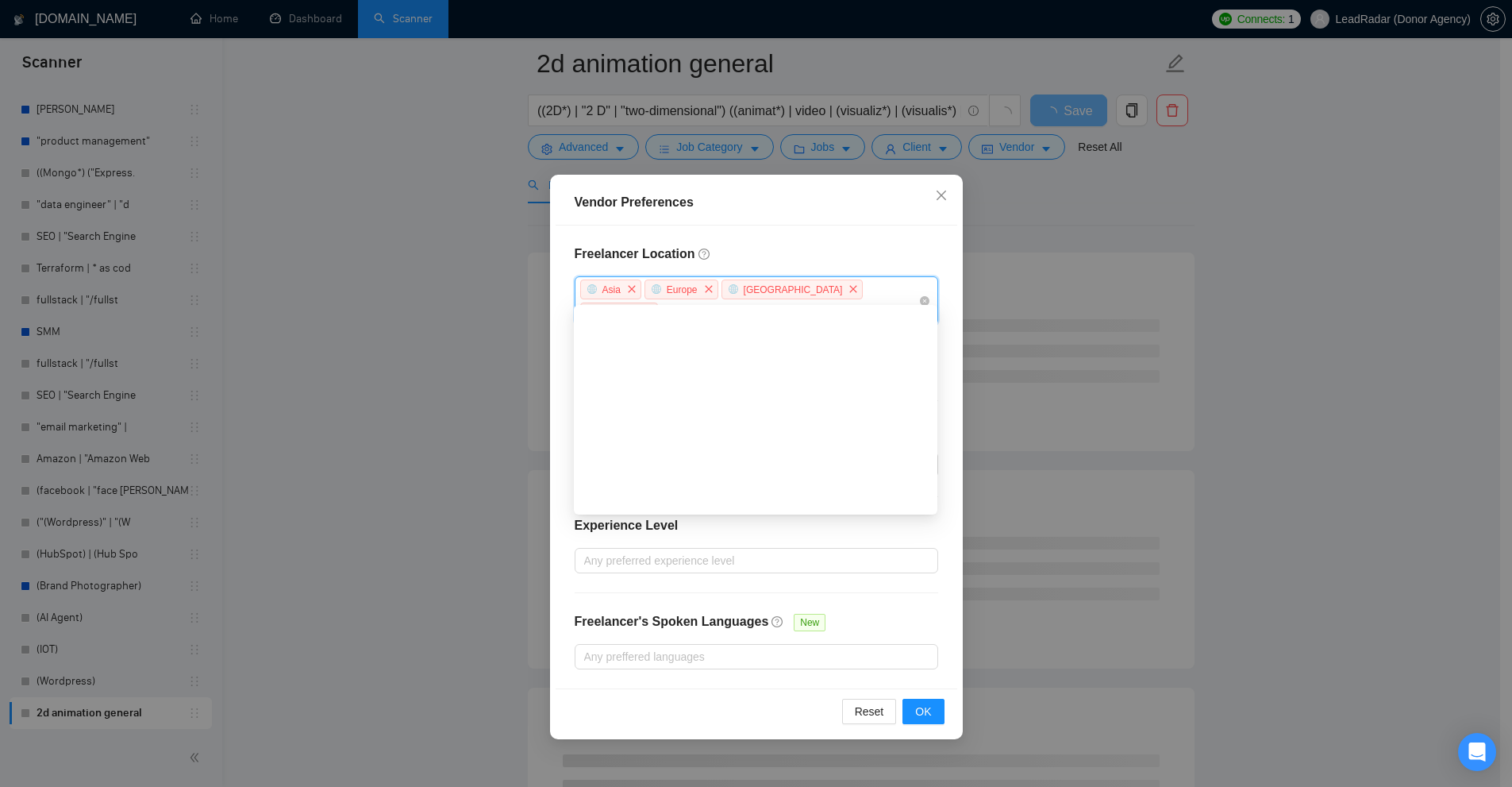
scroll to position [0, 0]
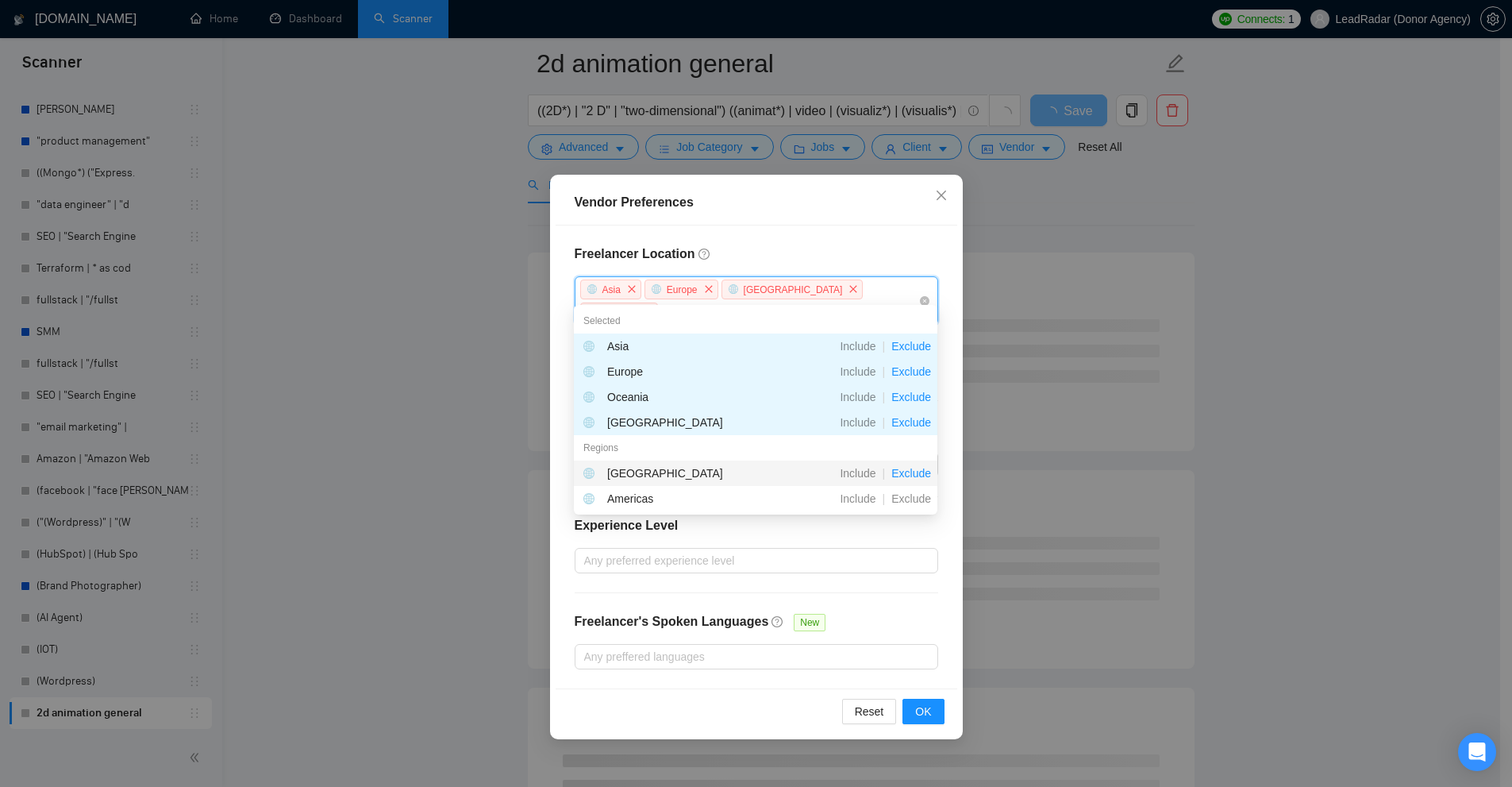
click at [910, 477] on span "Exclude" at bounding box center [911, 473] width 53 height 13
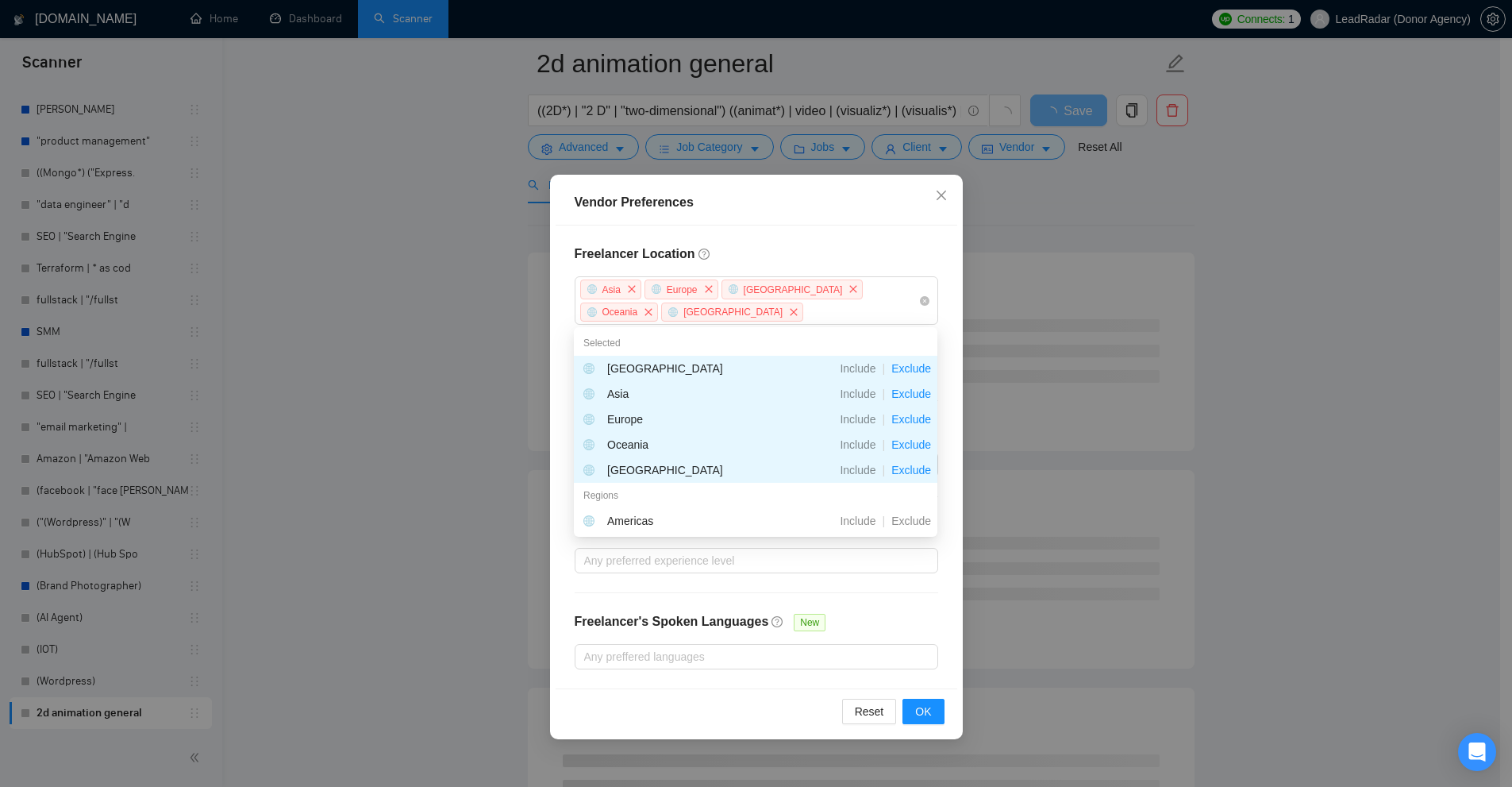
click at [845, 250] on h4 "Freelancer Location" at bounding box center [756, 253] width 364 height 19
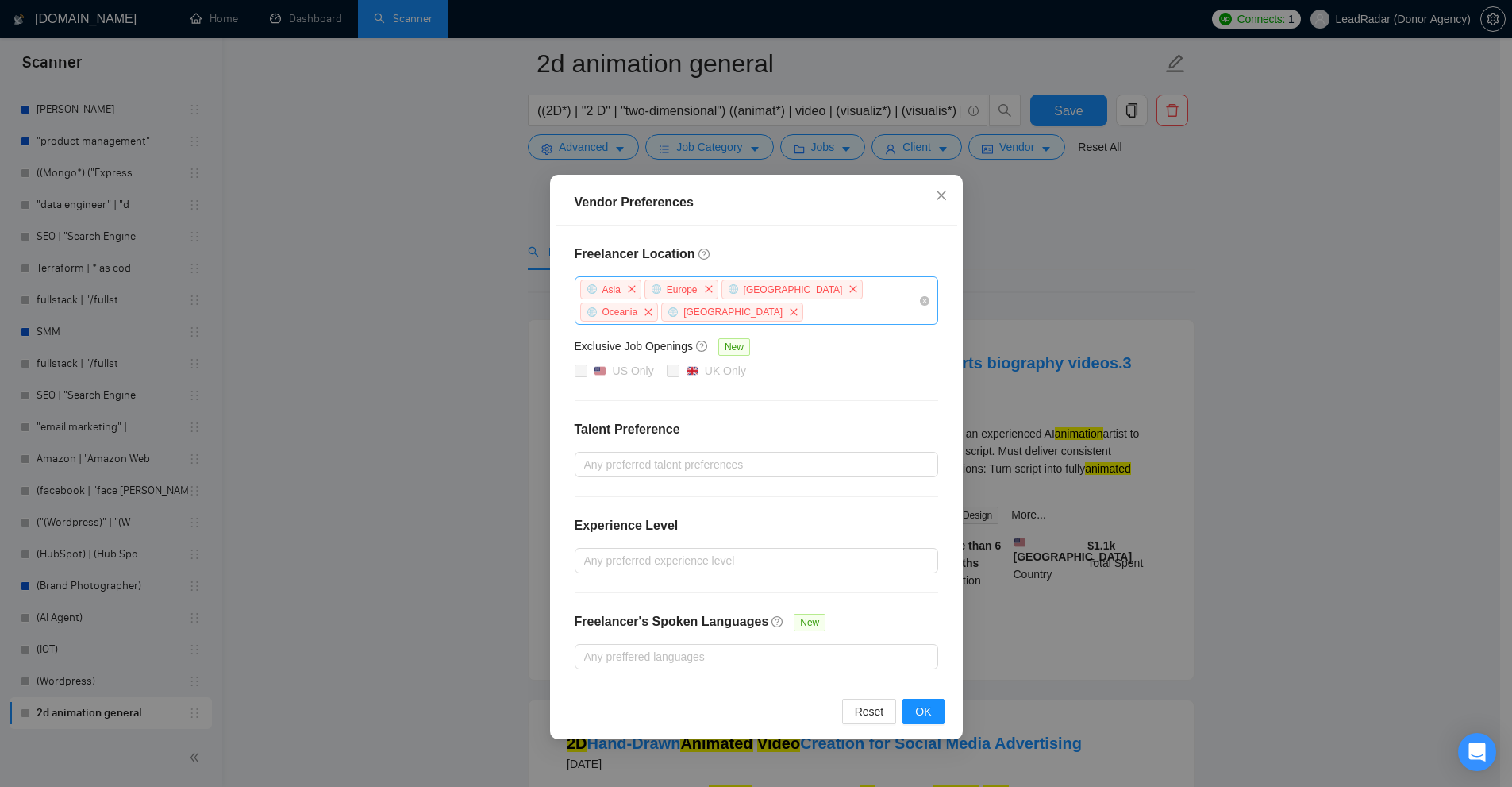
scroll to position [80, 0]
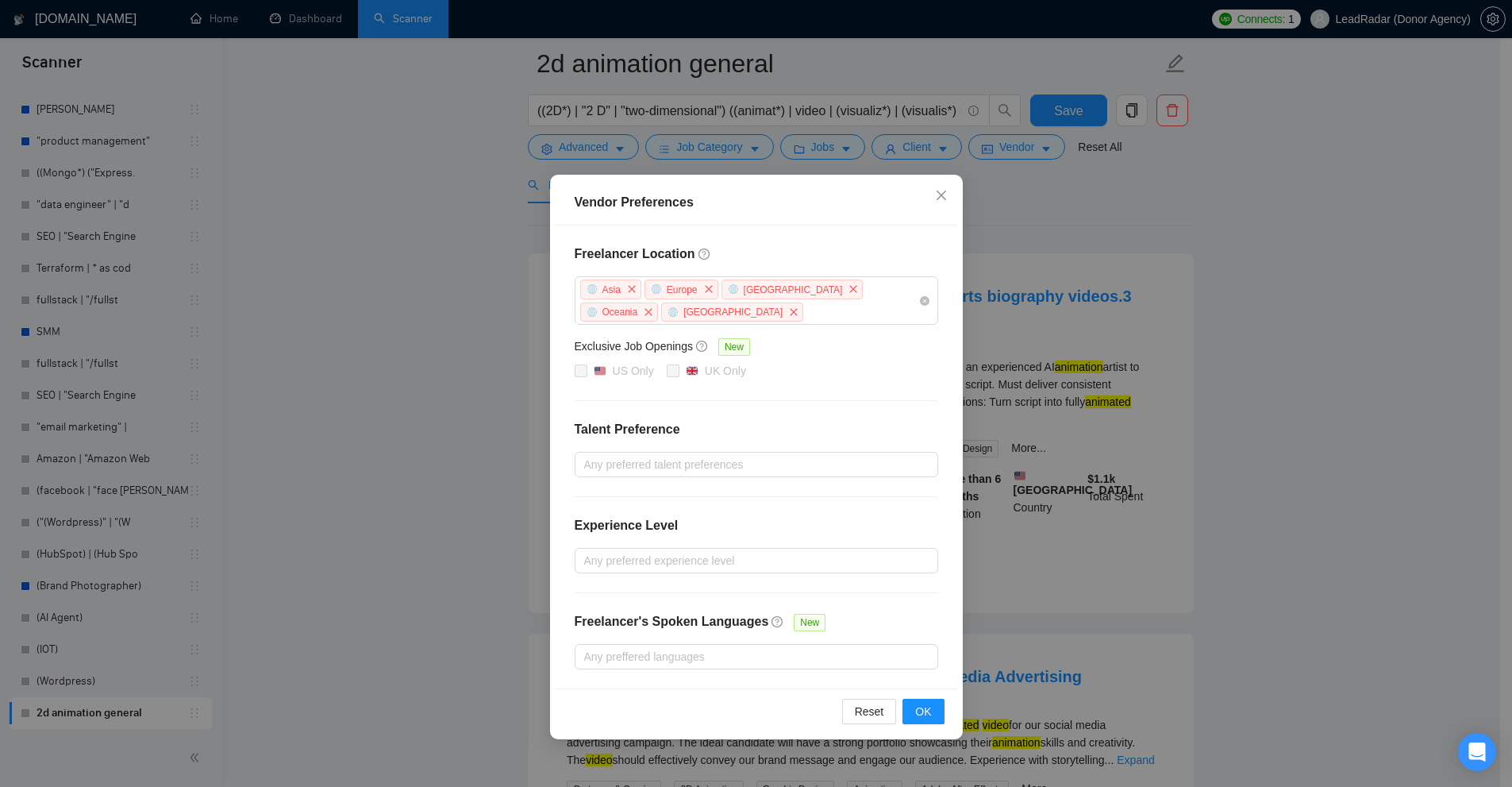
click at [601, 352] on h5 "Exclusive Job Openings" at bounding box center [634, 346] width 118 height 18
drag, startPoint x: 601, startPoint y: 352, endPoint x: 656, endPoint y: 345, distance: 55.4
click at [656, 345] on h5 "Exclusive Job Openings" at bounding box center [634, 346] width 118 height 18
drag, startPoint x: 656, startPoint y: 345, endPoint x: 597, endPoint y: 345, distance: 59.0
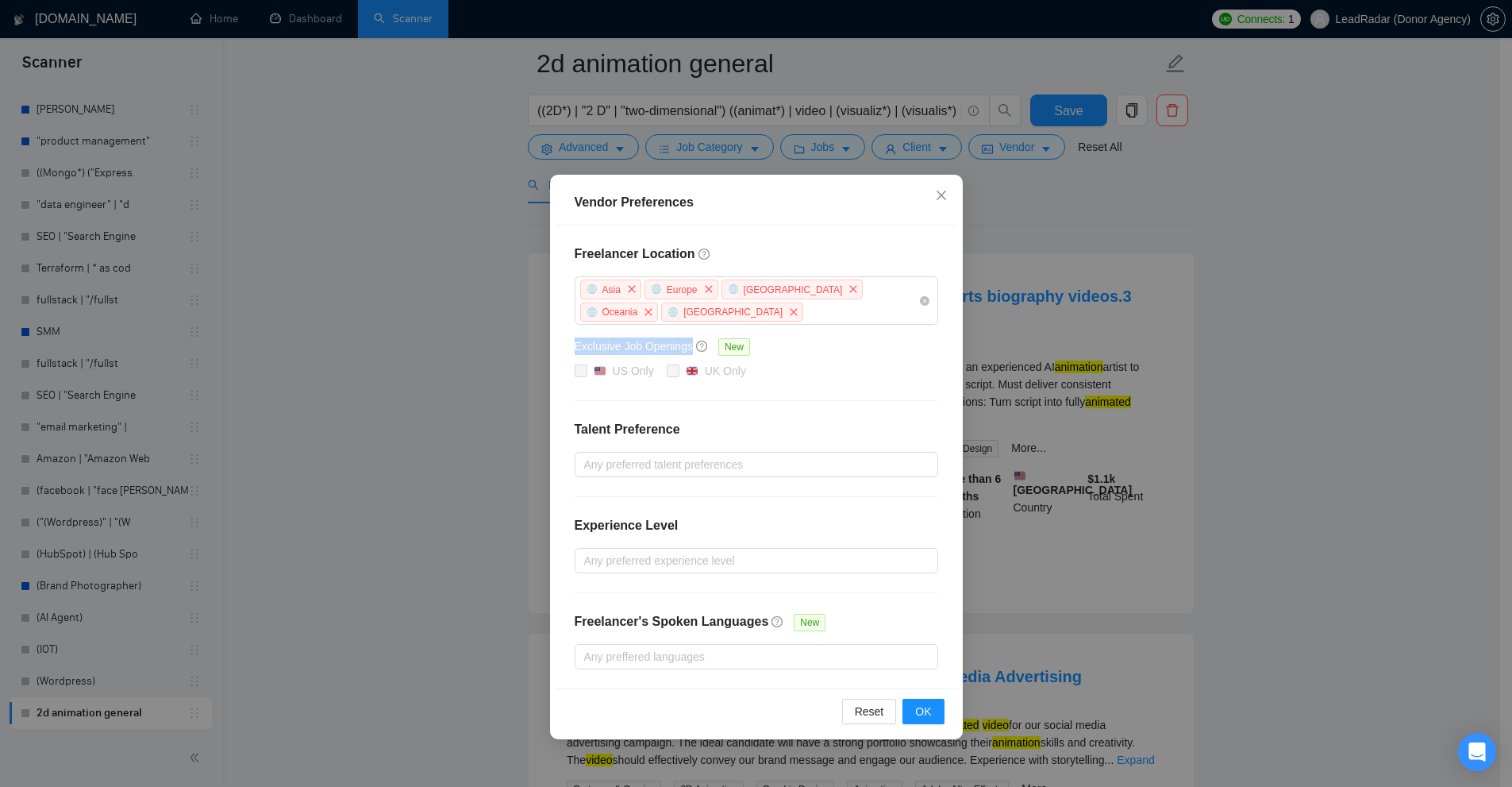
click at [597, 345] on h5 "Exclusive Job Openings" at bounding box center [634, 346] width 118 height 18
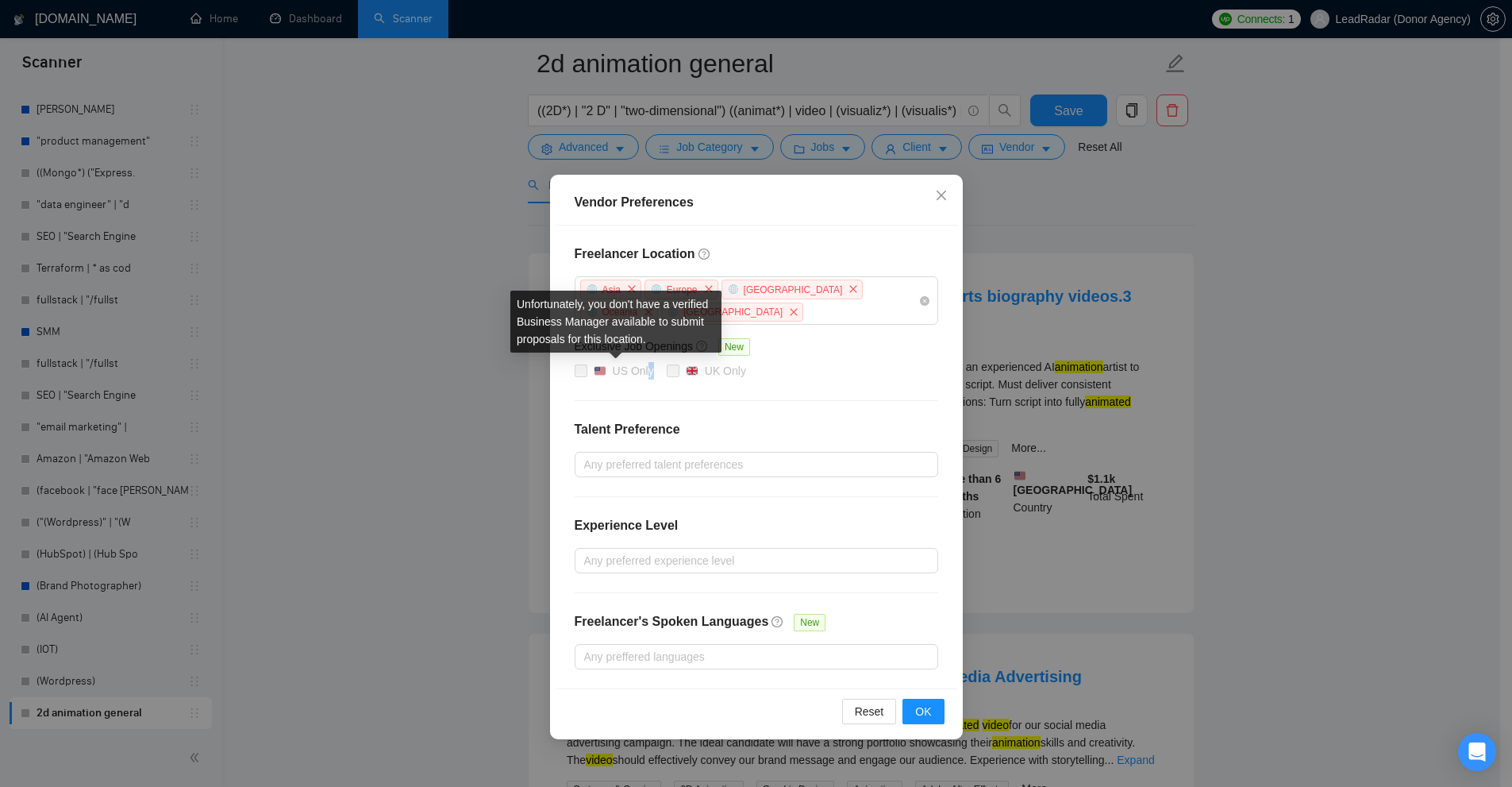
drag, startPoint x: 623, startPoint y: 373, endPoint x: 611, endPoint y: 377, distance: 12.6
click at [611, 377] on span "US Only" at bounding box center [624, 371] width 73 height 19
click at [626, 381] on div "Freelancer Location Asia Europe Antarctica Oceania Africa Exclusive Job Opening…" at bounding box center [756, 456] width 401 height 462
drag, startPoint x: 633, startPoint y: 369, endPoint x: 643, endPoint y: 370, distance: 10.0
click at [643, 370] on div "US Only" at bounding box center [633, 371] width 41 height 18
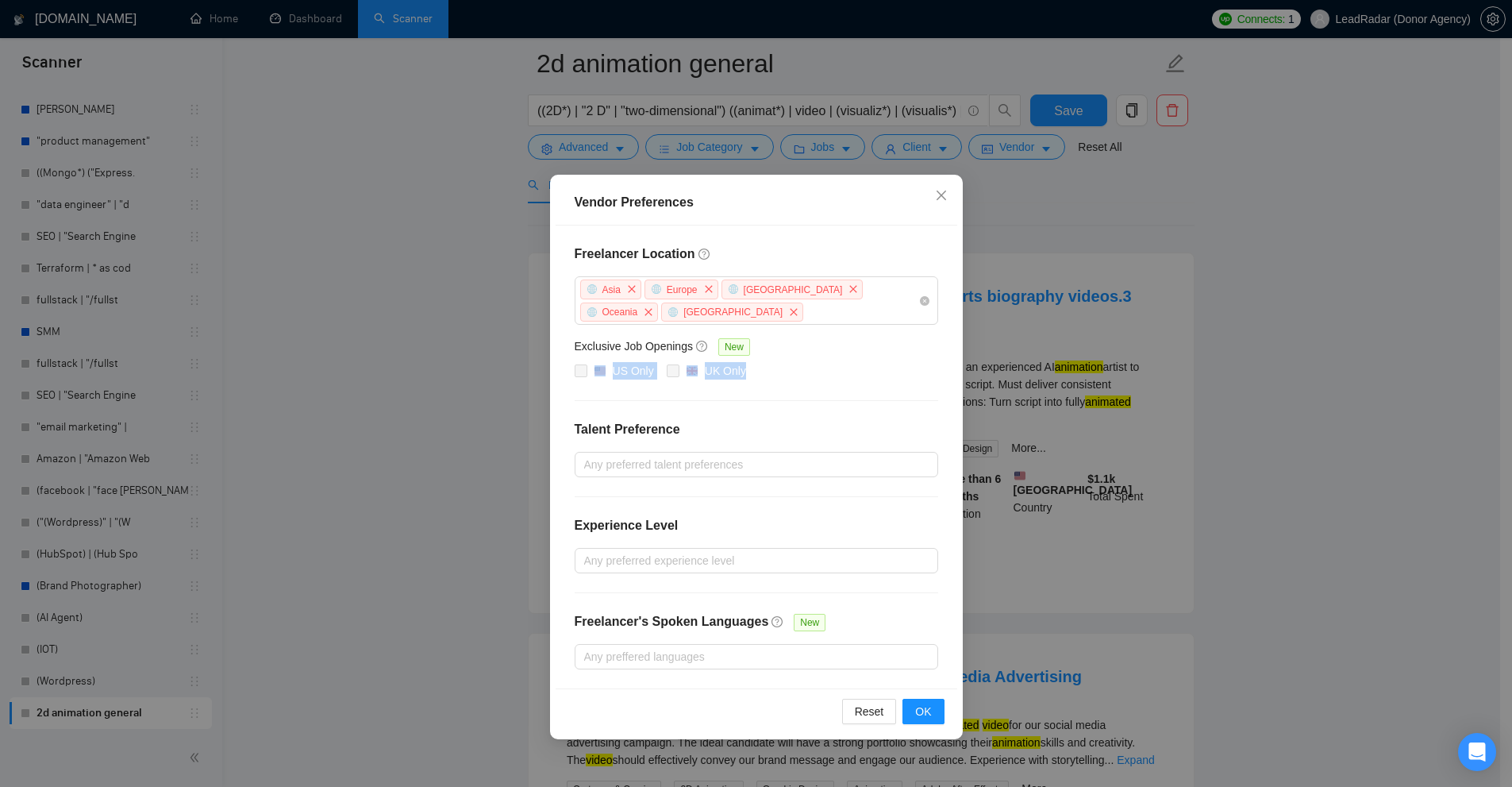
drag, startPoint x: 759, startPoint y: 357, endPoint x: 733, endPoint y: 381, distance: 35.4
click at [733, 381] on div "Freelancer Location Asia Europe Antarctica Oceania Africa Exclusive Job Opening…" at bounding box center [756, 456] width 401 height 462
click at [746, 378] on span "UK Only" at bounding box center [716, 371] width 73 height 19
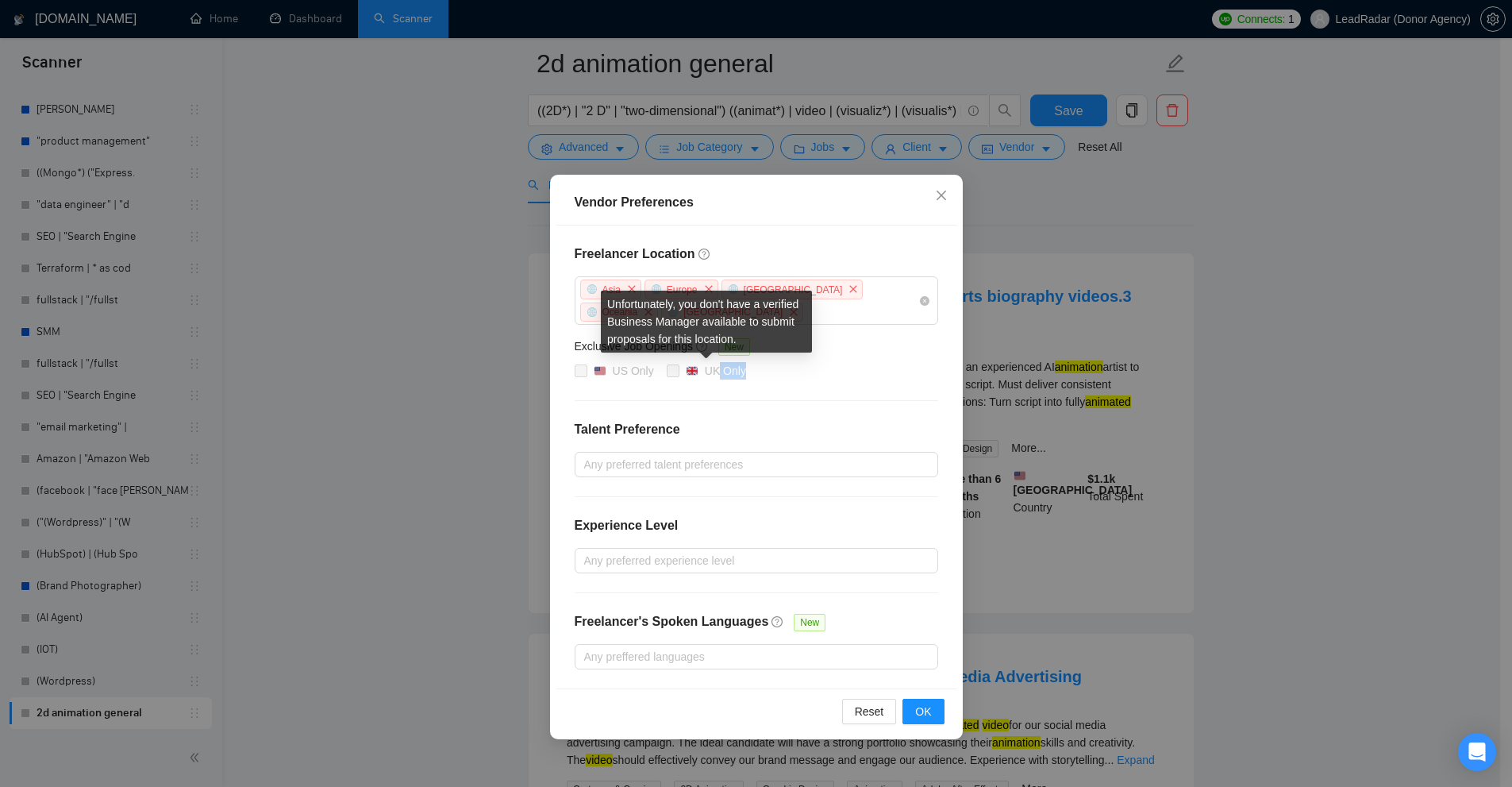
drag, startPoint x: 750, startPoint y: 377, endPoint x: 714, endPoint y: 375, distance: 36.1
click at [714, 375] on div "US Only UK Only" at bounding box center [756, 371] width 364 height 19
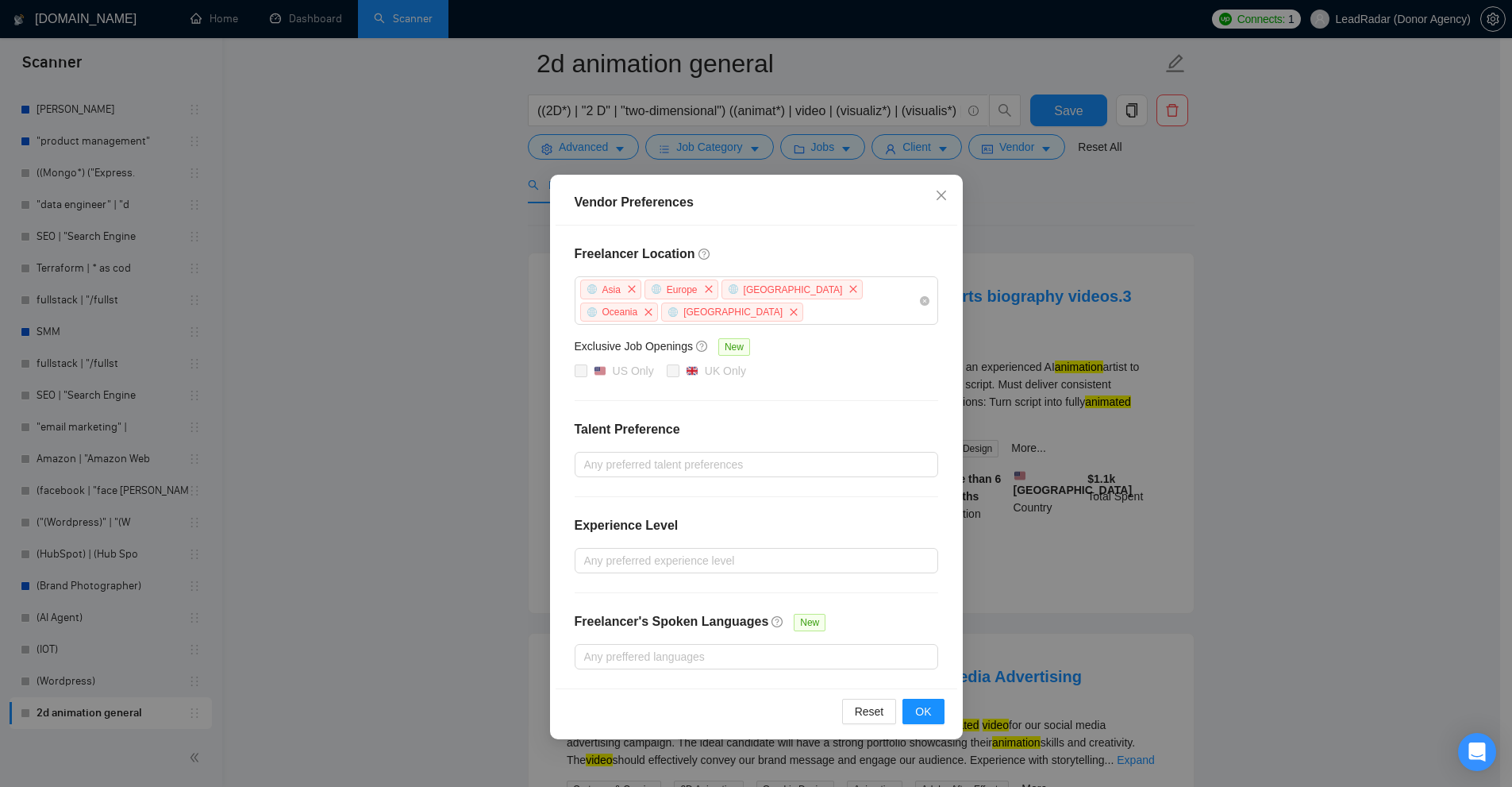
click at [745, 407] on div "Freelancer Location Asia Europe Antarctica Oceania Africa Exclusive Job Opening…" at bounding box center [756, 456] width 401 height 462
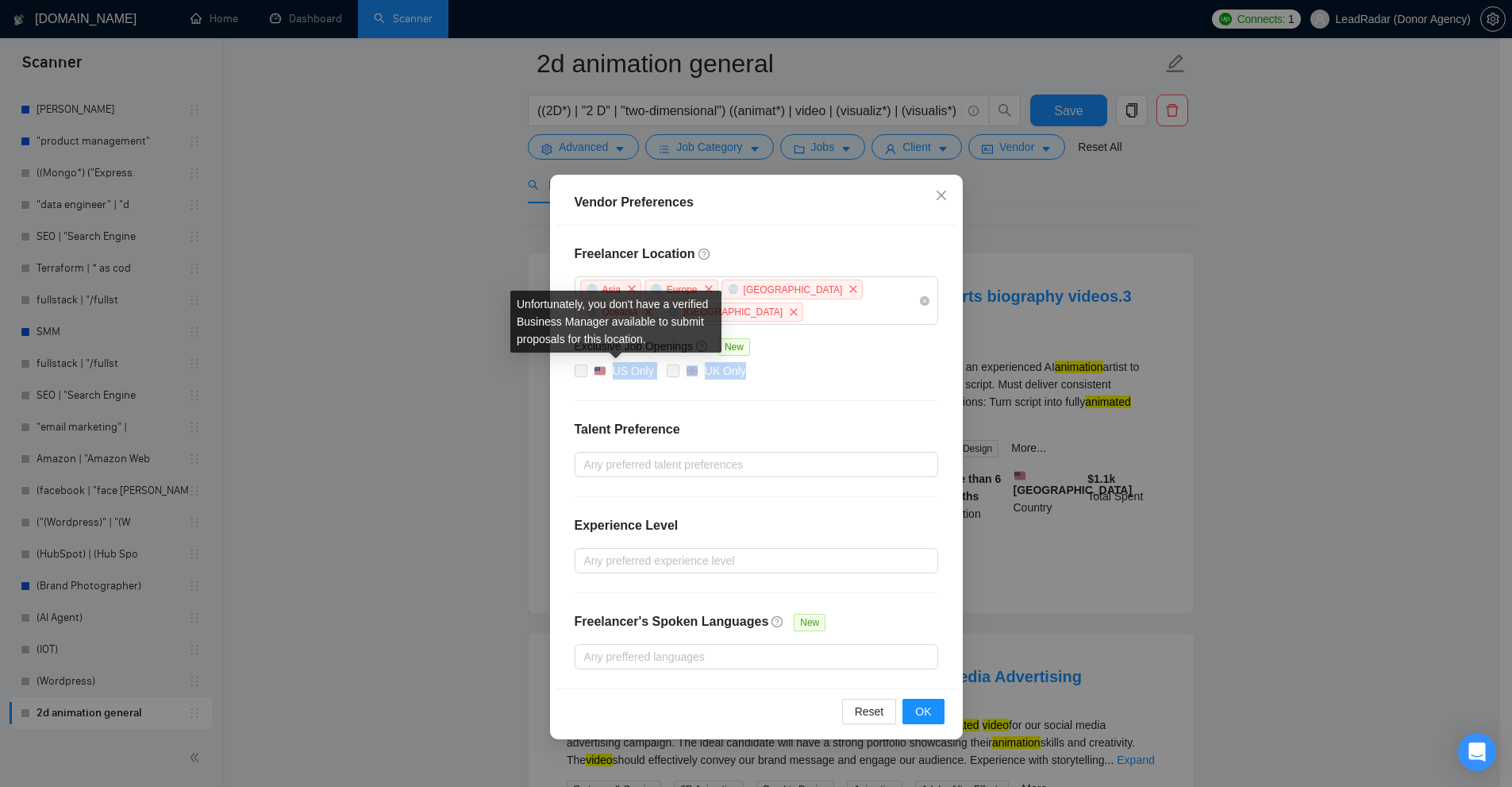
drag, startPoint x: 669, startPoint y: 358, endPoint x: 637, endPoint y: 392, distance: 46.7
click at [609, 365] on div "US Only UK Only" at bounding box center [756, 371] width 364 height 19
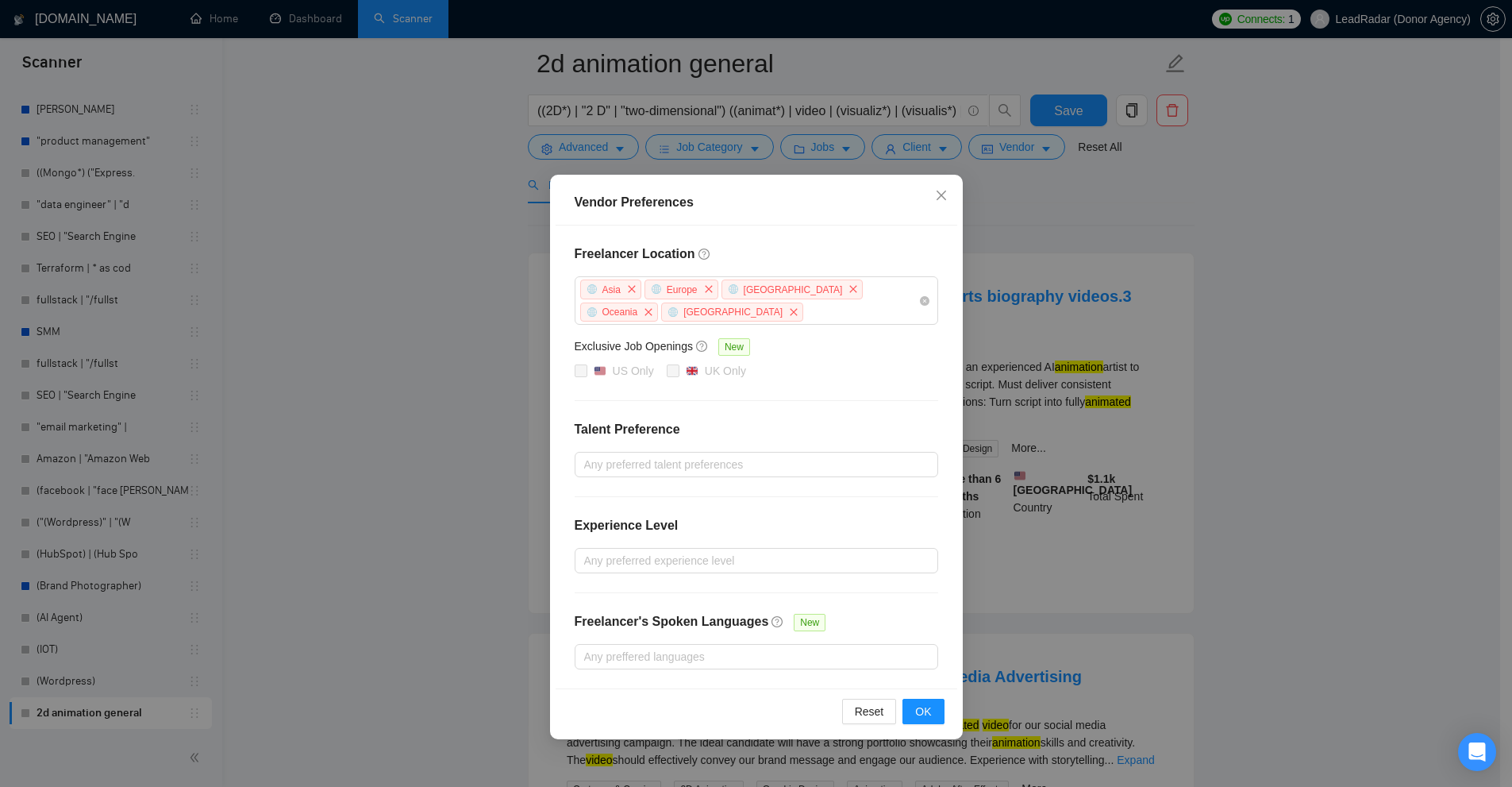
click at [794, 391] on div "Freelancer Location Asia Europe Antarctica Oceania Africa Exclusive Job Opening…" at bounding box center [756, 456] width 401 height 462
drag, startPoint x: 786, startPoint y: 379, endPoint x: 618, endPoint y: 350, distance: 170.5
click at [618, 350] on div "Freelancer Location Asia Europe Antarctica Oceania Africa Exclusive Job Opening…" at bounding box center [756, 456] width 401 height 462
click at [703, 402] on div "Freelancer Location Asia Europe Antarctica Oceania Africa Exclusive Job Opening…" at bounding box center [756, 456] width 401 height 462
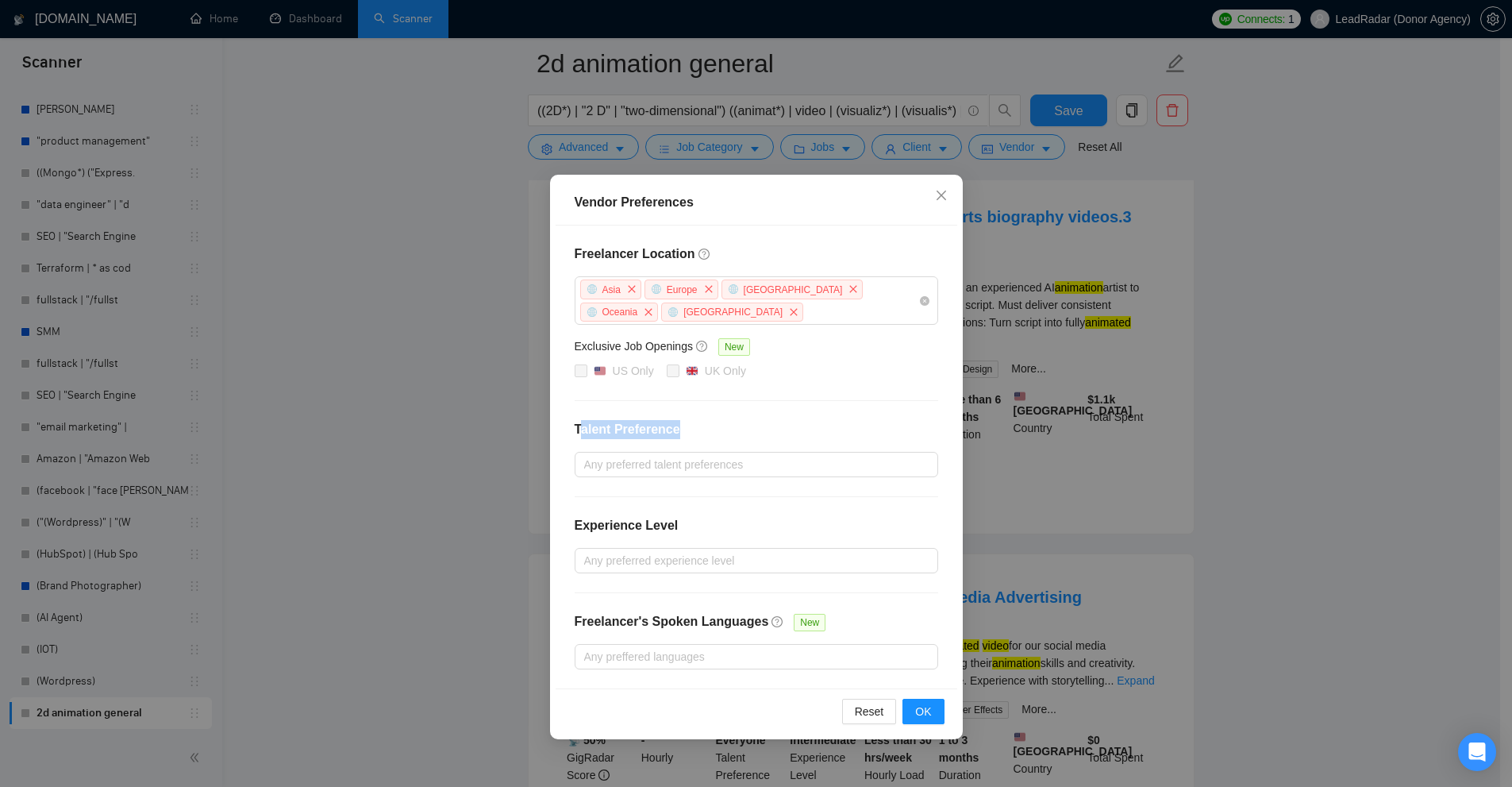
drag, startPoint x: 582, startPoint y: 427, endPoint x: 820, endPoint y: 432, distance: 238.1
click at [820, 432] on h4 "Talent Preference" at bounding box center [756, 429] width 364 height 19
click at [771, 455] on div at bounding box center [748, 464] width 340 height 19
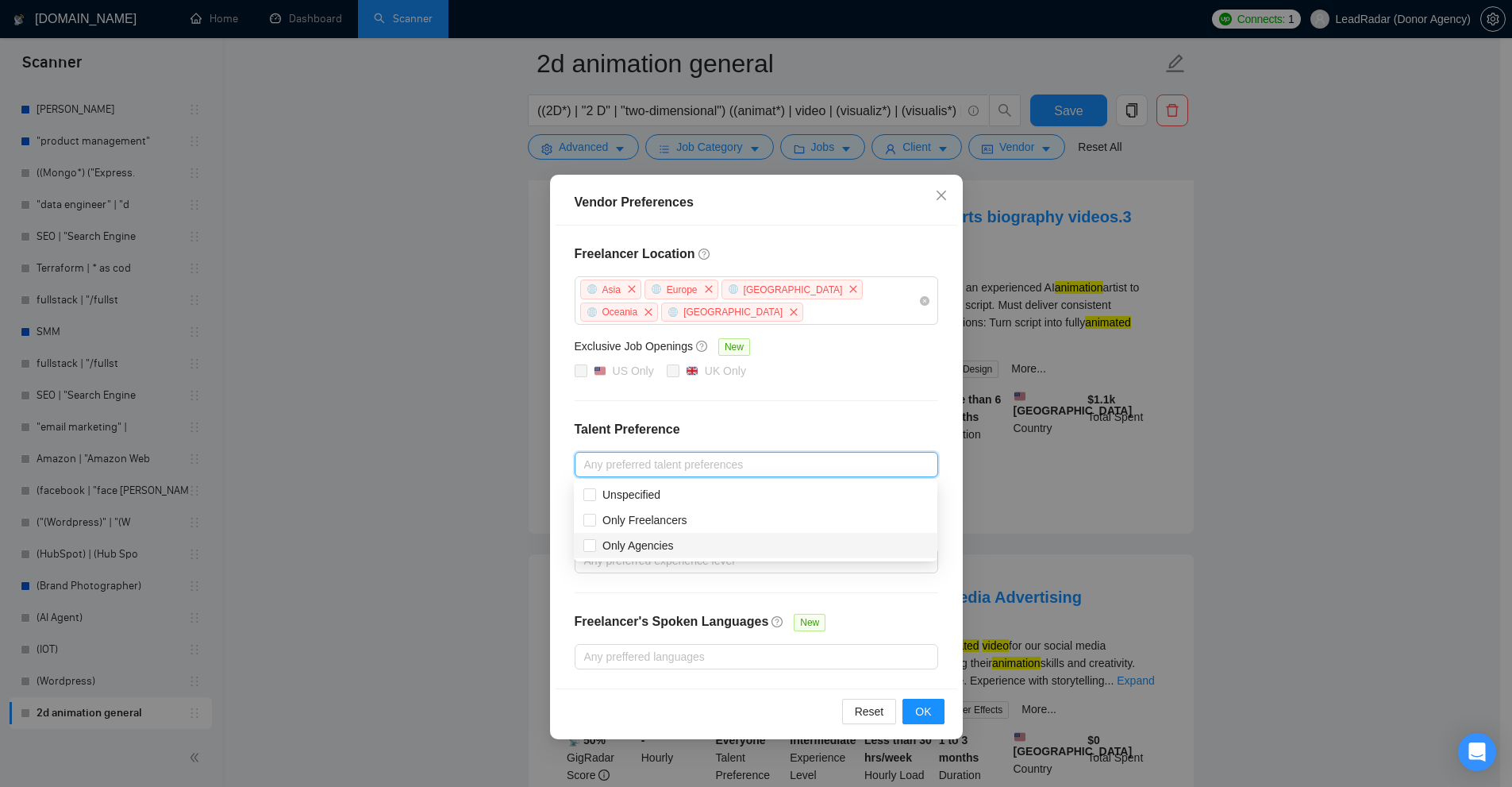
click at [618, 558] on body "Scanner New Scanner My Scanners springbot brand identity (2D | "2-d" | "2 d") (…" at bounding box center [750, 234] width 1500 height 787
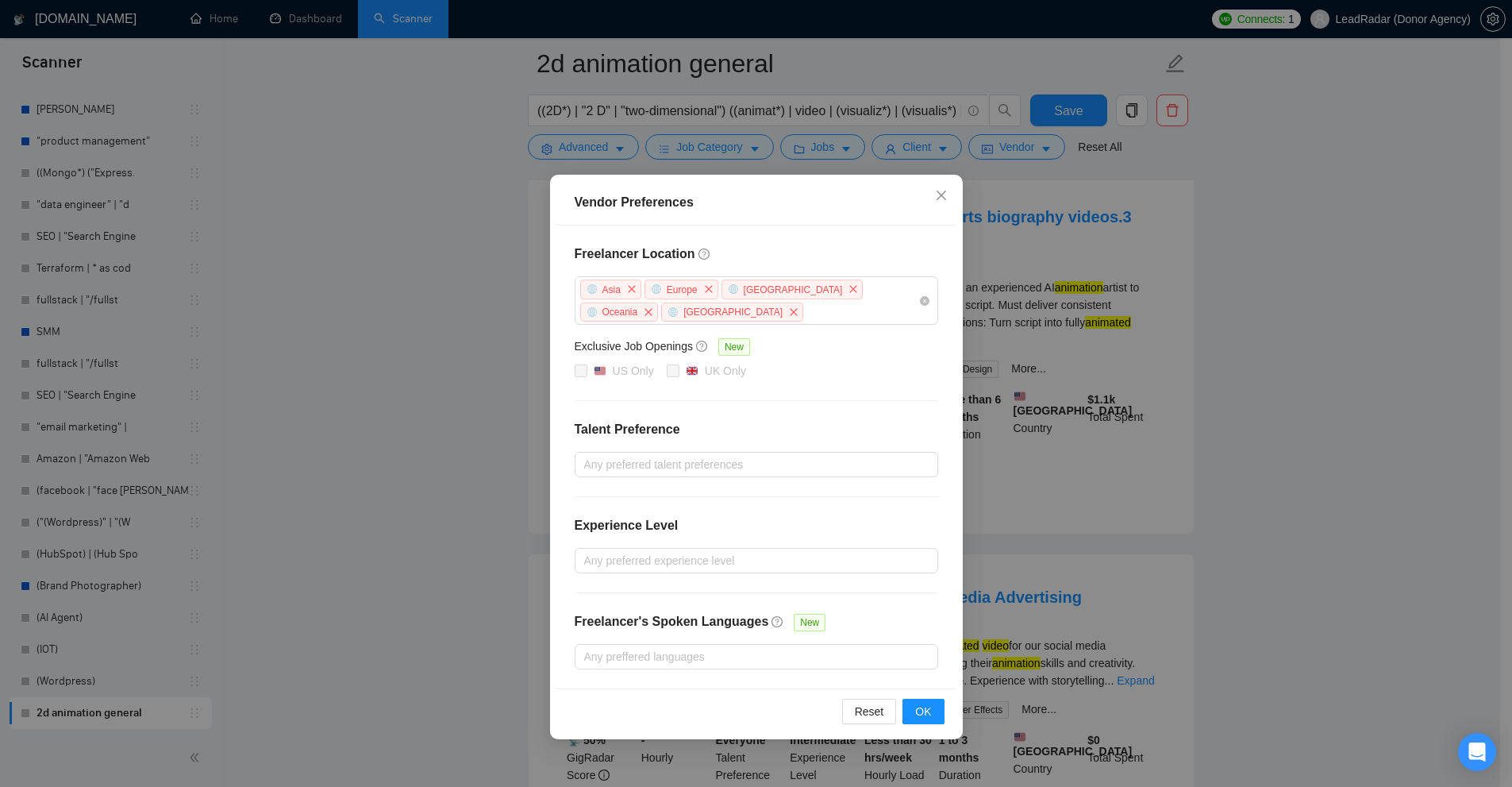
click at [614, 543] on div "Experience Level" at bounding box center [756, 532] width 364 height 32
click at [644, 466] on div at bounding box center [748, 464] width 340 height 19
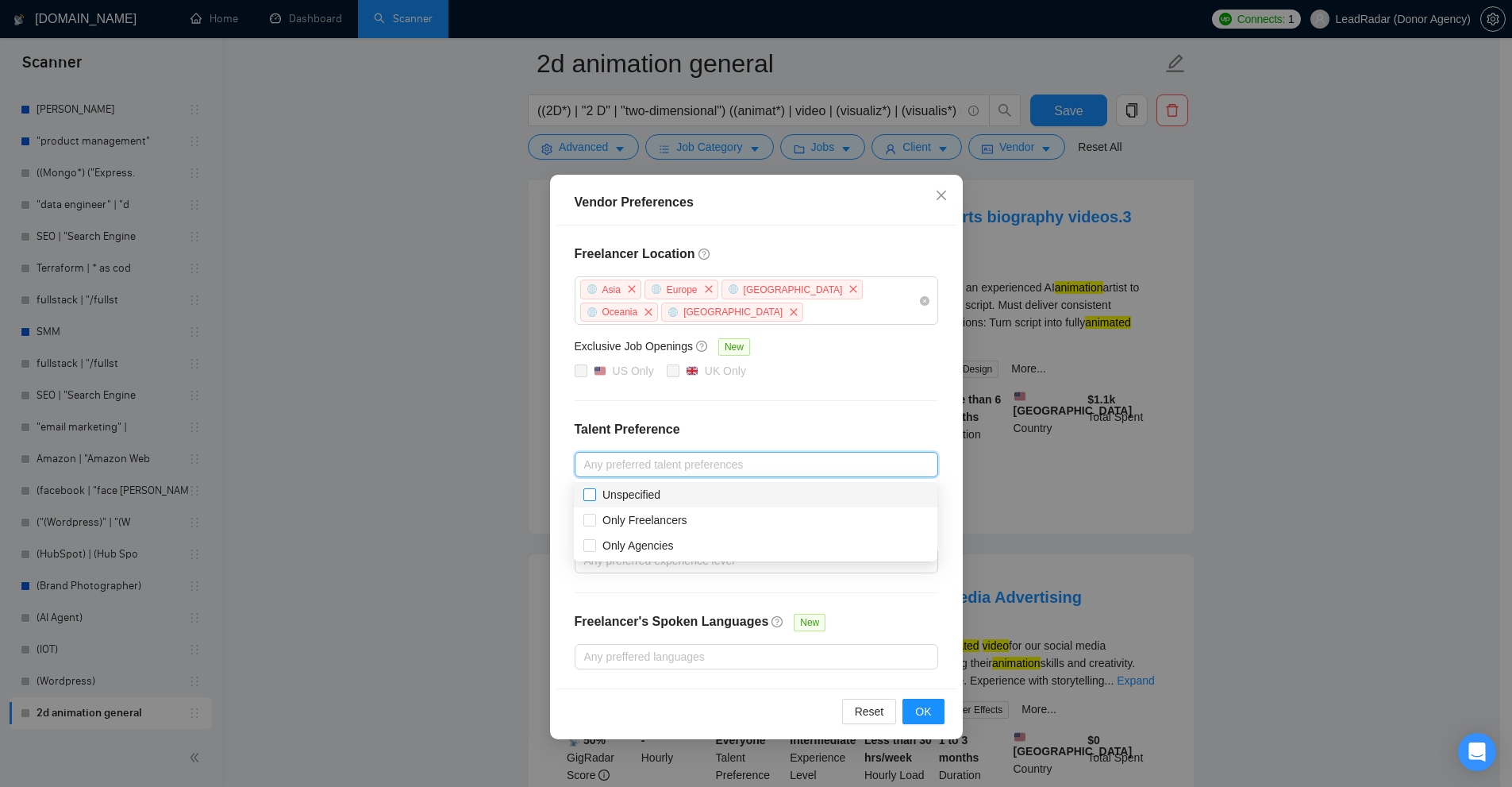
click at [621, 495] on span "Unspecified" at bounding box center [631, 495] width 58 height 13
click at [595, 495] on input "Unspecified" at bounding box center [588, 494] width 11 height 11
checkbox input "true"
drag, startPoint x: 629, startPoint y: 552, endPoint x: 680, endPoint y: 504, distance: 70.0
click at [629, 551] on span "Only Agencies" at bounding box center [638, 546] width 72 height 13
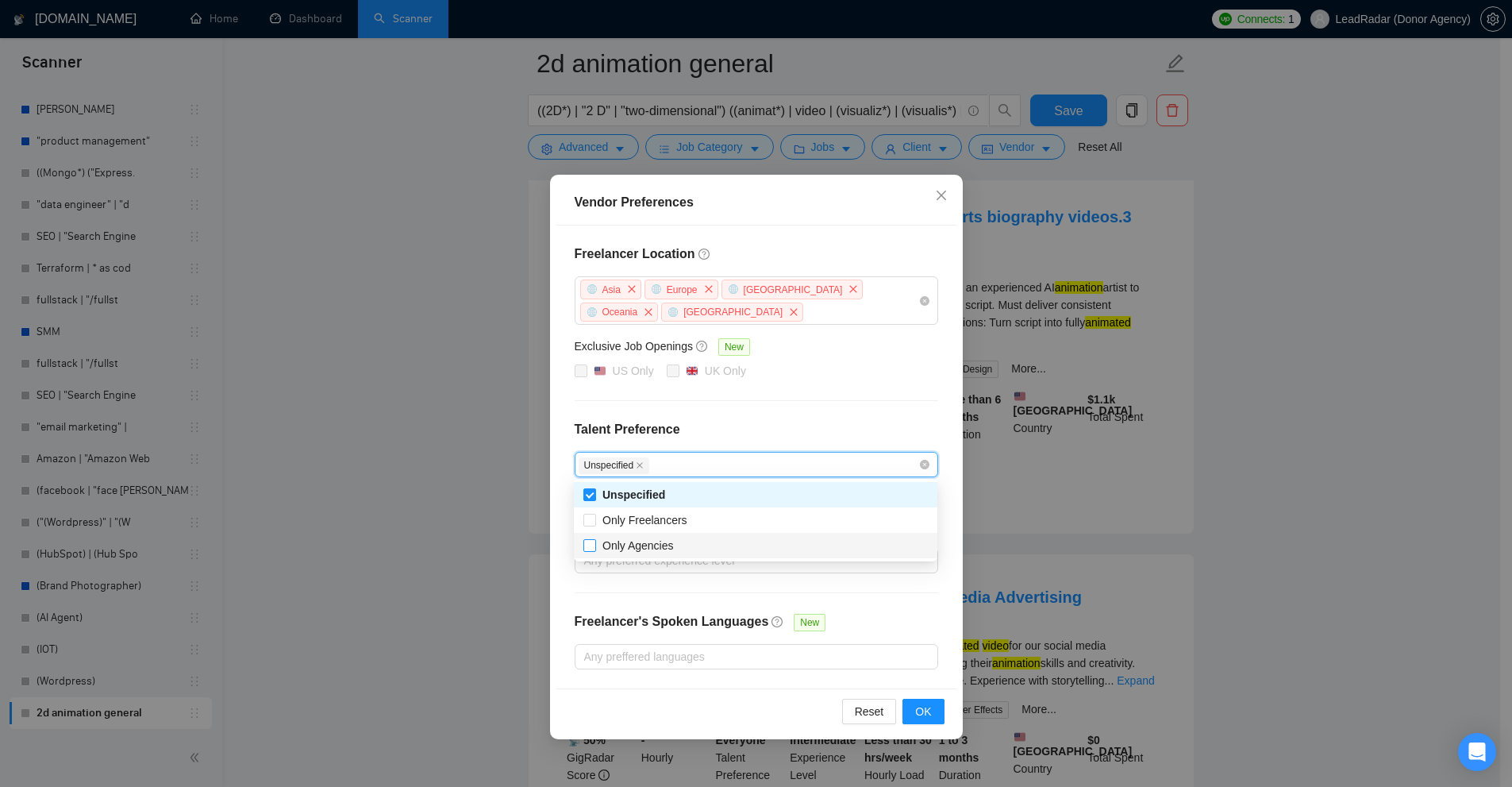
click at [595, 550] on input "Only Agencies" at bounding box center [588, 545] width 11 height 11
checkbox input "true"
click at [764, 413] on div "Freelancer Location Asia Europe Antarctica Oceania Africa Exclusive Job Opening…" at bounding box center [756, 456] width 401 height 462
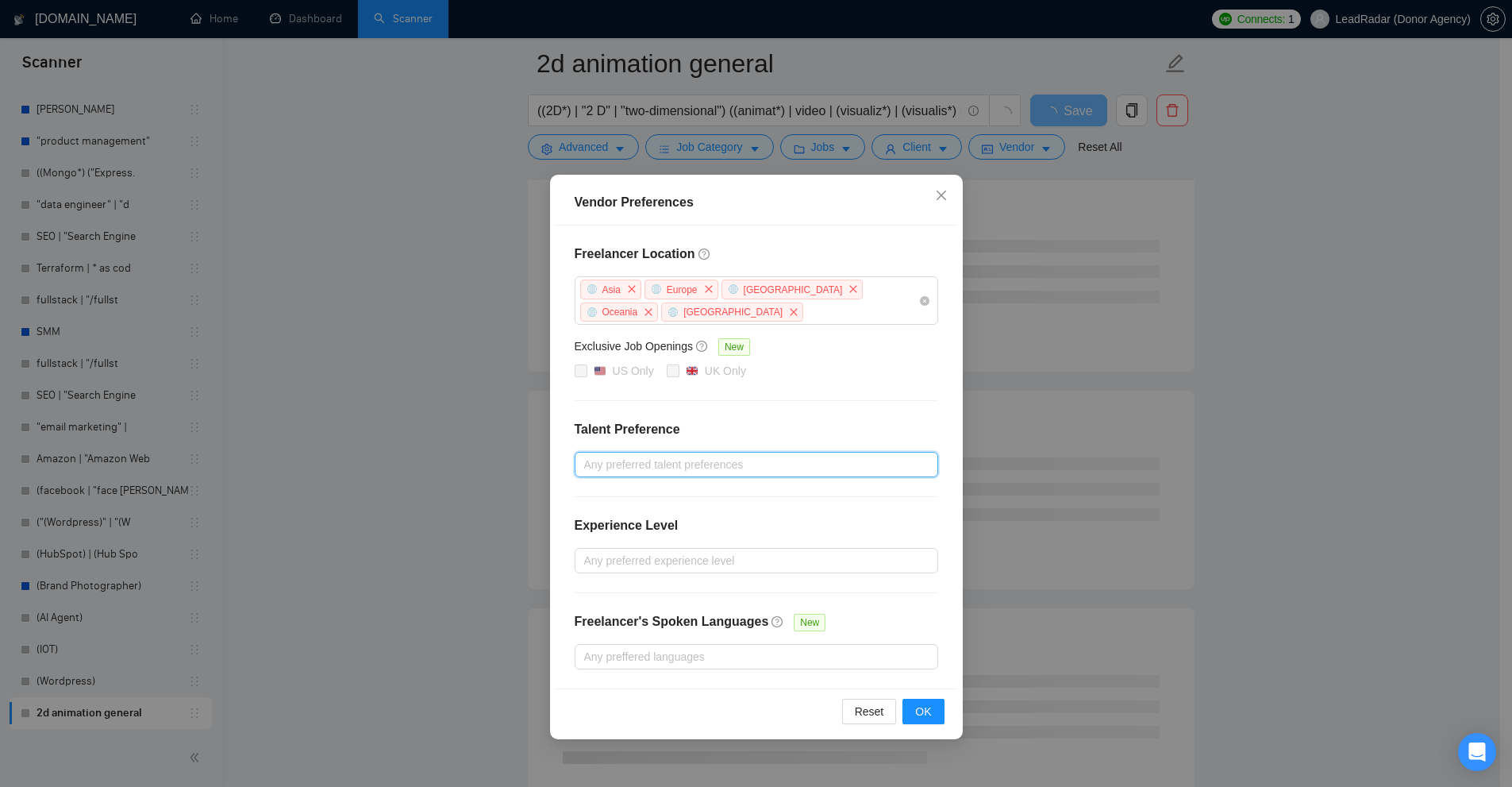
click at [723, 448] on div "Freelancer Location Asia Europe Antarctica Oceania Africa Exclusive Job Opening…" at bounding box center [756, 456] width 401 height 462
click at [713, 456] on div at bounding box center [748, 464] width 340 height 19
click at [653, 498] on span "Unspecified" at bounding box center [631, 495] width 58 height 13
click at [595, 498] on input "Unspecified" at bounding box center [588, 494] width 11 height 11
checkbox input "true"
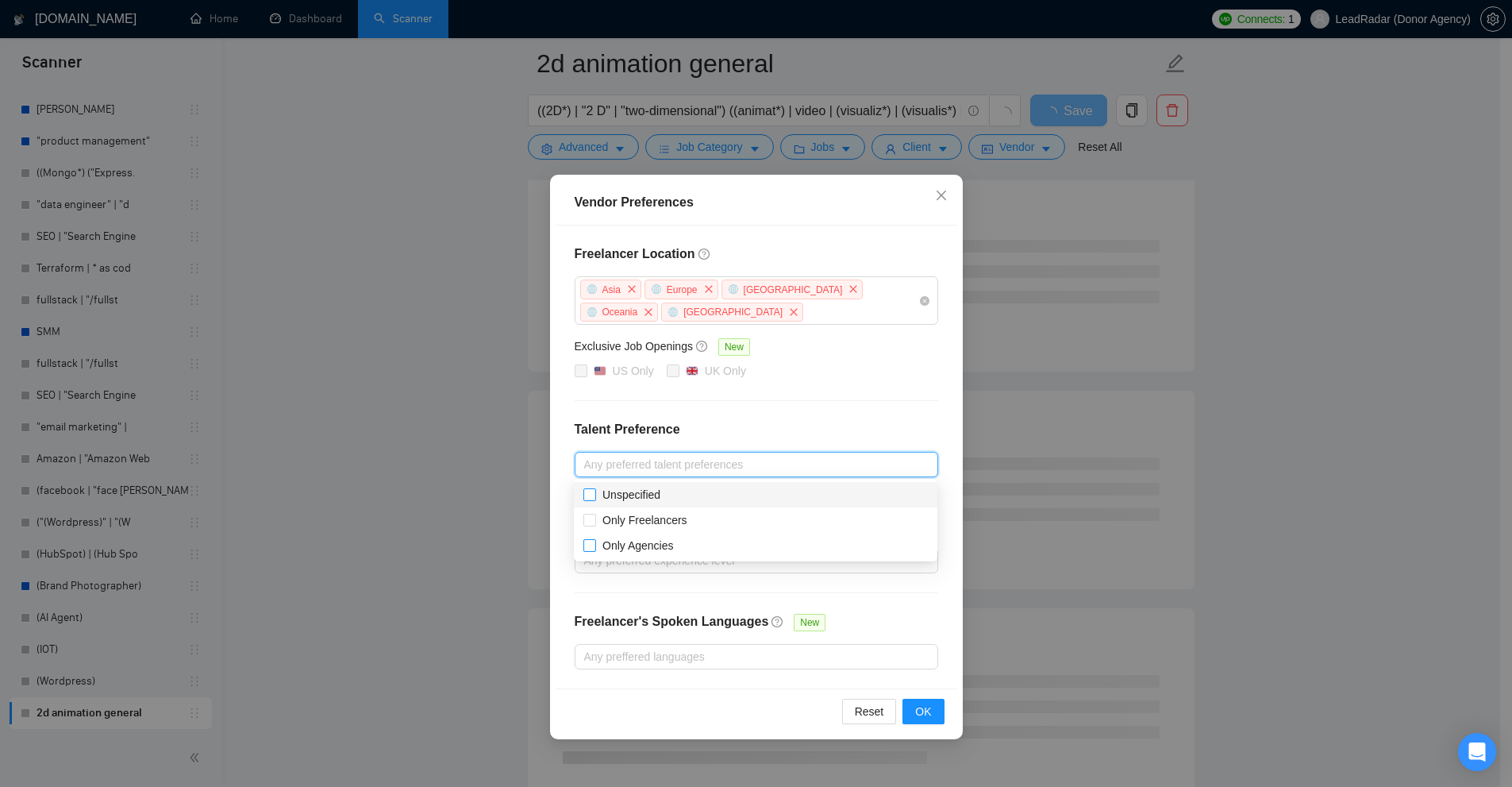
click at [646, 540] on span "Only Agencies" at bounding box center [638, 546] width 72 height 13
click at [595, 540] on input "Only Agencies" at bounding box center [588, 545] width 11 height 11
checkbox input "true"
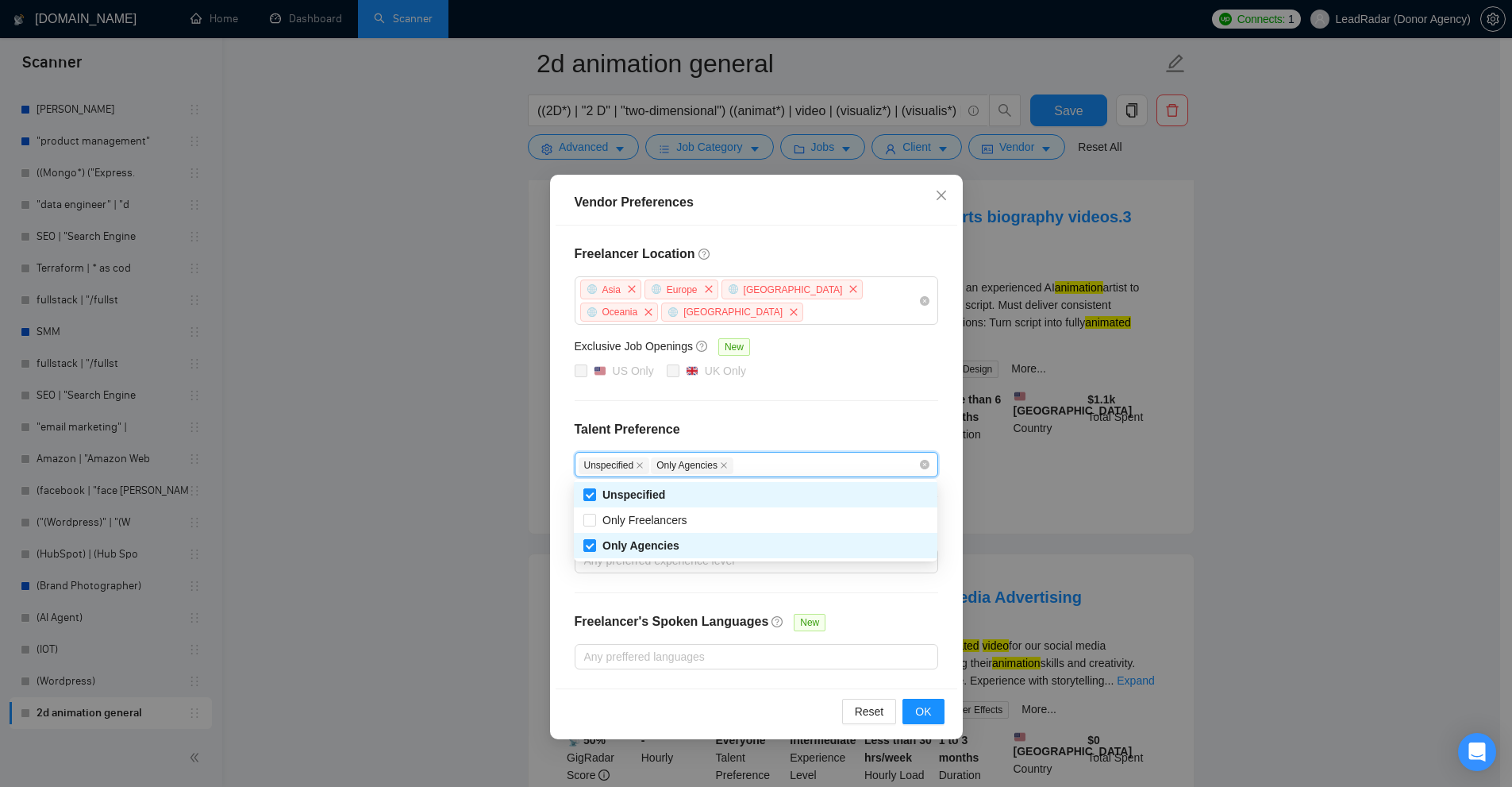
click at [779, 406] on div "Freelancer Location Asia Europe Antarctica Oceania Africa Exclusive Job Opening…" at bounding box center [756, 456] width 401 height 462
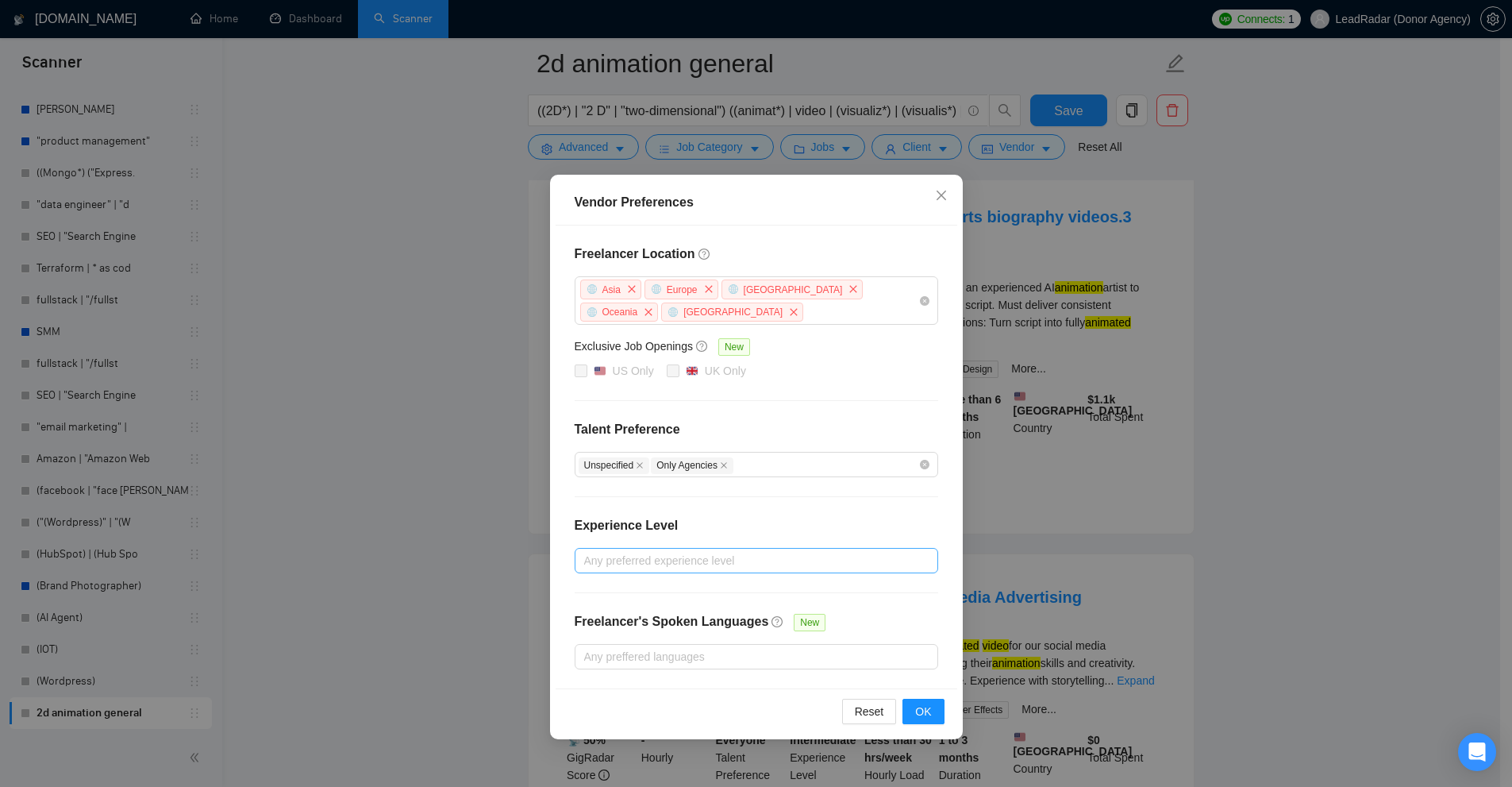
click at [624, 559] on div at bounding box center [748, 560] width 340 height 19
click at [632, 646] on span "Expert" at bounding box center [619, 641] width 32 height 13
click at [595, 646] on input "Expert" at bounding box center [588, 640] width 11 height 11
checkbox input "true"
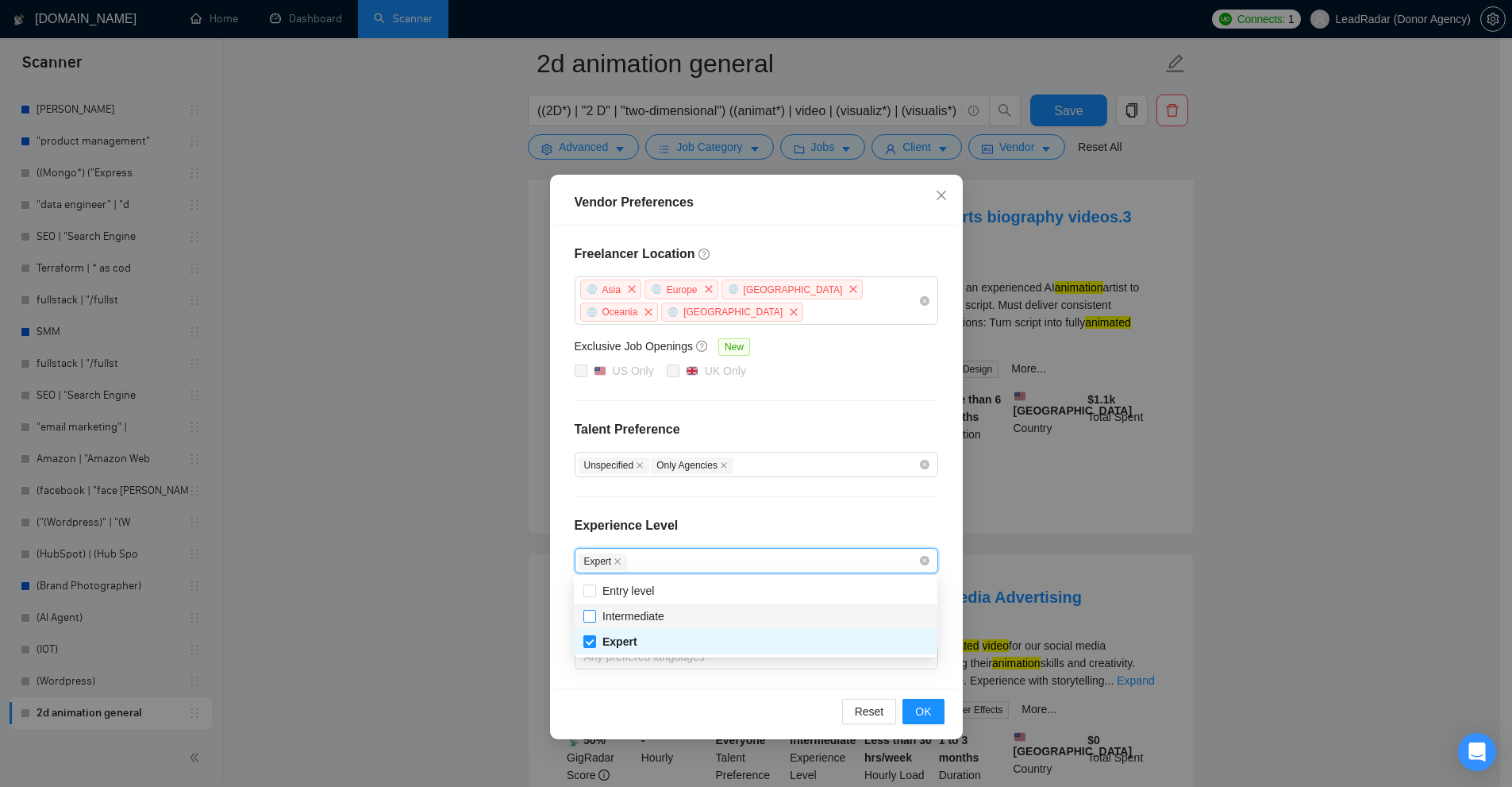
click at [638, 622] on span "Intermediate" at bounding box center [633, 616] width 62 height 13
click at [595, 621] on input "Intermediate" at bounding box center [588, 615] width 11 height 11
checkbox input "true"
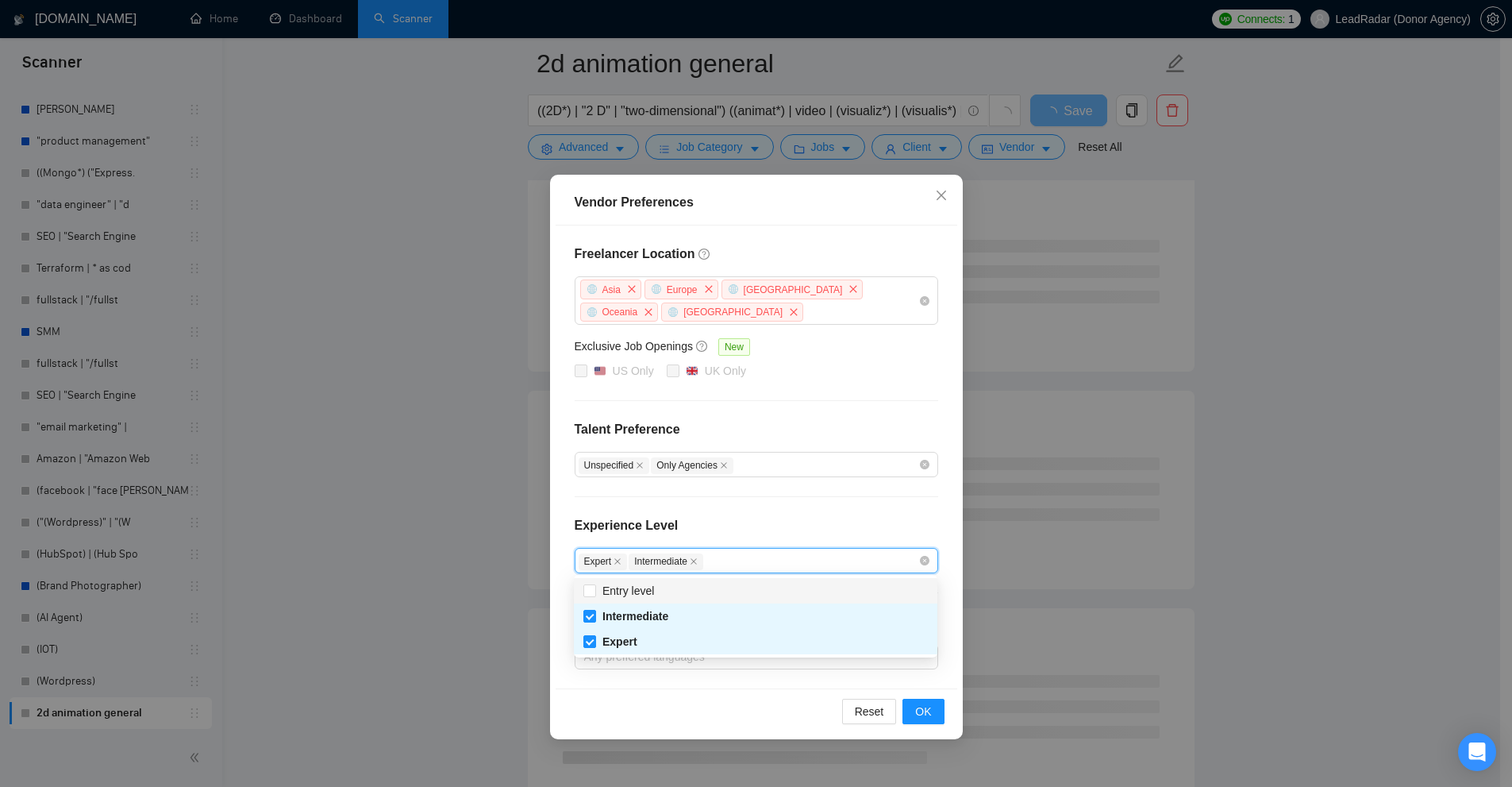
click at [765, 513] on div "Freelancer Location Asia Europe Antarctica Oceania Africa Exclusive Job Opening…" at bounding box center [756, 456] width 401 height 462
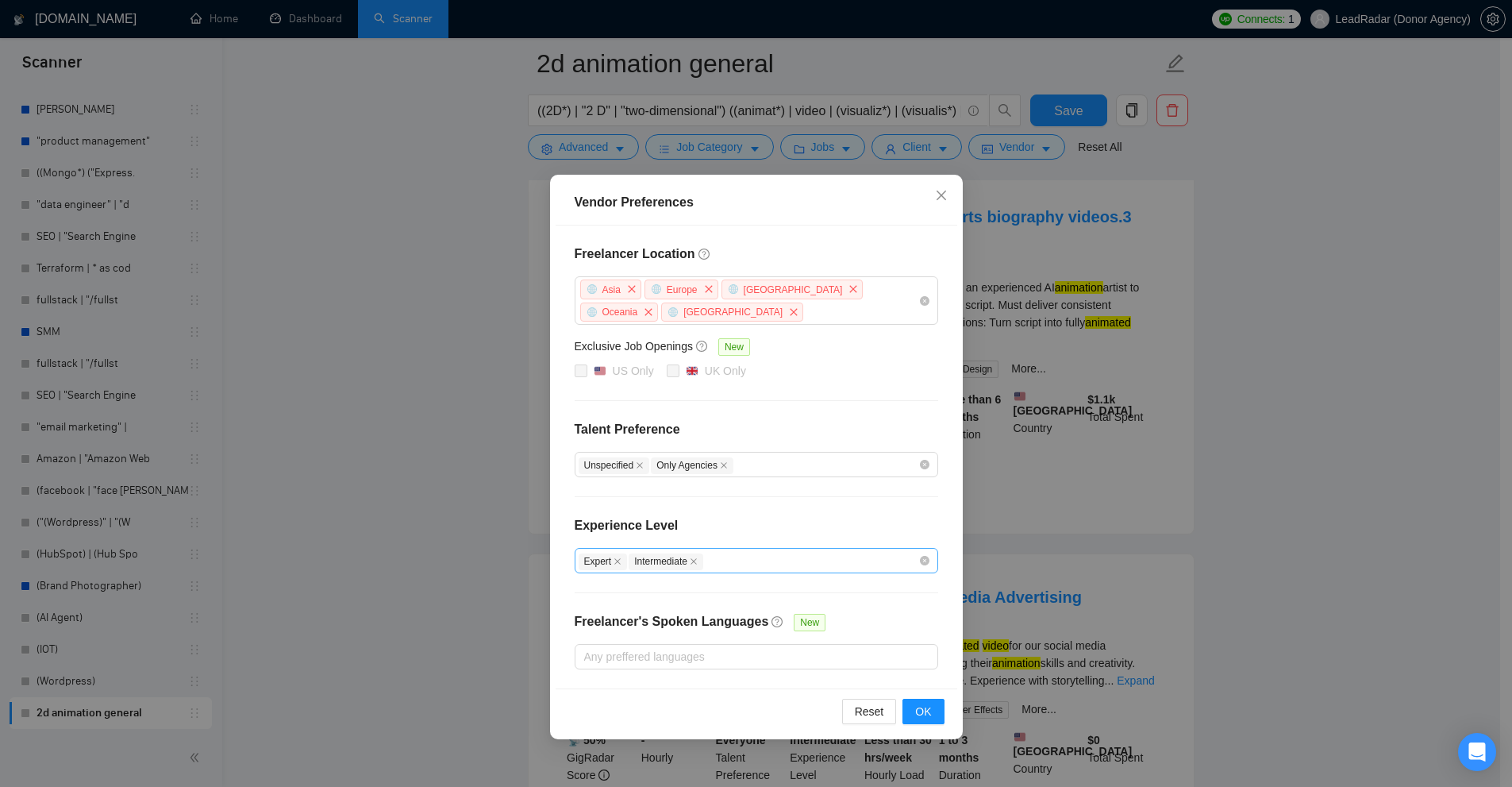
click at [728, 554] on div "Expert Intermediate" at bounding box center [748, 560] width 340 height 19
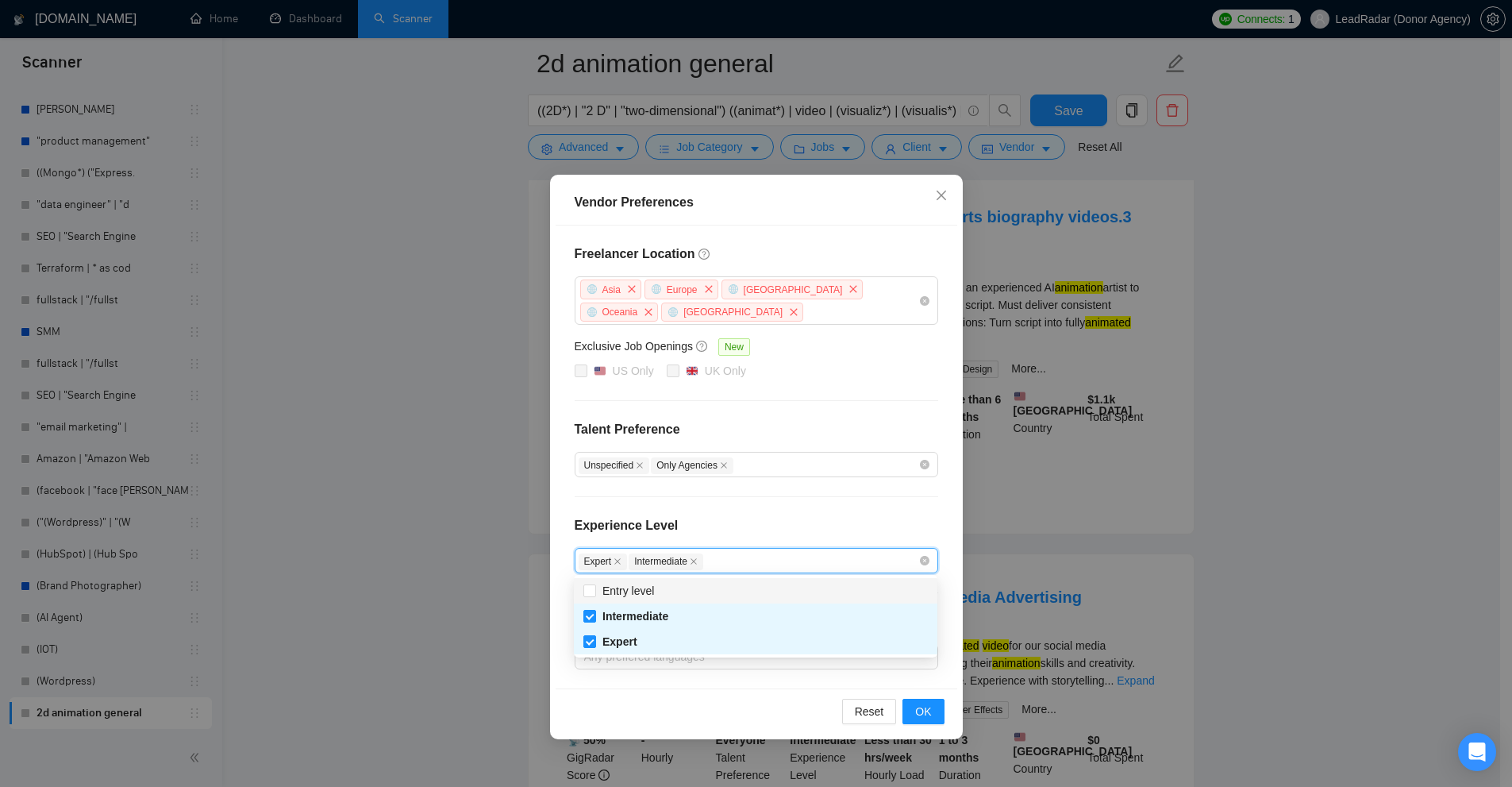
click at [837, 498] on div "Freelancer Location Asia Europe Antarctica Oceania Africa Exclusive Job Opening…" at bounding box center [756, 456] width 401 height 462
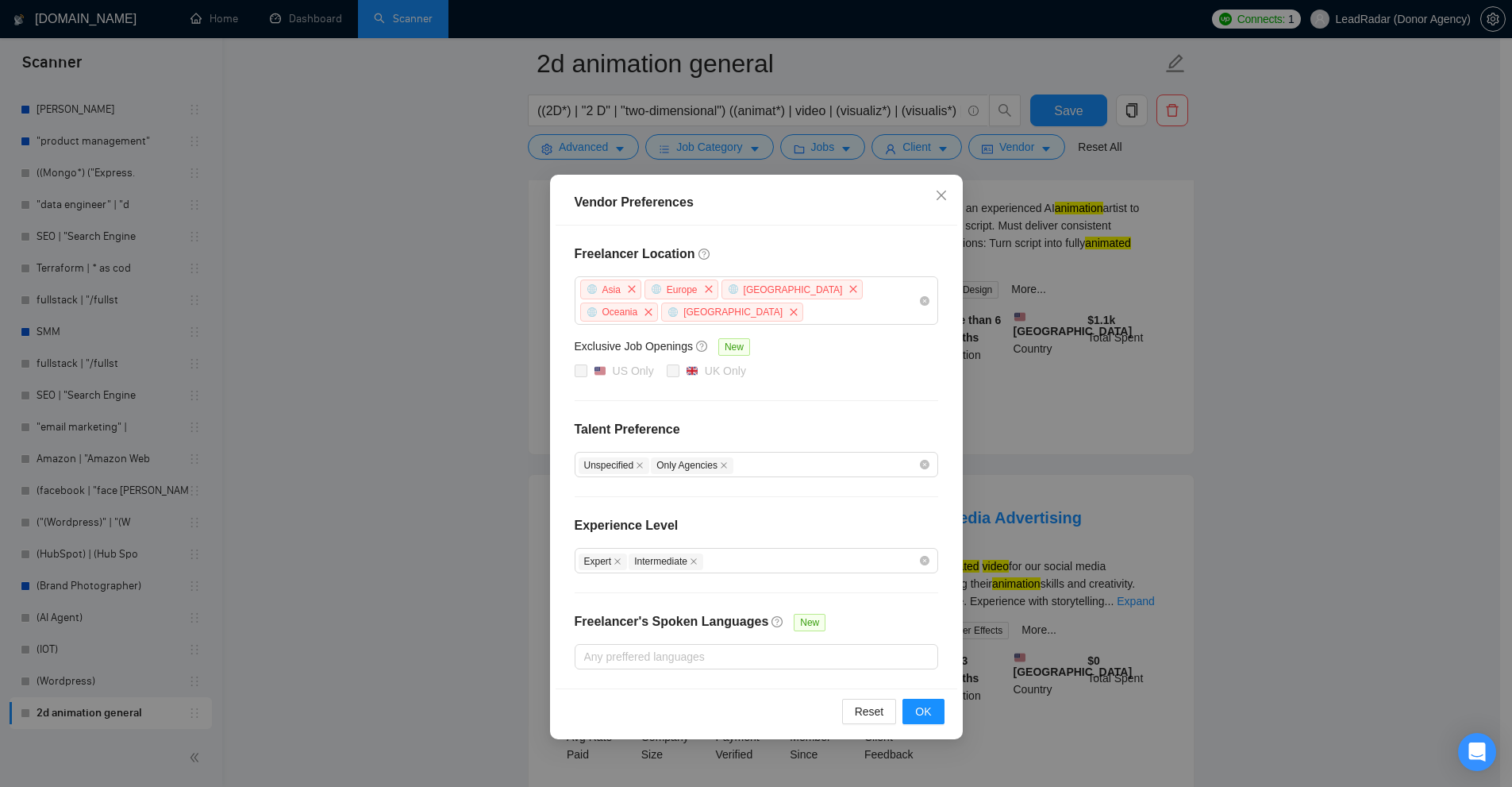
scroll to position [317, 0]
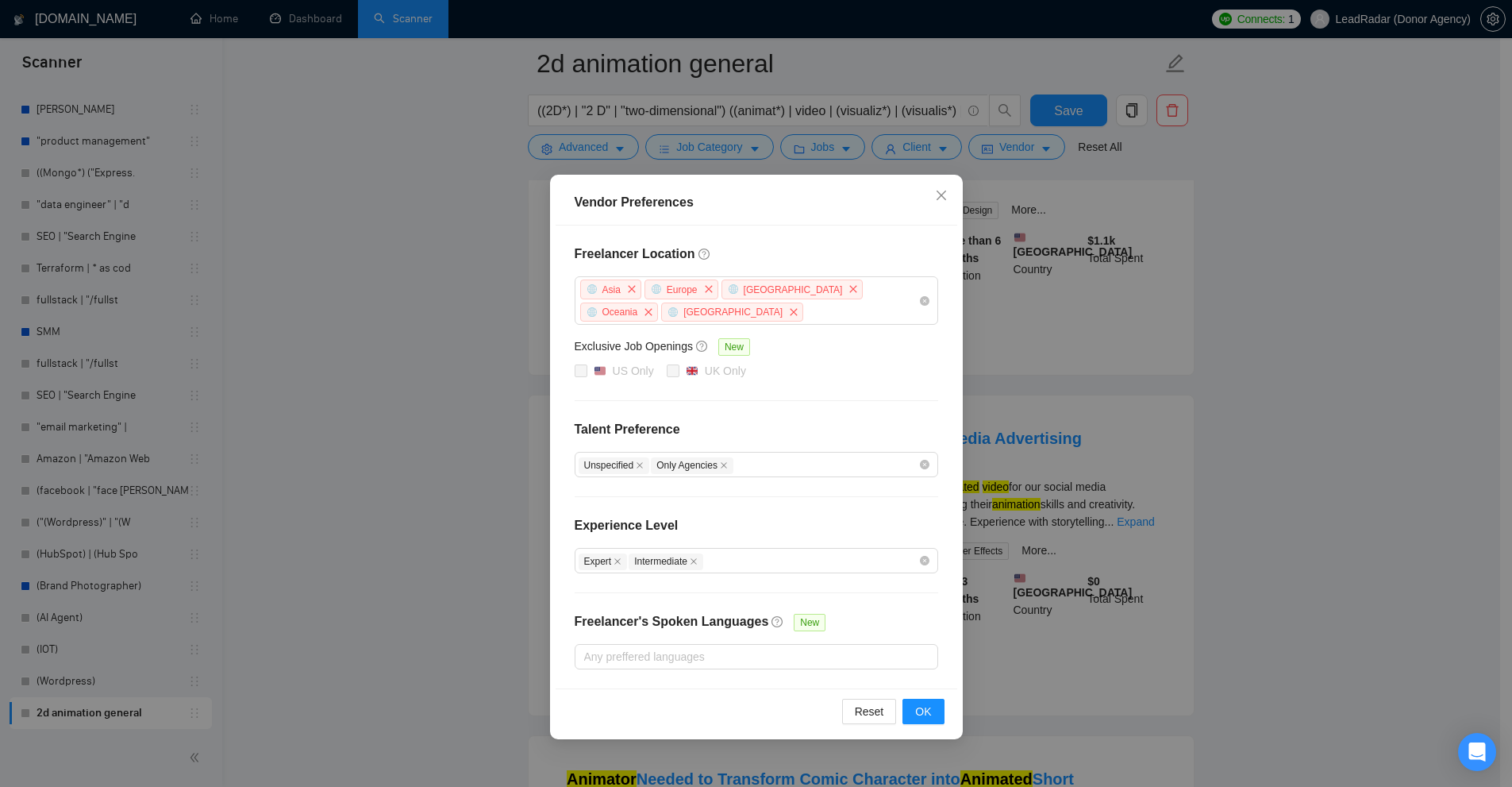
click at [642, 641] on div "Freelancer's Spoken Languages" at bounding box center [672, 628] width 194 height 32
click at [693, 647] on div at bounding box center [748, 656] width 340 height 19
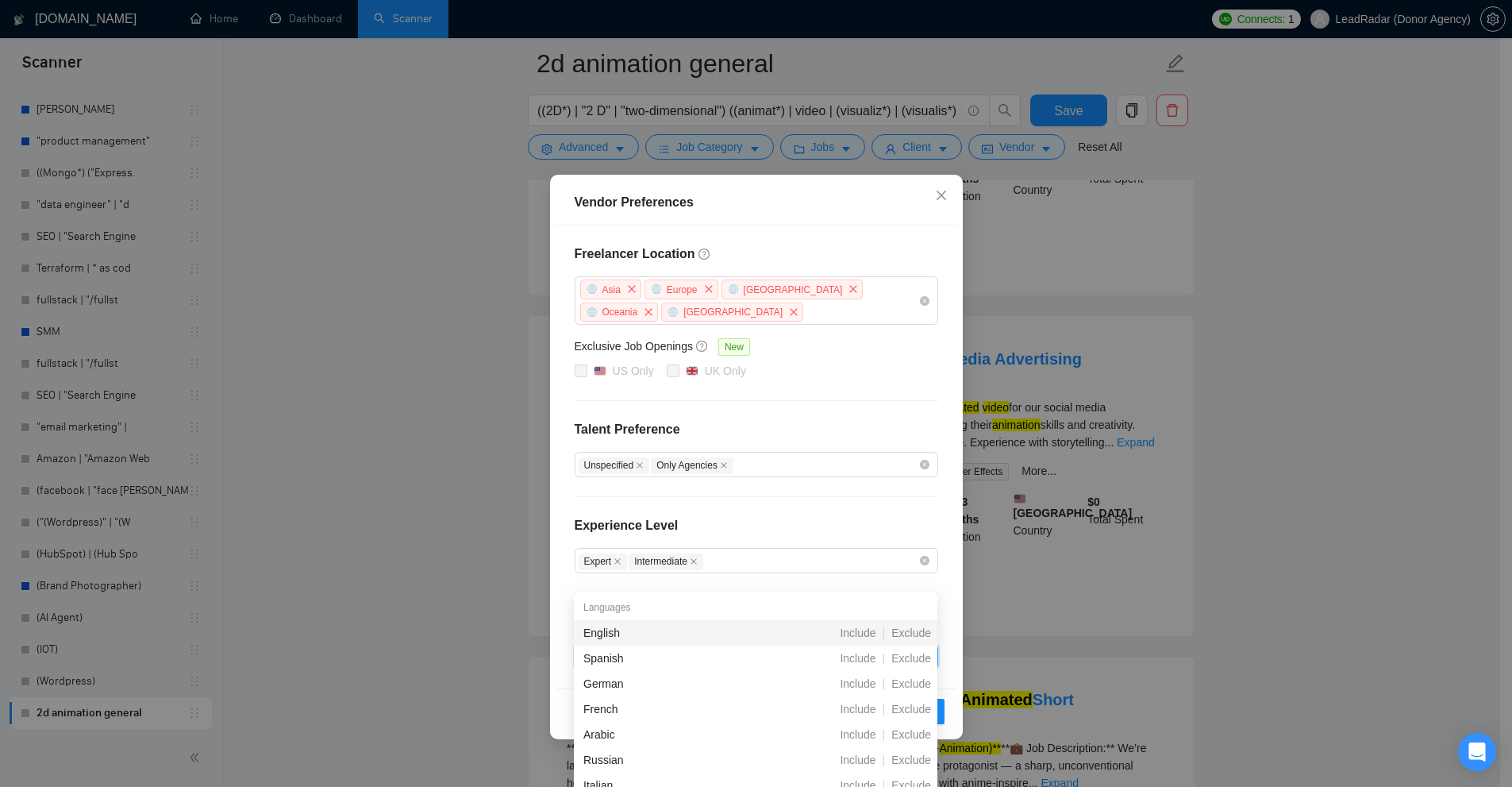
scroll to position [477, 0]
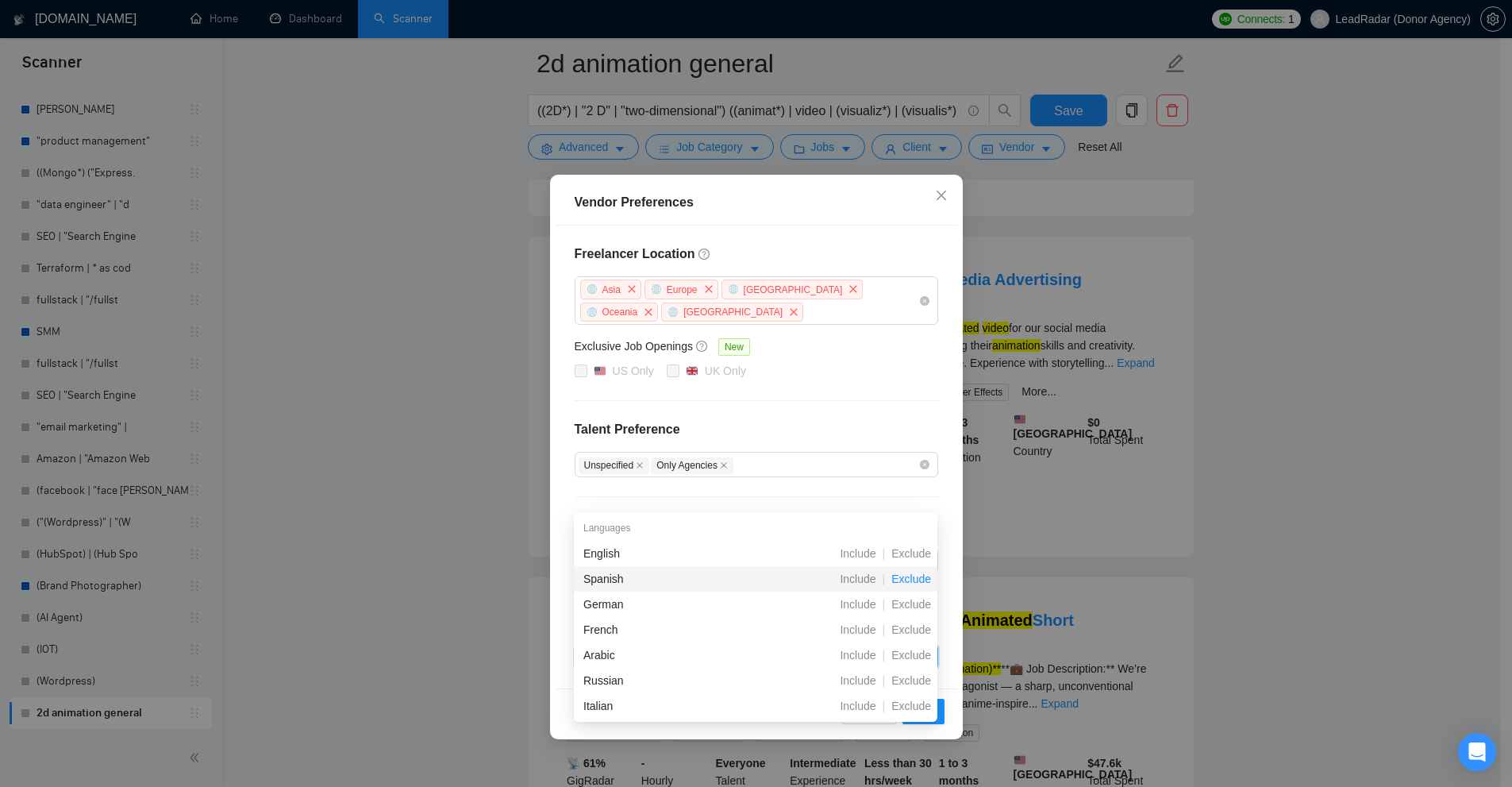
click at [915, 579] on span "Exclude" at bounding box center [911, 579] width 53 height 13
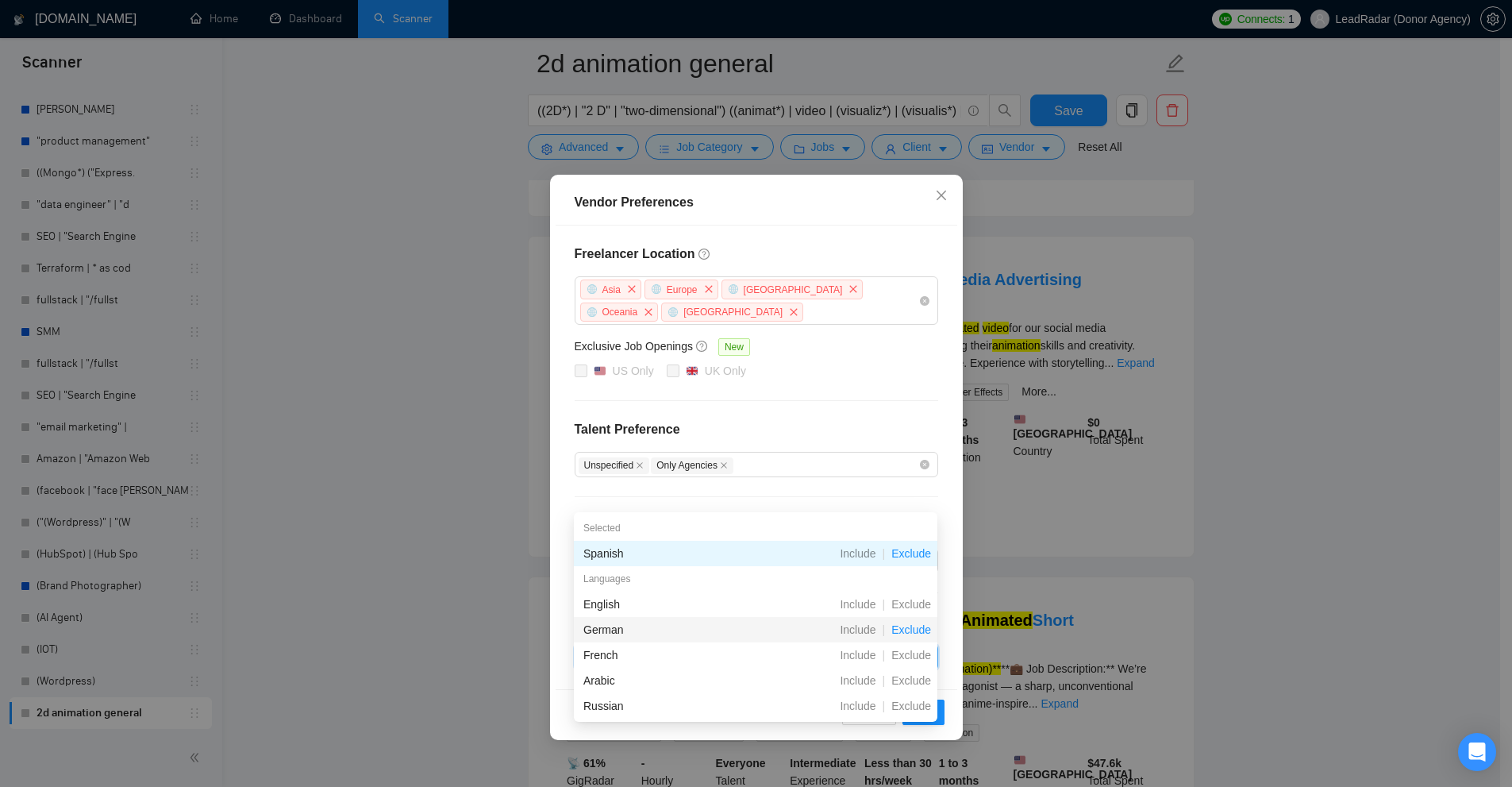
click at [912, 627] on span "Exclude" at bounding box center [911, 630] width 53 height 13
click at [908, 650] on span "Exclude" at bounding box center [911, 655] width 53 height 13
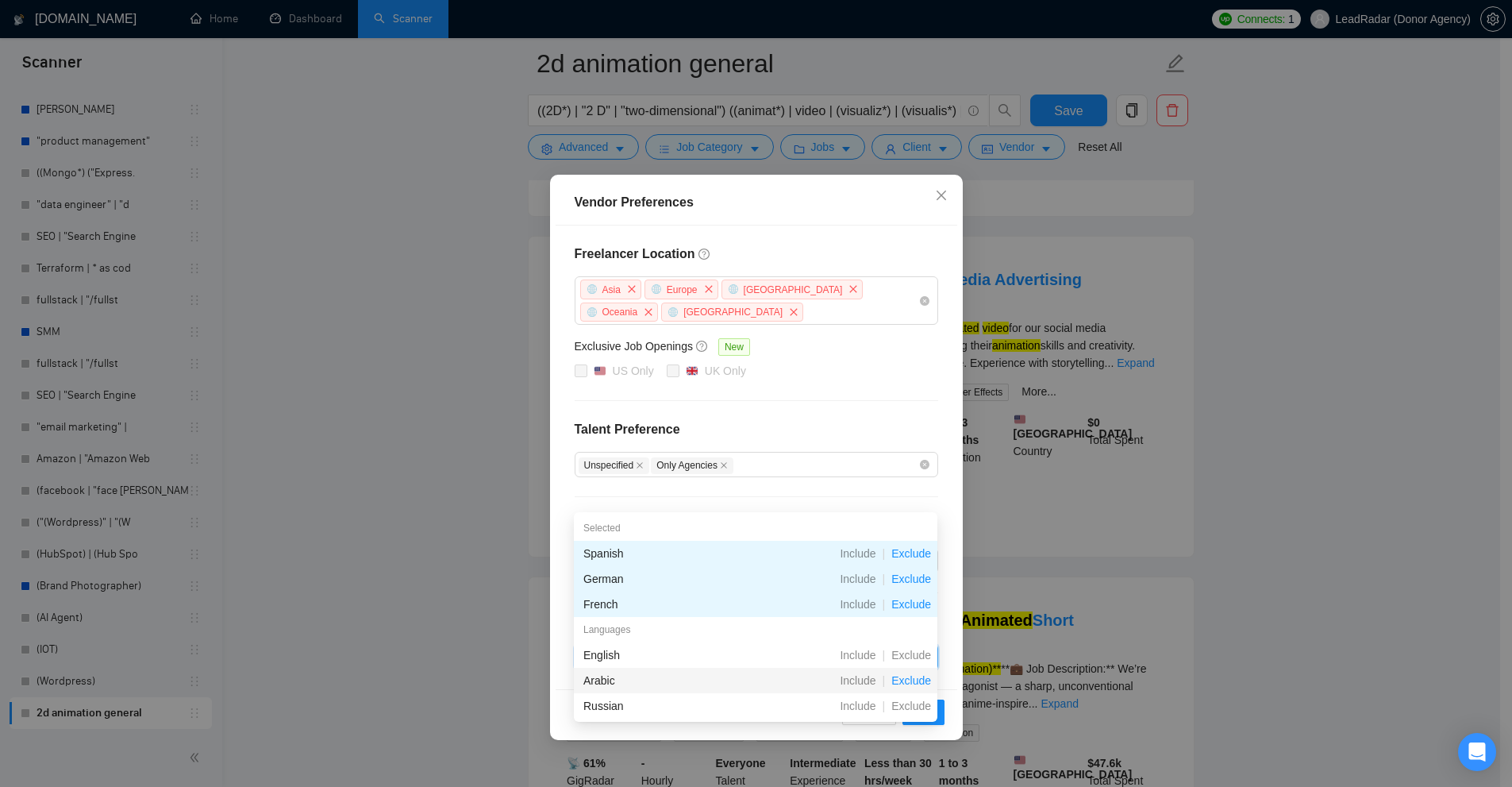
click at [907, 677] on span "Exclude" at bounding box center [911, 681] width 53 height 13
click at [914, 703] on span "Exclude" at bounding box center [911, 706] width 53 height 13
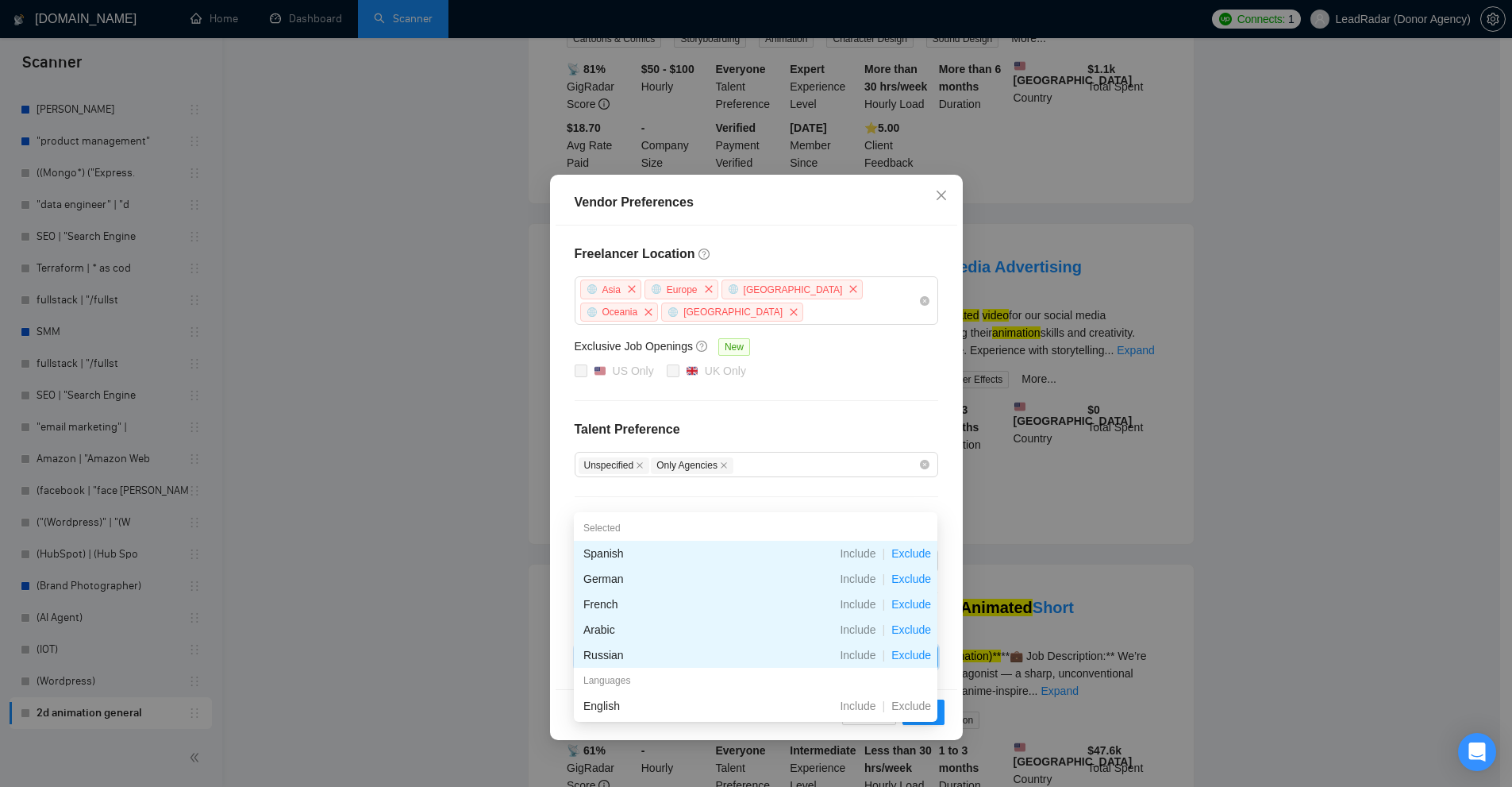
scroll to position [0, 0]
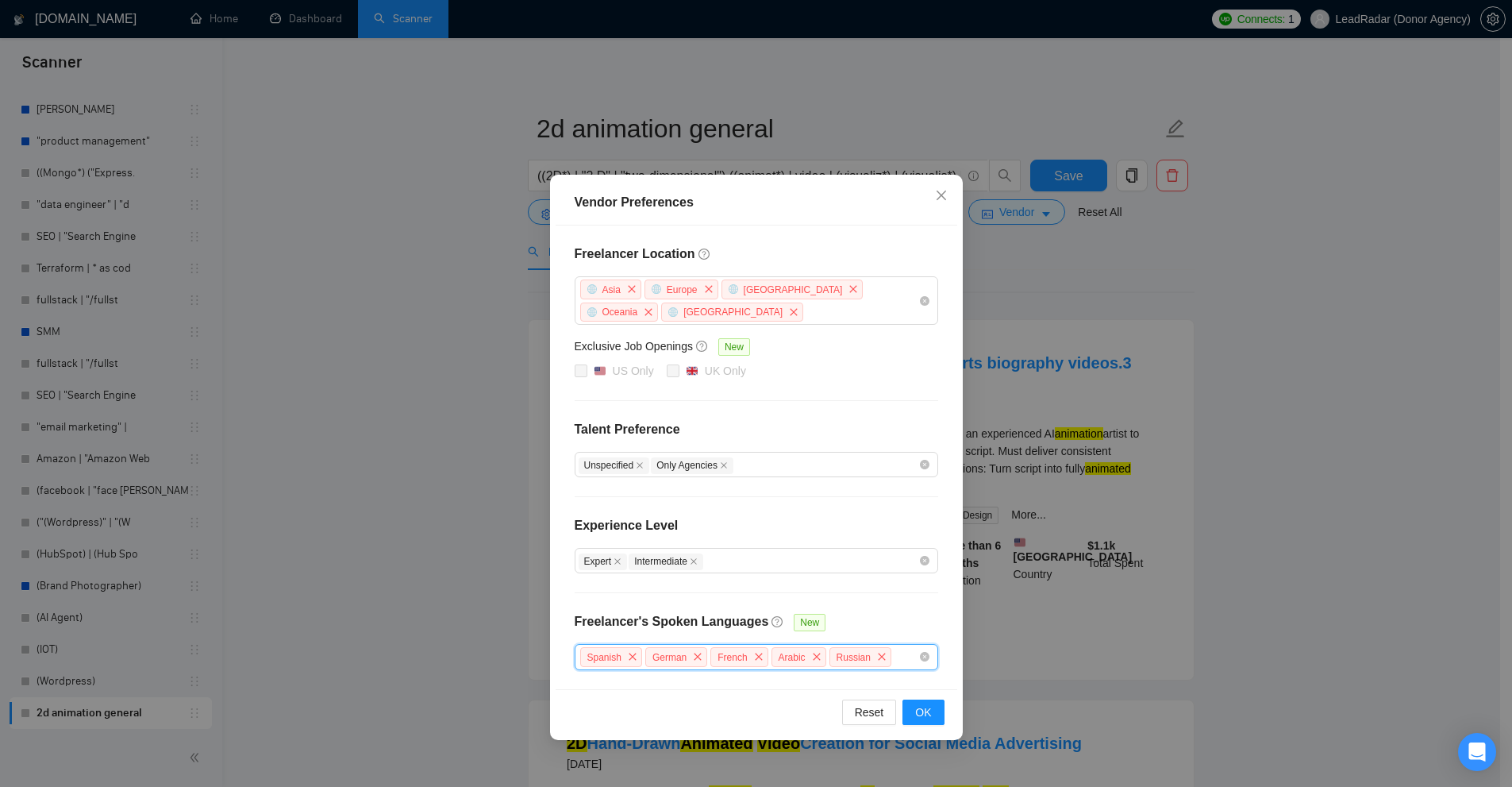
click at [854, 605] on div "Freelancer Location Asia Europe Antarctica Oceania Africa Exclusive Job Opening…" at bounding box center [756, 457] width 401 height 463
click at [862, 601] on div "Freelancer Location Asia Europe Antarctica Oceania Africa Exclusive Job Opening…" at bounding box center [756, 457] width 401 height 463
click at [903, 653] on div "Spanish German French Arabic Russian" at bounding box center [748, 657] width 340 height 23
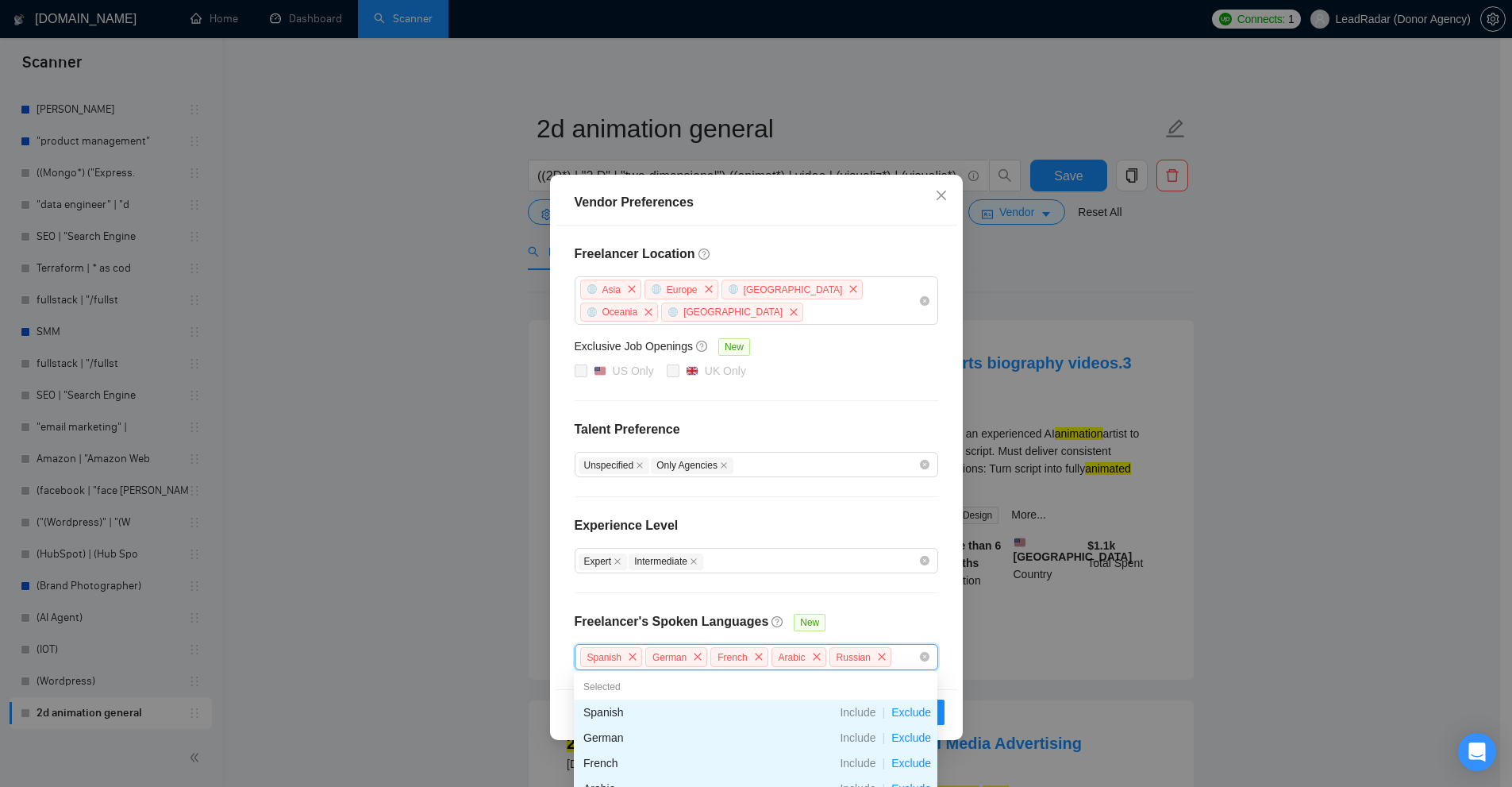
click at [826, 588] on div "Freelancer Location Asia Europe Antarctica Oceania Africa Exclusive Job Opening…" at bounding box center [756, 457] width 401 height 463
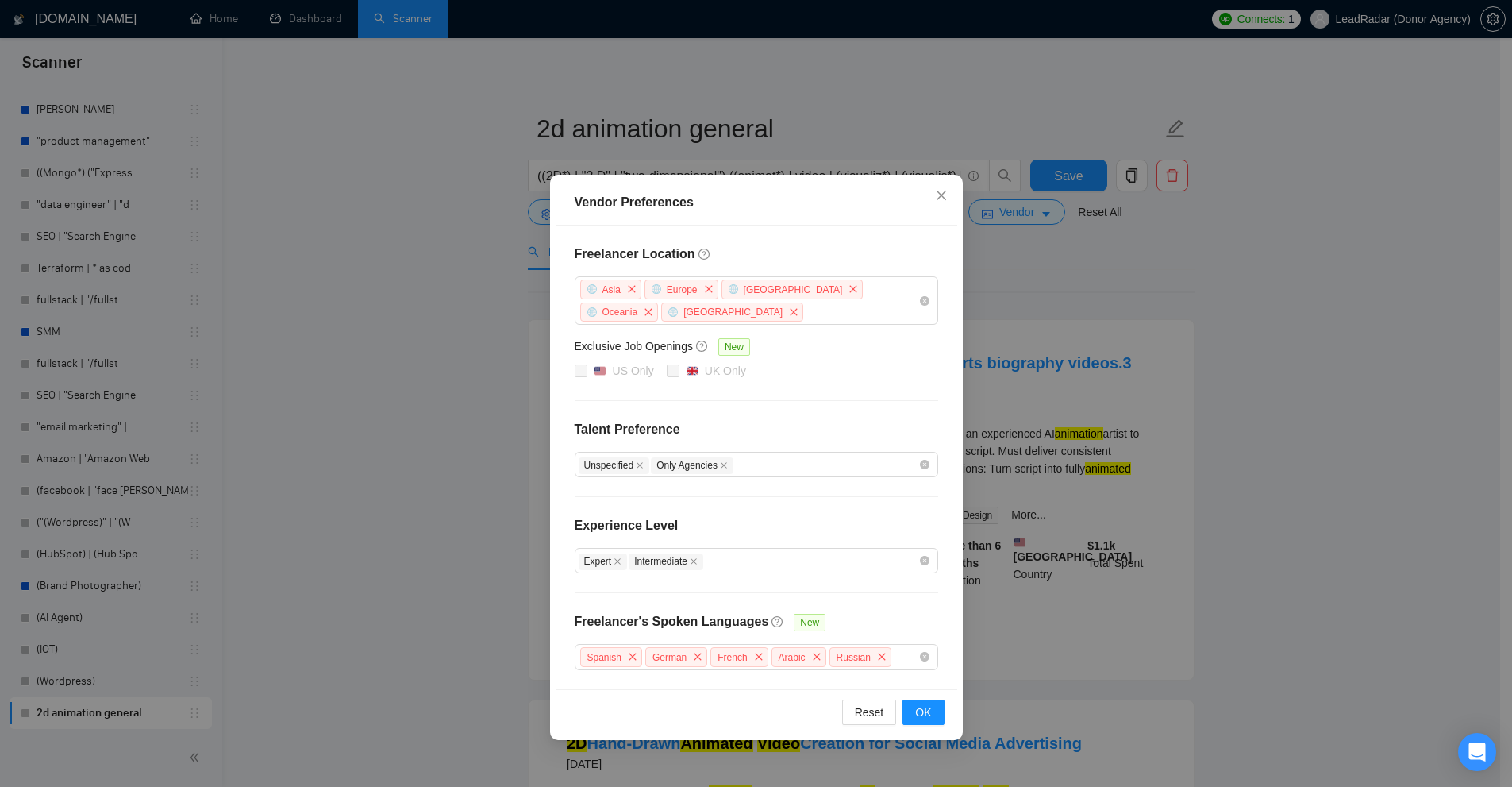
click at [1031, 275] on div "Vendor Preferences Freelancer Location Asia Europe Antarctica Oceania Africa Ex…" at bounding box center [756, 394] width 1512 height 787
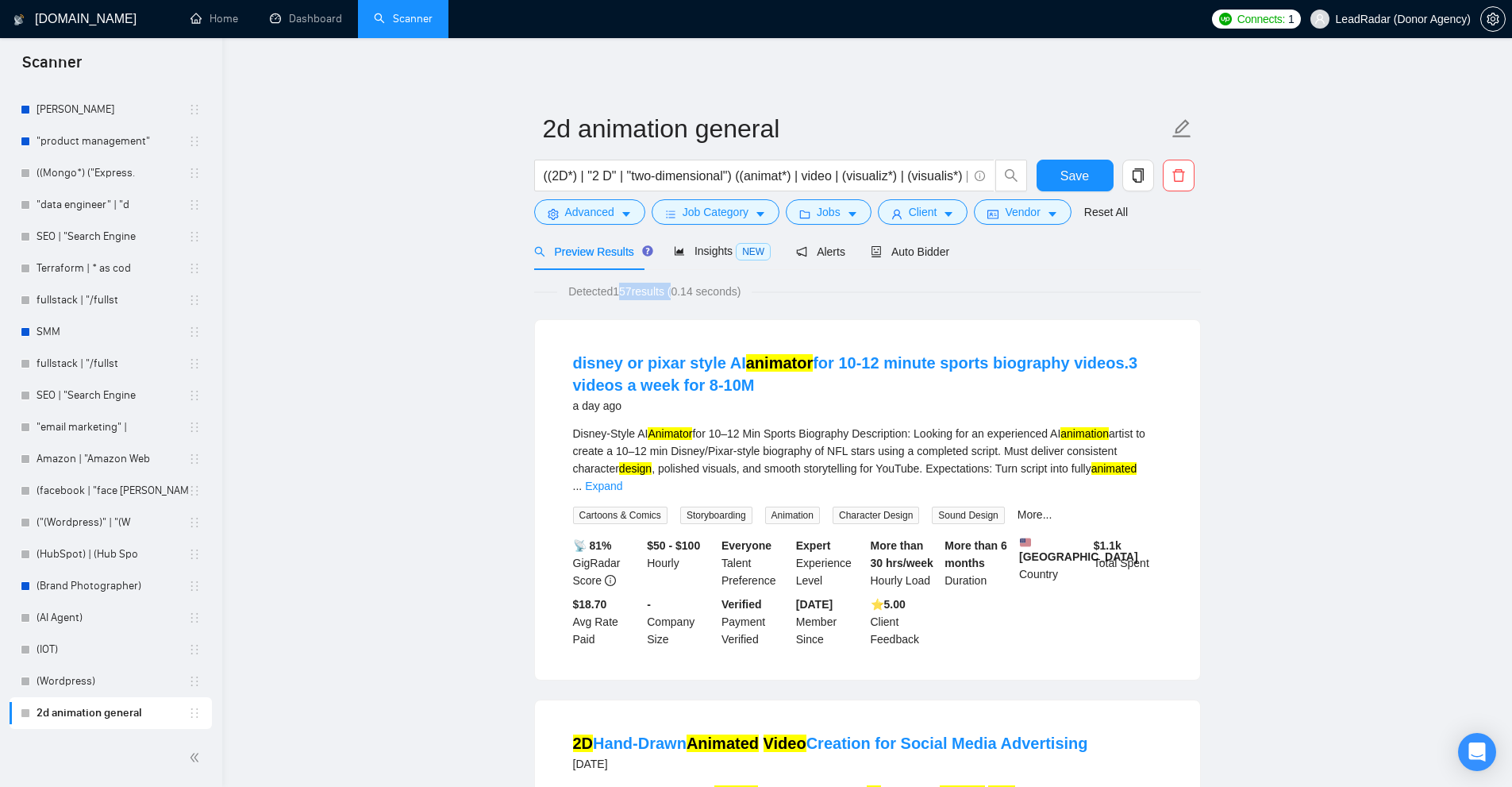
drag, startPoint x: 618, startPoint y: 289, endPoint x: 703, endPoint y: 291, distance: 85.0
click at [703, 291] on span "Detected 157 results (0.14 seconds)" at bounding box center [654, 292] width 194 height 18
click at [723, 300] on span "Detected 157 results (0.14 seconds)" at bounding box center [654, 292] width 194 height 18
drag, startPoint x: 584, startPoint y: 290, endPoint x: 638, endPoint y: 288, distance: 54.0
click at [638, 288] on span "Detected 157 results (0.14 seconds)" at bounding box center [654, 292] width 194 height 18
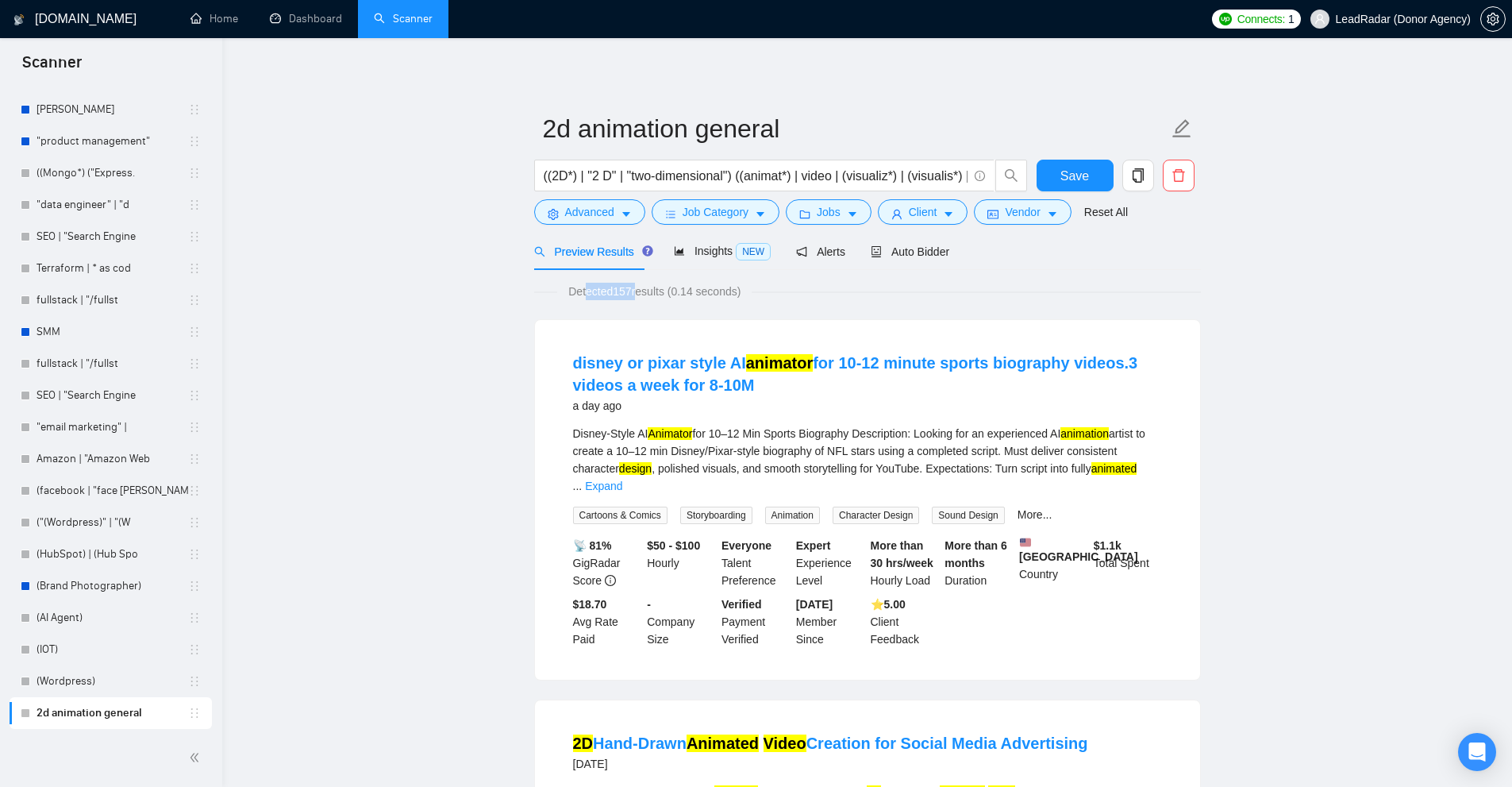
click at [628, 287] on span "Detected 157 results (0.14 seconds)" at bounding box center [654, 292] width 194 height 18
click at [659, 295] on span "Detected 157 results (0.14 seconds)" at bounding box center [654, 292] width 194 height 18
drag, startPoint x: 570, startPoint y: 292, endPoint x: 688, endPoint y: 293, distance: 118.0
click at [686, 293] on span "Detected 157 results (0.14 seconds)" at bounding box center [654, 292] width 194 height 18
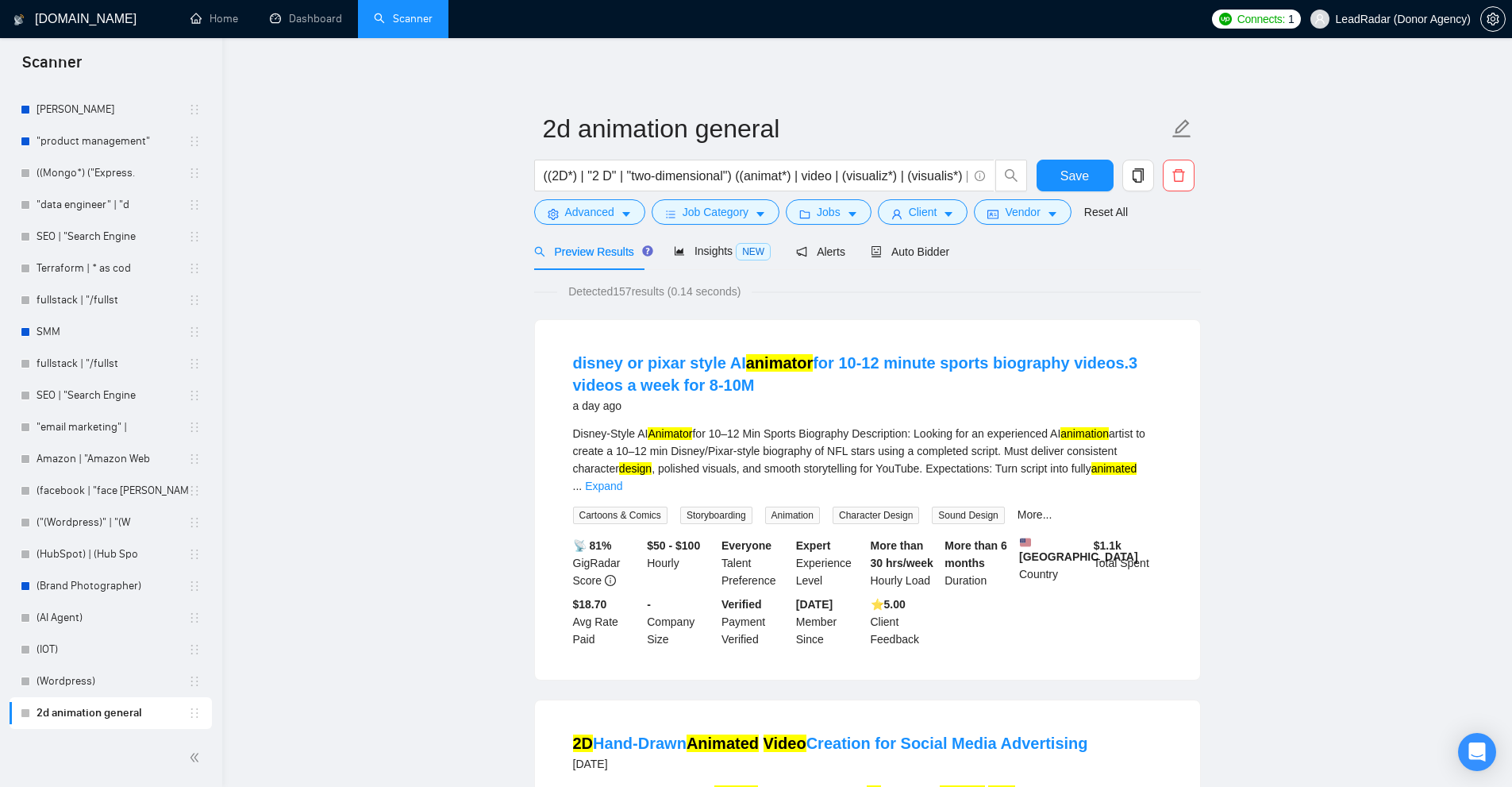
click at [681, 268] on div "Insights NEW" at bounding box center [722, 251] width 97 height 38
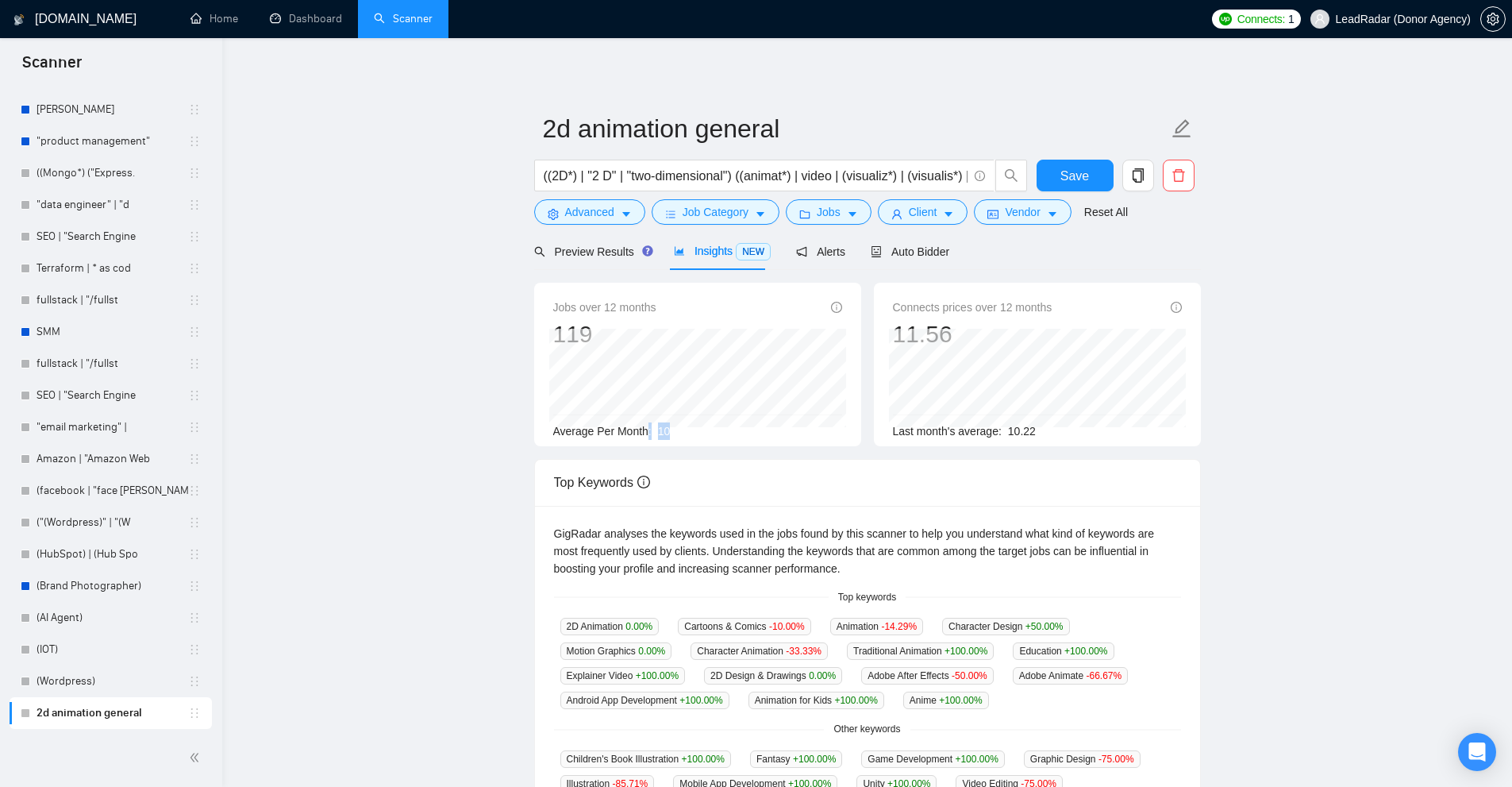
drag, startPoint x: 664, startPoint y: 436, endPoint x: 649, endPoint y: 436, distance: 15.0
click at [646, 436] on div "Average Per Month: 10" at bounding box center [697, 431] width 289 height 18
click at [654, 436] on div "Average Per Month: 10" at bounding box center [697, 431] width 289 height 18
click at [621, 245] on span "Preview Results" at bounding box center [591, 251] width 114 height 13
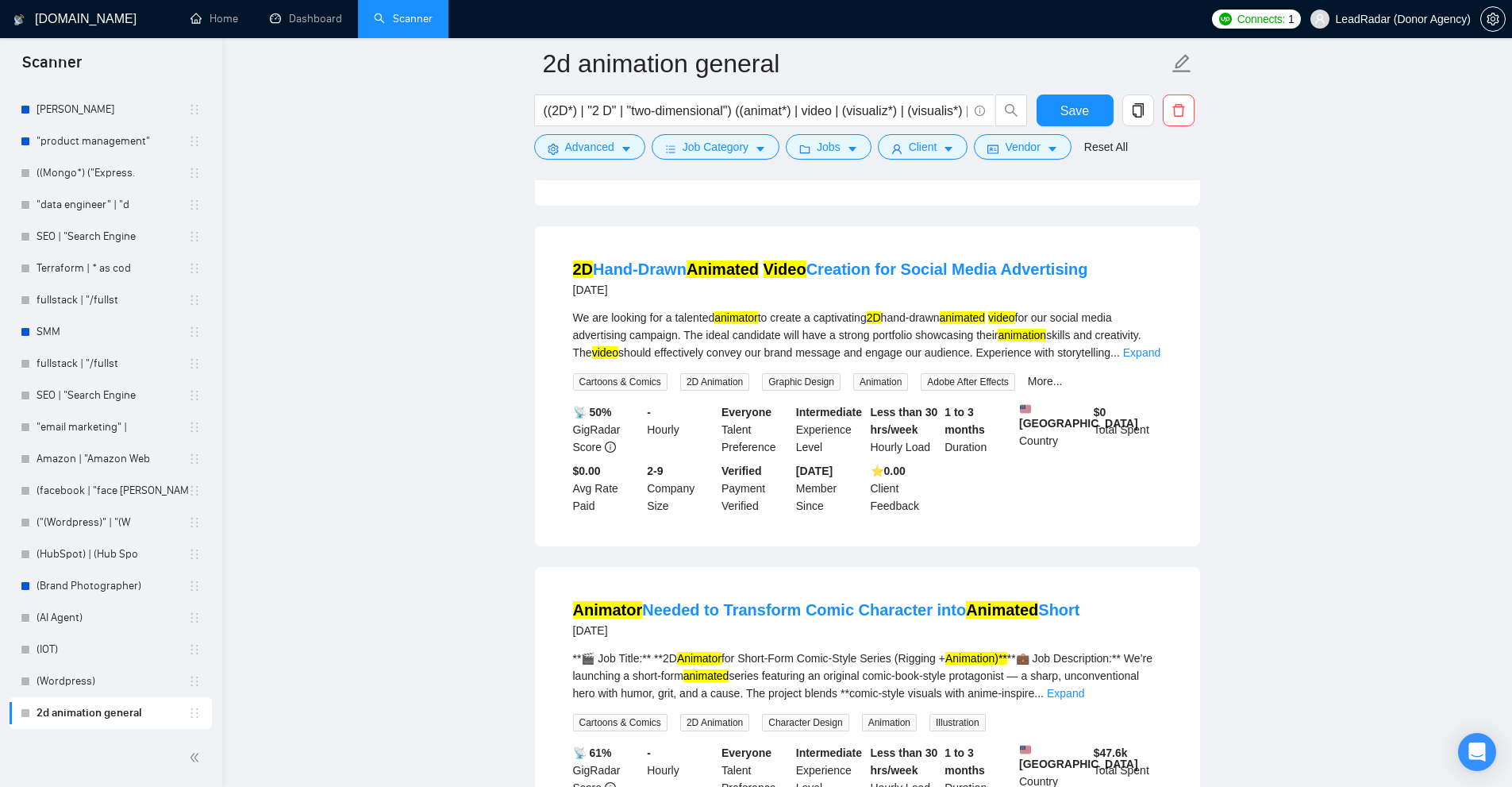
drag, startPoint x: 1342, startPoint y: 224, endPoint x: 1291, endPoint y: 316, distance: 105.2
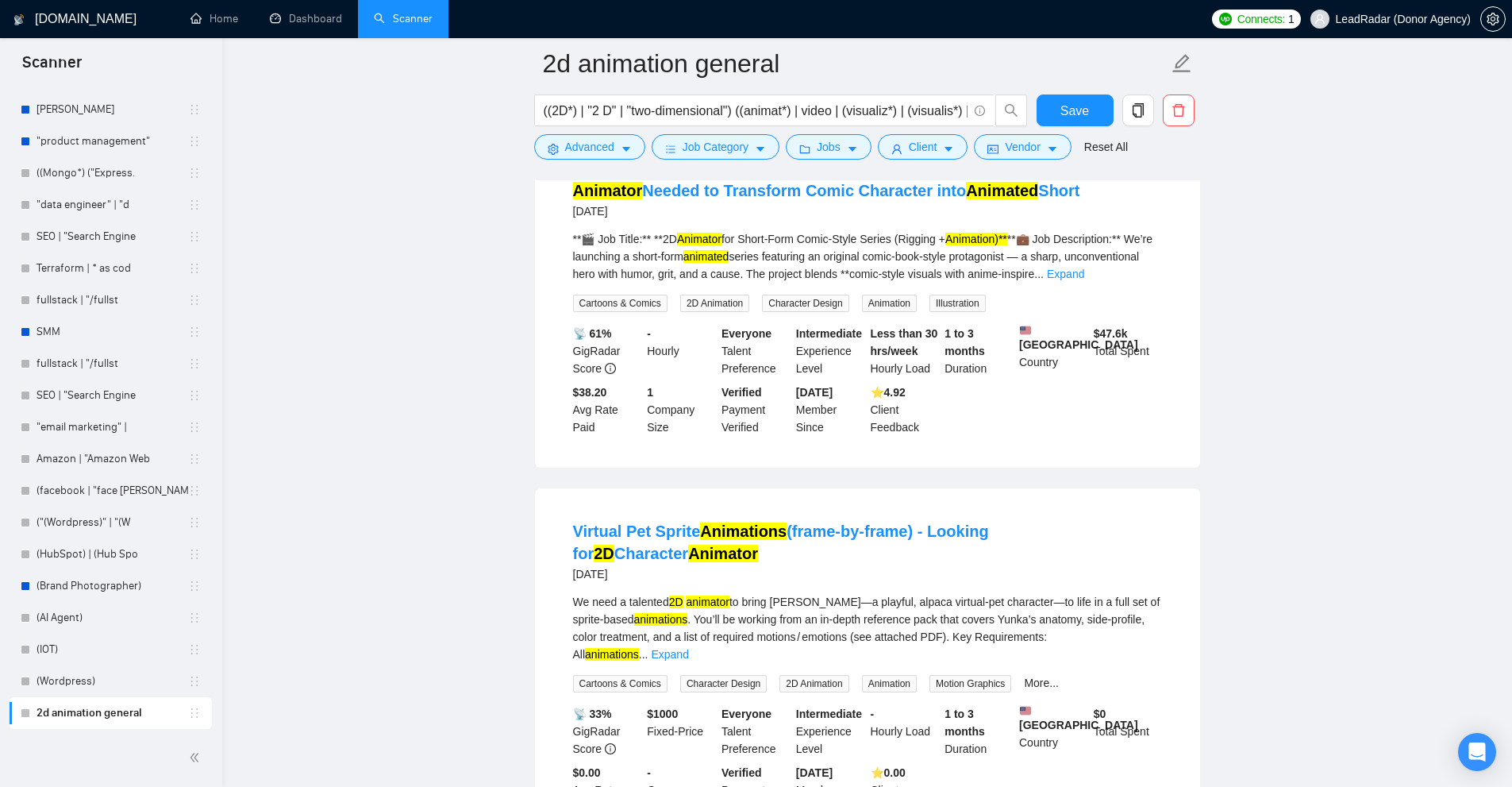
scroll to position [985, 0]
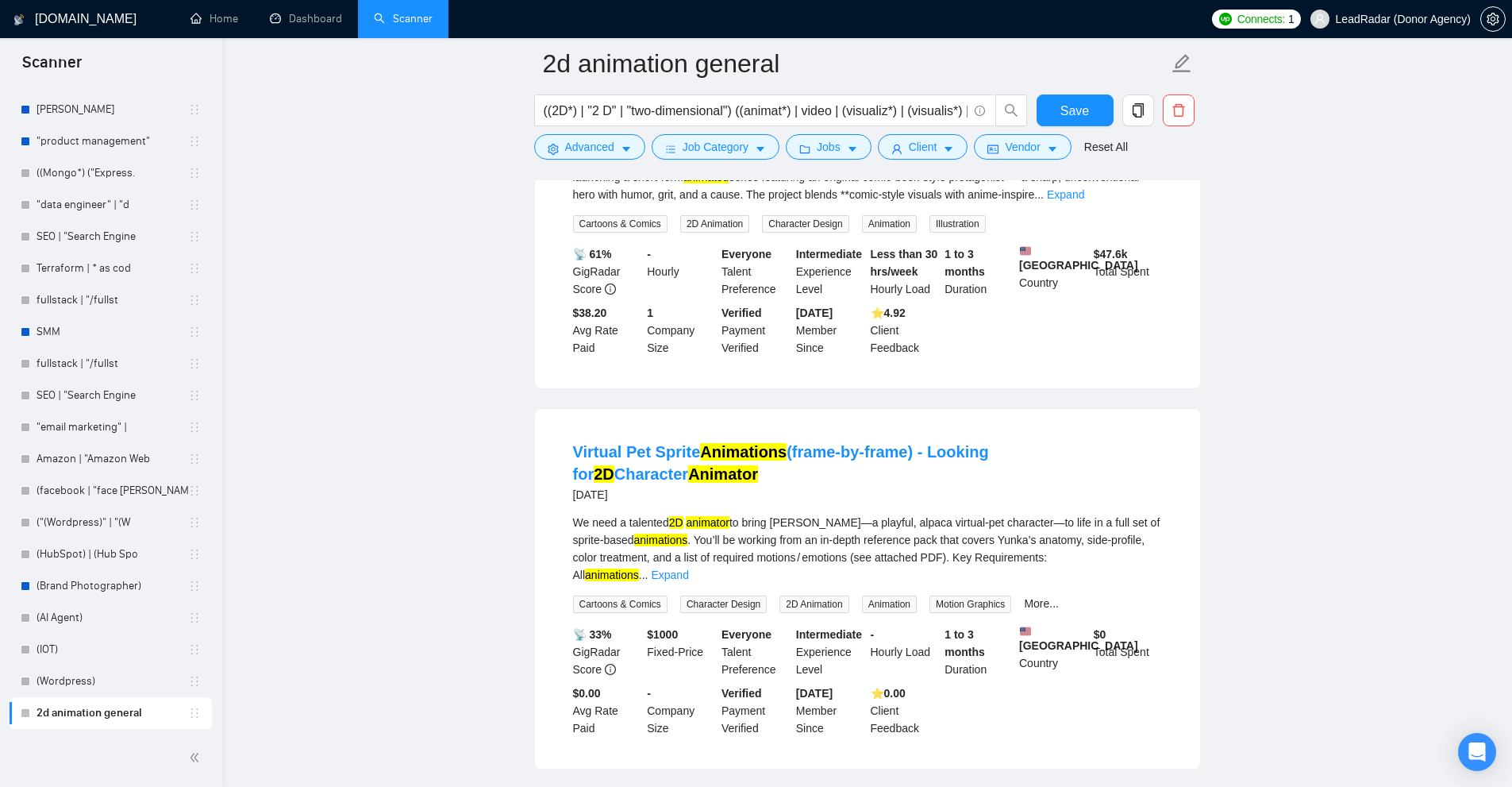
click at [1140, 537] on div "We need a talented 2D animator to bring Yunka—a playful, alpaca virtual‑pet cha…" at bounding box center [867, 548] width 589 height 70
click at [688, 569] on link "Expand" at bounding box center [670, 575] width 38 height 13
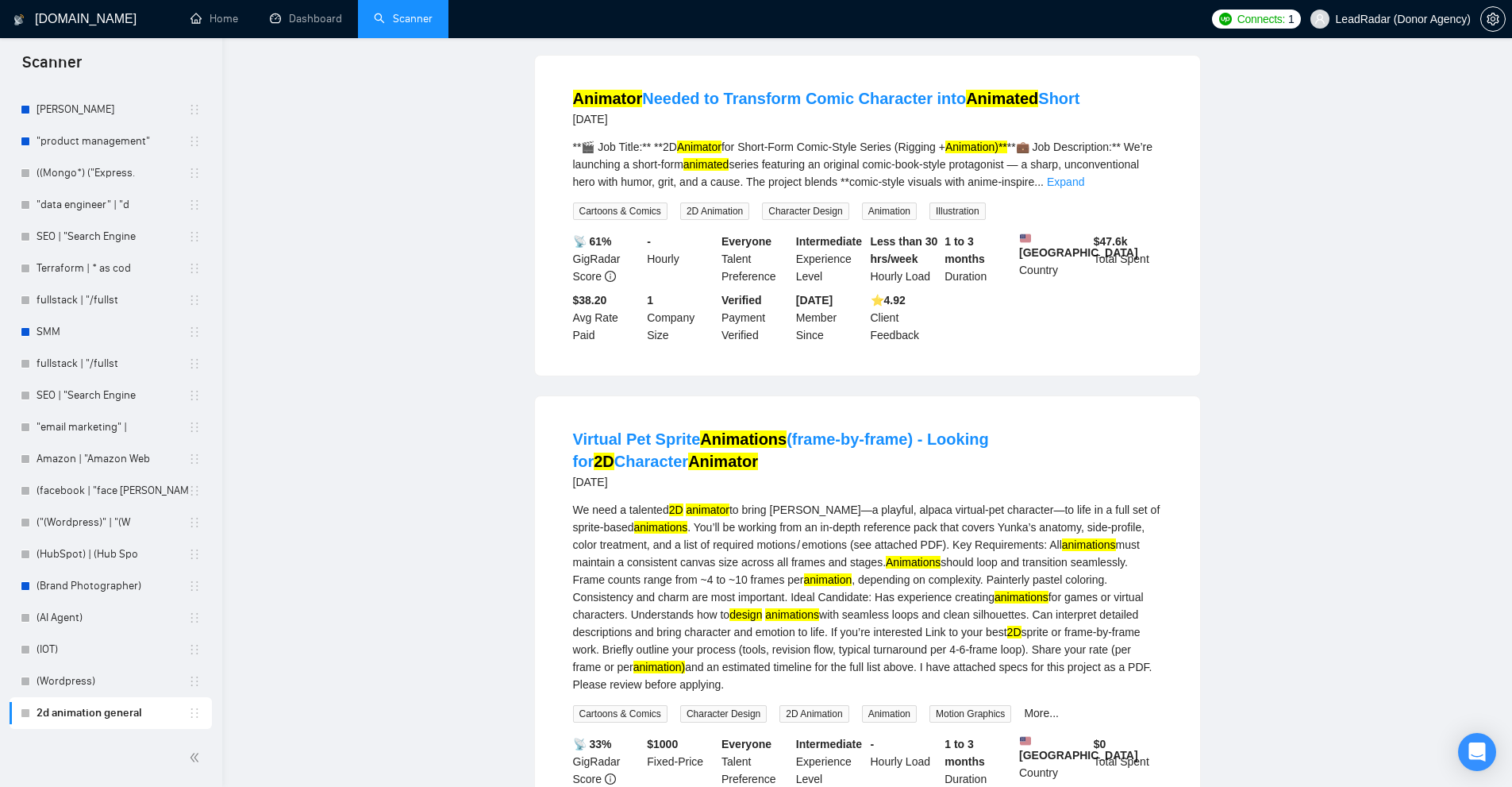
scroll to position [0, 0]
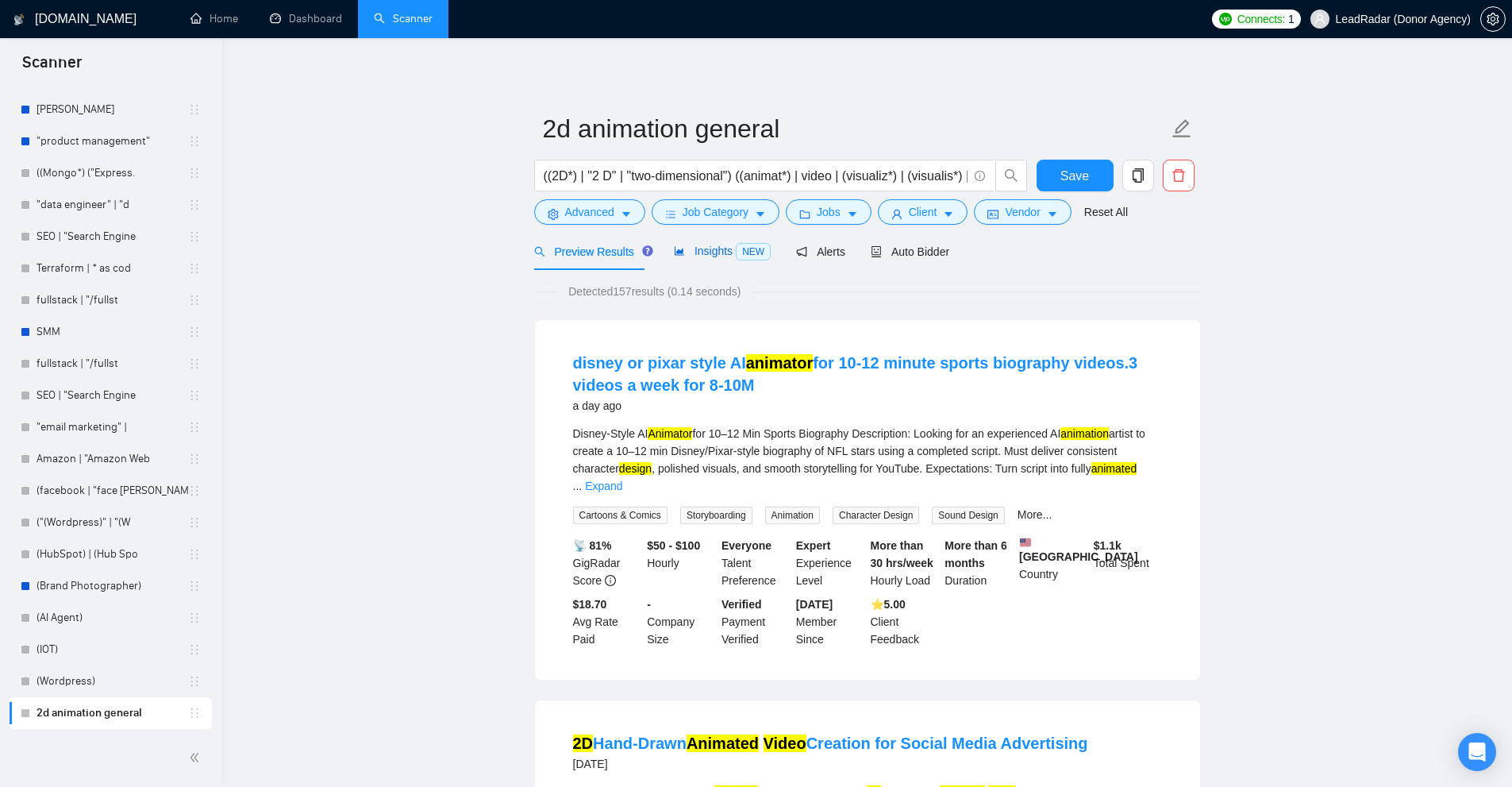
click at [711, 252] on span "Insights NEW" at bounding box center [722, 250] width 97 height 13
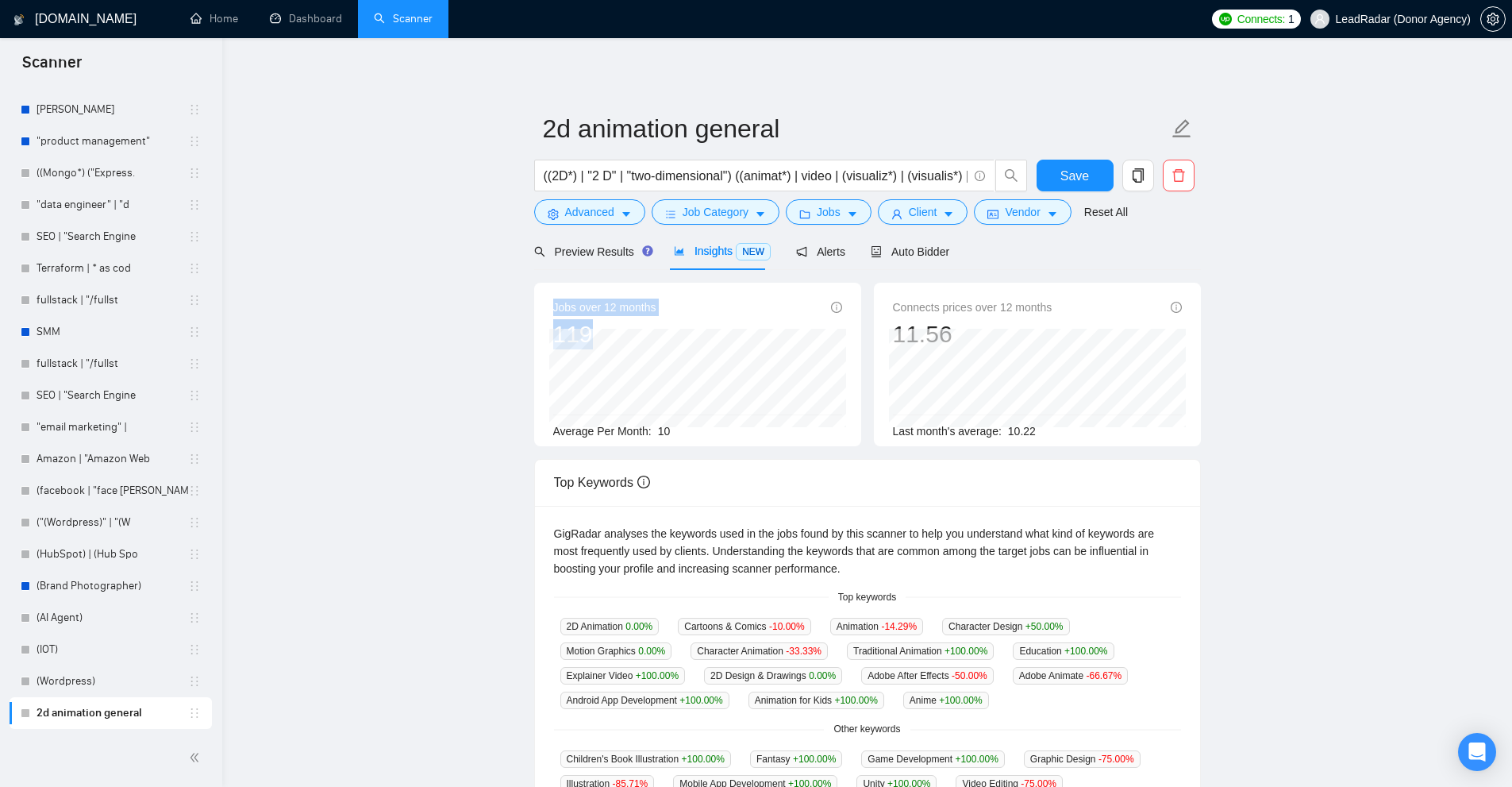
drag, startPoint x: 538, startPoint y: 306, endPoint x: 784, endPoint y: 425, distance: 273.3
click at [785, 429] on div "Jobs over 12 months 119 Apr 2025 8 Average Per Month: 10" at bounding box center [697, 364] width 327 height 164
click at [651, 300] on span "Jobs over 12 months" at bounding box center [604, 308] width 103 height 18
drag, startPoint x: 656, startPoint y: 429, endPoint x: 746, endPoint y: 424, distance: 90.1
click at [747, 424] on div "Average Per Month: 10" at bounding box center [697, 431] width 289 height 18
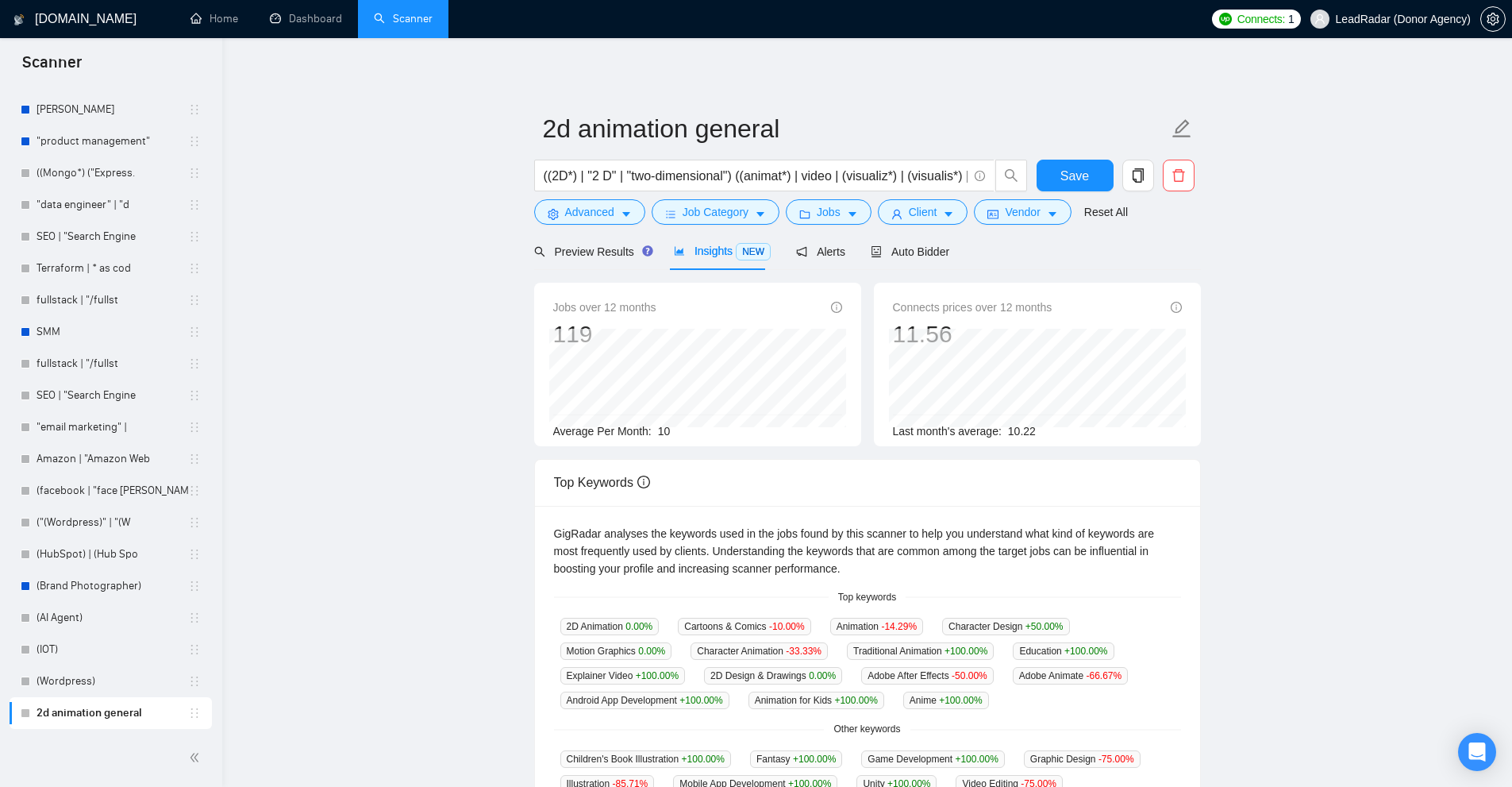
click at [546, 334] on div "Jobs over 12 months 119 Sep 2024 10 Average Per Month: 10" at bounding box center [697, 364] width 327 height 164
drag, startPoint x: 1040, startPoint y: 427, endPoint x: 1006, endPoint y: 427, distance: 34.0
click at [1006, 427] on div "Last month's average: 10.22" at bounding box center [1037, 431] width 289 height 18
click at [1008, 428] on span "10.22" at bounding box center [1021, 431] width 28 height 13
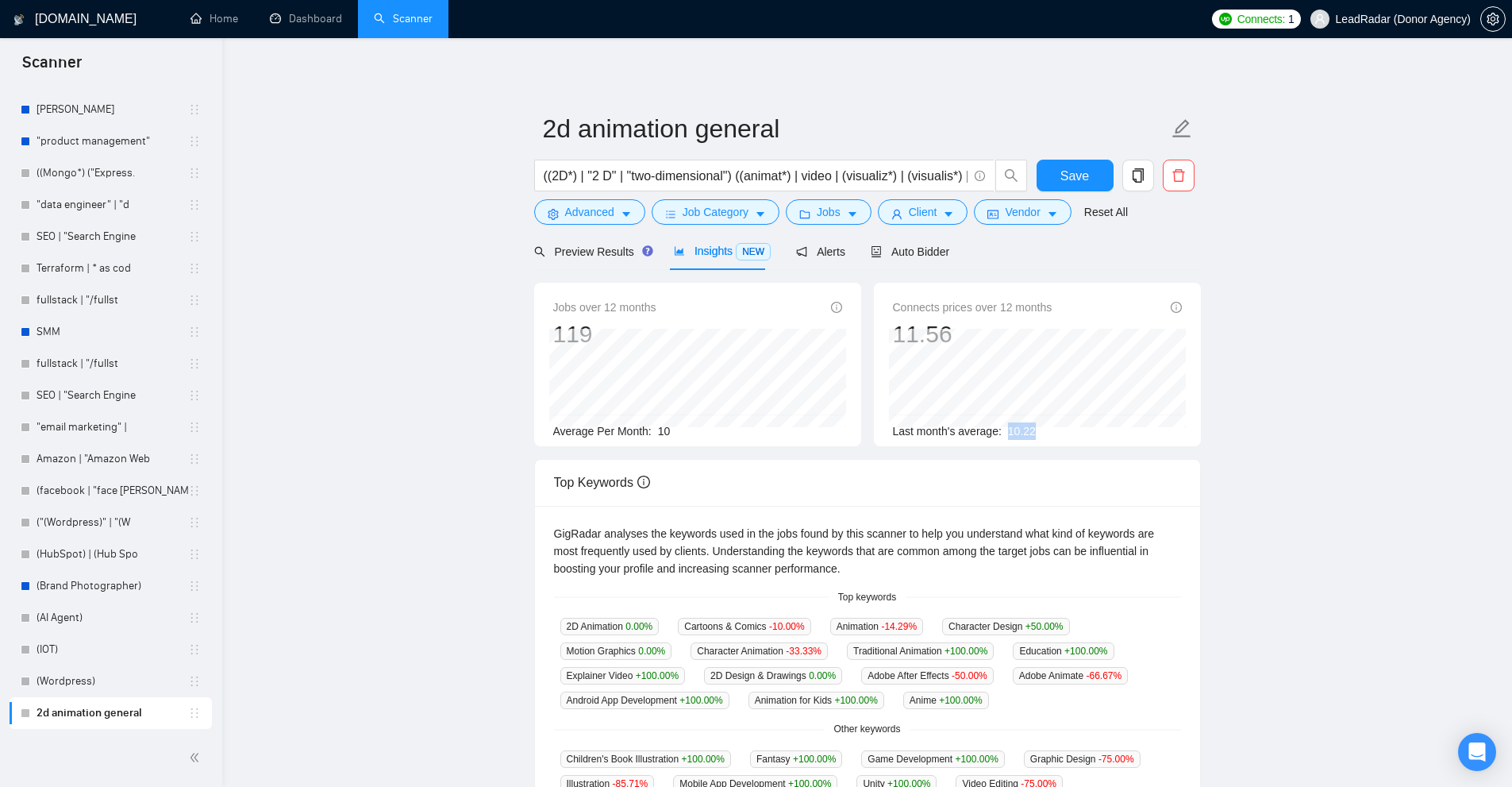
drag, startPoint x: 1007, startPoint y: 428, endPoint x: 1053, endPoint y: 423, distance: 46.3
click at [1053, 423] on div "Last month's average: 10.22" at bounding box center [1037, 431] width 289 height 18
drag, startPoint x: 686, startPoint y: 444, endPoint x: 660, endPoint y: 442, distance: 26.1
click at [660, 442] on div "Jobs over 12 months 119 Oct 2024 5 Average Per Month: 10" at bounding box center [697, 364] width 327 height 164
click at [661, 447] on div "Jobs over 12 months 119 Oct 2024 5 Average Per Month: 10 Connects prices over 1…" at bounding box center [867, 370] width 680 height 176
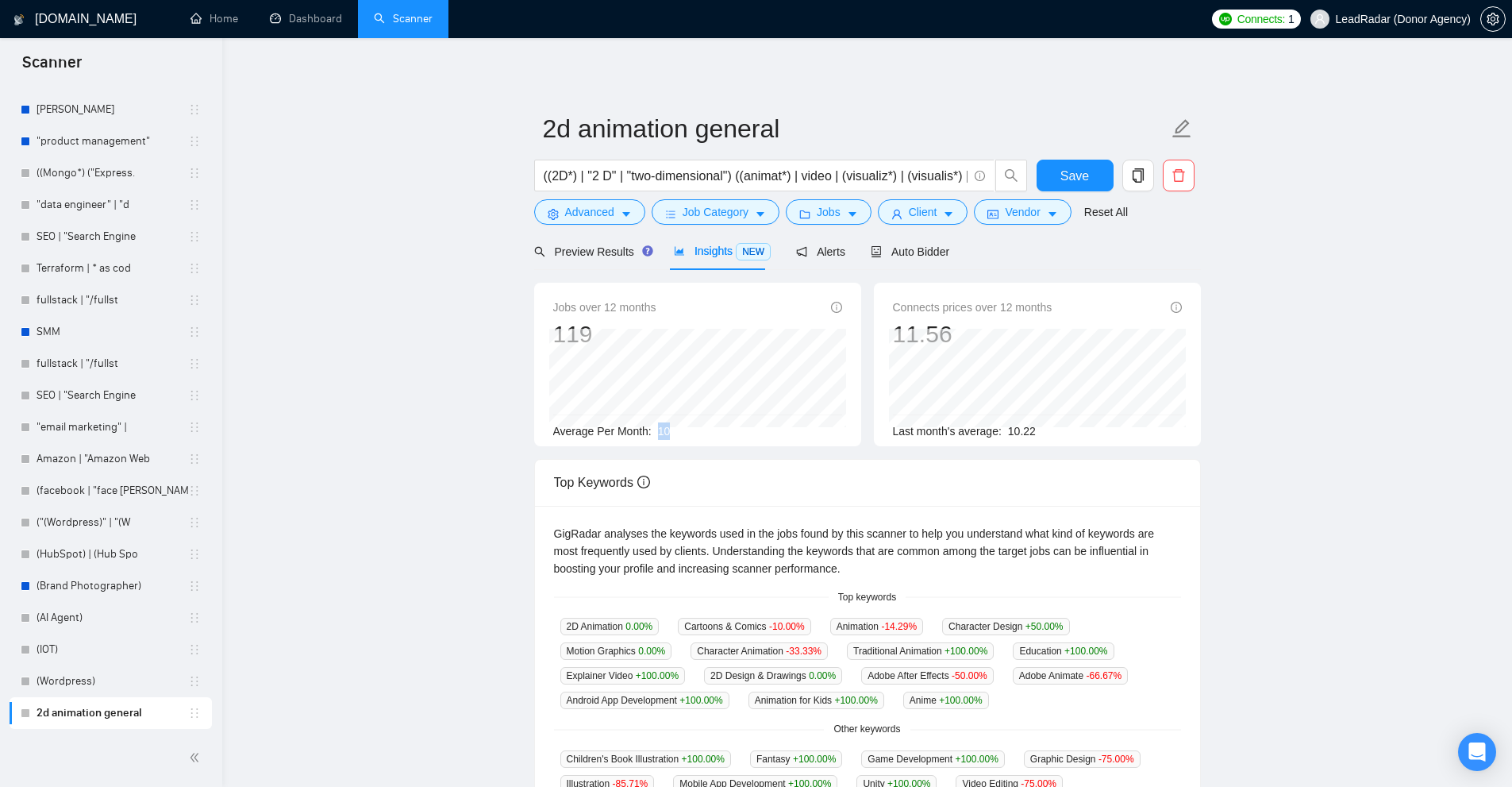
drag, startPoint x: 654, startPoint y: 428, endPoint x: 709, endPoint y: 427, distance: 55.0
click at [700, 434] on div "Average Per Month: 10" at bounding box center [697, 431] width 289 height 18
click at [667, 425] on span "10" at bounding box center [664, 431] width 13 height 13
drag, startPoint x: 608, startPoint y: 307, endPoint x: 645, endPoint y: 308, distance: 37.0
click at [645, 308] on span "Jobs over 12 months" at bounding box center [604, 308] width 103 height 18
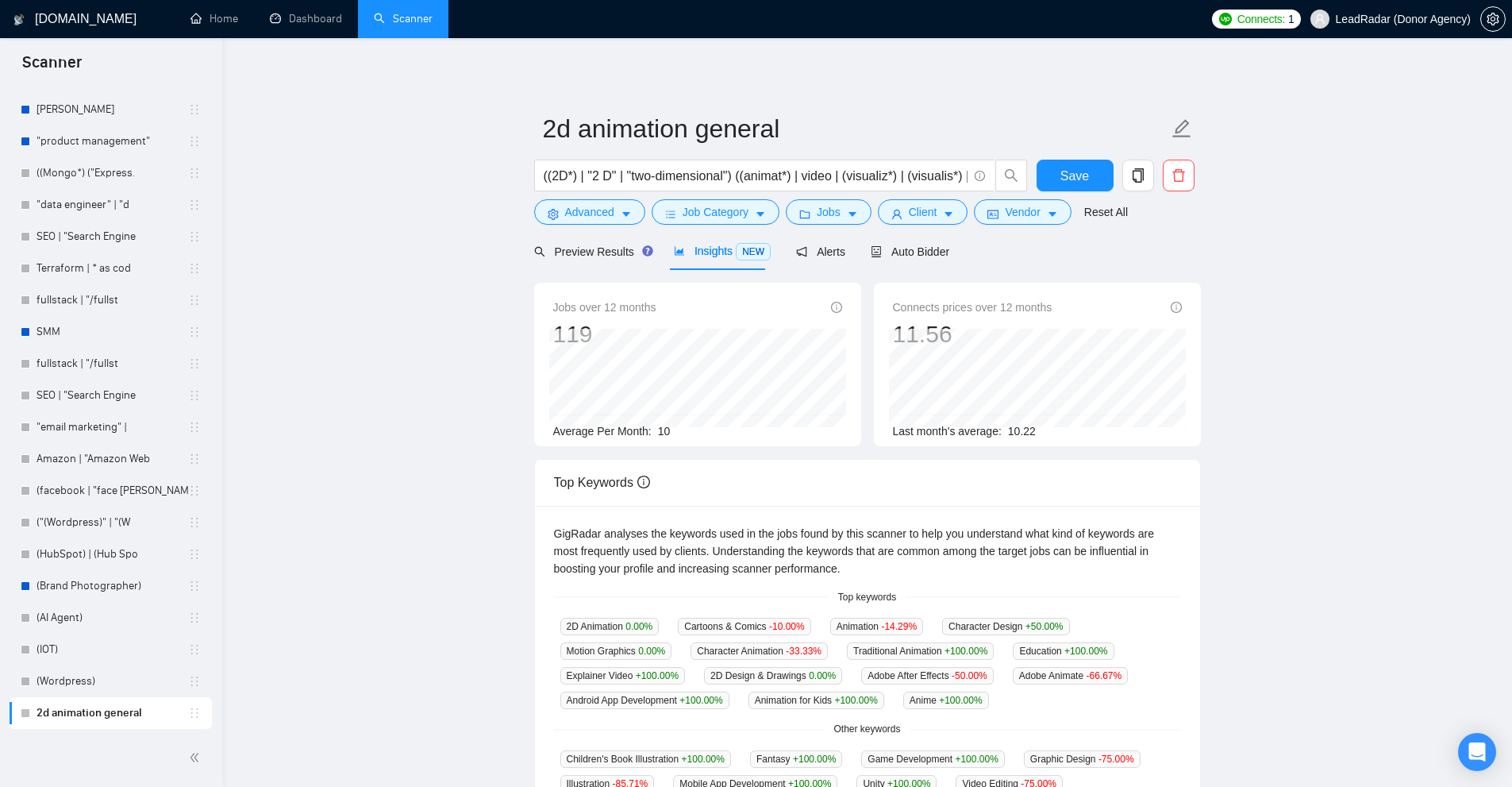
click at [922, 321] on div "11.56" at bounding box center [973, 334] width 159 height 30
drag, startPoint x: 1004, startPoint y: 430, endPoint x: 1062, endPoint y: 431, distance: 58.0
click at [1062, 430] on div "Last month's average: 10.22" at bounding box center [1037, 431] width 289 height 18
click at [1111, 444] on div "Connects prices over 12 months 11.56 Aug 2024 11.13 Last month's average: 10.22" at bounding box center [1037, 364] width 327 height 164
drag, startPoint x: 1055, startPoint y: 436, endPoint x: 1007, endPoint y: 427, distance: 48.8
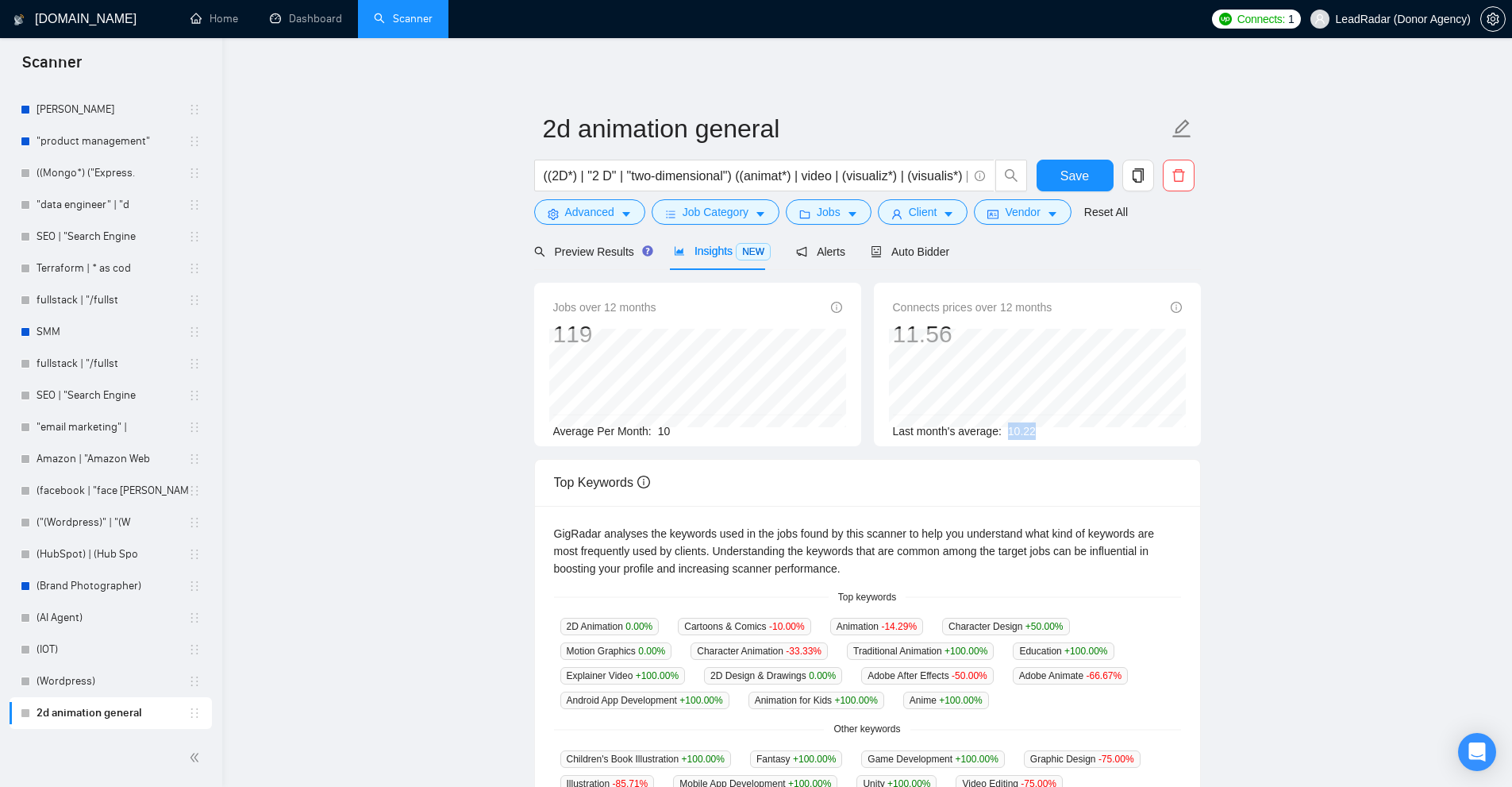
click at [1007, 427] on div "Last month's average: 10.22" at bounding box center [1037, 431] width 289 height 18
click at [1027, 429] on span "10.22" at bounding box center [1021, 431] width 28 height 13
click at [1028, 437] on div "Last month's average: 10.22" at bounding box center [1037, 431] width 289 height 18
drag, startPoint x: 666, startPoint y: 430, endPoint x: 918, endPoint y: 443, distance: 252.3
click at [823, 437] on div "Average Per Month: 10" at bounding box center [697, 431] width 289 height 18
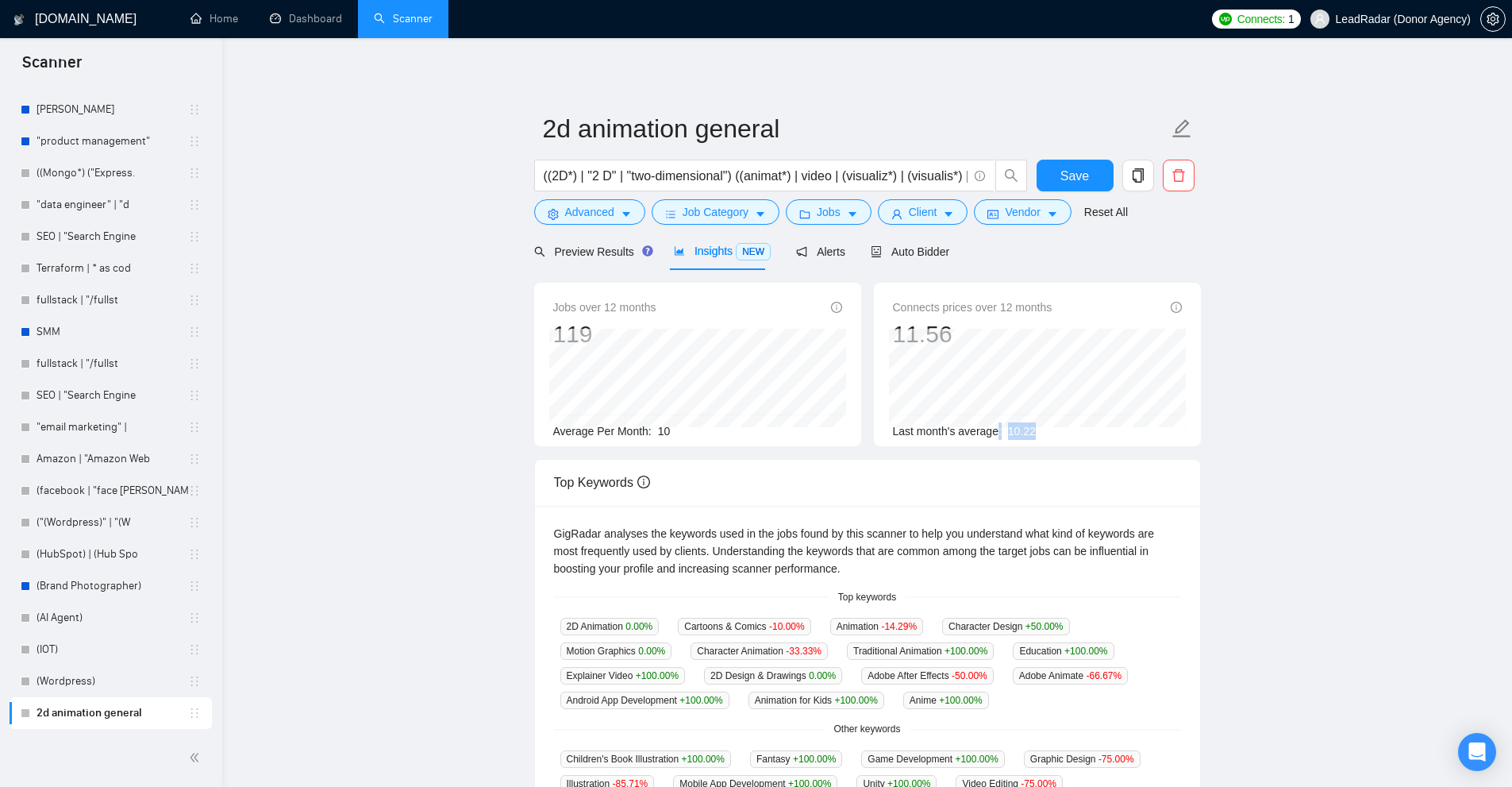
drag, startPoint x: 1015, startPoint y: 434, endPoint x: 1142, endPoint y: 434, distance: 127.0
click at [1141, 434] on div "Last month's average: 10.22" at bounding box center [1037, 431] width 289 height 18
click at [1096, 441] on div "Connects prices over 12 months 11.56 Aug 2024 11.13 Last month's average: 10.22" at bounding box center [1037, 364] width 327 height 164
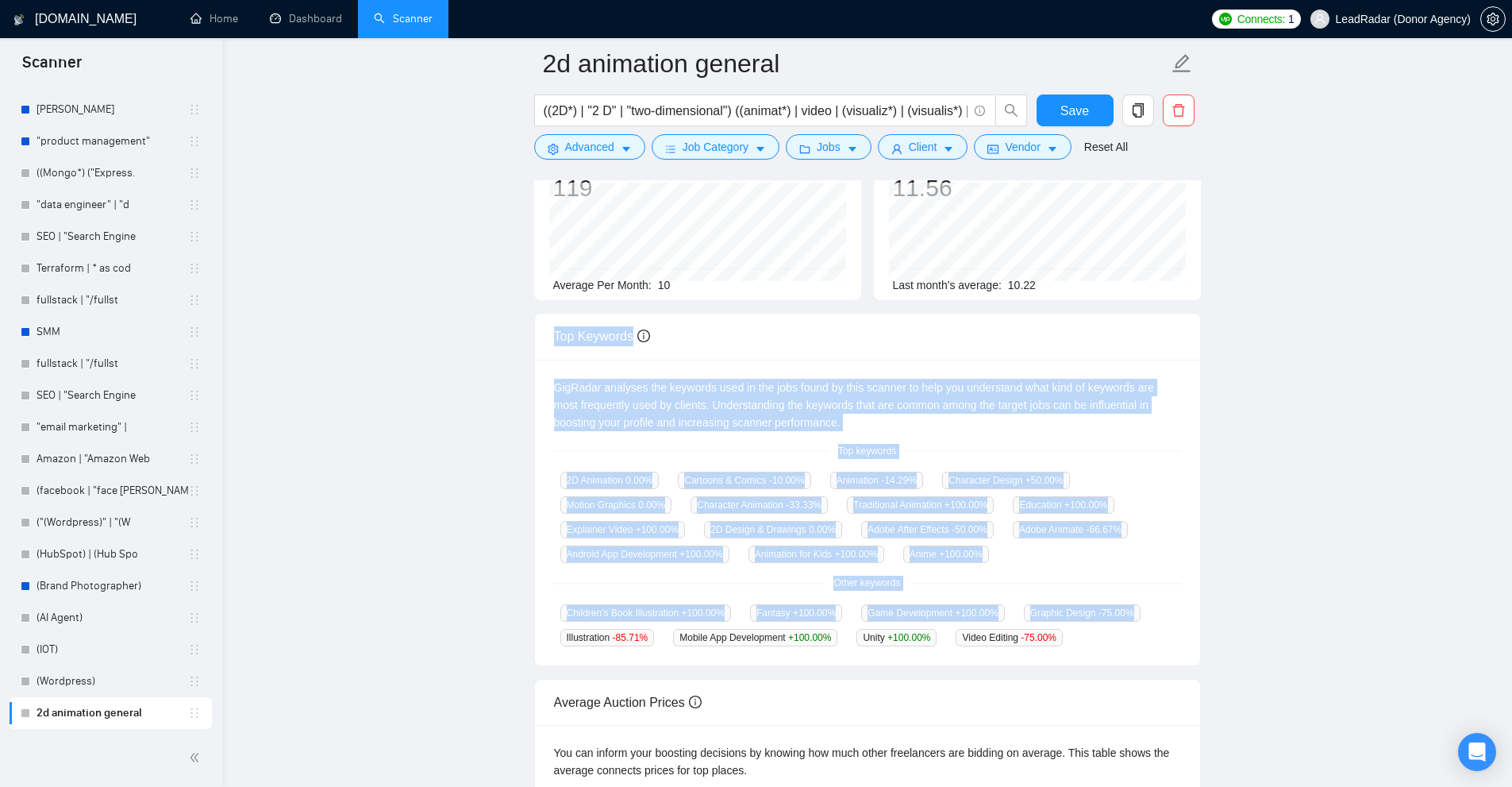
drag, startPoint x: 739, startPoint y: 368, endPoint x: 1130, endPoint y: 630, distance: 470.7
click at [1130, 630] on div "Top Keywords GigRadar analyses the keywords used in the jobs found by this scan…" at bounding box center [867, 489] width 667 height 353
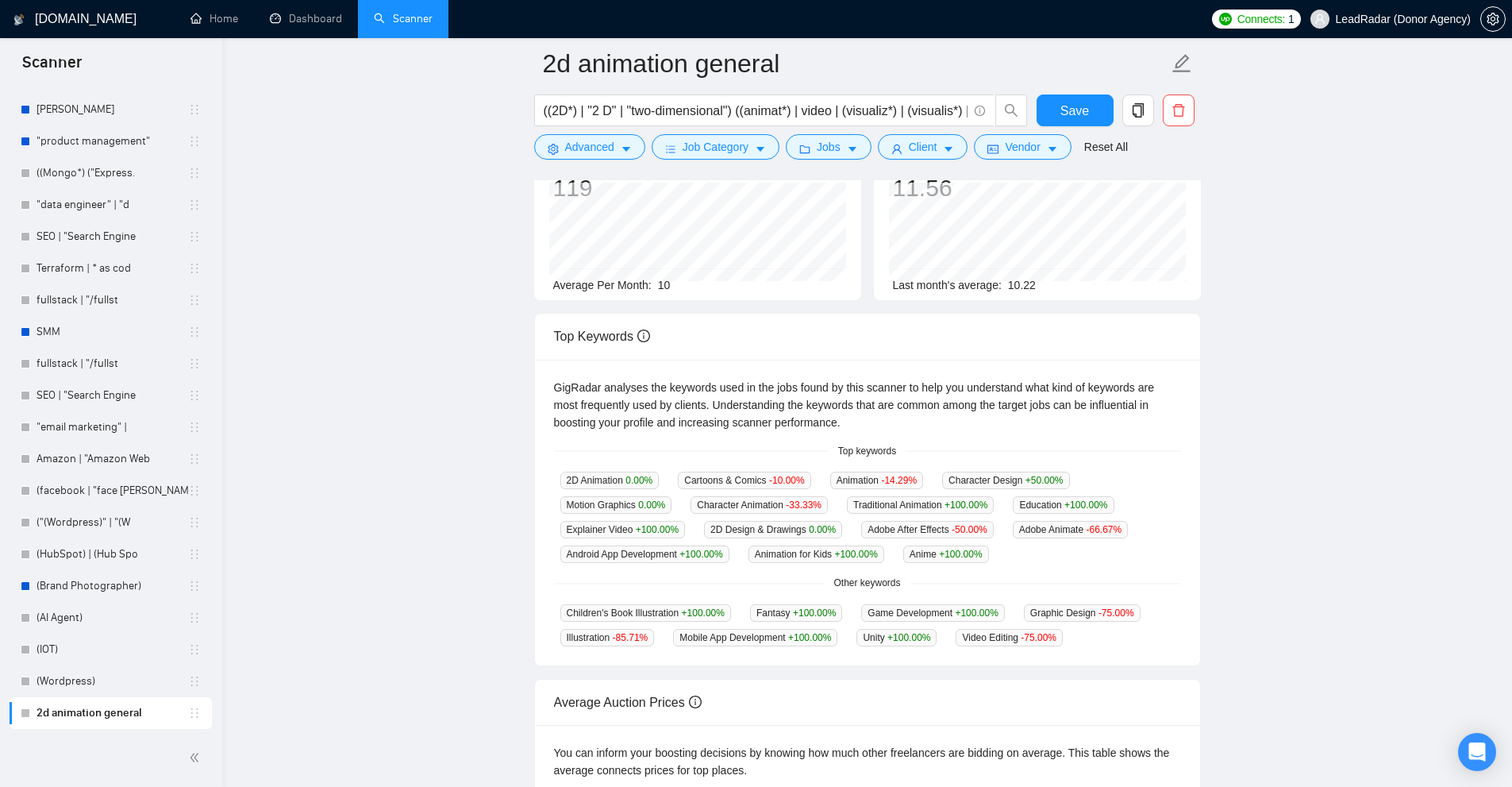
click at [1130, 630] on div "Children's Book Illustration +100.00 % Fantasy +100.00 % Game Development +100.…" at bounding box center [867, 625] width 627 height 43
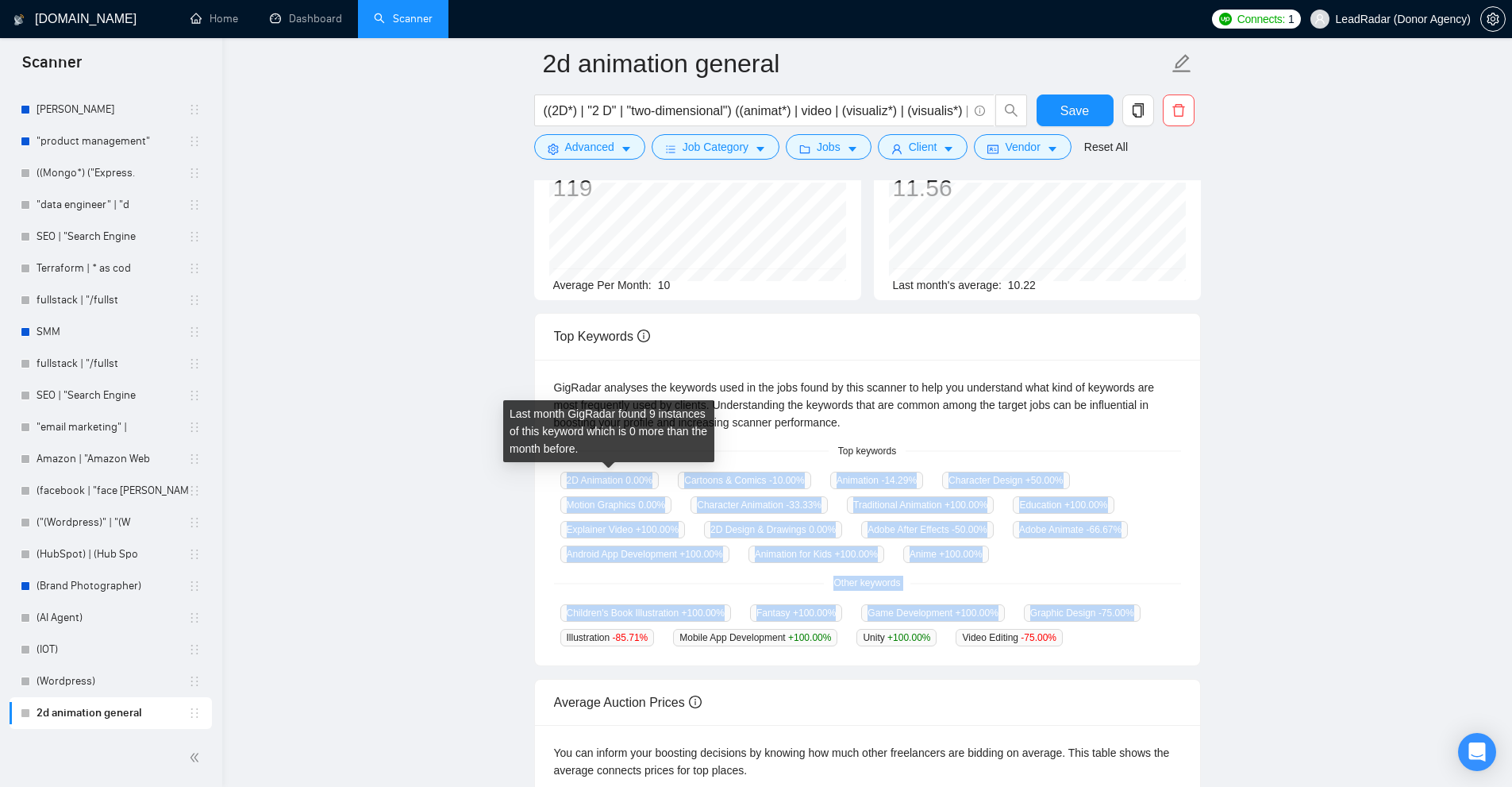
drag, startPoint x: 1102, startPoint y: 633, endPoint x: 573, endPoint y: 468, distance: 554.1
click at [573, 468] on div "GigRadar analyses the keywords used in the jobs found by this scanner to help y…" at bounding box center [867, 512] width 665 height 307
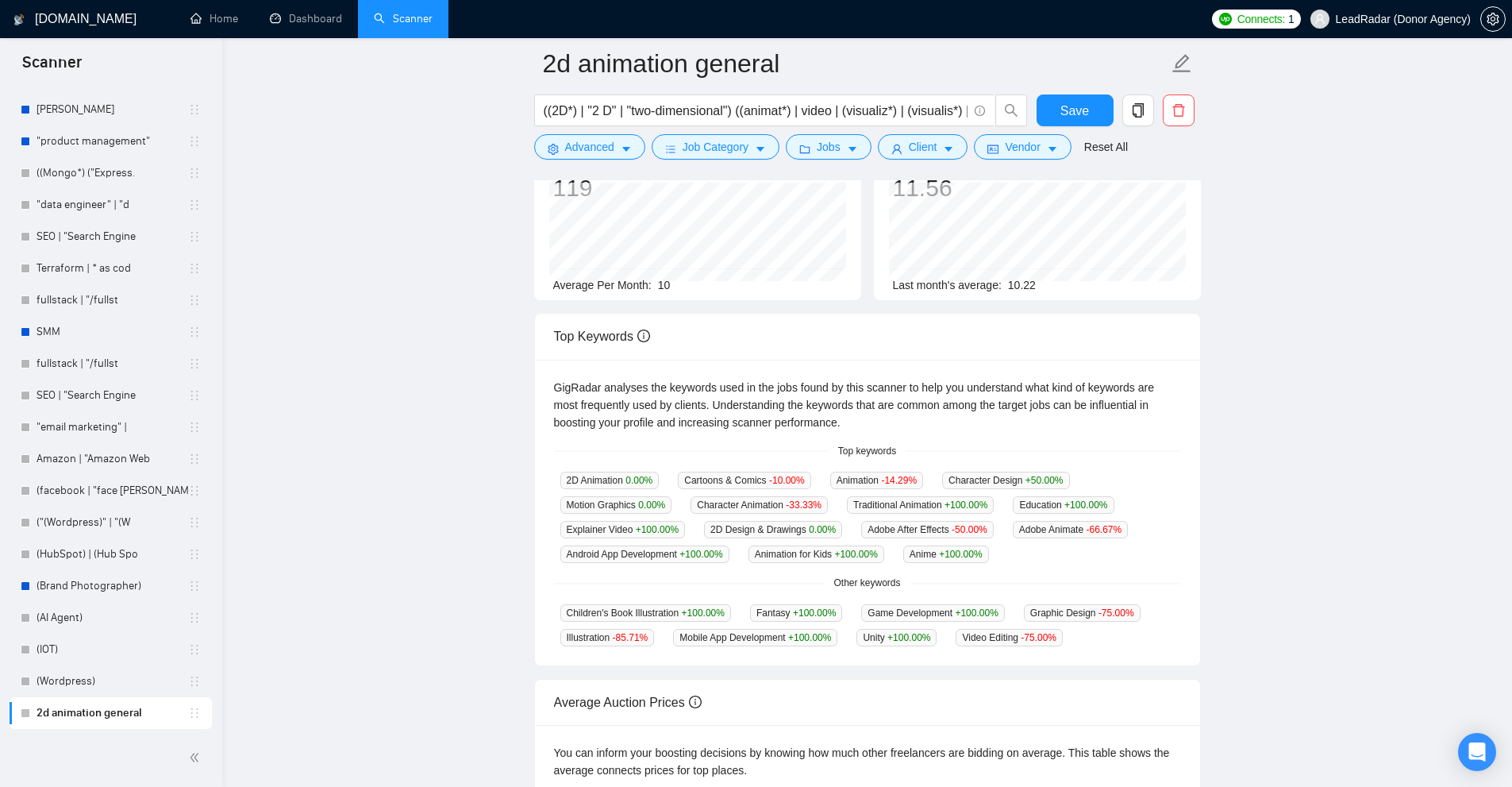
click at [573, 468] on div "GigRadar analyses the keywords used in the jobs found by this scanner to help y…" at bounding box center [867, 512] width 665 height 307
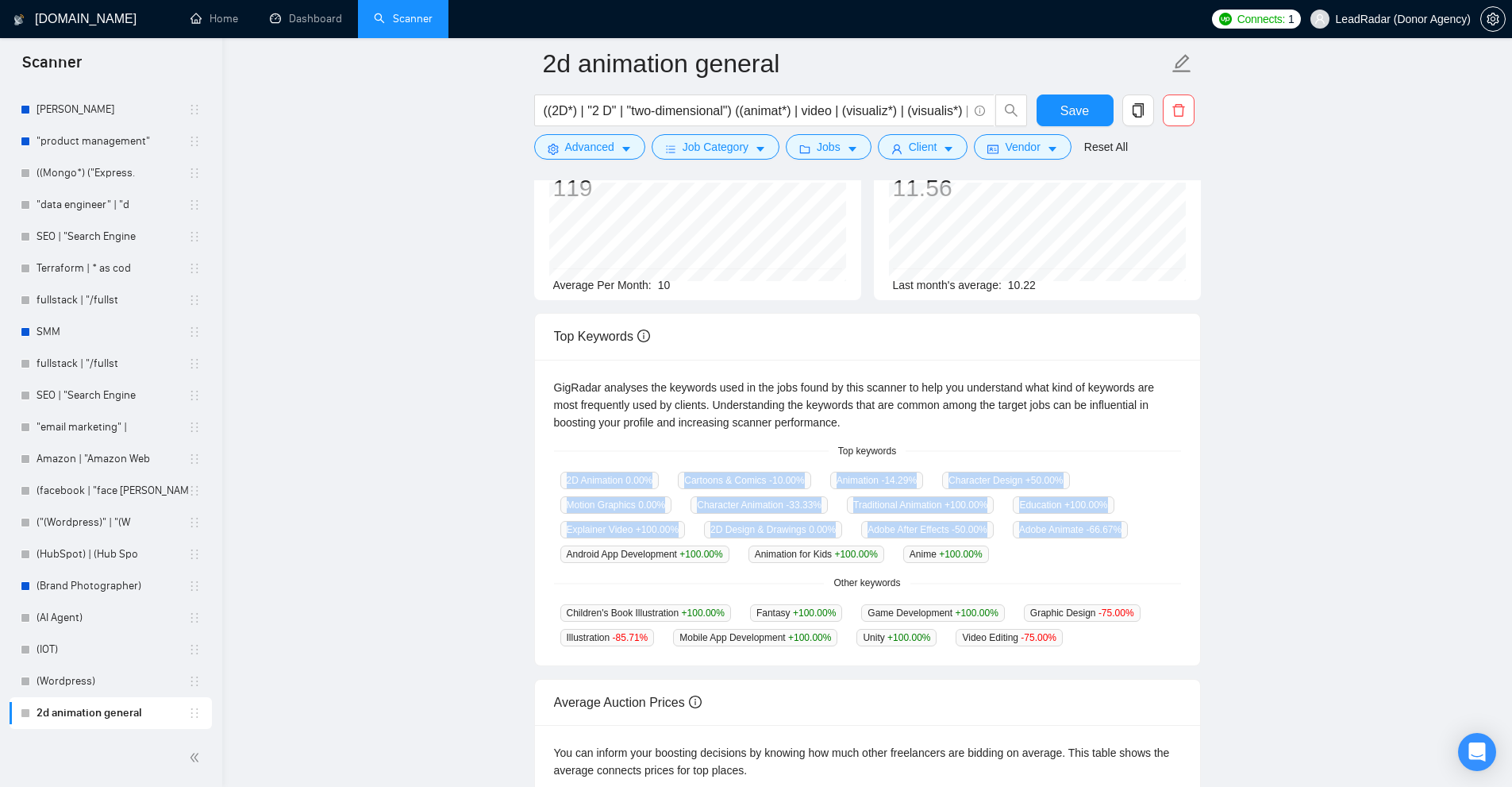
drag, startPoint x: 562, startPoint y: 470, endPoint x: 1019, endPoint y: 557, distance: 465.2
click at [1019, 557] on div "GigRadar analyses the keywords used in the jobs found by this scanner to help y…" at bounding box center [867, 512] width 665 height 307
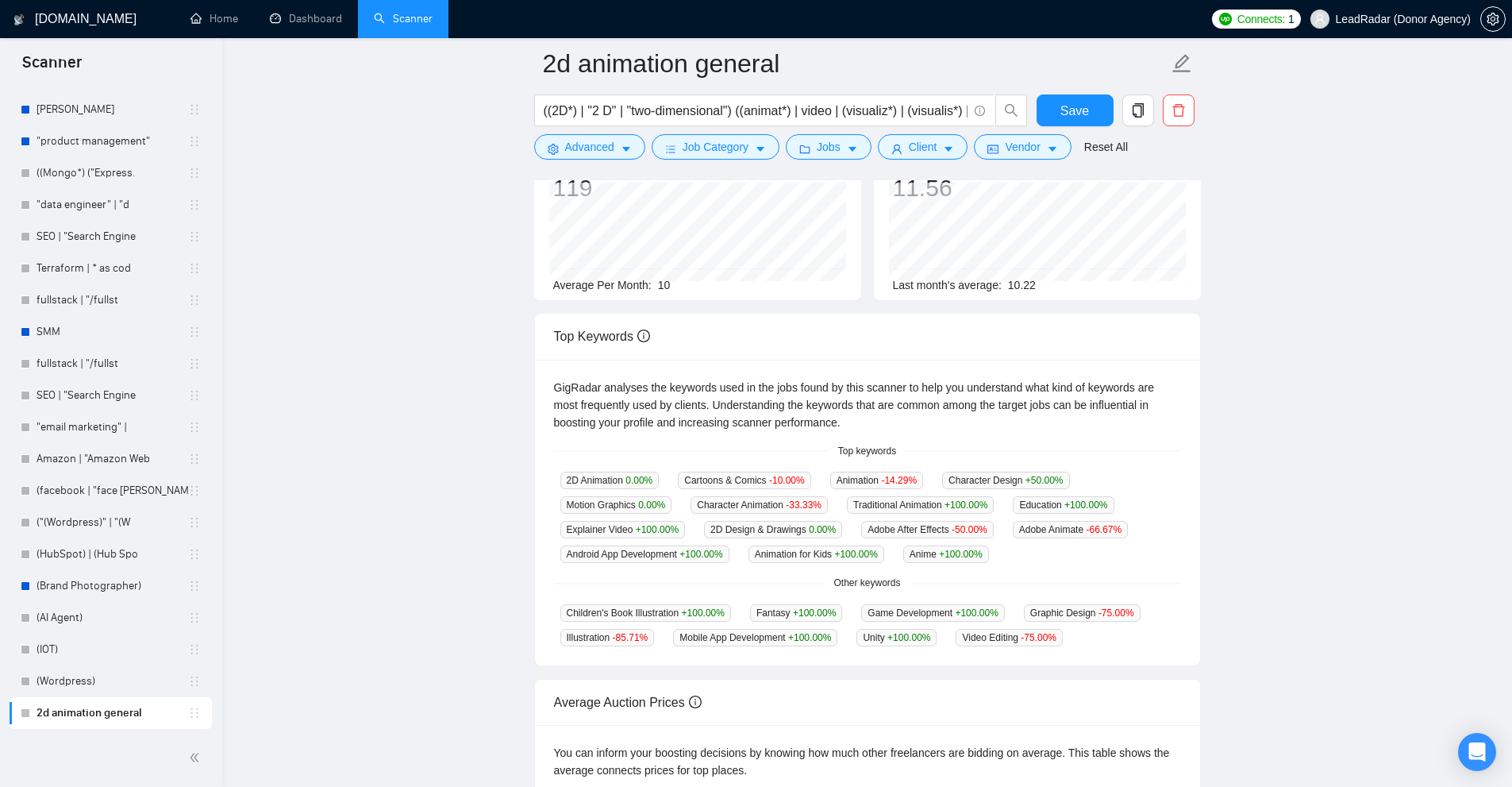
click at [1019, 557] on div "2D Animation 0.00 % Cartoons & Comics -10.00 % Animation -14.29 % Character Des…" at bounding box center [867, 516] width 627 height 92
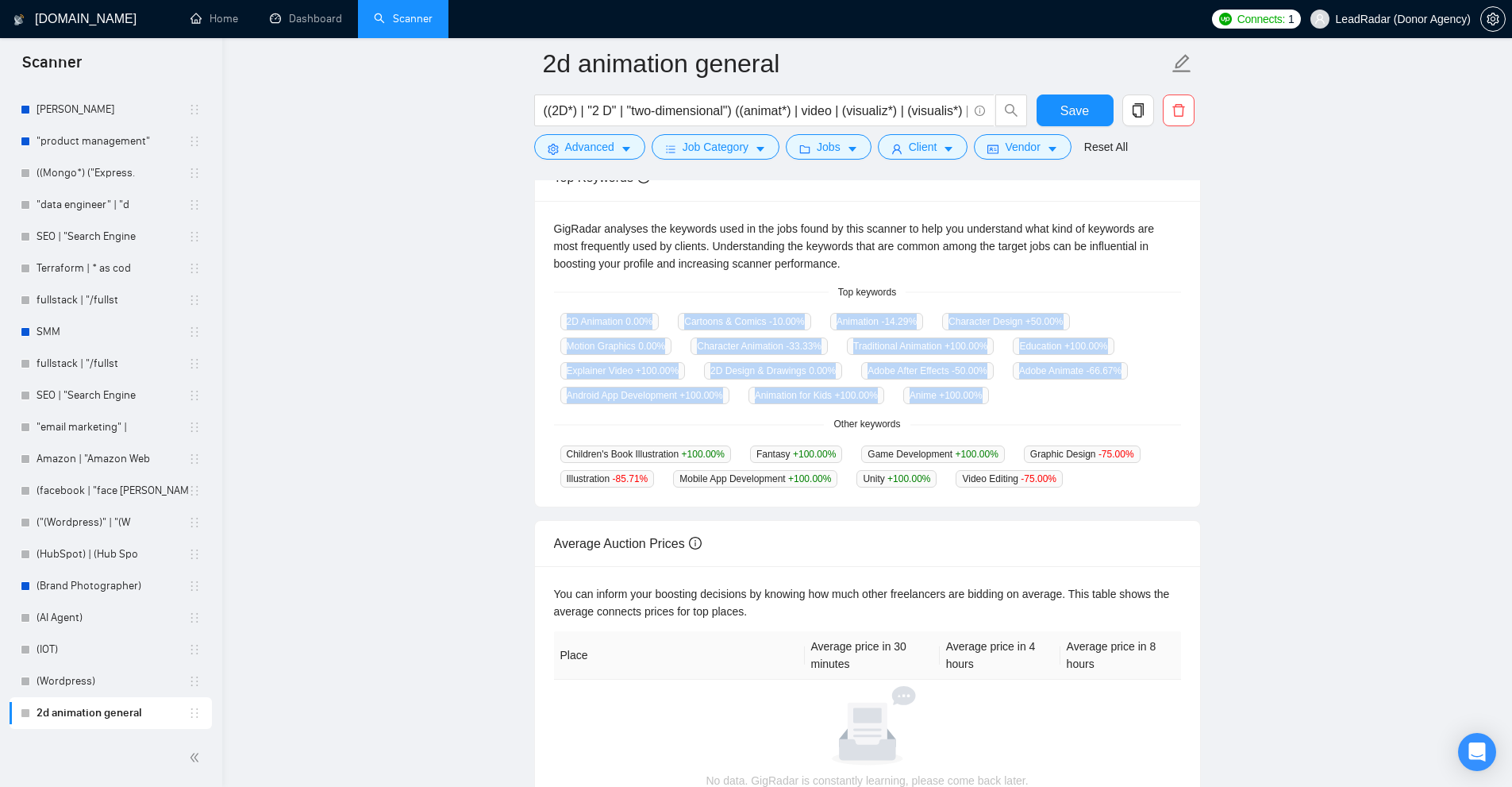
drag, startPoint x: 857, startPoint y: 379, endPoint x: 1063, endPoint y: 406, distance: 207.8
click at [1063, 406] on div "GigRadar analyses the keywords used in the jobs found by this scanner to help y…" at bounding box center [867, 354] width 665 height 307
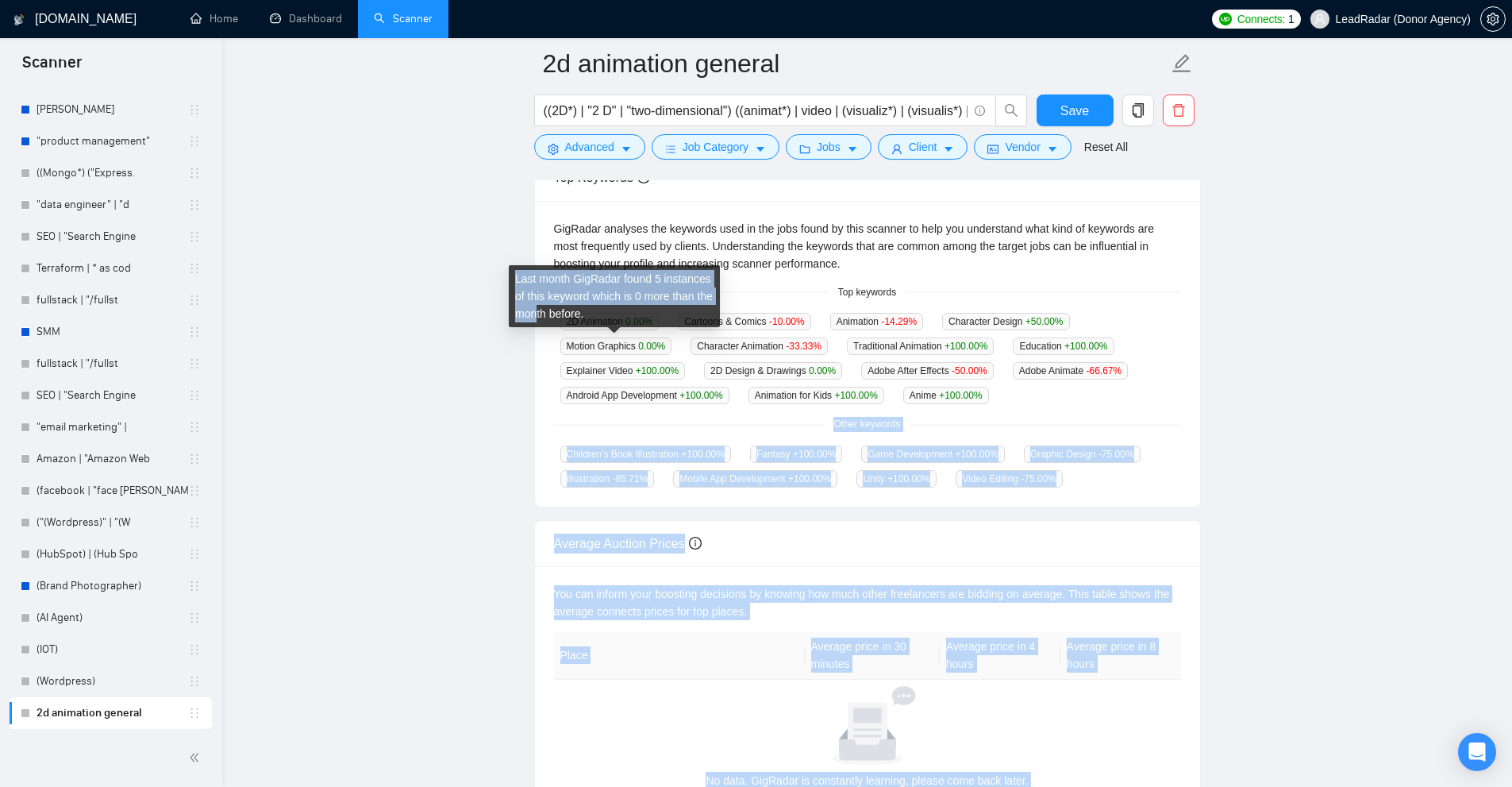
drag, startPoint x: 1035, startPoint y: 399, endPoint x: 558, endPoint y: 319, distance: 483.7
click at [558, 319] on body "Scanner New Scanner My Scanners springbot brand identity (2D | "2-d" | "2 d") (…" at bounding box center [756, 76] width 1512 height 787
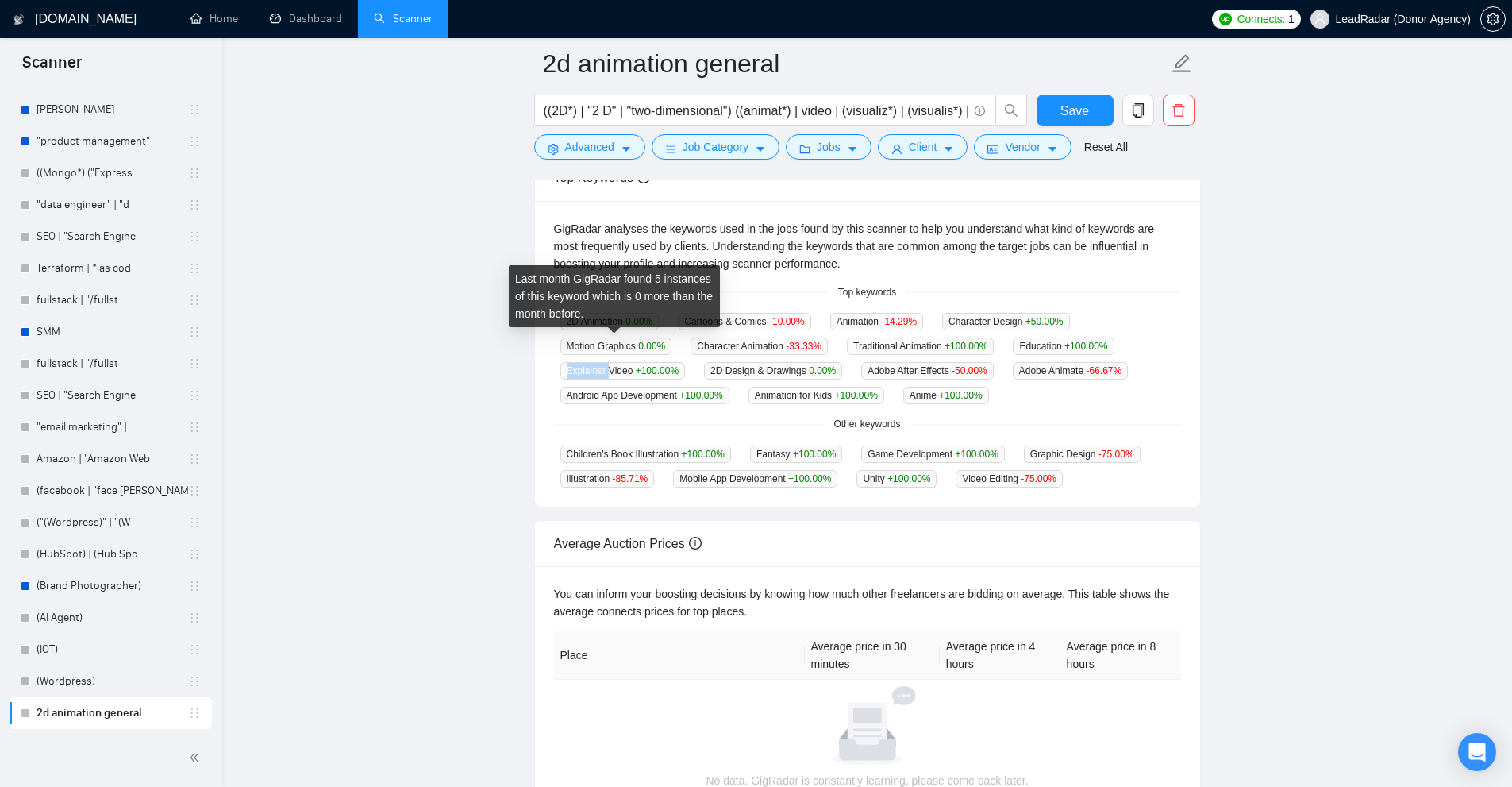
click at [608, 362] on span "Explainer Video +100.00 %" at bounding box center [623, 371] width 125 height 18
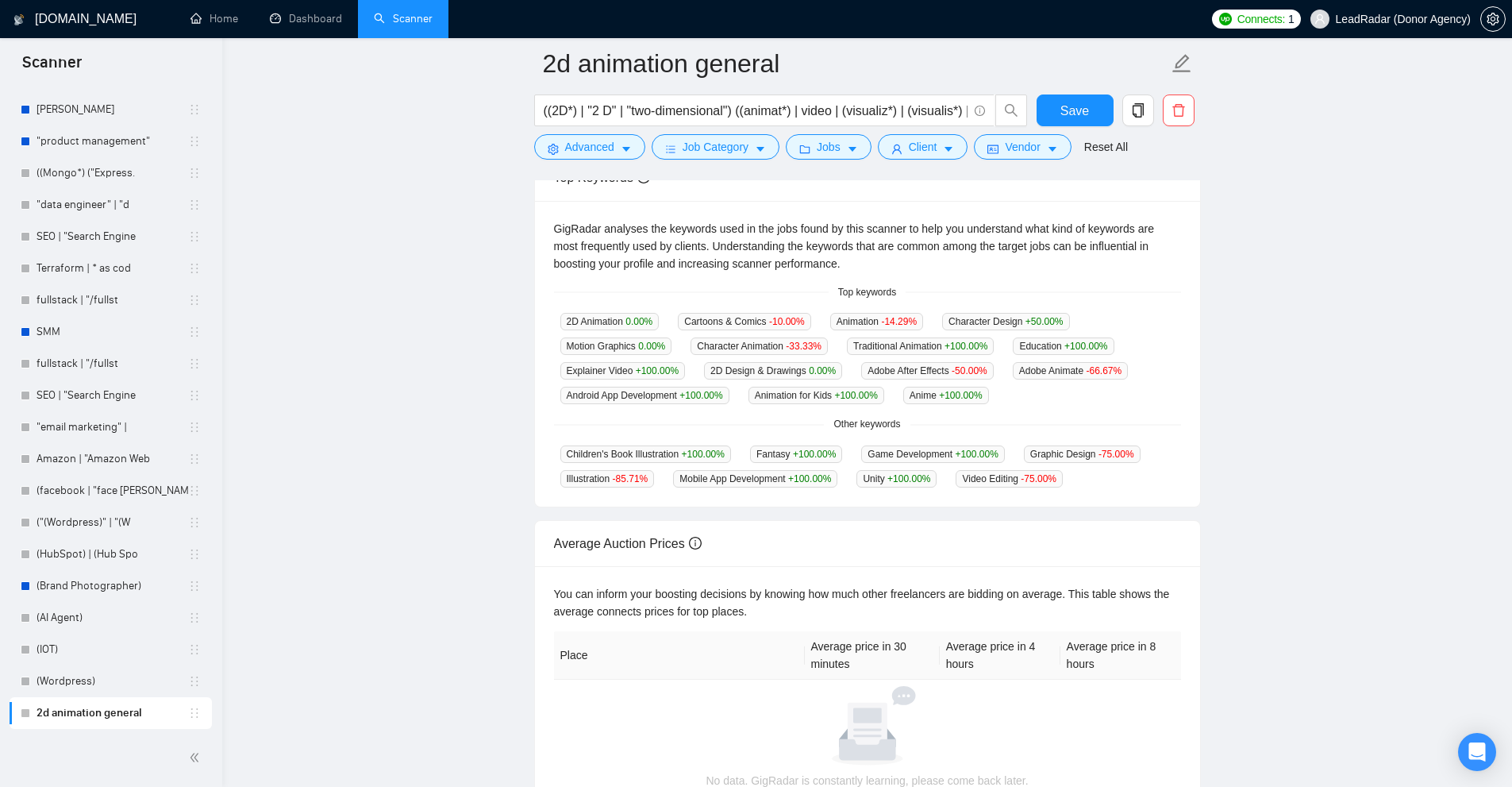
click at [976, 280] on div "GigRadar analyses the keywords used in the jobs found by this scanner to help y…" at bounding box center [867, 354] width 665 height 307
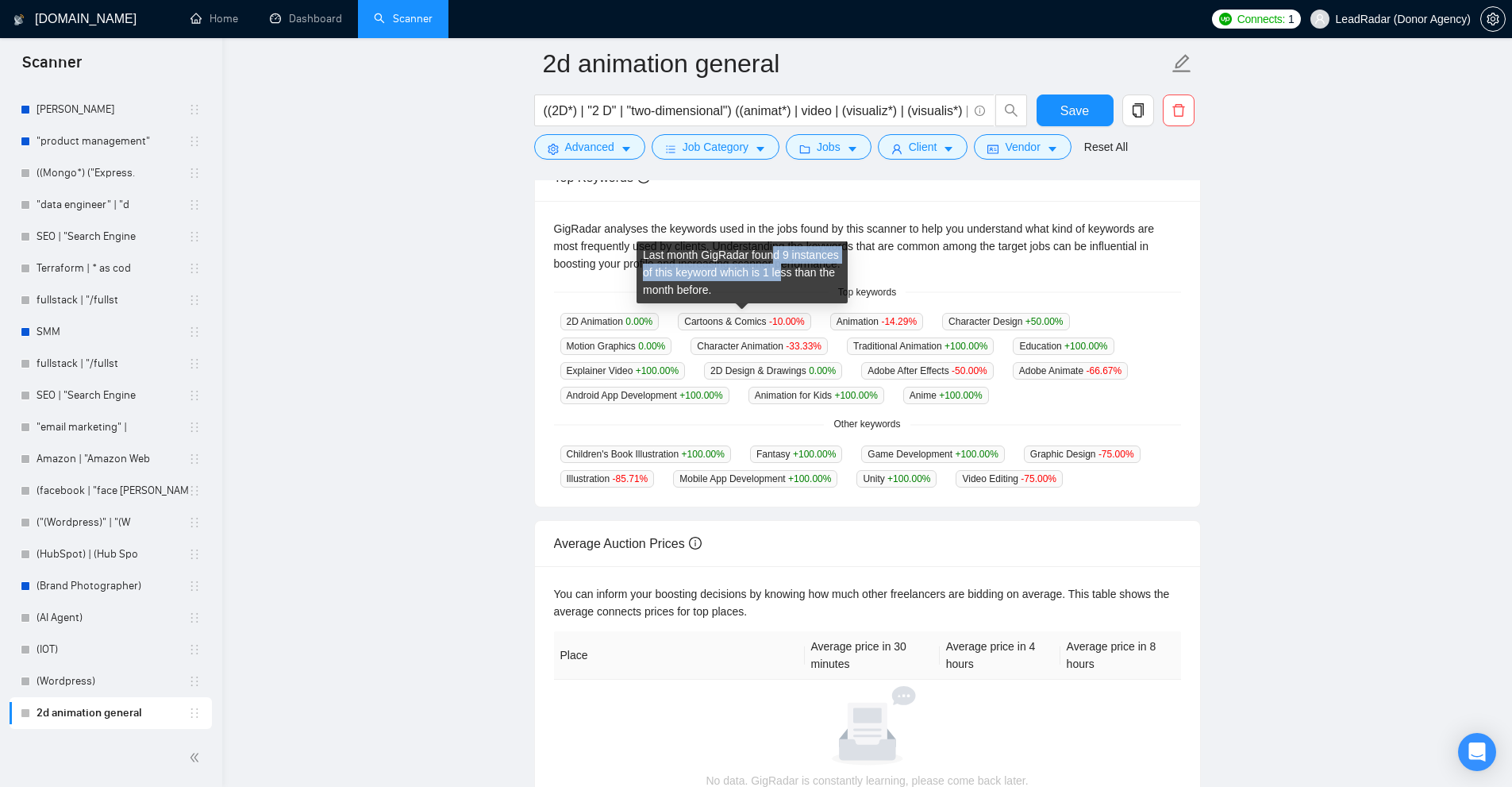
drag, startPoint x: 787, startPoint y: 258, endPoint x: 781, endPoint y: 272, distance: 15.2
click at [781, 272] on div "Last month GigRadar found 9 instances of this keyword which is 1 less than the …" at bounding box center [742, 272] width 211 height 62
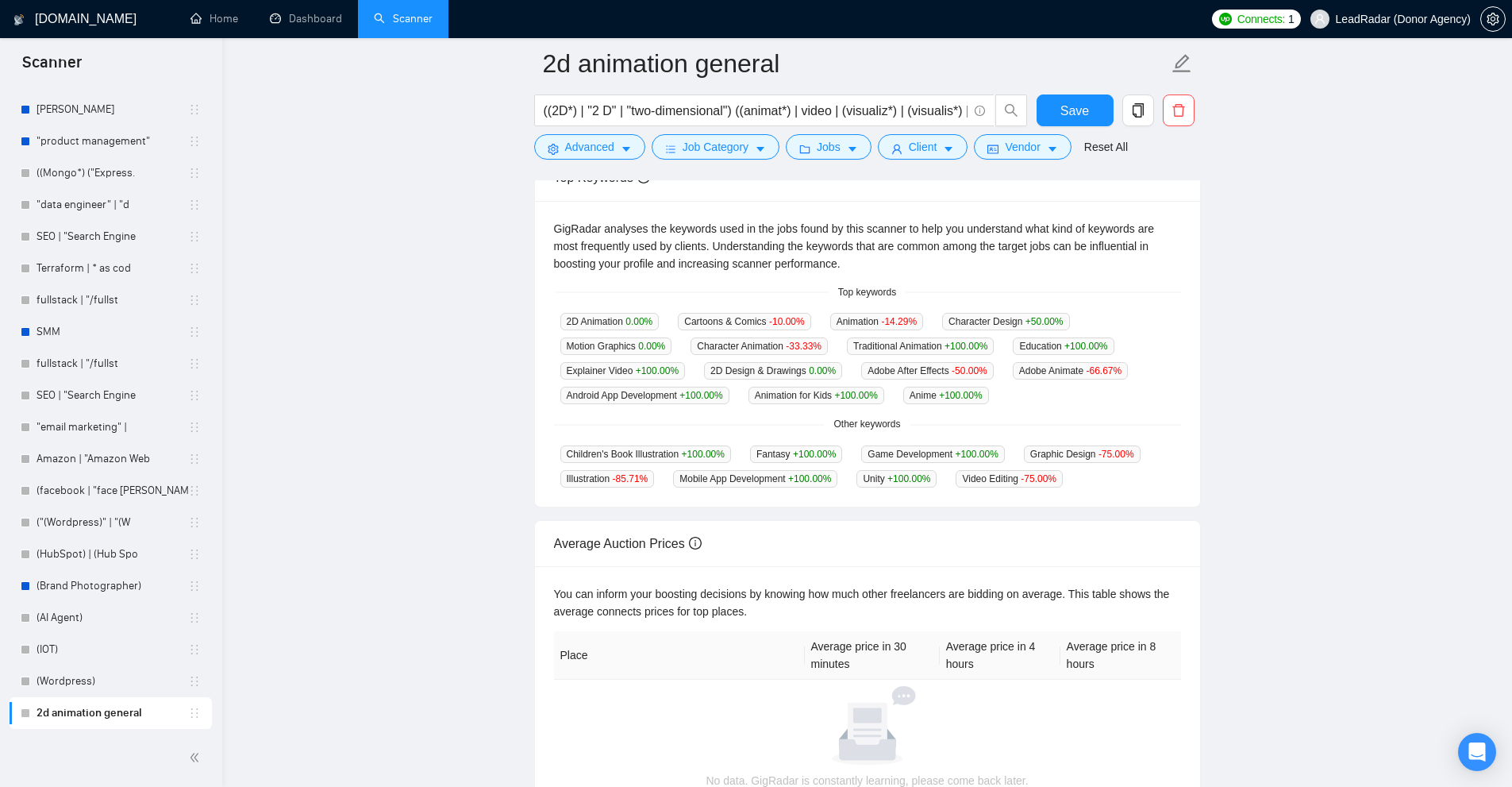
scroll to position [463, 0]
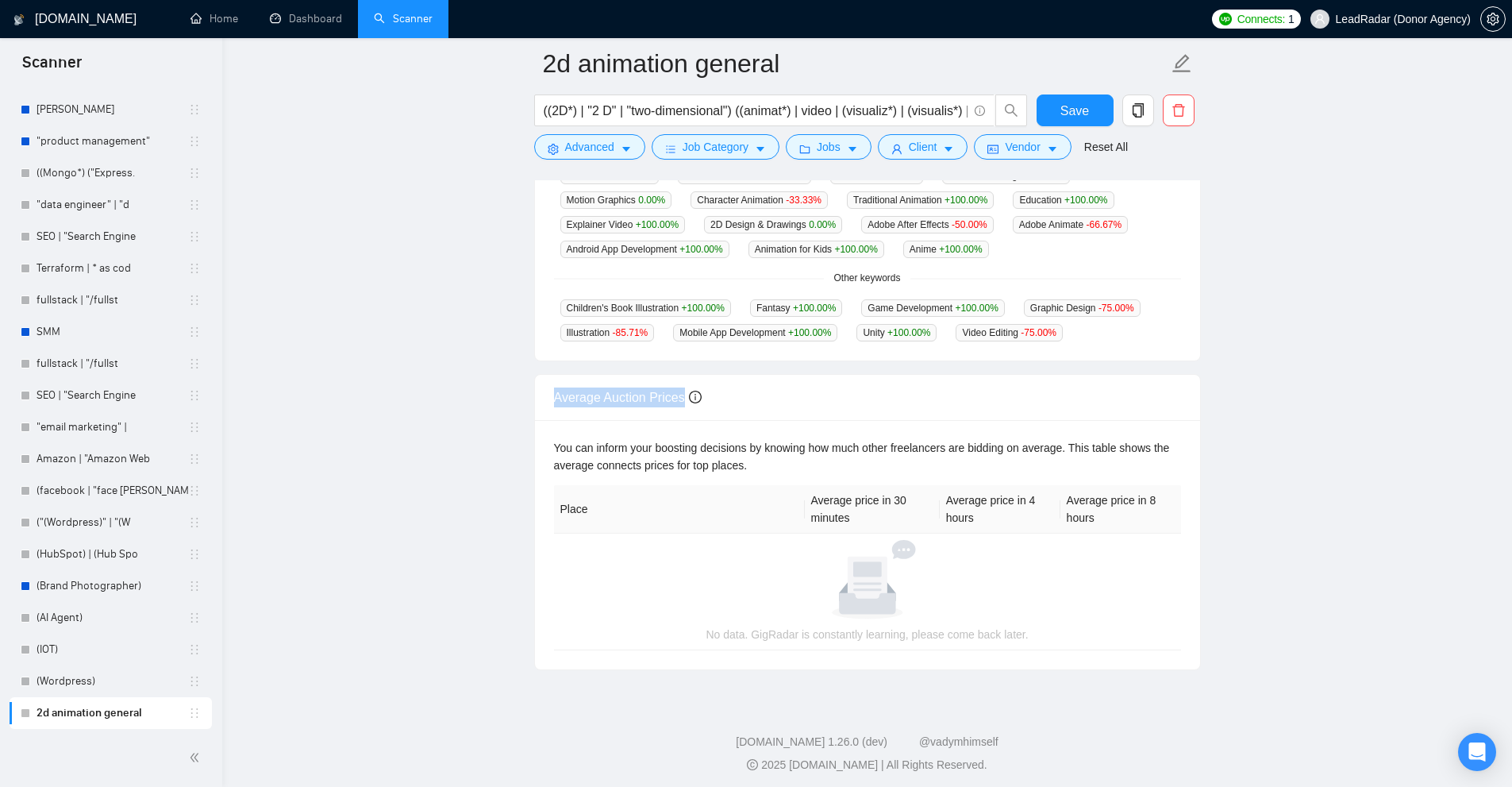
drag, startPoint x: 540, startPoint y: 393, endPoint x: 714, endPoint y: 389, distance: 174.0
click at [714, 389] on div "Average Auction Prices" at bounding box center [867, 397] width 665 height 46
click at [621, 576] on div at bounding box center [867, 580] width 602 height 80
drag, startPoint x: 839, startPoint y: 506, endPoint x: 891, endPoint y: 522, distance: 54.4
click at [891, 522] on tr "Place Average price in 30 minutes Average price in 4 hours Average price in 8 h…" at bounding box center [867, 509] width 627 height 48
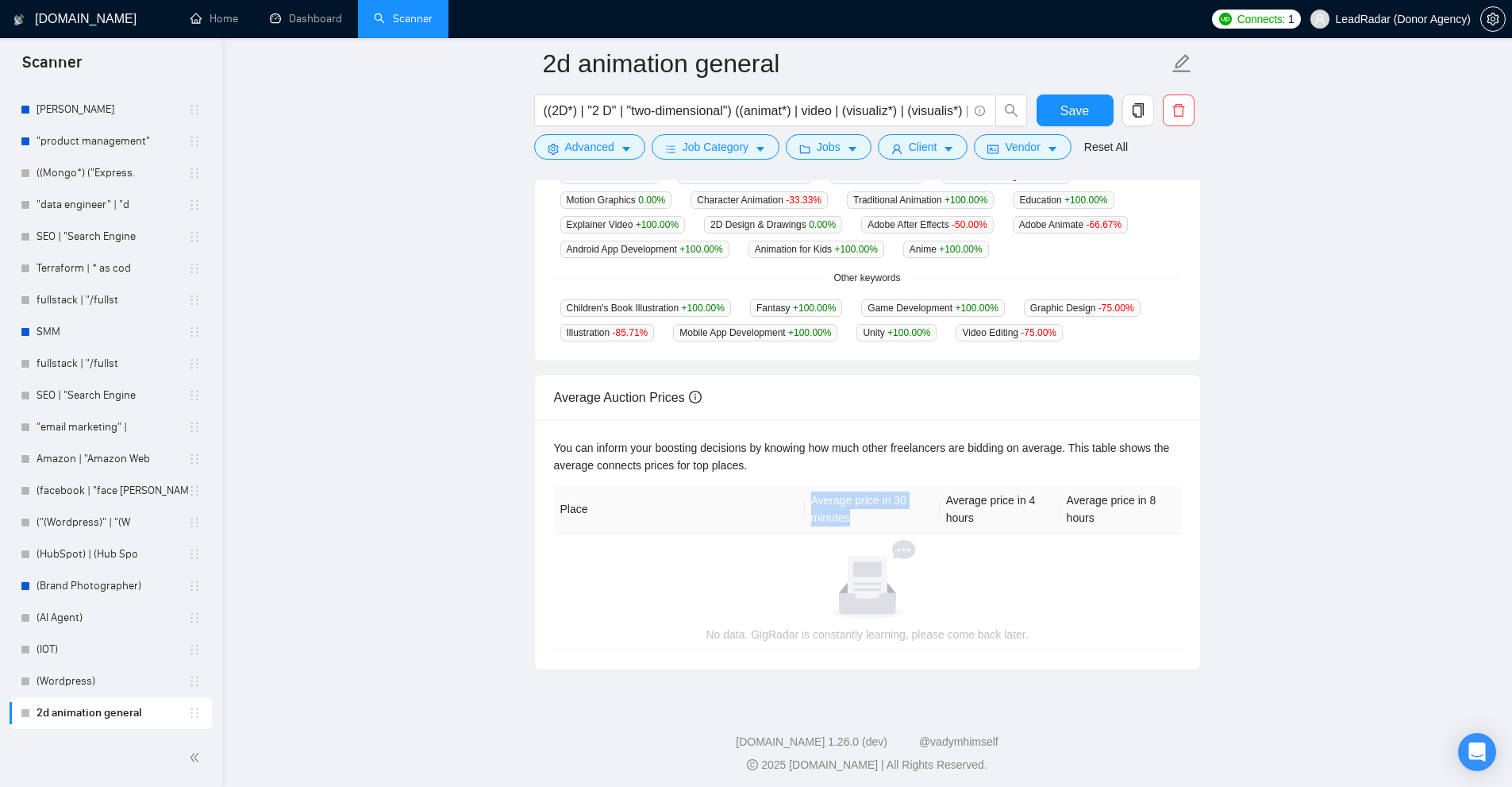
click at [891, 522] on th "Average price in 30 minutes" at bounding box center [872, 509] width 135 height 48
drag, startPoint x: 891, startPoint y: 522, endPoint x: 811, endPoint y: 481, distance: 89.9
click at [811, 485] on th "Average price in 30 minutes" at bounding box center [872, 509] width 135 height 48
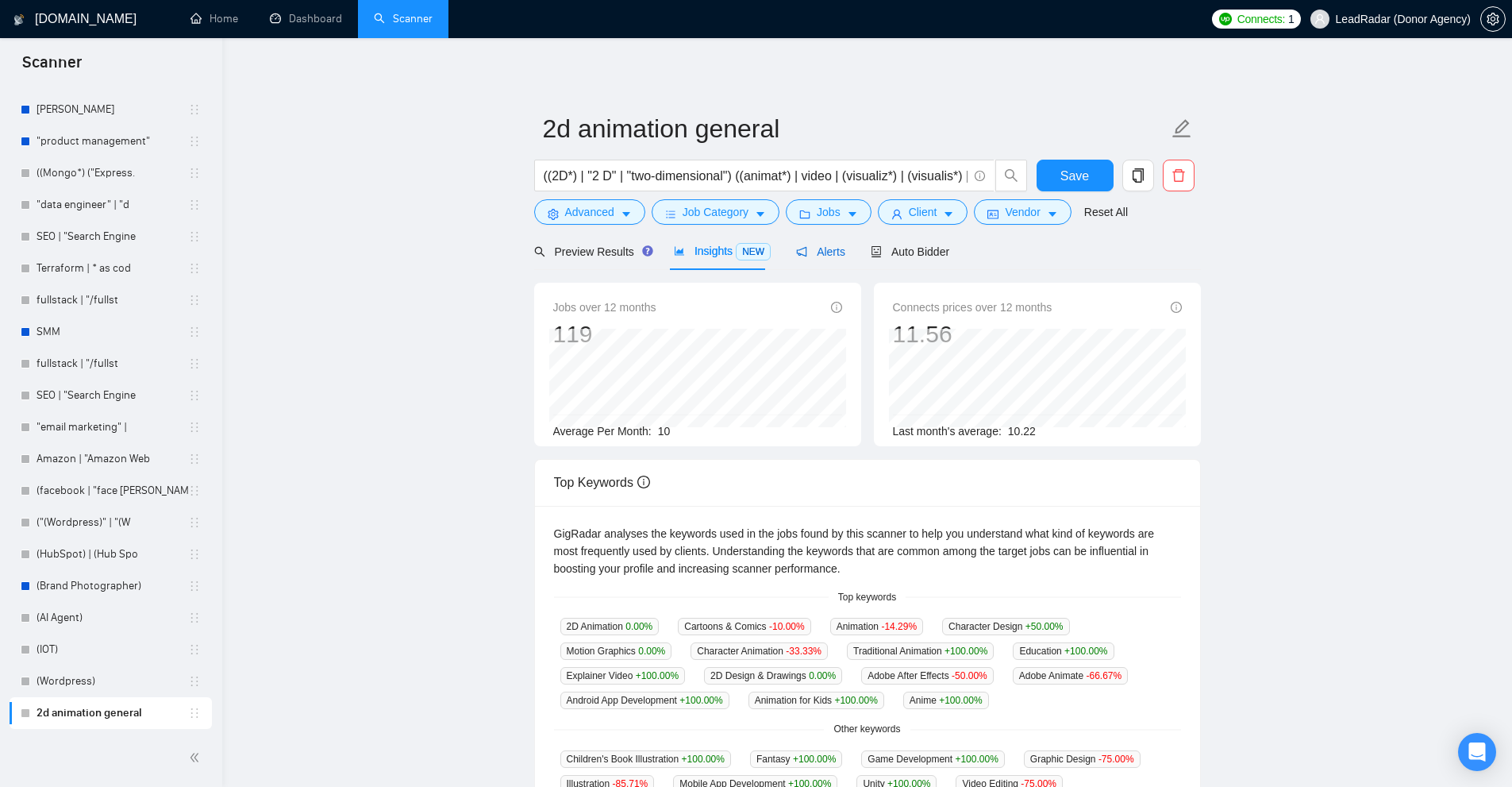
click at [835, 259] on div "Alerts" at bounding box center [820, 252] width 49 height 18
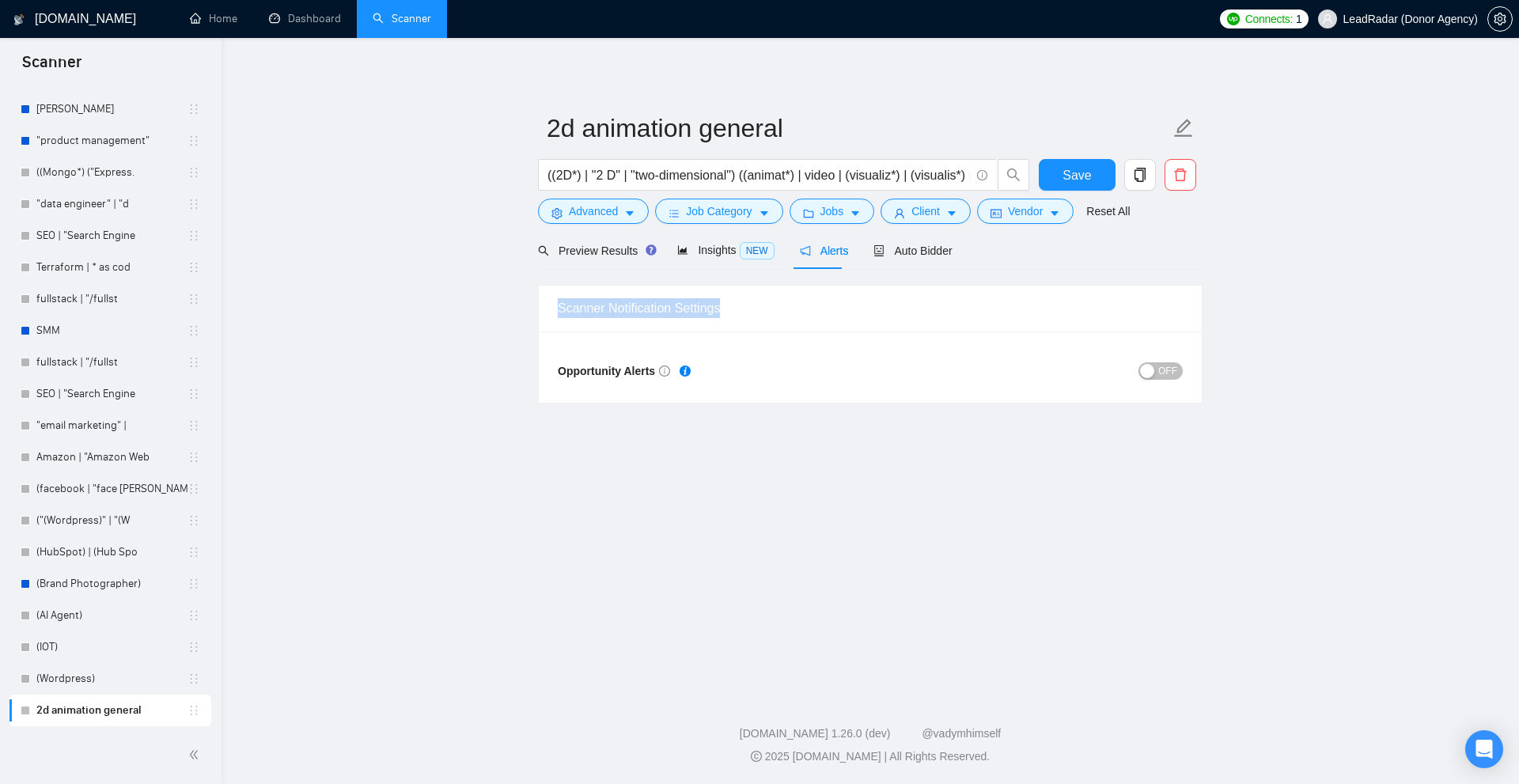
drag, startPoint x: 629, startPoint y: 300, endPoint x: 984, endPoint y: 194, distance: 370.5
click at [774, 298] on div "Scanner Notification Settings" at bounding box center [870, 307] width 663 height 45
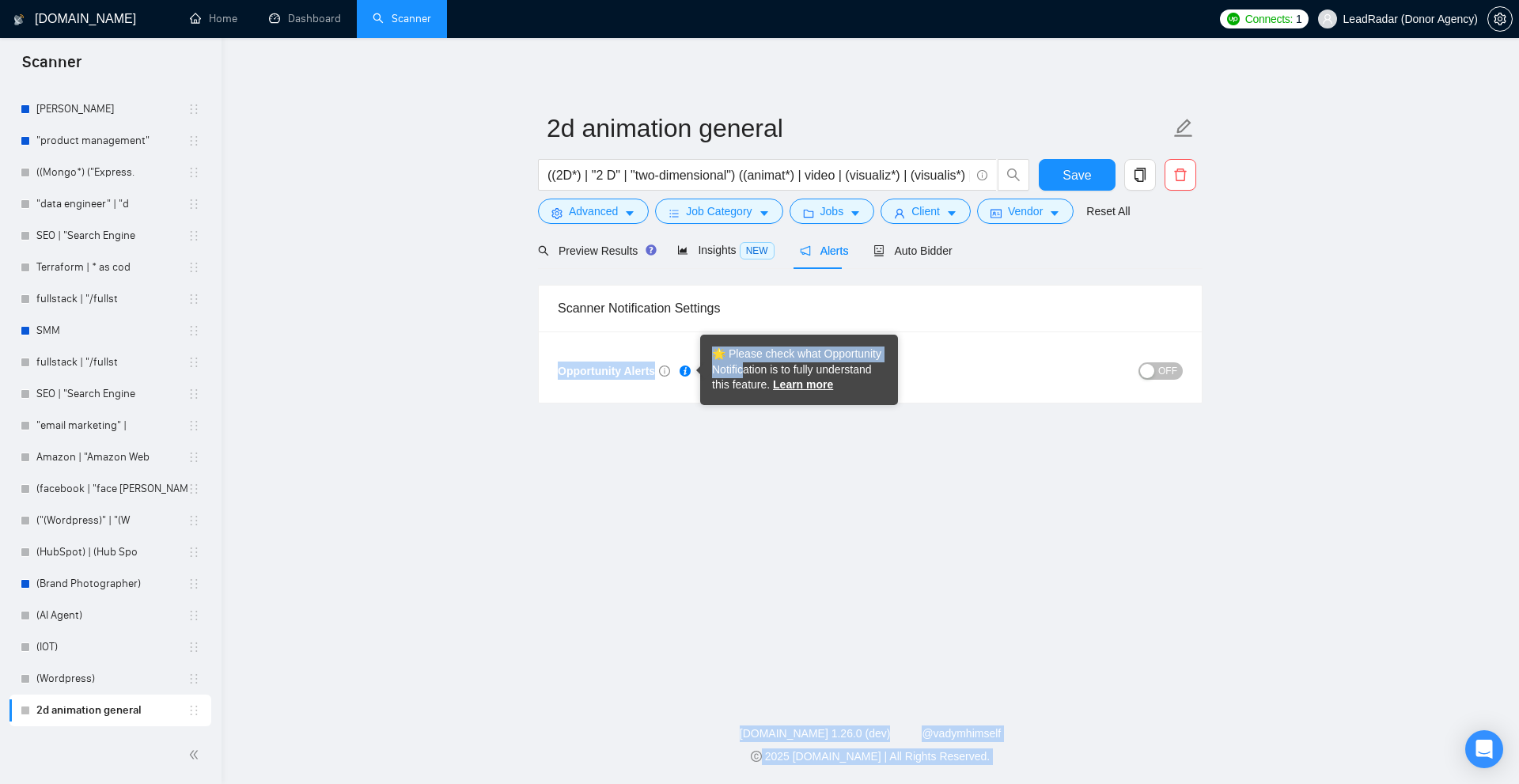
drag, startPoint x: 542, startPoint y: 369, endPoint x: 762, endPoint y: 377, distance: 220.1
click at [762, 377] on body "Scanner New Scanner My Scanners springbot brand identity (2D | "2-d" | "2 d") (…" at bounding box center [760, 392] width 1519 height 784
click at [1100, 387] on div "Opportunity Alerts OFF" at bounding box center [870, 367] width 663 height 71
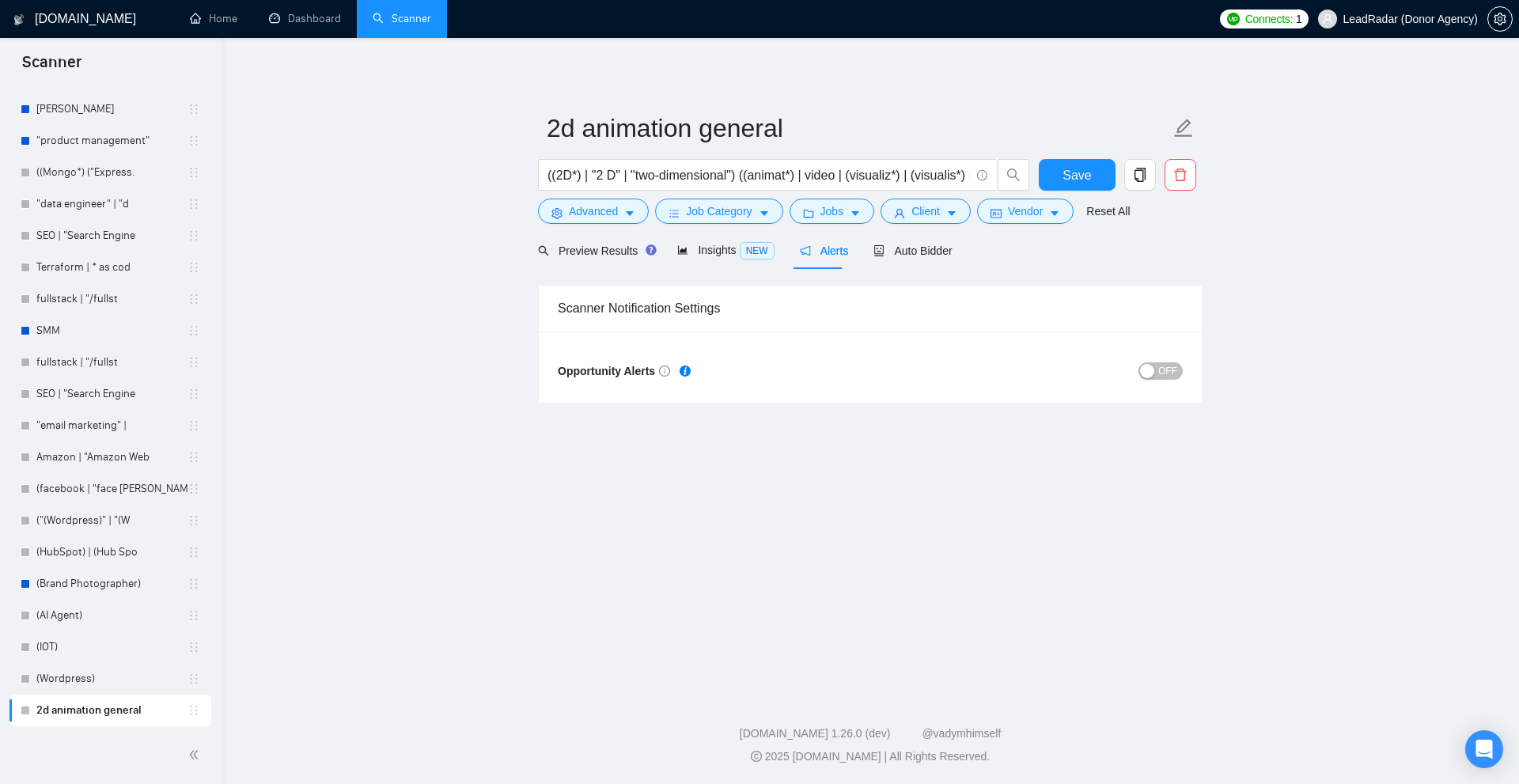
click at [1154, 370] on div "button" at bounding box center [1147, 371] width 14 height 14
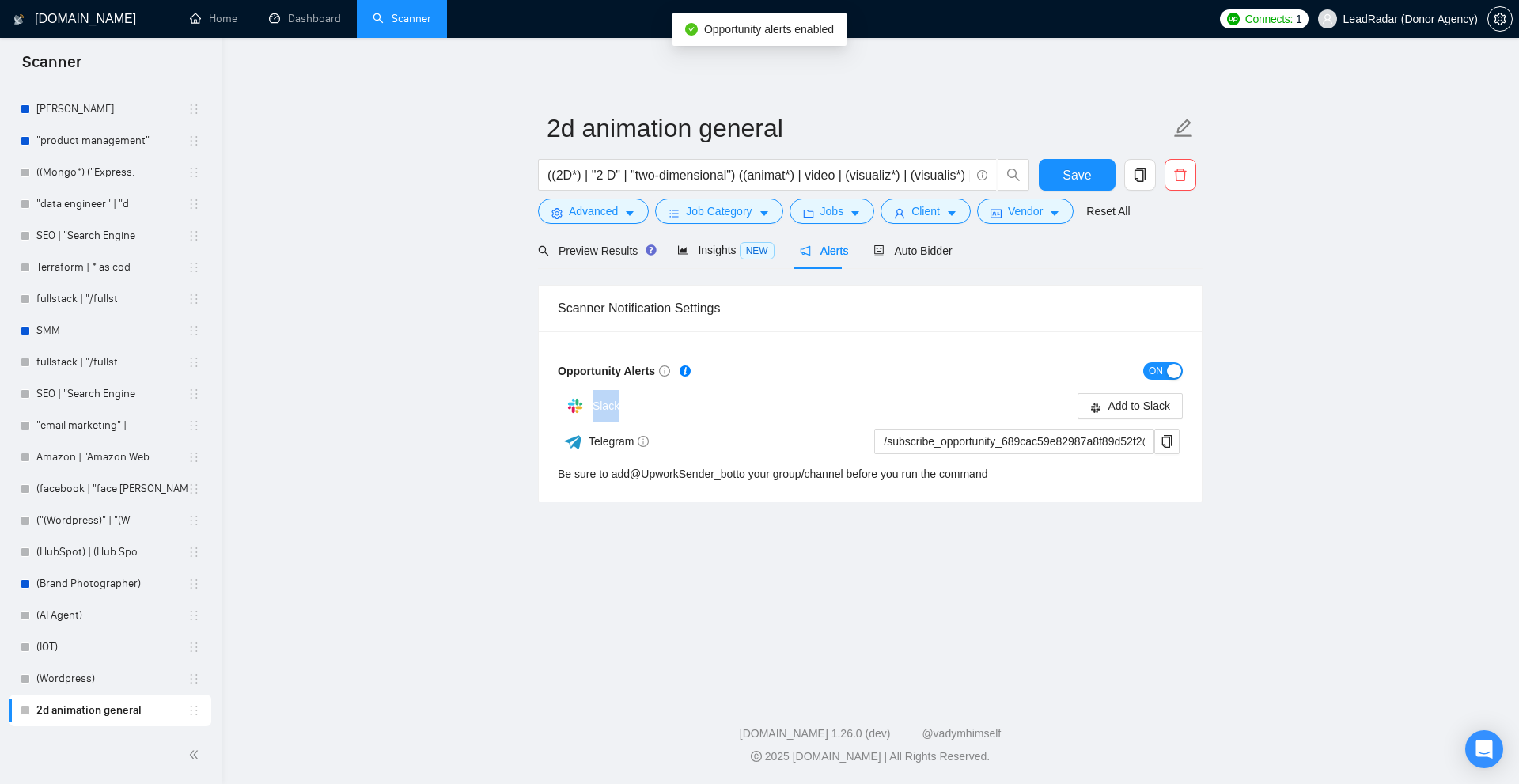
drag, startPoint x: 597, startPoint y: 404, endPoint x: 1032, endPoint y: 410, distance: 435.0
click at [644, 404] on div "Slack" at bounding box center [714, 406] width 313 height 32
click at [981, 395] on div "Add to Slack" at bounding box center [1026, 405] width 313 height 25
click at [1165, 367] on button "ON" at bounding box center [1163, 372] width 39 height 18
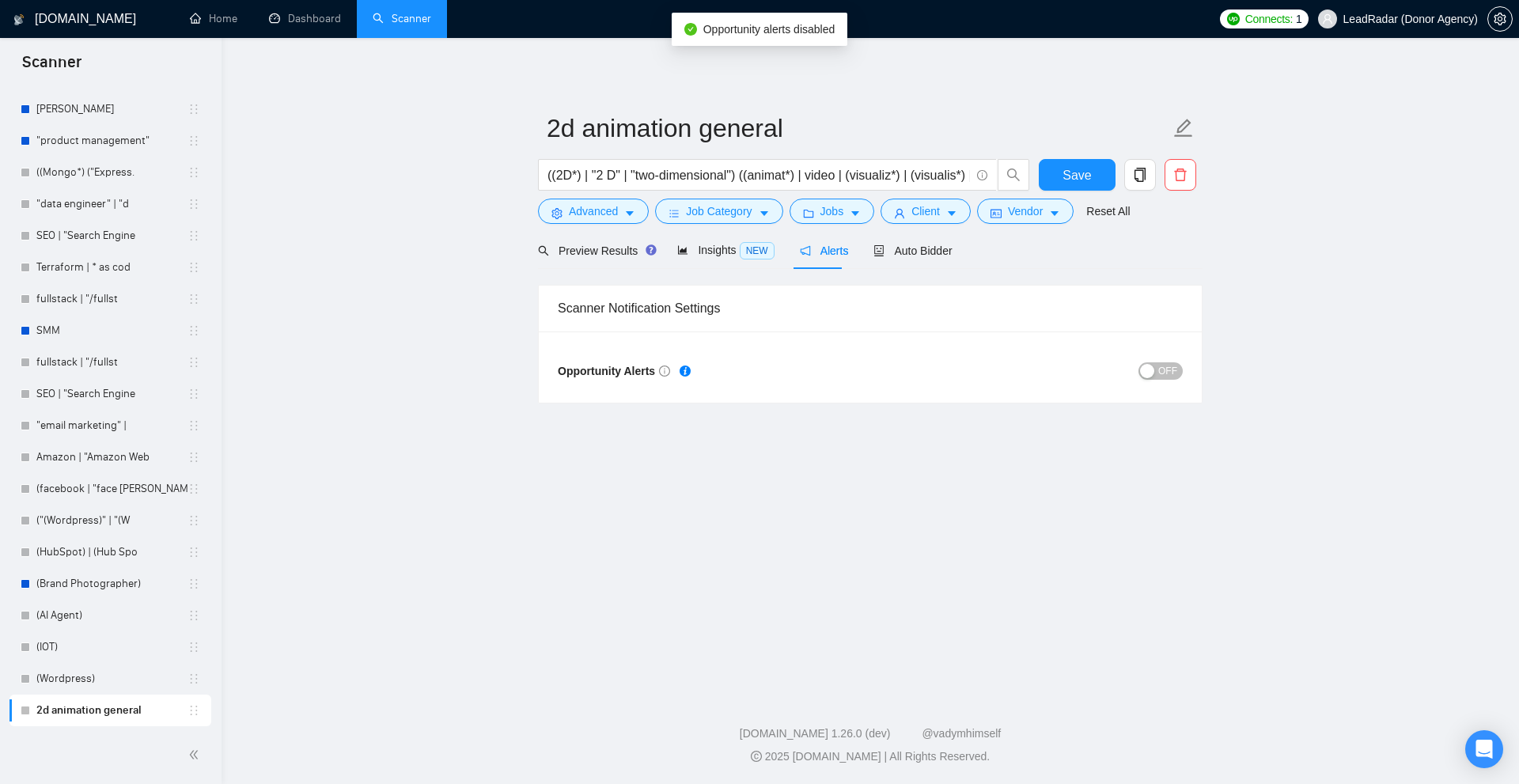
click at [1170, 371] on span "OFF" at bounding box center [1167, 372] width 19 height 18
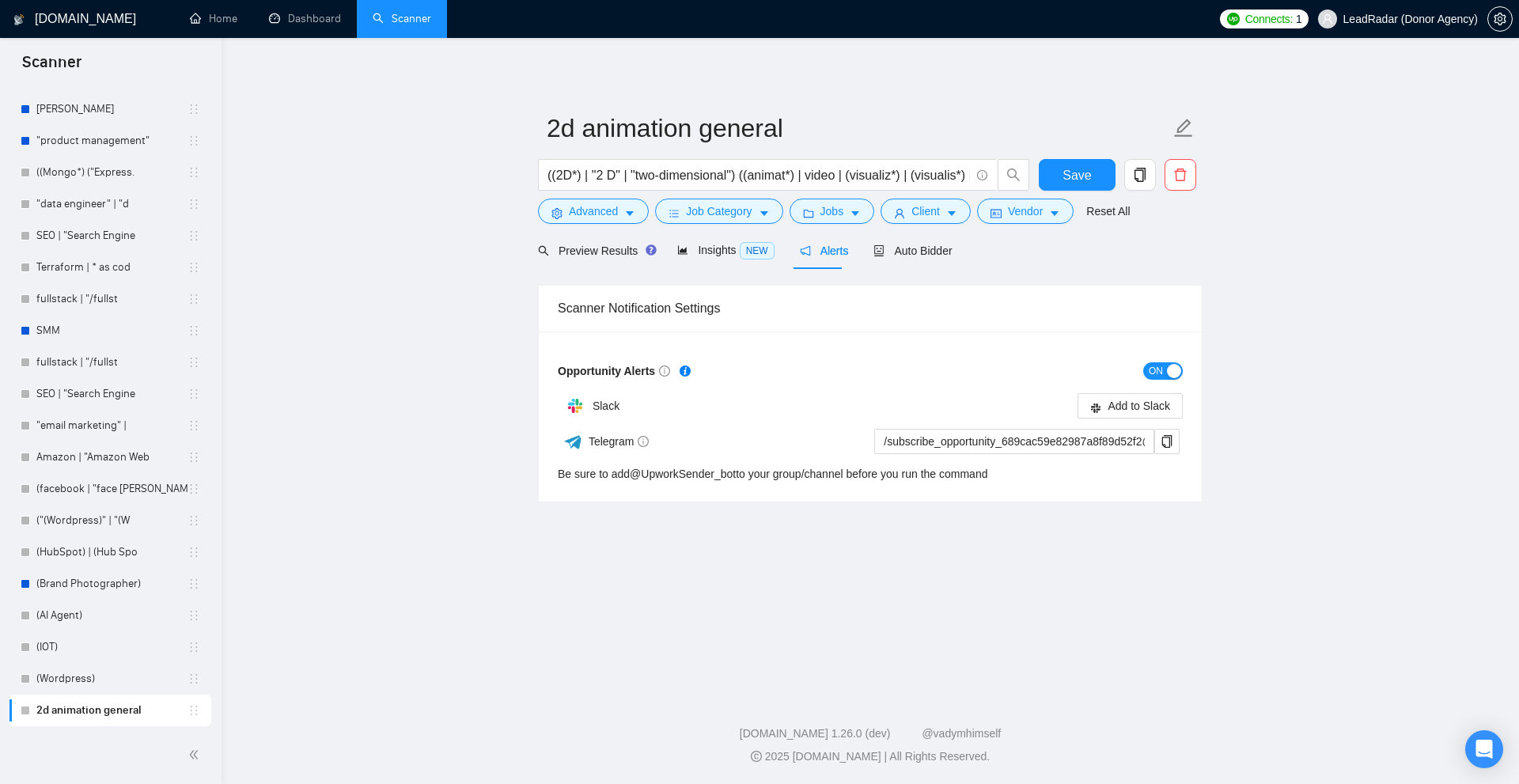
drag, startPoint x: 976, startPoint y: 499, endPoint x: 1026, endPoint y: 498, distance: 50.0
click at [1026, 498] on main "2d animation general ((2D*) | "2 D" | "two-dimensional") ((animat*) | video | (…" at bounding box center [870, 363] width 1247 height 599
click at [1165, 365] on button "ON" at bounding box center [1163, 372] width 39 height 18
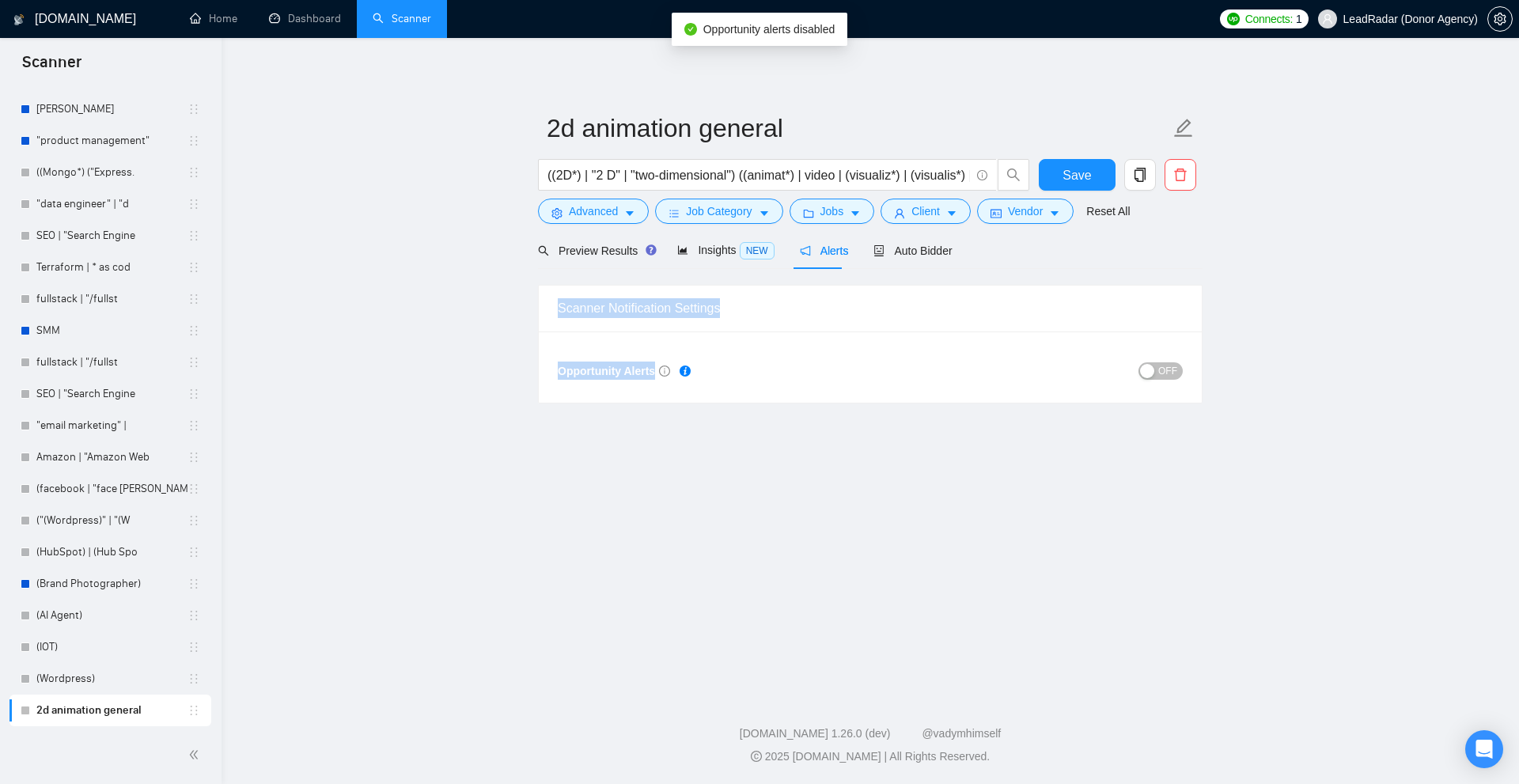
drag, startPoint x: 842, startPoint y: 404, endPoint x: 531, endPoint y: 299, distance: 328.2
click at [531, 299] on main "2d animation general ((2D*) | "2 D" | "two-dimensional") ((animat*) | video | (…" at bounding box center [870, 363] width 1247 height 599
click at [546, 305] on div "Scanner Notification Settings" at bounding box center [870, 307] width 663 height 45
drag, startPoint x: 546, startPoint y: 305, endPoint x: 947, endPoint y: 390, distance: 409.9
click at [947, 390] on div "Scanner Notification Settings Opportunity Alerts OFF" at bounding box center [871, 344] width 665 height 118
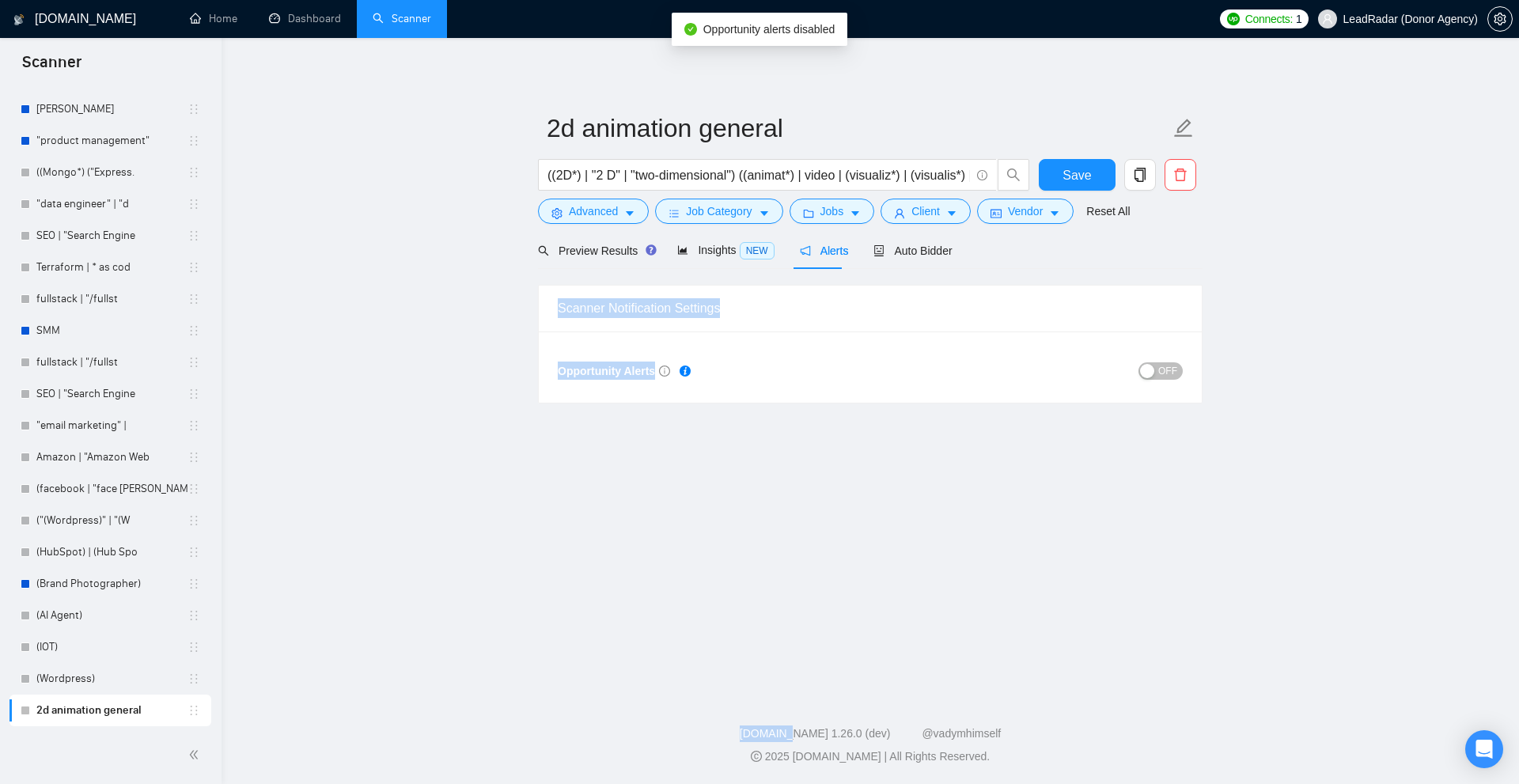
click at [947, 390] on div "Opportunity Alerts OFF" at bounding box center [870, 367] width 663 height 71
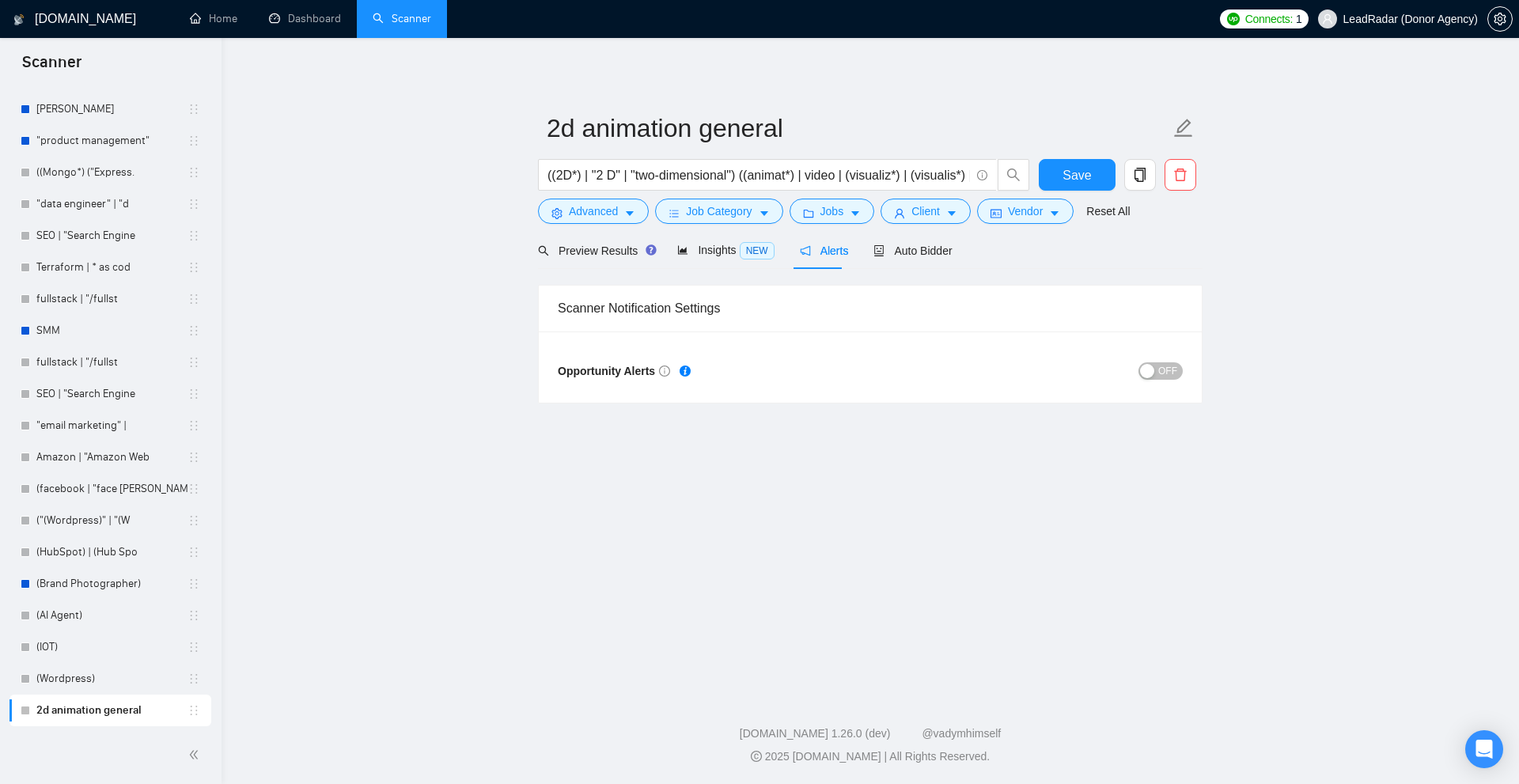
click at [709, 308] on div "Scanner Notification Settings" at bounding box center [870, 307] width 625 height 45
drag, startPoint x: 709, startPoint y: 308, endPoint x: 659, endPoint y: 313, distance: 50.2
click at [659, 313] on div "Scanner Notification Settings" at bounding box center [870, 307] width 625 height 45
click at [644, 315] on div "Scanner Notification Settings" at bounding box center [870, 307] width 625 height 45
click at [925, 251] on span "Auto Bidder" at bounding box center [913, 250] width 78 height 12
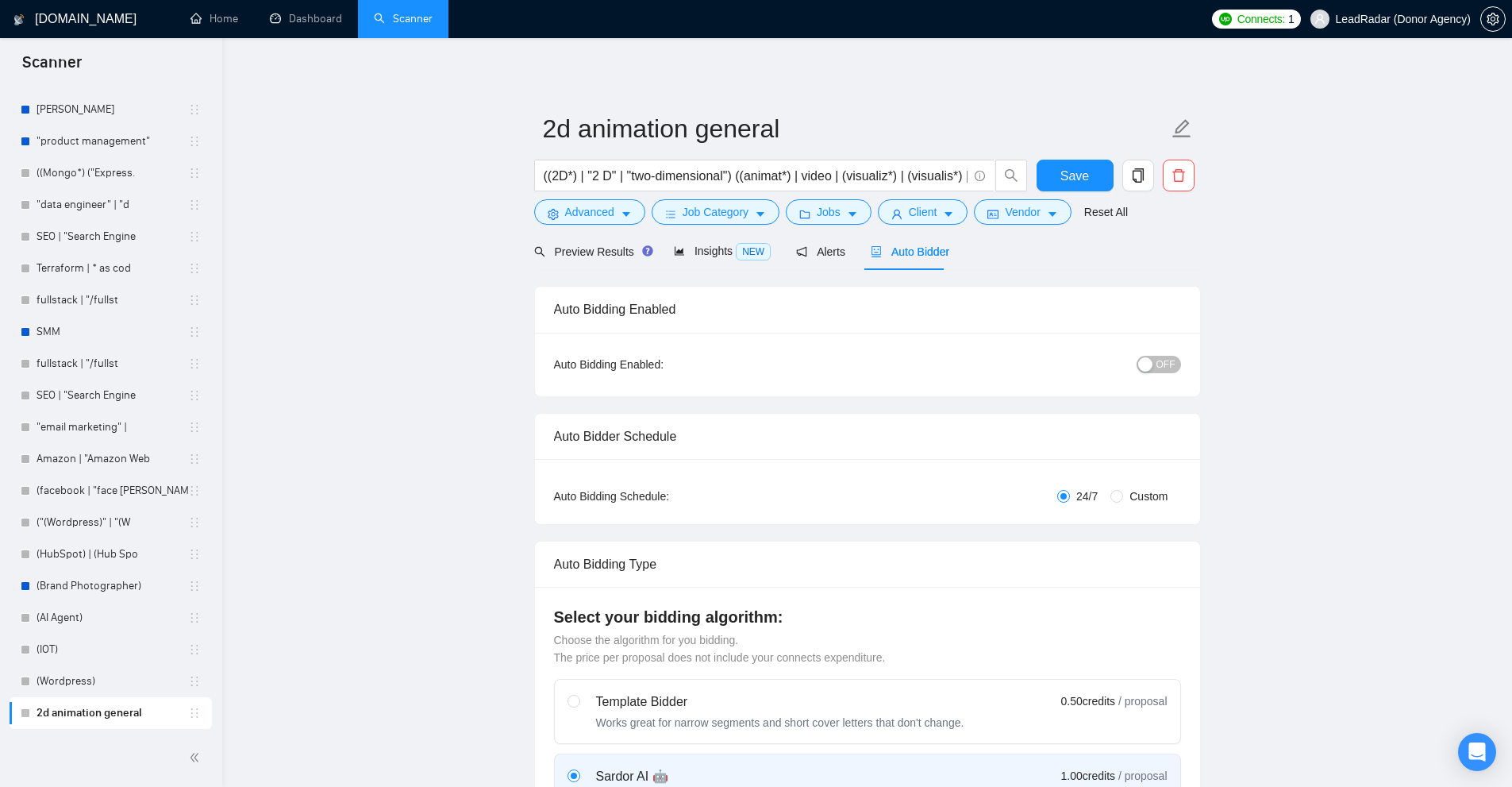
drag, startPoint x: 549, startPoint y: 321, endPoint x: 842, endPoint y: 311, distance: 293.2
click at [842, 311] on div "Auto Bidding Enabled" at bounding box center [867, 309] width 665 height 46
click at [1161, 357] on span "OFF" at bounding box center [1165, 365] width 19 height 18
click at [596, 250] on span "Preview Results" at bounding box center [591, 251] width 114 height 13
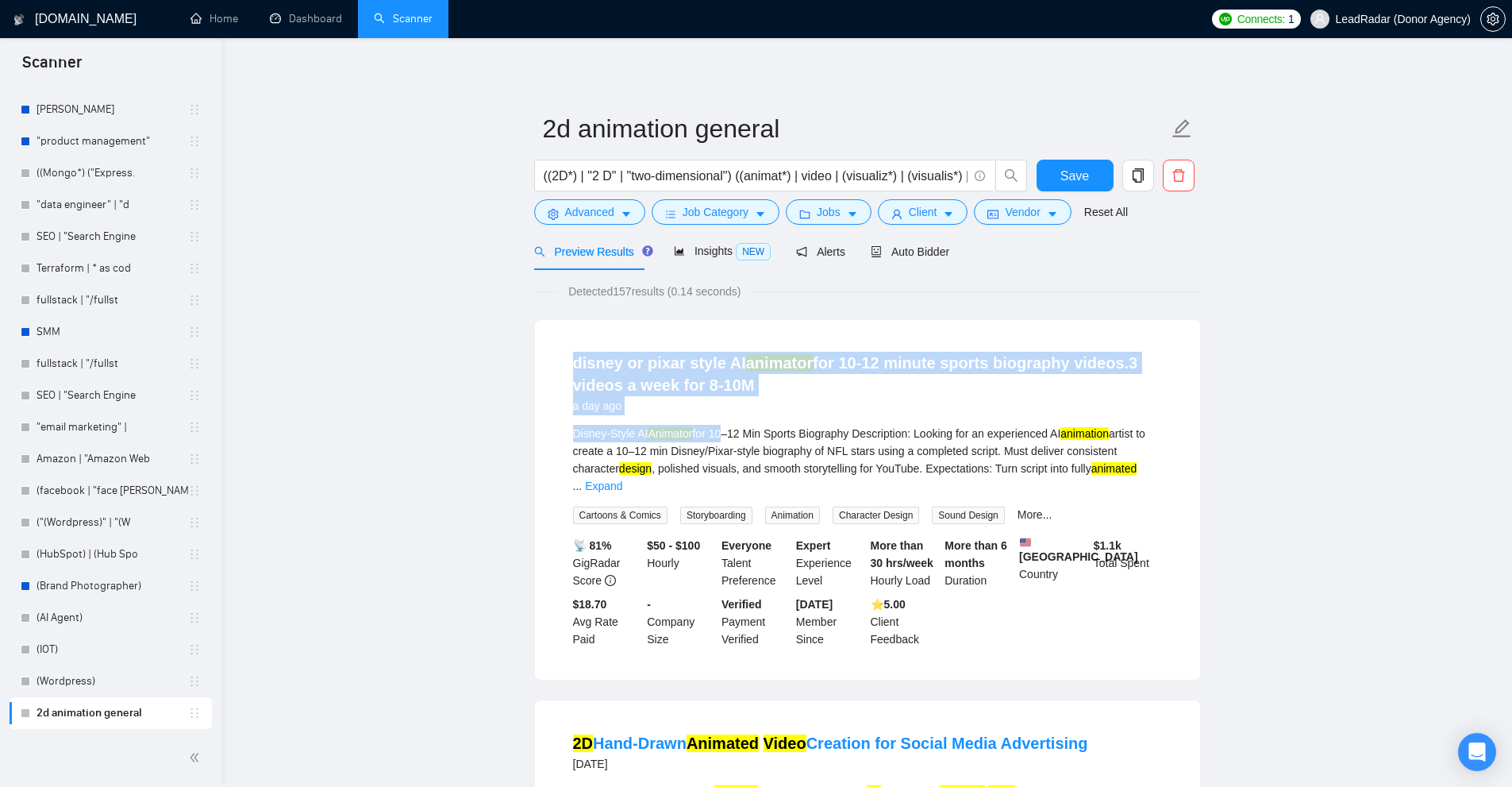
drag, startPoint x: 549, startPoint y: 343, endPoint x: 722, endPoint y: 420, distance: 189.4
click at [722, 420] on div "disney or pixar style AI animator for 10-12 minute sports biography videos.3 vi…" at bounding box center [867, 500] width 665 height 360
click at [602, 431] on div "Disney-Style AI Animator for 10–12 Min Sports Biography Description: Looking fo…" at bounding box center [867, 460] width 589 height 70
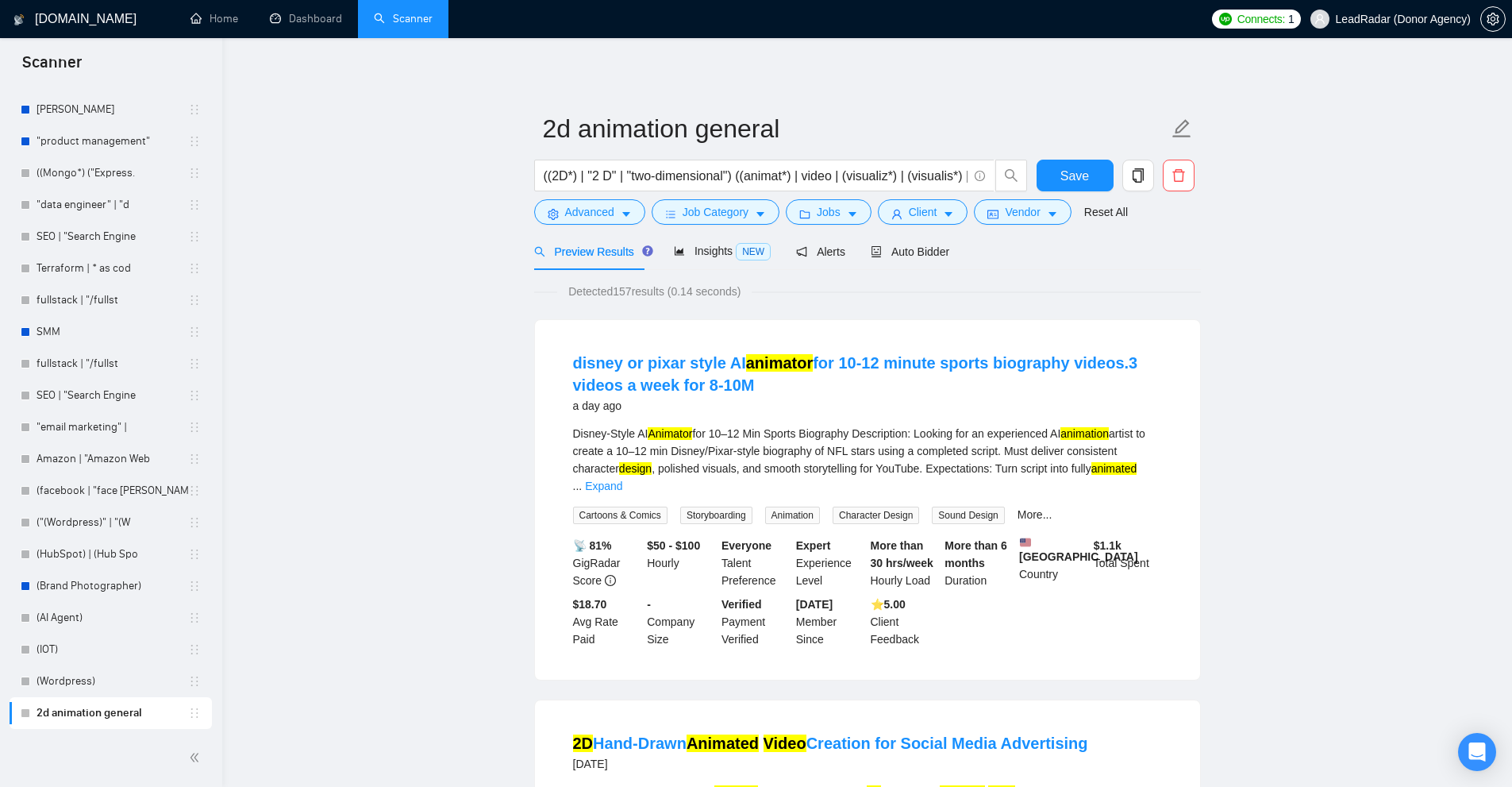
click at [906, 227] on form "2d animation general ((2D*) | "2 D" | "two-dimensional") ((animat*) | video | (…" at bounding box center [867, 167] width 667 height 130
click at [900, 258] on span "Auto Bidder" at bounding box center [910, 251] width 79 height 13
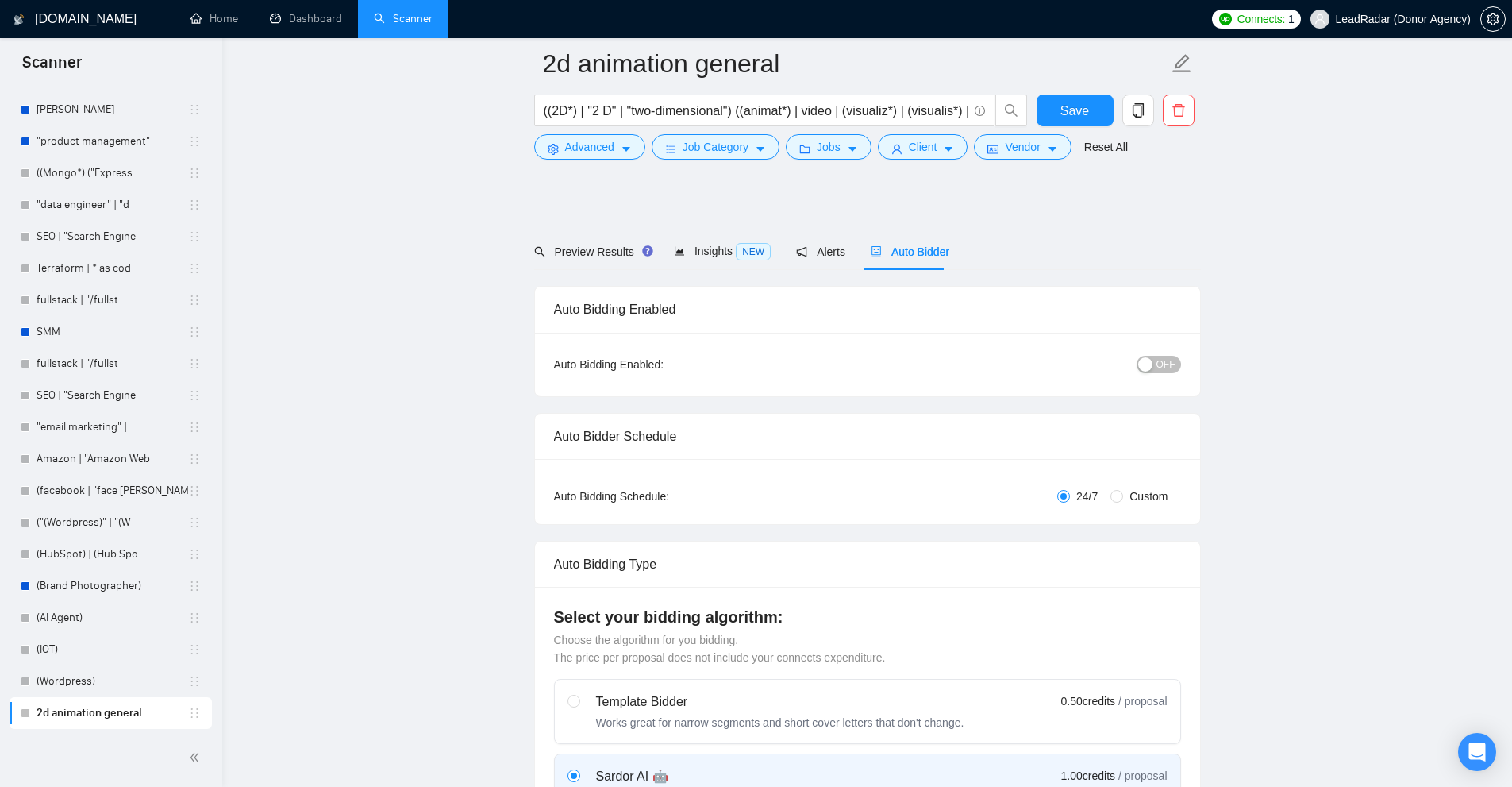
scroll to position [80, 0]
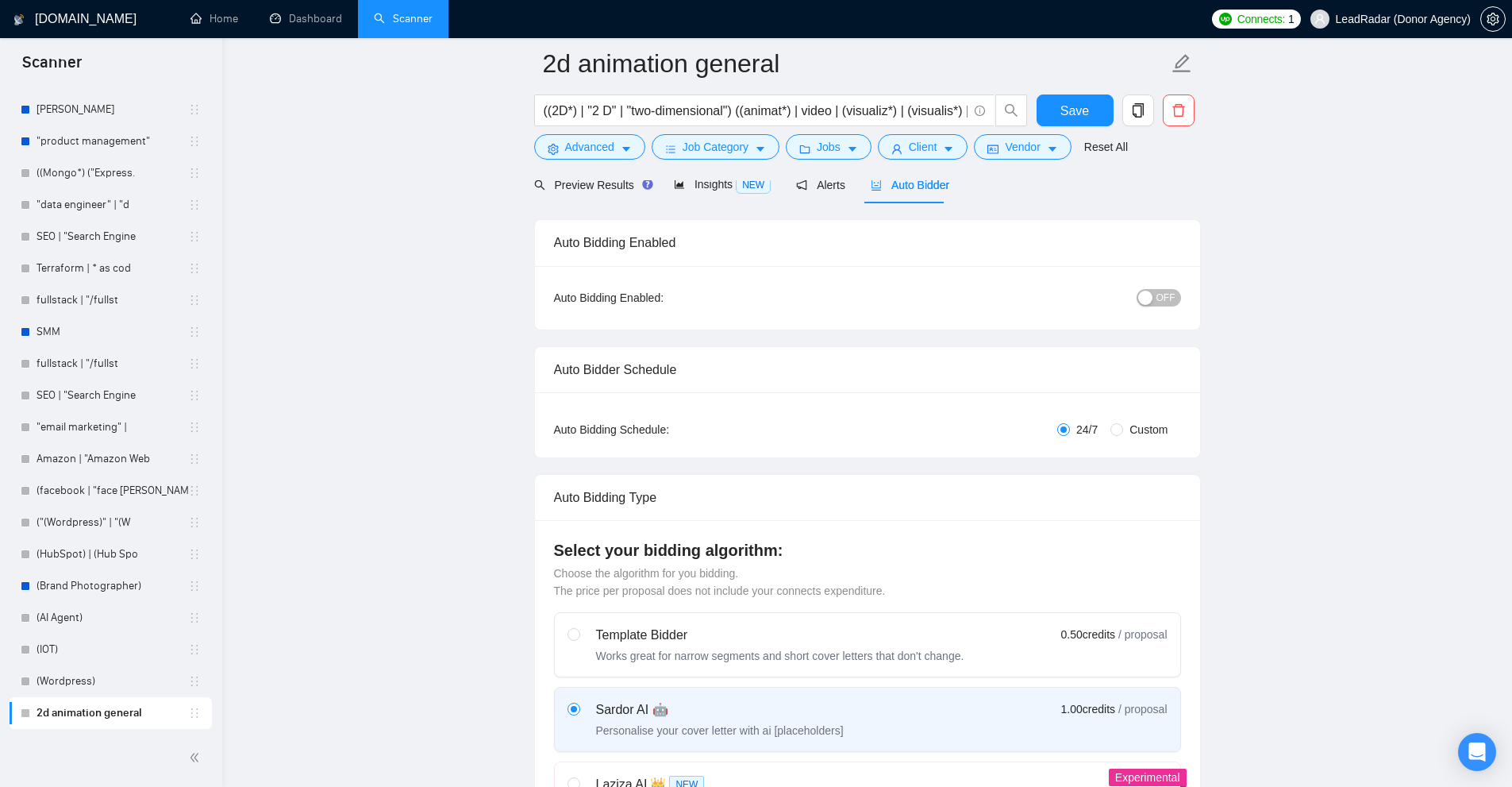
click at [1159, 289] on span "OFF" at bounding box center [1165, 298] width 19 height 18
click at [1160, 292] on span "ON" at bounding box center [1154, 298] width 14 height 18
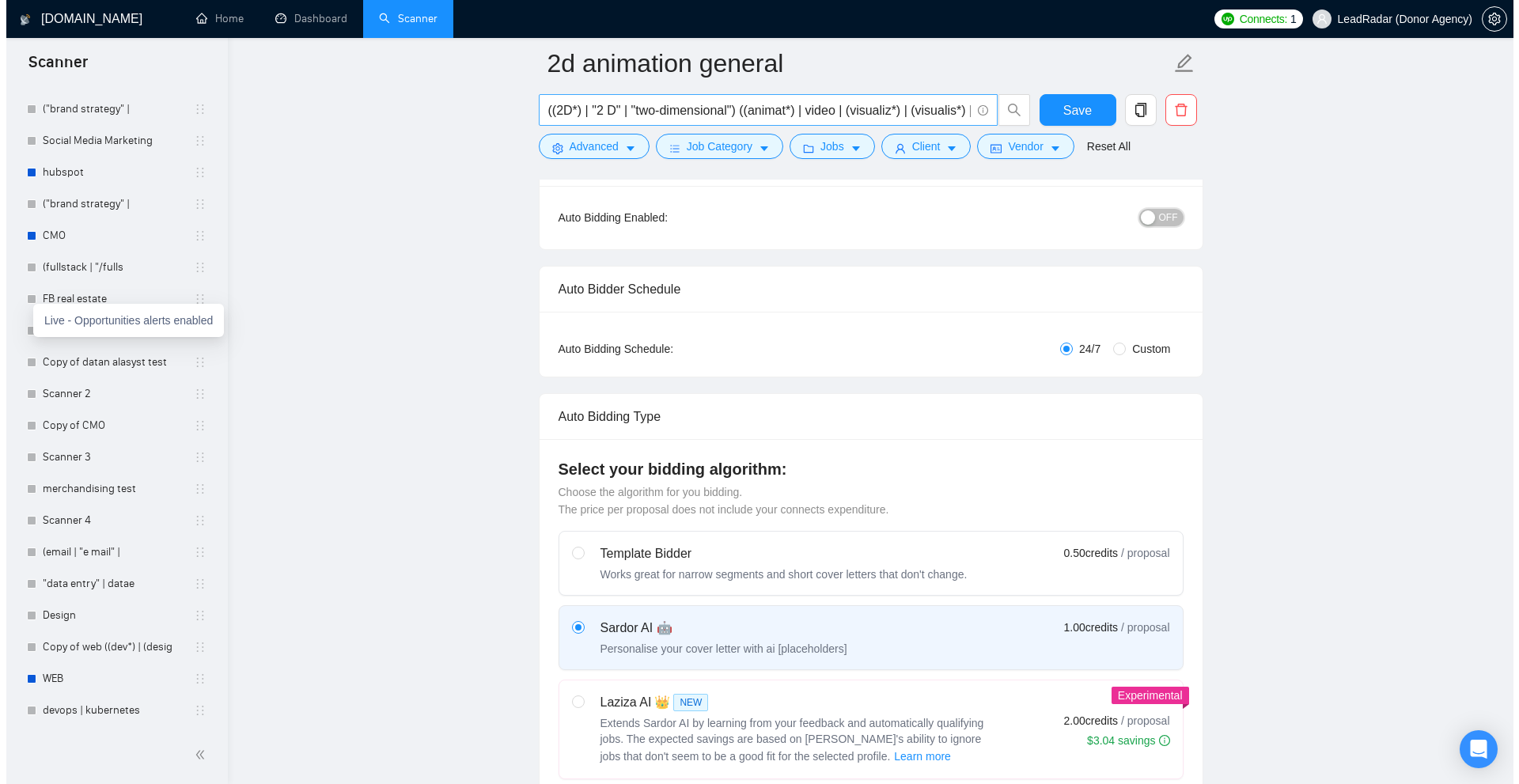
scroll to position [0, 0]
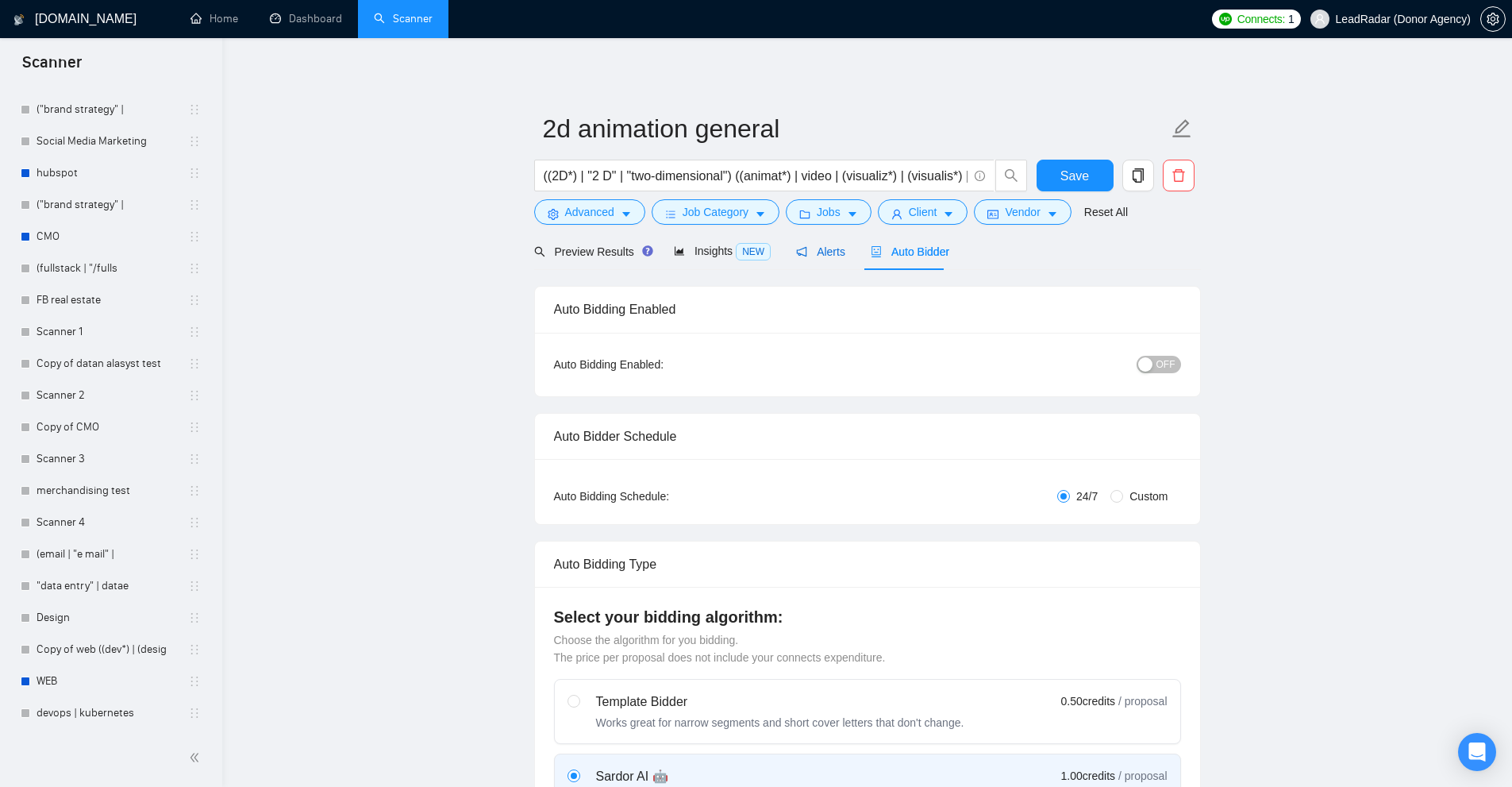
click at [807, 245] on span "Alerts" at bounding box center [820, 251] width 49 height 13
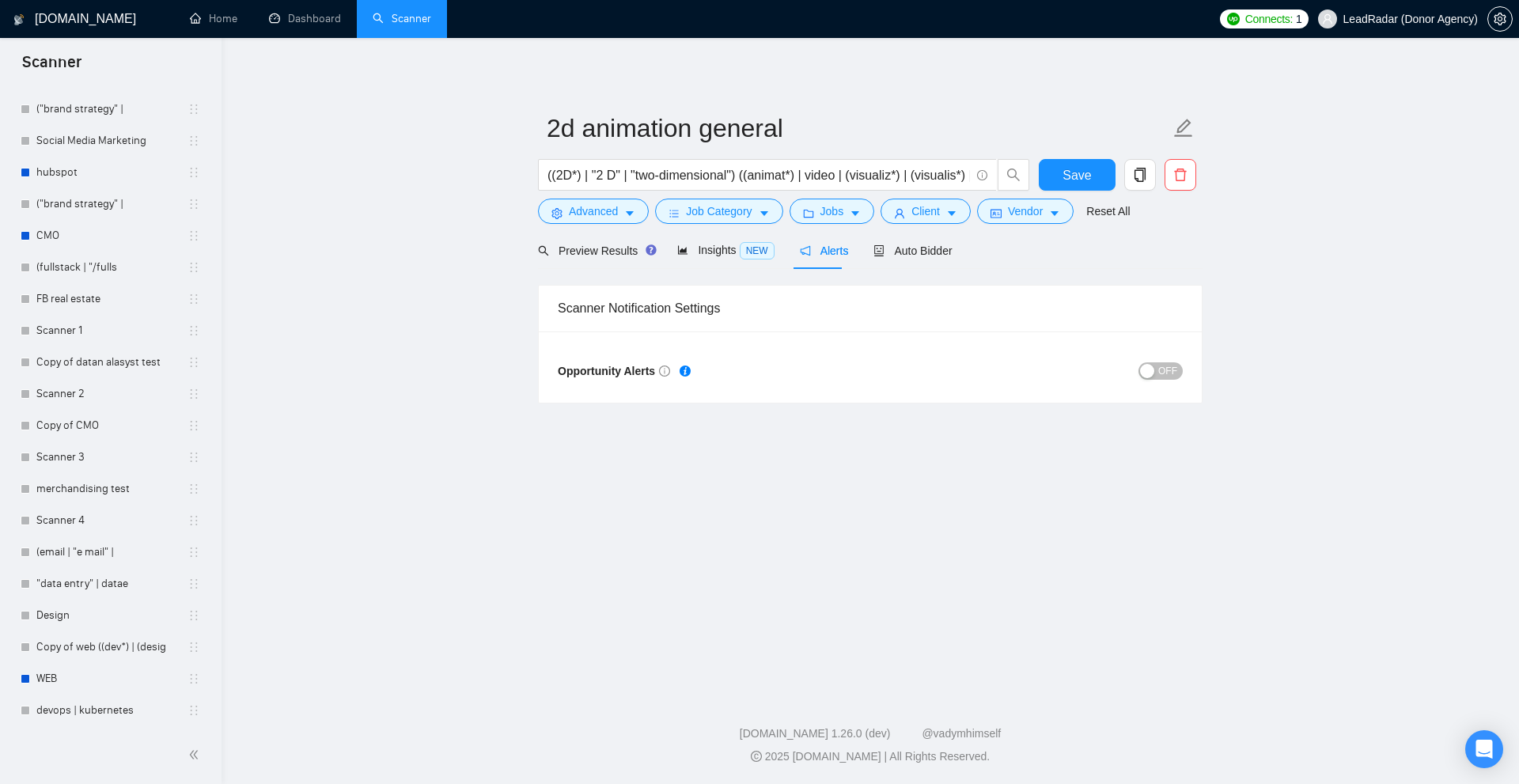
click at [954, 249] on div "Preview Results Insights NEW Alerts Auto Bidder" at bounding box center [871, 250] width 665 height 37
click at [913, 255] on span "Auto Bidder" at bounding box center [913, 250] width 78 height 12
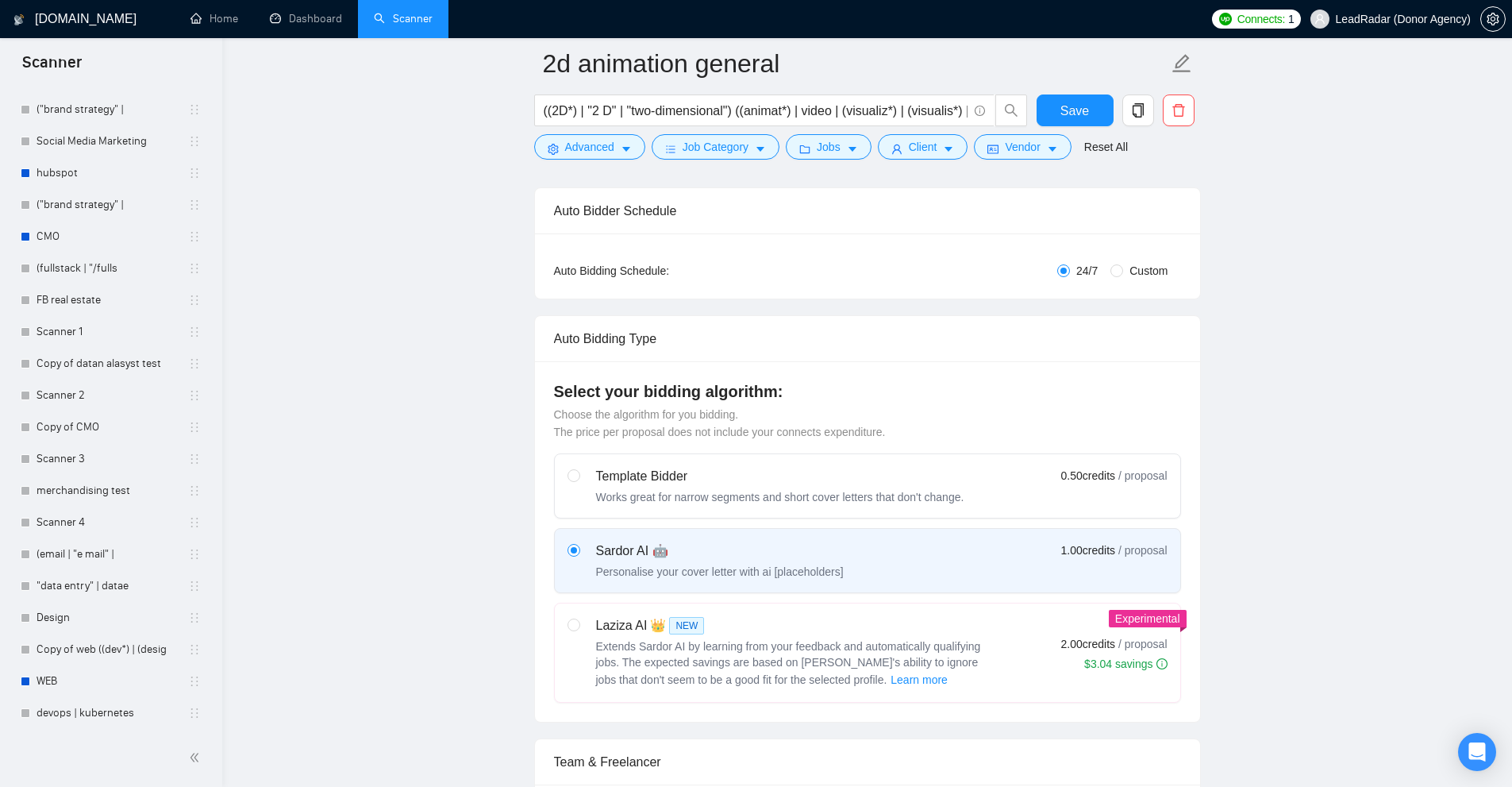
scroll to position [159, 0]
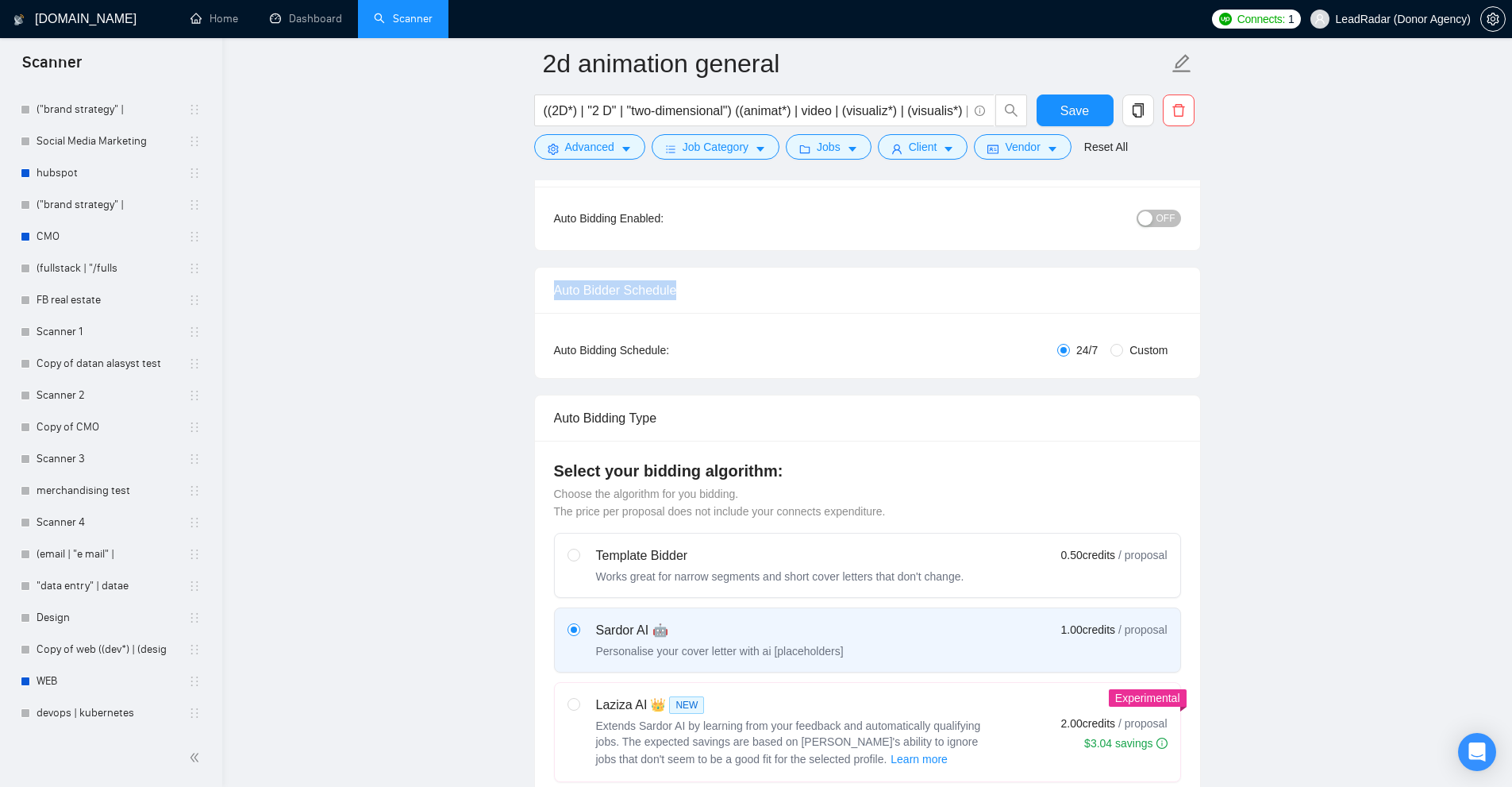
drag, startPoint x: 555, startPoint y: 300, endPoint x: 763, endPoint y: 295, distance: 208.1
click at [763, 295] on div "Auto Bidder Schedule" at bounding box center [867, 290] width 627 height 46
click at [551, 293] on div "Auto Bidder Schedule" at bounding box center [867, 290] width 665 height 46
drag, startPoint x: 550, startPoint y: 293, endPoint x: 730, endPoint y: 296, distance: 180.0
click at [730, 296] on div "Auto Bidder Schedule" at bounding box center [867, 290] width 665 height 46
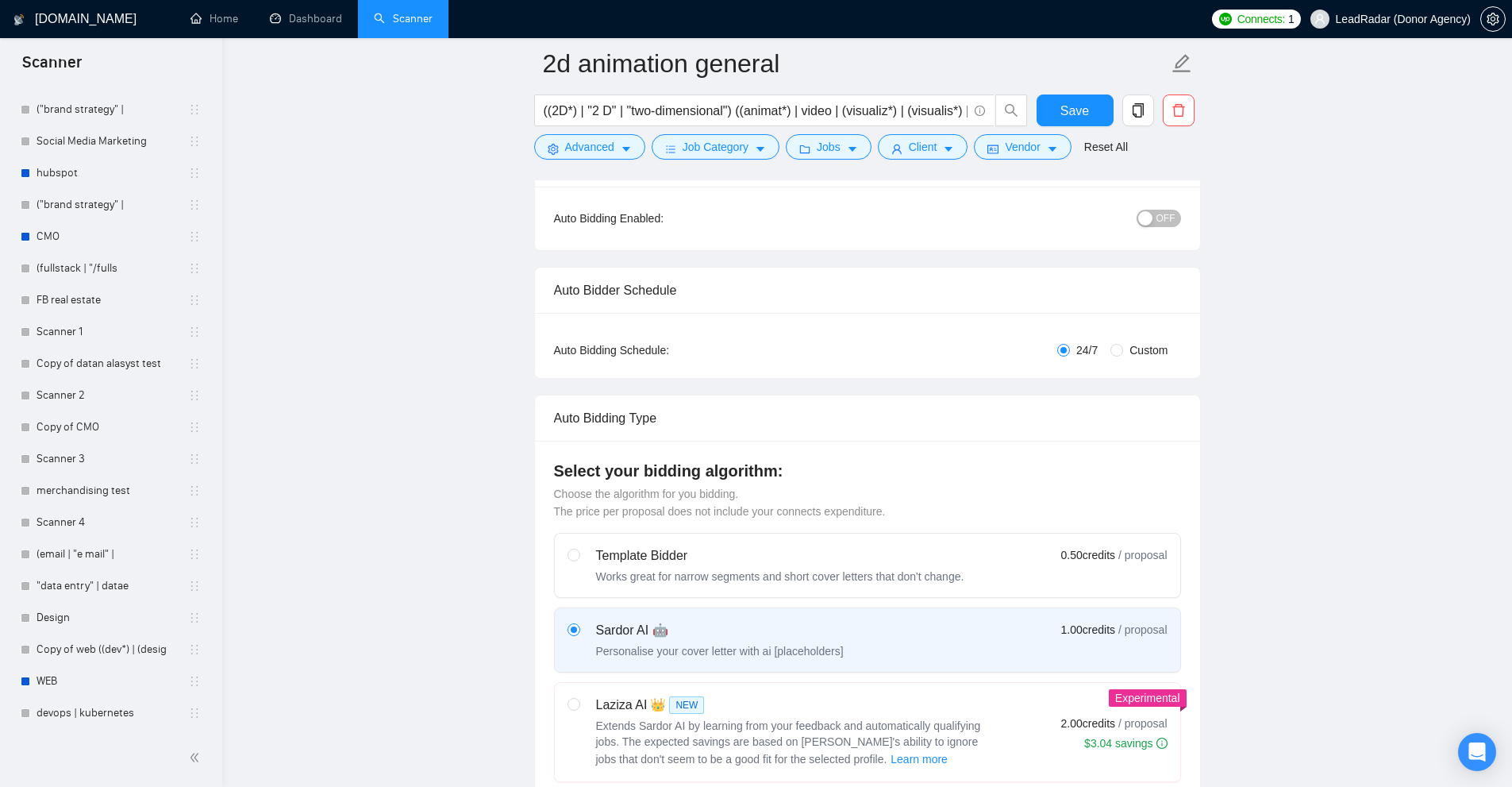
click at [1140, 342] on span "Custom" at bounding box center [1148, 351] width 51 height 18
click at [1123, 343] on input "Custom" at bounding box center [1117, 350] width 13 height 13
radio input "true"
radio input "false"
checkbox input "true"
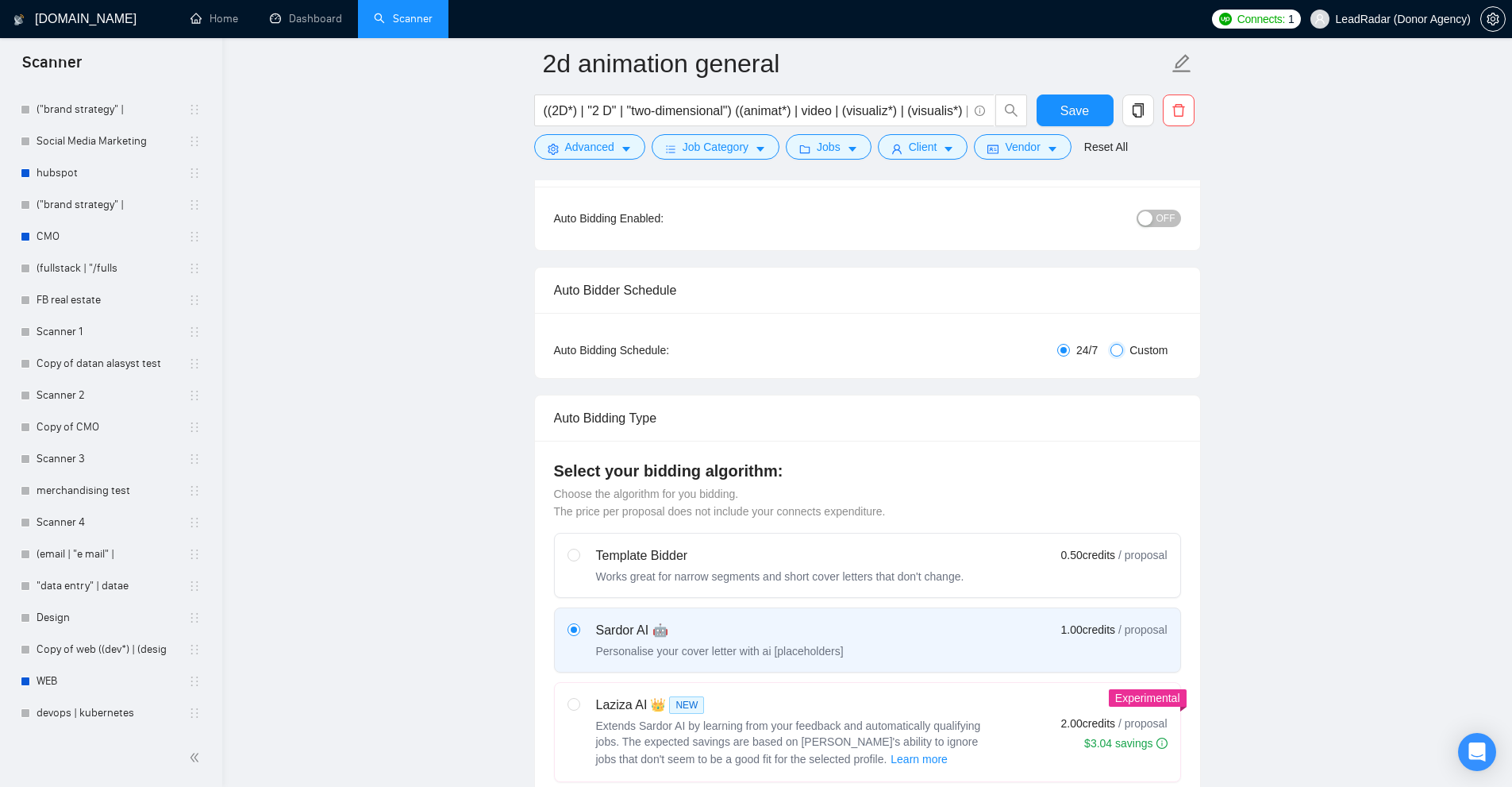
checkbox input "true"
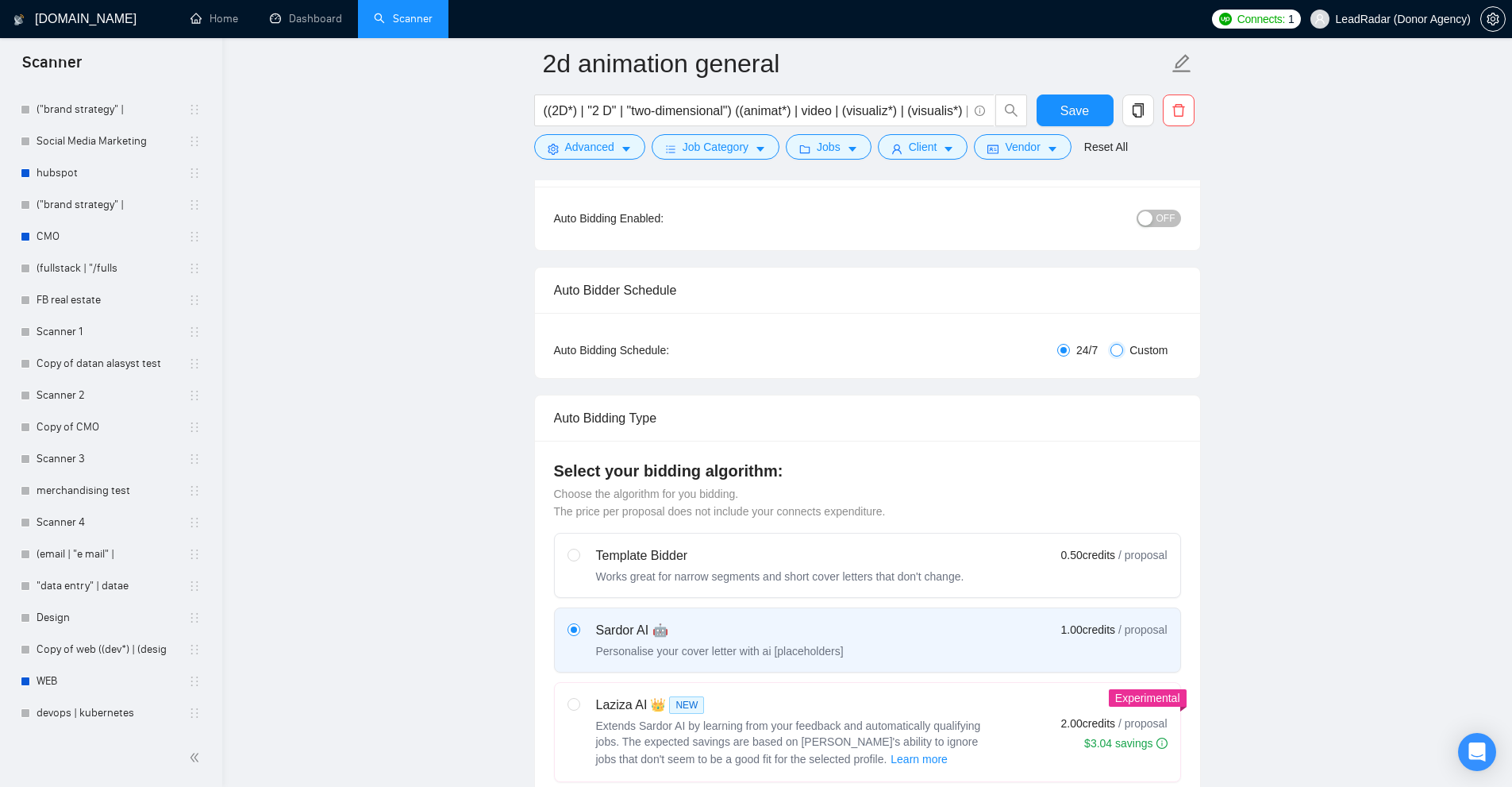
checkbox input "true"
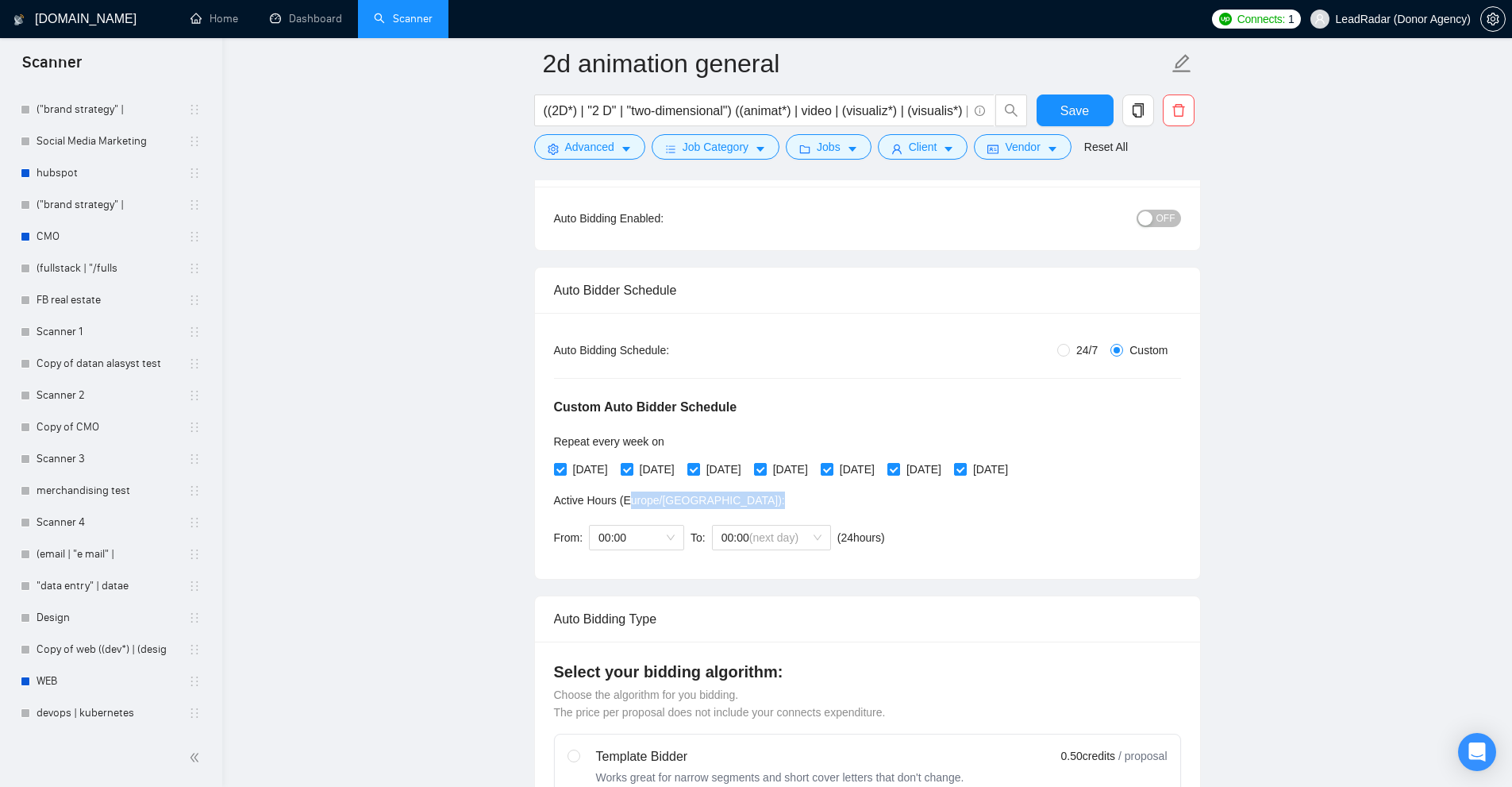
drag, startPoint x: 628, startPoint y: 499, endPoint x: 707, endPoint y: 502, distance: 79.1
click at [707, 502] on div "Active Hours ( Europe/Kiev ):" at bounding box center [722, 500] width 337 height 18
click at [658, 470] on span "Tuesday" at bounding box center [656, 470] width 47 height 18
click at [632, 470] on input "Tuesday" at bounding box center [626, 468] width 11 height 11
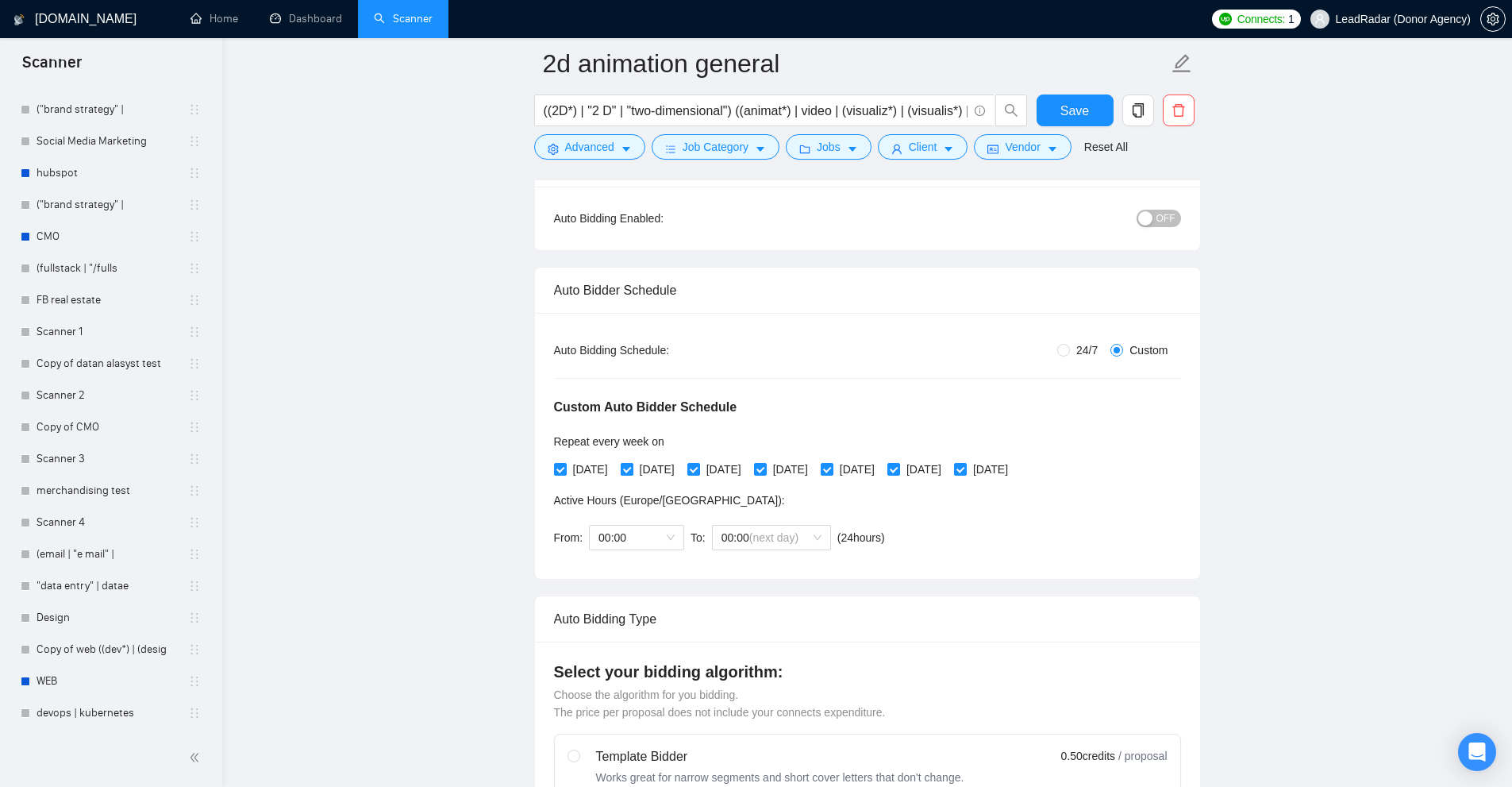
checkbox input "false"
click at [815, 473] on span "Thursday" at bounding box center [790, 470] width 47 height 18
click at [765, 473] on input "Thursday" at bounding box center [759, 468] width 11 height 11
checkbox input "false"
click at [881, 469] on span "Friday" at bounding box center [857, 470] width 47 height 18
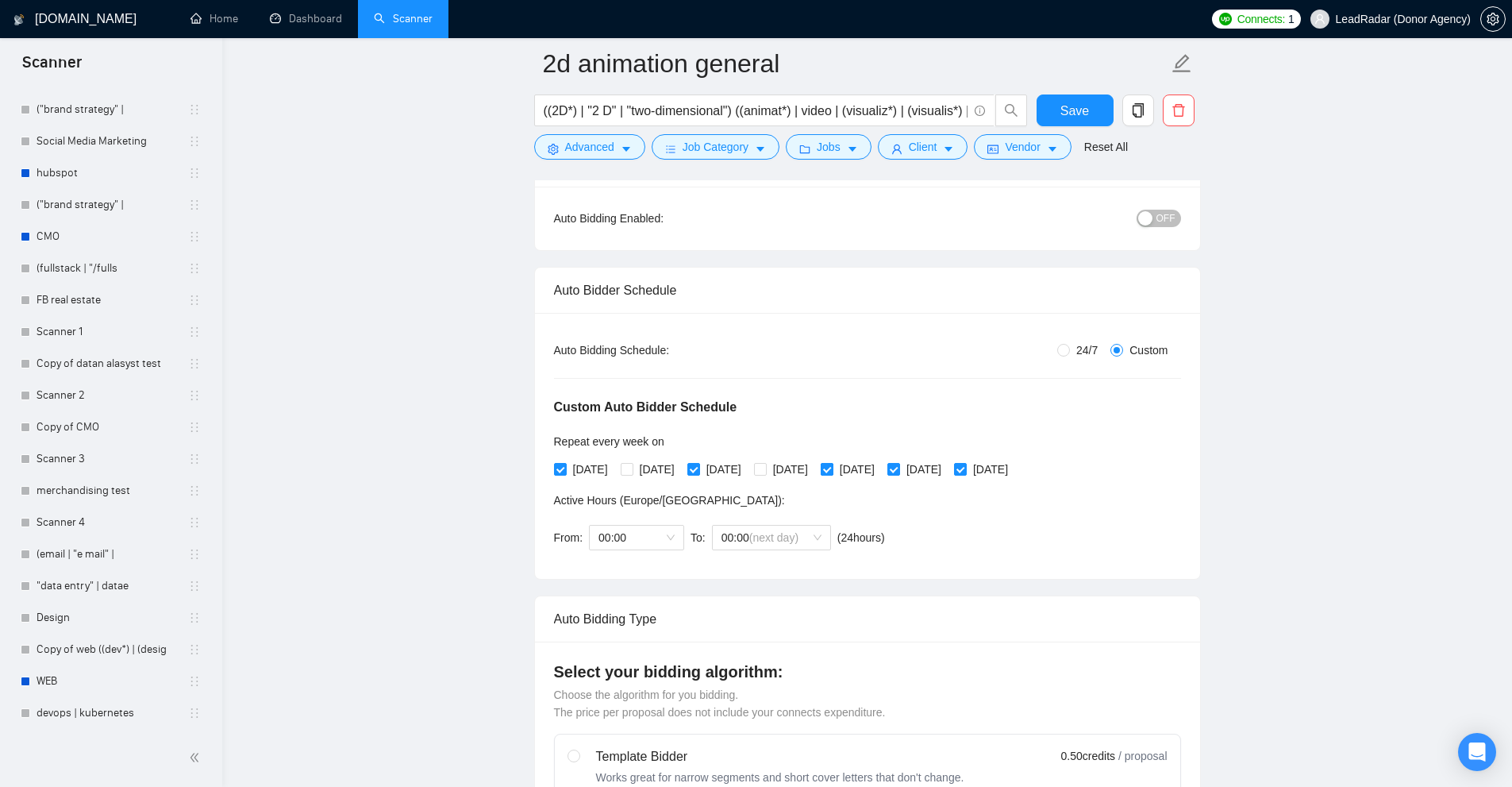
click at [832, 469] on input "Friday" at bounding box center [826, 468] width 11 height 11
checkbox input "false"
click at [656, 477] on span "Tuesday" at bounding box center [656, 470] width 47 height 18
click at [632, 474] on input "Tuesday" at bounding box center [626, 468] width 11 height 11
checkbox input "true"
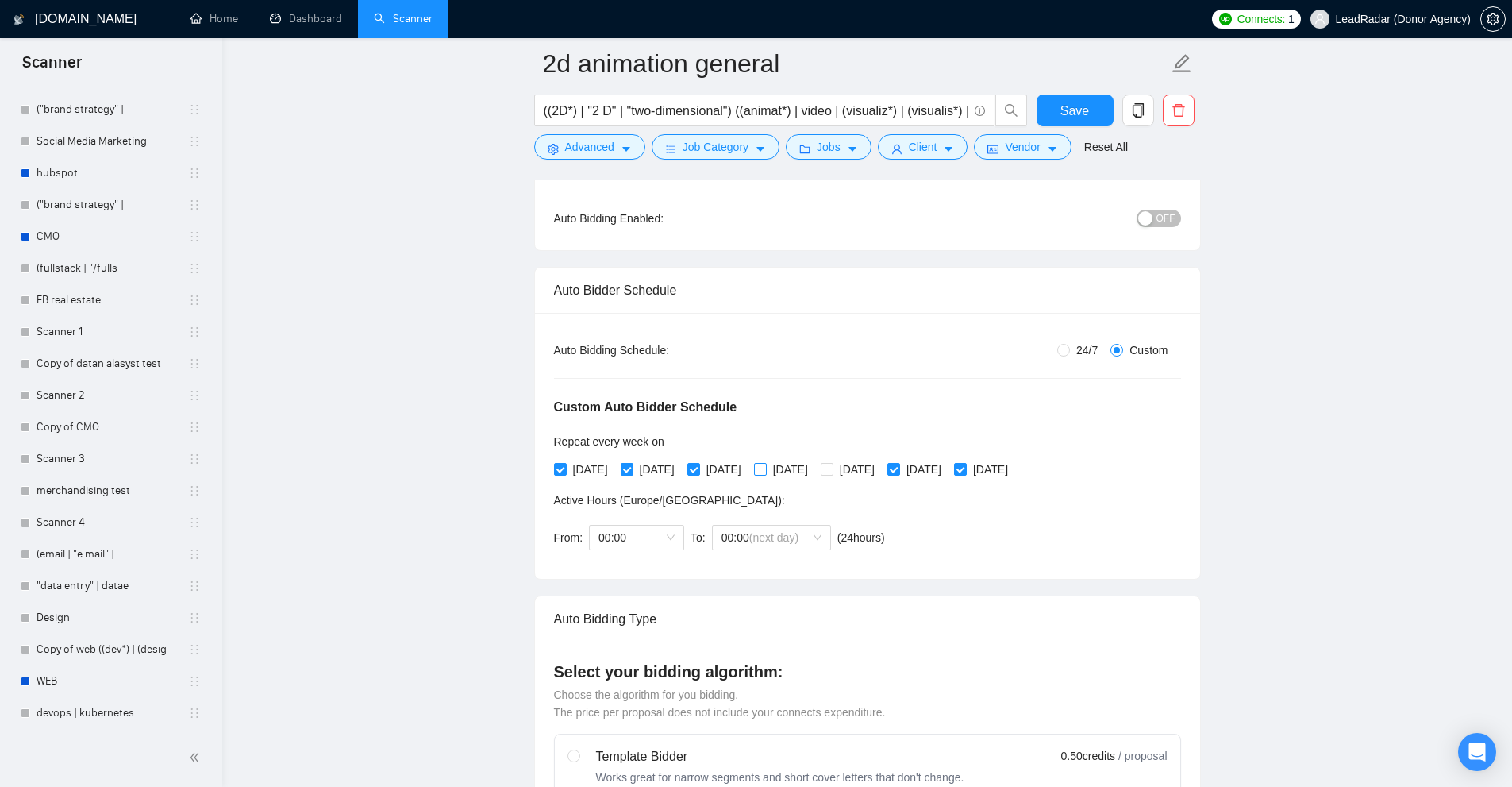
click at [815, 470] on span "Thursday" at bounding box center [790, 470] width 47 height 18
click at [765, 470] on input "Thursday" at bounding box center [759, 468] width 11 height 11
checkbox input "true"
click at [881, 470] on span "Friday" at bounding box center [857, 470] width 47 height 18
click at [832, 470] on input "Friday" at bounding box center [826, 468] width 11 height 11
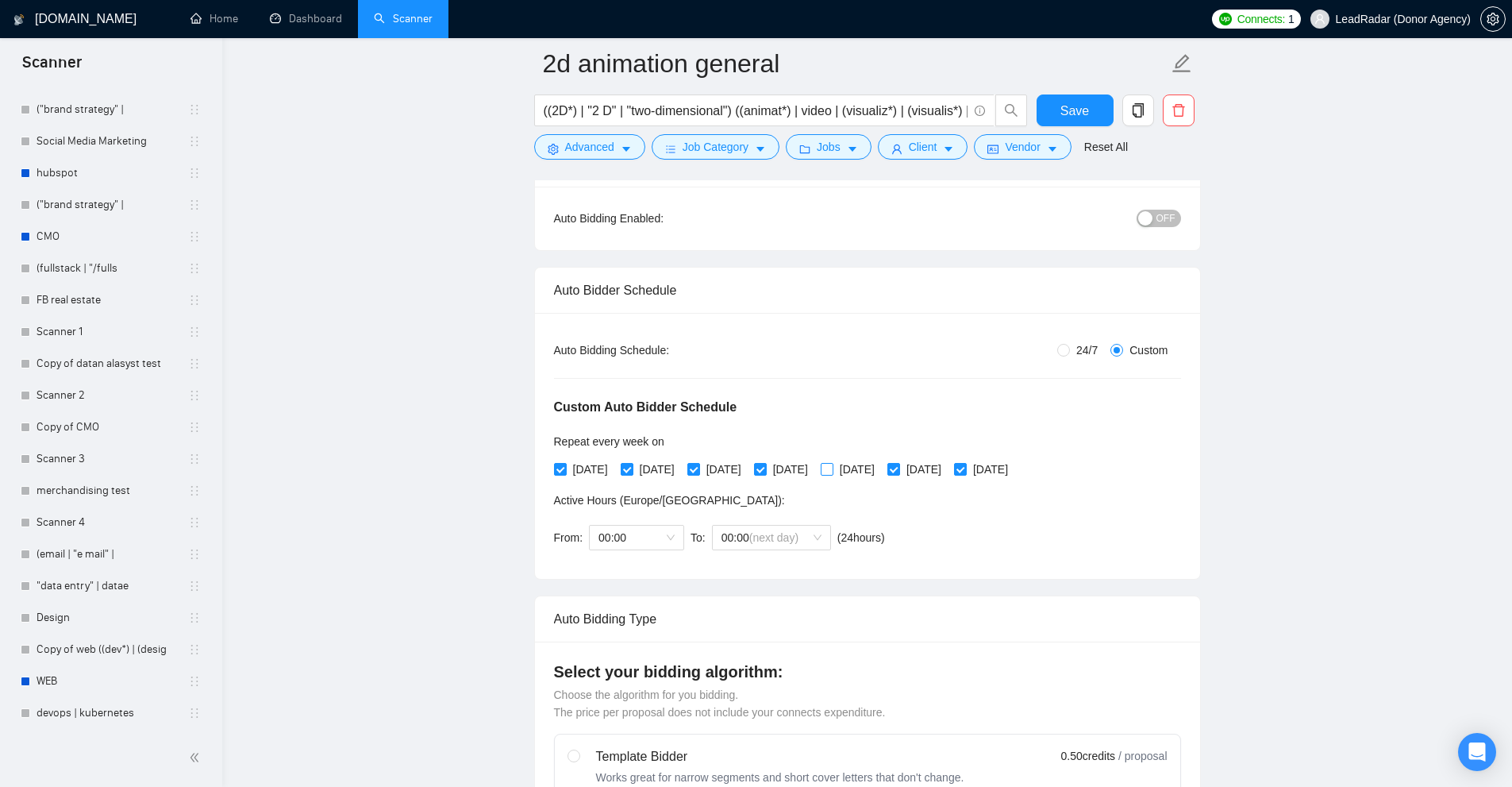
checkbox input "true"
click at [925, 476] on label "Saturday" at bounding box center [916, 470] width 60 height 18
click at [899, 474] on input "Saturday" at bounding box center [892, 468] width 11 height 11
drag, startPoint x: 1021, startPoint y: 473, endPoint x: 700, endPoint y: 470, distance: 321.0
click at [1014, 472] on span "Sunday" at bounding box center [990, 470] width 47 height 18
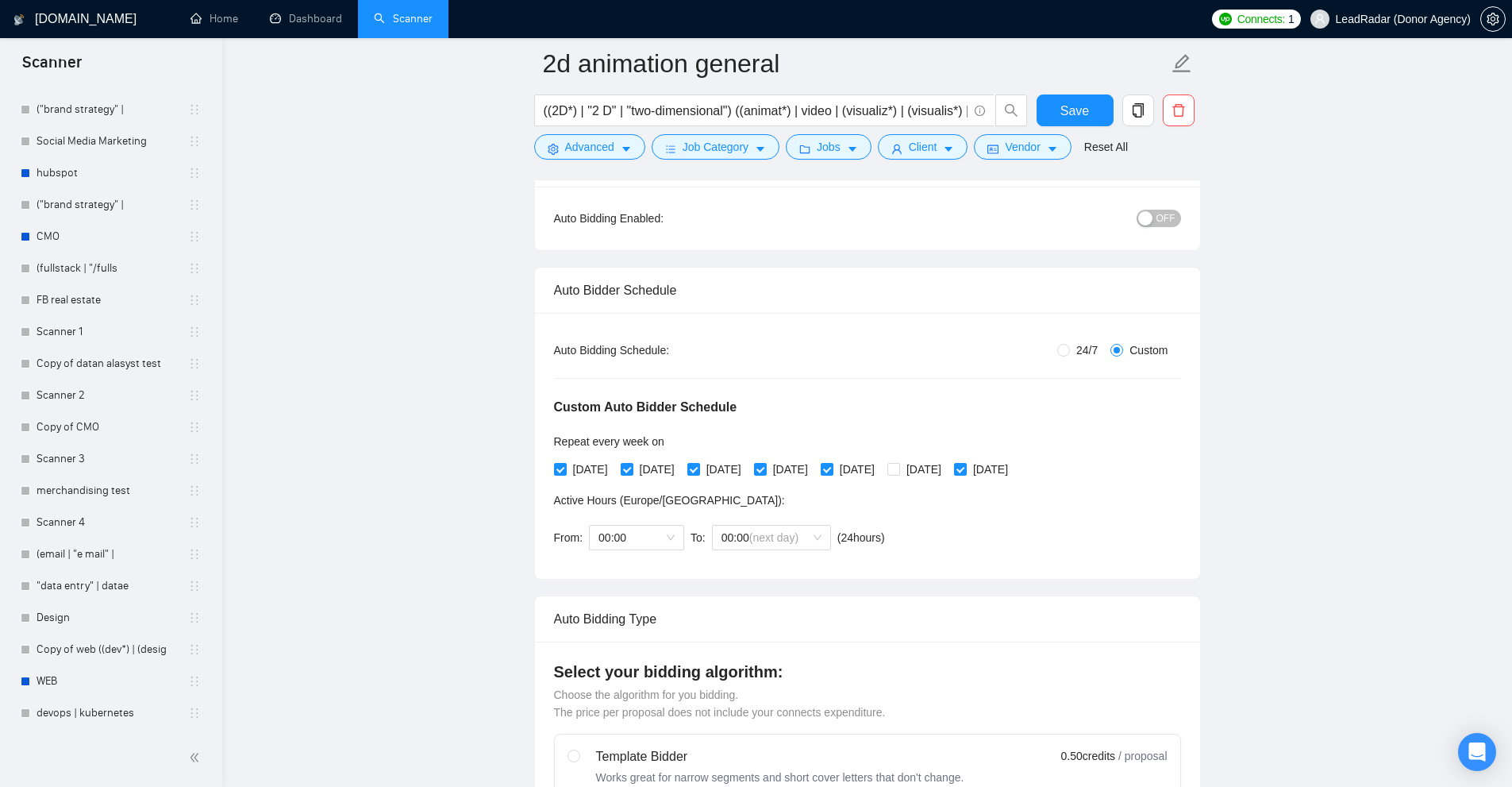
click at [957, 478] on div "Monday Tuesday Wednesday Thursday Friday Saturday Sunday" at bounding box center [785, 469] width 461 height 25
click at [948, 467] on span "Saturday" at bounding box center [924, 470] width 47 height 18
click at [899, 467] on input "Saturday" at bounding box center [892, 468] width 11 height 11
checkbox input "true"
click at [1077, 349] on span "24/7" at bounding box center [1086, 351] width 34 height 18
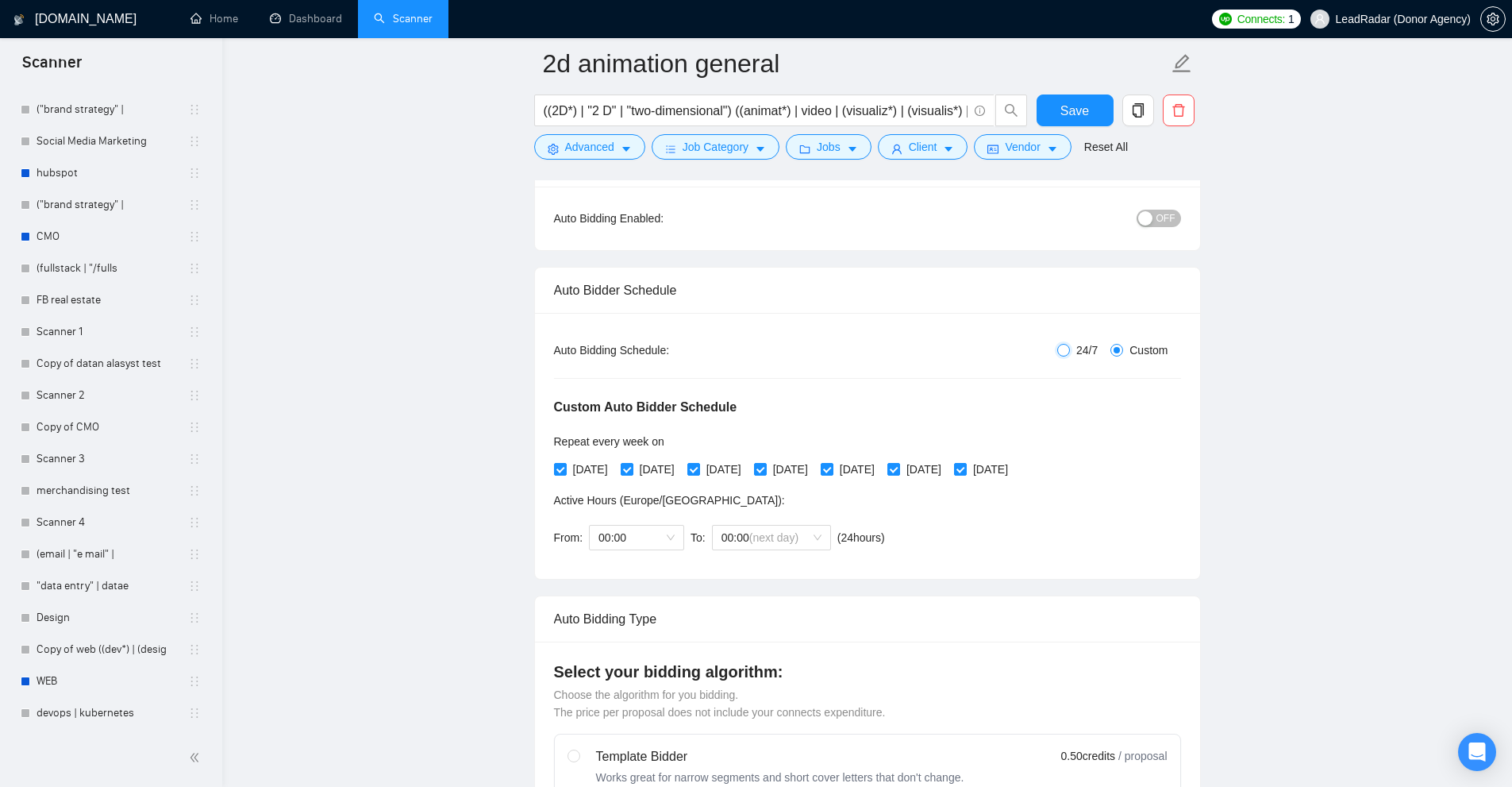
click at [1069, 349] on input "24/7" at bounding box center [1063, 350] width 13 height 13
radio input "true"
radio input "false"
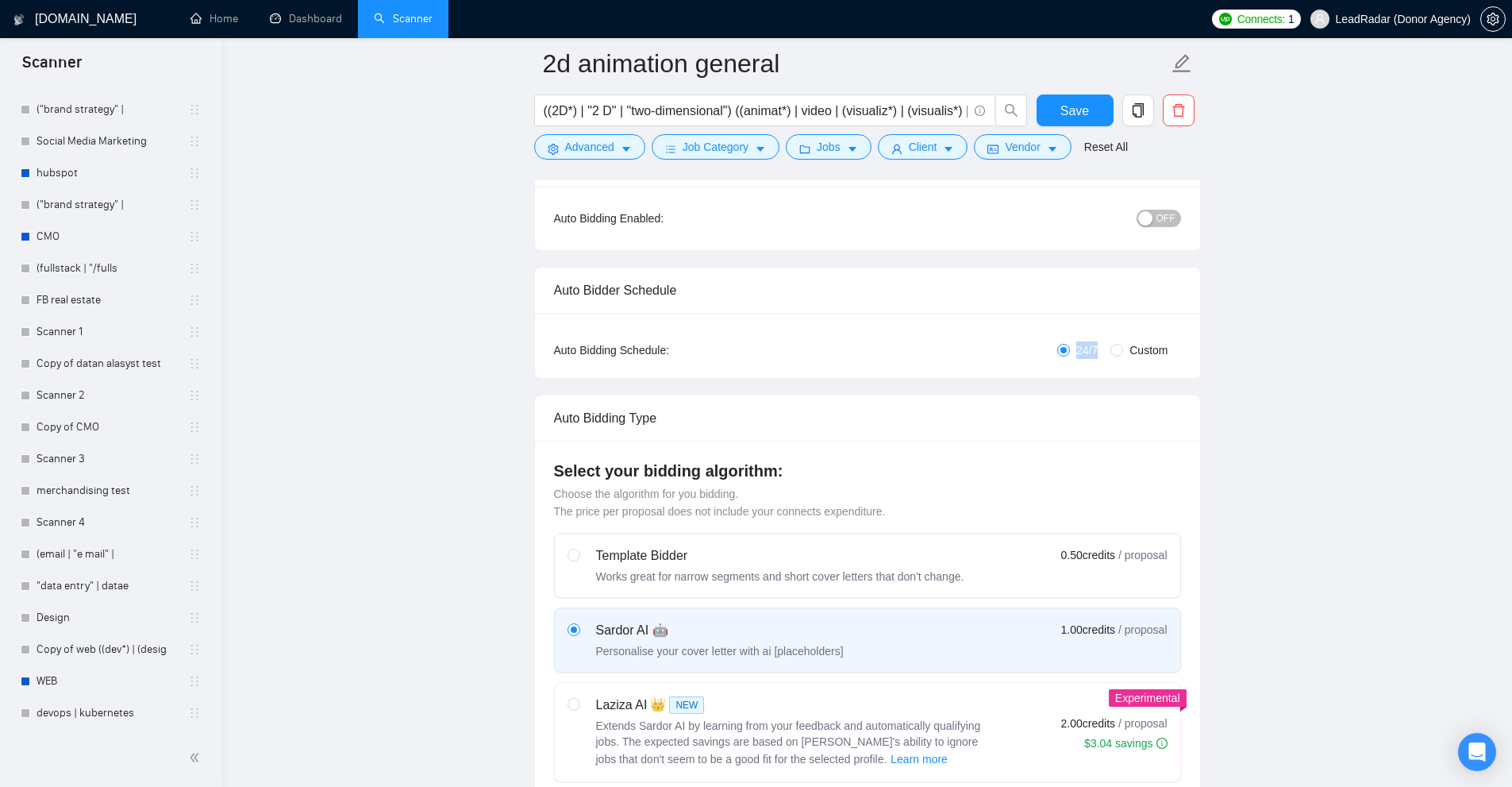
drag, startPoint x: 1107, startPoint y: 357, endPoint x: 1046, endPoint y: 357, distance: 61.0
click at [1046, 357] on div "24/7 Custom" at bounding box center [972, 351] width 418 height 18
click at [1090, 347] on span "24/7" at bounding box center [1086, 351] width 34 height 18
click at [1069, 347] on input "24/7" at bounding box center [1063, 350] width 13 height 13
click at [1090, 347] on span "24/7" at bounding box center [1086, 351] width 34 height 18
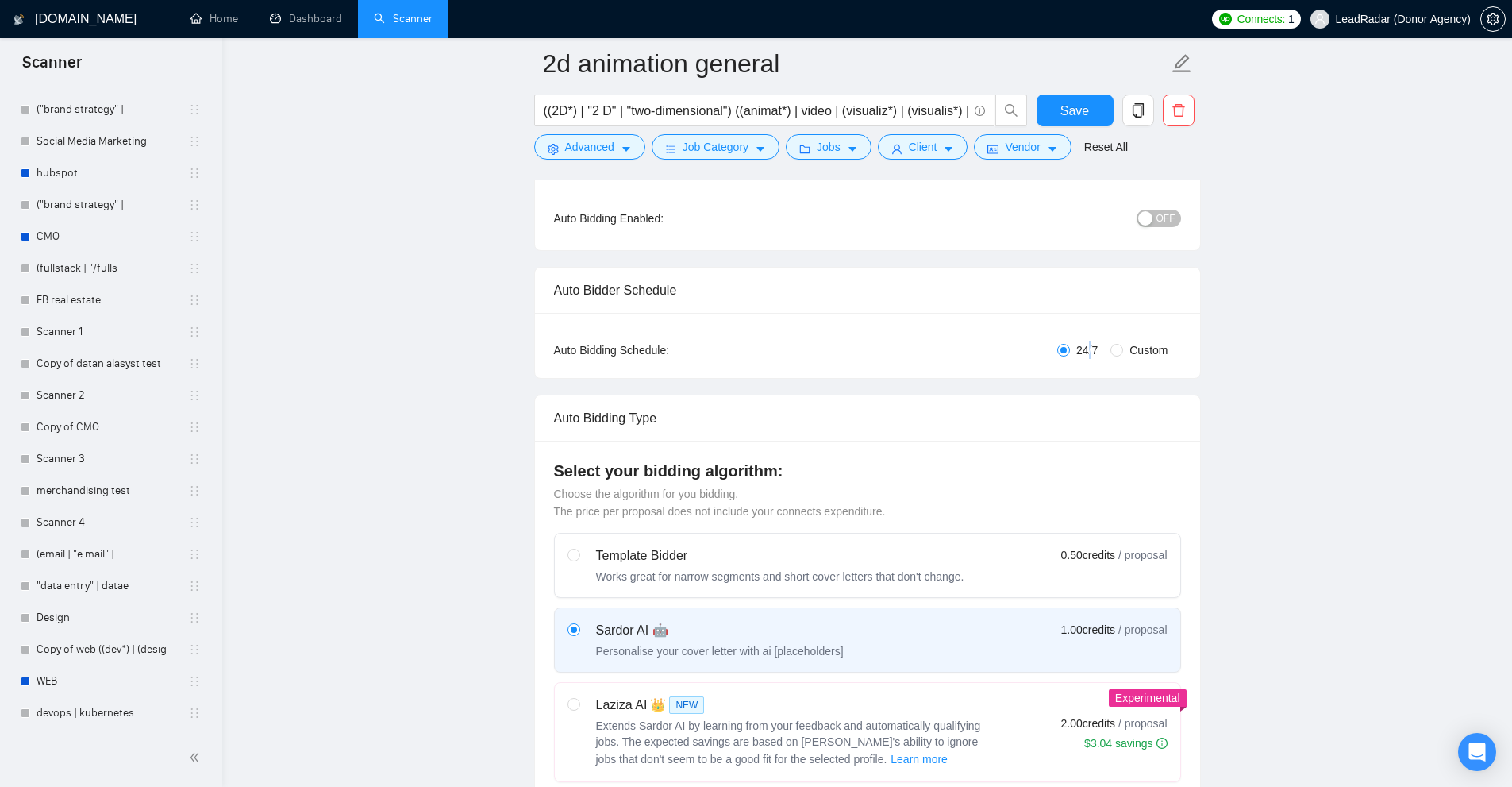
click at [1069, 347] on input "24/7" at bounding box center [1063, 350] width 13 height 13
click at [1090, 347] on span "24/7" at bounding box center [1086, 351] width 34 height 18
click at [1069, 347] on input "24/7" at bounding box center [1063, 350] width 13 height 13
drag, startPoint x: 1096, startPoint y: 356, endPoint x: 1062, endPoint y: 351, distance: 34.4
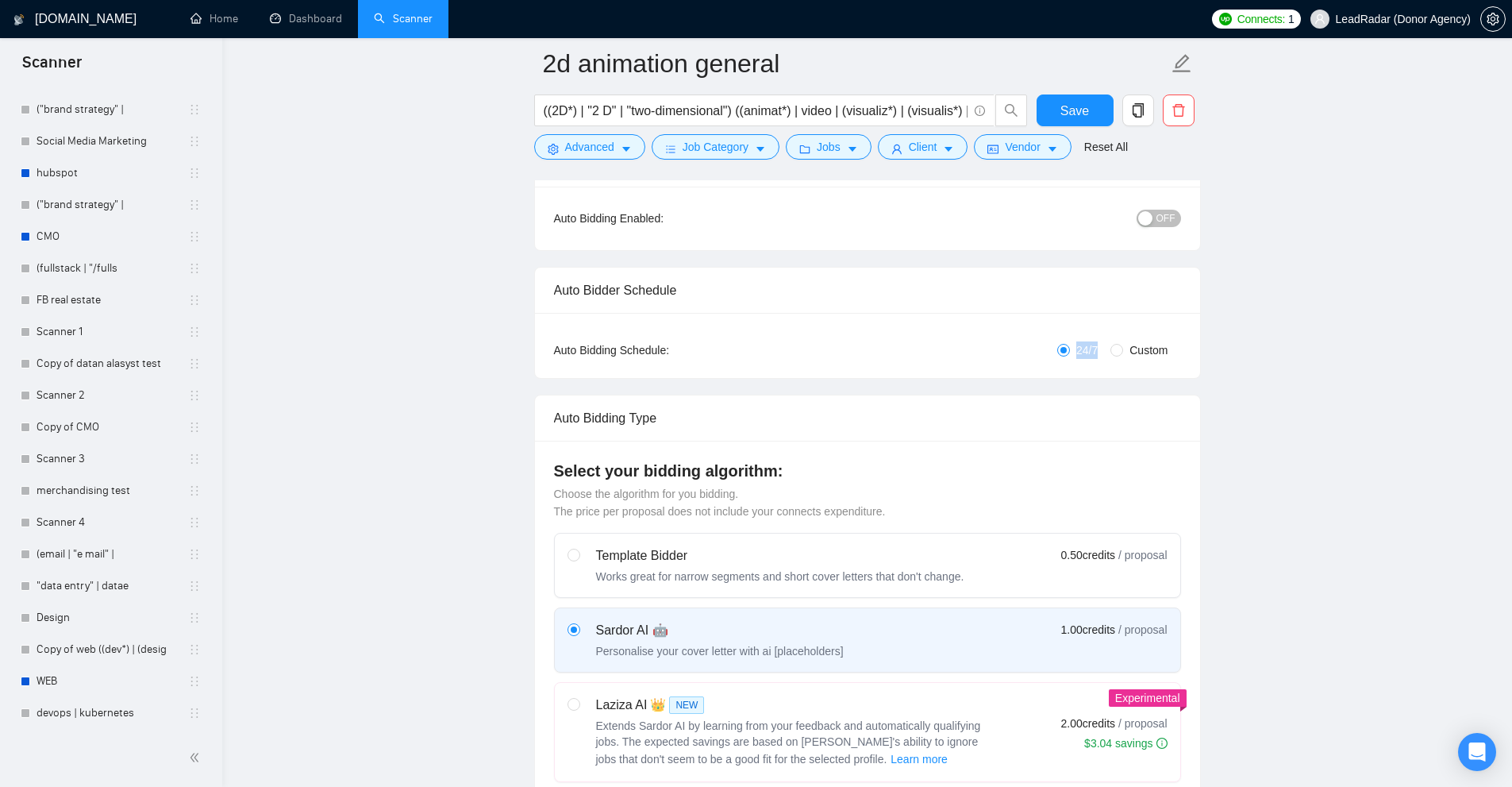
click at [1060, 351] on label "24/7" at bounding box center [1080, 351] width 46 height 18
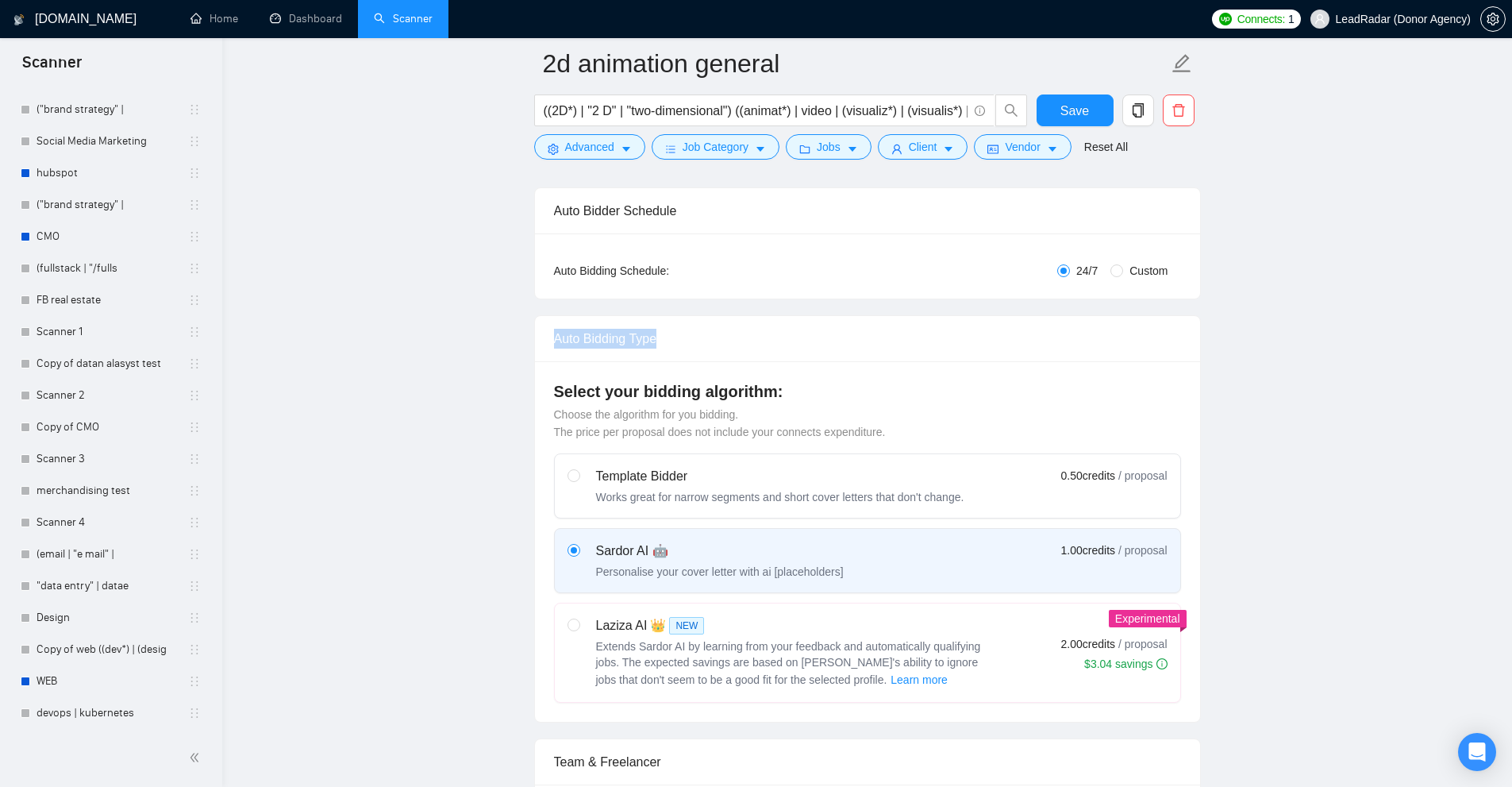
drag, startPoint x: 535, startPoint y: 340, endPoint x: 676, endPoint y: 333, distance: 141.2
click at [676, 333] on div "Auto Bidding Type" at bounding box center [867, 338] width 665 height 46
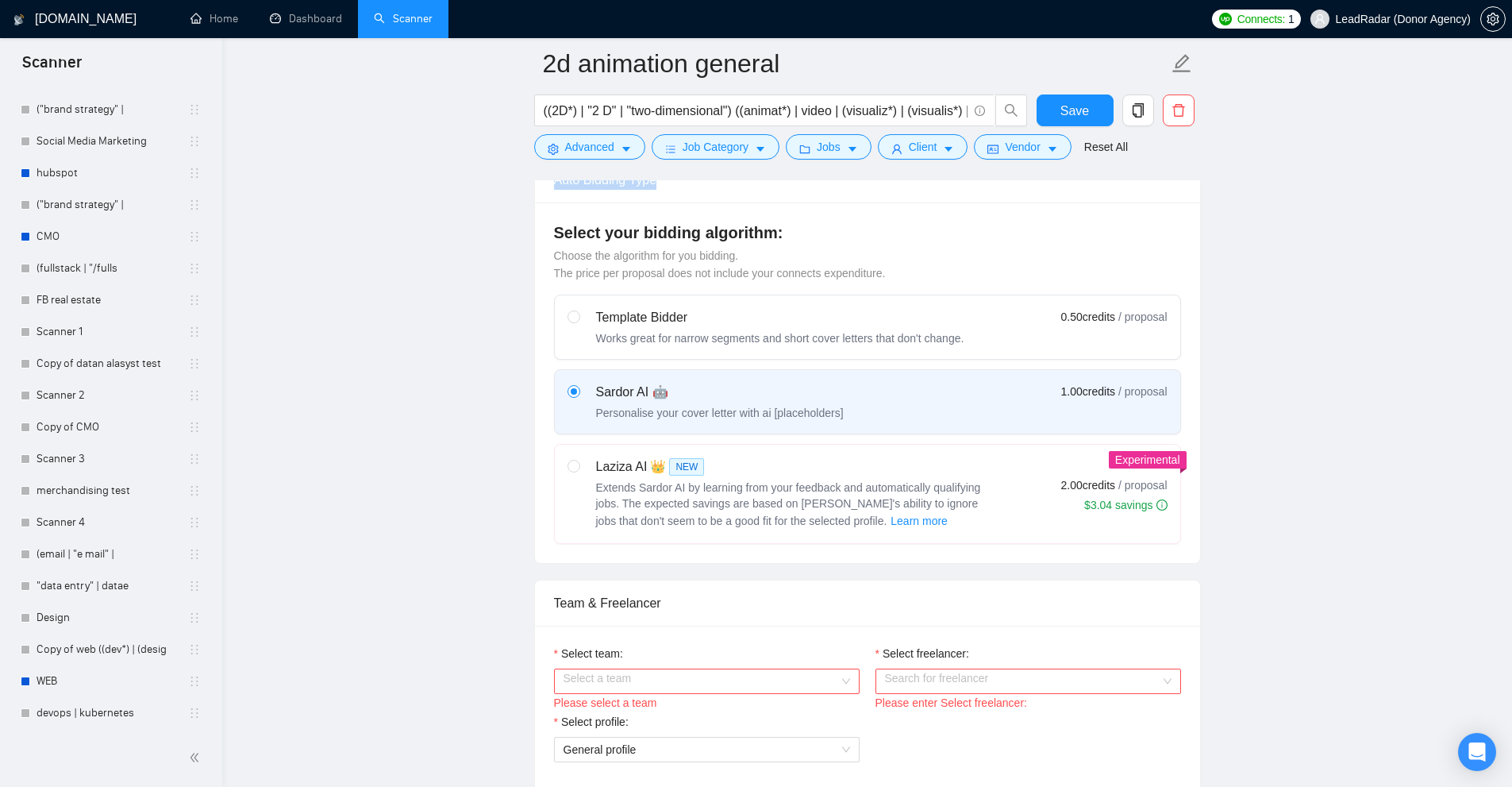
scroll to position [317, 0]
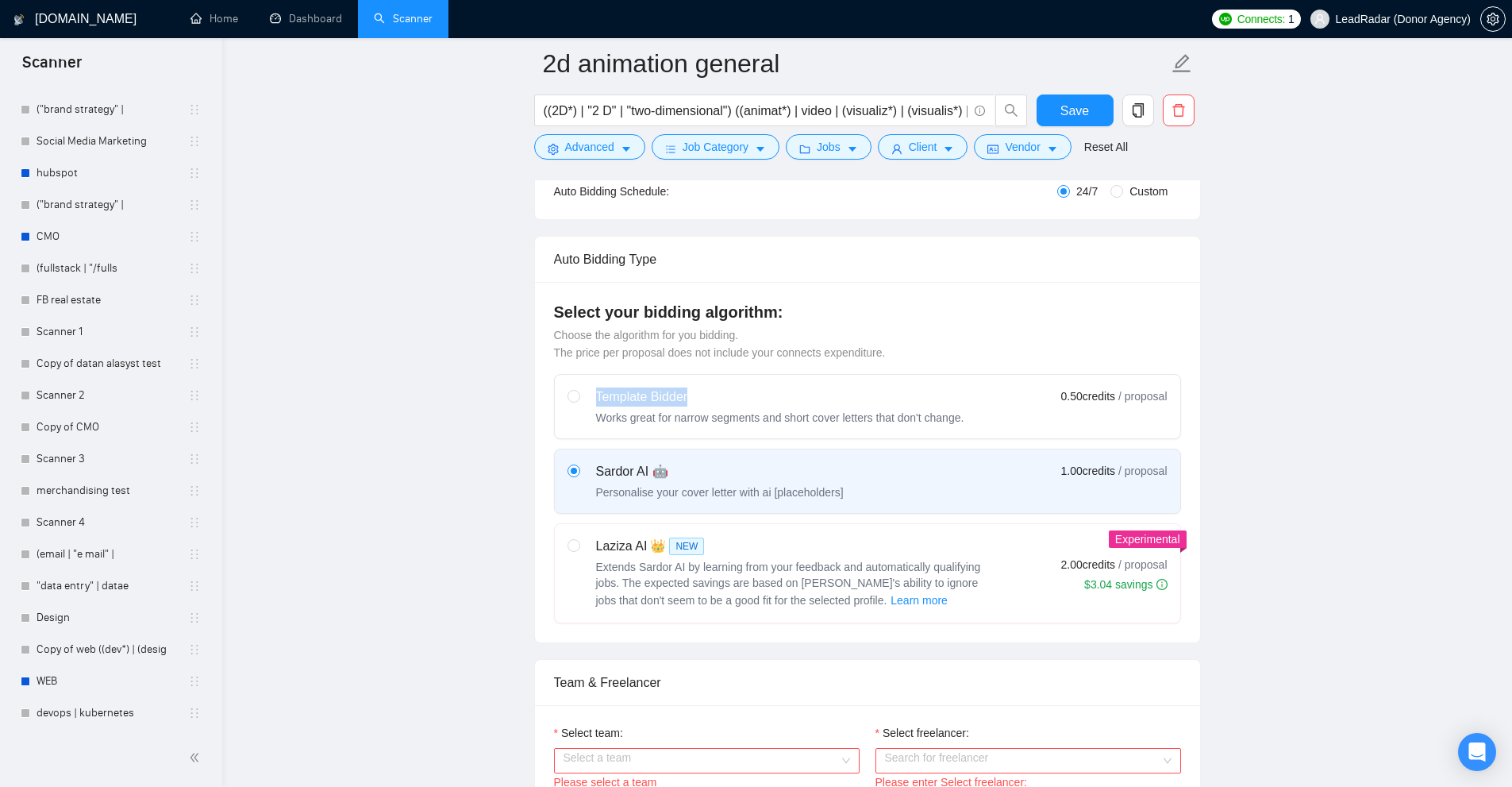
drag, startPoint x: 596, startPoint y: 385, endPoint x: 712, endPoint y: 380, distance: 116.1
click at [702, 387] on label "Template Bidder Works great for narrow segments and short cover letters that do…" at bounding box center [866, 406] width 625 height 63
click at [751, 356] on span "Choose the algorithm for you bidding. The price per proposal does not include y…" at bounding box center [720, 343] width 332 height 30
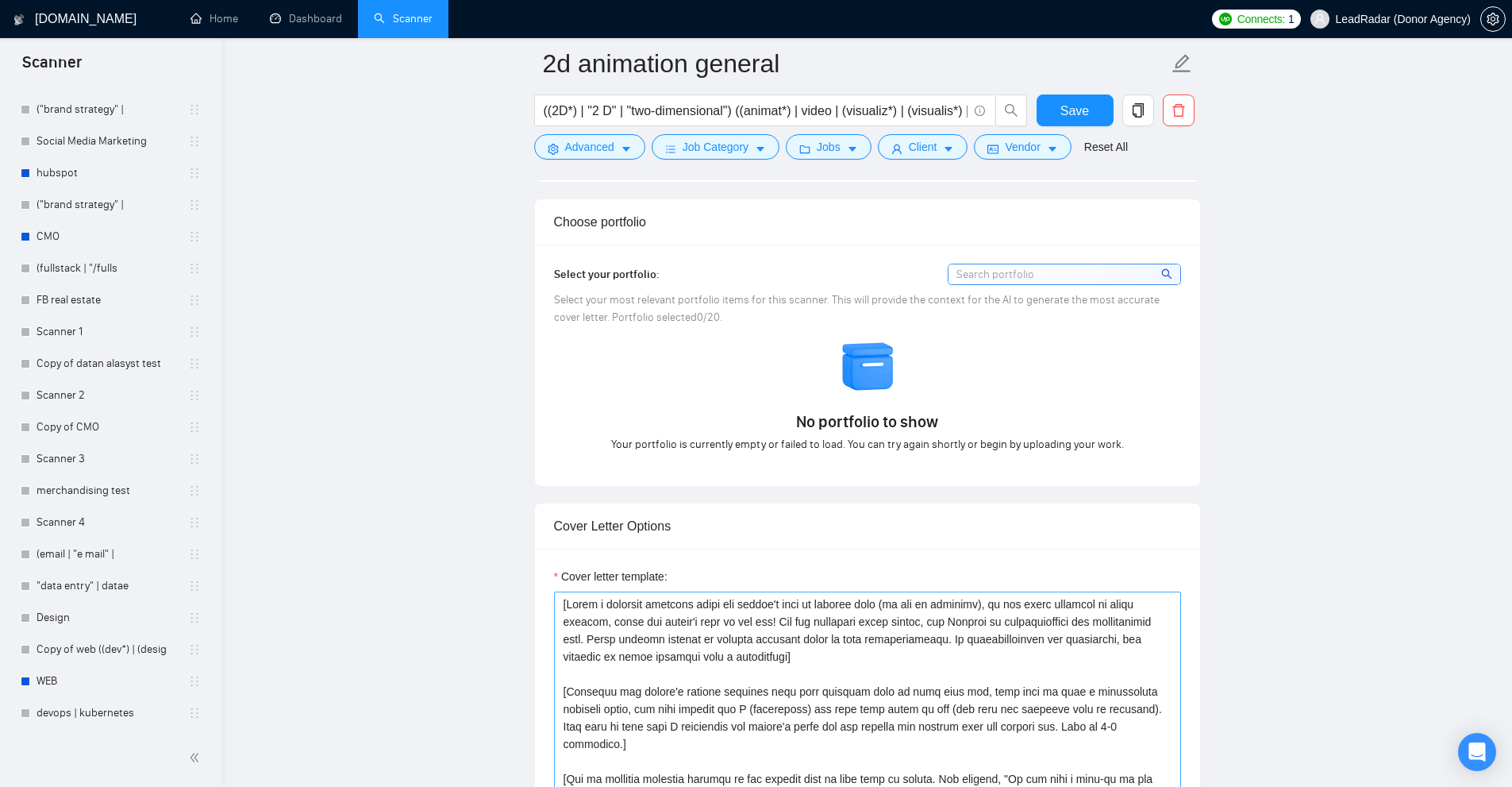
scroll to position [1667, 0]
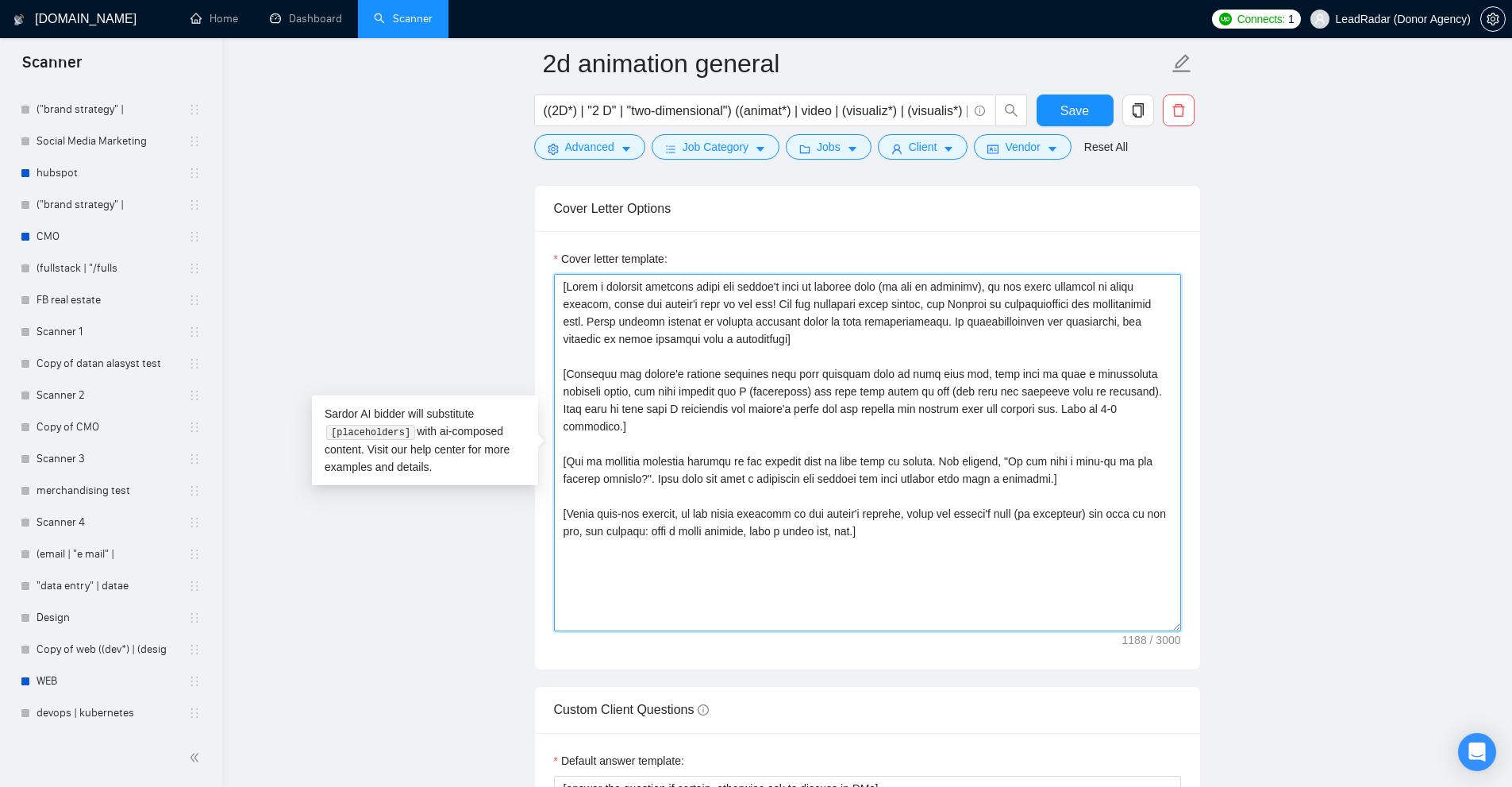
drag, startPoint x: 942, startPoint y: 543, endPoint x: 341, endPoint y: 126, distance: 731.5
click at [338, 125] on main "2d animation general ((2D*) | "2 D" | "two-dimensional") ((animat*) | video | (…" at bounding box center [867, 508] width 1239 height 4224
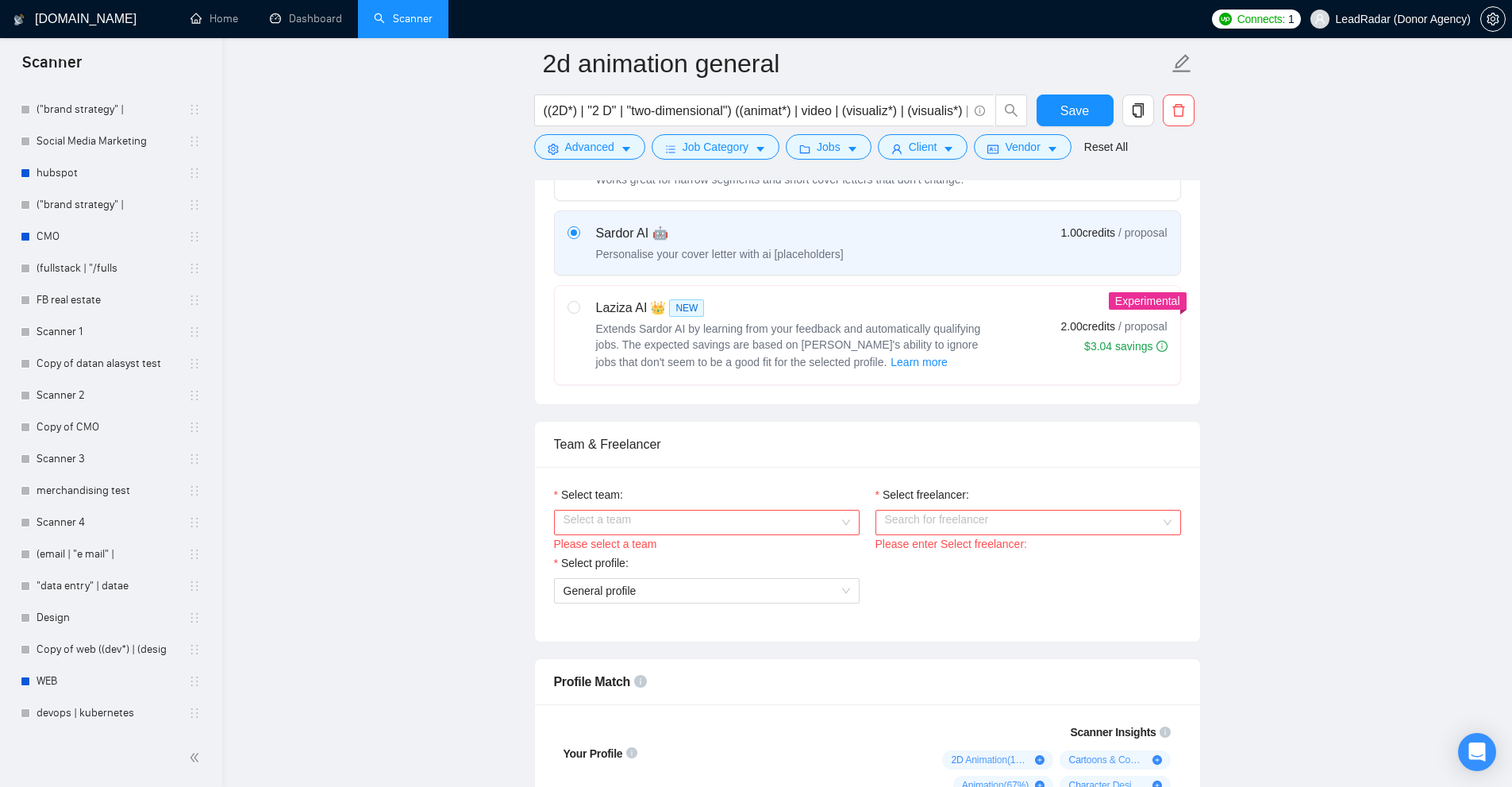
scroll to position [317, 0]
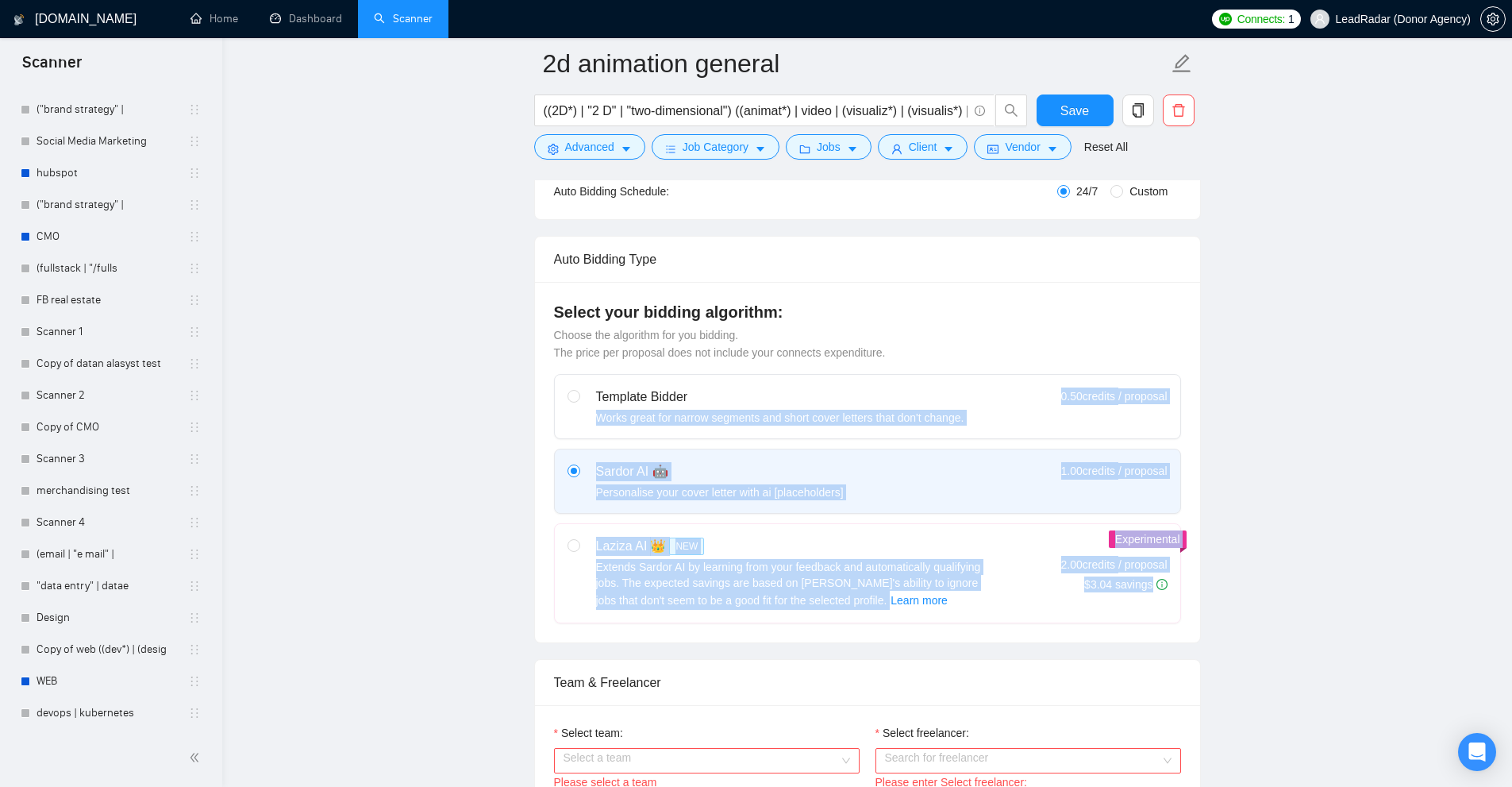
drag, startPoint x: 1197, startPoint y: 405, endPoint x: 898, endPoint y: 343, distance: 305.4
click at [872, 377] on div "Select your bidding algorithm: Choose the algorithm for you bidding. The price …" at bounding box center [867, 461] width 665 height 360
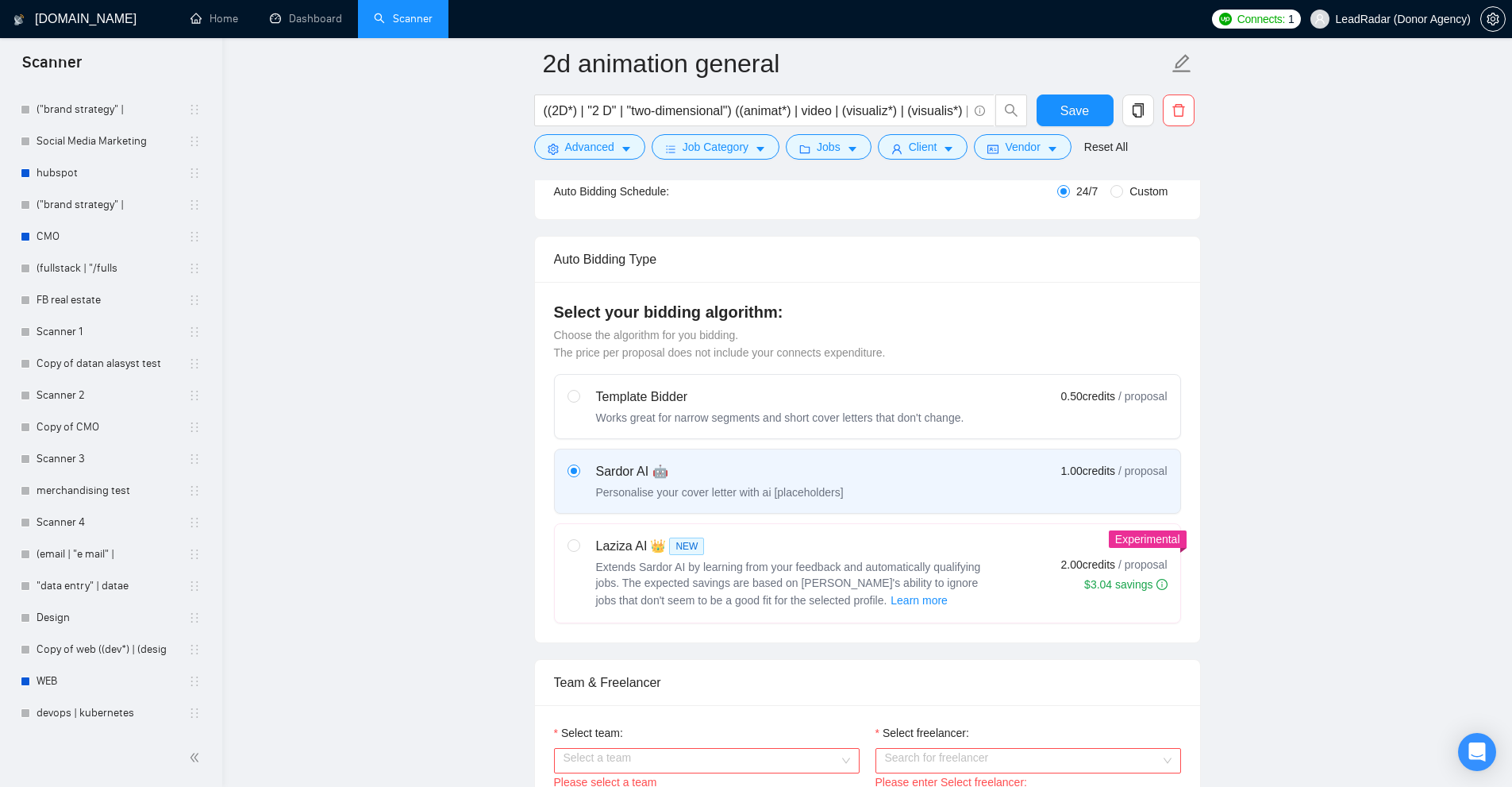
click at [900, 326] on div "Select your bidding algorithm: Choose the algorithm for you bidding. The price …" at bounding box center [867, 330] width 627 height 60
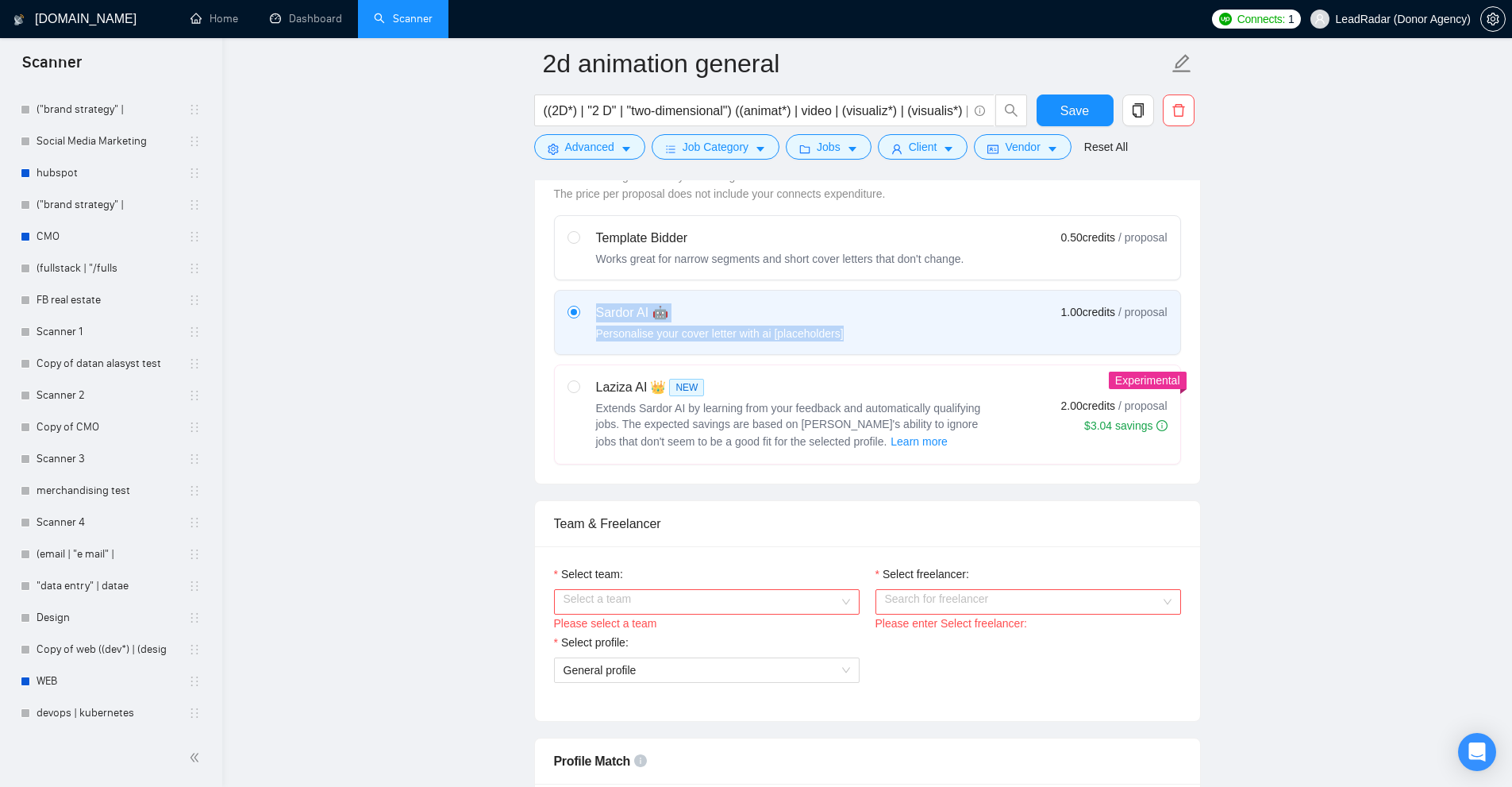
drag, startPoint x: 596, startPoint y: 311, endPoint x: 857, endPoint y: 331, distance: 261.8
click at [857, 331] on div "Sardor AI 🤖 Personalise your cover letter with ai [placeholders] 1.00 credits /…" at bounding box center [867, 322] width 600 height 38
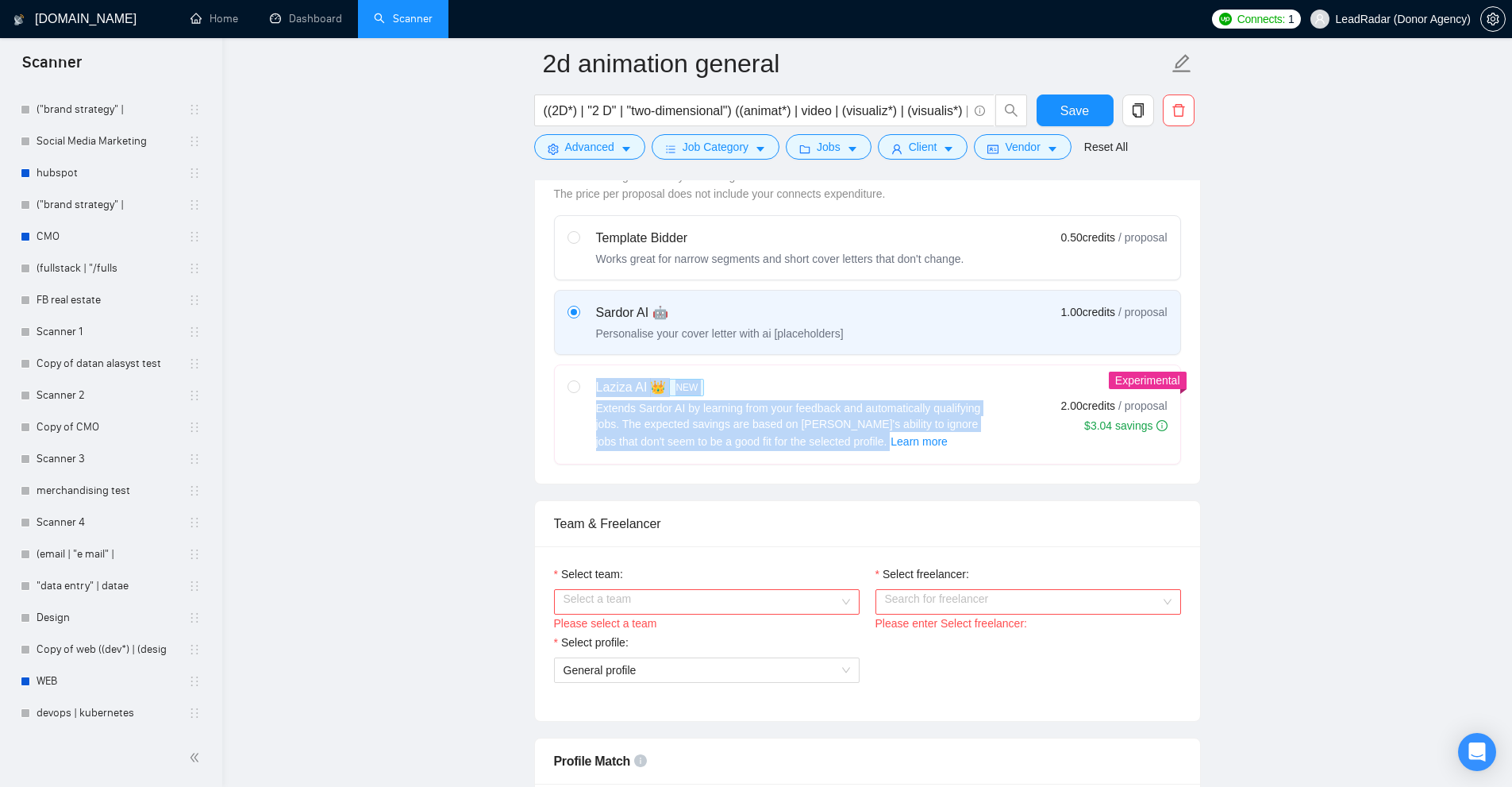
drag, startPoint x: 596, startPoint y: 385, endPoint x: 846, endPoint y: 441, distance: 256.2
click at [843, 439] on div "Laziza AI 👑 NEW Extends Sardor AI by learning from your feedback and automatica…" at bounding box center [781, 414] width 426 height 73
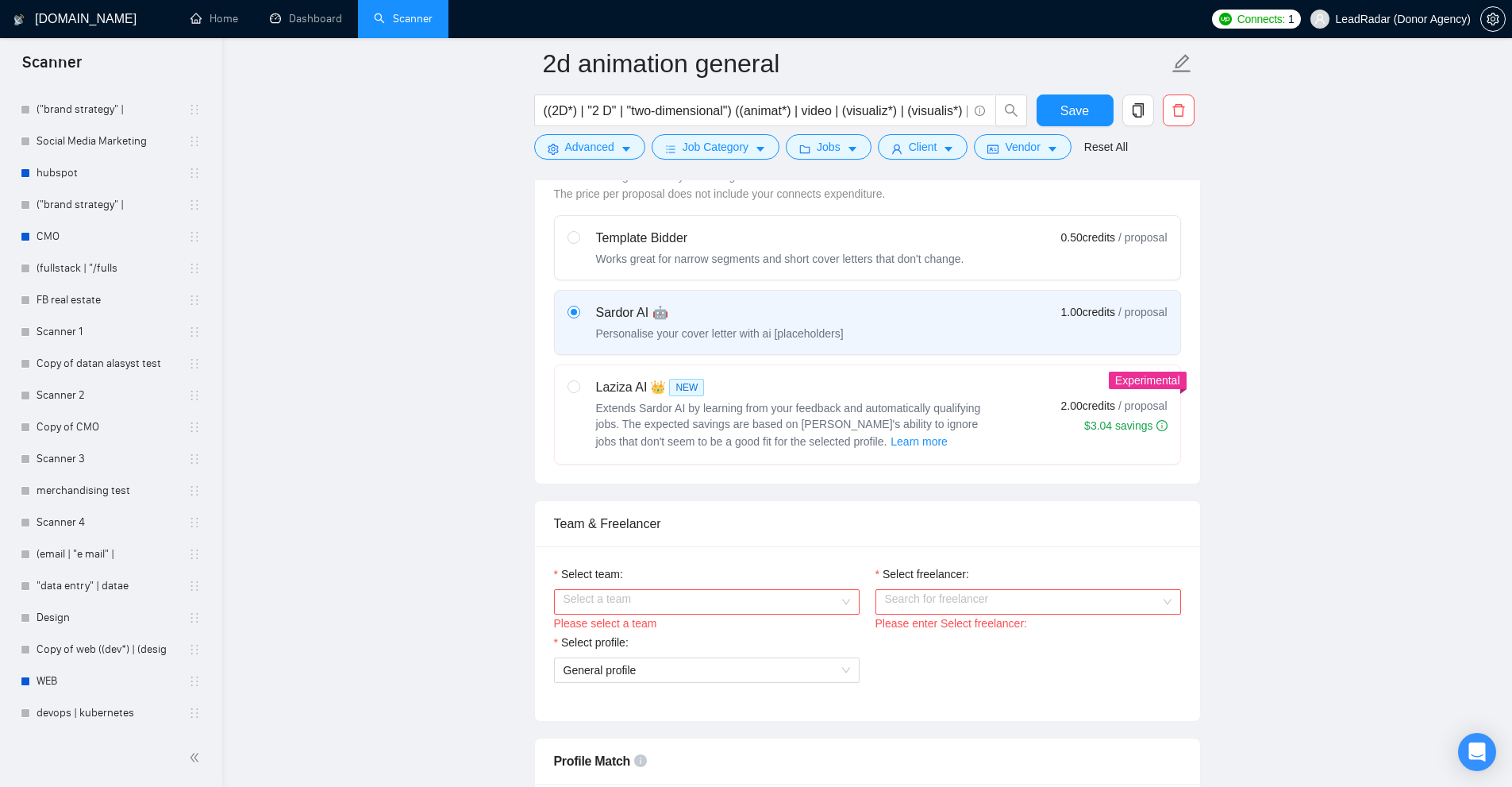
drag, startPoint x: 613, startPoint y: 307, endPoint x: 768, endPoint y: 309, distance: 155.0
click at [768, 309] on div "Sardor AI 🤖" at bounding box center [720, 312] width 248 height 19
drag, startPoint x: 579, startPoint y: 309, endPoint x: 667, endPoint y: 308, distance: 88.0
click at [667, 308] on div "Sardor AI 🤖 Personalise your cover letter with ai [placeholders]" at bounding box center [705, 322] width 276 height 38
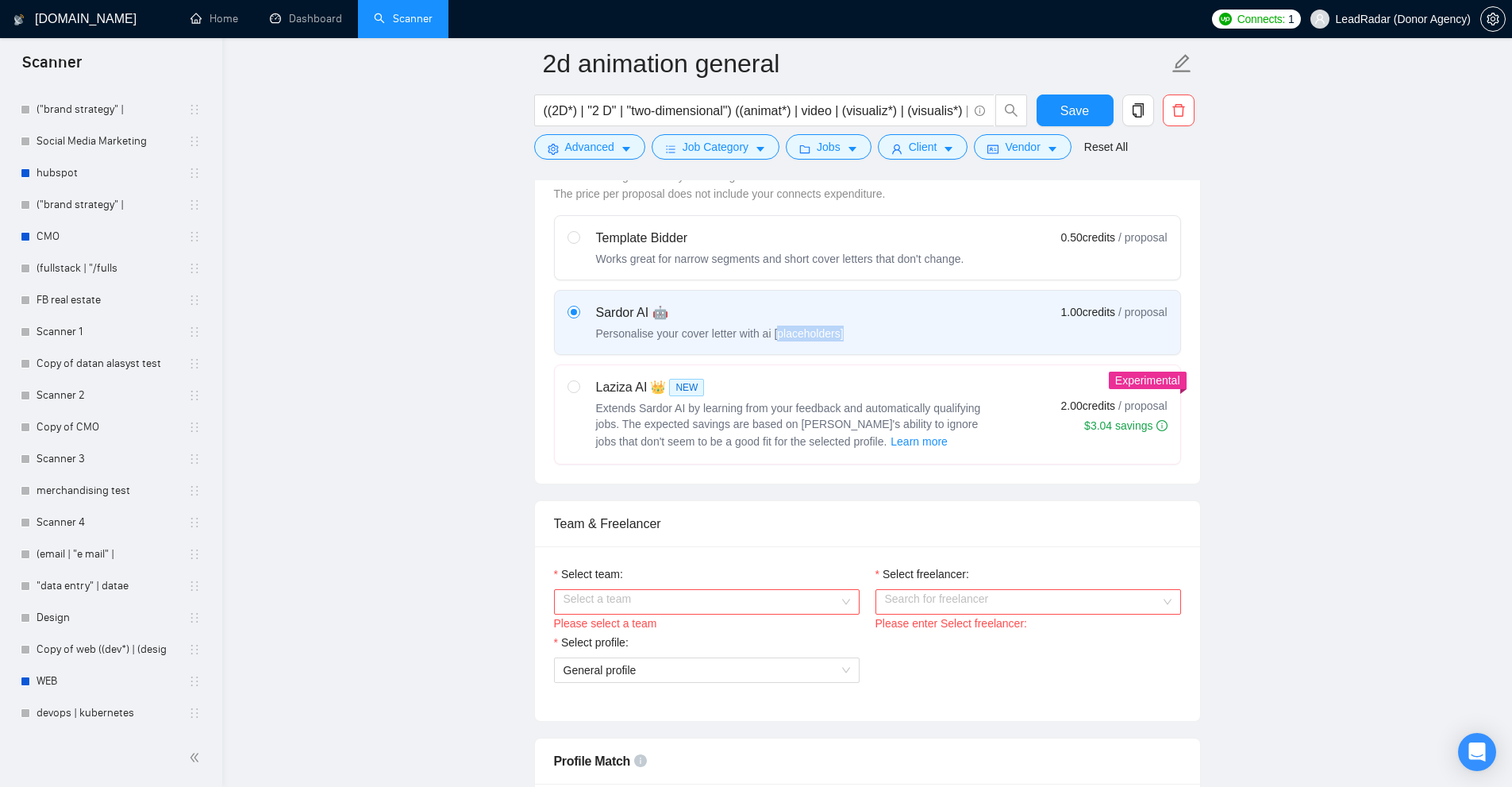
drag, startPoint x: 837, startPoint y: 336, endPoint x: 764, endPoint y: 339, distance: 73.1
click at [764, 339] on div "Sardor AI 🤖 Personalise your cover letter with ai [placeholders] 1.00 credits /…" at bounding box center [867, 322] width 600 height 38
click at [552, 155] on icon "setting" at bounding box center [553, 149] width 11 height 11
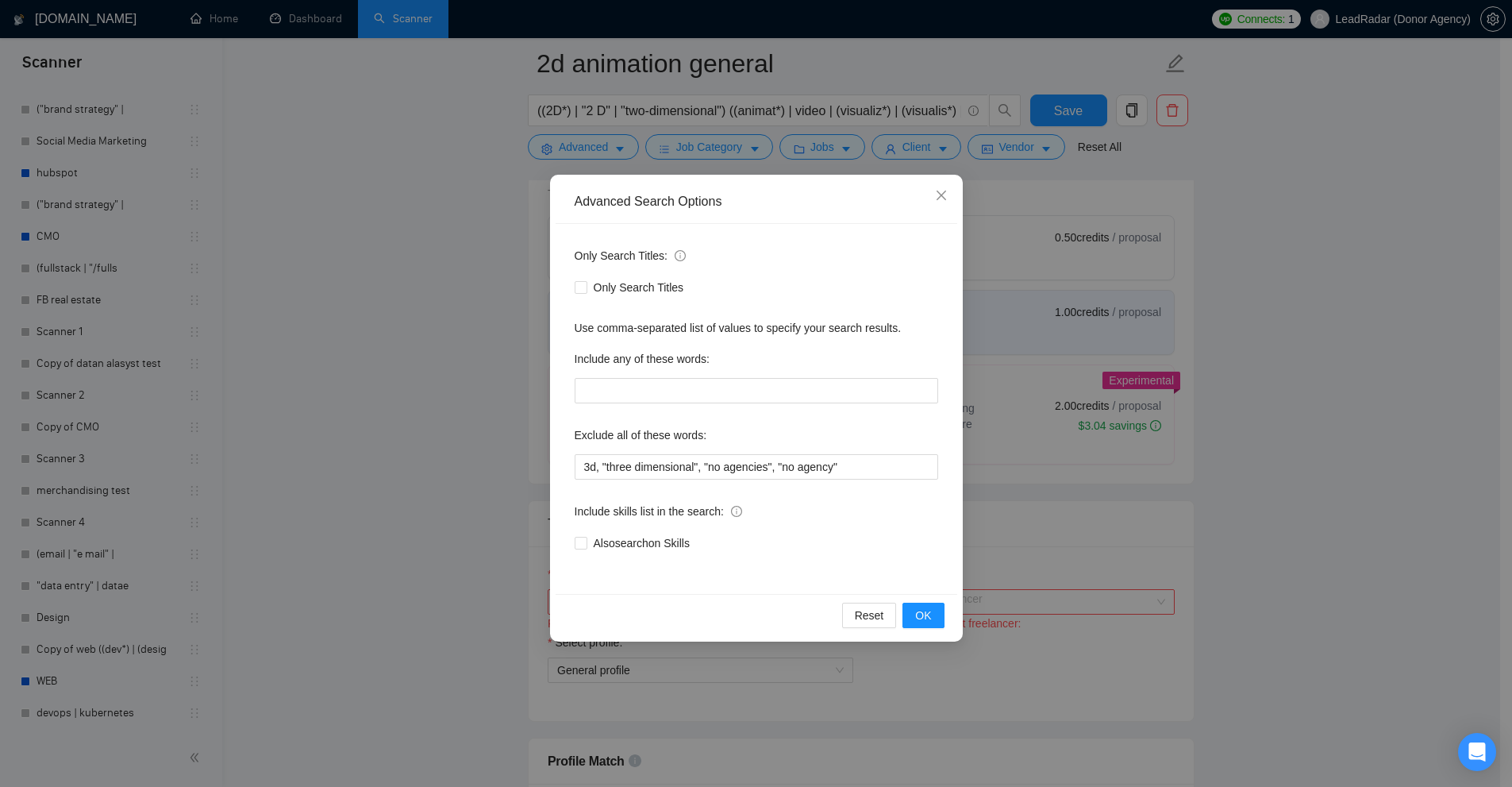
click at [842, 482] on div "Only Search Titles: Only Search Titles Use comma-separated list of values to sp…" at bounding box center [756, 409] width 401 height 370
drag, startPoint x: 891, startPoint y: 465, endPoint x: 382, endPoint y: 448, distance: 509.3
click at [382, 448] on div "Advanced Search Options Only Search Titles: Only Search Titles Use comma-separa…" at bounding box center [756, 394] width 1512 height 787
click at [1310, 462] on div "Advanced Search Options Only Search Titles: Only Search Titles Use comma-separa…" at bounding box center [756, 394] width 1512 height 787
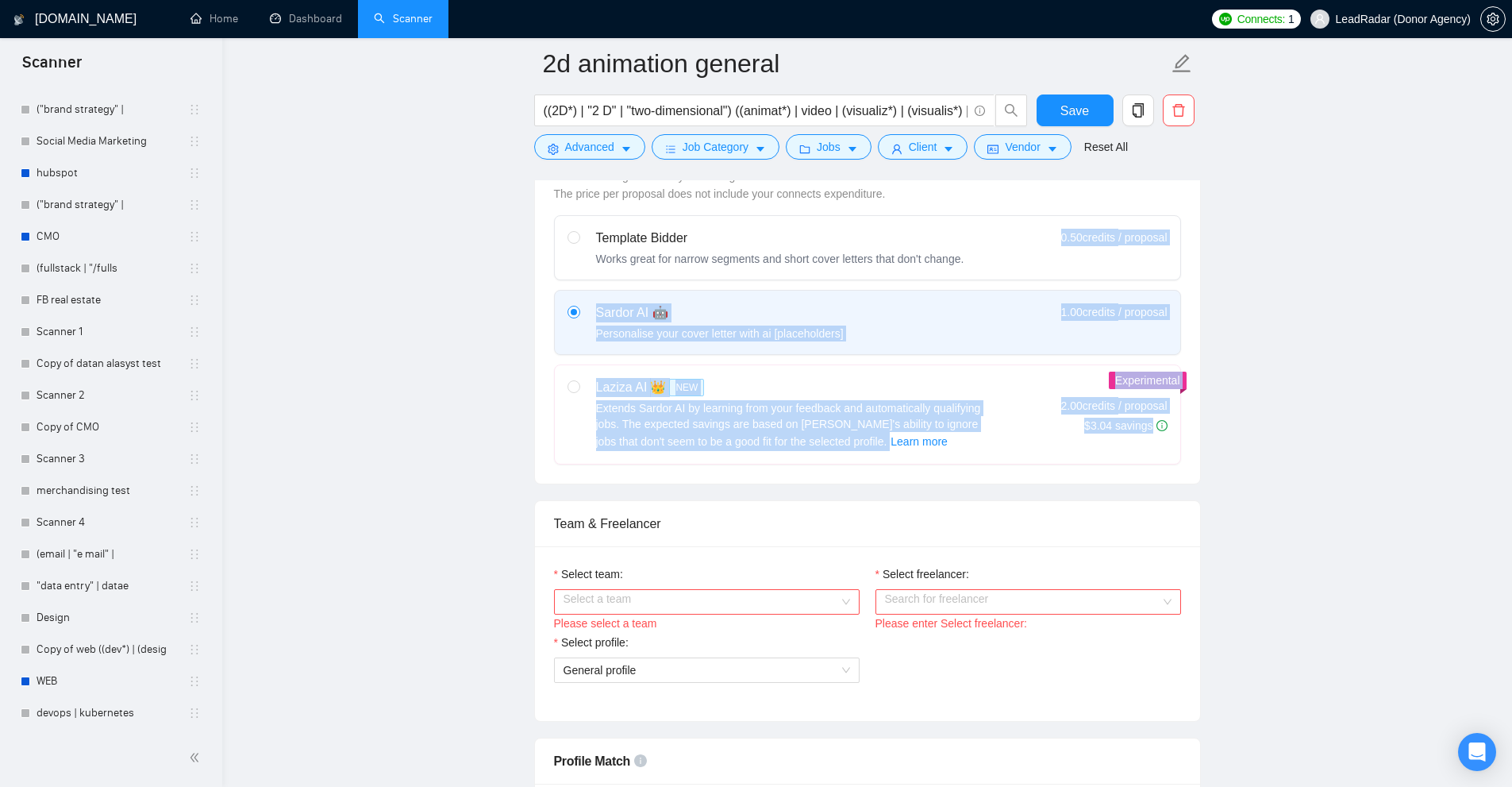
drag, startPoint x: 1043, startPoint y: 224, endPoint x: 1276, endPoint y: 451, distance: 325.3
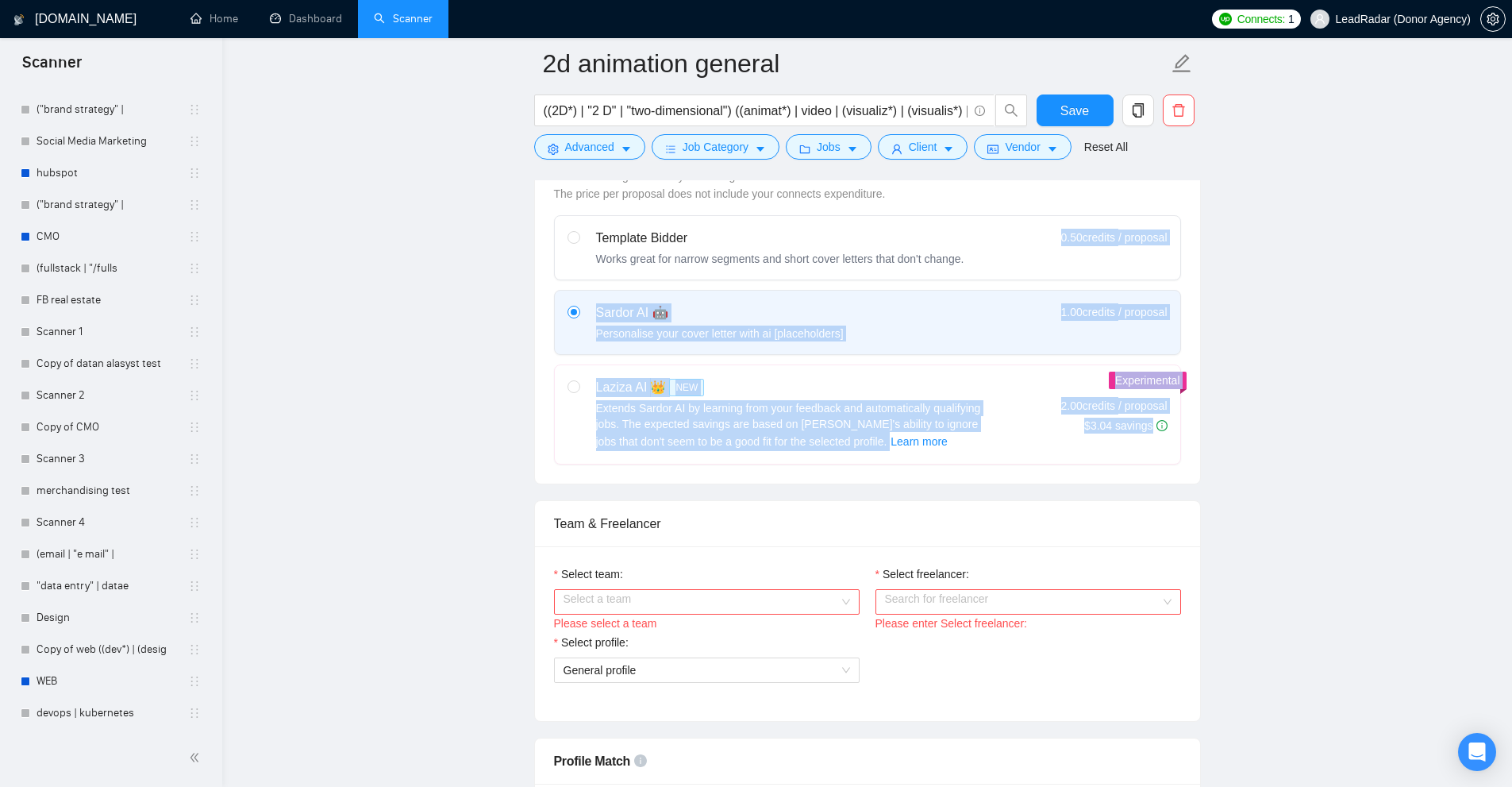
drag, startPoint x: 1051, startPoint y: 228, endPoint x: 1257, endPoint y: 435, distance: 292.0
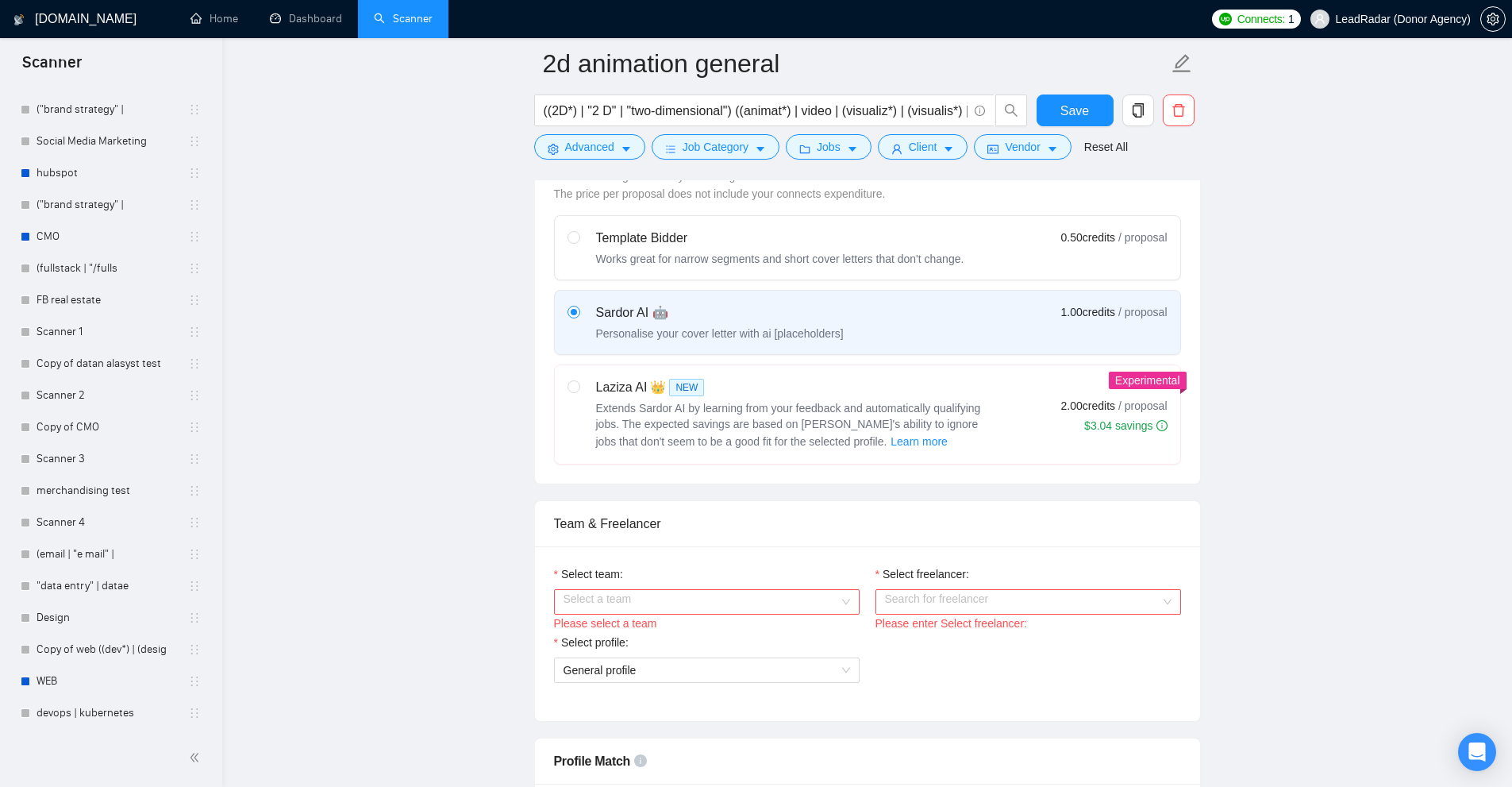
drag, startPoint x: 1137, startPoint y: 310, endPoint x: 1265, endPoint y: 325, distance: 128.9
click at [1141, 310] on label "Sardor AI 🤖 Personalise your cover letter with ai [placeholders] 1.00 credits /…" at bounding box center [866, 322] width 625 height 63
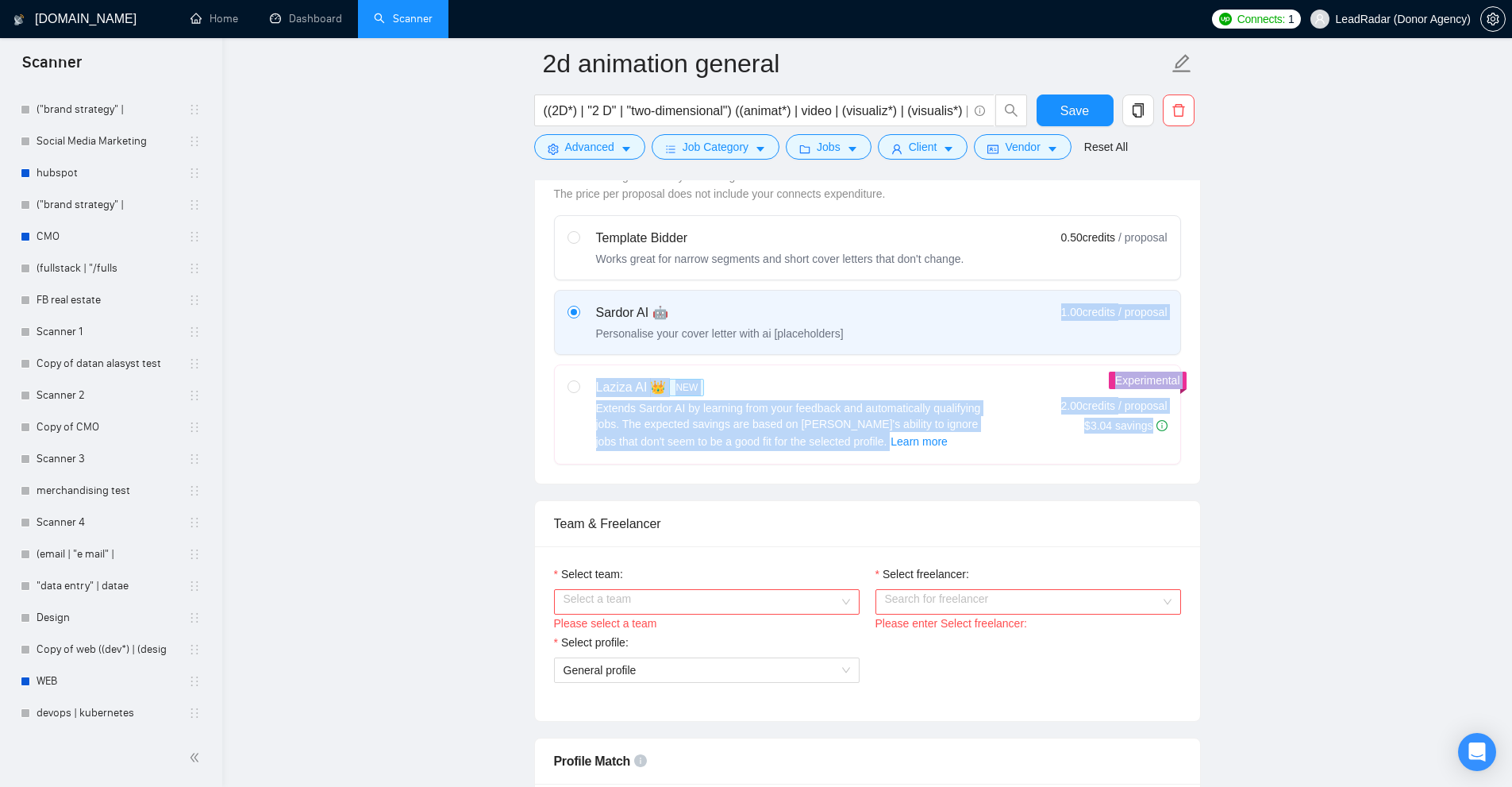
drag, startPoint x: 1056, startPoint y: 304, endPoint x: 1290, endPoint y: 314, distance: 234.2
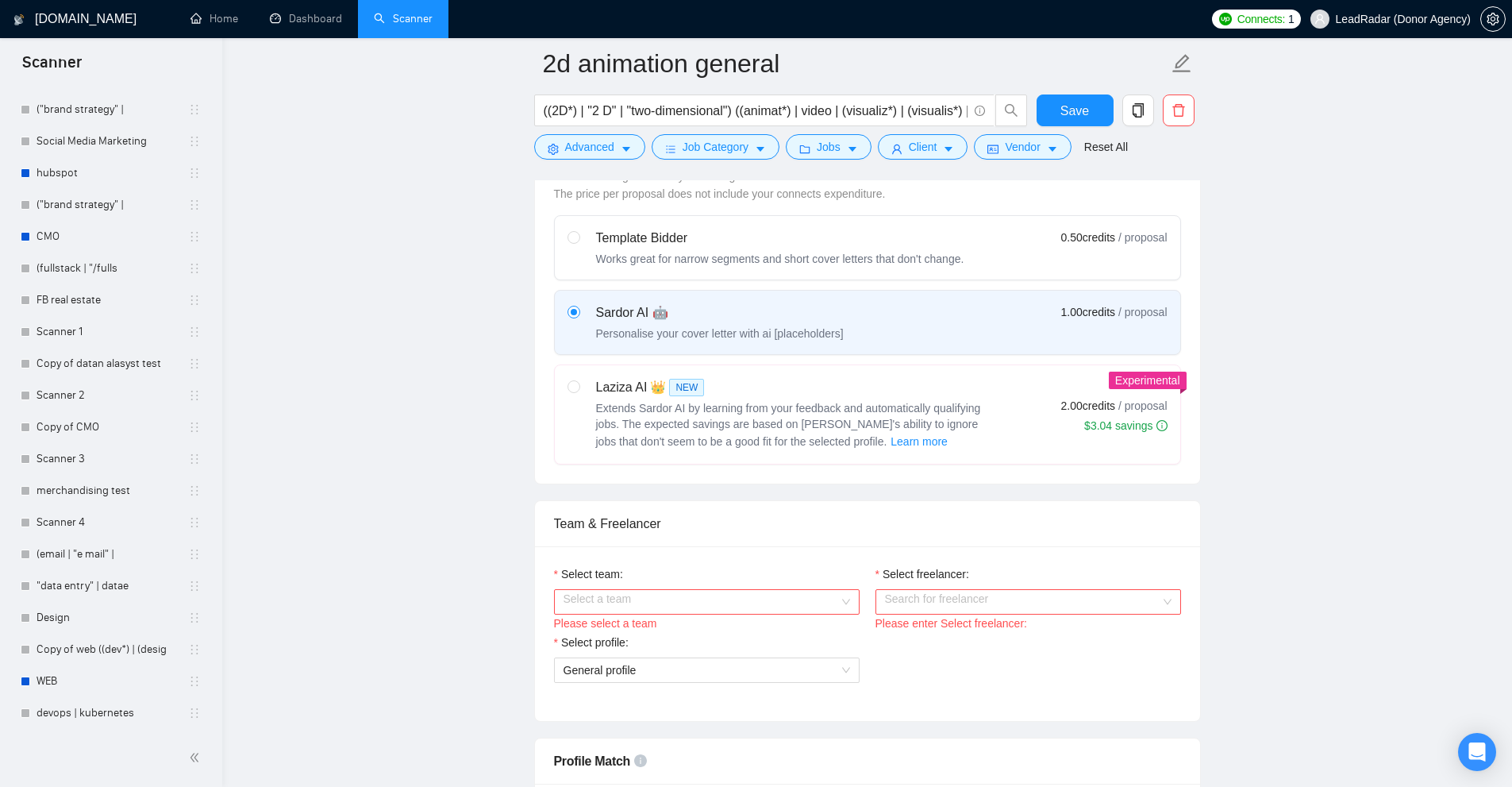
drag, startPoint x: 1281, startPoint y: 283, endPoint x: 1277, endPoint y: 326, distance: 43.2
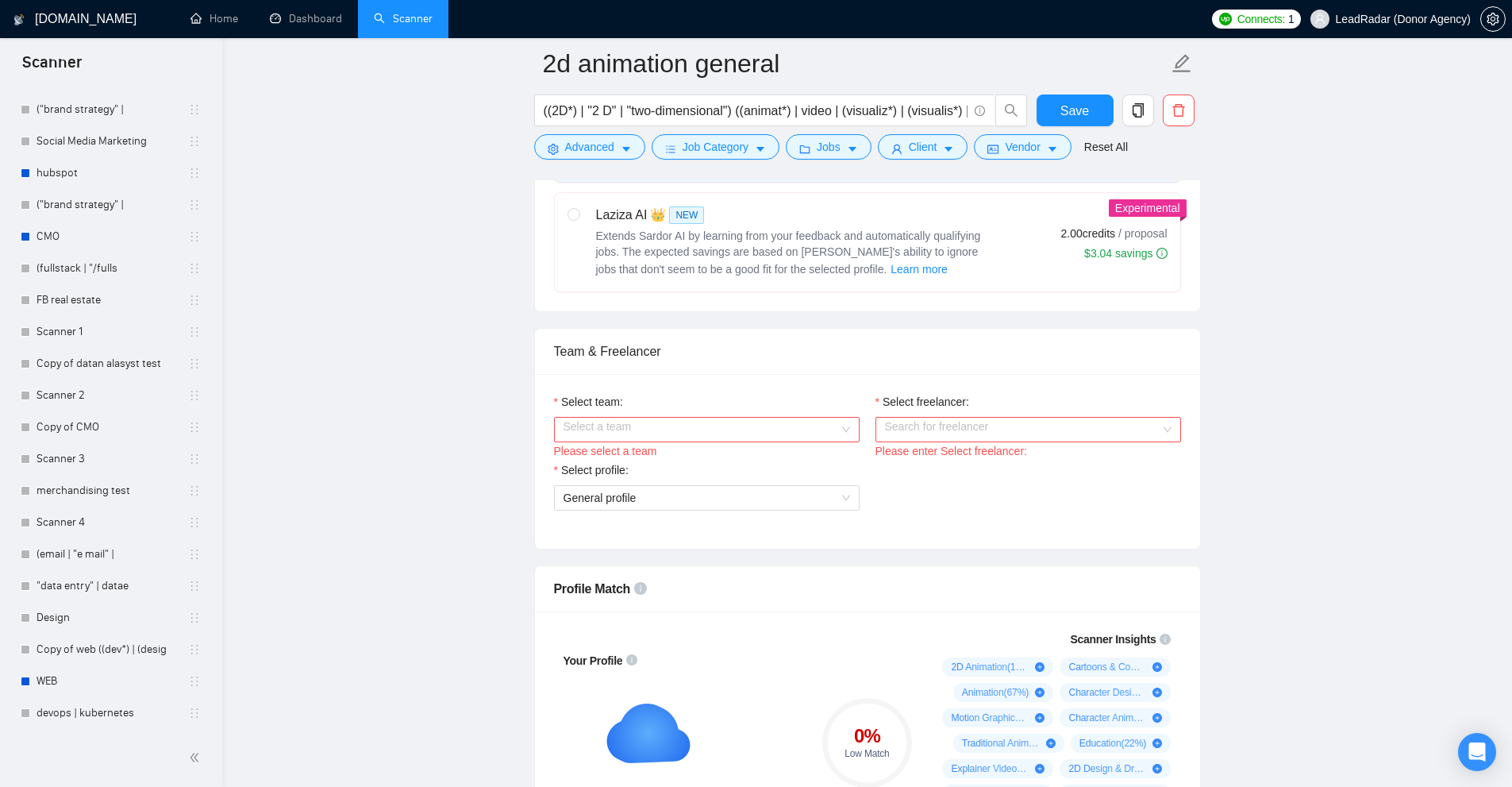
scroll to position [728, 0]
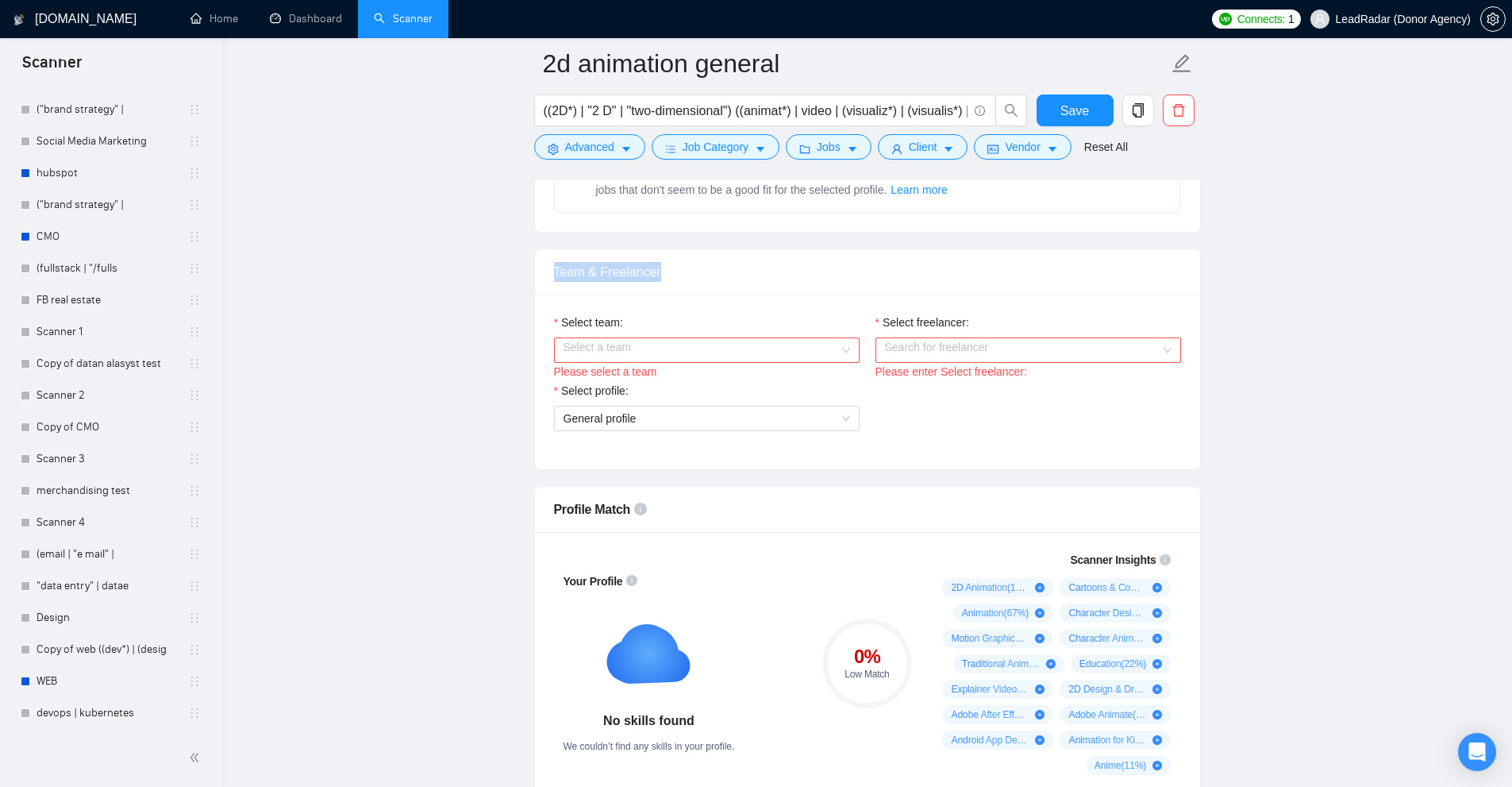
drag, startPoint x: 738, startPoint y: 268, endPoint x: 850, endPoint y: 290, distance: 114.1
click at [850, 290] on div "Team & Freelancer" at bounding box center [867, 272] width 665 height 46
click at [799, 290] on div "Team & Freelancer" at bounding box center [867, 272] width 627 height 46
drag, startPoint x: 608, startPoint y: 272, endPoint x: 812, endPoint y: 278, distance: 204.1
click at [812, 278] on div "Team & Freelancer" at bounding box center [867, 272] width 665 height 46
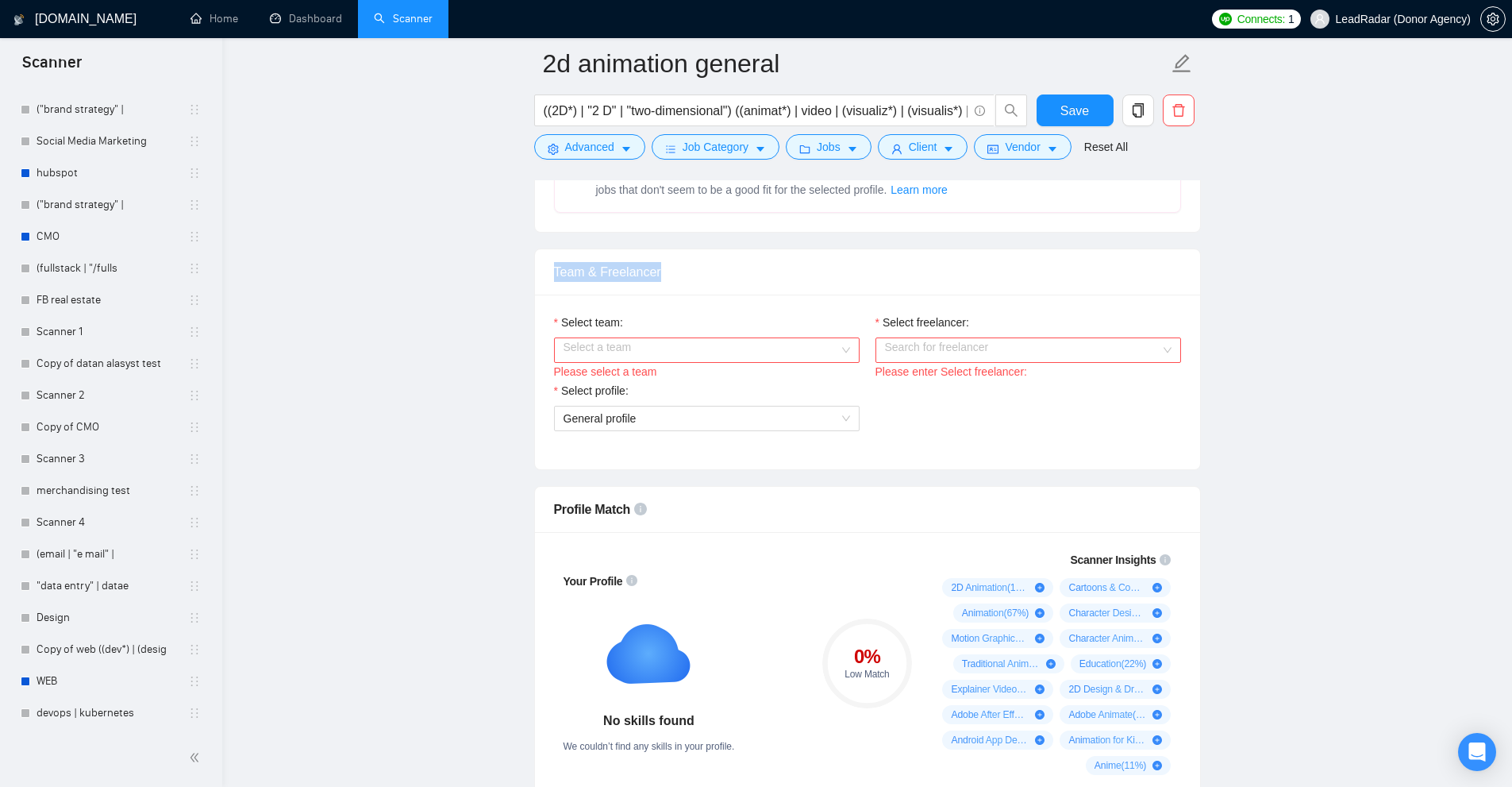
click at [795, 284] on div "Team & Freelancer" at bounding box center [867, 272] width 627 height 46
click at [579, 340] on input "Select team:" at bounding box center [701, 350] width 275 height 24
click at [611, 379] on div "Heart Agency 💔" at bounding box center [705, 380] width 286 height 18
click at [977, 344] on input "Select freelancer:" at bounding box center [1023, 350] width 275 height 24
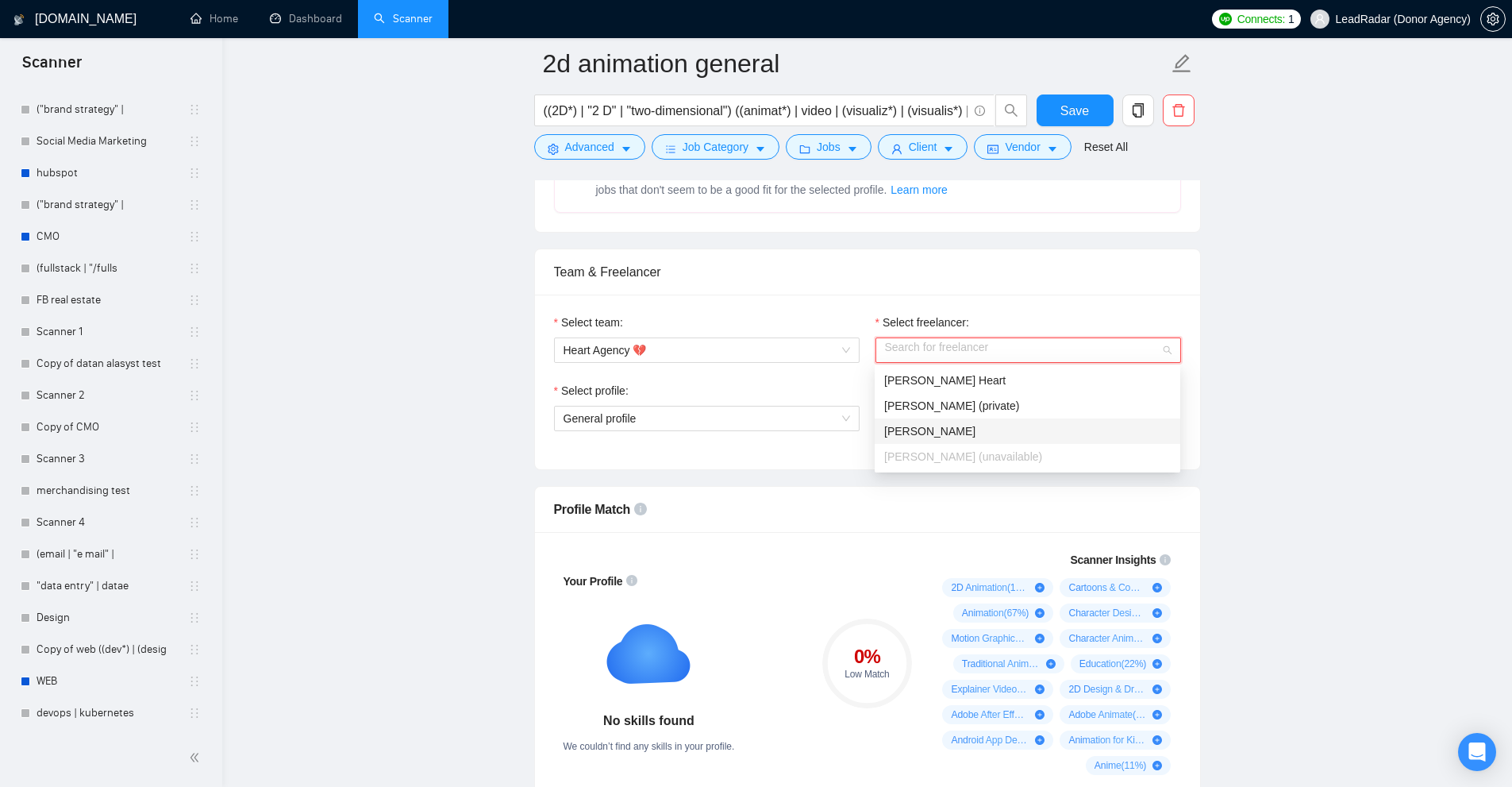
click at [970, 429] on div "Lena Schmidt" at bounding box center [1027, 431] width 286 height 18
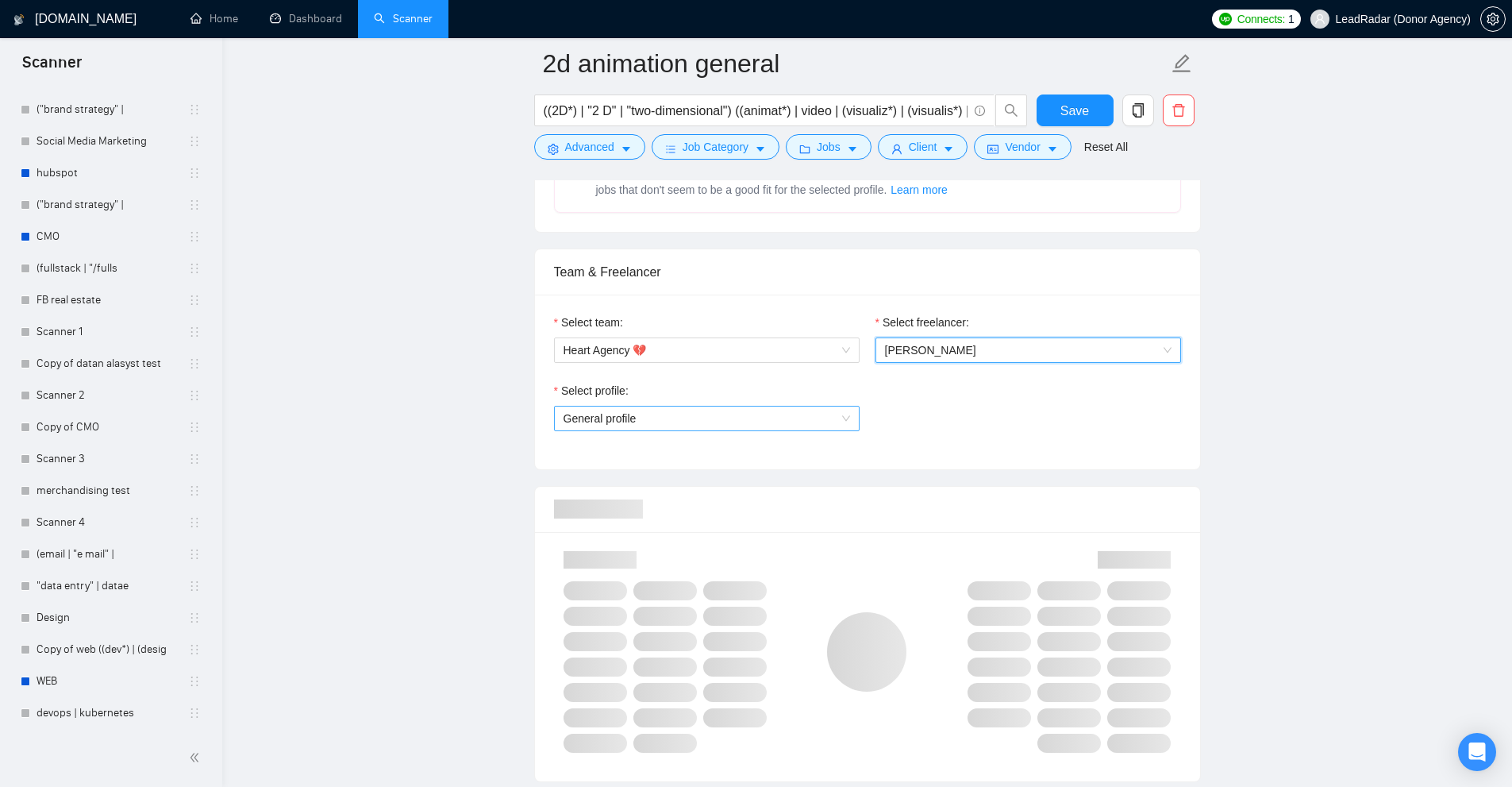
click at [734, 409] on span "General profile" at bounding box center [706, 418] width 286 height 24
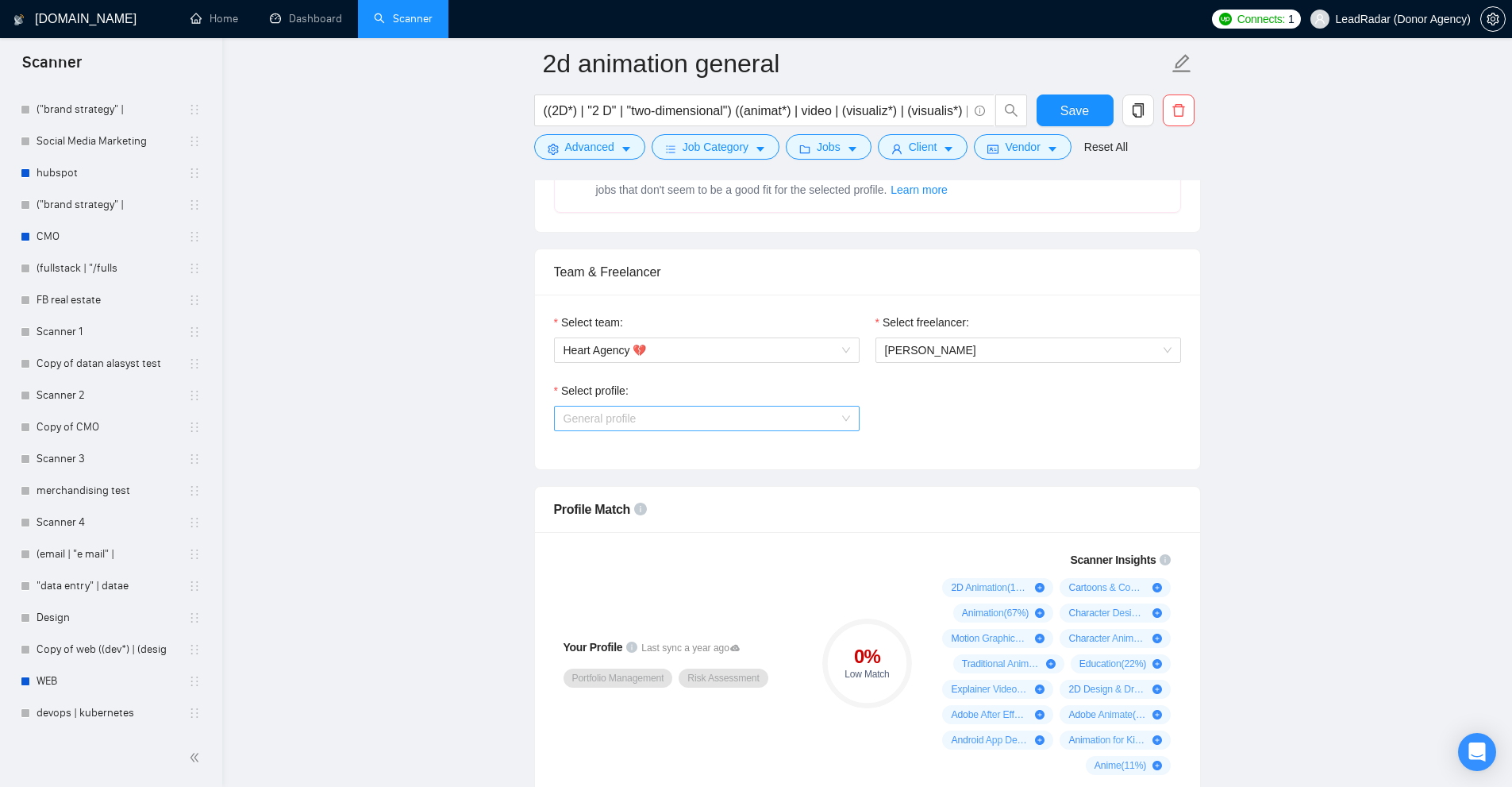
click at [656, 413] on span "General profile" at bounding box center [706, 418] width 286 height 24
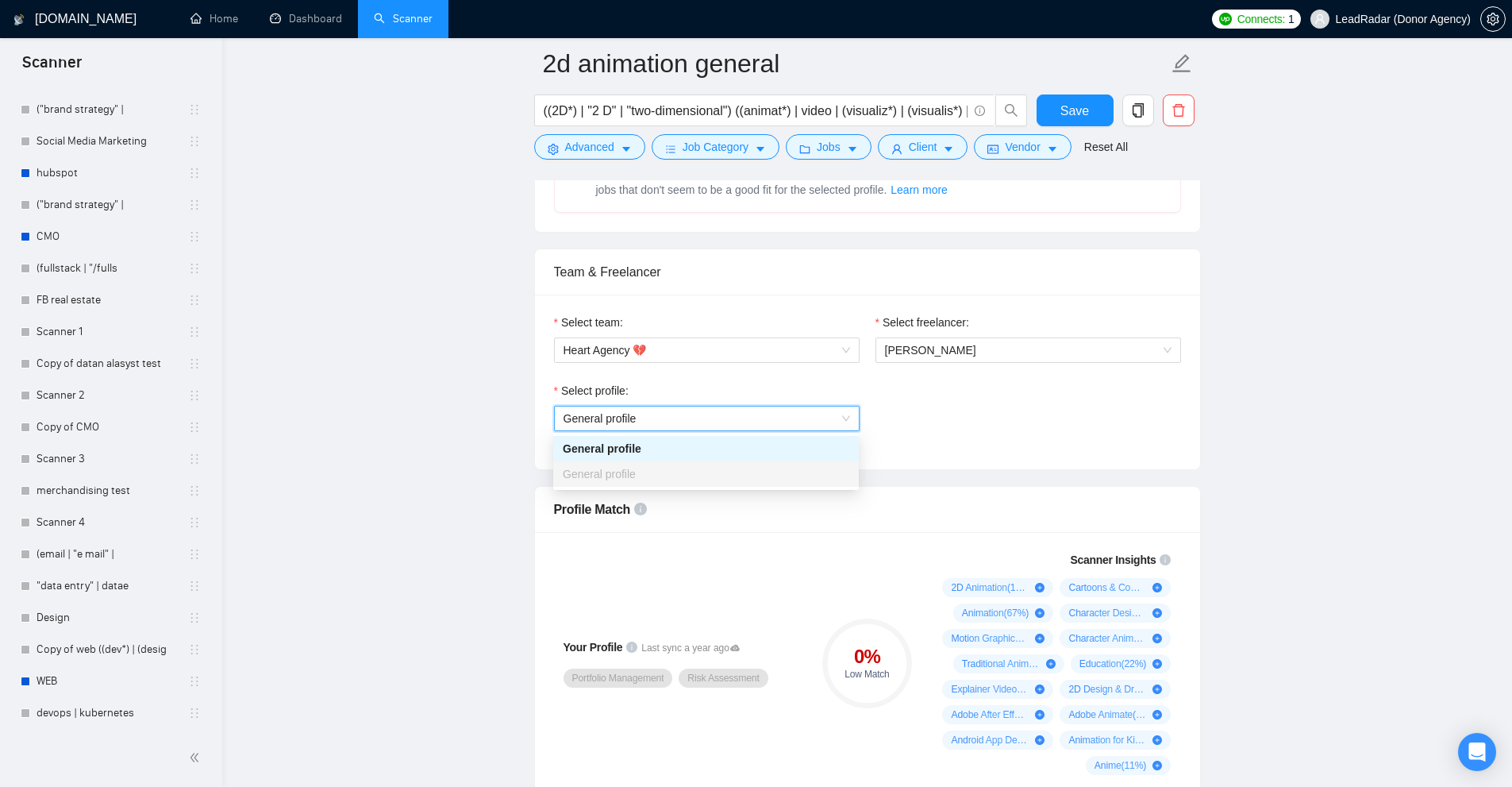
click at [1024, 443] on div "Select profile: General profile General profile" at bounding box center [867, 416] width 643 height 68
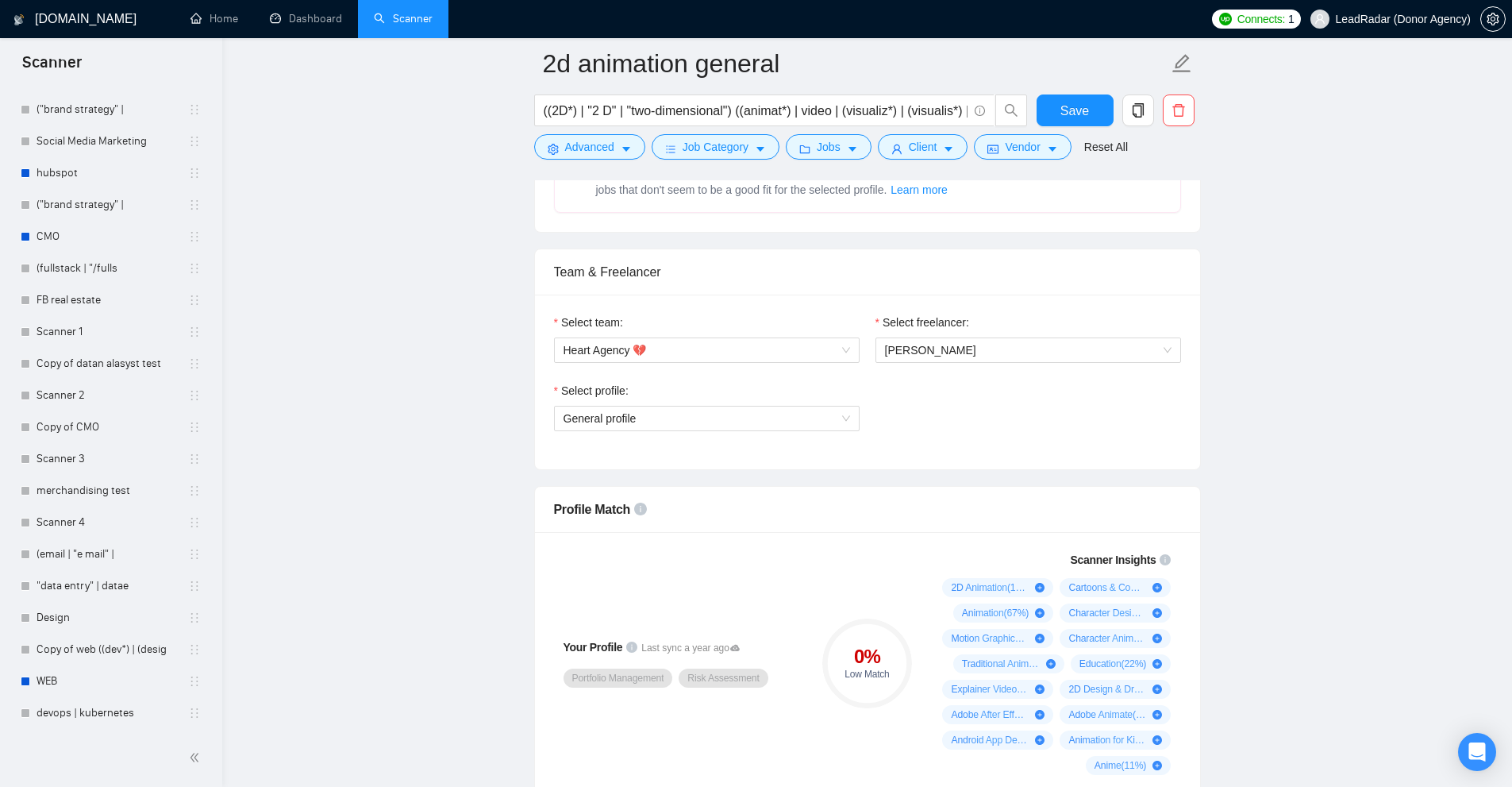
click at [988, 450] on div "Select team: Heart Agency 💔 Select freelancer: Lena Schmidt Select profile: Gen…" at bounding box center [867, 381] width 665 height 174
click at [695, 417] on span "General profile" at bounding box center [706, 418] width 286 height 24
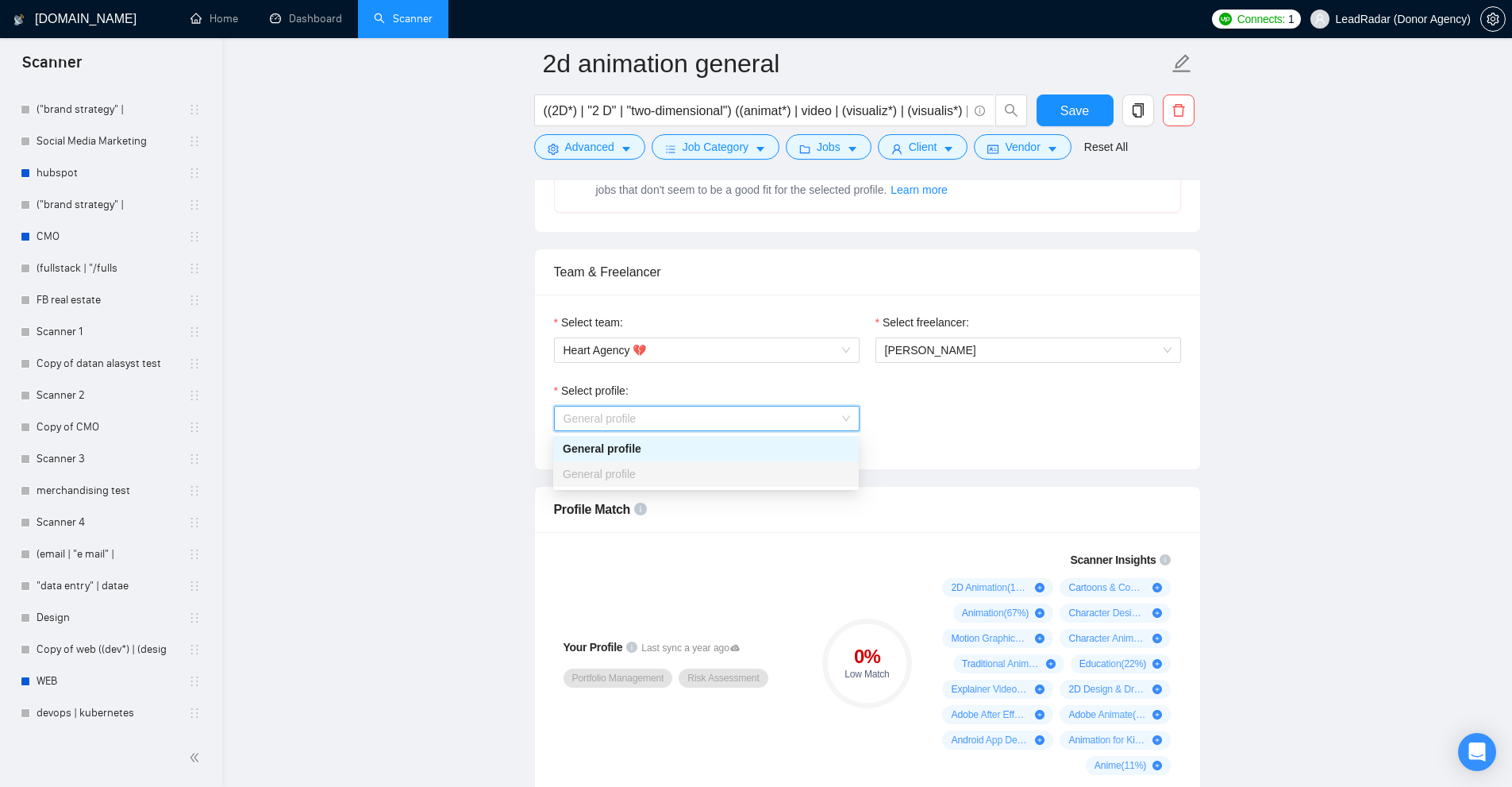
click at [944, 441] on div "Select profile: General profile" at bounding box center [867, 416] width 643 height 68
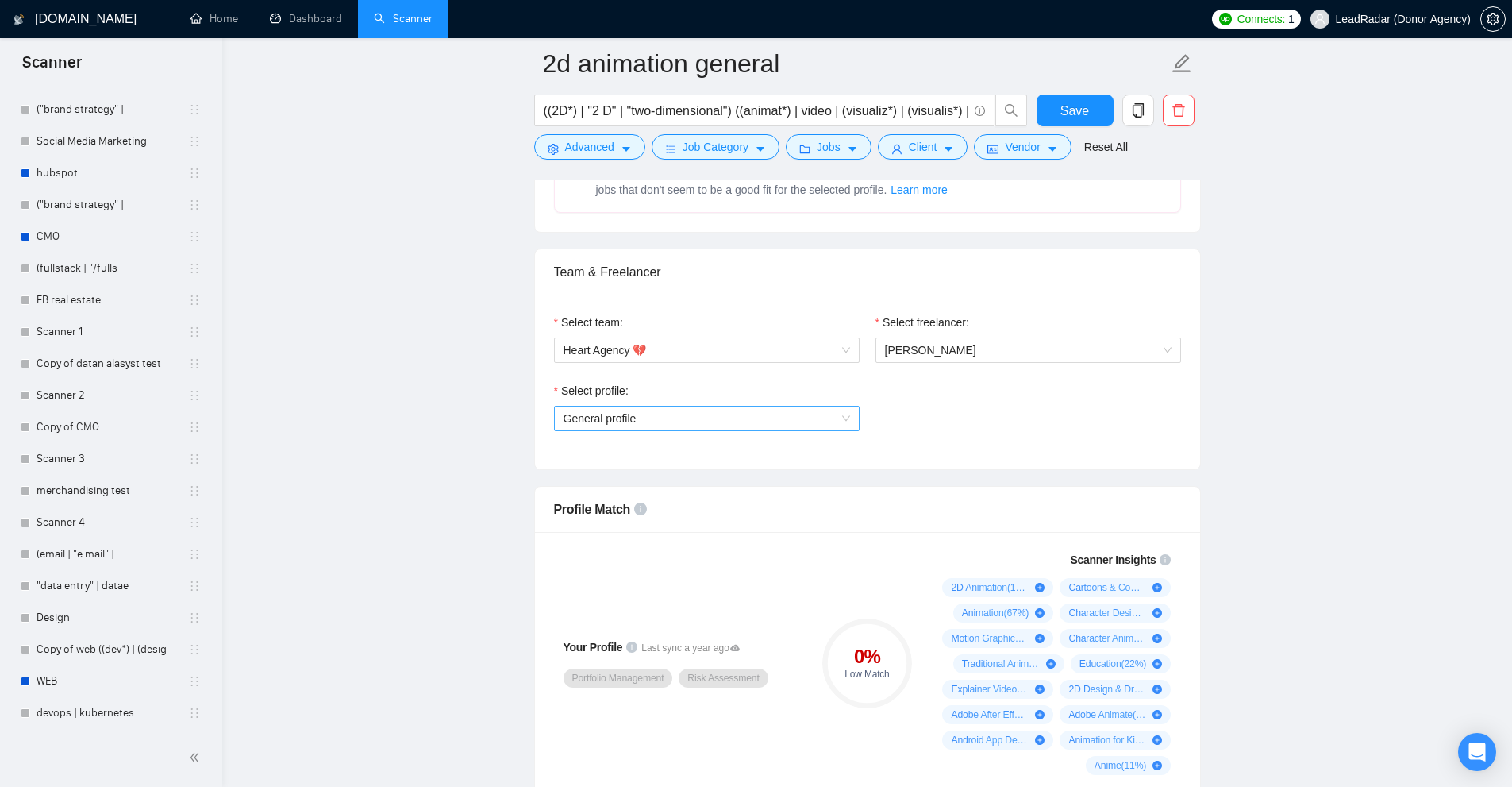
drag, startPoint x: 619, startPoint y: 419, endPoint x: 615, endPoint y: 441, distance: 22.4
click at [619, 419] on span "General profile" at bounding box center [600, 419] width 73 height 13
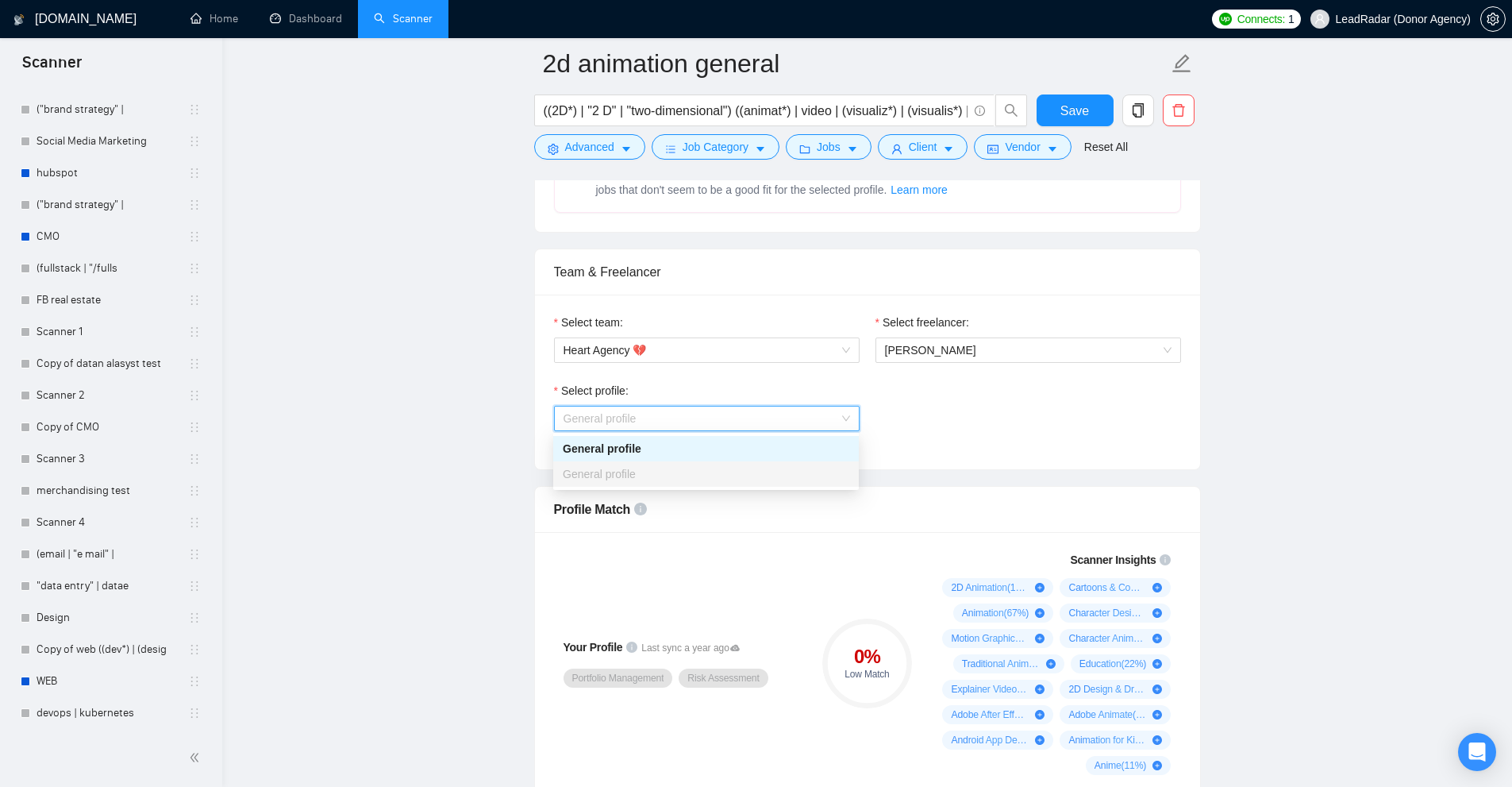
click at [617, 459] on div "General profile" at bounding box center [706, 448] width 306 height 25
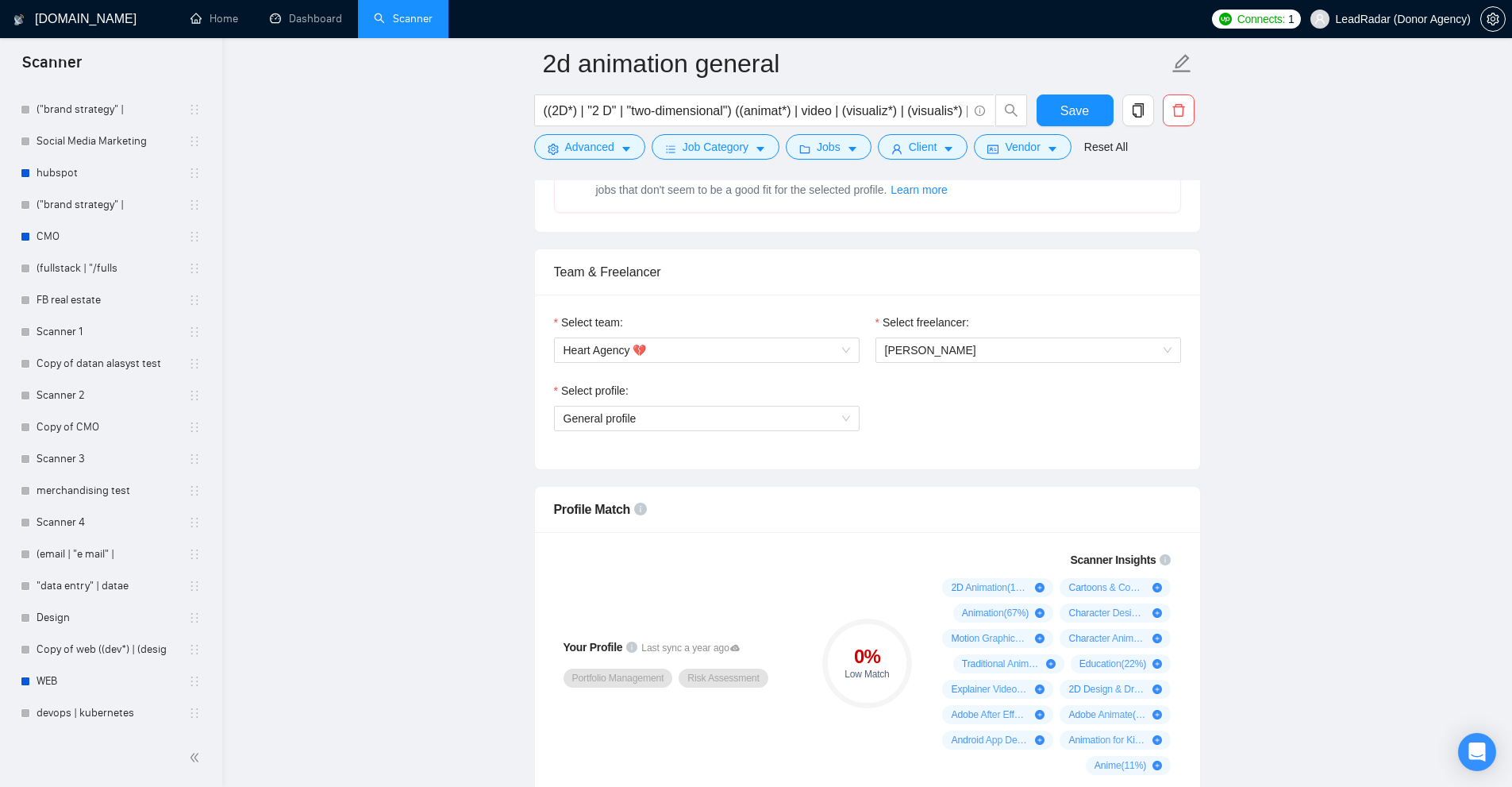
click
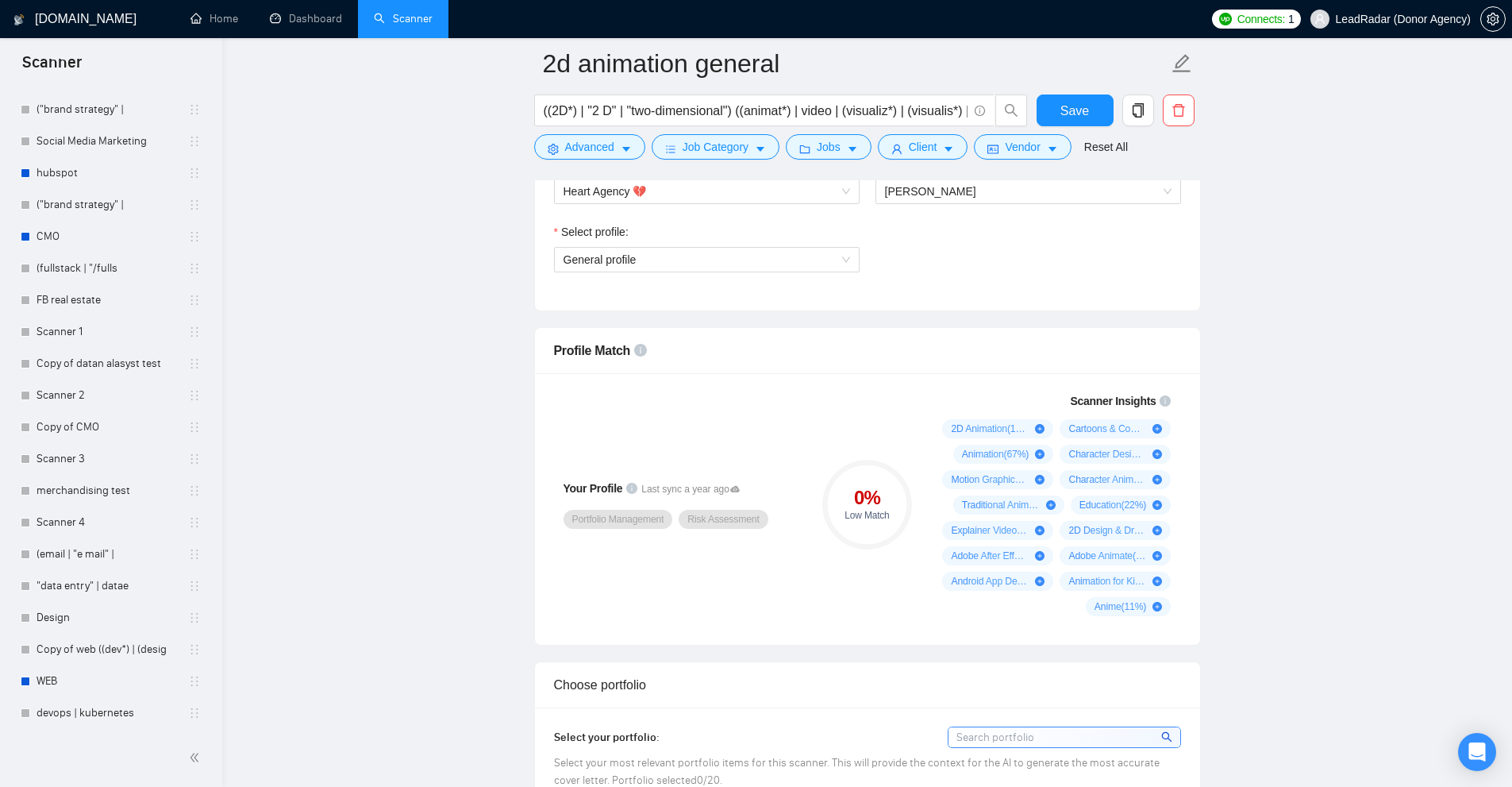
scroll to position [1125, 0]
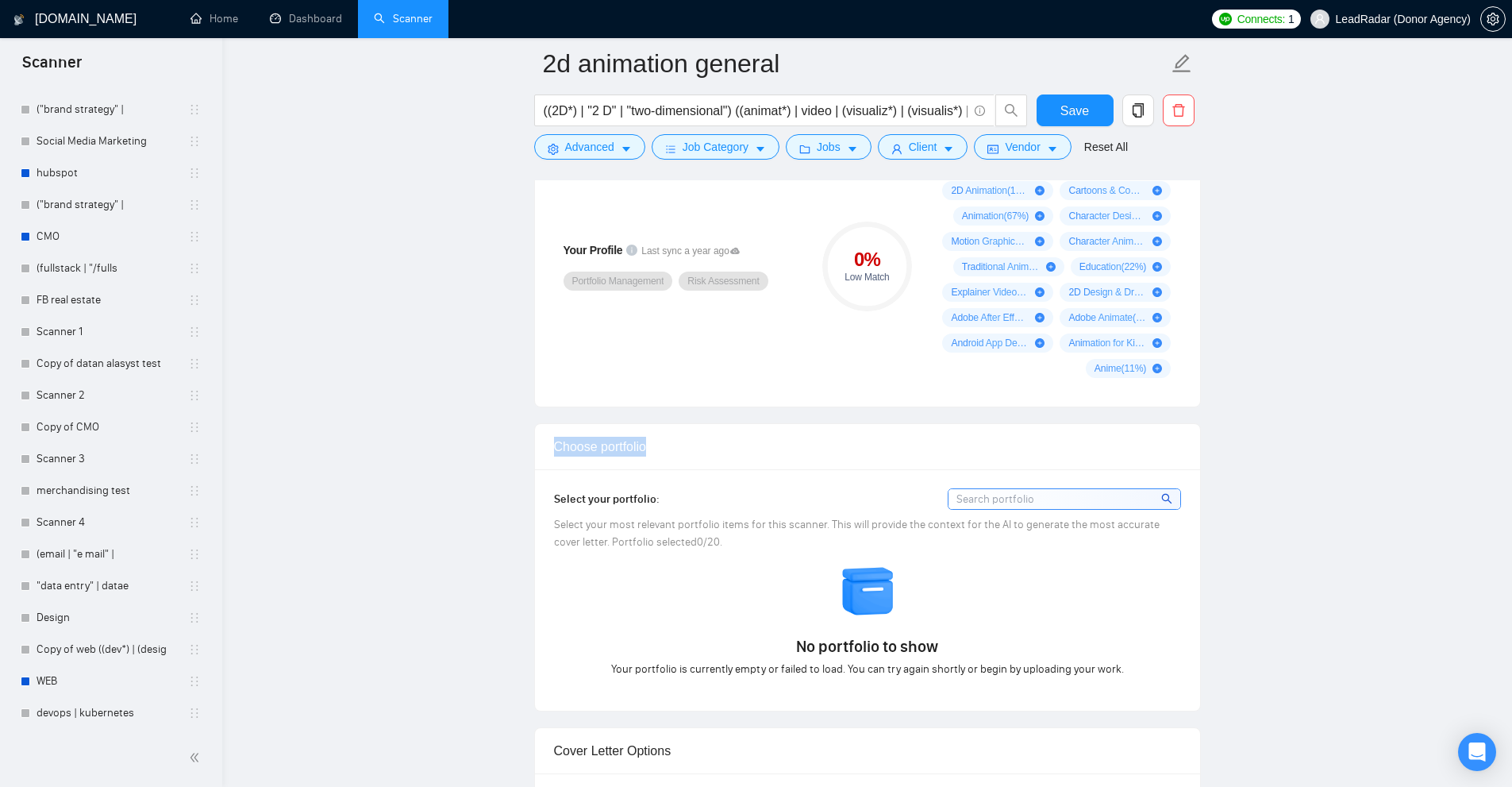
drag, startPoint x: 683, startPoint y: 445, endPoint x: 722, endPoint y: 445, distance: 39.0
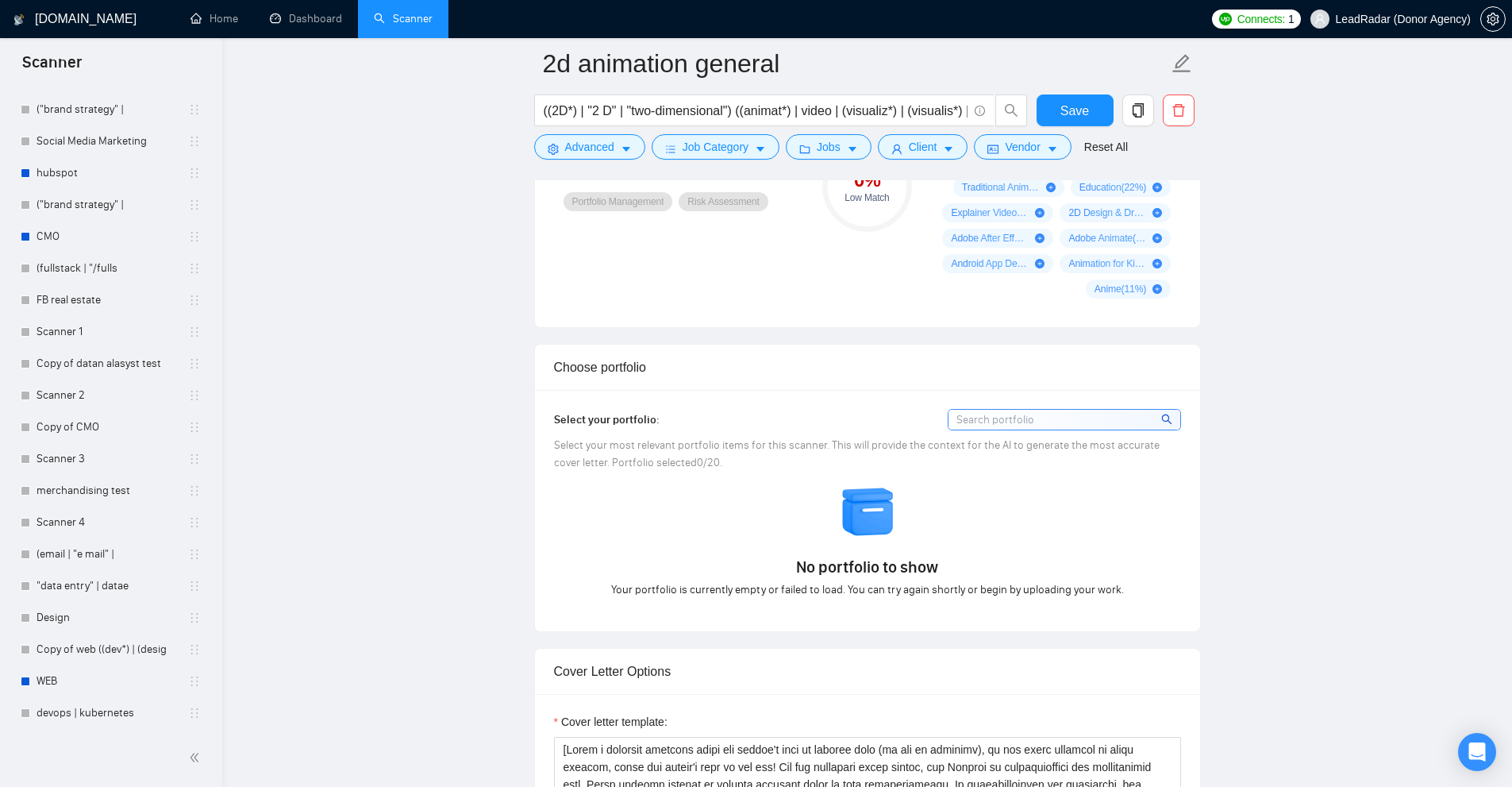
drag, startPoint x: 834, startPoint y: 463, endPoint x: 805, endPoint y: 491, distance: 40.3
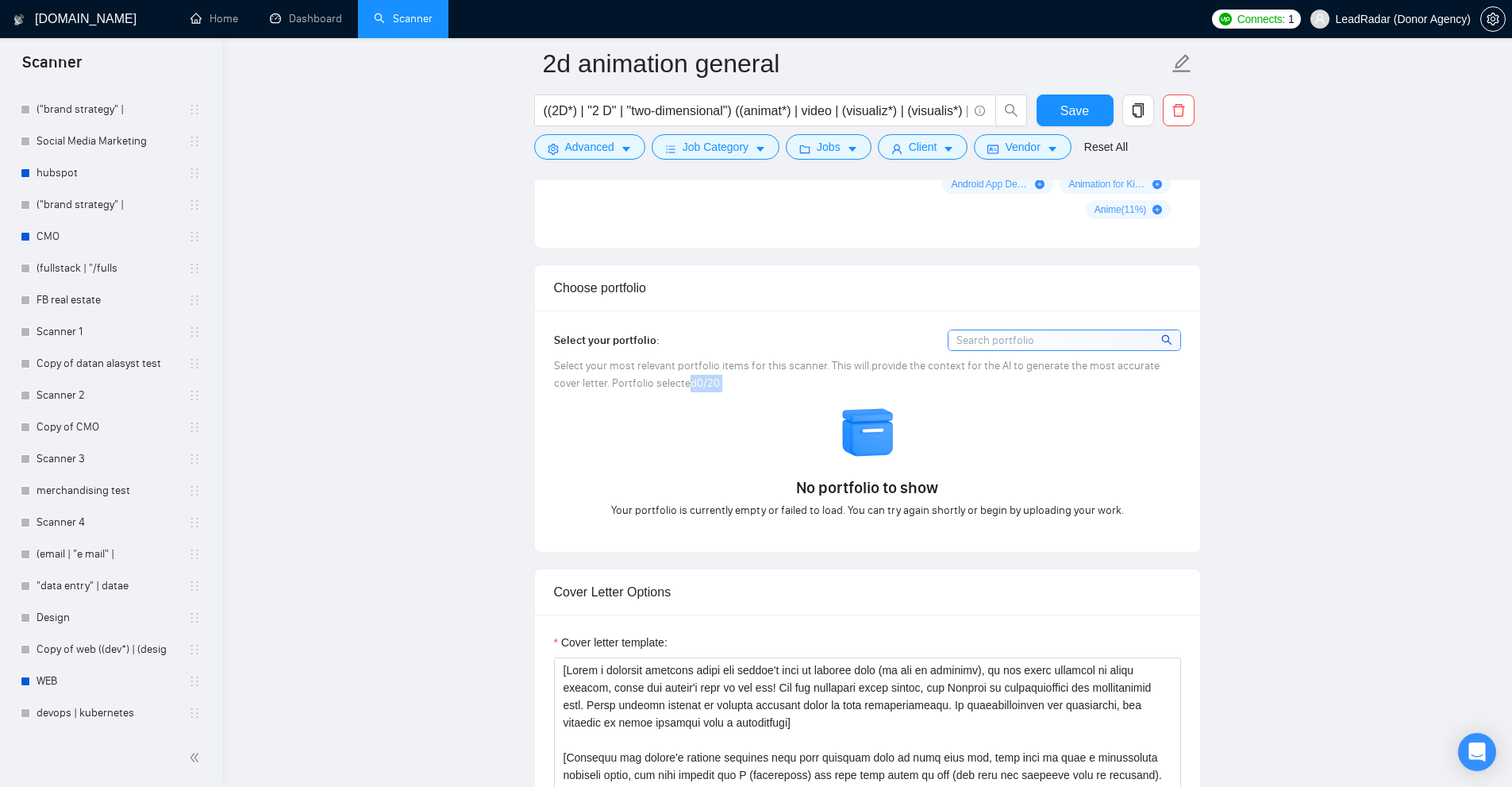
drag, startPoint x: 660, startPoint y: 375, endPoint x: 712, endPoint y: 377, distance: 52.0
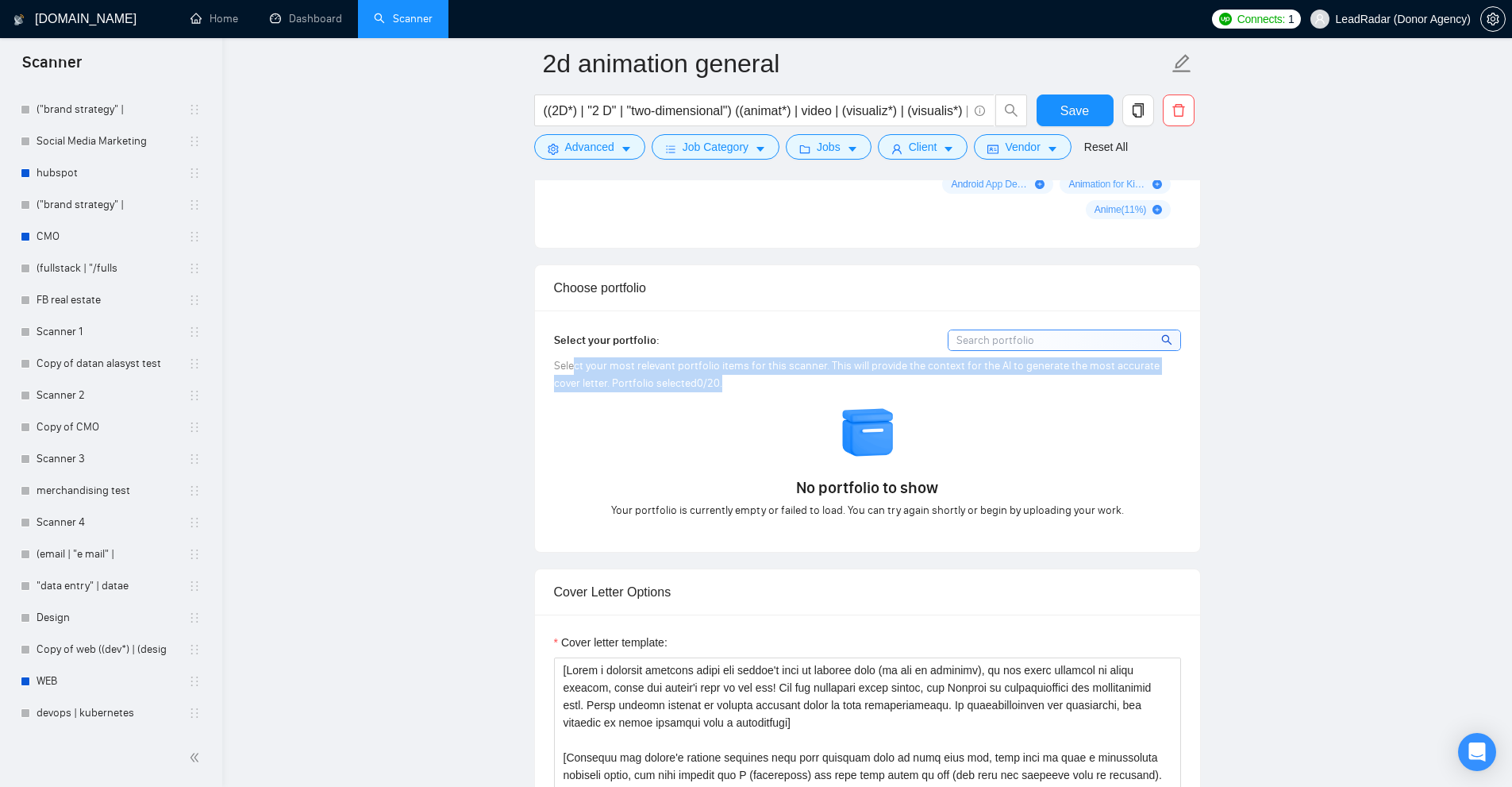
drag, startPoint x: 649, startPoint y: 379, endPoint x: 575, endPoint y: 370, distance: 74.5
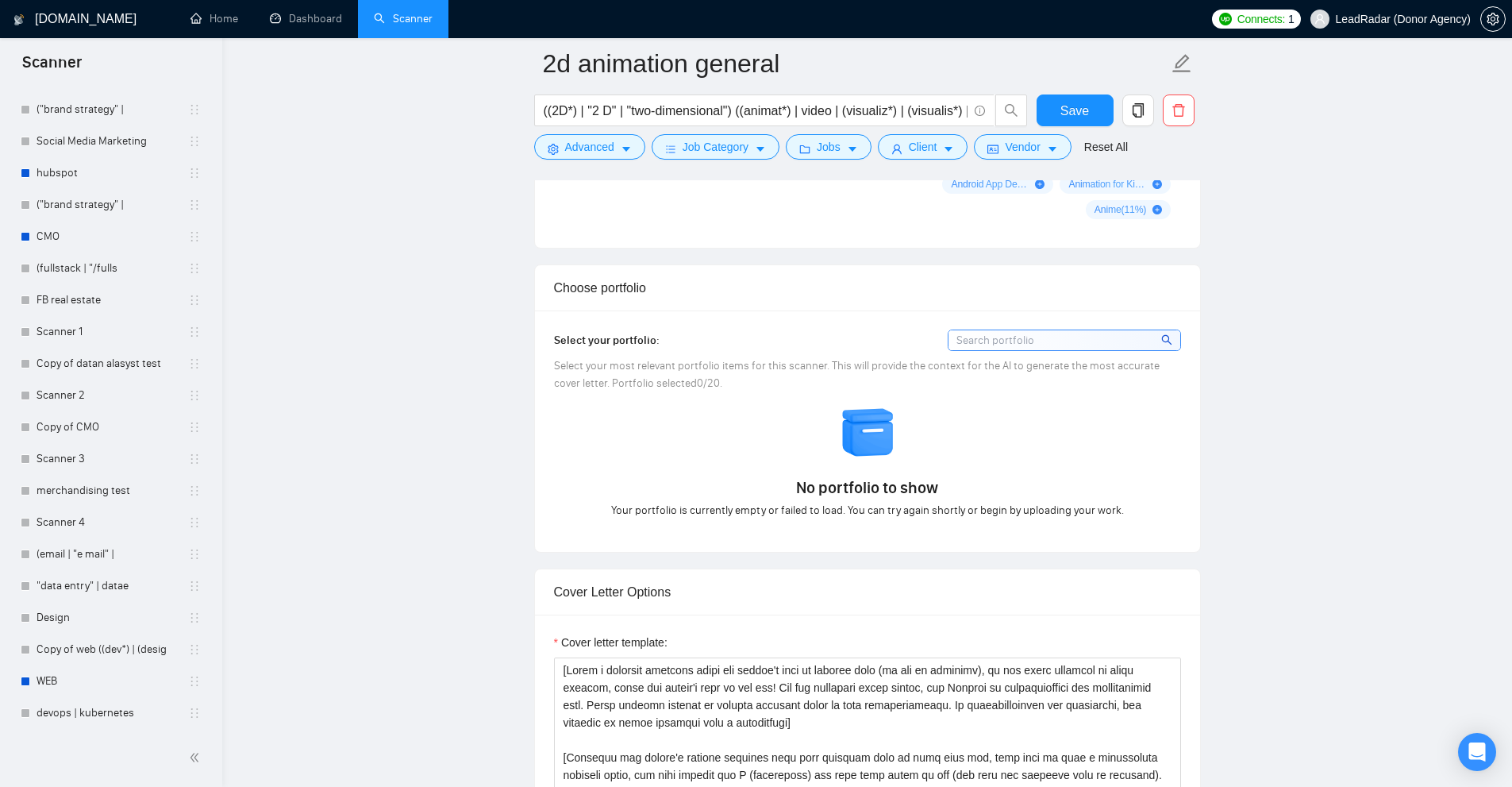
scroll to position [1363, 0]
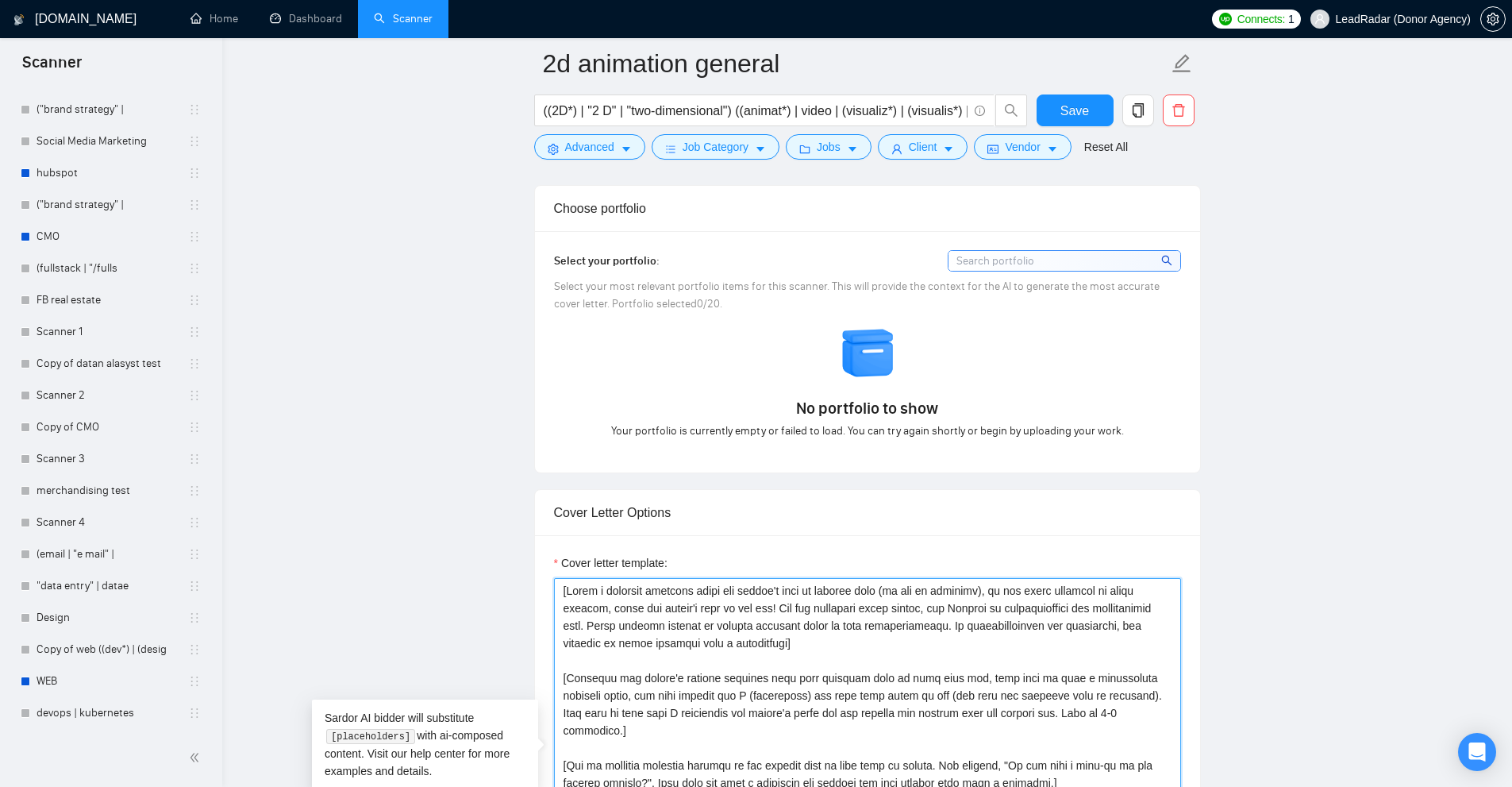
drag, startPoint x: 951, startPoint y: 654, endPoint x: 524, endPoint y: 580, distance: 433.4
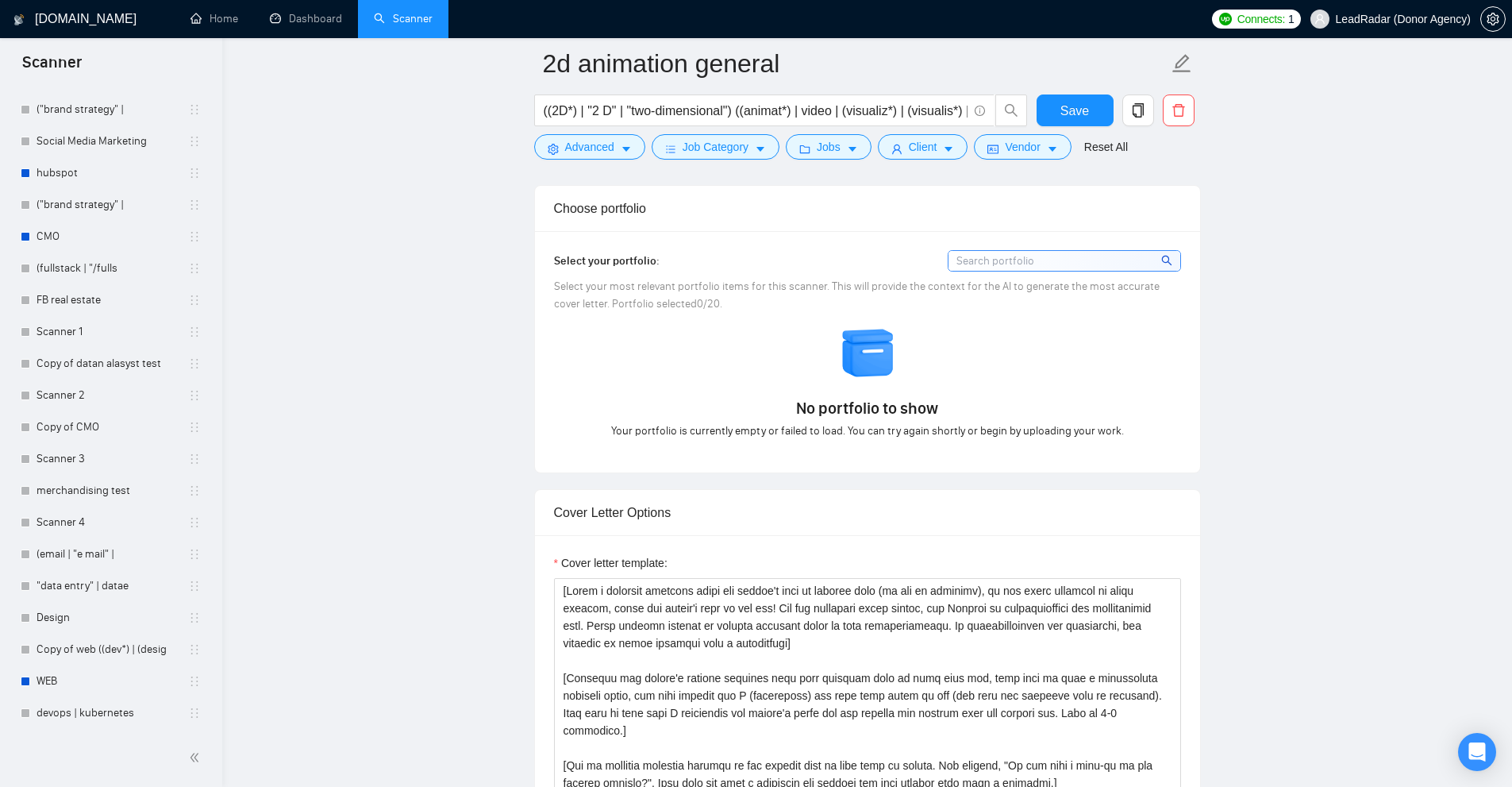
scroll to position [1283, 0]
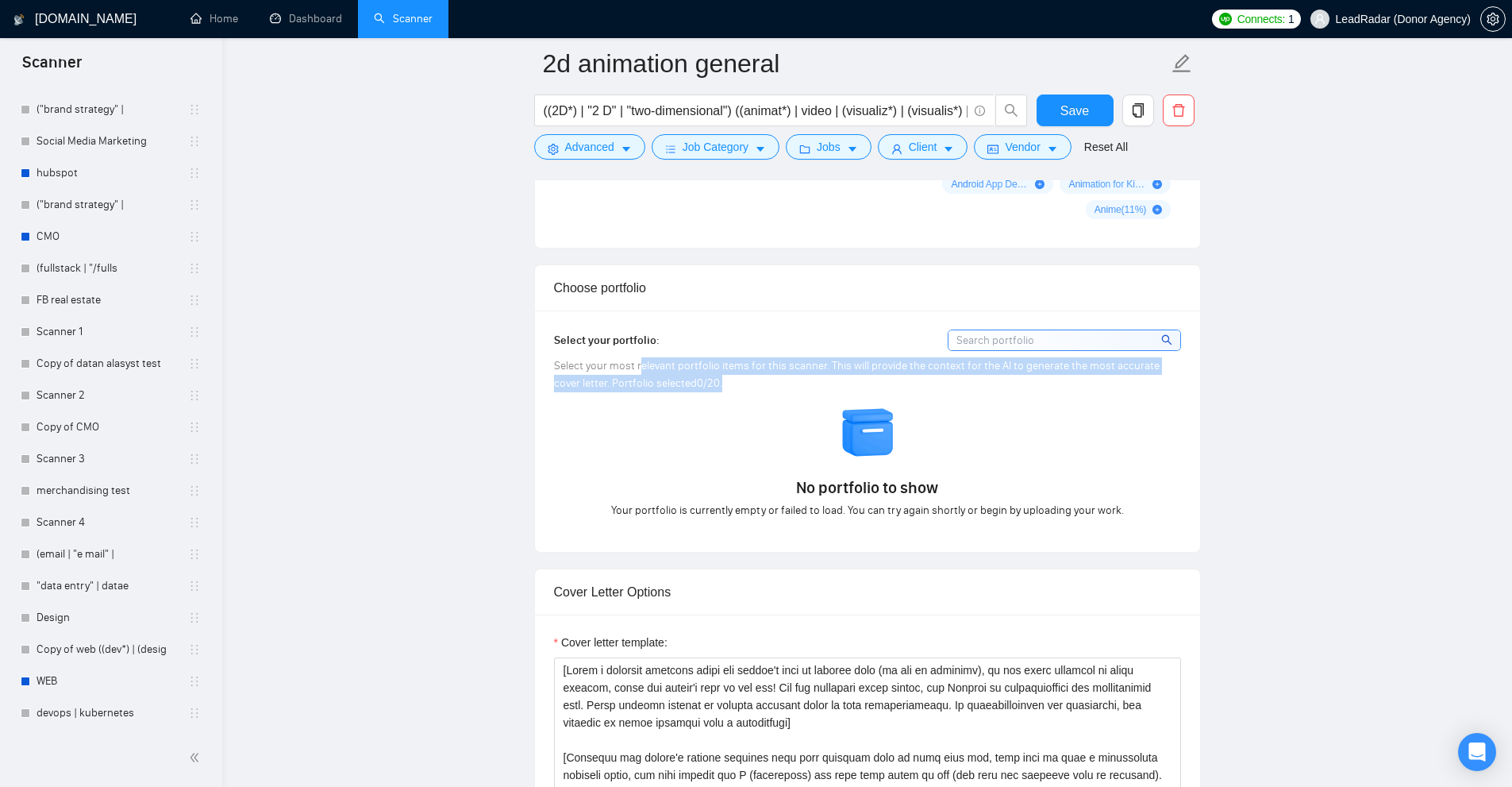
drag, startPoint x: 664, startPoint y: 380, endPoint x: 738, endPoint y: 383, distance: 74.1
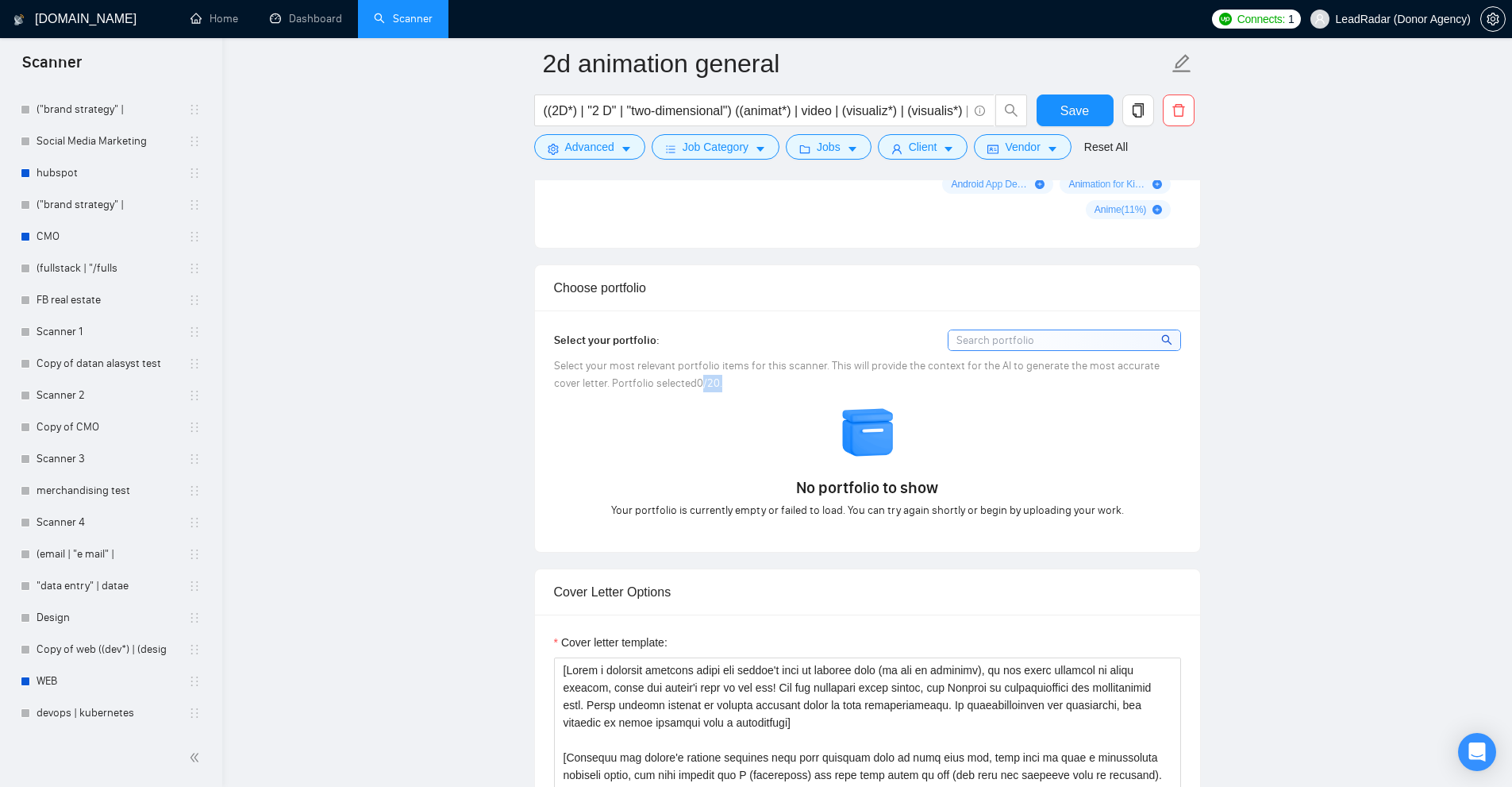
drag, startPoint x: 674, startPoint y: 386, endPoint x: 699, endPoint y: 385, distance: 25.0
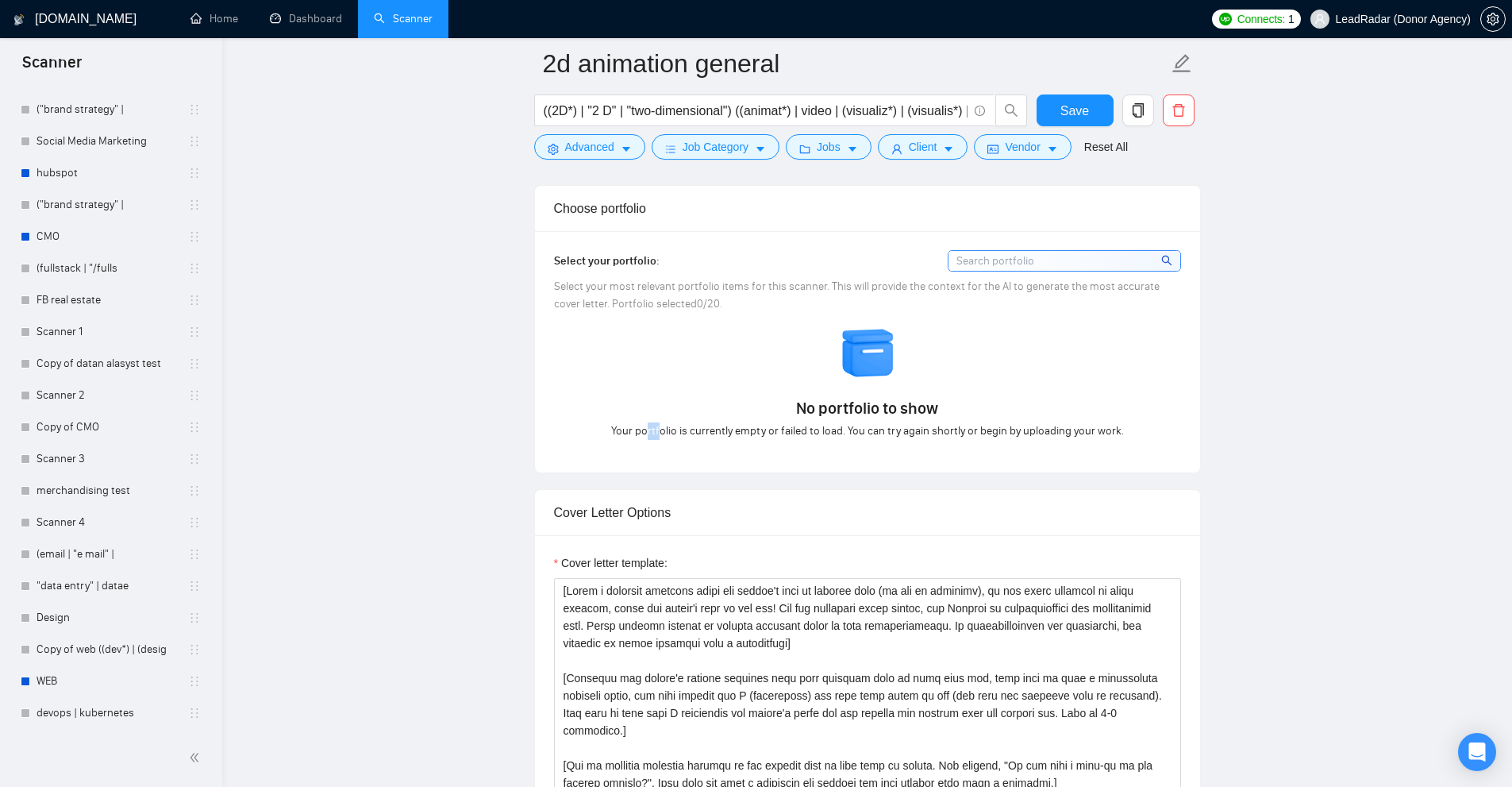
scroll to position [1443, 0]
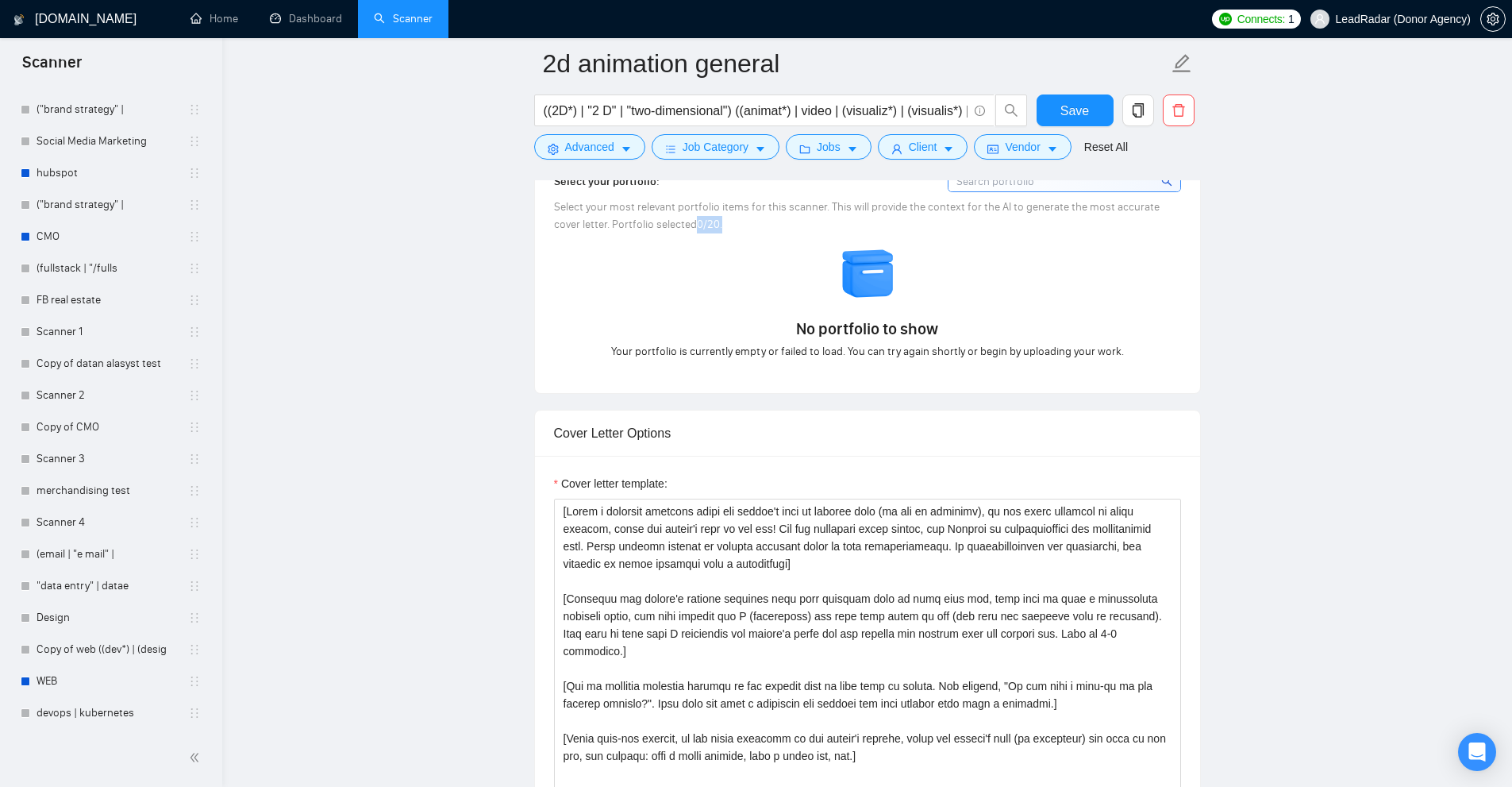
drag, startPoint x: 697, startPoint y: 224, endPoint x: 670, endPoint y: 223, distance: 27.0
drag, startPoint x: 688, startPoint y: 227, endPoint x: 651, endPoint y: 224, distance: 37.1
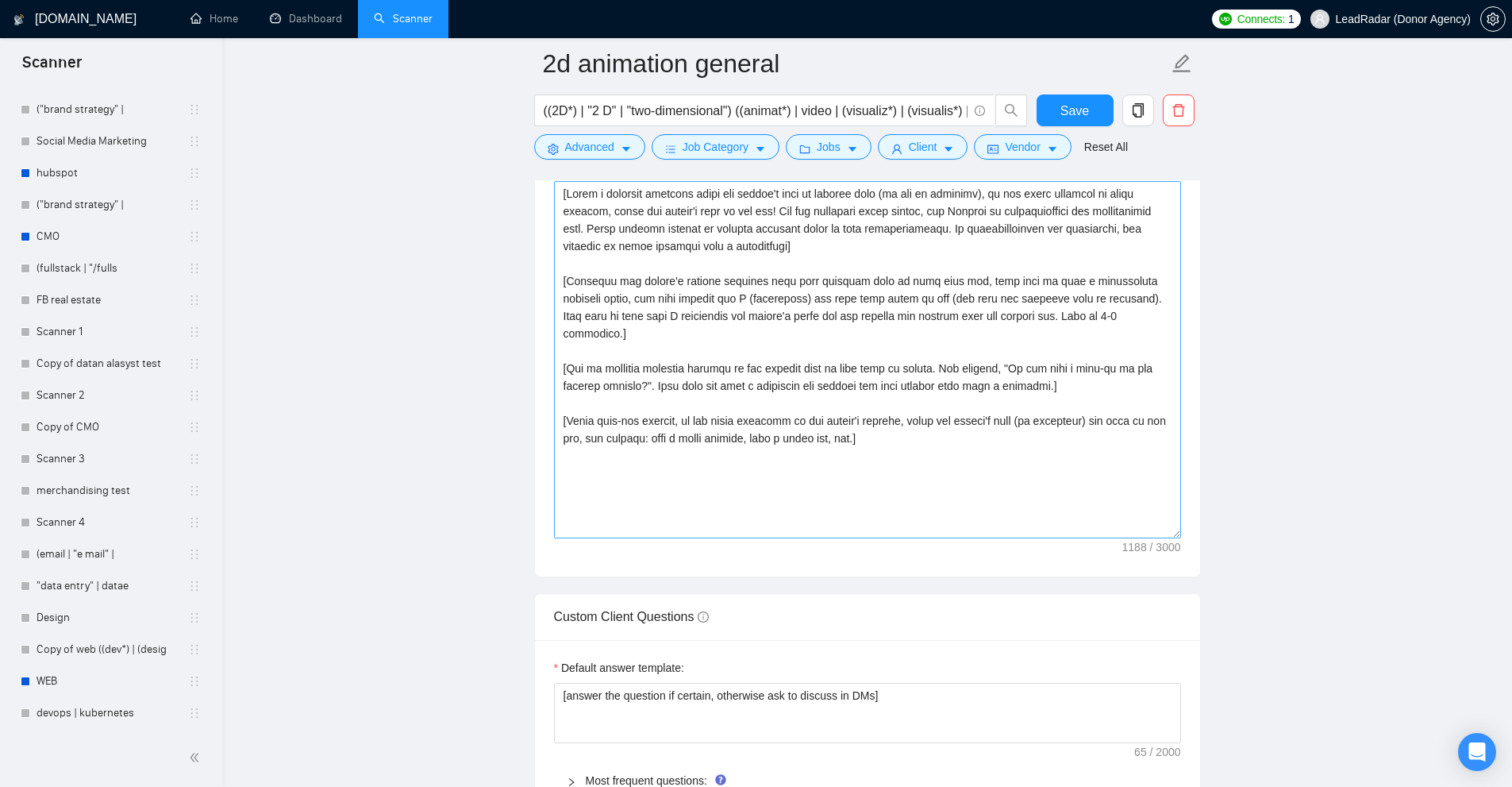
scroll to position [1521, 0]
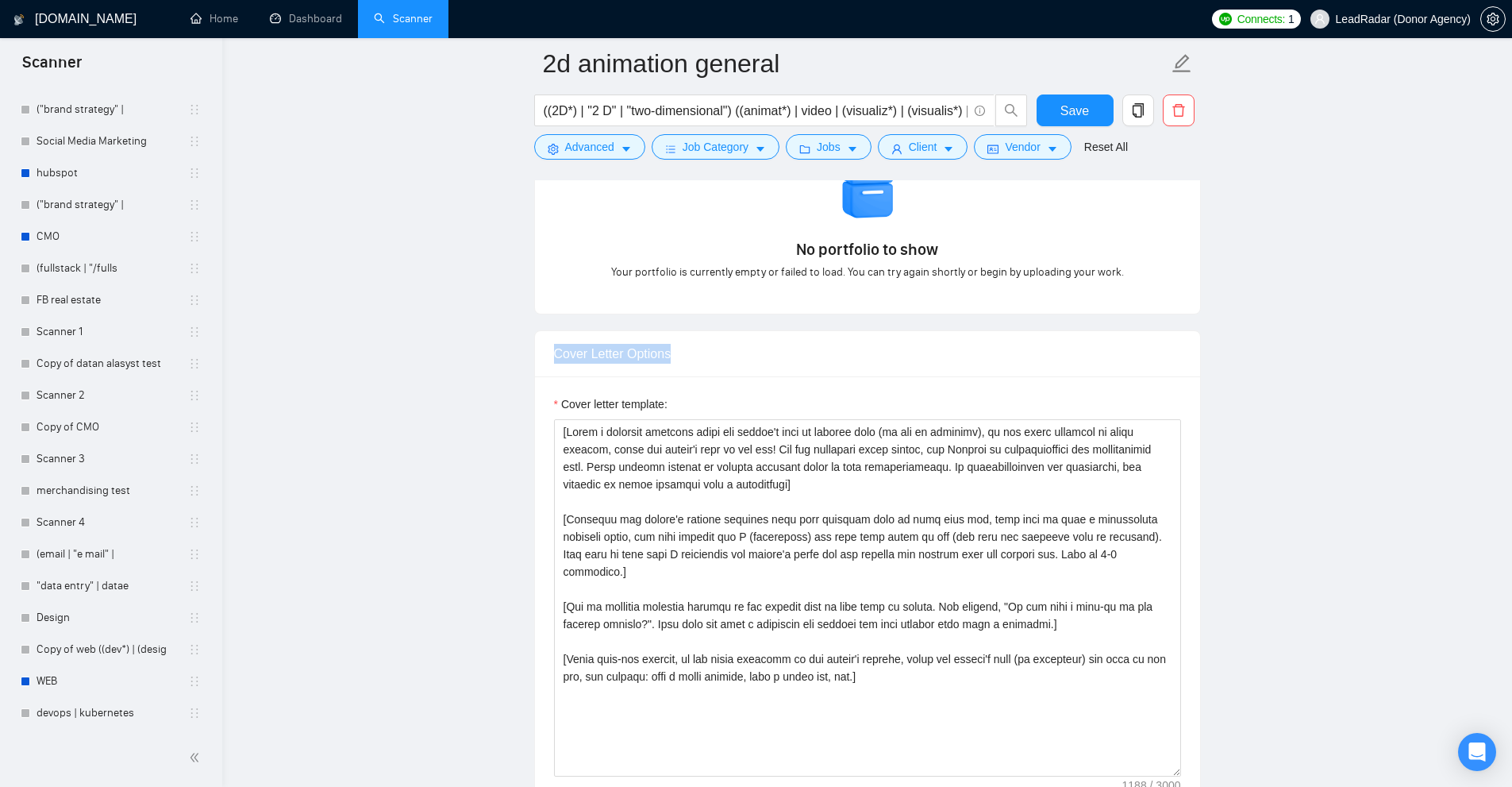
drag, startPoint x: 501, startPoint y: 359, endPoint x: 738, endPoint y: 355, distance: 237.0
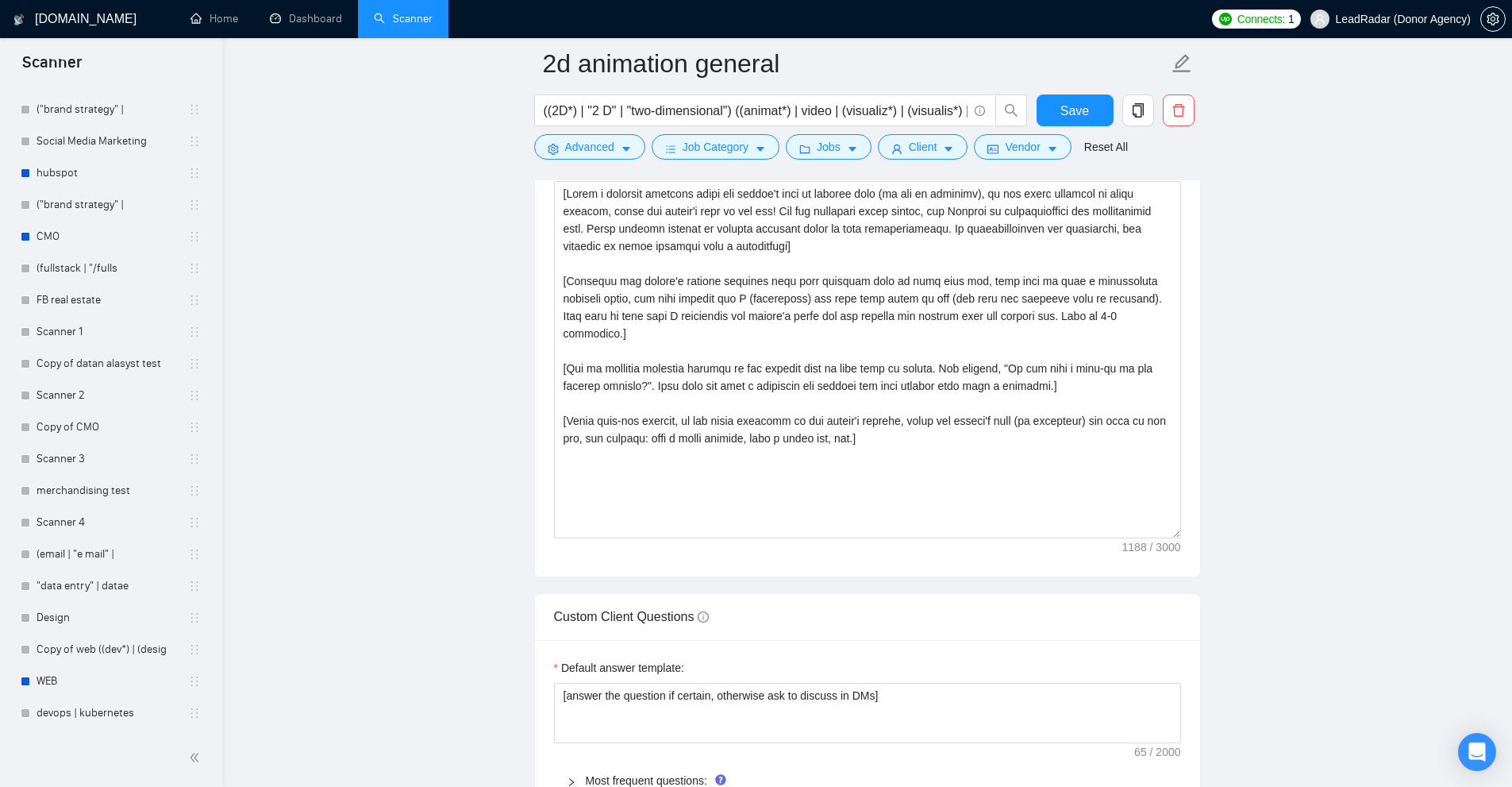
scroll to position [1918, 0]
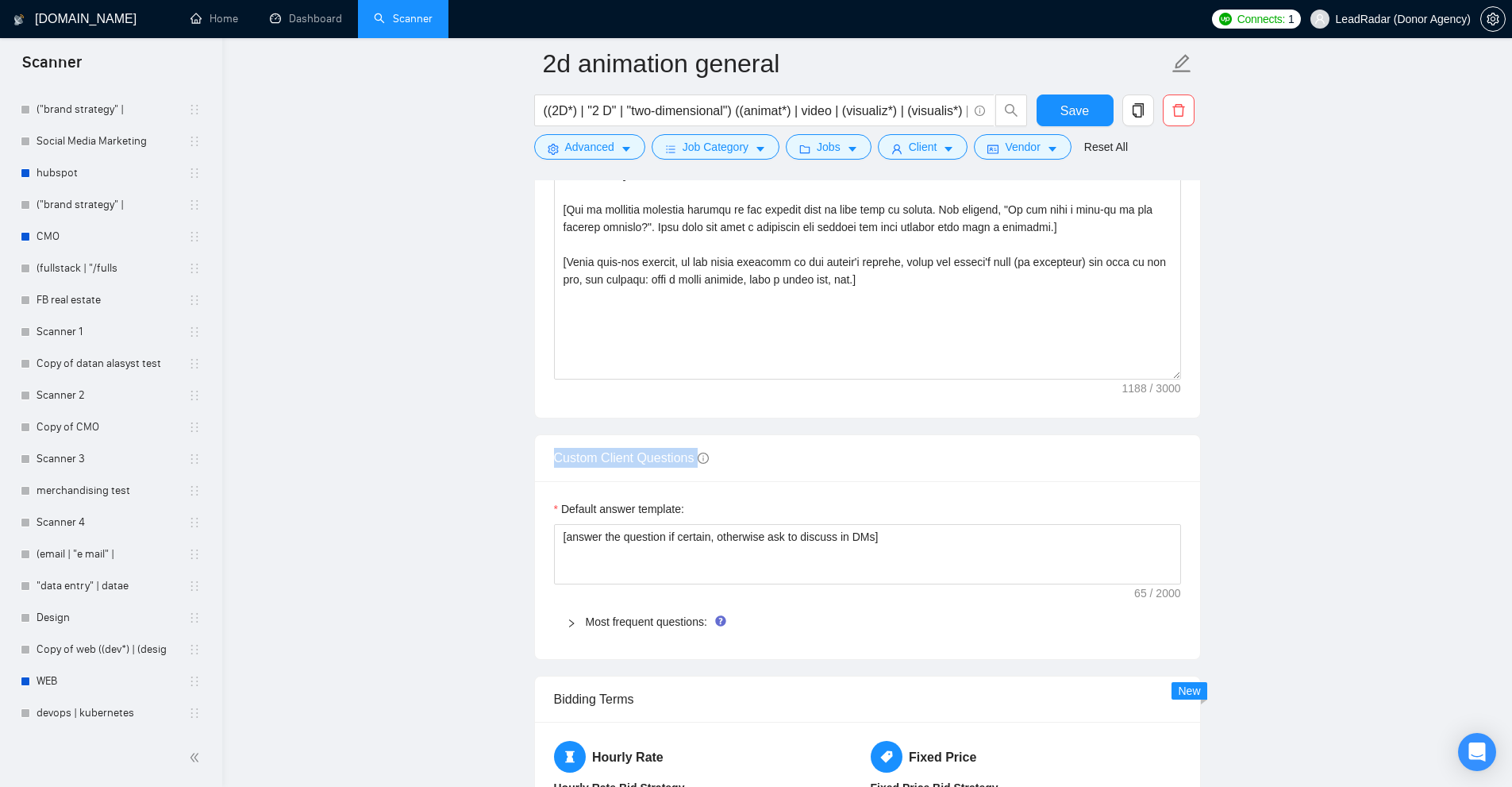
drag, startPoint x: 557, startPoint y: 462, endPoint x: 705, endPoint y: 462, distance: 148.0
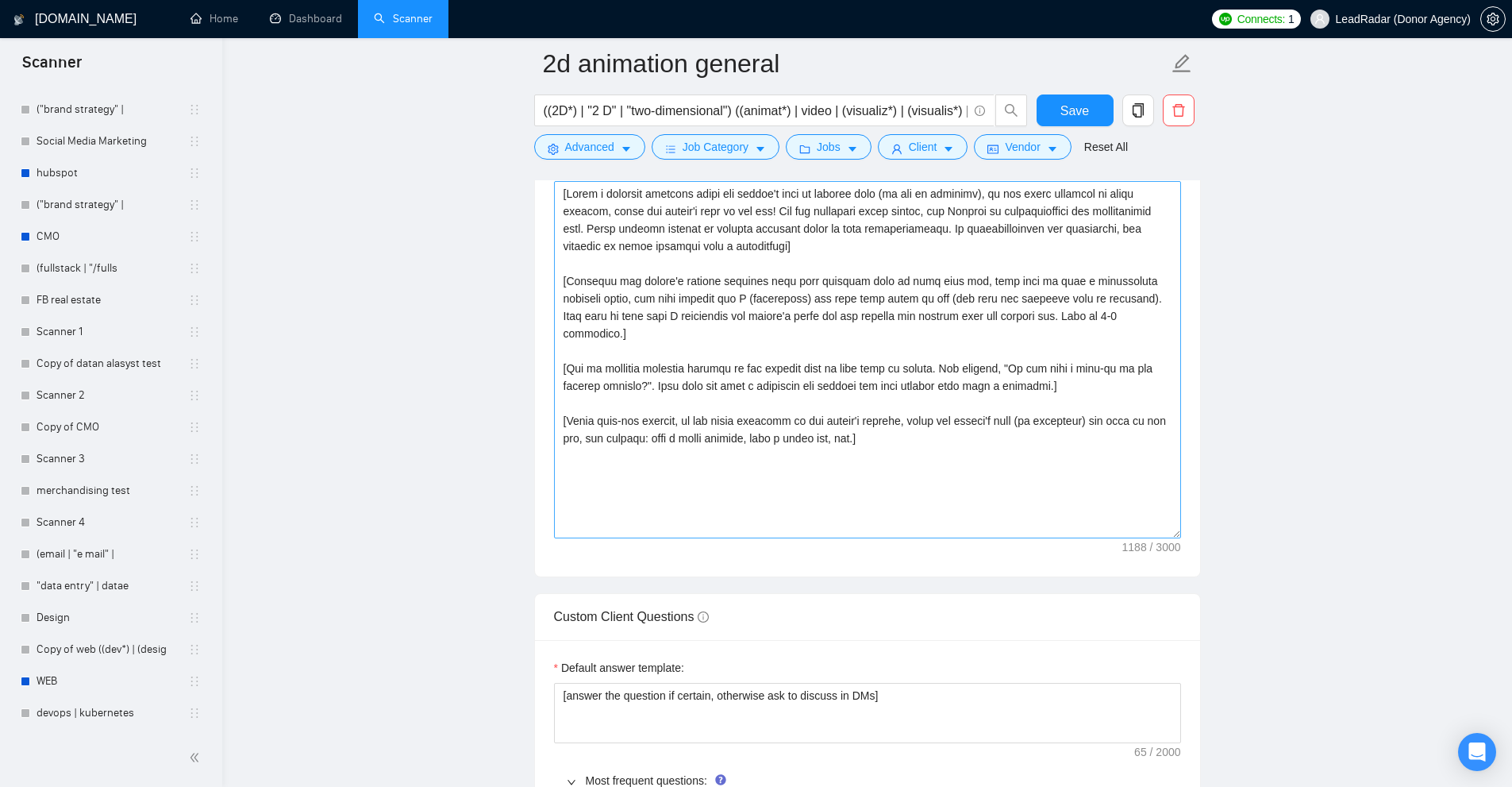
scroll to position [1680, 0]
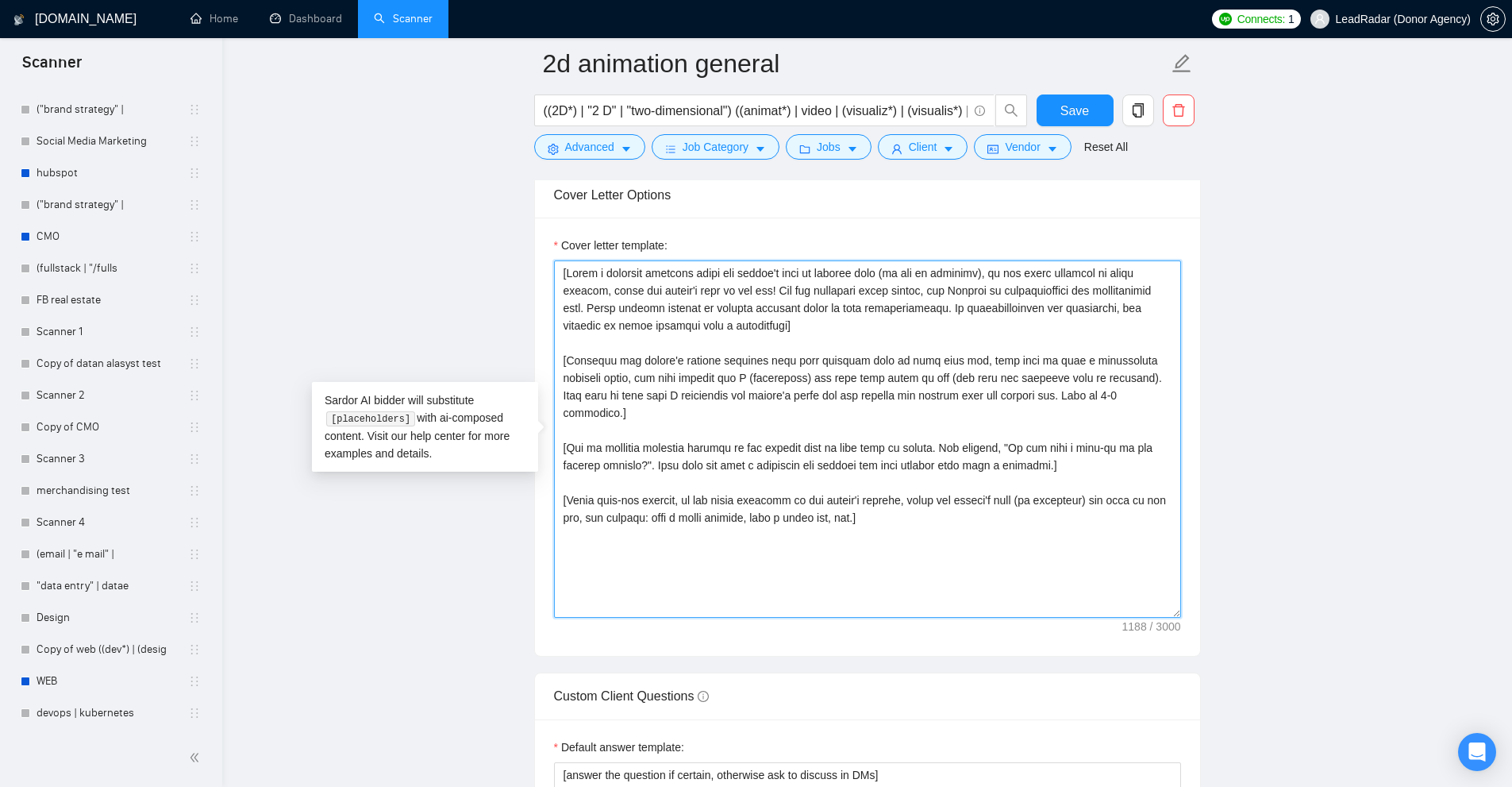
drag, startPoint x: 928, startPoint y: 512, endPoint x: 511, endPoint y: 241, distance: 497.3
drag, startPoint x: 858, startPoint y: 330, endPoint x: 399, endPoint y: 188, distance: 480.5
drag, startPoint x: 916, startPoint y: 499, endPoint x: 552, endPoint y: 189, distance: 478.1
drag, startPoint x: 856, startPoint y: 326, endPoint x: 362, endPoint y: 190, distance: 512.4
drag, startPoint x: 823, startPoint y: 326, endPoint x: 611, endPoint y: 292, distance: 214.7
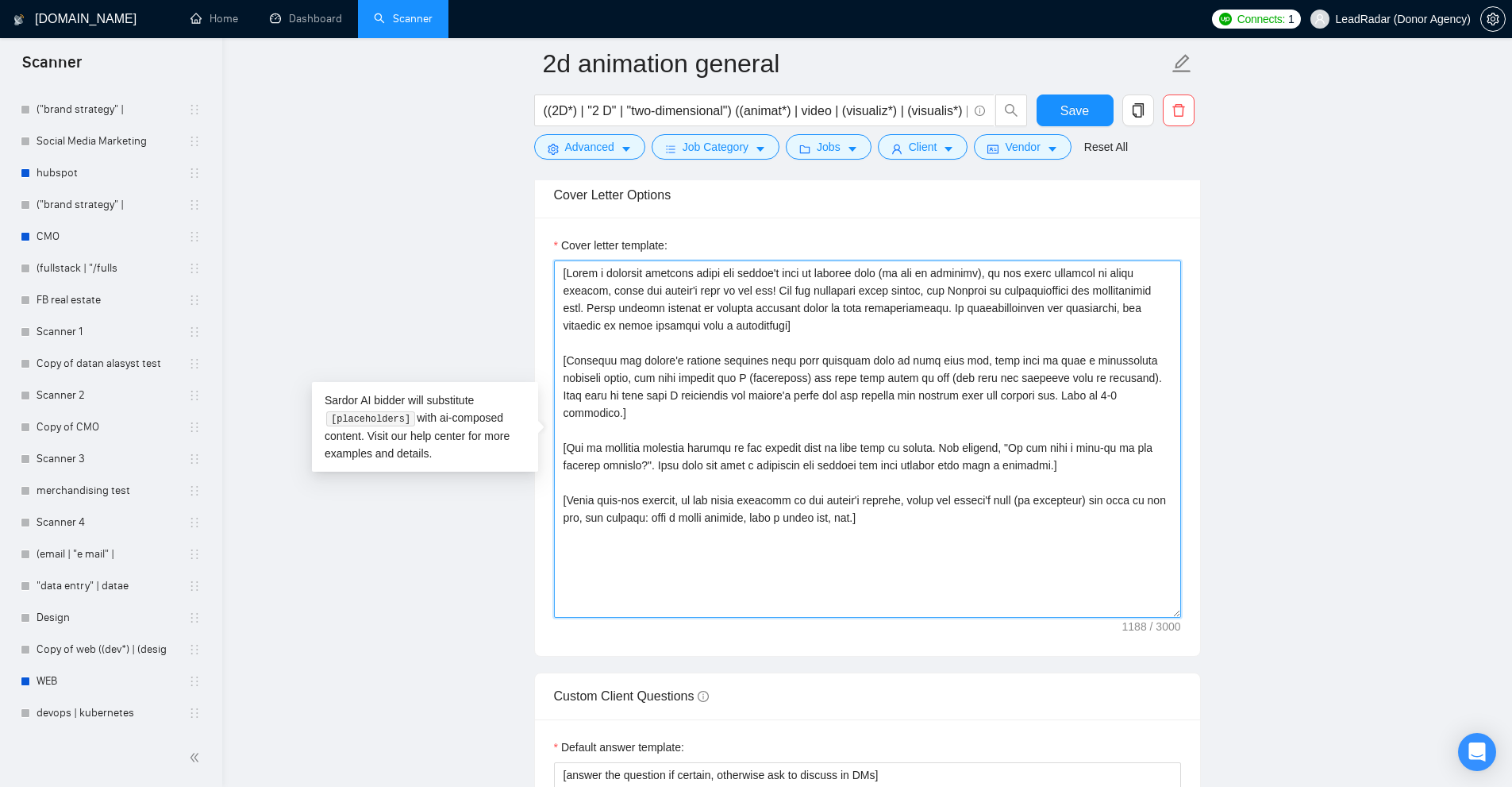
drag, startPoint x: 562, startPoint y: 267, endPoint x: 901, endPoint y: 327, distance: 344.3
drag, startPoint x: 813, startPoint y: 330, endPoint x: 783, endPoint y: 319, distance: 32.0
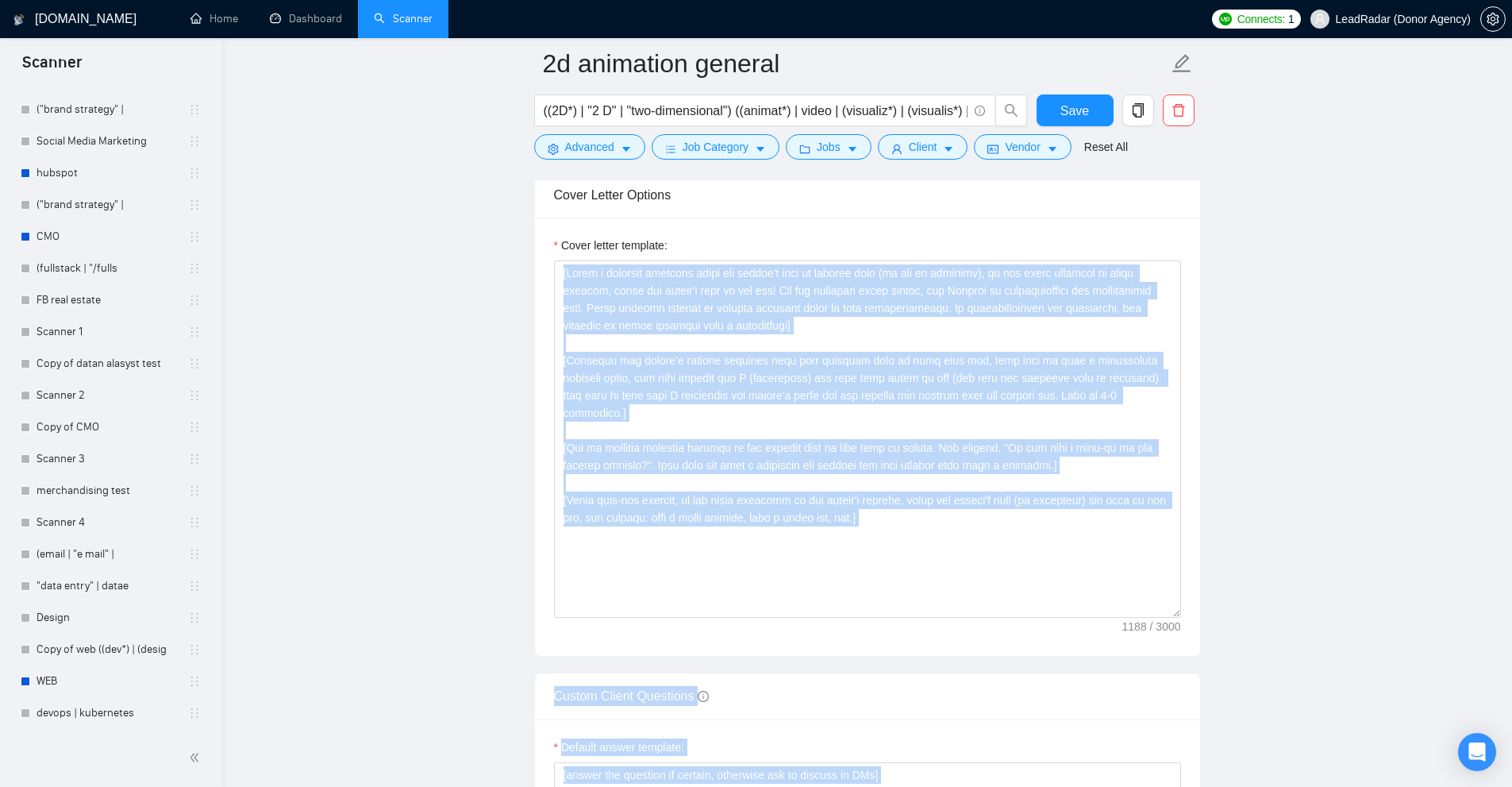
drag, startPoint x: 344, startPoint y: 415, endPoint x: 472, endPoint y: 410, distance: 128.1
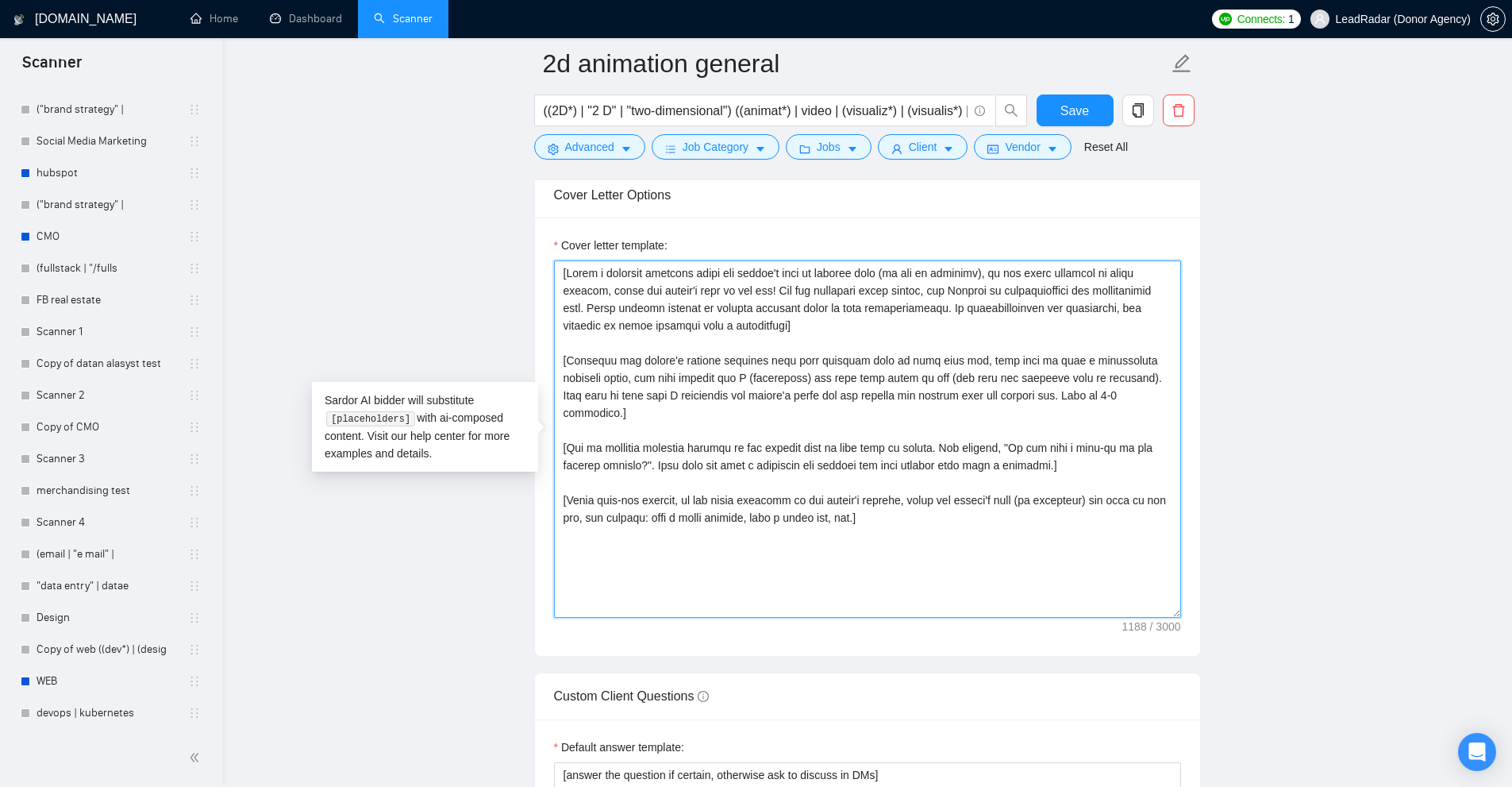
drag, startPoint x: 824, startPoint y: 326, endPoint x: 552, endPoint y: 265, distance: 278.8
drag, startPoint x: 563, startPoint y: 274, endPoint x: 849, endPoint y: 326, distance: 290.7
paste textarea "don’t write the following, use it as context, | is a separator PRJPOOL: Project…"
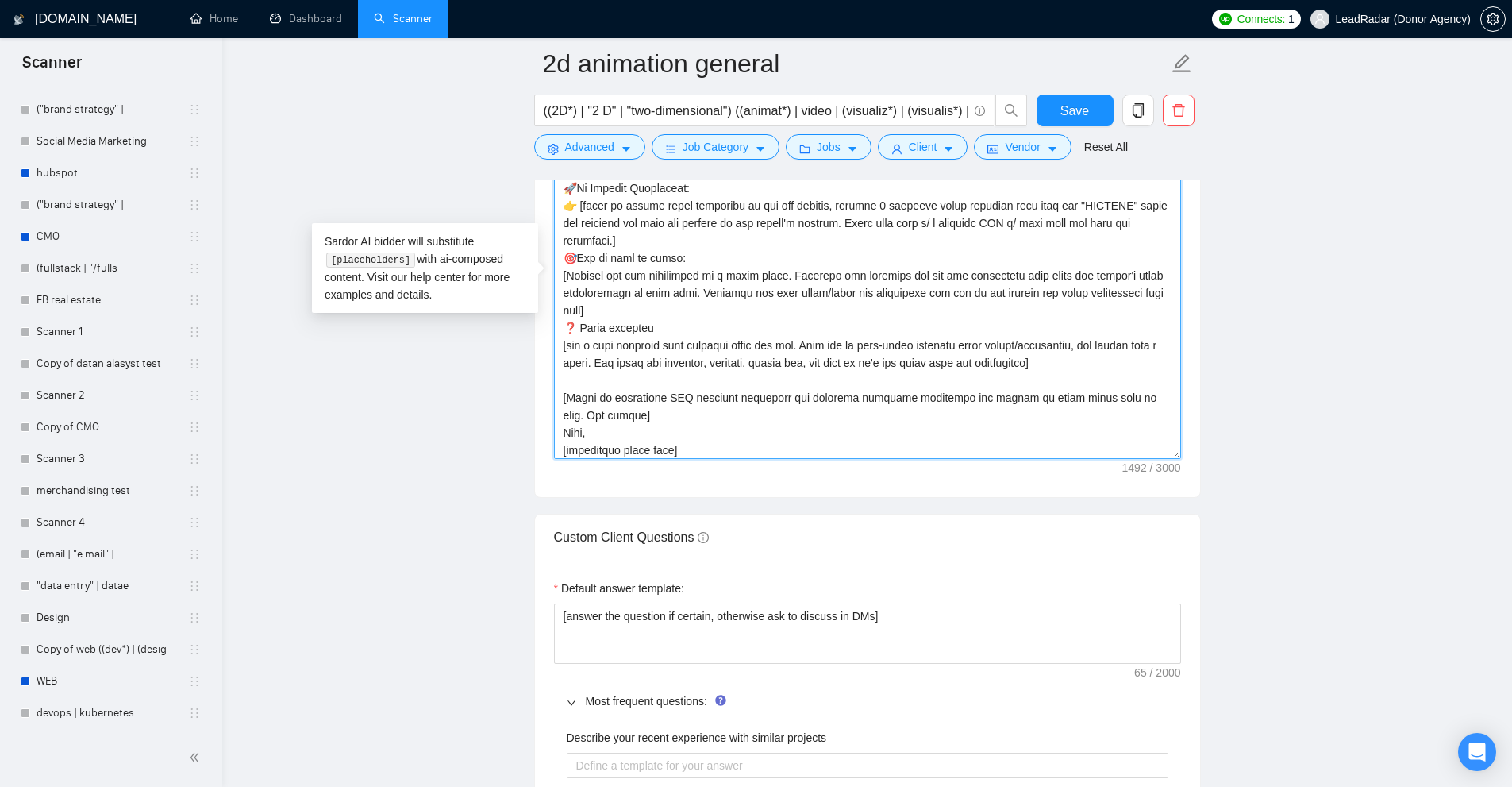
scroll to position [0, 0]
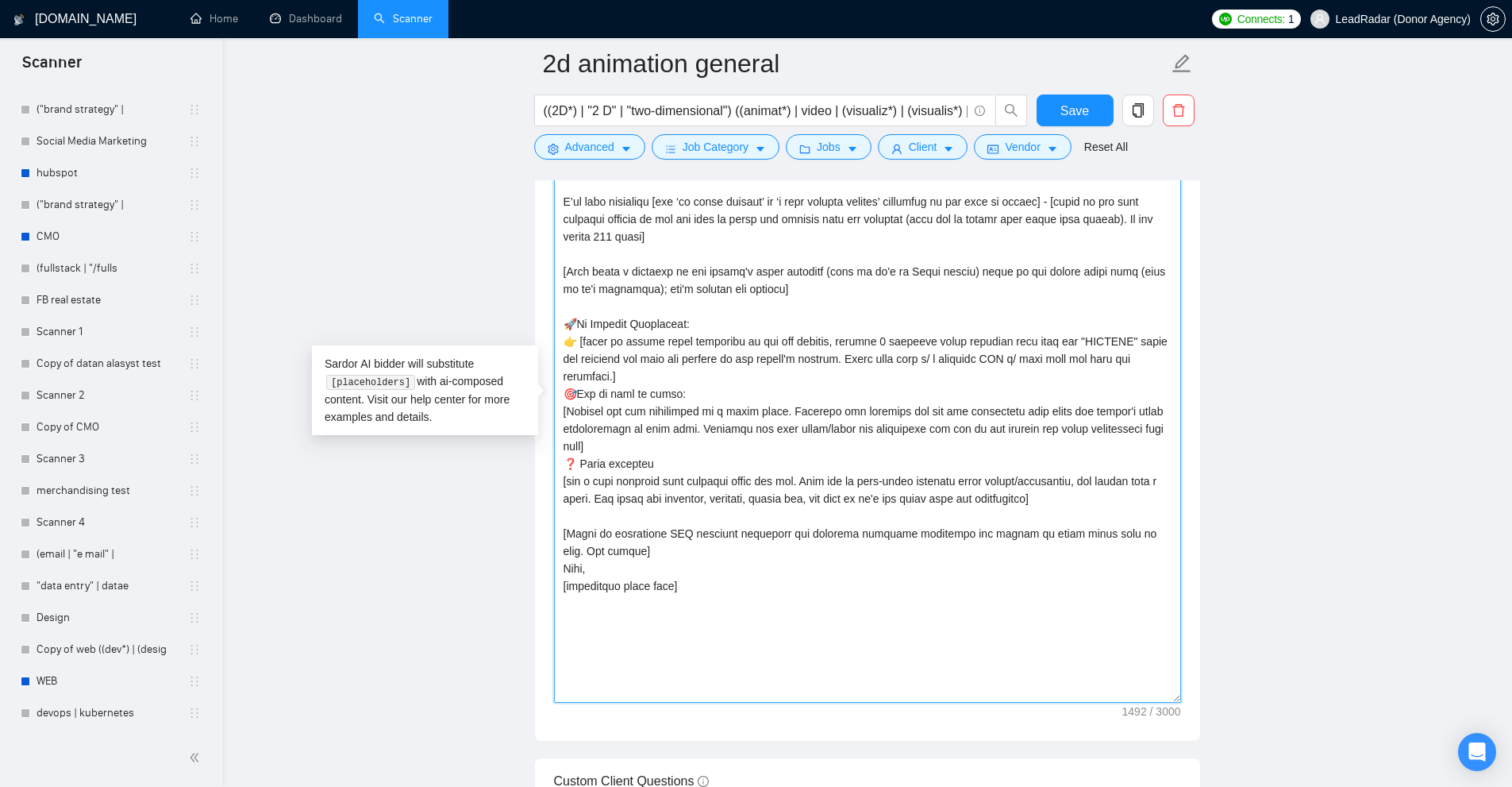
drag, startPoint x: 1176, startPoint y: 455, endPoint x: 1164, endPoint y: 647, distance: 192.4
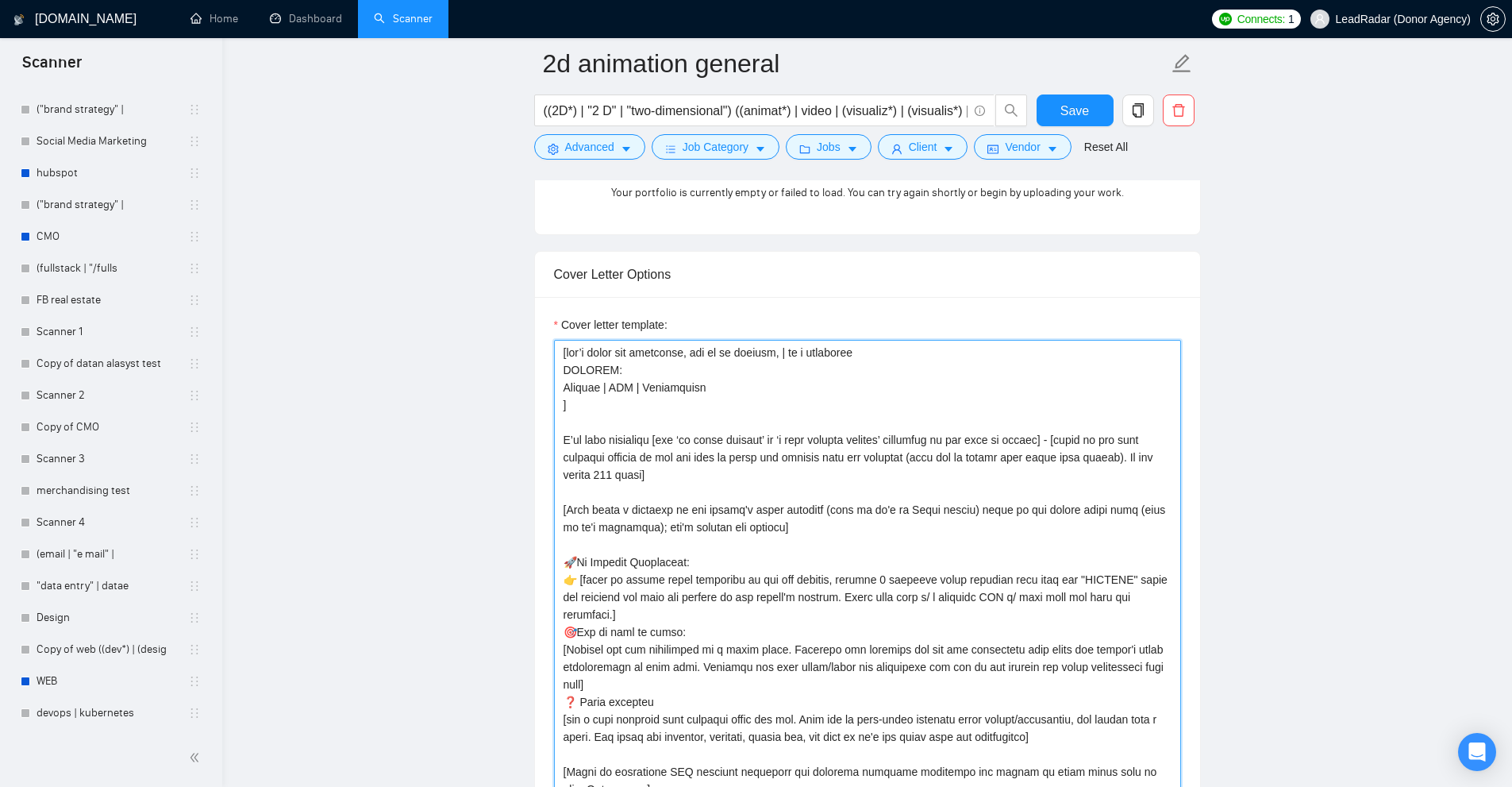
drag, startPoint x: 561, startPoint y: 352, endPoint x: 589, endPoint y: 412, distance: 66.2
drag, startPoint x: 569, startPoint y: 409, endPoint x: 547, endPoint y: 406, distance: 22.2
drag, startPoint x: 569, startPoint y: 350, endPoint x: 750, endPoint y: 353, distance: 181.0
drag, startPoint x: 750, startPoint y: 353, endPoint x: 685, endPoint y: 351, distance: 65.0
drag, startPoint x: 589, startPoint y: 407, endPoint x: 492, endPoint y: 308, distance: 138.6
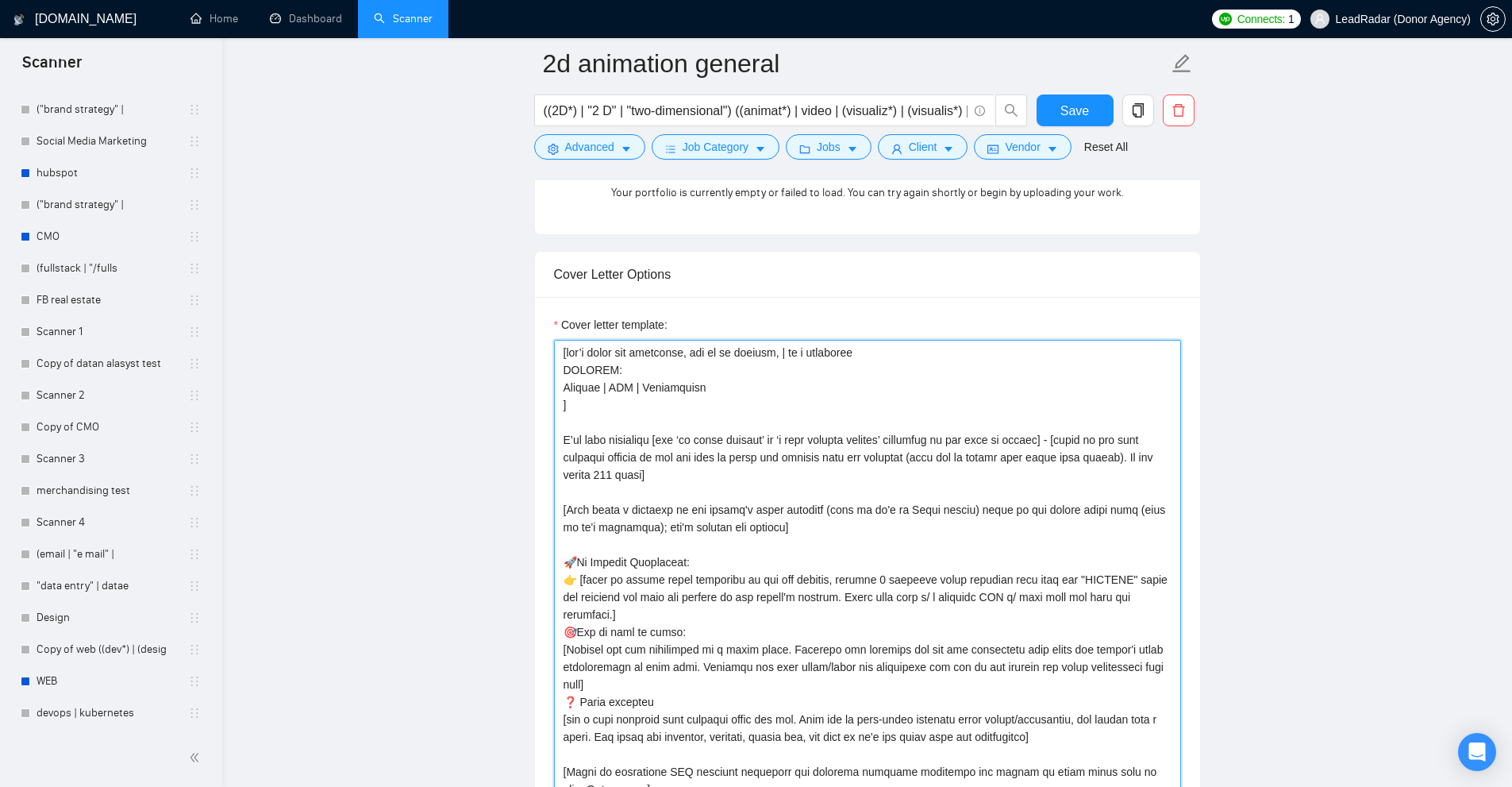
drag, startPoint x: 578, startPoint y: 410, endPoint x: 518, endPoint y: 324, distance: 104.9
drag, startPoint x: 732, startPoint y: 377, endPoint x: 663, endPoint y: 390, distance: 70.2
drag, startPoint x: 562, startPoint y: 435, endPoint x: 785, endPoint y: 435, distance: 223.0
drag, startPoint x: 729, startPoint y: 444, endPoint x: 759, endPoint y: 444, distance: 30.0
drag, startPoint x: 858, startPoint y: 436, endPoint x: 908, endPoint y: 440, distance: 50.2
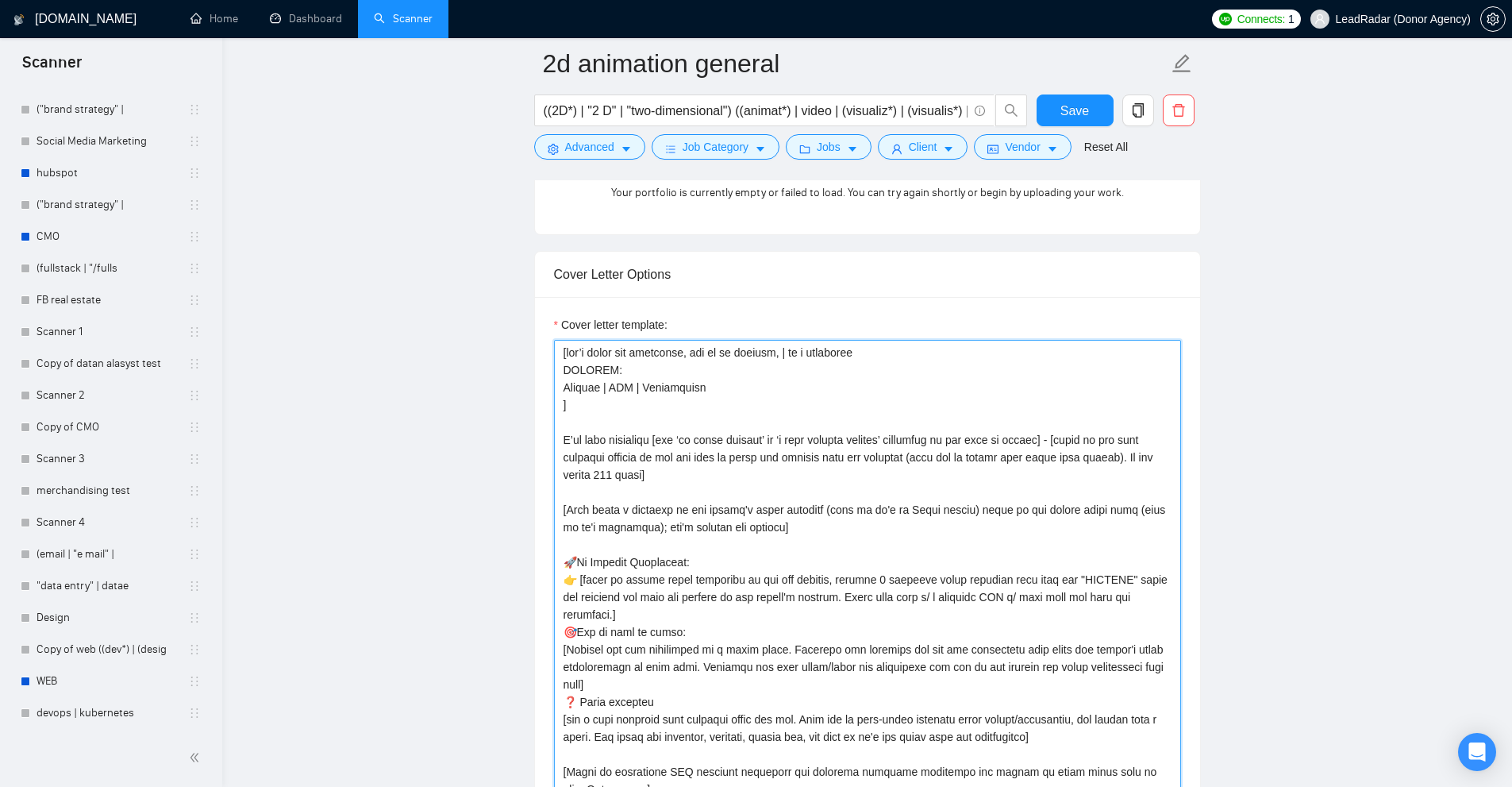
drag, startPoint x: 1077, startPoint y: 442, endPoint x: 519, endPoint y: 437, distance: 558.0
drag, startPoint x: 663, startPoint y: 436, endPoint x: 1075, endPoint y: 437, distance: 412.0
drag, startPoint x: 690, startPoint y: 436, endPoint x: 786, endPoint y: 436, distance: 96.0
drag, startPoint x: 871, startPoint y: 432, endPoint x: 893, endPoint y: 436, distance: 22.4
drag, startPoint x: 555, startPoint y: 437, endPoint x: 660, endPoint y: 435, distance: 105.0
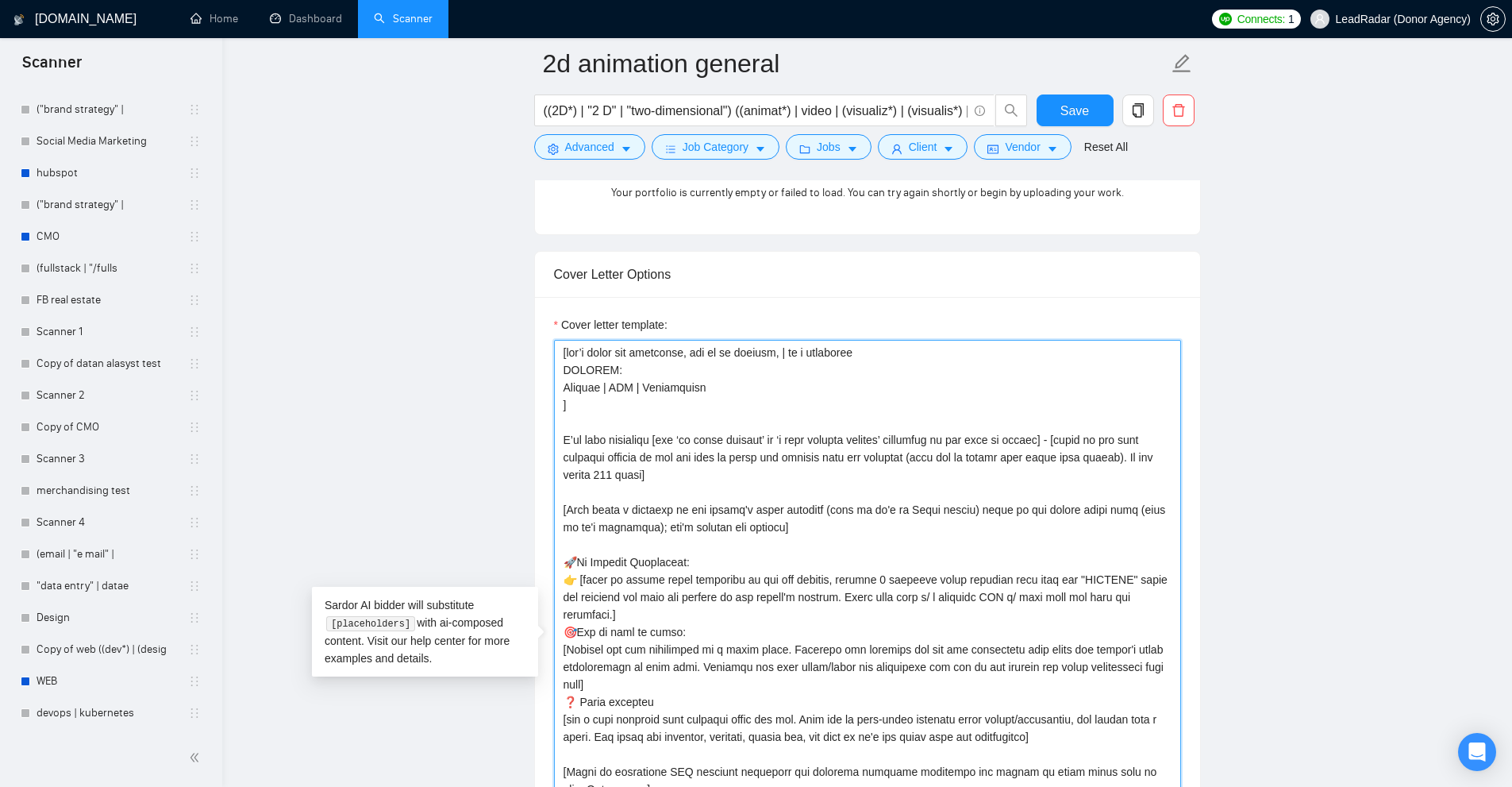
drag, startPoint x: 660, startPoint y: 436, endPoint x: 587, endPoint y: 435, distance: 73.0
drag, startPoint x: 561, startPoint y: 436, endPoint x: 659, endPoint y: 435, distance: 98.0
drag, startPoint x: 662, startPoint y: 442, endPoint x: 1077, endPoint y: 435, distance: 415.1
drag, startPoint x: 707, startPoint y: 440, endPoint x: 1027, endPoint y: 436, distance: 320.0
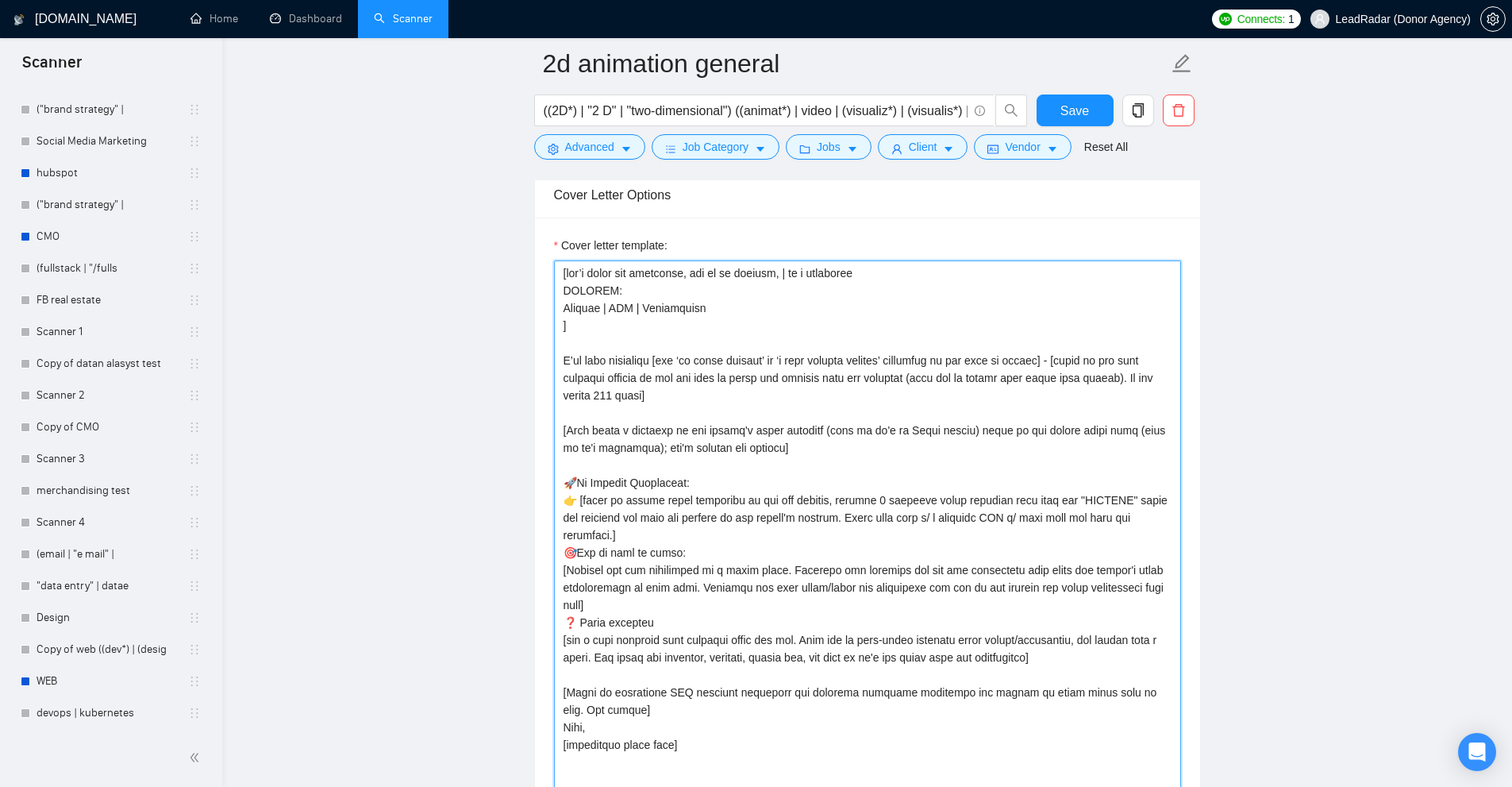
scroll to position [1760, 0]
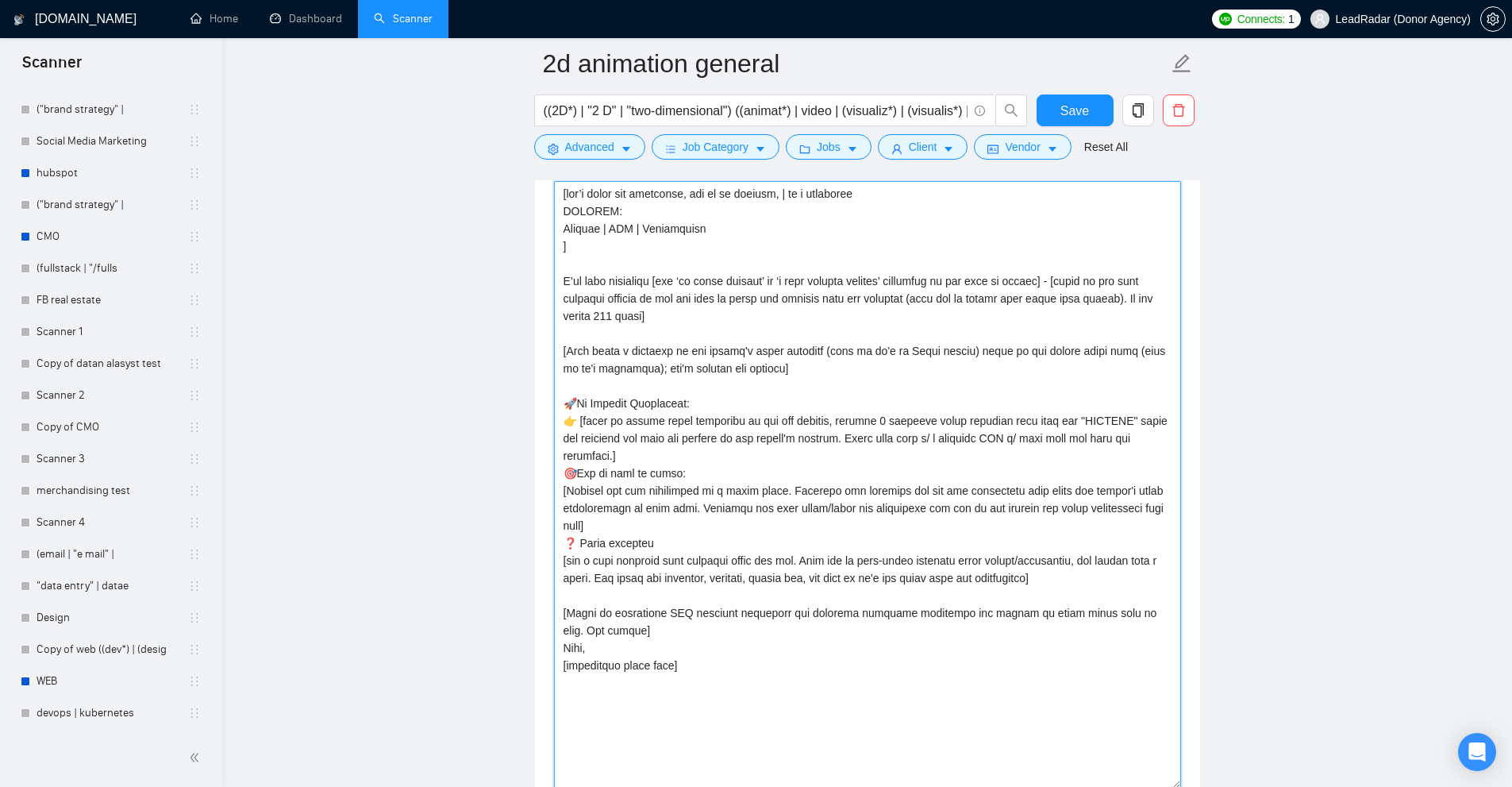
drag, startPoint x: 1087, startPoint y: 275, endPoint x: 810, endPoint y: 291, distance: 277.5
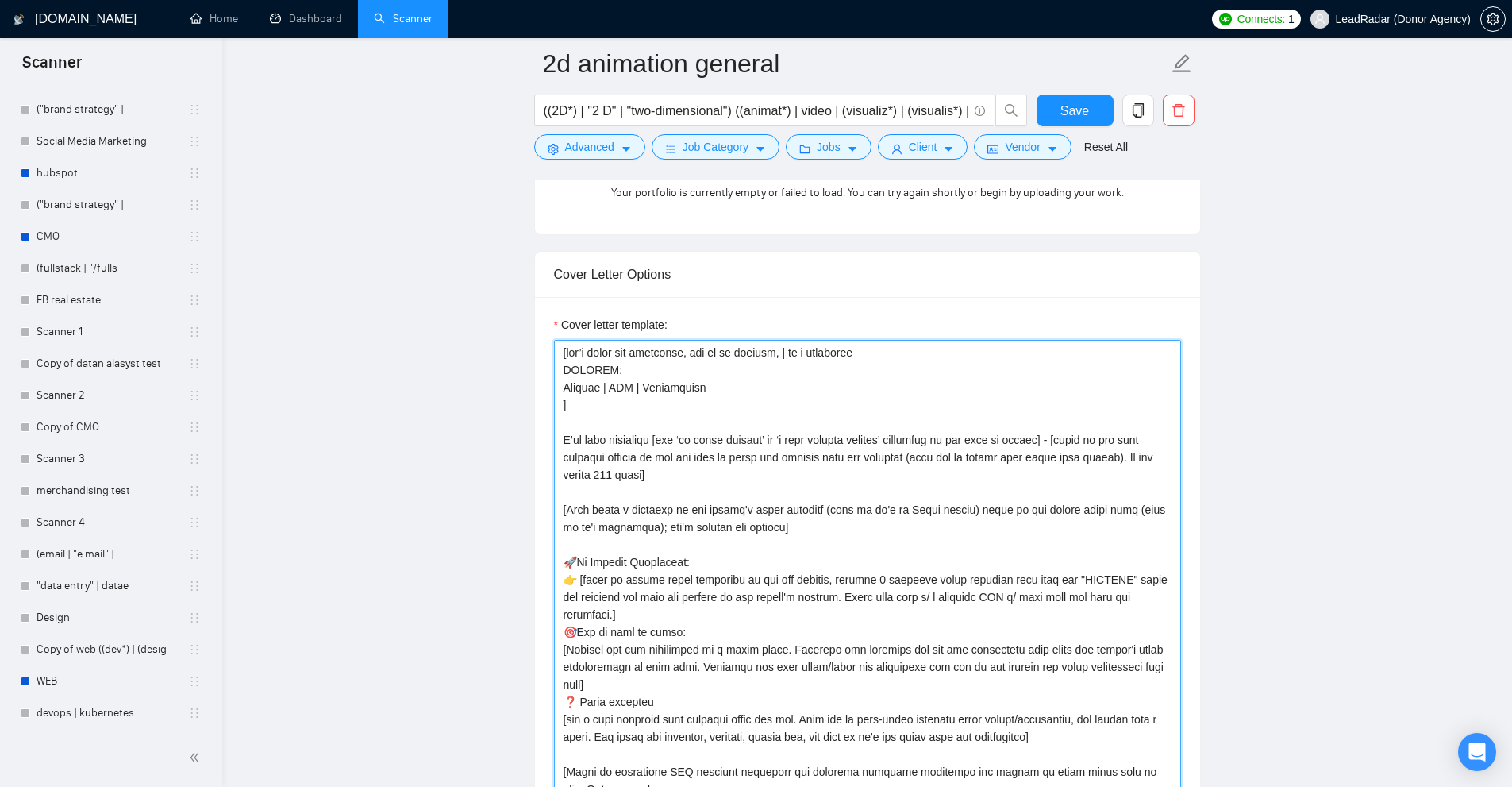
scroll to position [1680, 0]
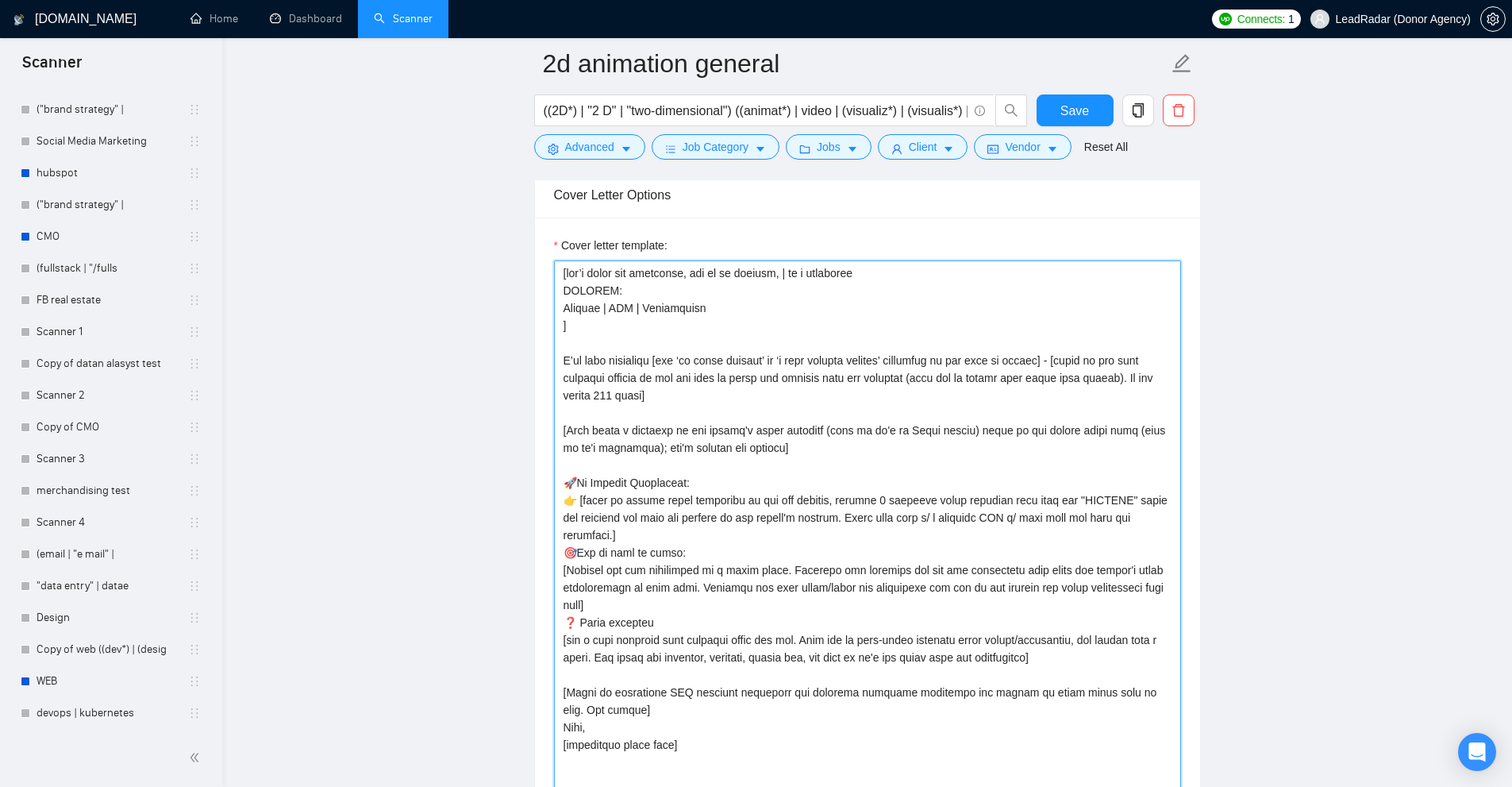
drag, startPoint x: 665, startPoint y: 395, endPoint x: 1111, endPoint y: 377, distance: 446.4
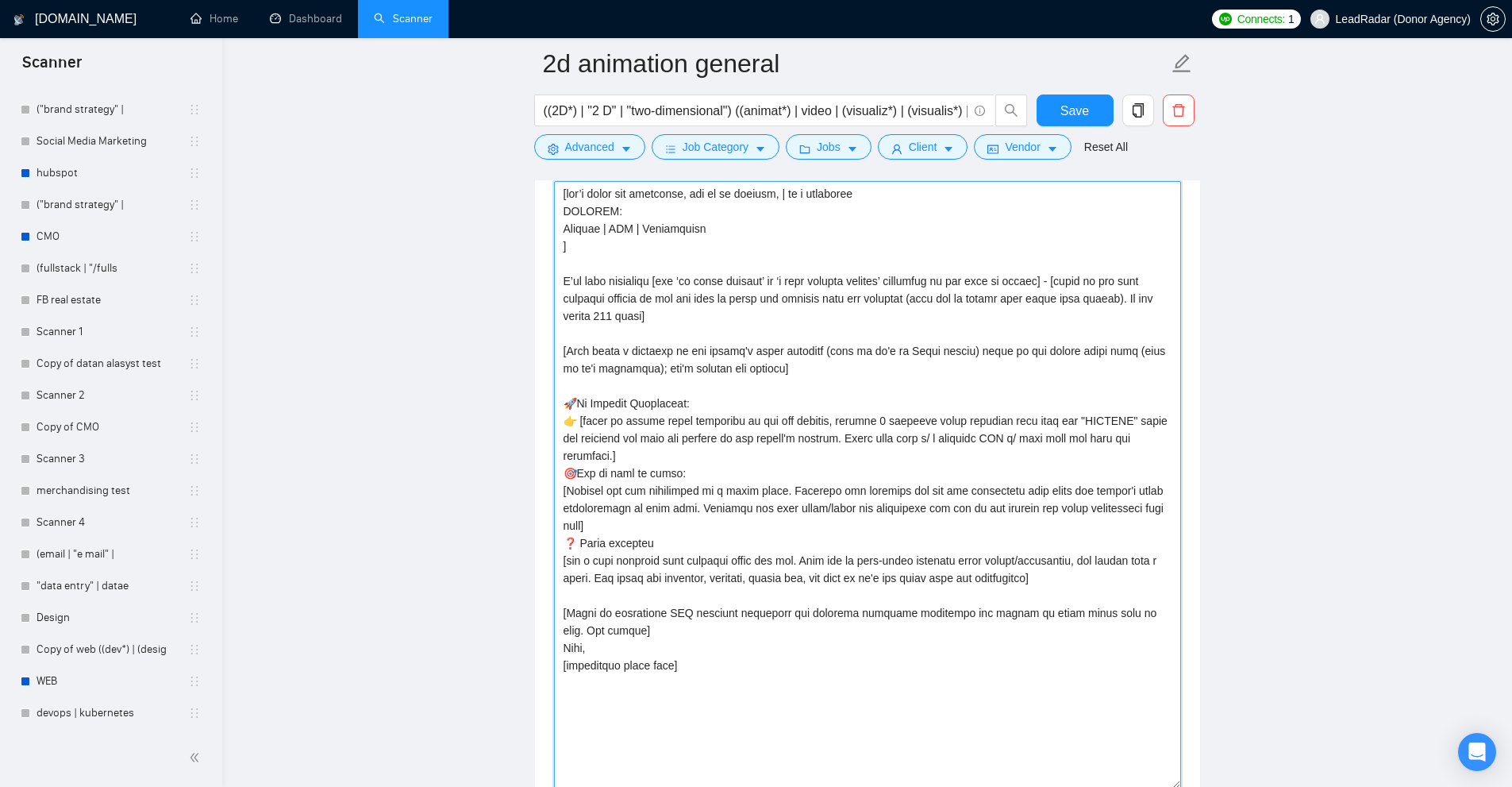
drag, startPoint x: 569, startPoint y: 348, endPoint x: 746, endPoint y: 371, distance: 178.5
drag, startPoint x: 563, startPoint y: 343, endPoint x: 841, endPoint y: 369, distance: 279.2
drag, startPoint x: 663, startPoint y: 343, endPoint x: 808, endPoint y: 354, distance: 145.4
drag, startPoint x: 814, startPoint y: 351, endPoint x: 937, endPoint y: 347, distance: 123.1
drag, startPoint x: 802, startPoint y: 349, endPoint x: 901, endPoint y: 349, distance: 99.0
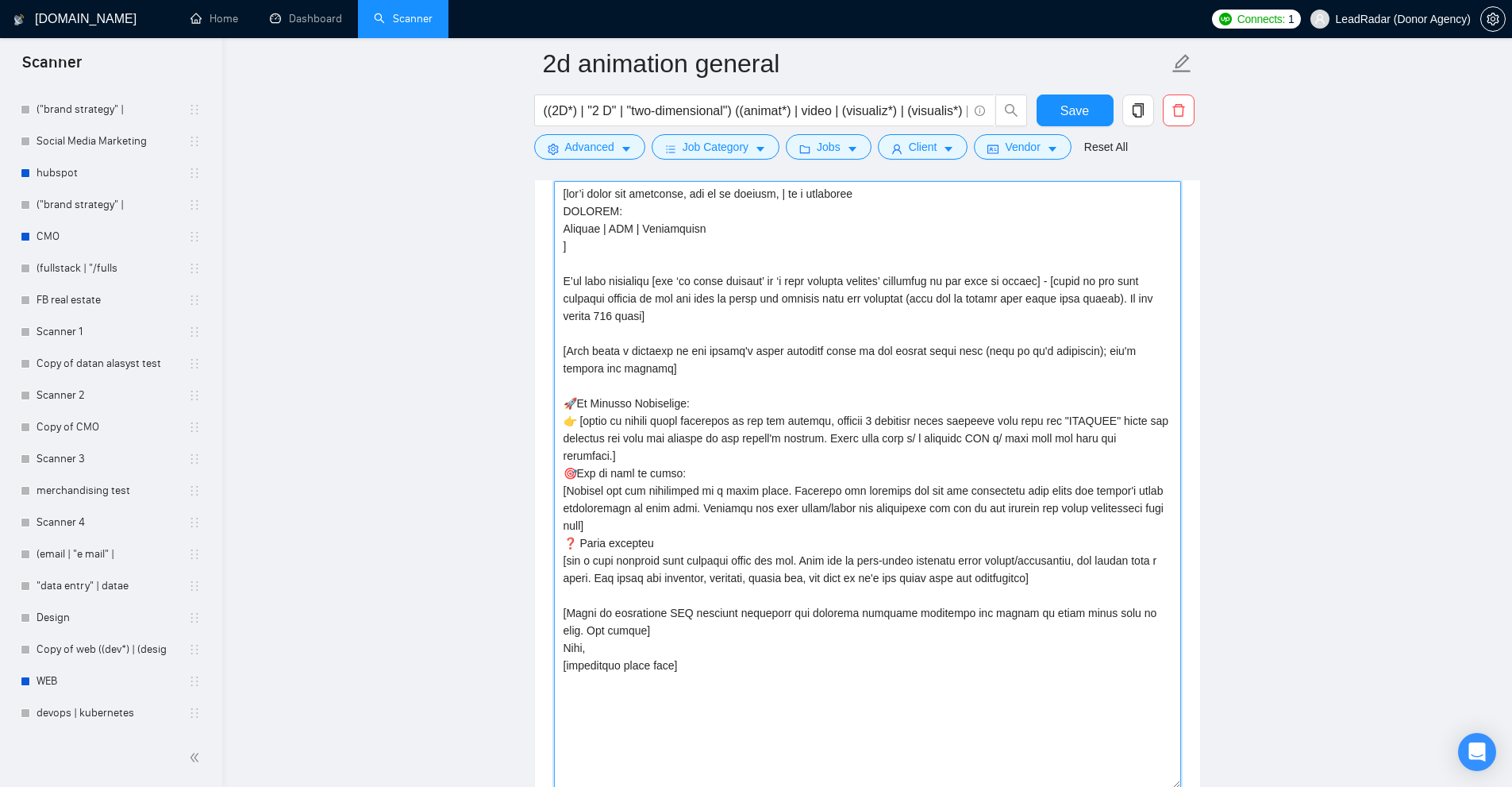
drag, startPoint x: 615, startPoint y: 360, endPoint x: 561, endPoint y: 343, distance: 56.6
drag, startPoint x: 562, startPoint y: 398, endPoint x: 745, endPoint y: 399, distance: 183.0
drag, startPoint x: 605, startPoint y: 419, endPoint x: 794, endPoint y: 421, distance: 189.0
drag, startPoint x: 852, startPoint y: 461, endPoint x: 873, endPoint y: 424, distance: 42.5
drag, startPoint x: 566, startPoint y: 485, endPoint x: 1154, endPoint y: 514, distance: 588.7
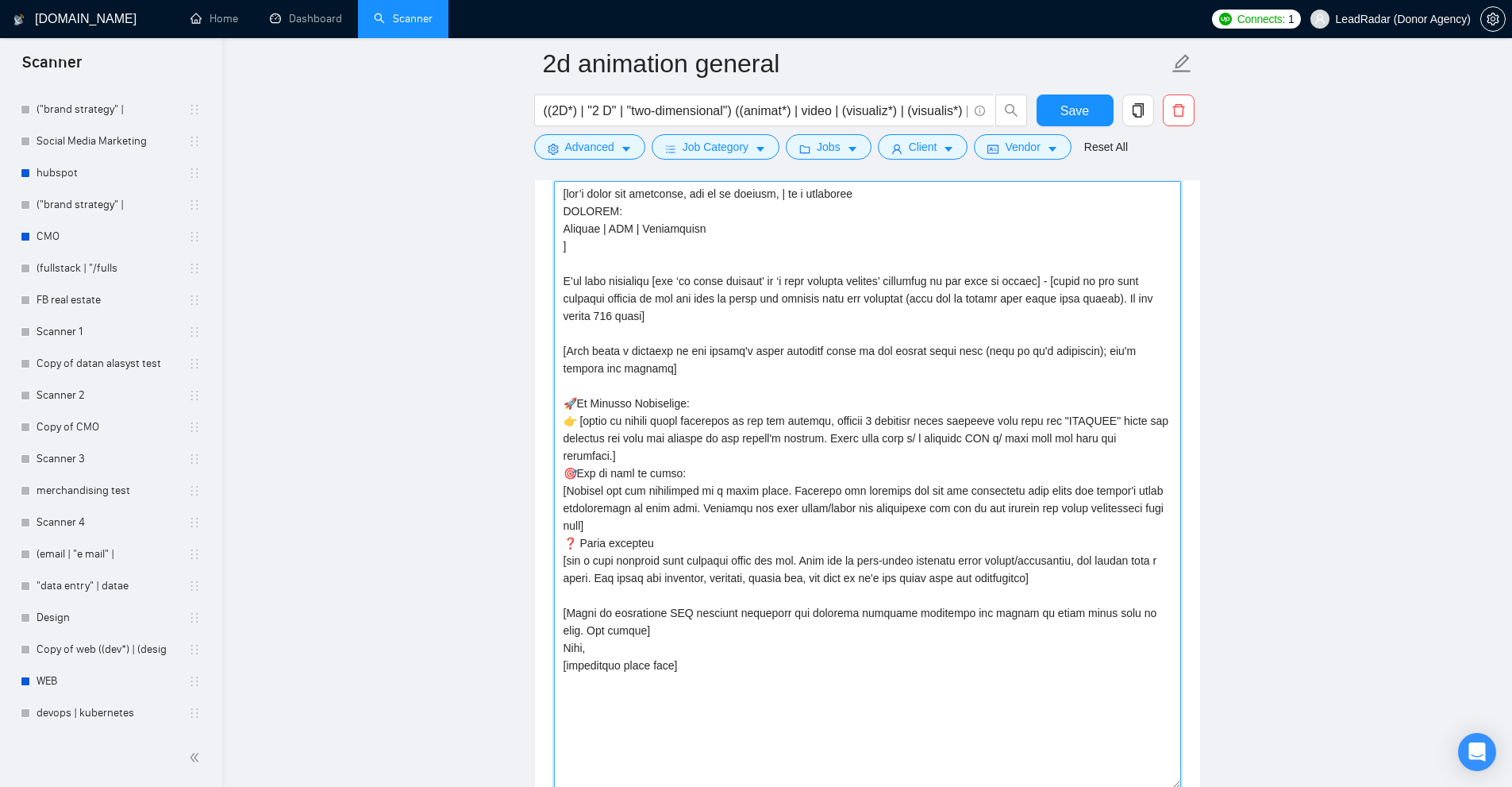
drag, startPoint x: 1159, startPoint y: 512, endPoint x: 1075, endPoint y: 513, distance: 84.0
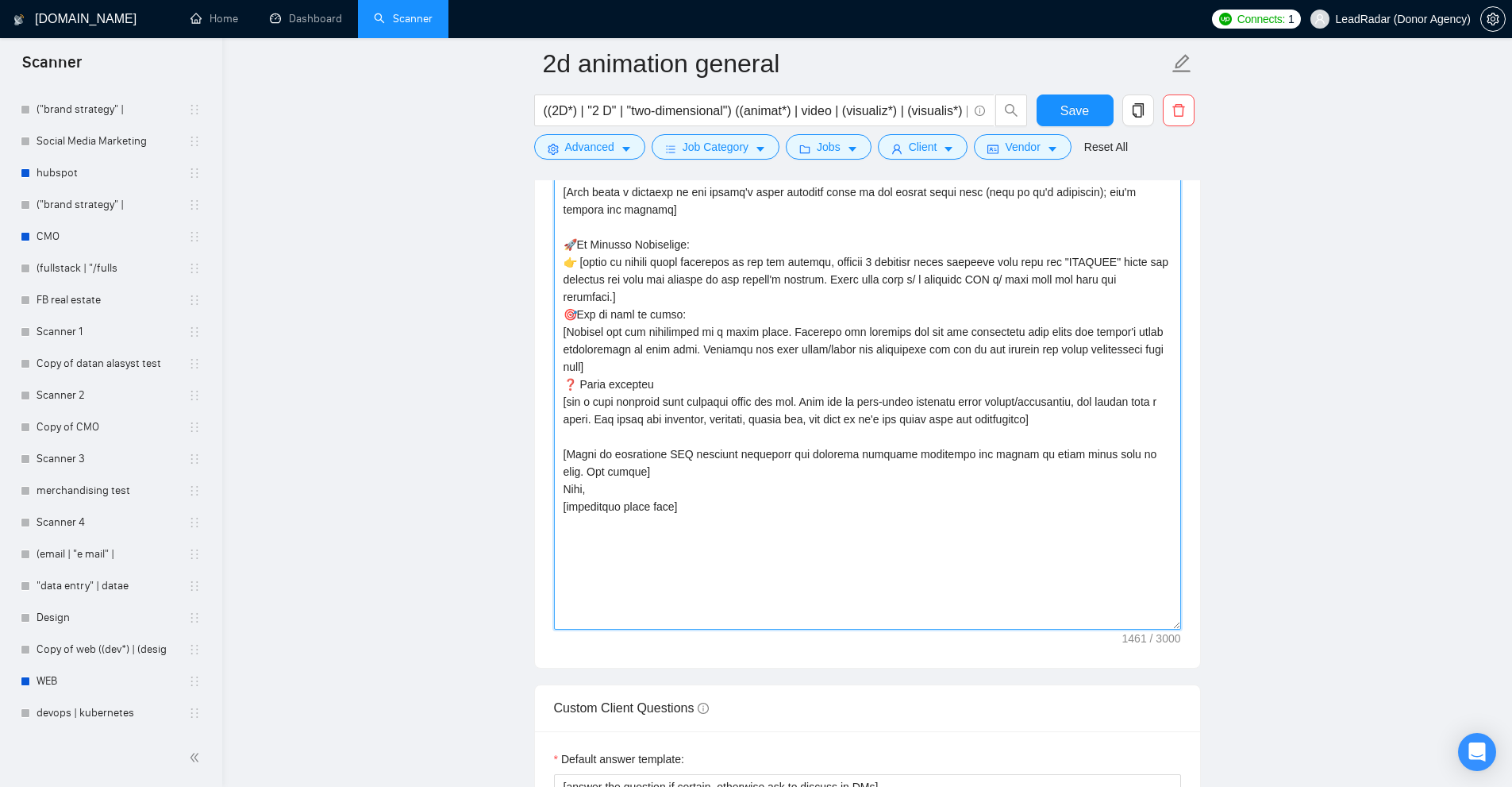
drag, startPoint x: 714, startPoint y: 507, endPoint x: 540, endPoint y: 455, distance: 181.6
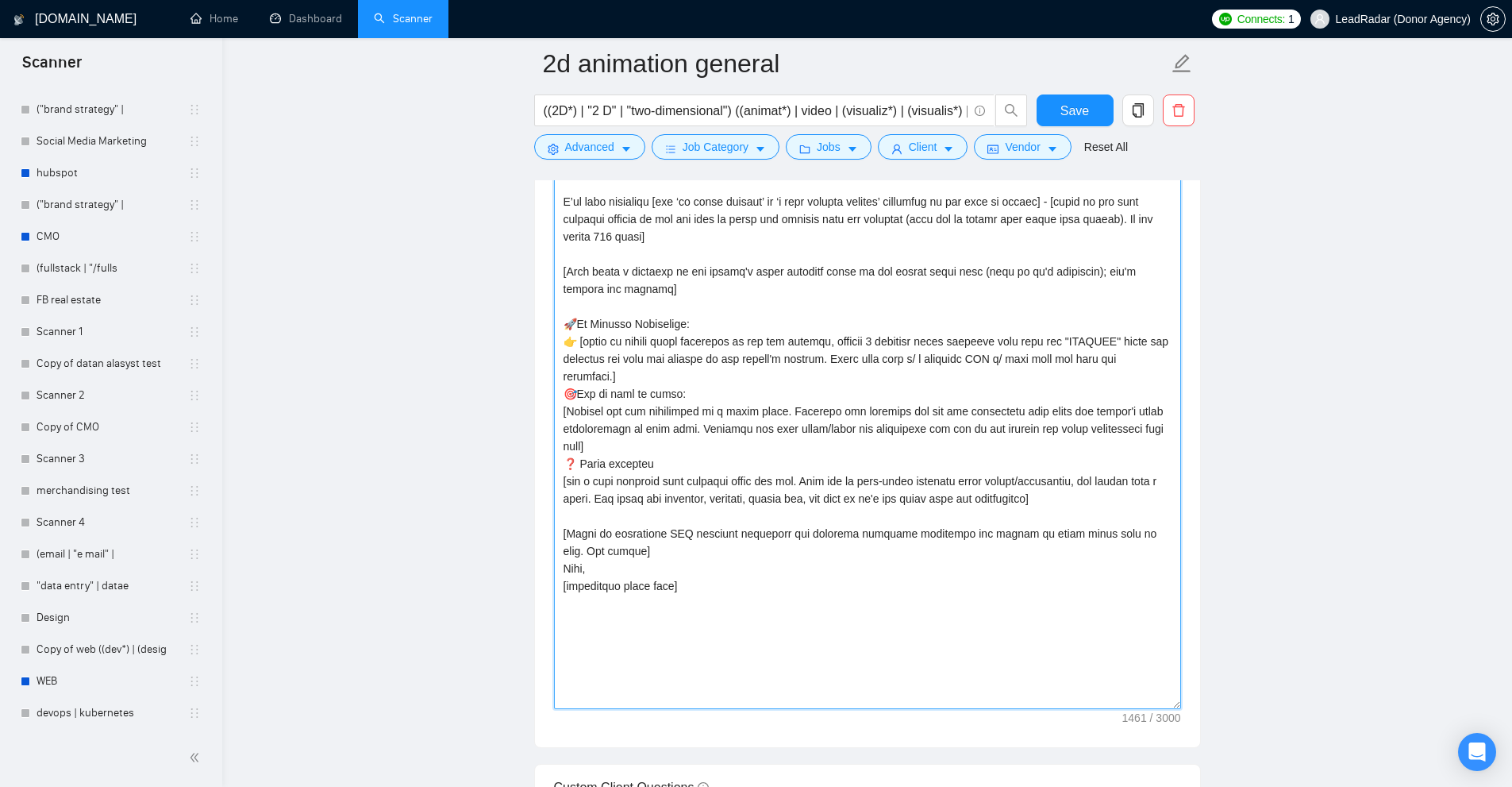
scroll to position [1760, 0]
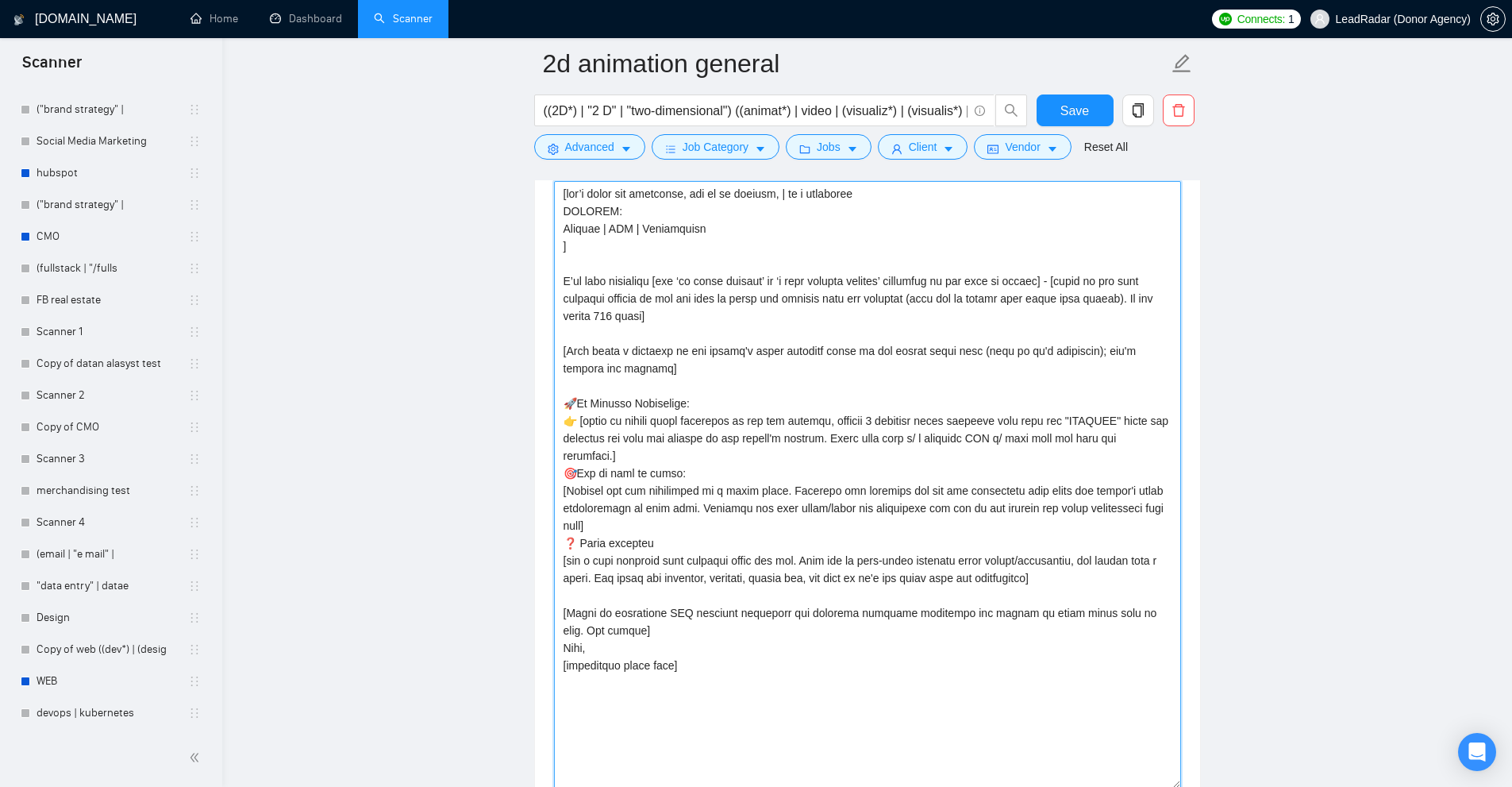
drag, startPoint x: 921, startPoint y: 602, endPoint x: 557, endPoint y: 189, distance: 550.5
type textarea "[don’t write the following, use it as context, | is a separator PRJPOOL: Projec…"
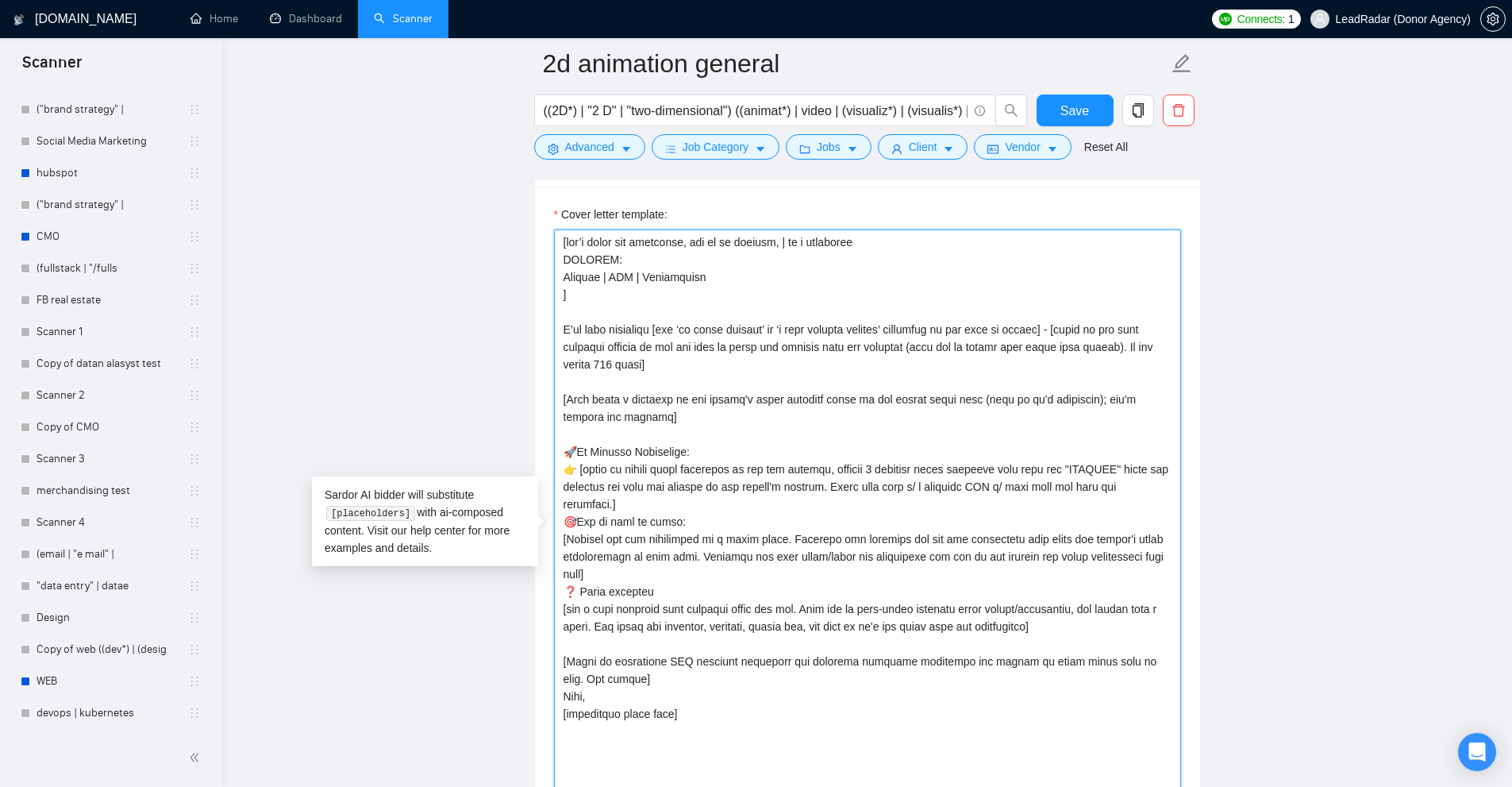
drag, startPoint x: 526, startPoint y: 401, endPoint x: 508, endPoint y: 397, distance: 18.4
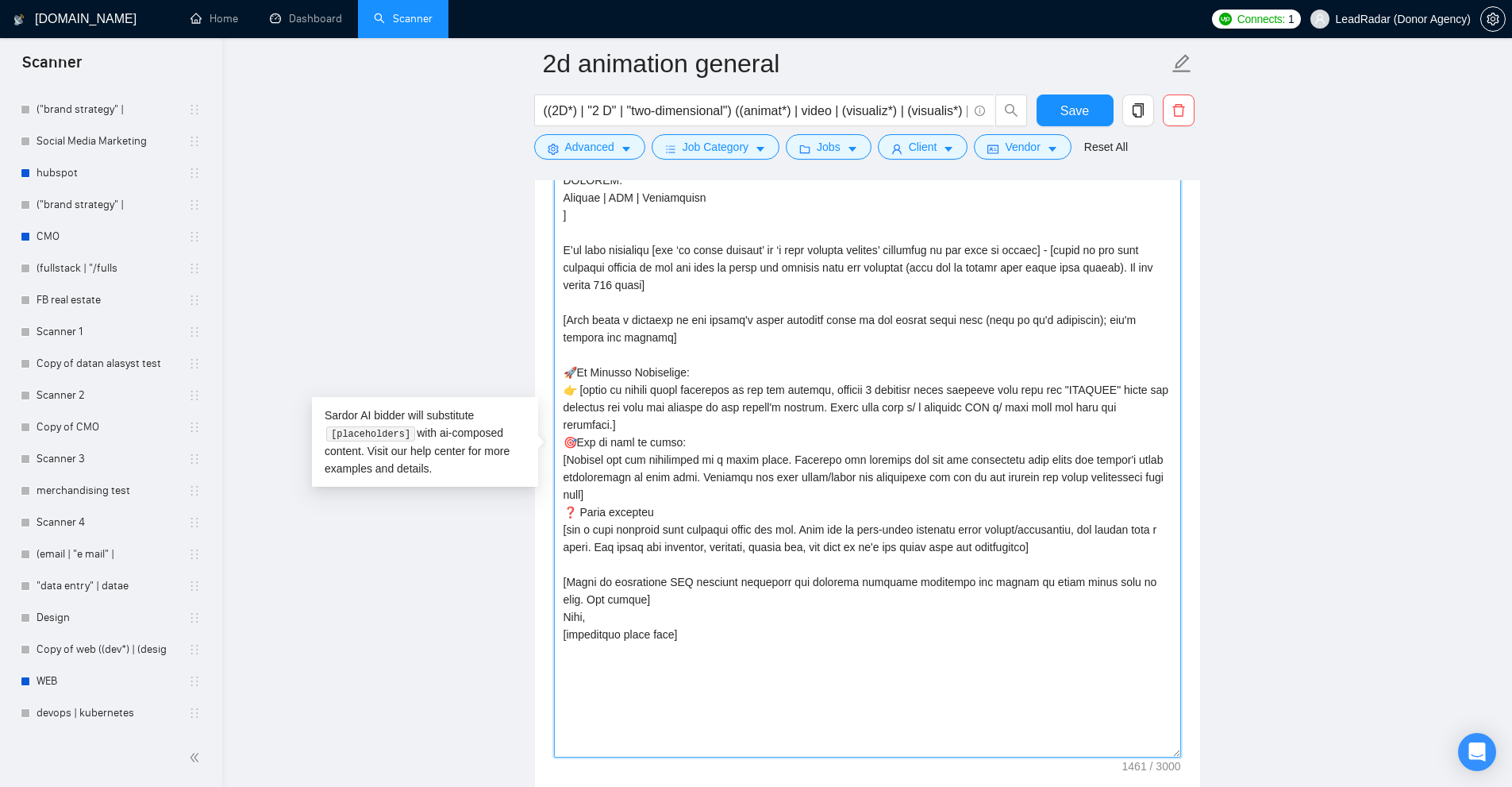
drag, startPoint x: 724, startPoint y: 625, endPoint x: 554, endPoint y: 241, distance: 419.9
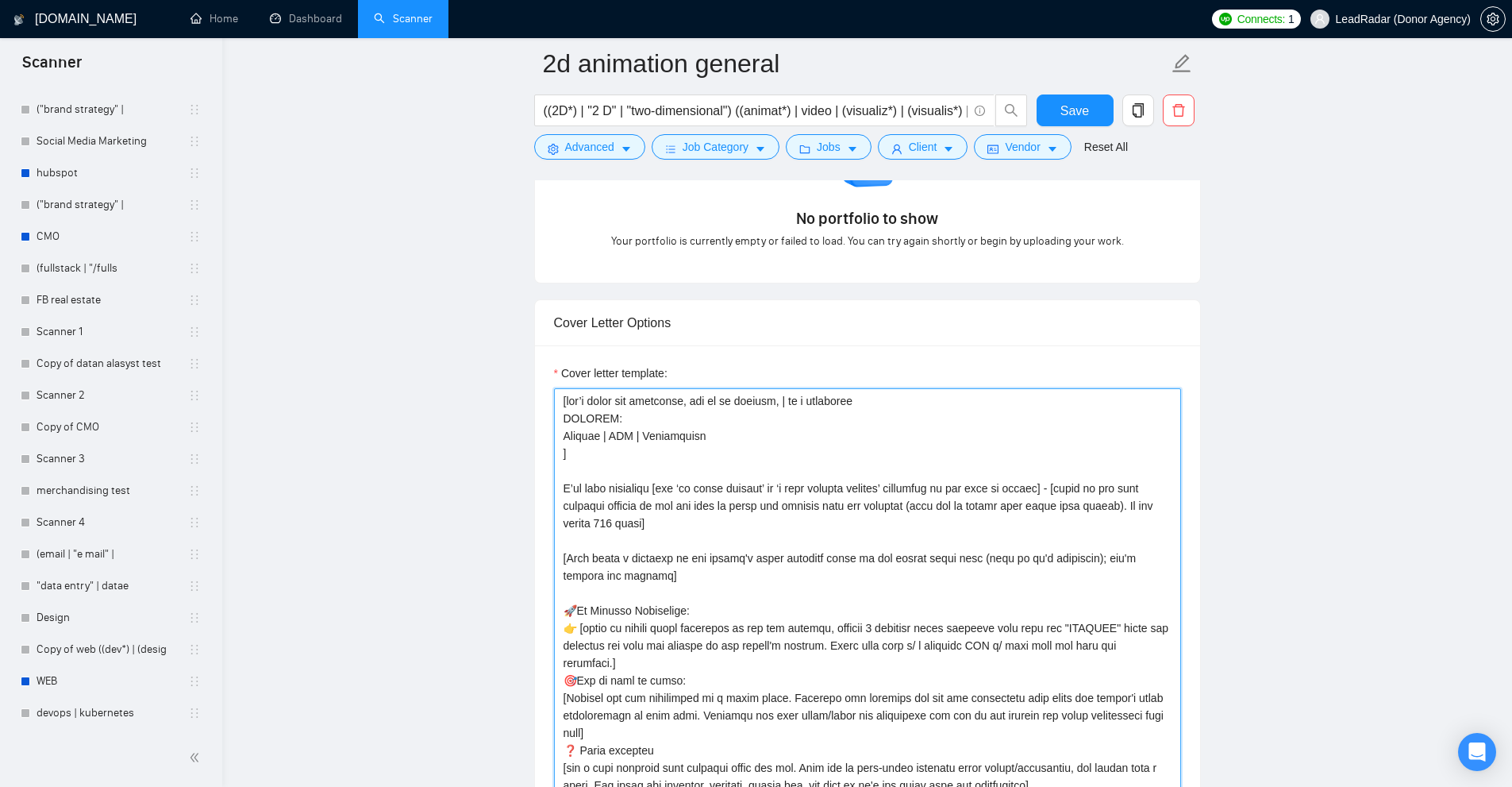
scroll to position [1712, 0]
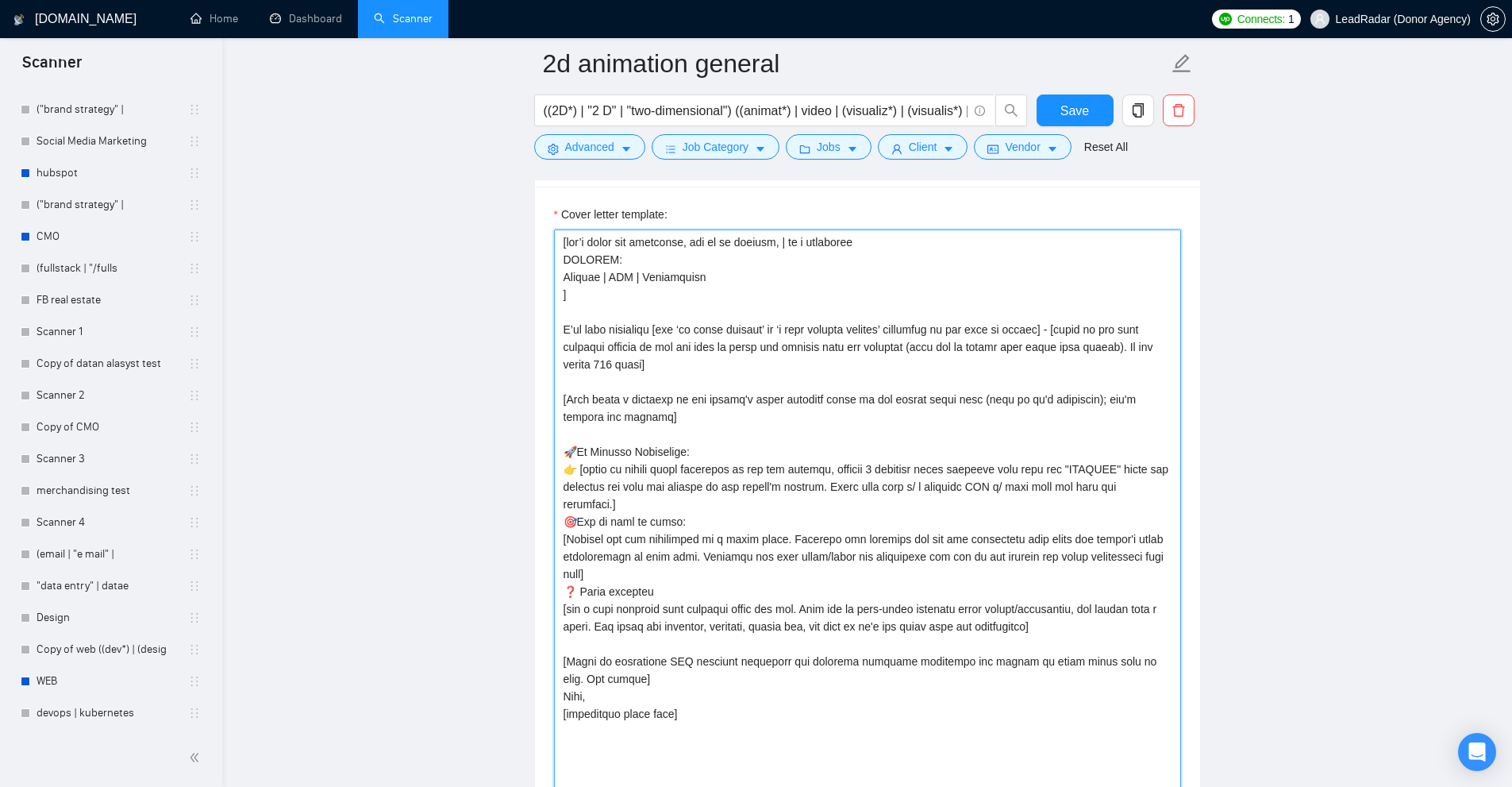
drag, startPoint x: 715, startPoint y: 703, endPoint x: 479, endPoint y: 271, distance: 492.3
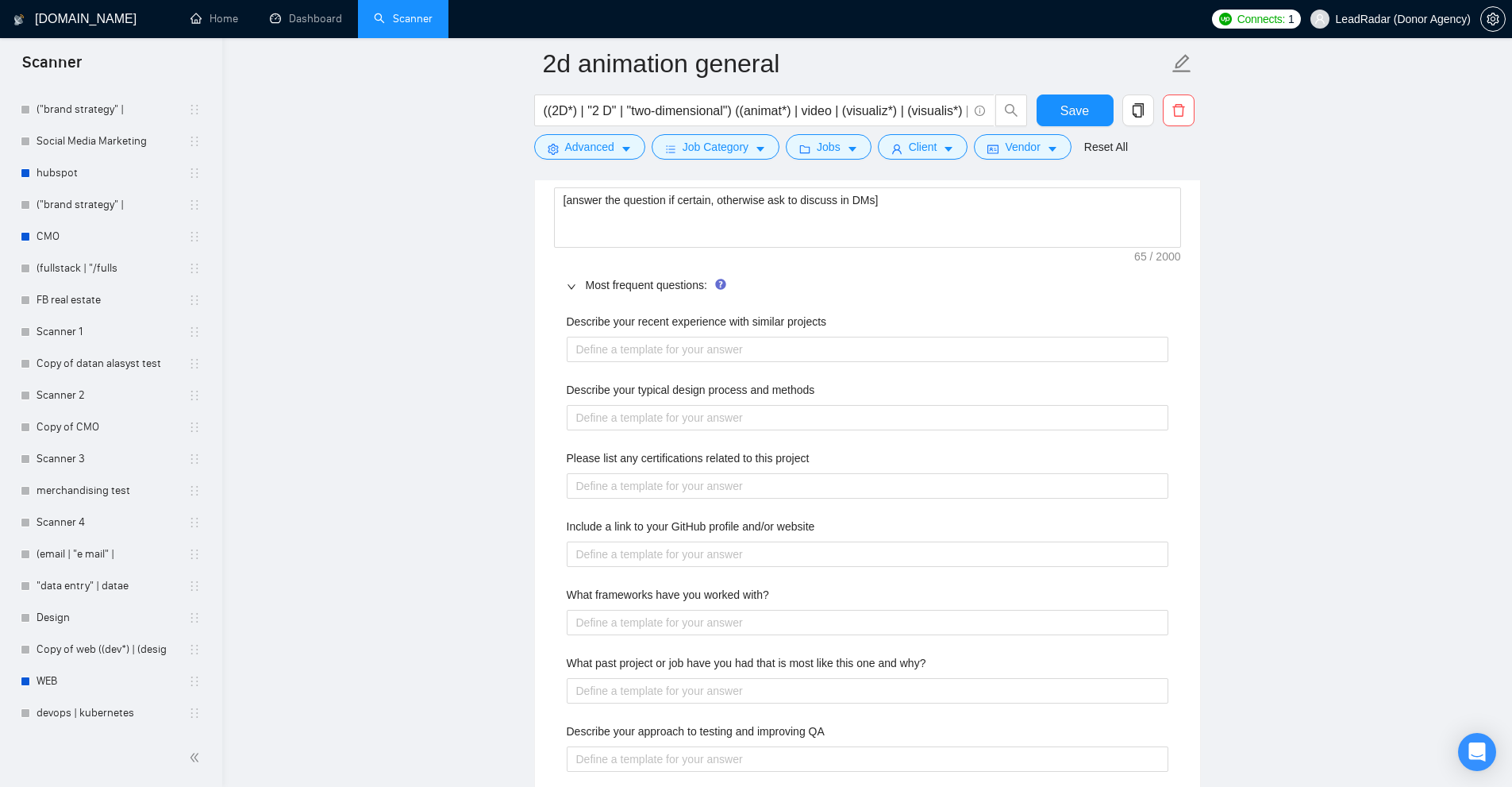
scroll to position [2267, 0]
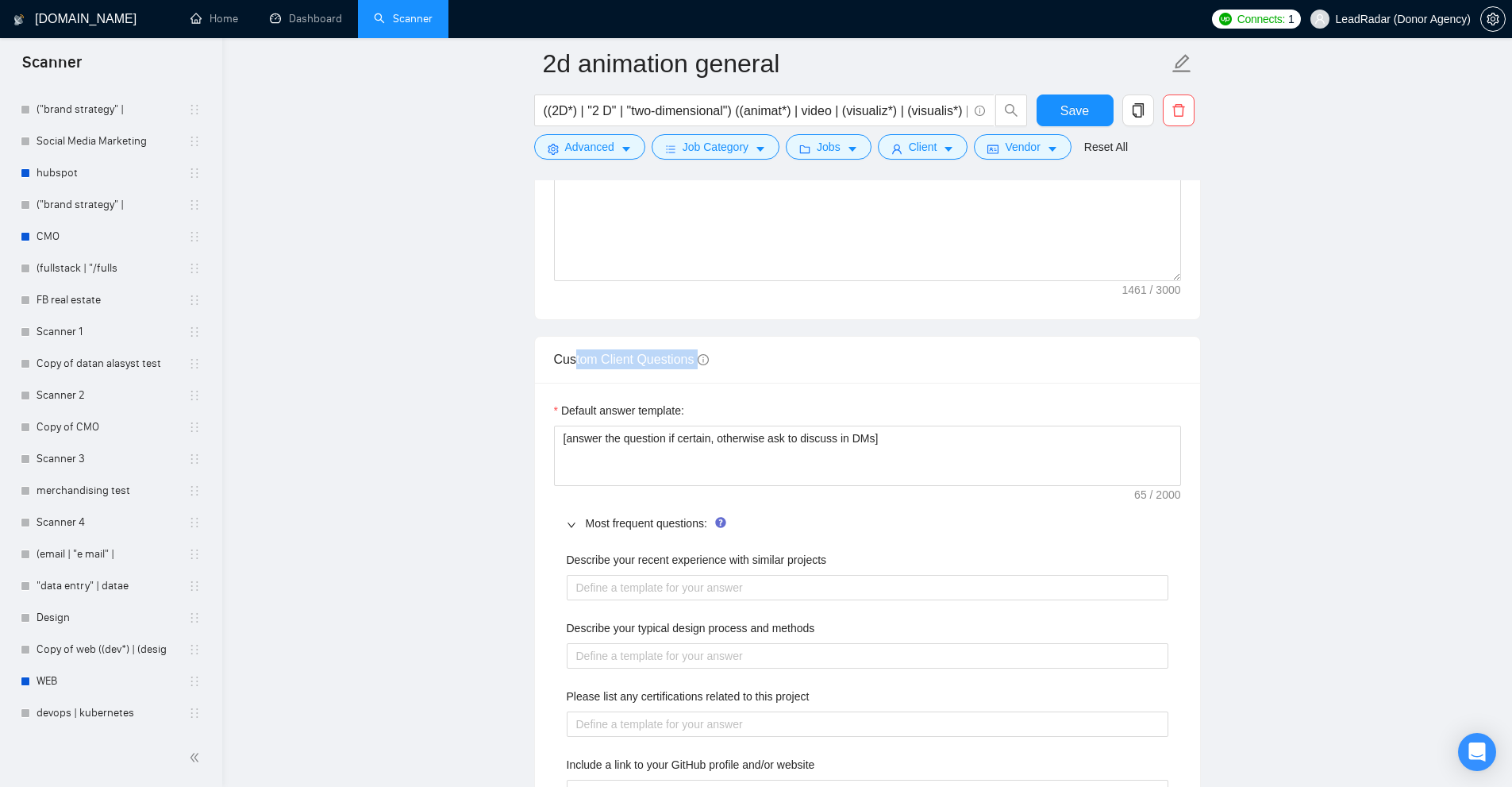
drag, startPoint x: 594, startPoint y: 357, endPoint x: 730, endPoint y: 359, distance: 136.0
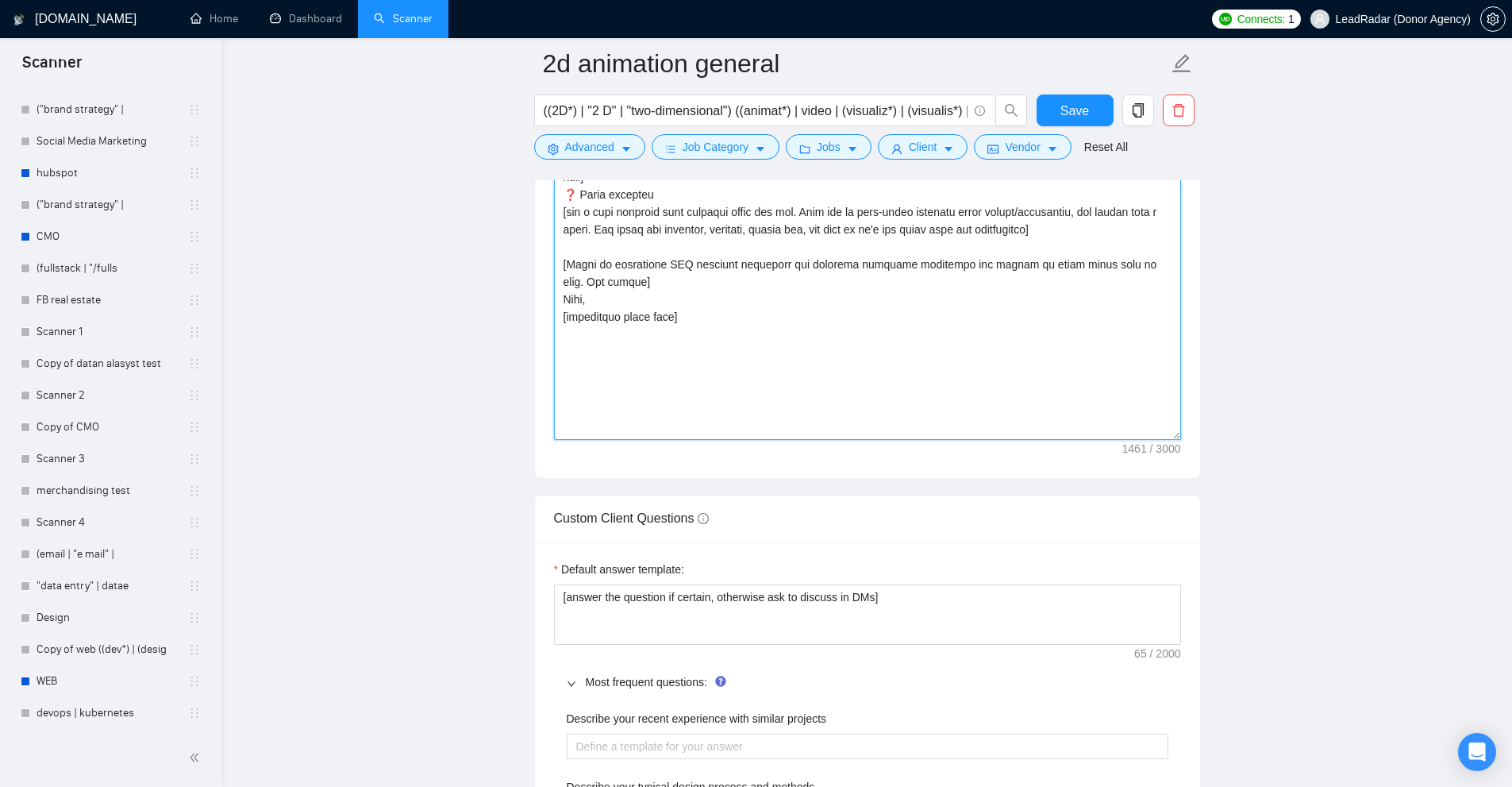
drag, startPoint x: 862, startPoint y: 478, endPoint x: 736, endPoint y: 308, distance: 211.6
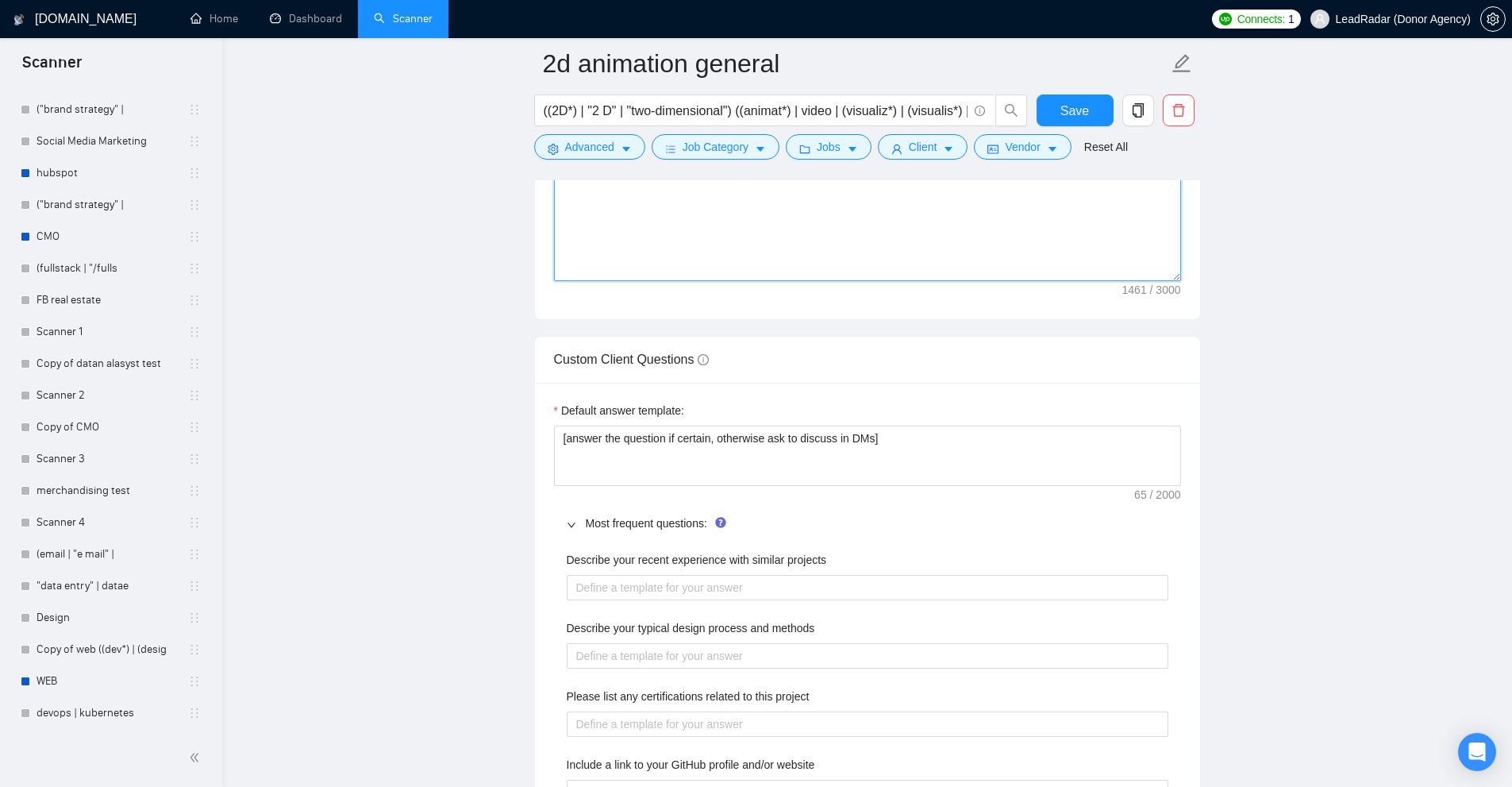
scroll to position [2425, 0]
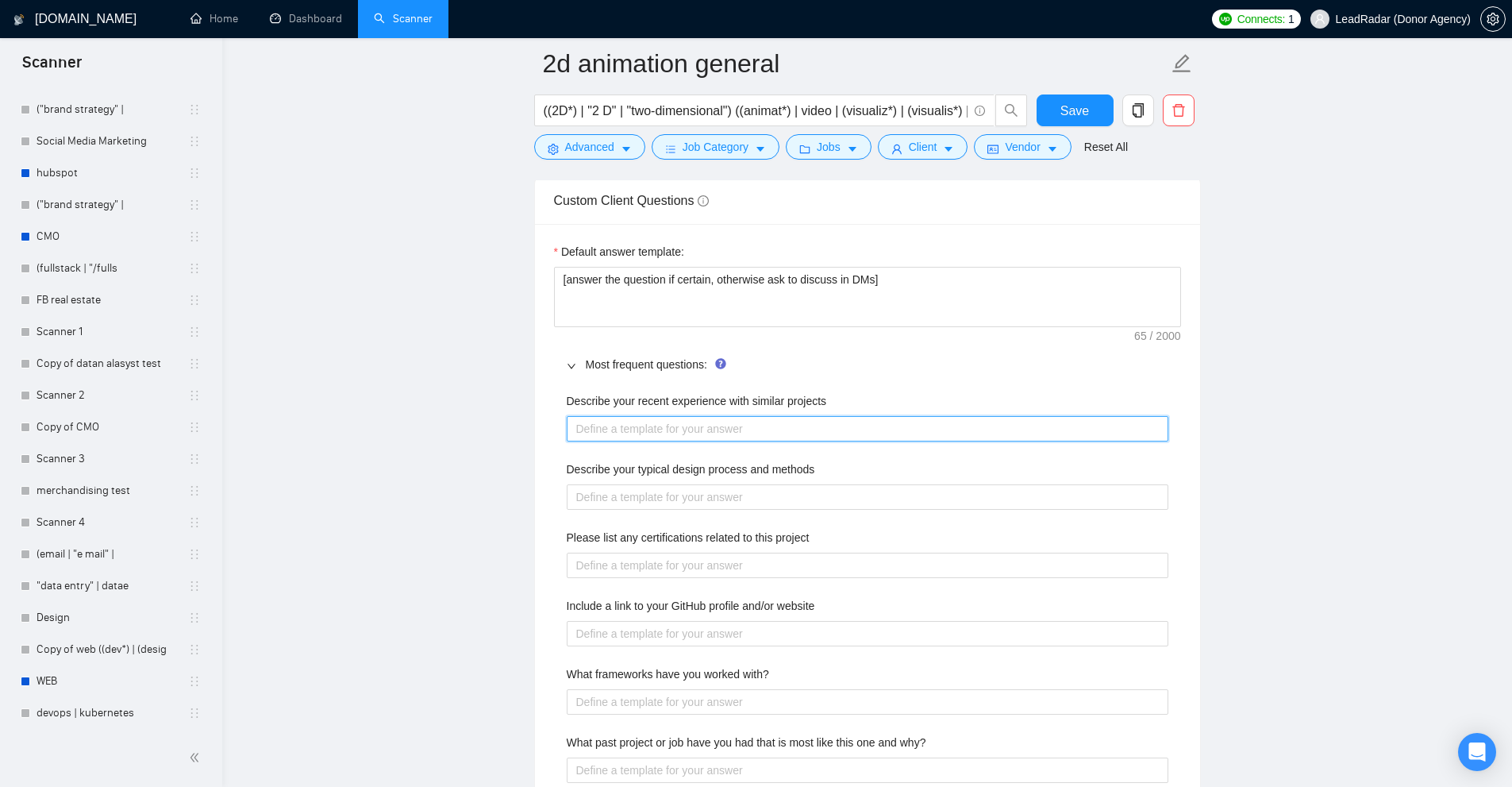
drag, startPoint x: 574, startPoint y: 427, endPoint x: 703, endPoint y: 546, distance: 175.5
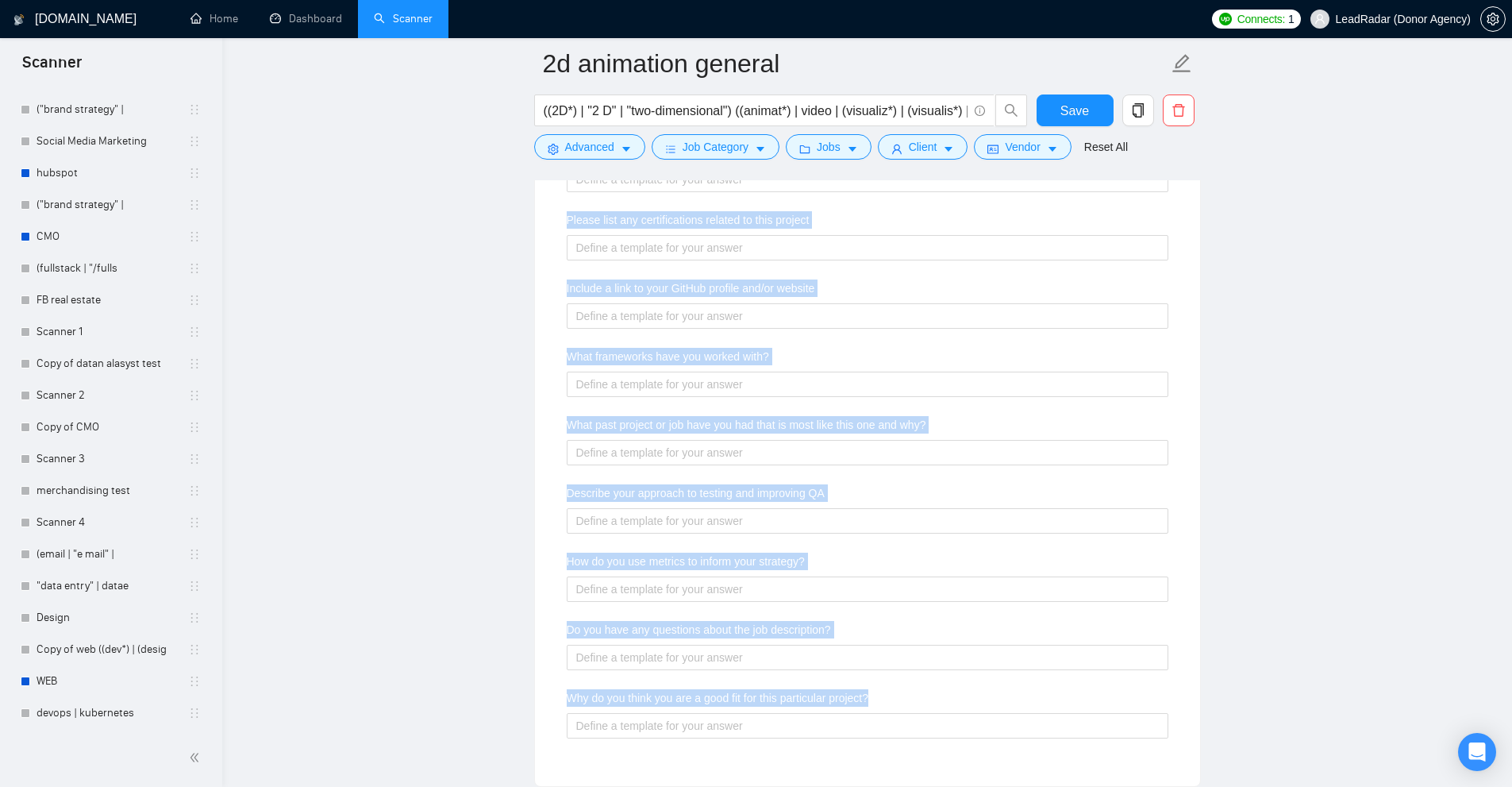
drag, startPoint x: 553, startPoint y: 406, endPoint x: 897, endPoint y: 670, distance: 433.6
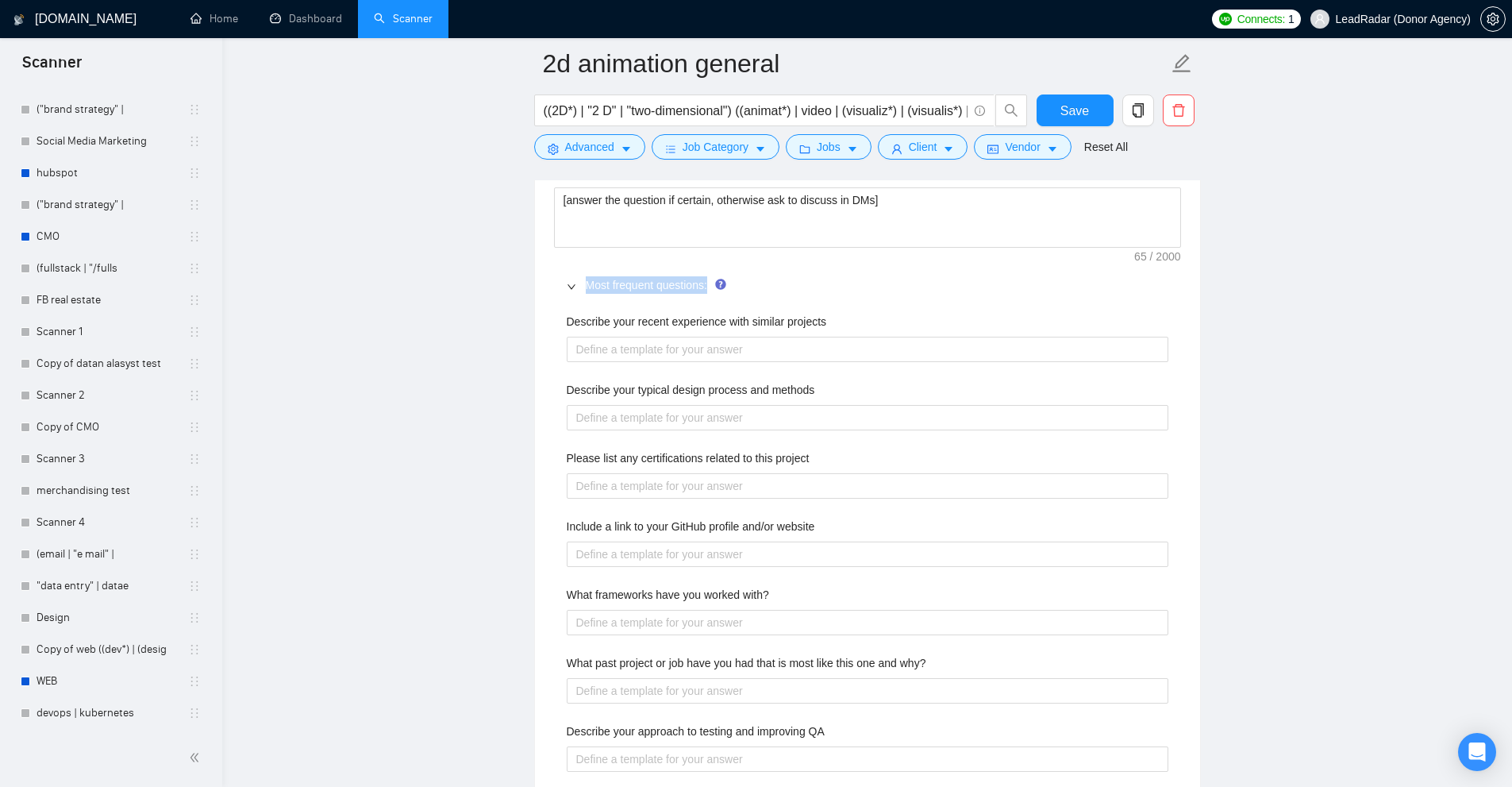
drag, startPoint x: 579, startPoint y: 272, endPoint x: 707, endPoint y: 277, distance: 128.1
drag, startPoint x: 562, startPoint y: 318, endPoint x: 958, endPoint y: 323, distance: 396.0
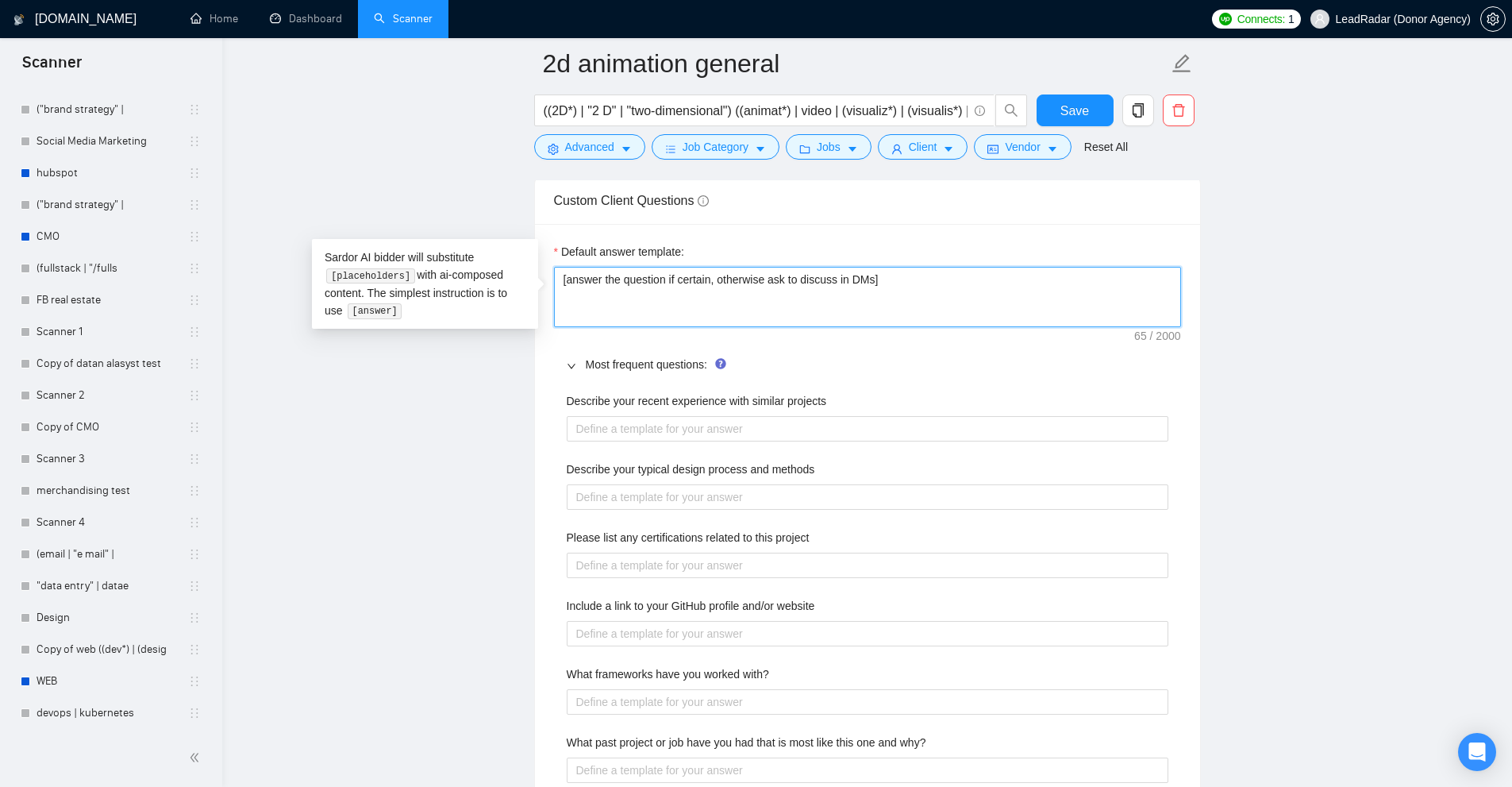
drag, startPoint x: 901, startPoint y: 283, endPoint x: 294, endPoint y: 230, distance: 609.3
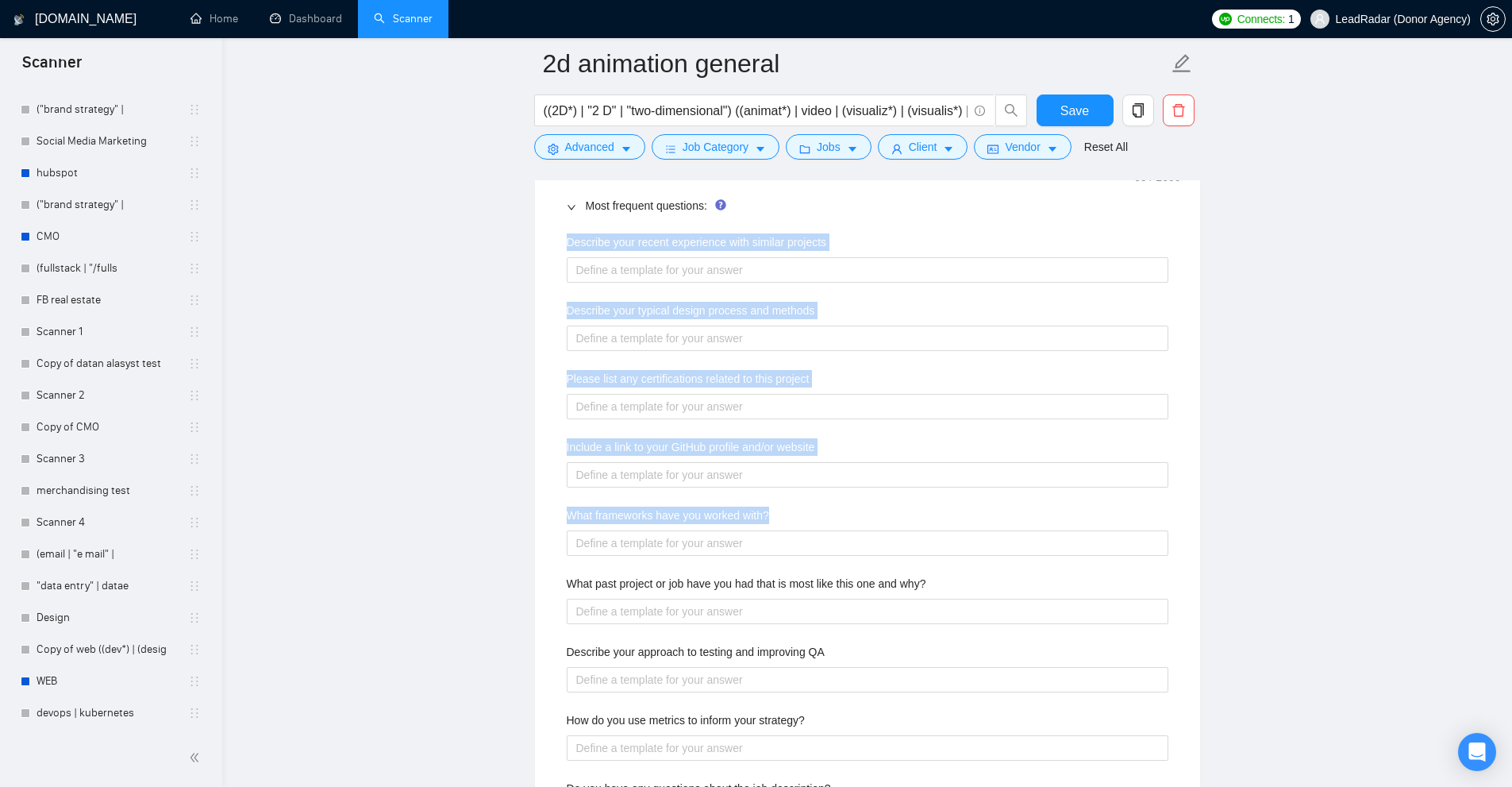
scroll to position [2664, 0]
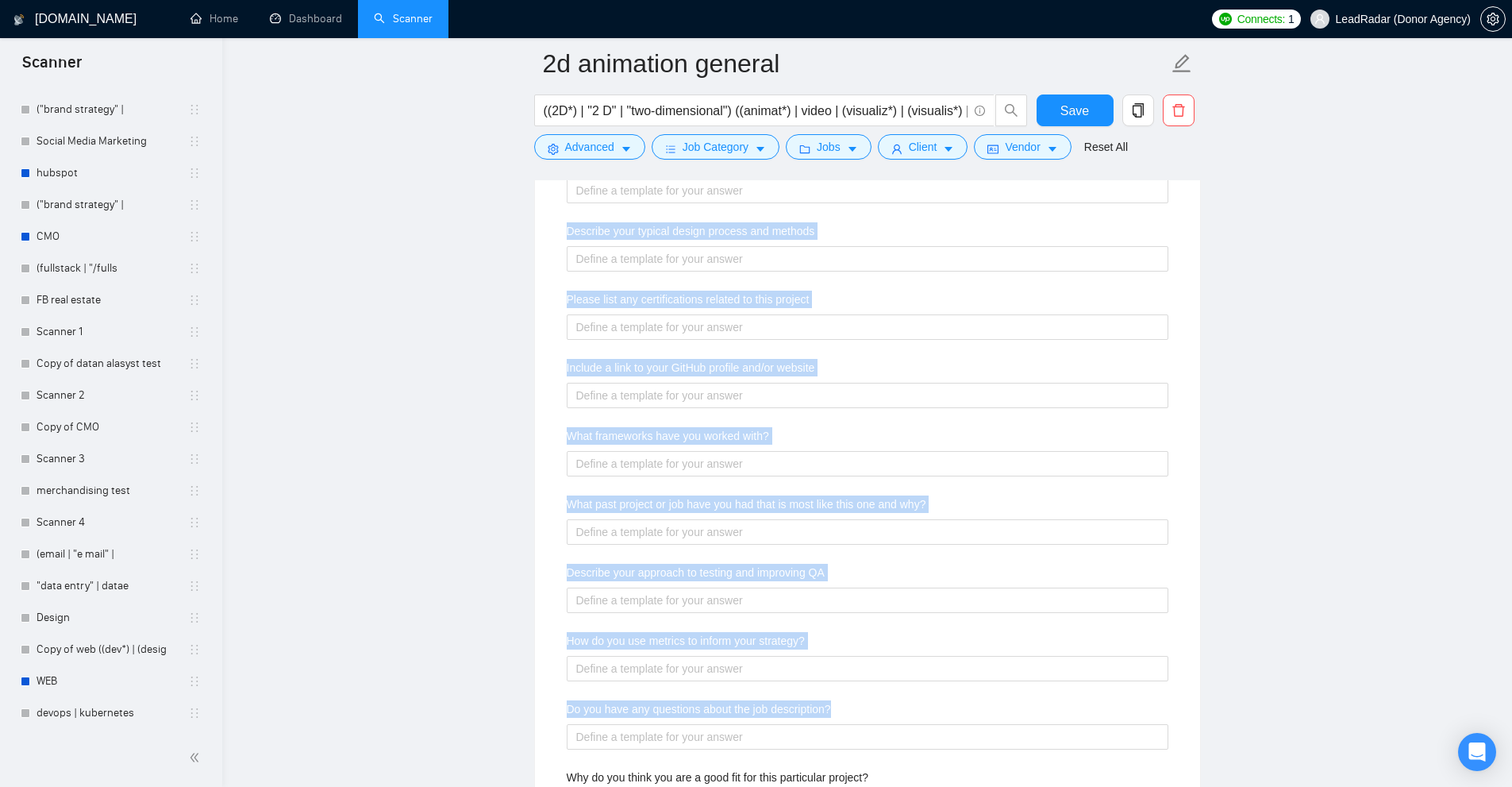
drag, startPoint x: 556, startPoint y: 399, endPoint x: 857, endPoint y: 715, distance: 436.4
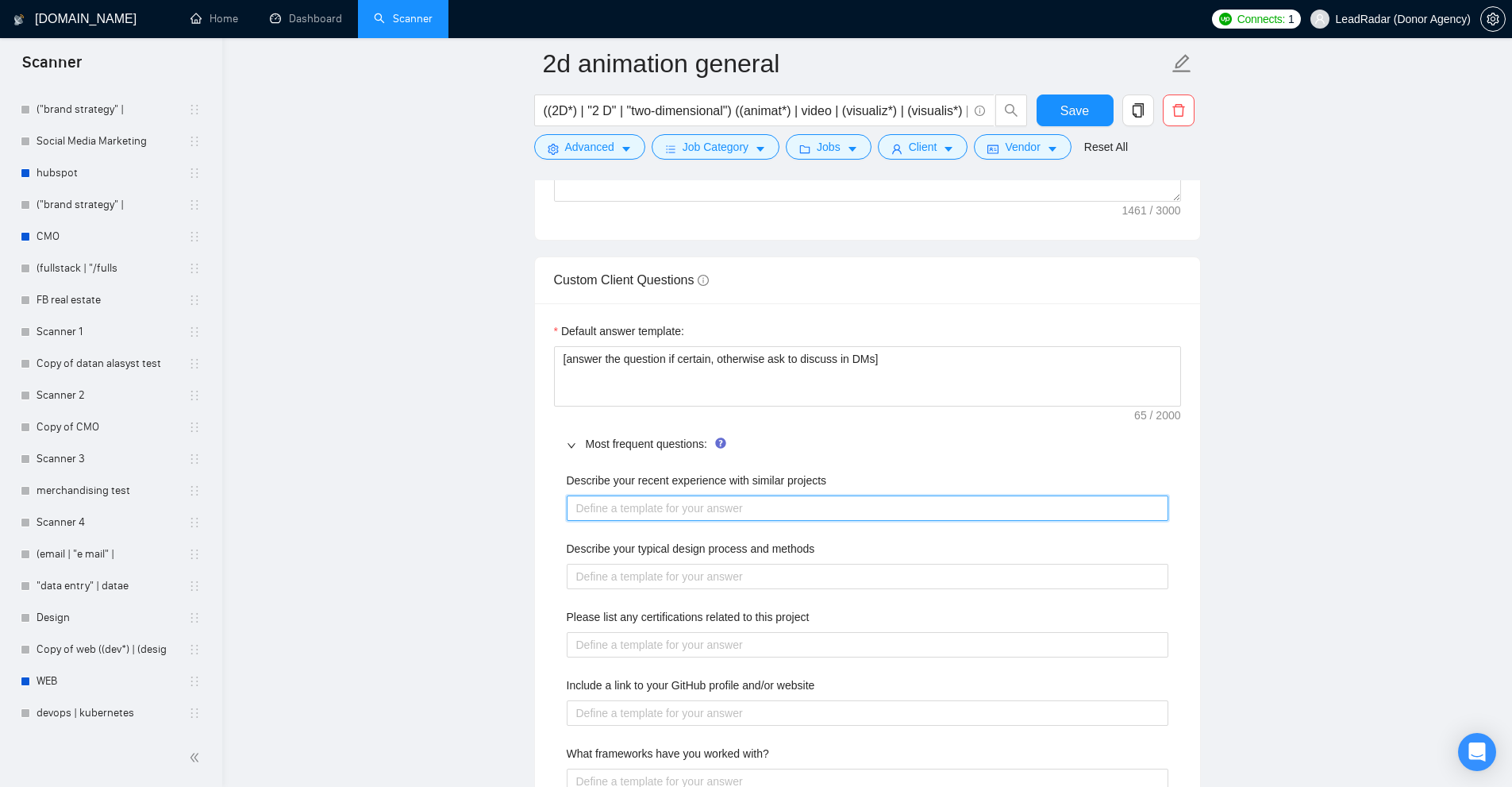
type projects "l"
type projects "li"
type projects "lin"
type projects "li"
type projects "lim"
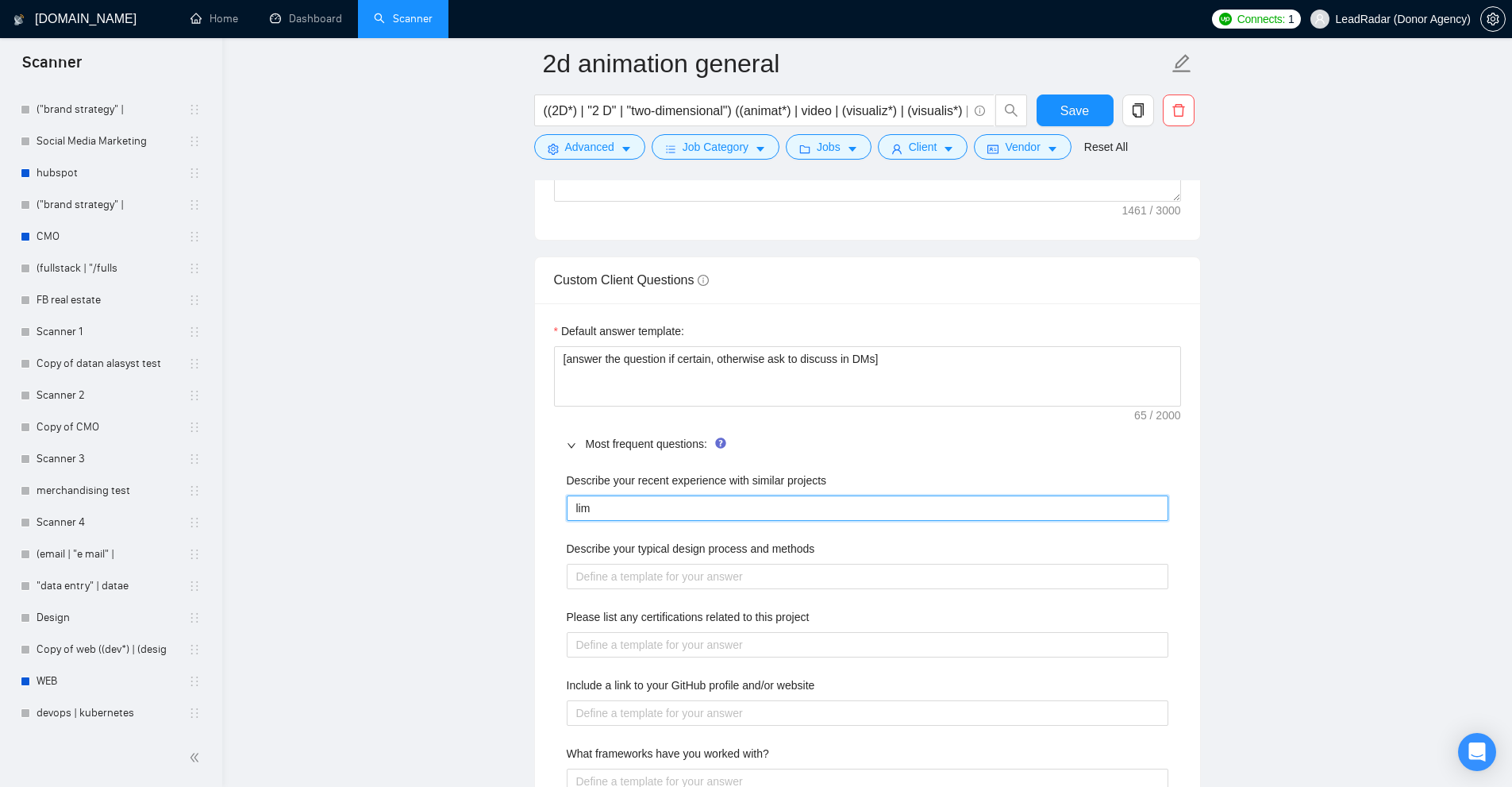
type projects "limk"
type projects "lim"
type projects "li"
type projects "lin"
type projects "link"
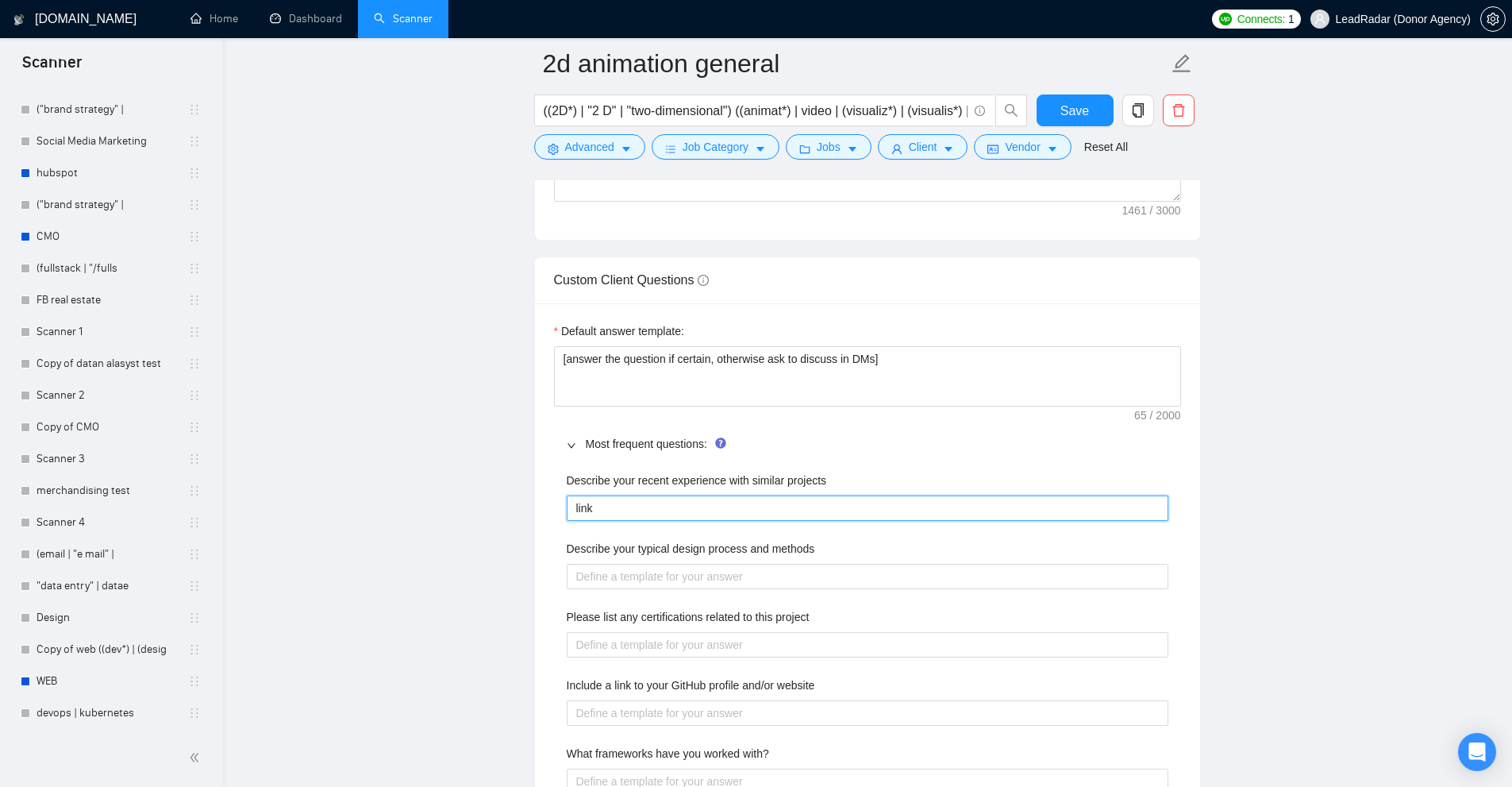
type projects "linkc"
type projects "link"
type projects "link."
type projects "link.c"
type projects "link.co"
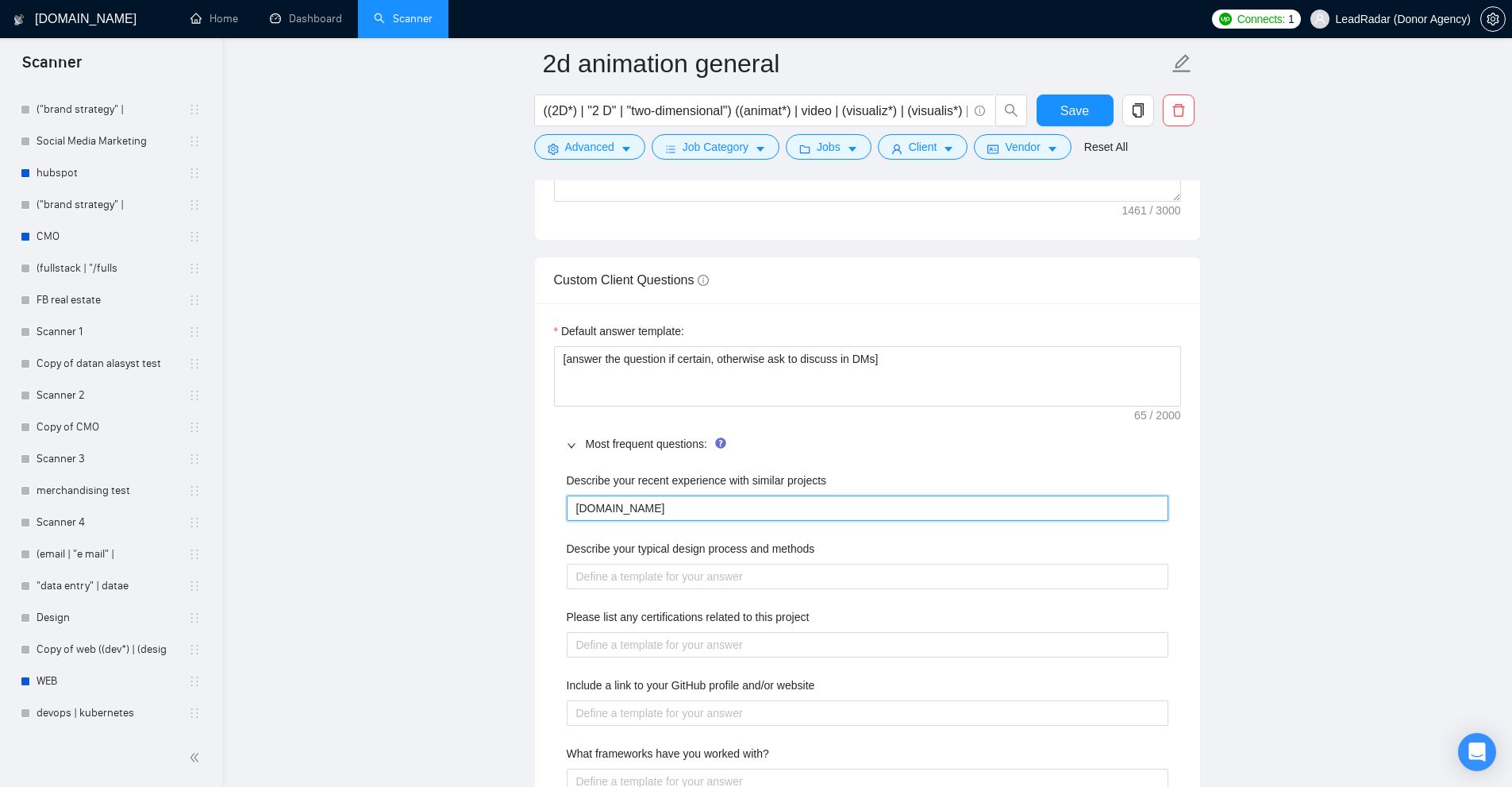
type projects "link.com"
type projects "["
type projects "[]"
type projects "[ ]"
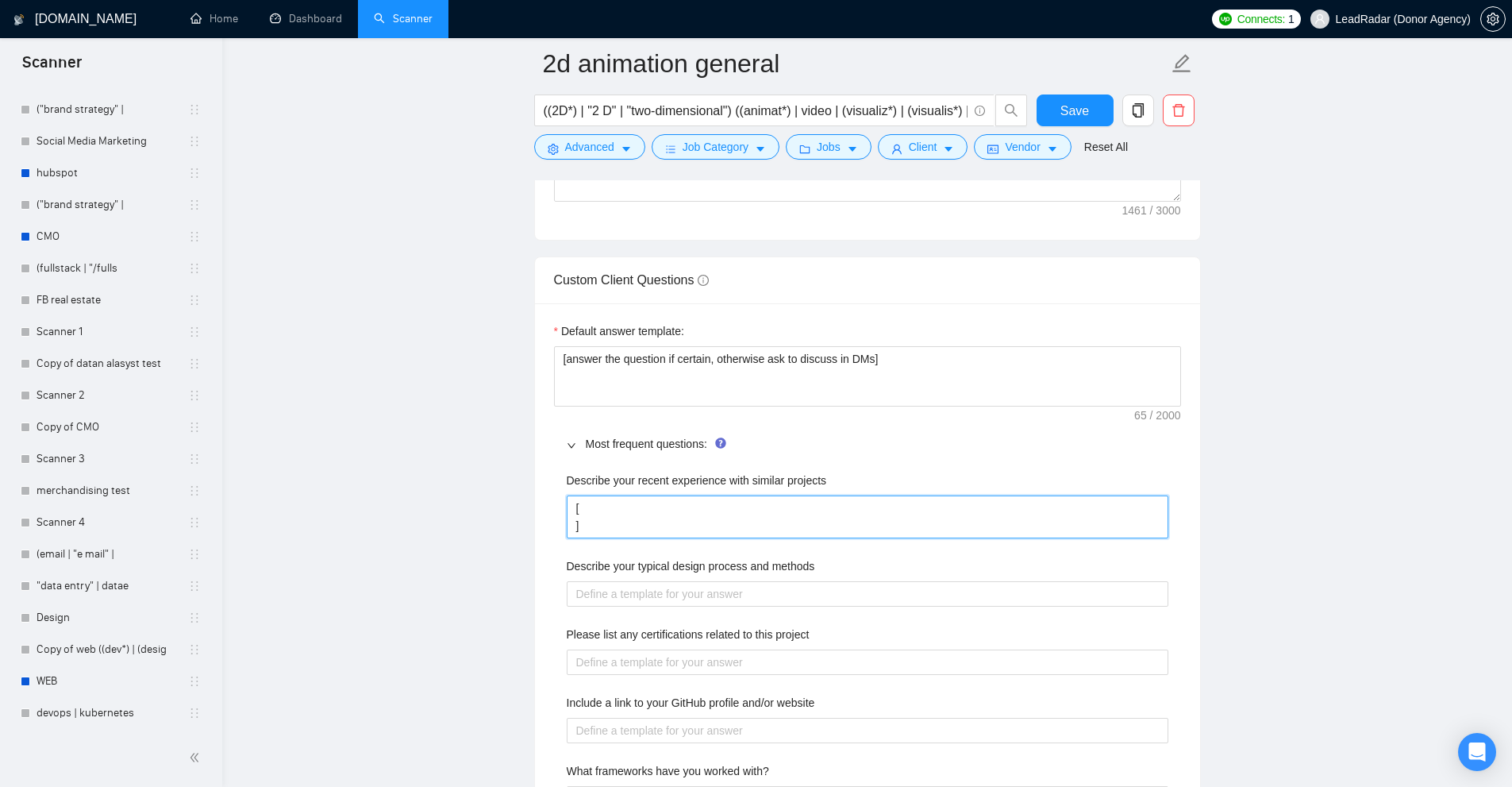
type projects "[ ]"
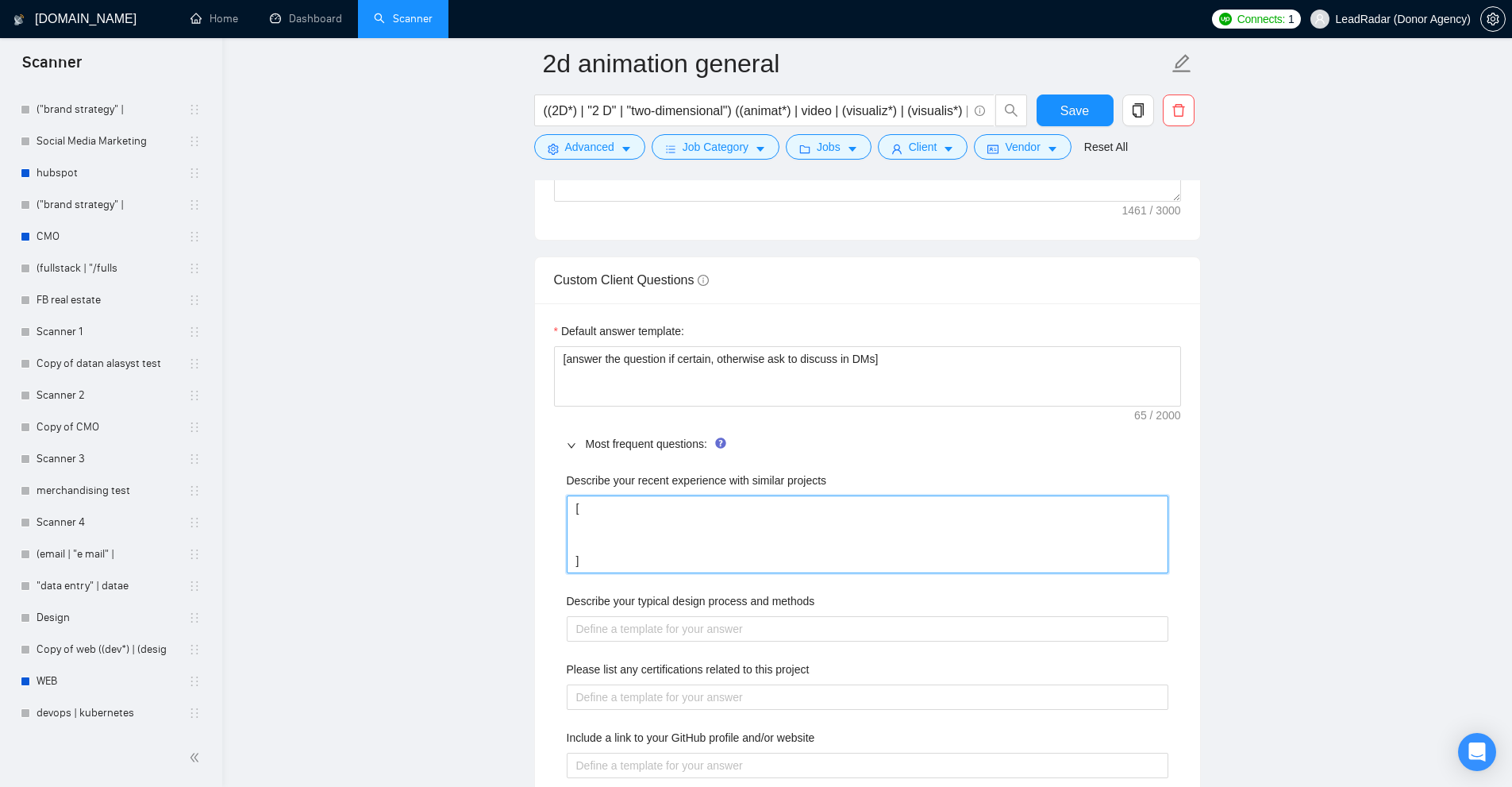
type projects "[ l ]"
type projects "[ li ]"
type projects "[ lin ]"
type projects "[ link ]"
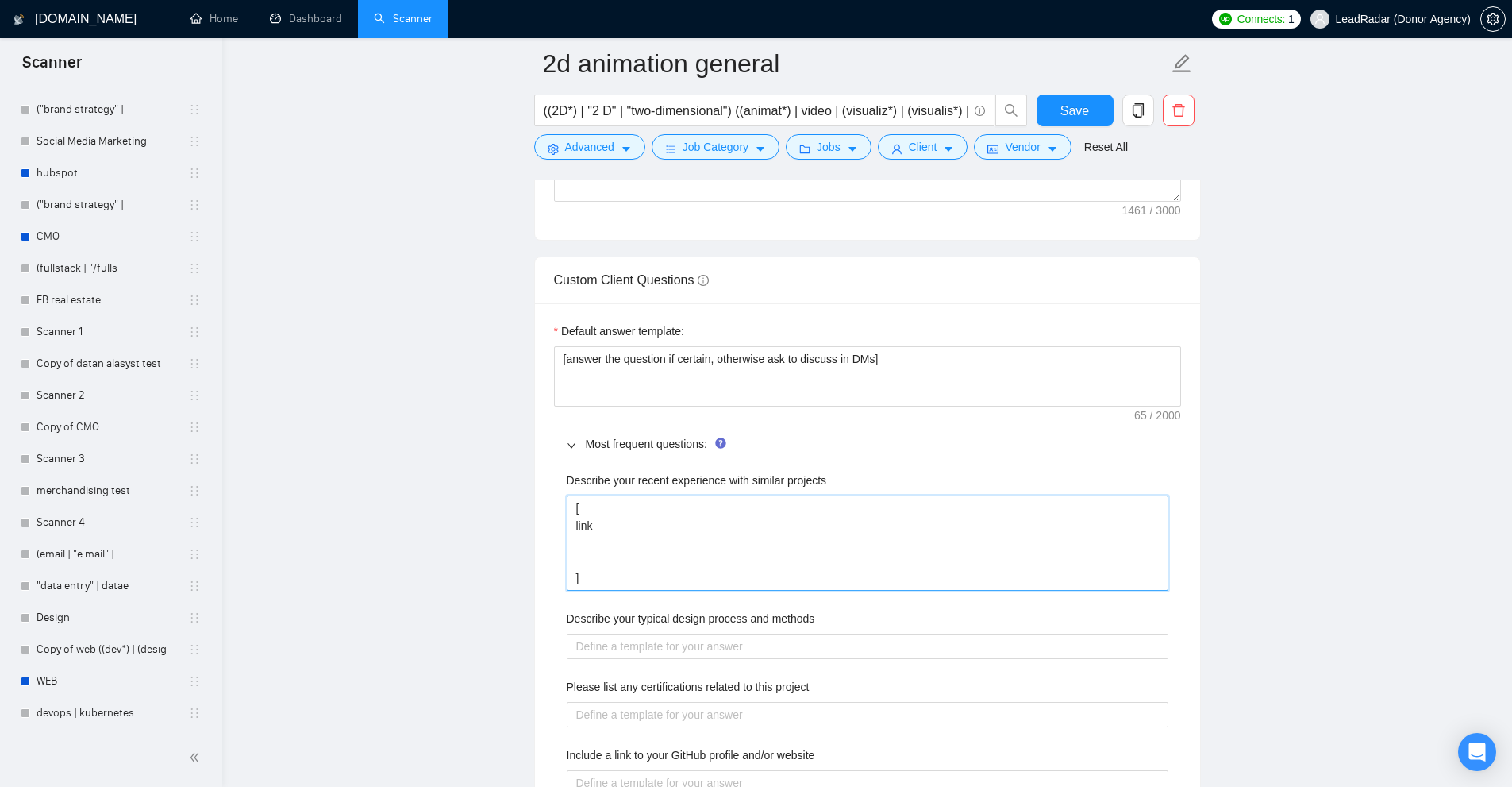
type projects "[ link n ]"
type projects "[ link ni ]"
type projects "[ link n ]"
type projects "[ link ]"
type projects "[ link l ]"
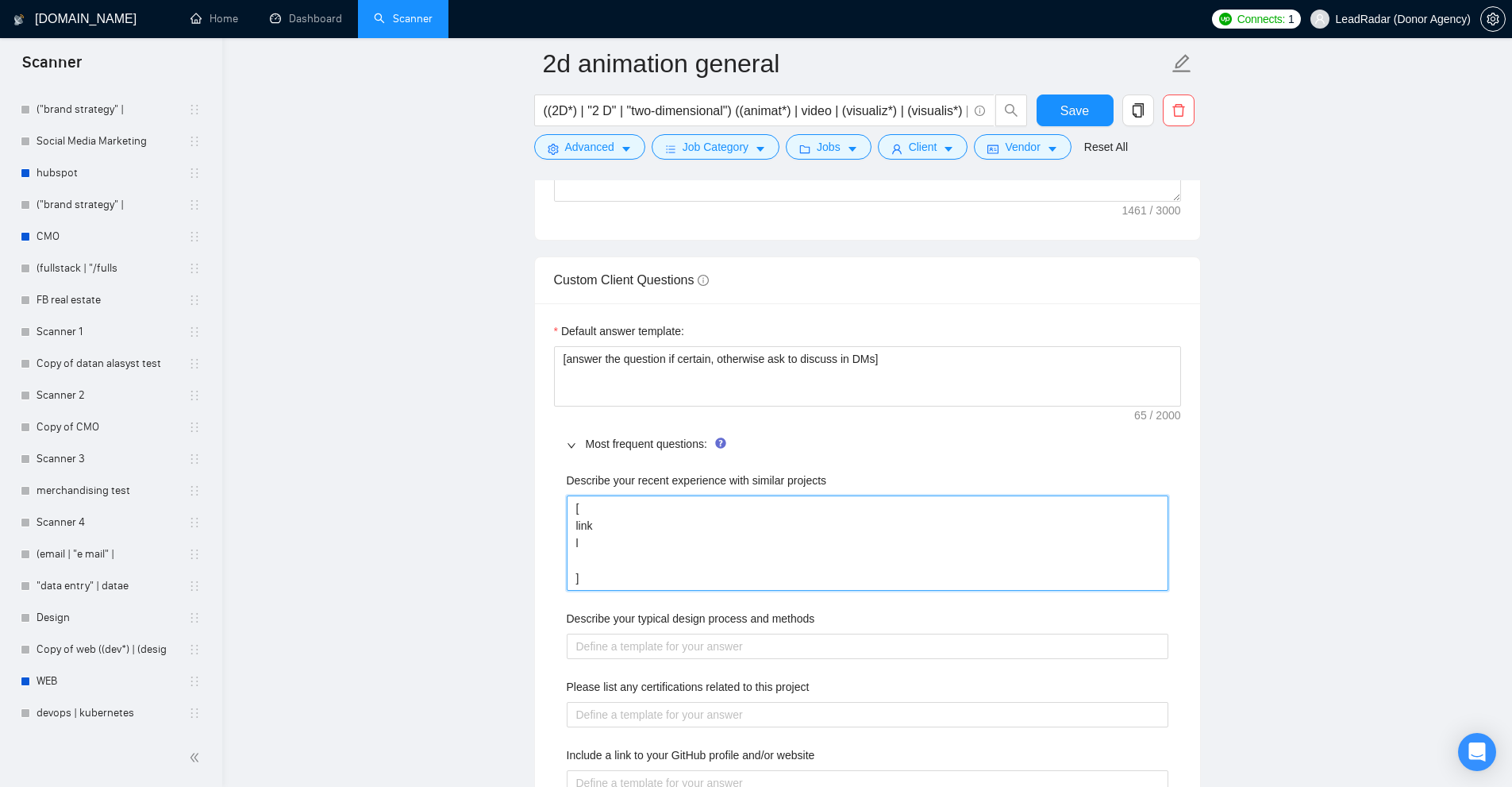
type projects "[ link li ]"
type projects "[ link lin ]"
type projects "[ link link ]"
type projects "[ link link p ]"
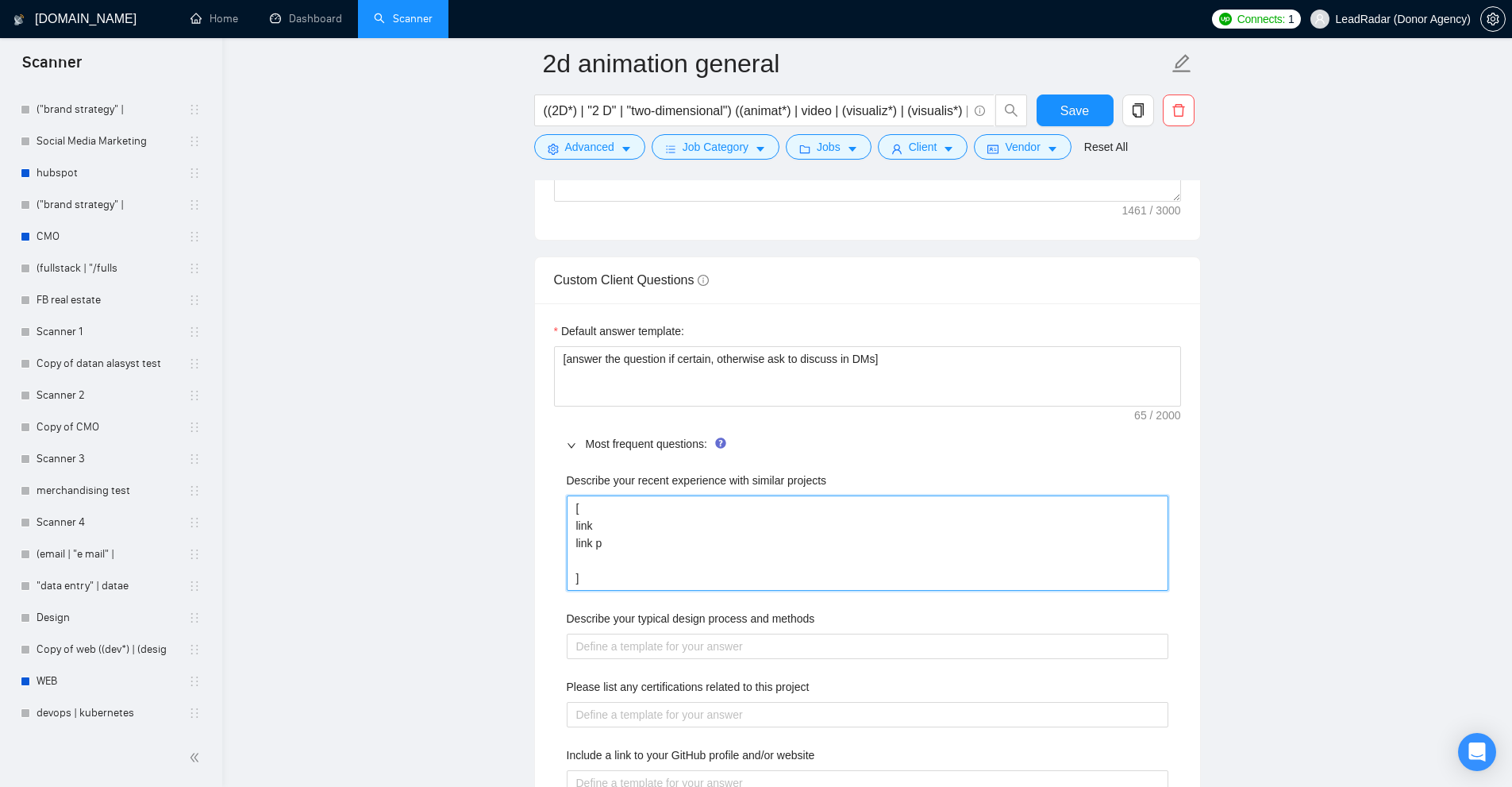
type projects "[ link link pl ]"
type projects "[ link link plea ]"
type projects "[ link link pleas ]"
type projects "[ link link please ]"
type projects "[ link link please l ]"
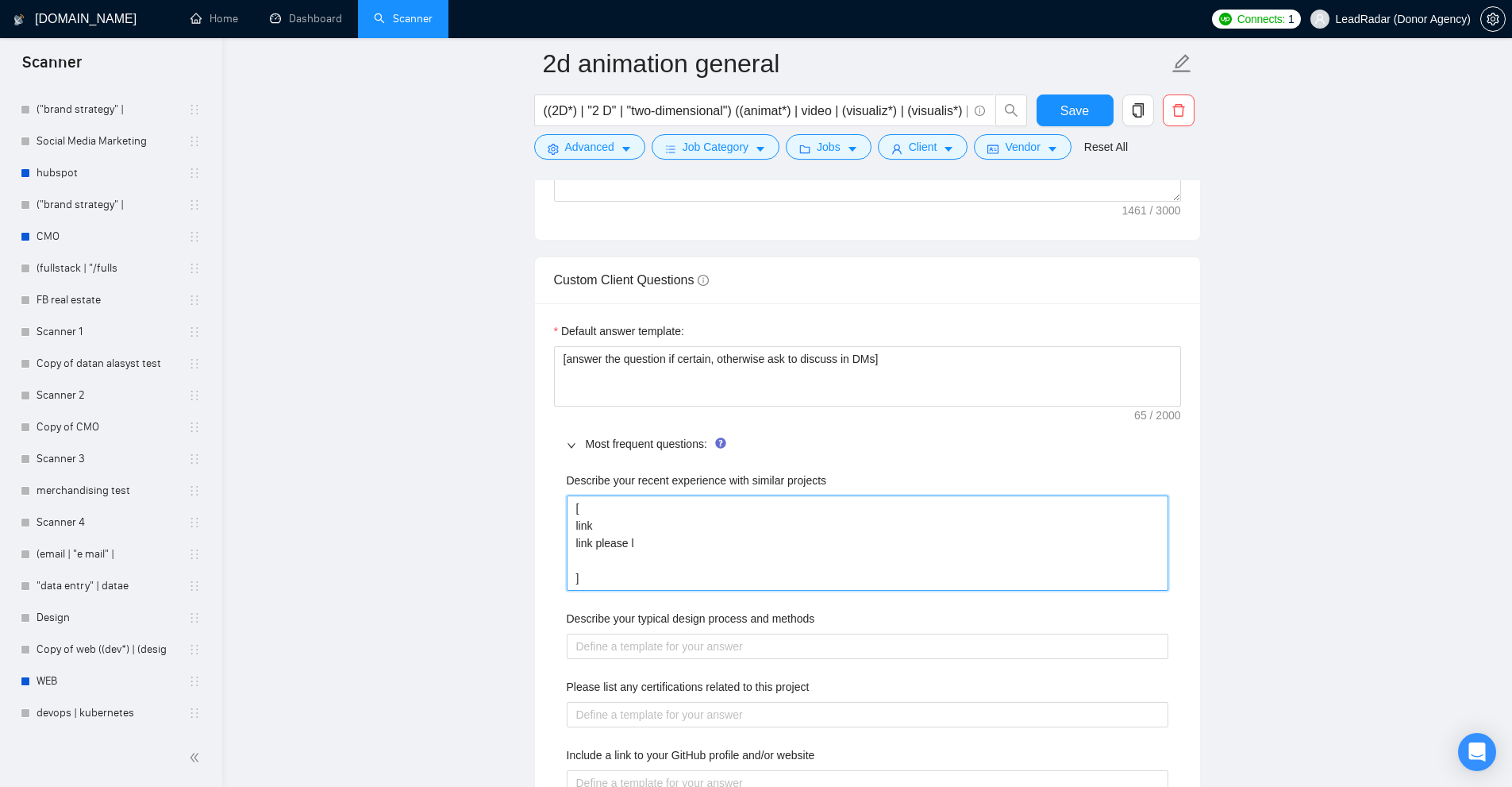
type projects "[ link link please le ]"
drag, startPoint x: 739, startPoint y: 569, endPoint x: 436, endPoint y: 465, distance: 320.4
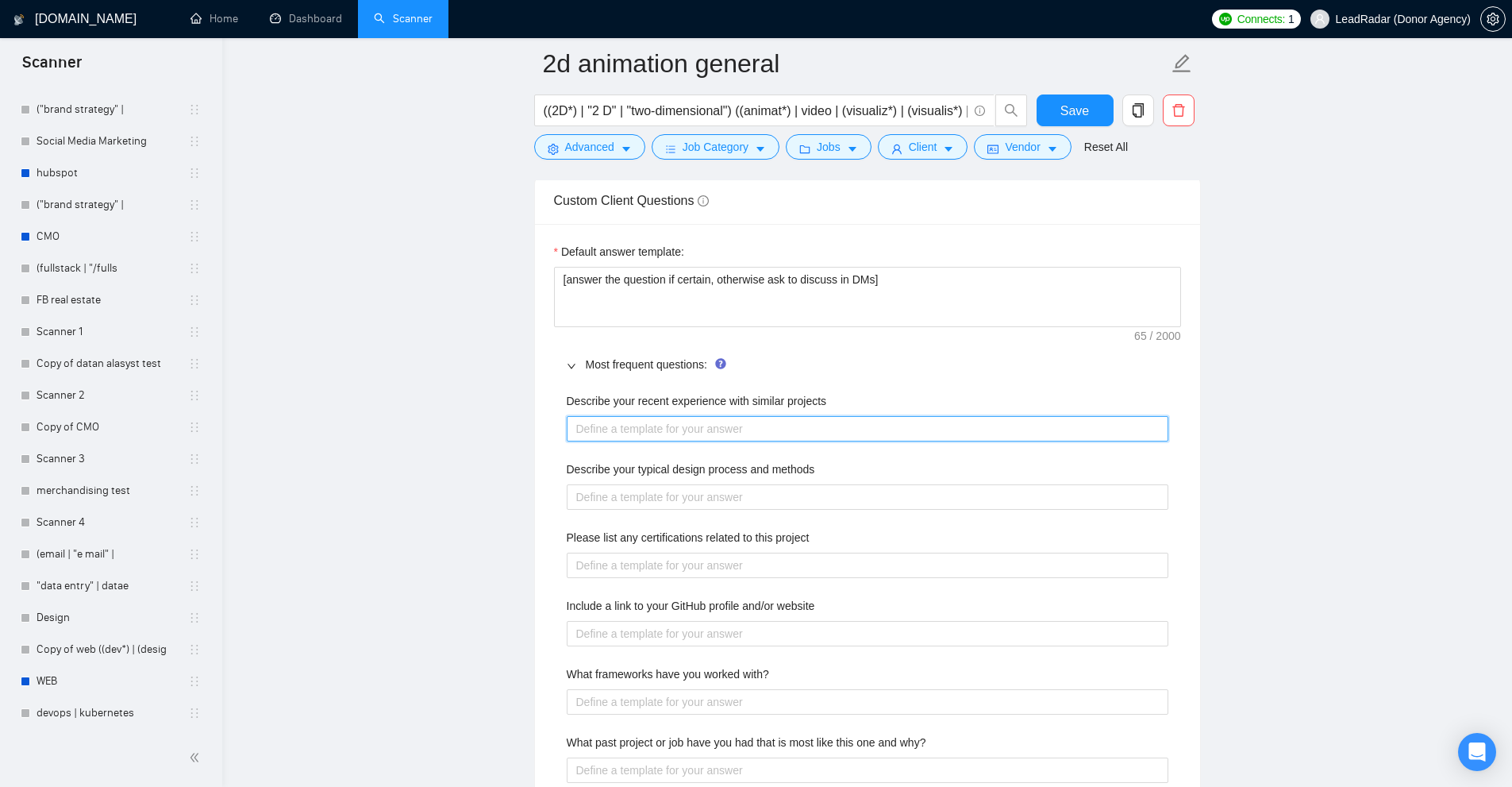
scroll to position [1870, 0]
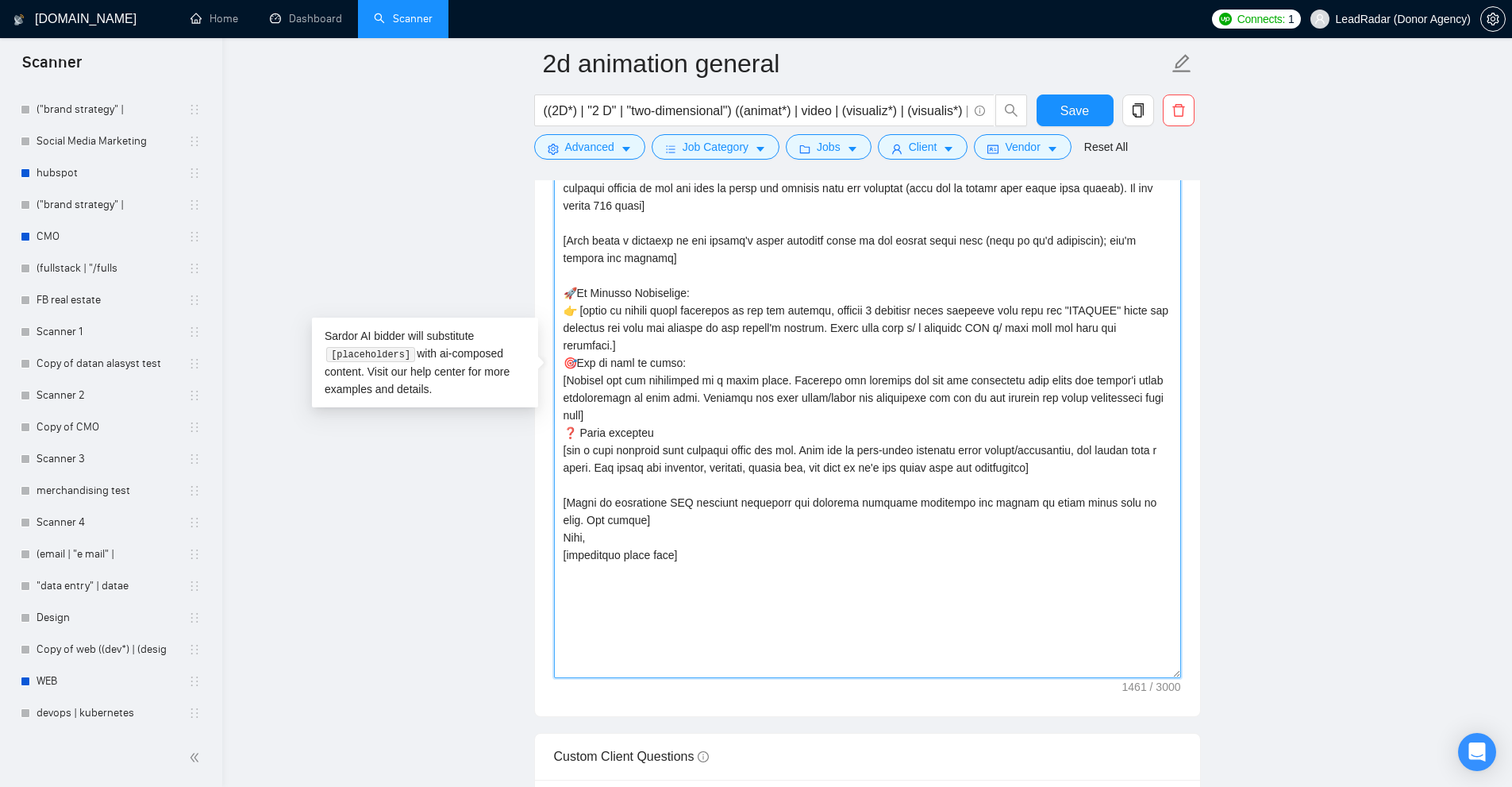
drag, startPoint x: 596, startPoint y: 320, endPoint x: 668, endPoint y: 322, distance: 72.0
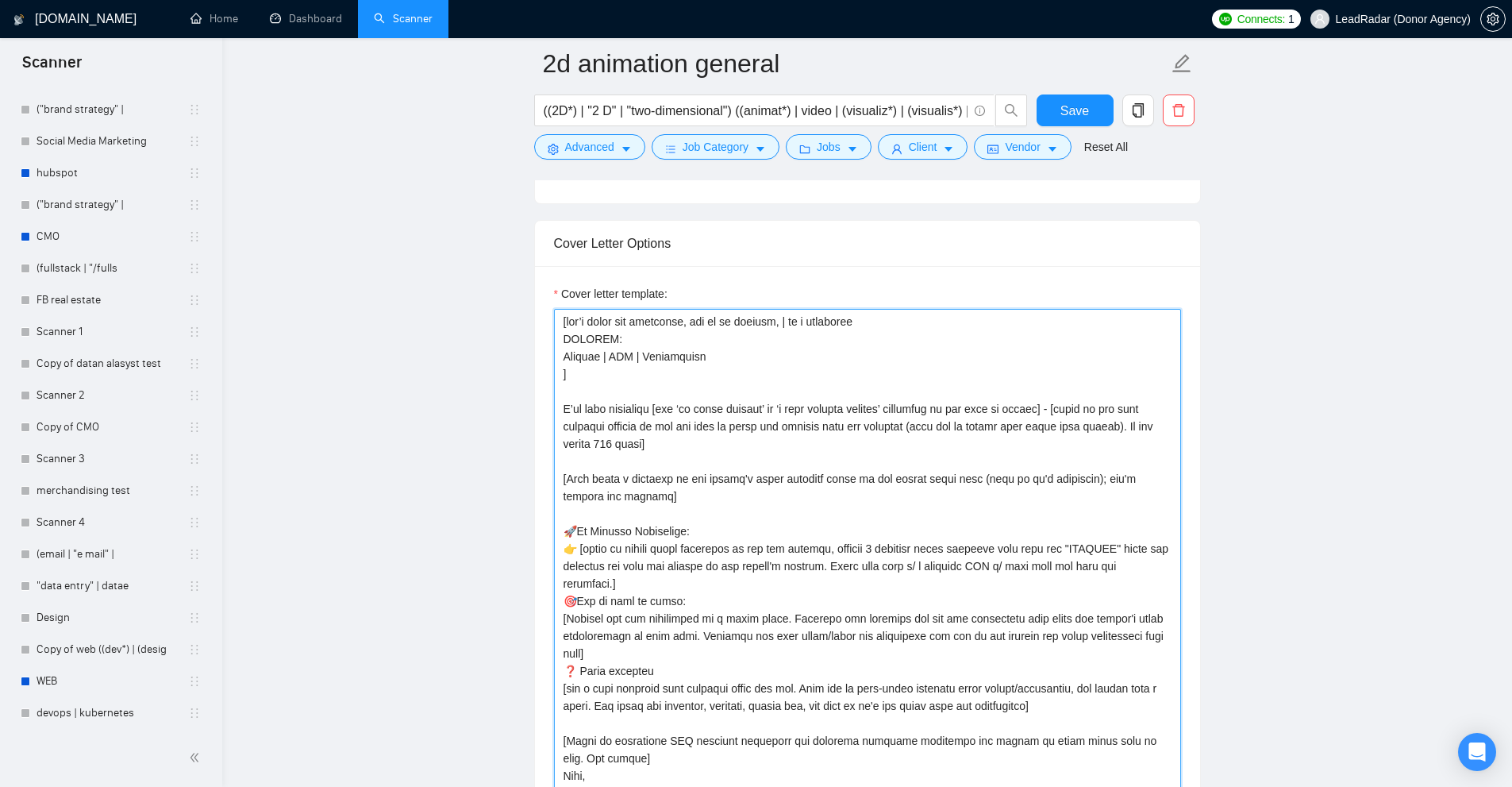
drag, startPoint x: 616, startPoint y: 335, endPoint x: 735, endPoint y: 613, distance: 302.4
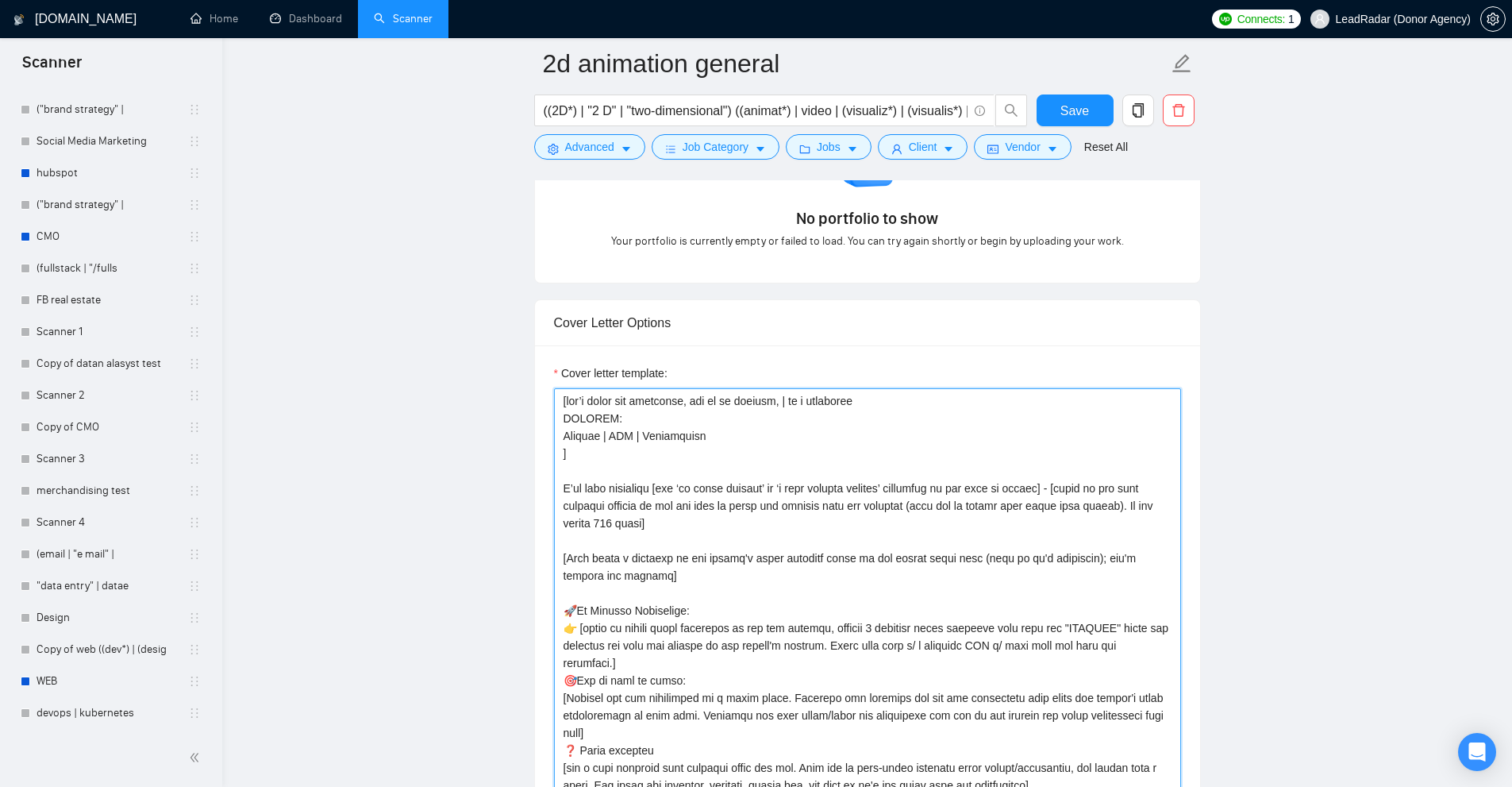
drag, startPoint x: 619, startPoint y: 195, endPoint x: 615, endPoint y: 318, distance: 123.1
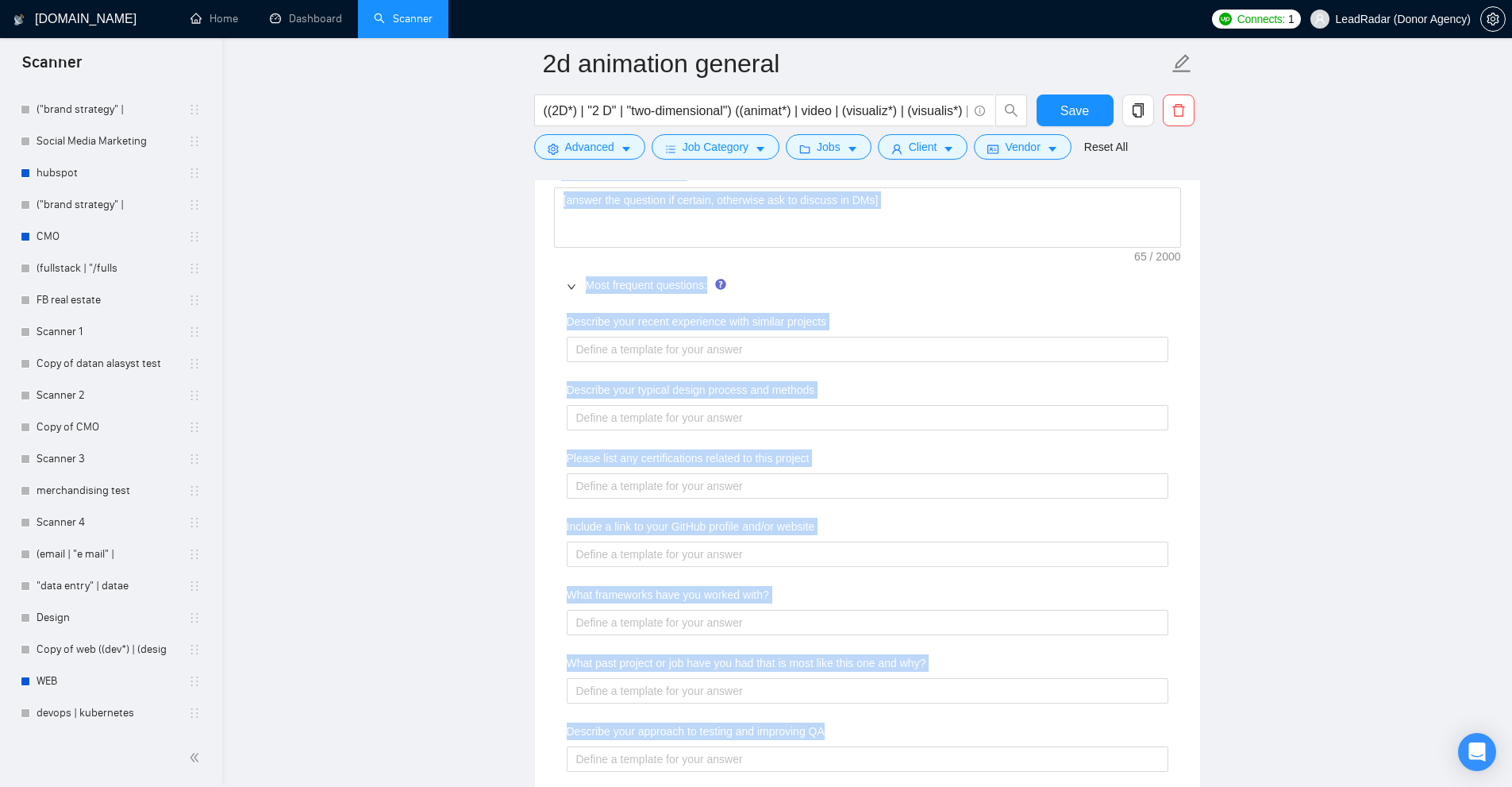
scroll to position [2902, 0]
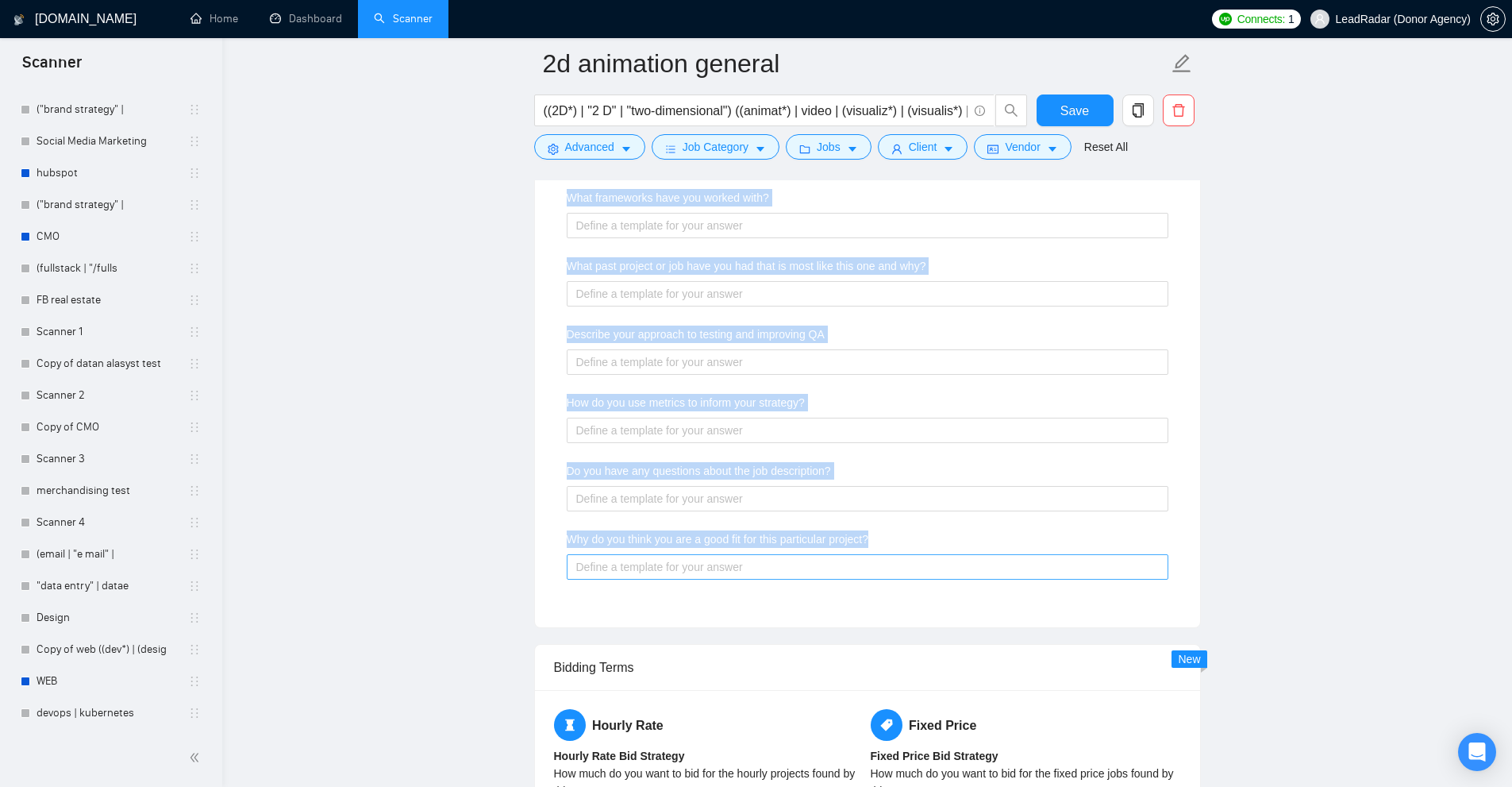
drag, startPoint x: 640, startPoint y: 477, endPoint x: 820, endPoint y: 562, distance: 199.1
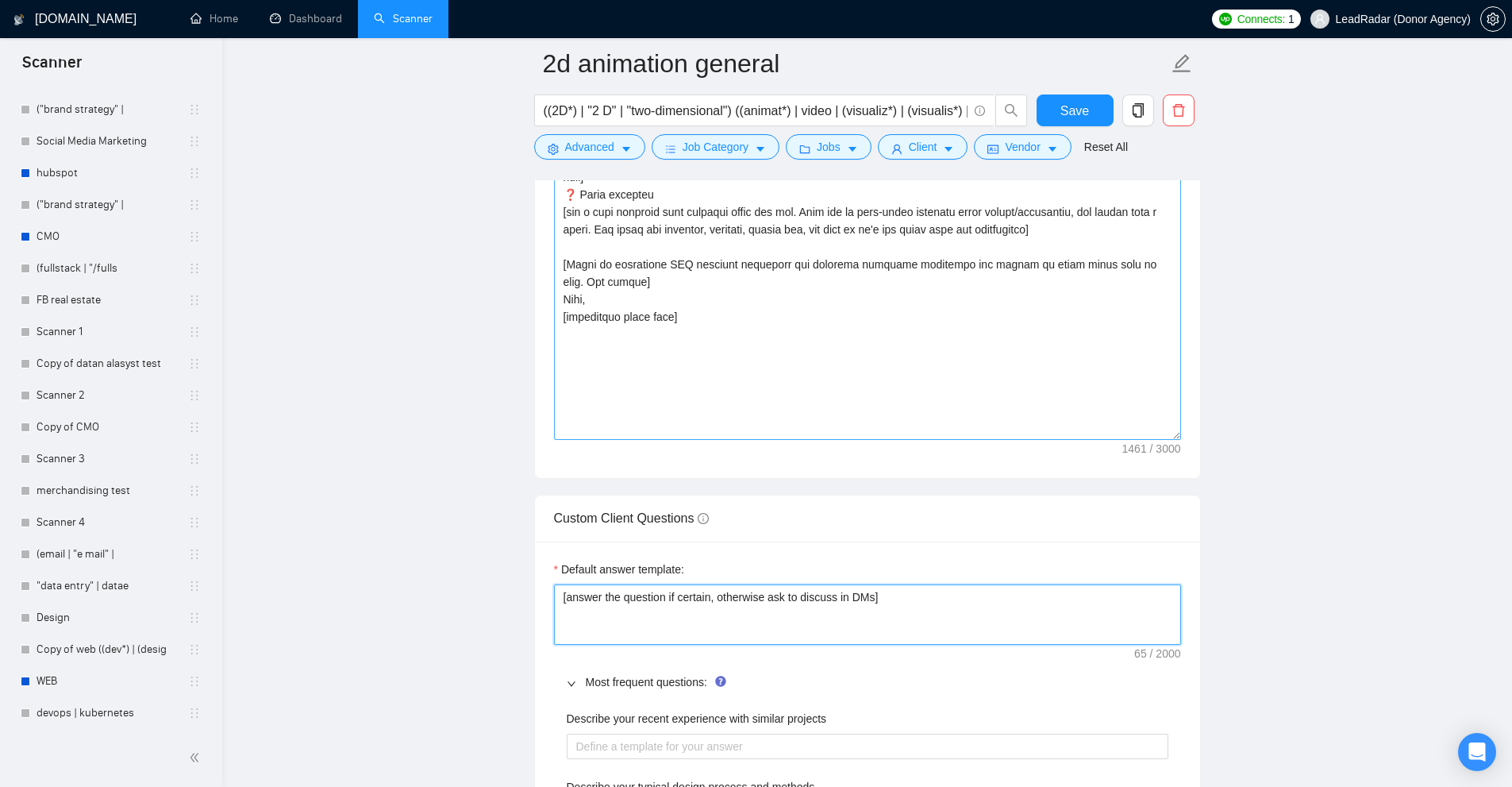
scroll to position [2188, 0]
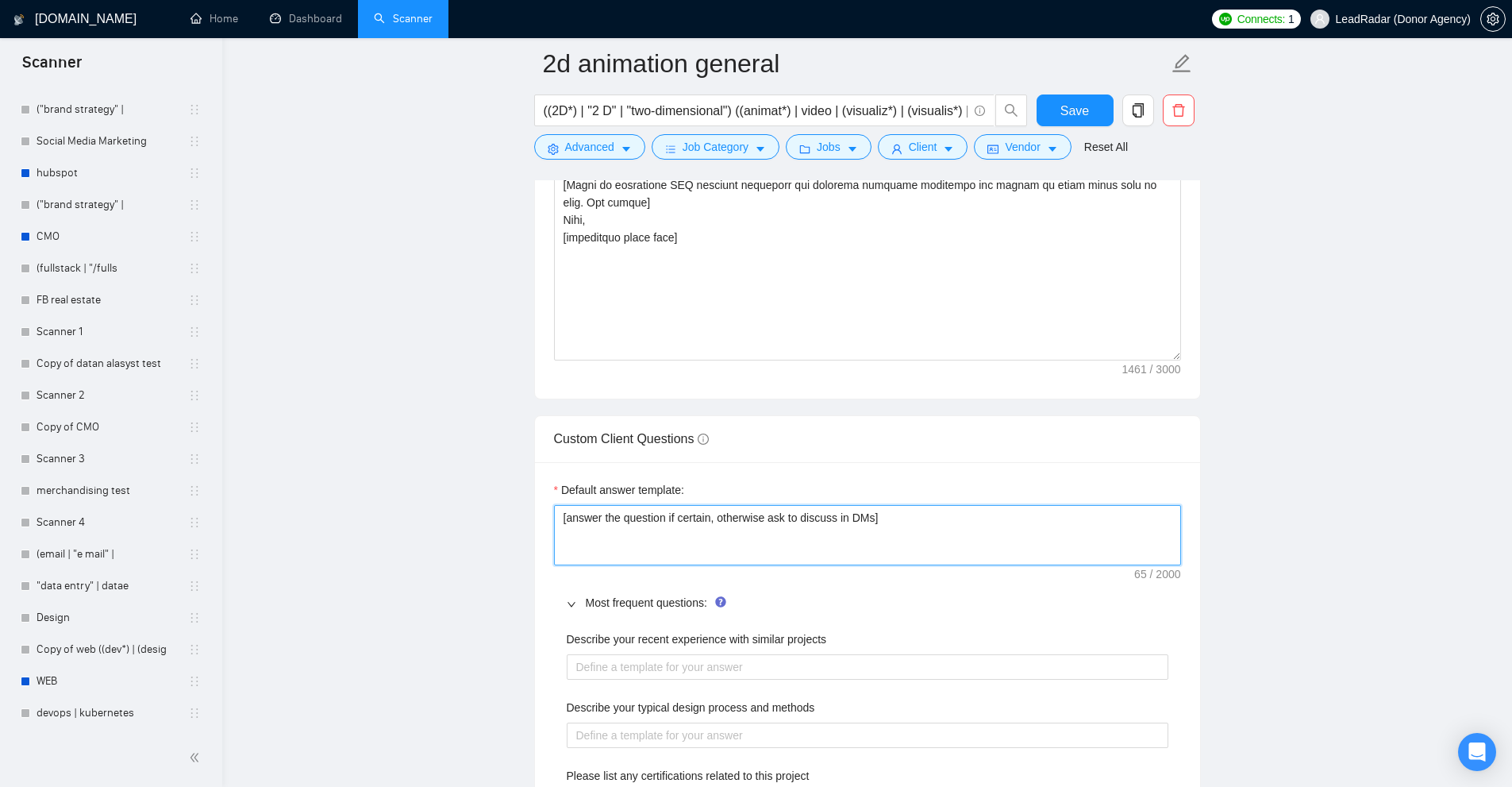
drag, startPoint x: 942, startPoint y: 520, endPoint x: 504, endPoint y: 453, distance: 443.1
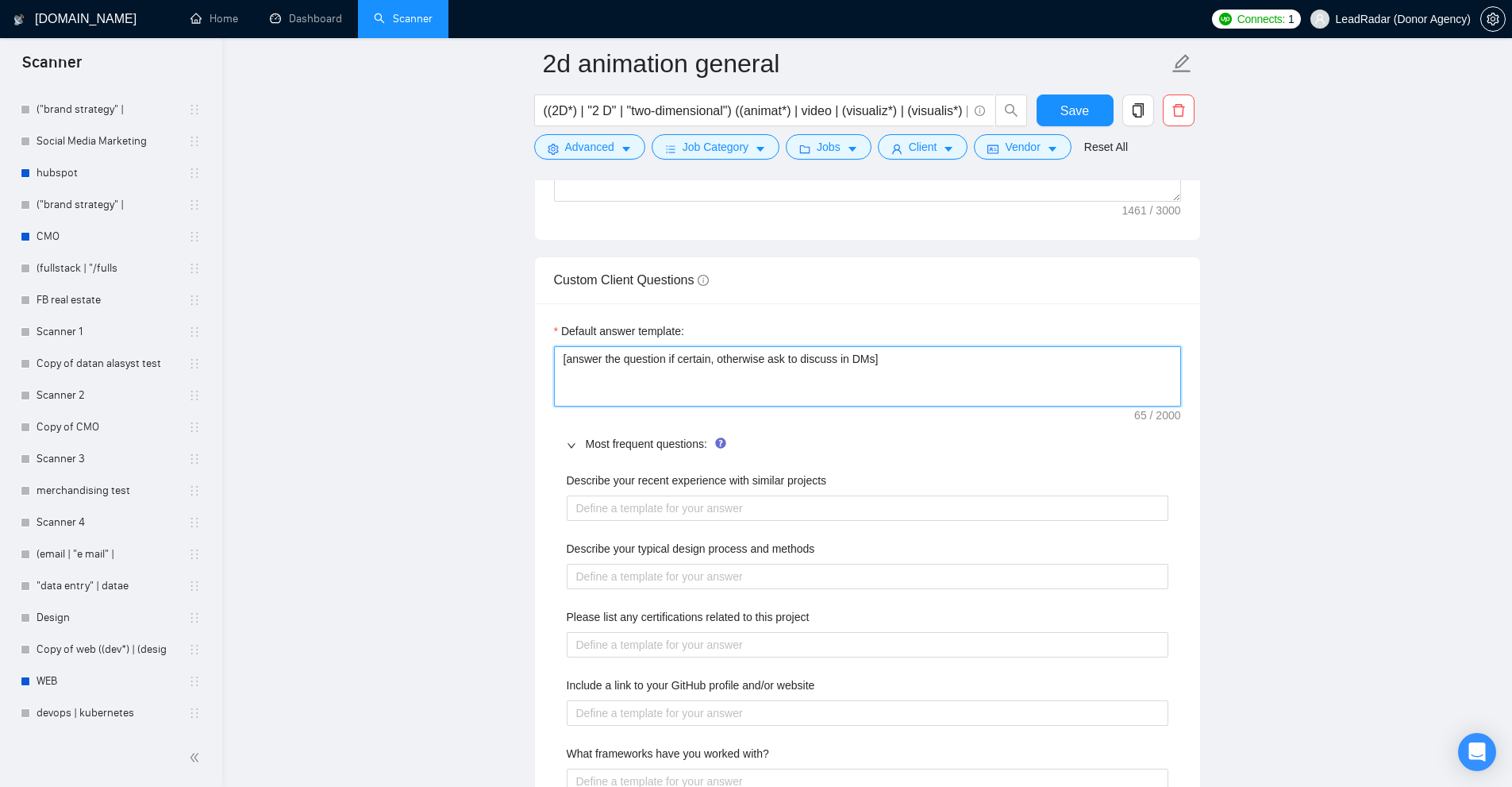
drag, startPoint x: 560, startPoint y: 356, endPoint x: 1205, endPoint y: 368, distance: 645.1
drag, startPoint x: 653, startPoint y: 358, endPoint x: 1171, endPoint y: 375, distance: 518.3
drag, startPoint x: 570, startPoint y: 327, endPoint x: 744, endPoint y: 330, distance: 174.0
drag, startPoint x: 721, startPoint y: 382, endPoint x: 418, endPoint y: 363, distance: 303.6
drag, startPoint x: 943, startPoint y: 363, endPoint x: 585, endPoint y: 359, distance: 358.0
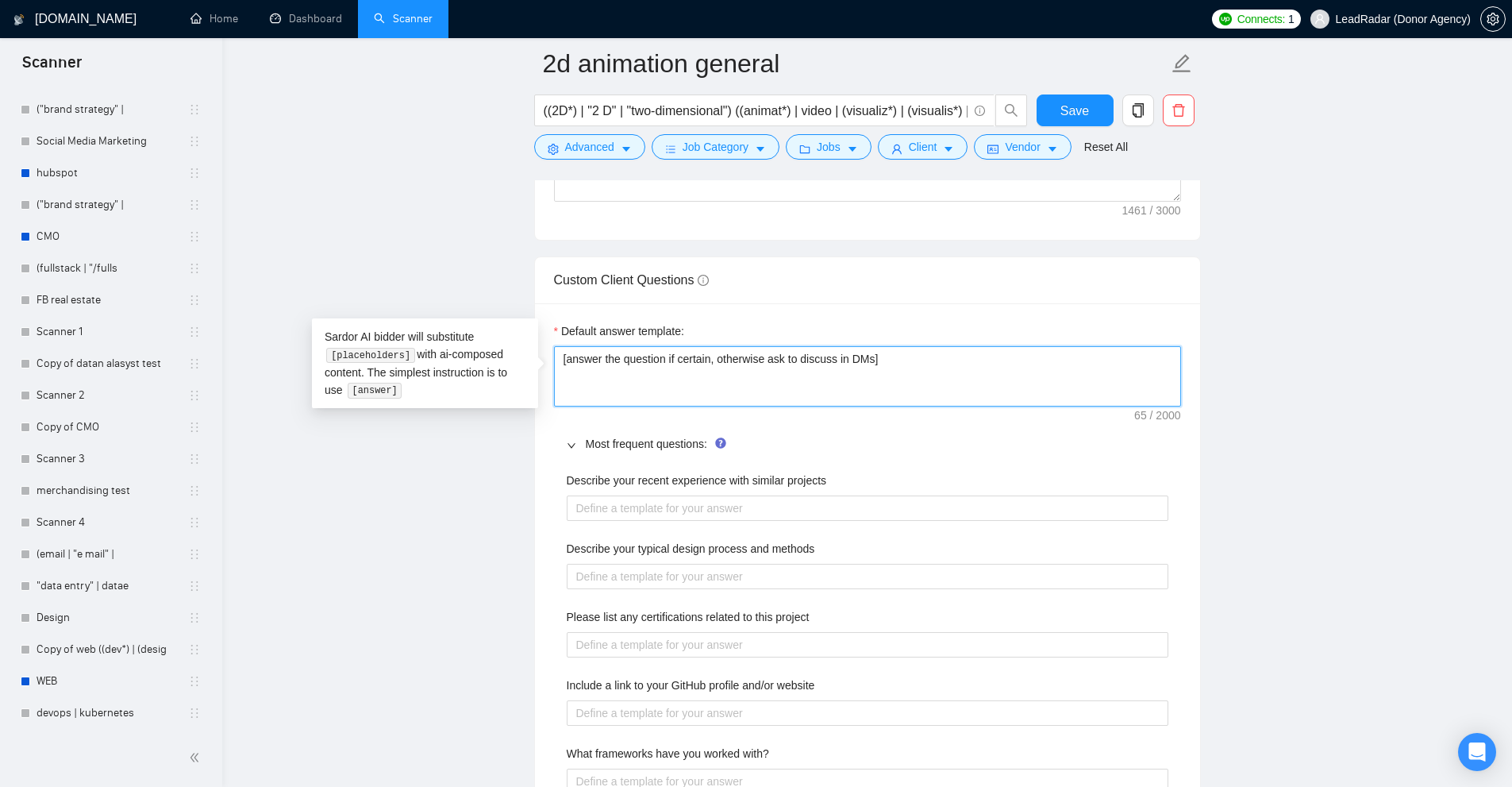
drag, startPoint x: 566, startPoint y: 359, endPoint x: 779, endPoint y: 351, distance: 213.2
drag, startPoint x: 725, startPoint y: 357, endPoint x: 841, endPoint y: 358, distance: 116.0
drag, startPoint x: 868, startPoint y: 358, endPoint x: 853, endPoint y: 358, distance: 15.0
drag, startPoint x: 865, startPoint y: 361, endPoint x: 756, endPoint y: 380, distance: 110.6
type textarea "[answer the question if certain, otherwise ask to discuss in DMs]"
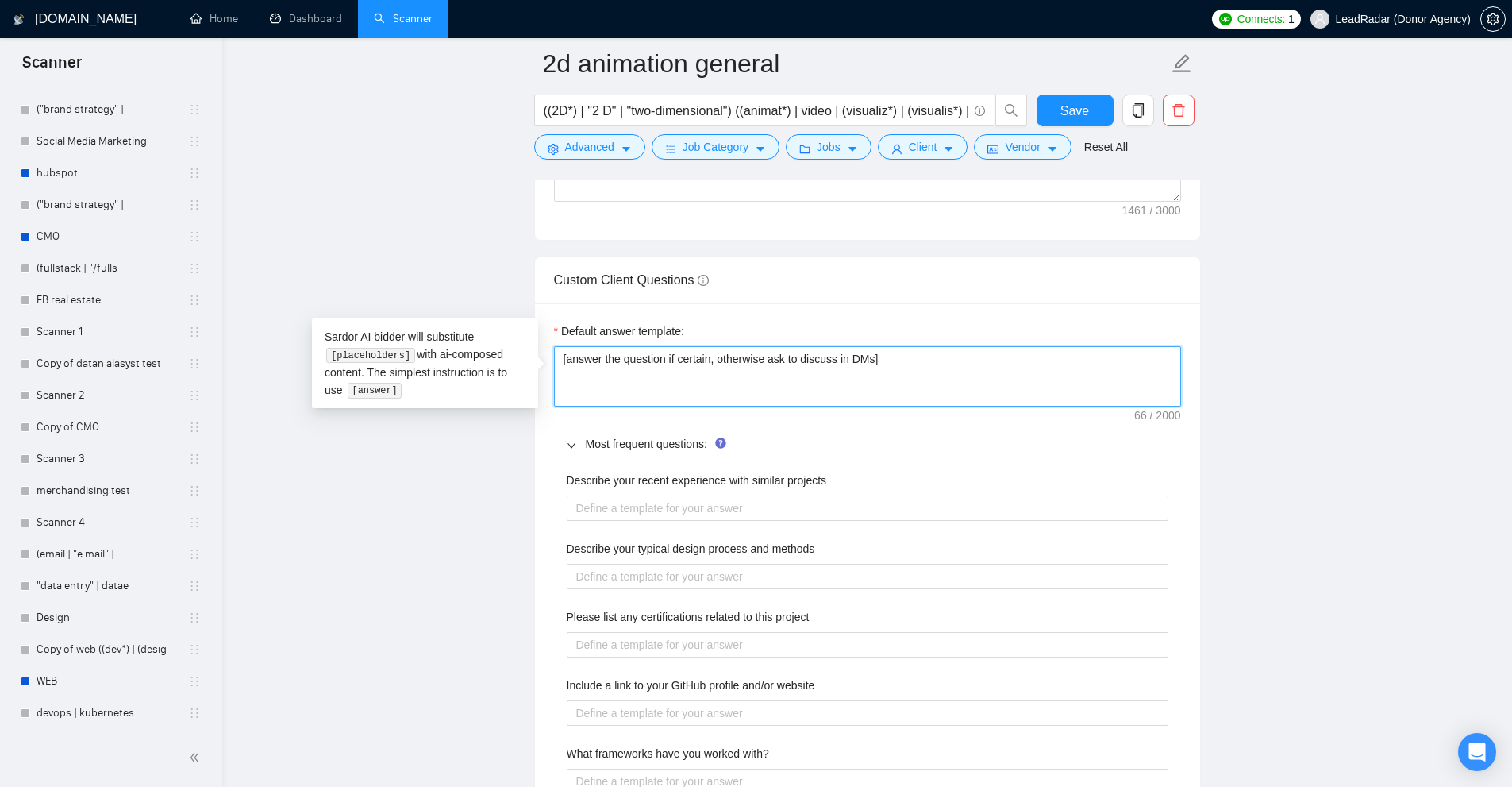
type textarea "[answer the question if certain, otherwise ask to discuss in DMs] ["
type textarea "[answer the question if certain, otherwise ask to discuss in DMs] [a]"
type textarea "[answer the question if certain, otherwise ask to discuss in DMs] [alw]"
type textarea "[answer the question if certain, otherwise ask to discuss in DMs] [alwa]"
type textarea "[answer the question if certain, otherwise ask to discuss in DMs] [alway]"
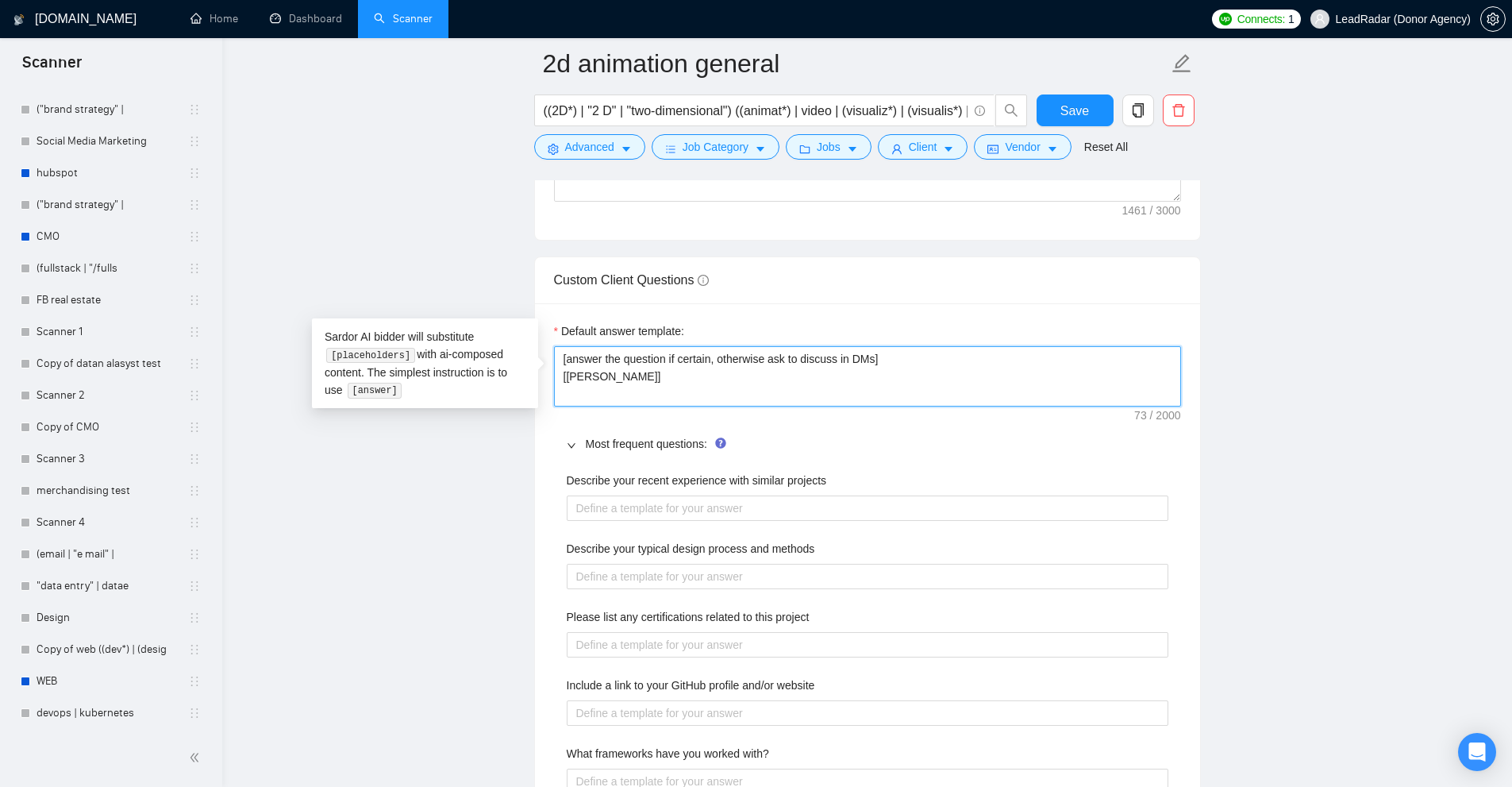
type textarea "[answer the question if certain, otherwise ask to discuss in DMs] [always]"
type textarea "[answer the question if certain, otherwise ask to discuss in DMs] [always ]"
type textarea "[answer the question if certain, otherwise ask to discuss in DMs] [always w]"
type textarea "[answer the question if certain, otherwise ask to discuss in DMs] [always we]"
type textarea "[answer the question if certain, otherwise ask to discuss in DMs] [always we ]"
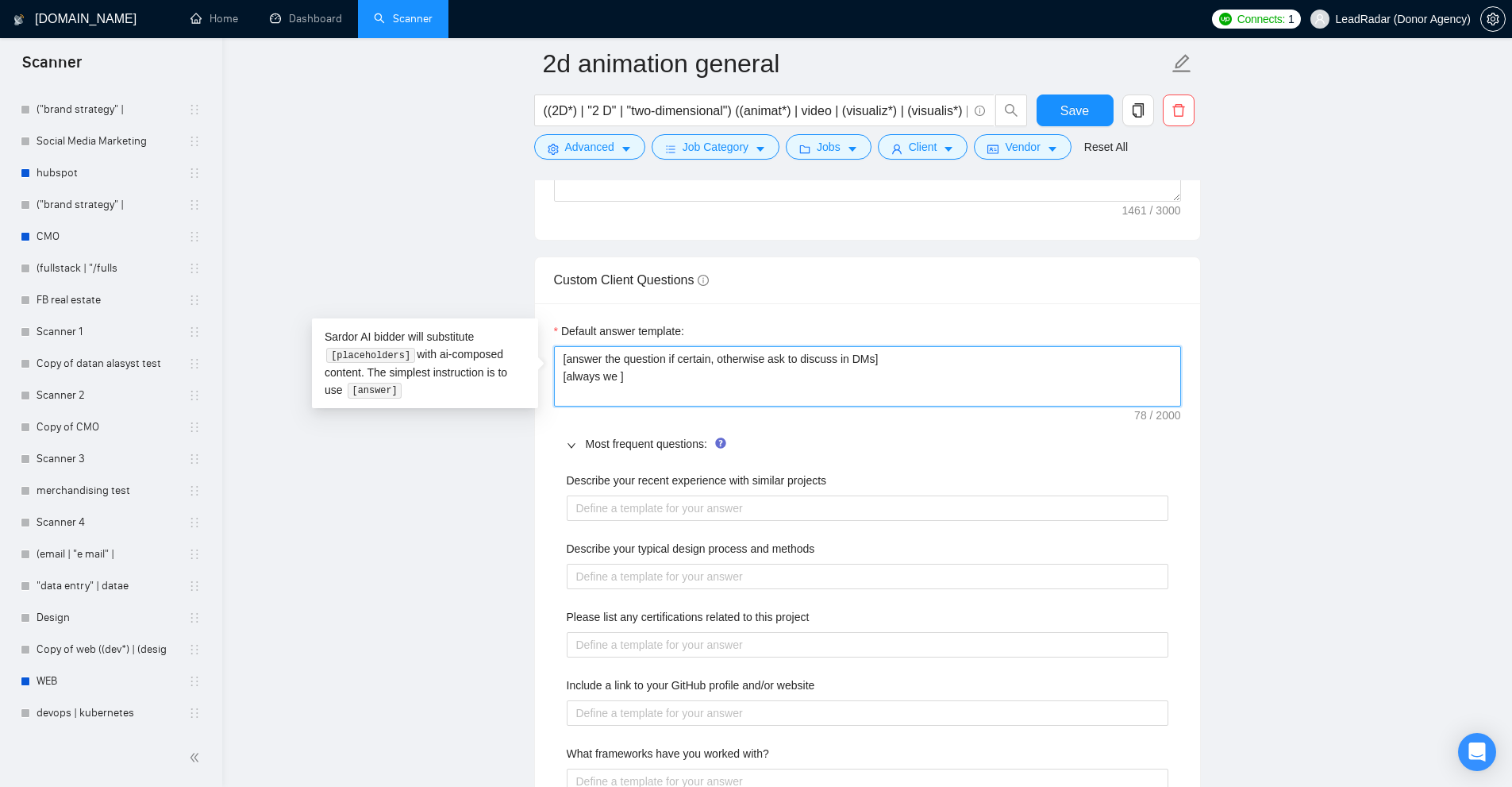
type textarea "[answer the question if certain, otherwise ask to discuss in DMs] [always we p]"
type textarea "[answer the question if certain, otherwise ask to discuss in DMs] [always we pr]"
type textarea "[answer the question if certain, otherwise ask to discuss in DMs] [always we pr…"
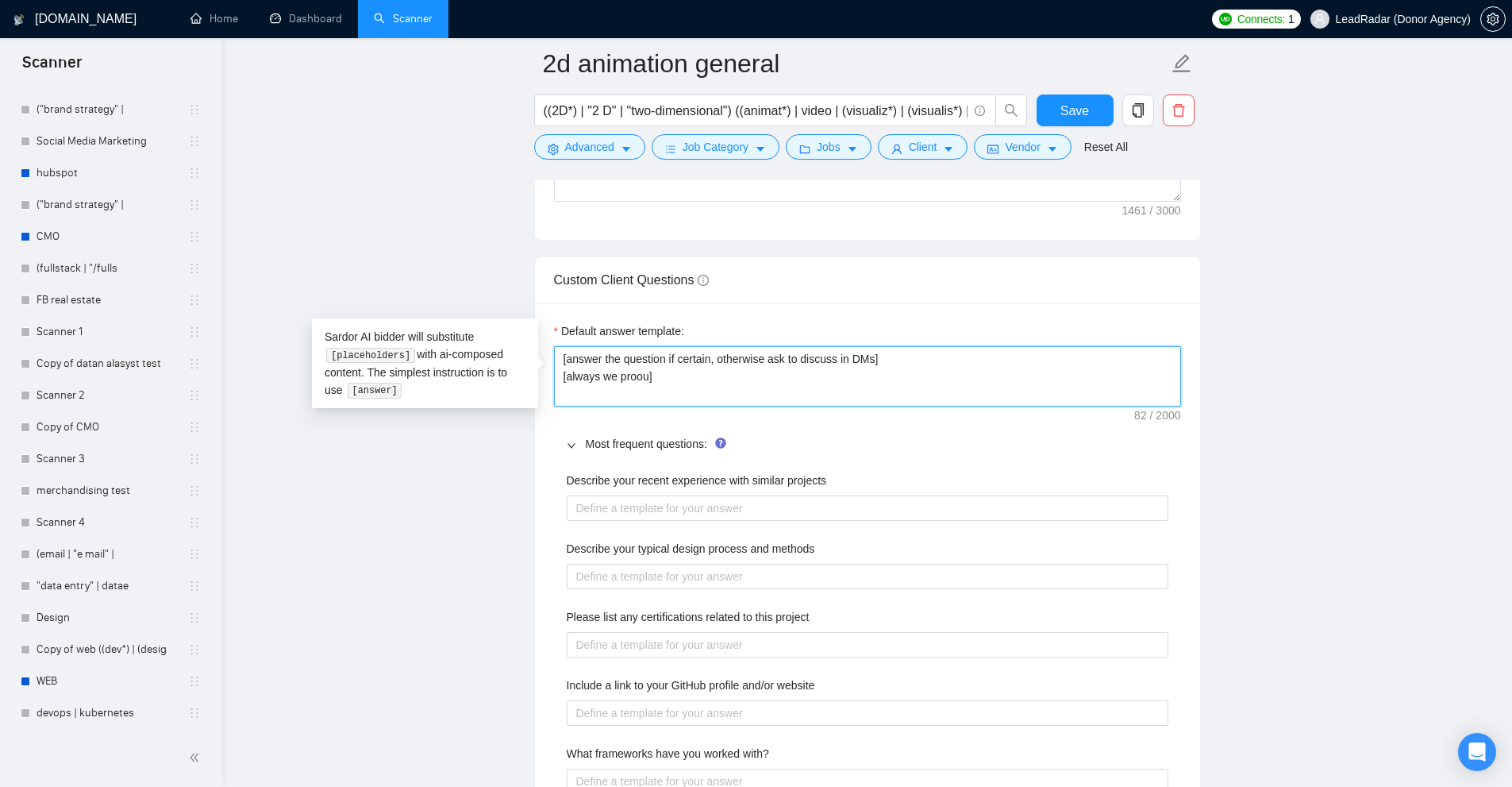
type textarea "[answer the question if certain, otherwise ask to discuss in DMs] [always we pr…"
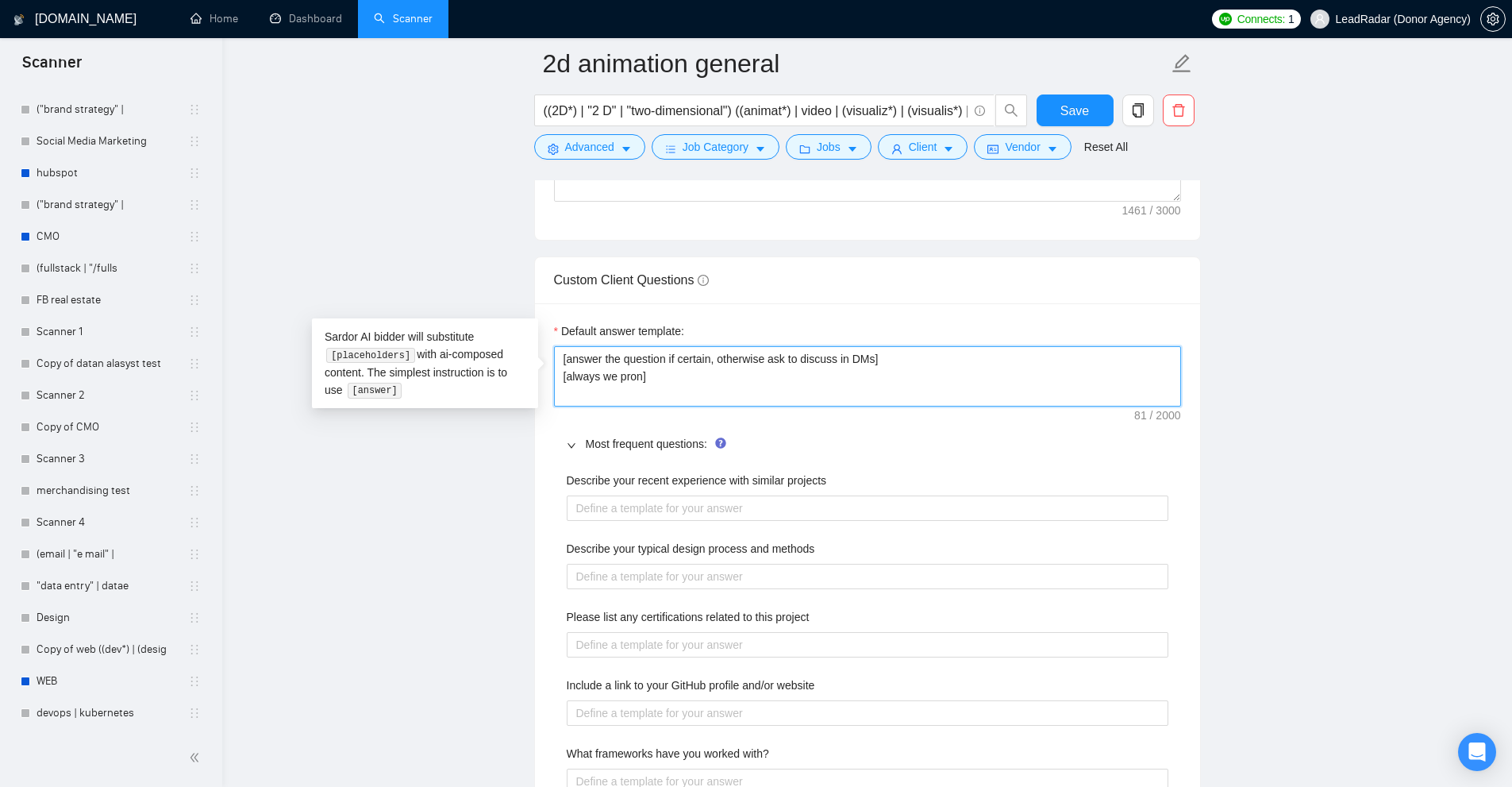
type textarea "[answer the question if certain, otherwise ask to discuss in DMs] [always we pr…"
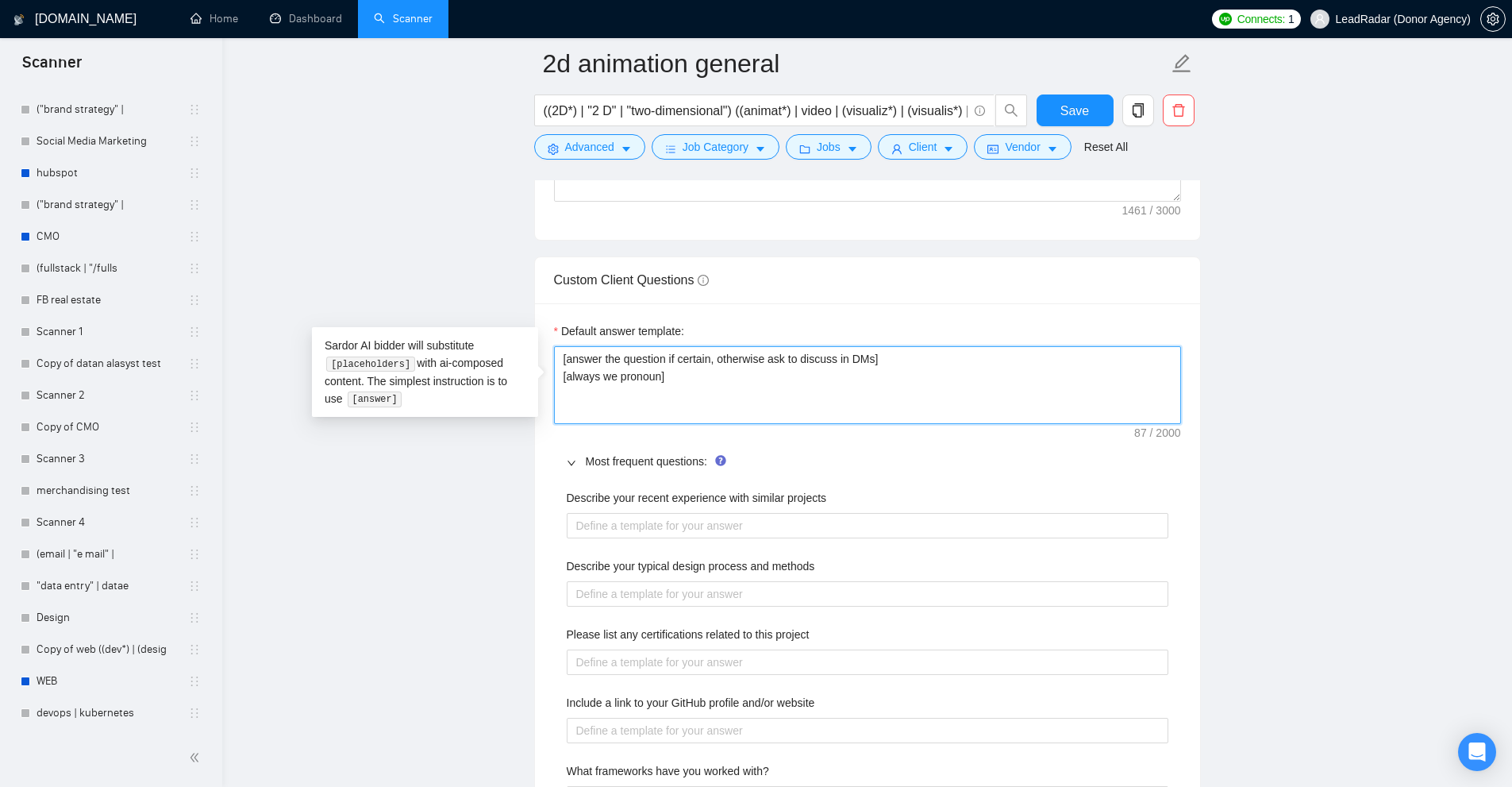
type textarea "[answer the question if certain, otherwise ask to discuss in DMs] [always we pr…"
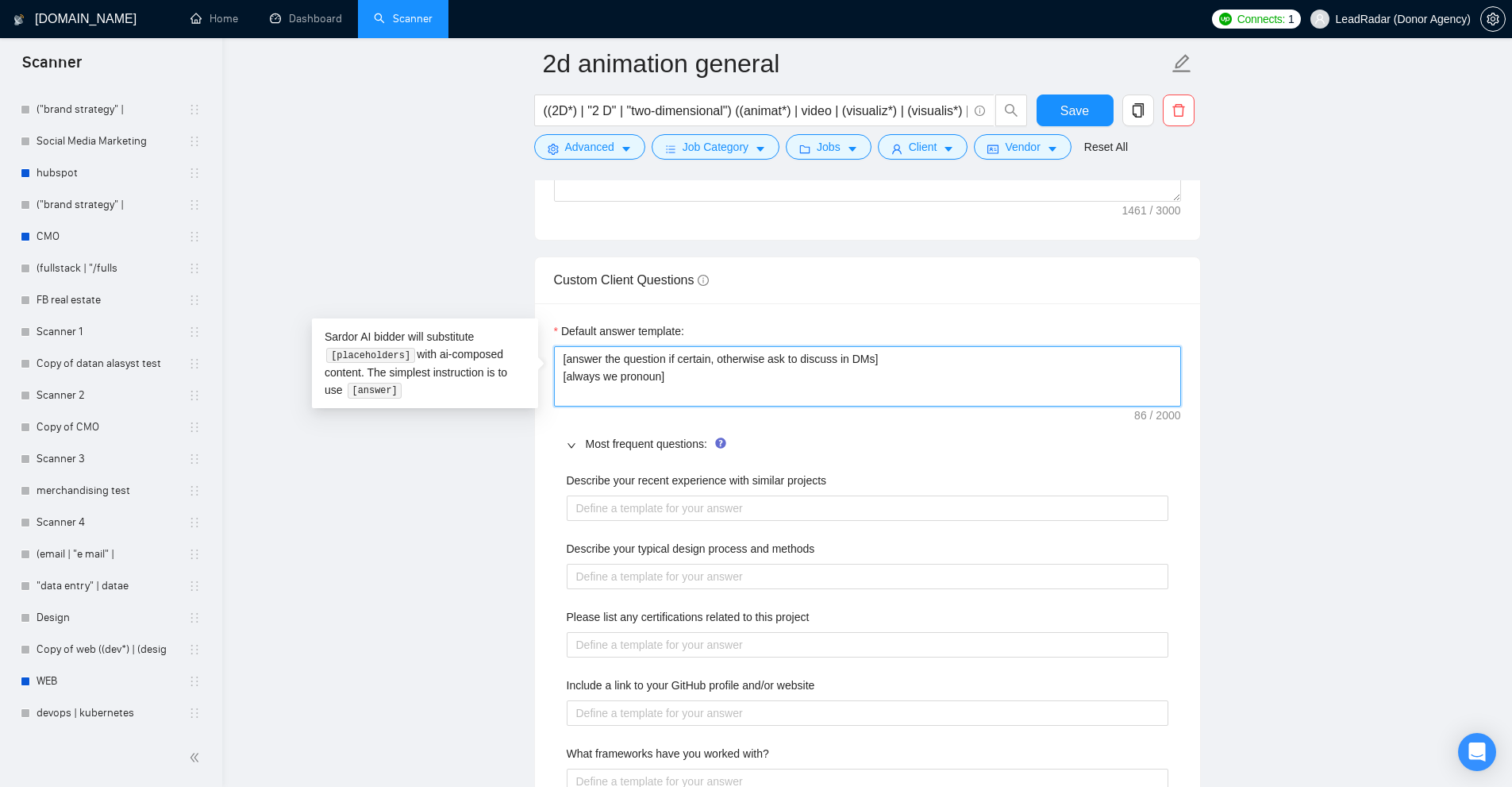
type textarea "[answer the question if certain, otherwise ask to discuss in DMs] [always we pr…"
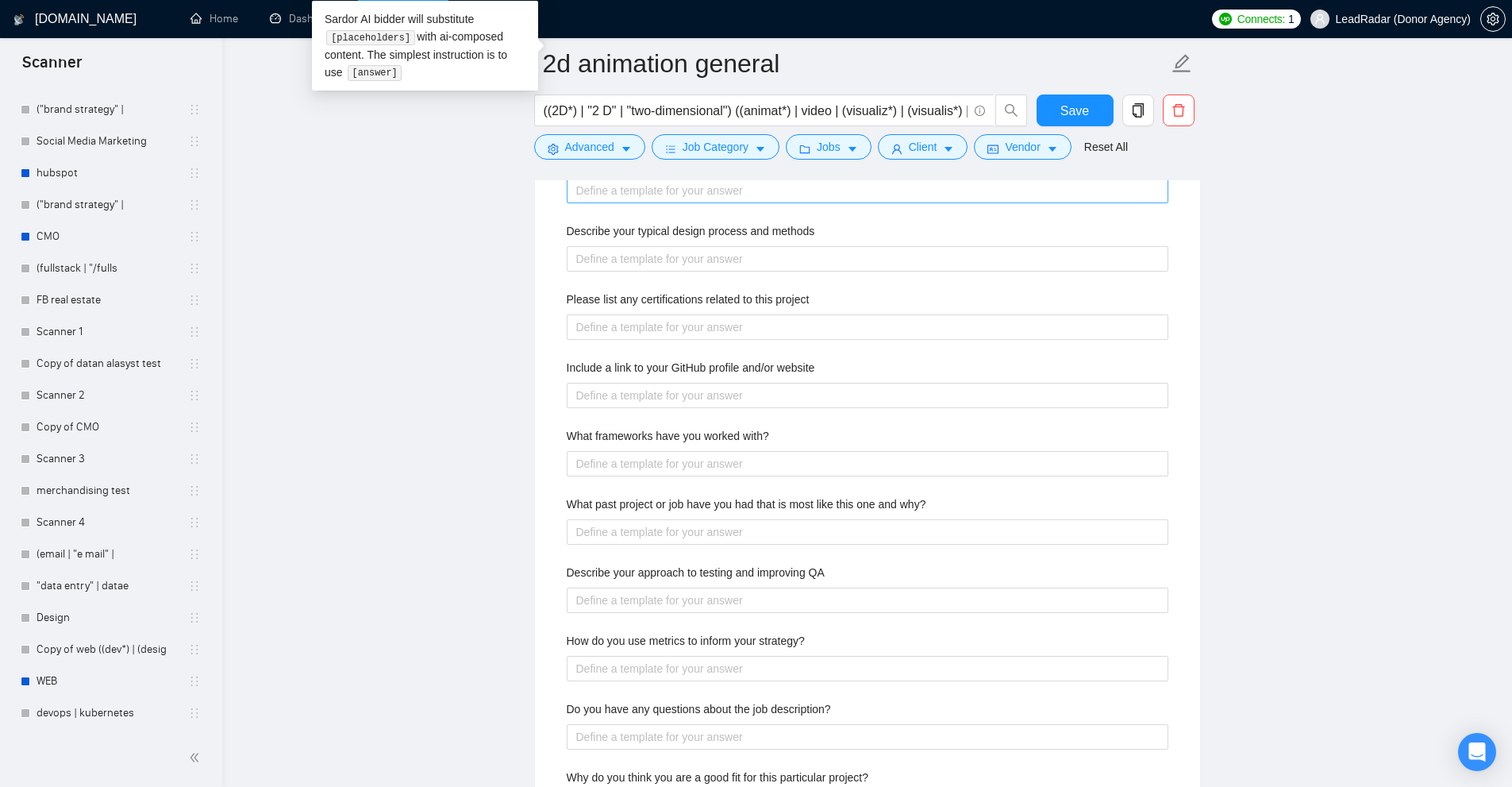
scroll to position [2585, 0]
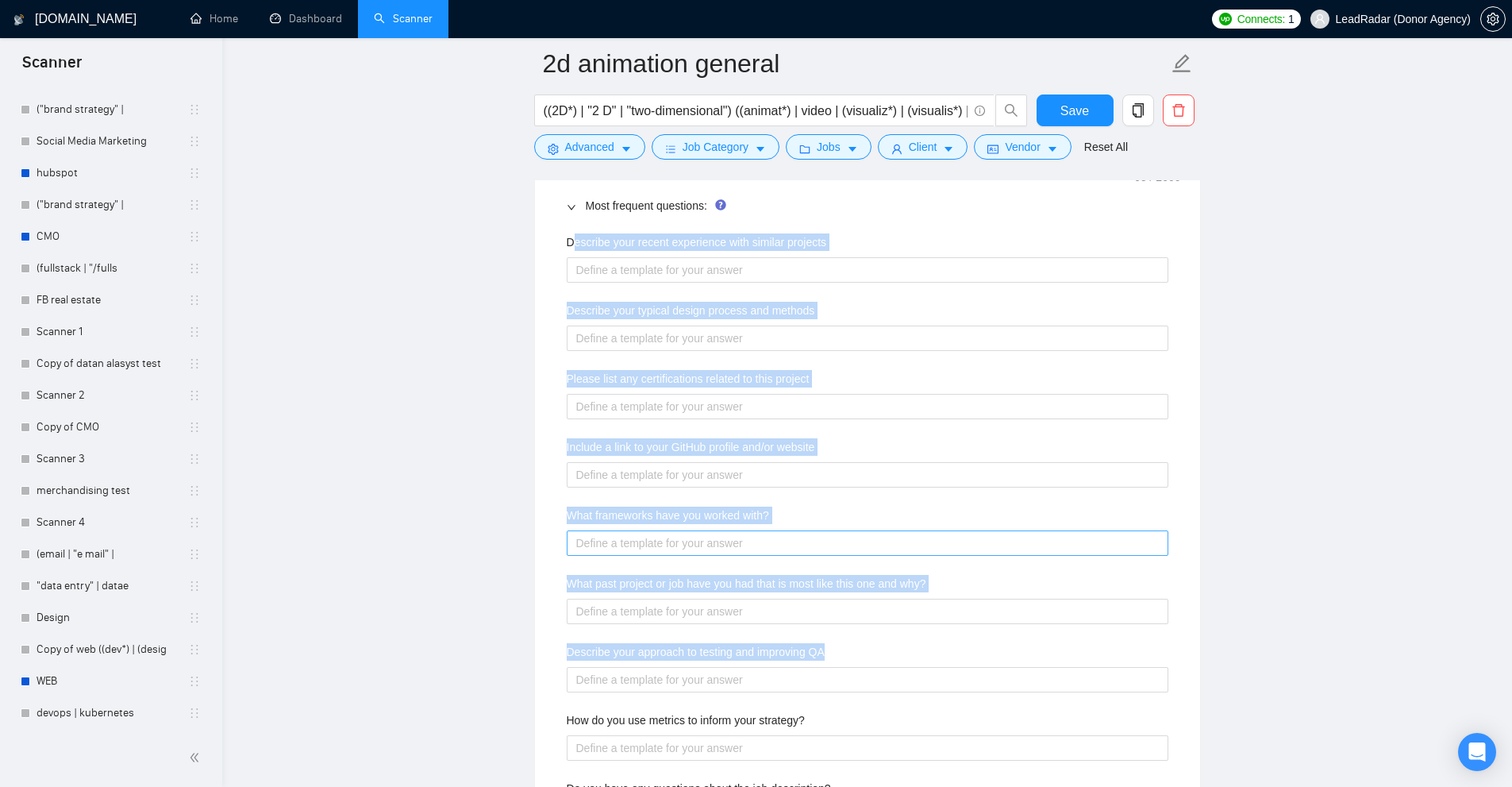
drag, startPoint x: 570, startPoint y: 235, endPoint x: 942, endPoint y: 544, distance: 483.6
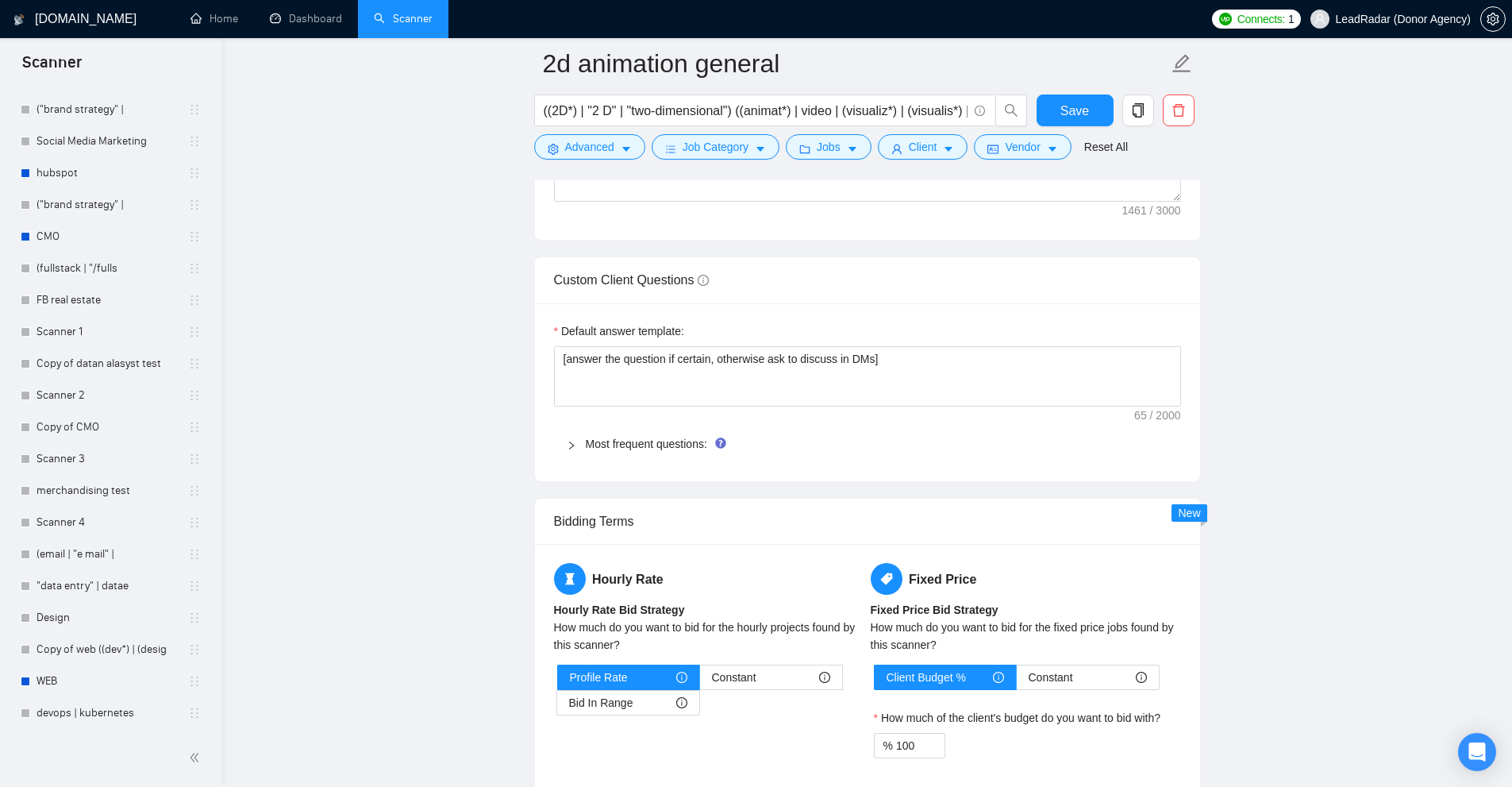
scroll to position [2425, 0]
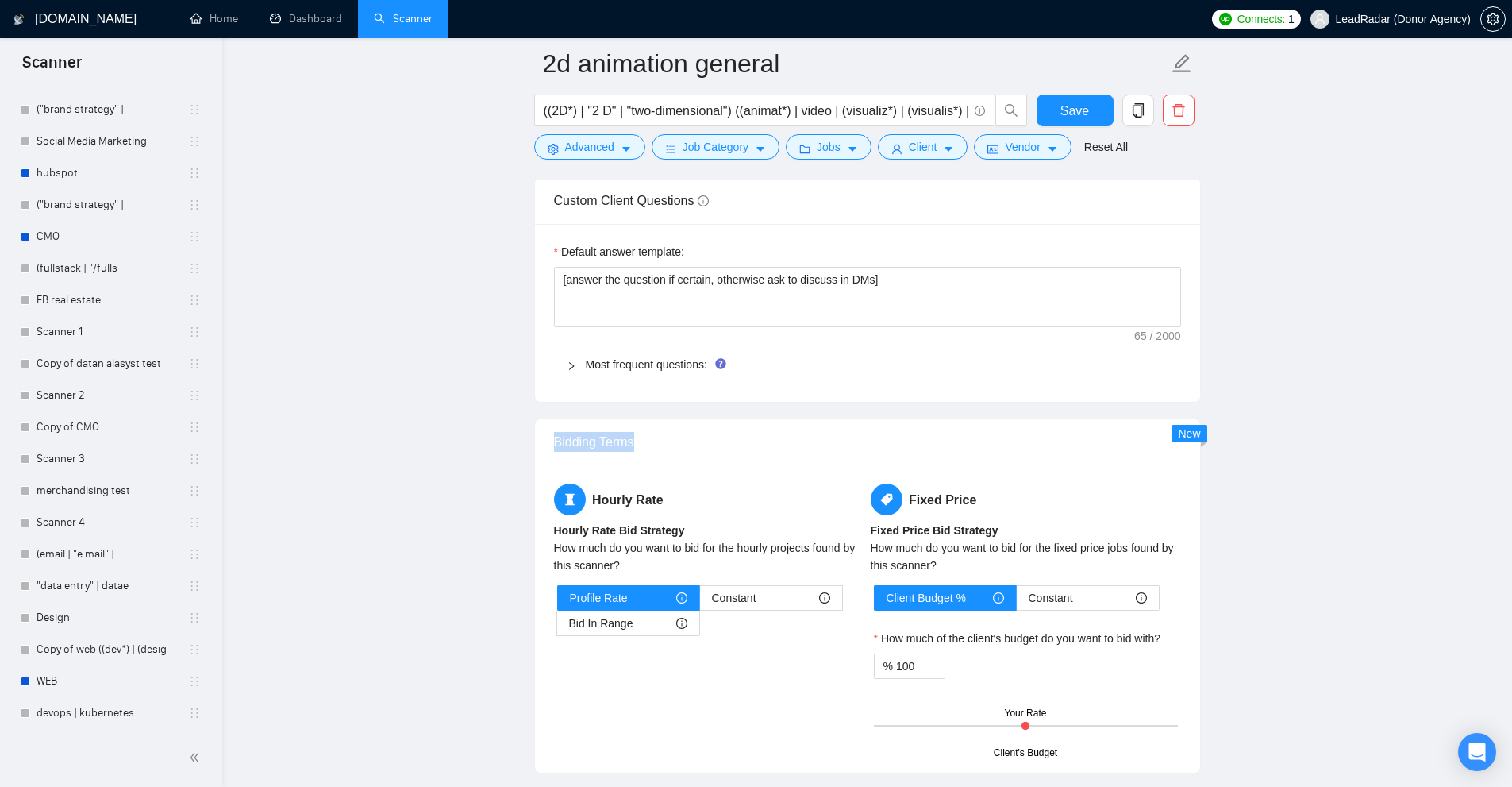
drag, startPoint x: 544, startPoint y: 435, endPoint x: 807, endPoint y: 453, distance: 263.6
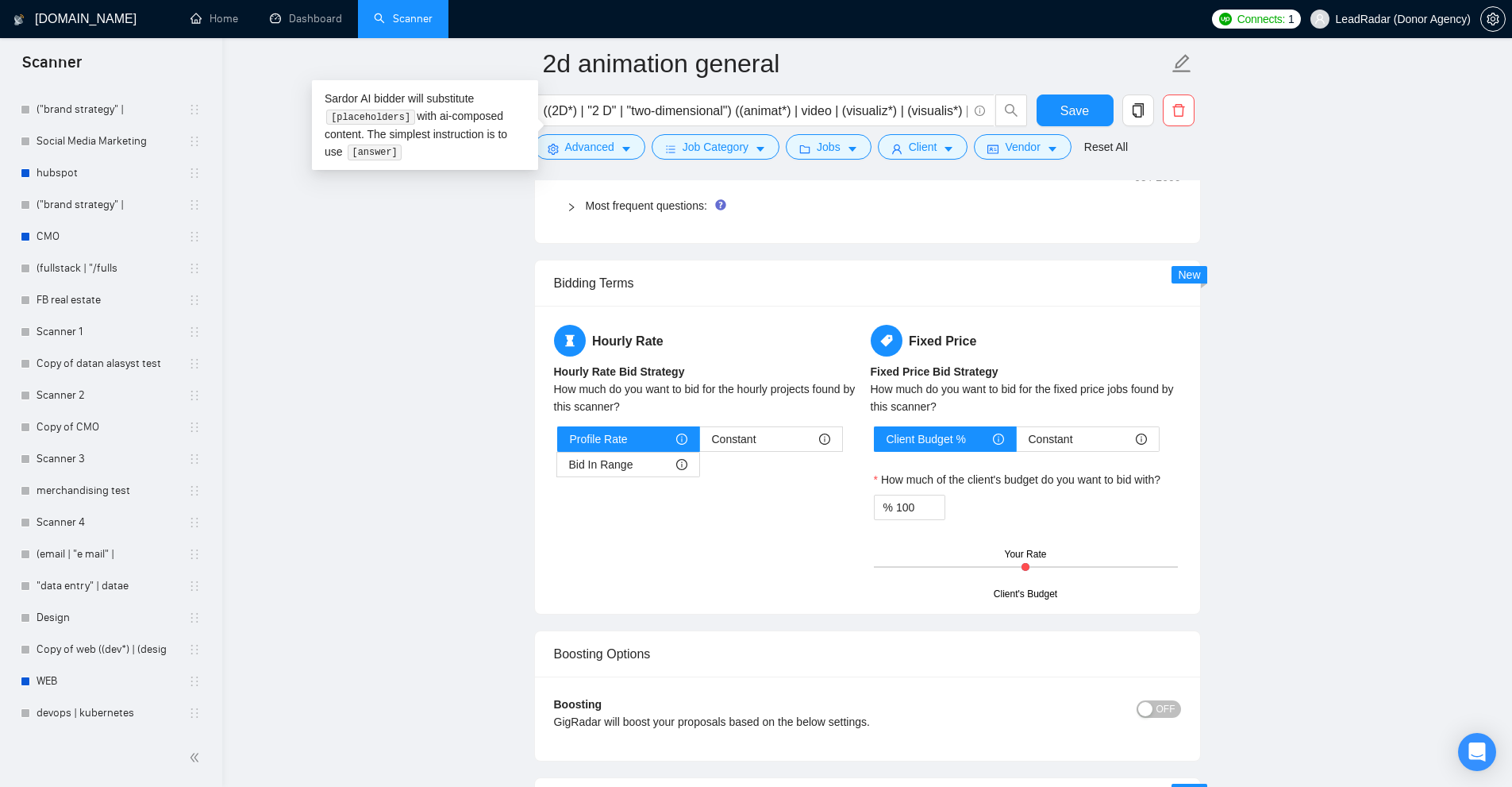
scroll to position [2664, 0]
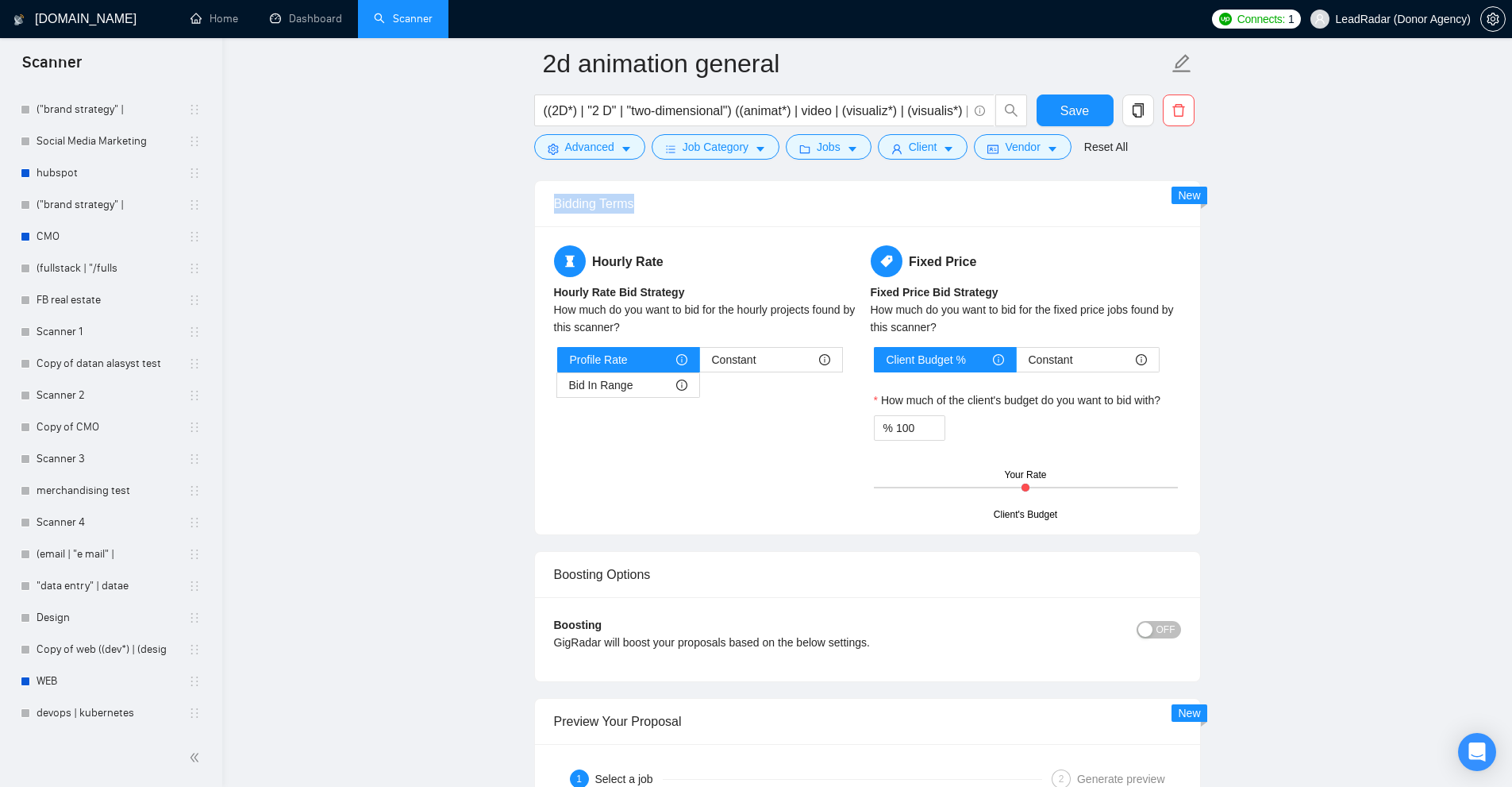
drag, startPoint x: 552, startPoint y: 199, endPoint x: 710, endPoint y: 203, distance: 158.1
drag, startPoint x: 587, startPoint y: 248, endPoint x: 838, endPoint y: 269, distance: 251.9
drag, startPoint x: 619, startPoint y: 263, endPoint x: 674, endPoint y: 261, distance: 55.0
drag, startPoint x: 570, startPoint y: 364, endPoint x: 631, endPoint y: 363, distance: 61.0
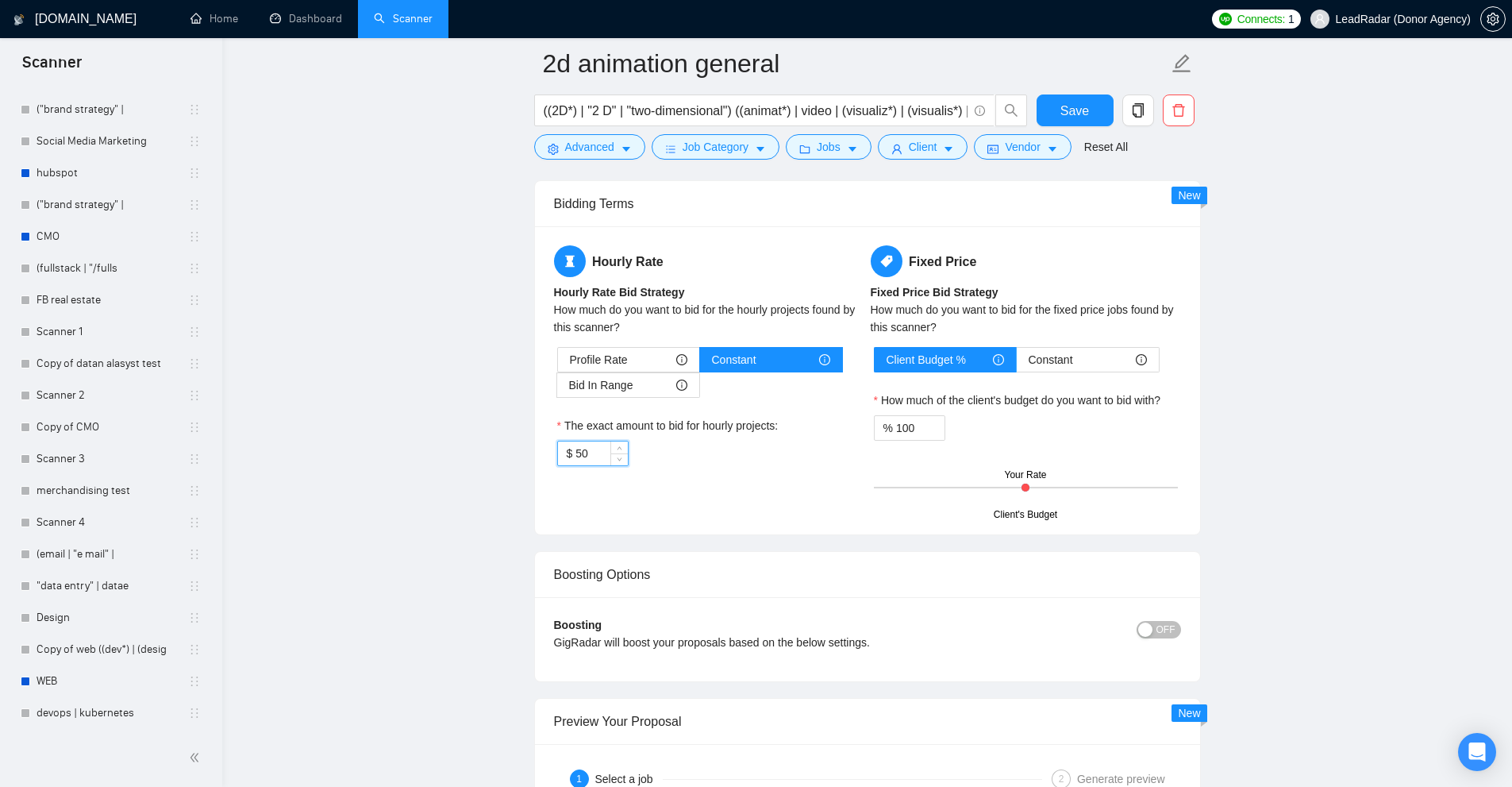
drag, startPoint x: 593, startPoint y: 450, endPoint x: 474, endPoint y: 444, distance: 119.2
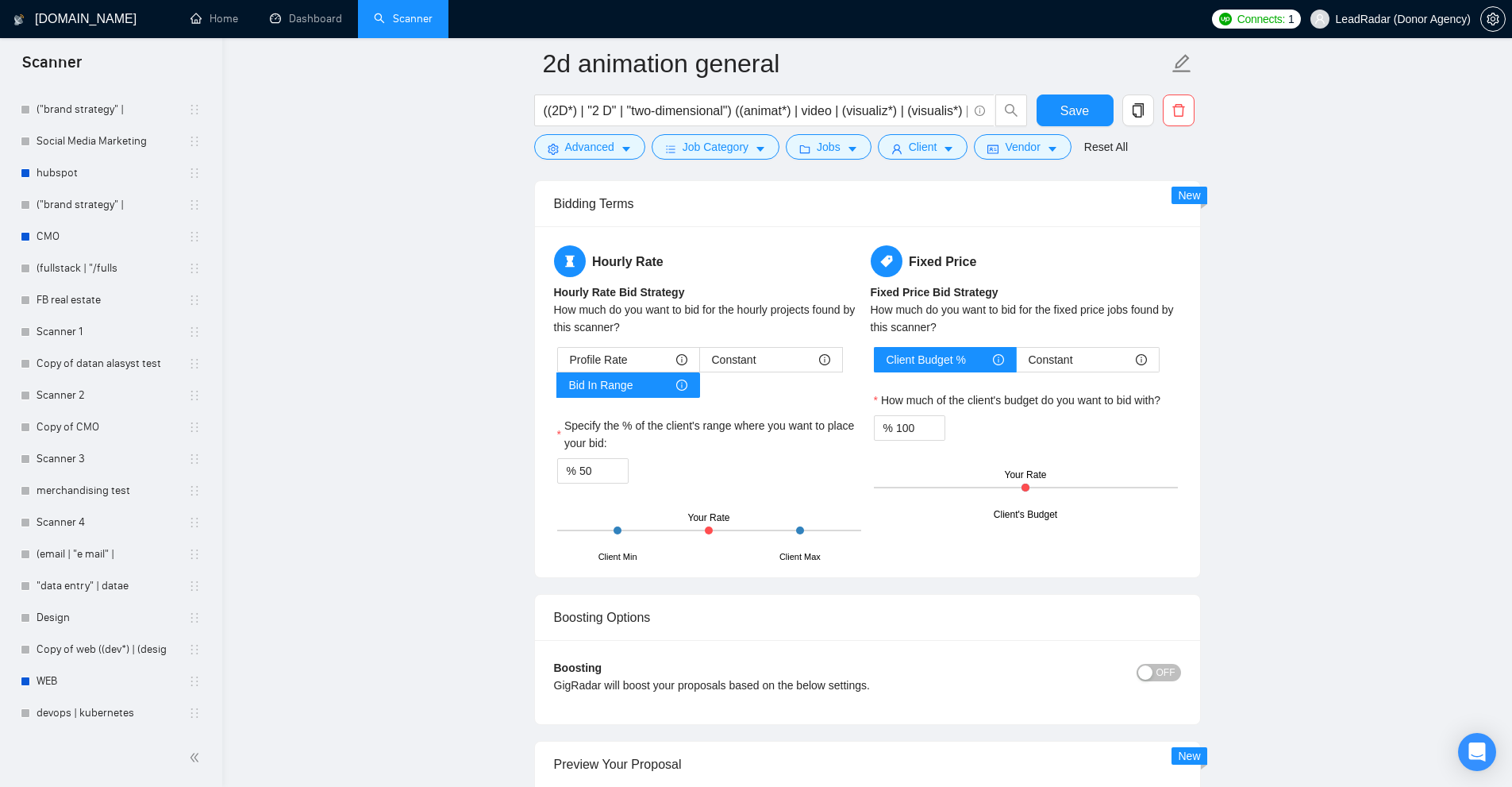
drag, startPoint x: 593, startPoint y: 554, endPoint x: 639, endPoint y: 560, distance: 46.4
drag, startPoint x: 579, startPoint y: 458, endPoint x: 587, endPoint y: 461, distance: 8.5
drag, startPoint x: 595, startPoint y: 467, endPoint x: 415, endPoint y: 447, distance: 181.1
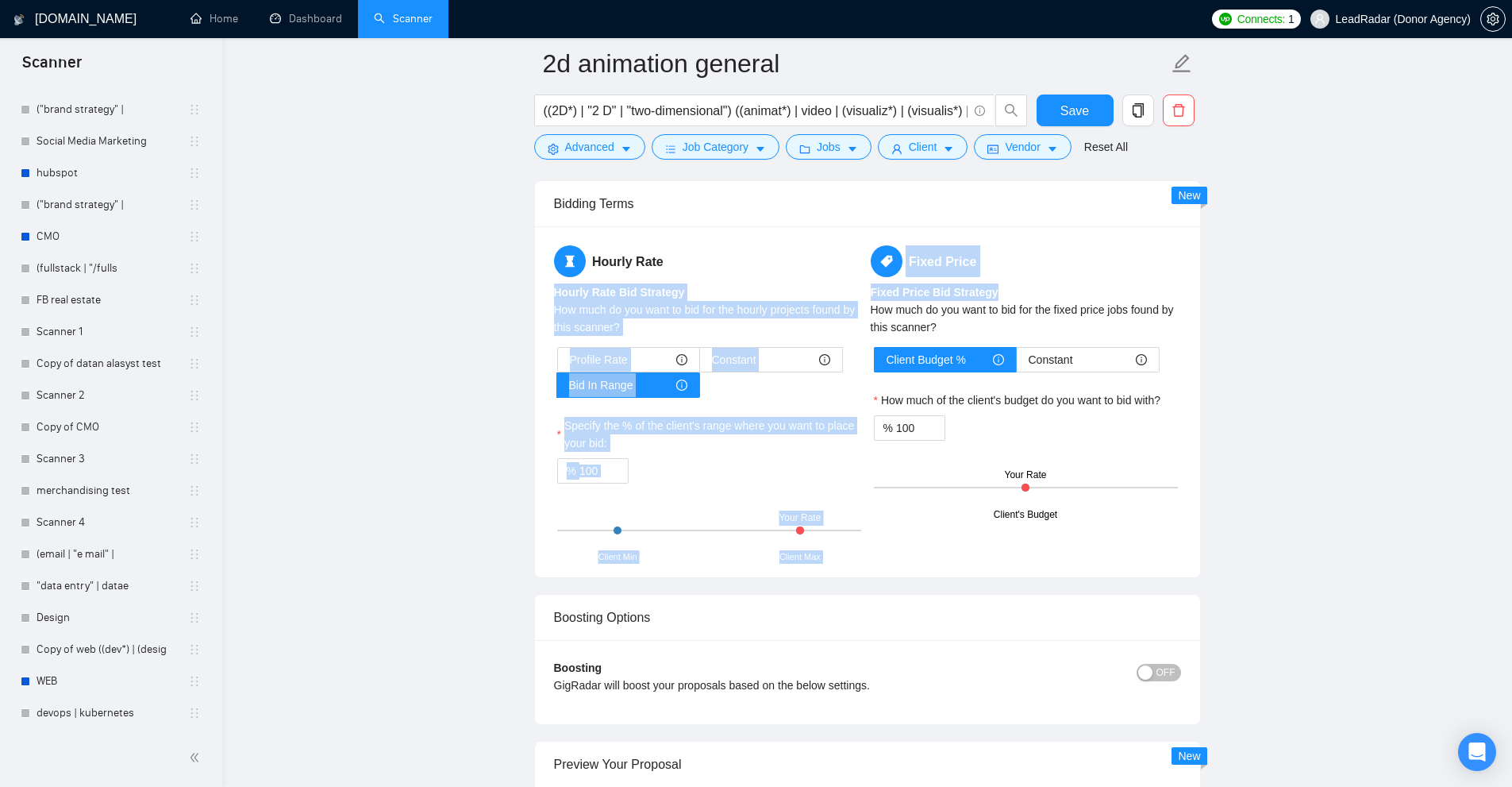
drag, startPoint x: 988, startPoint y: 283, endPoint x: 1095, endPoint y: 287, distance: 107.1
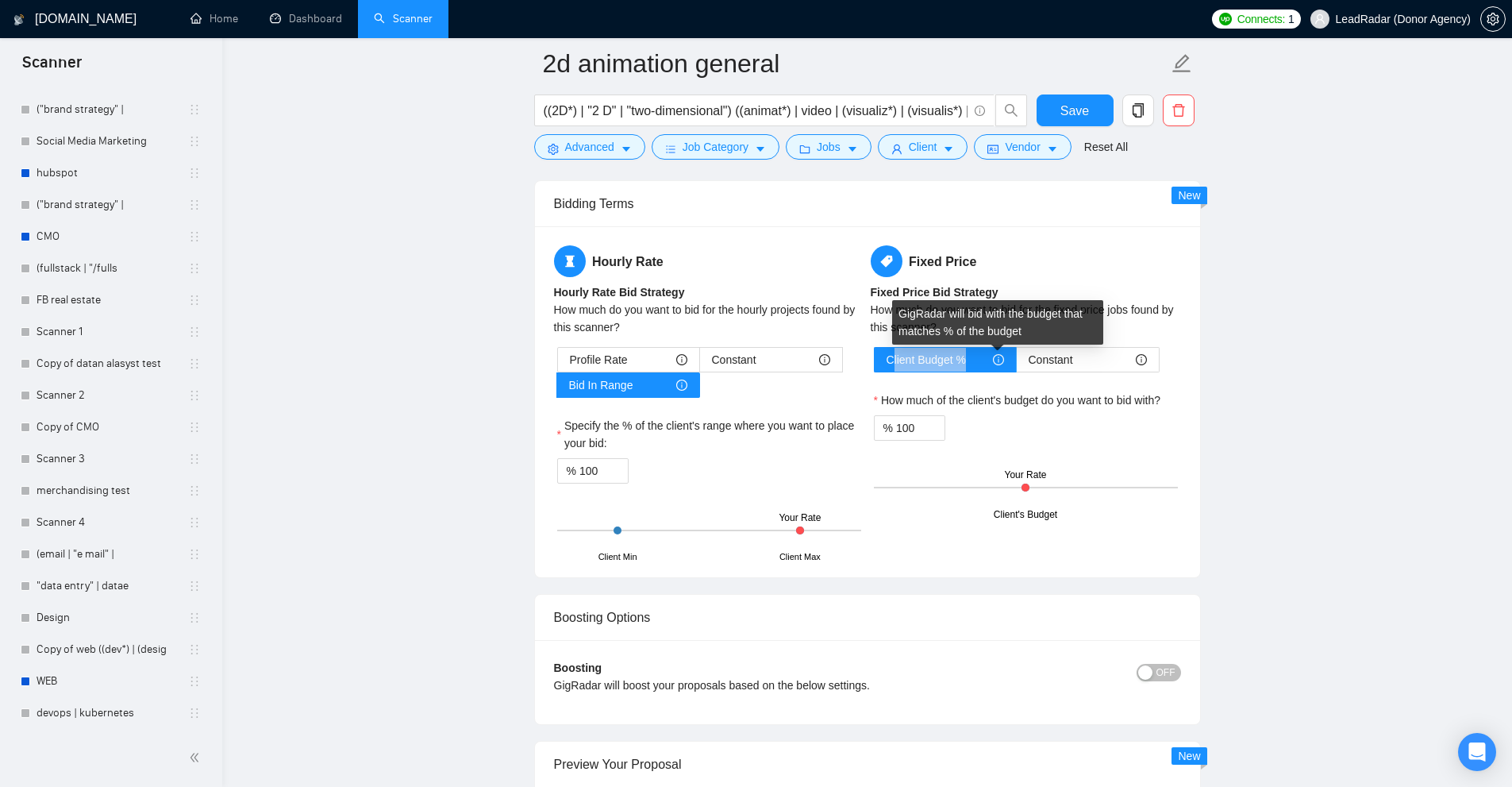
drag, startPoint x: 964, startPoint y: 357, endPoint x: 978, endPoint y: 374, distance: 22.0
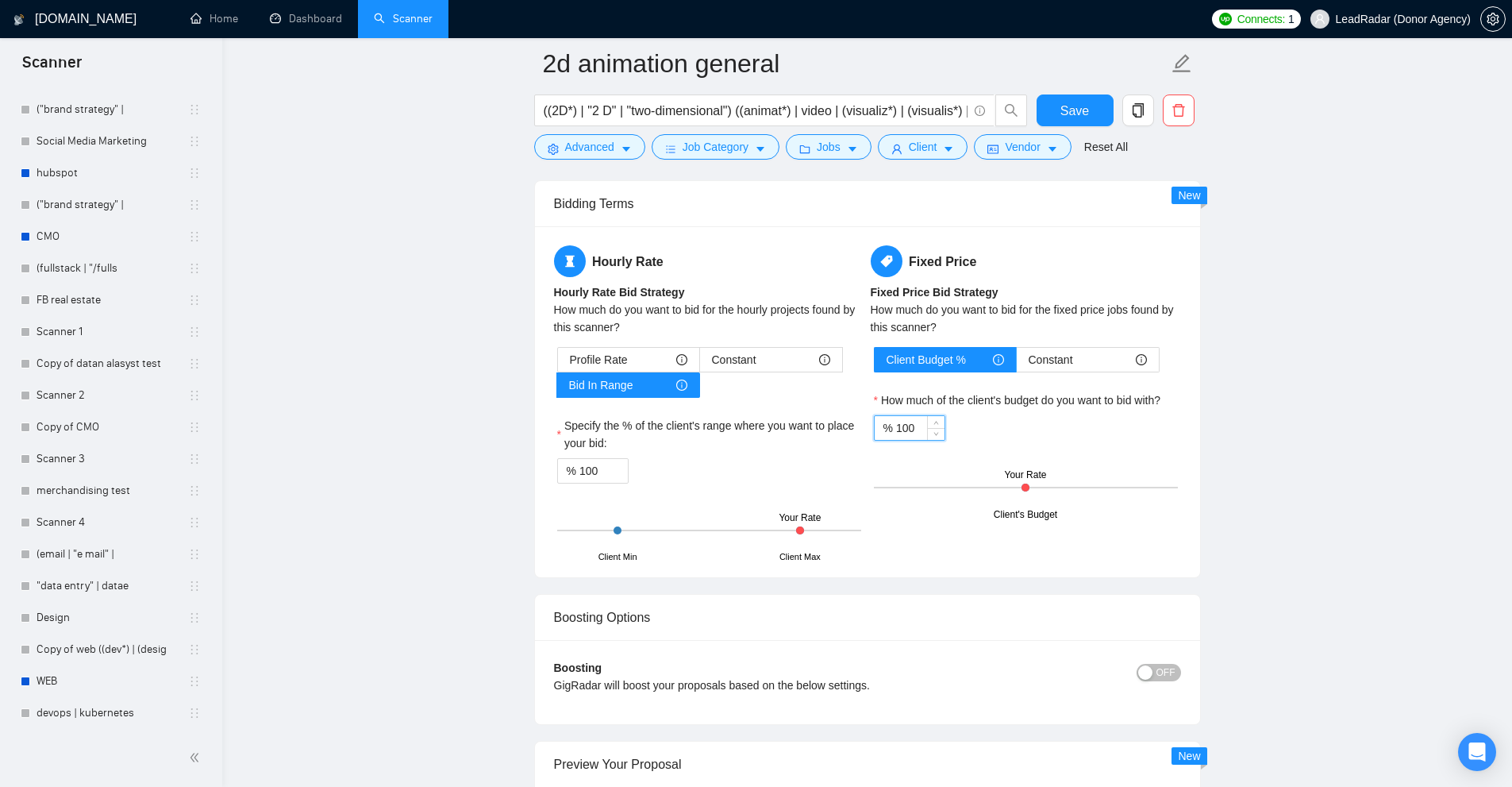
drag, startPoint x: 920, startPoint y: 431, endPoint x: 724, endPoint y: 401, distance: 198.3
drag, startPoint x: 919, startPoint y: 429, endPoint x: 830, endPoint y: 403, distance: 92.7
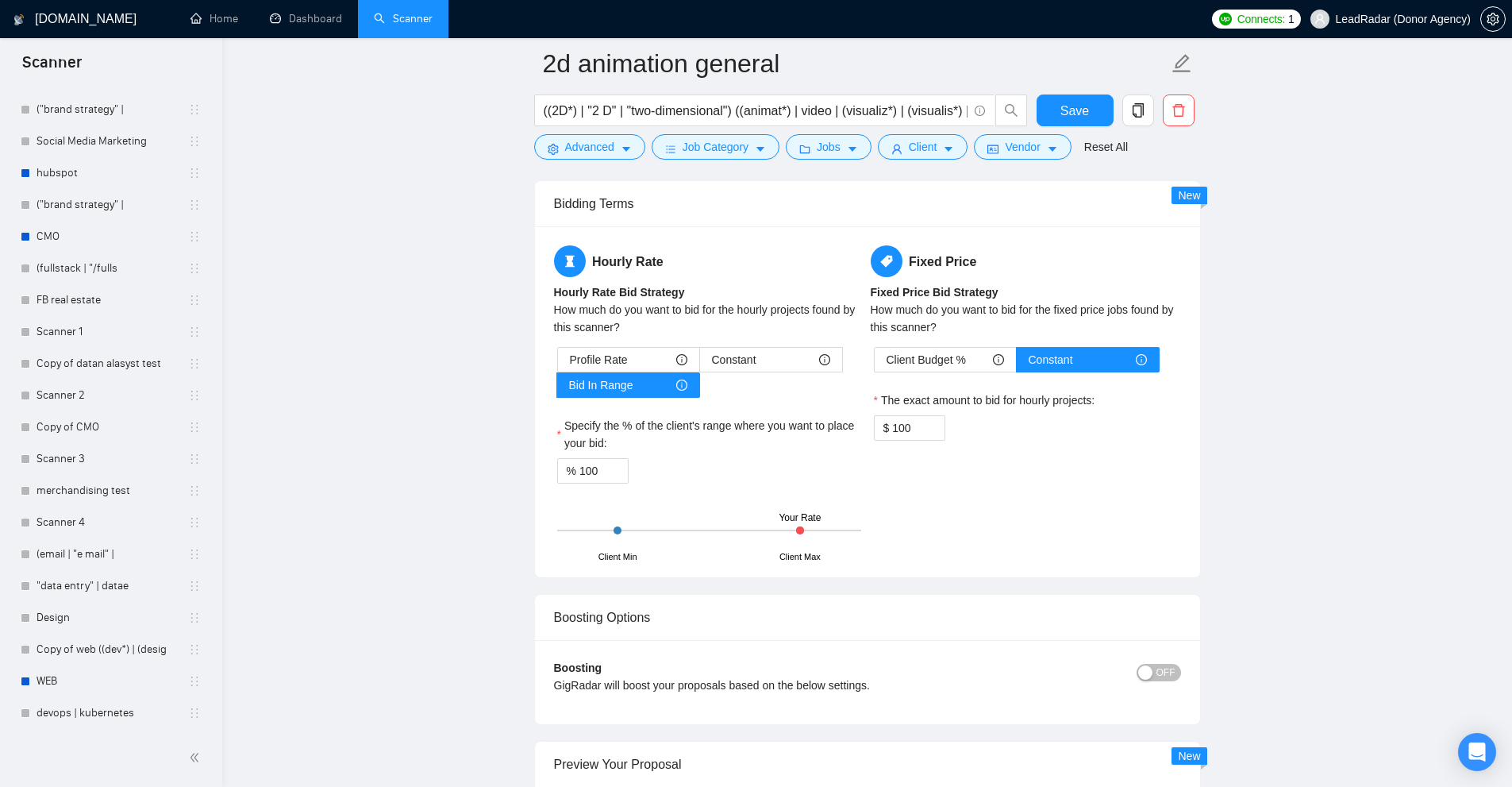
drag, startPoint x: 957, startPoint y: 361, endPoint x: 1274, endPoint y: 547, distance: 367.5
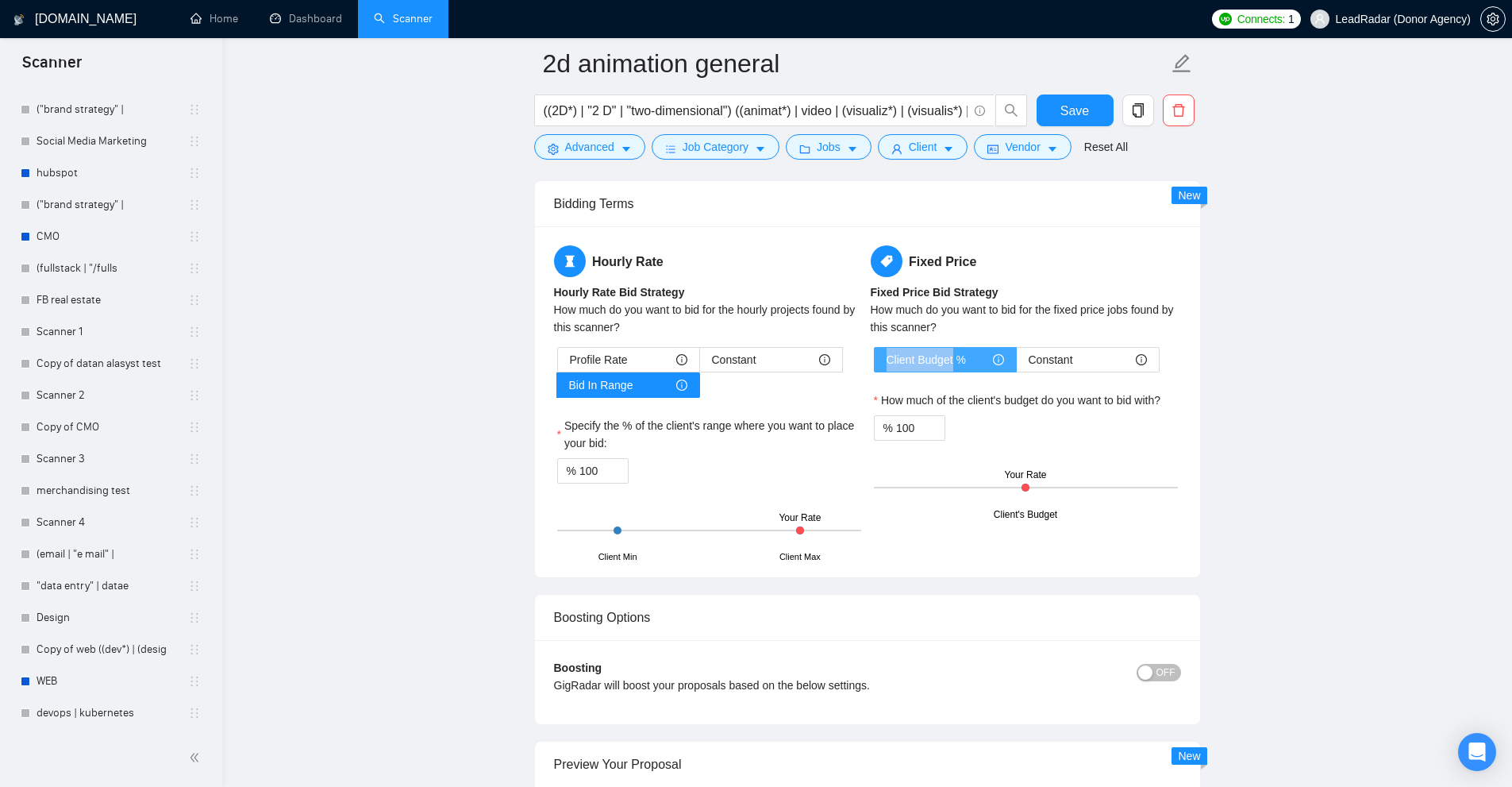
drag, startPoint x: 872, startPoint y: 348, endPoint x: 952, endPoint y: 355, distance: 80.3
drag, startPoint x: 562, startPoint y: 264, endPoint x: 664, endPoint y: 337, distance: 125.4
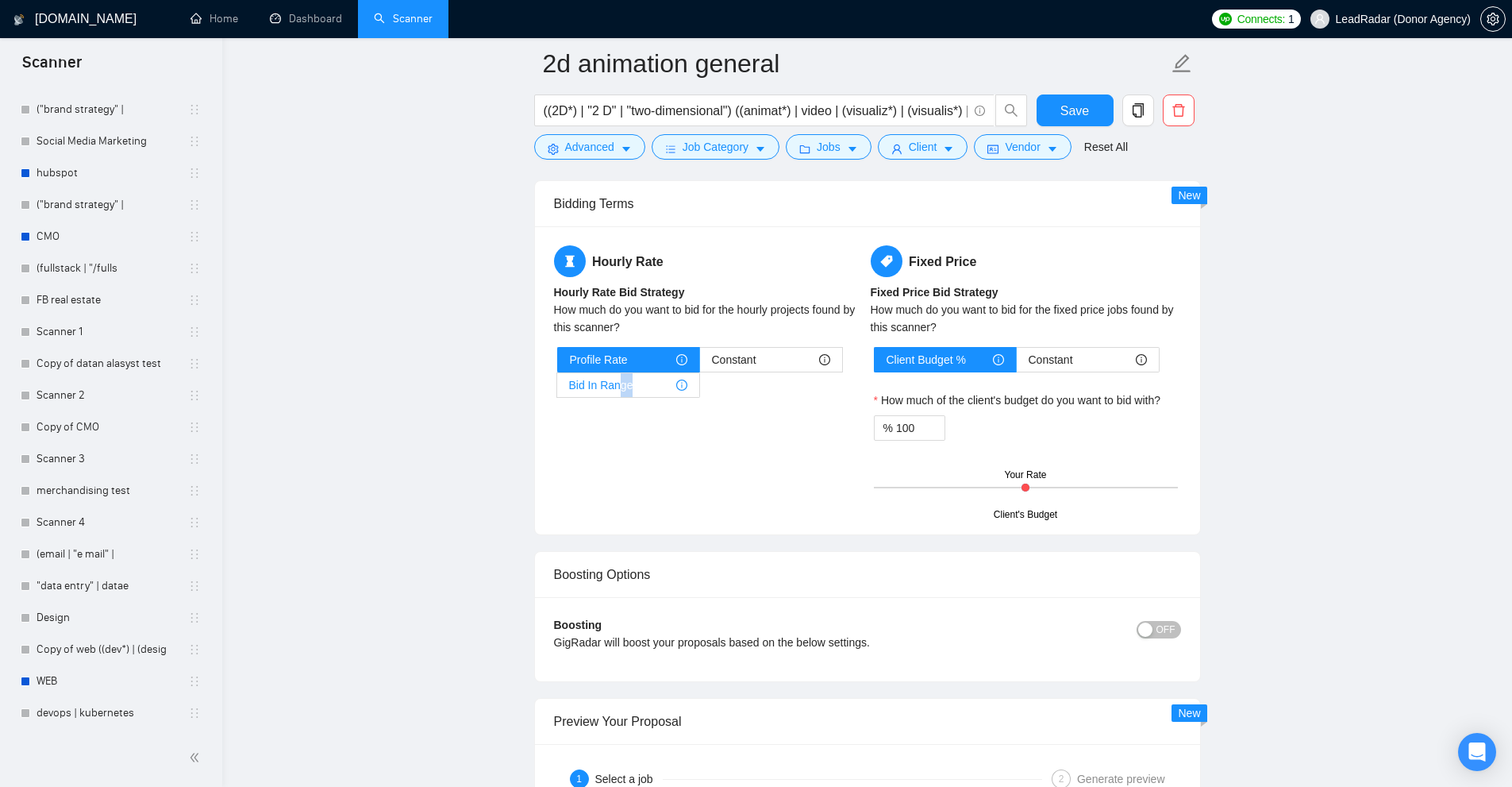
drag, startPoint x: 615, startPoint y: 394, endPoint x: 633, endPoint y: 385, distance: 20.1
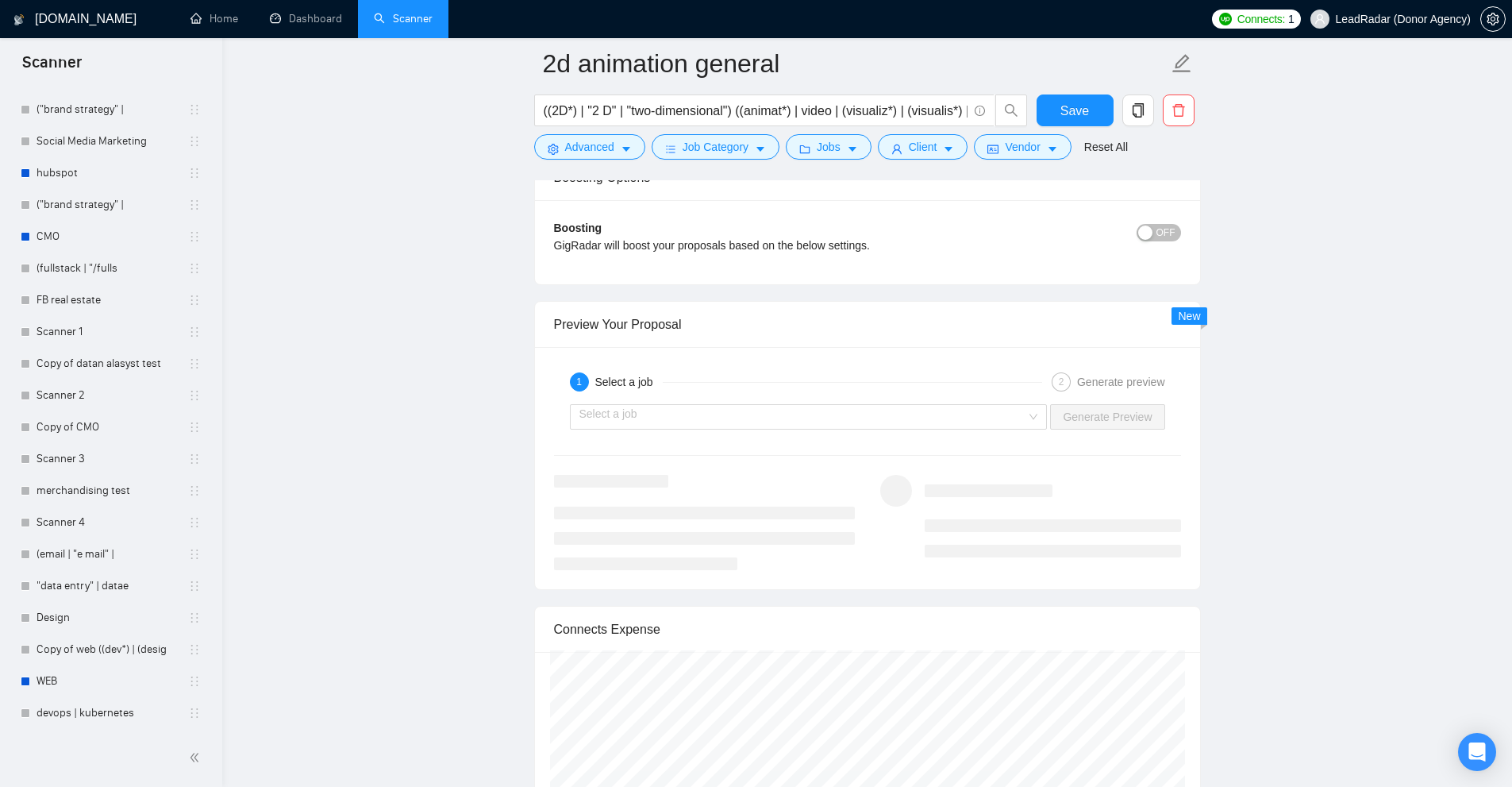
scroll to position [2902, 0]
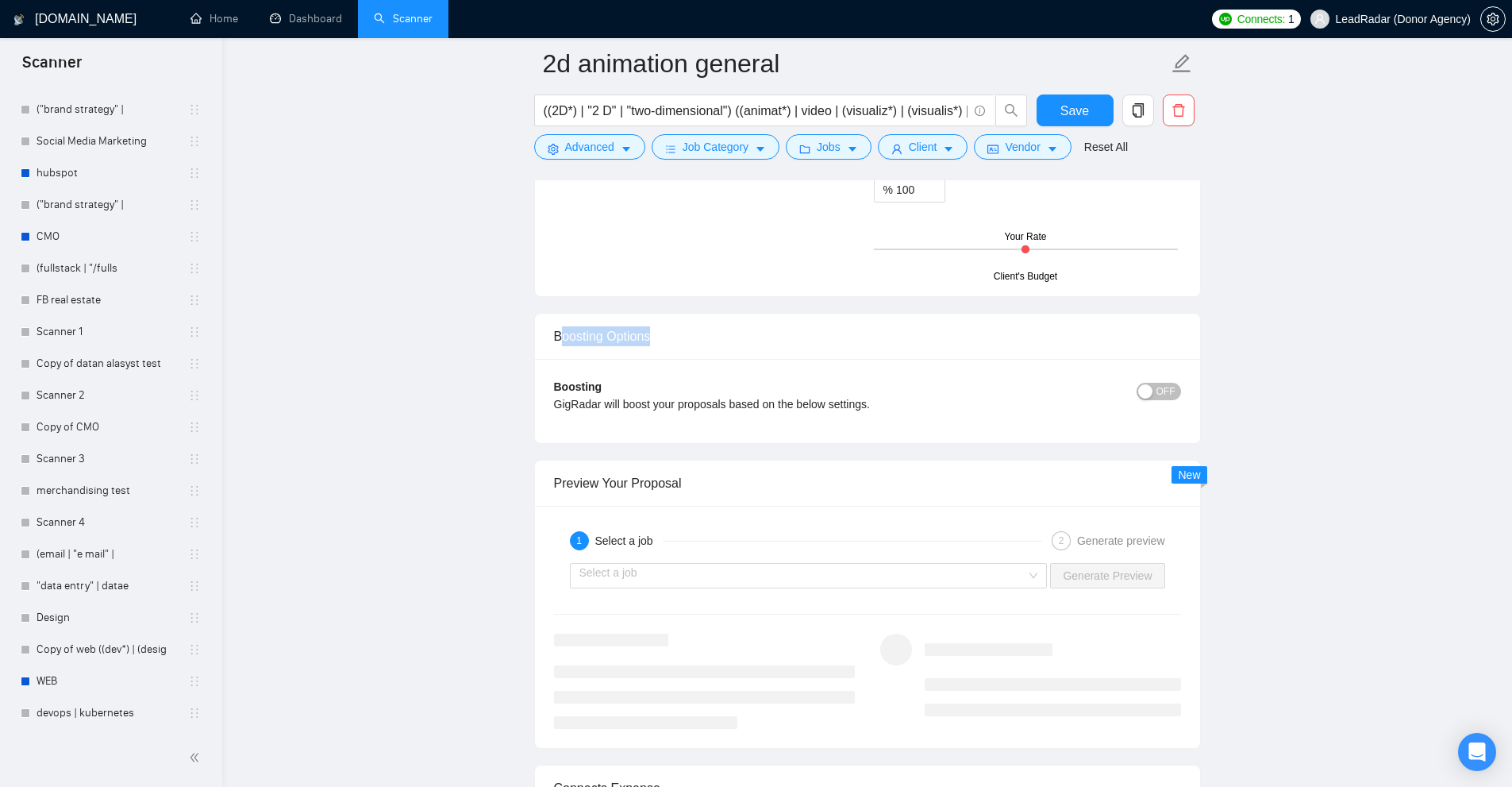
drag, startPoint x: 559, startPoint y: 348, endPoint x: 729, endPoint y: 348, distance: 170.0
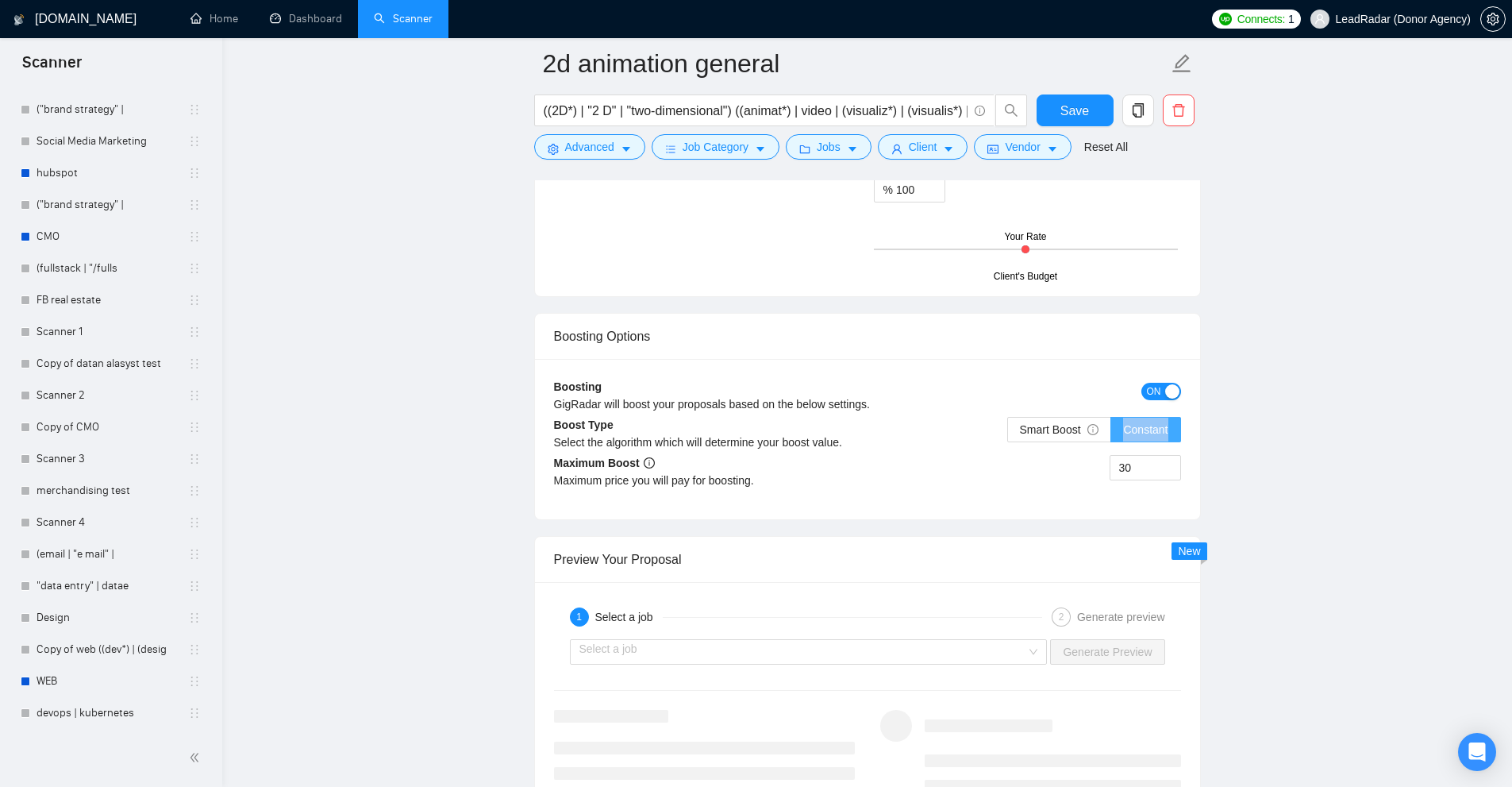
drag, startPoint x: 1180, startPoint y: 431, endPoint x: 1119, endPoint y: 427, distance: 61.1
drag, startPoint x: 1057, startPoint y: 468, endPoint x: 1018, endPoint y: 472, distance: 39.2
drag, startPoint x: 1125, startPoint y: 463, endPoint x: 1058, endPoint y: 465, distance: 67.0
drag, startPoint x: 540, startPoint y: 368, endPoint x: 765, endPoint y: 390, distance: 226.1
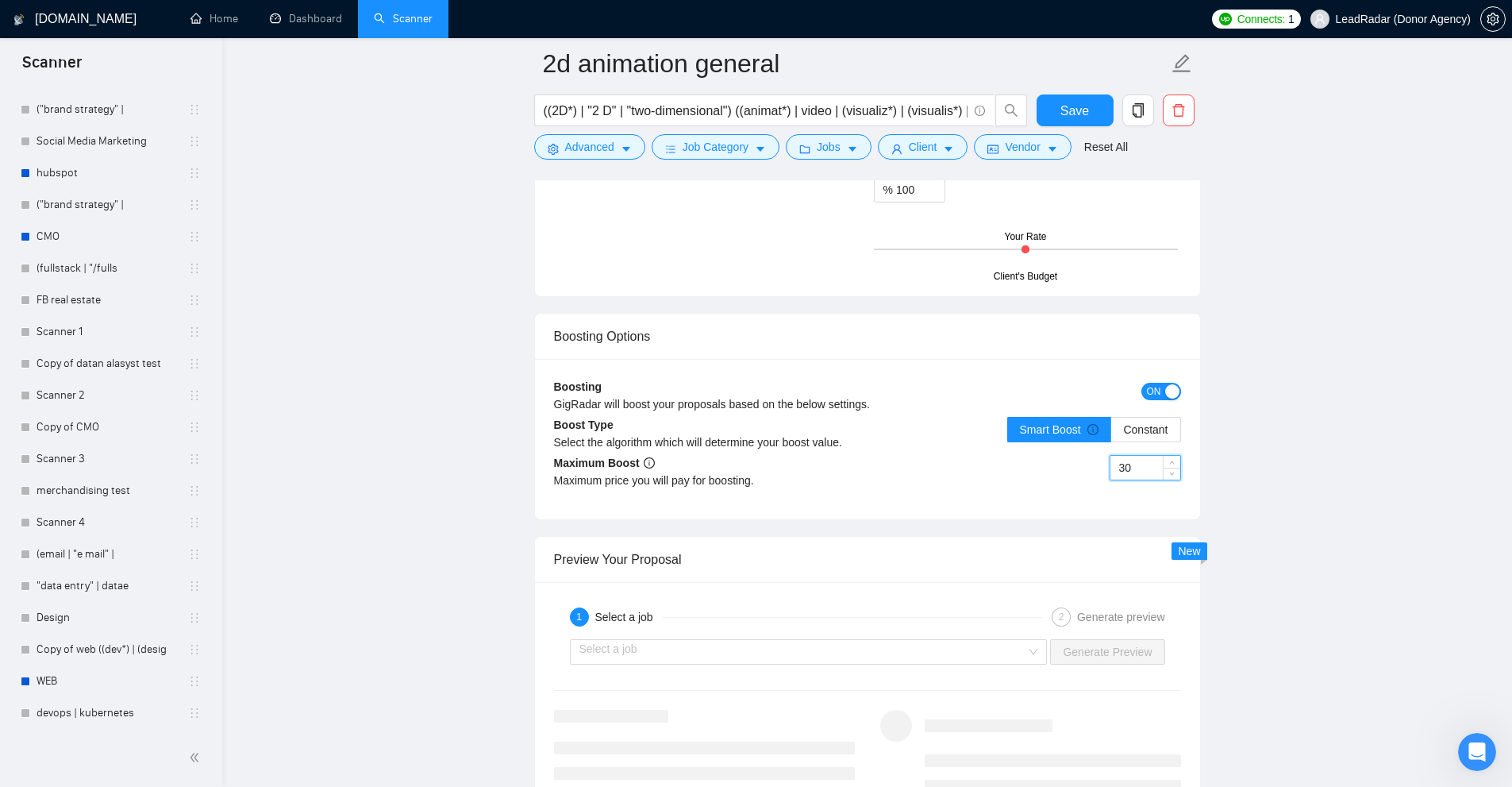
drag, startPoint x: 1149, startPoint y: 466, endPoint x: 1095, endPoint y: 477, distance: 55.1
drag, startPoint x: 1142, startPoint y: 462, endPoint x: 1092, endPoint y: 470, distance: 50.6
drag, startPoint x: 920, startPoint y: 466, endPoint x: 1014, endPoint y: 469, distance: 94.0
drag, startPoint x: 1025, startPoint y: 431, endPoint x: 1060, endPoint y: 429, distance: 35.1
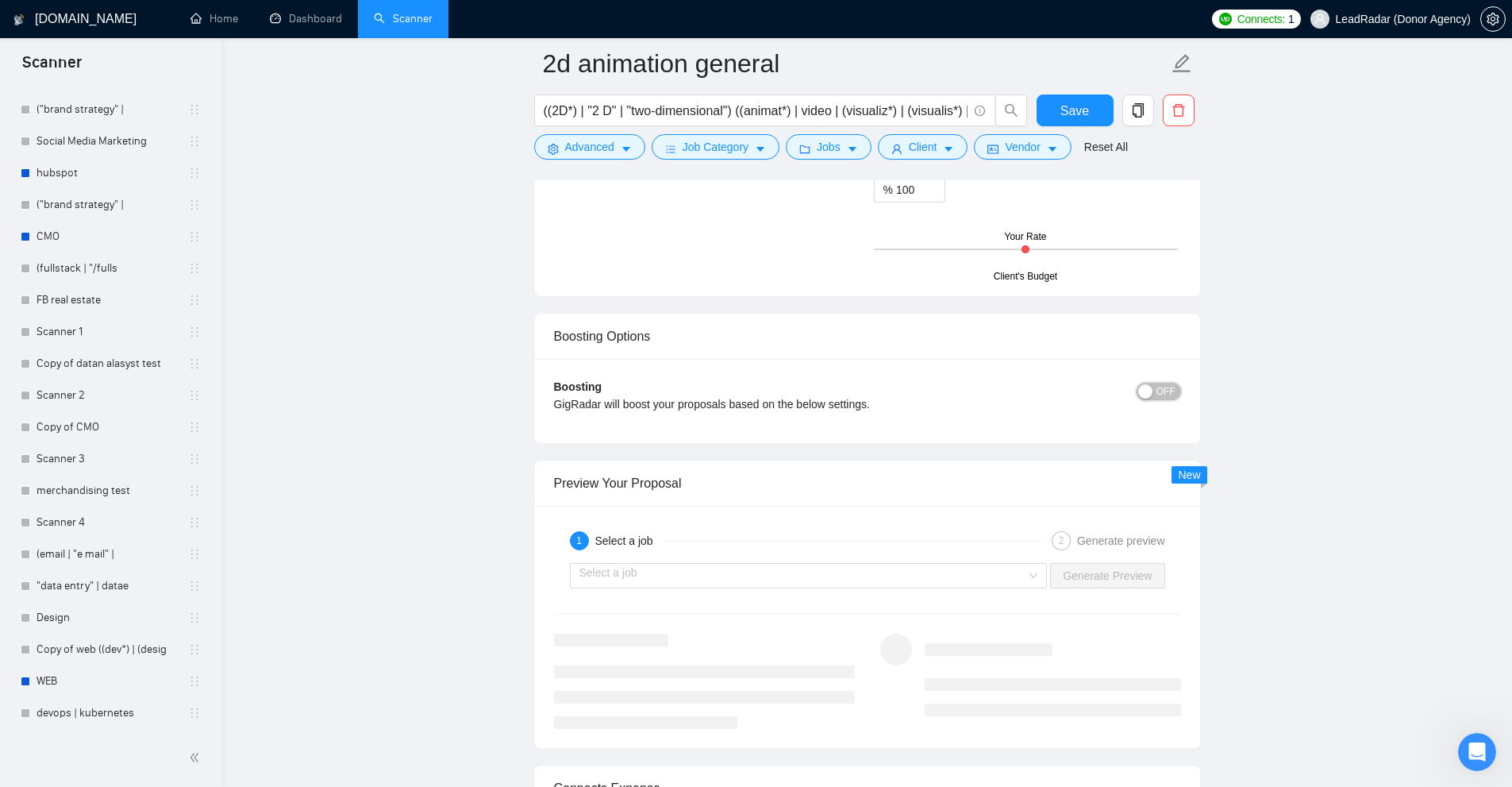
scroll to position [3060, 0]
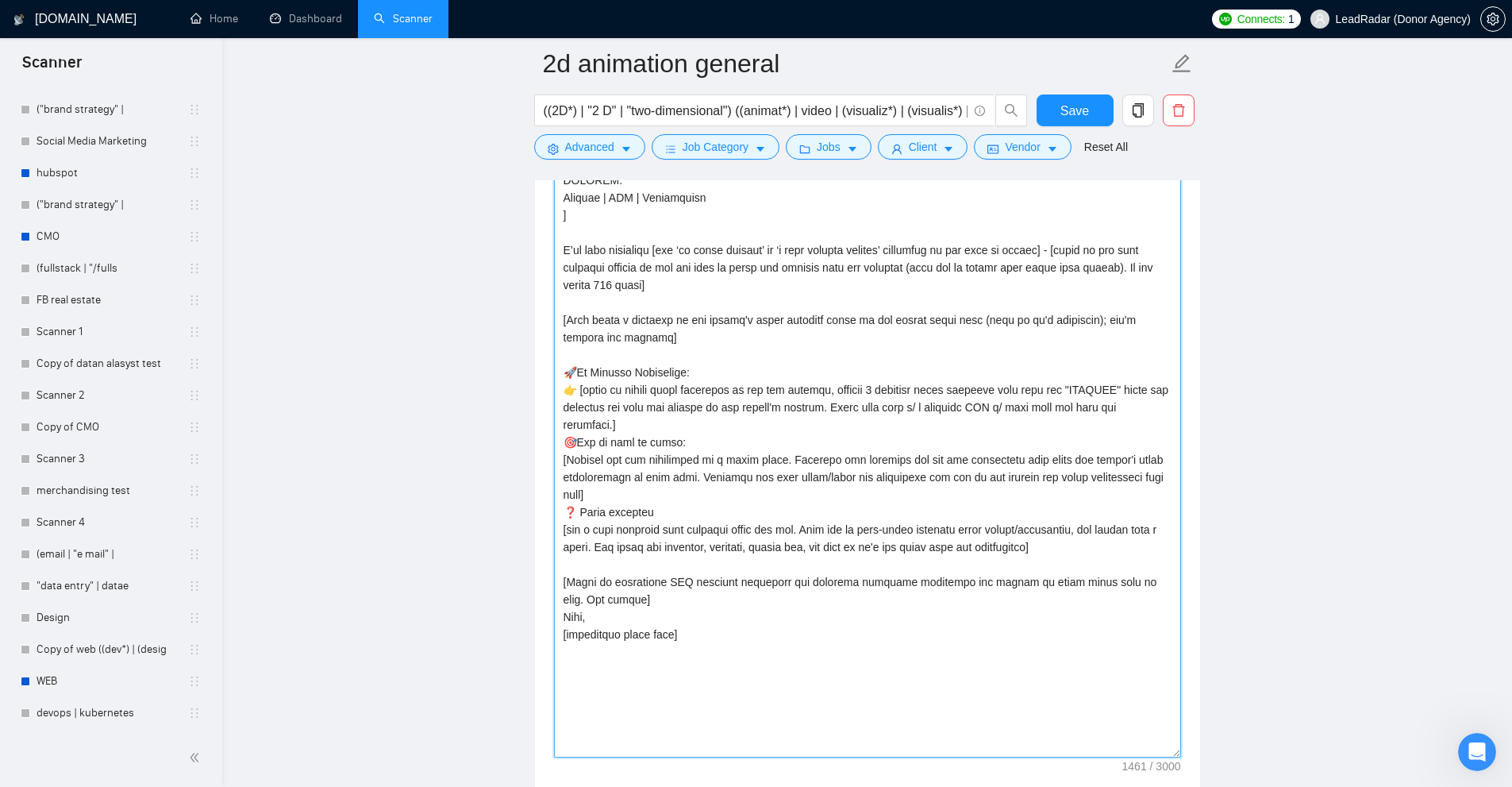
drag, startPoint x: 745, startPoint y: 562, endPoint x: 618, endPoint y: 201, distance: 382.7
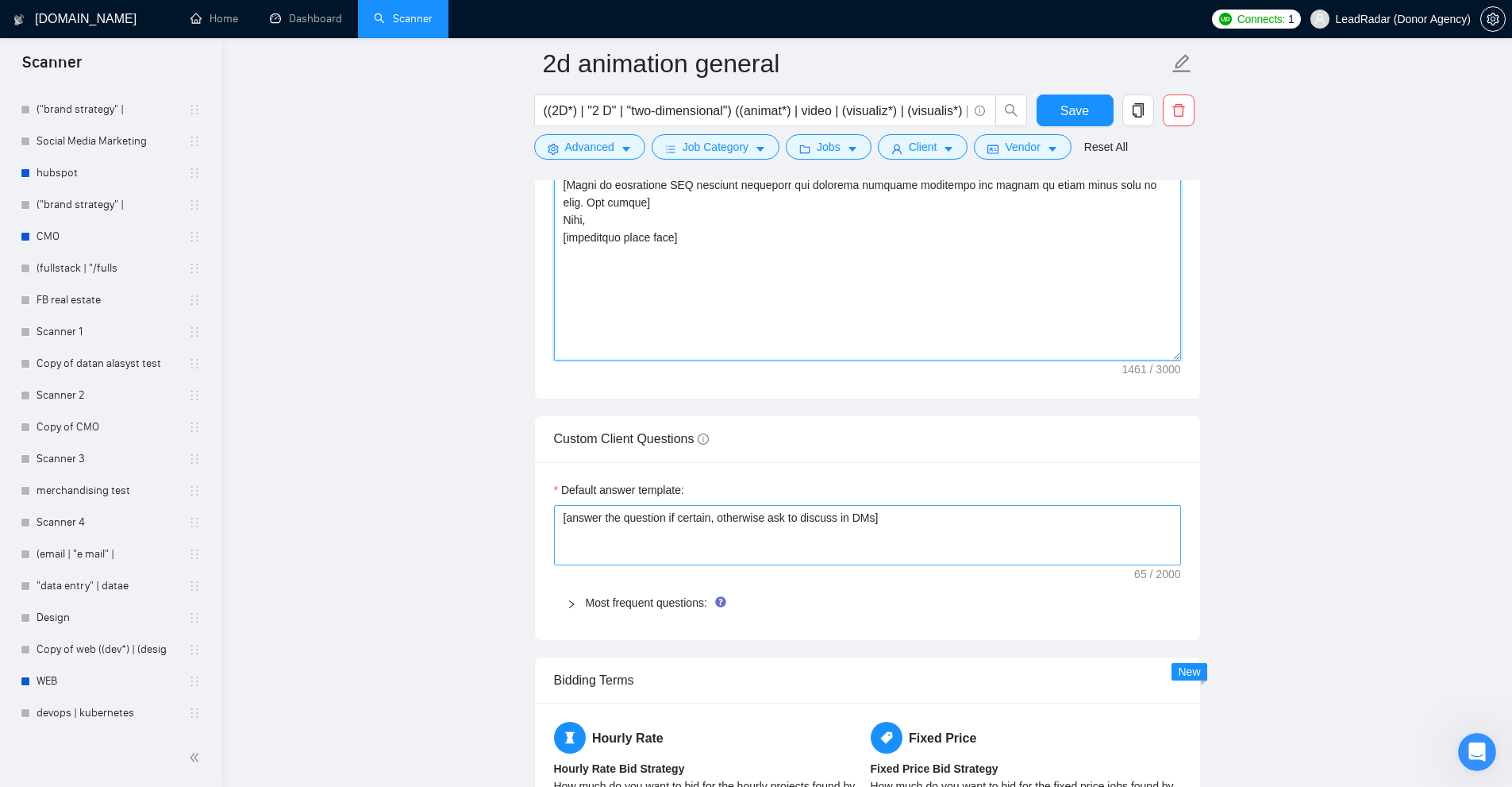
scroll to position [2267, 0]
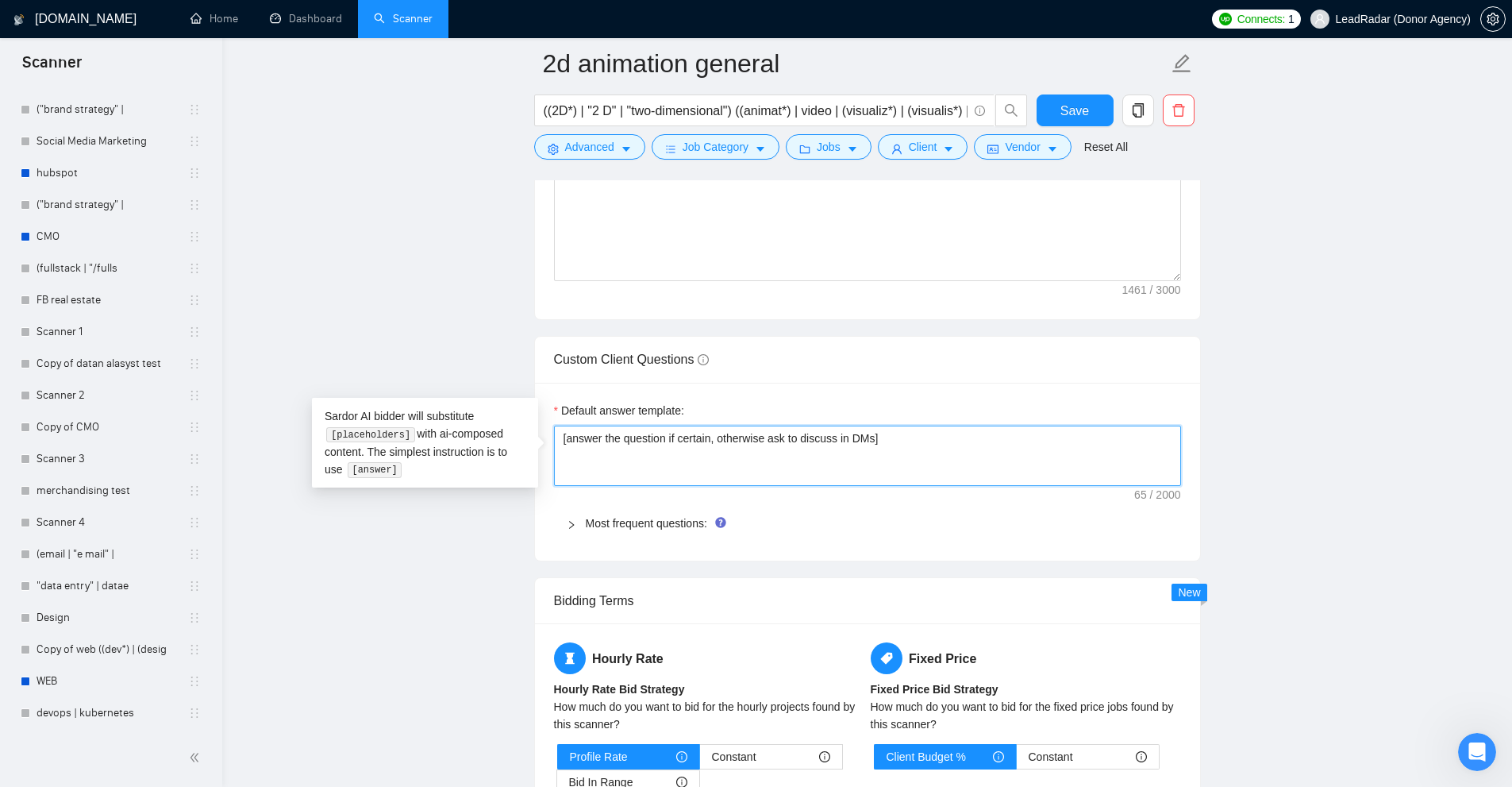
drag, startPoint x: 978, startPoint y: 449, endPoint x: 367, endPoint y: 402, distance: 612.8
drag, startPoint x: 563, startPoint y: 352, endPoint x: 677, endPoint y: 357, distance: 114.1
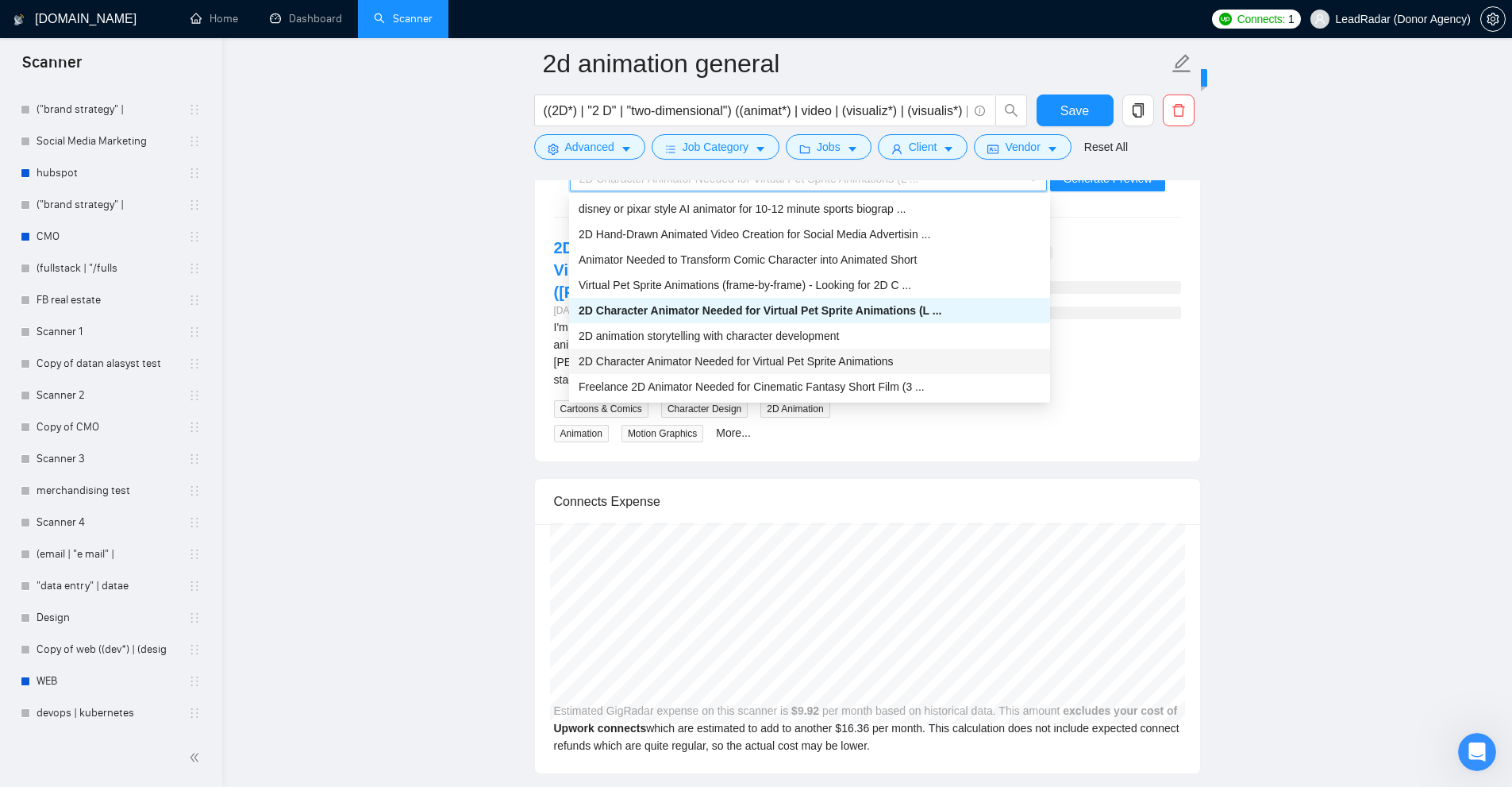
scroll to position [3220, 0]
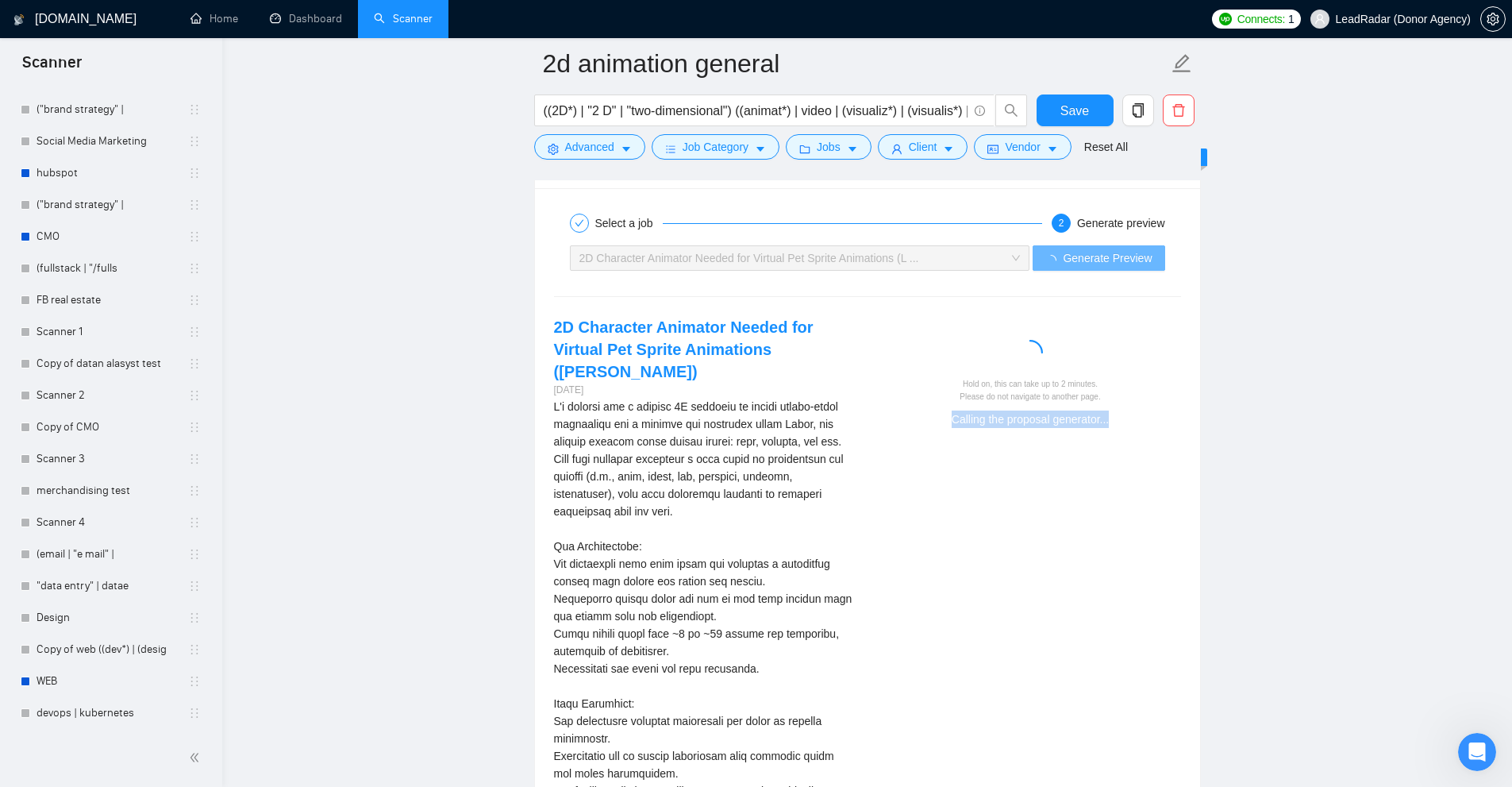
drag, startPoint x: 907, startPoint y: 431, endPoint x: 1136, endPoint y: 418, distance: 229.4
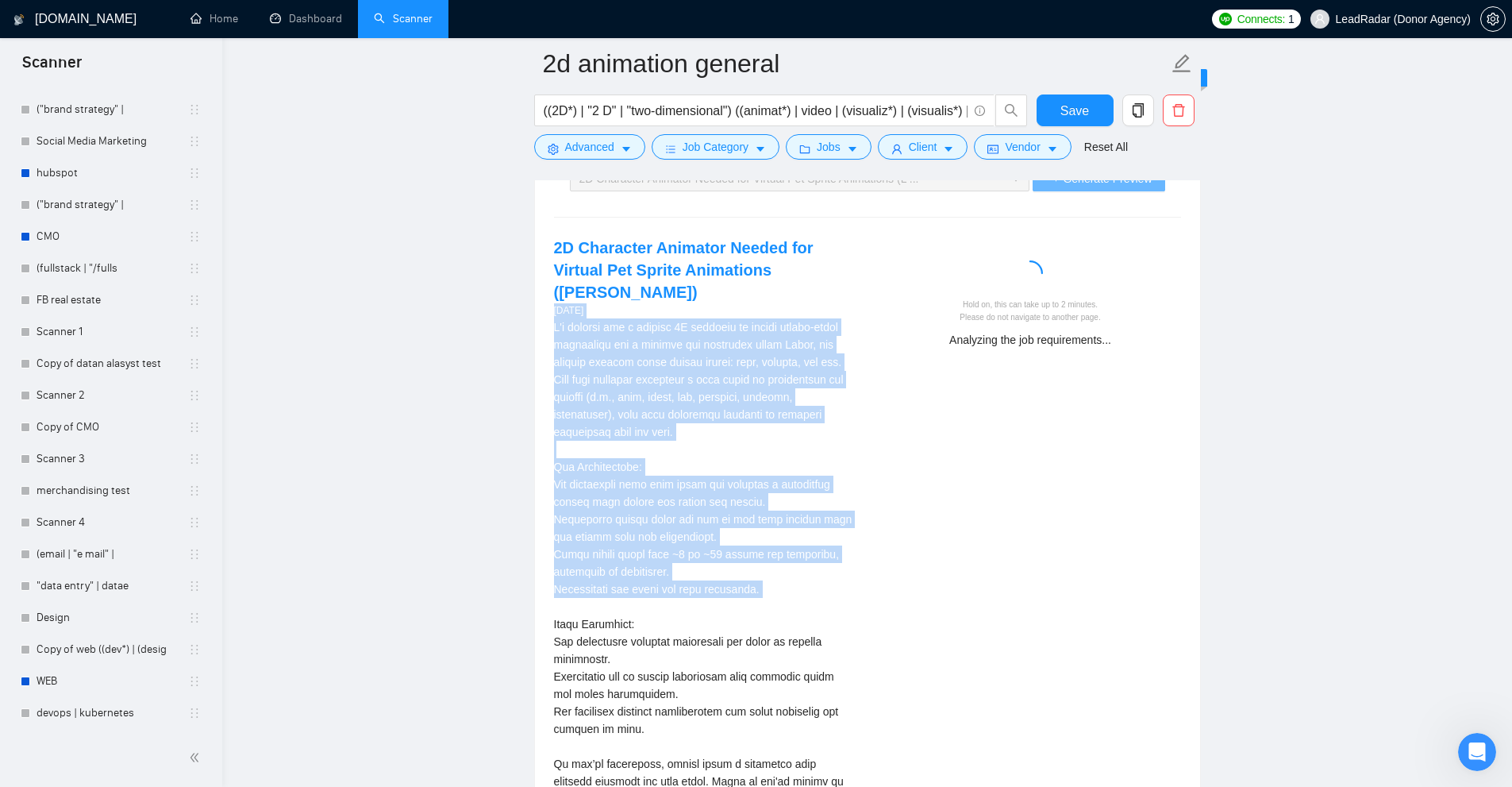
scroll to position [3617, 0]
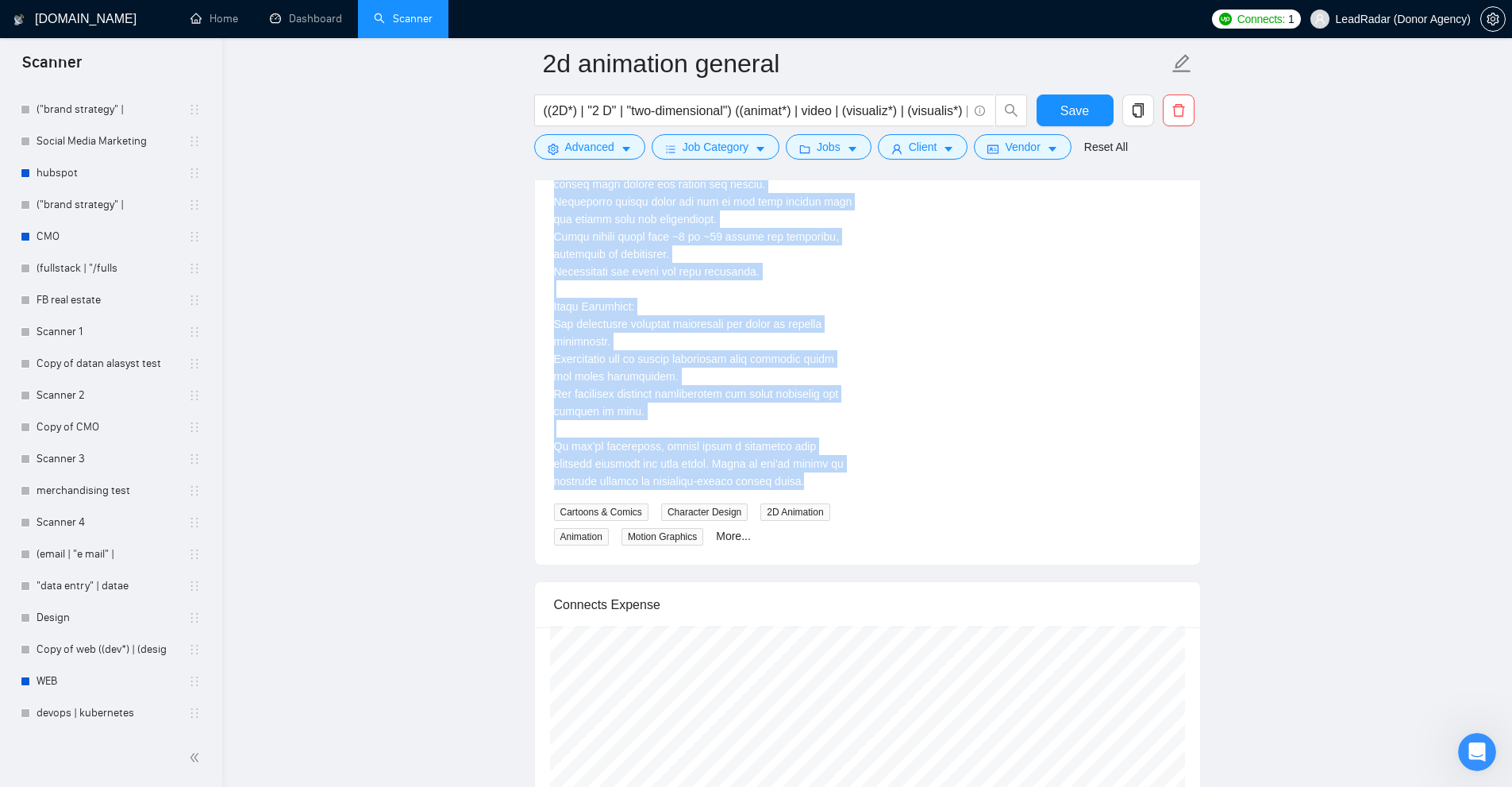
drag, startPoint x: 541, startPoint y: 293, endPoint x: 827, endPoint y: 471, distance: 336.9
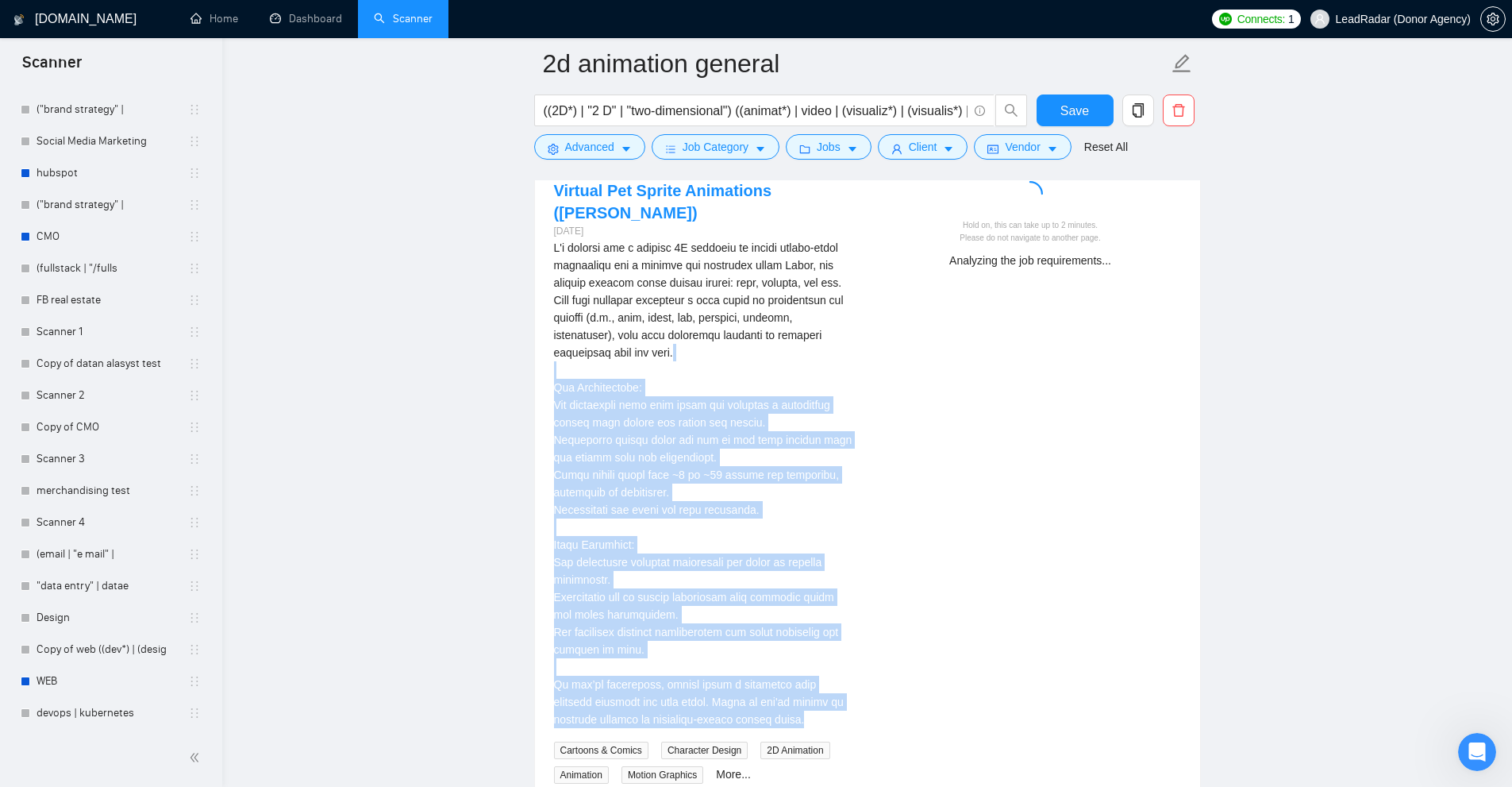
scroll to position [3299, 0]
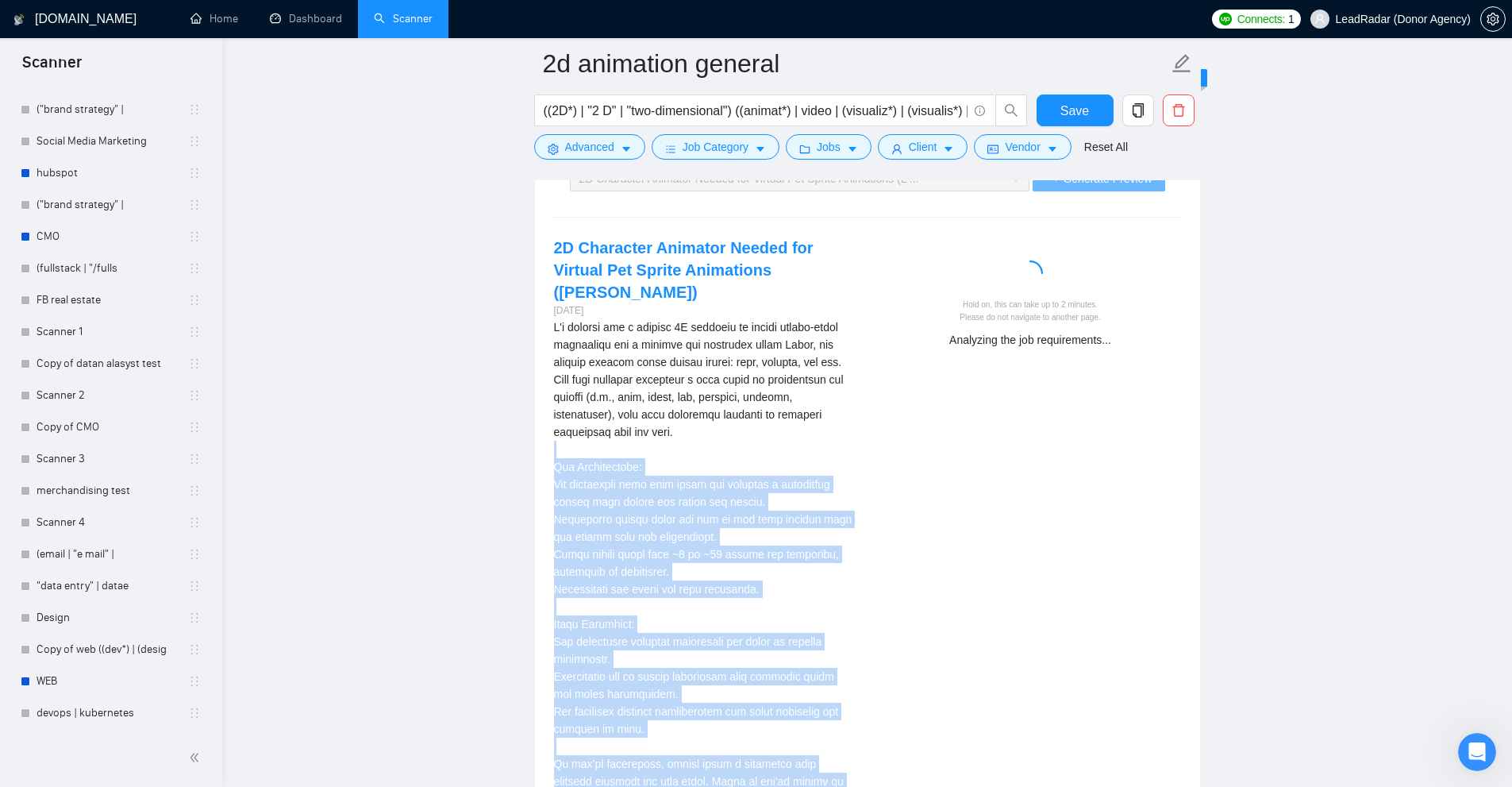
drag, startPoint x: 823, startPoint y: 462, endPoint x: 552, endPoint y: 323, distance: 304.6
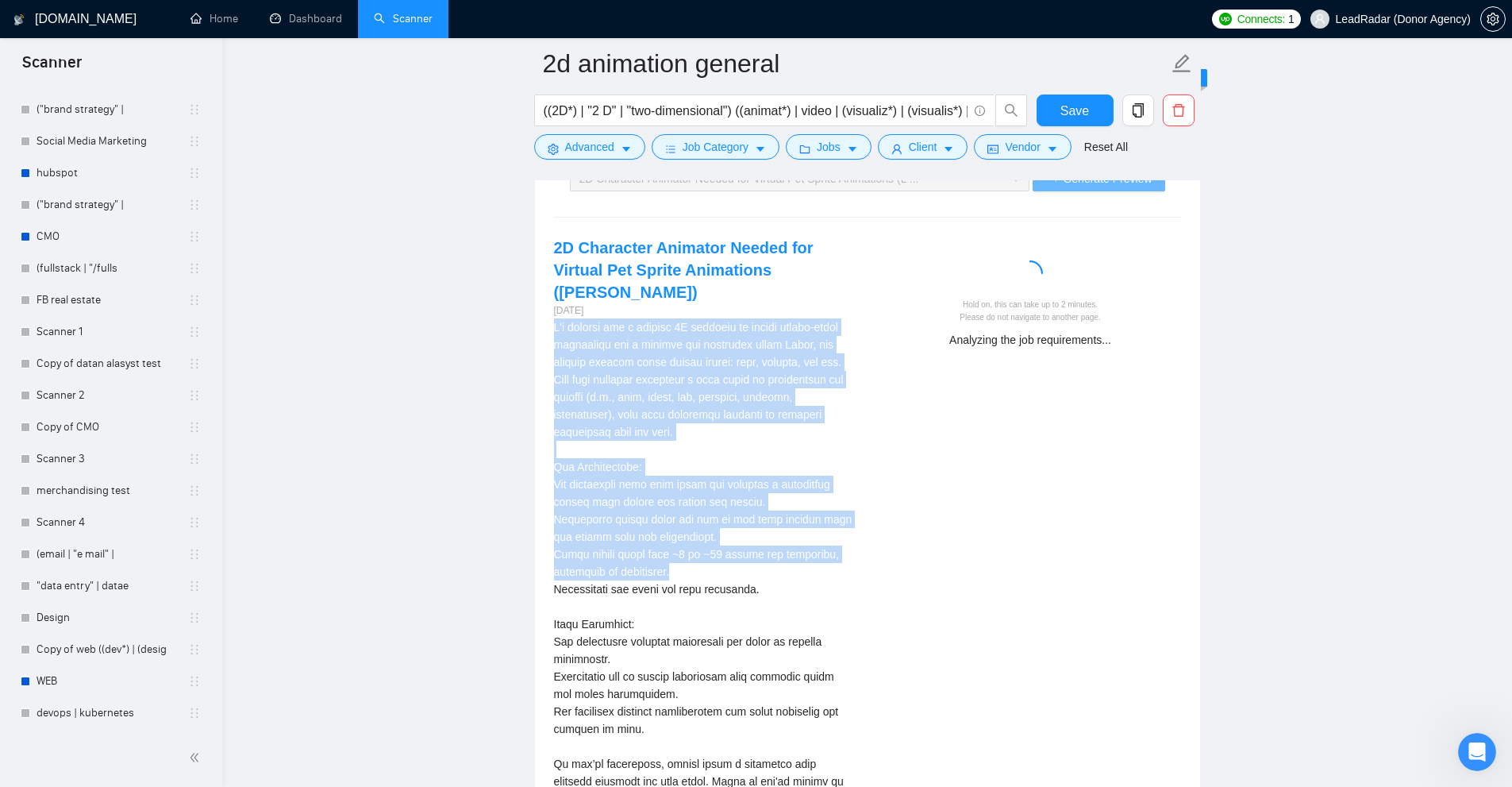
drag, startPoint x: 540, startPoint y: 304, endPoint x: 791, endPoint y: 556, distance: 355.7
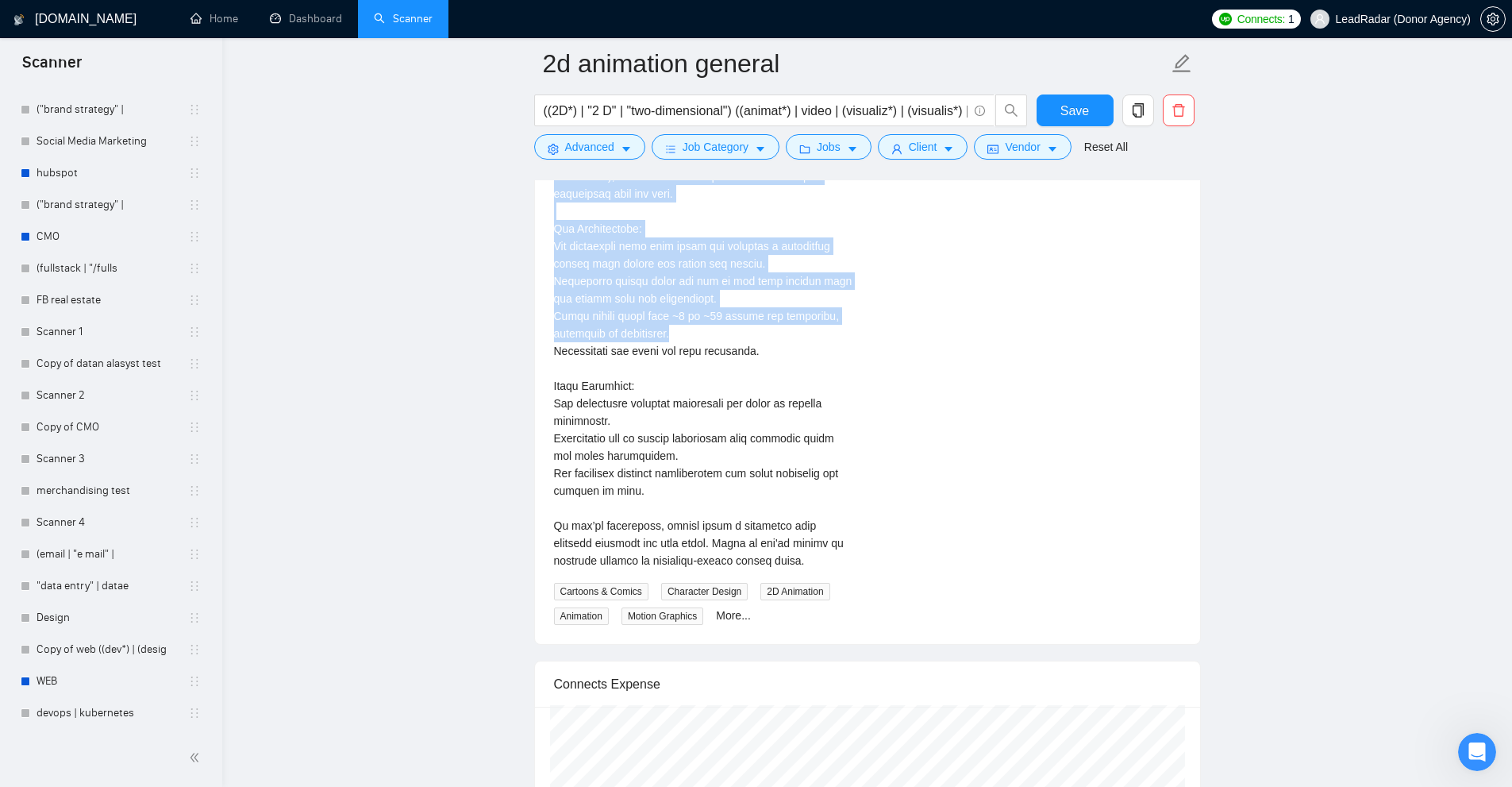
scroll to position [3220, 0]
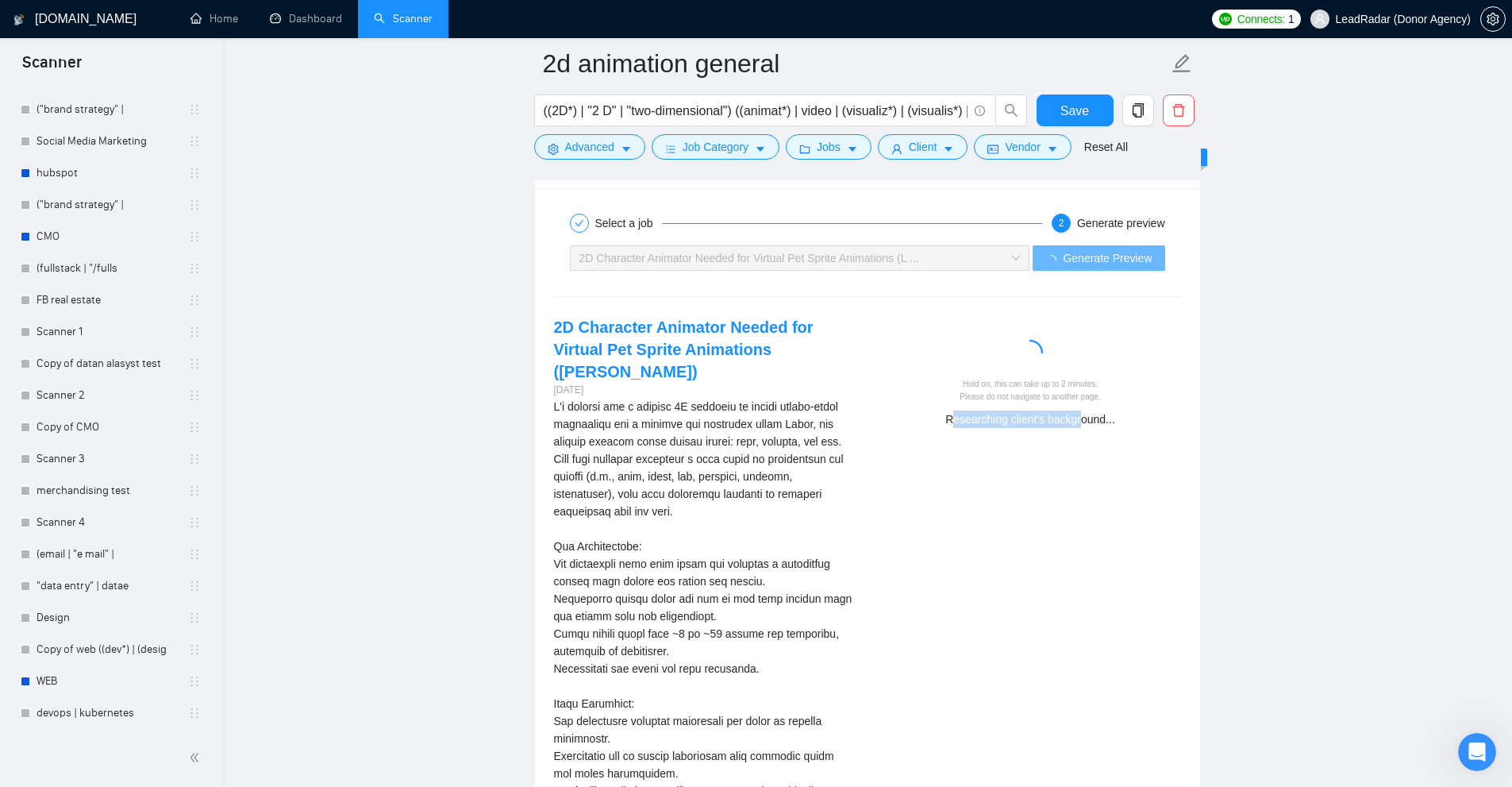
drag, startPoint x: 982, startPoint y: 411, endPoint x: 1098, endPoint y: 422, distance: 116.5
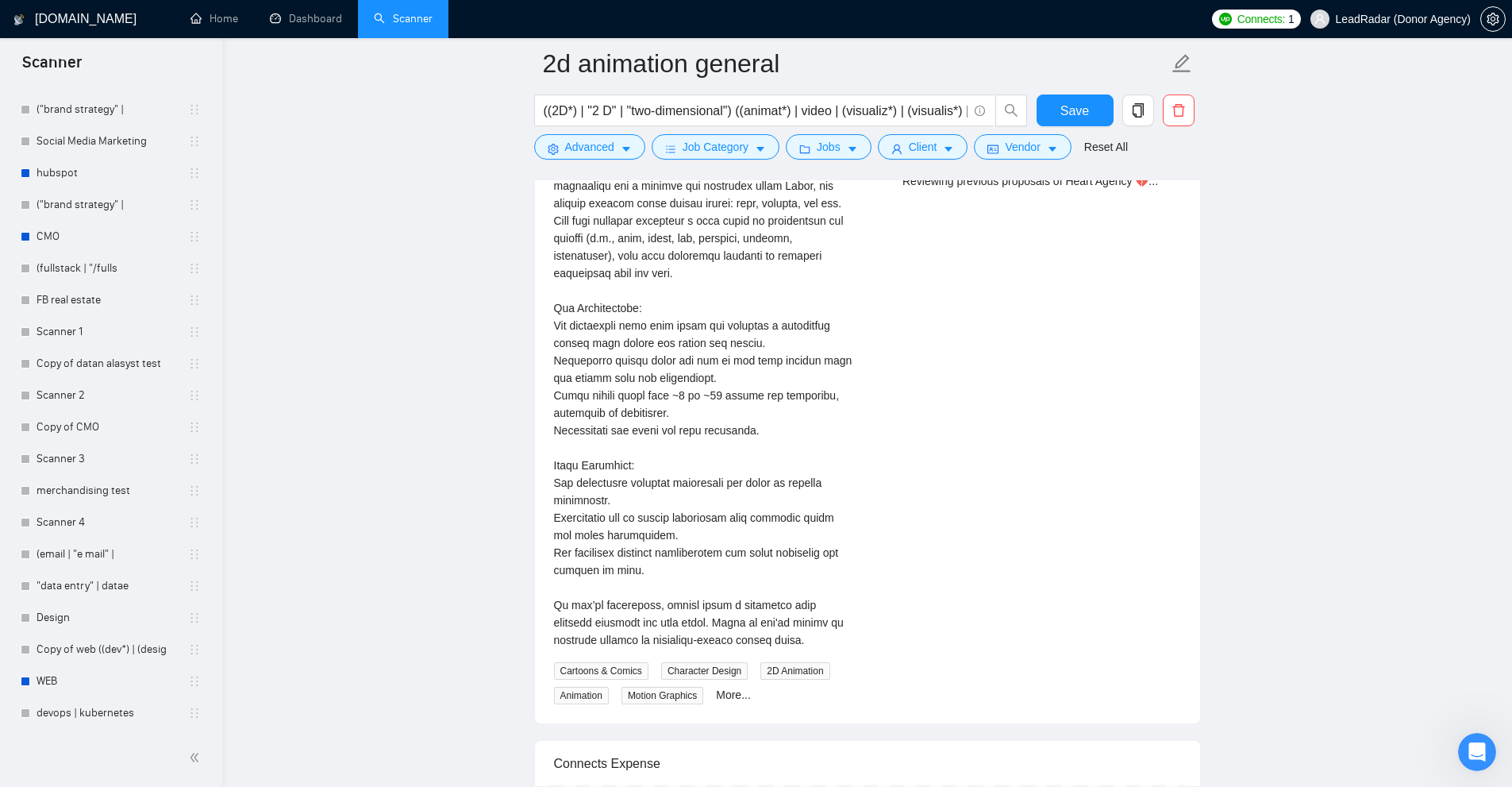
scroll to position [3379, 0]
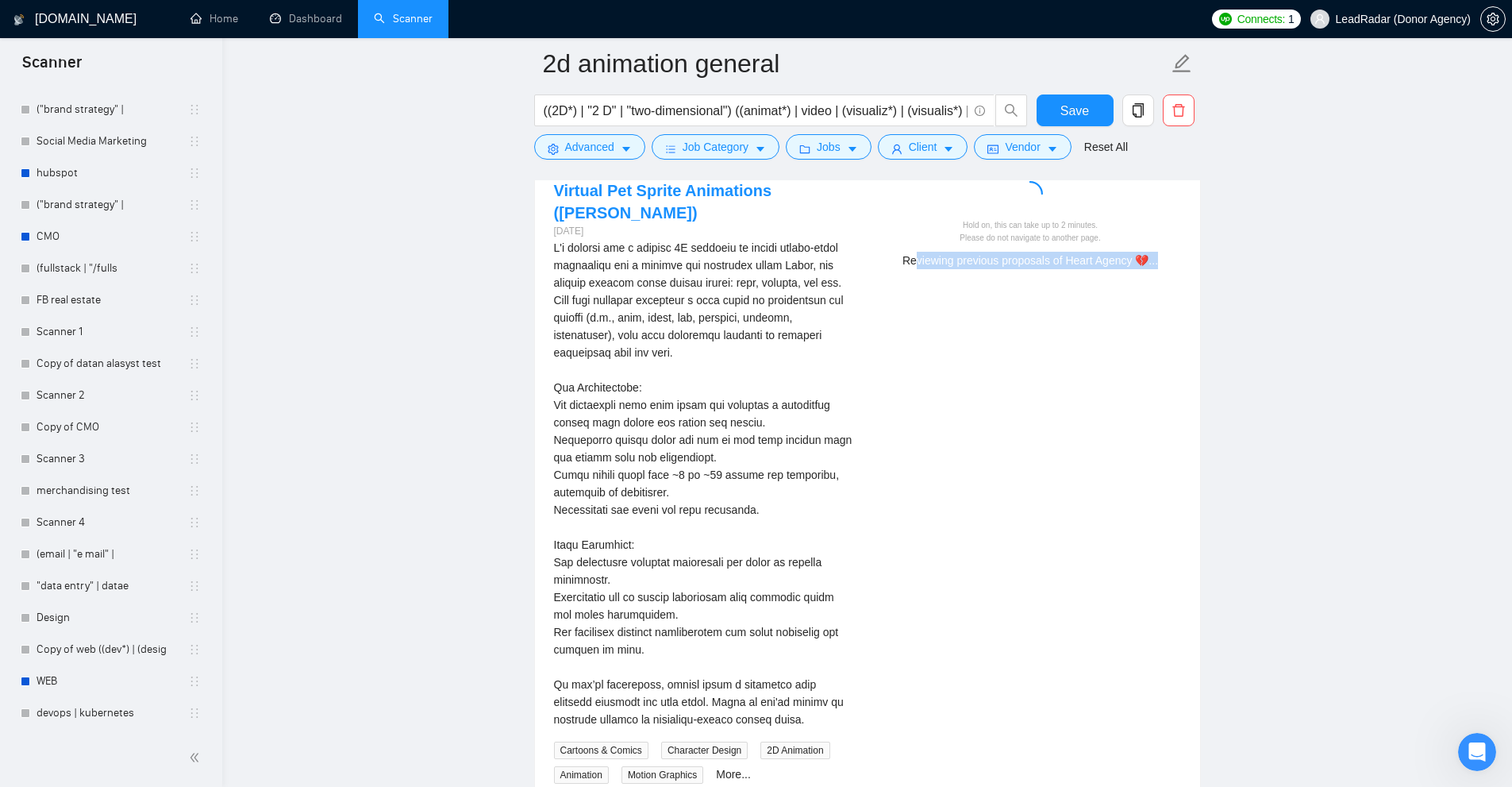
drag, startPoint x: 918, startPoint y: 256, endPoint x: 1189, endPoint y: 273, distance: 271.5
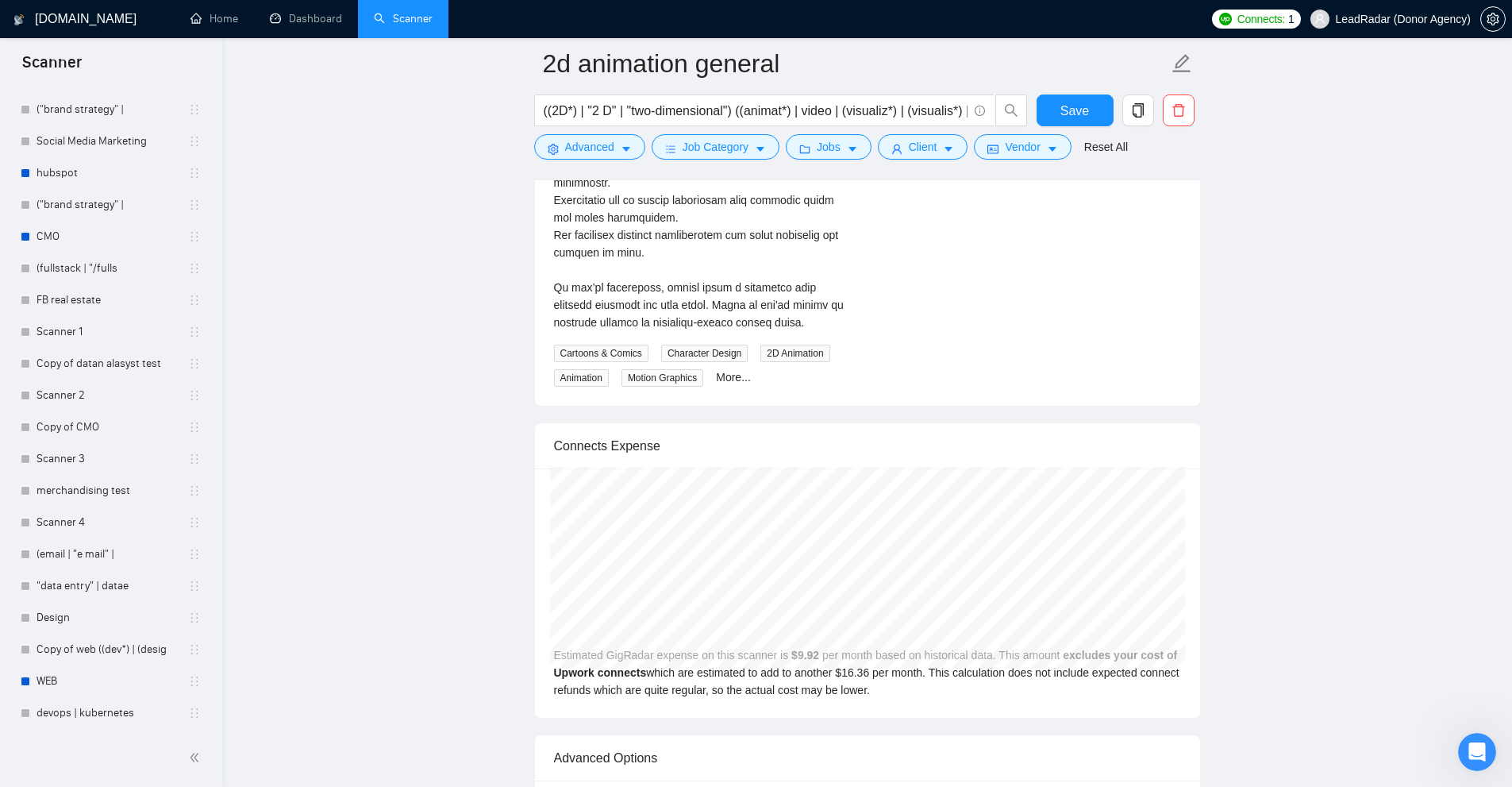
scroll to position [3934, 0]
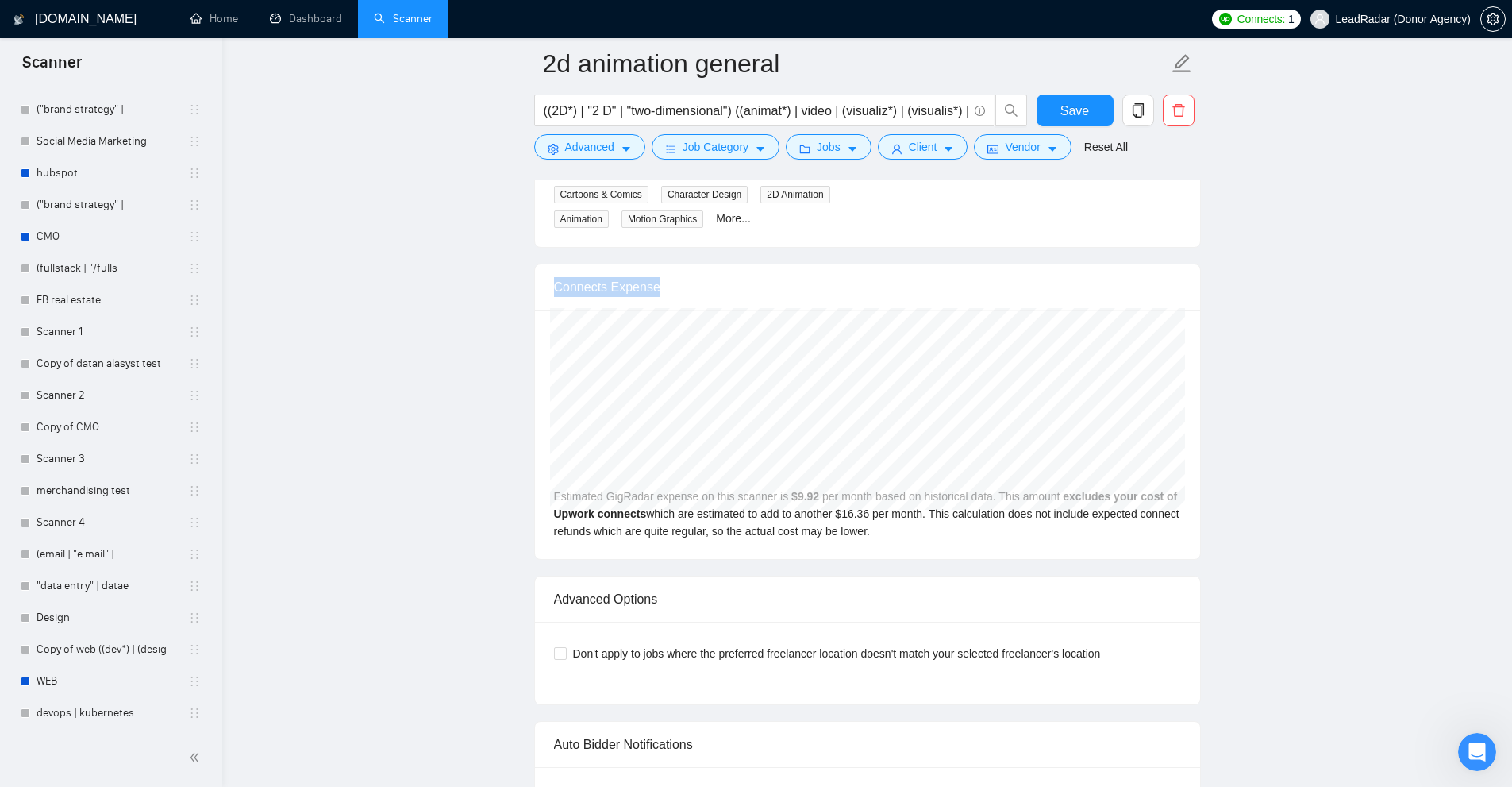
drag, startPoint x: 547, startPoint y: 272, endPoint x: 724, endPoint y: 277, distance: 177.1
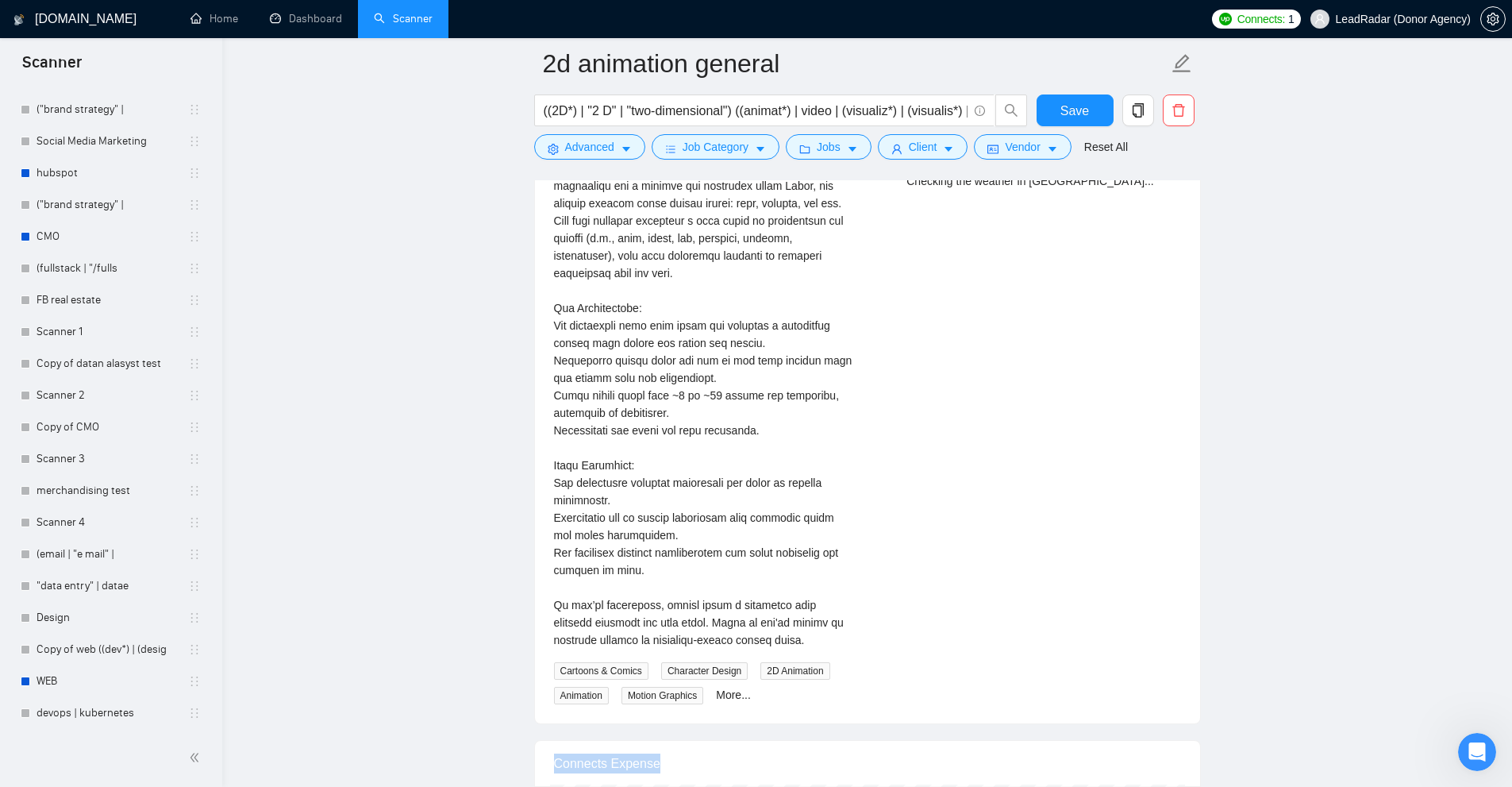
scroll to position [3775, 0]
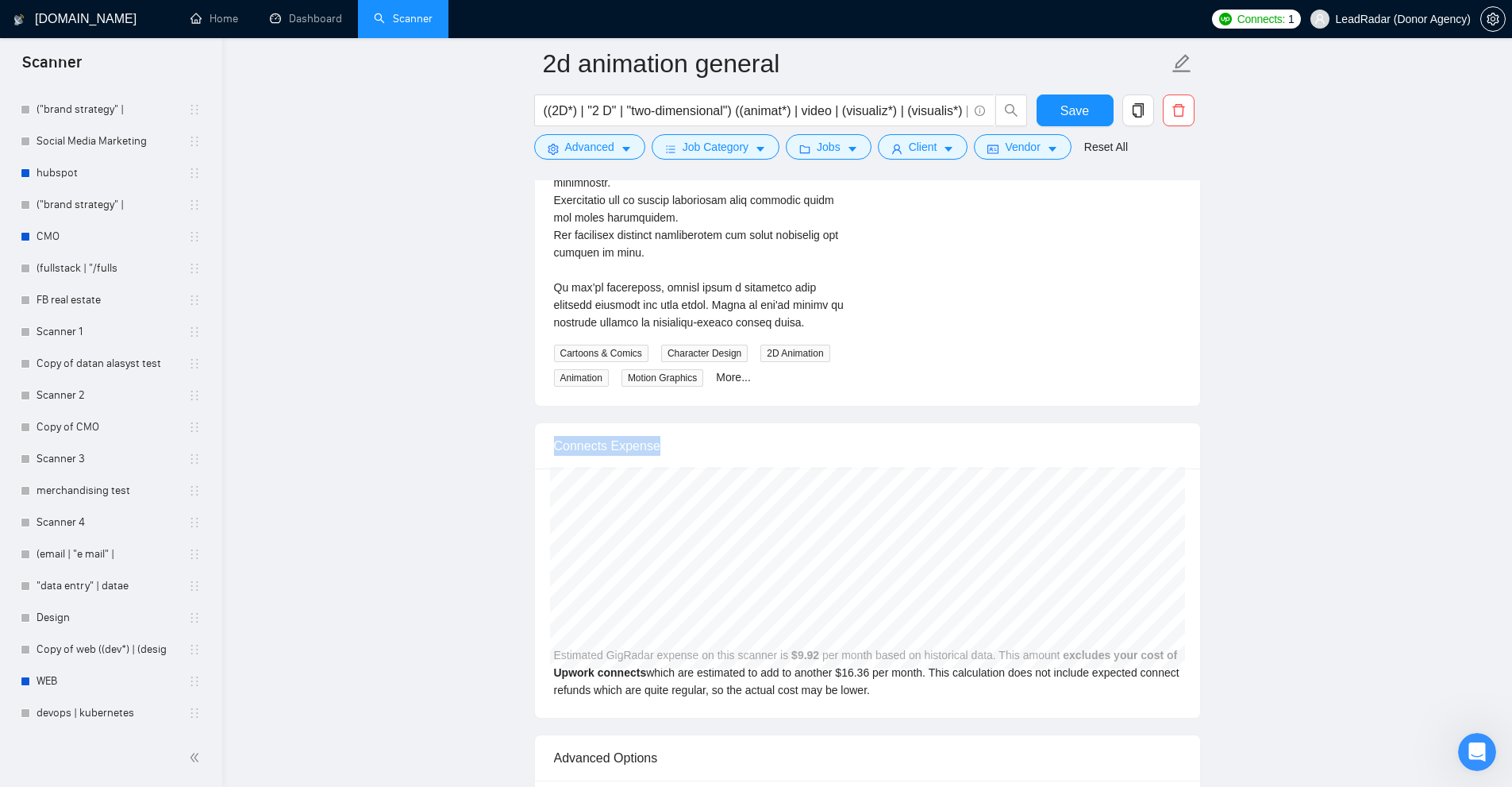
drag, startPoint x: 549, startPoint y: 418, endPoint x: 821, endPoint y: 412, distance: 272.1
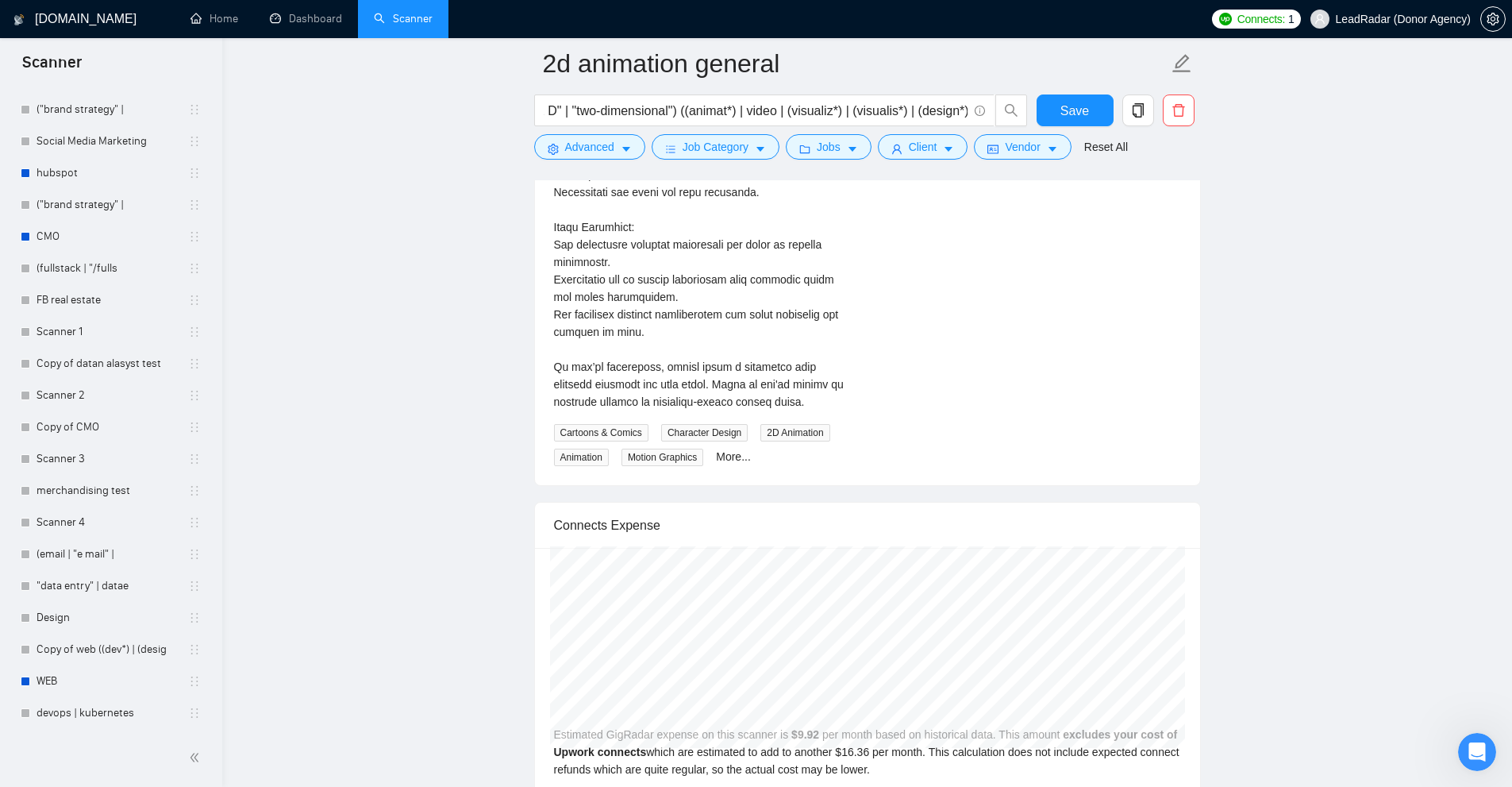
scroll to position [4014, 0]
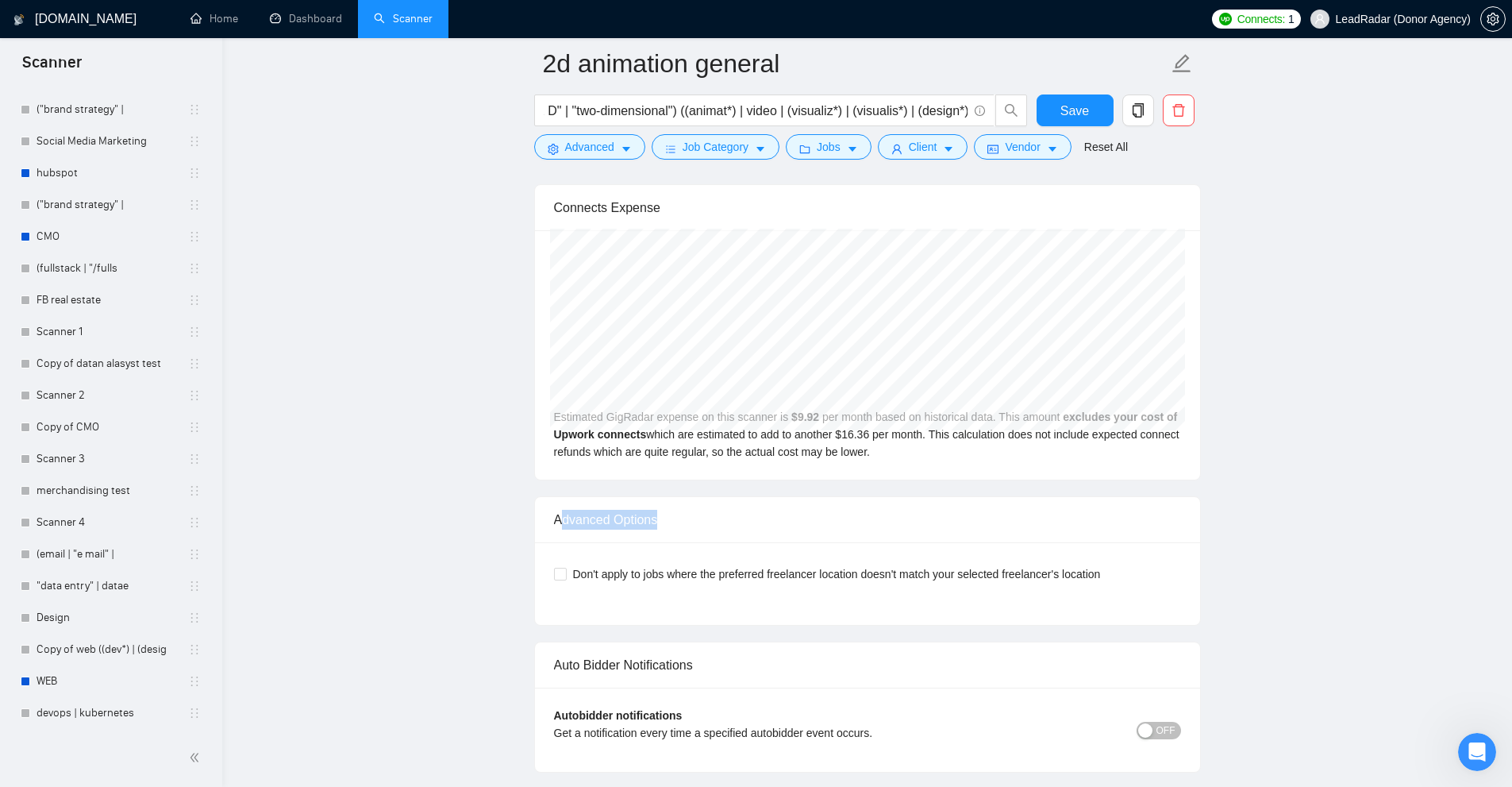
drag, startPoint x: 560, startPoint y: 493, endPoint x: 697, endPoint y: 498, distance: 137.1
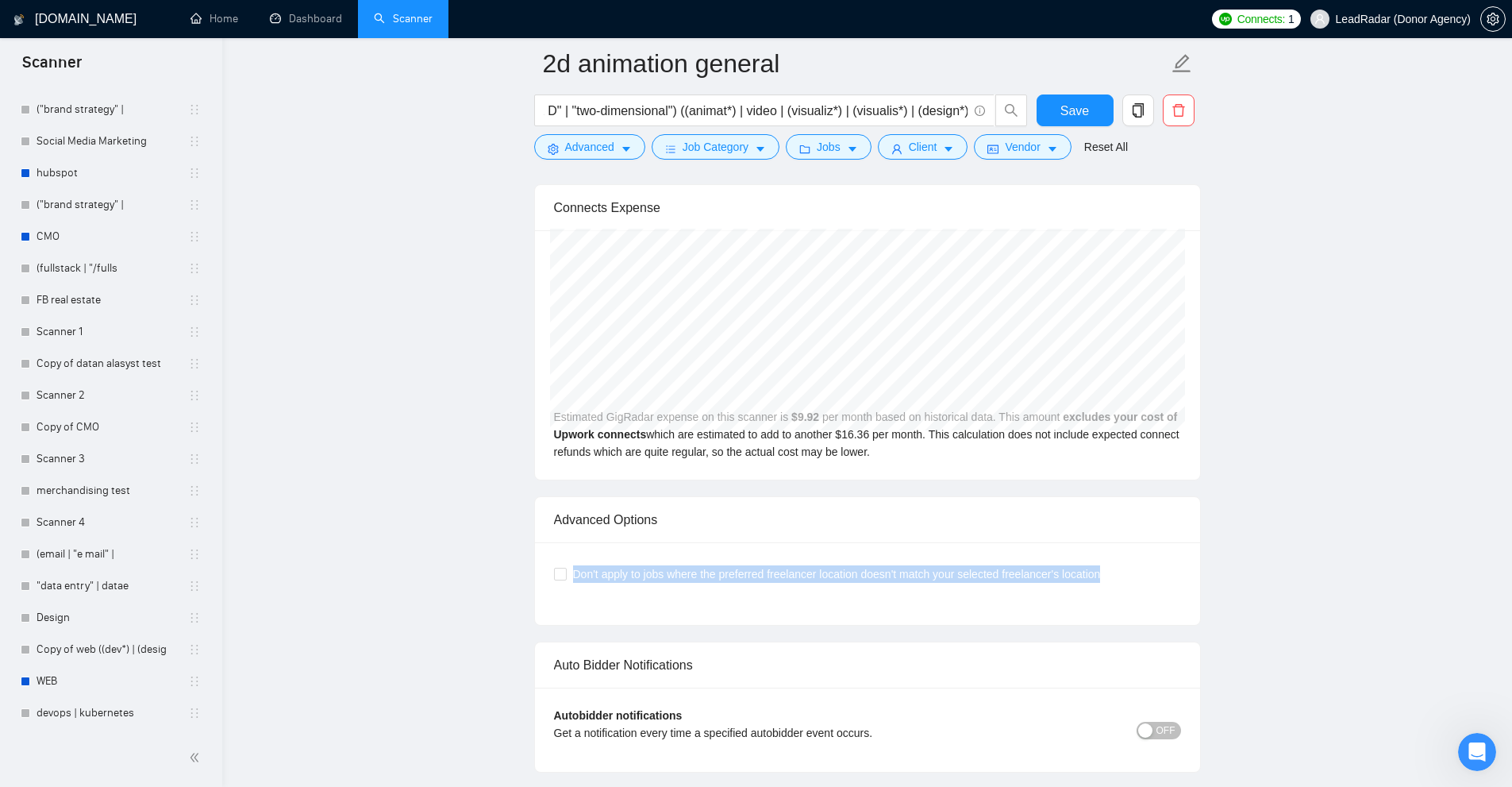
drag, startPoint x: 576, startPoint y: 555, endPoint x: 1139, endPoint y: 537, distance: 563.3
drag, startPoint x: 748, startPoint y: 510, endPoint x: 479, endPoint y: 501, distance: 269.2
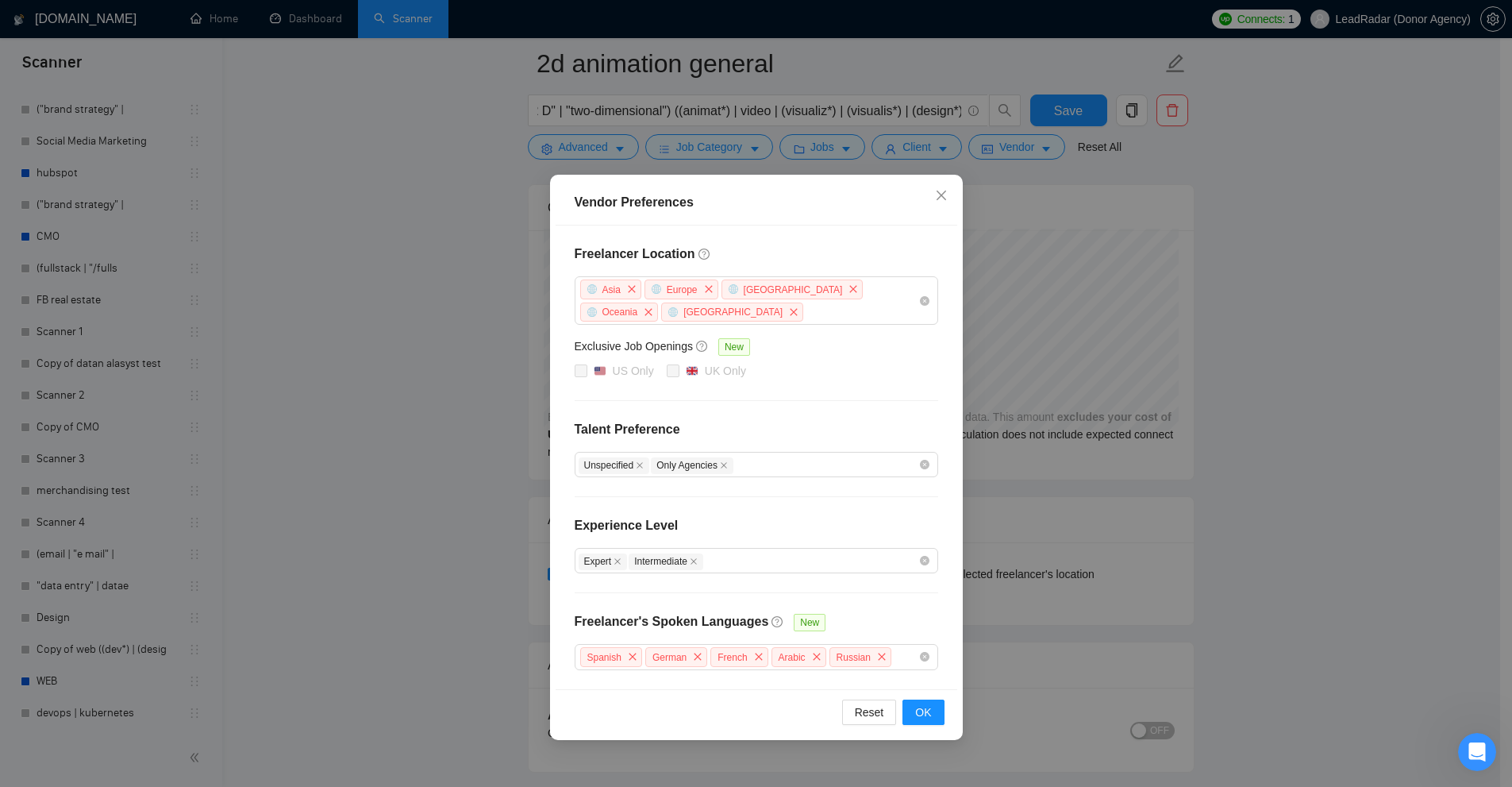
scroll to position [3775, 0]
drag, startPoint x: 596, startPoint y: 256, endPoint x: 715, endPoint y: 256, distance: 119.0
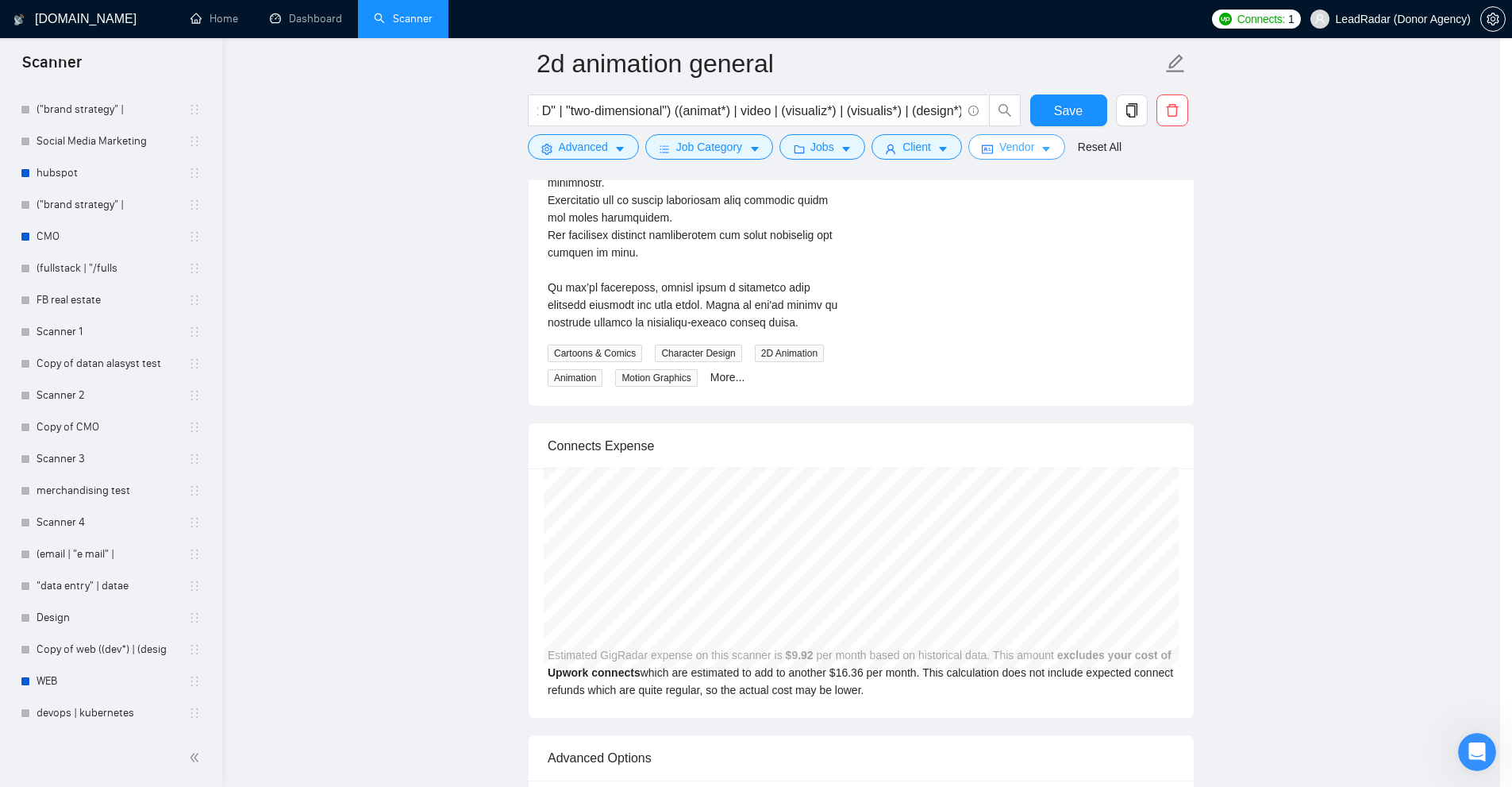
scroll to position [4092, 0]
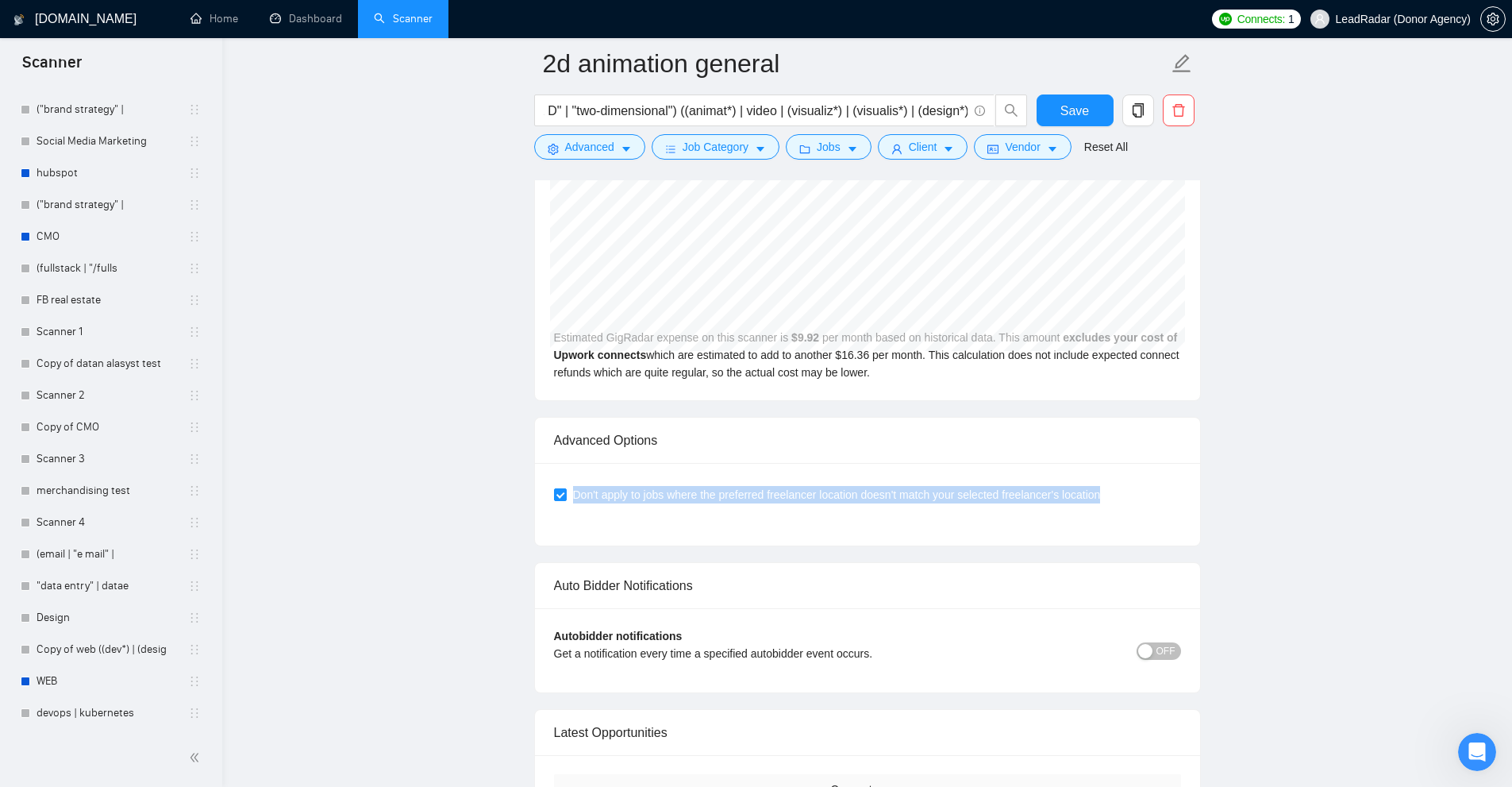
drag, startPoint x: 755, startPoint y: 447, endPoint x: 409, endPoint y: 444, distance: 346.0
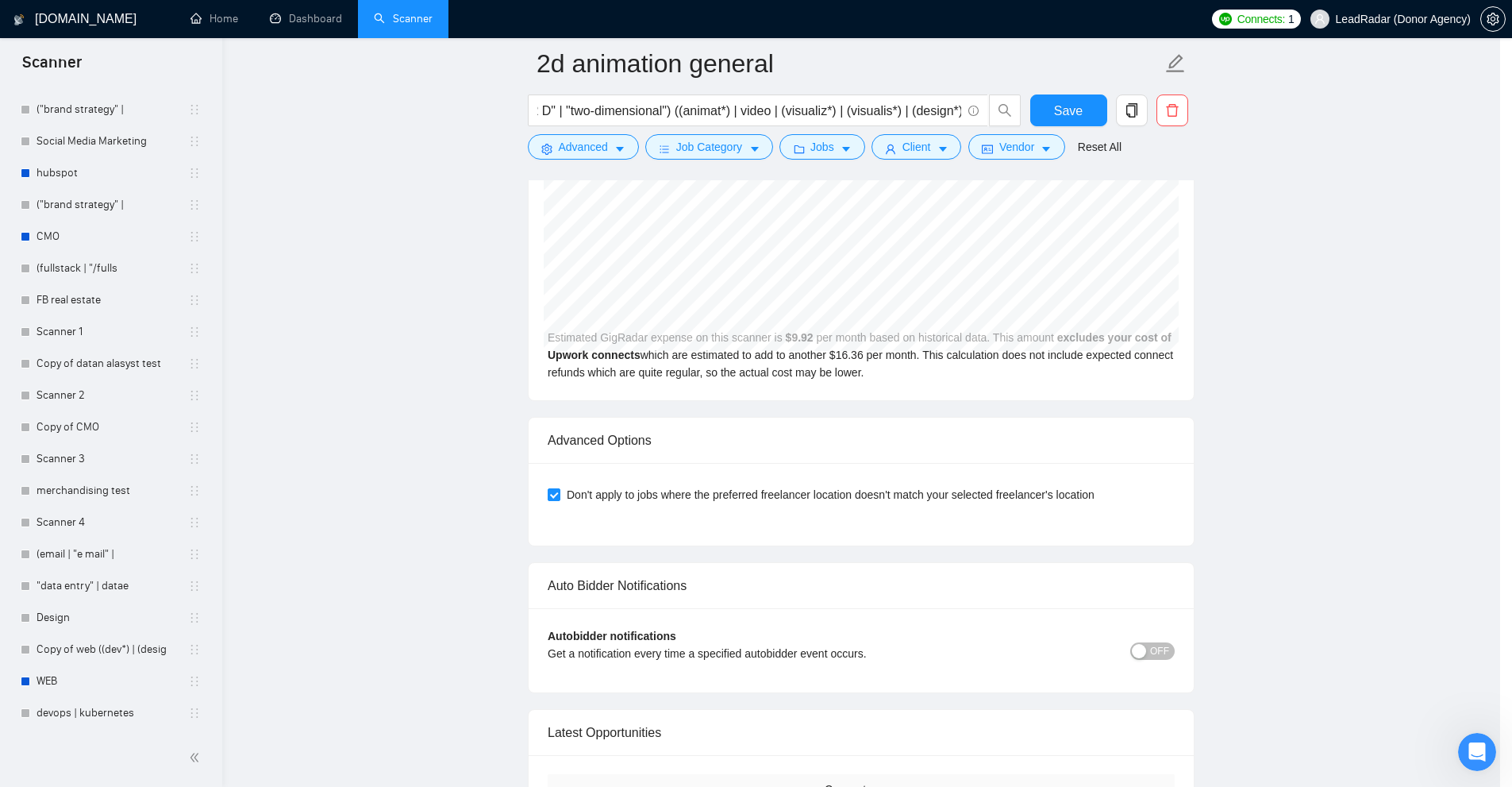
scroll to position [4379, 0]
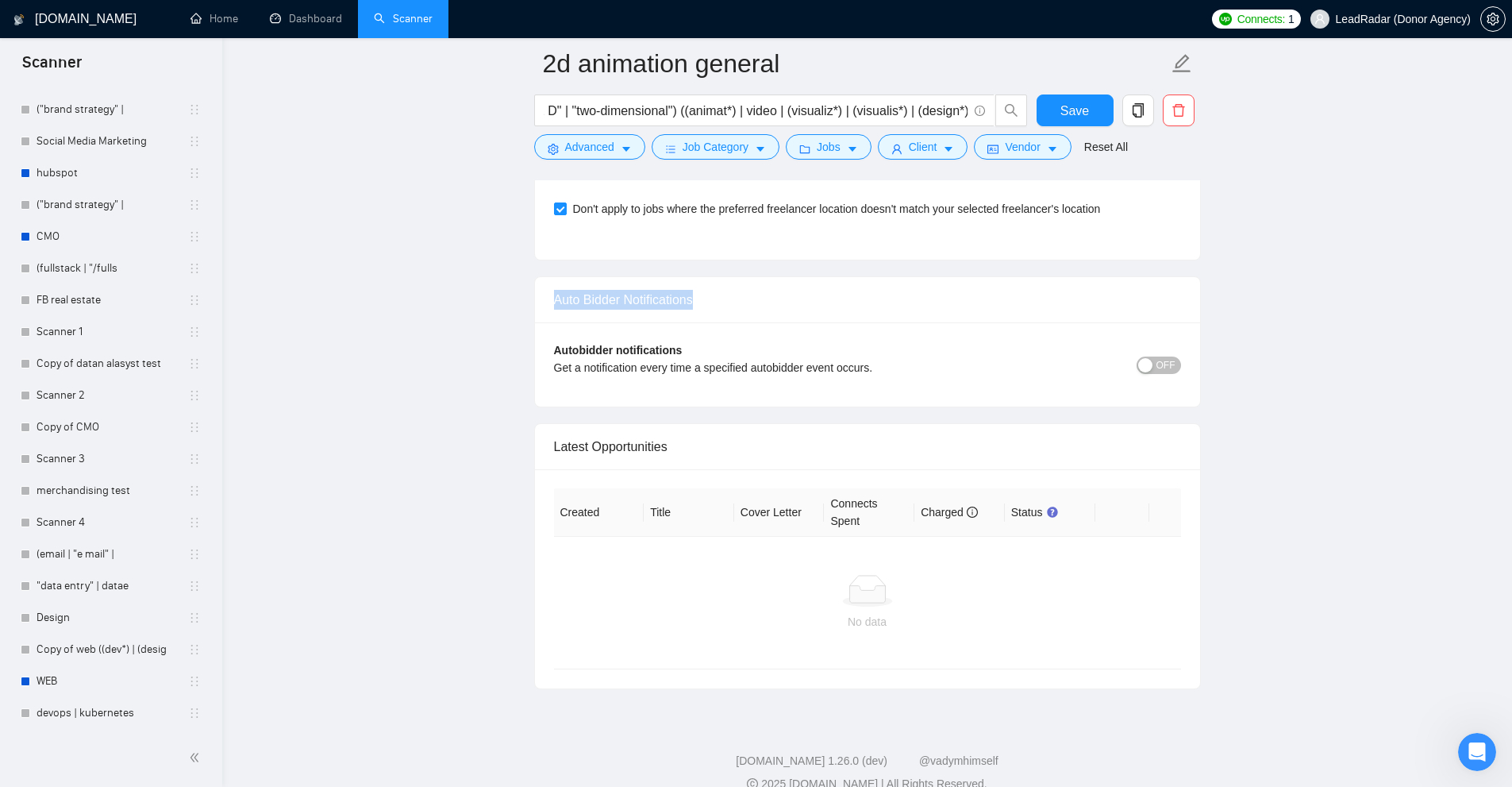
drag, startPoint x: 547, startPoint y: 279, endPoint x: 830, endPoint y: 282, distance: 283.0
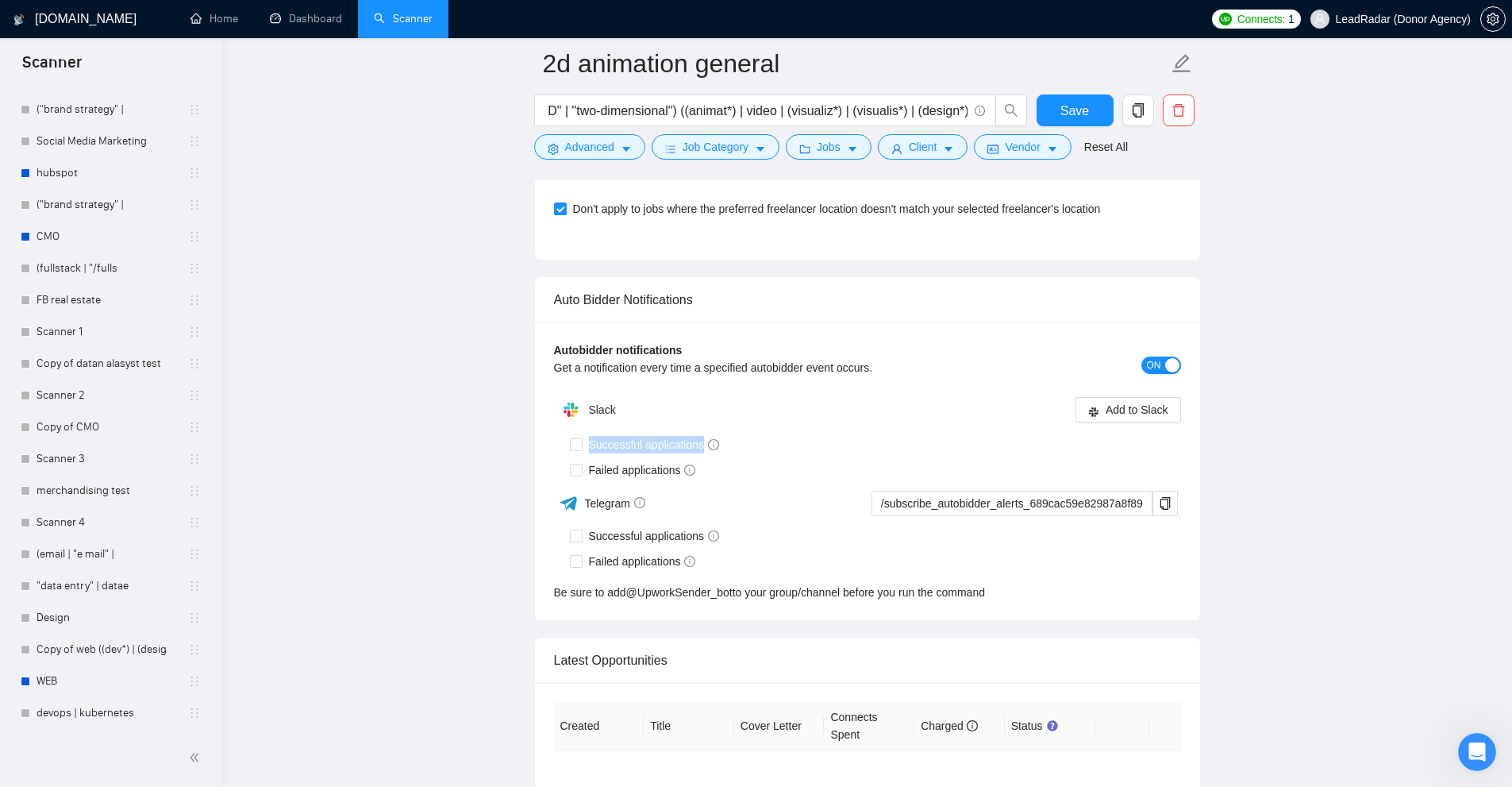
drag, startPoint x: 589, startPoint y: 417, endPoint x: 818, endPoint y: 408, distance: 229.2
drag, startPoint x: 720, startPoint y: 444, endPoint x: 587, endPoint y: 451, distance: 133.2
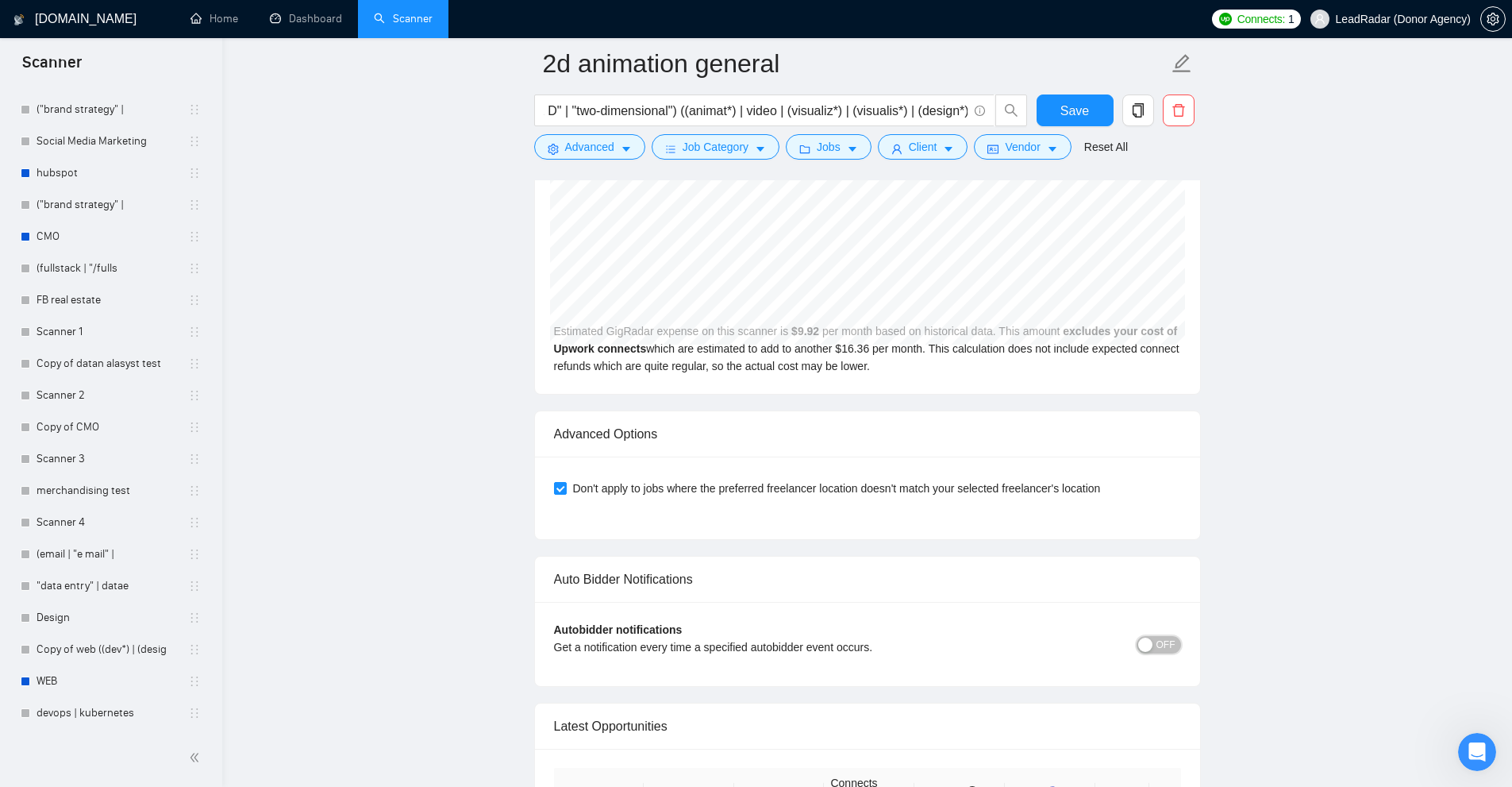
scroll to position [4356, 0]
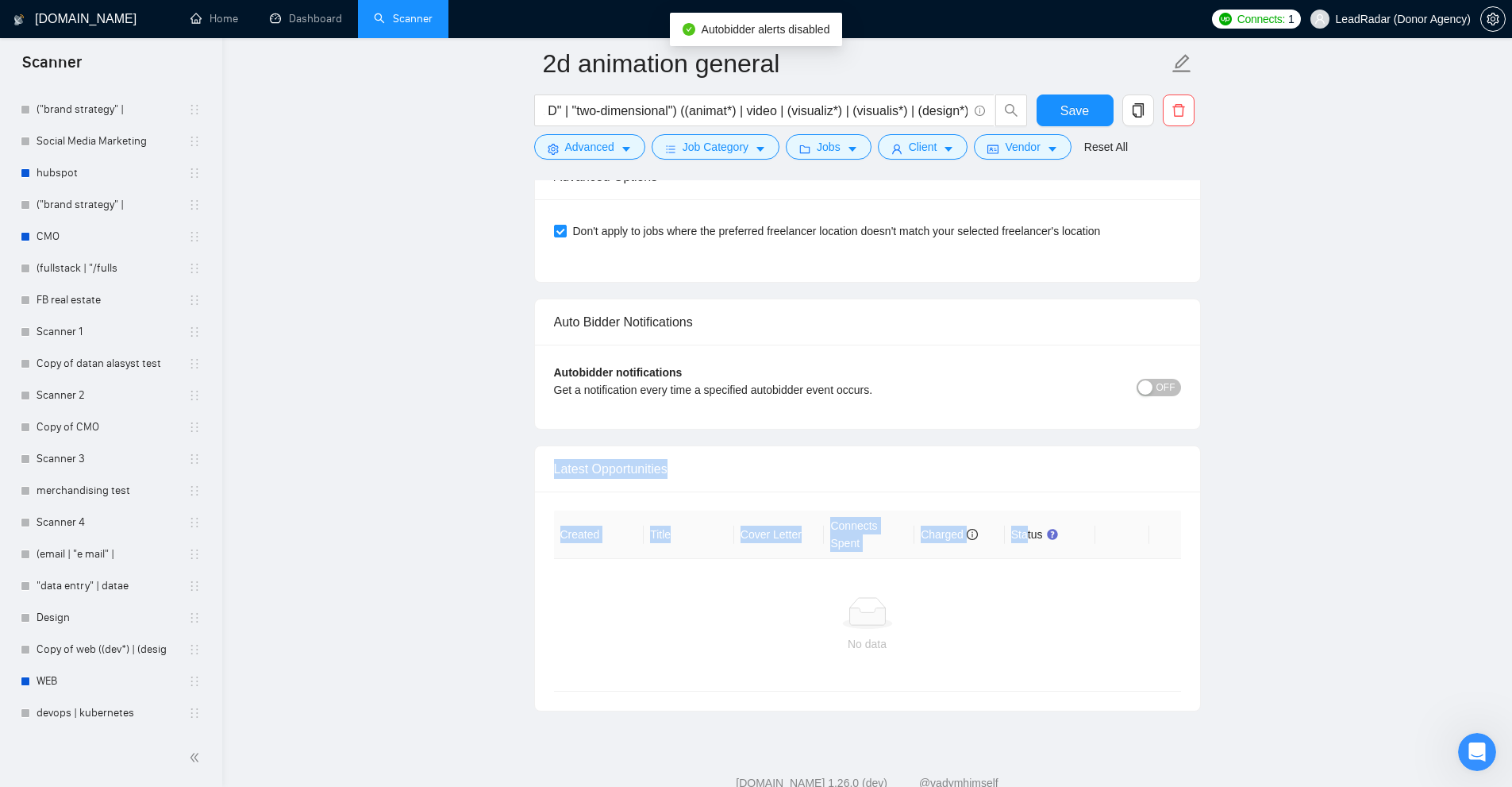
drag, startPoint x: 650, startPoint y: 424, endPoint x: 1050, endPoint y: 498, distance: 406.8
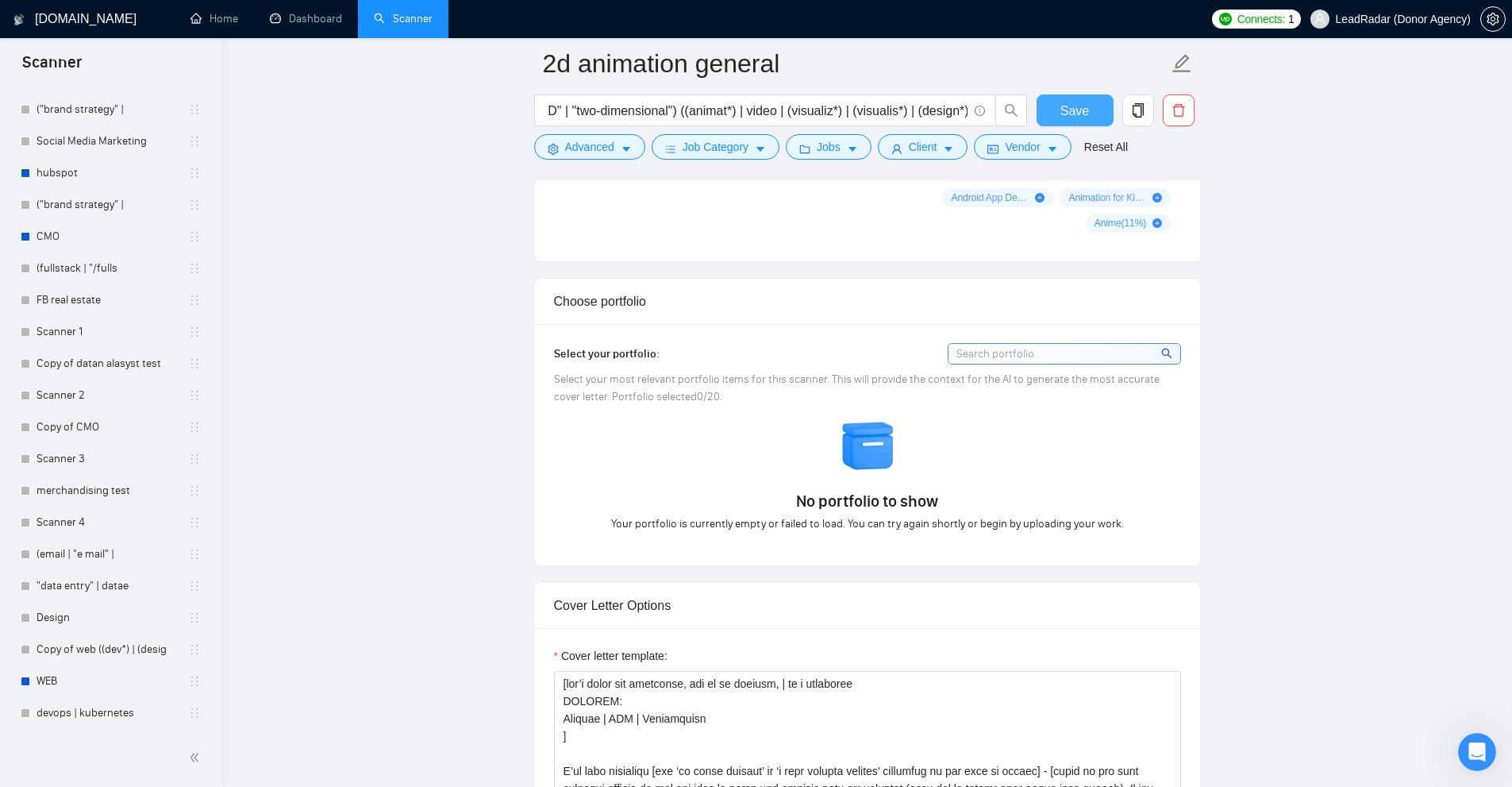
scroll to position [794, 0]
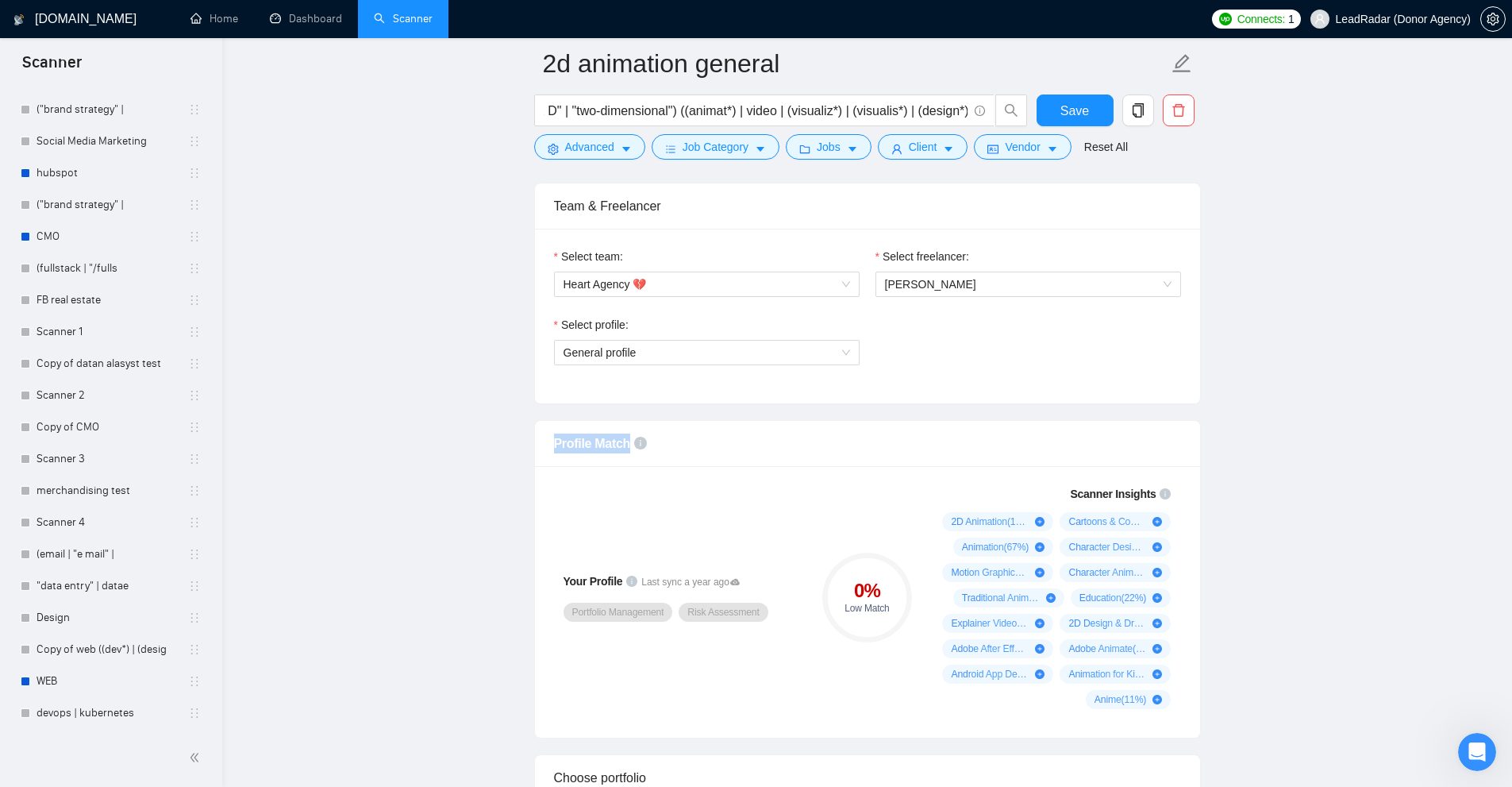
drag, startPoint x: 550, startPoint y: 444, endPoint x: 690, endPoint y: 444, distance: 140.0
click at [690, 444] on div "Profile Match" at bounding box center [867, 443] width 665 height 46
click at [690, 444] on div "Profile Match" at bounding box center [867, 443] width 627 height 46
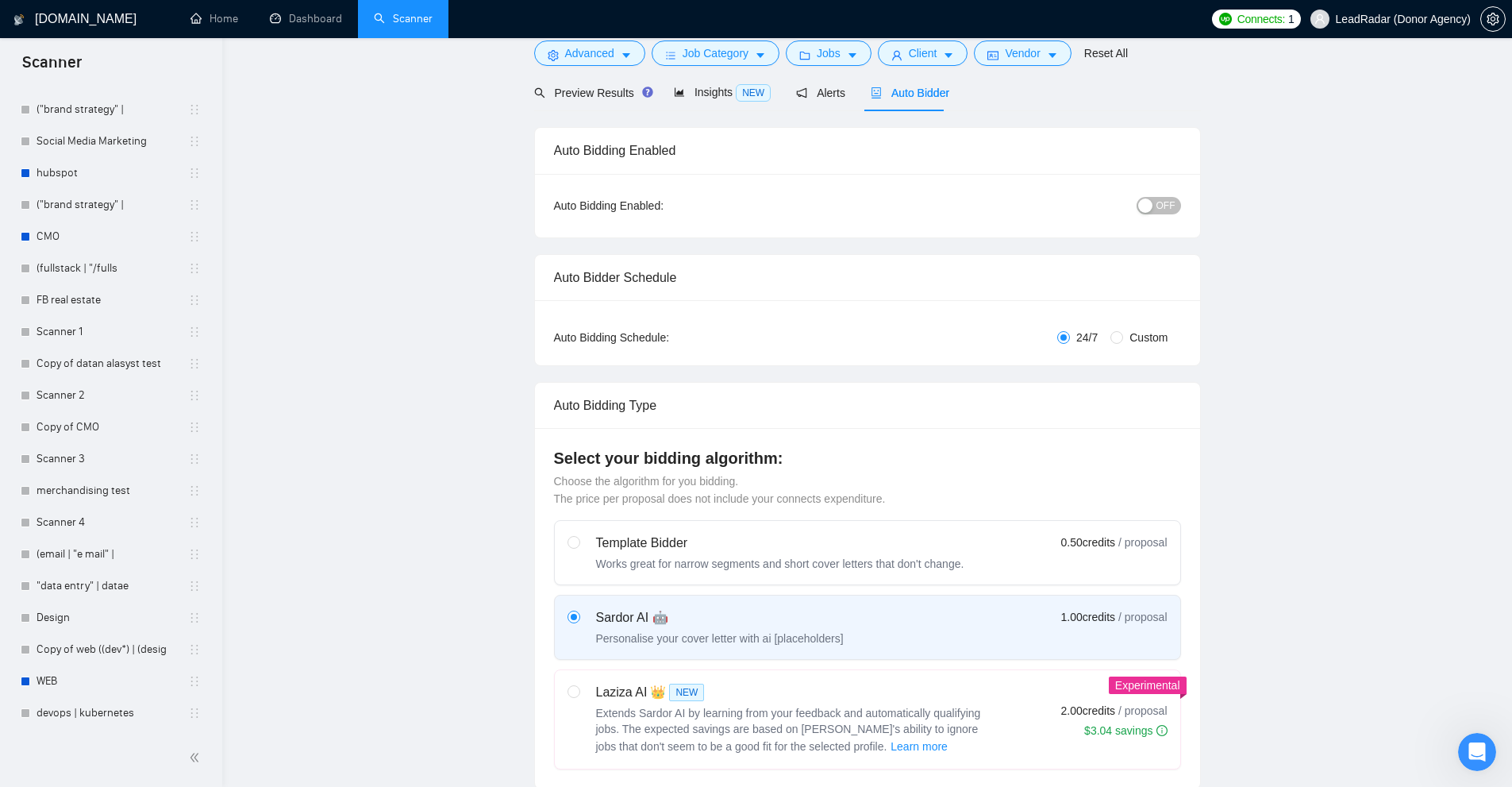
scroll to position [0, 0]
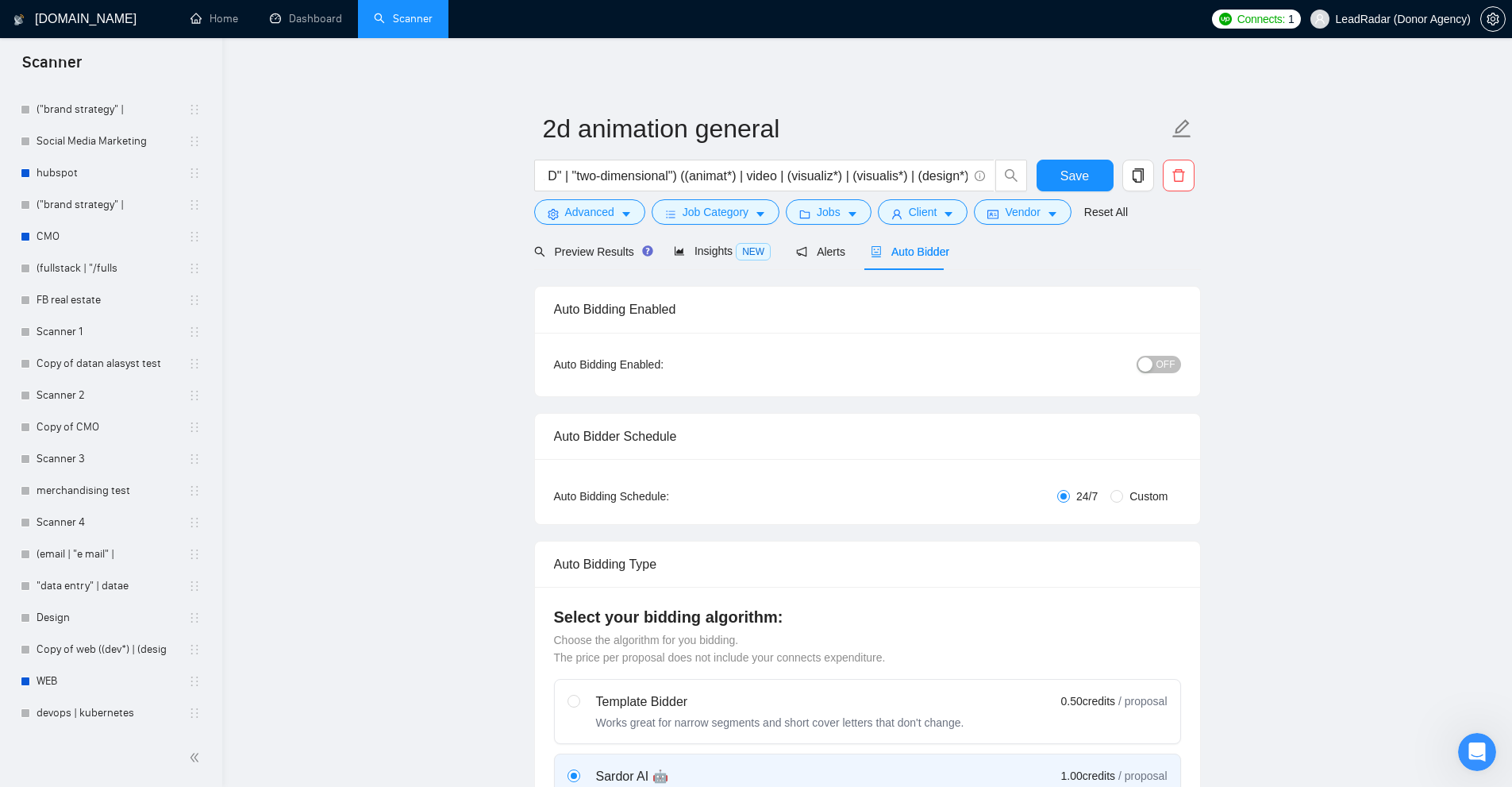
click at [713, 385] on div "Auto Bidding Enabled: OFF" at bounding box center [867, 364] width 665 height 63
click at [1173, 365] on span "OFF" at bounding box center [1165, 365] width 19 height 18
drag, startPoint x: 1152, startPoint y: 370, endPoint x: 1020, endPoint y: 377, distance: 132.2
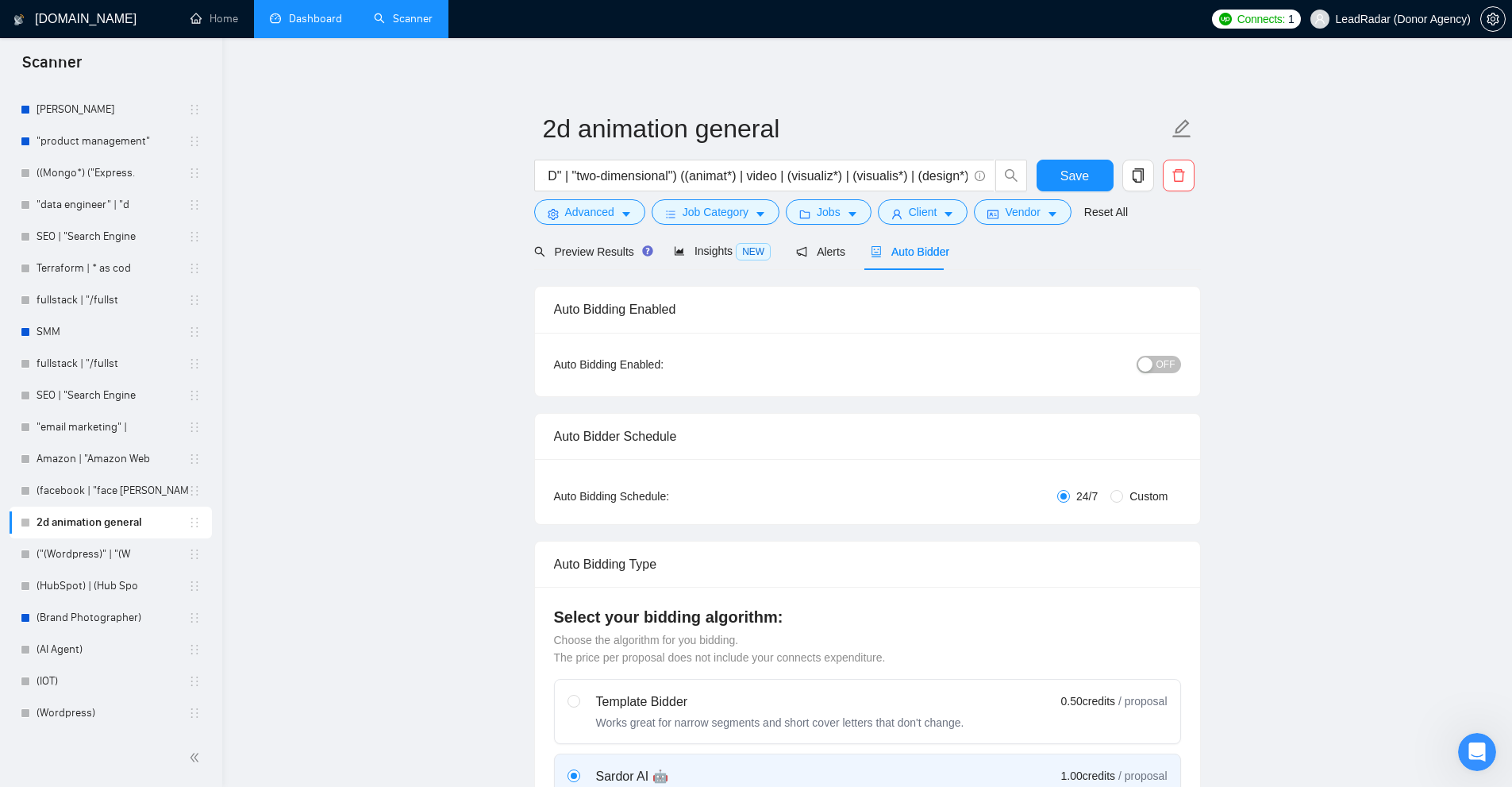
click at [321, 24] on link "Dashboard" at bounding box center [306, 18] width 72 height 13
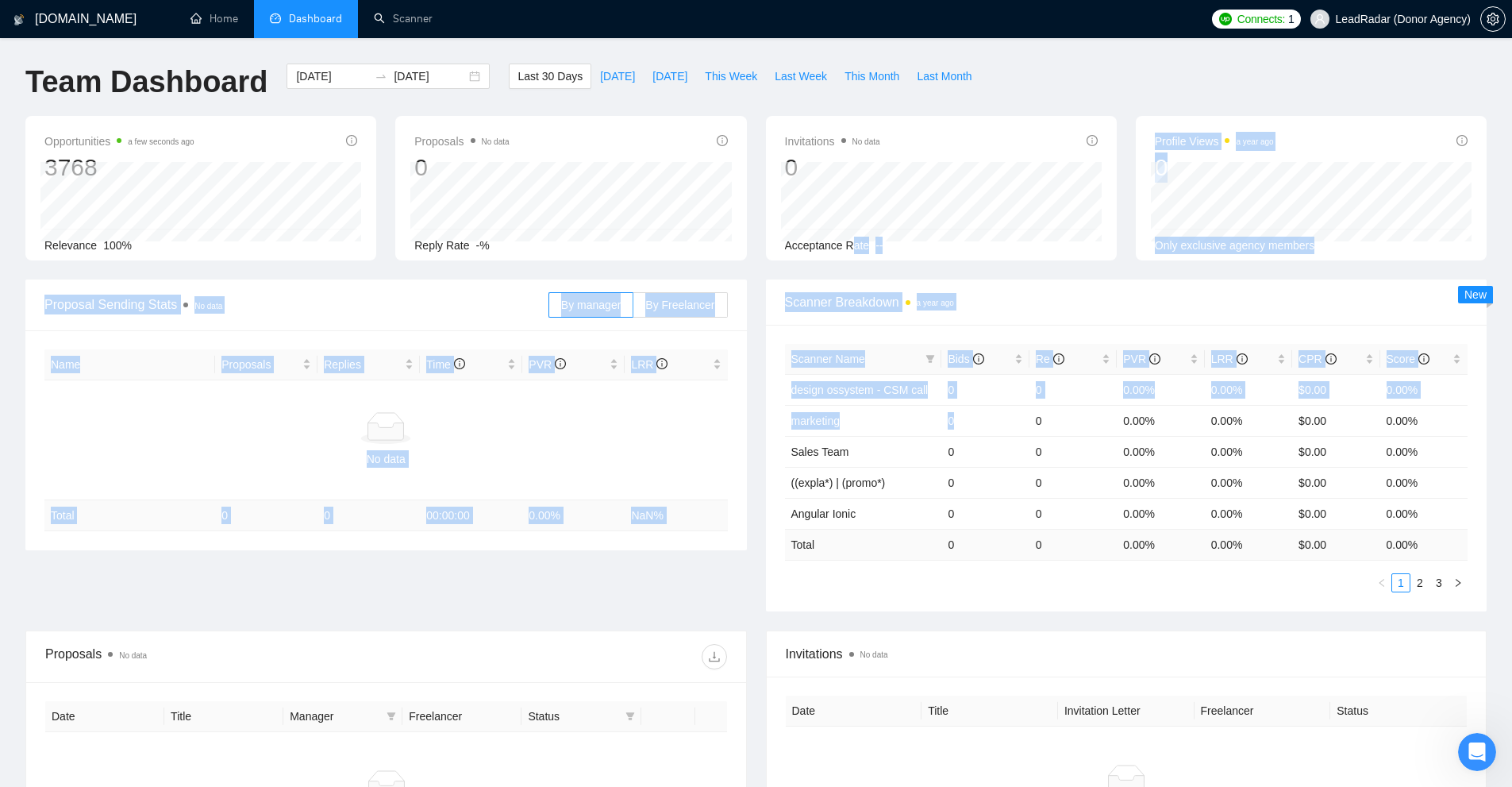
drag, startPoint x: 852, startPoint y: 275, endPoint x: 993, endPoint y: 552, distance: 310.8
click at [1009, 512] on main "Team Dashboard 2025-07-14 2025-08-13 Last 30 Days Today Yesterday This Week Las…" at bounding box center [756, 483] width 1461 height 840
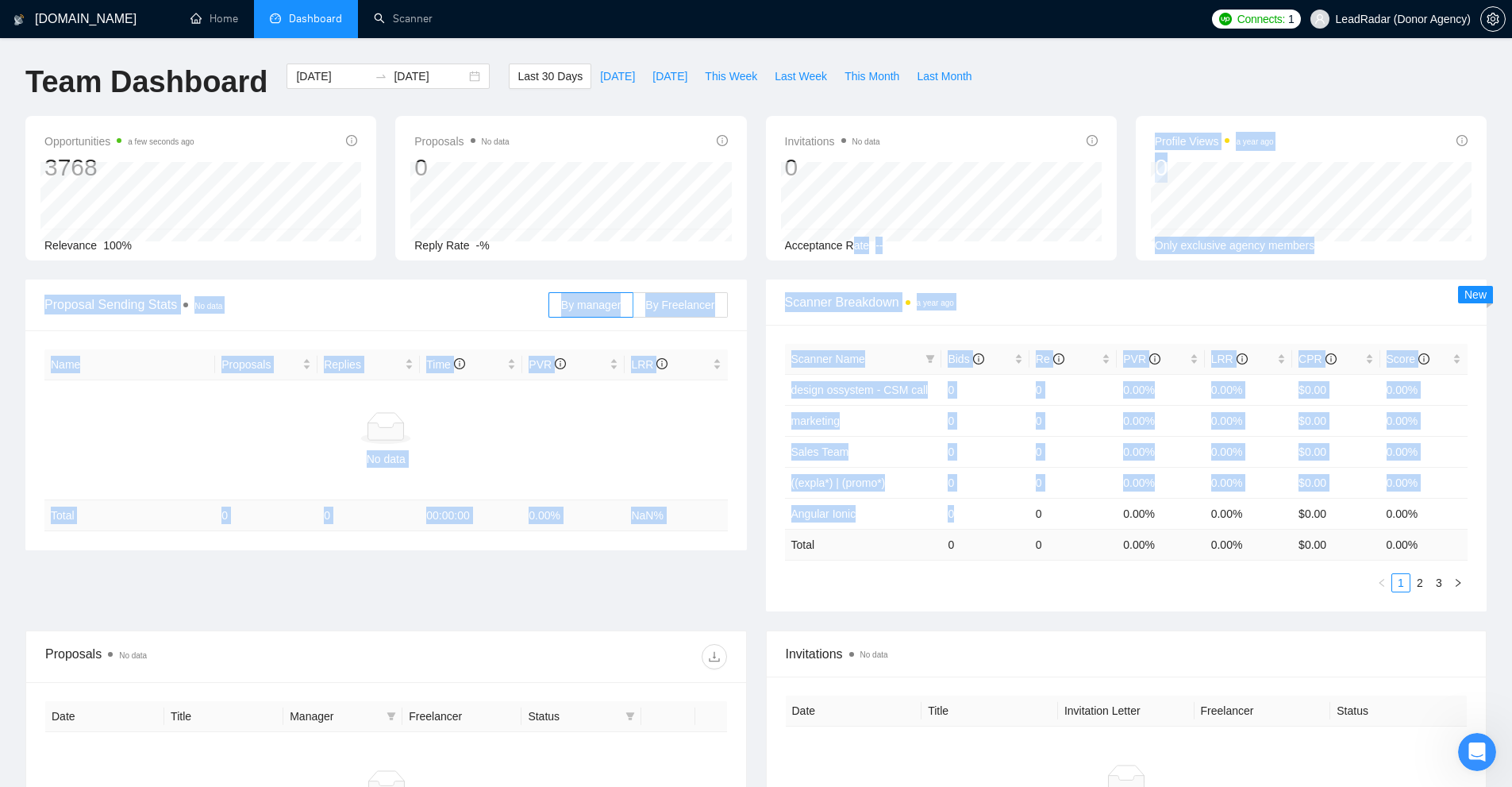
click at [960, 571] on div "Scanner Name Bids Re PVR LRR CPR Score design ossystem - CSM call 0 0 0.00% 0.0…" at bounding box center [1127, 468] width 683 height 249
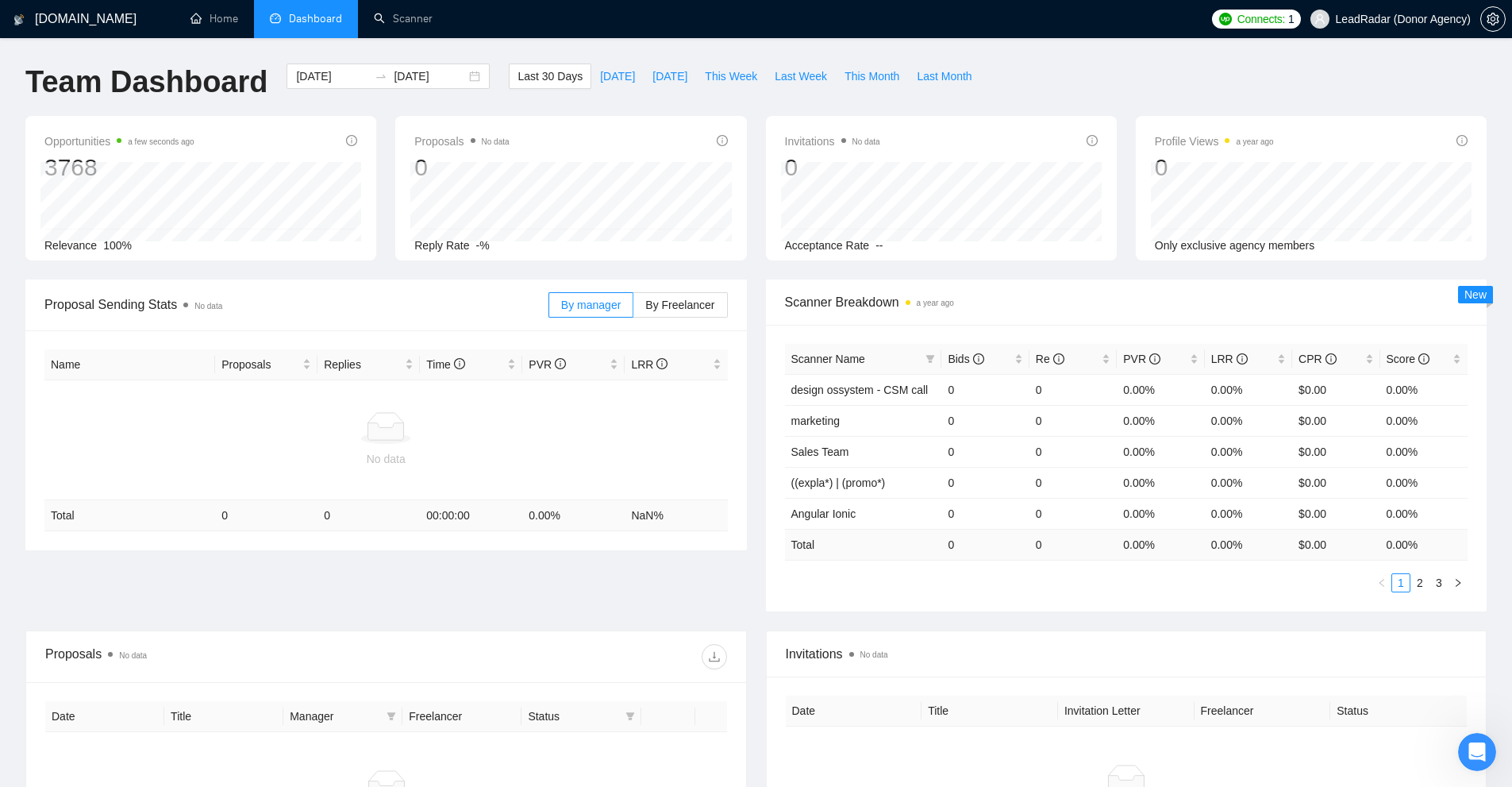
click at [317, 27] on li "Dashboard" at bounding box center [306, 19] width 104 height 38
click at [547, 477] on td "No data" at bounding box center [386, 440] width 683 height 120
drag, startPoint x: 32, startPoint y: 131, endPoint x: 201, endPoint y: 155, distance: 170.7
click at [201, 155] on div "Opportunities a few seconds ago 3768 2025-07-22 Relevant 130 Relevance 100%" at bounding box center [200, 189] width 351 height 145
drag, startPoint x: 38, startPoint y: 160, endPoint x: 34, endPoint y: 169, distance: 9.8
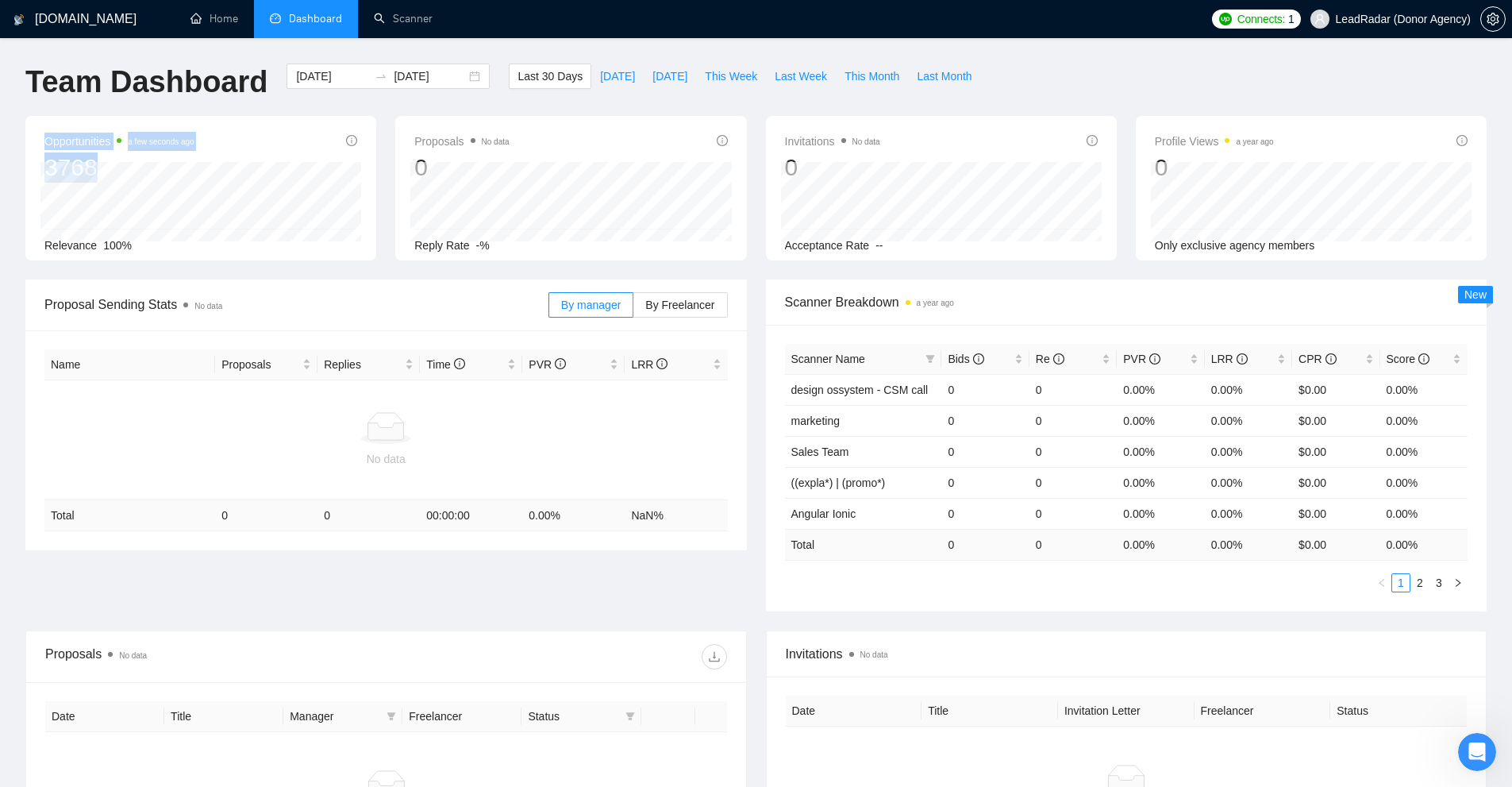
click at [130, 160] on div "Opportunities a few seconds ago 3768 2025-07-15 Relevant 162 Relevance 100%" at bounding box center [200, 189] width 351 height 145
click at [183, 275] on div "Opportunities a few seconds ago 3768 2025-07-17 Relevant 140 Relevance 100% Pro…" at bounding box center [756, 198] width 1480 height 164
drag, startPoint x: 412, startPoint y: 138, endPoint x: 459, endPoint y: 145, distance: 47.5
click at [459, 145] on div "Proposals No data 0 2025-08-07 Replied 0 Reply Rate -%" at bounding box center [570, 189] width 351 height 145
click at [459, 145] on span "Proposals No data" at bounding box center [461, 140] width 95 height 19
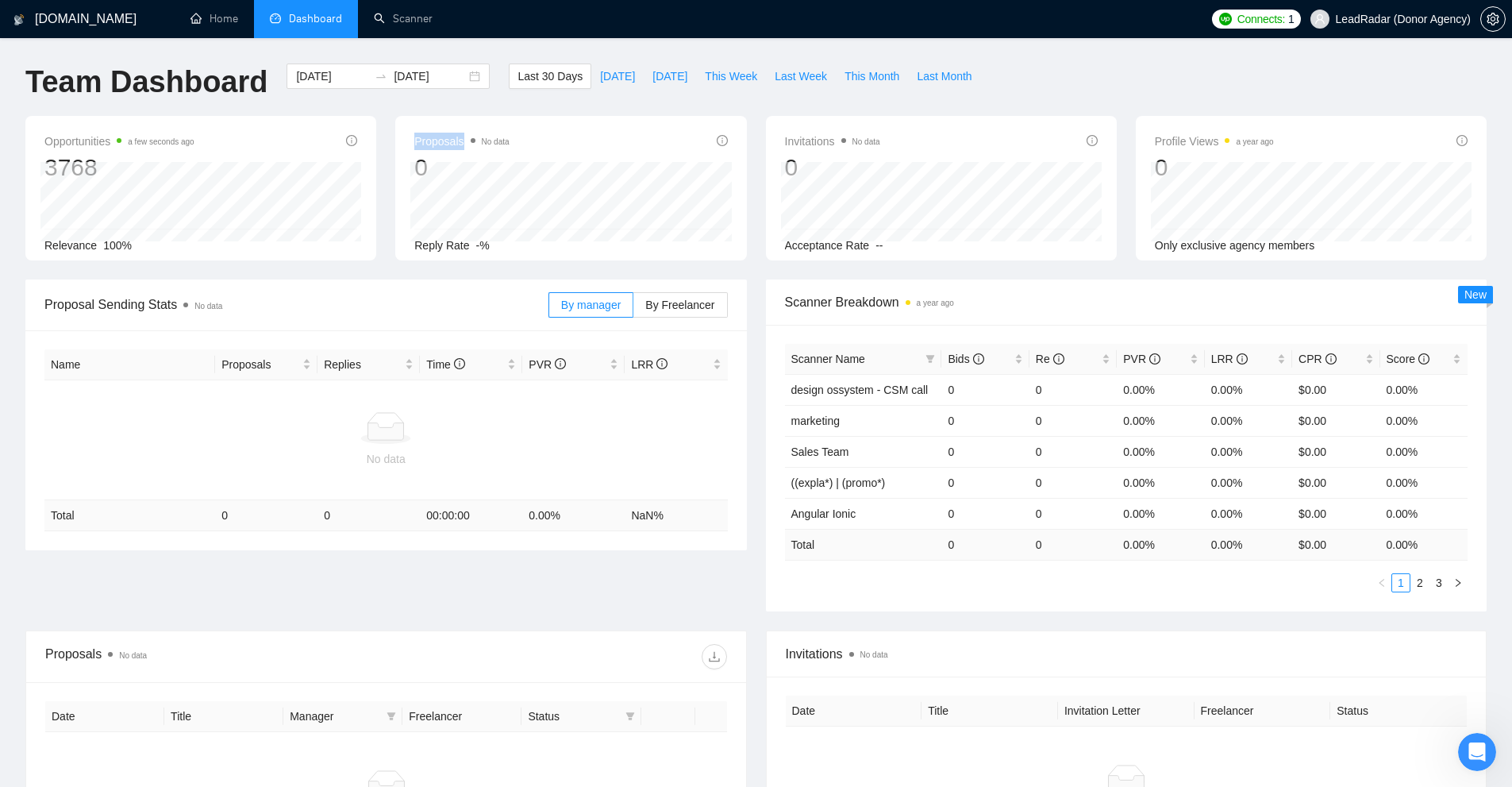
click at [459, 145] on span "Proposals No data" at bounding box center [461, 140] width 95 height 19
drag, startPoint x: 410, startPoint y: 249, endPoint x: 558, endPoint y: 248, distance: 148.0
click at [558, 248] on div "Proposals No data 0 2025-07-24 Replied 0 Reply Rate -%" at bounding box center [570, 189] width 351 height 145
click at [555, 241] on div "Reply Rate -%" at bounding box center [570, 245] width 313 height 18
click at [442, 169] on div "Proposals No data 0 2025-07-18 Replied 0 Reply Rate -%" at bounding box center [570, 189] width 351 height 145
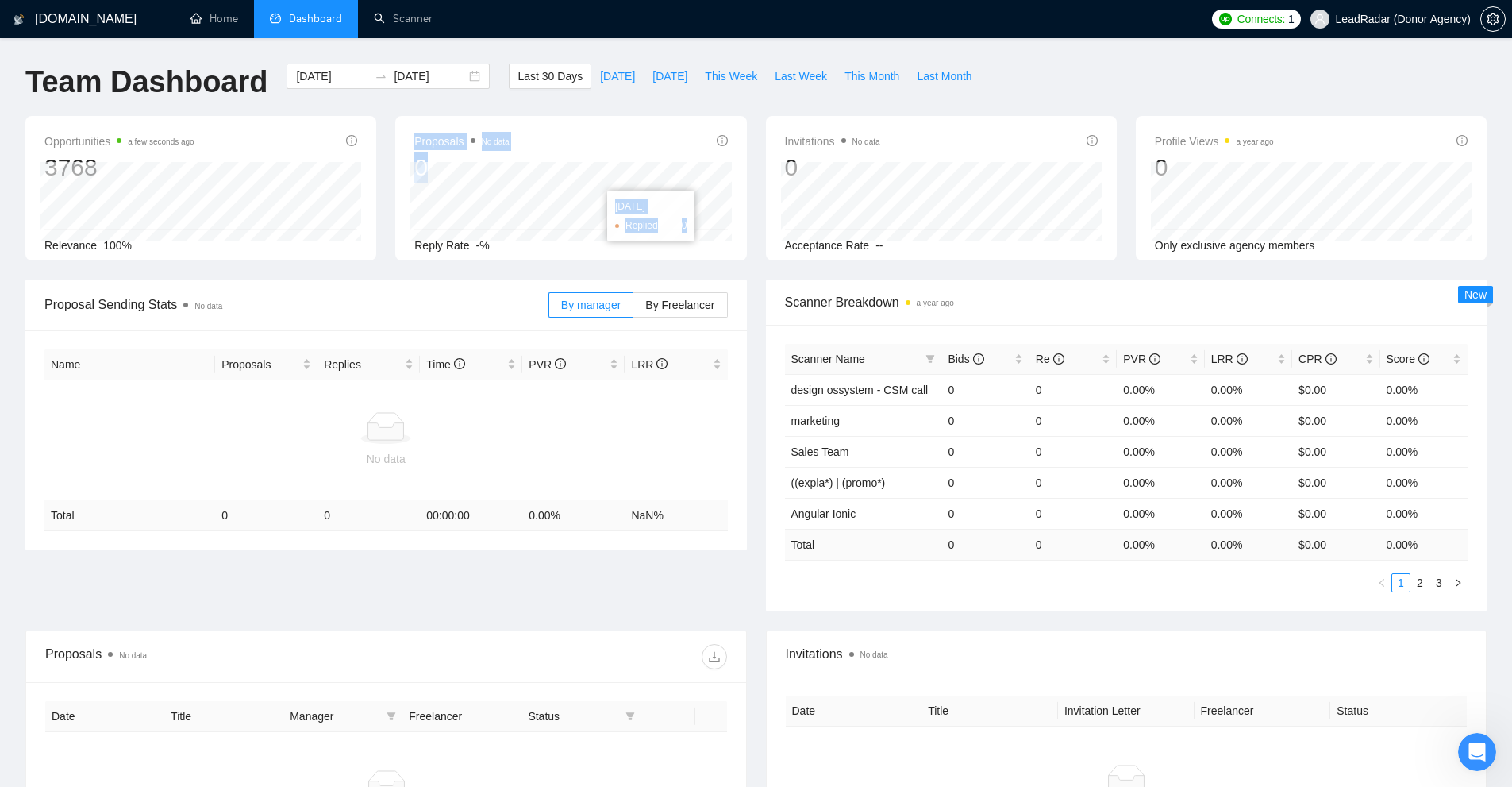
click at [618, 216] on div "2025-07-31 Replied 0" at bounding box center [570, 201] width 321 height 80
click at [793, 173] on div "Invitations No data 0 2025-07-21 2025-07-21 0 Acceptance Rate --" at bounding box center [942, 189] width 351 height 145
click at [880, 245] on span "--" at bounding box center [879, 245] width 7 height 13
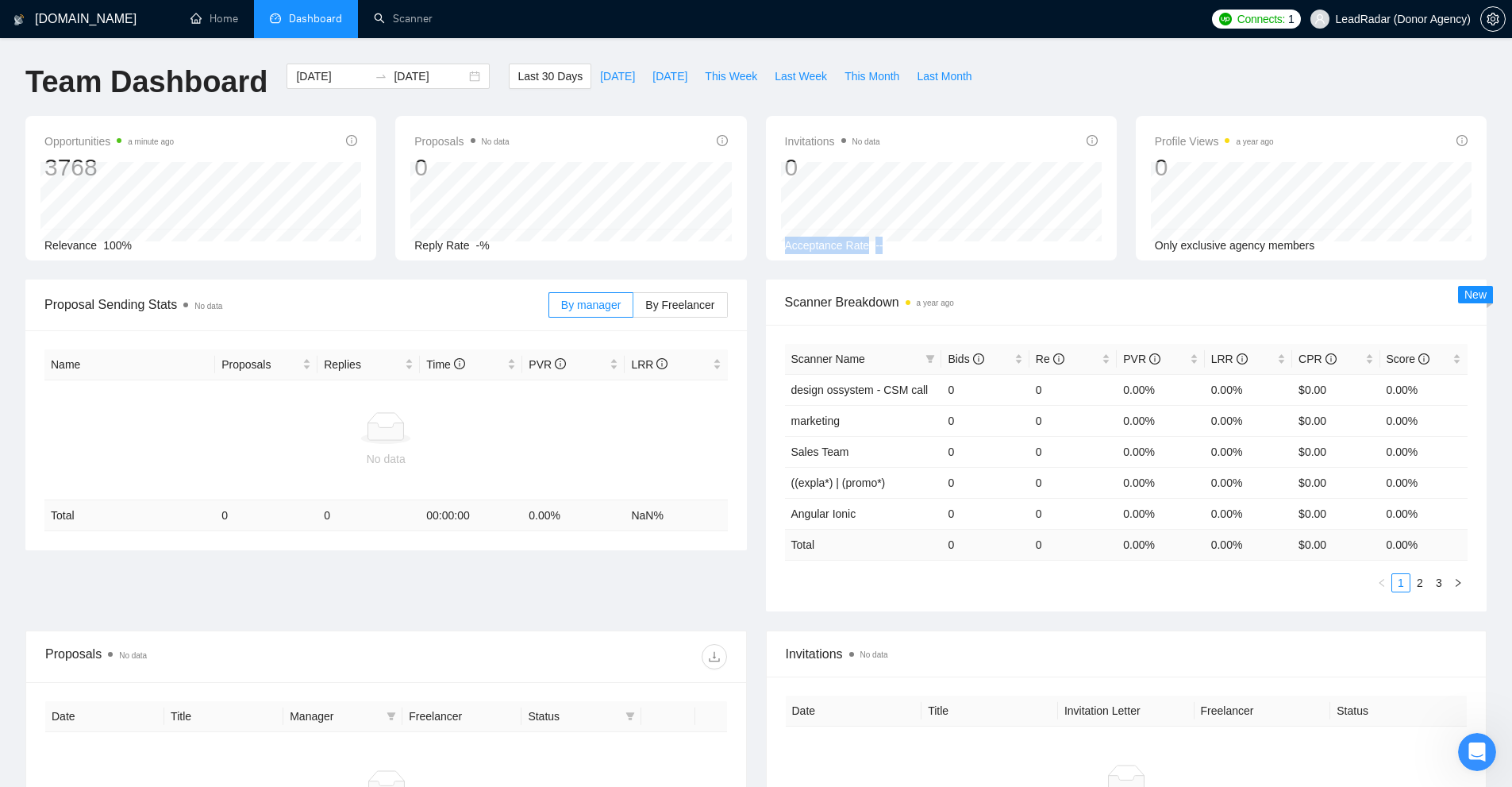
click at [924, 239] on div "Acceptance Rate --" at bounding box center [942, 245] width 313 height 18
drag, startPoint x: 905, startPoint y: 244, endPoint x: 921, endPoint y: 244, distance: 16.0
click at [921, 244] on div "Acceptance Rate --" at bounding box center [942, 245] width 313 height 18
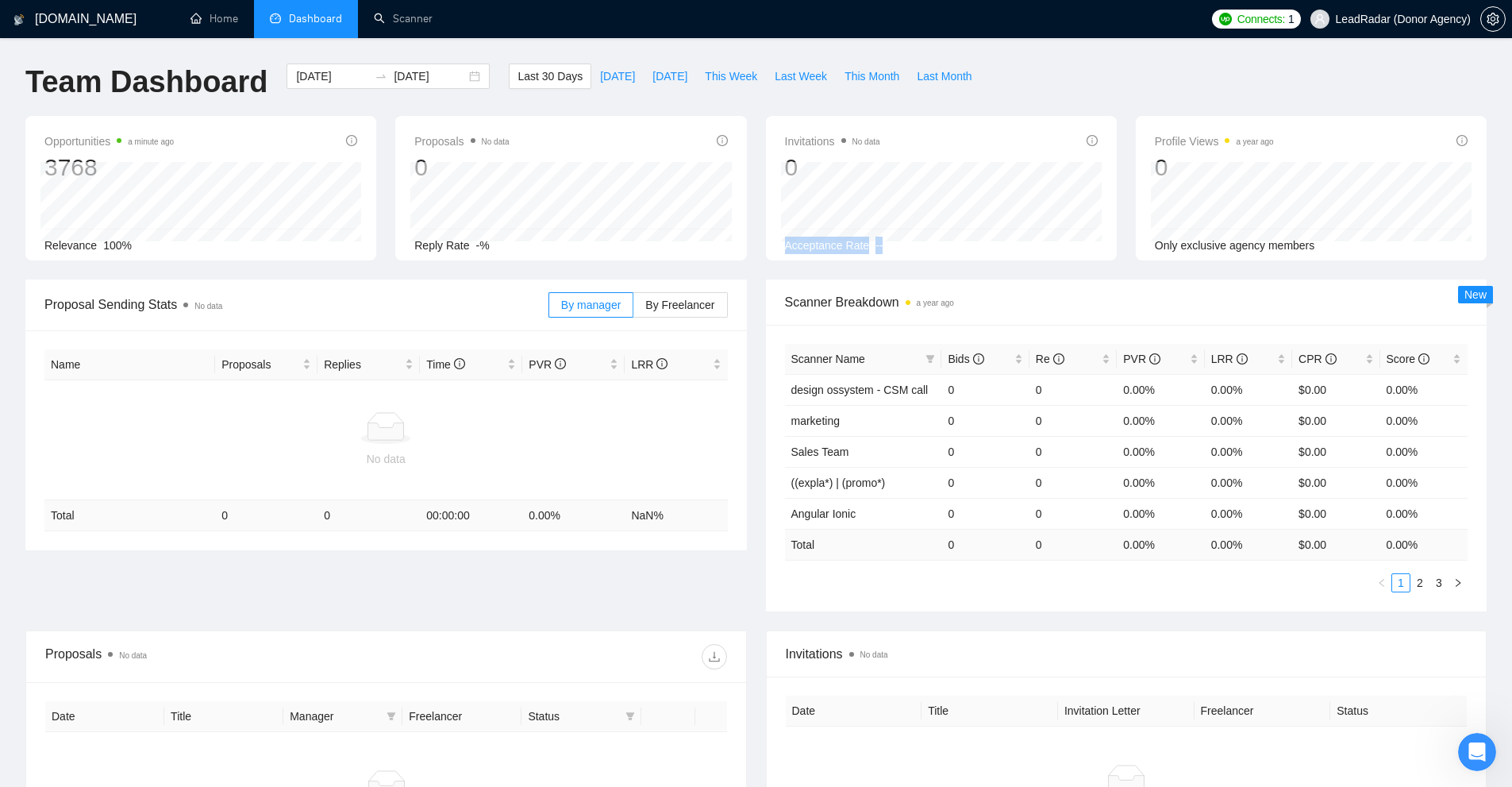
click at [921, 244] on div "Acceptance Rate --" at bounding box center [942, 245] width 313 height 18
drag, startPoint x: 1196, startPoint y: 156, endPoint x: 1281, endPoint y: 250, distance: 126.7
click at [1281, 250] on div "Profile Views a year ago 0 Only exclusive agency members" at bounding box center [1311, 192] width 313 height 123
click at [1298, 250] on span "Only exclusive agency members" at bounding box center [1234, 245] width 160 height 13
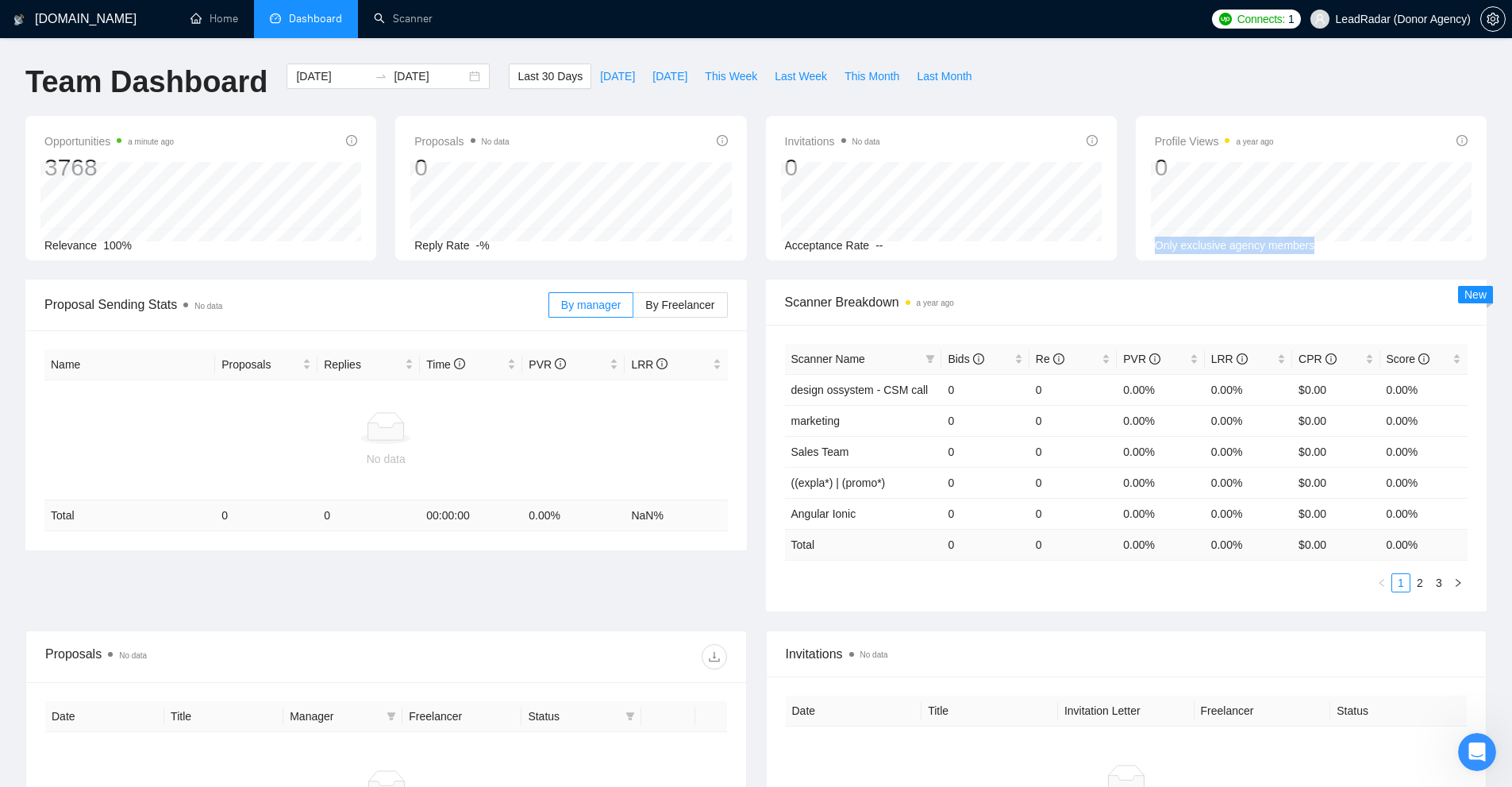
drag, startPoint x: 1298, startPoint y: 250, endPoint x: 1134, endPoint y: 256, distance: 164.1
click at [1134, 256] on div "Profile Views a year ago 0 2025-07-29 2025-07-29 0 Only exclusive agency members" at bounding box center [1311, 189] width 370 height 145
drag, startPoint x: 1154, startPoint y: 135, endPoint x: 1307, endPoint y: 251, distance: 192.0
click at [1307, 251] on div "Profile Views a year ago 0 2025-07-30 2025-07-30 0 Only exclusive agency members" at bounding box center [1311, 189] width 351 height 145
click at [1307, 251] on span "Only exclusive agency members" at bounding box center [1234, 245] width 160 height 13
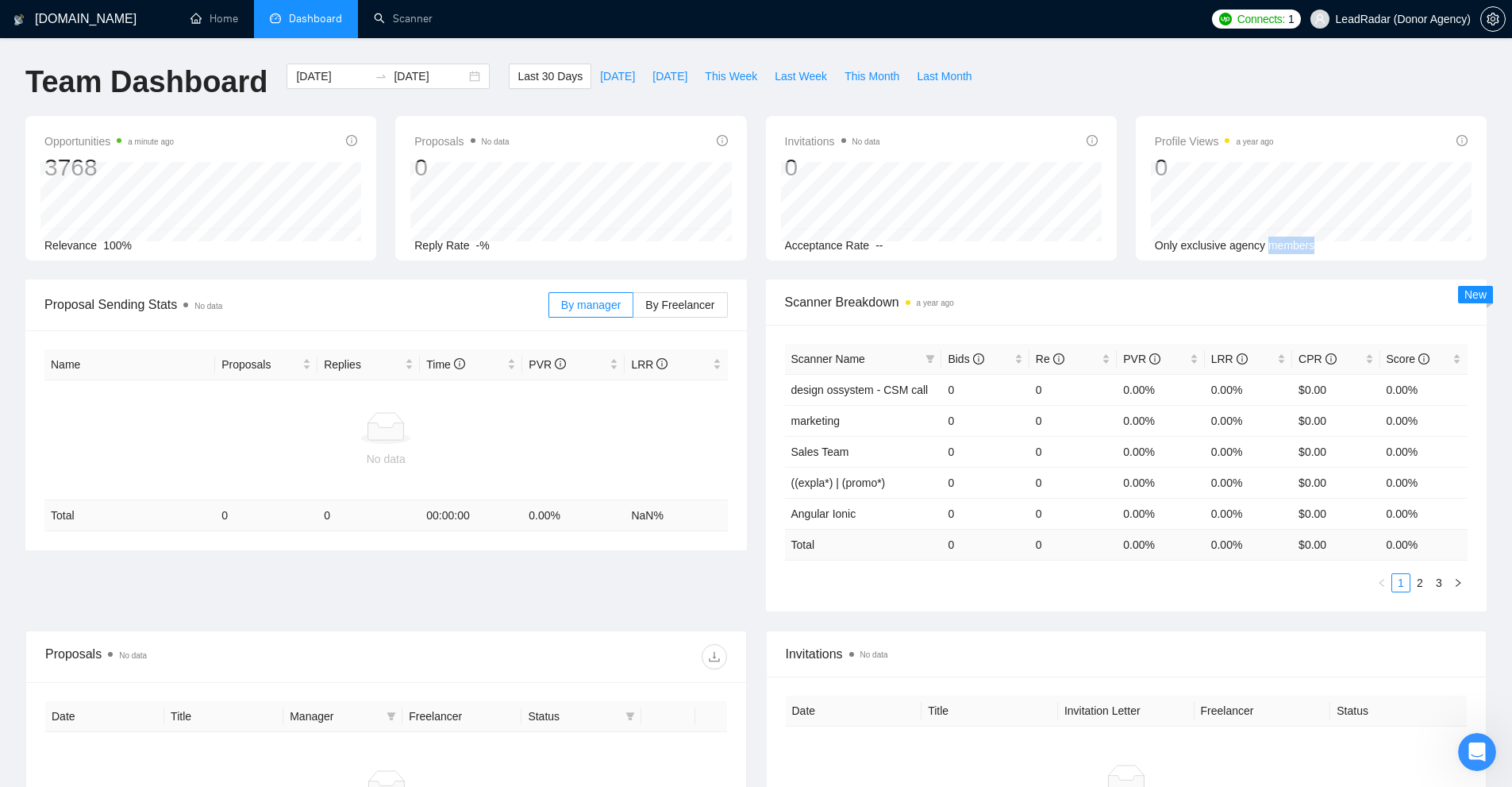
click at [1307, 251] on span "Only exclusive agency members" at bounding box center [1234, 245] width 160 height 13
drag, startPoint x: 1367, startPoint y: 252, endPoint x: 1166, endPoint y: 258, distance: 201.1
click at [1166, 258] on div "Profile Views a year ago 0 2025-07-30 2025-07-30 0 Only exclusive agency members" at bounding box center [1311, 189] width 351 height 145
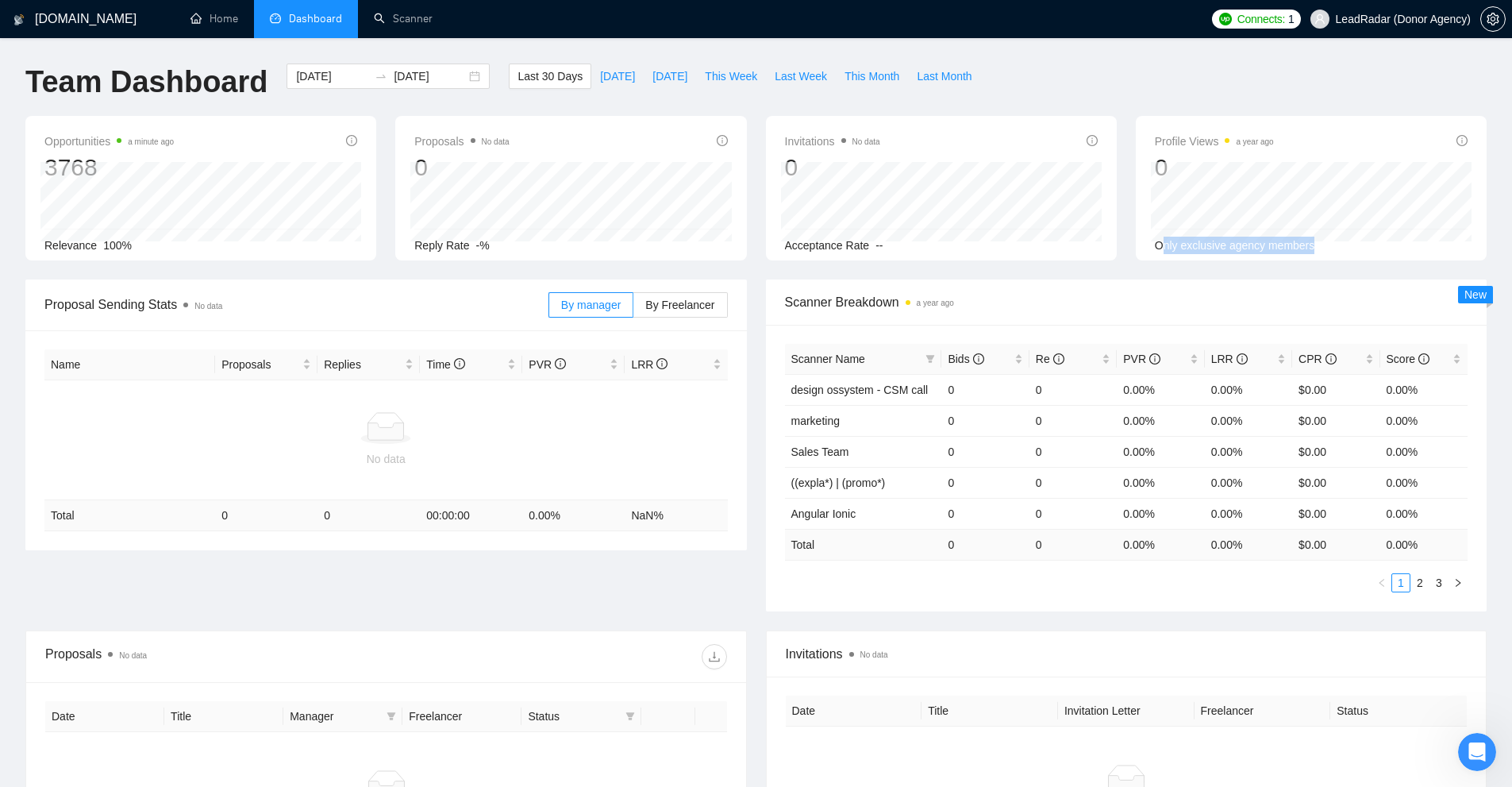
click at [1166, 258] on div "Profile Views a year ago 0 2025-07-30 2025-07-30 0 Only exclusive agency members" at bounding box center [1311, 189] width 351 height 145
drag, startPoint x: 1166, startPoint y: 258, endPoint x: 1264, endPoint y: 265, distance: 98.2
click at [1256, 258] on div "Profile Views a year ago 0 2025-07-30 2025-07-30 0 Only exclusive agency members" at bounding box center [1311, 189] width 351 height 145
click at [1156, 300] on span "Scanner Breakdown a year ago" at bounding box center [1127, 302] width 683 height 20
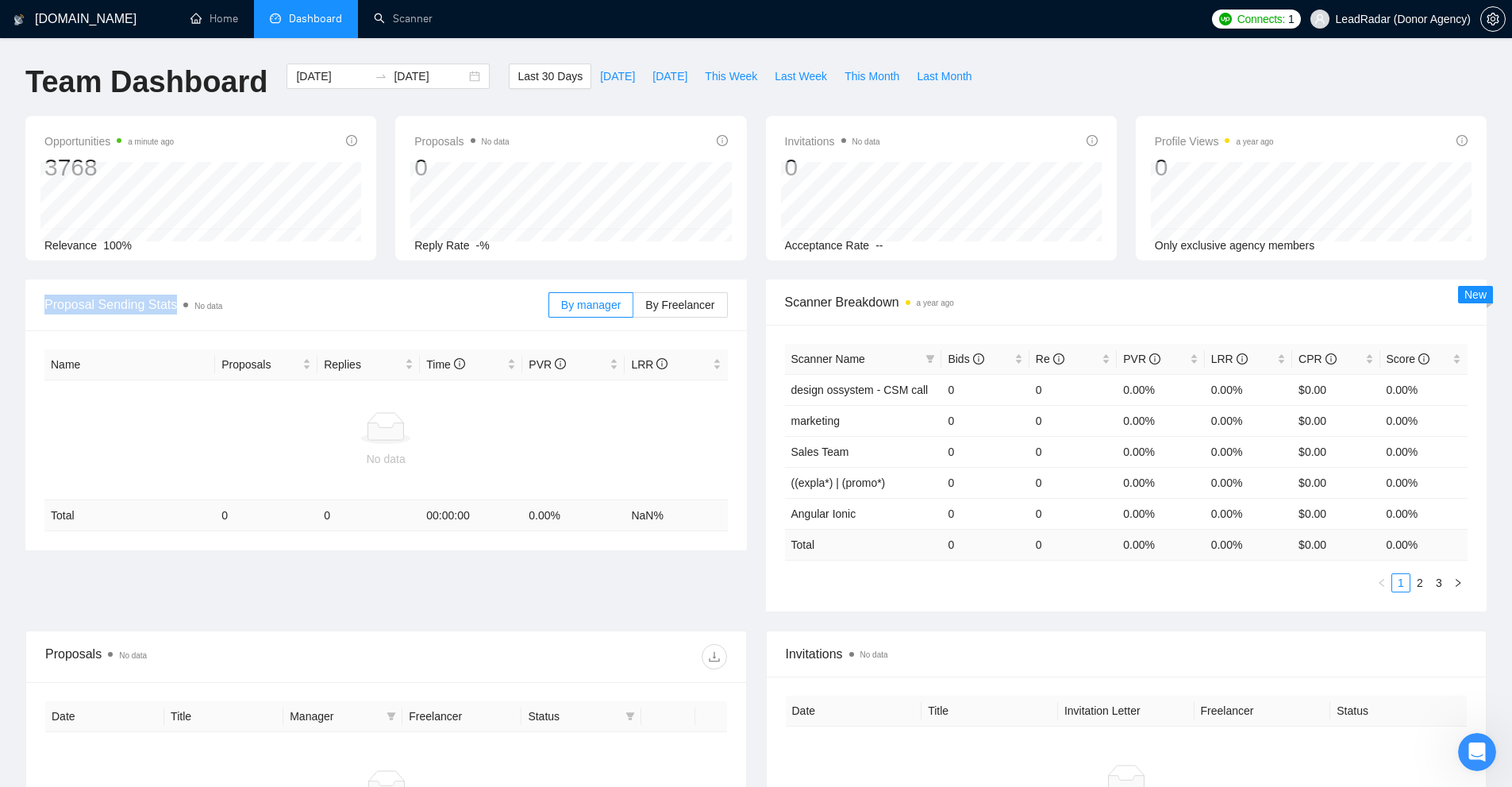
drag, startPoint x: 32, startPoint y: 300, endPoint x: 196, endPoint y: 310, distance: 164.3
click at [175, 309] on div "Proposal Sending Stats No data By manager By Freelancer" at bounding box center [385, 305] width 722 height 52
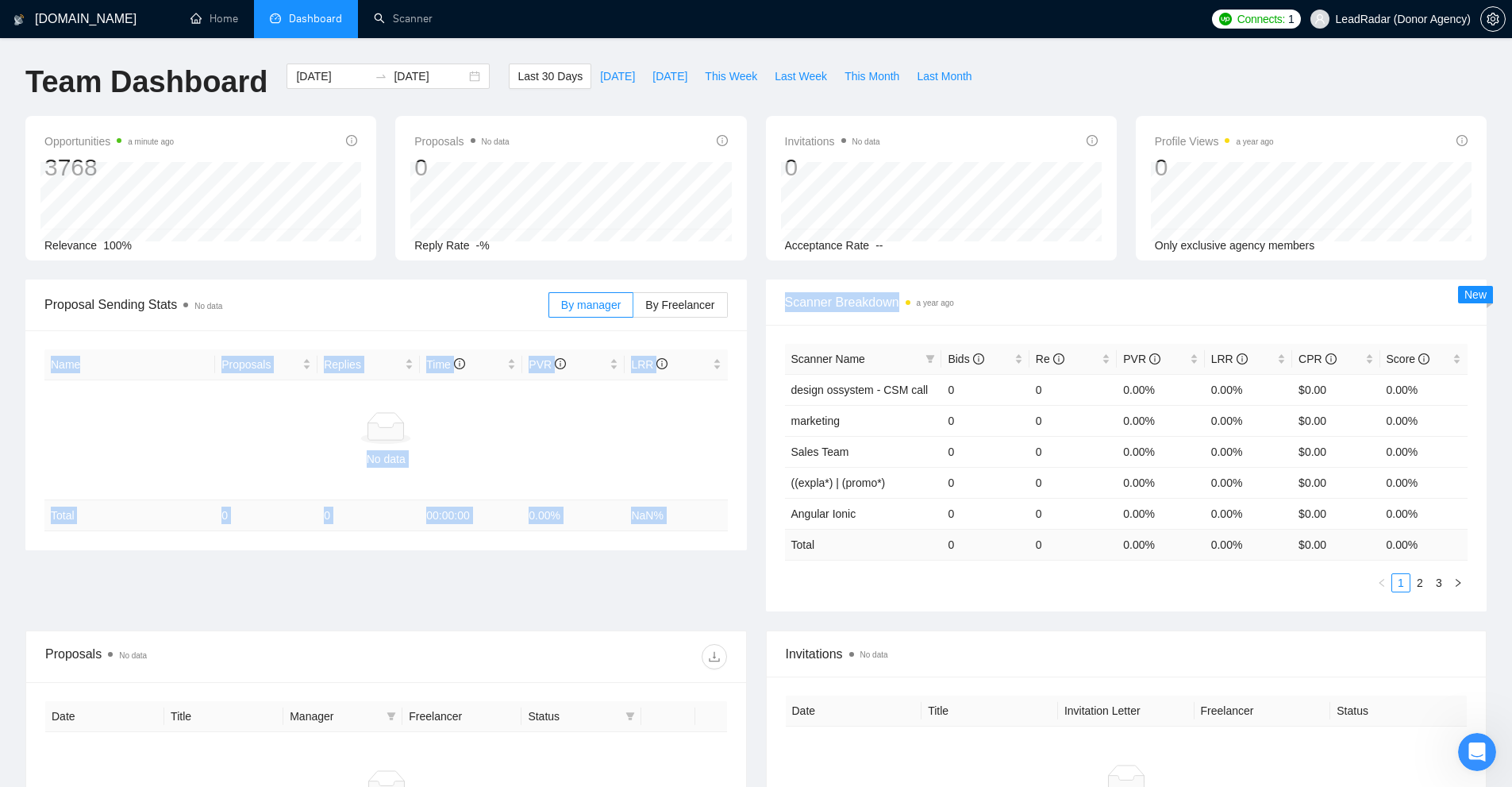
drag, startPoint x: 754, startPoint y: 302, endPoint x: 915, endPoint y: 301, distance: 161.0
click at [915, 301] on div "Proposal Sending Stats No data By manager By Freelancer Name Proposals Replies …" at bounding box center [756, 454] width 1480 height 351
click at [621, 312] on label "By manager" at bounding box center [590, 305] width 85 height 25
click at [549, 309] on input "By manager" at bounding box center [549, 309] width 0 height 0
click at [699, 304] on span "By Freelancer" at bounding box center [680, 305] width 69 height 13
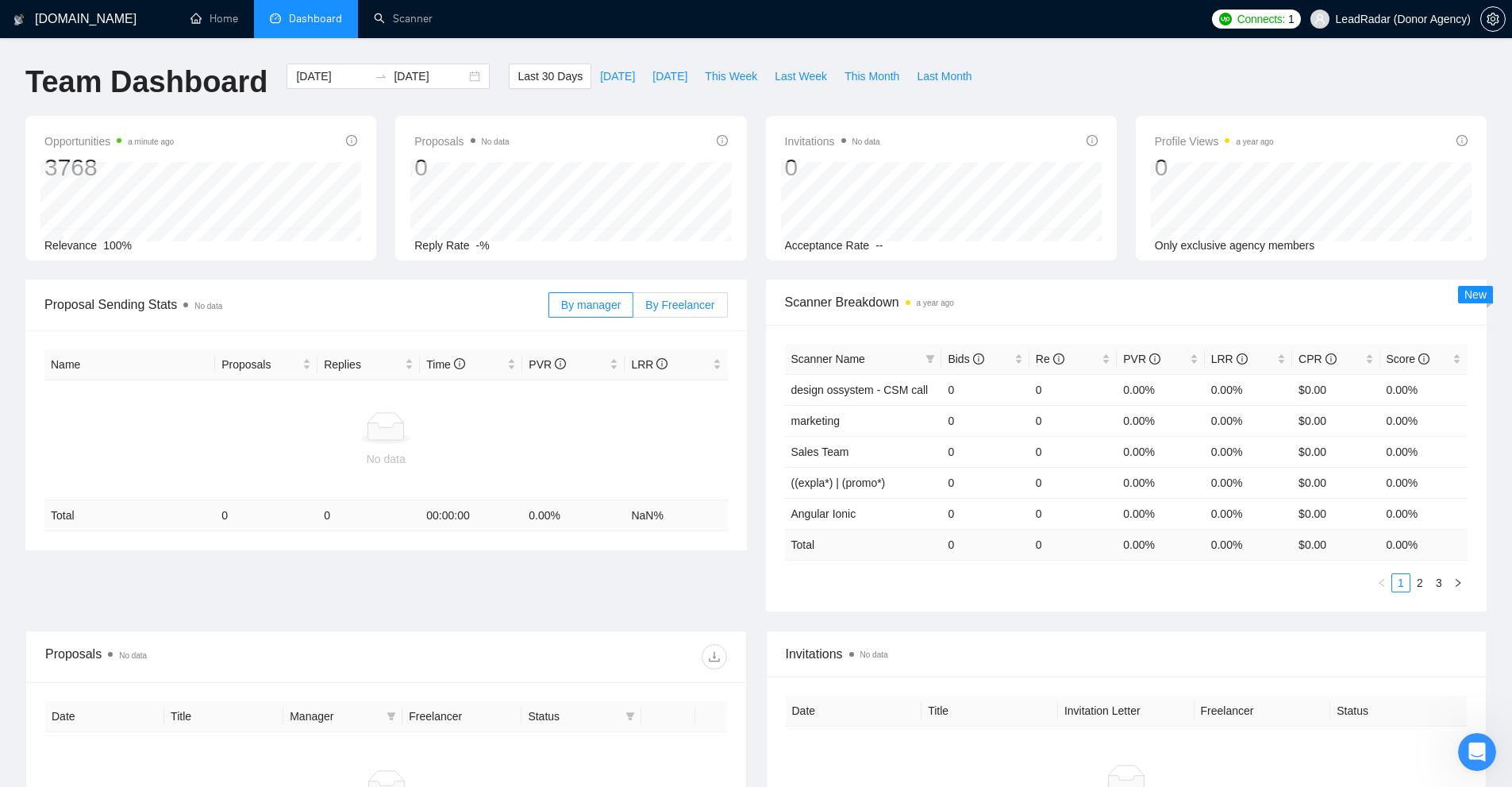
click at [633, 309] on input "By Freelancer" at bounding box center [633, 309] width 0 height 0
drag, startPoint x: 787, startPoint y: 303, endPoint x: 926, endPoint y: 300, distance: 139.0
click at [926, 300] on div "Scanner Breakdown a year ago" at bounding box center [1127, 301] width 722 height 46
click at [838, 337] on div "Scanner Name Bids Re PVR LRR CPR Score design ossystem - CSM call 0 0 0.00% 0.0…" at bounding box center [1127, 468] width 722 height 286
click at [603, 324] on div "By manager By Freelancer" at bounding box center [638, 304] width 180 height 51
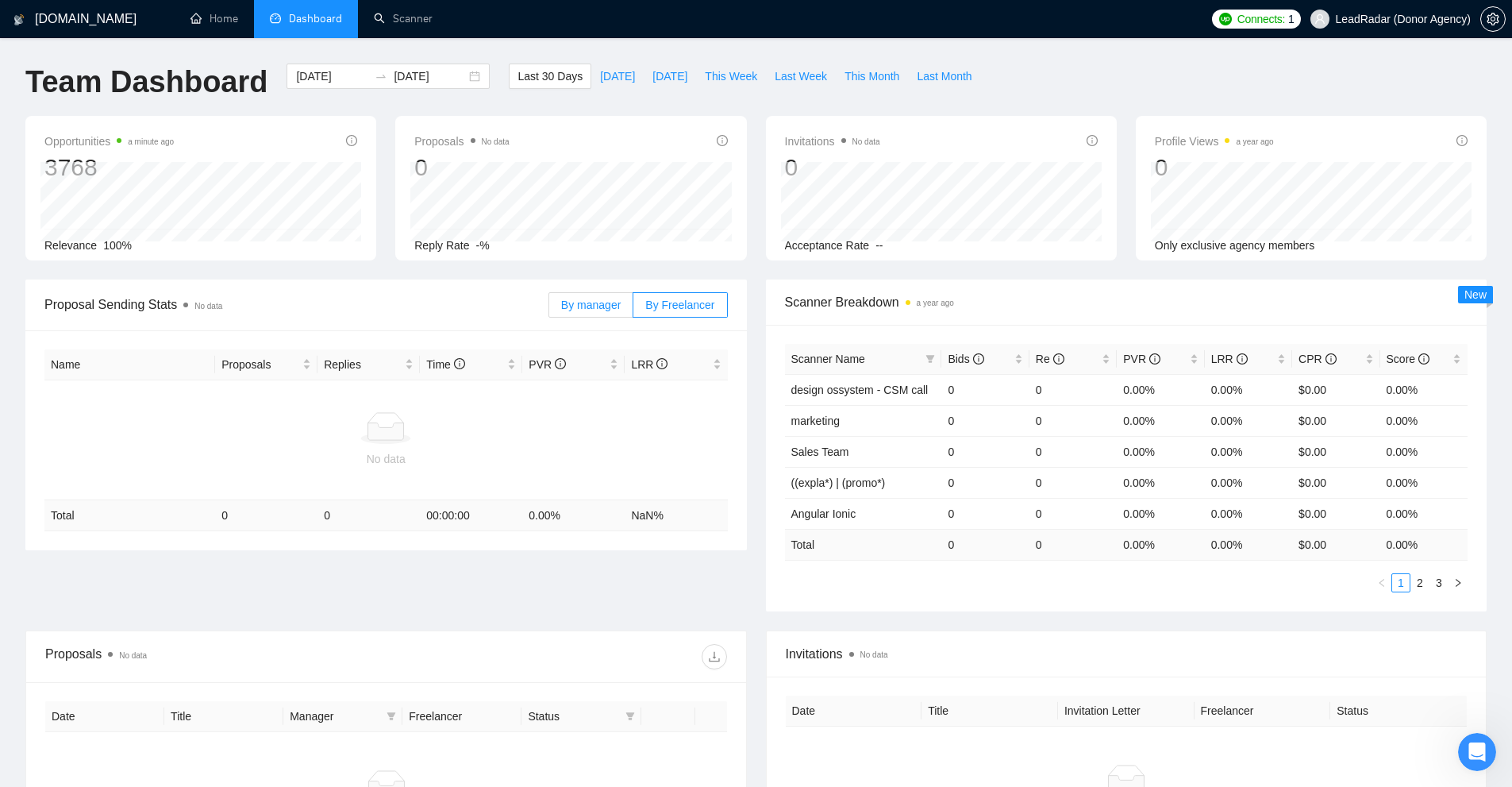
click at [604, 307] on span "By manager" at bounding box center [591, 305] width 60 height 13
click at [549, 309] on input "By manager" at bounding box center [549, 309] width 0 height 0
click at [491, 441] on div at bounding box center [386, 428] width 671 height 32
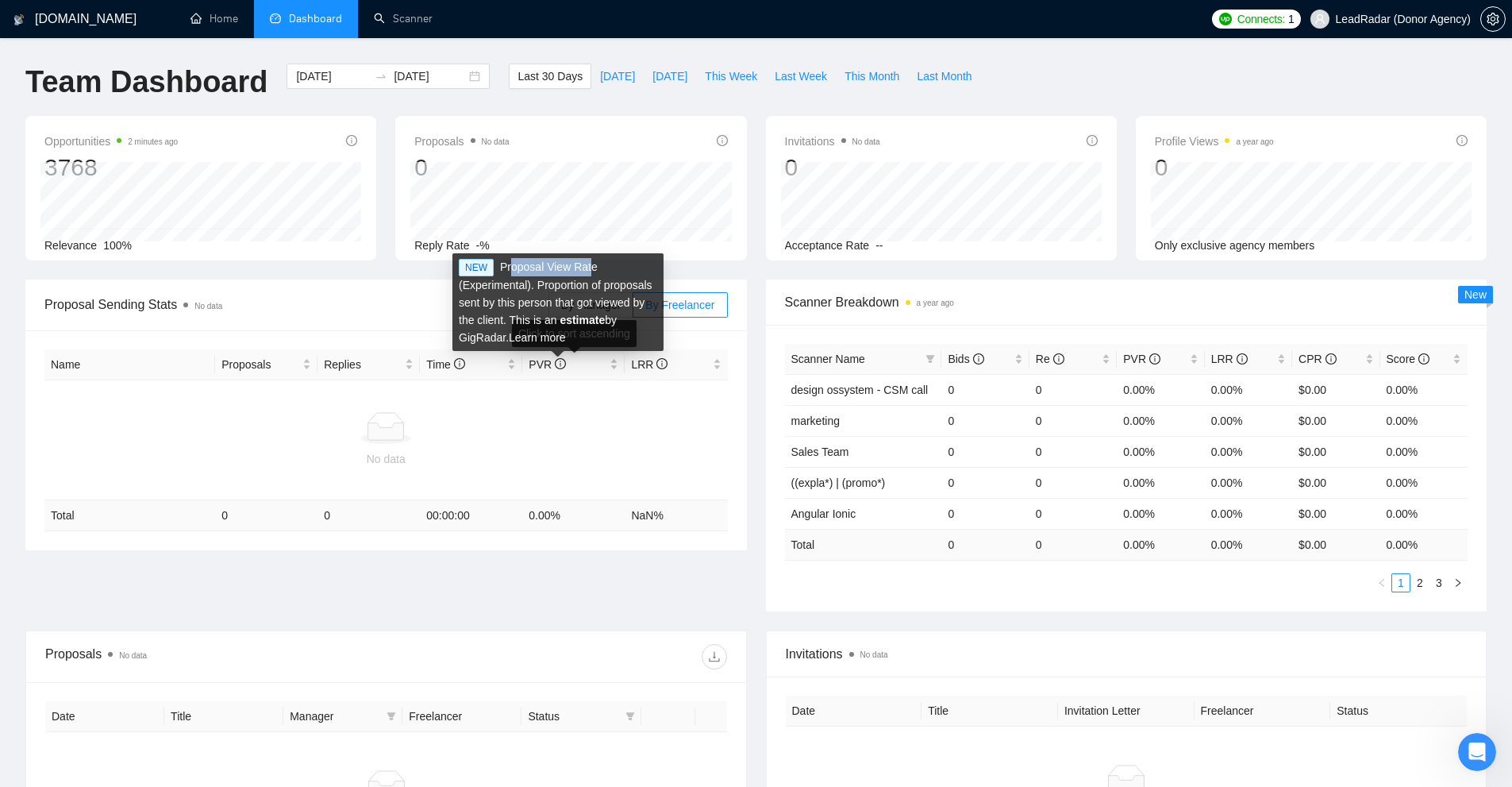
drag, startPoint x: 508, startPoint y: 271, endPoint x: 587, endPoint y: 269, distance: 79.0
click at [587, 269] on div "NEW Proposal View Rate (Experimental). Proportion of proposals sent by this per…" at bounding box center [558, 301] width 211 height 97
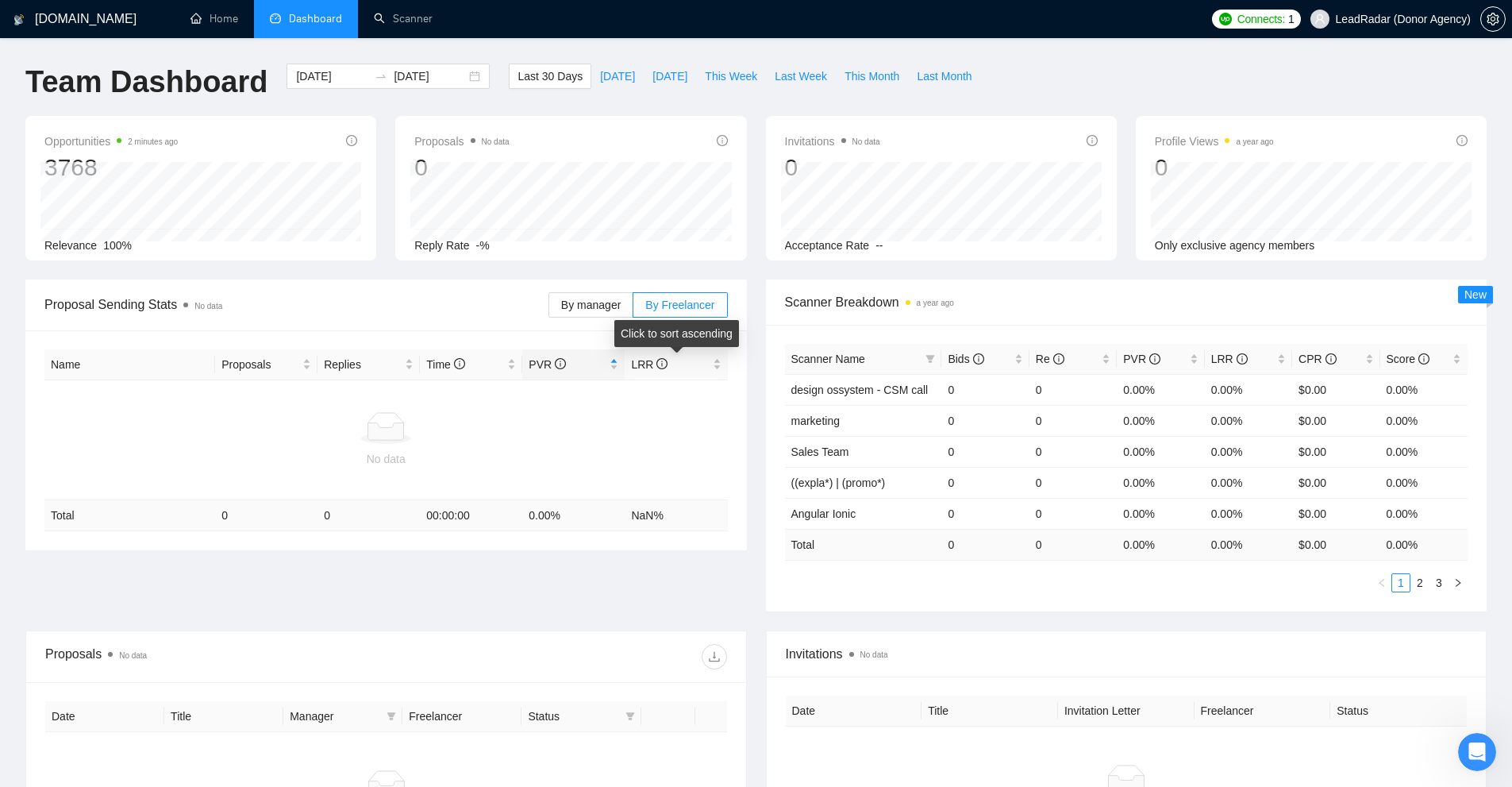
click at [571, 412] on div at bounding box center [386, 428] width 671 height 32
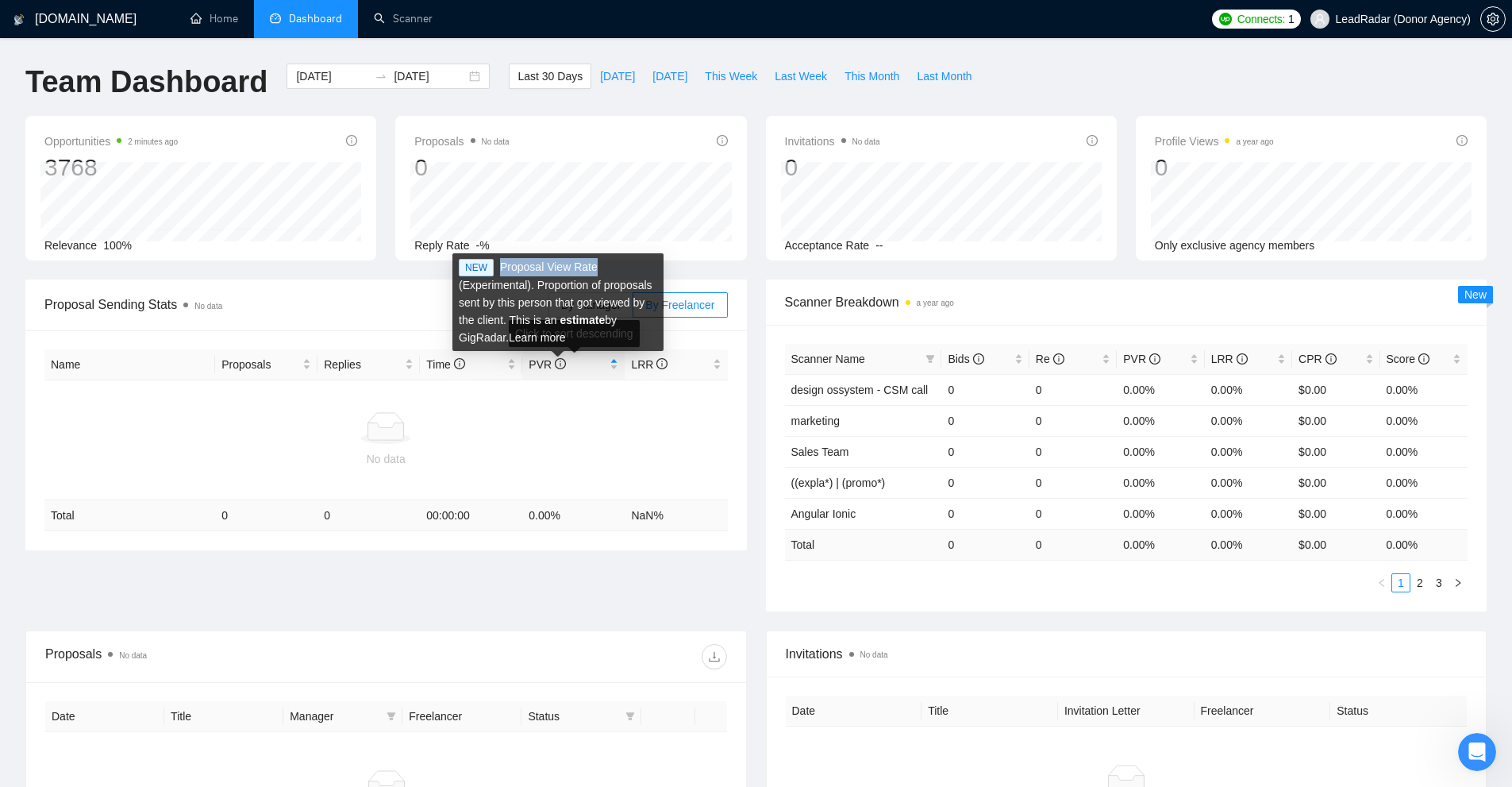
drag, startPoint x: 528, startPoint y: 271, endPoint x: 594, endPoint y: 268, distance: 66.1
click at [594, 268] on div "NEW Proposal View Rate (Experimental). Proportion of proposals sent by this per…" at bounding box center [558, 301] width 211 height 97
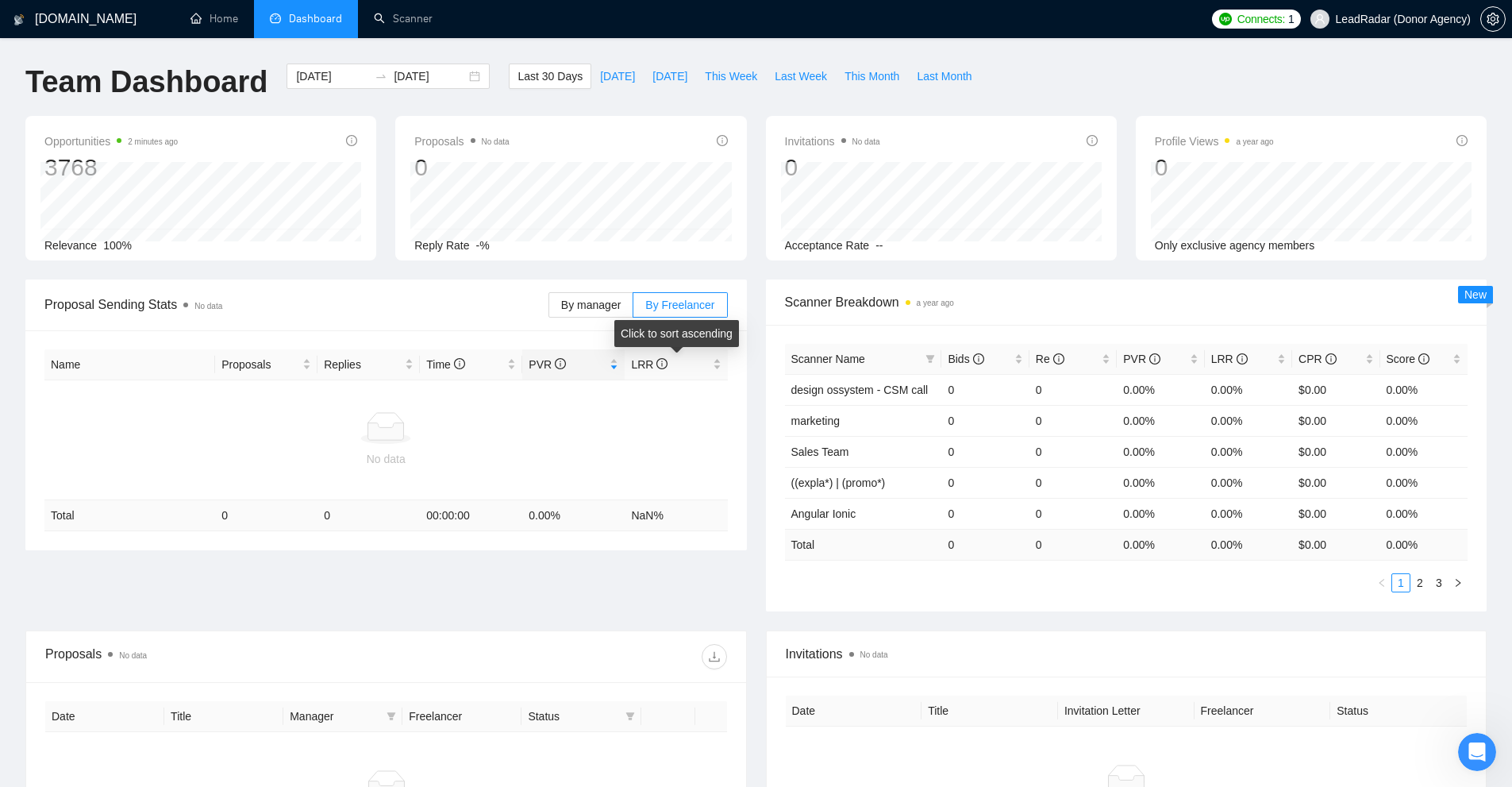
click at [605, 448] on div "No data" at bounding box center [386, 440] width 671 height 55
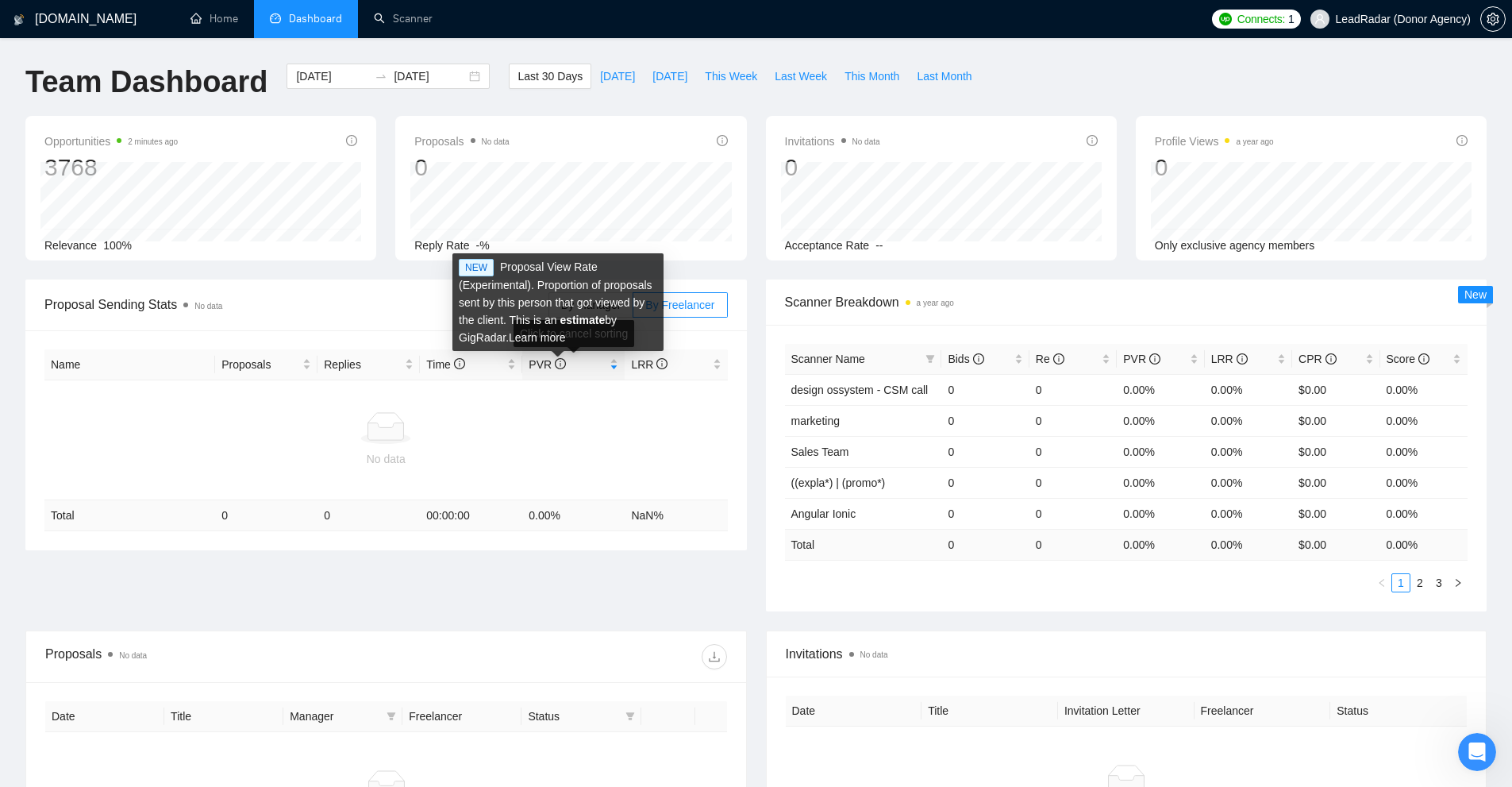
click at [651, 400] on td "No data" at bounding box center [386, 440] width 683 height 120
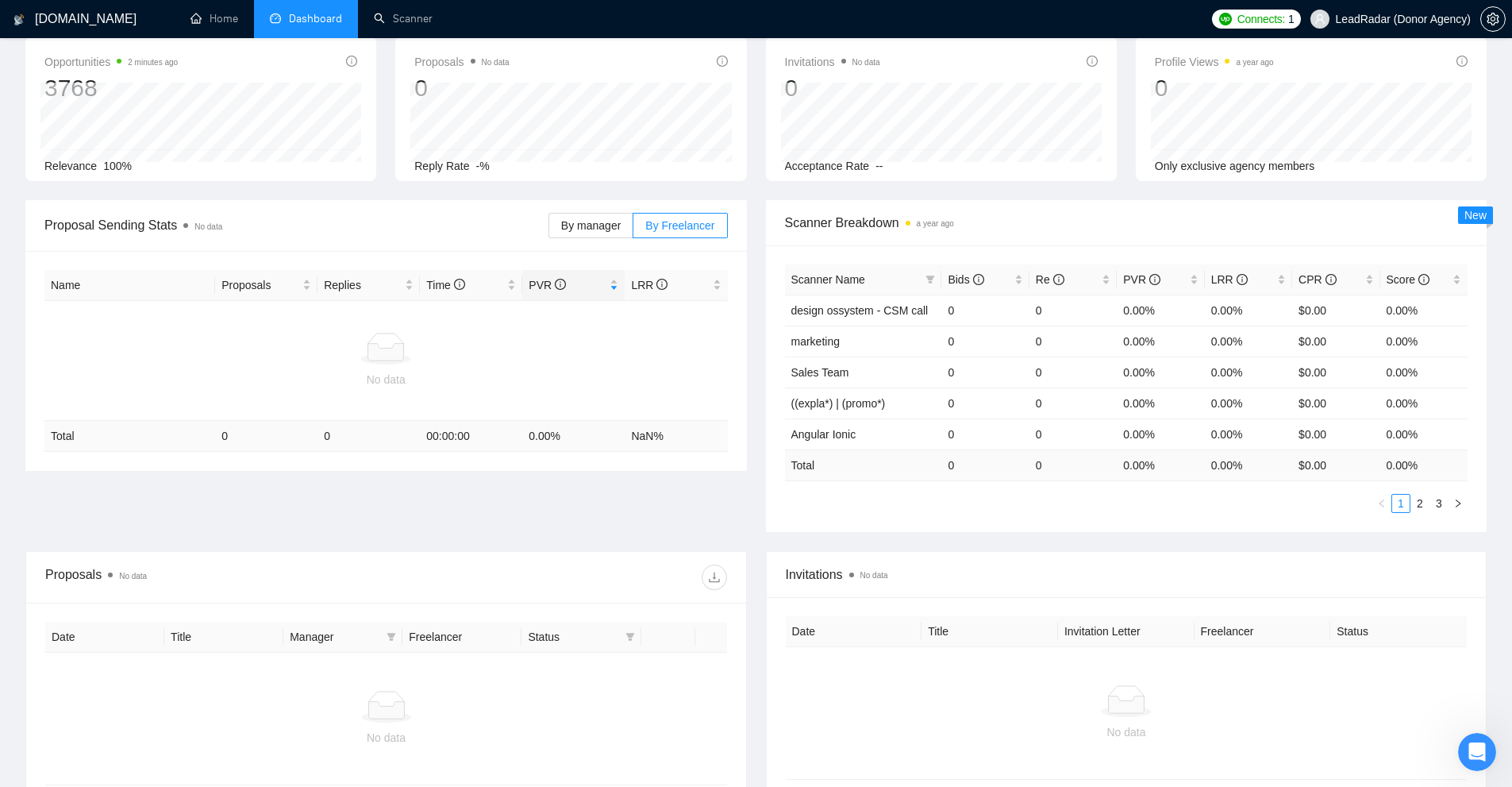
scroll to position [159, 0]
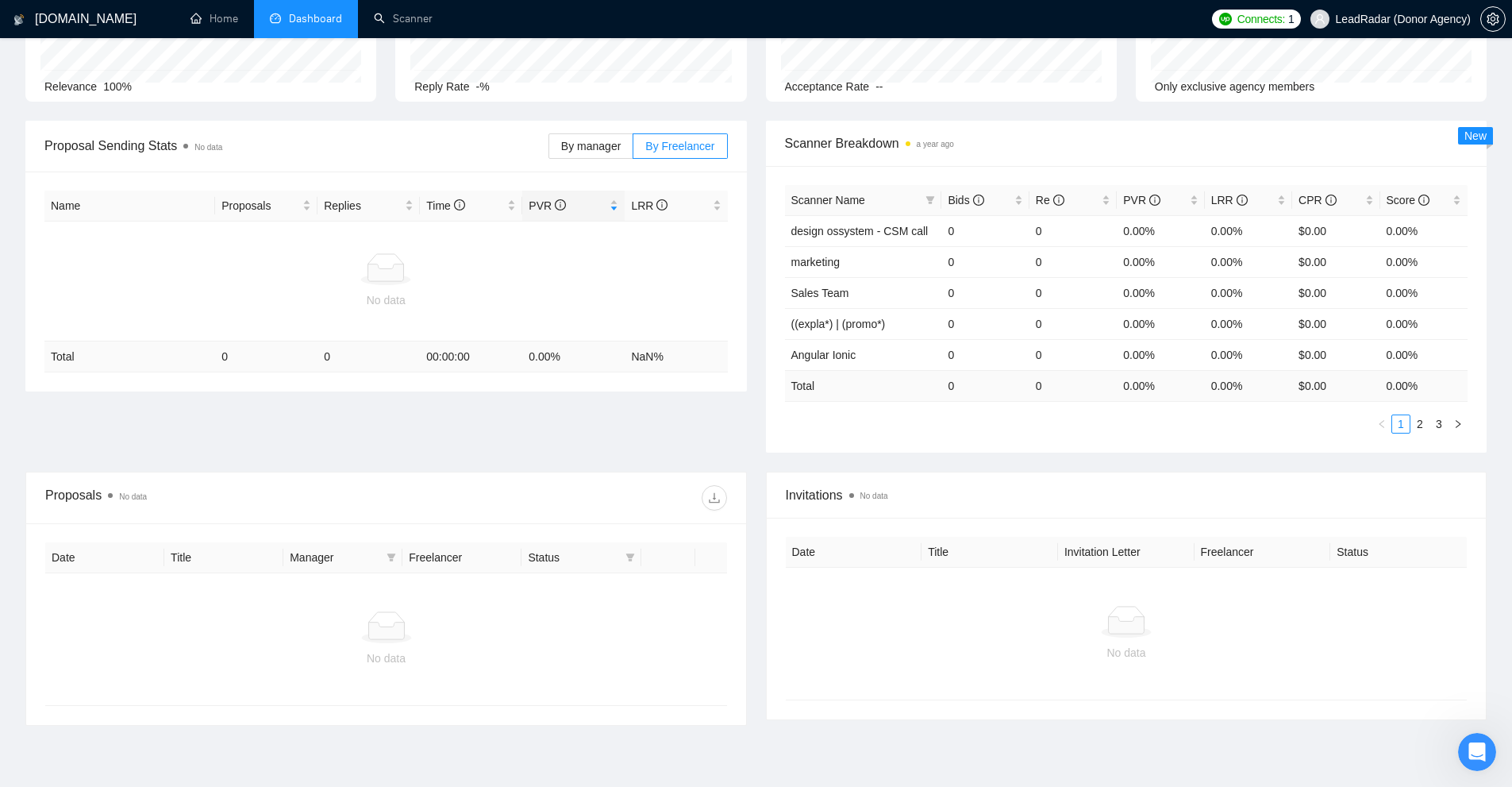
click at [697, 276] on div at bounding box center [386, 269] width 671 height 32
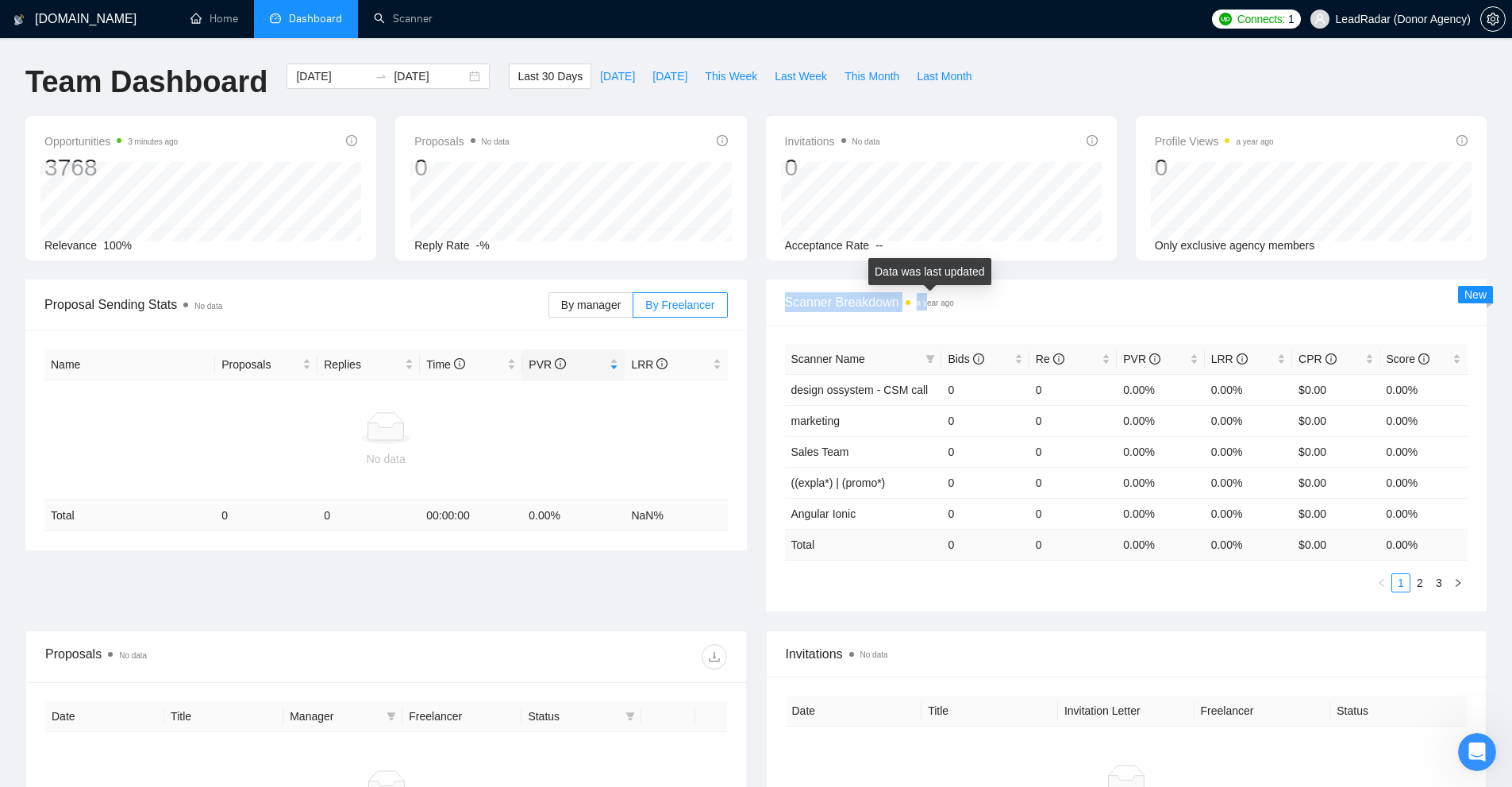
drag, startPoint x: 782, startPoint y: 301, endPoint x: 925, endPoint y: 300, distance: 143.0
click at [925, 300] on div "Scanner Breakdown a year ago" at bounding box center [1127, 301] width 722 height 46
click at [877, 328] on div "Scanner Name Bids Re PVR LRR CPR Score design ossystem - CSM call 0 0 0.00% 0.0…" at bounding box center [1127, 468] width 722 height 286
drag, startPoint x: 1113, startPoint y: 385, endPoint x: 1158, endPoint y: 387, distance: 45.0
click at [1158, 387] on tr "design ossystem - CSM call 0 0 0.00% 0.00% $0.00 0.00%" at bounding box center [1127, 389] width 683 height 31
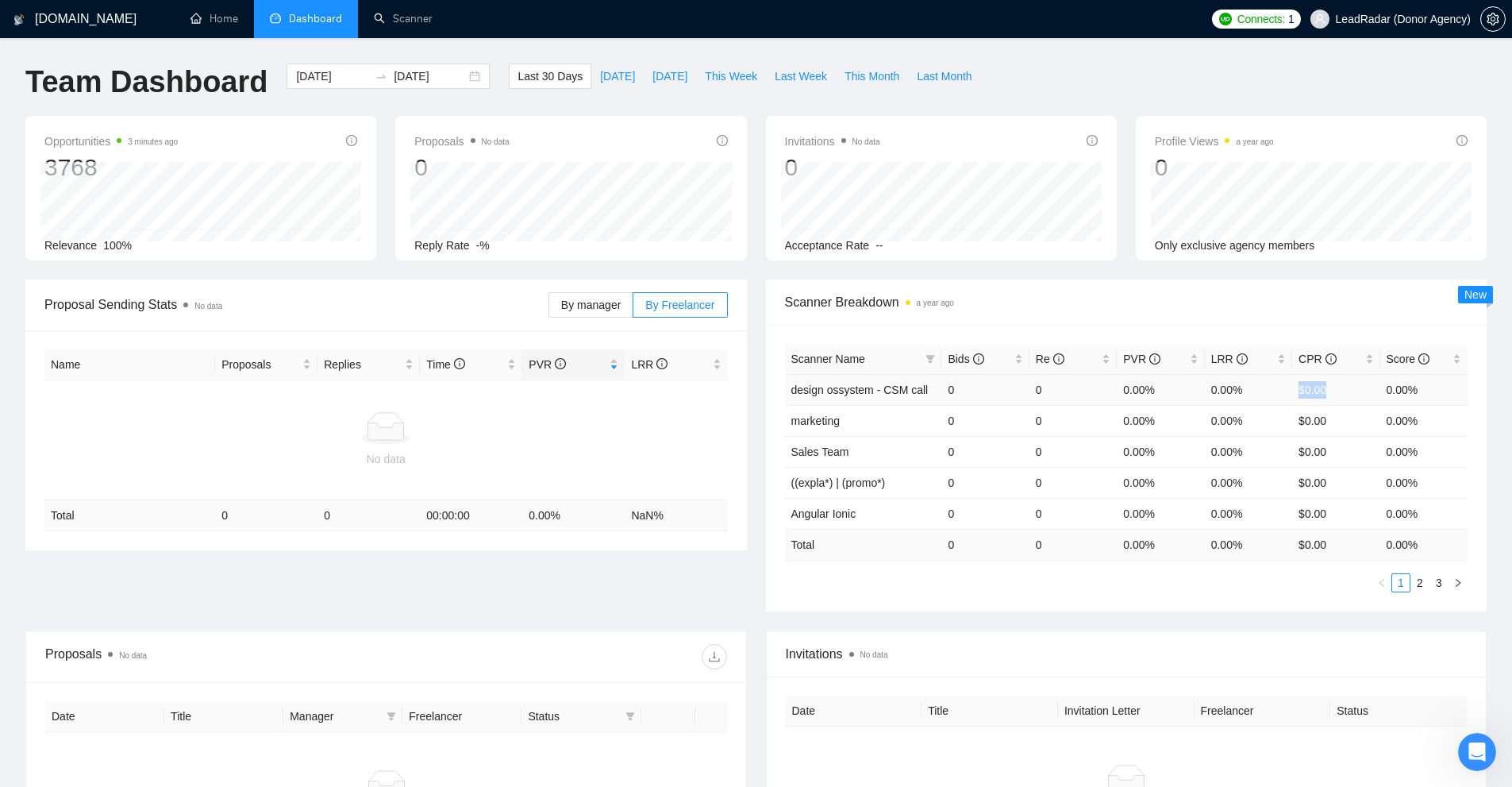
drag, startPoint x: 1298, startPoint y: 385, endPoint x: 1365, endPoint y: 387, distance: 67.0
click at [1365, 387] on td "$0.00" at bounding box center [1336, 389] width 88 height 31
click at [1231, 431] on td "0.00%" at bounding box center [1248, 420] width 88 height 31
drag, startPoint x: 1281, startPoint y: 393, endPoint x: 1264, endPoint y: 391, distance: 17.1
click at [1264, 391] on tr "design ossystem - CSM call 0 0 0.00% 0.00% $0.00 0.00%" at bounding box center [1127, 389] width 683 height 31
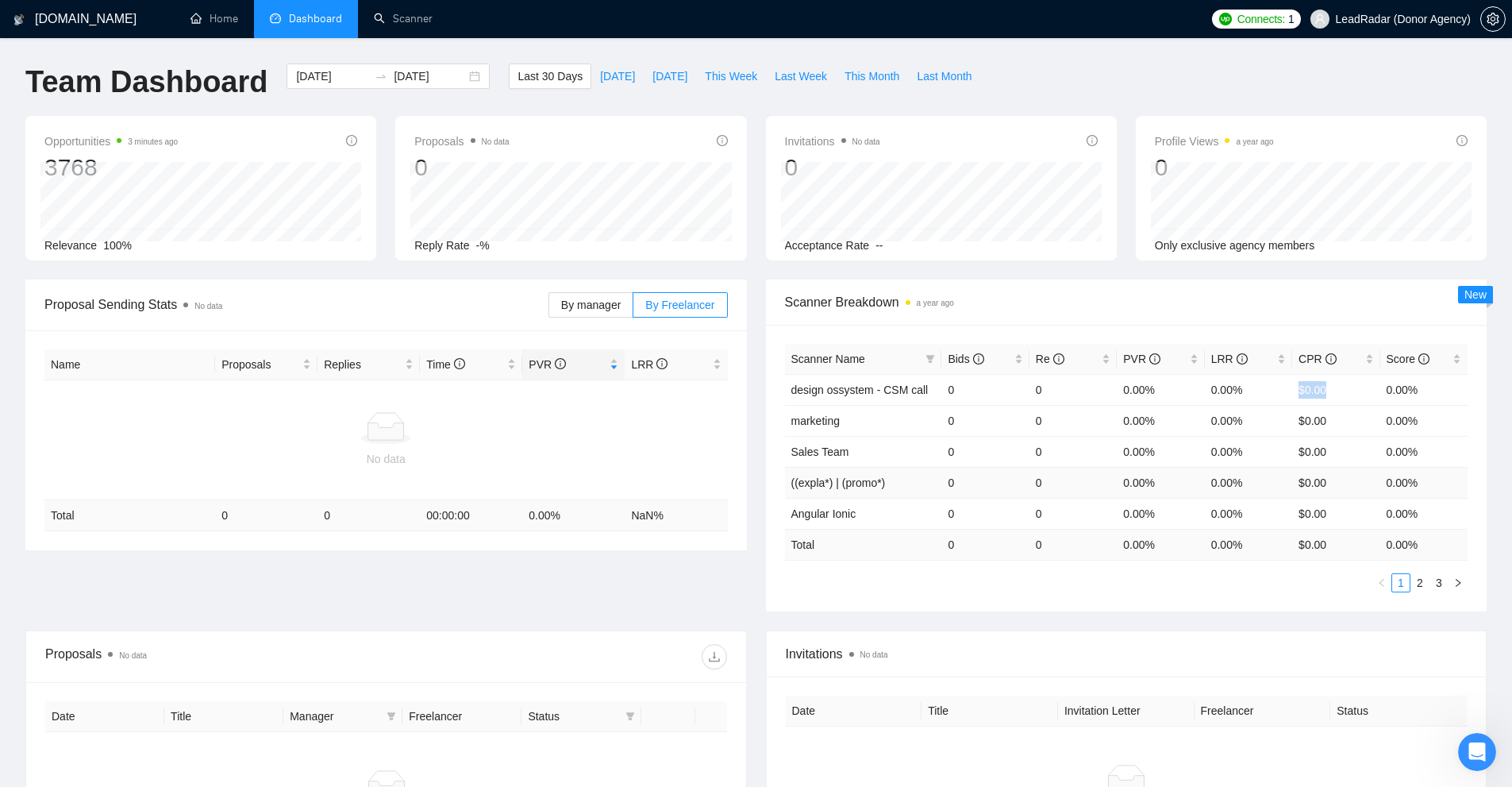
scroll to position [80, 0]
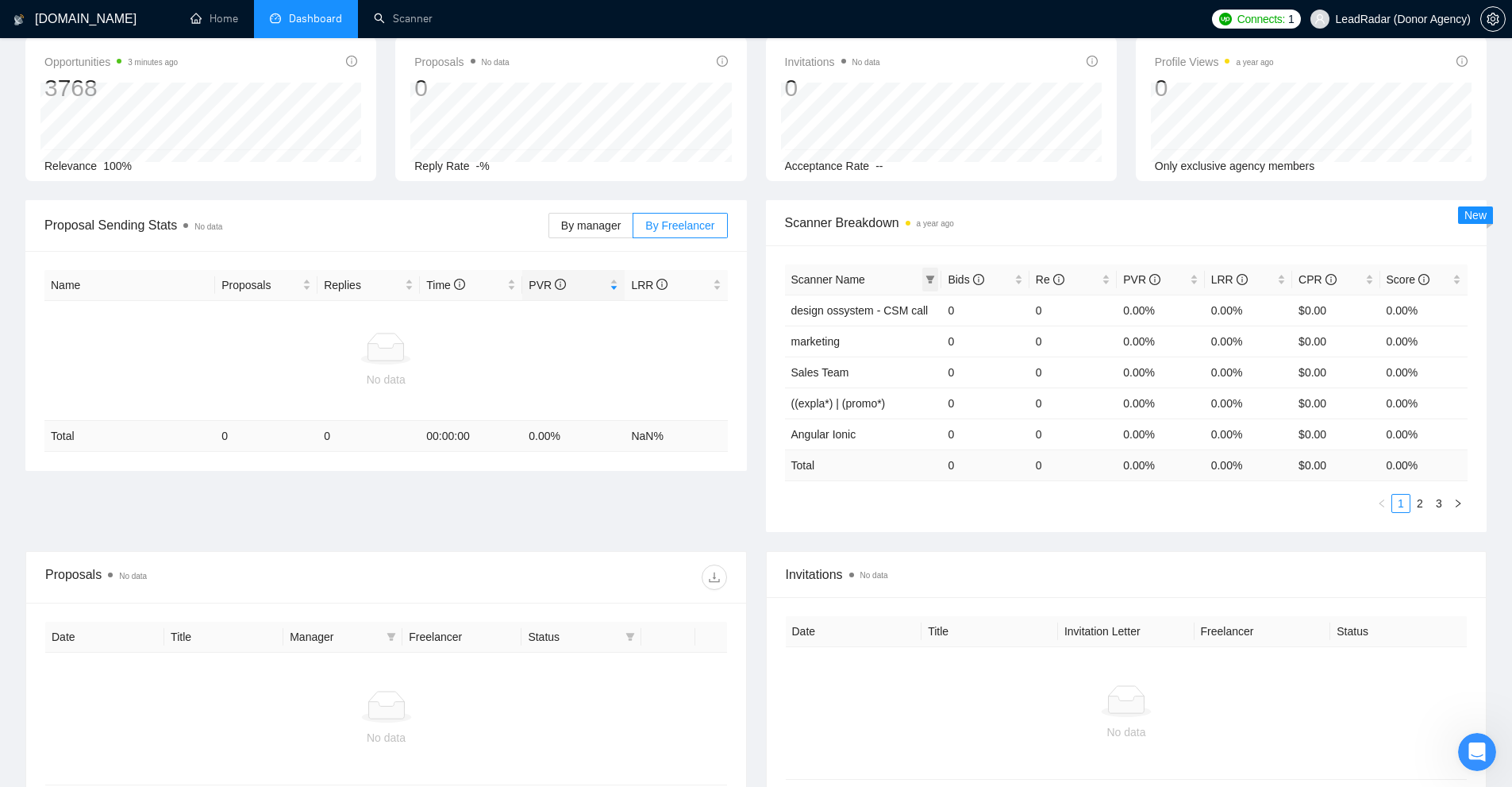
click at [930, 283] on icon "filter" at bounding box center [930, 279] width 10 height 10
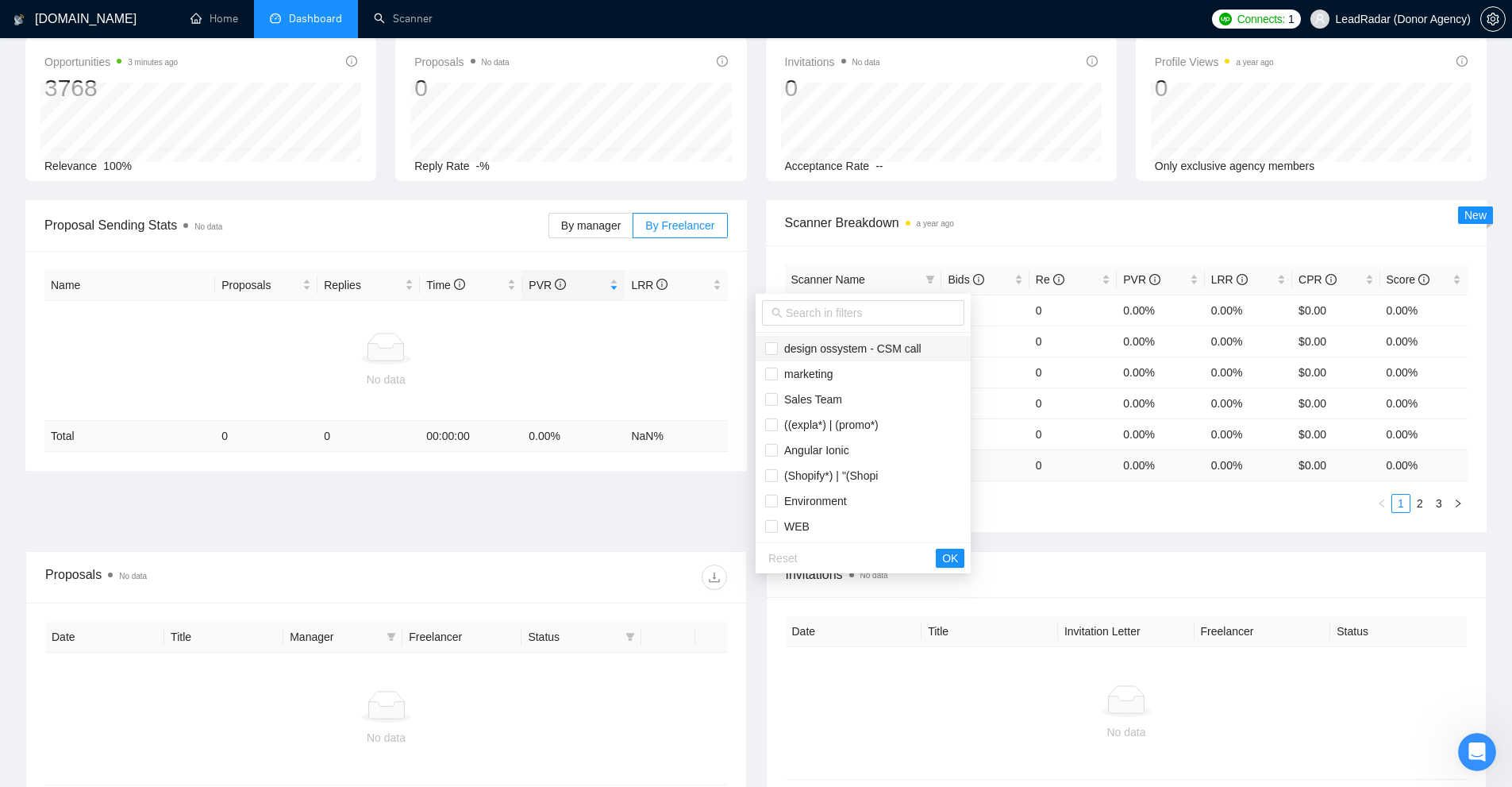
click at [868, 357] on li "design ossystem - CSM call" at bounding box center [863, 348] width 215 height 25
click at [823, 446] on span "Angular Ionic" at bounding box center [814, 450] width 72 height 13
click at [848, 476] on span "(Shopify*) | "(Shopi" at bounding box center [828, 476] width 100 height 13
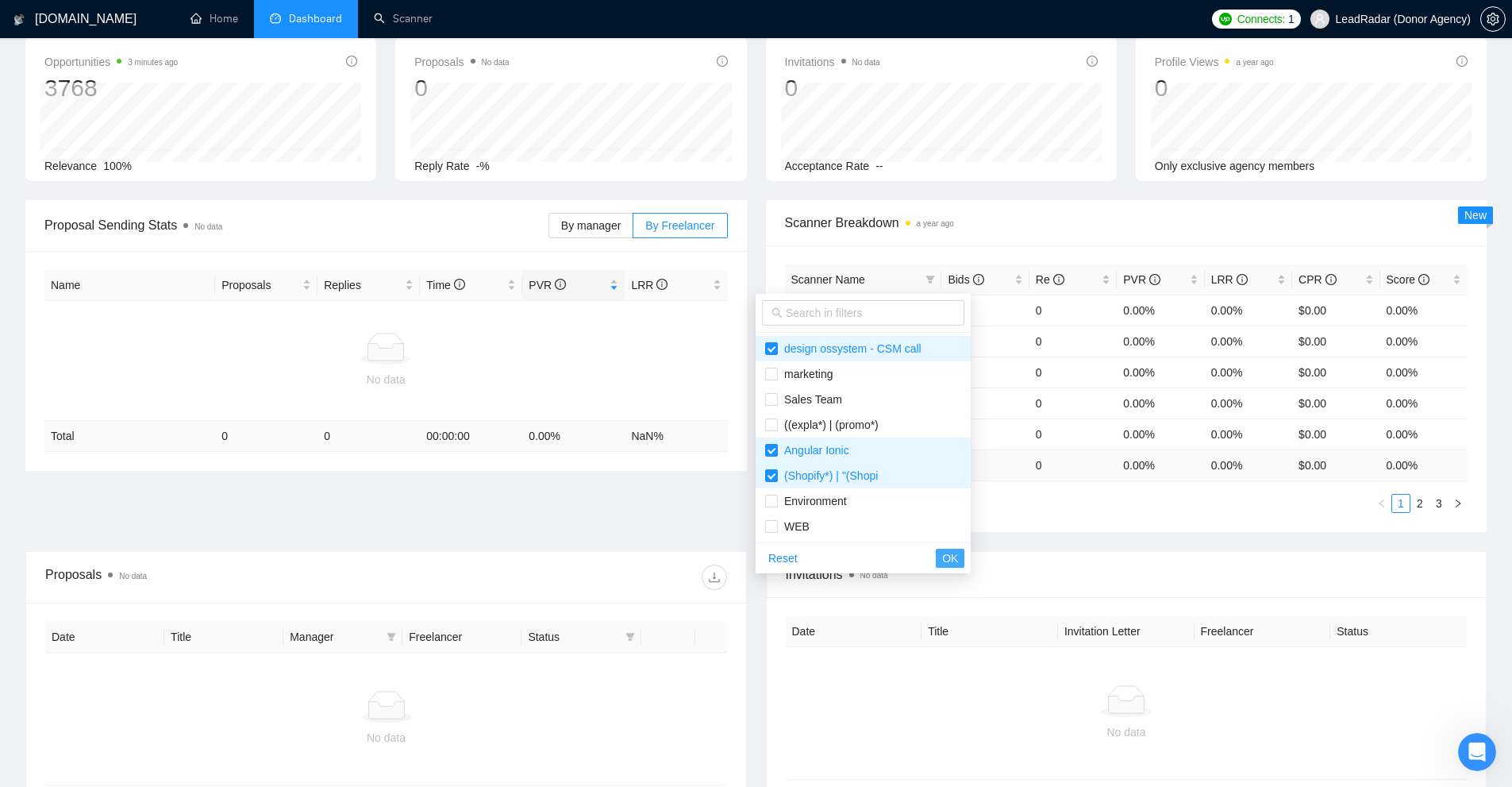
click at [935, 564] on button "OK" at bounding box center [950, 557] width 29 height 19
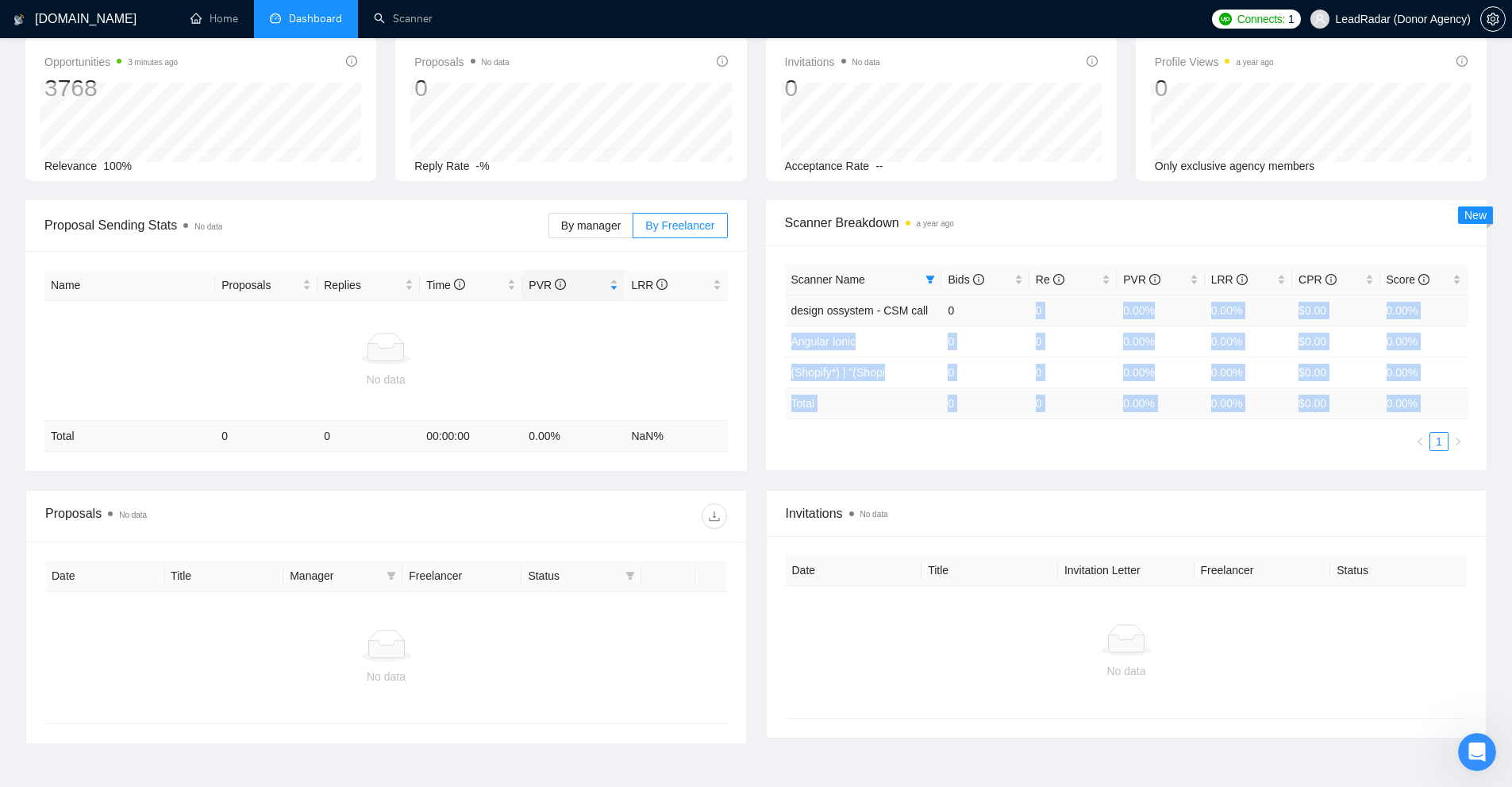
drag, startPoint x: 1012, startPoint y: 312, endPoint x: 1257, endPoint y: 447, distance: 279.7
click at [1257, 447] on div "Scanner Name Bids Re PVR LRR CPR Score design ossystem - CSM call 0 0 0.00% 0.0…" at bounding box center [1127, 358] width 683 height 187
click at [1174, 475] on div "Proposal Sending Stats No data By manager By Freelancer Name Proposals Replies …" at bounding box center [756, 345] width 1480 height 290
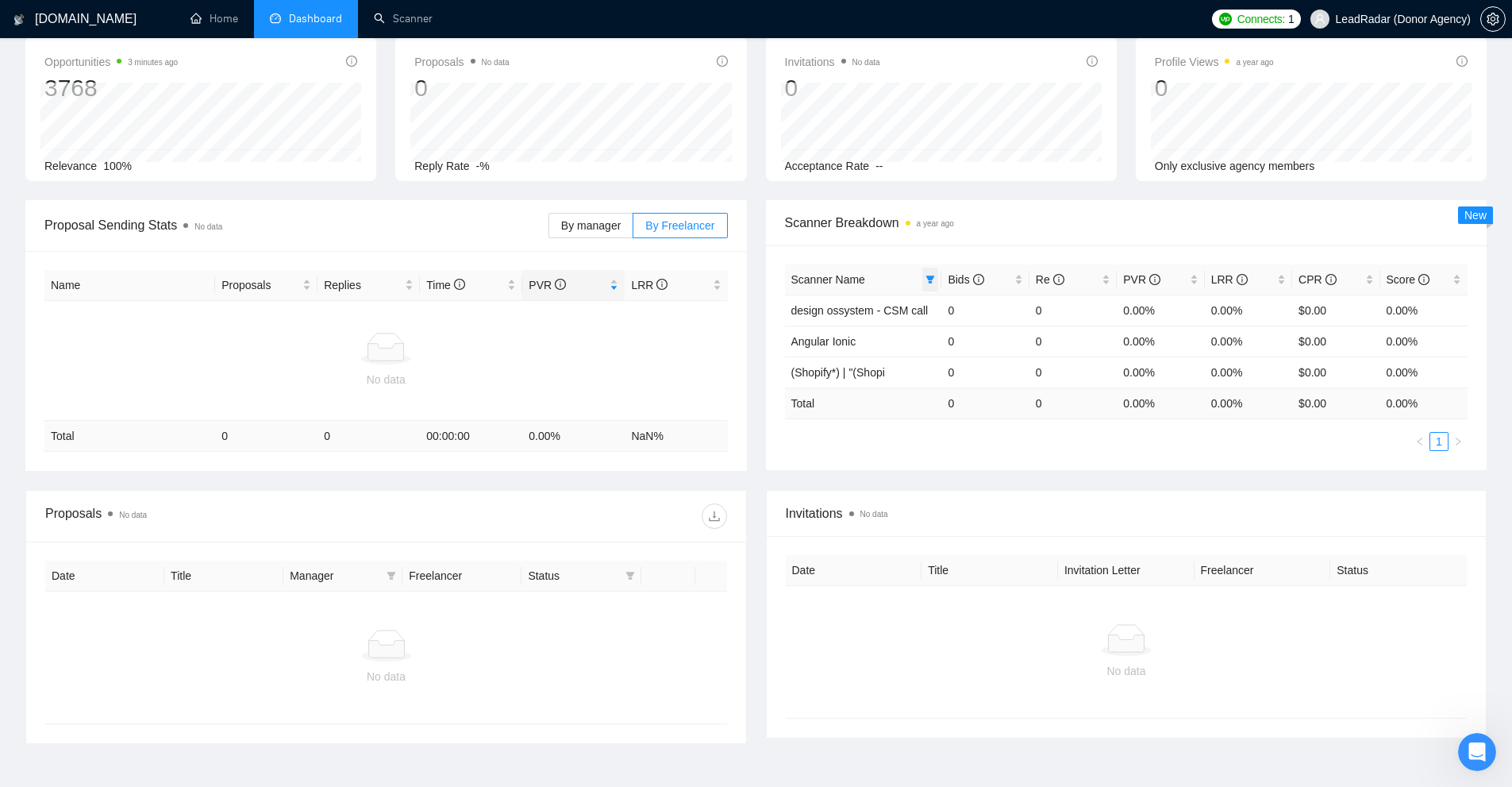
click at [928, 278] on icon "filter" at bounding box center [931, 279] width 9 height 8
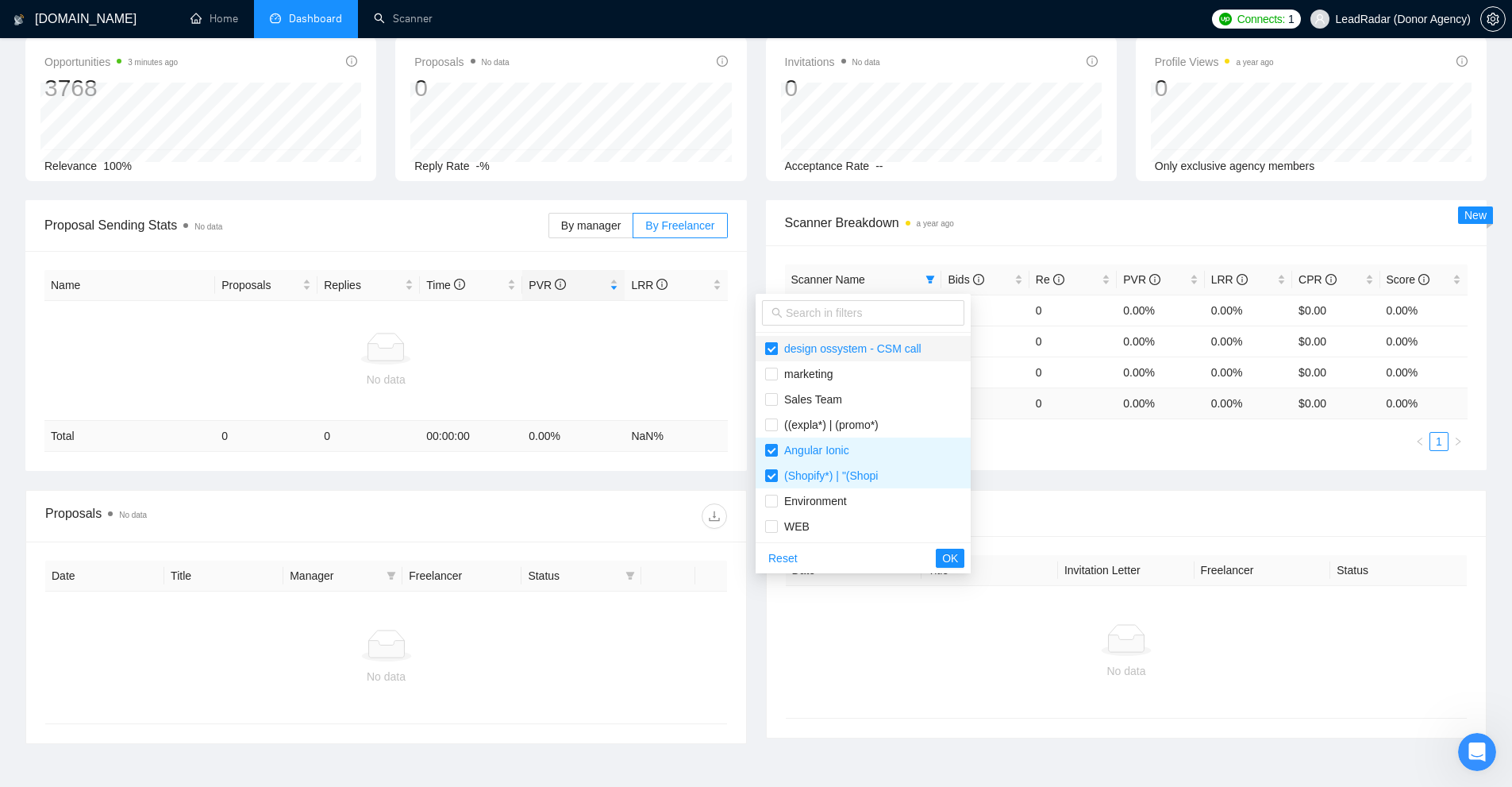
click at [768, 346] on input "checkbox" at bounding box center [772, 349] width 13 height 13
click at [791, 561] on span "Reset" at bounding box center [782, 558] width 30 height 18
click at [942, 563] on span "OK" at bounding box center [950, 558] width 16 height 18
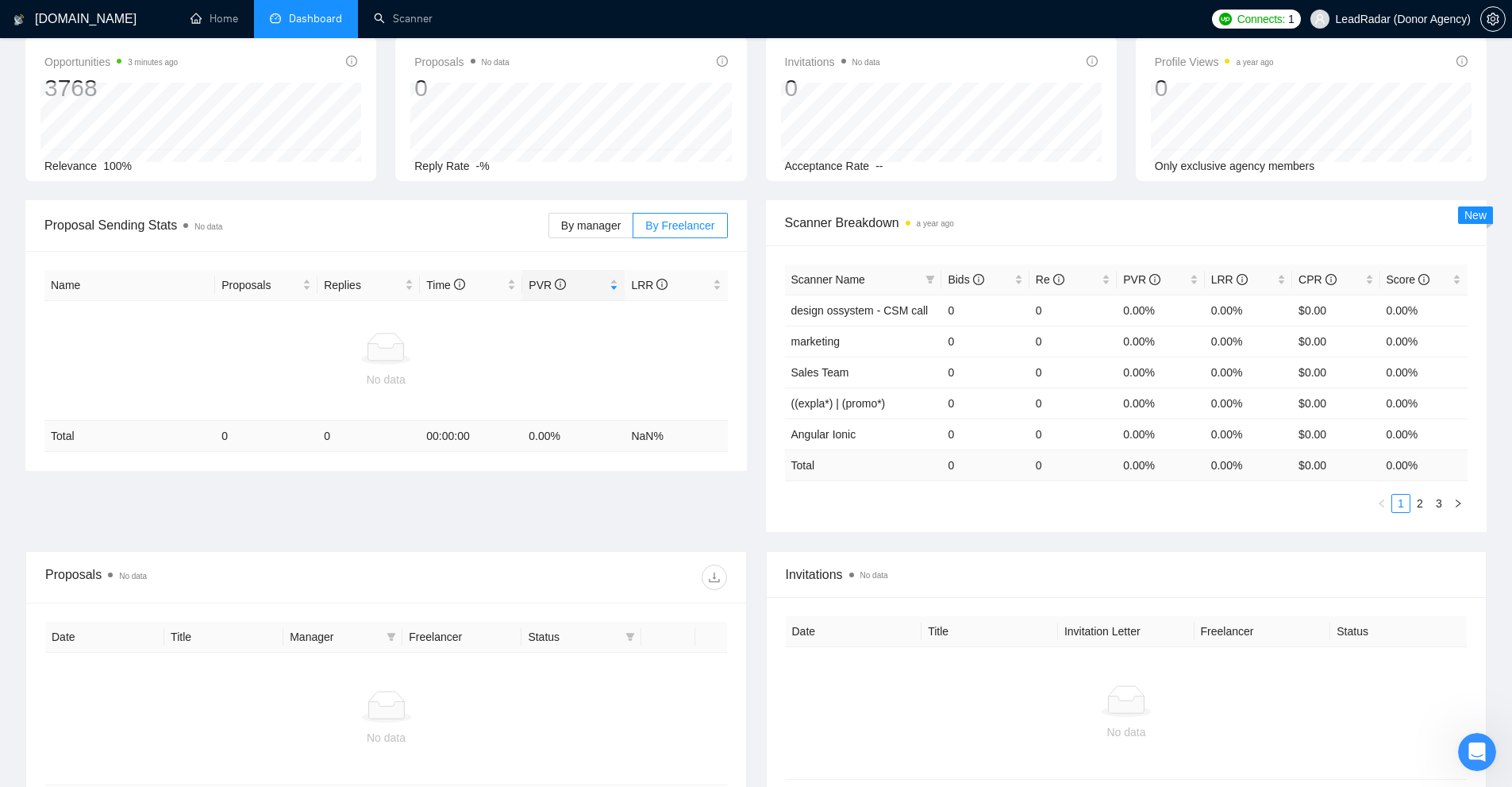
click at [1058, 478] on td "0" at bounding box center [1073, 464] width 88 height 31
drag, startPoint x: 798, startPoint y: 463, endPoint x: 1245, endPoint y: 474, distance: 447.1
click at [1244, 474] on tr "Total 0 0 0.00 % 0.00 % $ 0.00 0.00 %" at bounding box center [1127, 464] width 683 height 31
click at [1245, 474] on td "0.00 %" at bounding box center [1248, 464] width 88 height 31
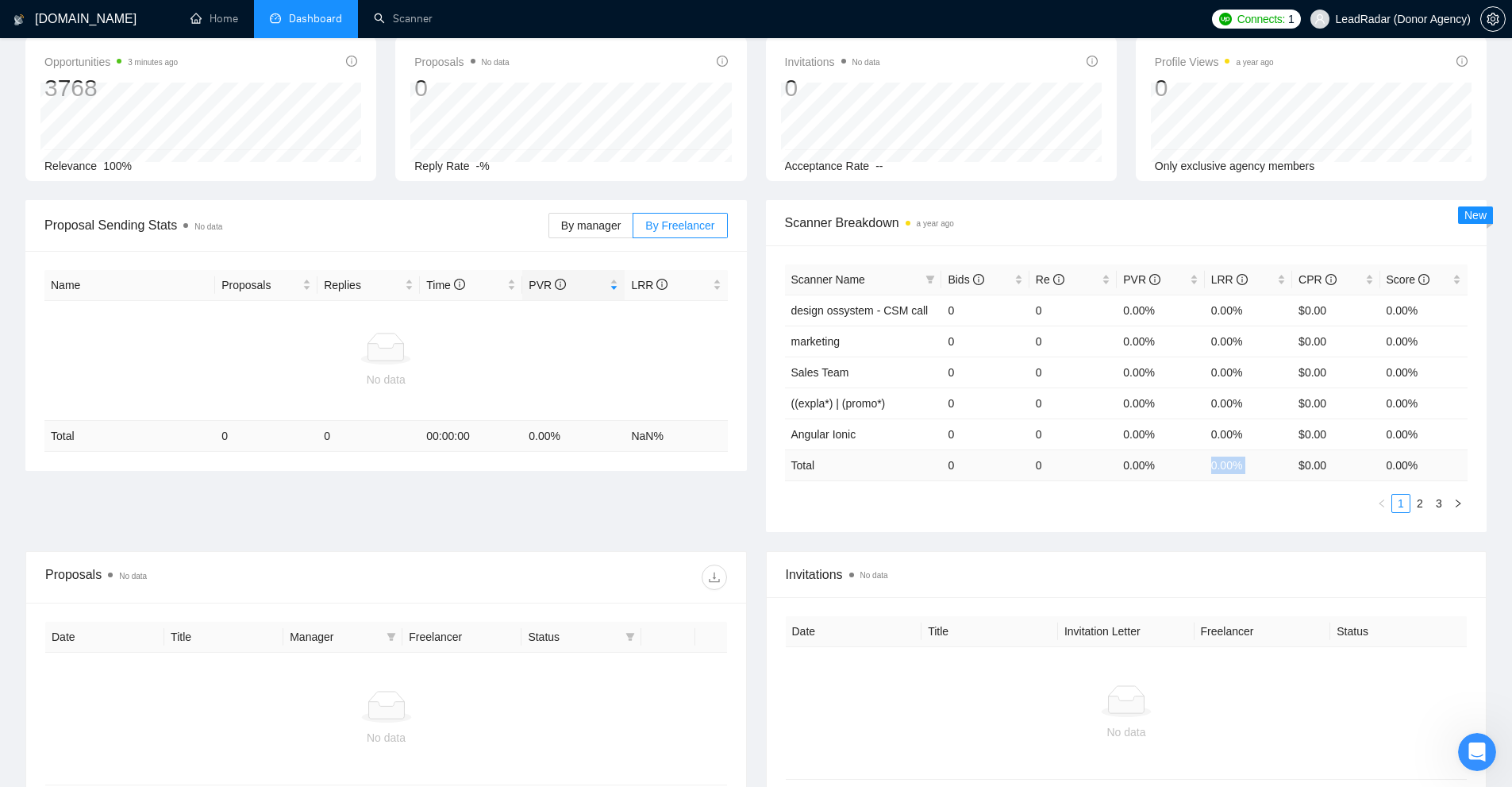
drag, startPoint x: 1245, startPoint y: 474, endPoint x: 1219, endPoint y: 474, distance: 26.0
click at [1219, 474] on td "0.00 %" at bounding box center [1248, 464] width 88 height 31
drag, startPoint x: 1147, startPoint y: 465, endPoint x: 1170, endPoint y: 462, distance: 23.2
click at [1169, 462] on tr "Total 0 0 0.00 % 0.00 % $ 0.00 0.00 %" at bounding box center [1127, 464] width 683 height 31
drag, startPoint x: 1205, startPoint y: 464, endPoint x: 1263, endPoint y: 462, distance: 58.0
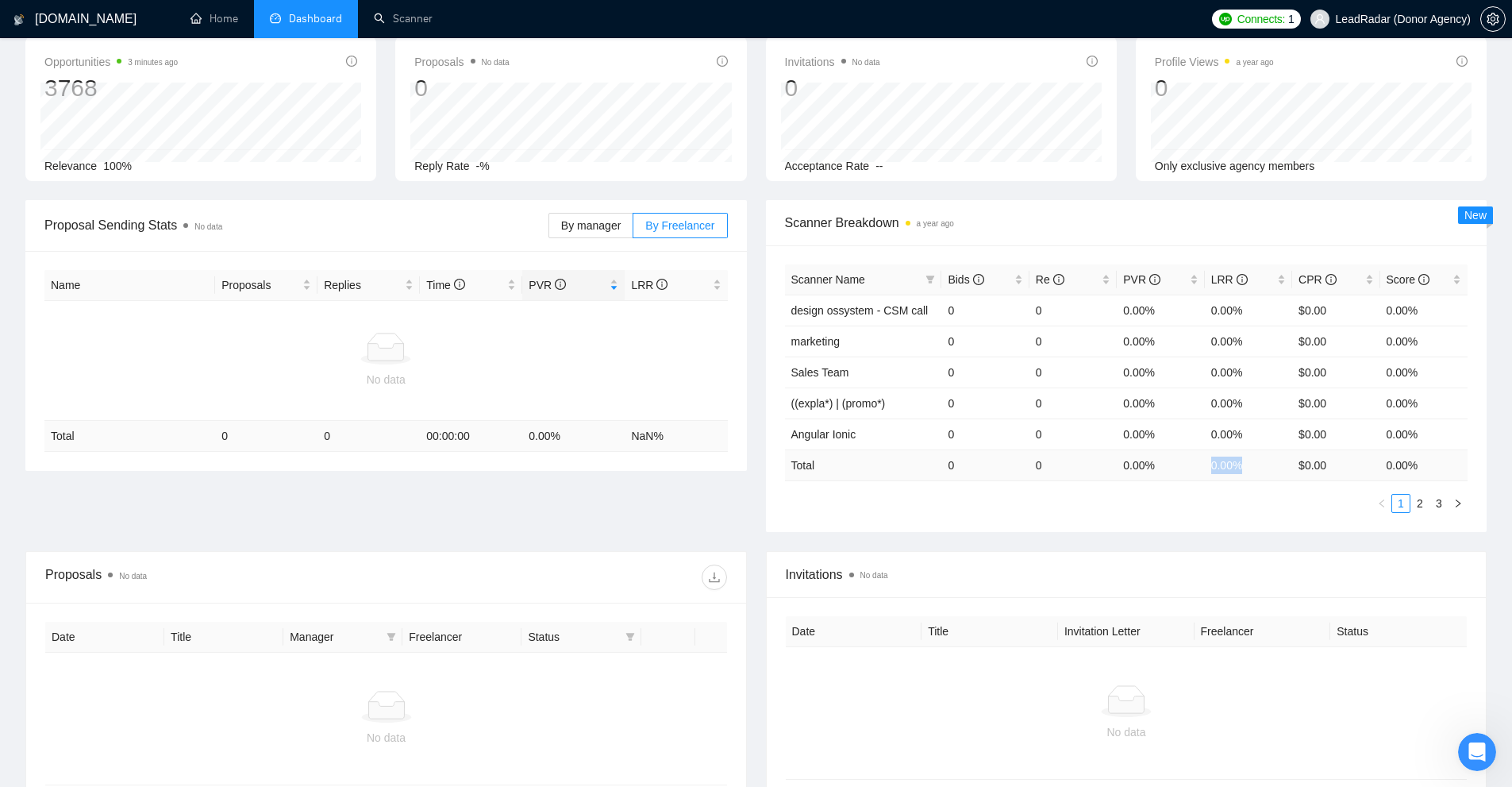
click at [1263, 462] on td "0.00 %" at bounding box center [1248, 464] width 88 height 31
click at [1267, 484] on div "Scanner Name Bids Re PVR LRR CPR Score design ossystem - CSM call 0 0 0.00% 0.0…" at bounding box center [1127, 389] width 683 height 249
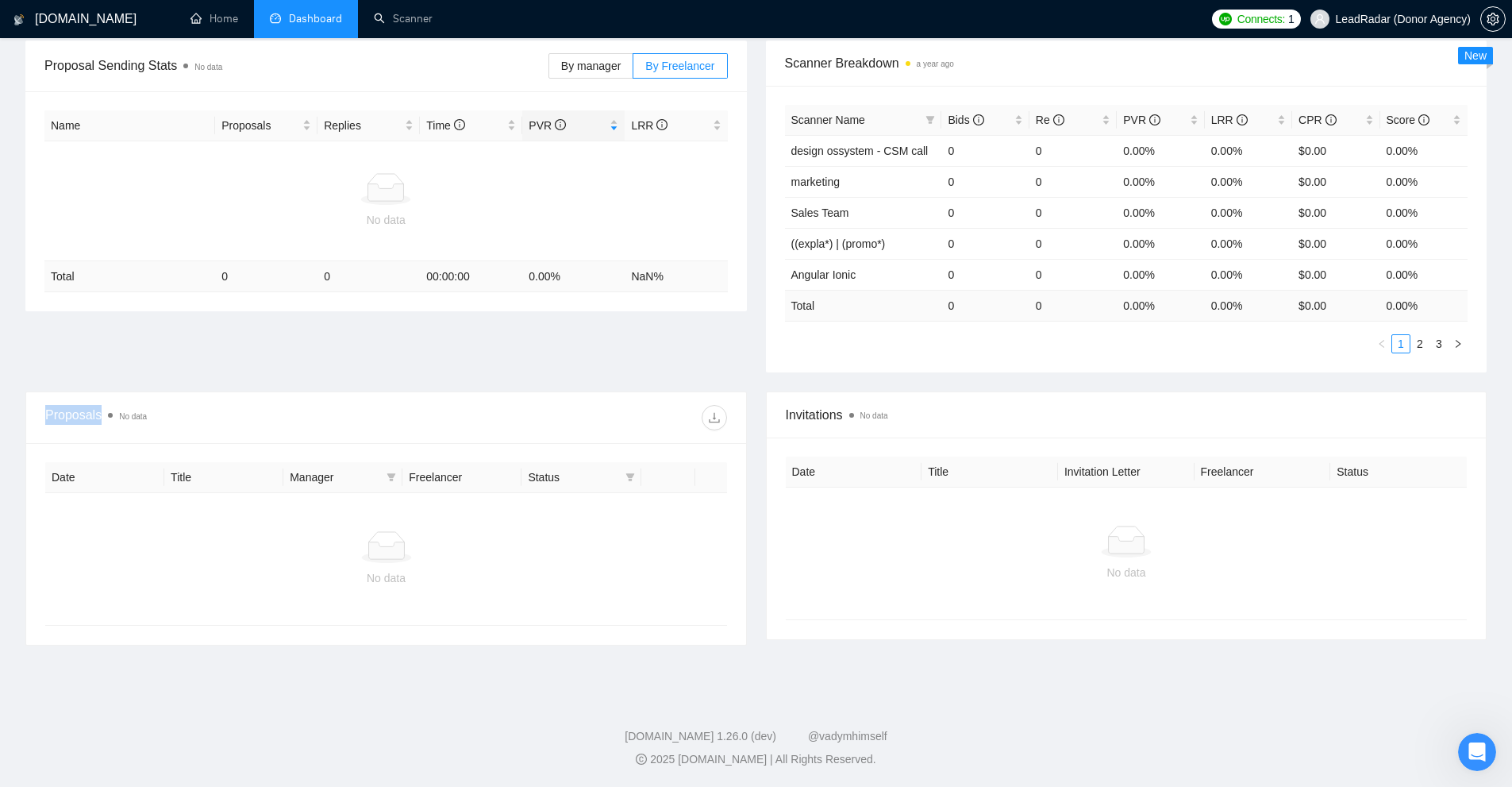
drag, startPoint x: 39, startPoint y: 422, endPoint x: 120, endPoint y: 419, distance: 81.1
click at [119, 419] on div "Proposals No data" at bounding box center [385, 418] width 720 height 52
drag, startPoint x: 850, startPoint y: 425, endPoint x: 790, endPoint y: 420, distance: 60.2
click at [790, 420] on div "Invitations No data" at bounding box center [1127, 414] width 681 height 46
click at [210, 580] on div "No data" at bounding box center [386, 578] width 656 height 18
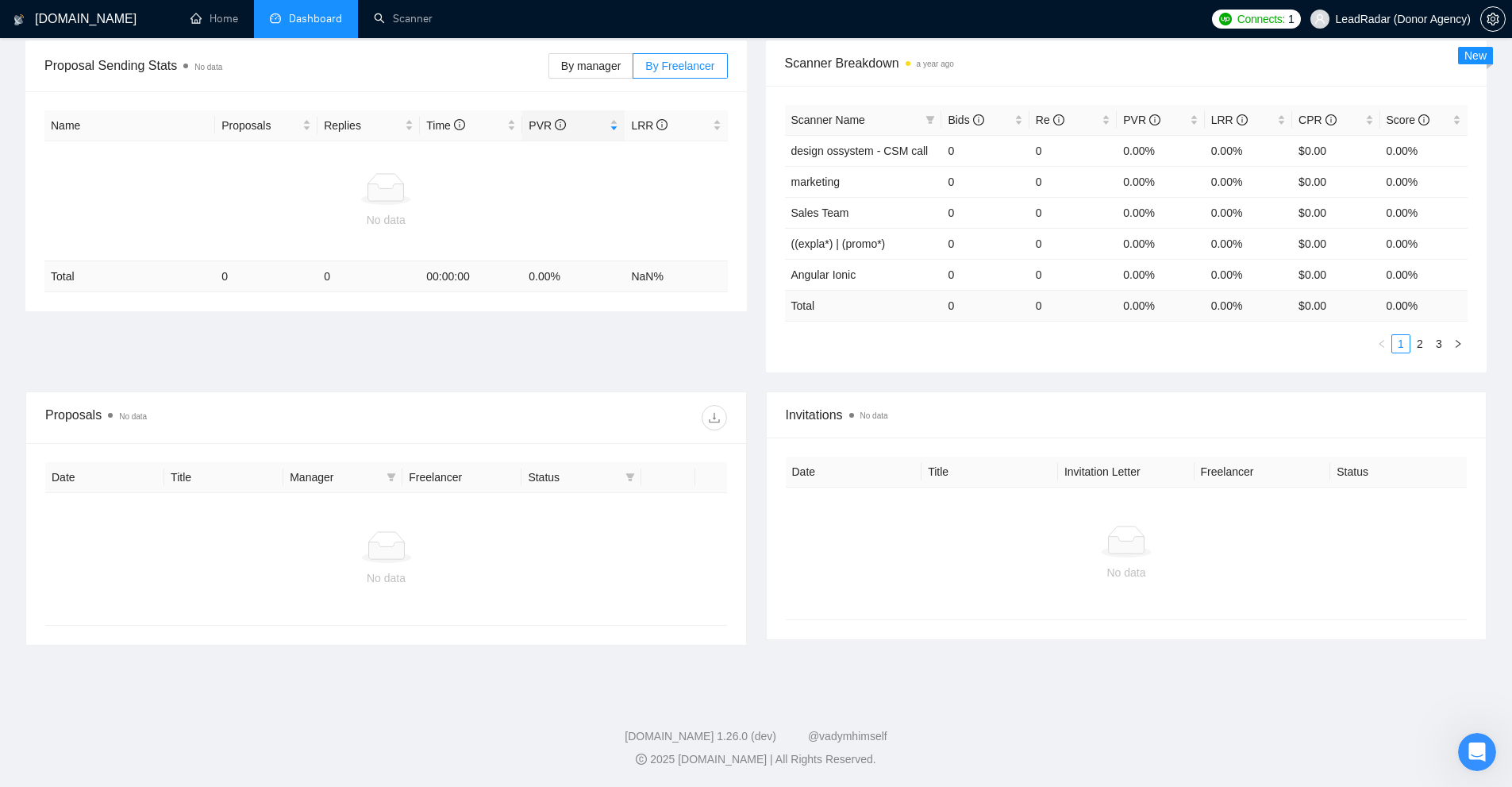
click at [1366, 498] on div "No data" at bounding box center [1127, 553] width 681 height 131
click at [392, 481] on icon "filter" at bounding box center [391, 477] width 10 height 10
click at [335, 512] on icon at bounding box center [351, 513] width 51 height 19
click at [576, 521] on div "No data" at bounding box center [386, 558] width 681 height 131
click at [628, 480] on icon "filter" at bounding box center [629, 477] width 10 height 10
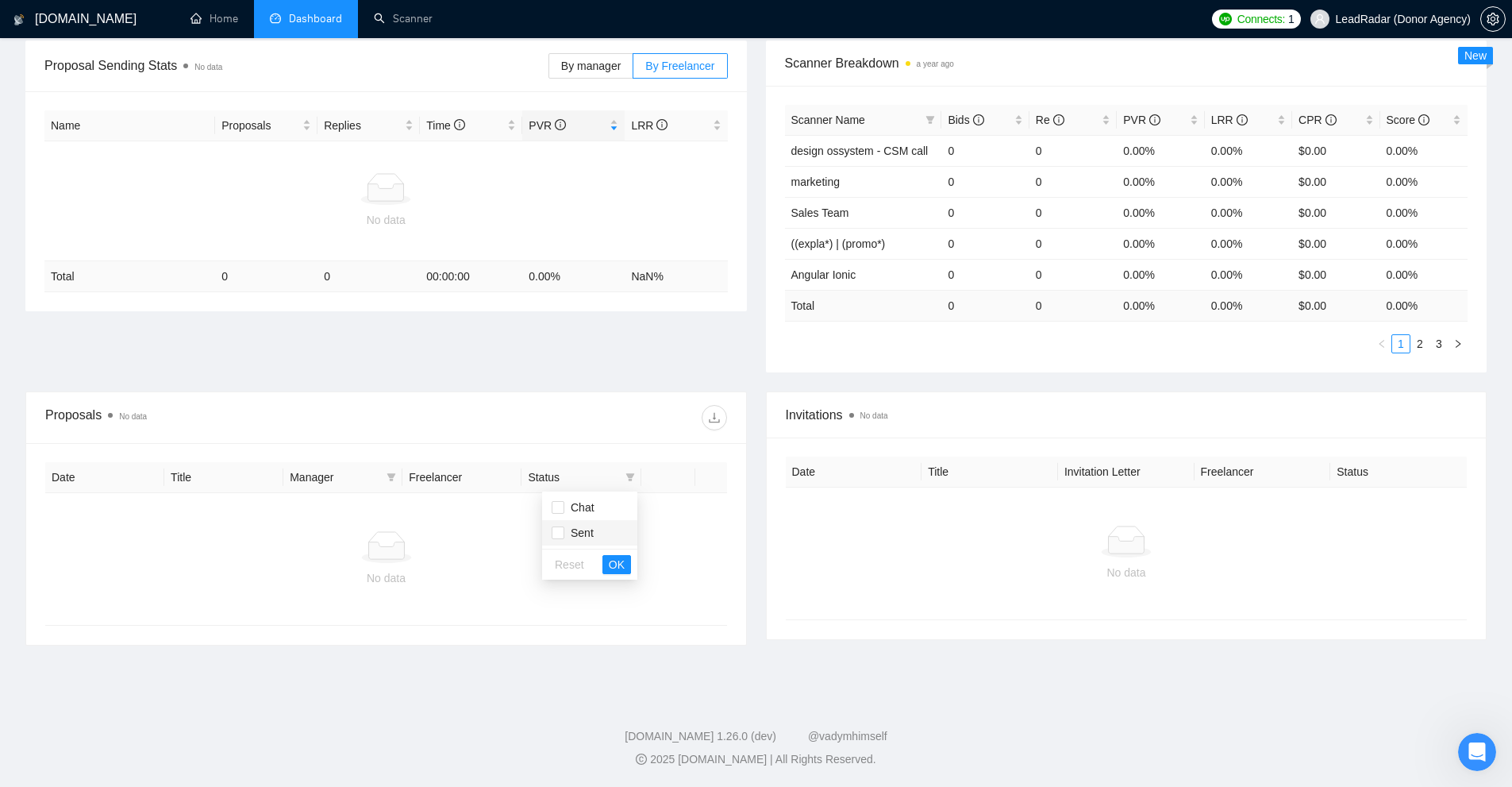
click at [567, 533] on span "Sent" at bounding box center [579, 532] width 30 height 13
click at [579, 512] on span "Chat" at bounding box center [579, 507] width 30 height 13
click at [577, 537] on span "Sent" at bounding box center [579, 532] width 30 height 13
click at [611, 571] on span "OK" at bounding box center [617, 564] width 16 height 18
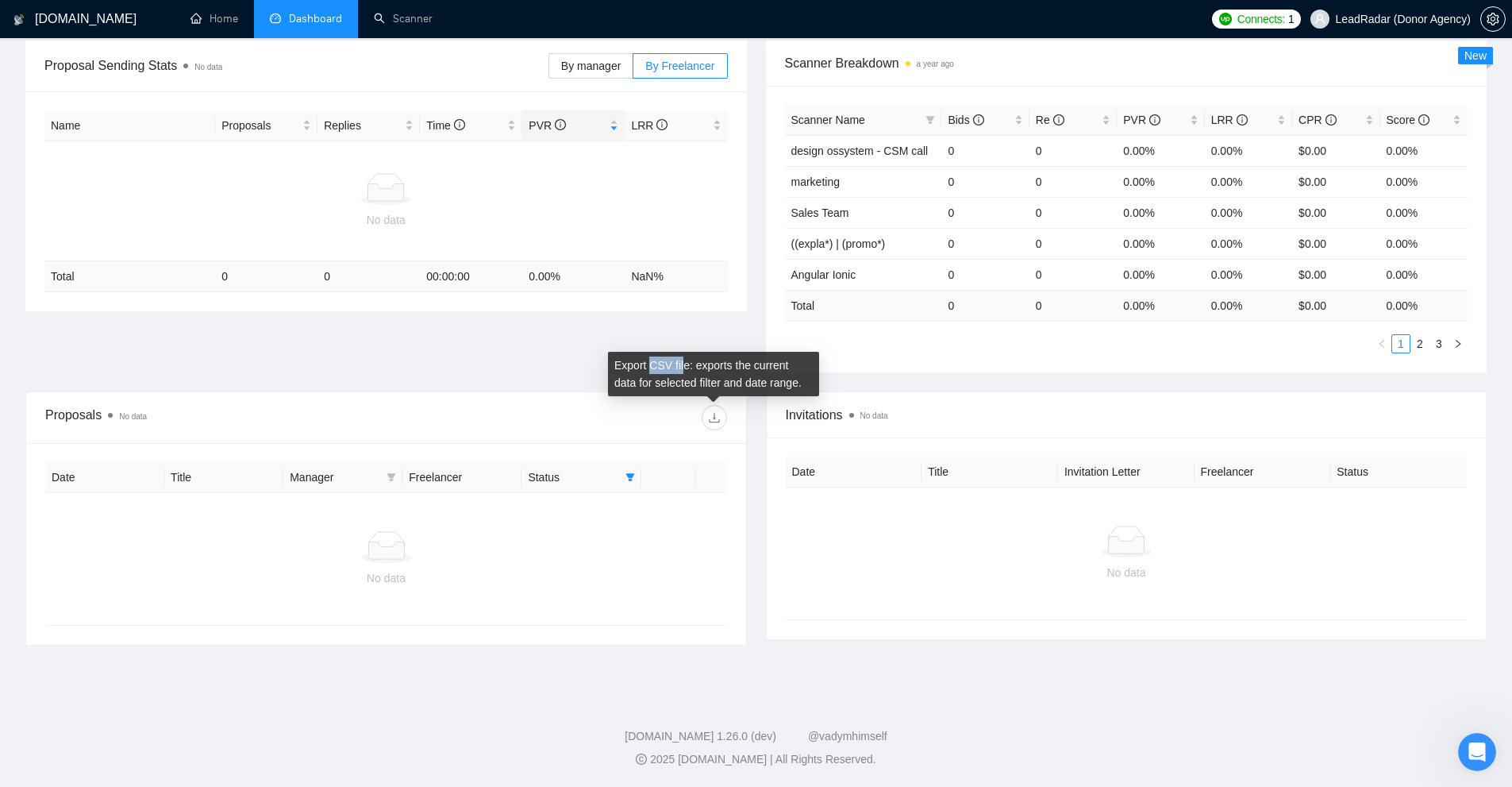
drag, startPoint x: 647, startPoint y: 363, endPoint x: 681, endPoint y: 364, distance: 34.0
click at [681, 364] on div "Export CSV file: exports the current data for selected filter and date range." at bounding box center [714, 374] width 211 height 45
click at [691, 372] on div "Export CSV file: exports the current data for selected filter and date range." at bounding box center [714, 374] width 211 height 45
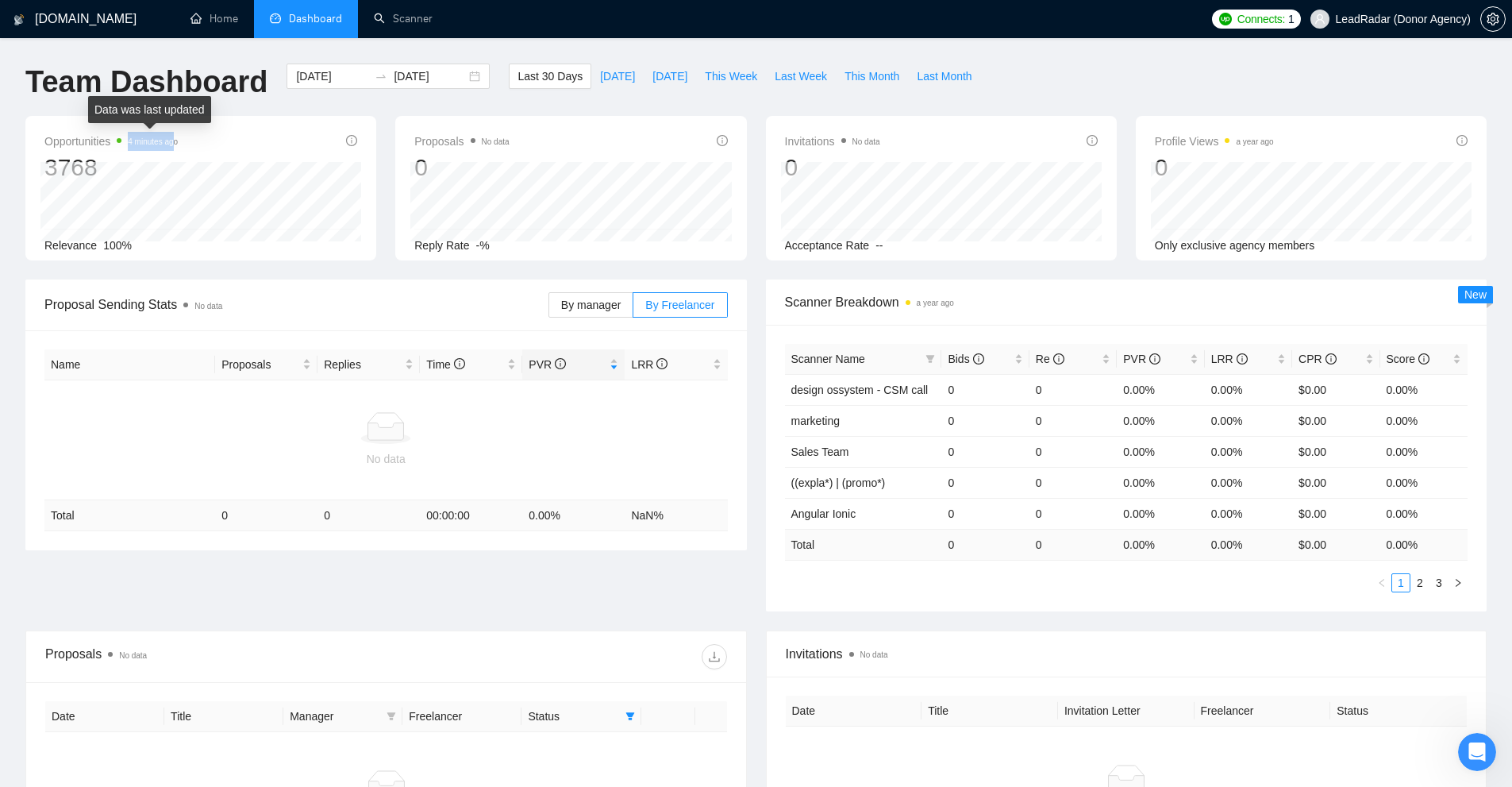
drag, startPoint x: 128, startPoint y: 141, endPoint x: 174, endPoint y: 147, distance: 46.4
click at [174, 147] on span "4 minutes ago" at bounding box center [147, 140] width 61 height 19
click at [174, 147] on span "4 minutes ago" at bounding box center [153, 140] width 50 height 13
drag, startPoint x: 174, startPoint y: 147, endPoint x: 136, endPoint y: 144, distance: 38.1
click at [133, 144] on span "4 minutes ago" at bounding box center [153, 140] width 50 height 13
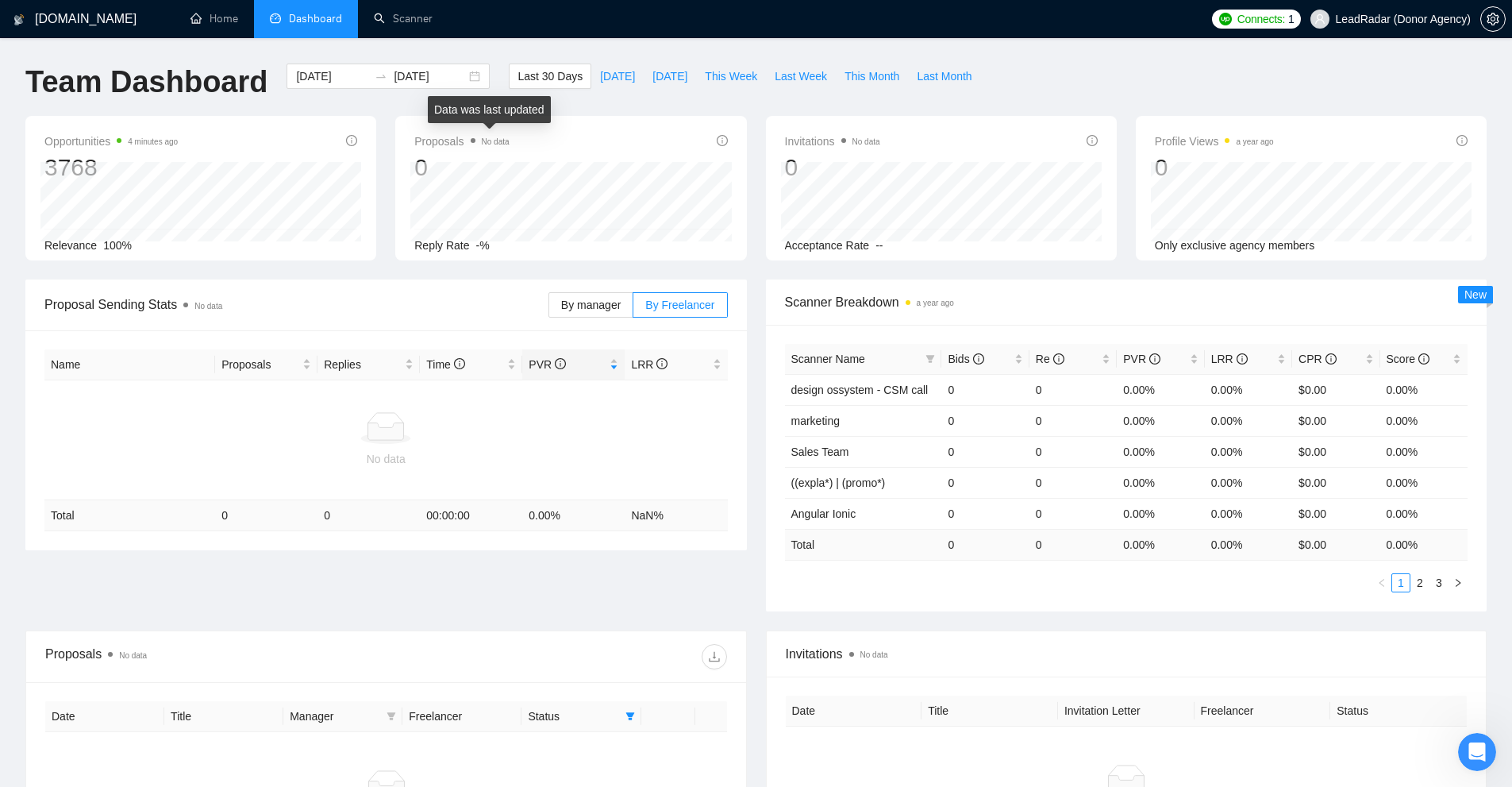
click at [490, 142] on span "No data" at bounding box center [495, 142] width 28 height 9
click at [927, 237] on div "Acceptance Rate --" at bounding box center [942, 245] width 313 height 18
click at [1481, 745] on icon "Open Intercom Messenger" at bounding box center [1477, 751] width 26 height 26
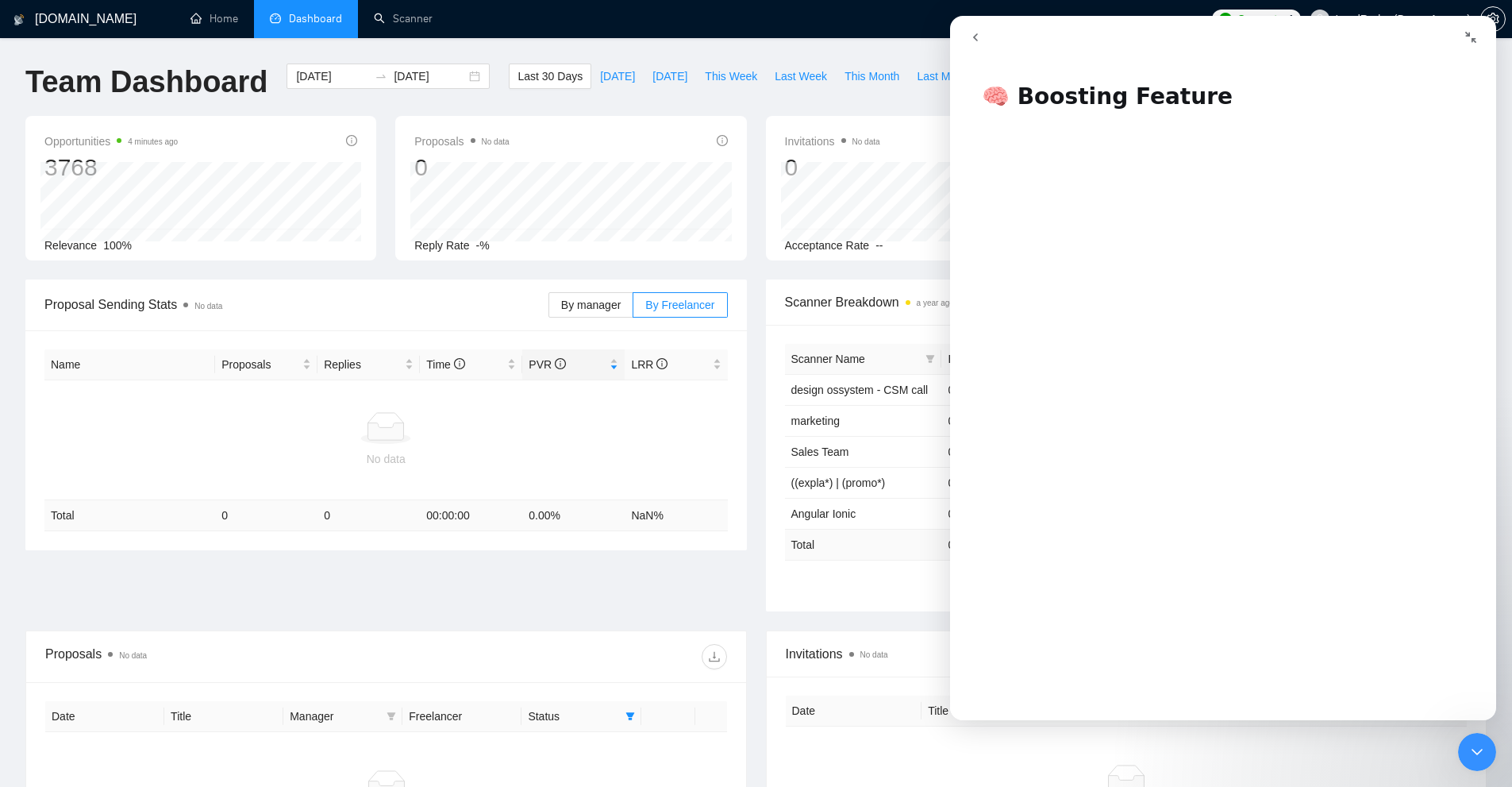
click at [972, 42] on icon "go back" at bounding box center [976, 38] width 13 height 13
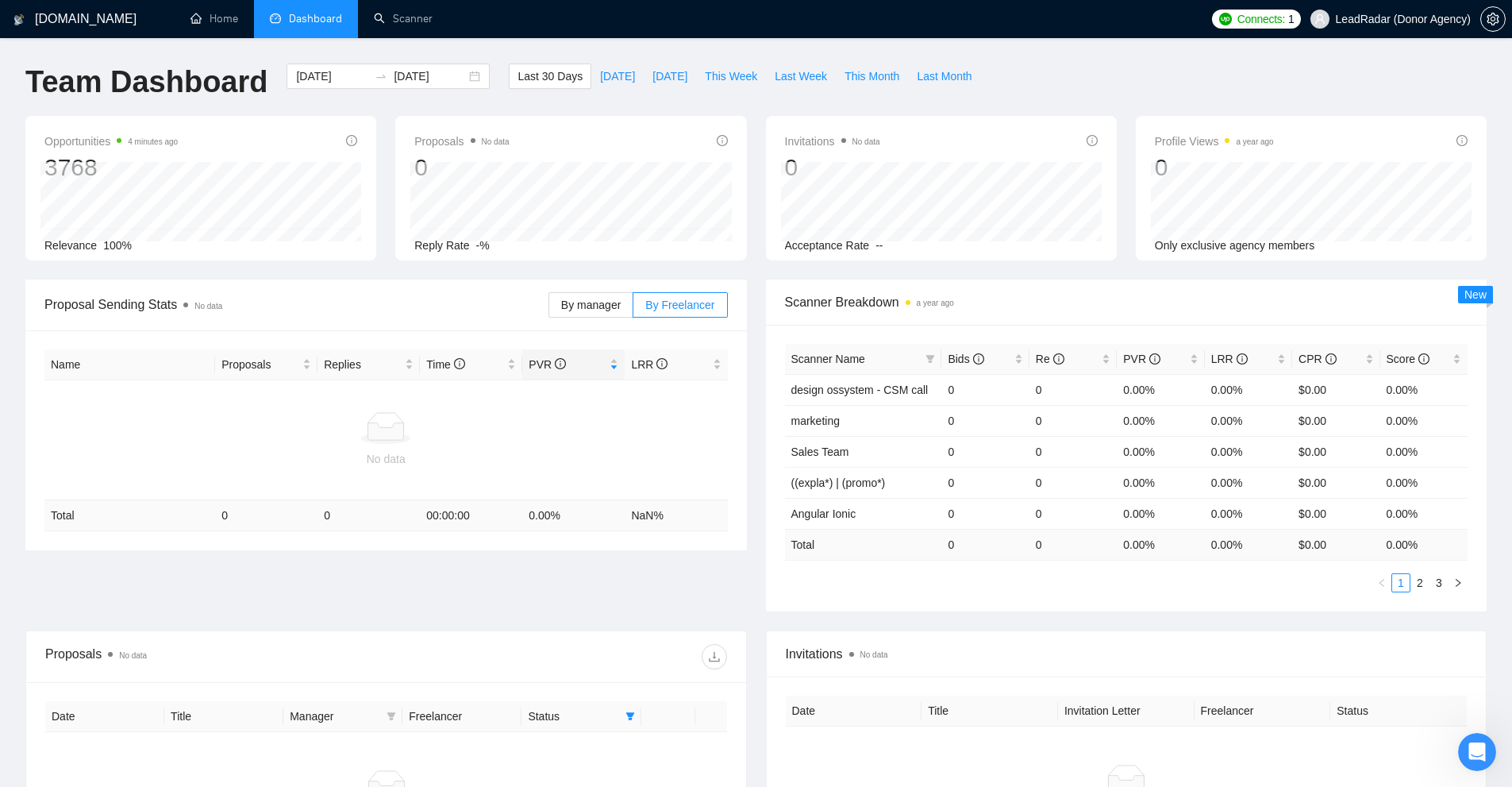
click at [1468, 734] on div "Open Intercom Messenger" at bounding box center [1476, 751] width 53 height 53
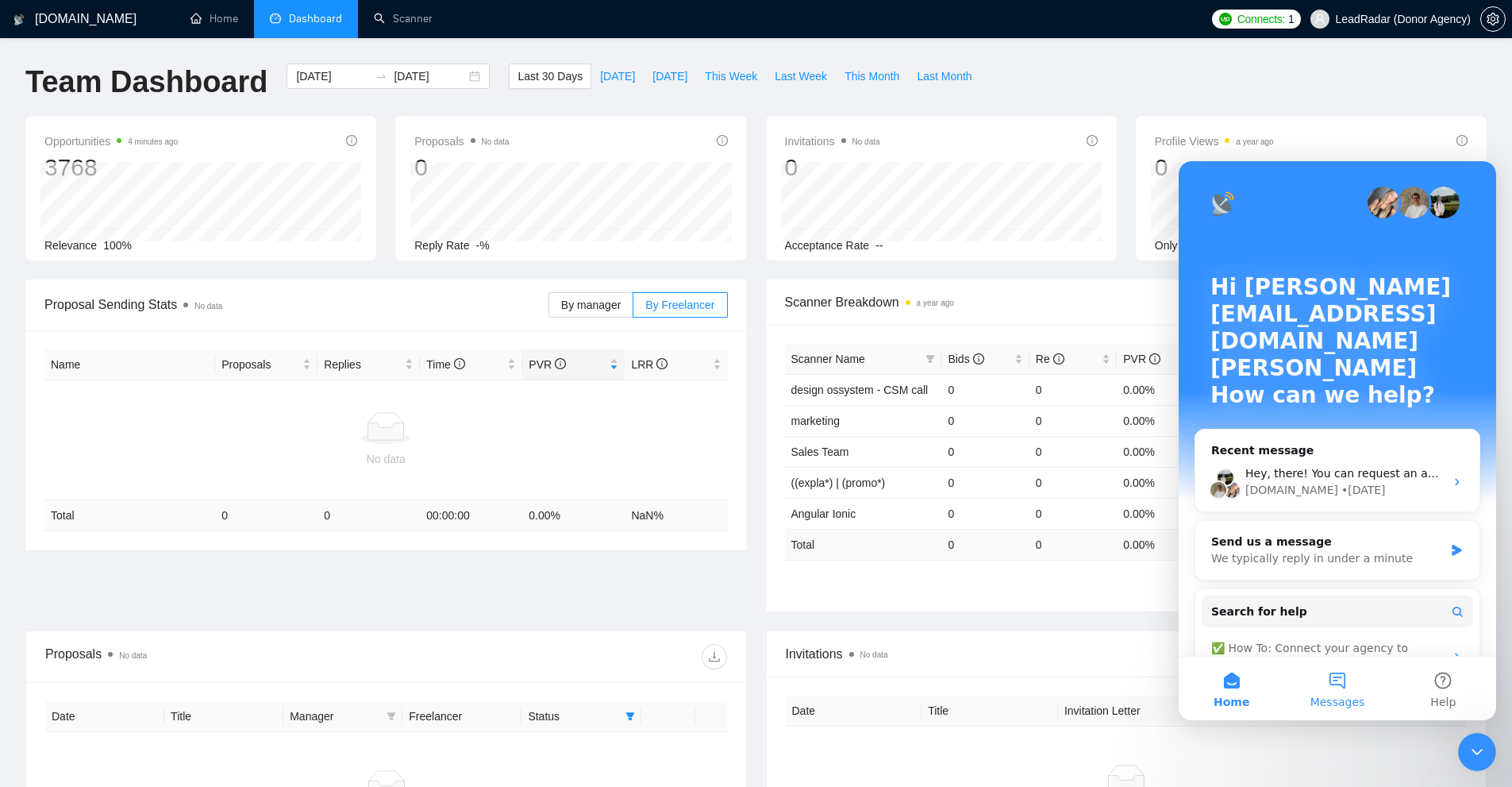
click at [1347, 691] on button "Messages" at bounding box center [1337, 688] width 106 height 63
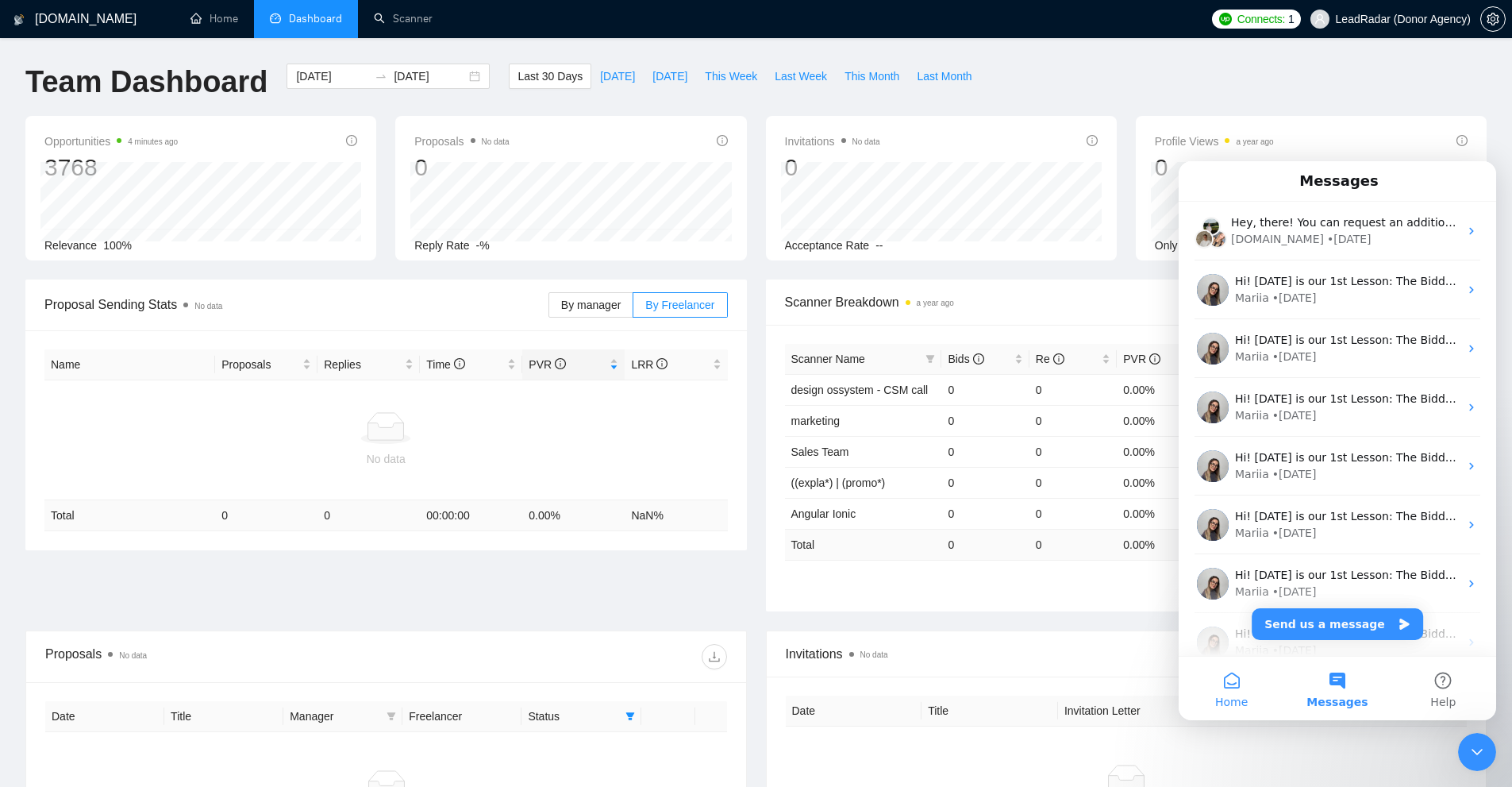
click at [1227, 696] on span "Home" at bounding box center [1231, 701] width 32 height 11
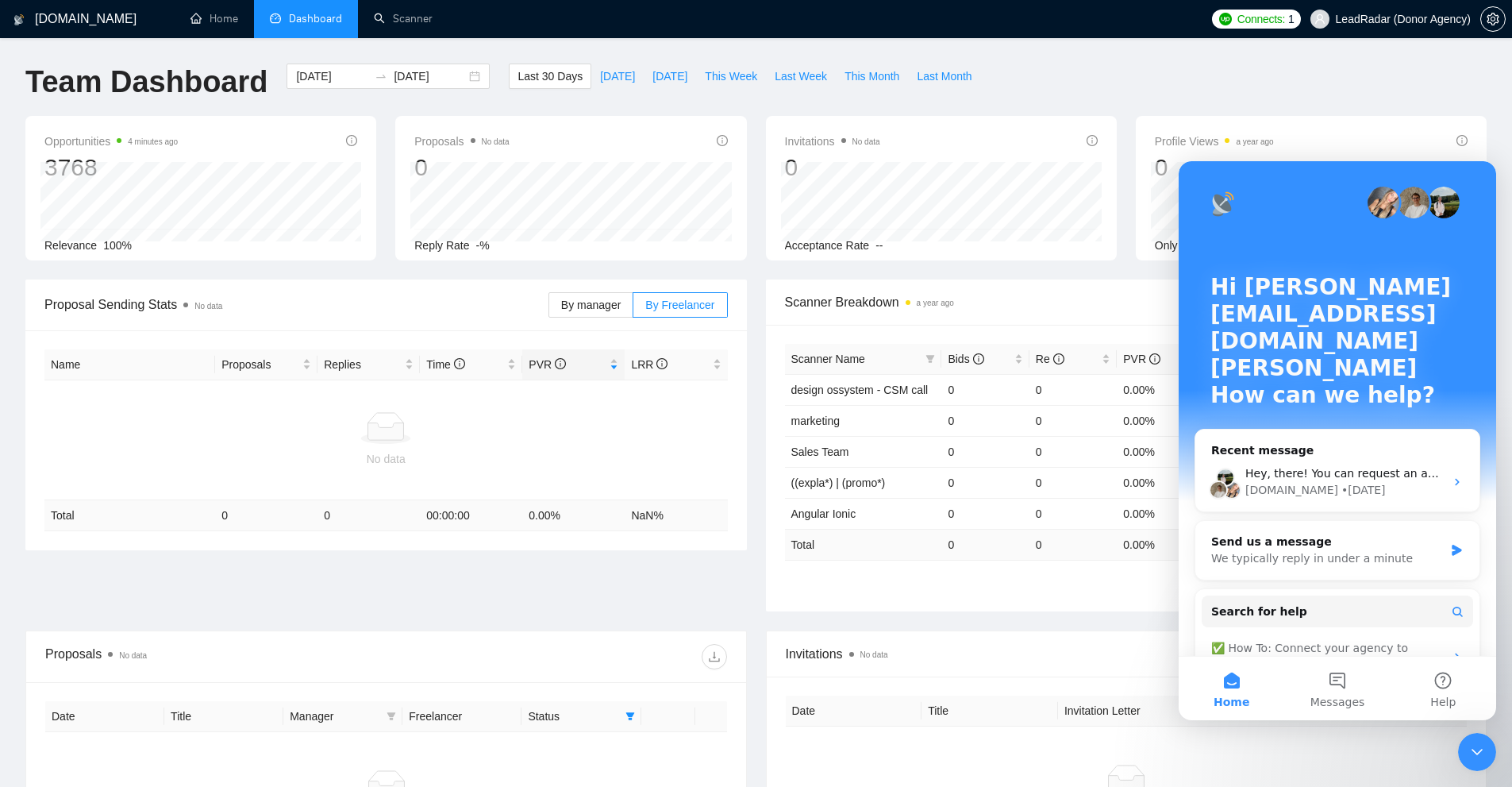
click at [1477, 740] on div "Close Intercom Messenger" at bounding box center [1476, 751] width 38 height 38
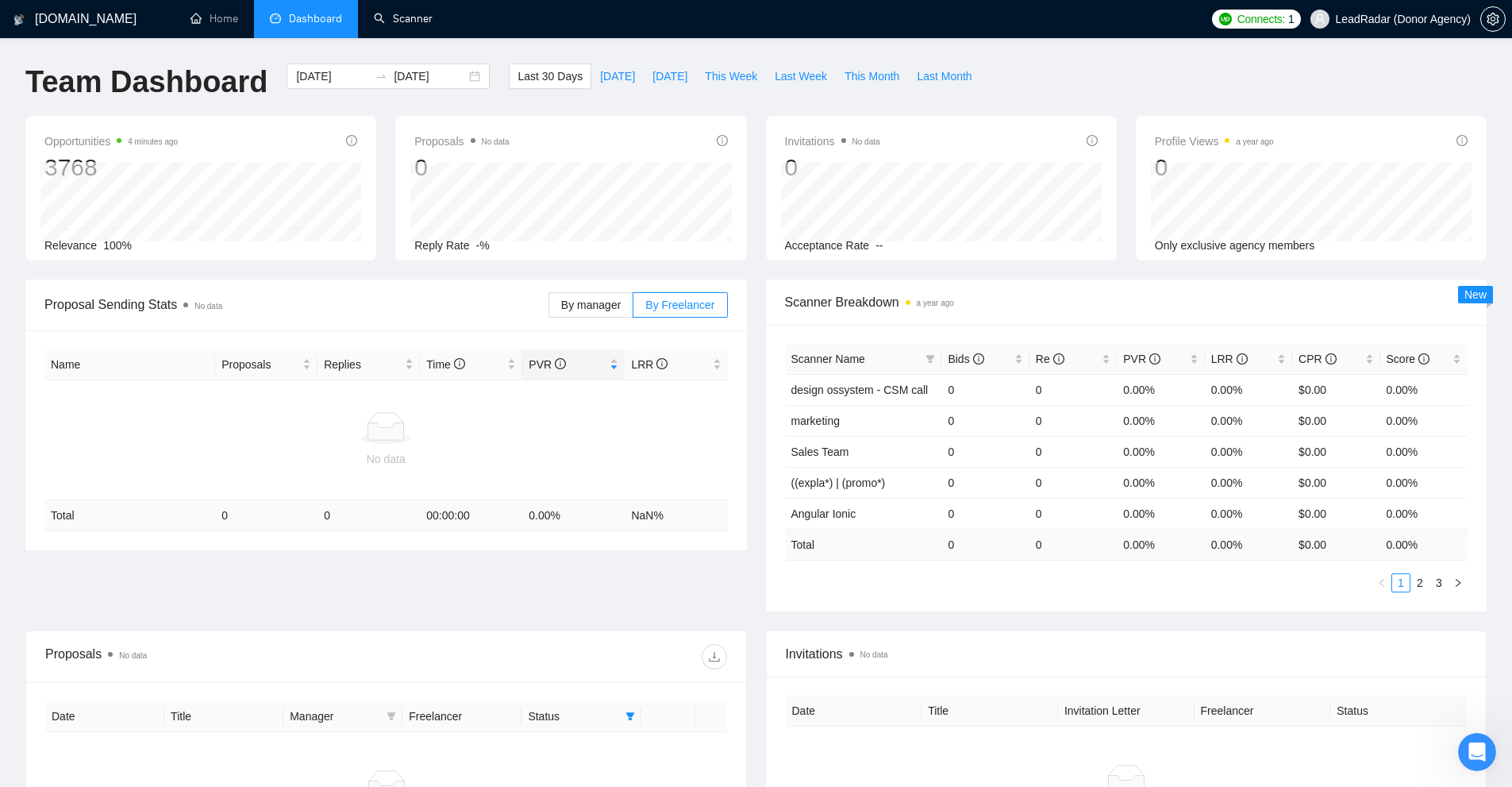
drag, startPoint x: 387, startPoint y: 13, endPoint x: 408, endPoint y: 86, distance: 76.0
click at [387, 13] on link "Scanner" at bounding box center [403, 18] width 59 height 13
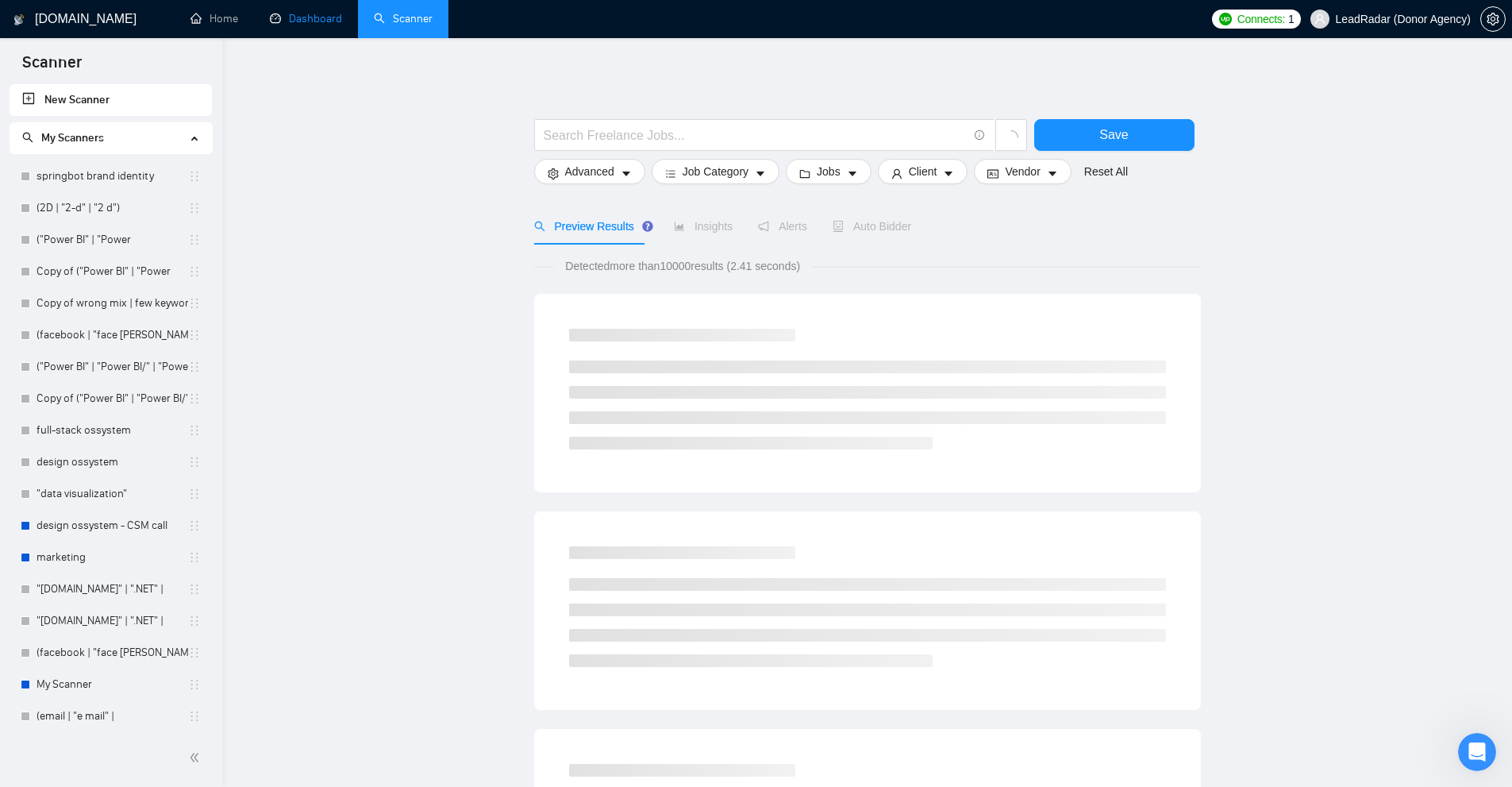
click at [311, 17] on link "Dashboard" at bounding box center [306, 18] width 72 height 13
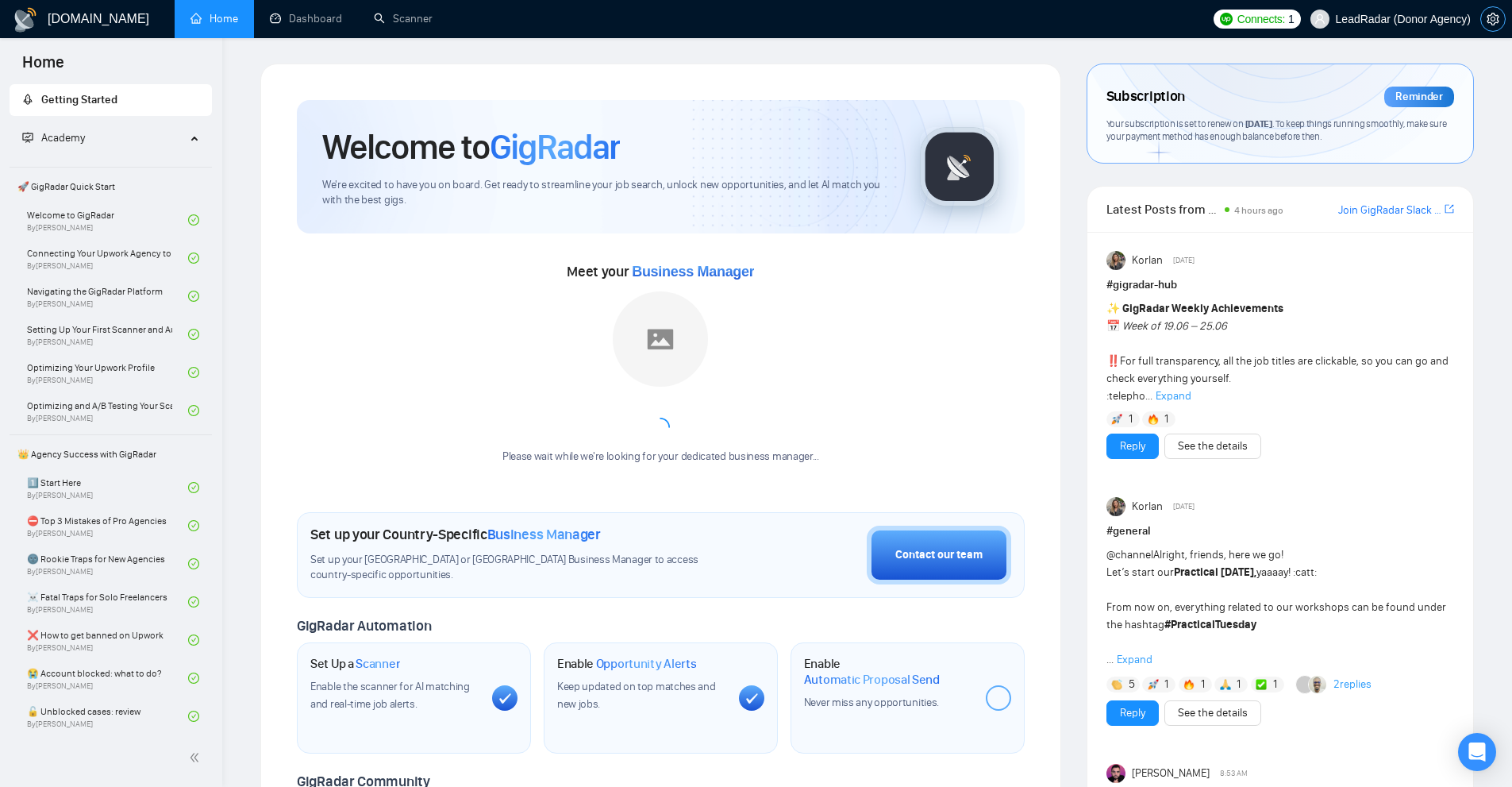
click at [1495, 25] on icon "setting" at bounding box center [1492, 19] width 13 height 13
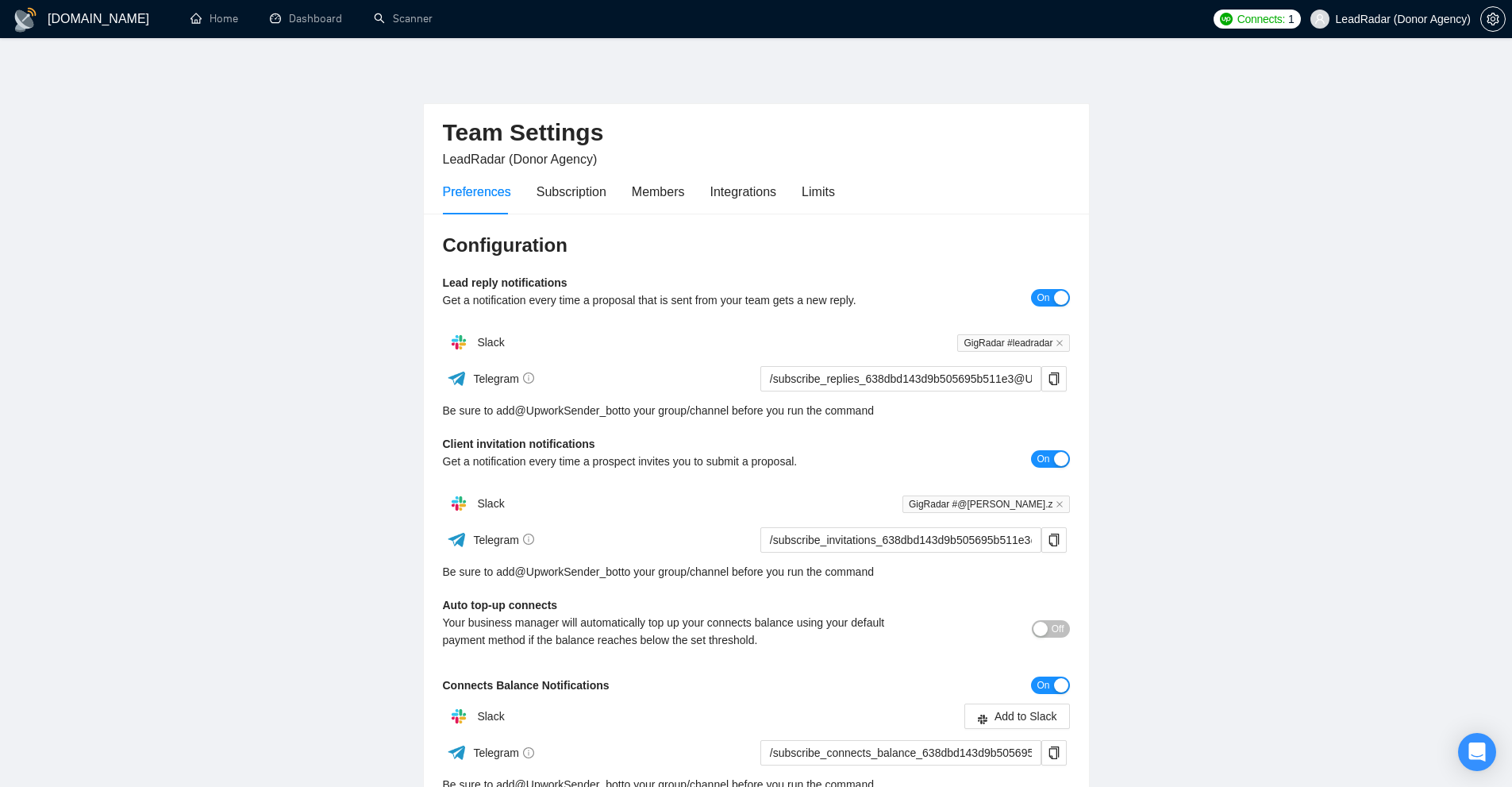
click at [835, 194] on div "Preferences Subscription Members Integrations Limits" at bounding box center [756, 191] width 627 height 46
click at [825, 194] on div "Limits" at bounding box center [817, 191] width 33 height 20
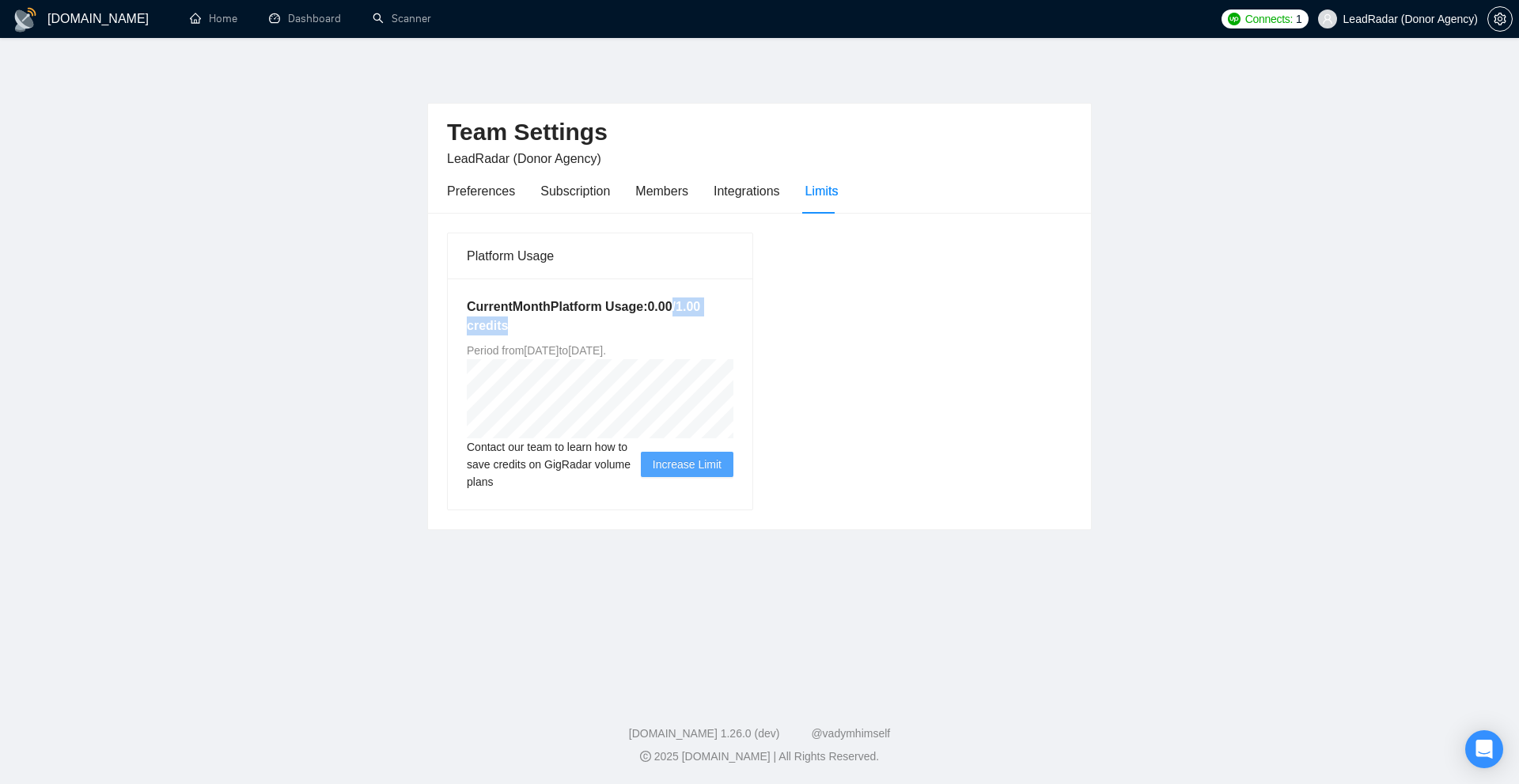
drag, startPoint x: 677, startPoint y: 308, endPoint x: 666, endPoint y: 323, distance: 18.6
click at [553, 320] on h5 "Current Month Platform Usage: 0.00 / 1.00 credits" at bounding box center [600, 316] width 267 height 38
click at [697, 318] on h5 "Current Month Platform Usage: 0.00 / 1.00 credits" at bounding box center [600, 316] width 267 height 38
drag, startPoint x: 679, startPoint y: 306, endPoint x: 701, endPoint y: 310, distance: 22.4
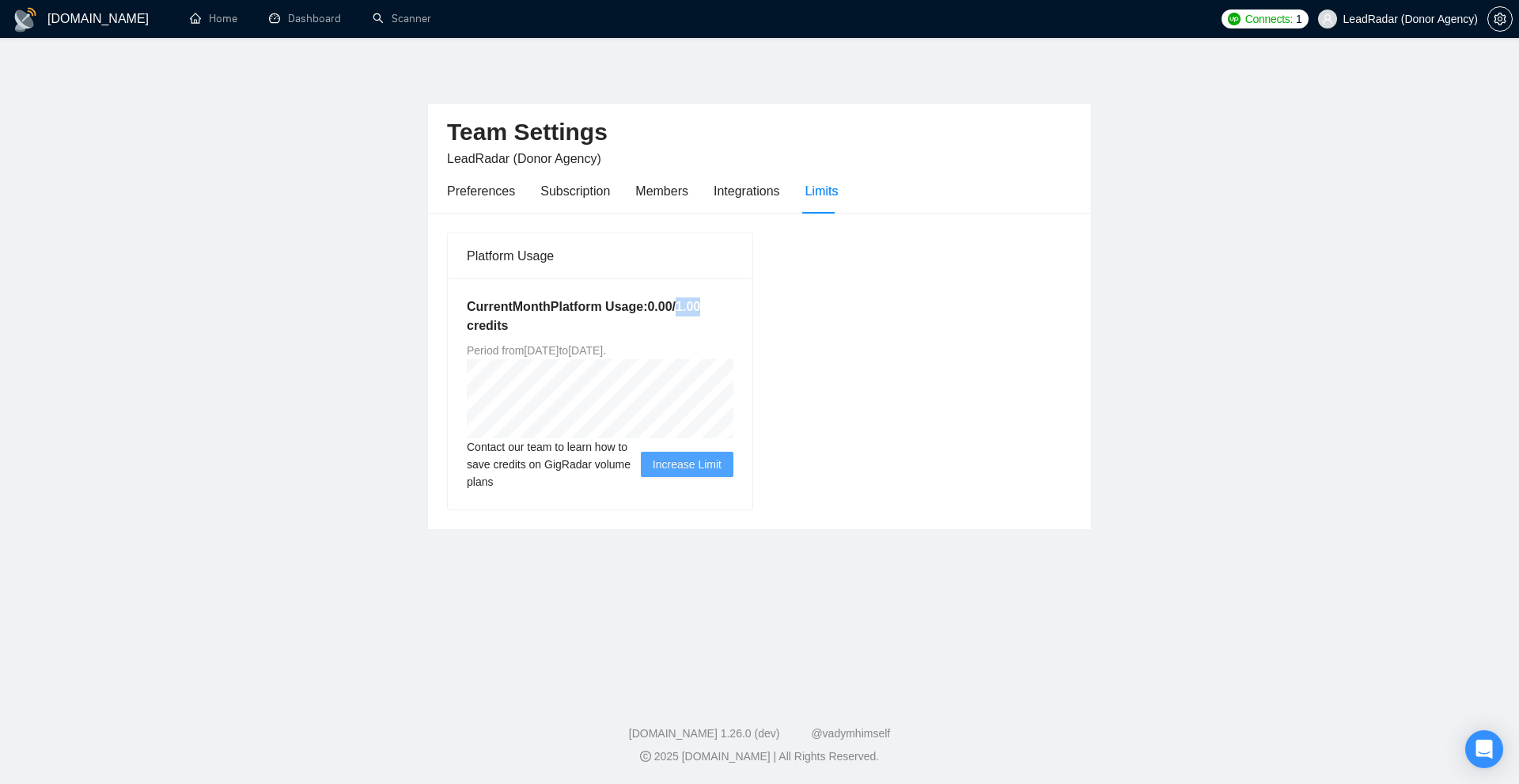
click at [701, 310] on h5 "Current Month Platform Usage: 0.00 / 1.00 credits" at bounding box center [600, 316] width 267 height 38
click at [694, 306] on h5 "Current Month Platform Usage: 0.00 / 1.00 credits" at bounding box center [600, 316] width 267 height 38
drag, startPoint x: 679, startPoint y: 307, endPoint x: 709, endPoint y: 306, distance: 30.0
click at [709, 306] on h5 "Current Month Platform Usage: 0.00 / 1.00 credits" at bounding box center [600, 316] width 267 height 38
click at [705, 306] on h5 "Current Month Platform Usage: 0.00 / 1.00 credits" at bounding box center [600, 316] width 267 height 38
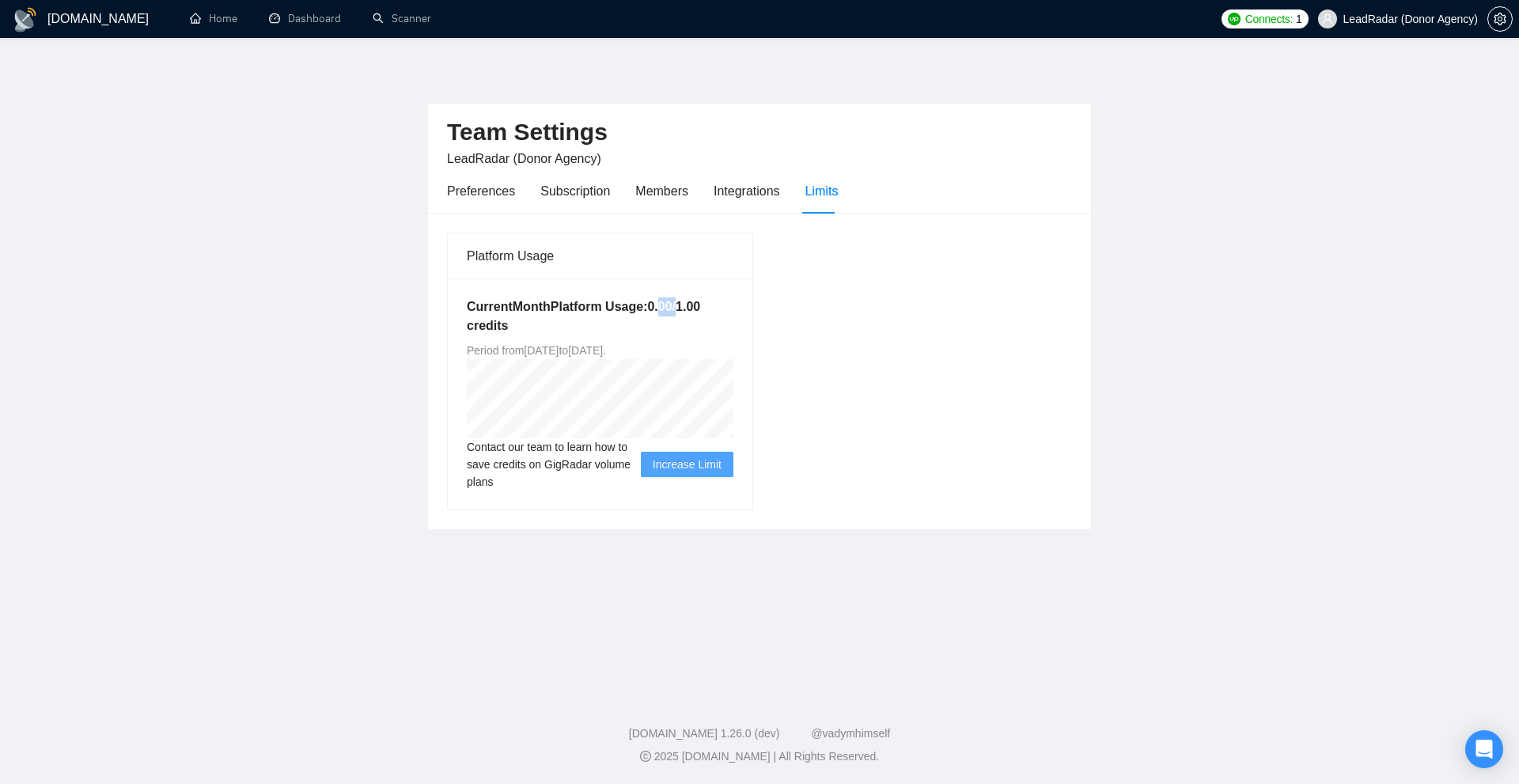
drag, startPoint x: 673, startPoint y: 307, endPoint x: 653, endPoint y: 307, distance: 20.0
click at [653, 307] on h5 "Current Month Platform Usage: 0.00 / 1.00 credits" at bounding box center [600, 316] width 267 height 38
click at [650, 308] on h5 "Current Month Platform Usage: 0.00 / 1.00 credits" at bounding box center [600, 316] width 267 height 38
drag, startPoint x: 638, startPoint y: 306, endPoint x: 677, endPoint y: 306, distance: 39.0
click at [677, 306] on h5 "Current Month Platform Usage: 0.00 / 1.00 credits" at bounding box center [600, 316] width 267 height 38
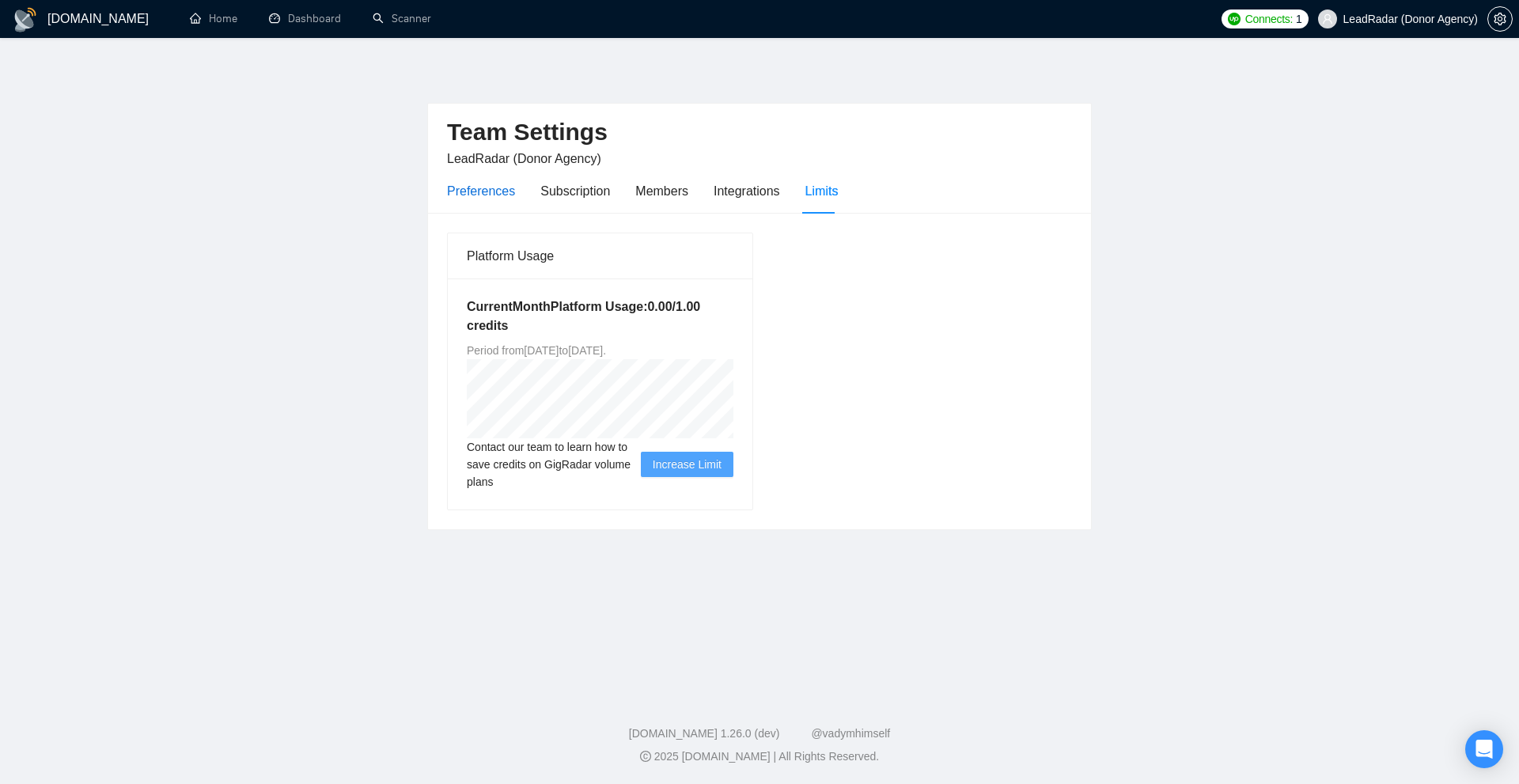
click at [488, 189] on div "Preferences" at bounding box center [480, 191] width 68 height 20
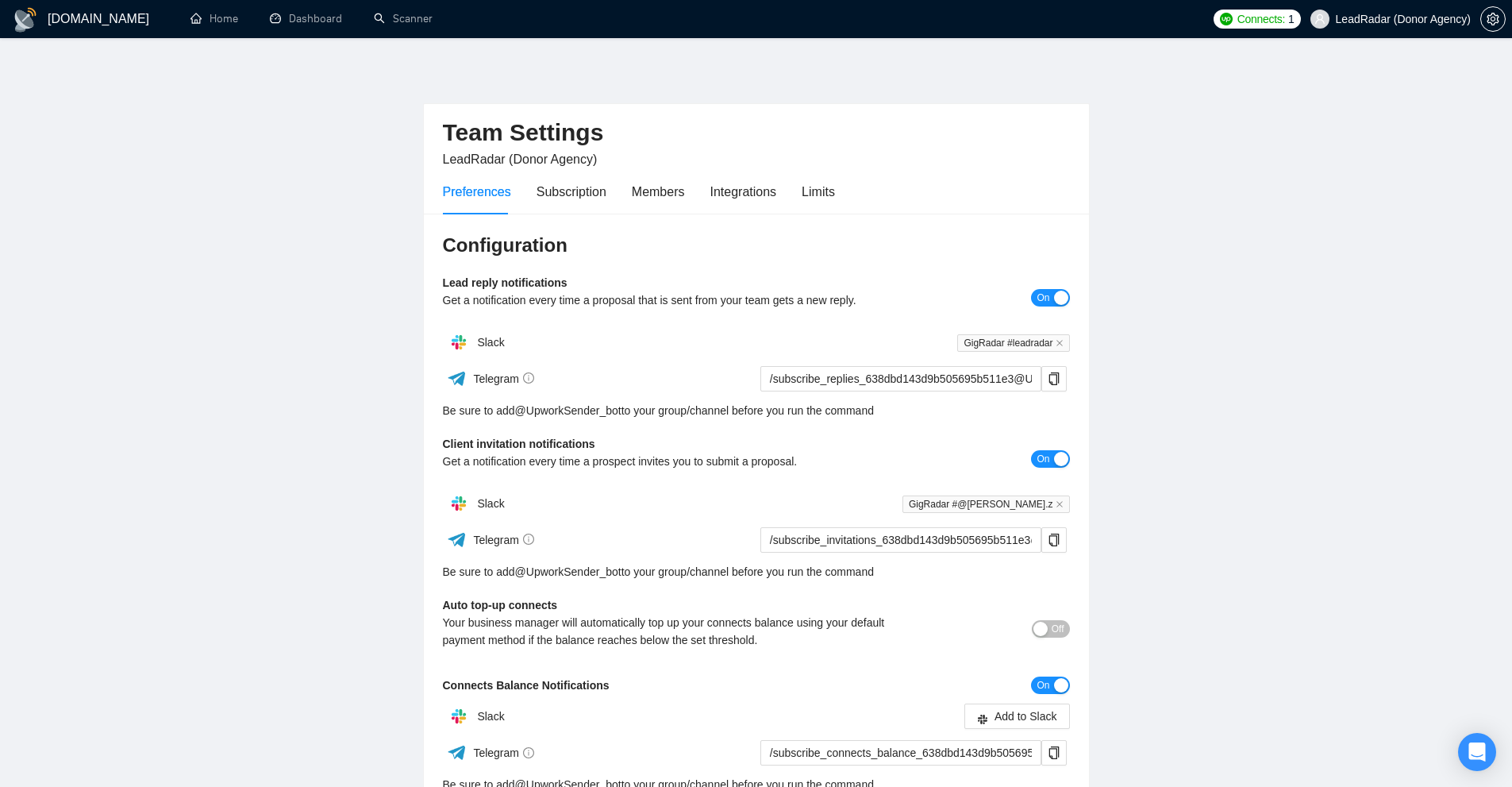
click at [441, 272] on div "Configuration Lead reply notifications Get a notification every time a proposal…" at bounding box center [756, 557] width 665 height 687
click at [439, 273] on div "Configuration Lead reply notifications Get a notification every time a proposal…" at bounding box center [756, 557] width 665 height 687
drag, startPoint x: 439, startPoint y: 273, endPoint x: 1061, endPoint y: 292, distance: 622.3
click at [883, 283] on div "Configuration Lead reply notifications Get a notification every time a proposal…" at bounding box center [756, 557] width 665 height 687
click at [646, 293] on div "Get a notification every time a proposal that is sent from your team gets a new…" at bounding box center [678, 300] width 470 height 18
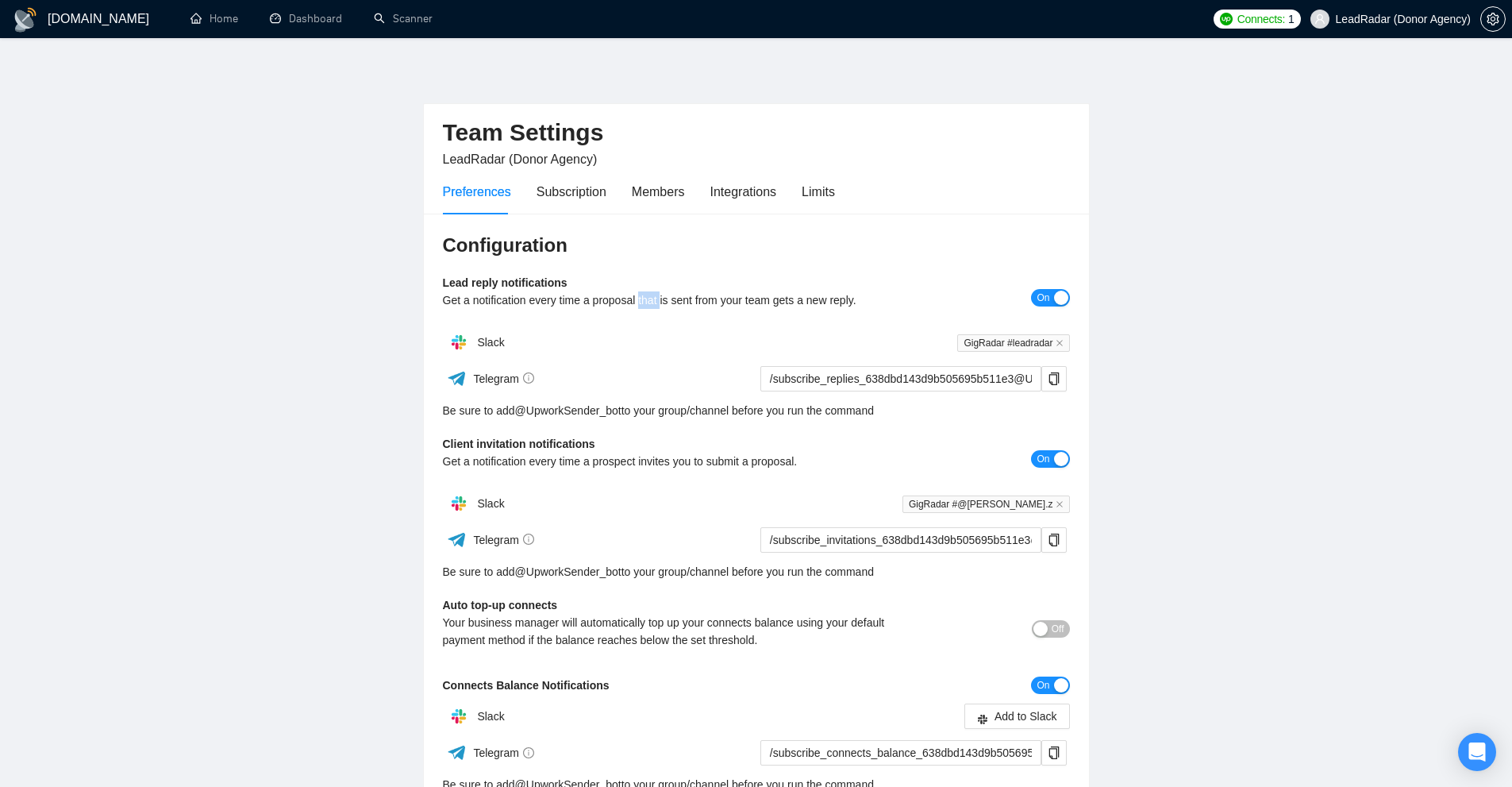
click at [646, 293] on div "Get a notification every time a proposal that is sent from your team gets a new…" at bounding box center [678, 300] width 470 height 18
click at [499, 289] on b "Lead reply notifications" at bounding box center [504, 283] width 124 height 13
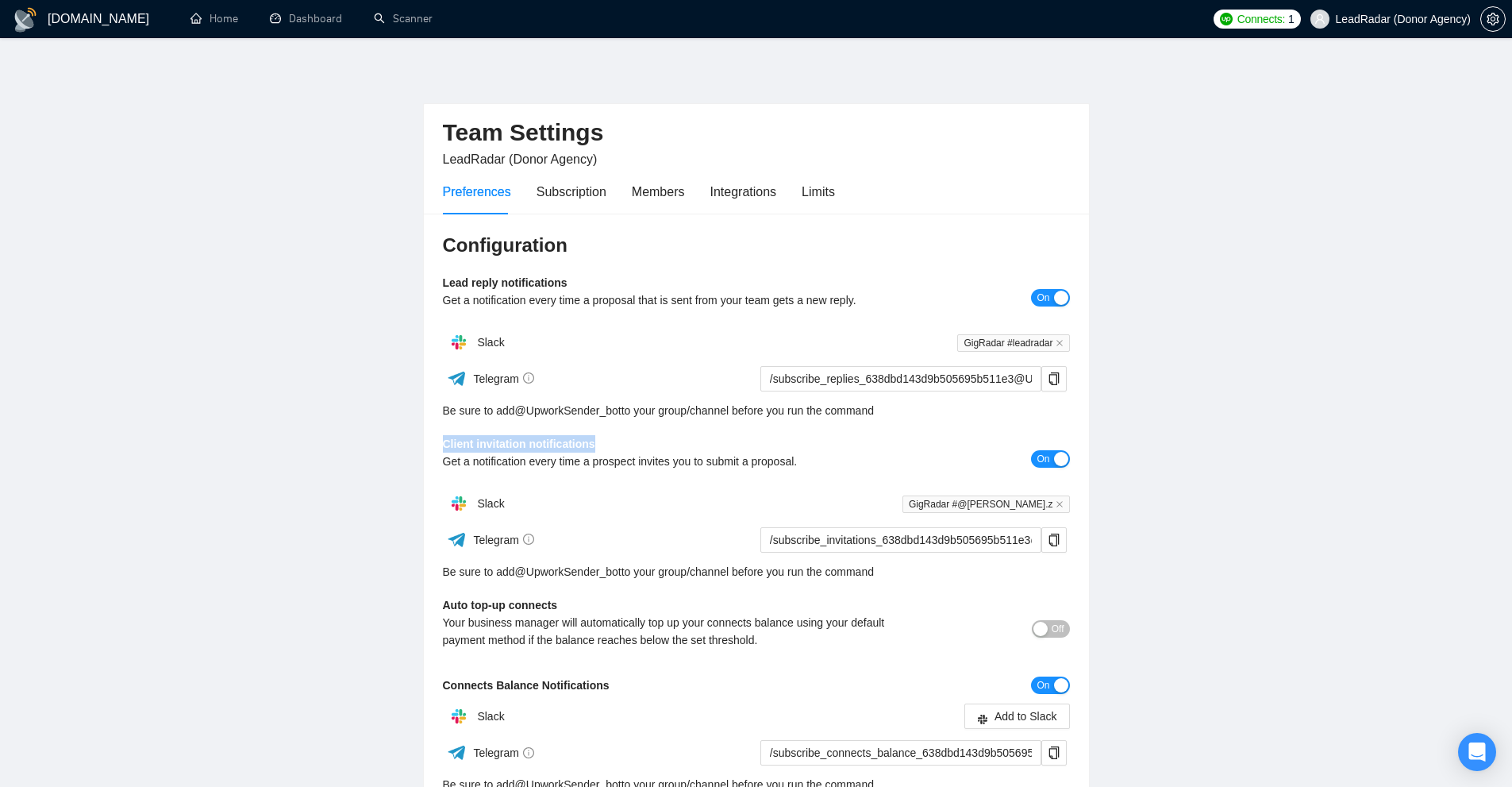
drag, startPoint x: 498, startPoint y: 439, endPoint x: 657, endPoint y: 437, distance: 159.0
click at [657, 437] on div "Configuration Lead reply notifications Get a notification every time a proposal…" at bounding box center [756, 557] width 665 height 687
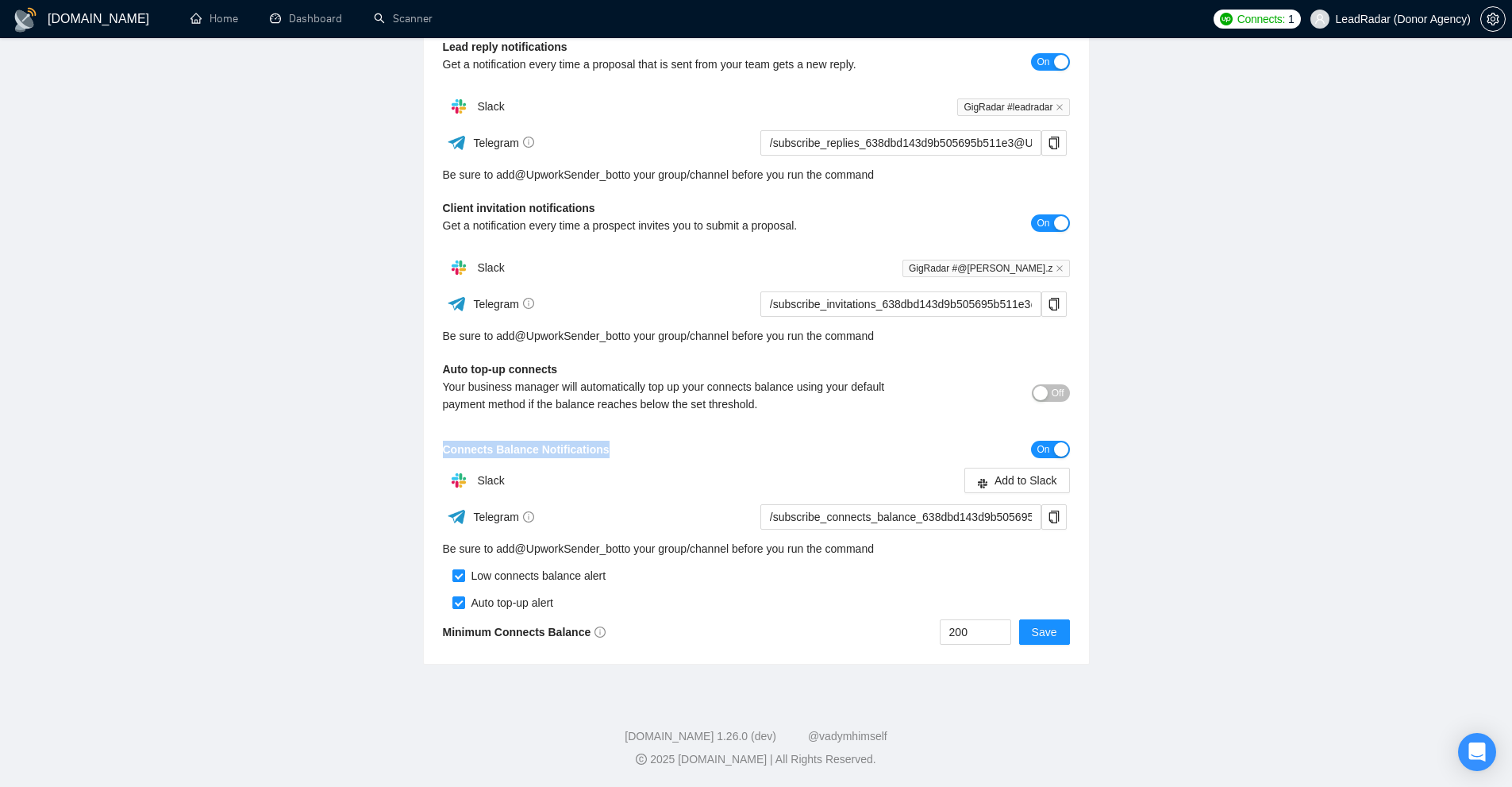
drag, startPoint x: 490, startPoint y: 448, endPoint x: 635, endPoint y: 447, distance: 145.0
click at [635, 447] on div "Configuration Lead reply notifications Get a notification every time a proposal…" at bounding box center [756, 321] width 665 height 687
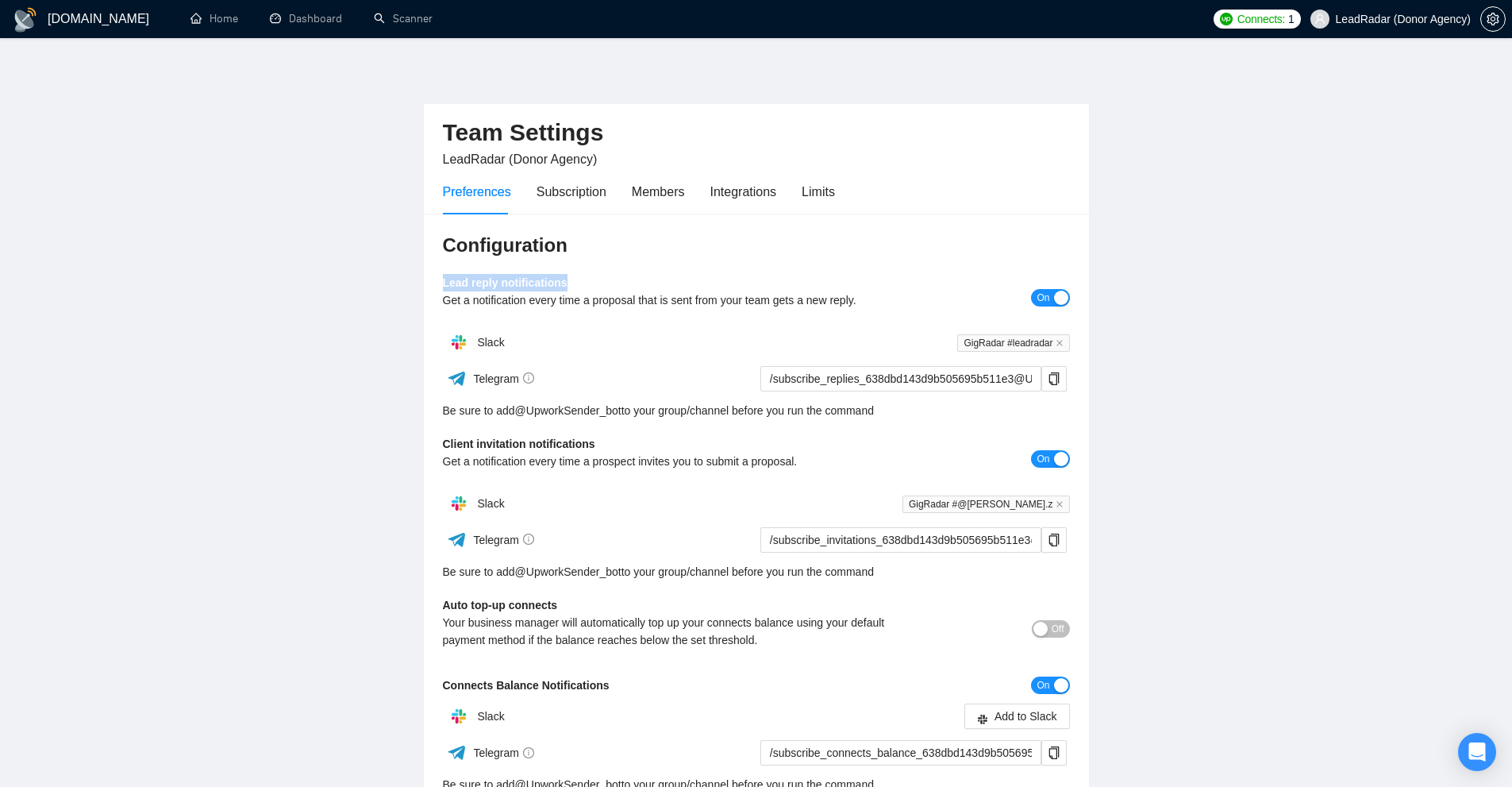
drag, startPoint x: 427, startPoint y: 267, endPoint x: 598, endPoint y: 288, distance: 172.3
click at [598, 288] on div "Configuration Lead reply notifications Get a notification every time a proposal…" at bounding box center [756, 557] width 665 height 687
drag, startPoint x: 451, startPoint y: 436, endPoint x: 622, endPoint y: 446, distance: 171.3
click at [622, 446] on div "Client invitation notifications Get a notification every time a prospect invite…" at bounding box center [678, 457] width 470 height 46
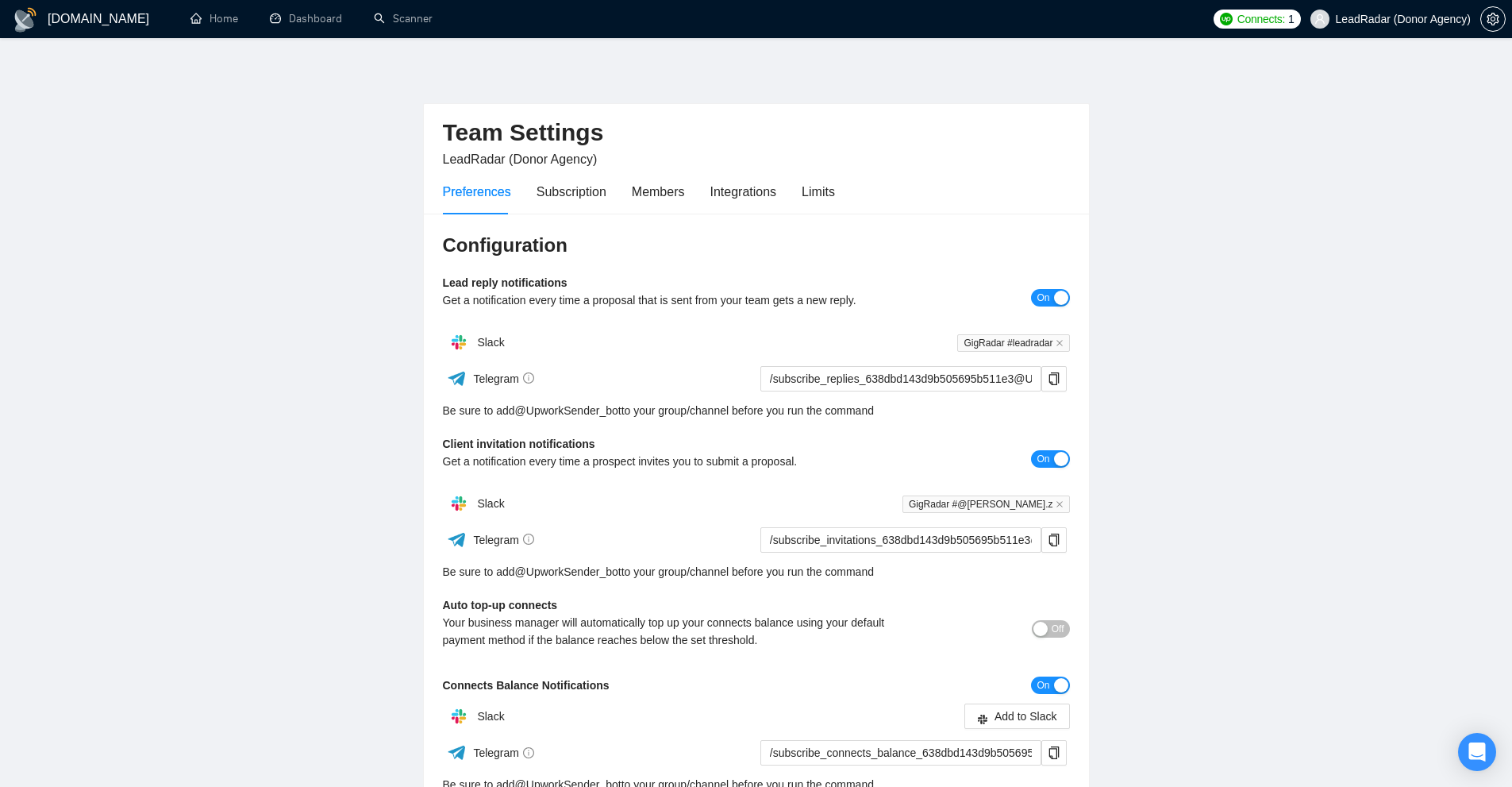
scroll to position [236, 0]
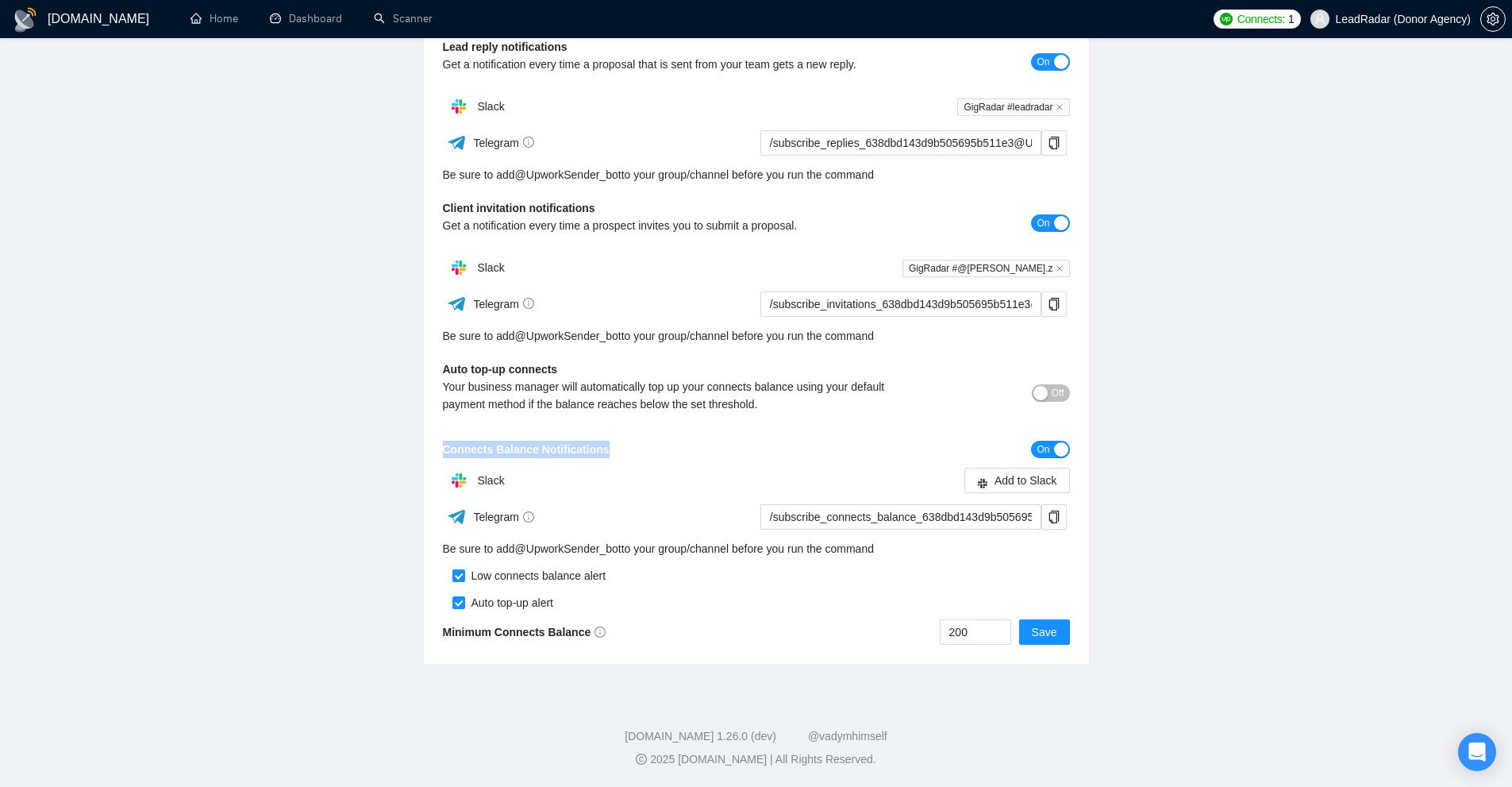
drag, startPoint x: 438, startPoint y: 450, endPoint x: 612, endPoint y: 446, distance: 174.0
click at [612, 446] on div "Configuration Lead reply notifications Get a notification every time a proposal…" at bounding box center [756, 321] width 665 height 687
click at [612, 446] on div "Connects Balance Notifications" at bounding box center [678, 450] width 470 height 18
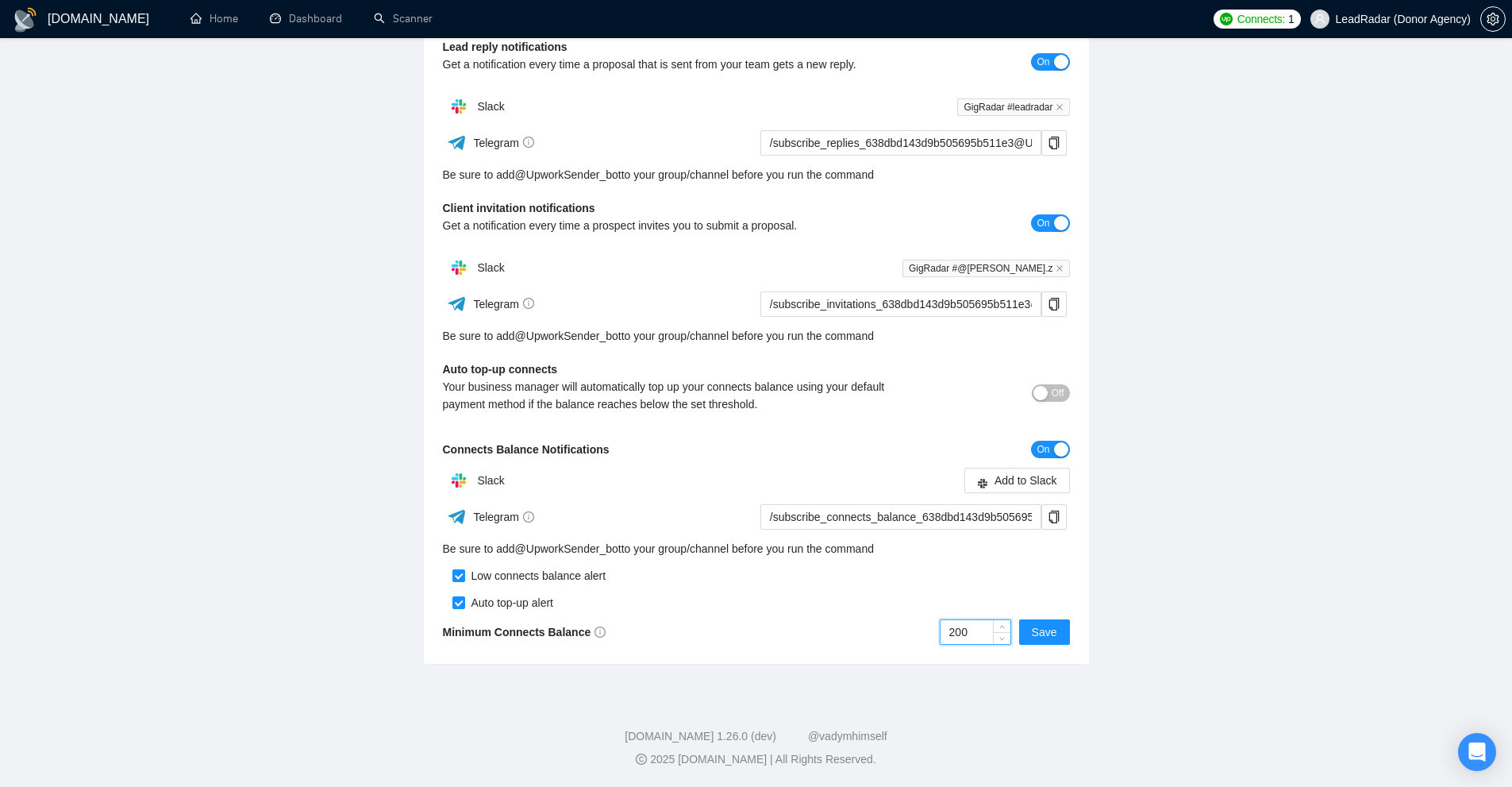
drag, startPoint x: 886, startPoint y: 622, endPoint x: 880, endPoint y: 629, distance: 9.2
click at [880, 629] on div "200 Save" at bounding box center [913, 631] width 314 height 25
click at [919, 622] on div "200 Save" at bounding box center [913, 631] width 314 height 25
drag, startPoint x: 976, startPoint y: 630, endPoint x: 907, endPoint y: 637, distance: 69.4
click at [915, 642] on div "200 Save" at bounding box center [913, 631] width 314 height 25
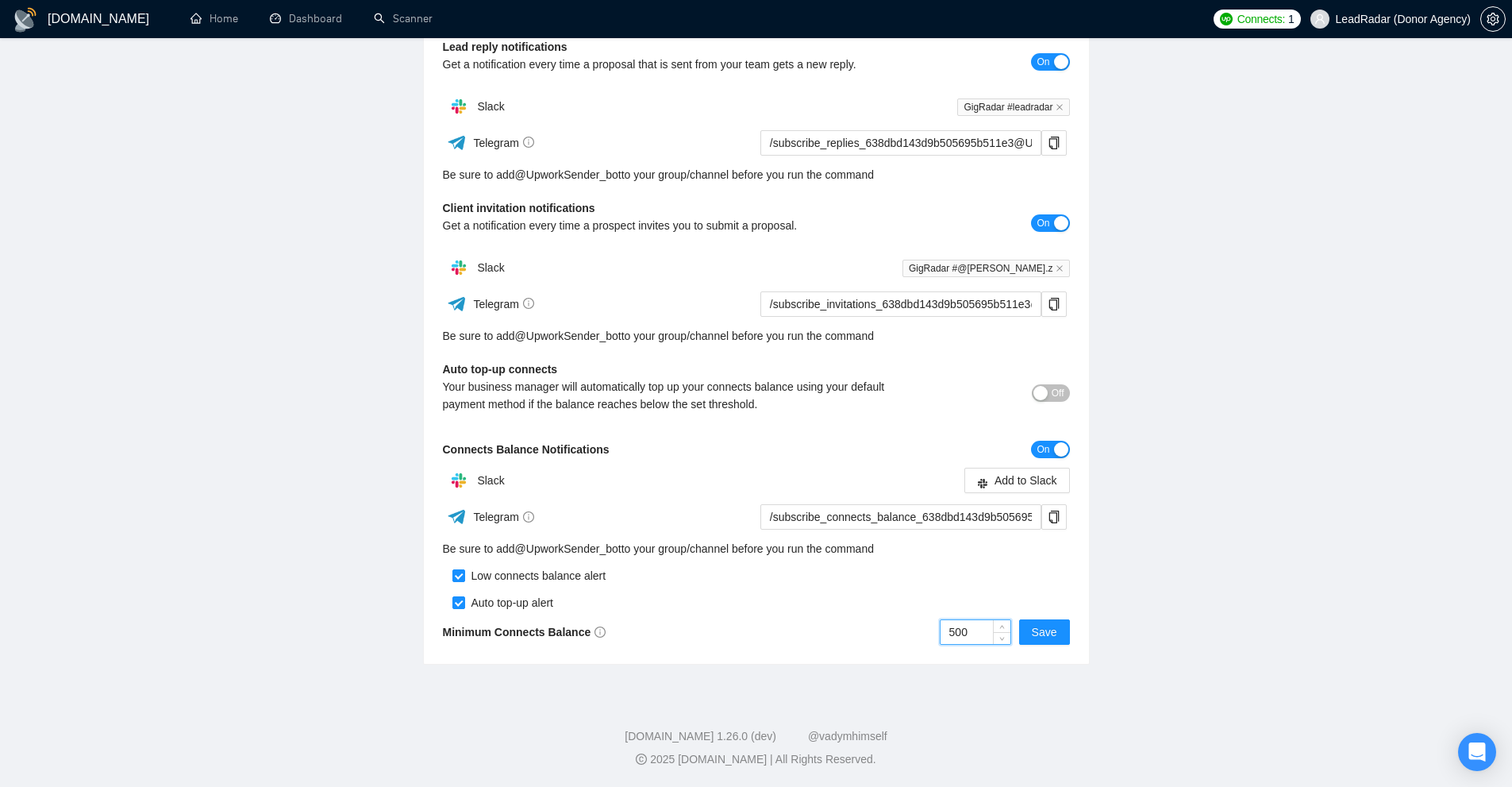
drag, startPoint x: 948, startPoint y: 643, endPoint x: 932, endPoint y: 644, distance: 16.0
click at [932, 644] on div "500 Save" at bounding box center [913, 631] width 314 height 25
type input "100"
click at [782, 667] on div "GigRadar.io Home Dashboard Scanner Connects: 1 LeadRadar (Donor Agency) Team Se…" at bounding box center [756, 275] width 1512 height 1022
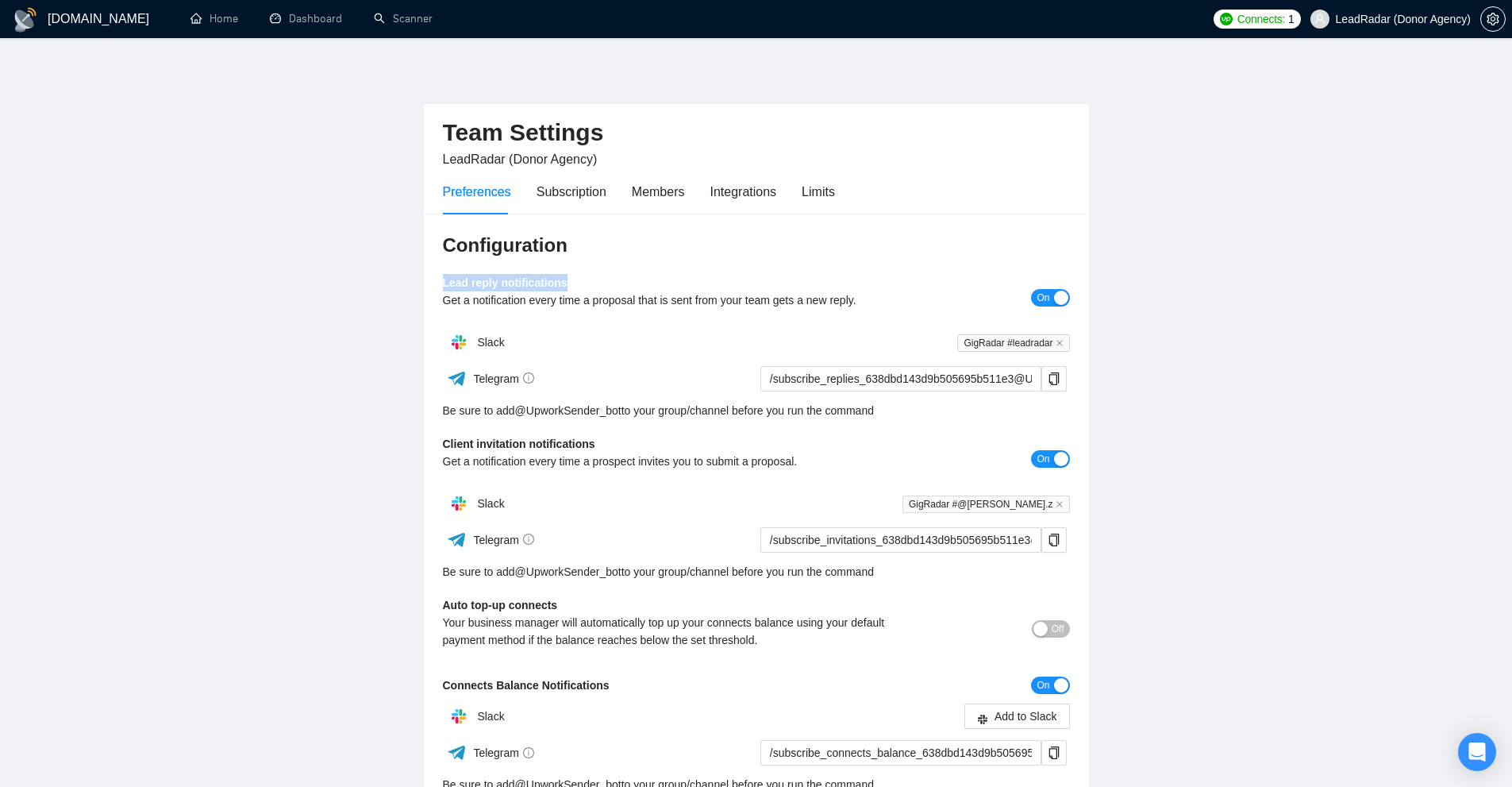
drag, startPoint x: 467, startPoint y: 284, endPoint x: 596, endPoint y: 285, distance: 129.0
click at [596, 285] on div "Configuration Lead reply notifications Get a notification every time a proposal…" at bounding box center [756, 557] width 665 height 687
click at [532, 453] on div "Get a notification every time a prospect invites you to submit a proposal." at bounding box center [678, 461] width 470 height 18
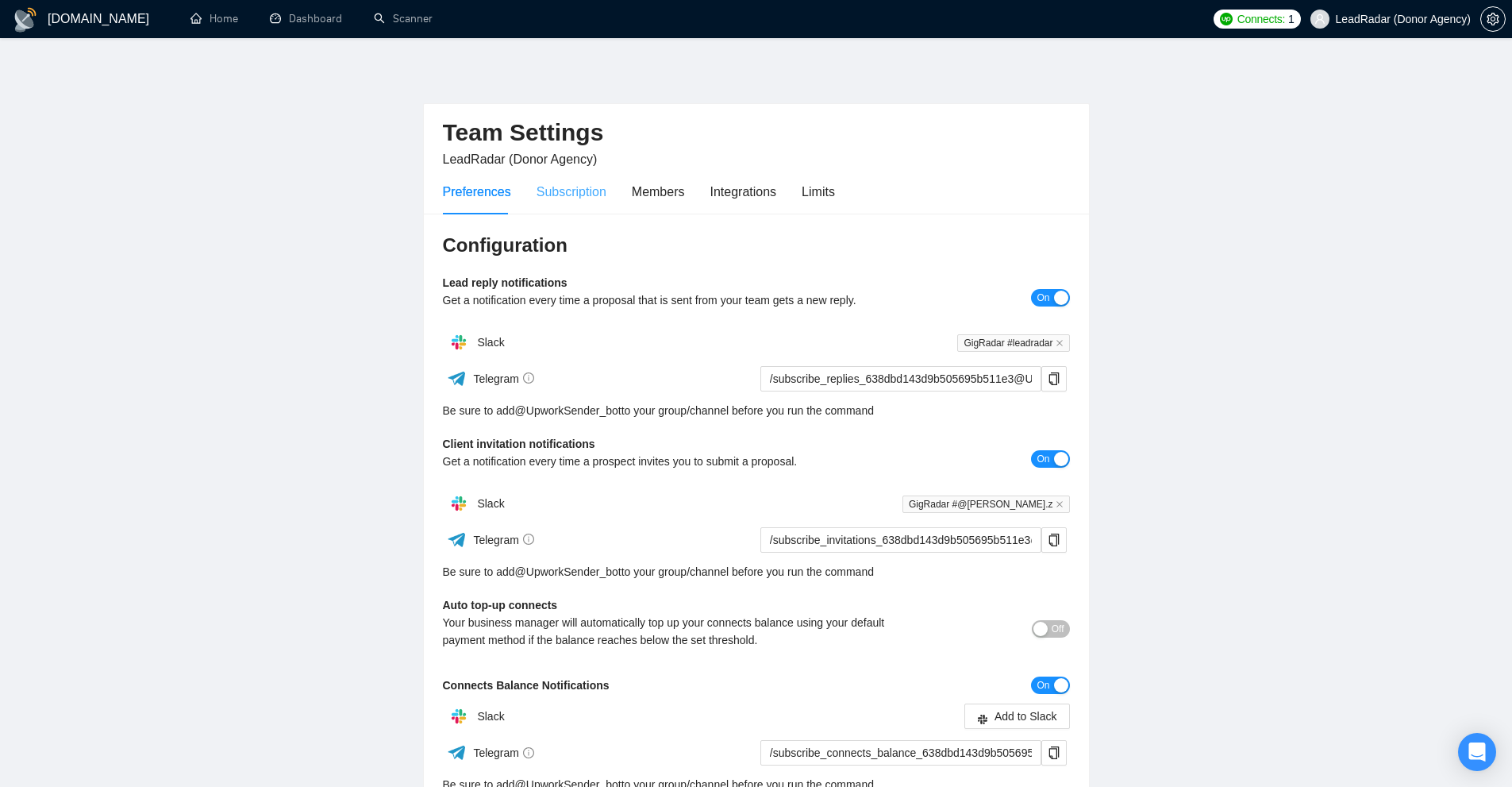
click at [562, 208] on div "Subscription" at bounding box center [571, 191] width 70 height 46
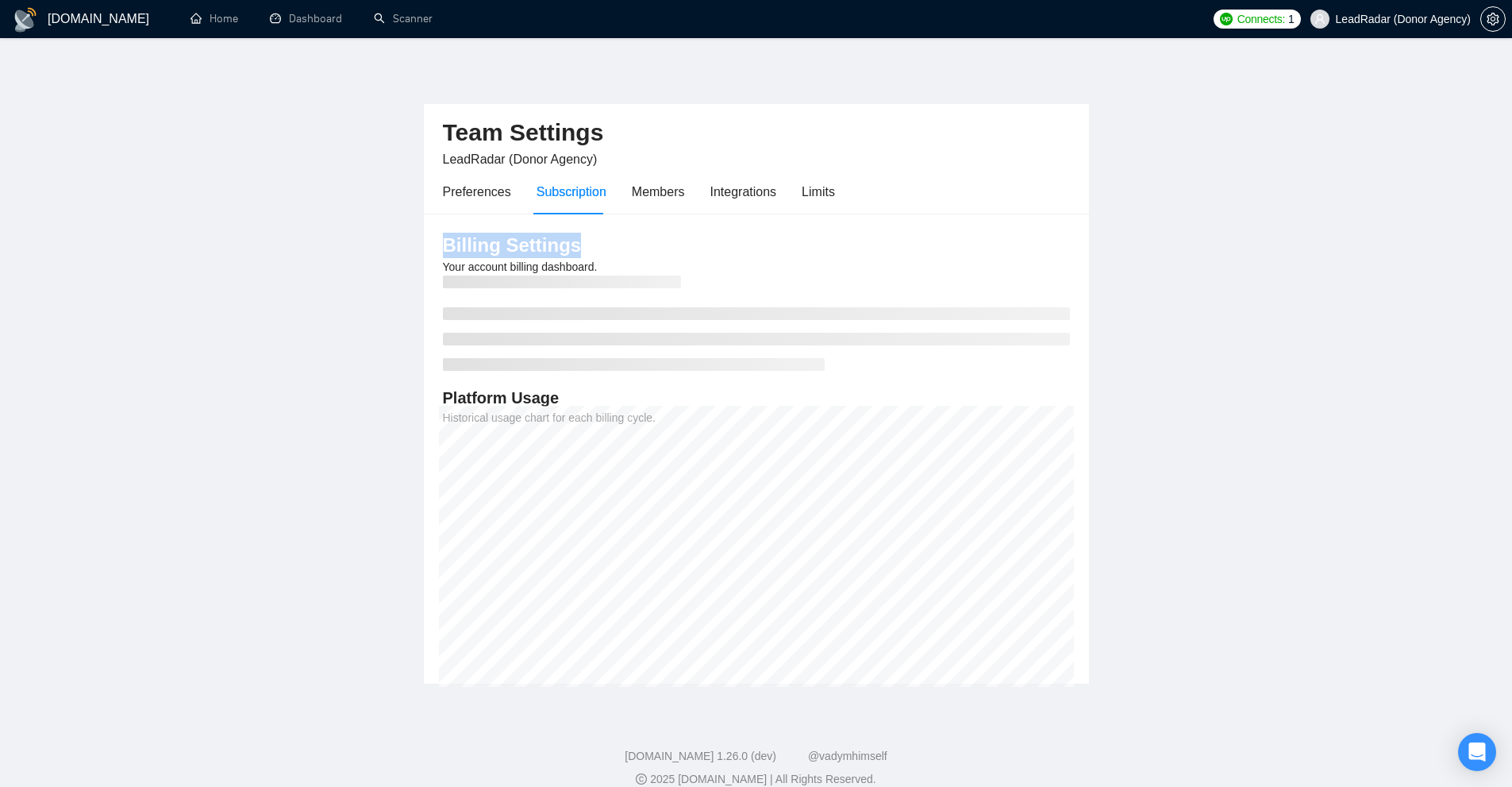
drag, startPoint x: 440, startPoint y: 241, endPoint x: 731, endPoint y: 242, distance: 291.0
click at [731, 242] on div "Billing Settings Your account billing dashboard. Platform Usage Historical usag…" at bounding box center [756, 448] width 665 height 470
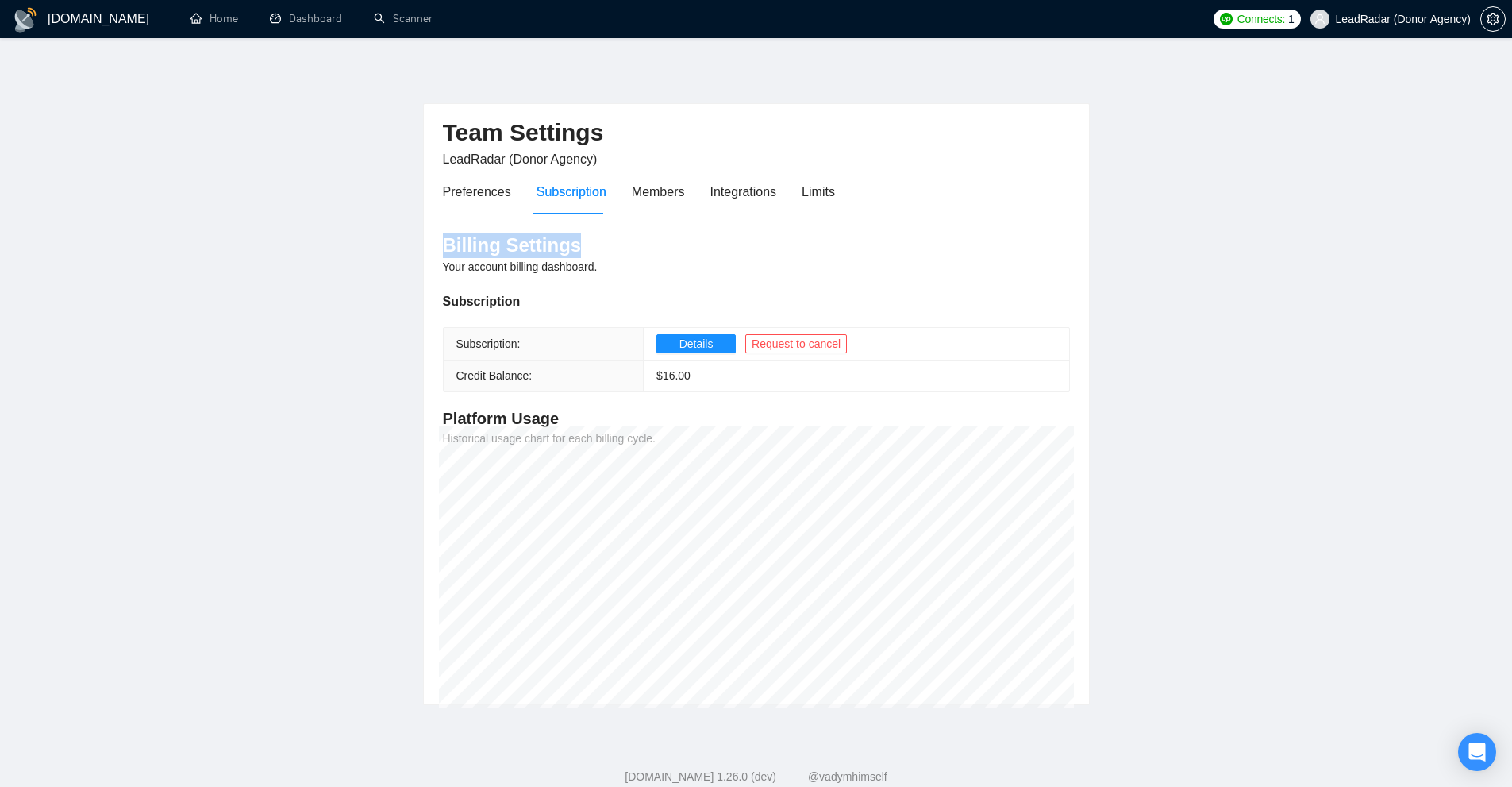
click at [452, 257] on h3 "Billing Settings" at bounding box center [756, 245] width 627 height 25
drag, startPoint x: 452, startPoint y: 257, endPoint x: 610, endPoint y: 254, distance: 158.0
click at [610, 254] on h3 "Billing Settings" at bounding box center [756, 245] width 627 height 25
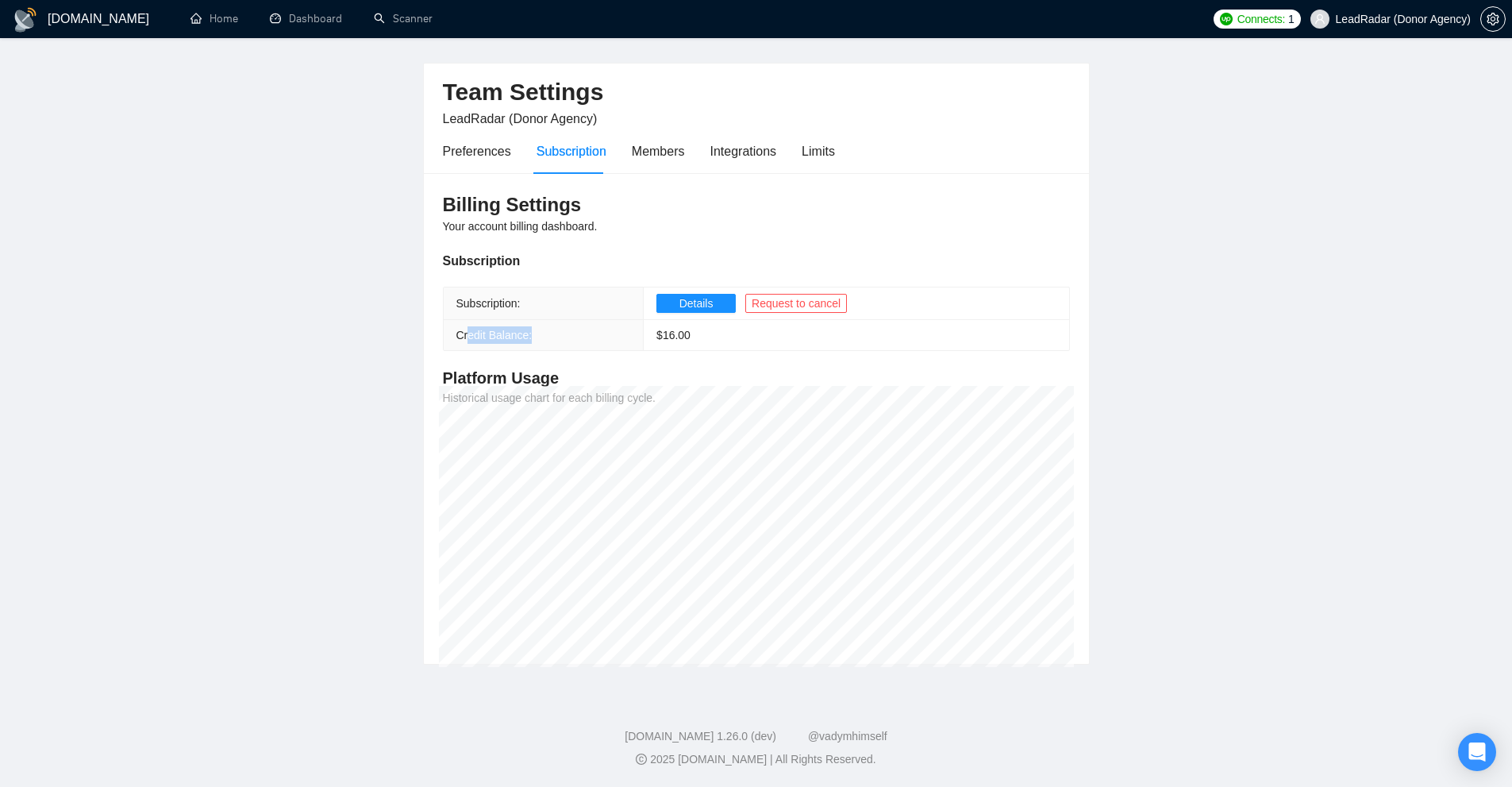
drag, startPoint x: 512, startPoint y: 328, endPoint x: 465, endPoint y: 339, distance: 48.3
click at [465, 339] on th "Credit Balance:" at bounding box center [544, 335] width 200 height 31
click at [1470, 735] on div "Open Intercom Messenger" at bounding box center [1477, 751] width 42 height 42
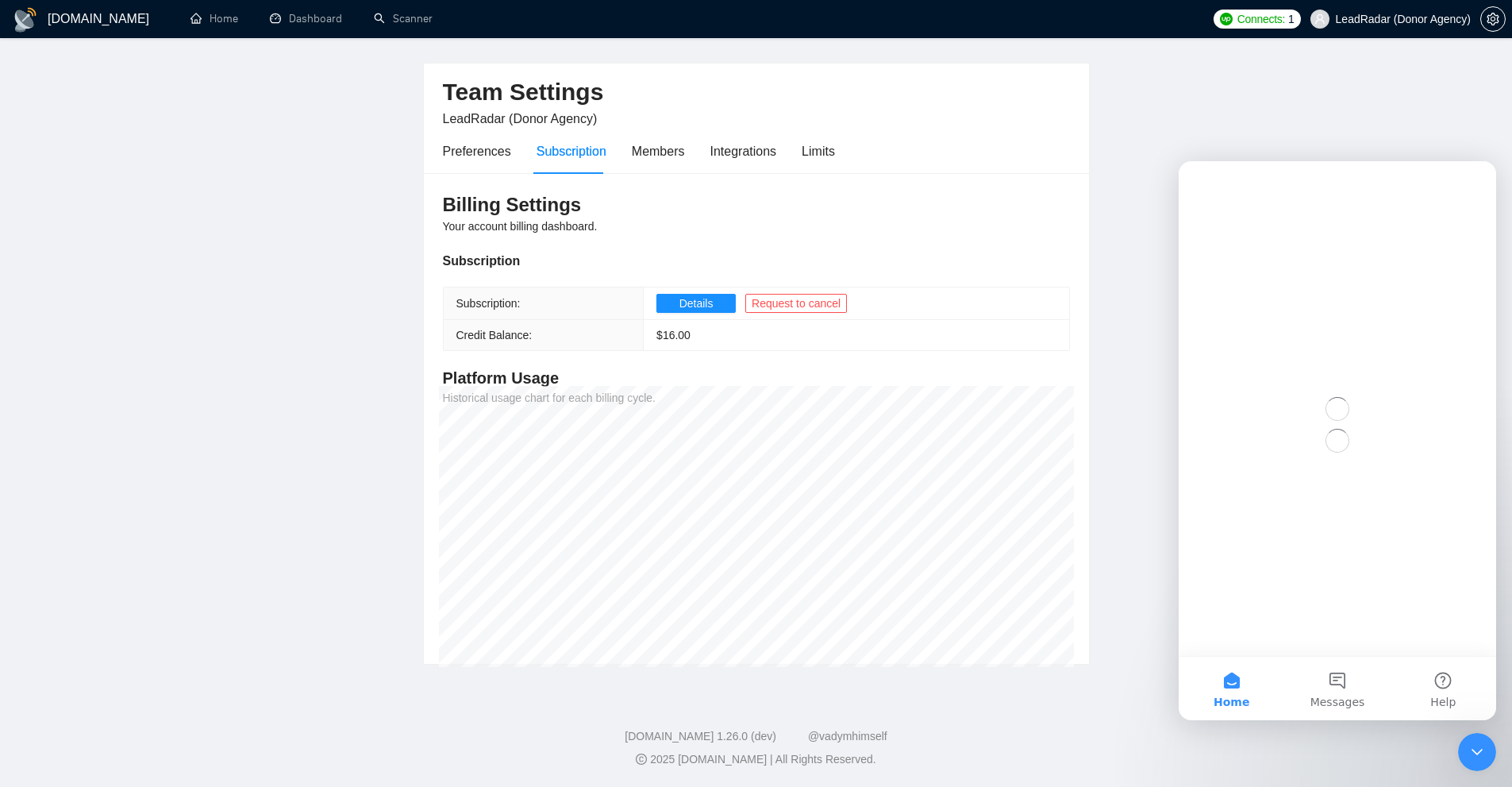
scroll to position [0, 0]
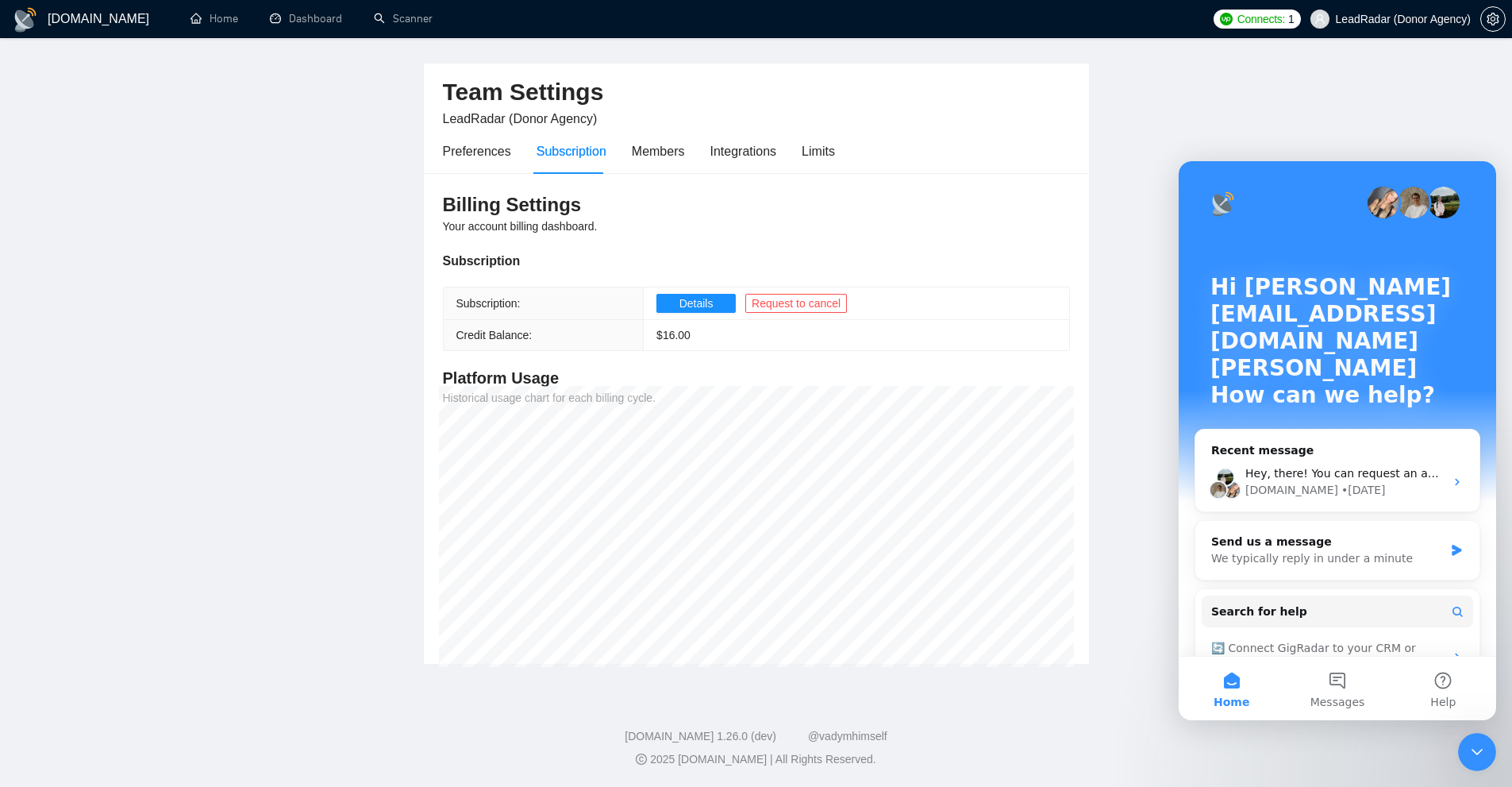
drag, startPoint x: 1482, startPoint y: 736, endPoint x: 2922, endPoint y: 1468, distance: 1615.4
click at [1482, 736] on div "Close Intercom Messenger" at bounding box center [1476, 751] width 38 height 38
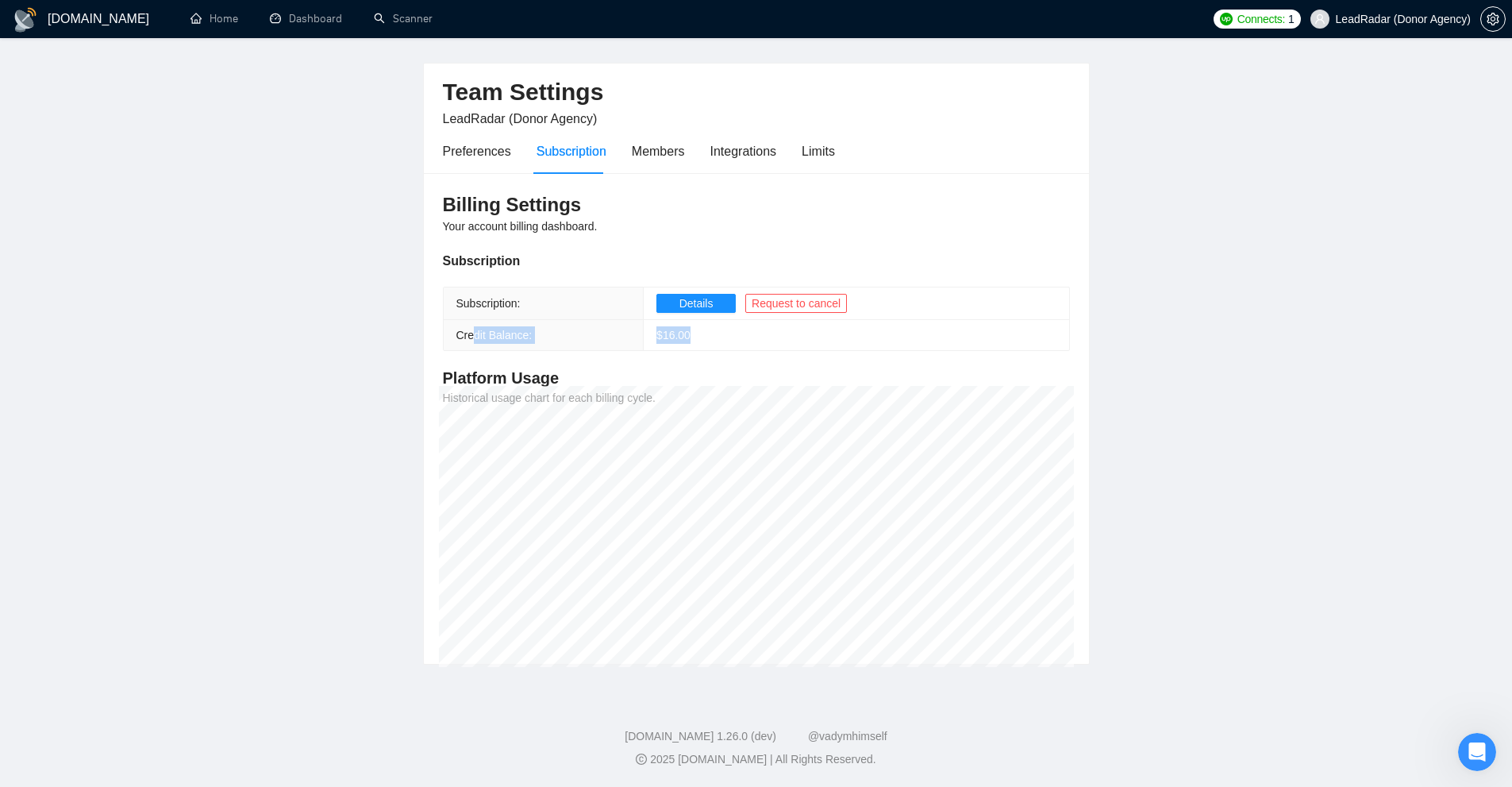
drag, startPoint x: 667, startPoint y: 338, endPoint x: 470, endPoint y: 342, distance: 197.0
click at [470, 342] on tr "Credit Balance: $ 16.00" at bounding box center [756, 335] width 625 height 31
click at [470, 342] on span "Credit Balance:" at bounding box center [494, 334] width 76 height 13
drag, startPoint x: 696, startPoint y: 341, endPoint x: 639, endPoint y: 339, distance: 57.0
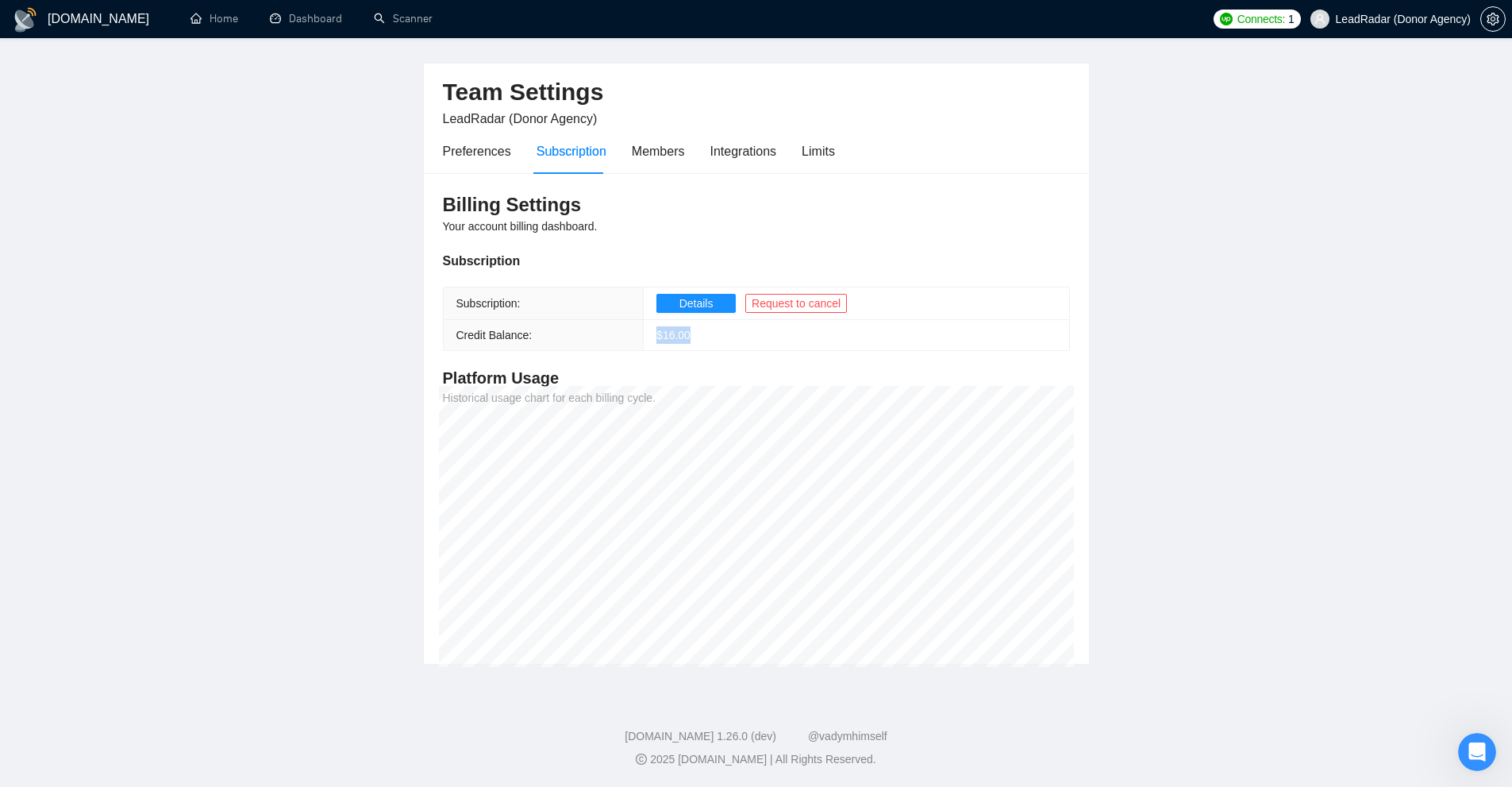
click at [644, 339] on td "$ 16.00" at bounding box center [857, 335] width 426 height 31
click at [1211, 437] on main "Team Settings LeadRadar (Donor Agency) Preferences Subscription Members Integra…" at bounding box center [756, 343] width 1461 height 641
drag, startPoint x: 410, startPoint y: 367, endPoint x: 716, endPoint y: 377, distance: 306.2
click at [716, 376] on main "Team Settings LeadRadar (Donor Agency) Preferences Subscription Members Integra…" at bounding box center [756, 343] width 1461 height 641
click at [1090, 446] on main "Team Settings LeadRadar (Donor Agency) Preferences Subscription Members Integra…" at bounding box center [756, 343] width 1461 height 641
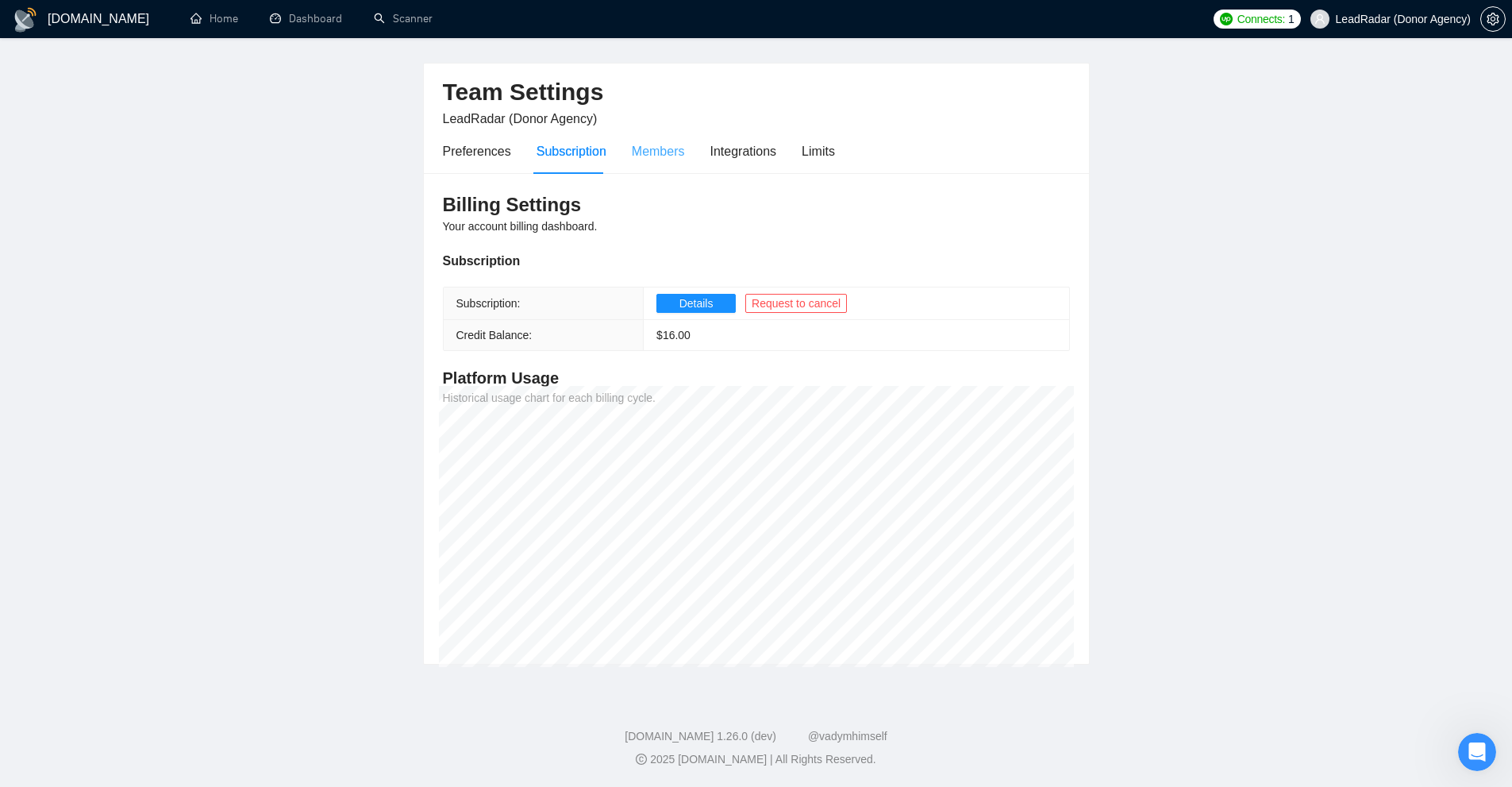
click at [665, 161] on div "Members" at bounding box center [658, 151] width 53 height 46
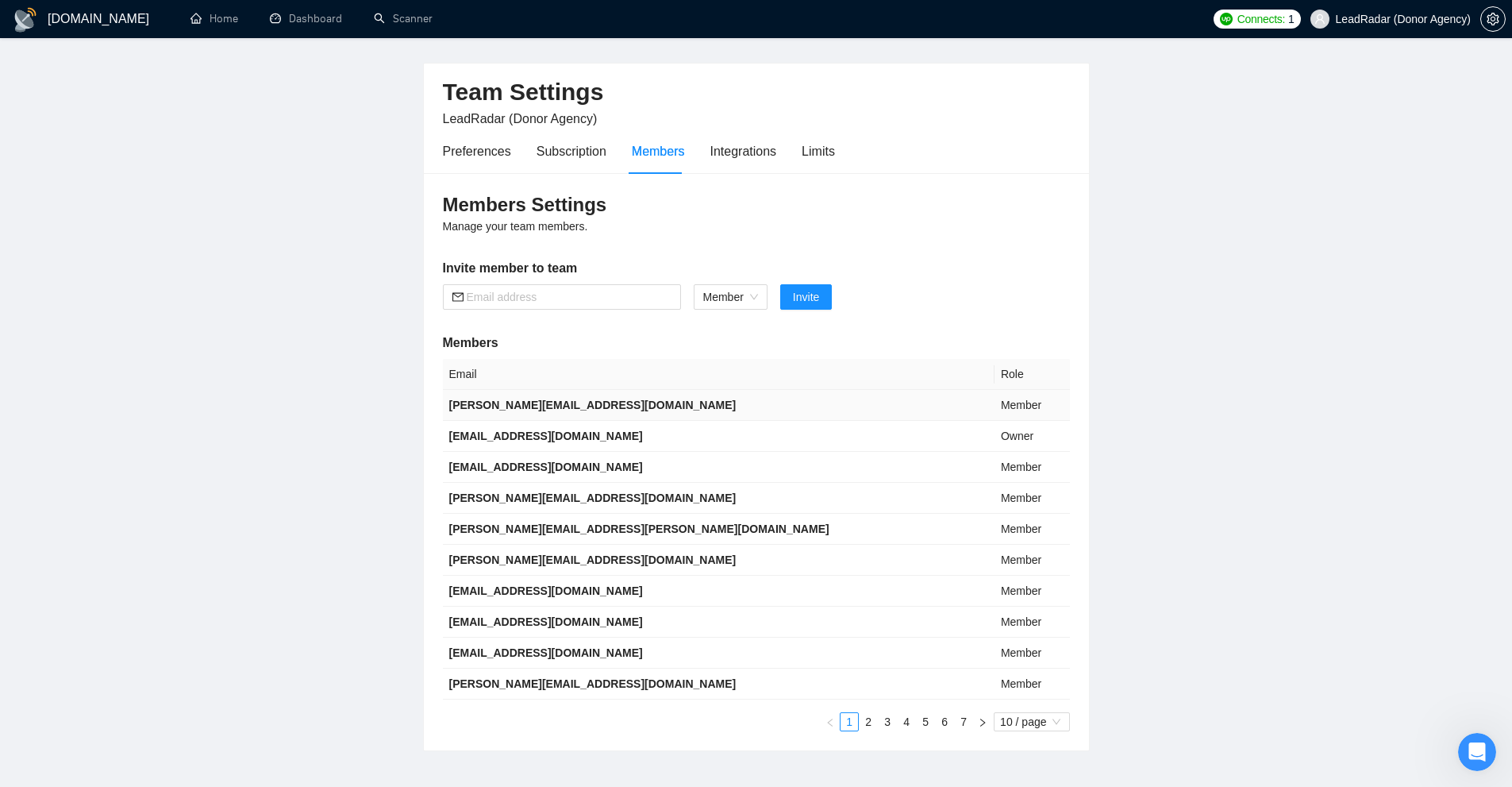
scroll to position [127, 0]
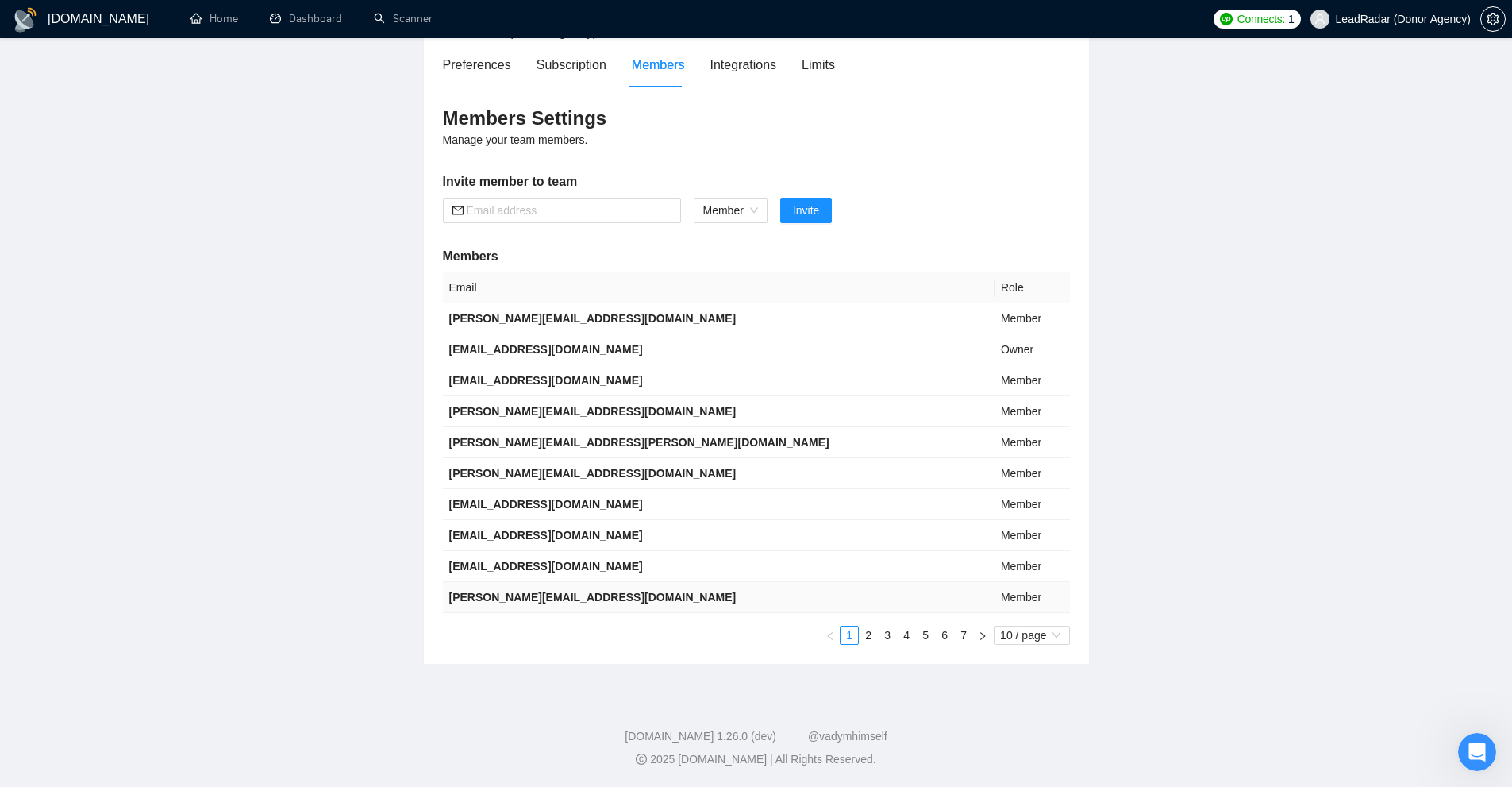
click at [994, 603] on td "Member" at bounding box center [1032, 597] width 75 height 31
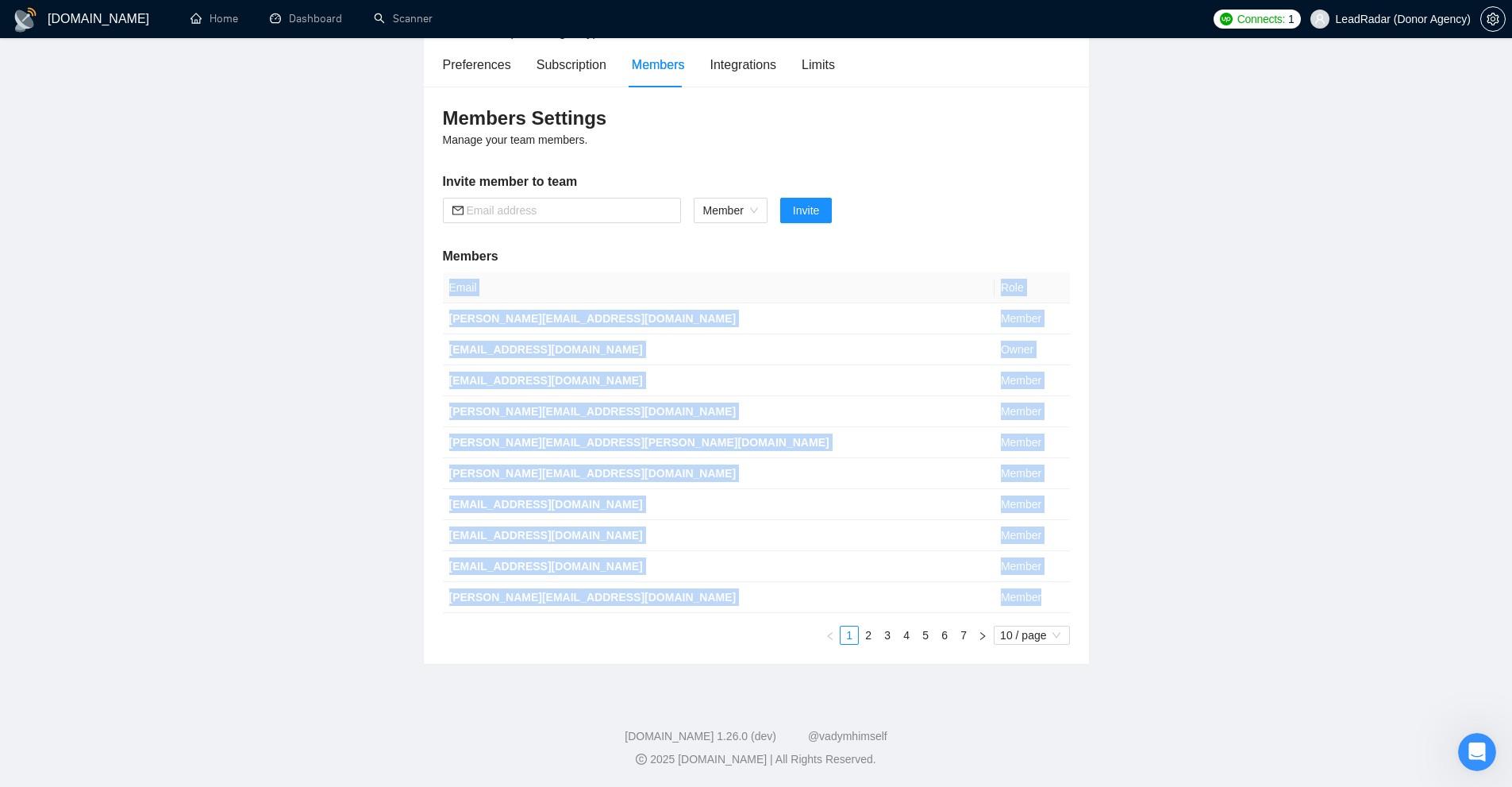
drag, startPoint x: 981, startPoint y: 603, endPoint x: 855, endPoint y: 366, distance: 268.4
click at [420, 322] on main "Team Settings LeadRadar (Donor Agency) Preferences Subscription Members Integra…" at bounding box center [756, 300] width 1461 height 728
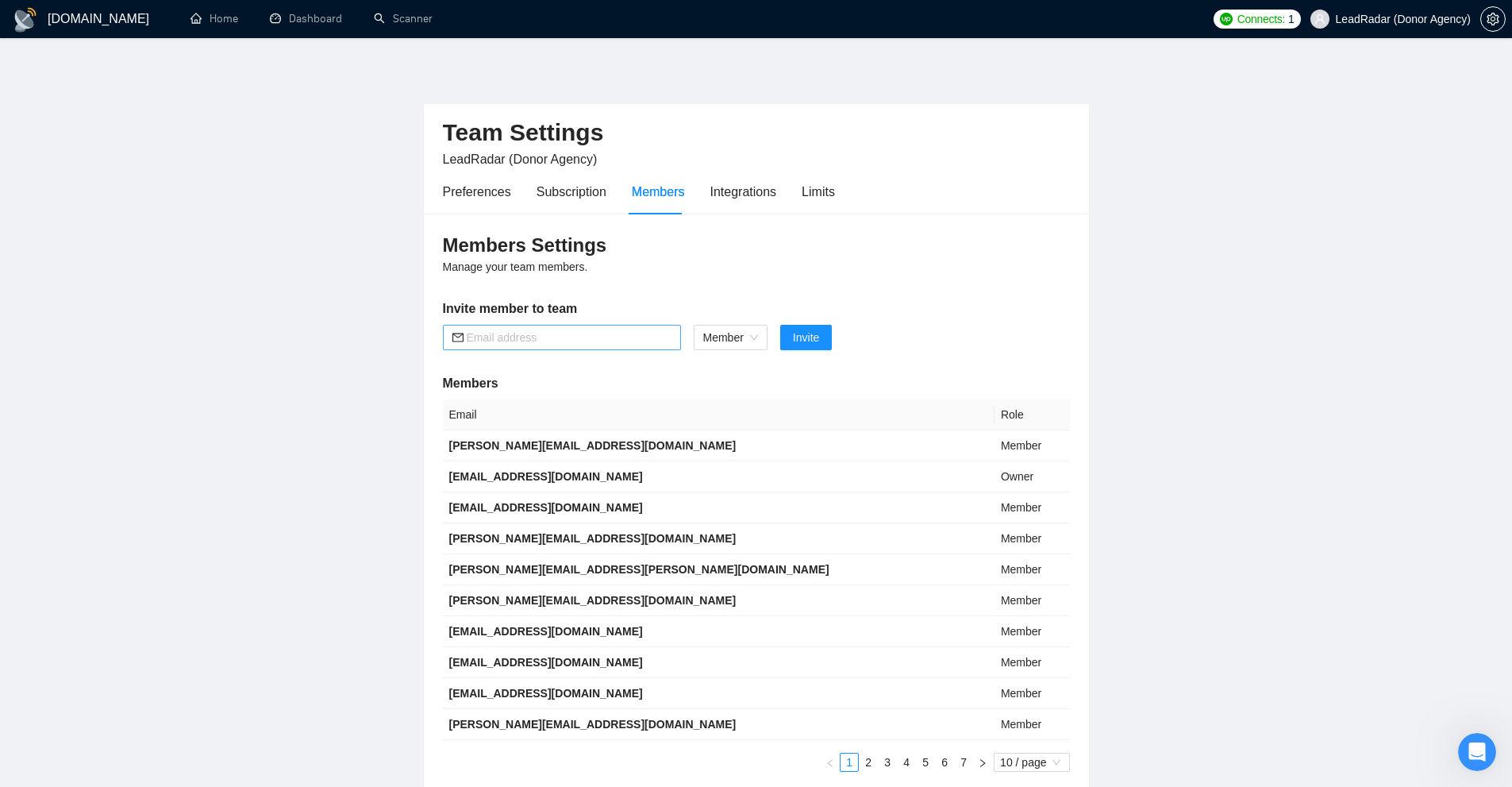
click at [589, 338] on input "text" at bounding box center [569, 337] width 205 height 18
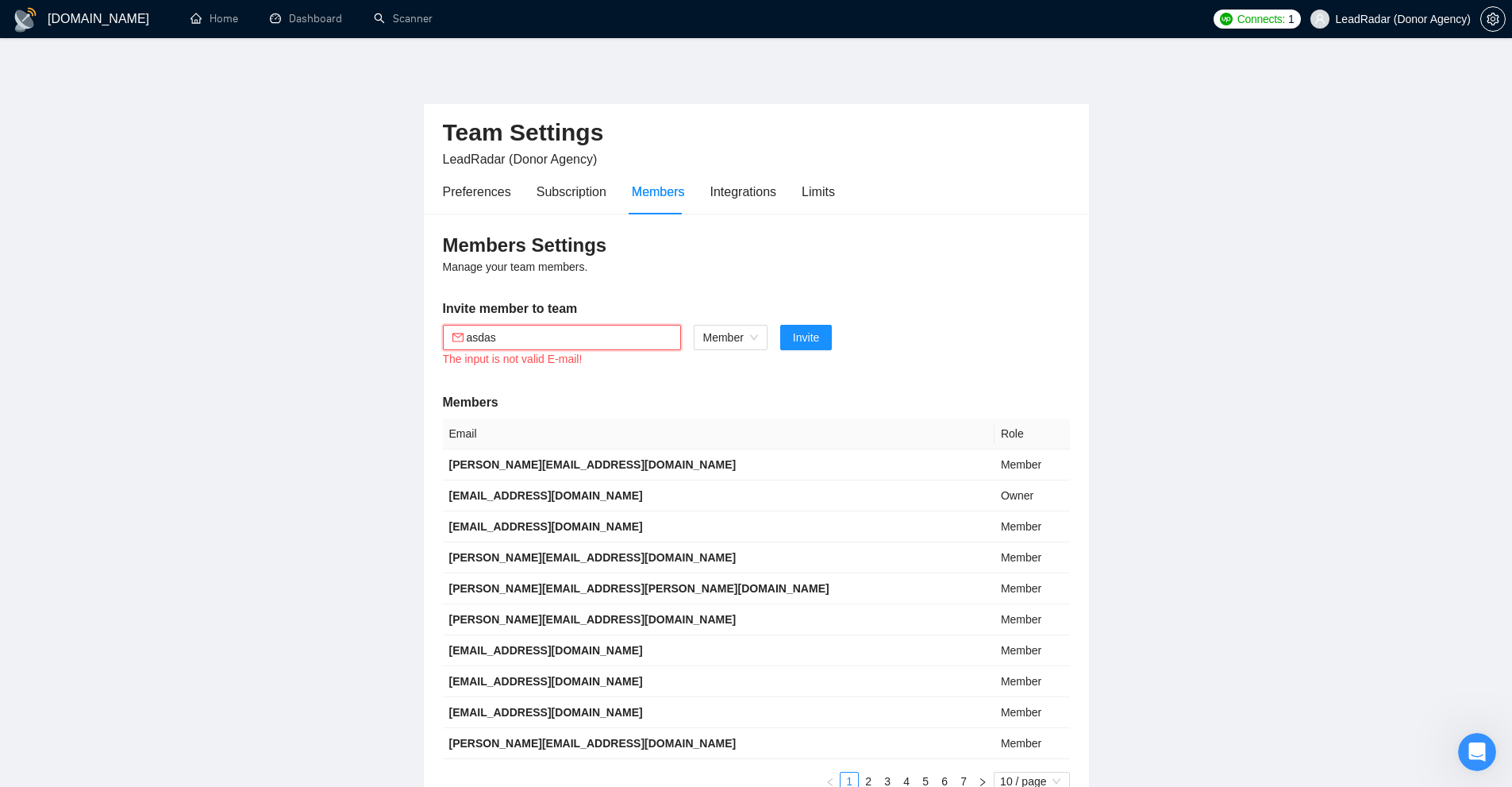
type input "asdasd"
click at [721, 332] on span "Member" at bounding box center [730, 337] width 55 height 24
click at [732, 386] on div "Member" at bounding box center [730, 394] width 74 height 25
click at [639, 351] on div "Please input your E-mail!" at bounding box center [562, 359] width 238 height 18
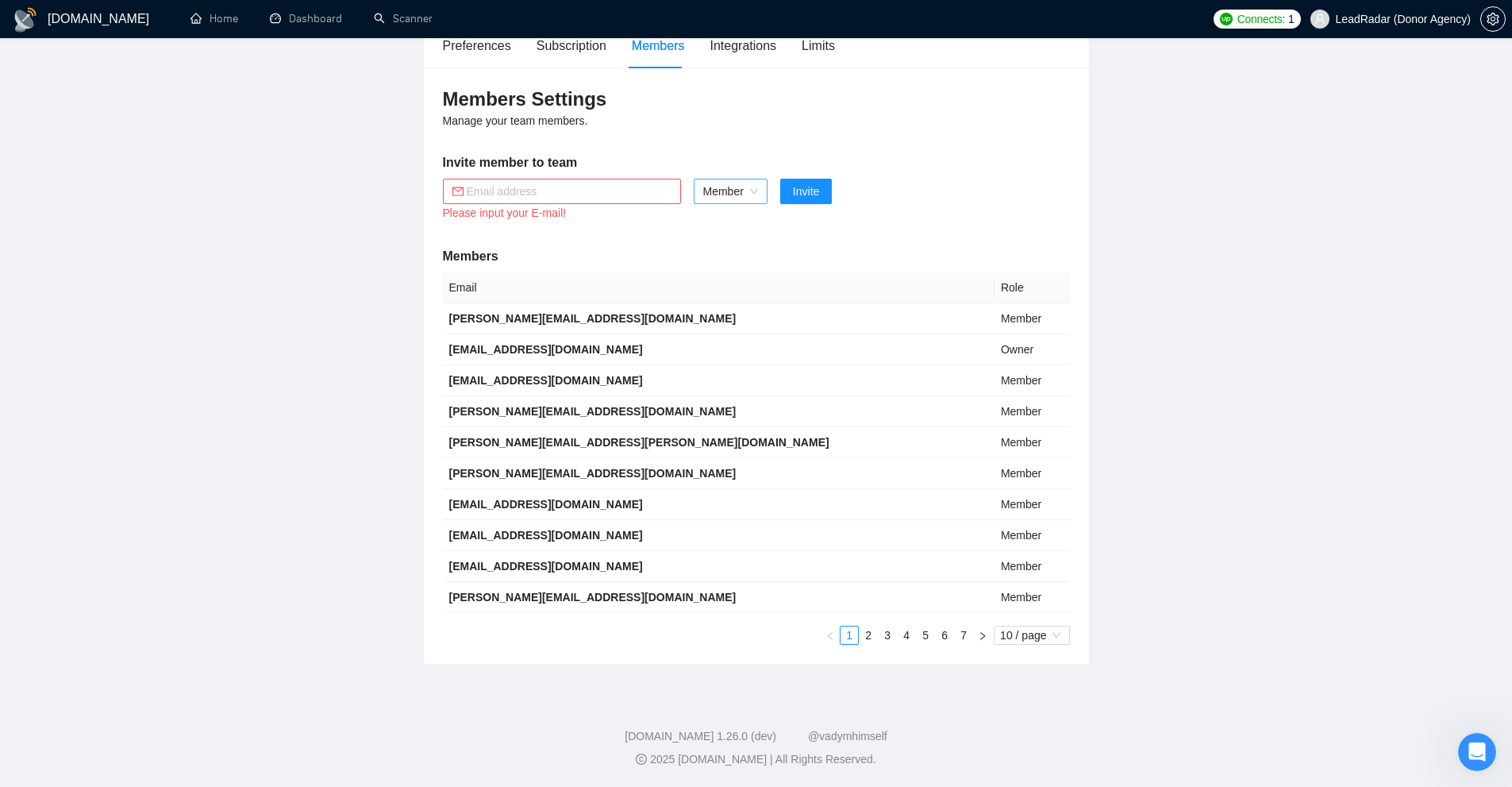
click at [741, 192] on span "Member" at bounding box center [730, 191] width 55 height 24
click at [519, 177] on div "Members Settings Manage your team members. Invite member to team Please input y…" at bounding box center [756, 365] width 665 height 597
click at [579, 196] on input "text" at bounding box center [569, 191] width 205 height 18
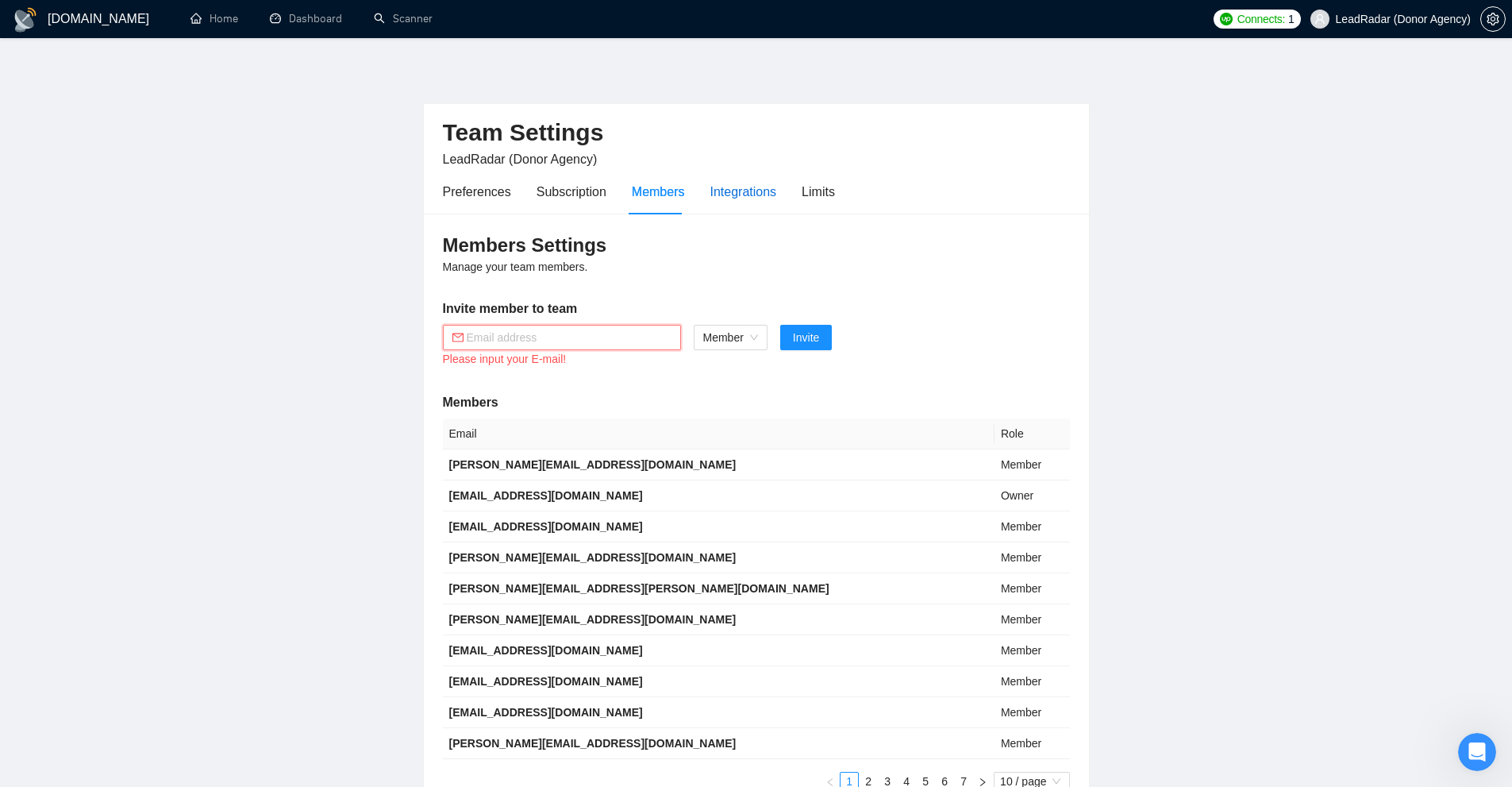
click at [724, 188] on div "Integrations" at bounding box center [743, 191] width 67 height 20
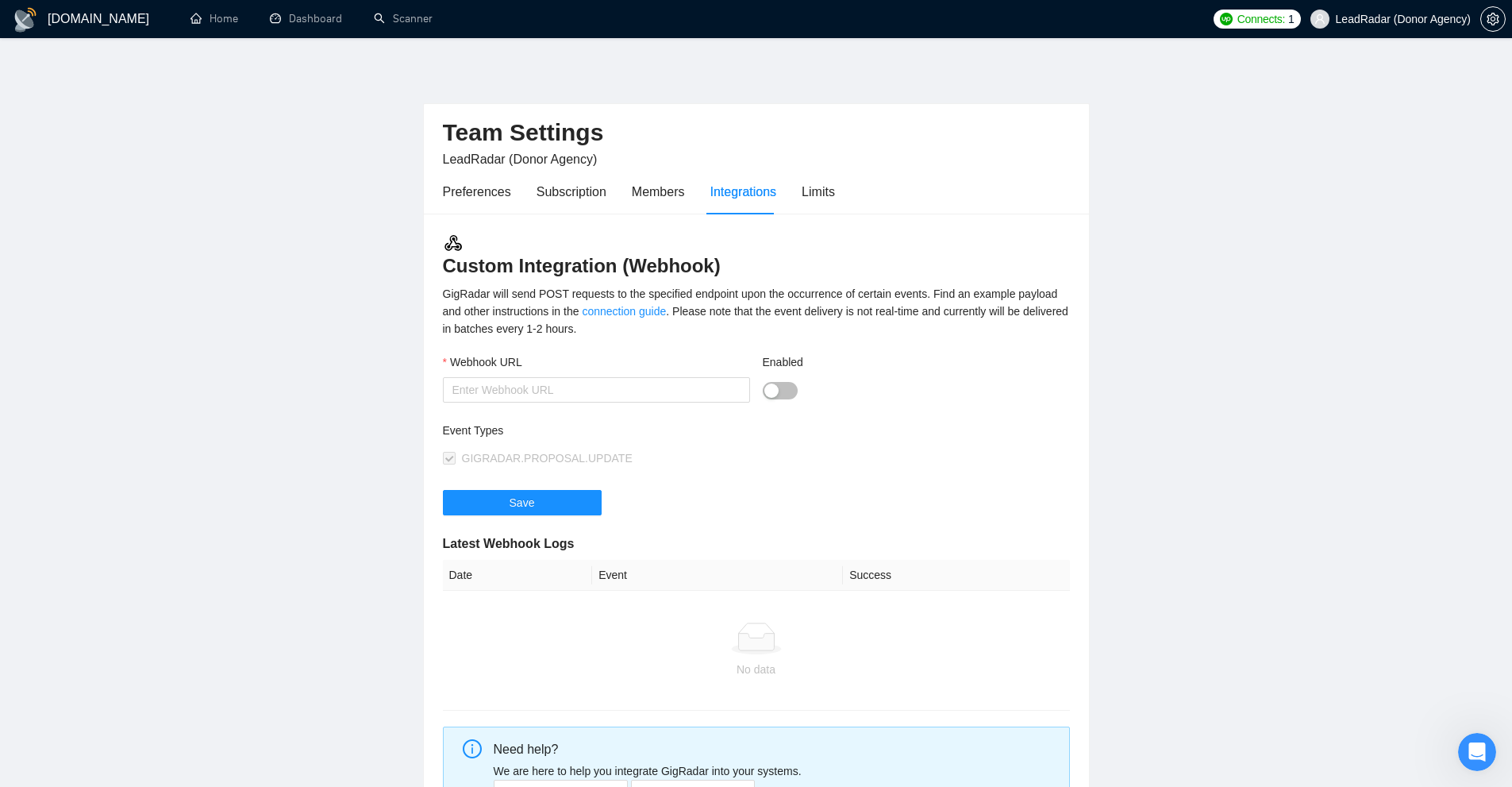
drag, startPoint x: 429, startPoint y: 268, endPoint x: 772, endPoint y: 258, distance: 343.1
click at [772, 258] on div "Custom Integration (Webhook) GigRadar will send POST requests to the specified …" at bounding box center [756, 533] width 665 height 639
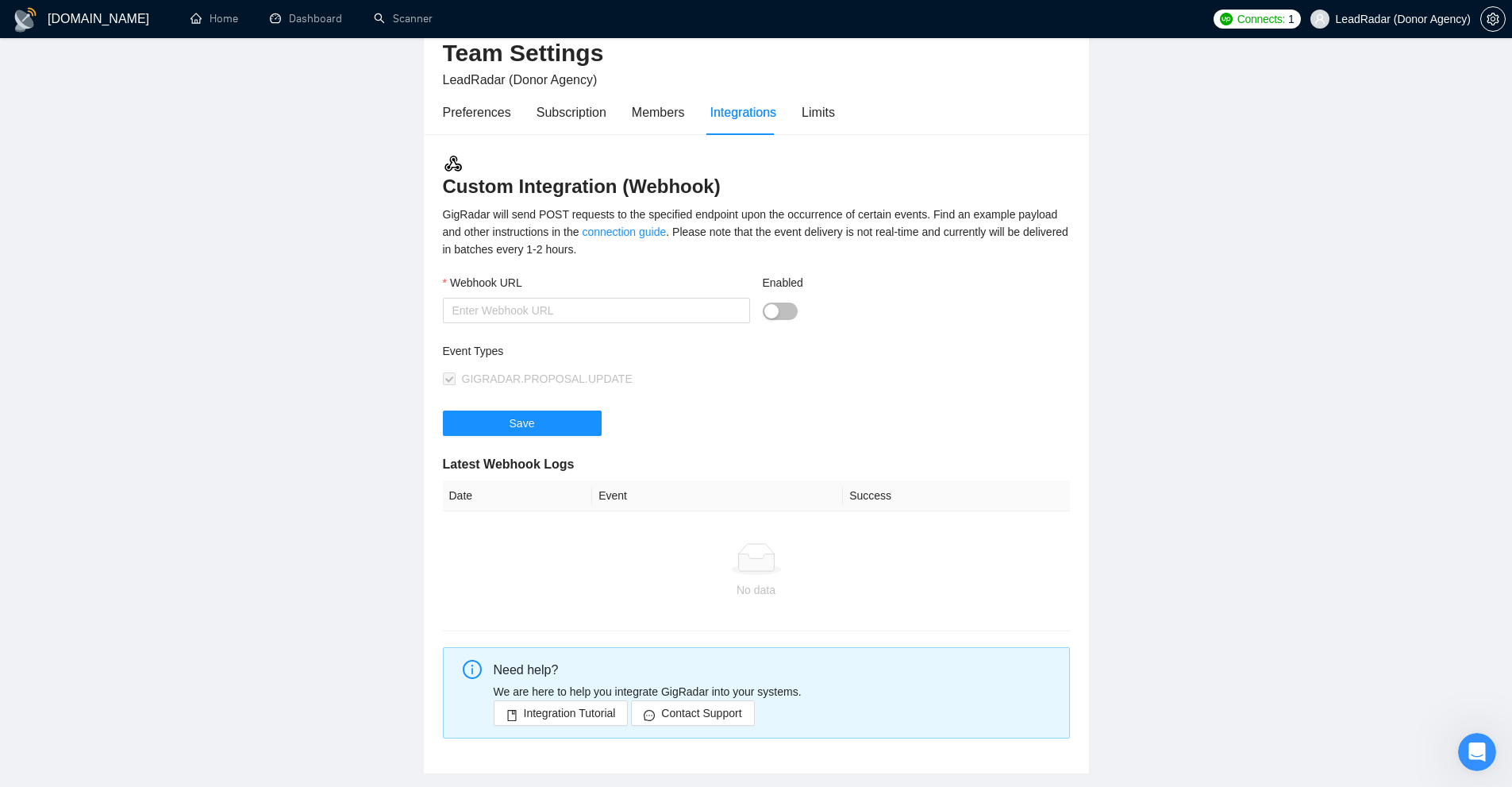
click at [974, 259] on div "Custom Integration (Webhook) GigRadar will send POST requests to the specified …" at bounding box center [756, 453] width 665 height 639
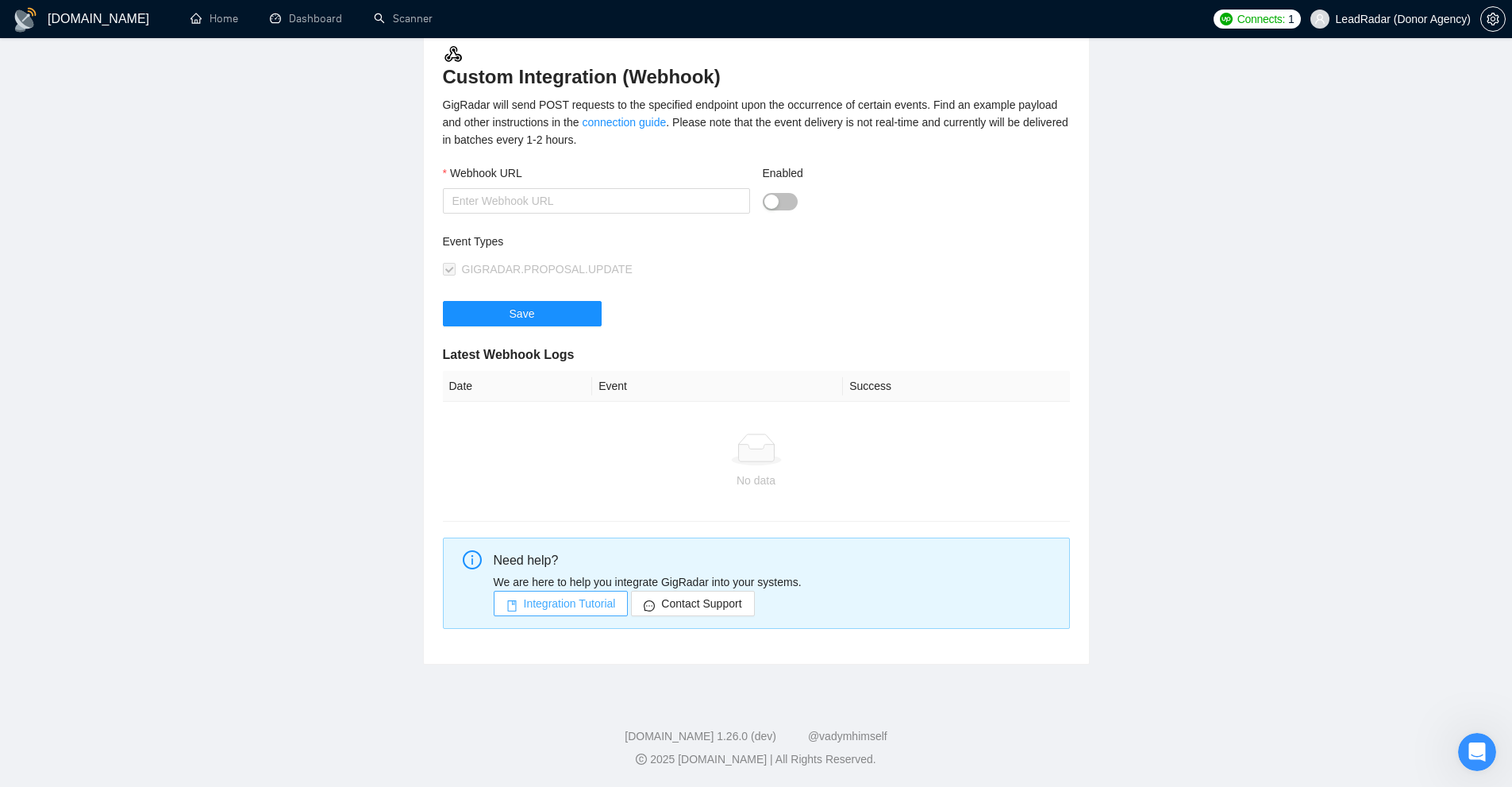
click at [574, 606] on span "Integration Tutorial" at bounding box center [570, 604] width 92 height 18
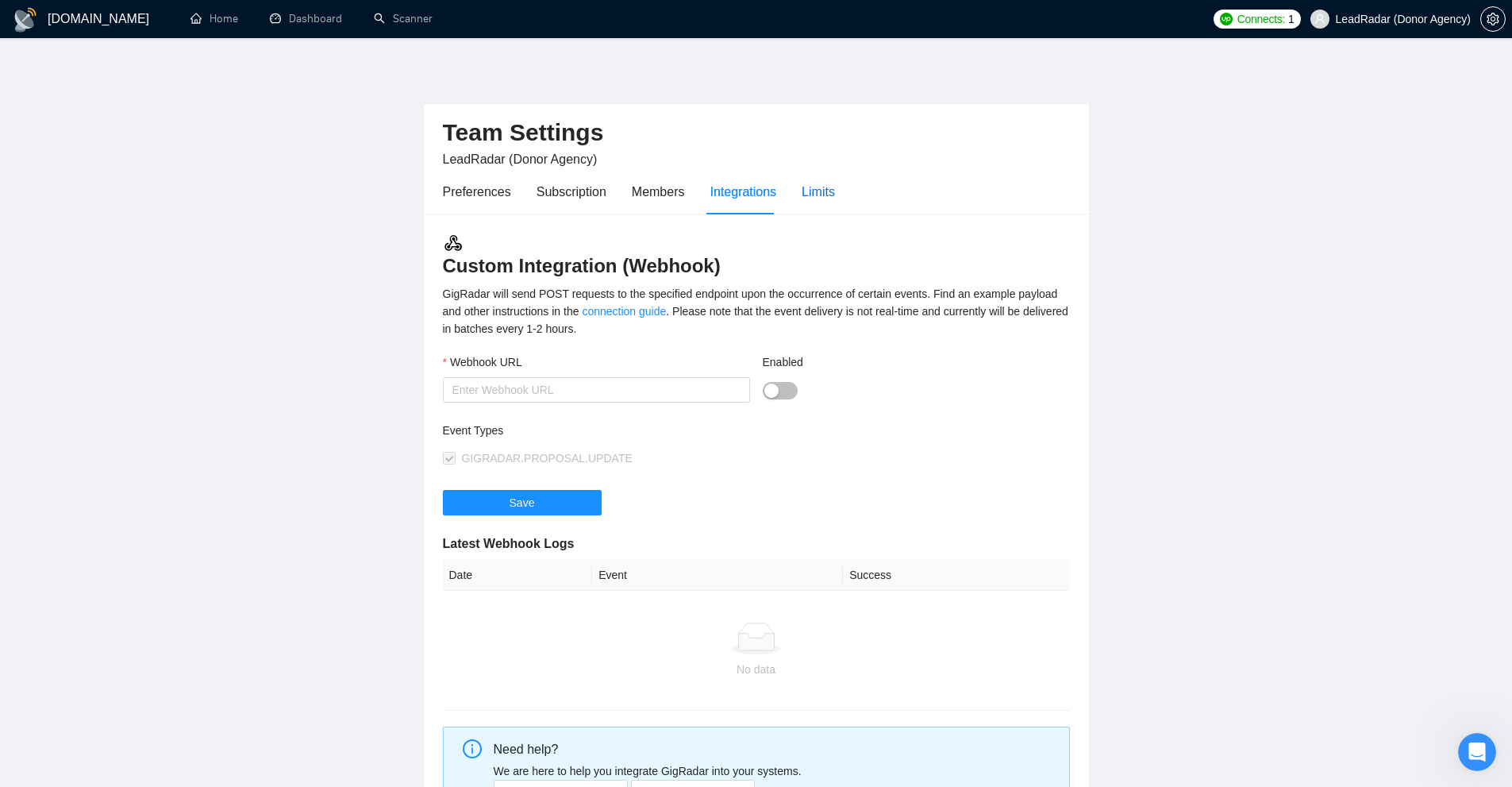
click at [818, 195] on div "Limits" at bounding box center [817, 191] width 33 height 20
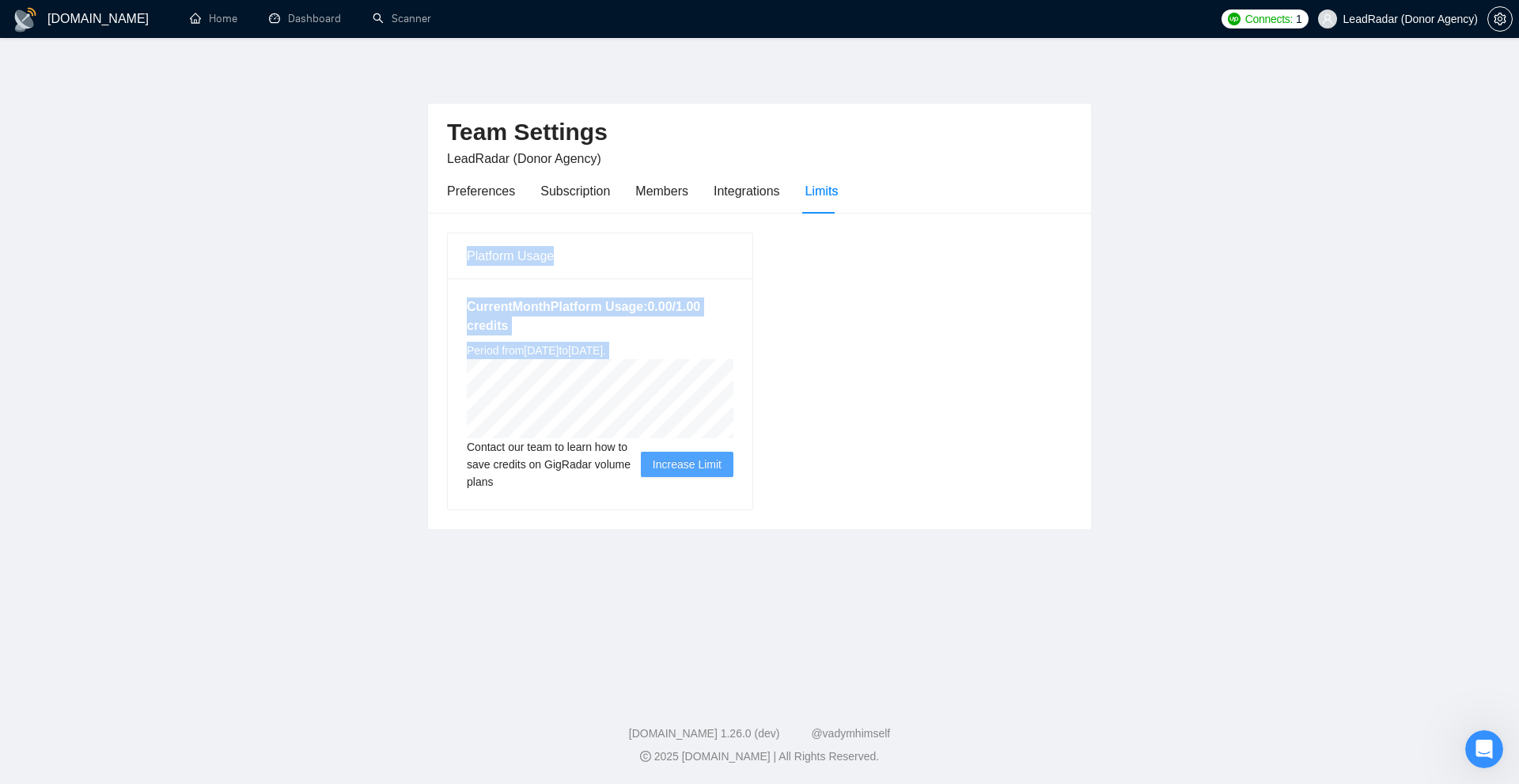
drag, startPoint x: 444, startPoint y: 257, endPoint x: 748, endPoint y: 396, distance: 334.3
click at [748, 396] on div "Platform Usage Current Month Platform Usage: 0.00 / 1.00 credits Period from Th…" at bounding box center [600, 372] width 319 height 278
click at [760, 337] on div "Platform Usage Current Month Platform Usage: 0.00 / 1.00 credits Period from Th…" at bounding box center [759, 371] width 637 height 278
drag, startPoint x: 523, startPoint y: 314, endPoint x: 629, endPoint y: 323, distance: 106.4
click at [629, 323] on div "Current Month Platform Usage: 0.00 / 1.00 credits Period from Thu Jul 17 2025 t…" at bounding box center [600, 393] width 305 height 231
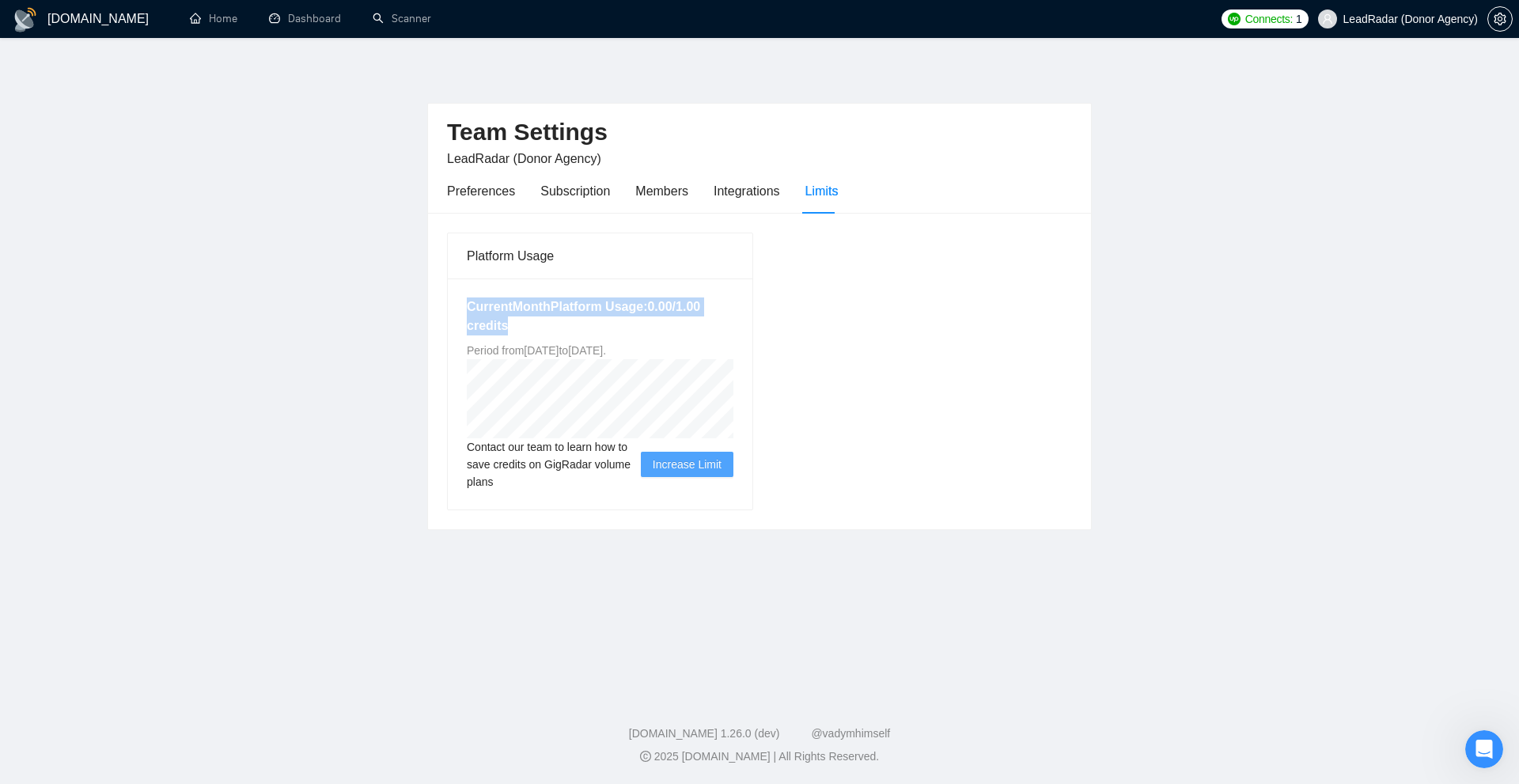
click at [629, 323] on h5 "Current Month Platform Usage: 0.00 / 1.00 credits" at bounding box center [600, 316] width 267 height 38
drag, startPoint x: 670, startPoint y: 300, endPoint x: 649, endPoint y: 306, distance: 21.8
click at [649, 306] on h5 "Current Month Platform Usage: 0.00 / 1.00 credits" at bounding box center [600, 316] width 267 height 38
drag, startPoint x: 649, startPoint y: 306, endPoint x: 677, endPoint y: 308, distance: 28.1
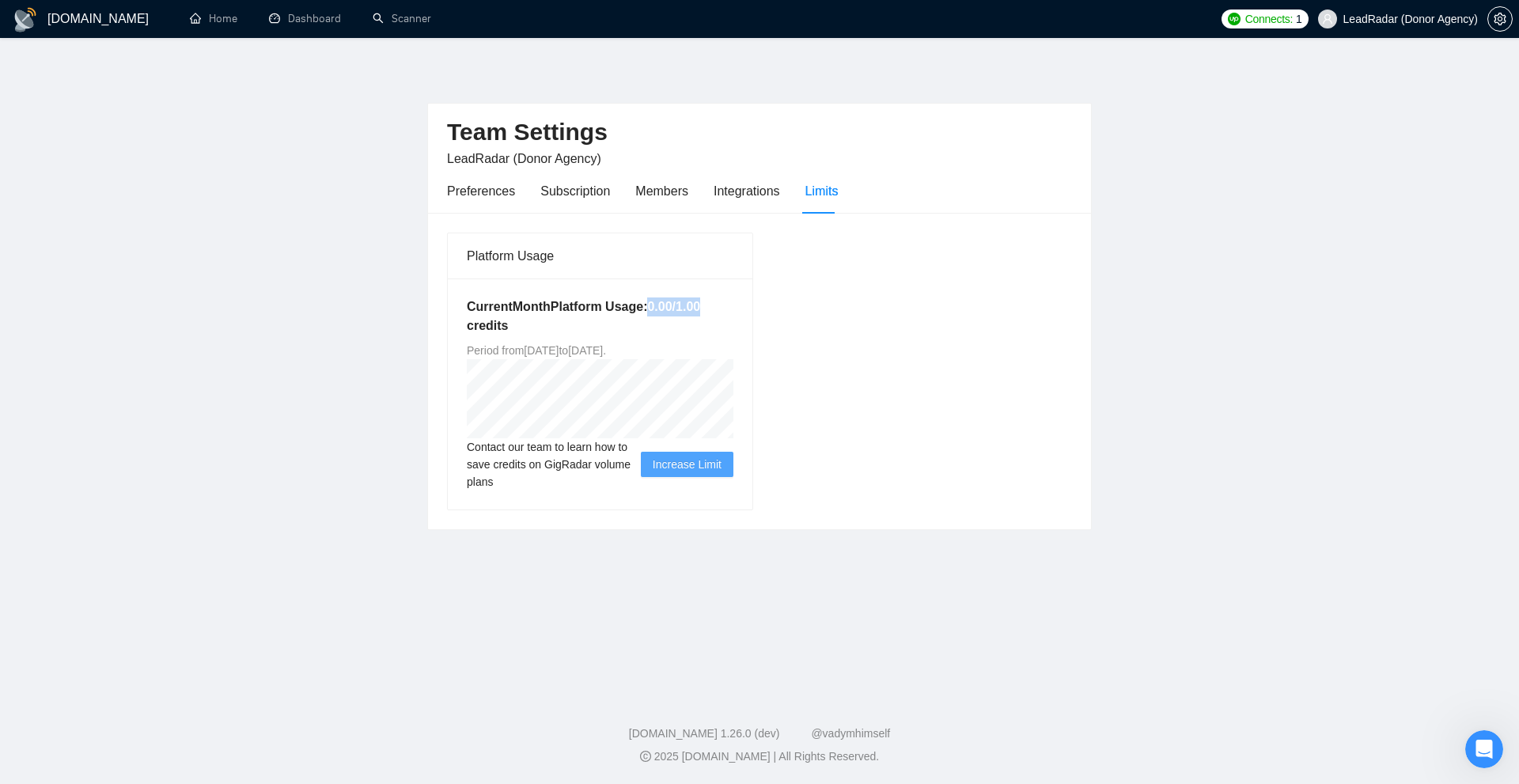
click at [677, 308] on h5 "Current Month Platform Usage: 0.00 / 1.00 credits" at bounding box center [600, 316] width 267 height 38
click at [432, 365] on div "Platform Usage Current Month Platform Usage: 0.00 / 1.00 credits Period from Th…" at bounding box center [760, 371] width 663 height 316
drag, startPoint x: 517, startPoint y: 355, endPoint x: 672, endPoint y: 350, distance: 155.1
click at [606, 350] on span "Period from Thu Jul 17 2025 to Sun Aug 17 2025 ." at bounding box center [537, 350] width 139 height 12
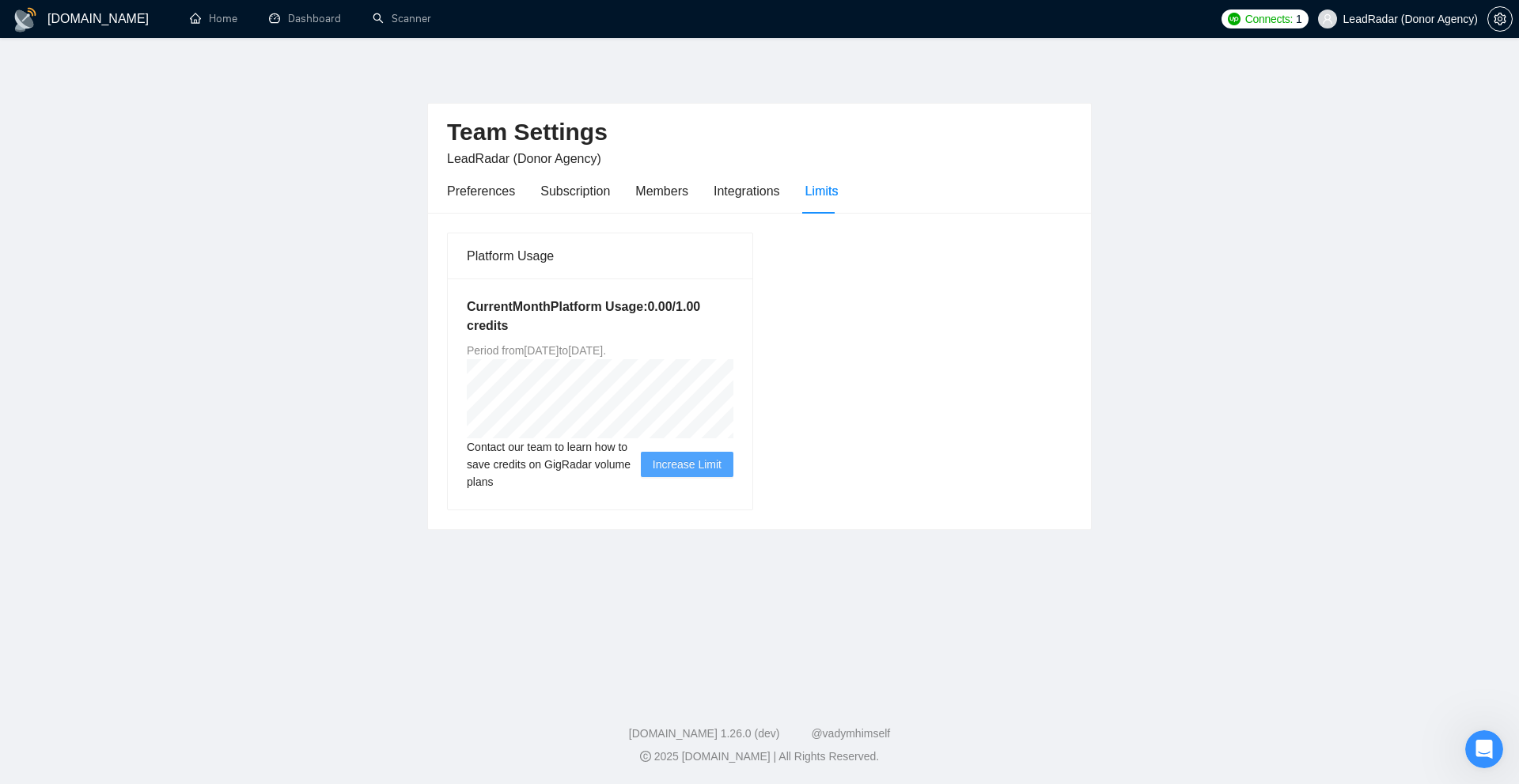
click at [606, 350] on span "Period from Thu Jul 17 2025 to Sun Aug 17 2025 ." at bounding box center [537, 350] width 139 height 12
click at [520, 356] on span "Period from Thu Jul 17 2025 to Sun Aug 17 2025 ." at bounding box center [537, 350] width 139 height 12
drag, startPoint x: 555, startPoint y: 351, endPoint x: 605, endPoint y: 348, distance: 50.1
click at [605, 348] on span "Period from Thu Jul 17 2025 to Sun Aug 17 2025 ." at bounding box center [537, 350] width 139 height 12
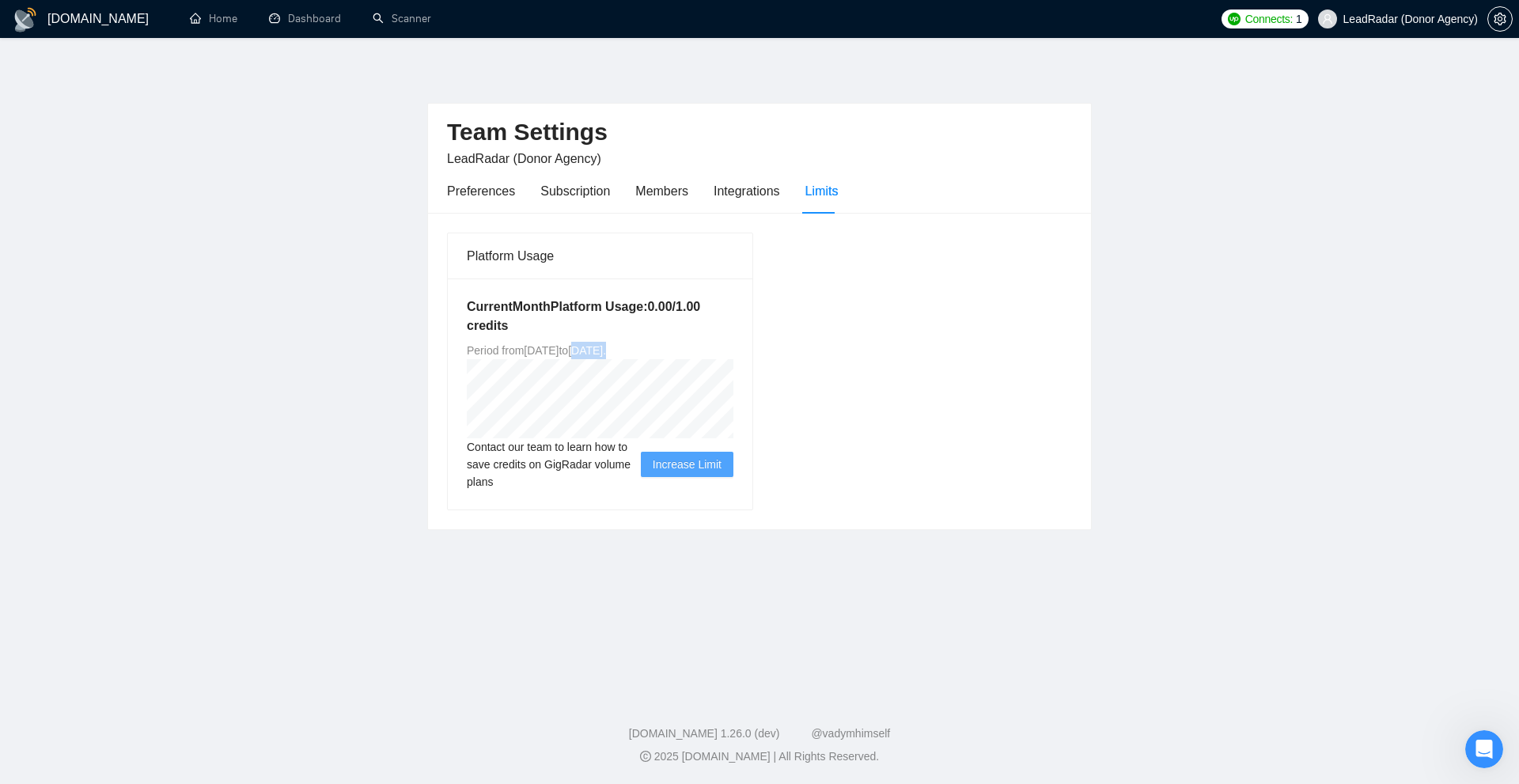
drag, startPoint x: 660, startPoint y: 351, endPoint x: 628, endPoint y: 345, distance: 32.6
click at [628, 345] on div "Current Month Platform Usage: 0.00 / 1.00 credits Period from Thu Jul 17 2025 t…" at bounding box center [600, 393] width 305 height 231
click at [606, 345] on span "Period from Thu Jul 17 2025 to Sun Aug 17 2025 ." at bounding box center [537, 350] width 139 height 12
drag, startPoint x: 628, startPoint y: 345, endPoint x: 683, endPoint y: 348, distance: 55.1
click at [606, 348] on span "Period from Thu Jul 17 2025 to Sun Aug 17 2025 ." at bounding box center [537, 350] width 139 height 12
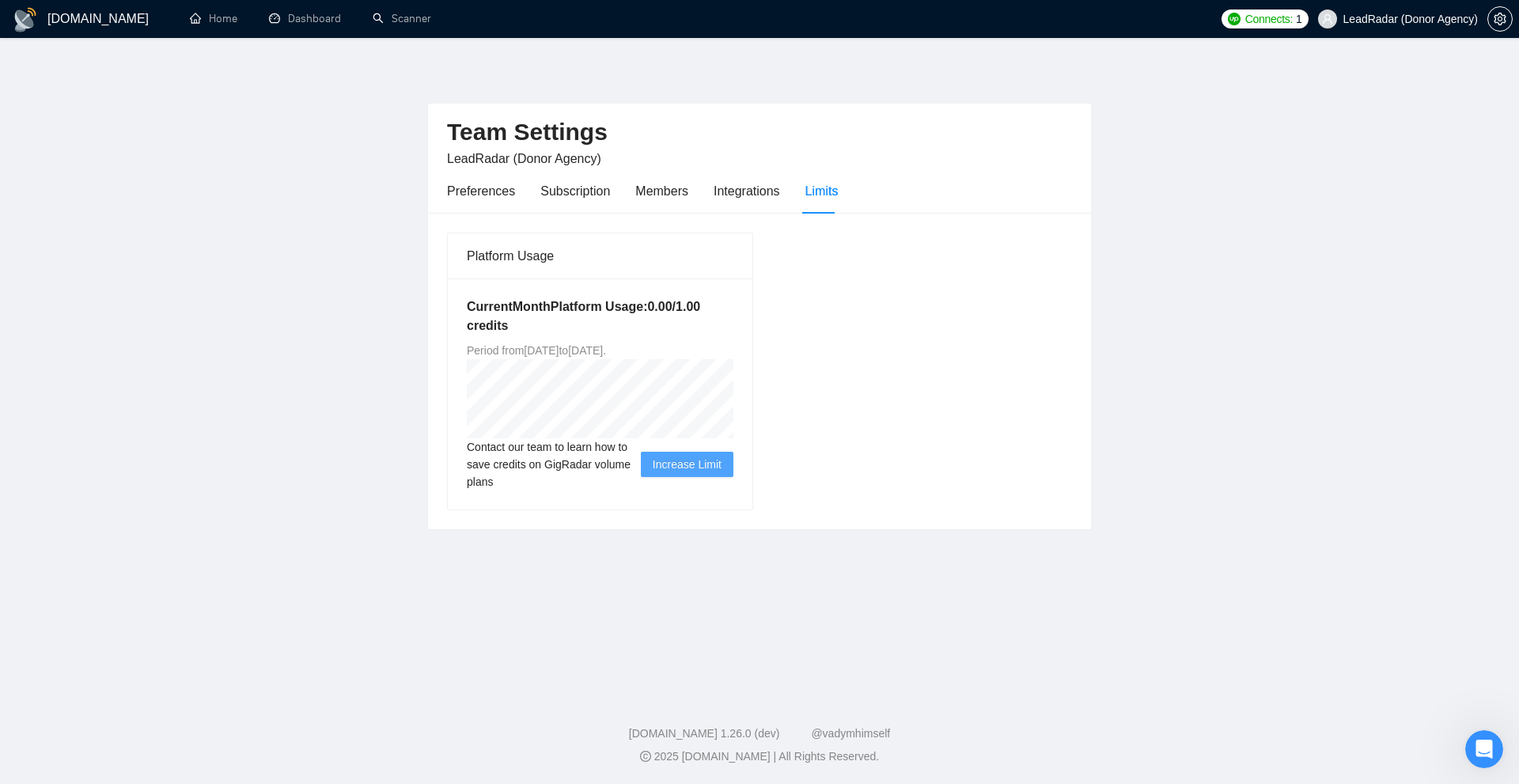
click at [606, 348] on span "Period from Thu Jul 17 2025 to Sun Aug 17 2025 ." at bounding box center [537, 350] width 139 height 12
drag, startPoint x: 686, startPoint y: 348, endPoint x: 480, endPoint y: 351, distance: 206.0
click at [480, 351] on span "Period from Thu Jul 17 2025 to Sun Aug 17 2025 ." at bounding box center [537, 350] width 139 height 12
click at [562, 317] on h5 "Current Month Platform Usage: 0.00 / 1.00 credits" at bounding box center [600, 316] width 267 height 38
drag, startPoint x: 608, startPoint y: 348, endPoint x: 718, endPoint y: 345, distance: 110.0
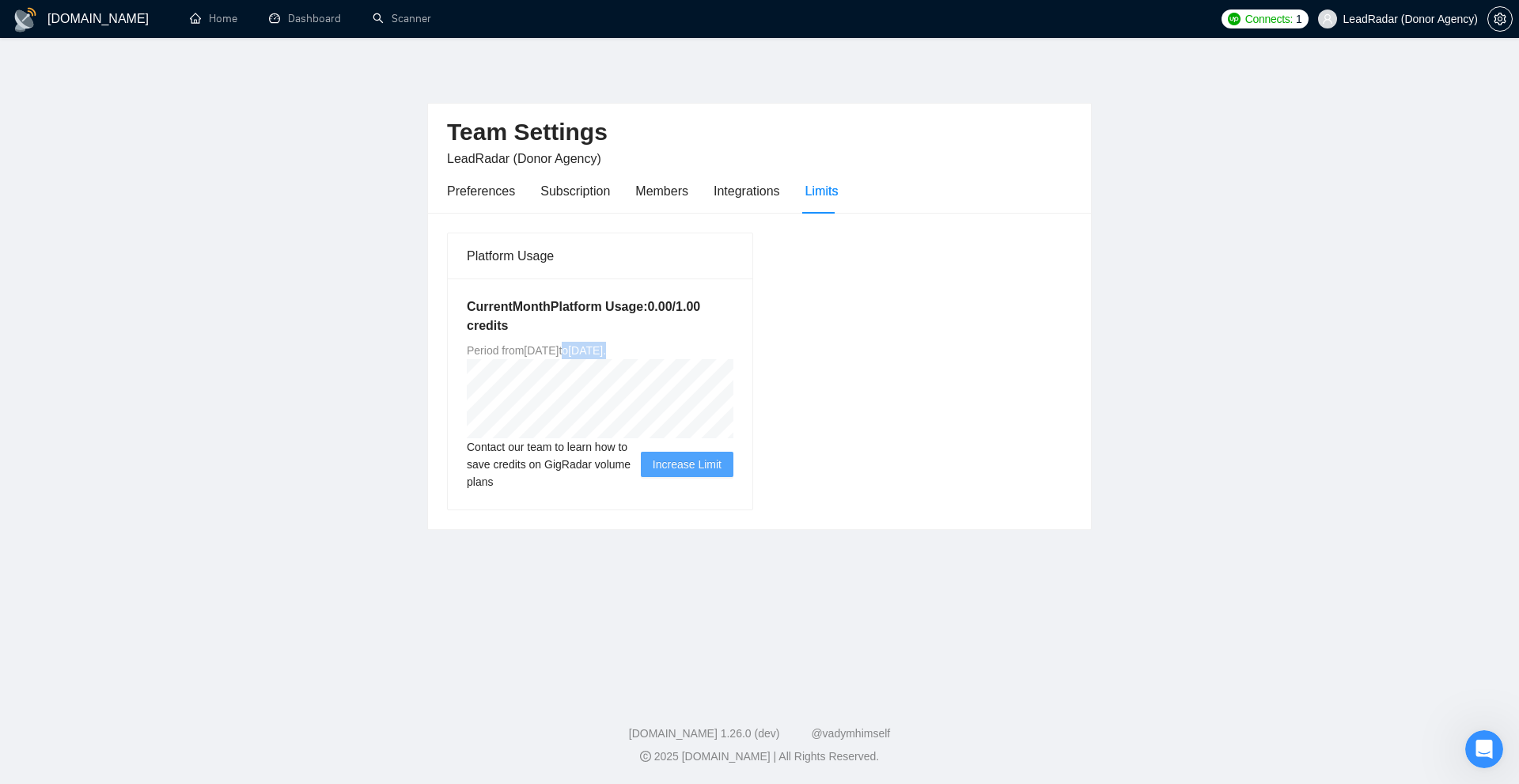
click at [718, 345] on div "Current Month Platform Usage: 0.00 / 1.00 credits Period from Thu Jul 17 2025 t…" at bounding box center [600, 393] width 305 height 231
click at [714, 341] on div "Current Month Platform Usage: 0.00 / 1.00 credits Period from Thu Jul 17 2025 t…" at bounding box center [600, 393] width 305 height 231
click at [689, 390] on div "Current Month Platform Usage: 0.00 / 1.00 credits Period from Thu Jul 17 2025 t…" at bounding box center [600, 393] width 305 height 231
click at [606, 350] on span "Period from Thu Jul 17 2025 to Sun Aug 17 2025 ." at bounding box center [537, 350] width 139 height 12
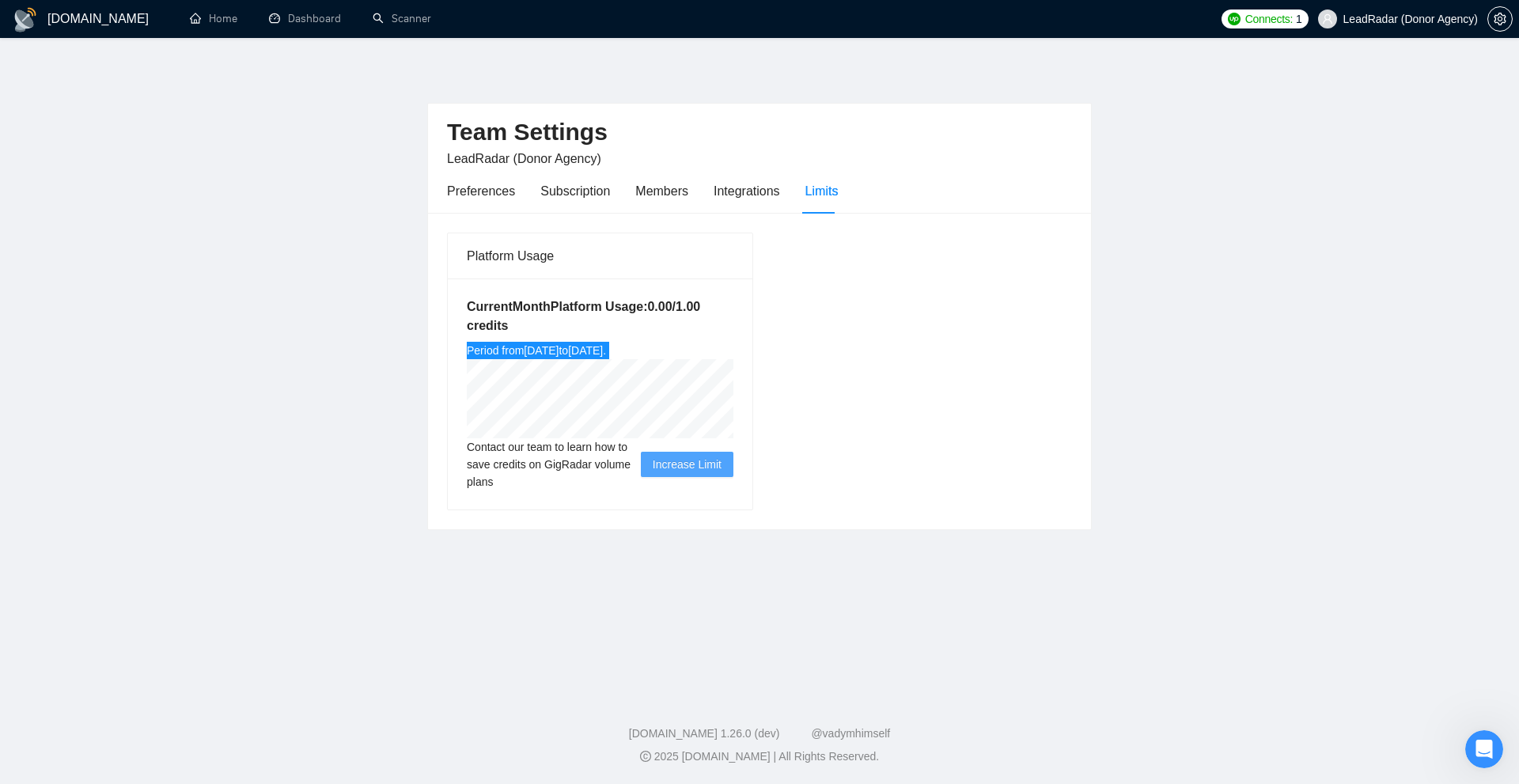
click at [1492, 737] on div "Open Intercom Messenger" at bounding box center [1484, 748] width 53 height 53
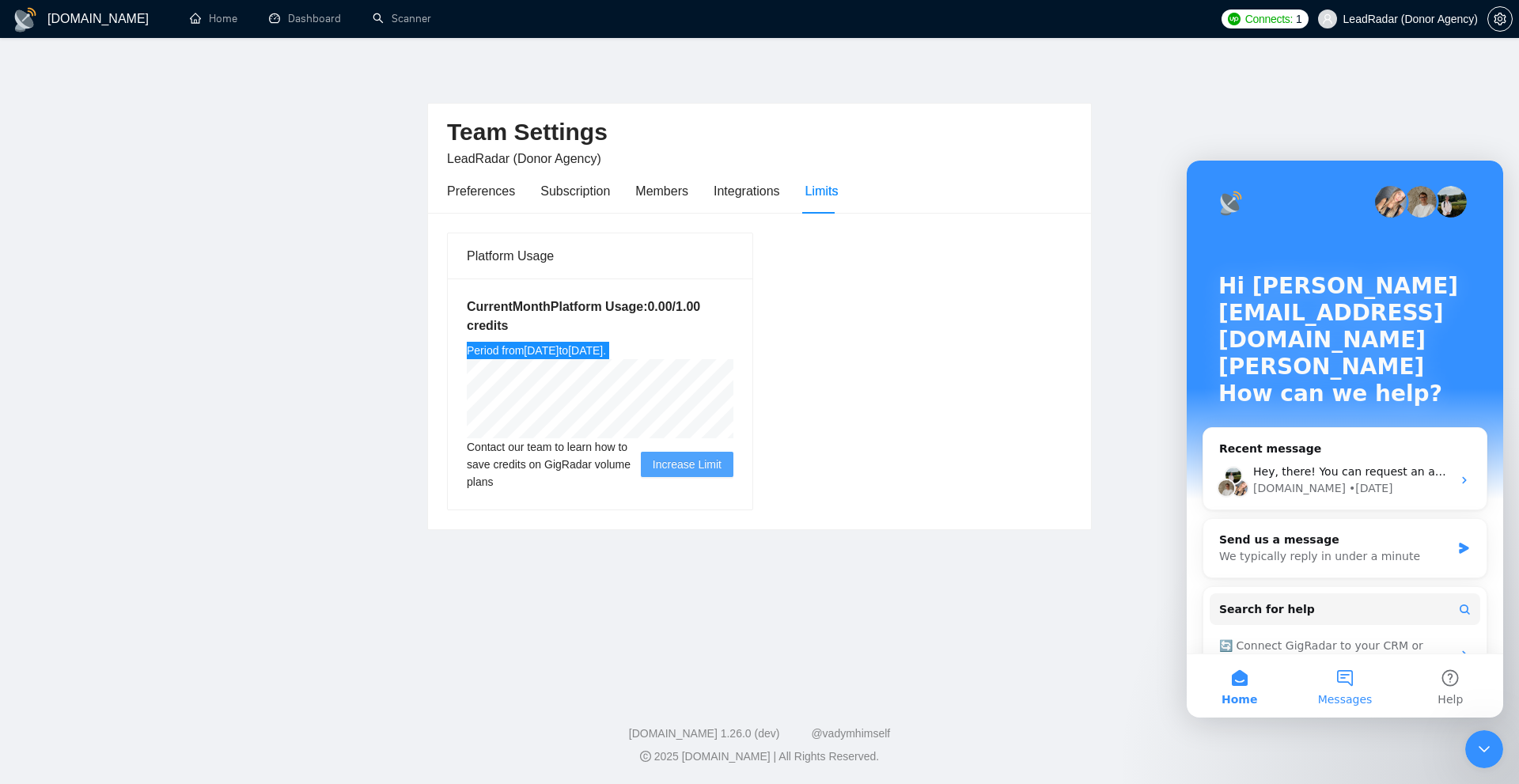
click at [1367, 700] on span "Messages" at bounding box center [1345, 698] width 54 height 11
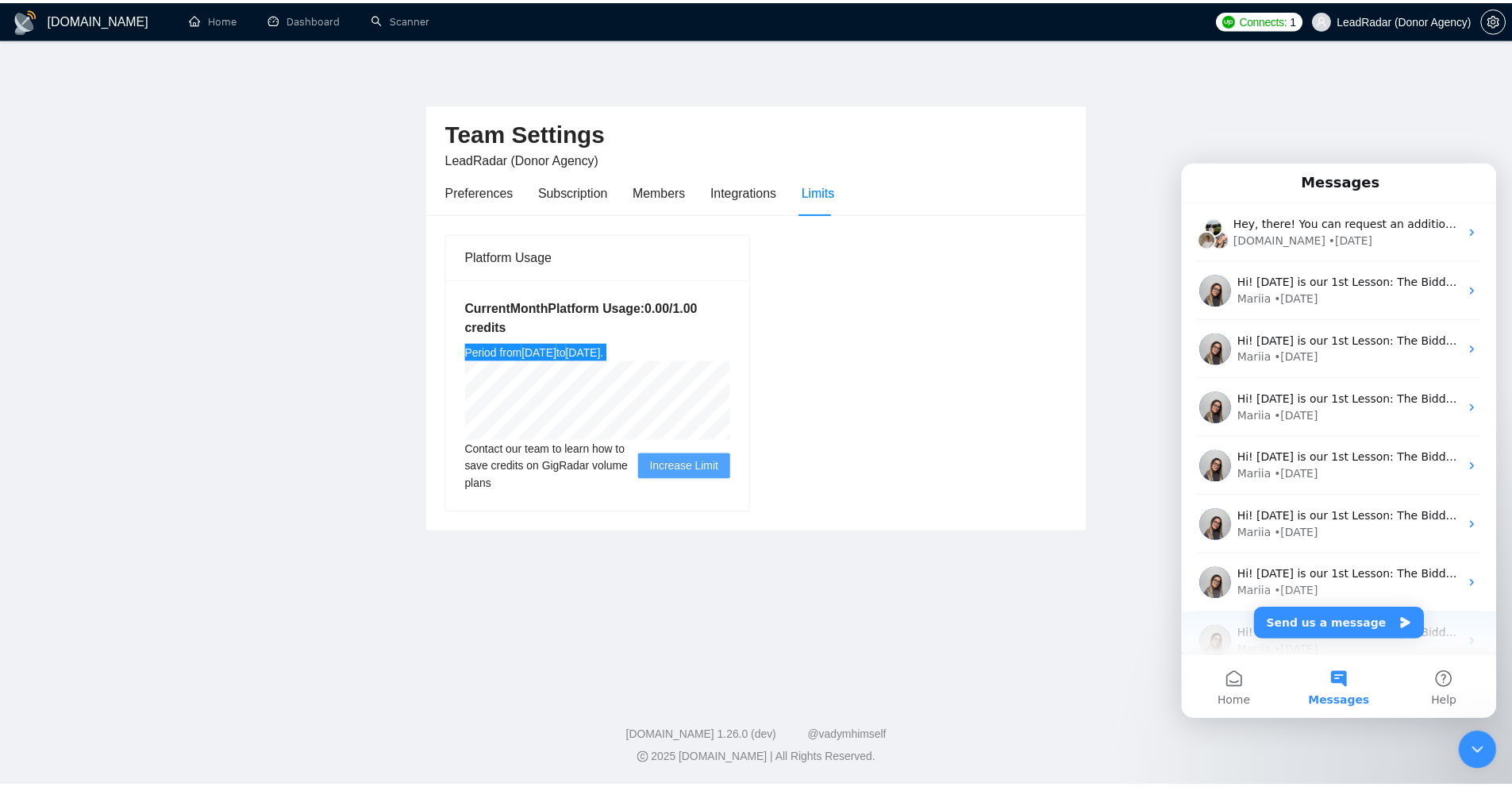
scroll to position [197, 0]
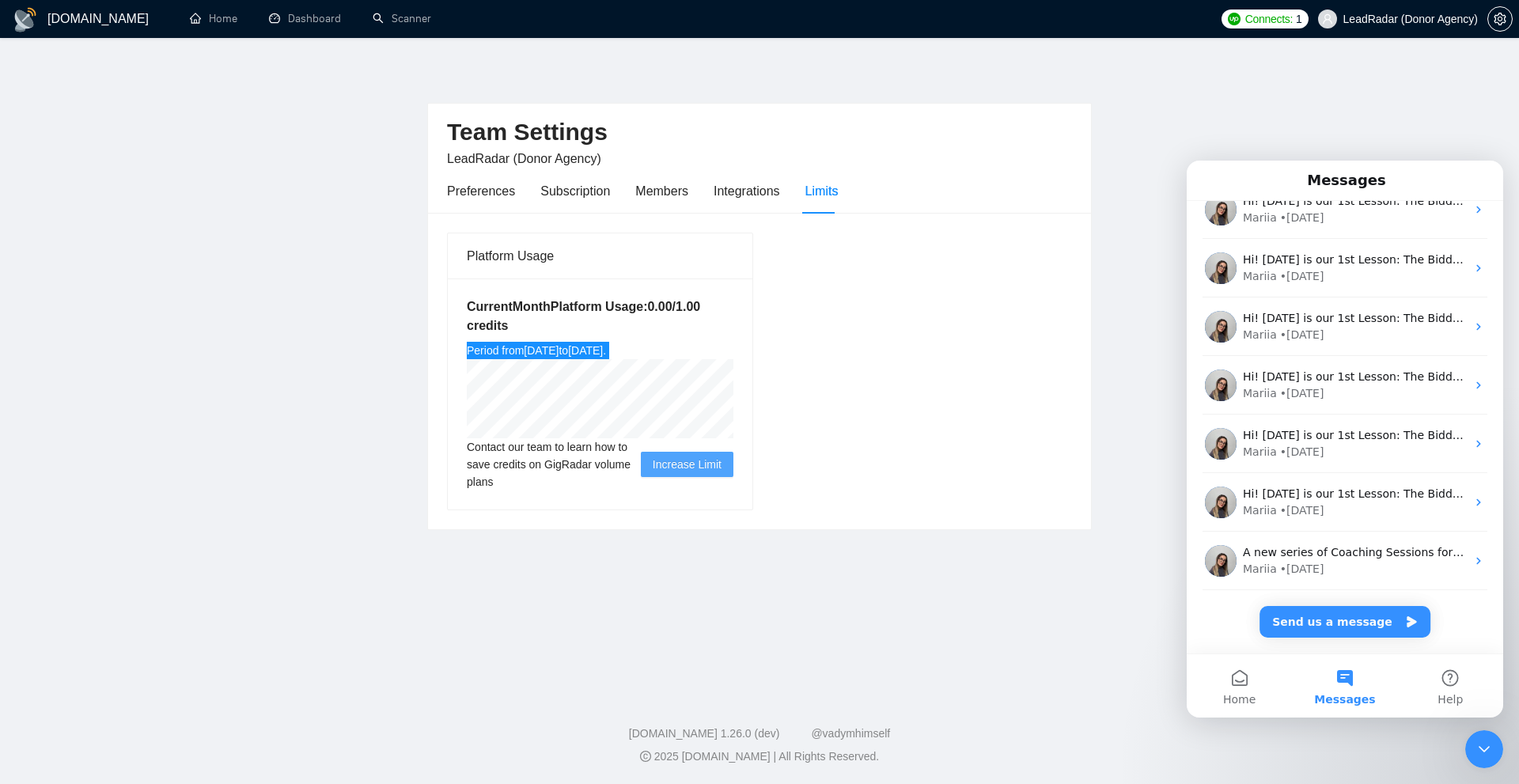
click at [1486, 734] on div "Close Intercom Messenger" at bounding box center [1484, 748] width 38 height 38
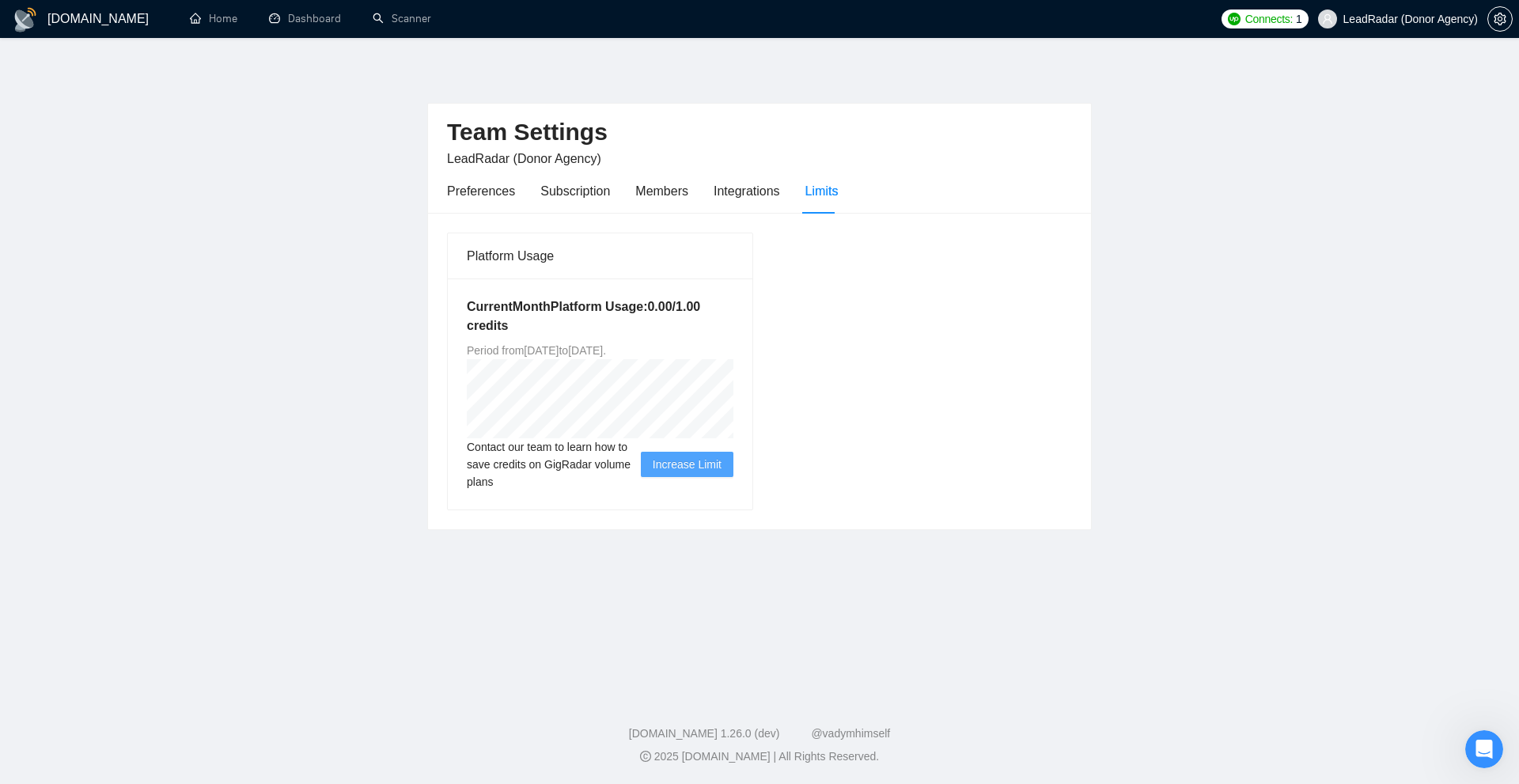
click at [845, 283] on div "Platform Usage Current Month Platform Usage: 0.00 / 1.00 credits Period from Th…" at bounding box center [759, 371] width 637 height 278
click at [374, 12] on link "Scanner" at bounding box center [402, 18] width 59 height 13
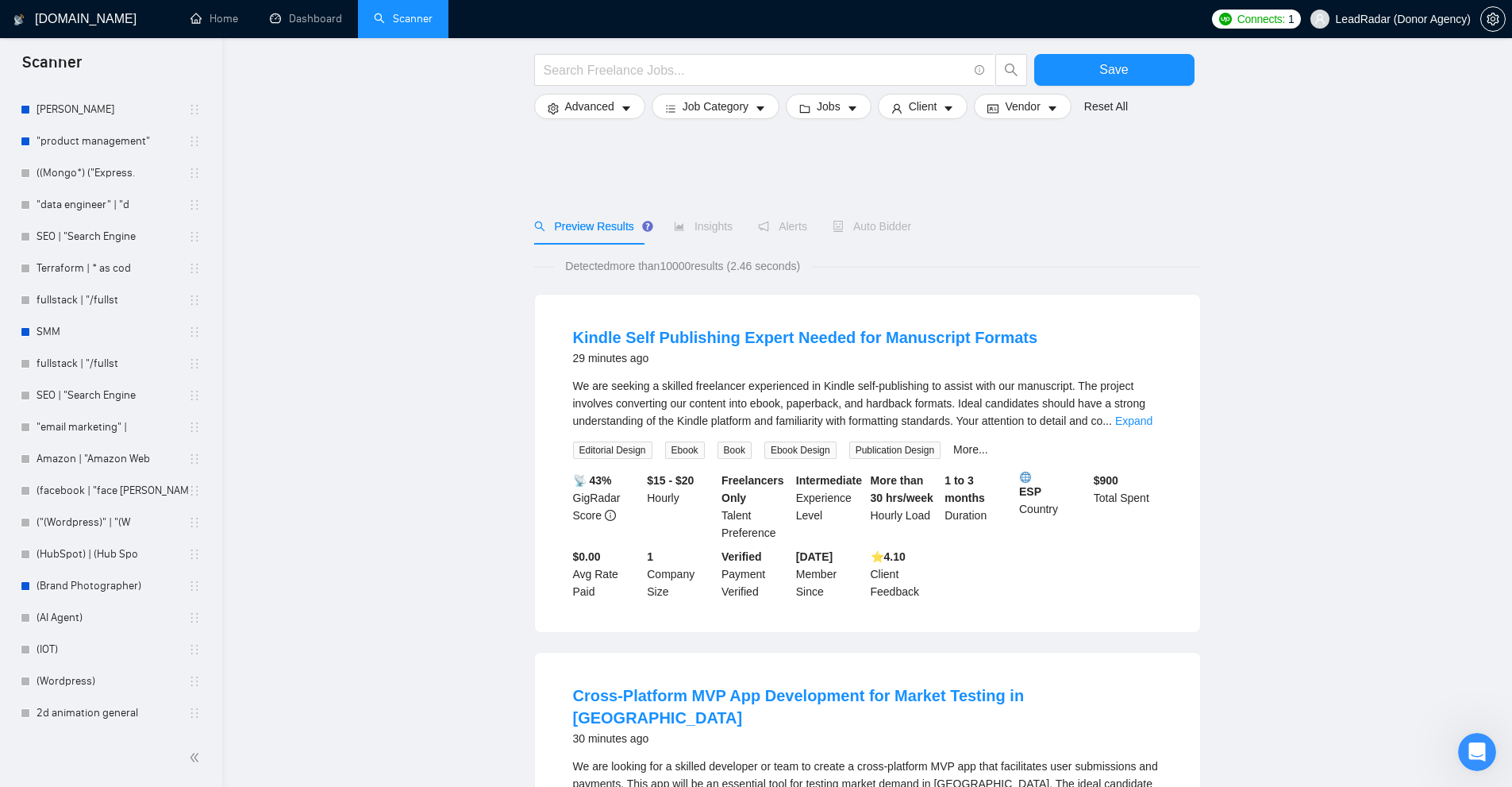
scroll to position [1398, 0]
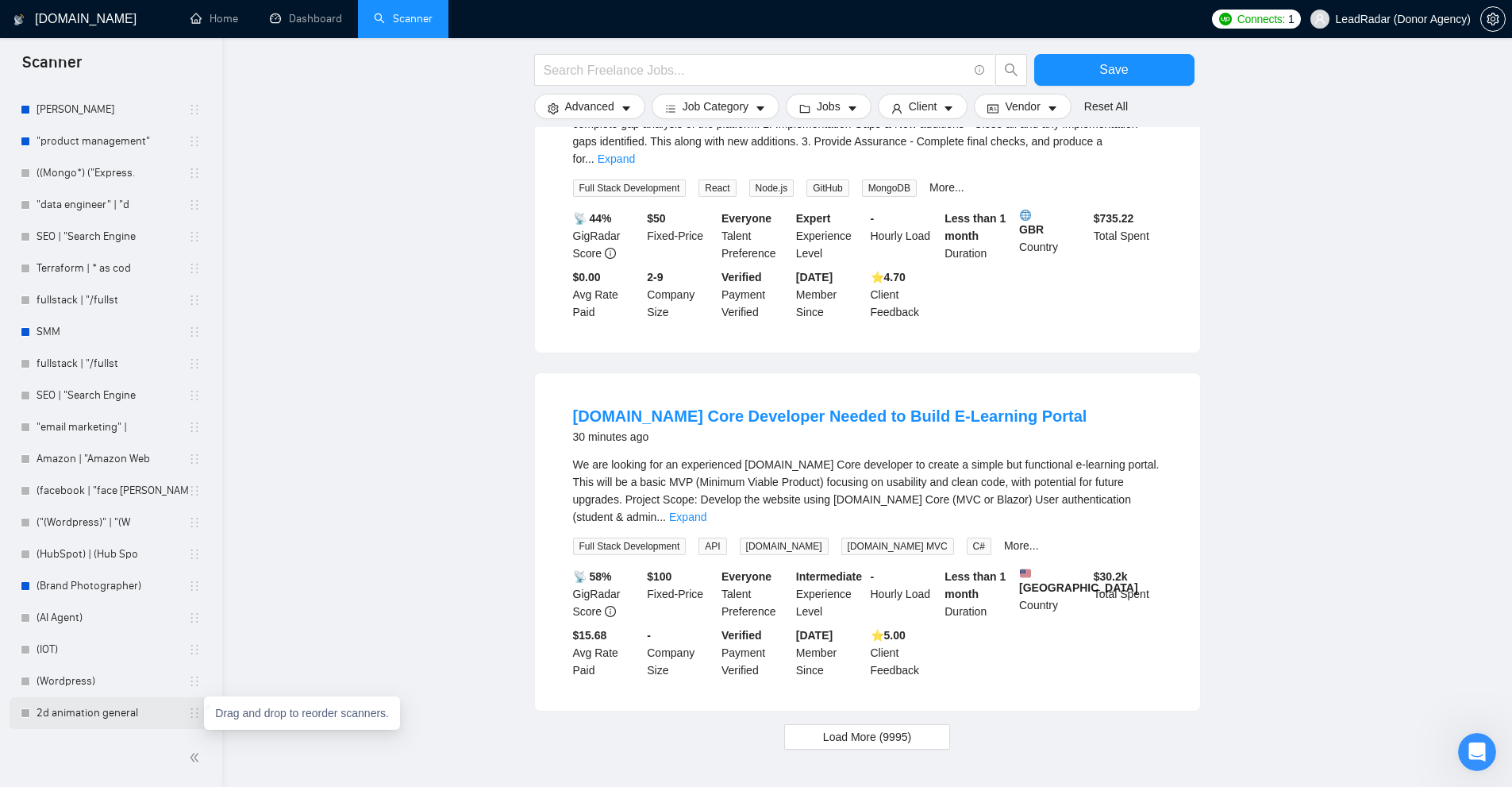
click at [191, 713] on icon "holder" at bounding box center [195, 713] width 7 height 10
click at [91, 678] on link "(Wordpress)" at bounding box center [113, 681] width 152 height 32
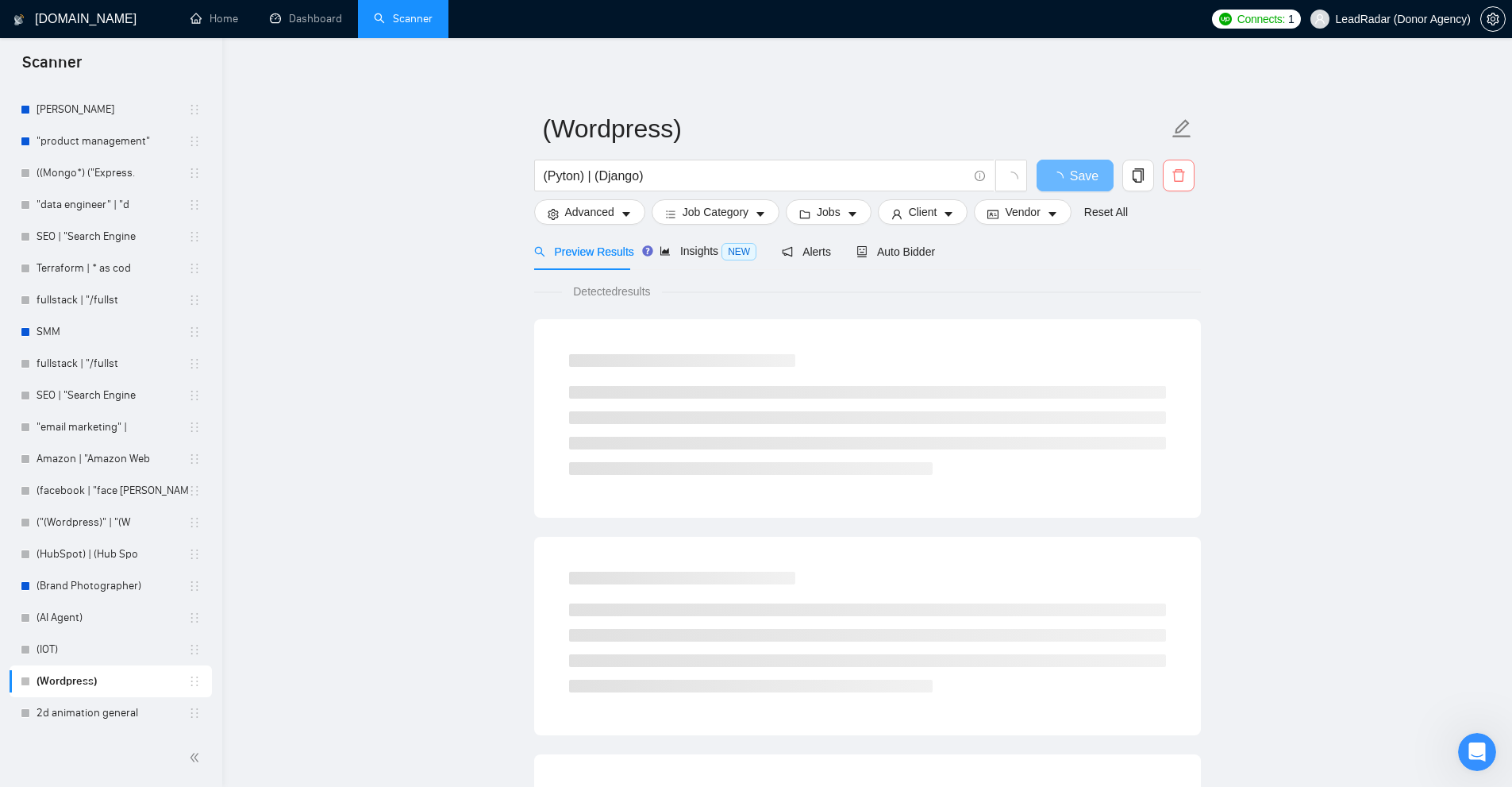
click at [1171, 180] on icon "delete" at bounding box center [1178, 175] width 14 height 14
click at [1166, 251] on span "Yes" at bounding box center [1169, 256] width 18 height 18
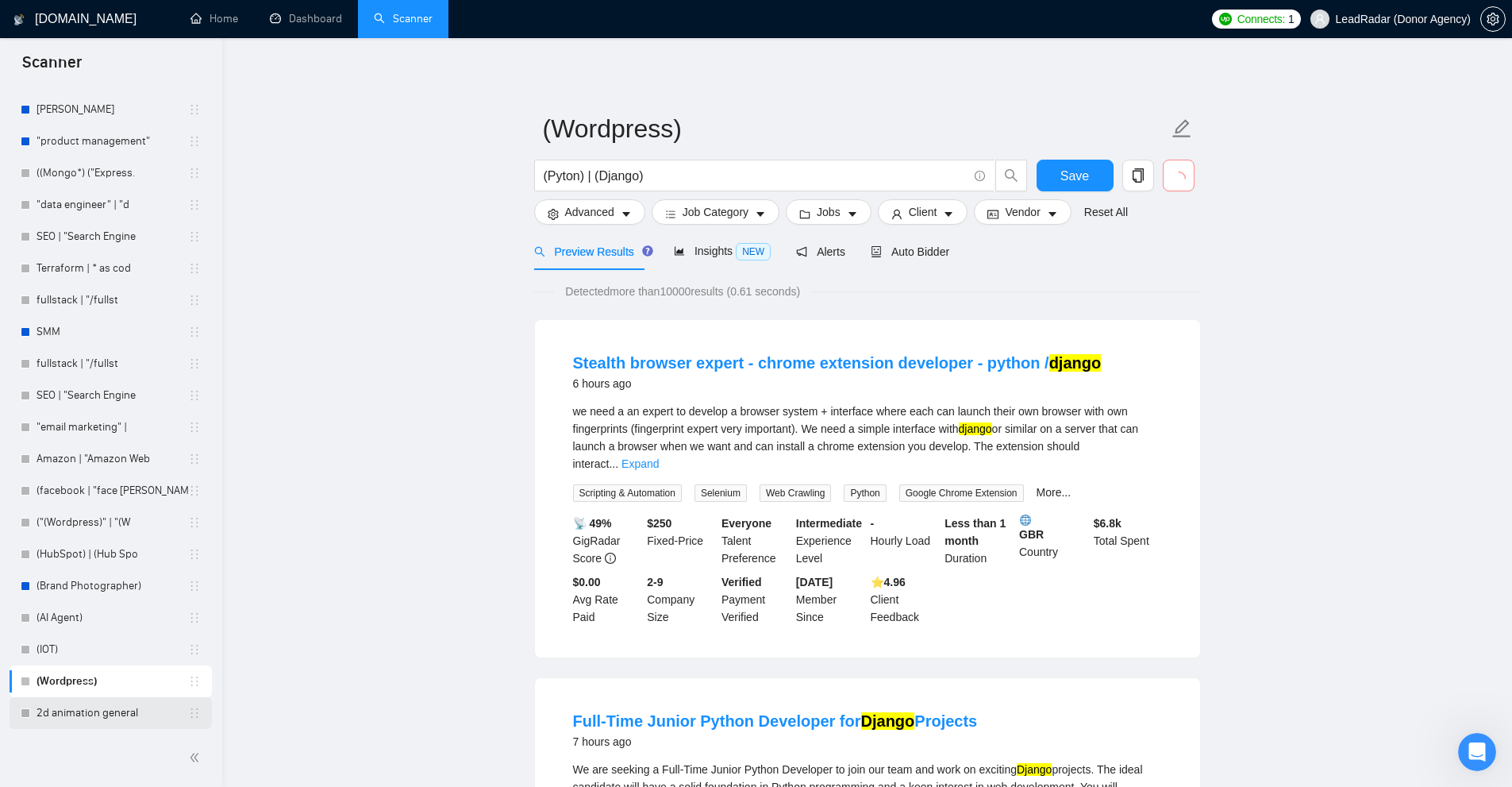
click at [123, 719] on link "2d animation general" at bounding box center [113, 713] width 152 height 32
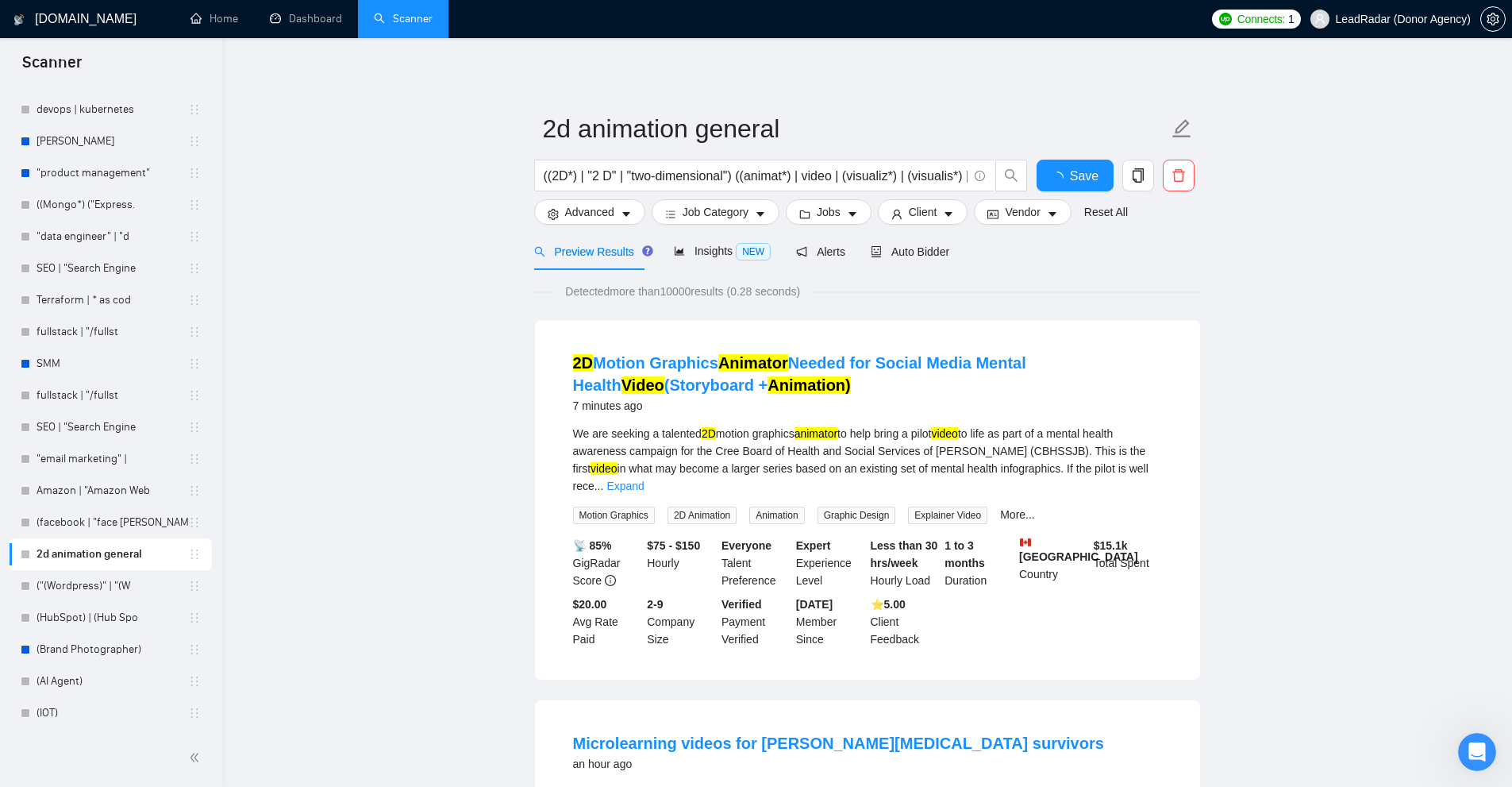
scroll to position [4385, 0]
click at [1193, 182] on span "delete" at bounding box center [1178, 175] width 30 height 14
click at [1164, 257] on span "Yes" at bounding box center [1169, 256] width 18 height 18
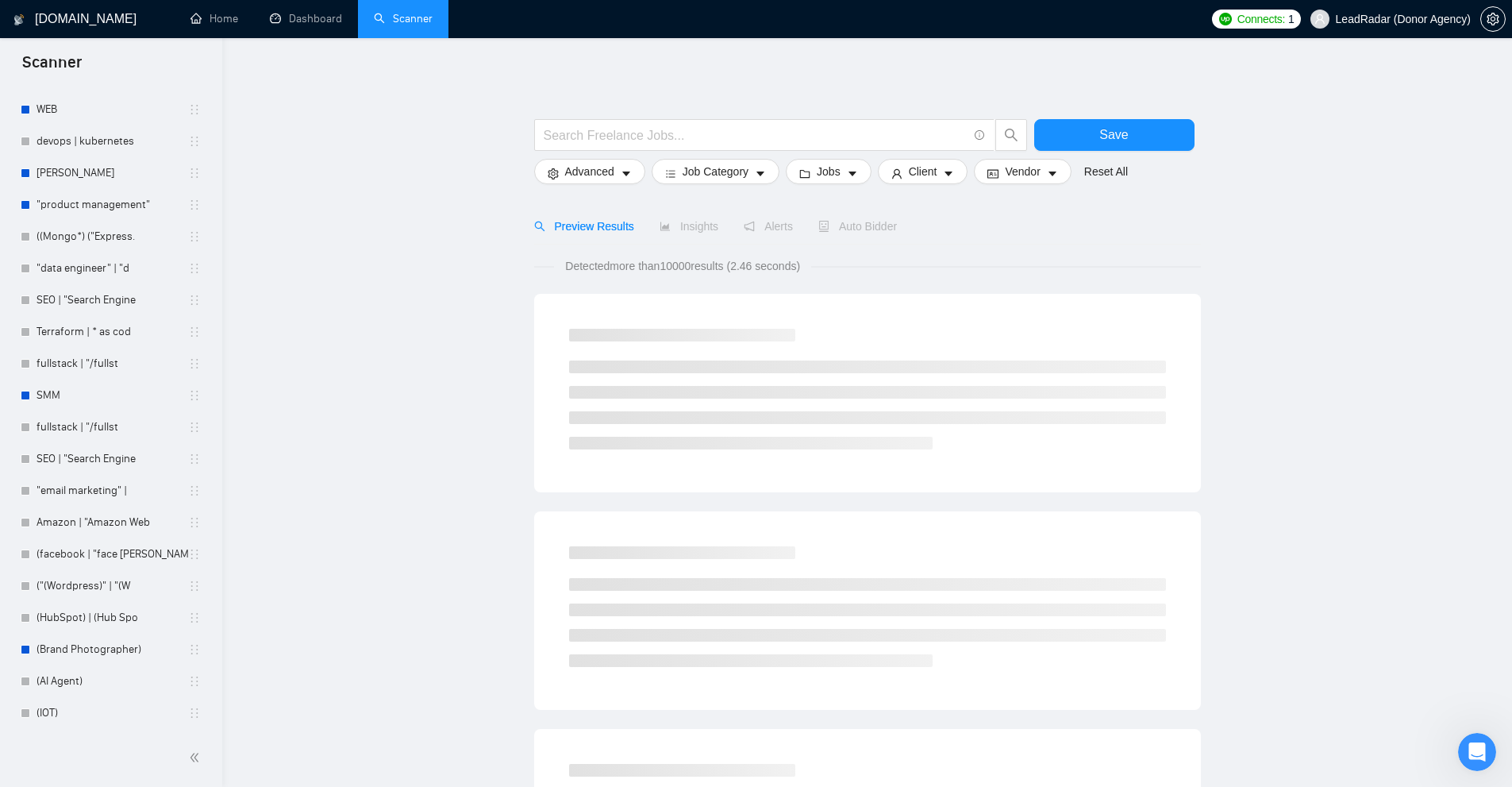
scroll to position [4353, 0]
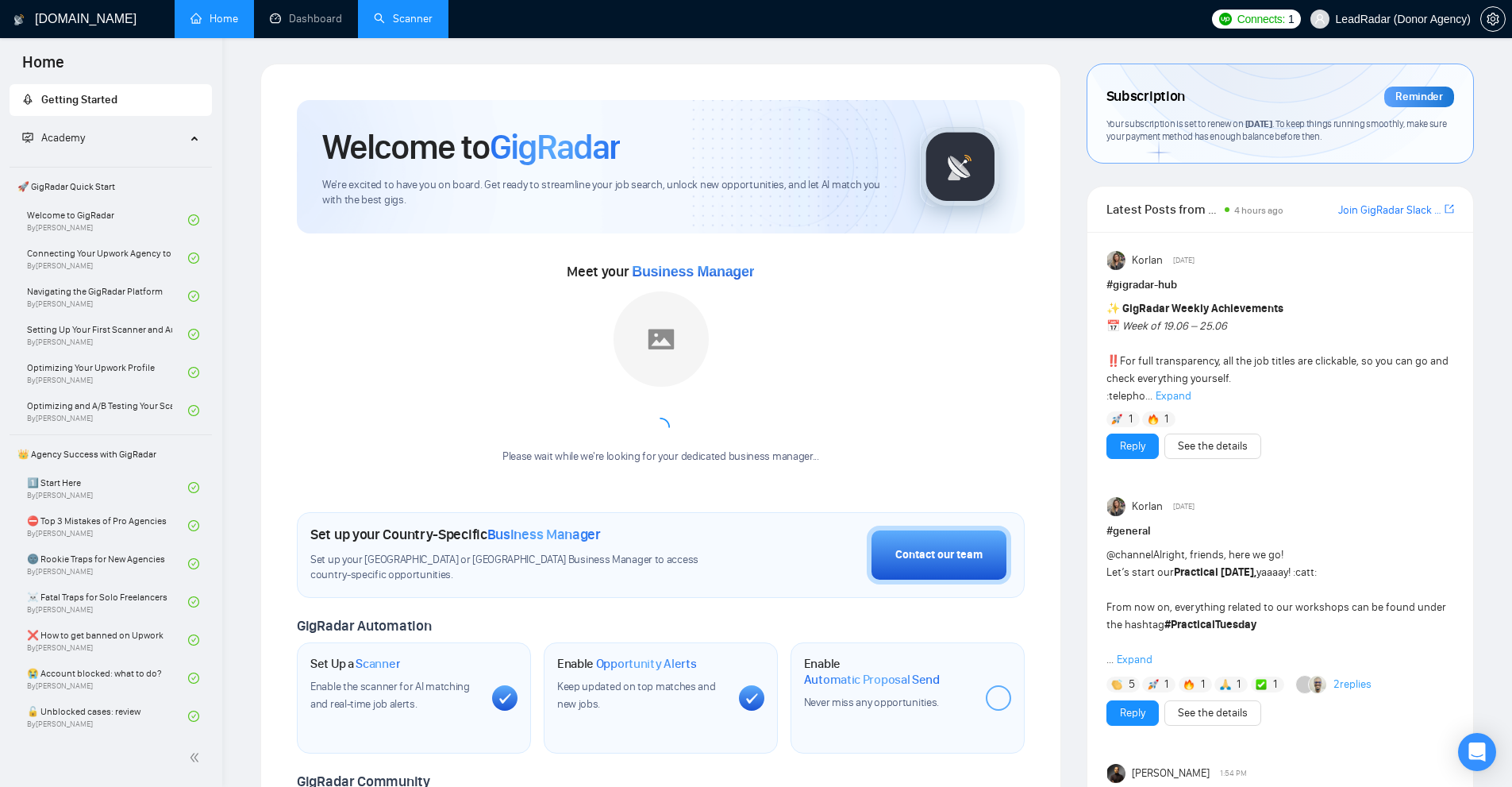
click at [411, 12] on link "Scanner" at bounding box center [403, 18] width 59 height 13
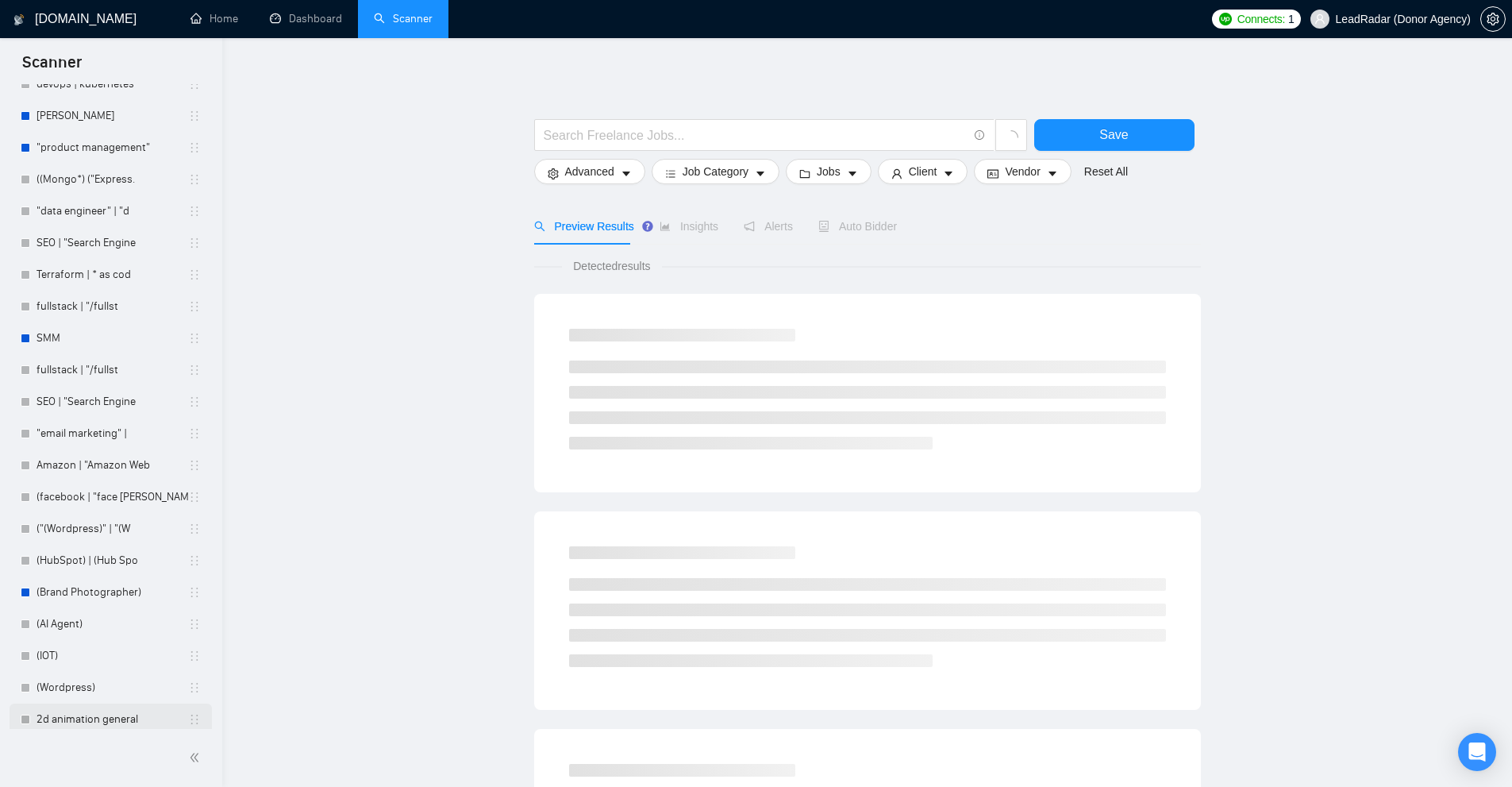
scroll to position [4416, 0]
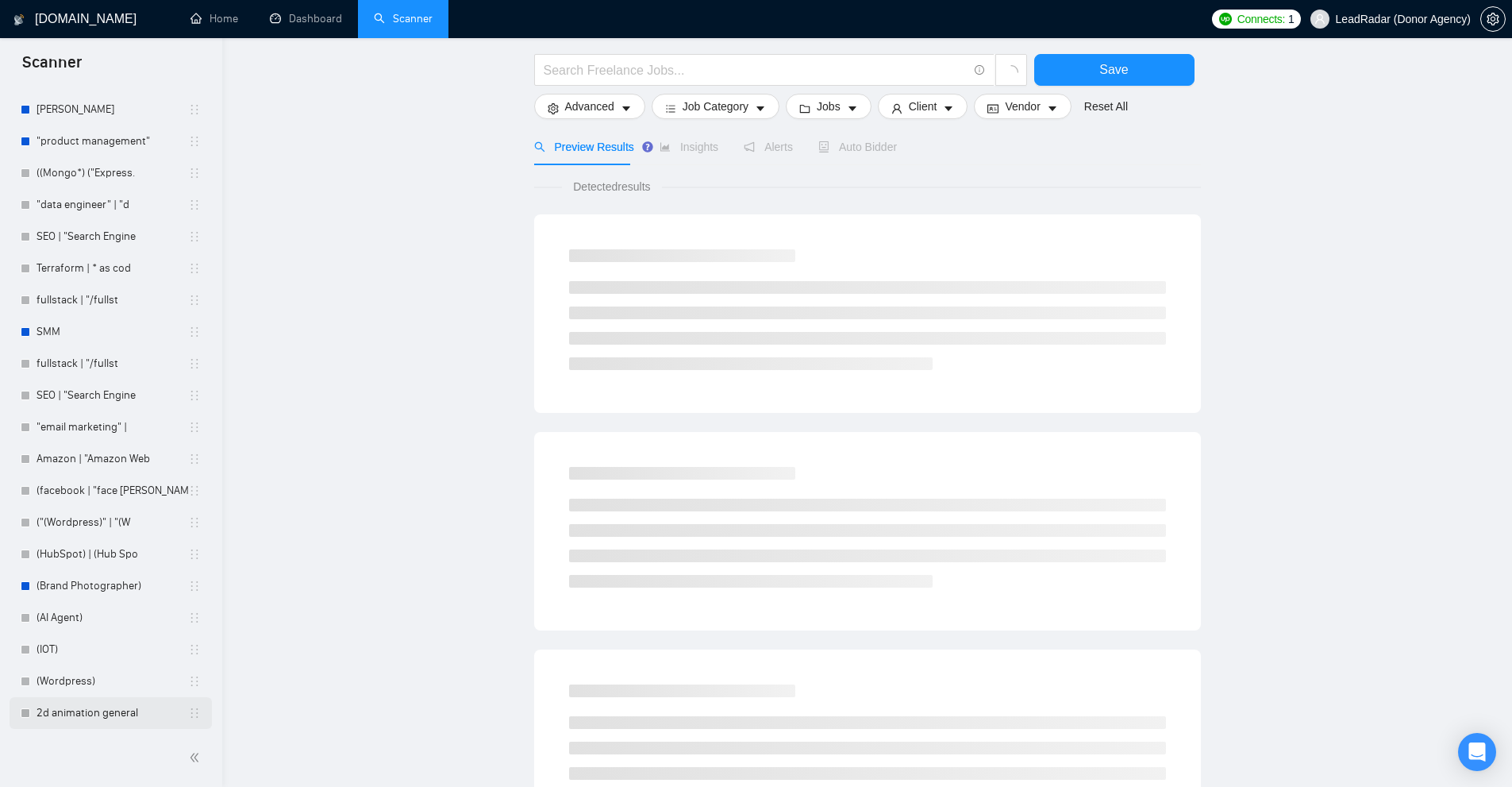
click at [82, 716] on link "2d animation general" at bounding box center [113, 713] width 152 height 32
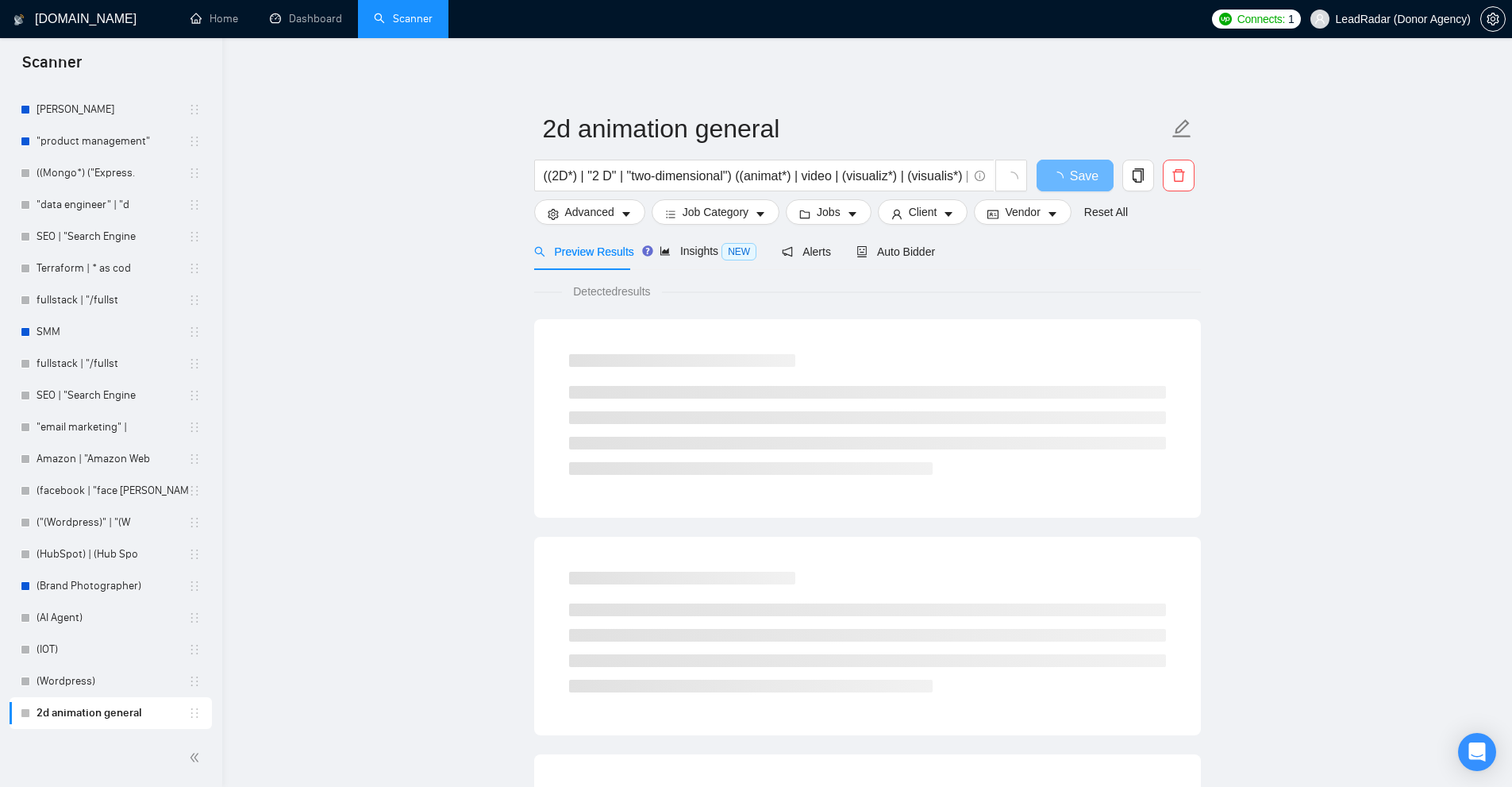
click at [597, 241] on div "Preview Results" at bounding box center [584, 251] width 100 height 38
click at [619, 412] on li at bounding box center [866, 418] width 596 height 13
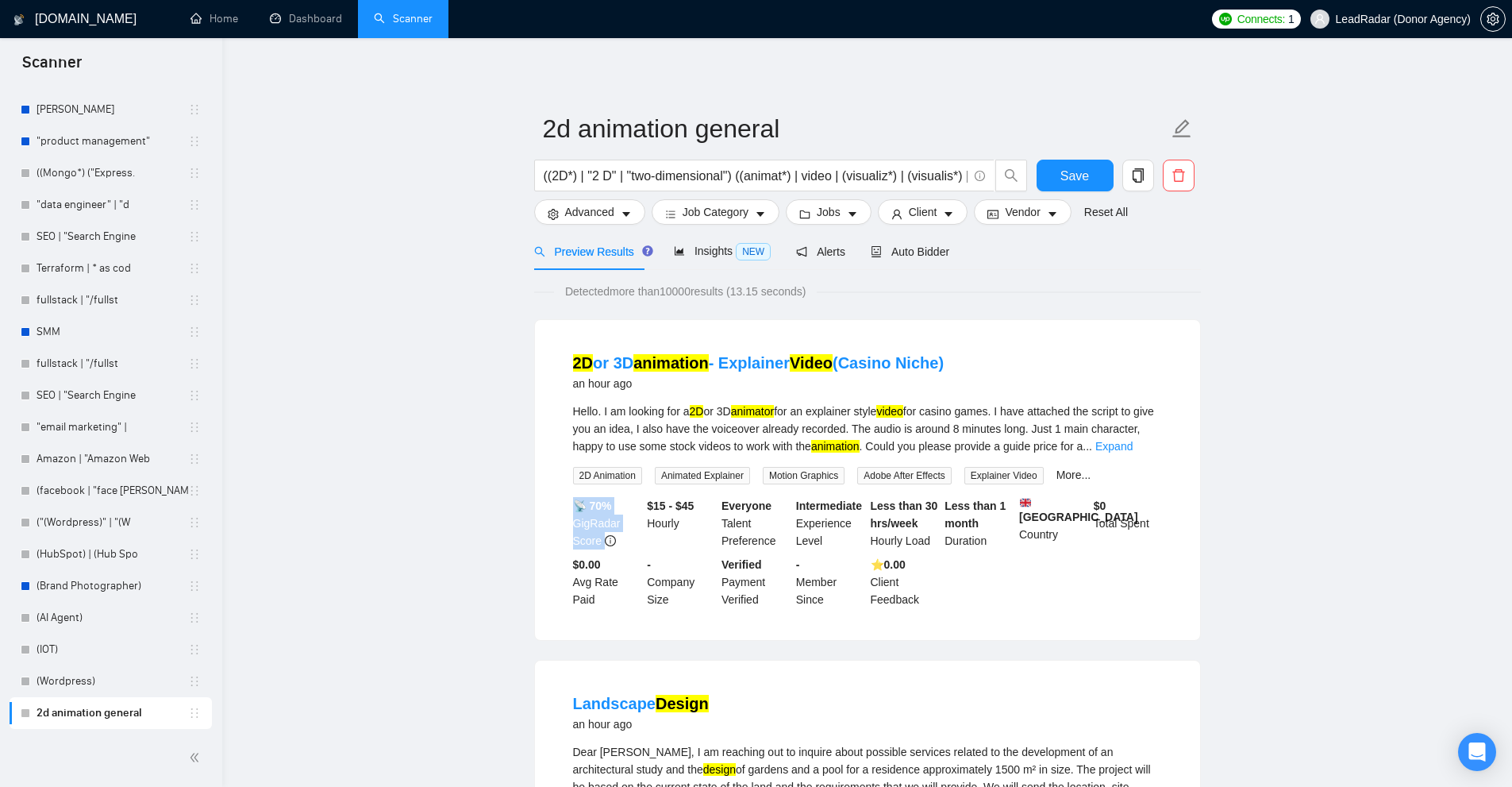
drag, startPoint x: 553, startPoint y: 485, endPoint x: 631, endPoint y: 537, distance: 93.7
click at [631, 537] on div "2D or 3D animation - Explainer Video (Casino Niche) an hour ago Hello. I am loo…" at bounding box center [867, 480] width 665 height 320
click at [631, 537] on div "📡 70% GigRadar Score" at bounding box center [606, 523] width 74 height 53
drag, startPoint x: 623, startPoint y: 515, endPoint x: 611, endPoint y: 533, distance: 21.6
click at [611, 533] on li "2D or 3D animation - Explainer Video (Casino Niche) an hour ago Hello. I am loo…" at bounding box center [867, 479] width 627 height 282
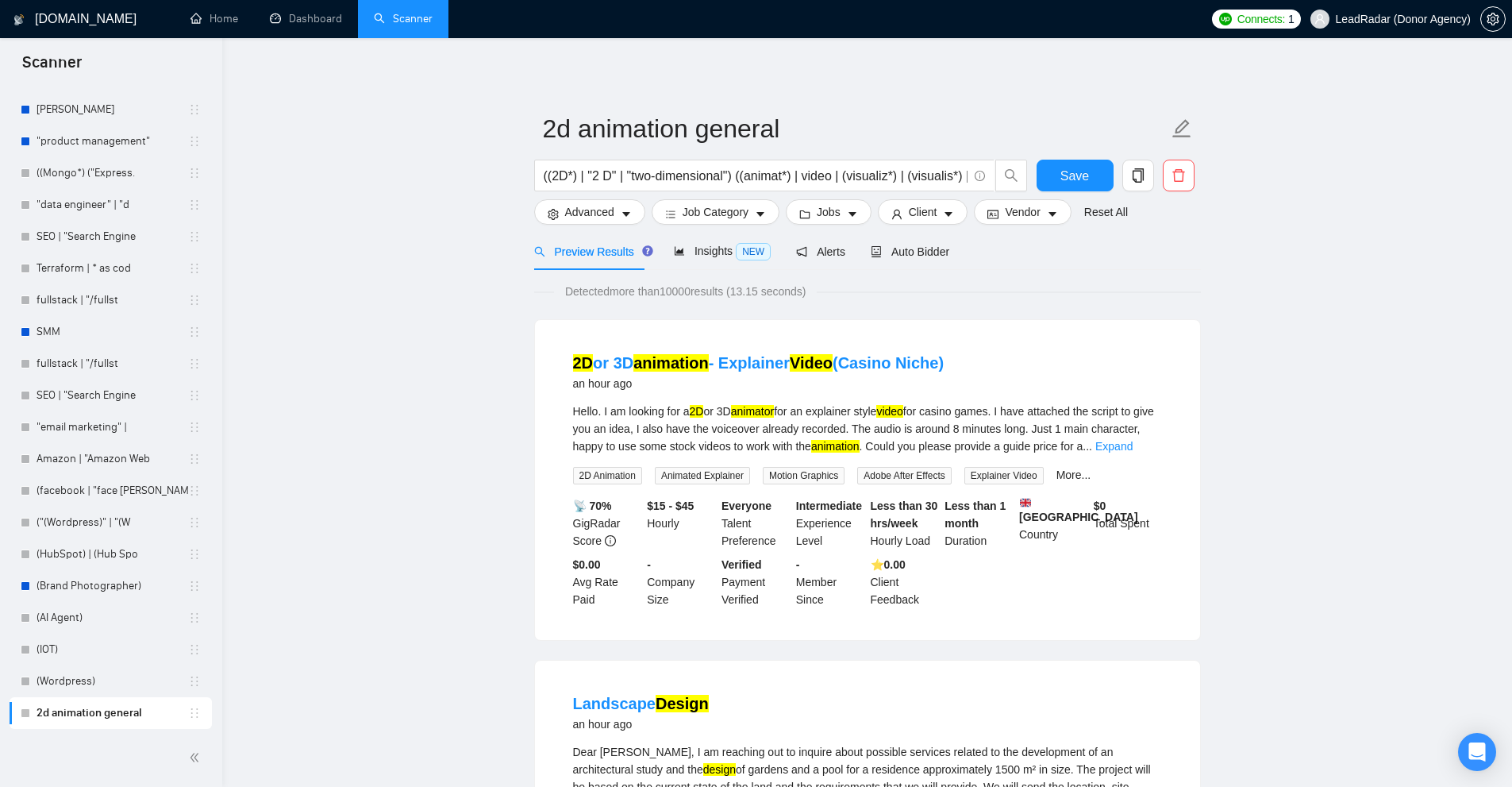
click at [654, 549] on div "$15 - $45 Hourly" at bounding box center [680, 523] width 74 height 53
drag, startPoint x: 621, startPoint y: 526, endPoint x: 610, endPoint y: 519, distance: 13.0
click at [610, 519] on div "2D or 3D animation - Explainer Video (Casino Niche) an hour ago Hello. I am loo…" at bounding box center [867, 480] width 665 height 320
click at [623, 516] on div "📡 70% GigRadar Score" at bounding box center [606, 523] width 74 height 53
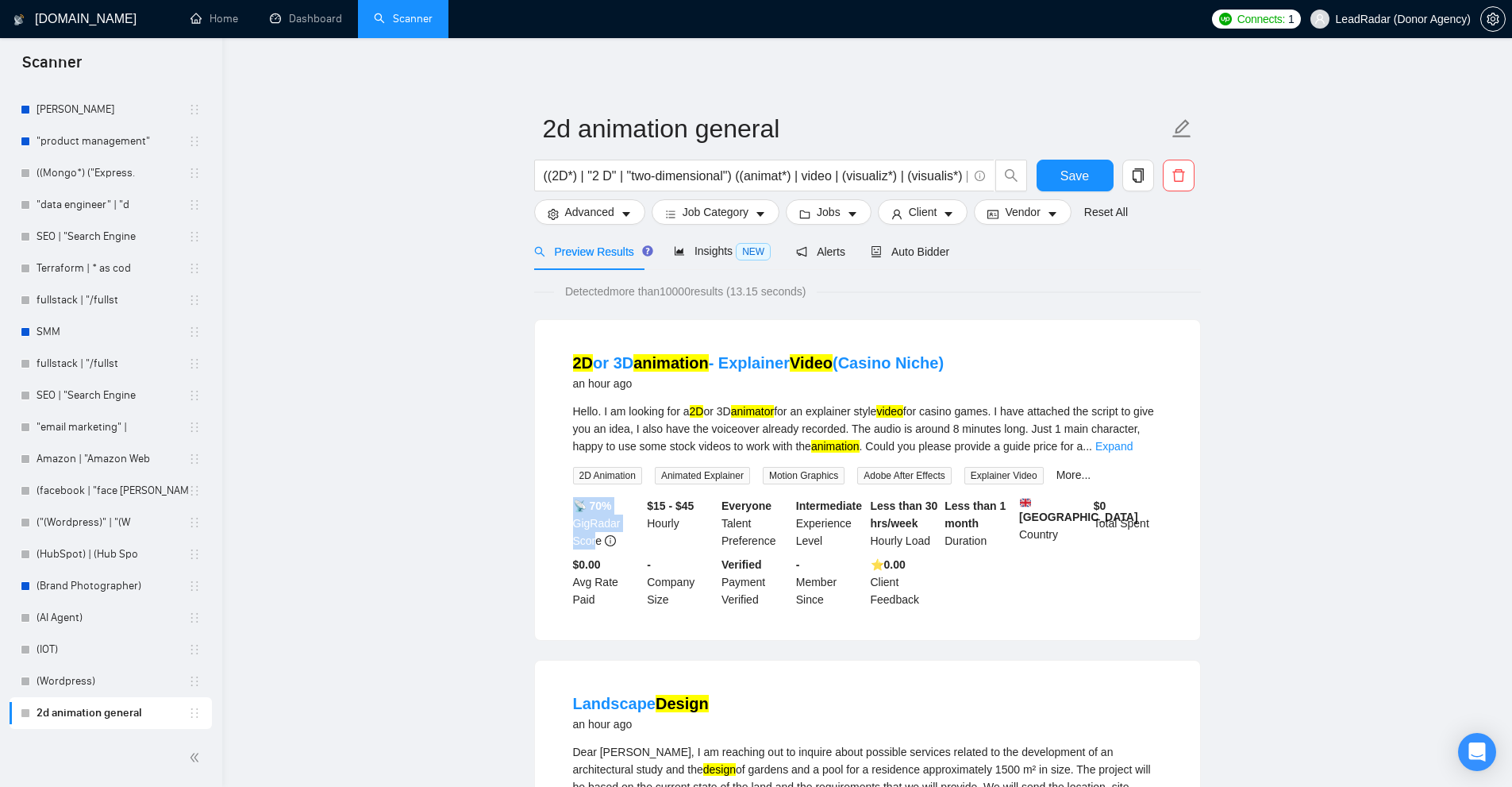
drag, startPoint x: 557, startPoint y: 494, endPoint x: 596, endPoint y: 537, distance: 58.1
click at [596, 537] on li "2D or 3D animation - Explainer Video (Casino Niche) an hour ago Hello. I am loo…" at bounding box center [867, 479] width 627 height 282
click at [593, 537] on div "📡 70% GigRadar Score" at bounding box center [606, 523] width 74 height 53
click at [592, 511] on b "📡 70%" at bounding box center [592, 505] width 38 height 13
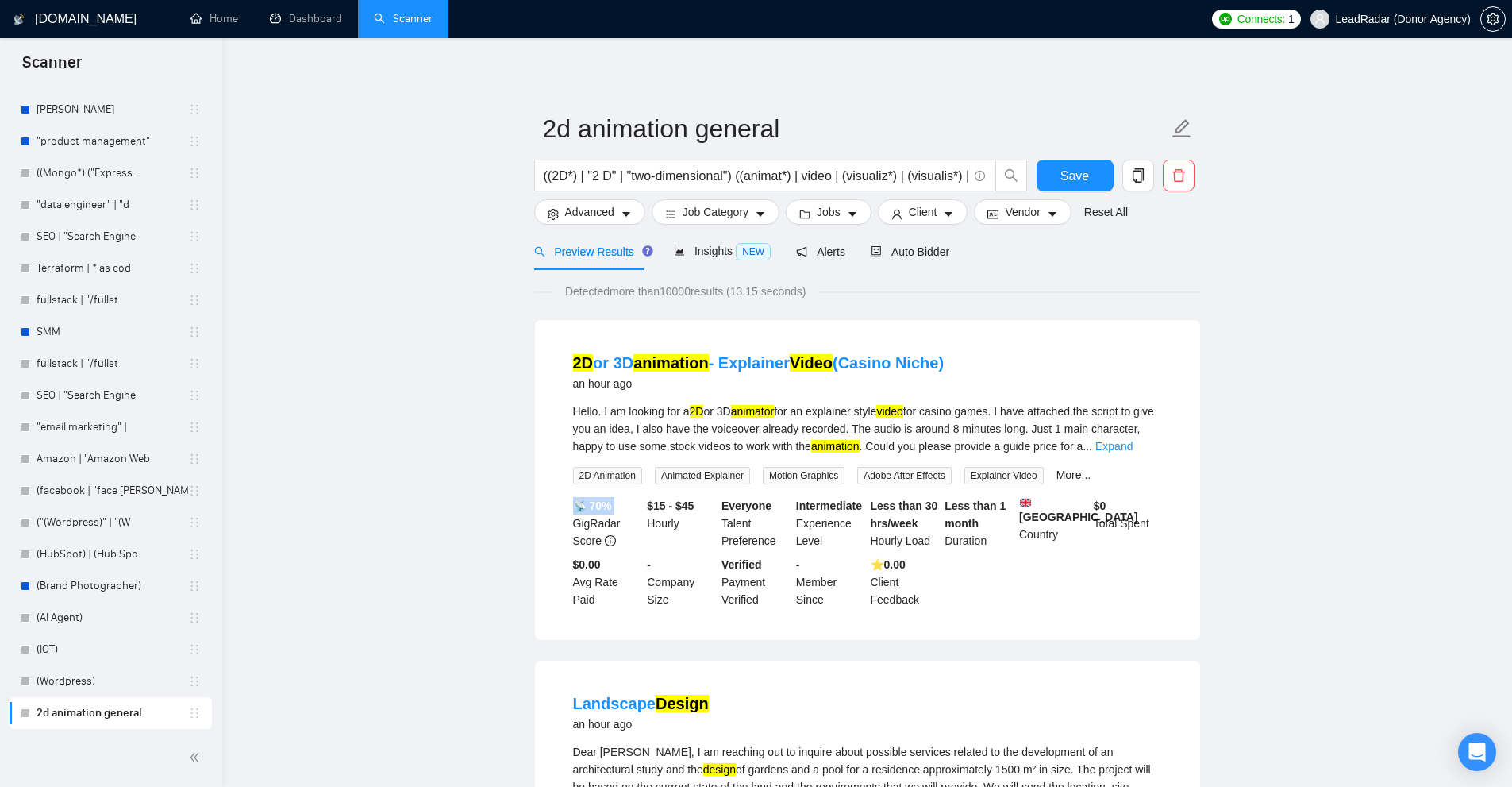
click at [592, 511] on b "📡 70%" at bounding box center [592, 505] width 38 height 13
click at [582, 510] on b "📡 70%" at bounding box center [592, 505] width 38 height 13
click at [235, 25] on link "Home" at bounding box center [214, 18] width 47 height 13
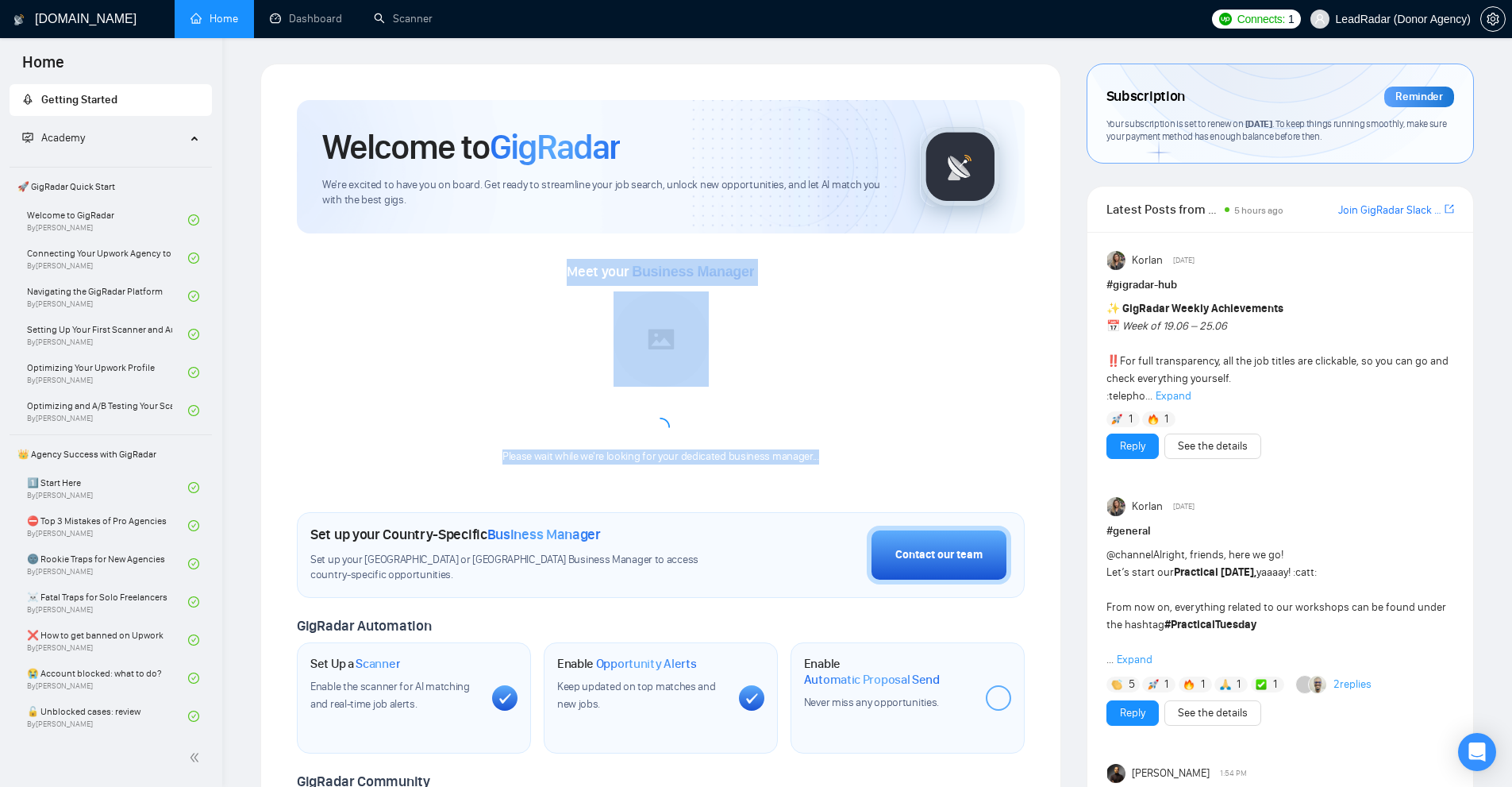
drag, startPoint x: 668, startPoint y: 301, endPoint x: 850, endPoint y: 466, distance: 245.7
click at [850, 466] on div "Meet your Business Manager Please wait while we're looking for your dedicated b…" at bounding box center [661, 357] width 728 height 247
click at [848, 462] on div "Meet your Business Manager Please wait while we're looking for your dedicated b…" at bounding box center [661, 369] width 728 height 222
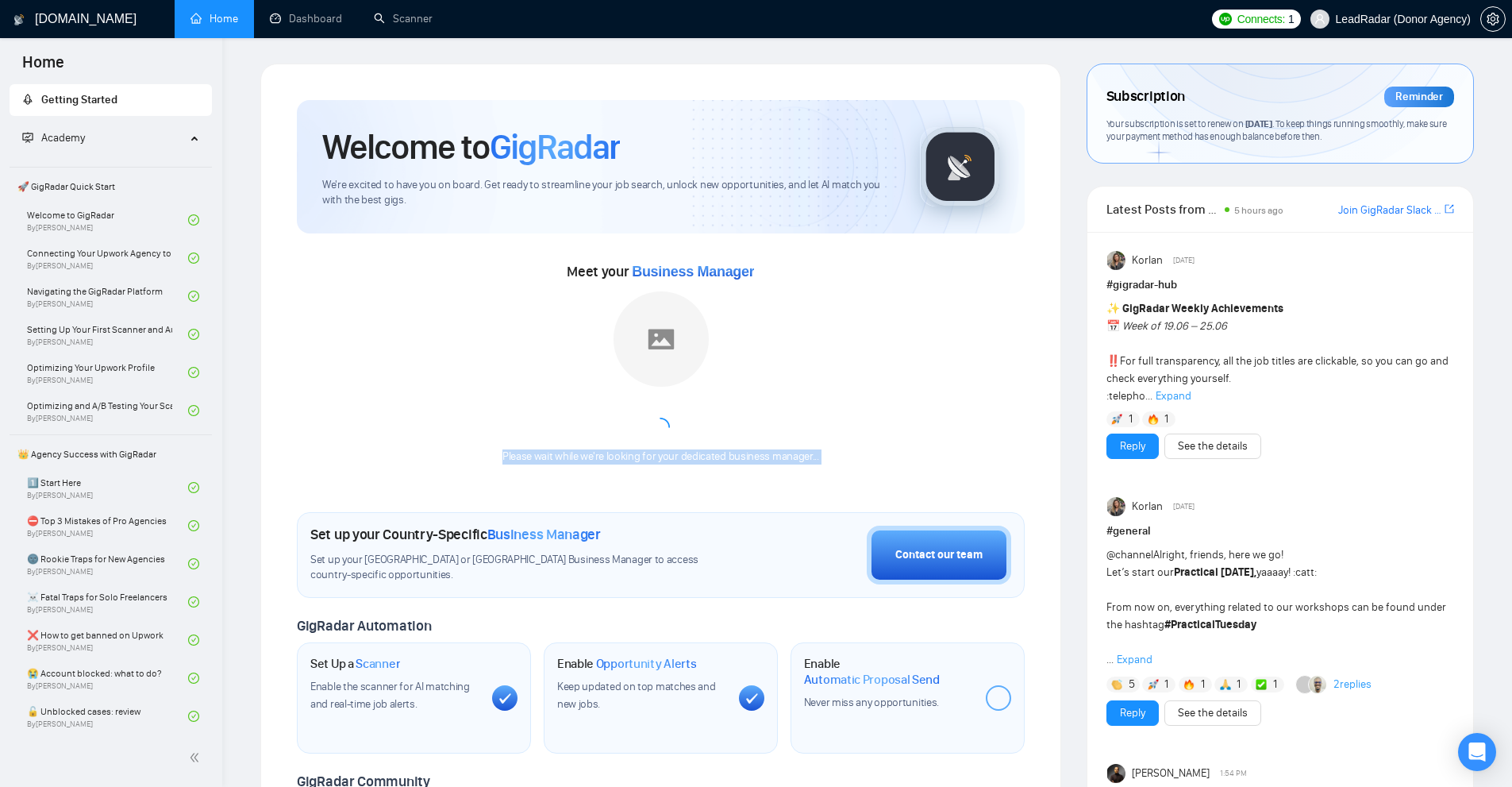
click at [848, 462] on div "Meet your Business Manager Please wait while we're looking for your dedicated b…" at bounding box center [661, 369] width 728 height 222
click at [413, 25] on link "Scanner" at bounding box center [403, 18] width 59 height 13
